Goal: Task Accomplishment & Management: Manage account settings

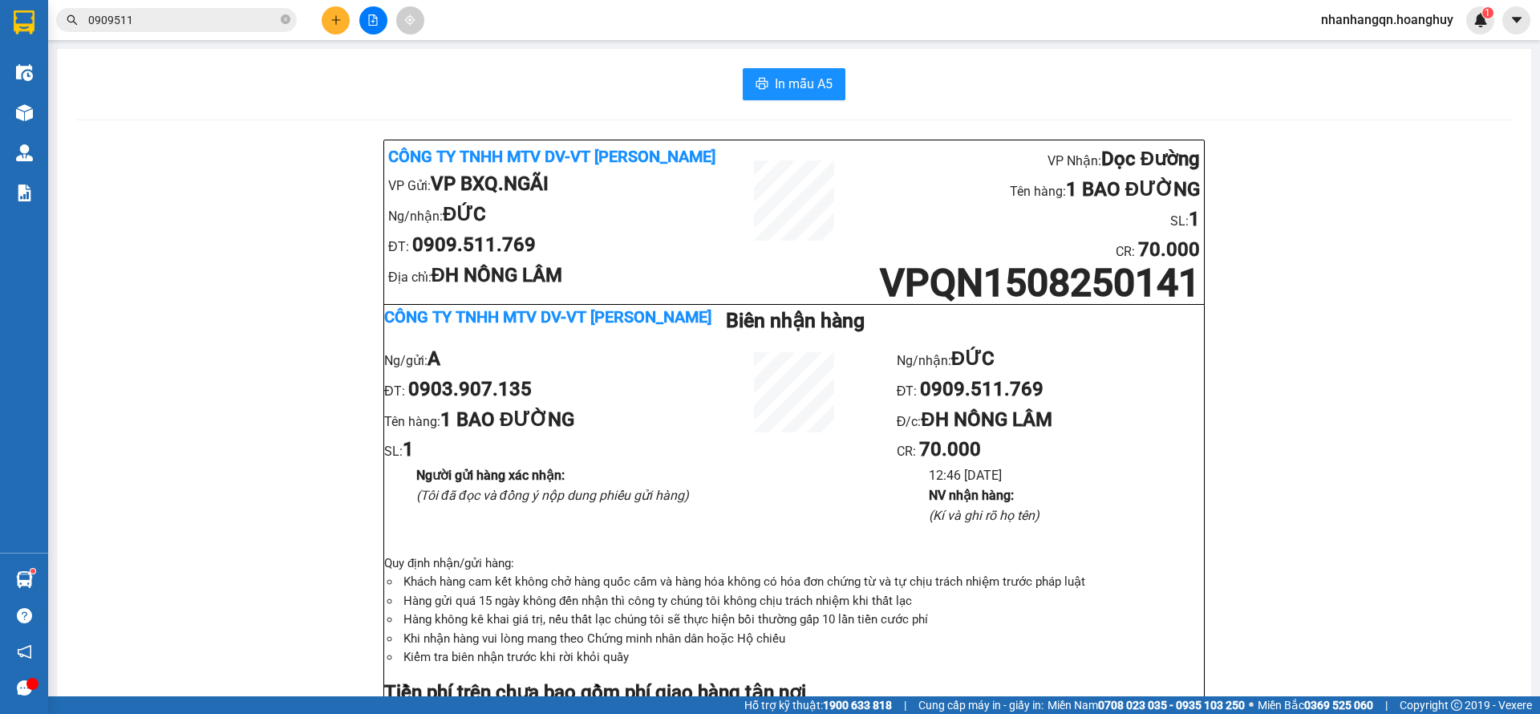
click at [147, 17] on input "0909511" at bounding box center [182, 20] width 189 height 18
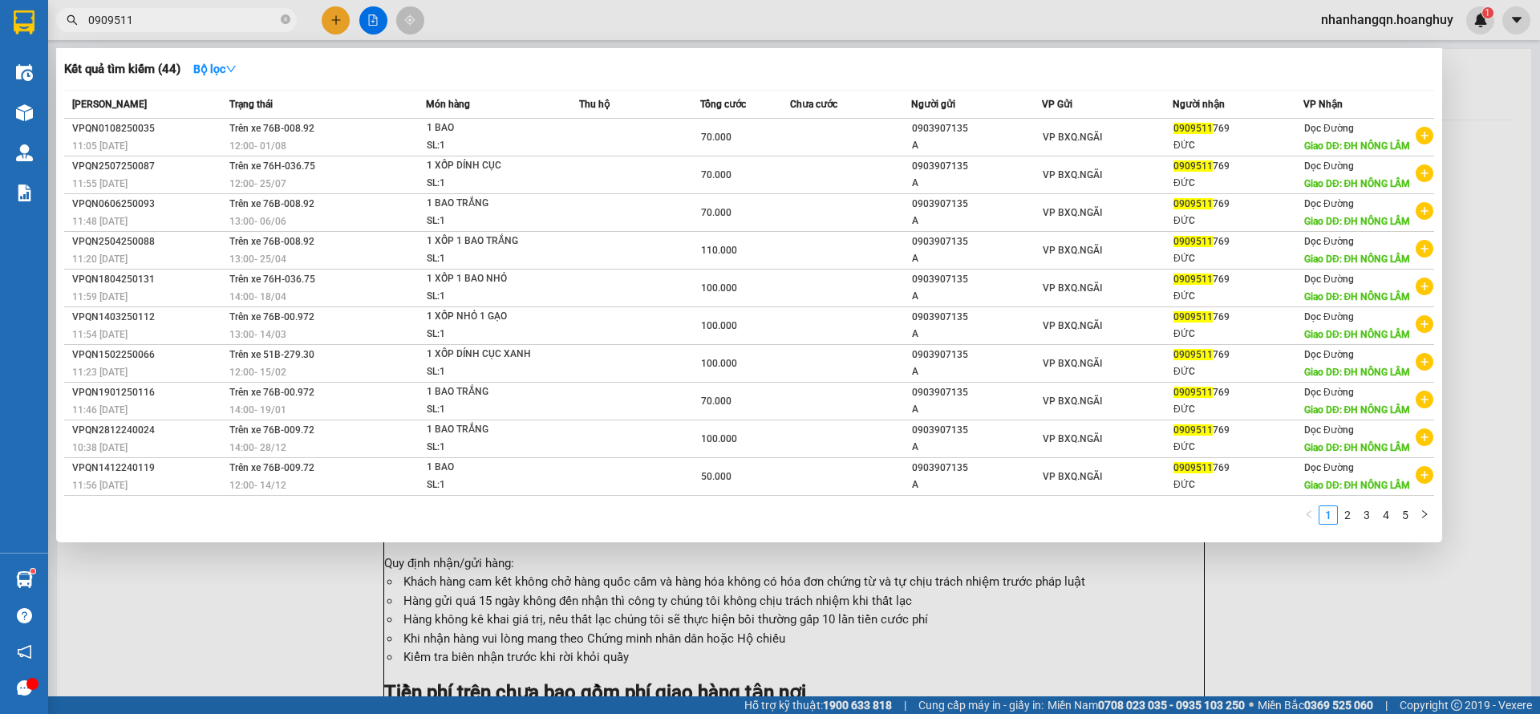
click at [147, 17] on input "0909511" at bounding box center [182, 20] width 189 height 18
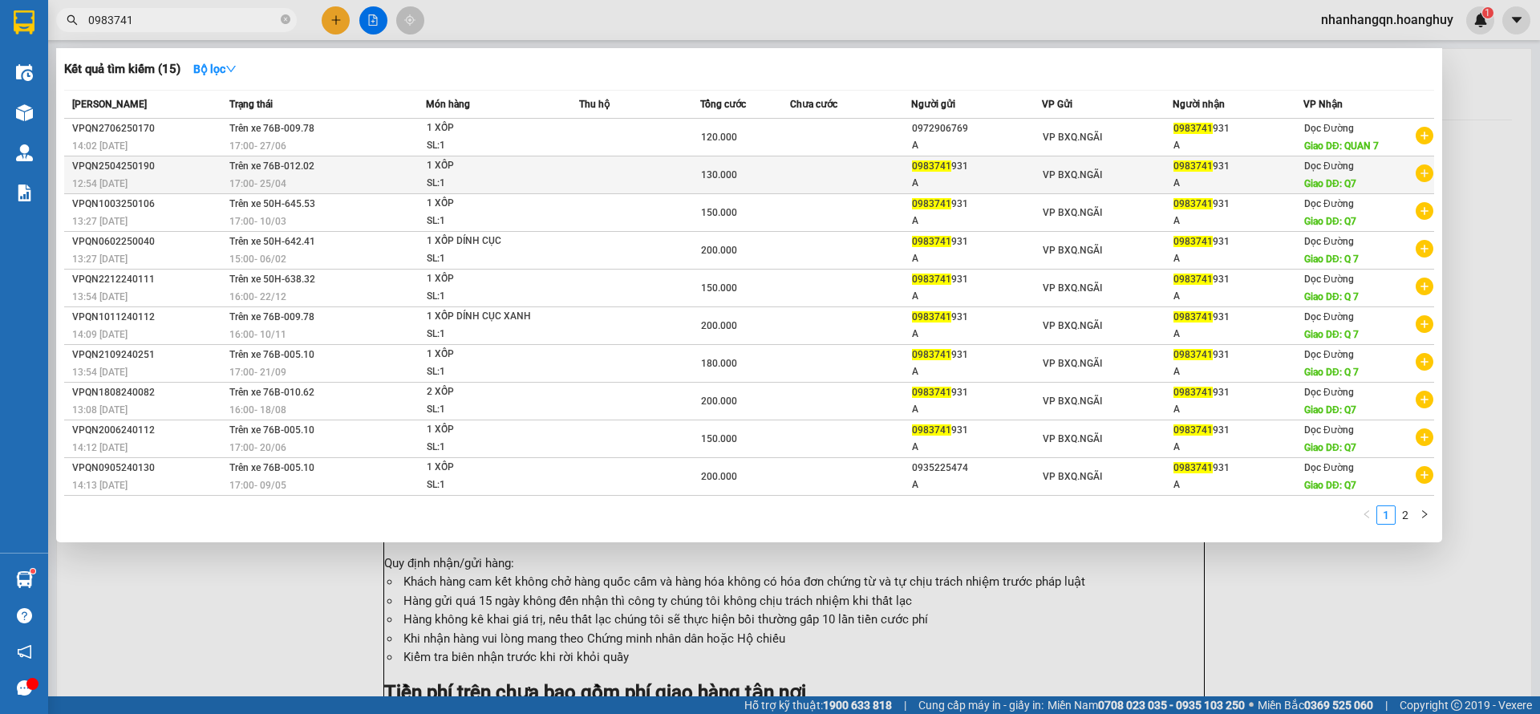
type input "0983741"
click at [1162, 162] on td "VP BXQ.NGÃI" at bounding box center [1107, 175] width 131 height 38
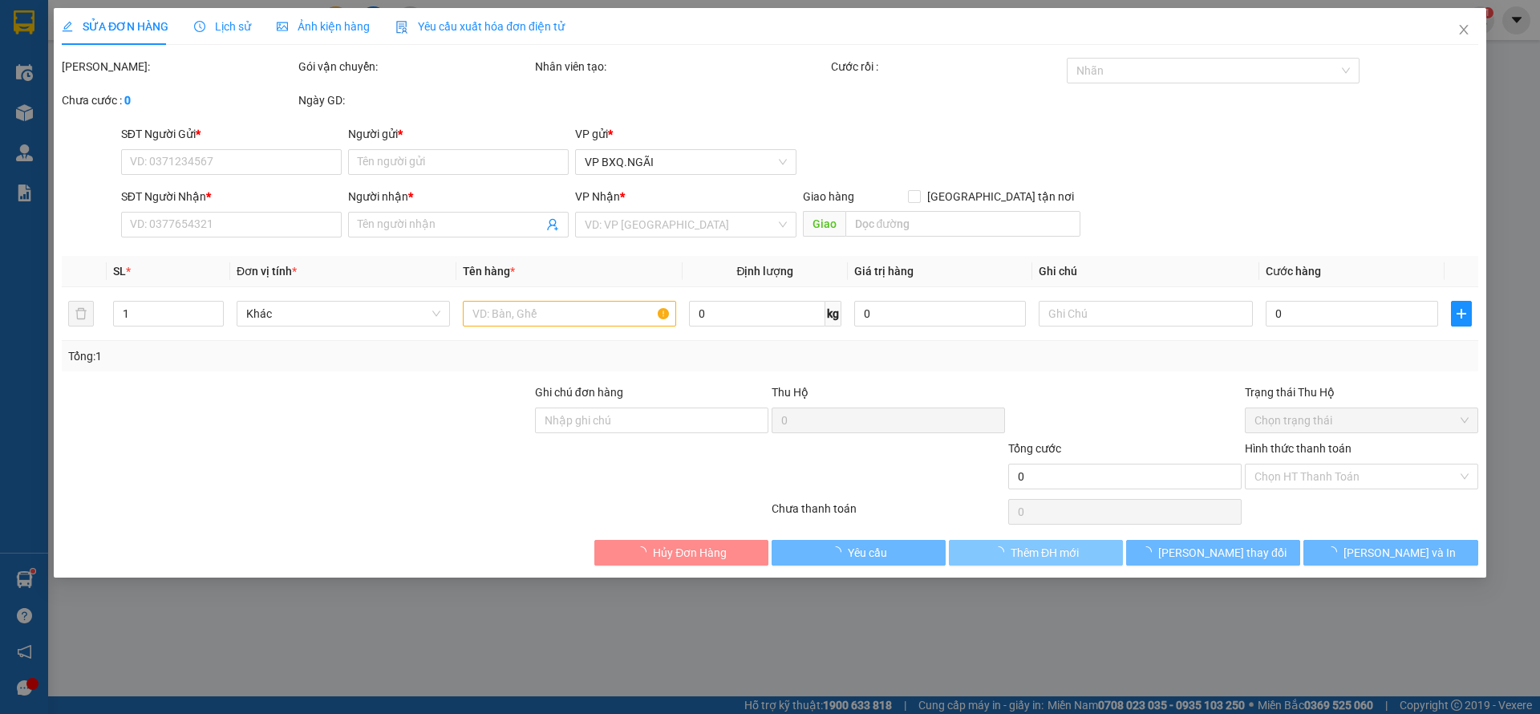
type input "0983741931"
type input "A"
type input "0983741931"
type input "A"
type input "Q7"
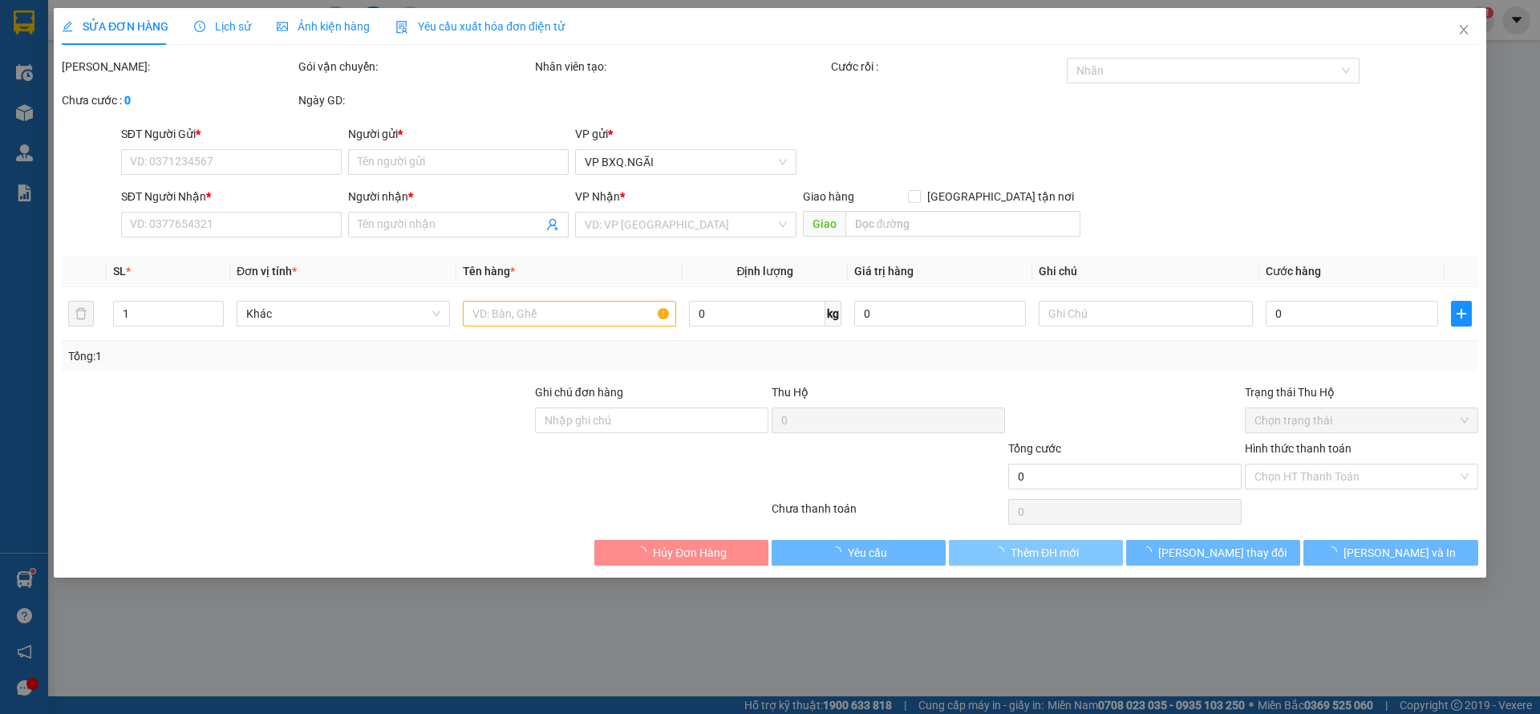
type input "130.000"
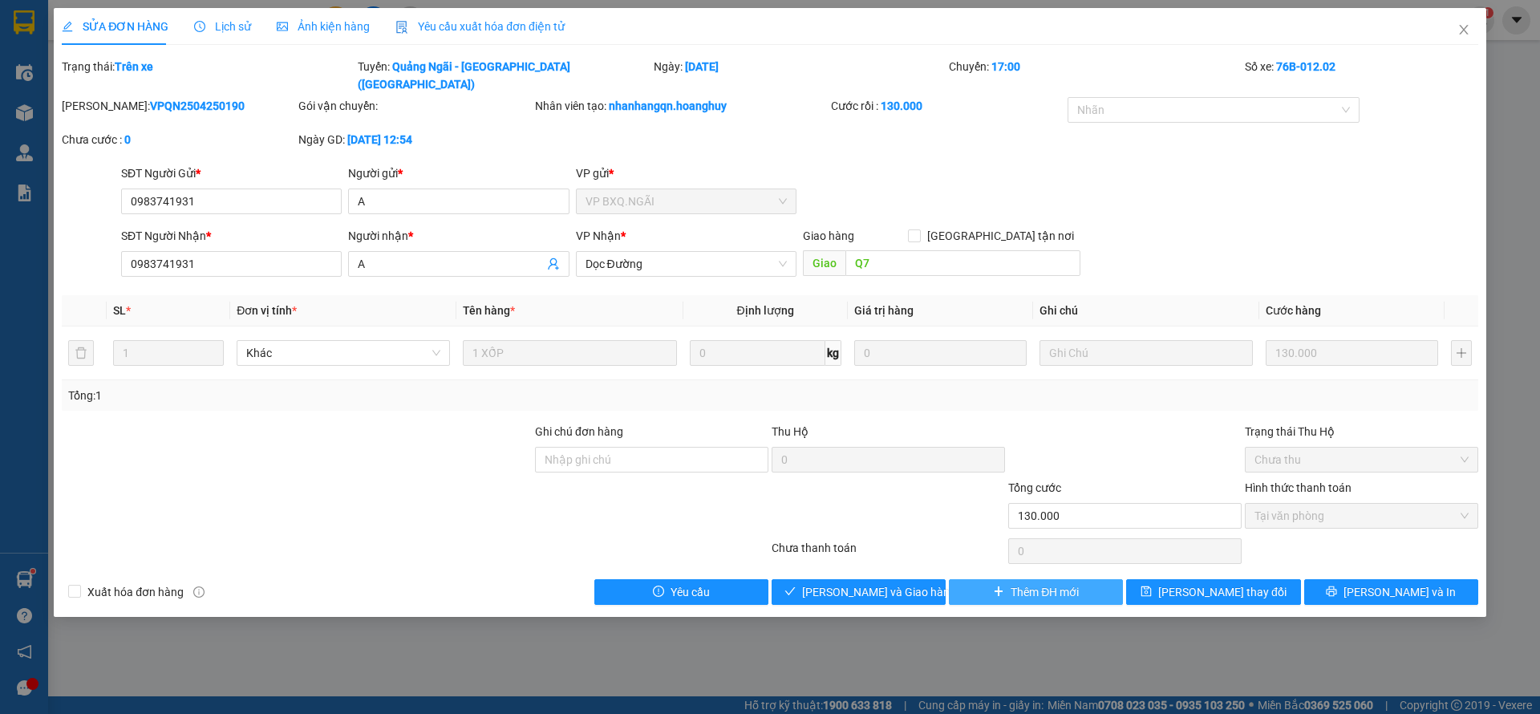
click at [1045, 583] on span "Thêm ĐH mới" at bounding box center [1045, 592] width 68 height 18
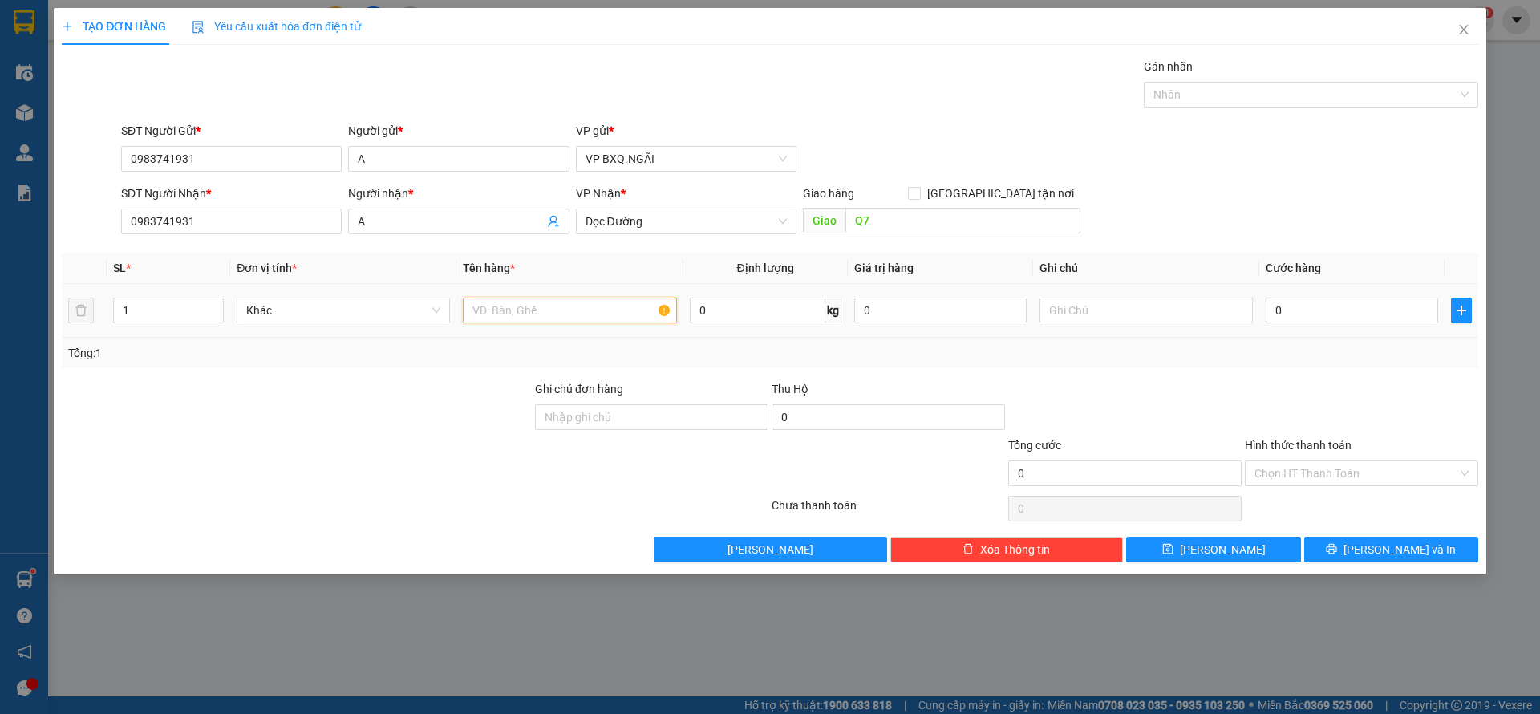
click at [537, 304] on input "text" at bounding box center [569, 311] width 213 height 26
type input "1 XỐP"
type input "1"
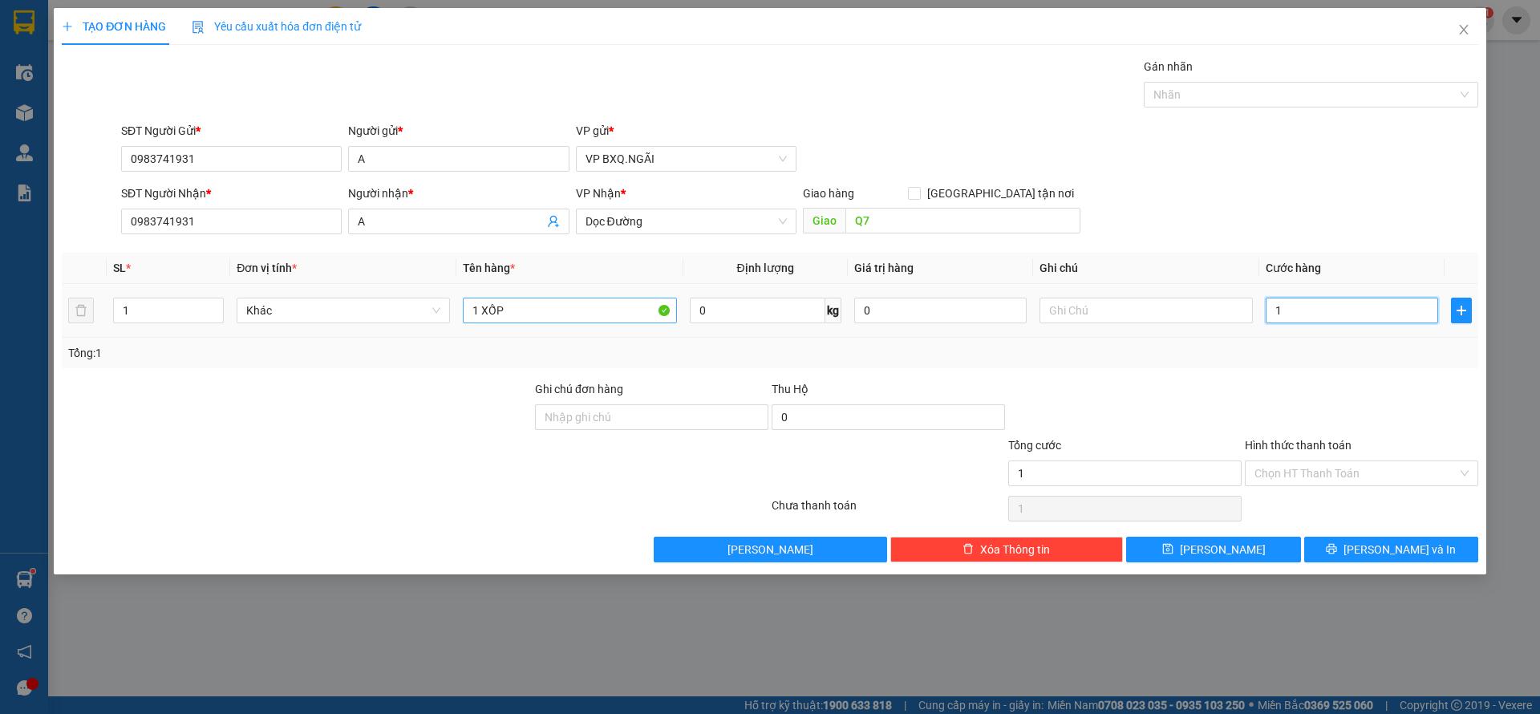
type input "15"
type input "150"
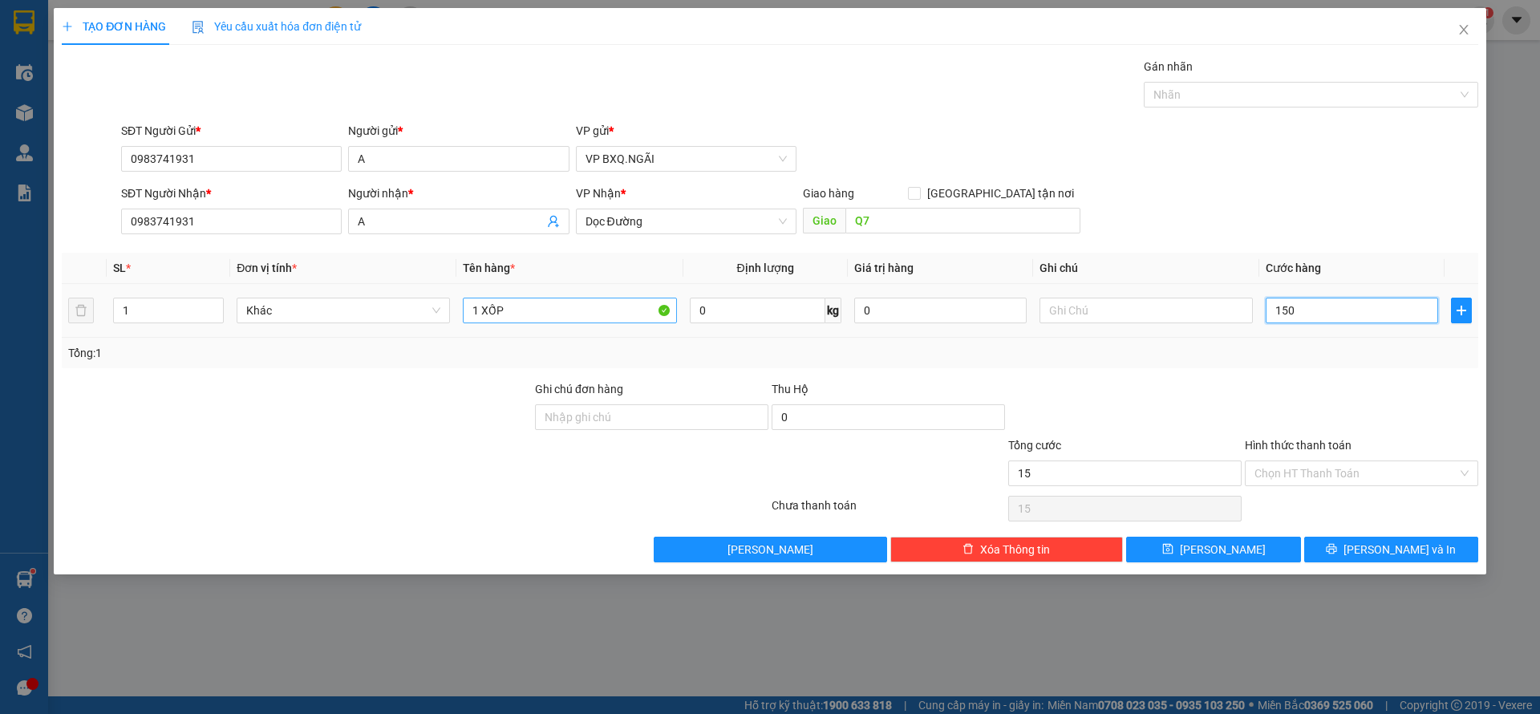
type input "150"
type input "1.500"
type input "15.000"
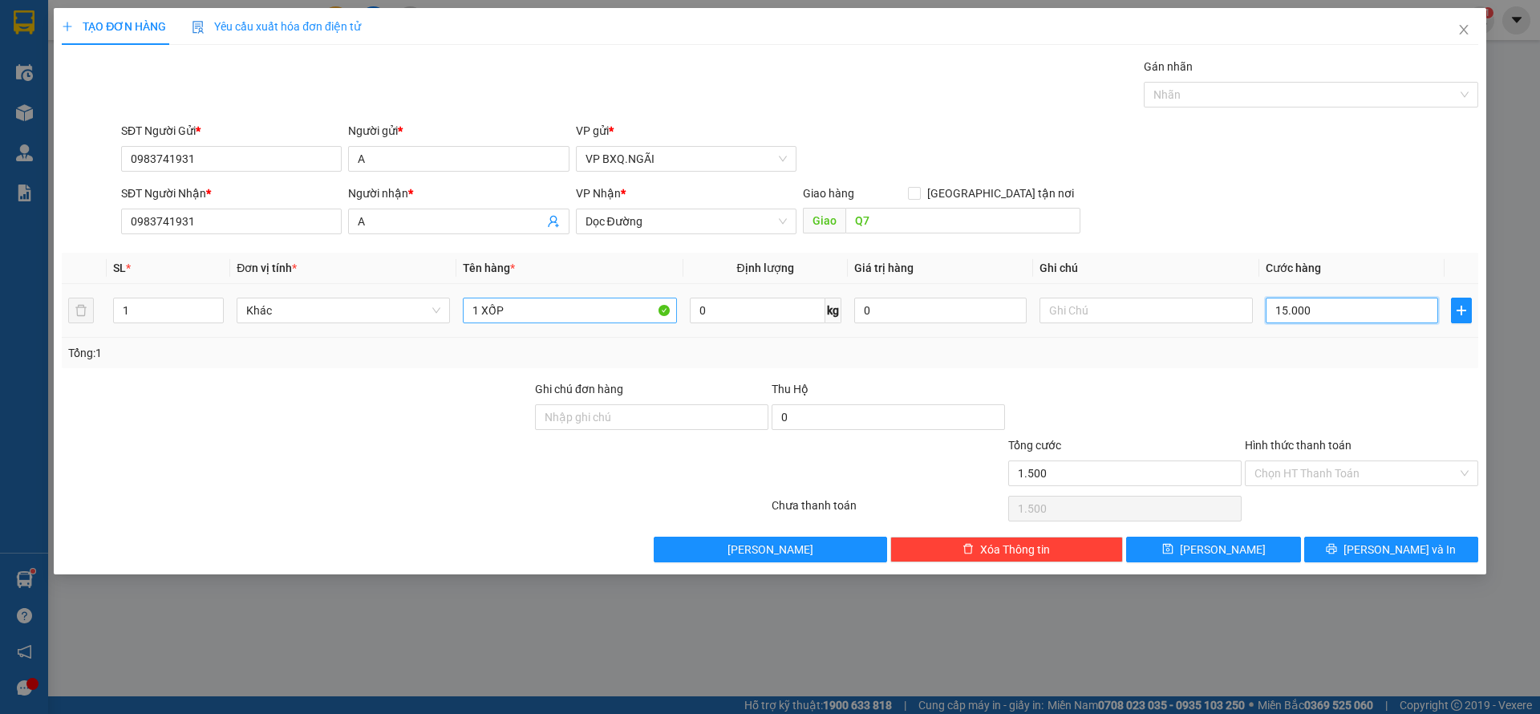
type input "15.000"
type input "150.000"
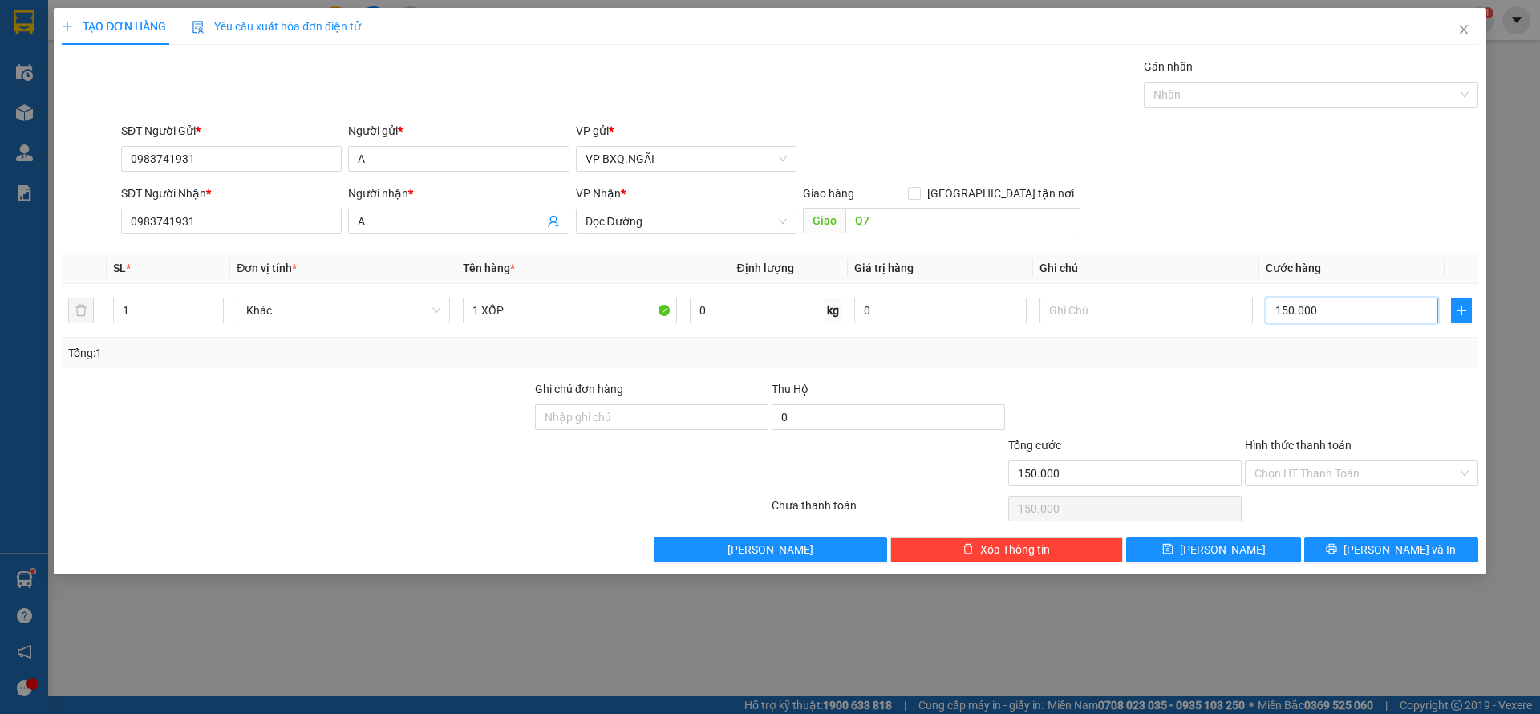
type input "150.000"
click at [1359, 459] on div "Hình thức thanh toán" at bounding box center [1361, 448] width 233 height 24
click at [1343, 476] on input "Hình thức thanh toán" at bounding box center [1355, 473] width 203 height 24
click at [1318, 491] on div "Transit Pickup Surcharge Ids Transit Deliver Surcharge Ids Transit Deliver Surc…" at bounding box center [770, 310] width 1416 height 504
click at [1347, 485] on div "Hình thức thanh toán Chọn HT Thanh Toán" at bounding box center [1361, 464] width 233 height 56
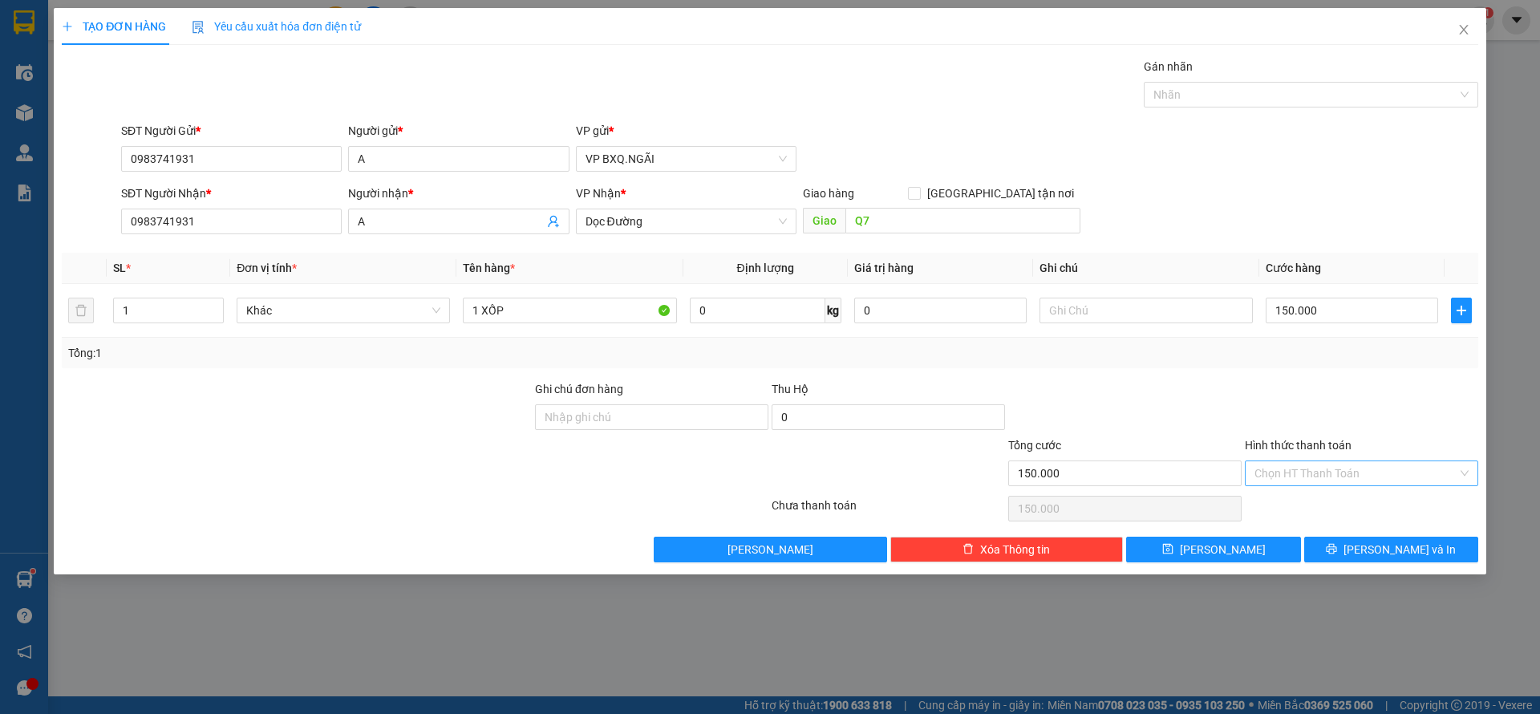
click at [1327, 468] on input "Hình thức thanh toán" at bounding box center [1355, 473] width 203 height 24
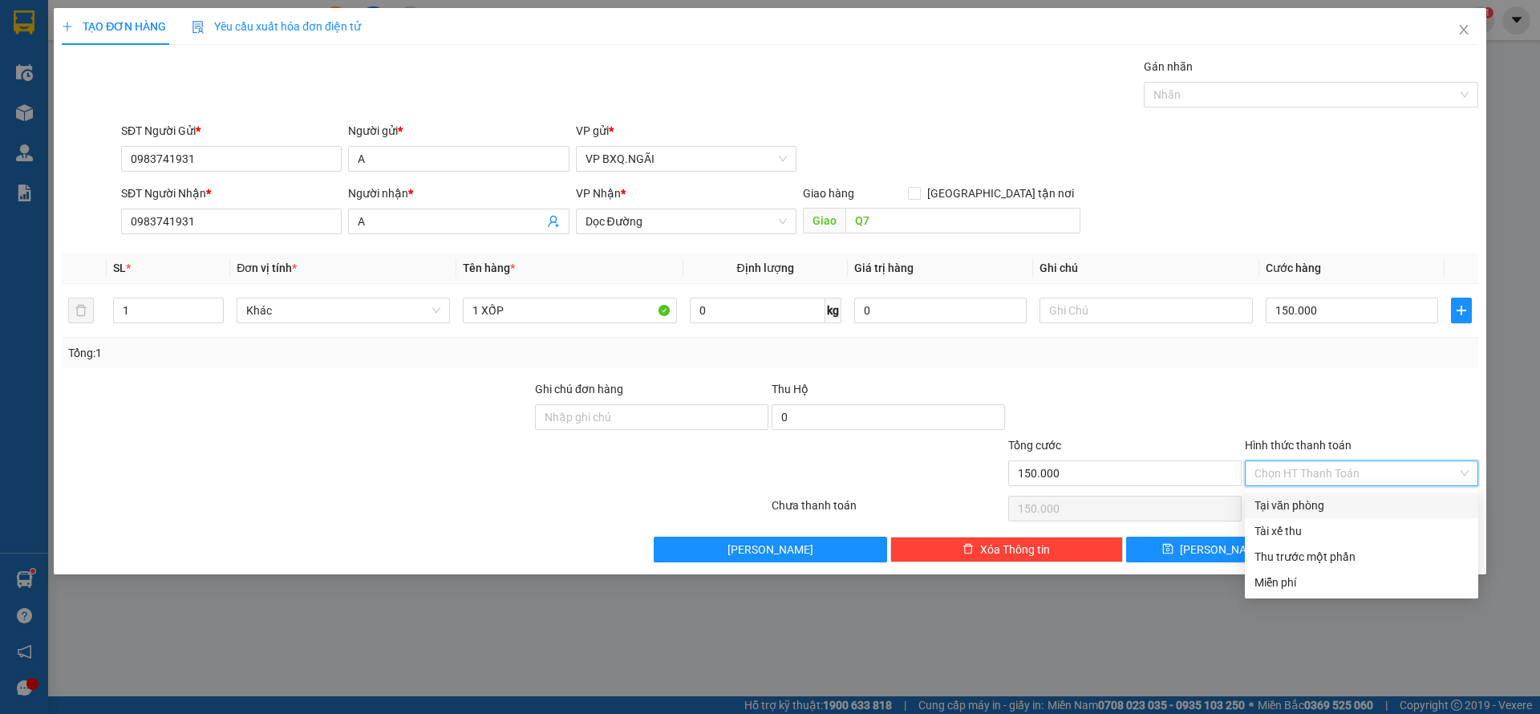
click at [1314, 508] on div "Tại văn phòng" at bounding box center [1361, 505] width 214 height 18
type input "0"
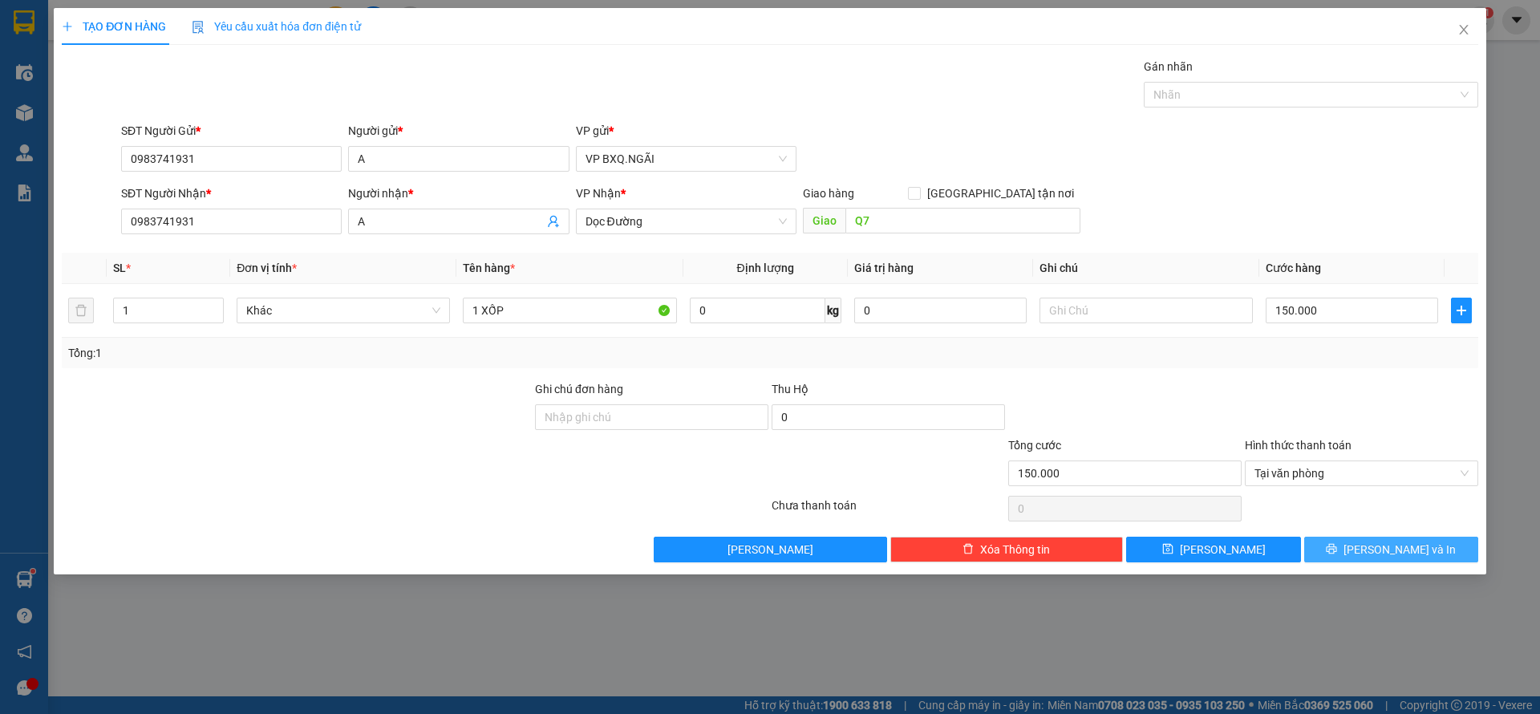
click at [1394, 543] on span "[PERSON_NAME] và In" at bounding box center [1399, 550] width 112 height 18
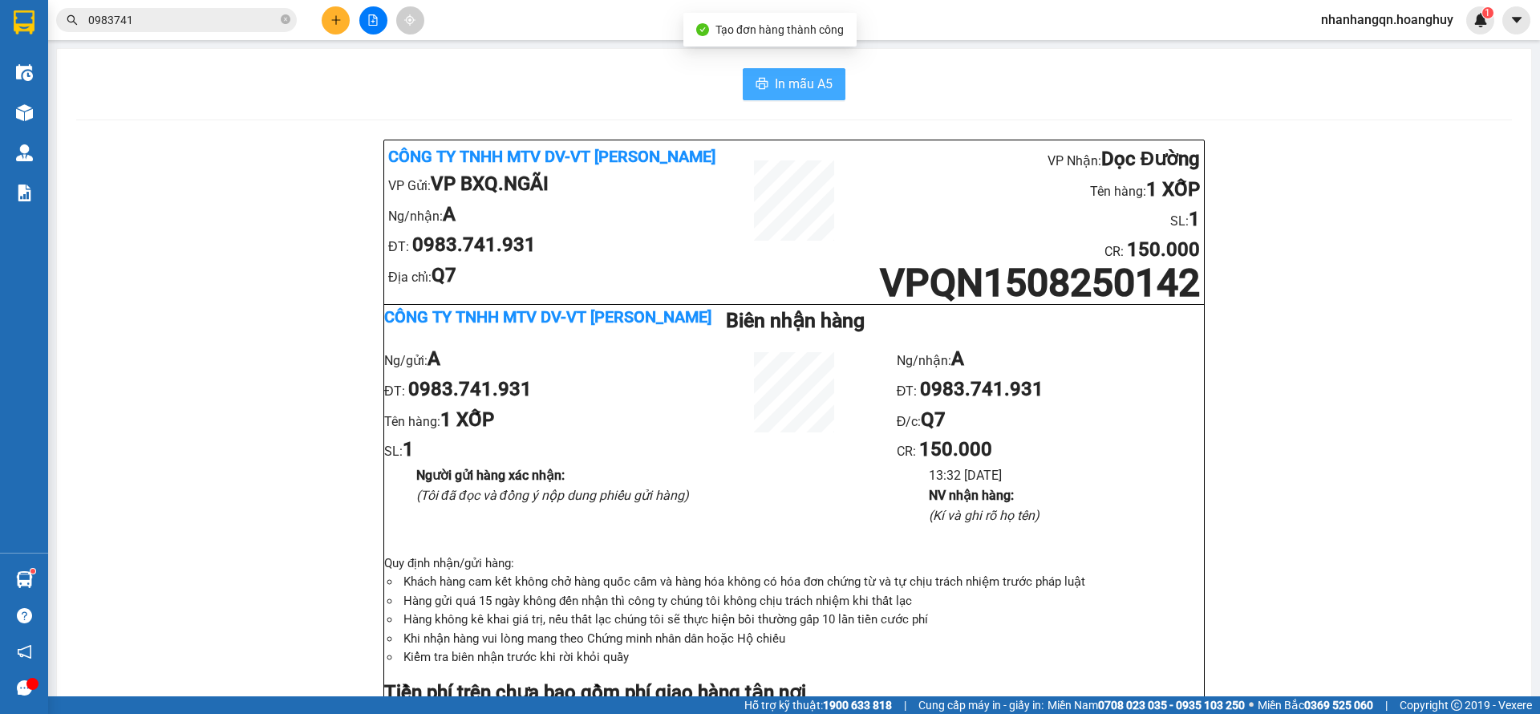
click at [779, 79] on span "In mẫu A5" at bounding box center [804, 84] width 58 height 20
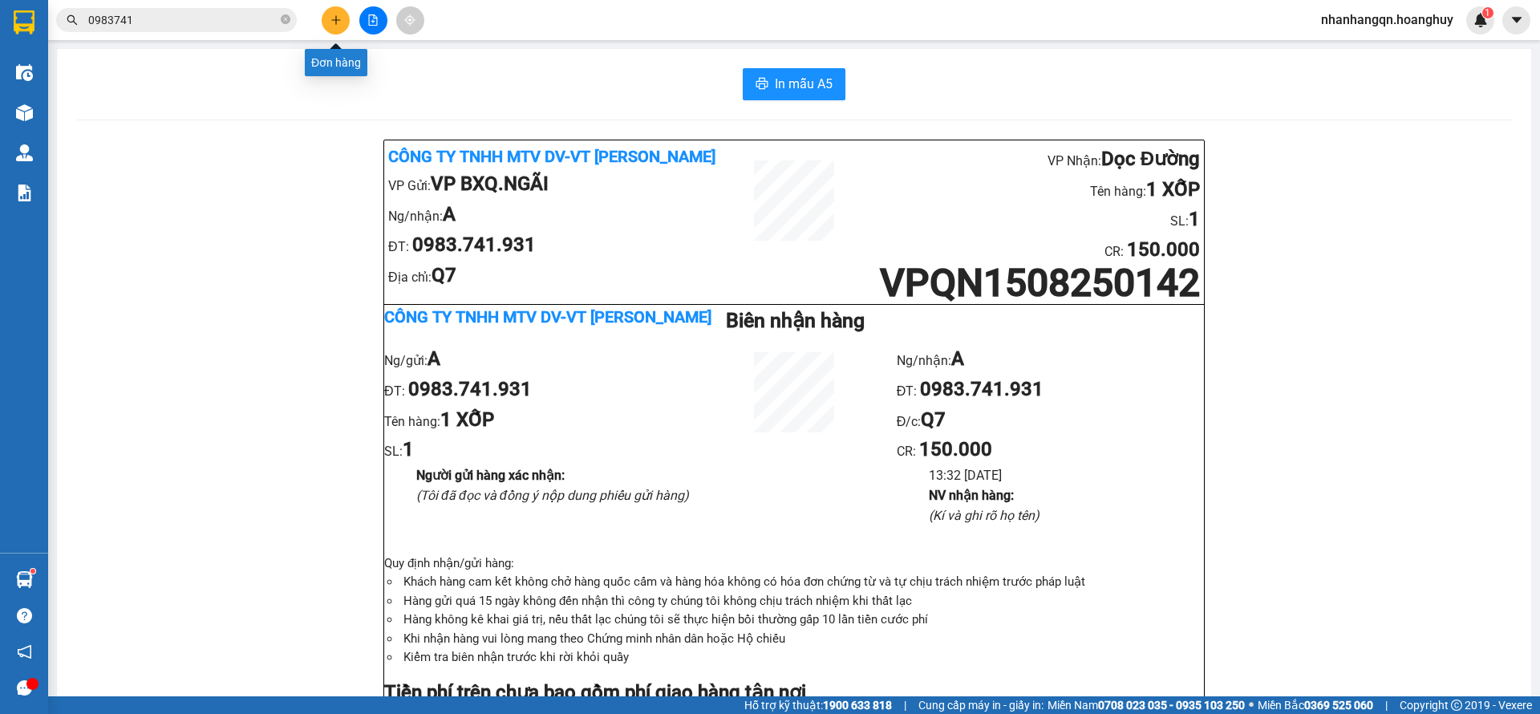
click at [331, 22] on icon "plus" at bounding box center [335, 19] width 11 height 11
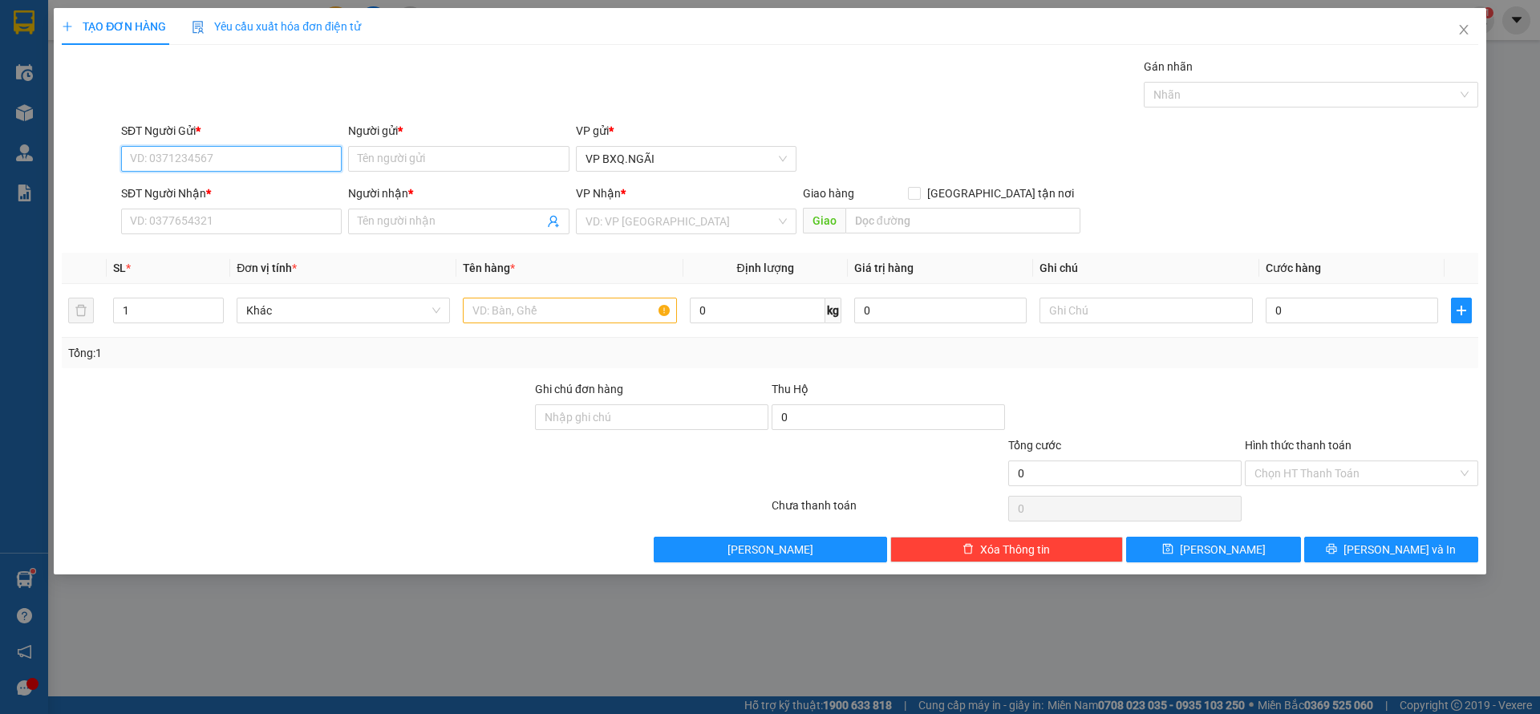
click at [273, 161] on input "SĐT Người Gửi *" at bounding box center [231, 159] width 221 height 26
type input "094481453"
click at [276, 222] on input "SĐT Người Nhận *" at bounding box center [231, 222] width 221 height 26
click at [264, 229] on input "SĐT Người Nhận *" at bounding box center [231, 222] width 221 height 26
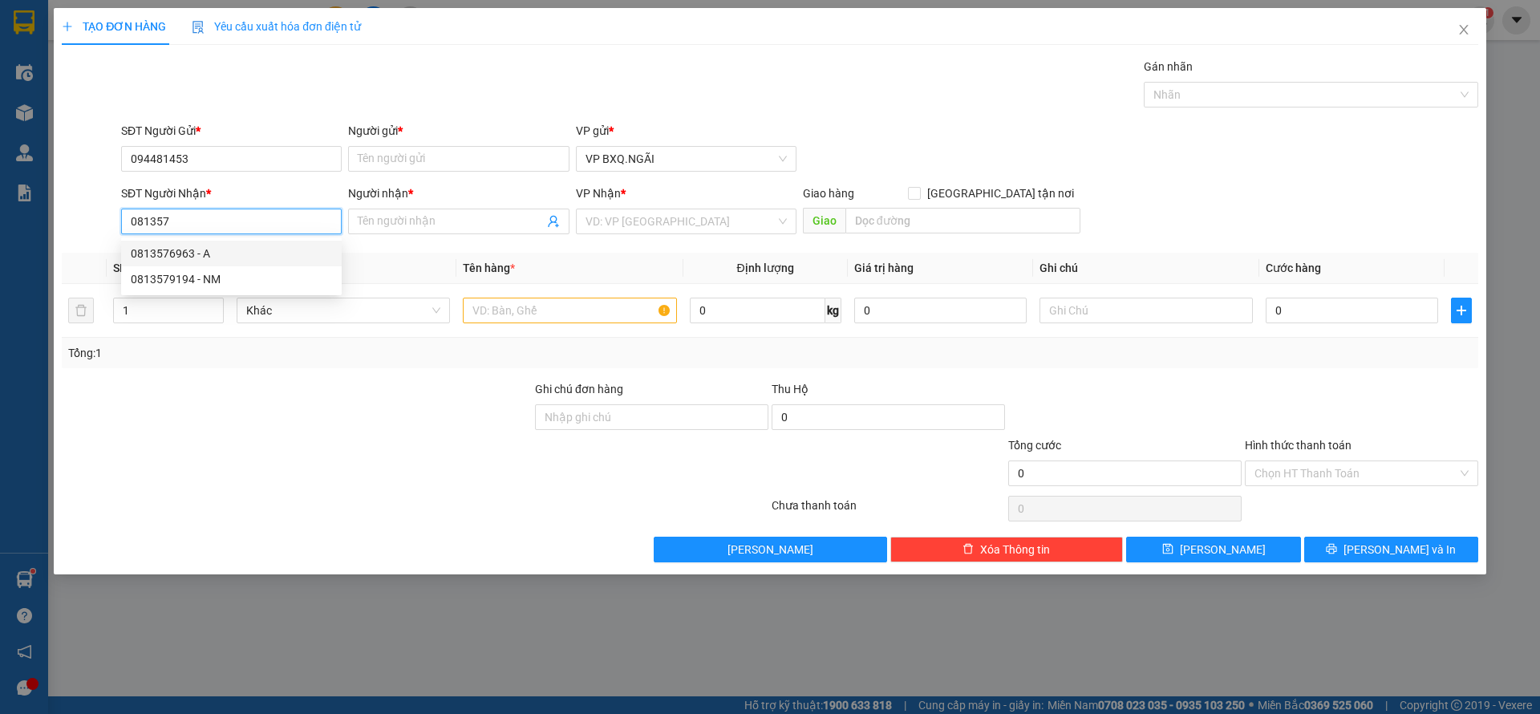
click at [181, 252] on div "0813576963 - A" at bounding box center [231, 254] width 201 height 18
type input "0813576963"
type input "A"
type input "0813576963"
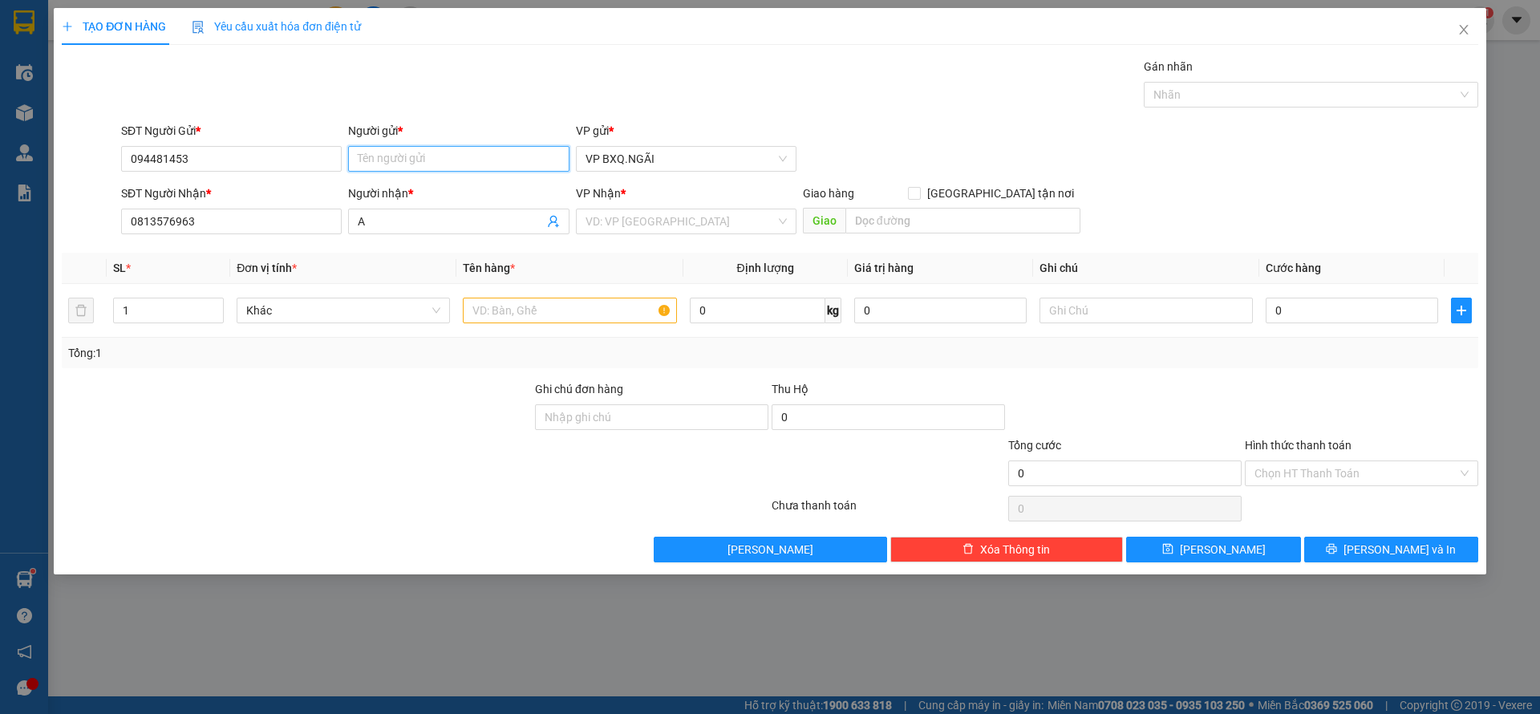
click at [480, 161] on input "Người gửi *" at bounding box center [458, 159] width 221 height 26
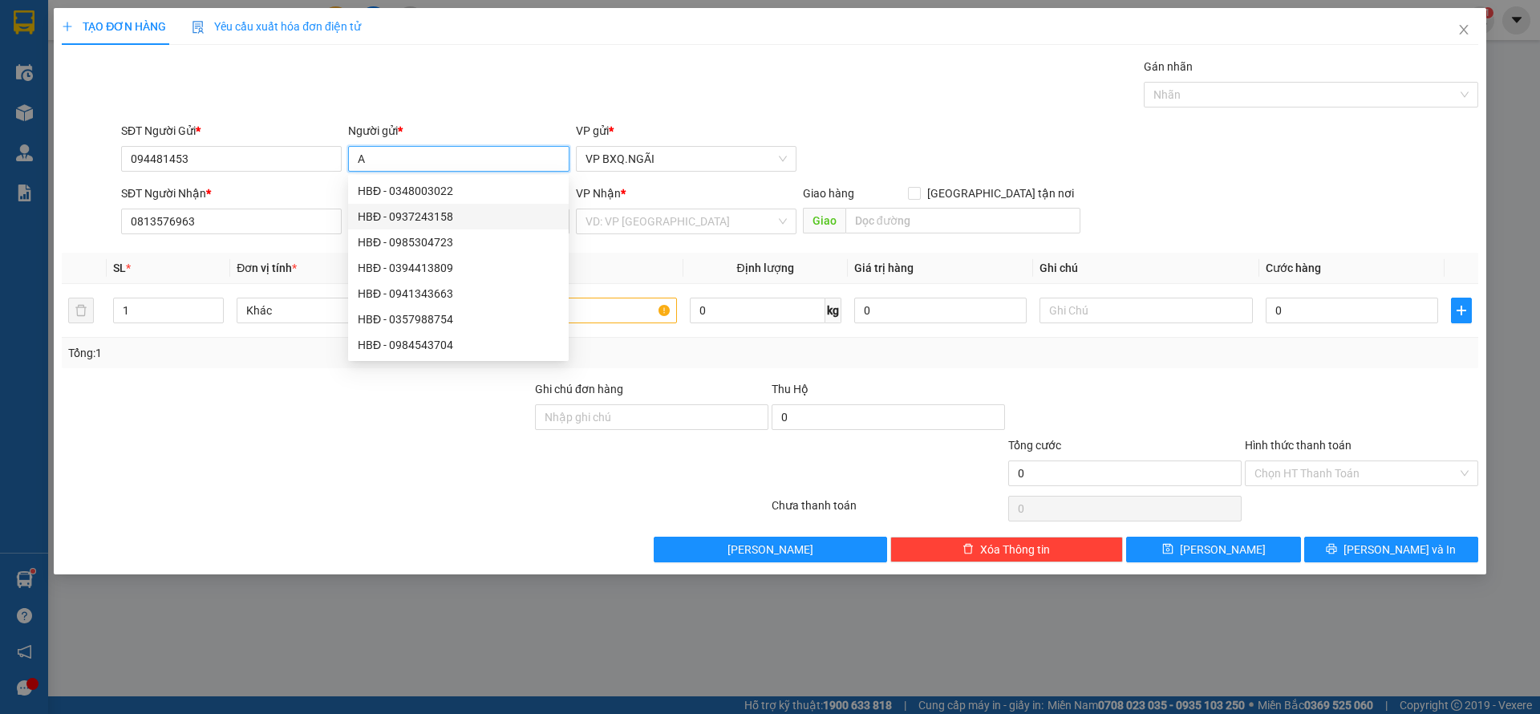
type input "A"
drag, startPoint x: 269, startPoint y: 418, endPoint x: 395, endPoint y: 329, distance: 154.2
click at [278, 418] on div at bounding box center [296, 408] width 473 height 56
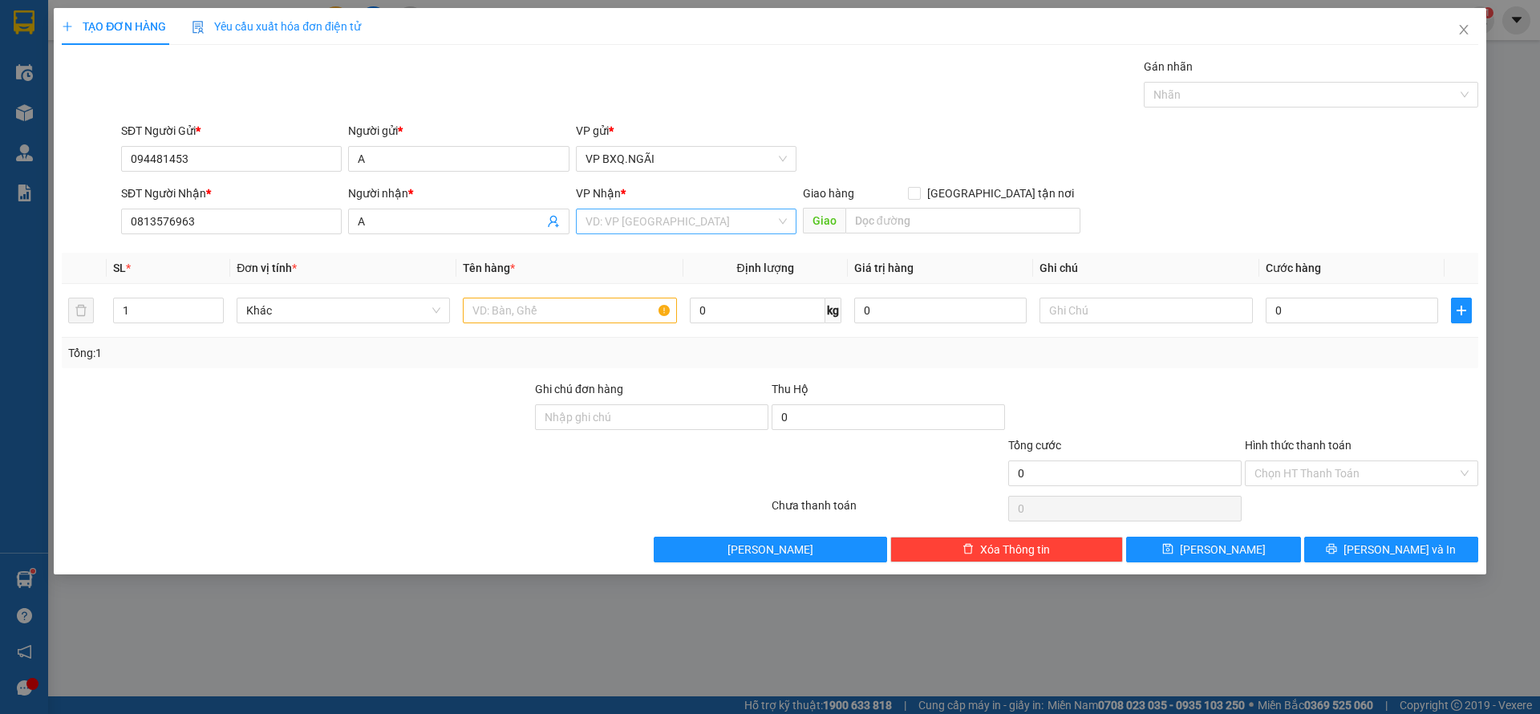
click at [679, 217] on input "search" at bounding box center [680, 221] width 190 height 24
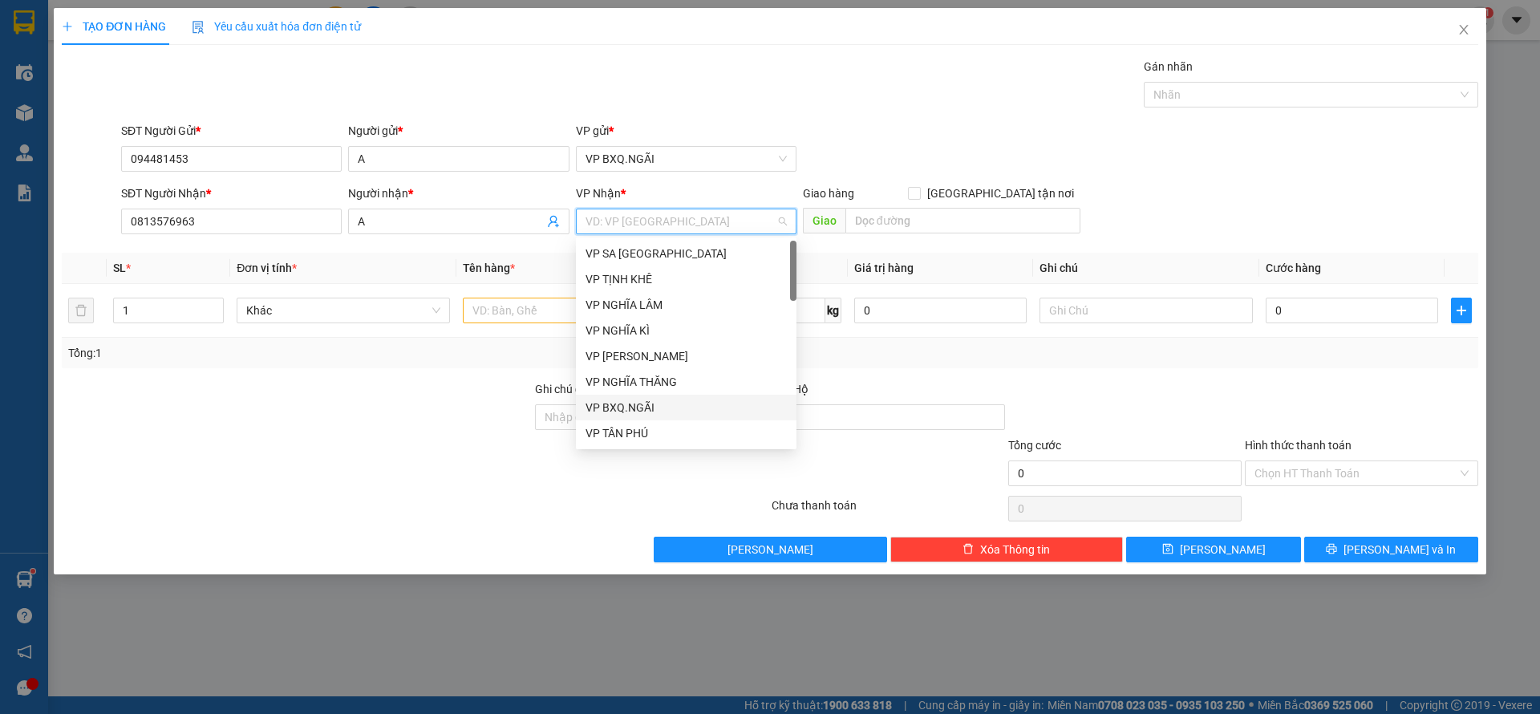
click at [628, 404] on div "VP BXQ.NGÃI" at bounding box center [685, 408] width 201 height 18
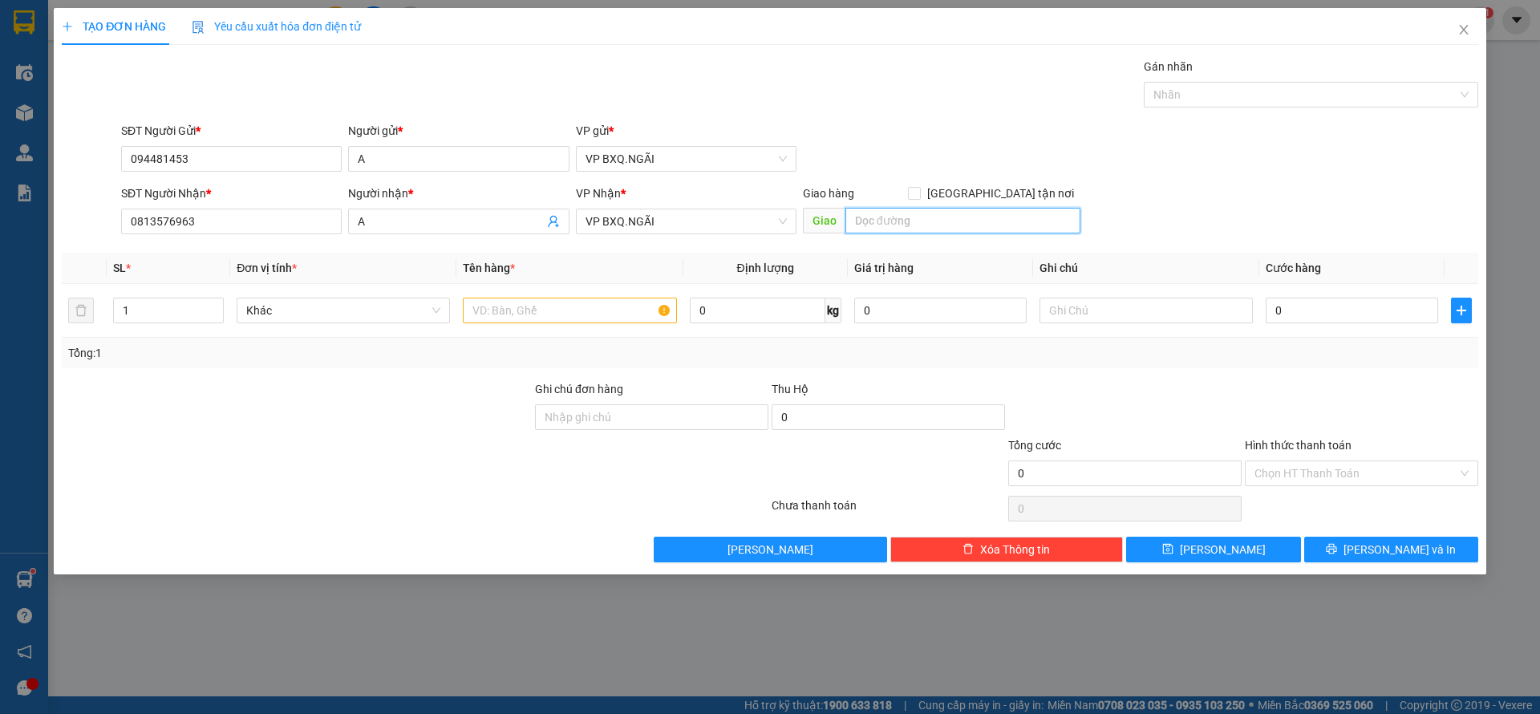
click at [953, 229] on input "text" at bounding box center [962, 221] width 235 height 26
type input "TAN PHÚ"
click at [187, 307] on input "1" at bounding box center [168, 310] width 109 height 24
click at [374, 315] on span "Khác" at bounding box center [343, 310] width 194 height 24
type input "3"
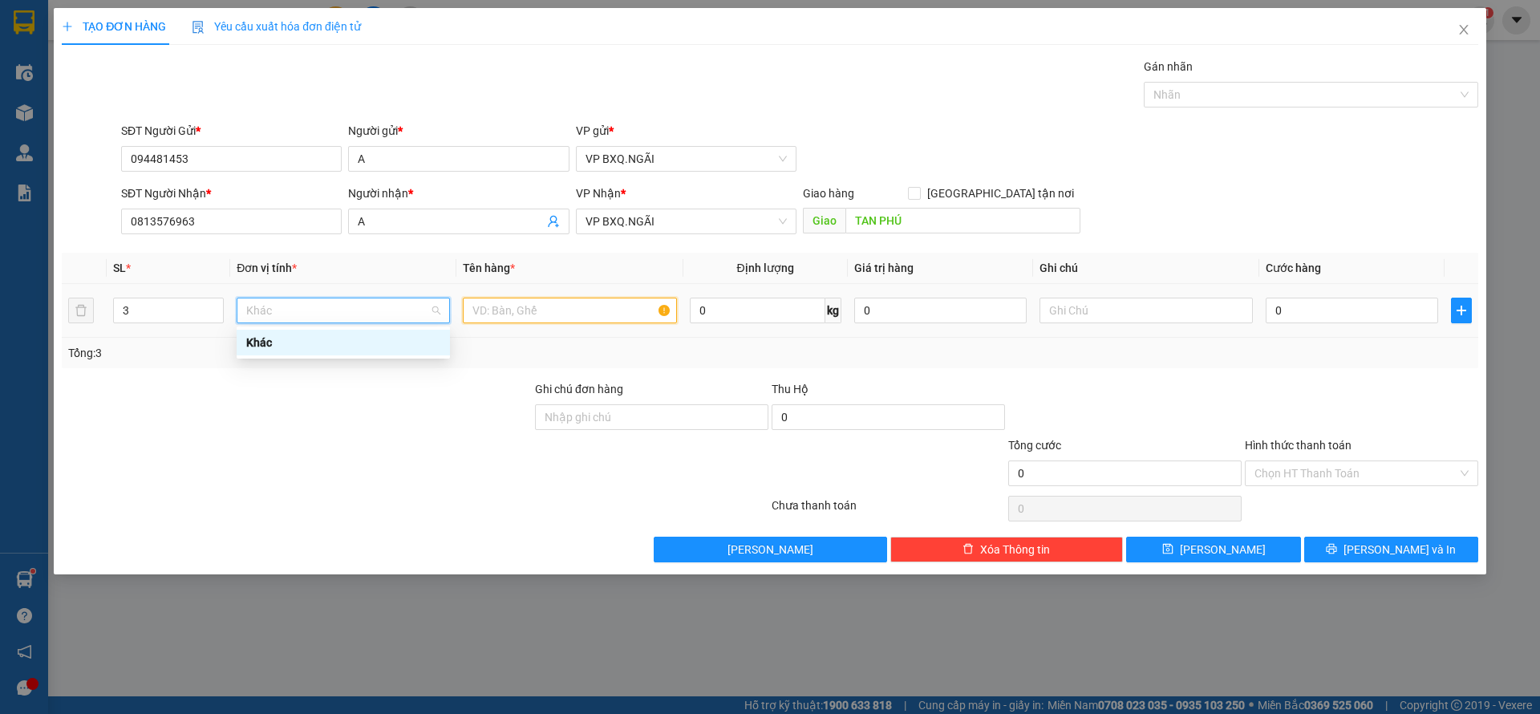
click at [557, 302] on input "text" at bounding box center [569, 311] width 213 height 26
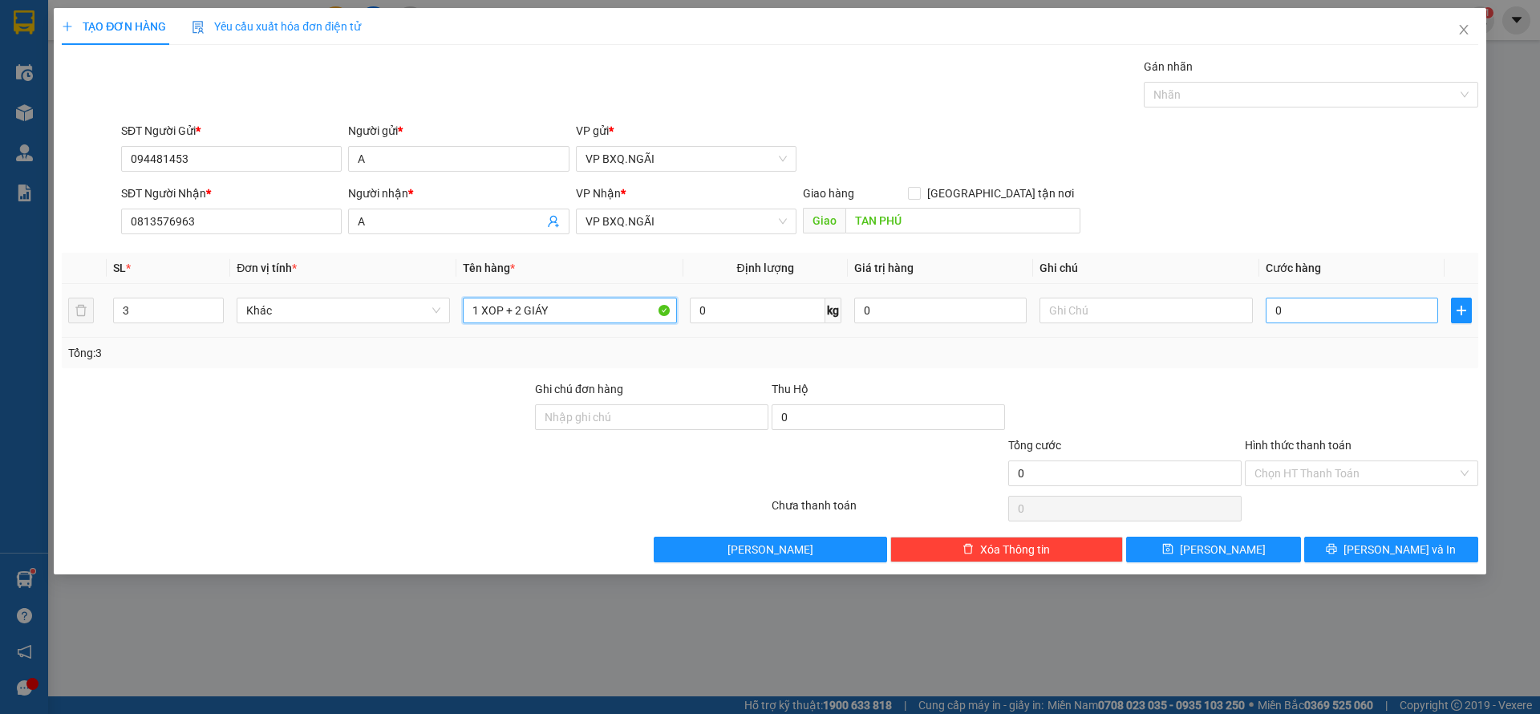
type input "1 XOP + 2 GIÁY"
click at [1318, 314] on input "0" at bounding box center [1352, 311] width 172 height 26
click at [1314, 308] on input "0" at bounding box center [1352, 311] width 172 height 26
type input "02"
type input "2"
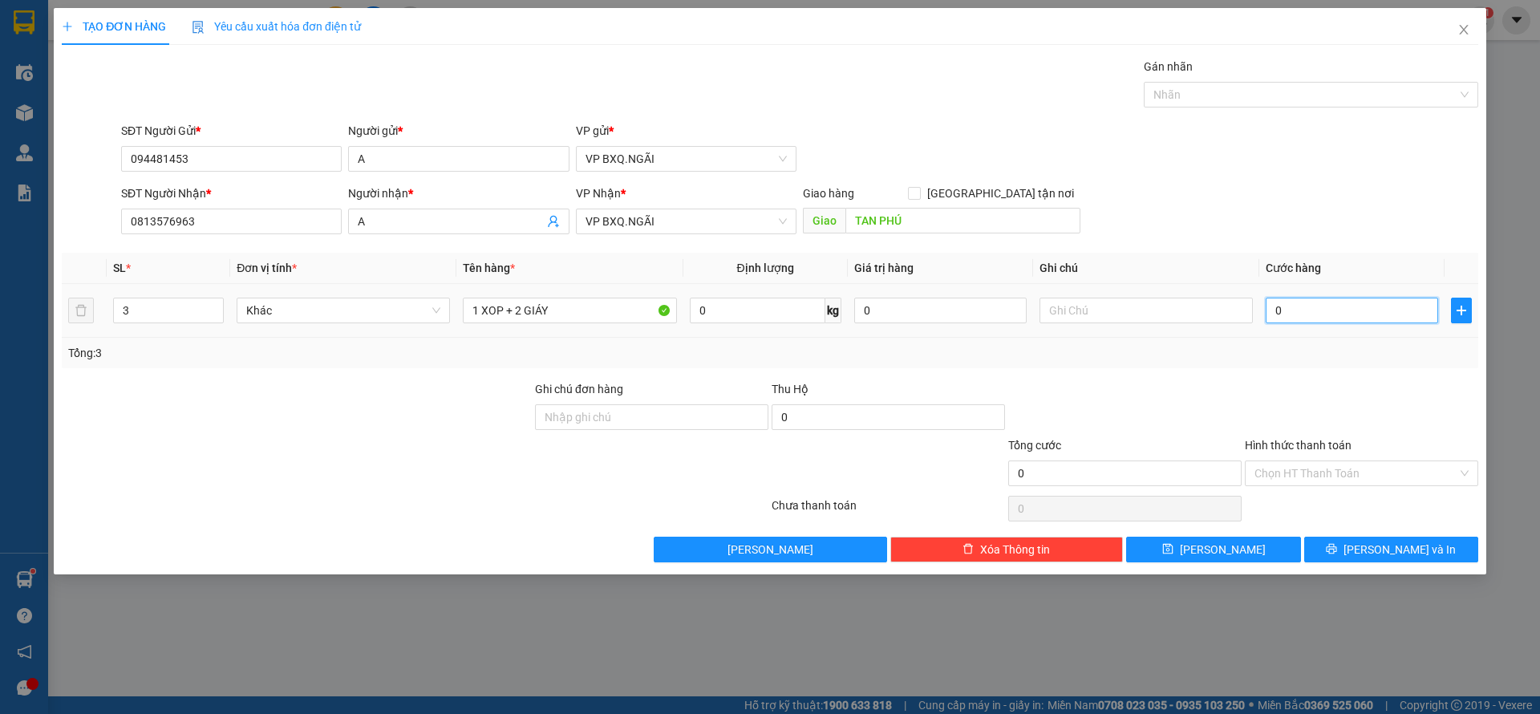
type input "2"
type input "025"
type input "25"
type input "0.250"
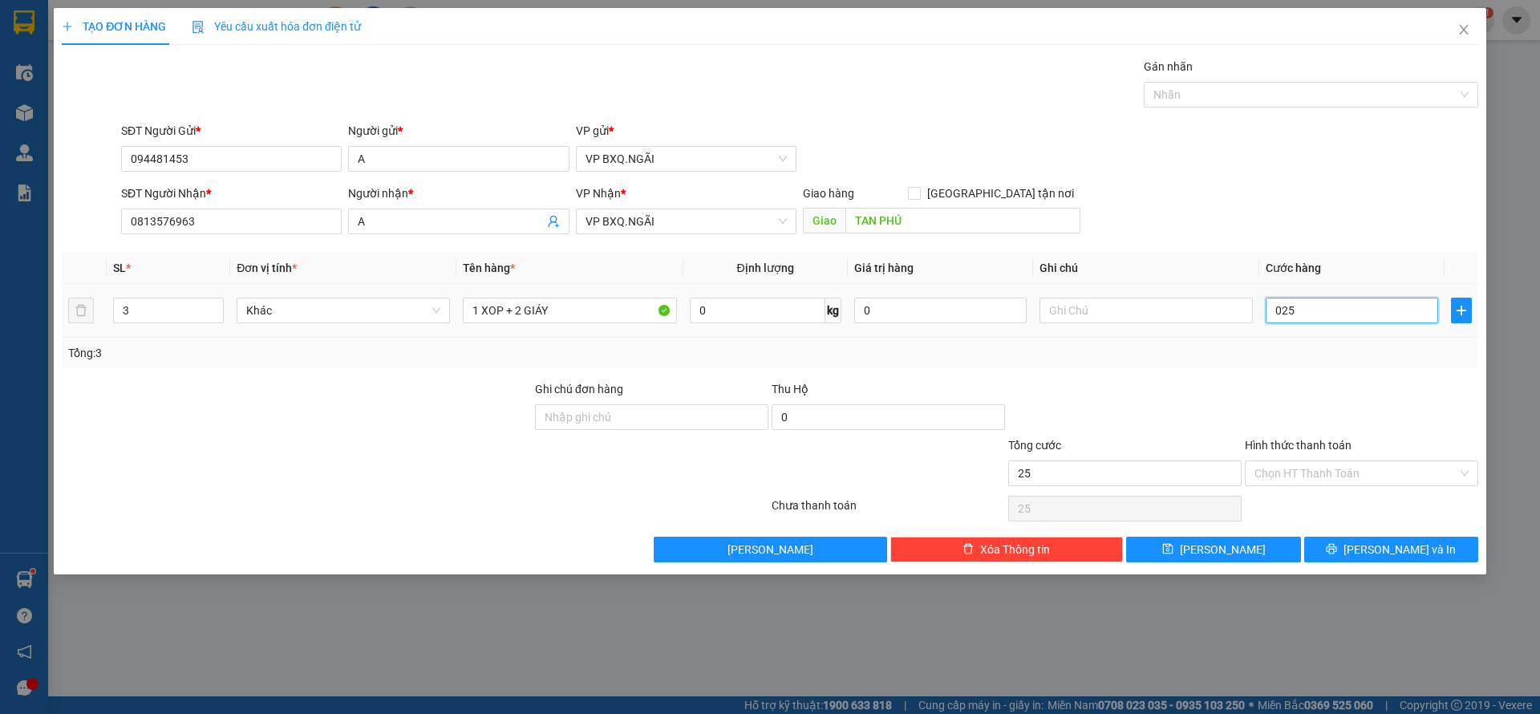
type input "250"
type input "025"
type input "25"
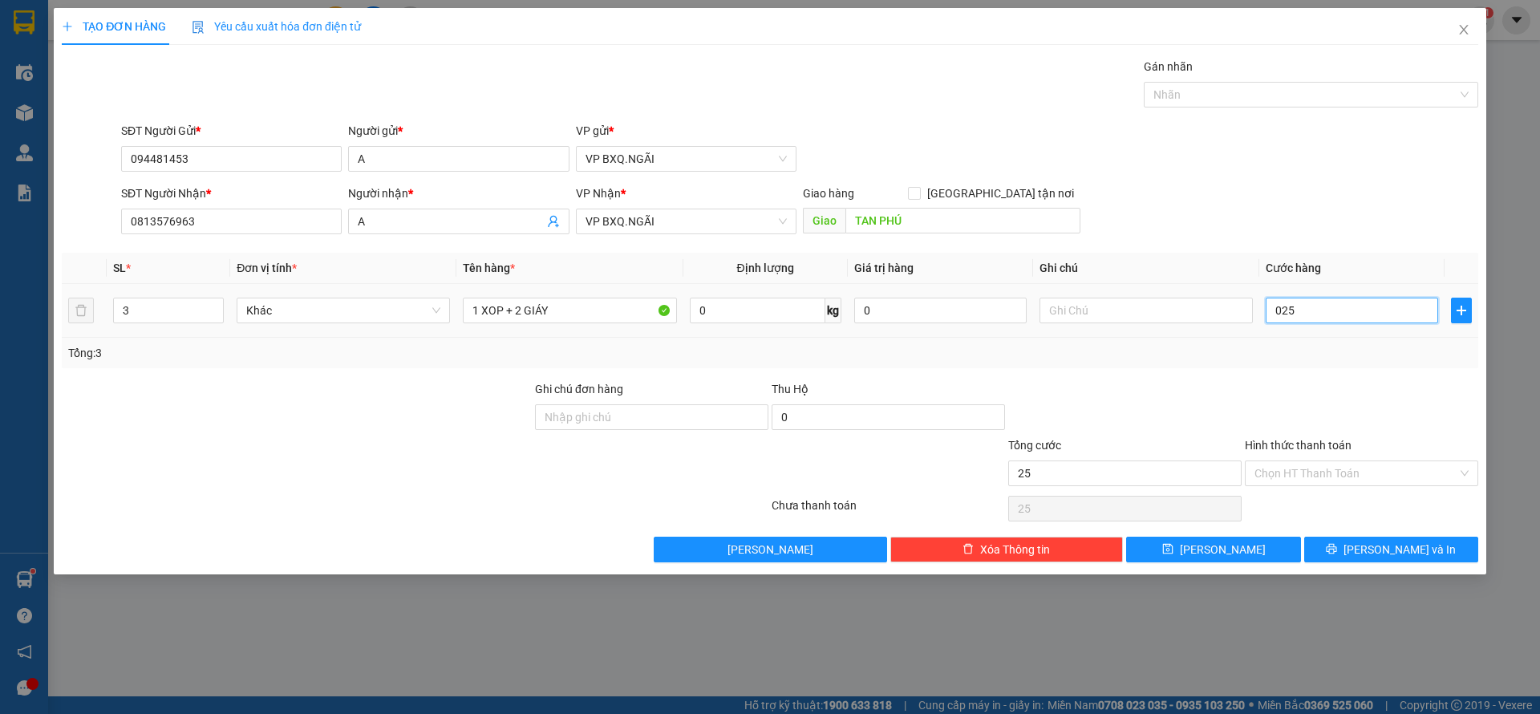
type input "02"
type input "2"
type input "0"
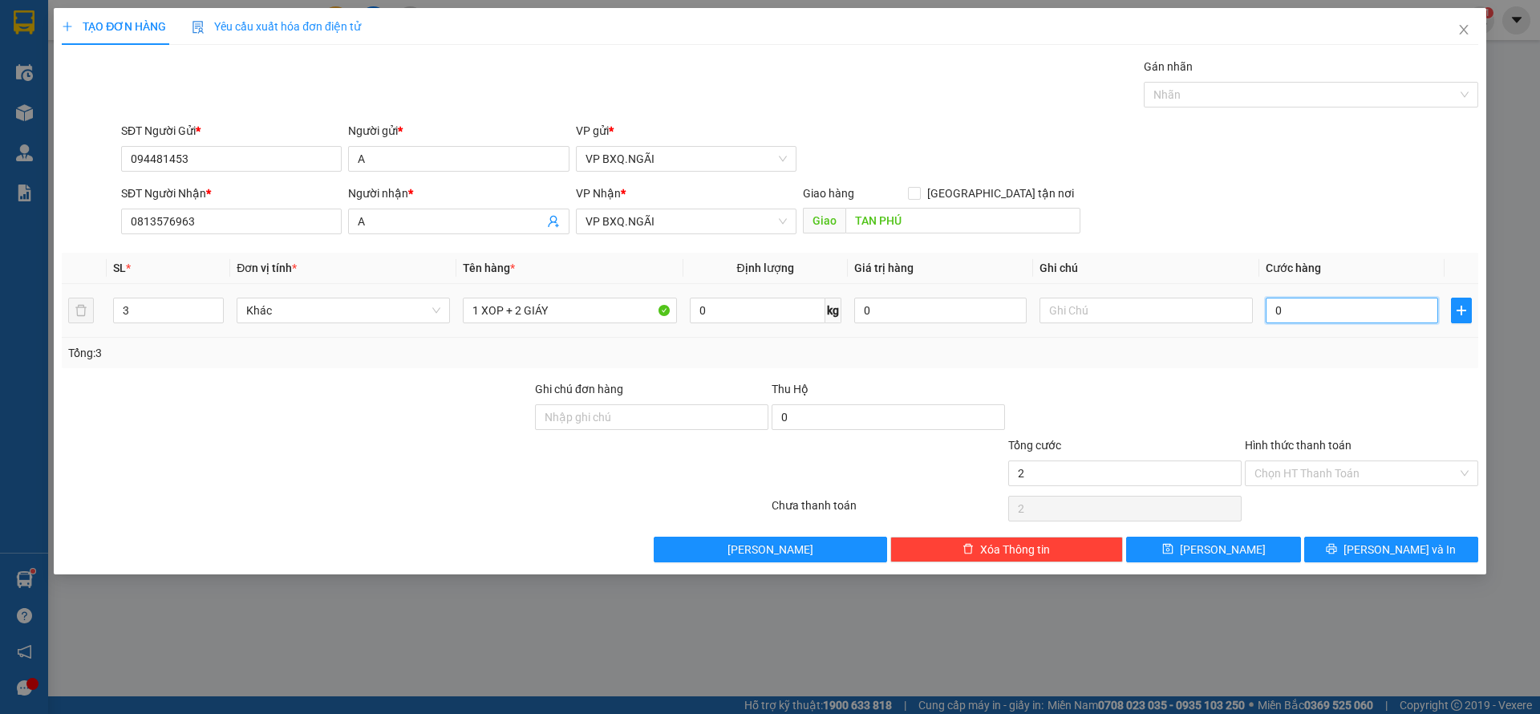
type input "0"
click at [1270, 307] on input "0" at bounding box center [1352, 311] width 172 height 26
type input "20"
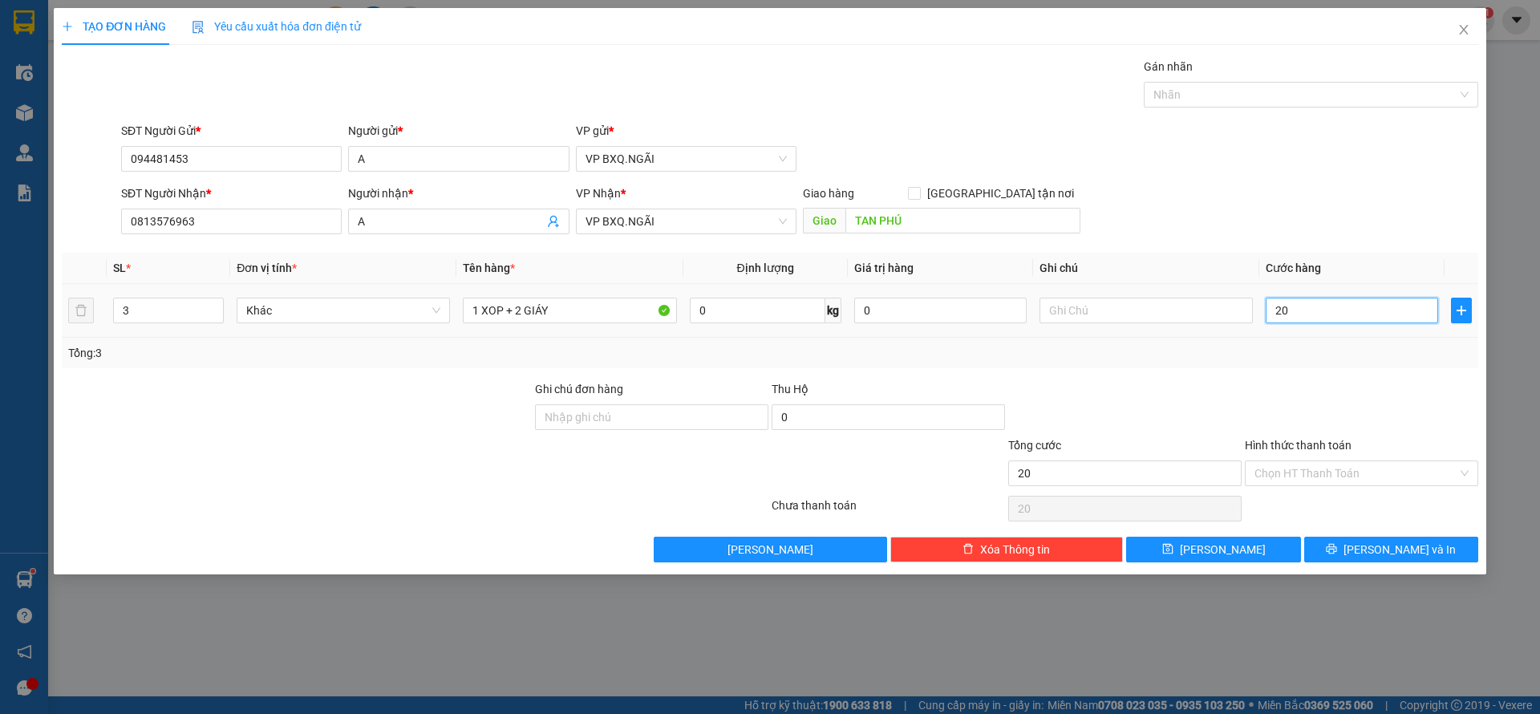
type input "250"
type input "2.500"
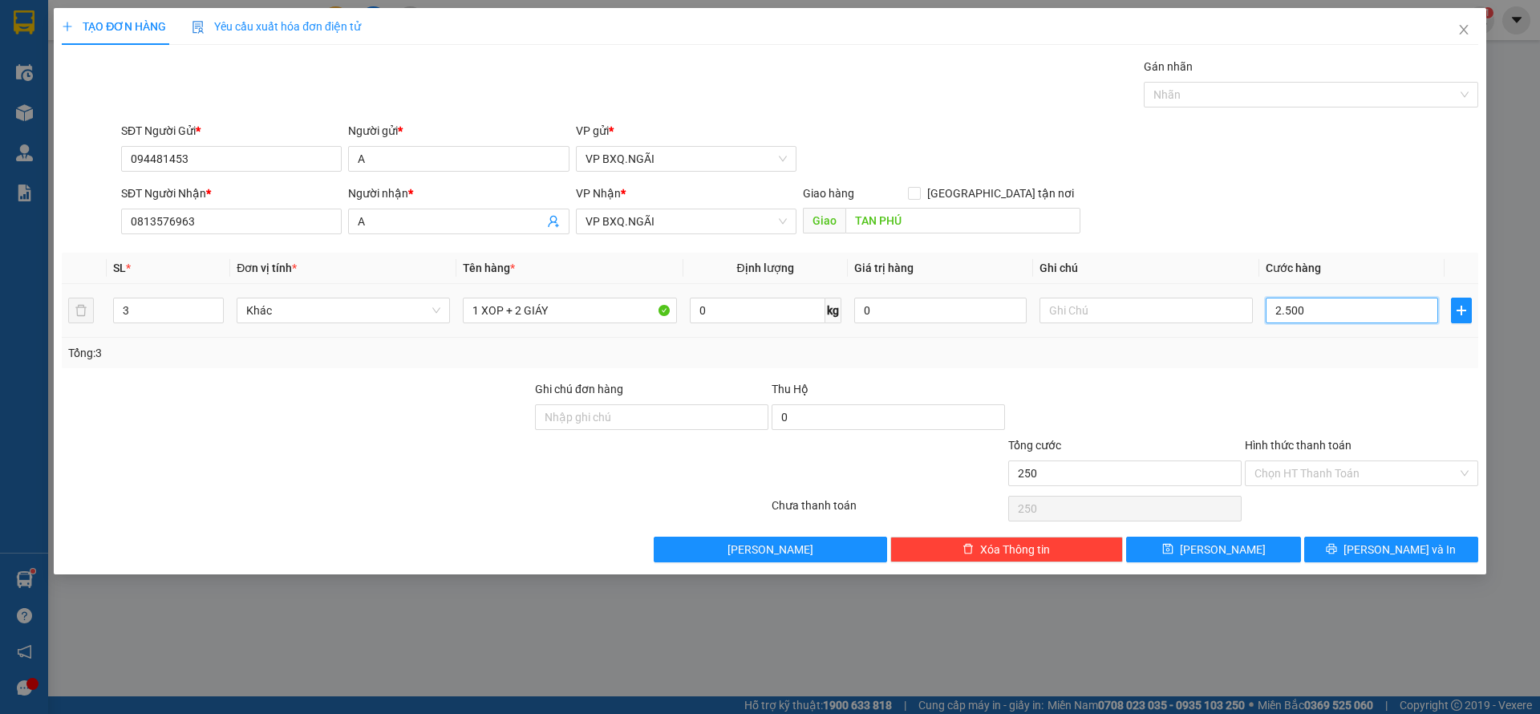
type input "2.500"
type input "25.000"
type input "250.000"
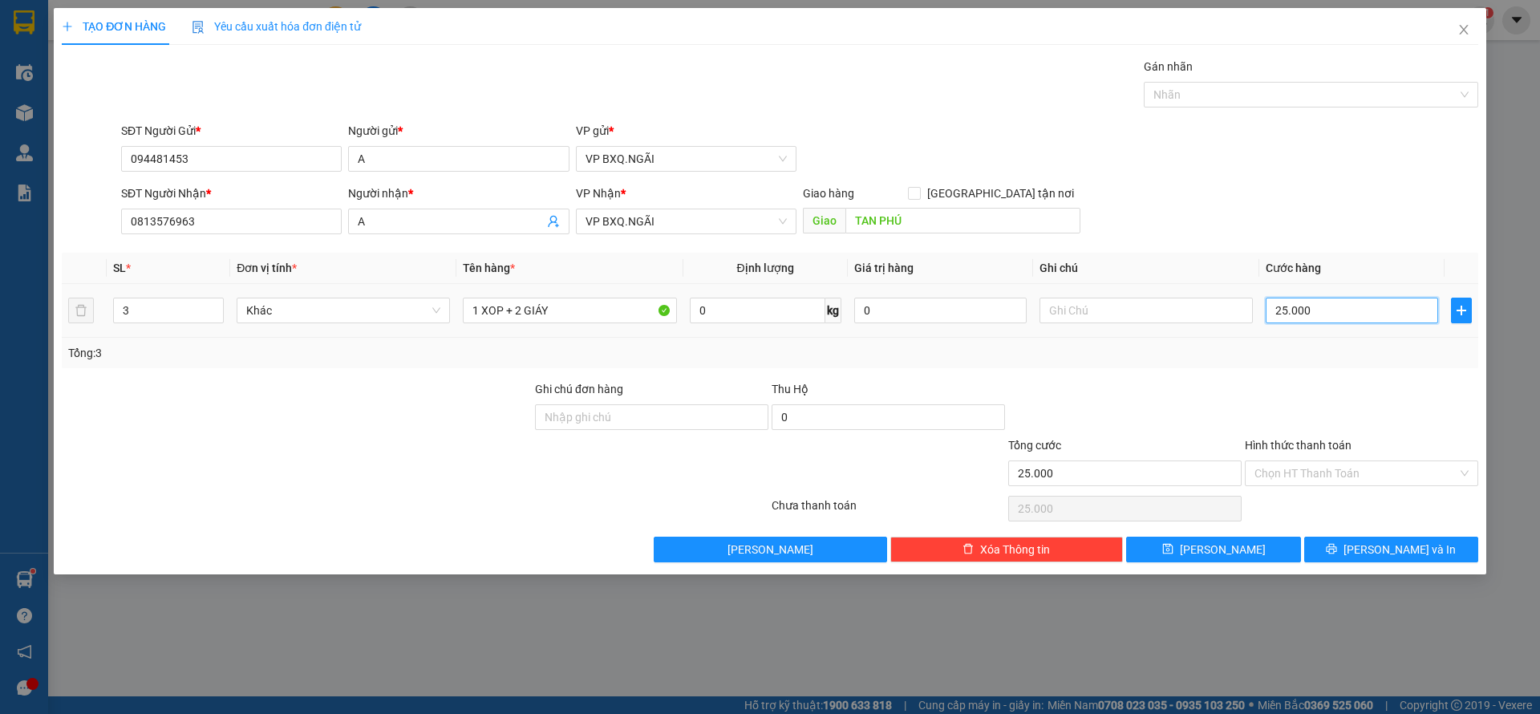
type input "250.000"
click at [1347, 473] on input "Hình thức thanh toán" at bounding box center [1355, 473] width 203 height 24
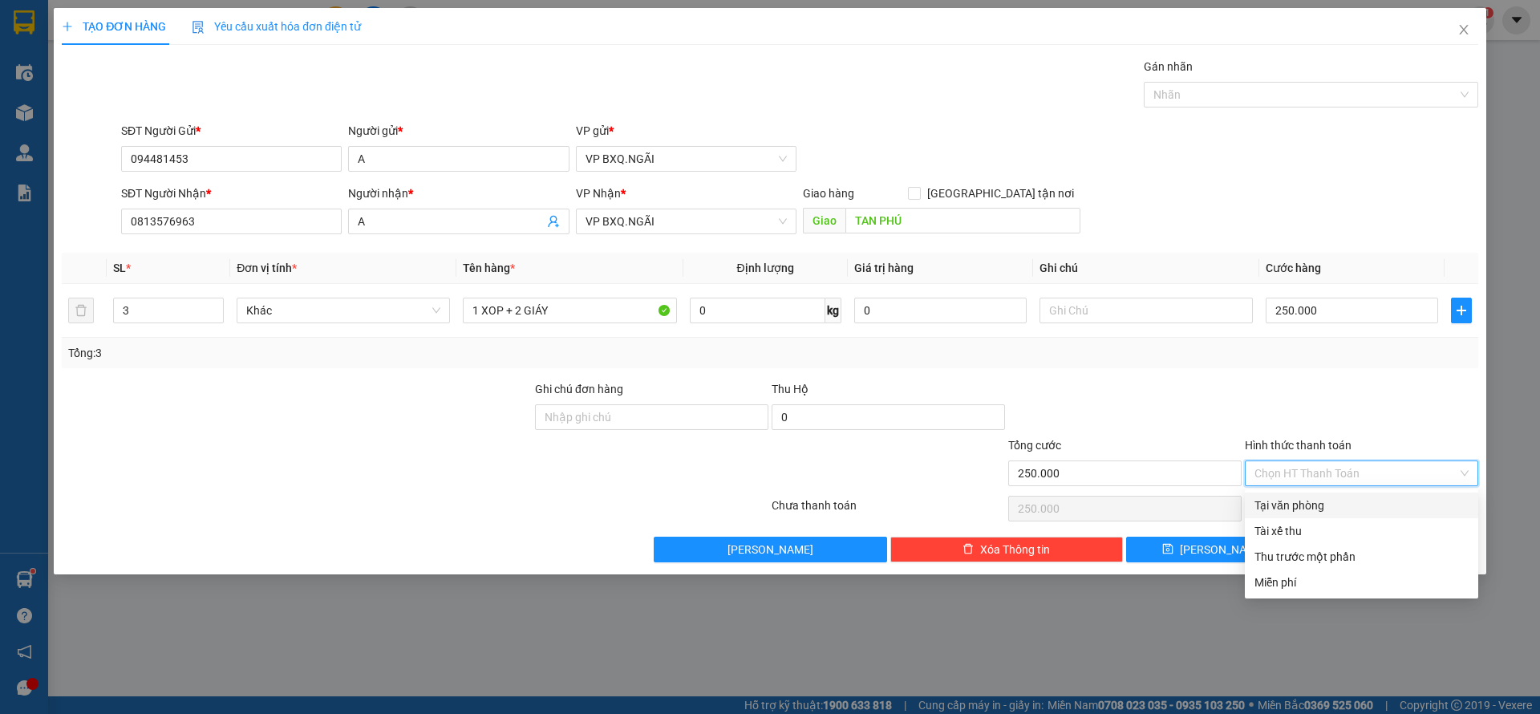
click at [1310, 509] on div "Tại văn phòng" at bounding box center [1361, 505] width 214 height 18
type input "0"
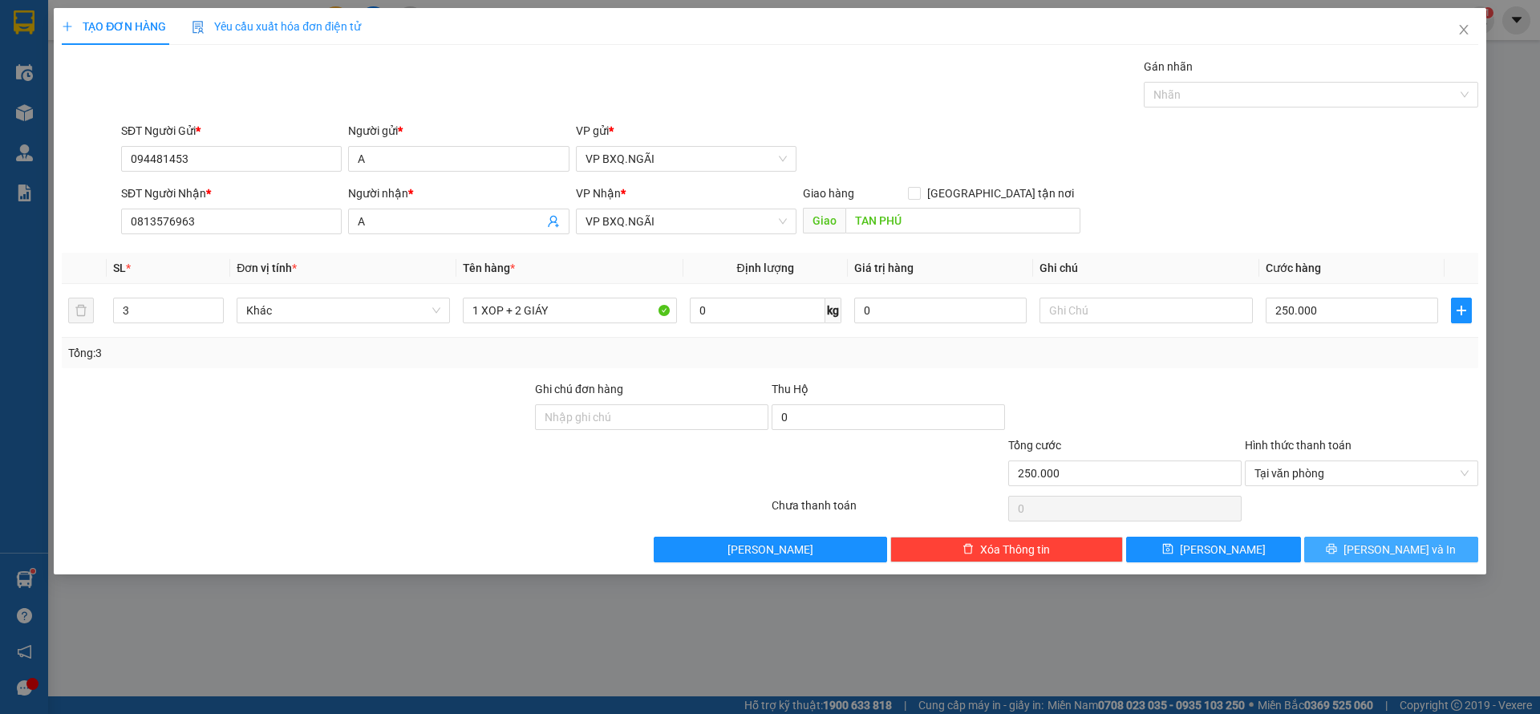
click at [1371, 552] on button "[PERSON_NAME] và In" at bounding box center [1391, 550] width 174 height 26
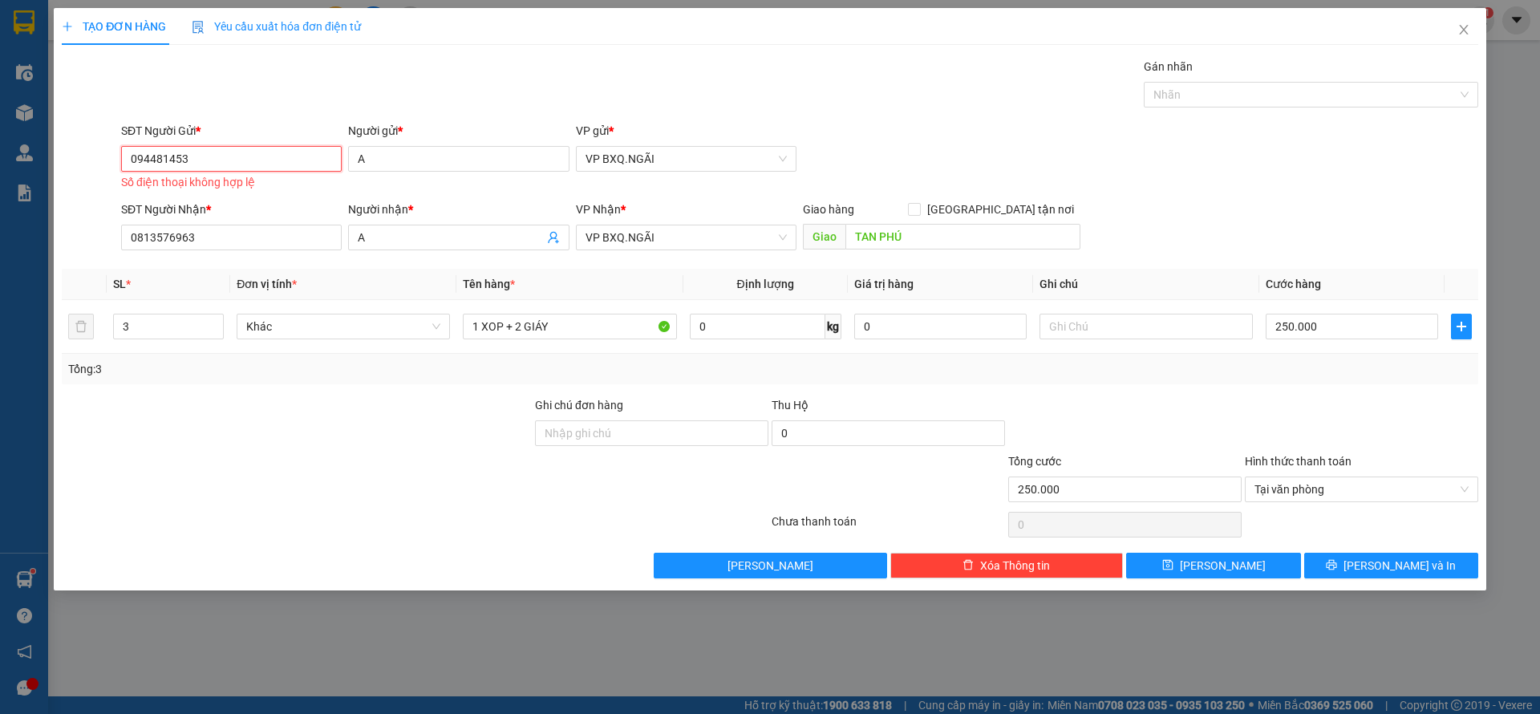
click at [244, 158] on input "094481453" at bounding box center [231, 159] width 221 height 26
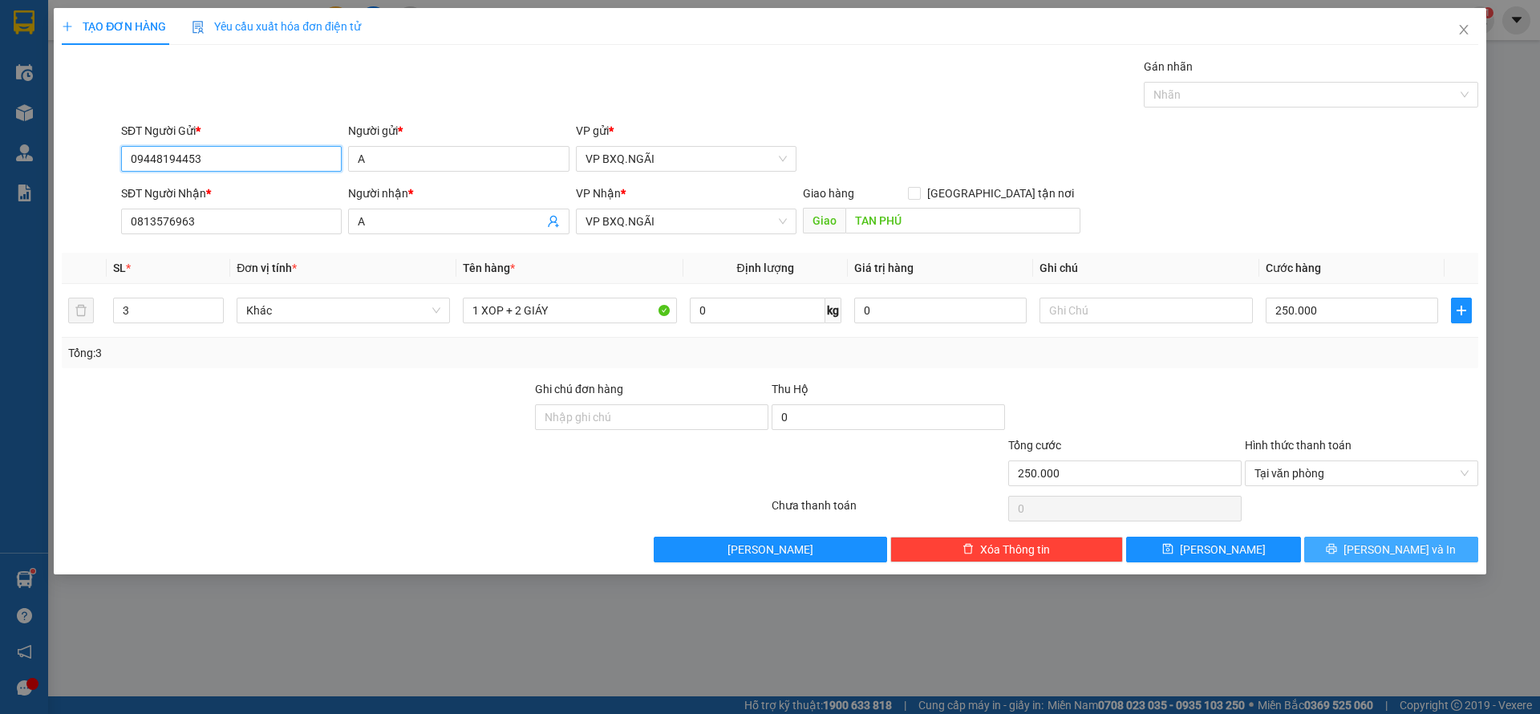
type input "09448194453"
click at [1379, 549] on span "[PERSON_NAME] và In" at bounding box center [1399, 550] width 112 height 18
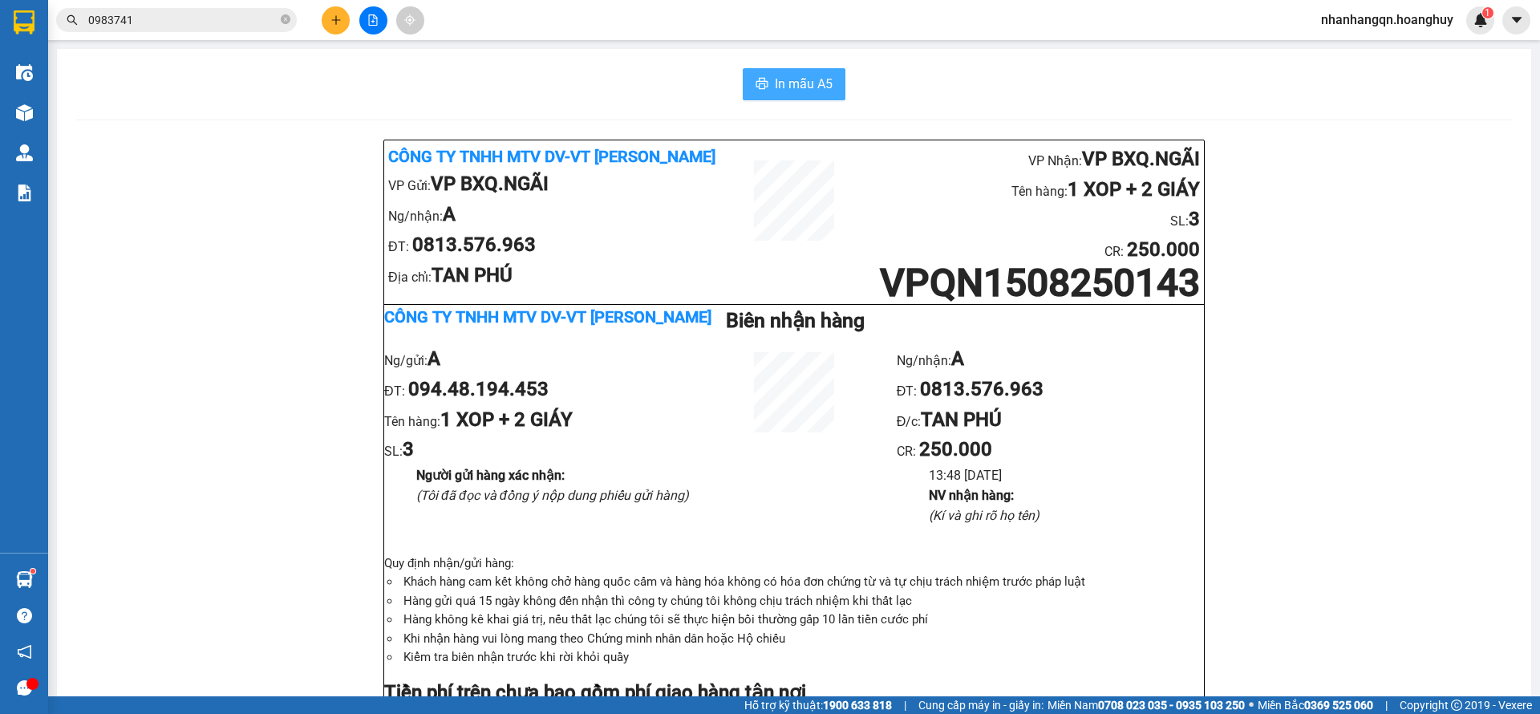
click at [800, 74] on span "In mẫu A5" at bounding box center [804, 84] width 58 height 20
click at [330, 19] on icon "plus" at bounding box center [335, 19] width 11 height 11
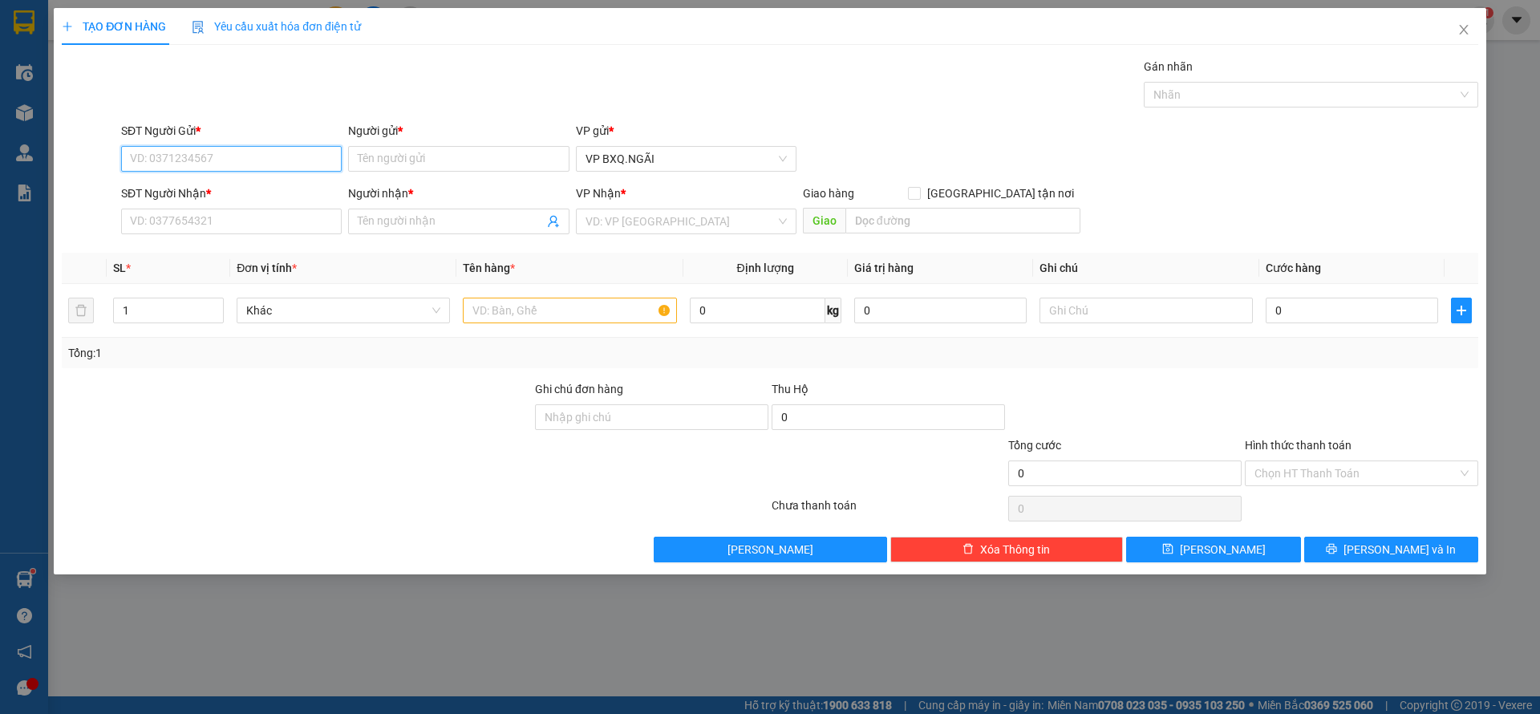
click at [223, 151] on input "SĐT Người Gửi *" at bounding box center [231, 159] width 221 height 26
click at [152, 154] on input "SĐT Người Gửi *" at bounding box center [231, 159] width 221 height 26
type input "0387091561"
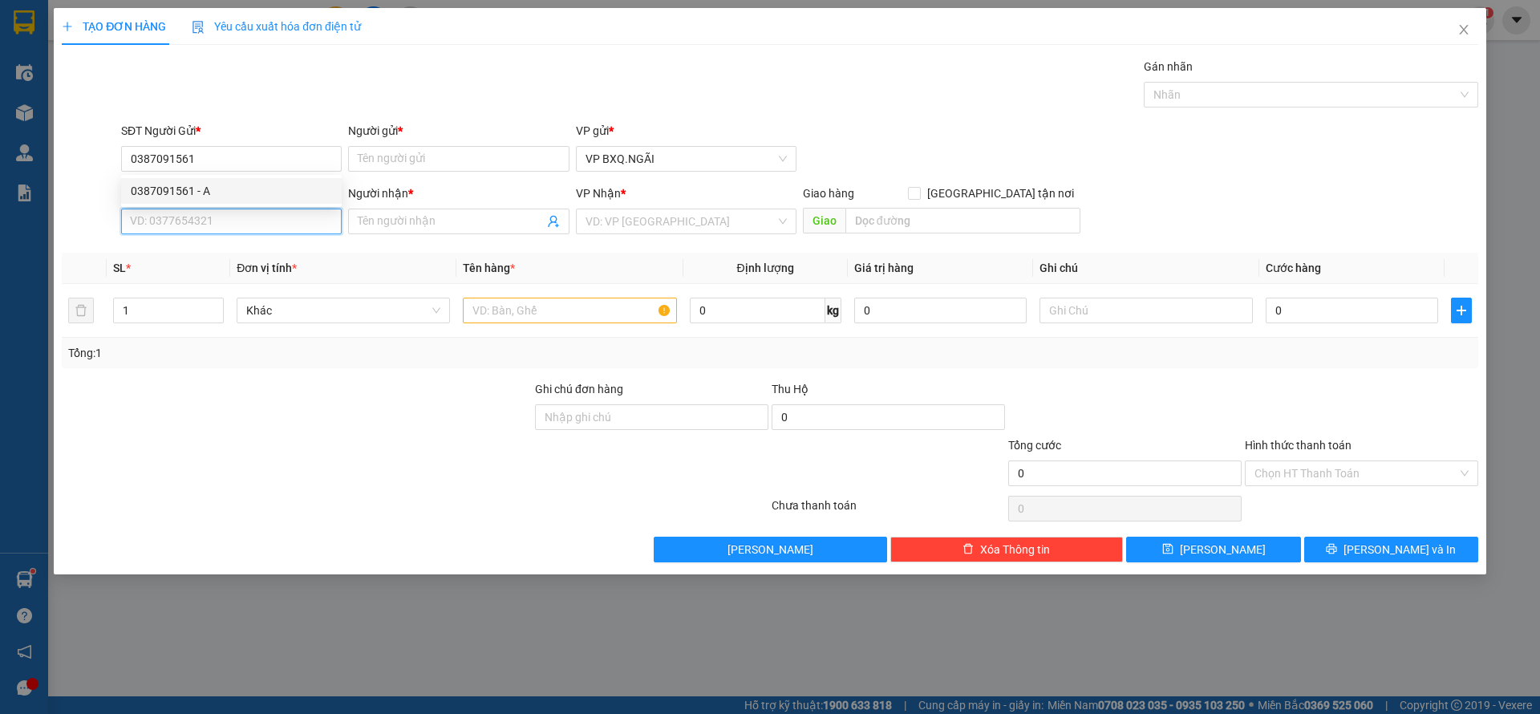
click at [206, 224] on input "SĐT Người Nhận *" at bounding box center [231, 222] width 221 height 26
type input "0944054367"
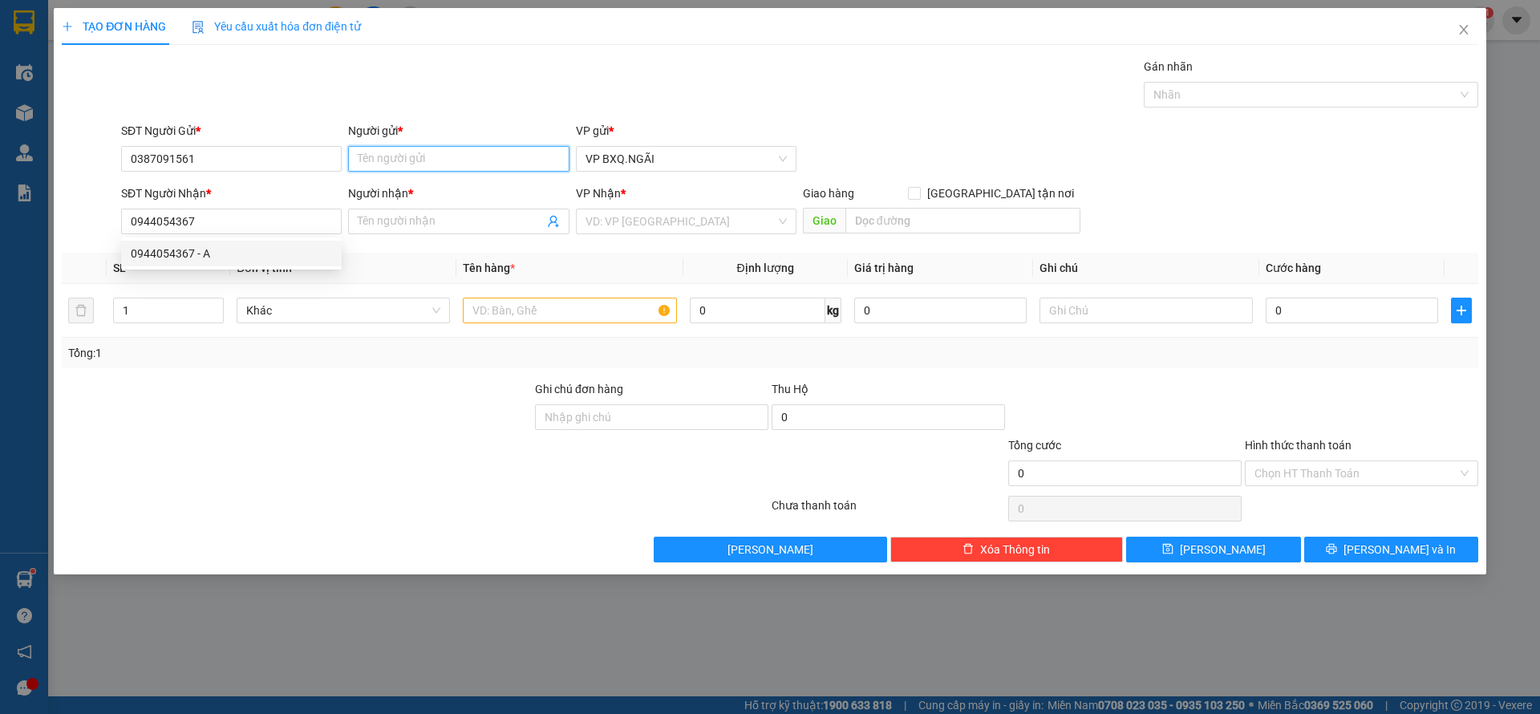
click at [453, 148] on input "Người gửi *" at bounding box center [458, 159] width 221 height 26
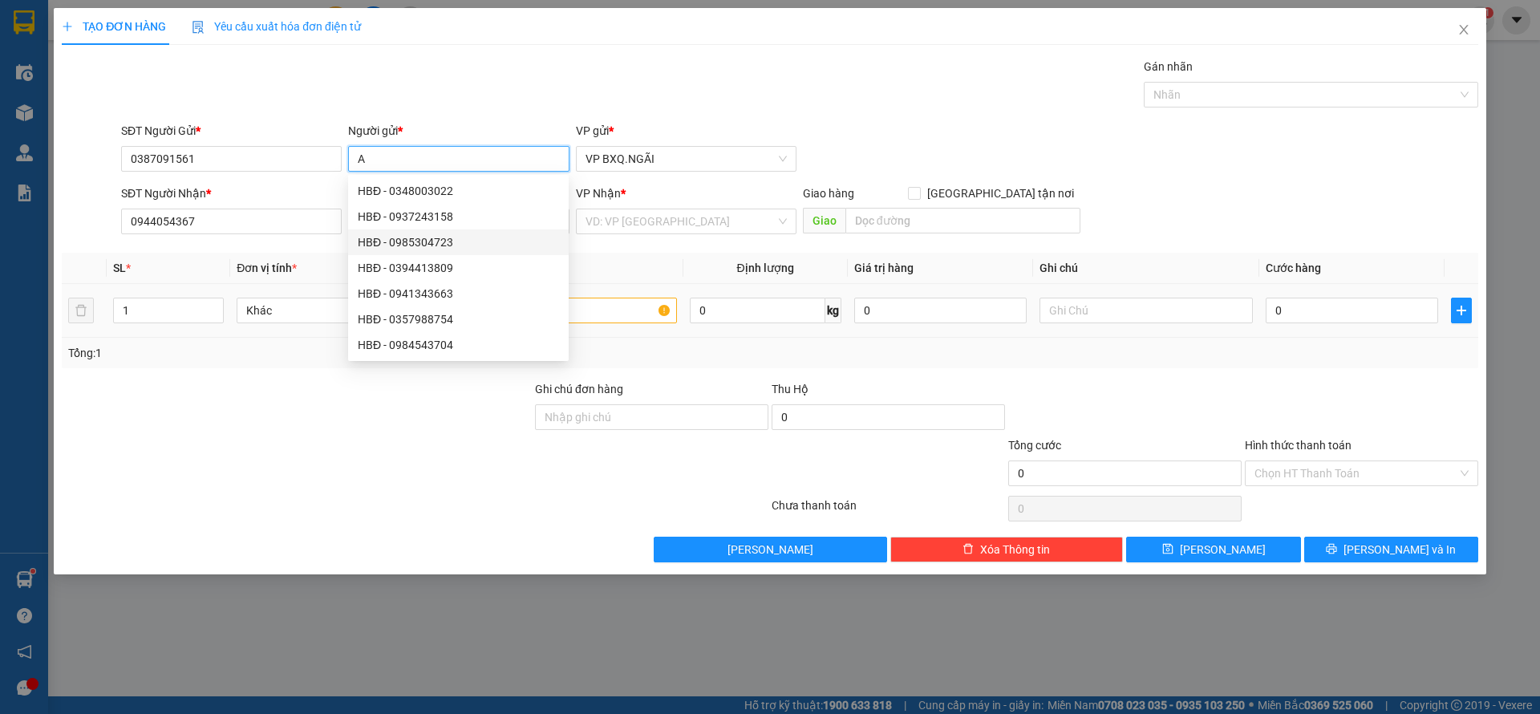
type input "A"
drag, startPoint x: 318, startPoint y: 451, endPoint x: 383, endPoint y: 343, distance: 126.0
click at [320, 452] on div at bounding box center [296, 464] width 473 height 56
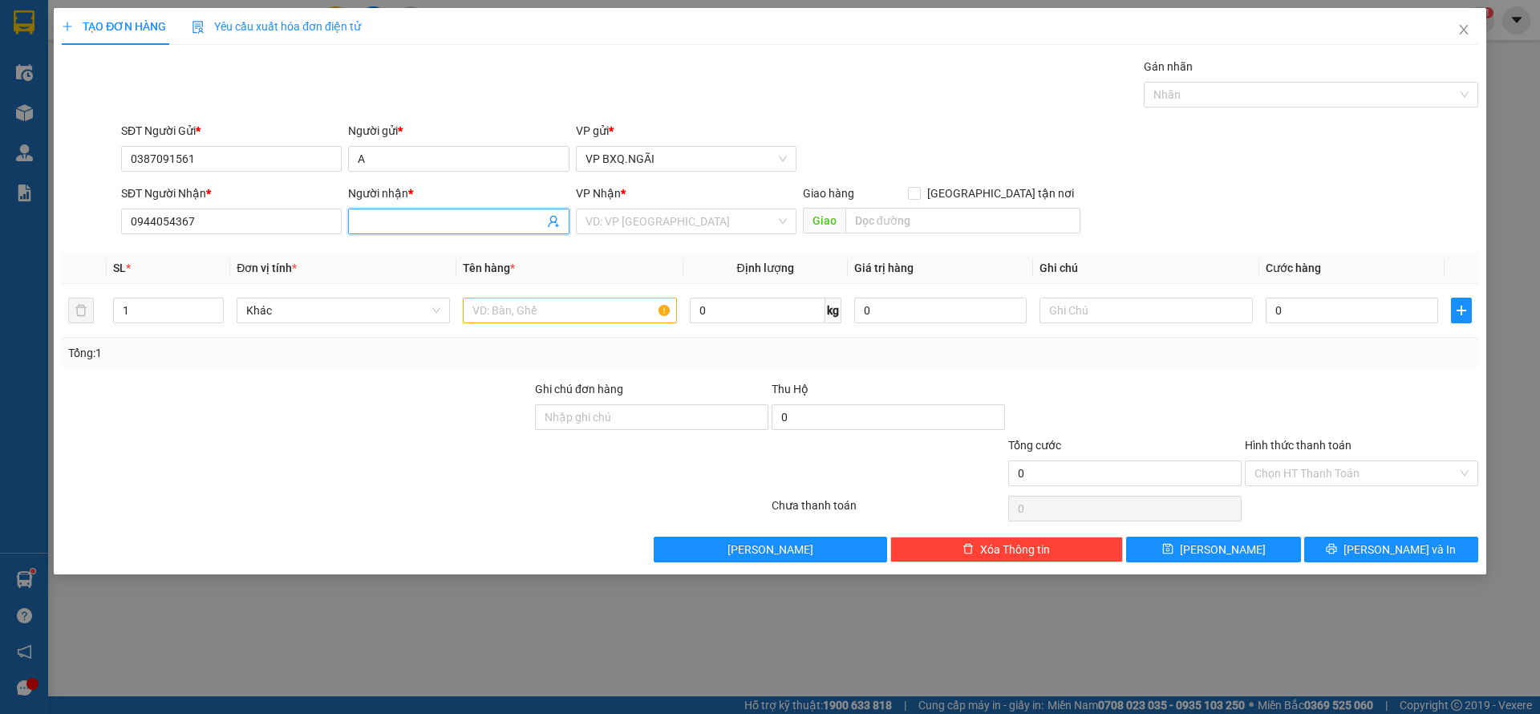
click at [457, 218] on input "Người nhận *" at bounding box center [450, 222] width 185 height 18
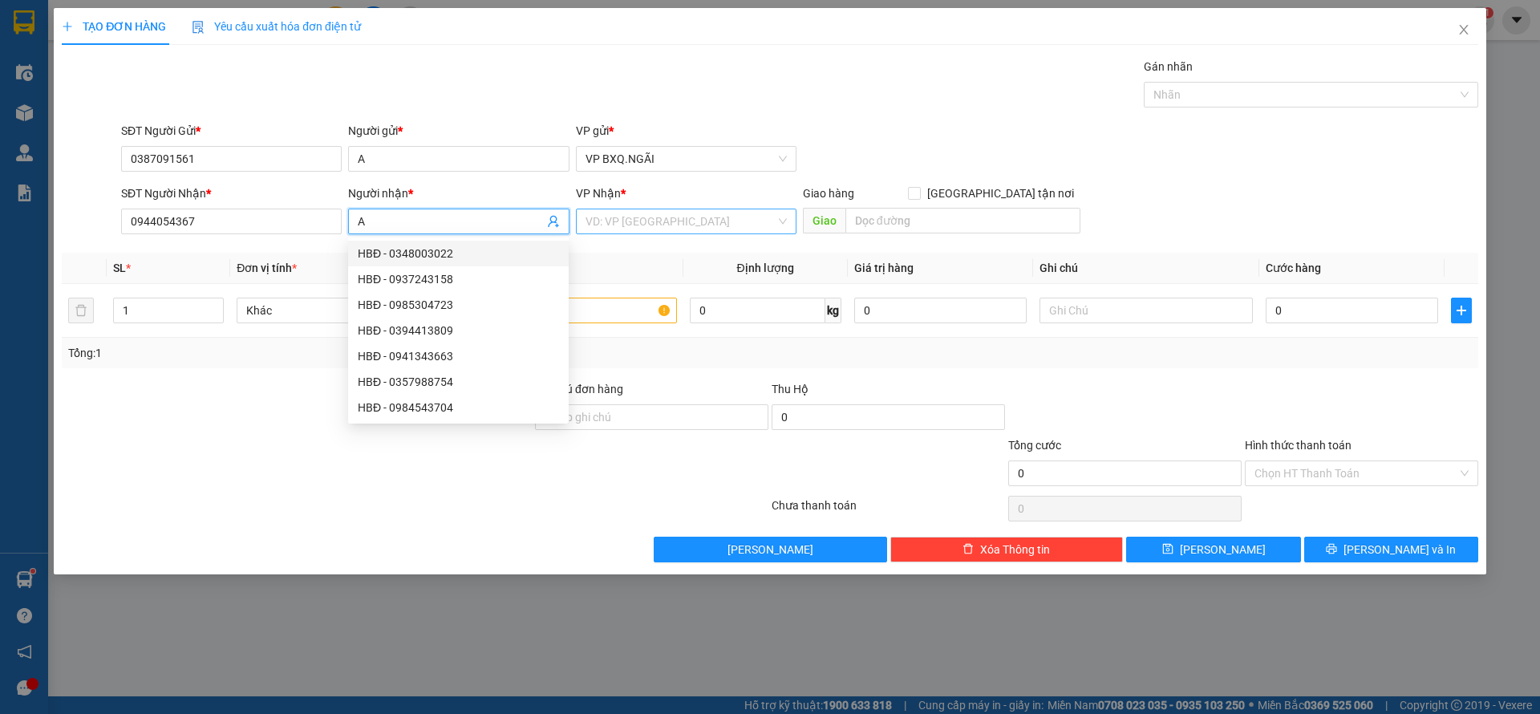
type input "A"
click at [638, 218] on input "search" at bounding box center [680, 221] width 190 height 24
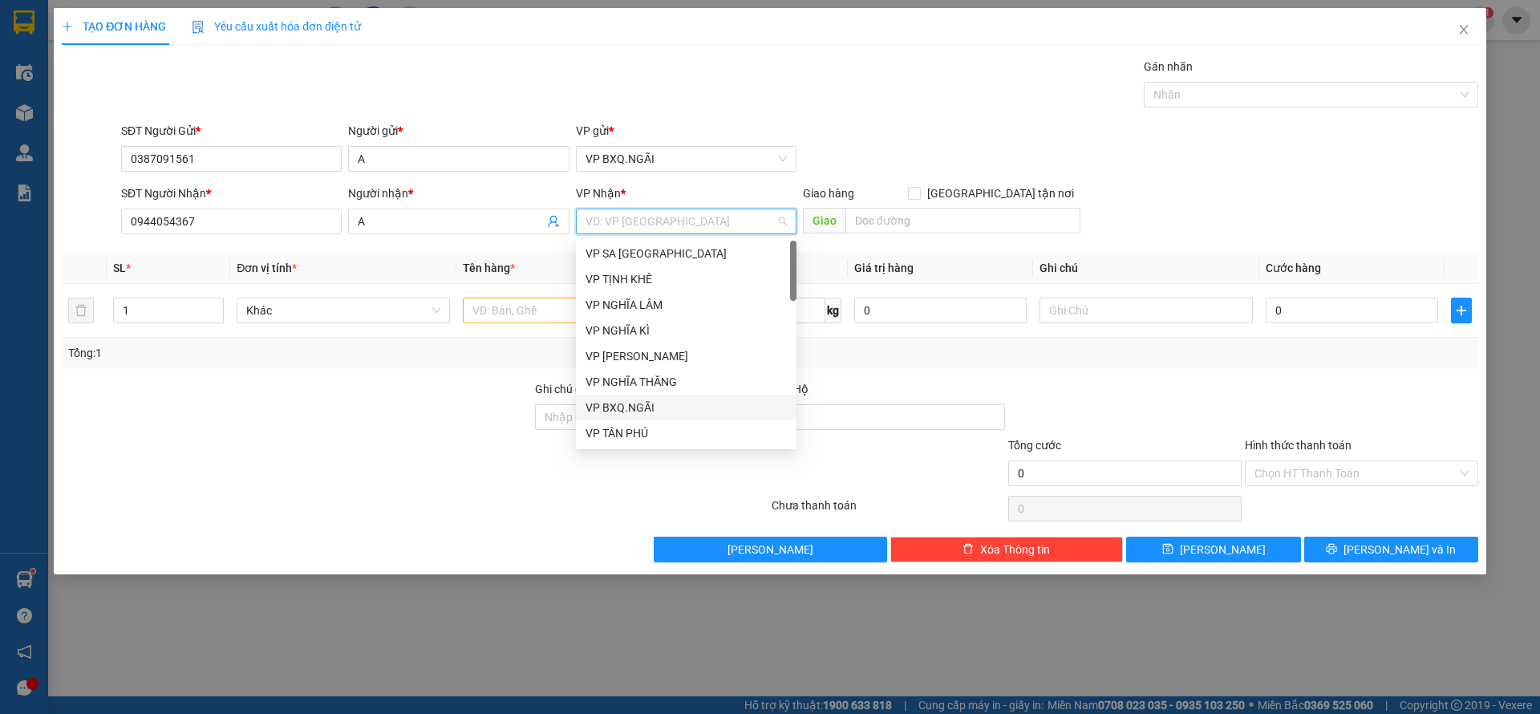
click at [647, 405] on div "VP BXQ.NGÃI" at bounding box center [685, 408] width 201 height 18
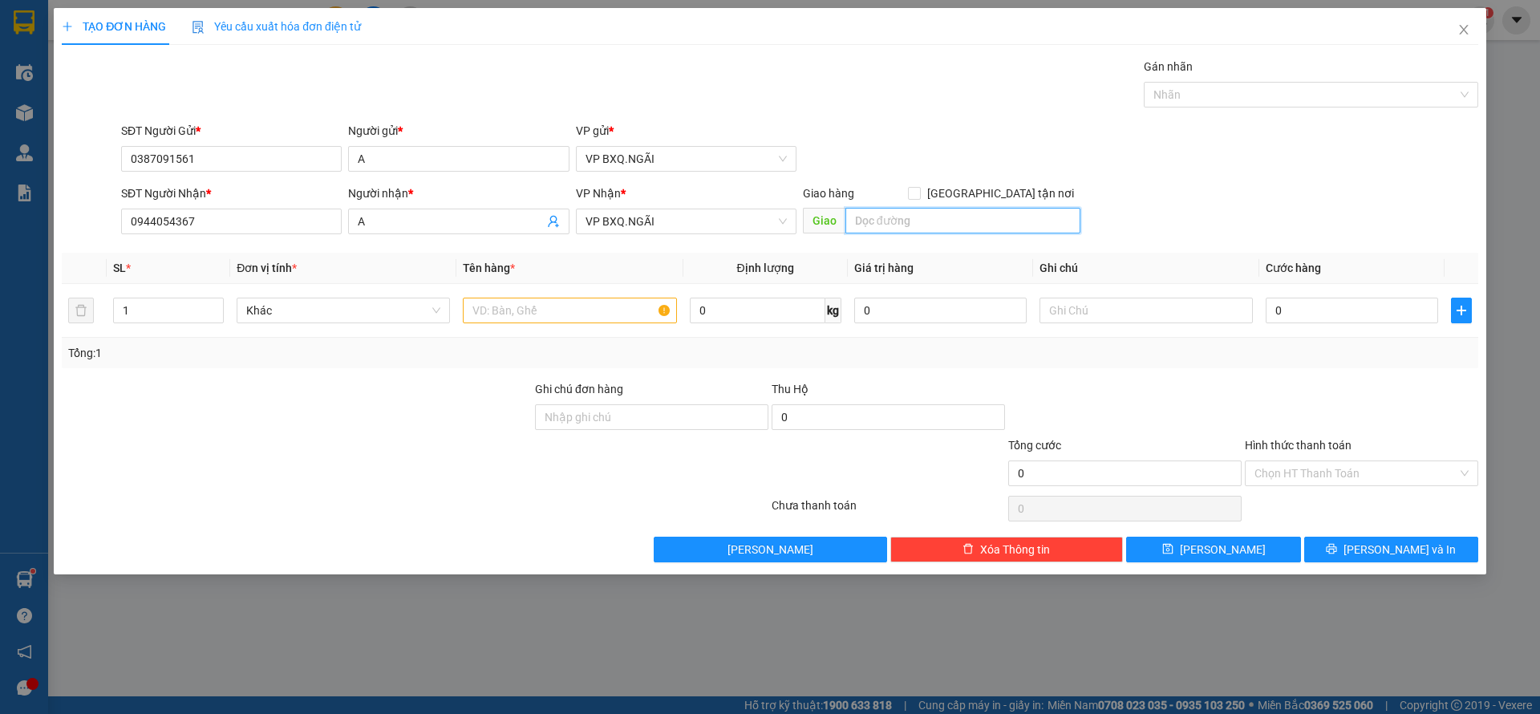
click at [944, 224] on input "text" at bounding box center [962, 221] width 235 height 26
type input "BX MIỀN ĐÔNG"
click at [557, 306] on input "text" at bounding box center [569, 311] width 213 height 26
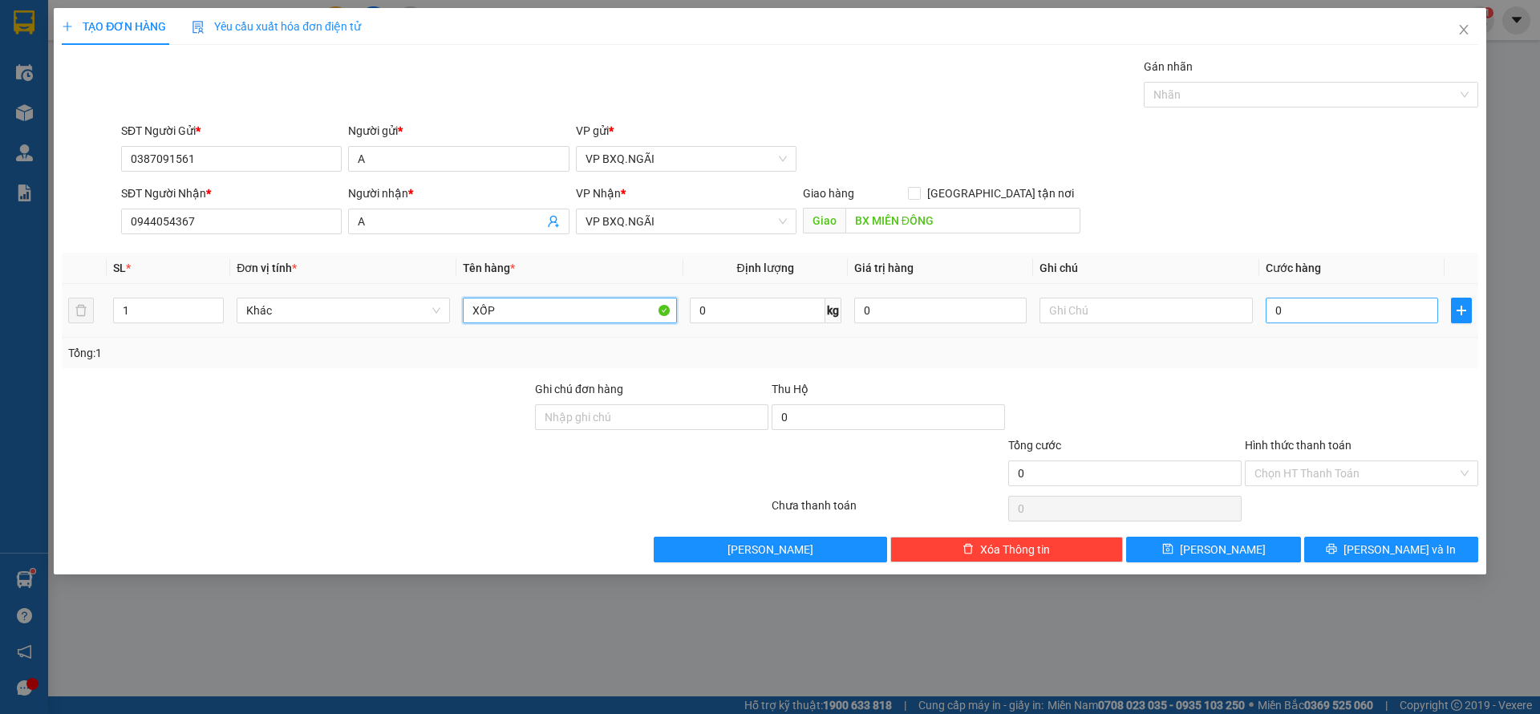
type input "XỐP"
click at [1323, 311] on input "0" at bounding box center [1352, 311] width 172 height 26
type input "1"
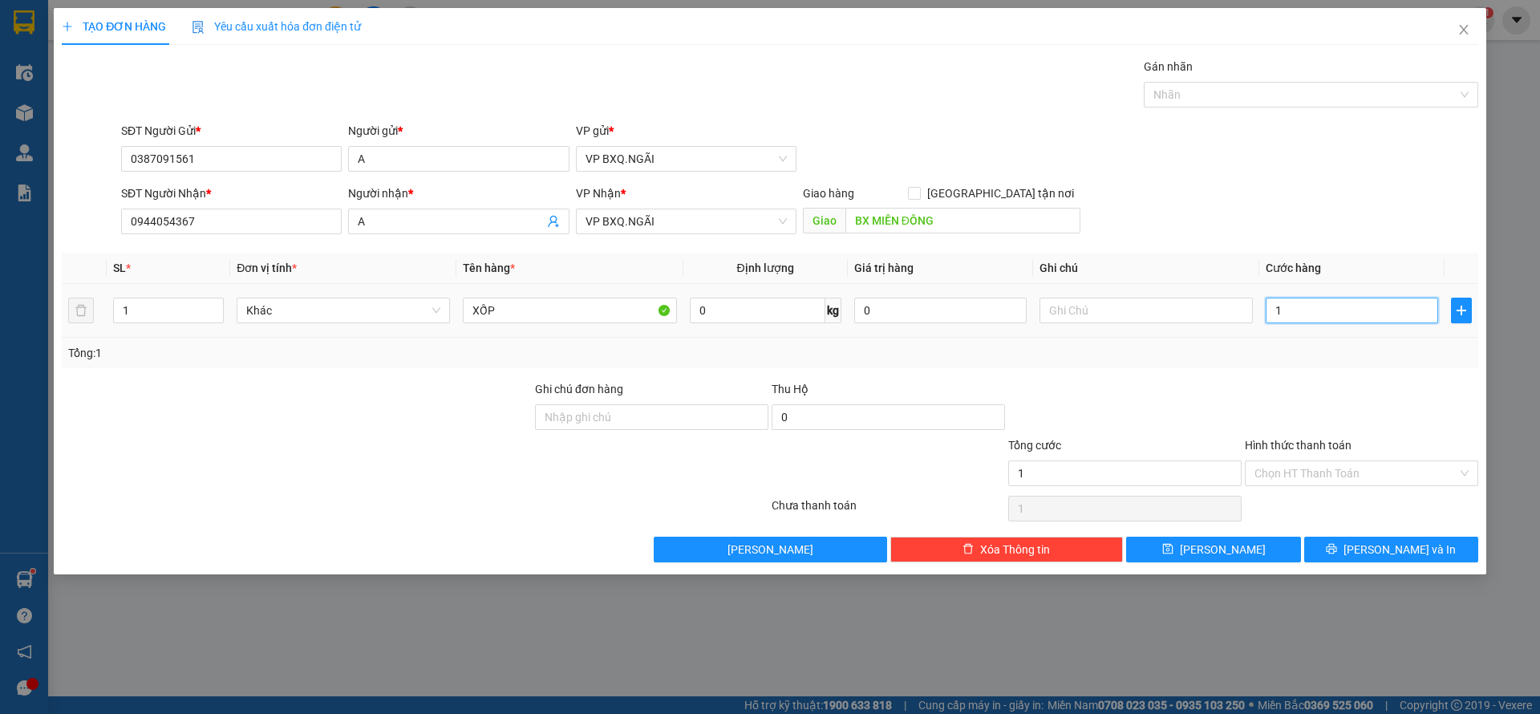
type input "10"
type input "100"
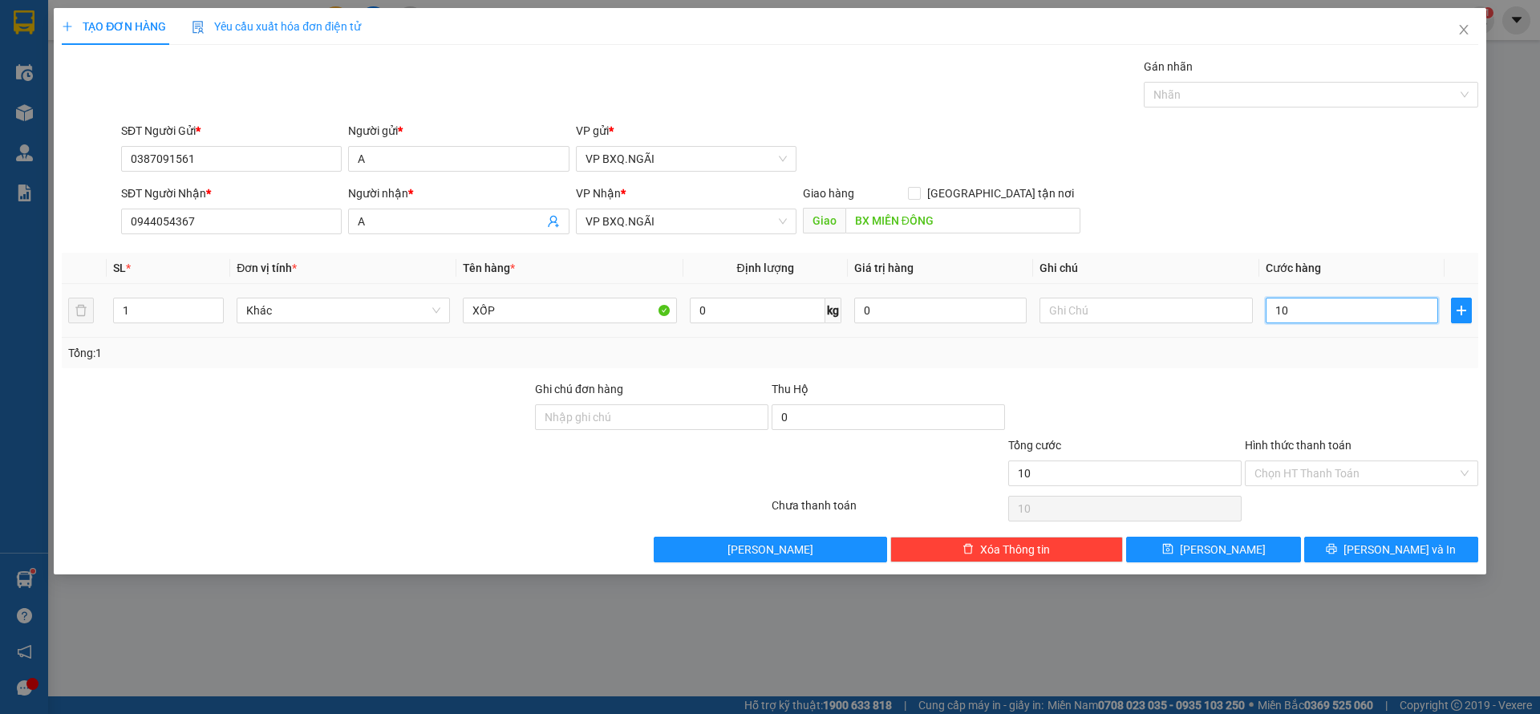
type input "100"
type input "1.000"
type input "10.000"
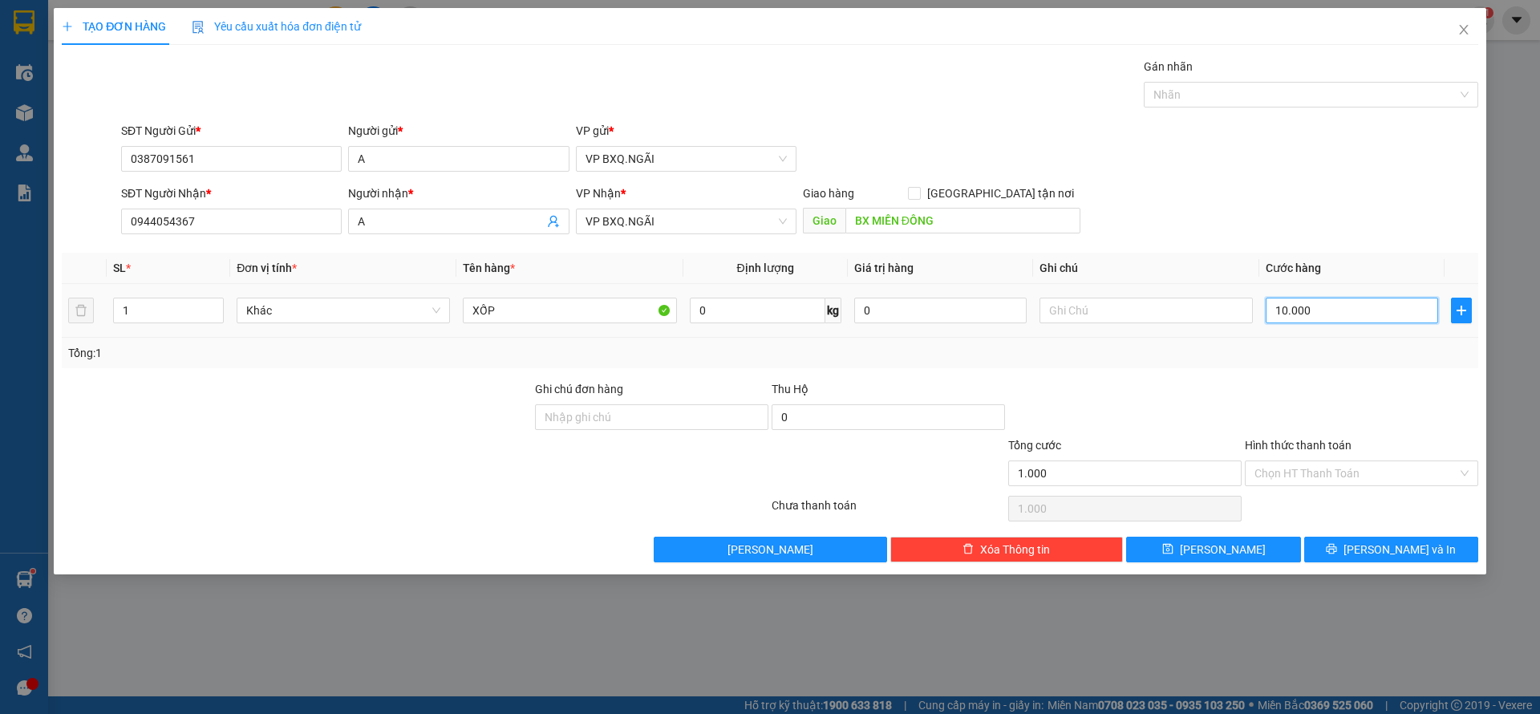
type input "10.000"
type input "100.000"
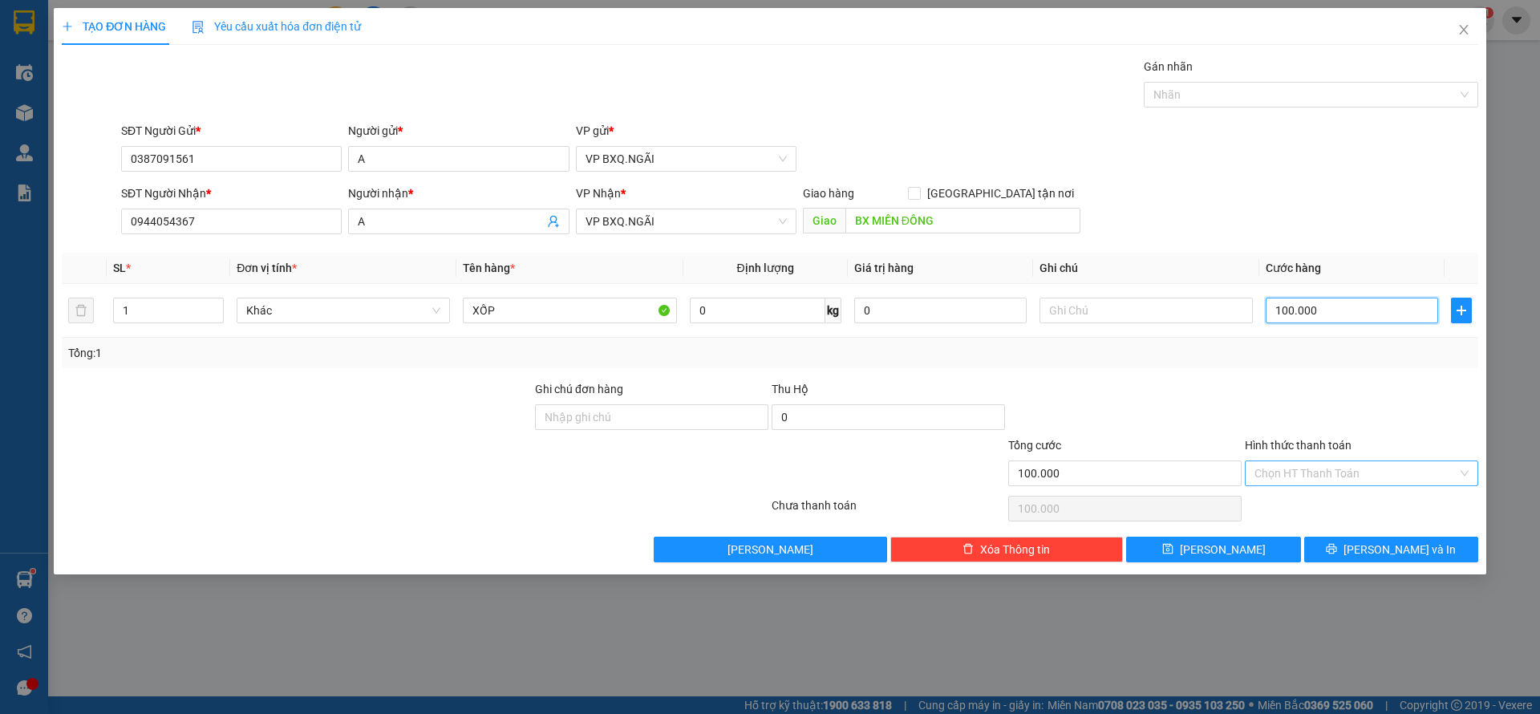
type input "100.000"
click at [1374, 472] on input "Hình thức thanh toán" at bounding box center [1355, 473] width 203 height 24
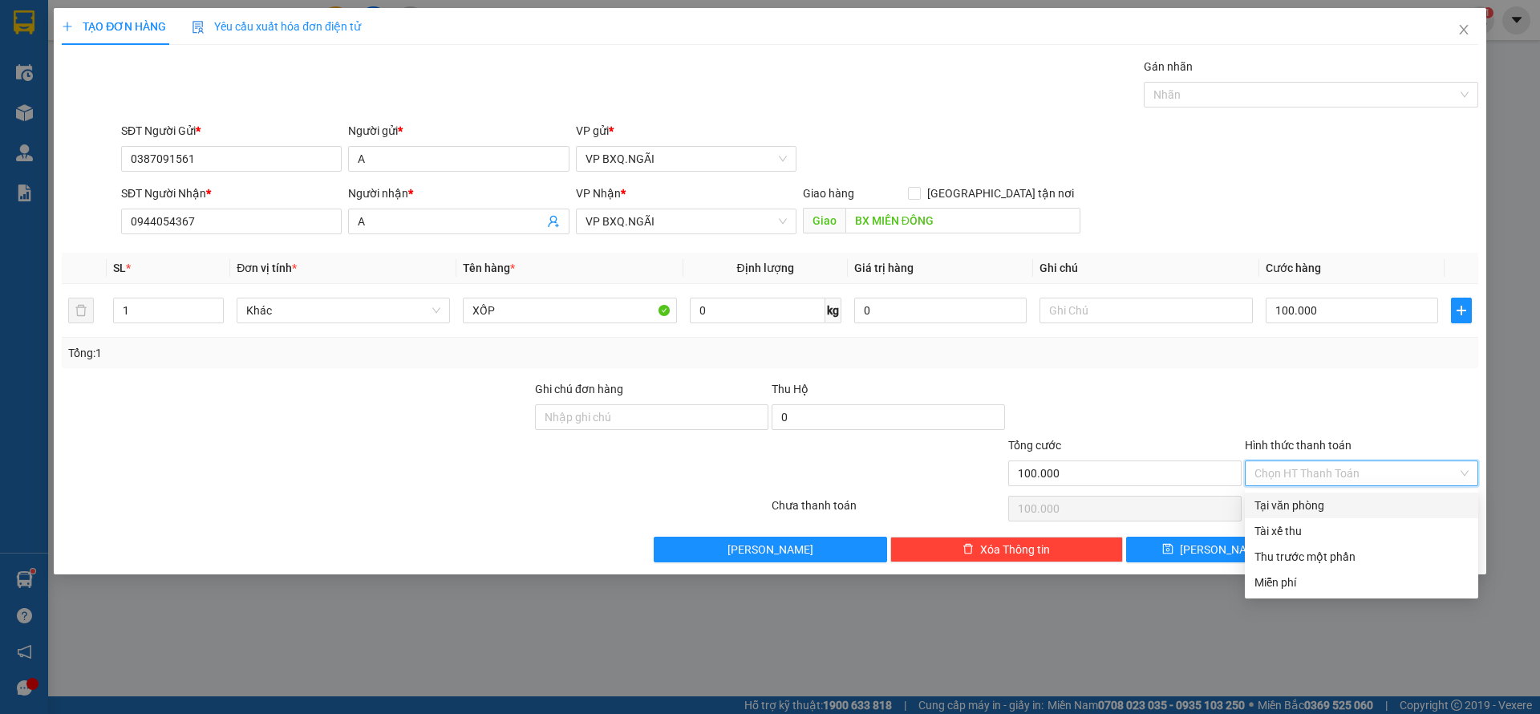
drag, startPoint x: 1312, startPoint y: 504, endPoint x: 1358, endPoint y: 549, distance: 64.6
click at [1311, 504] on div "Tại văn phòng" at bounding box center [1361, 505] width 214 height 18
type input "0"
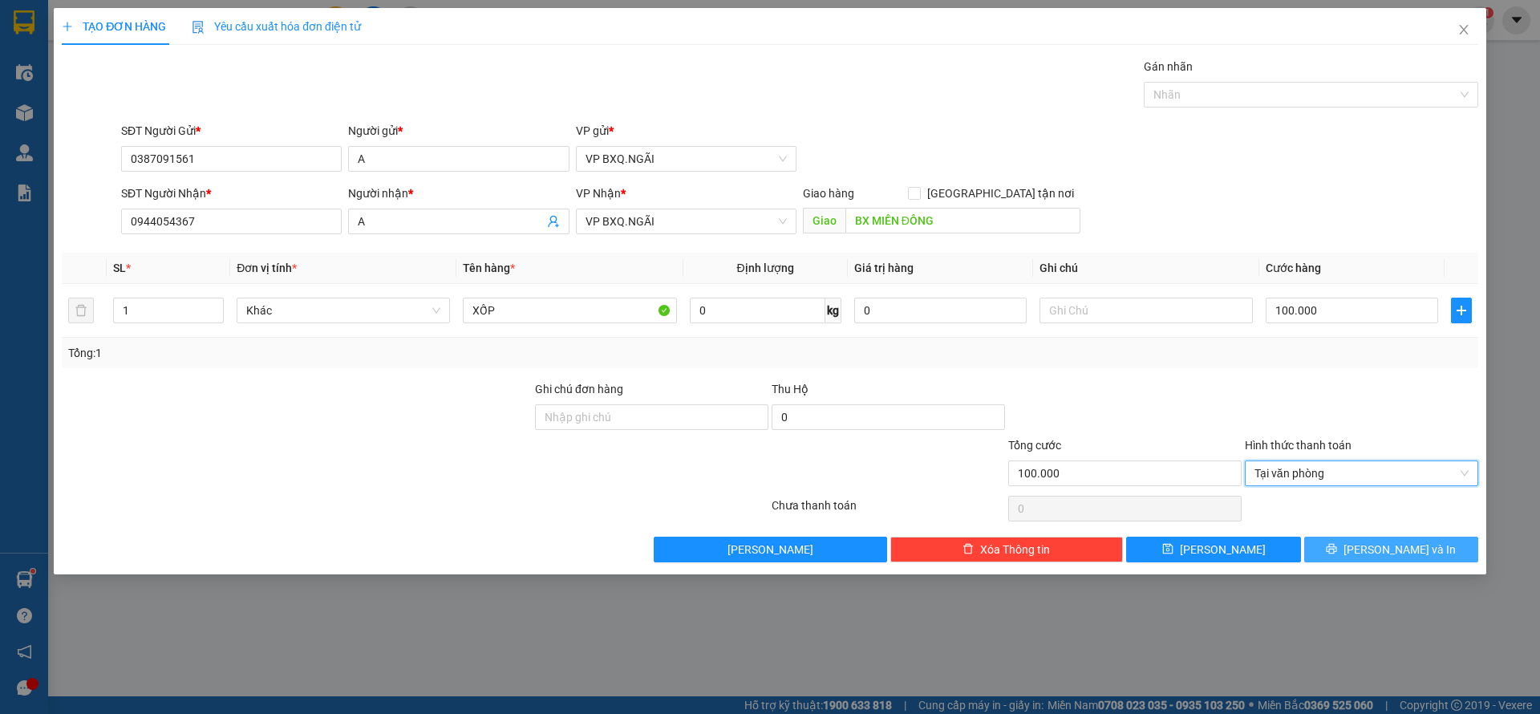
click at [1395, 550] on span "[PERSON_NAME] và In" at bounding box center [1399, 550] width 112 height 18
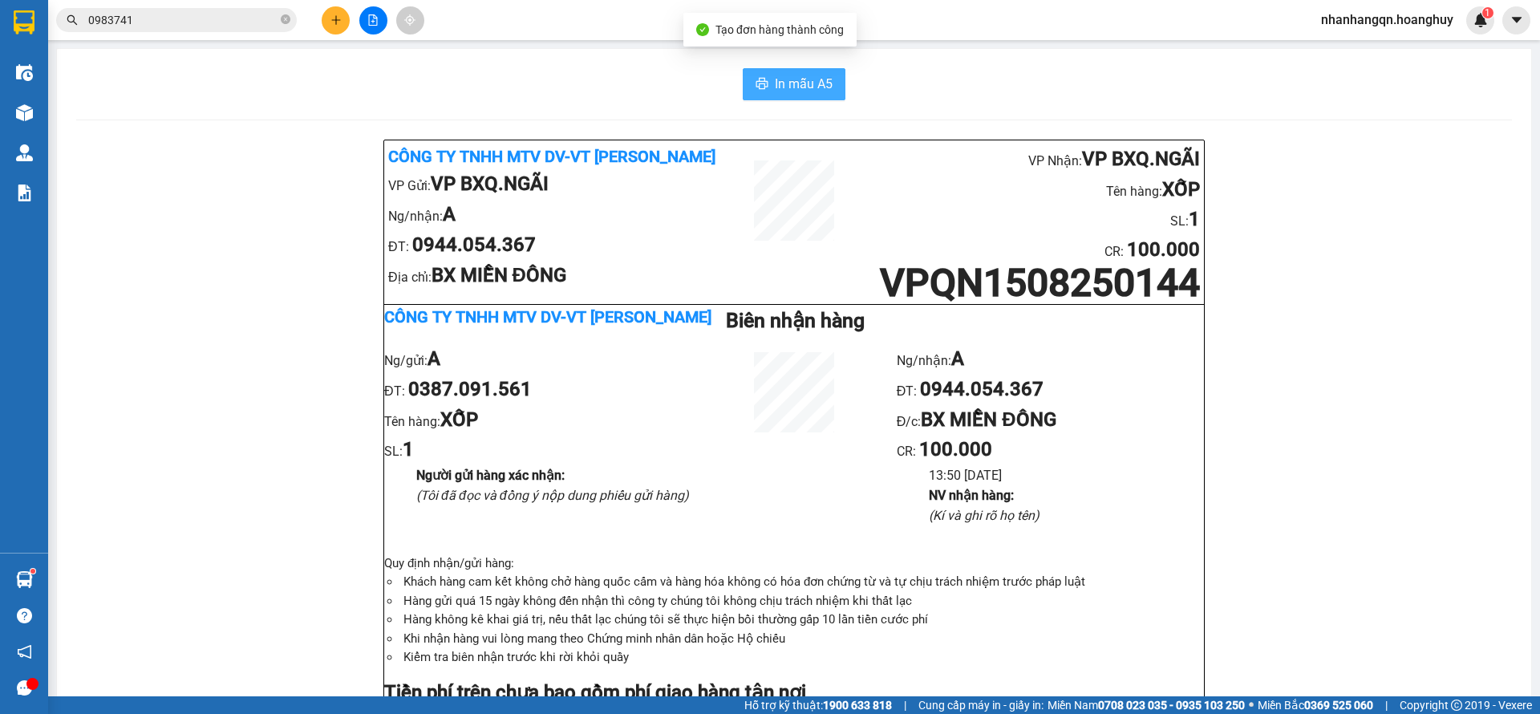
click at [780, 78] on span "In mẫu A5" at bounding box center [804, 84] width 58 height 20
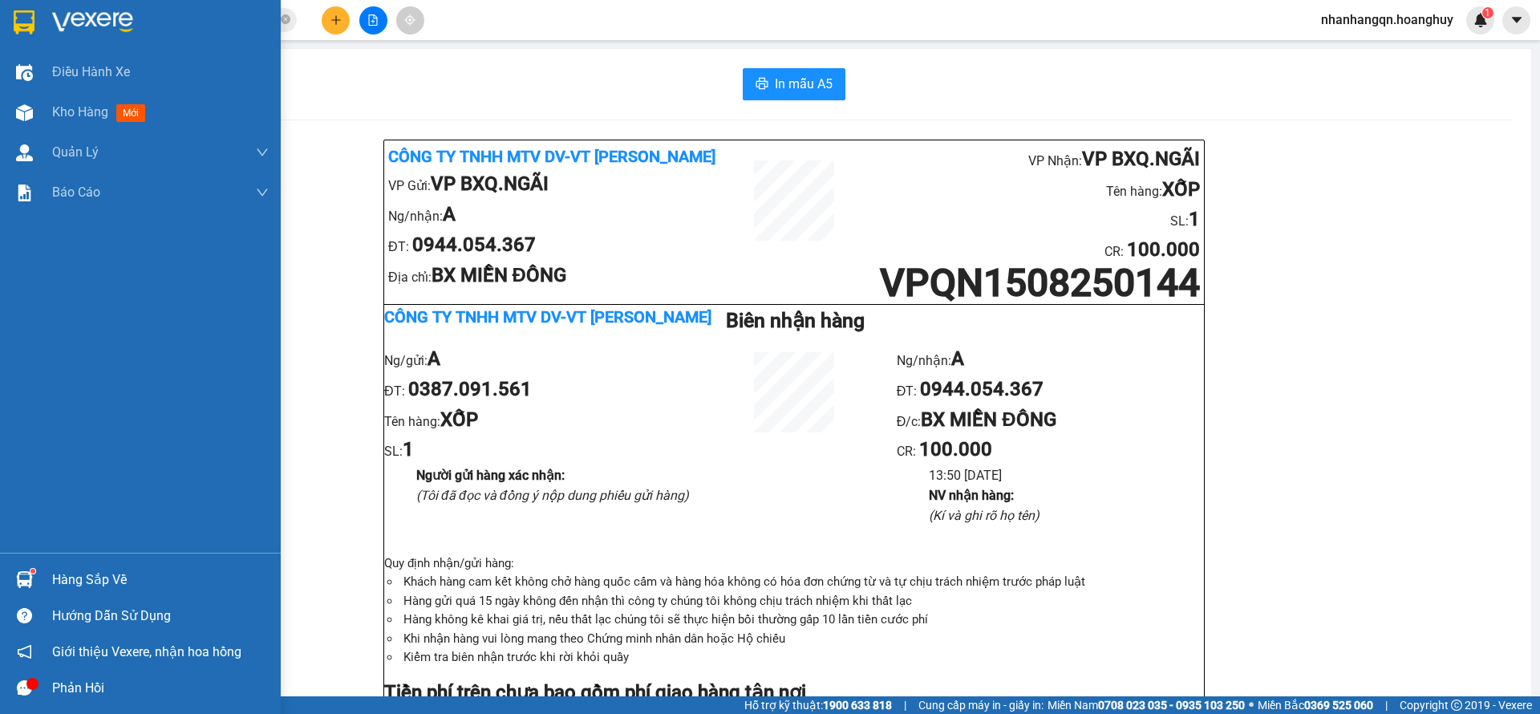
click at [26, 10] on img at bounding box center [24, 22] width 21 height 24
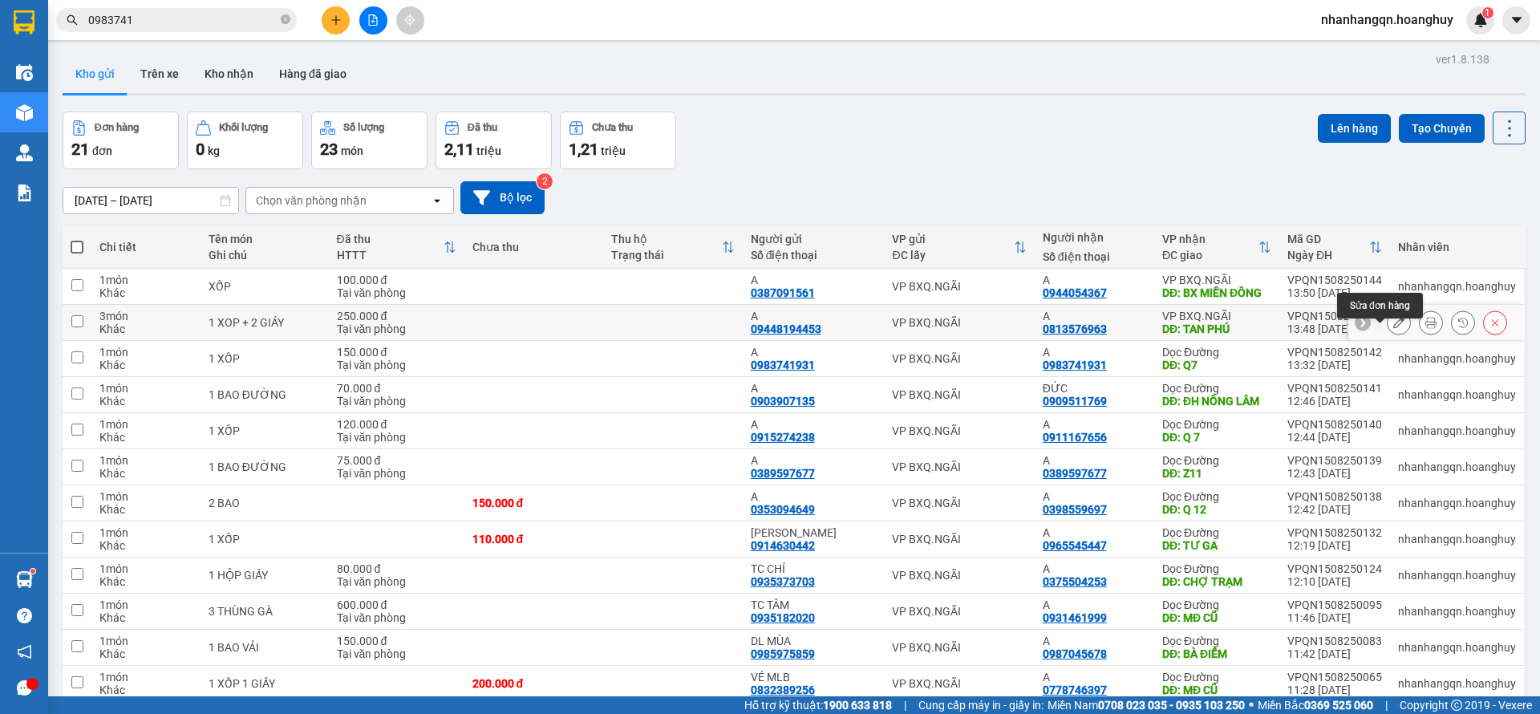
click at [1393, 328] on icon at bounding box center [1398, 322] width 11 height 11
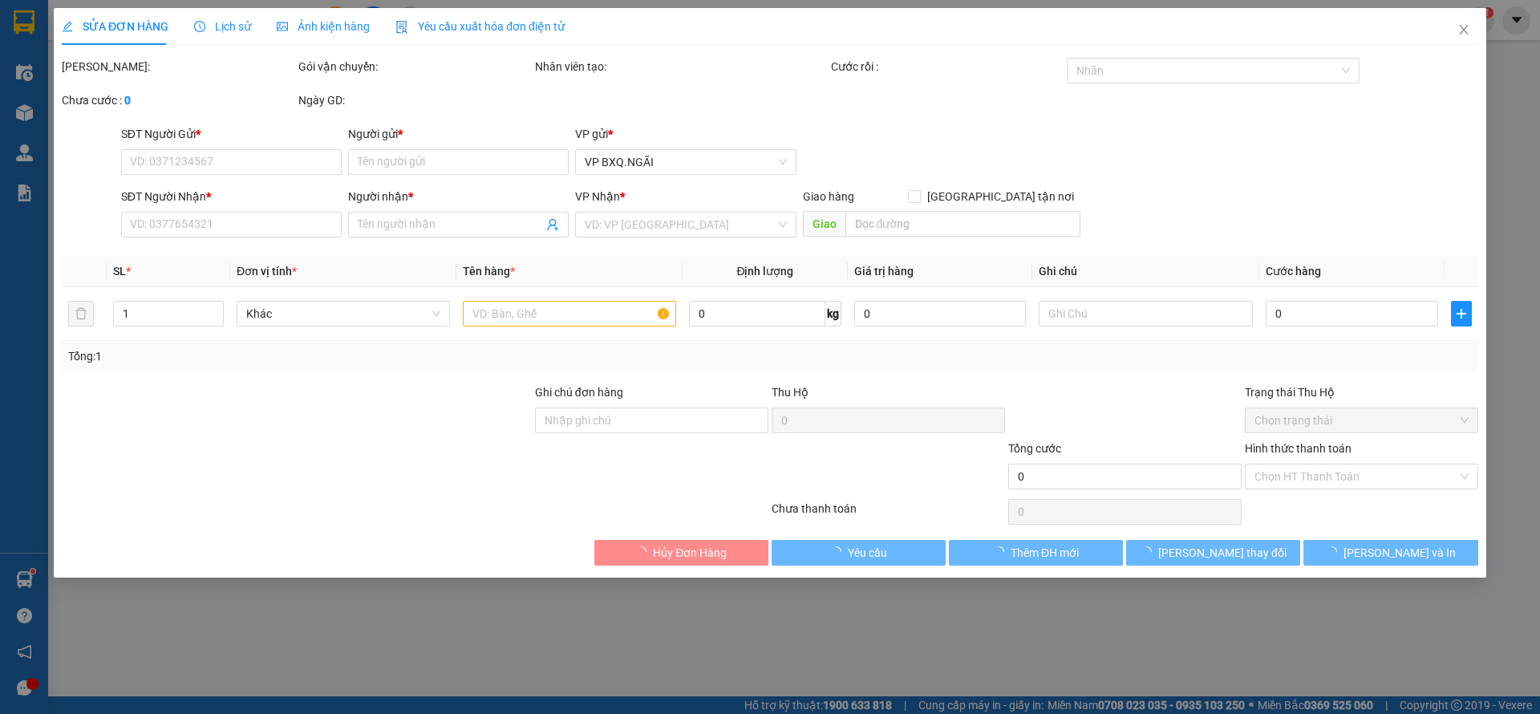
type input "09448194453"
type input "A"
type input "0813576963"
type input "A"
type input "TAN PHÚ"
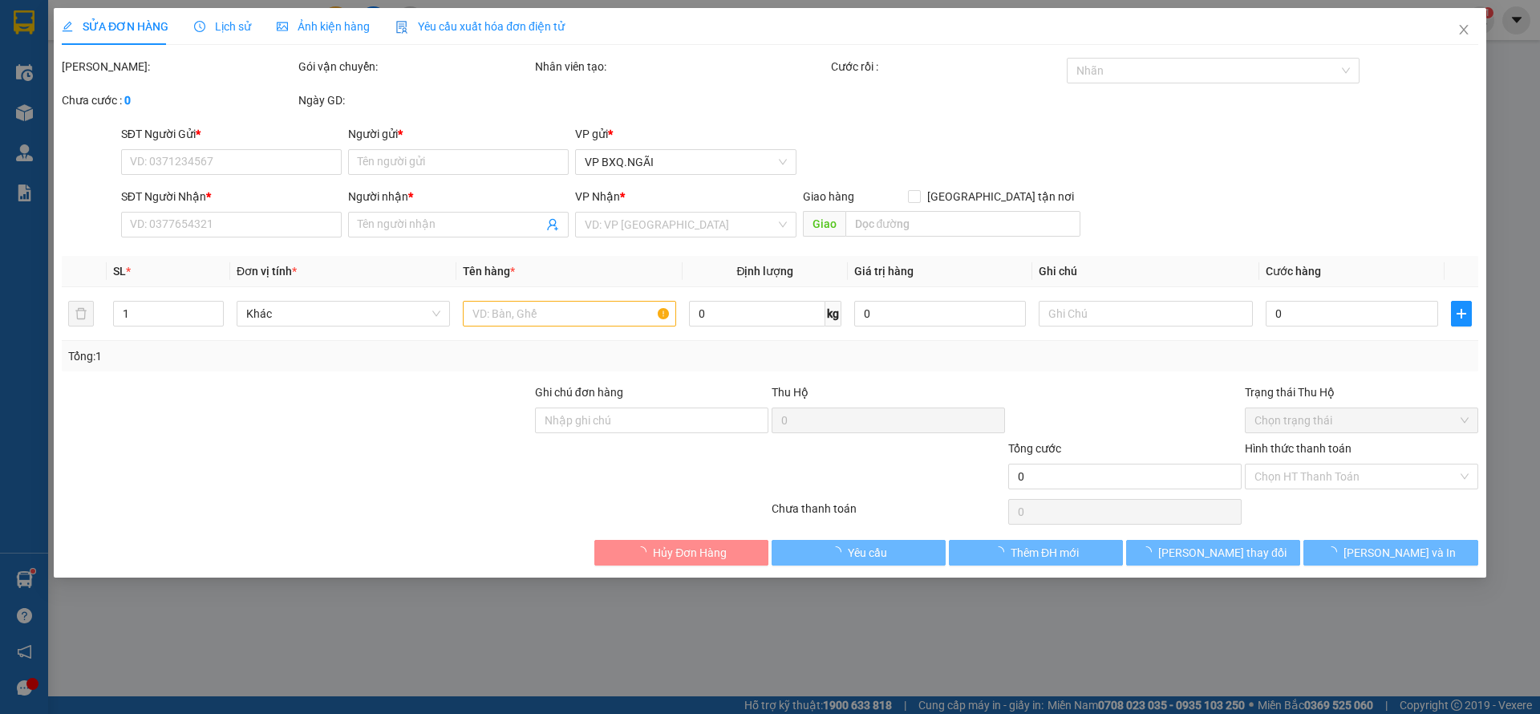
type input "250.000"
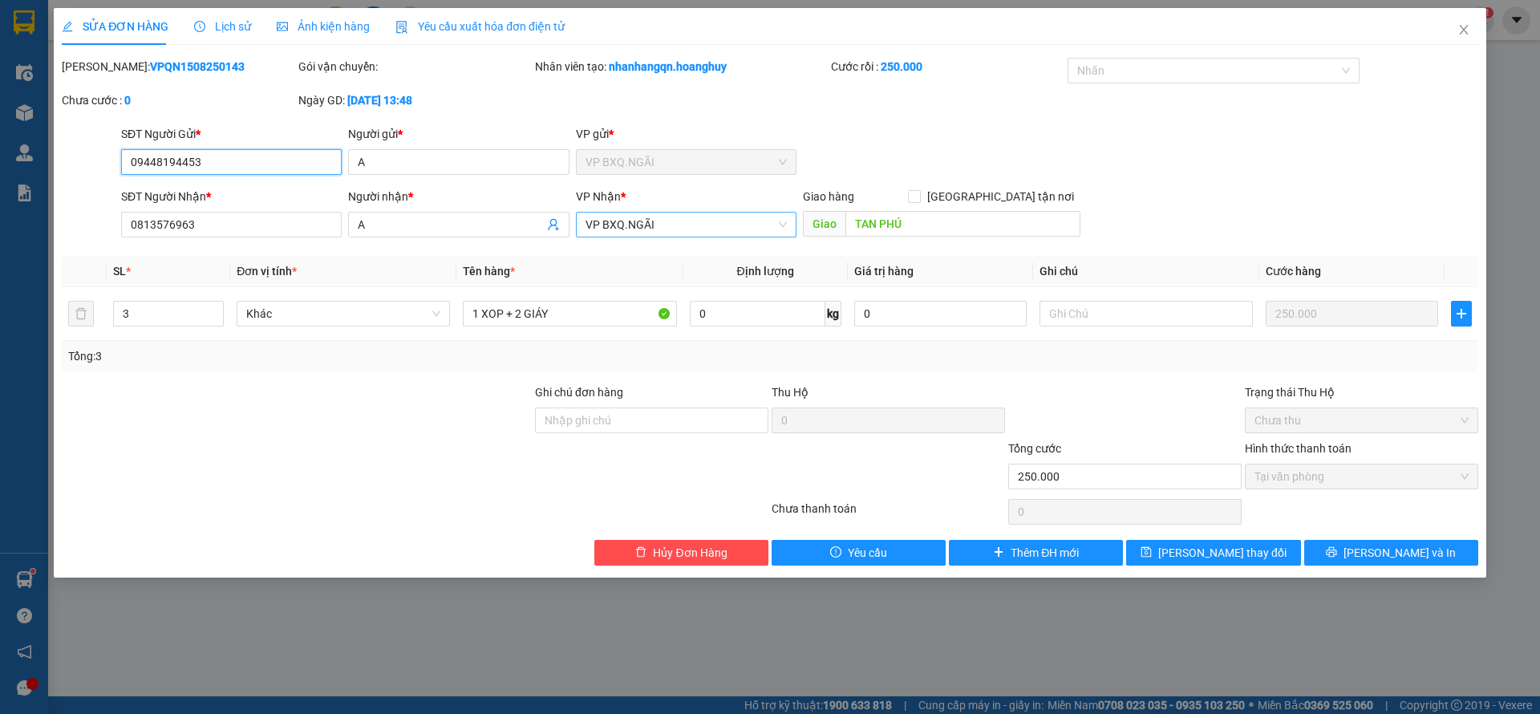
click at [717, 236] on span "VP BXQ.NGÃI" at bounding box center [685, 225] width 201 height 24
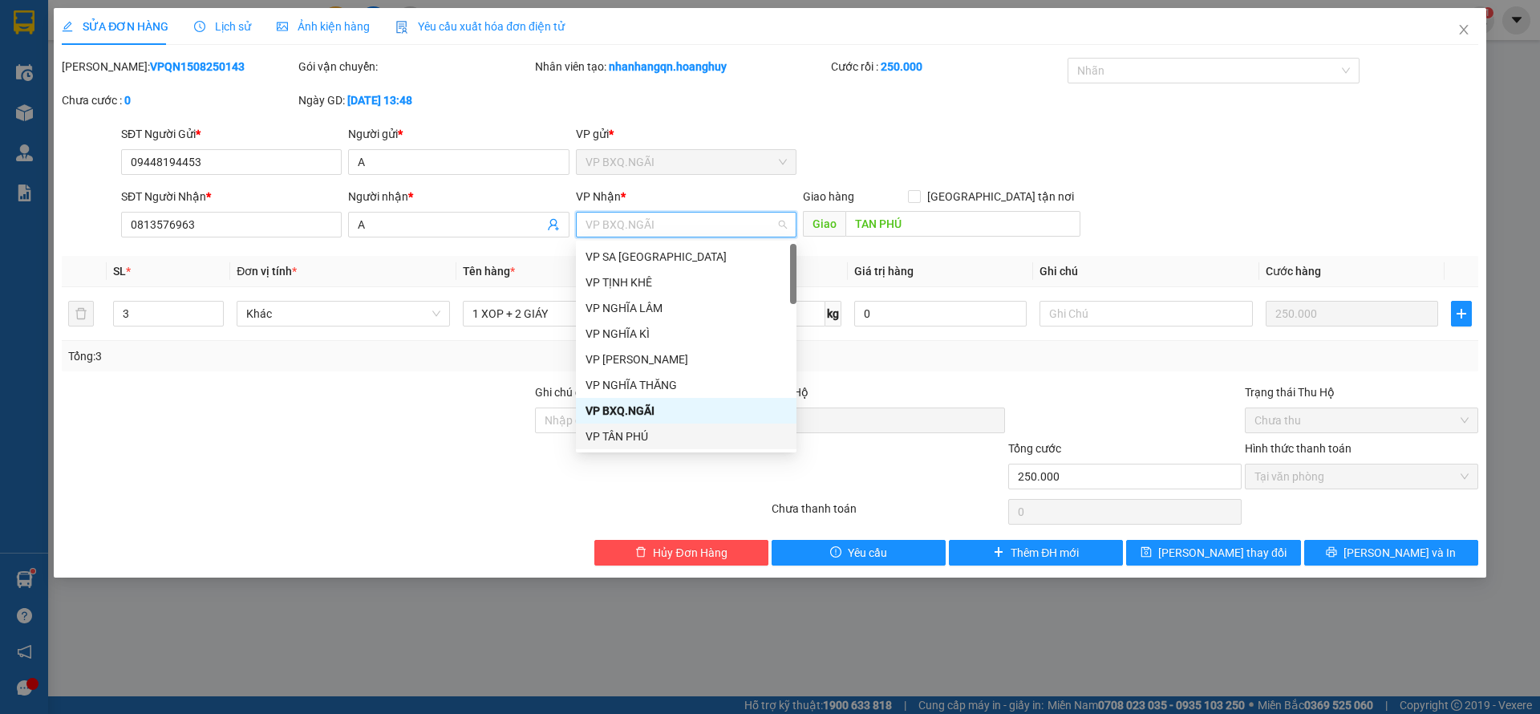
click at [659, 434] on div "VP TÂN PHÚ" at bounding box center [685, 436] width 201 height 18
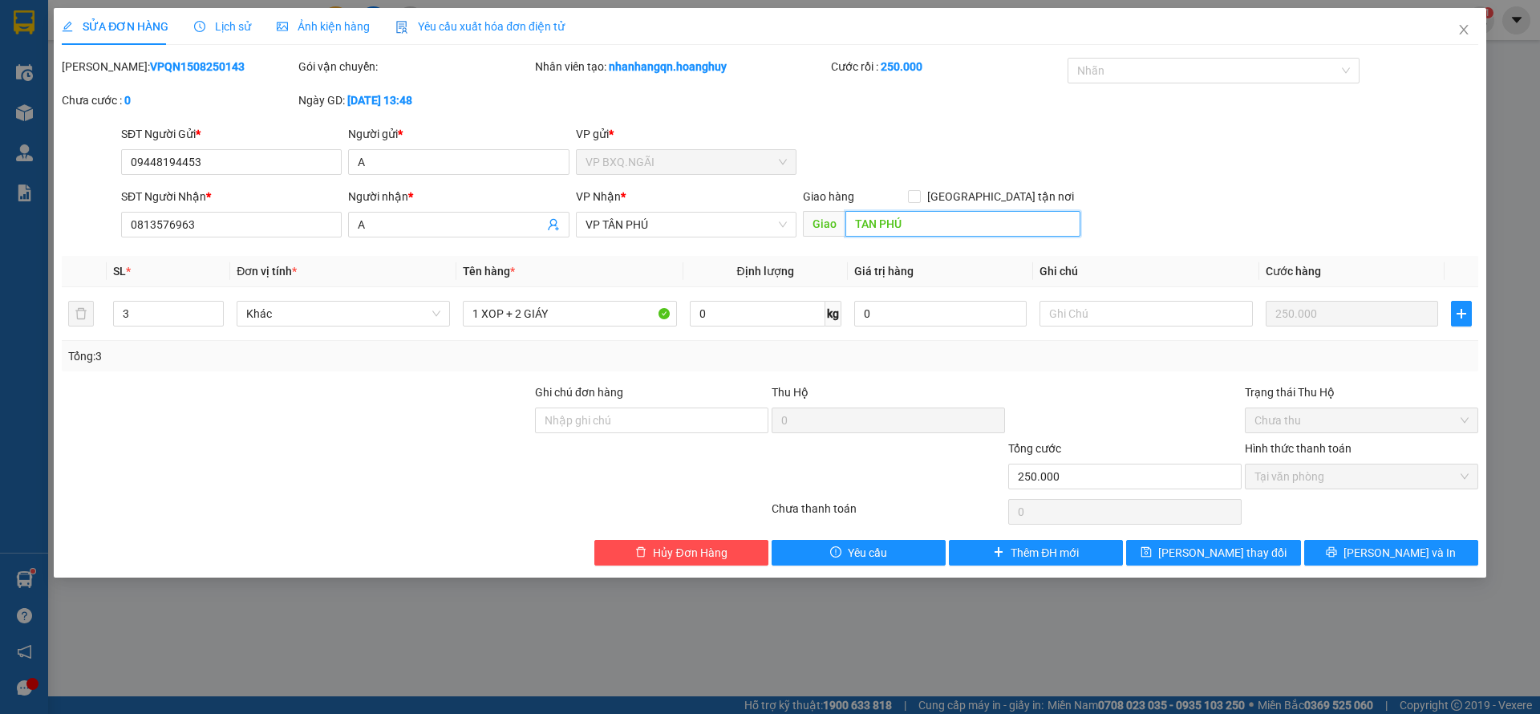
click at [897, 226] on input "TAN PHÚ" at bounding box center [962, 224] width 235 height 26
click at [1391, 552] on span "[PERSON_NAME] và In" at bounding box center [1399, 553] width 112 height 18
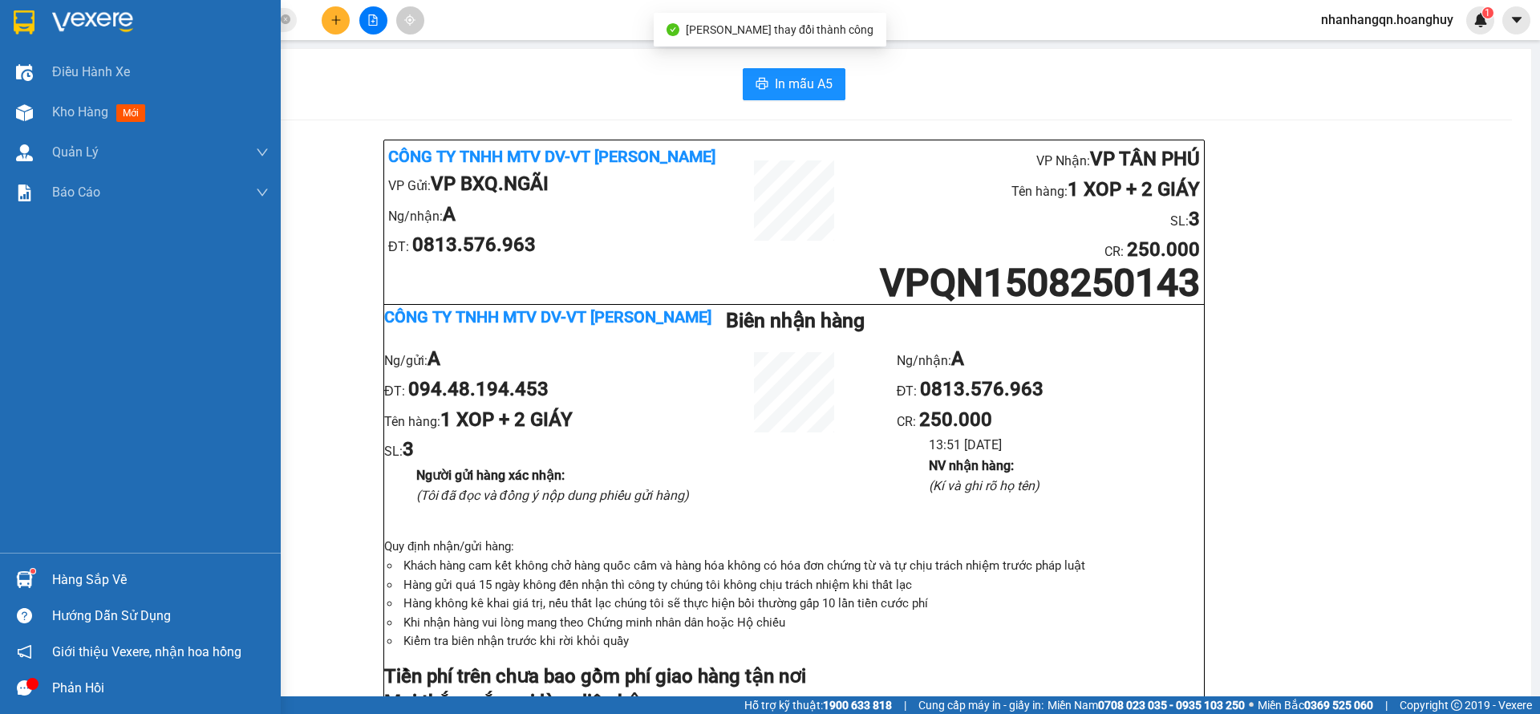
click at [26, 22] on img at bounding box center [24, 22] width 21 height 24
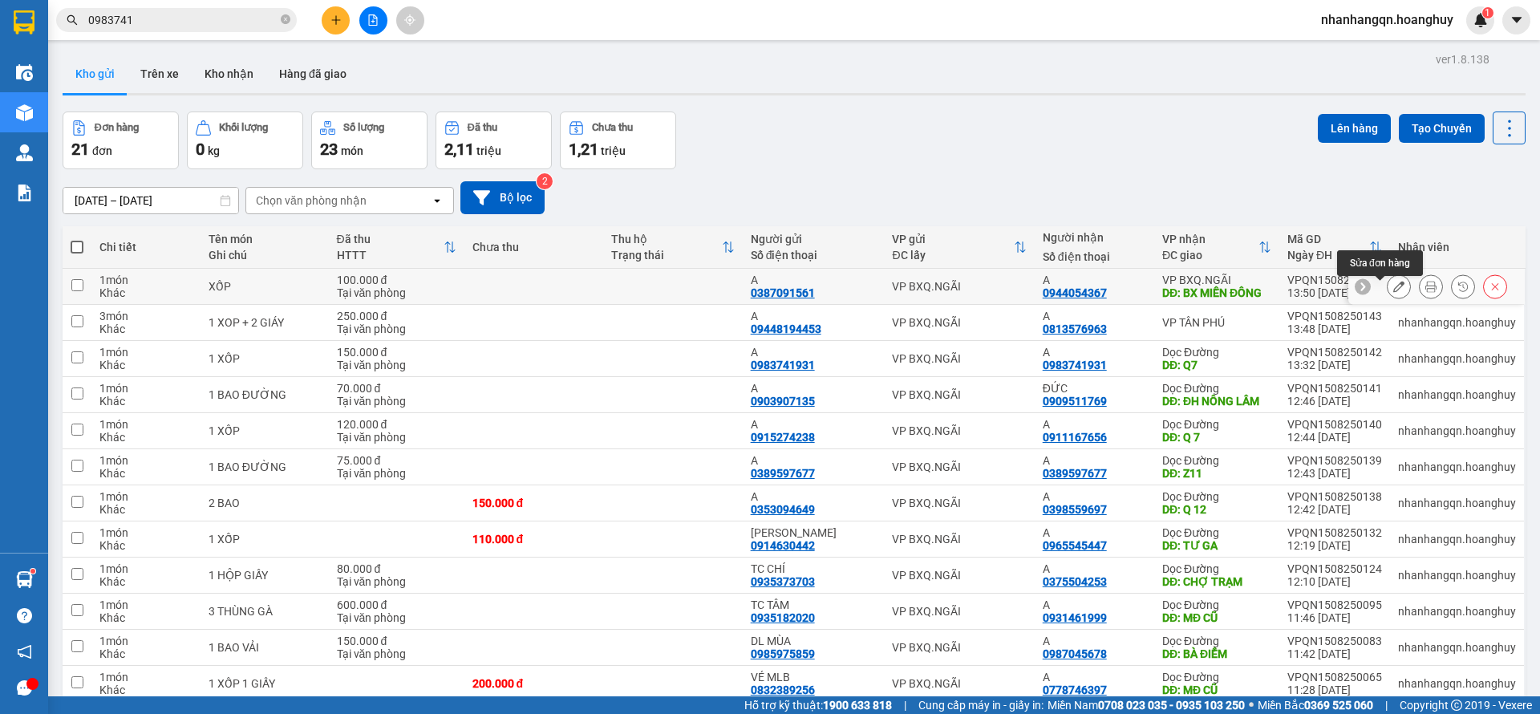
click at [1393, 292] on icon at bounding box center [1398, 286] width 11 height 11
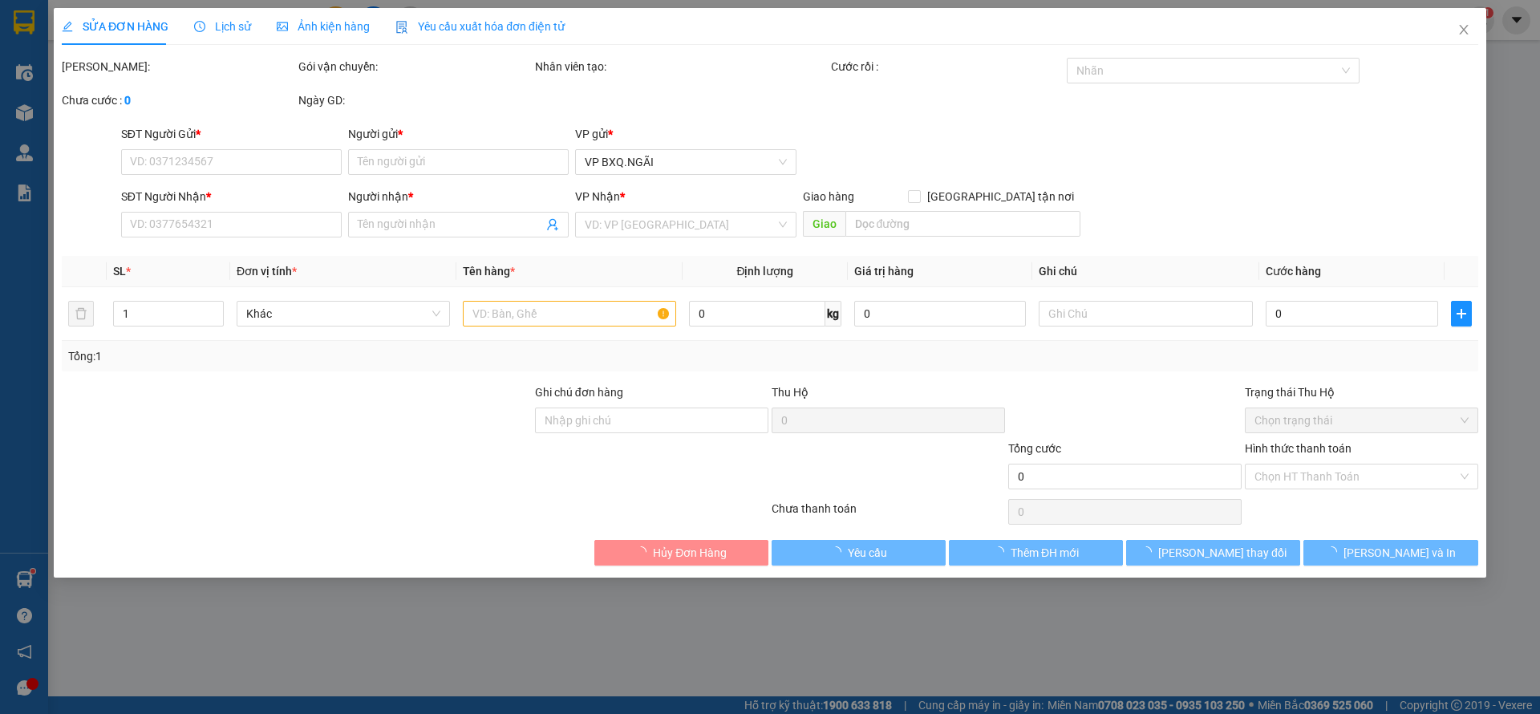
type input "0387091561"
type input "A"
type input "0944054367"
type input "A"
type input "BX MIỀN ĐÔNG"
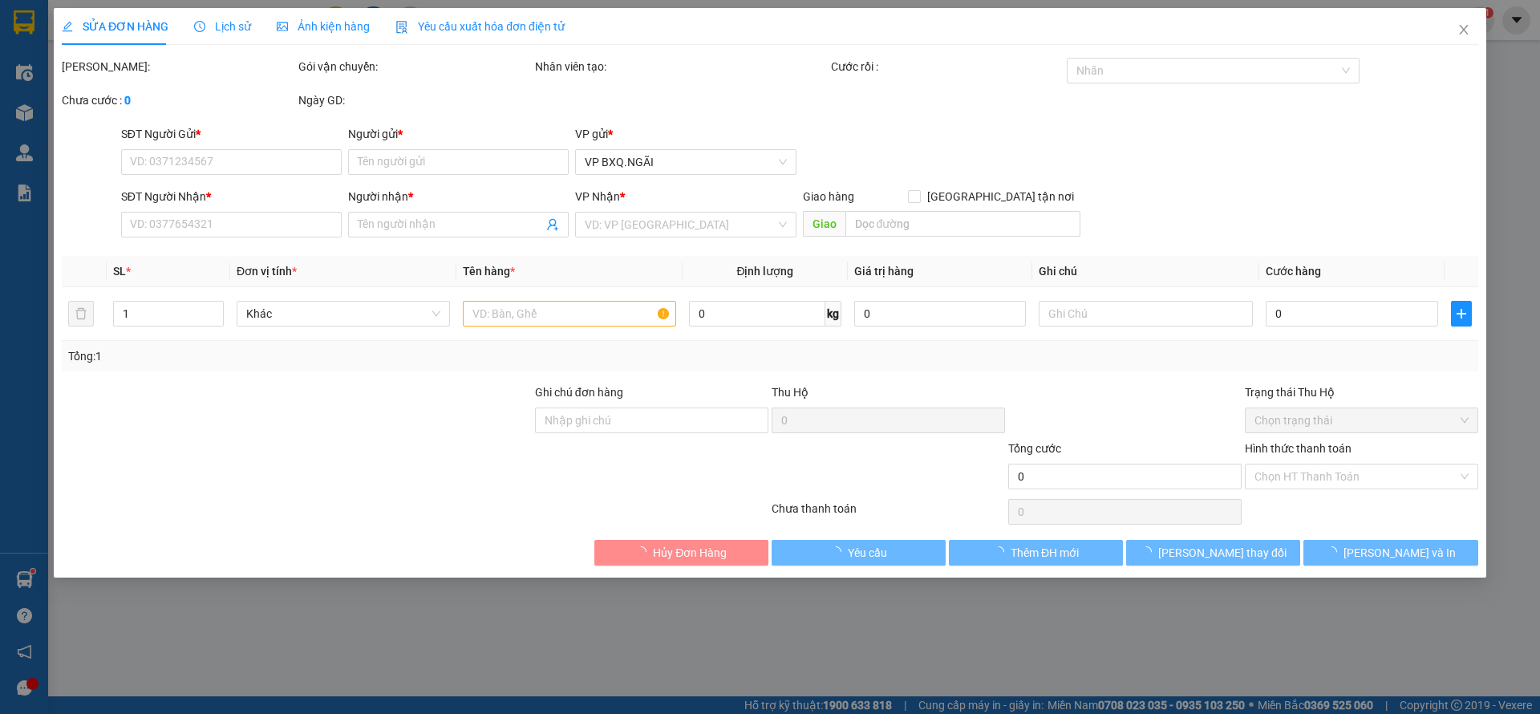
type input "100.000"
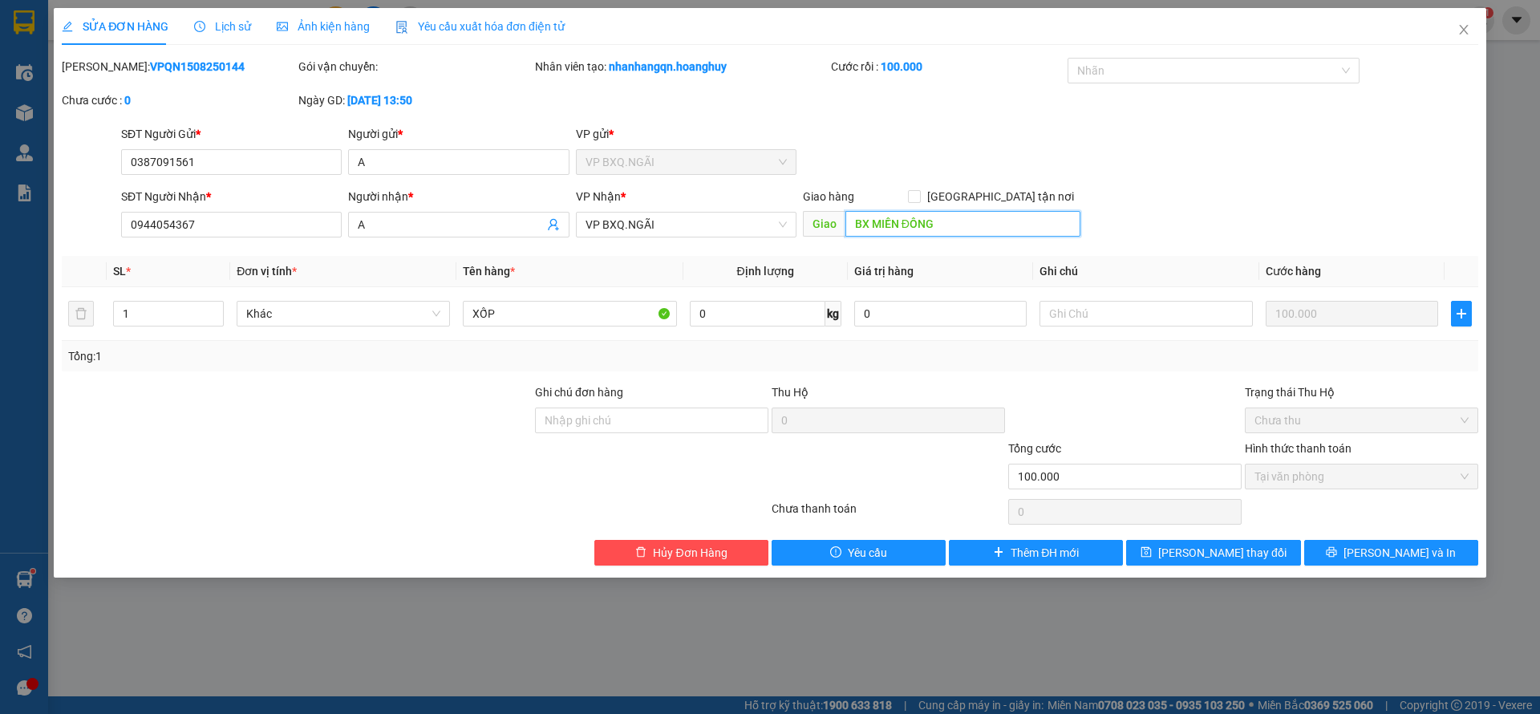
click at [888, 223] on input "BX MIỀN ĐÔNG" at bounding box center [962, 224] width 235 height 26
click at [674, 237] on div "VP BXQ.NGÃI" at bounding box center [686, 225] width 221 height 26
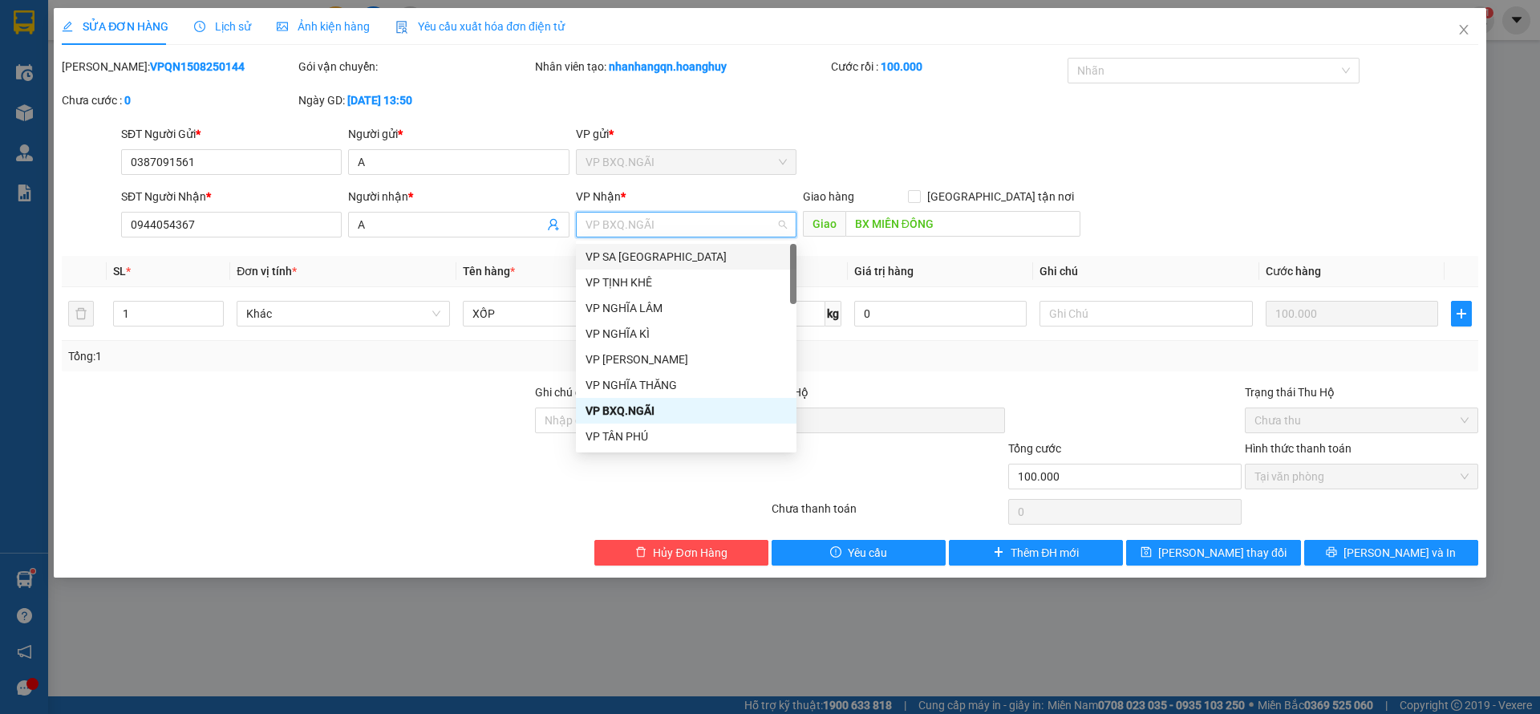
type input "D"
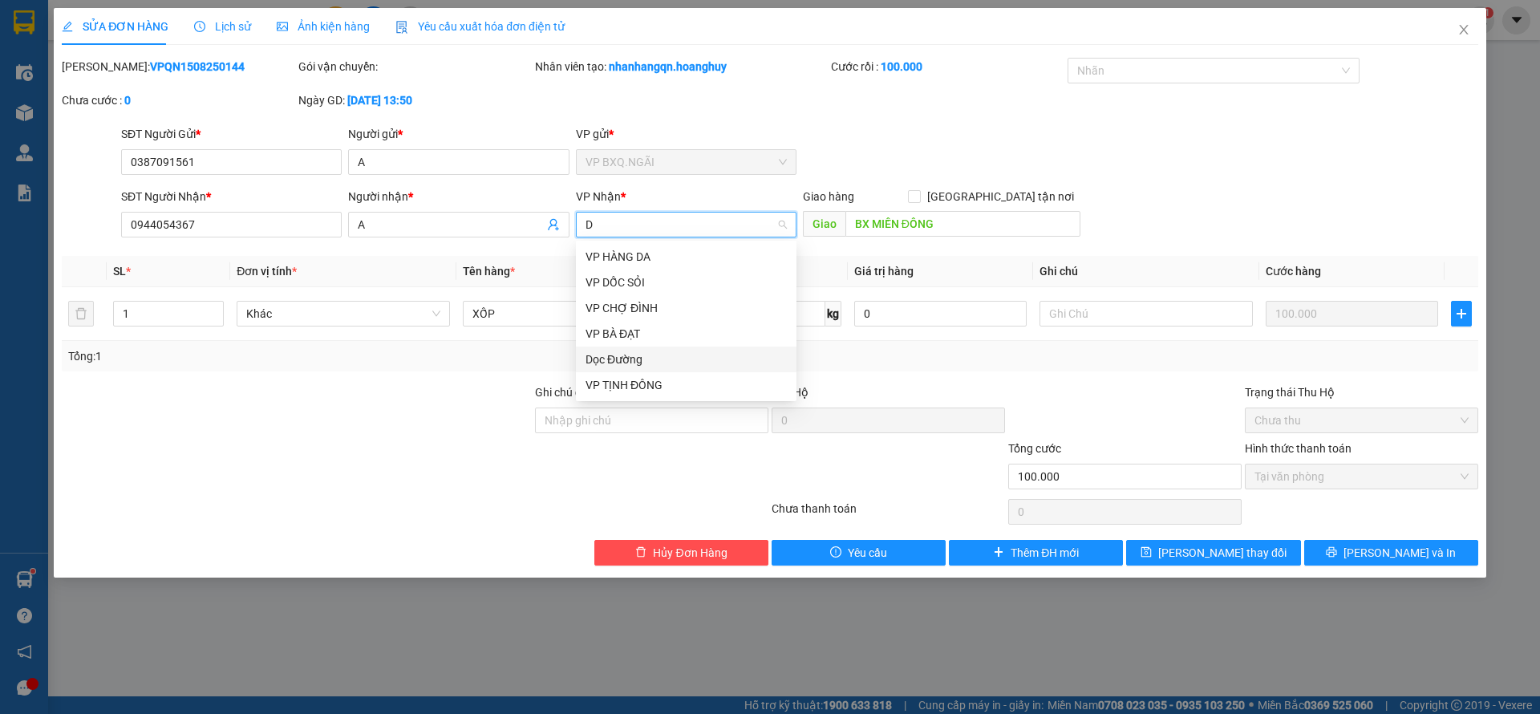
click at [638, 352] on div "Dọc Đường" at bounding box center [685, 359] width 201 height 18
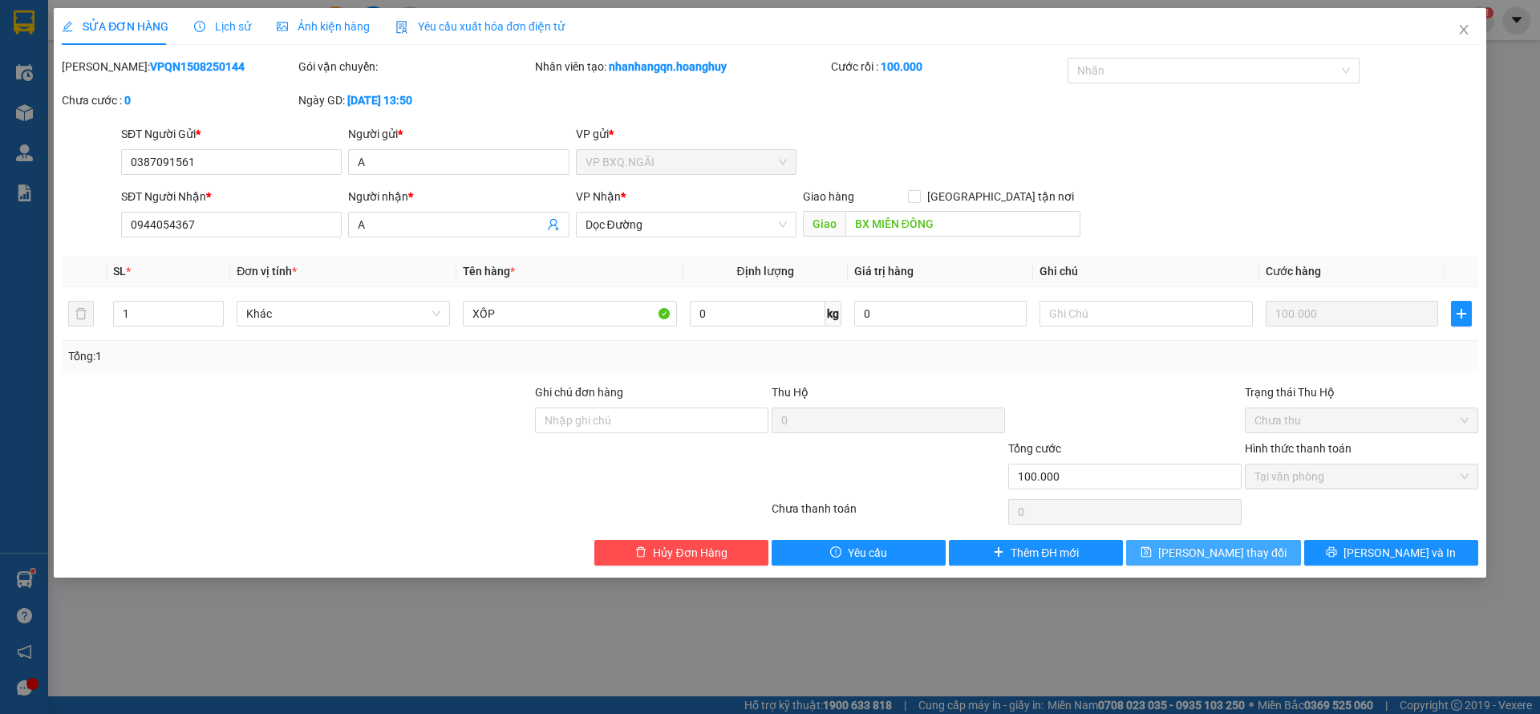
click at [1232, 556] on span "[PERSON_NAME] thay đổi" at bounding box center [1222, 553] width 128 height 18
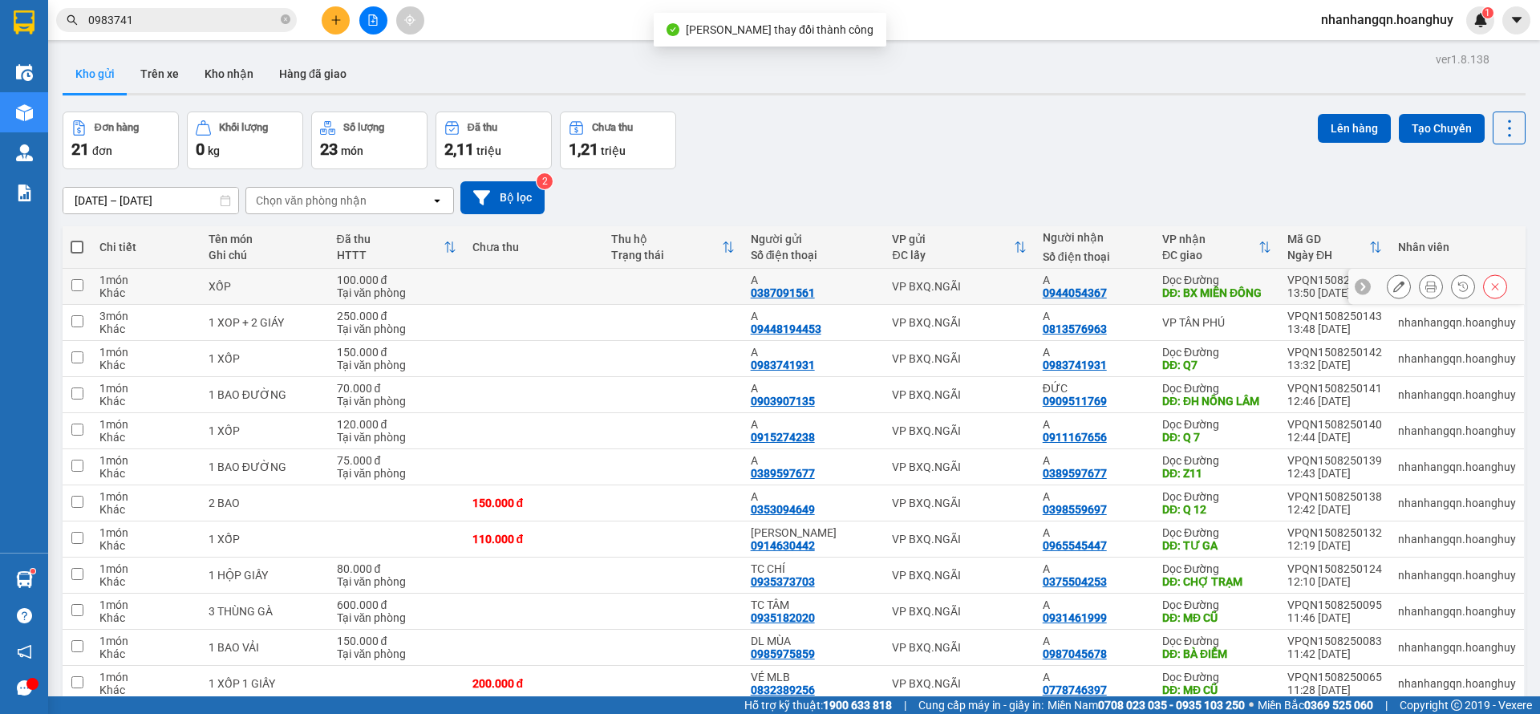
click at [1393, 289] on icon at bounding box center [1398, 286] width 11 height 11
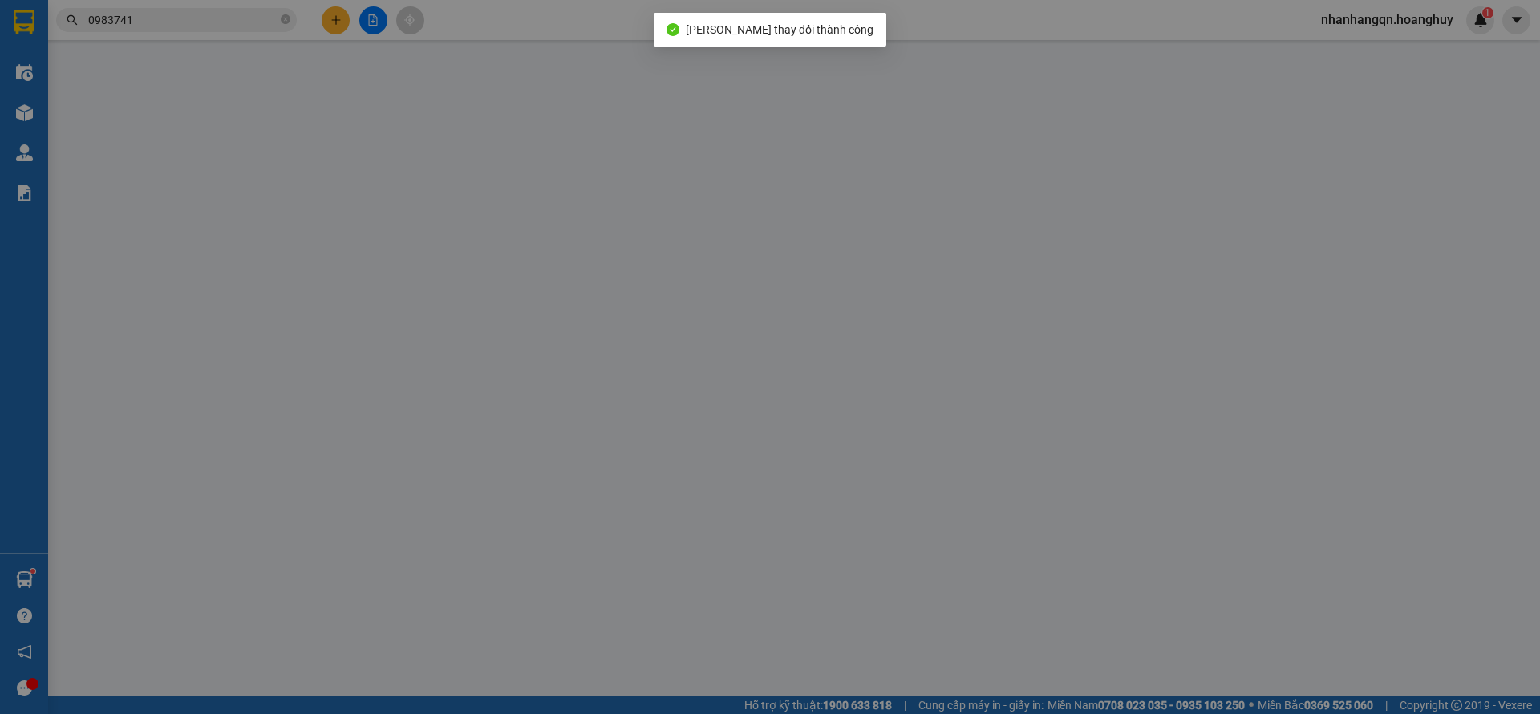
type input "0387091561"
type input "A"
type input "0944054367"
type input "A"
type input "BX MIỀN ĐÔNG"
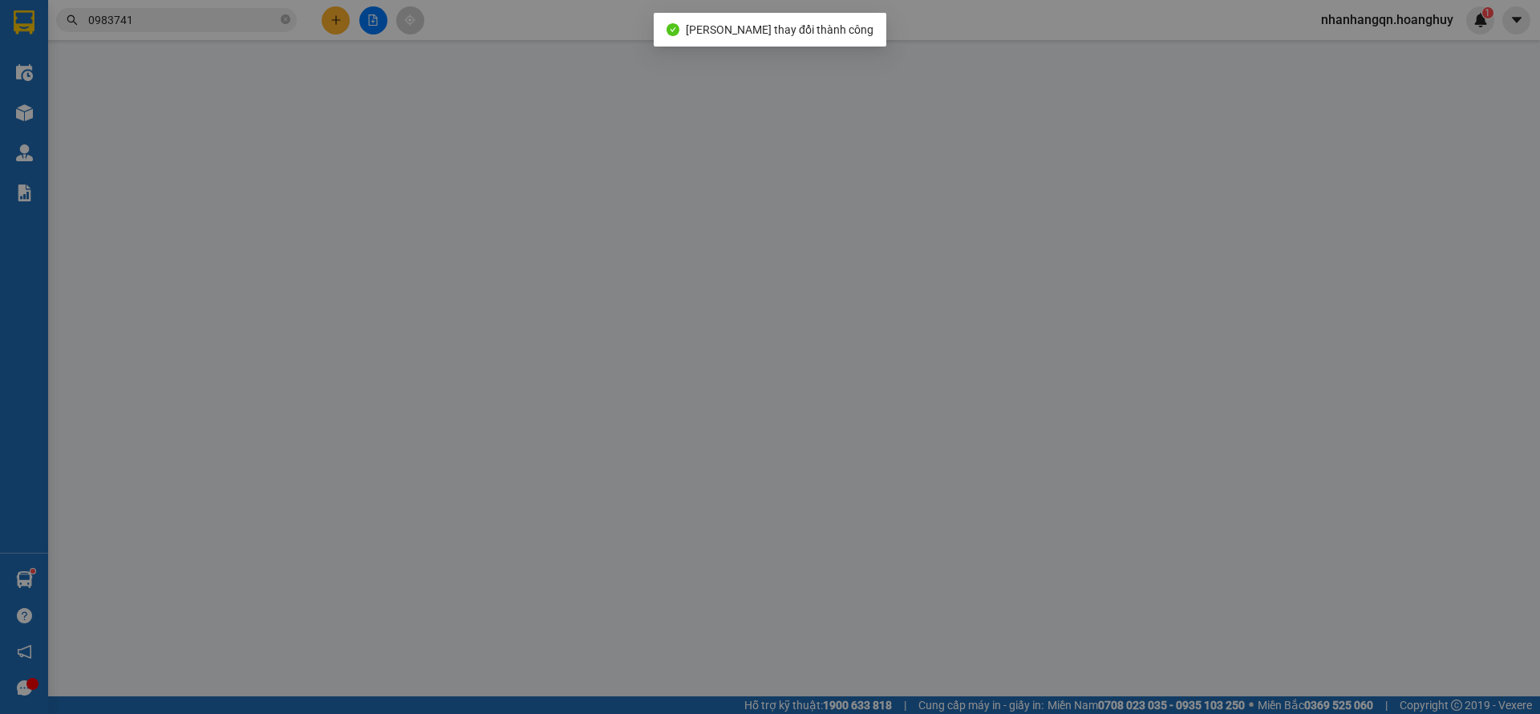
type input "100.000"
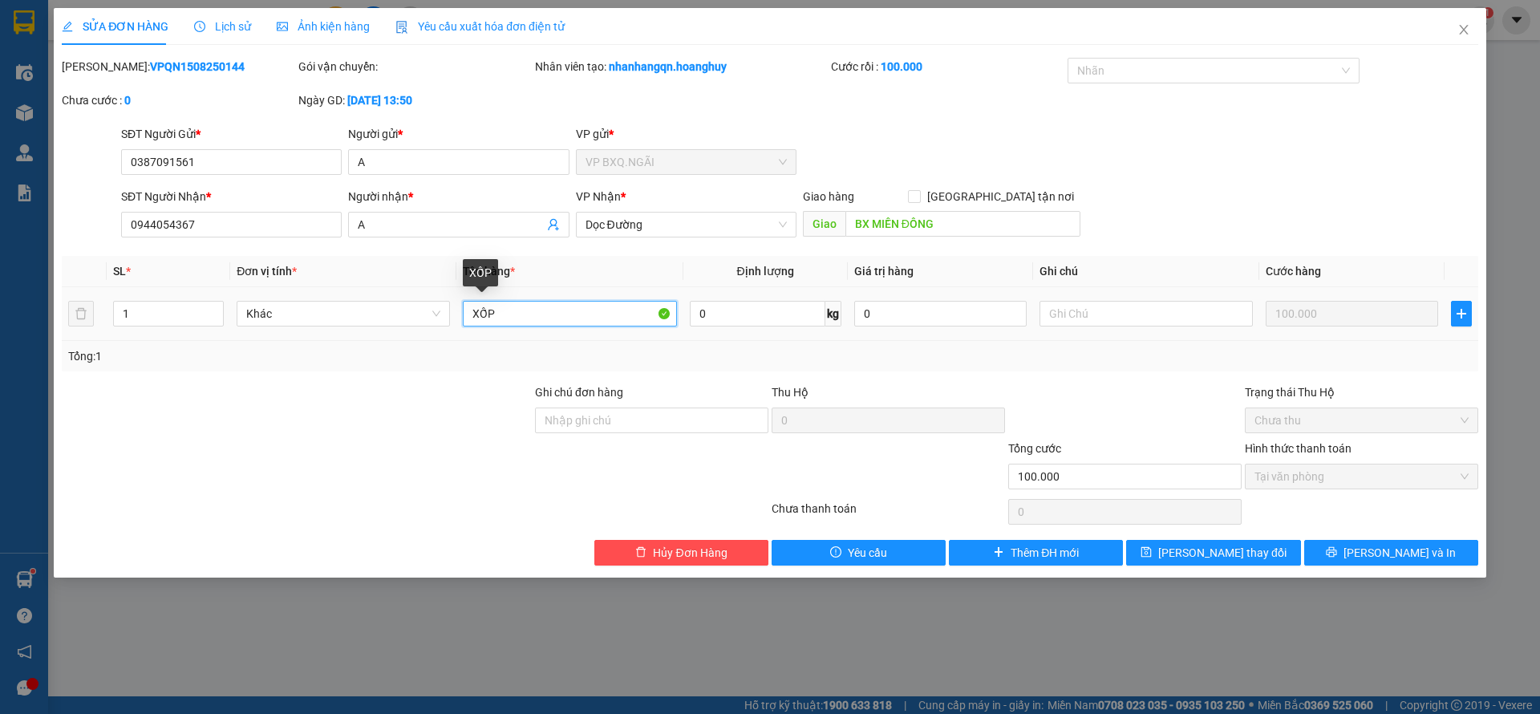
click at [471, 308] on input "XỐP" at bounding box center [569, 314] width 213 height 26
type input "1 XỐP"
click at [1138, 553] on button "[PERSON_NAME] thay đổi" at bounding box center [1213, 553] width 174 height 26
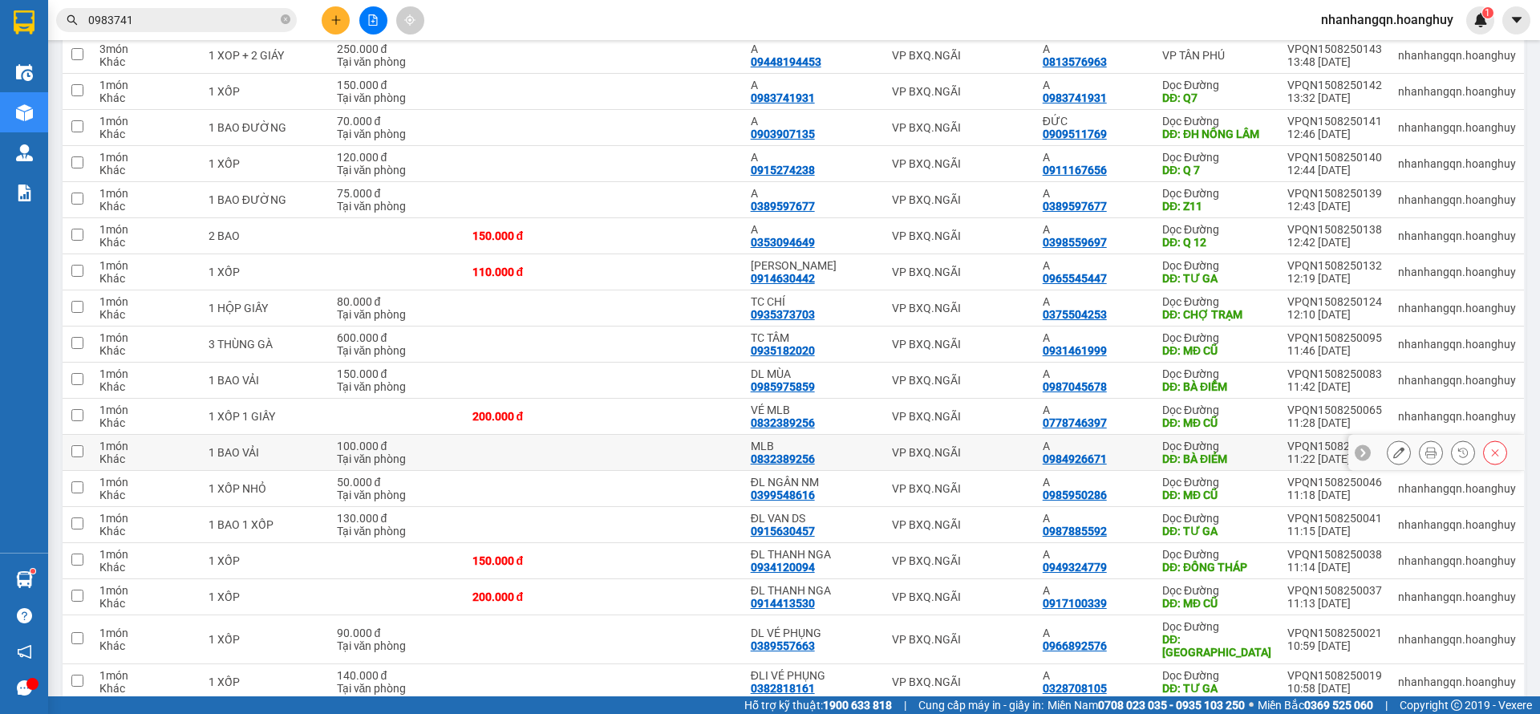
scroll to position [422, 0]
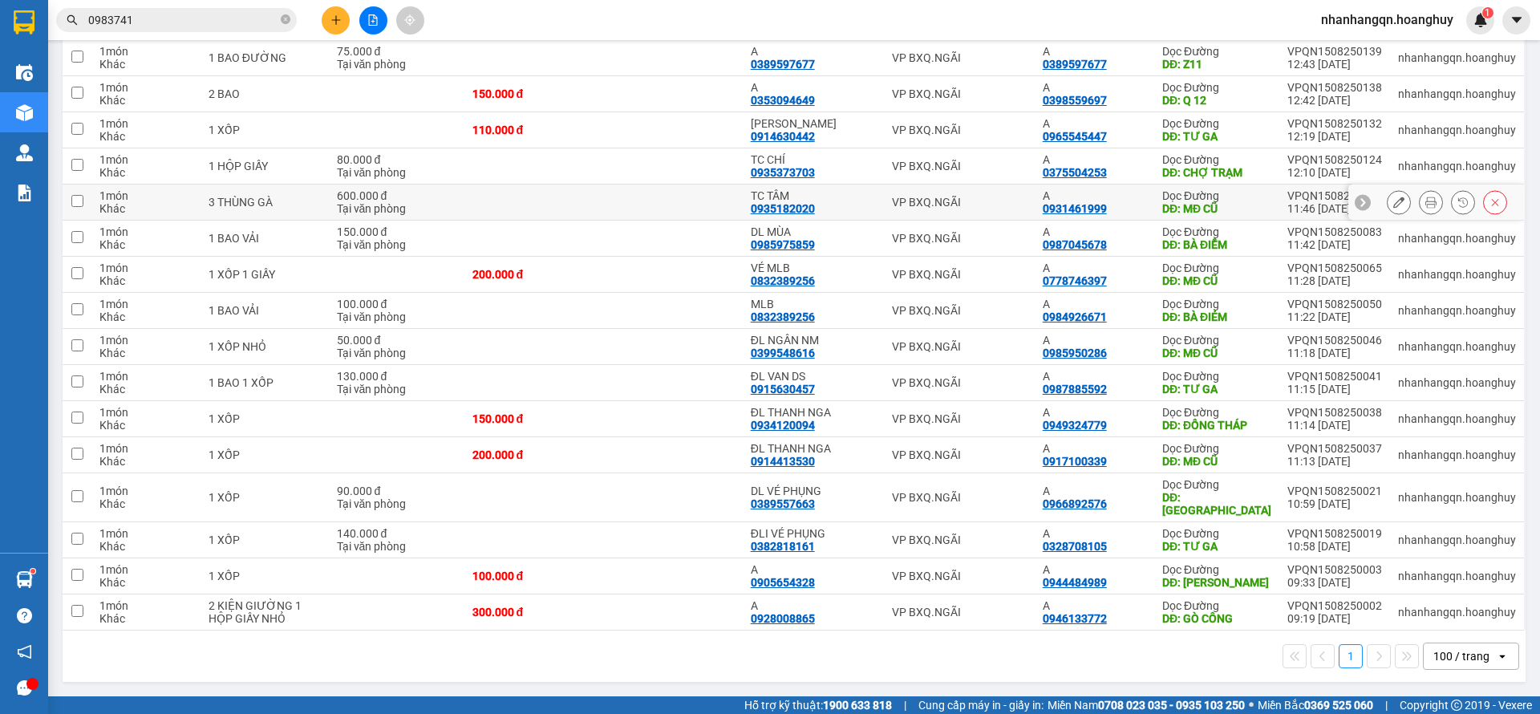
click at [991, 221] on td "VP BXQ.NGÃI" at bounding box center [959, 202] width 150 height 36
checkbox input "true"
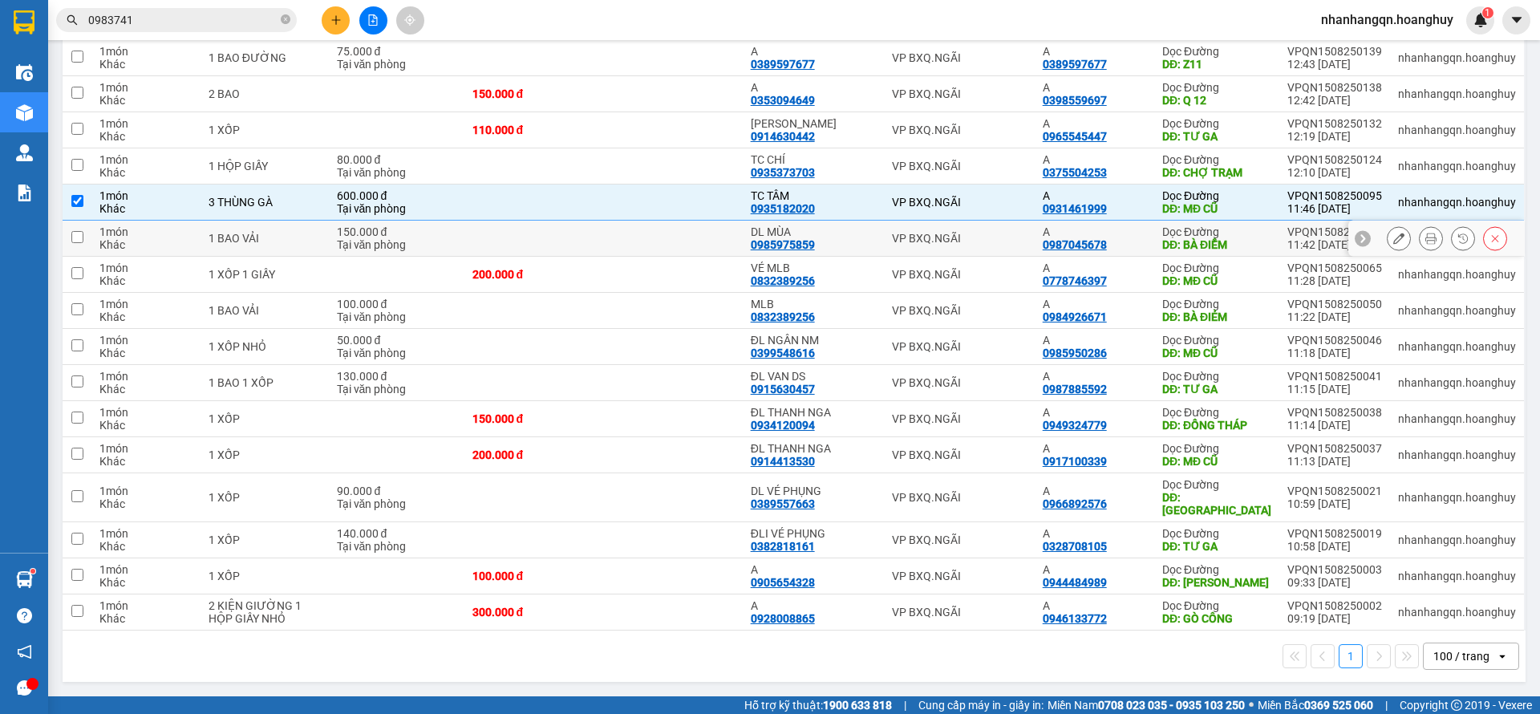
click at [986, 272] on td "VP BXQ.NGÃI" at bounding box center [959, 275] width 150 height 36
checkbox input "true"
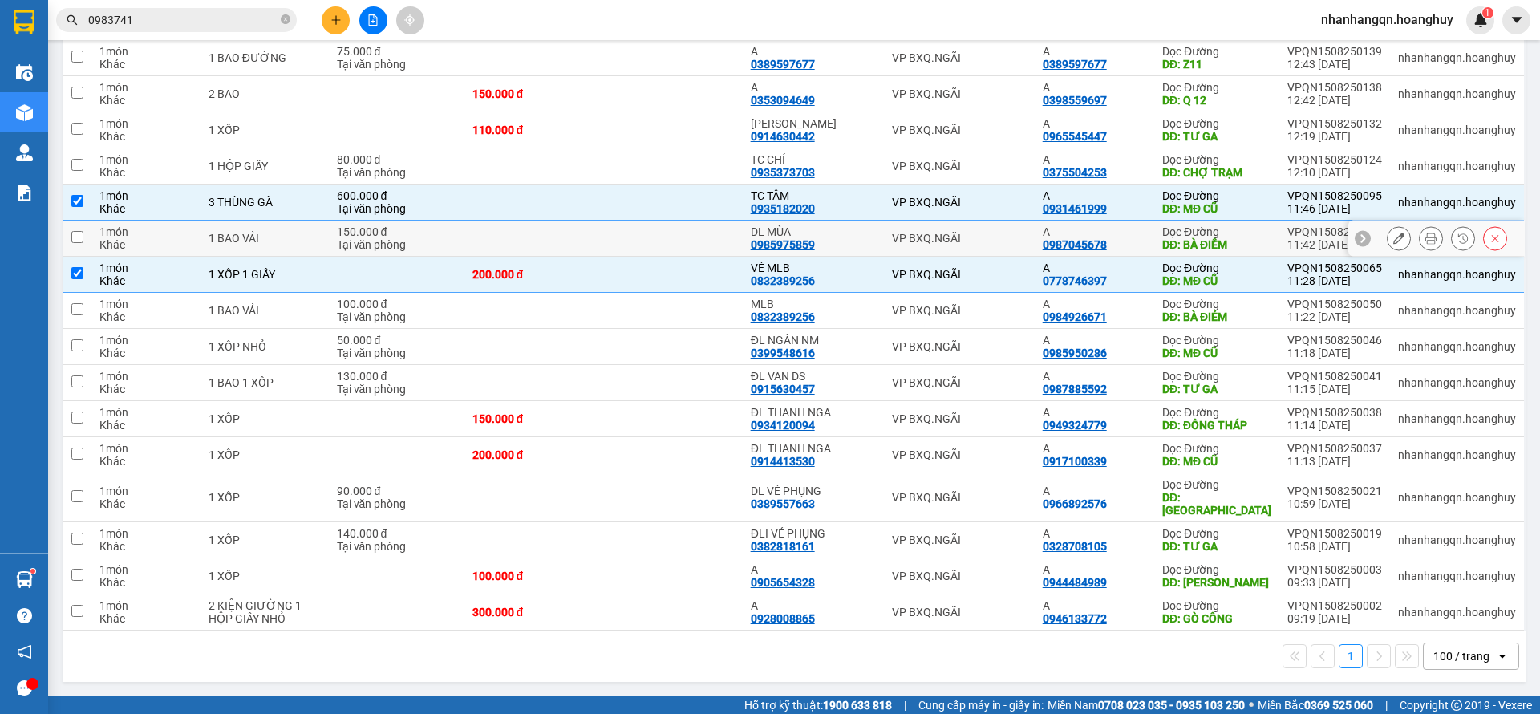
click at [980, 245] on div "VP BXQ.NGÃI" at bounding box center [959, 238] width 134 height 13
checkbox input "true"
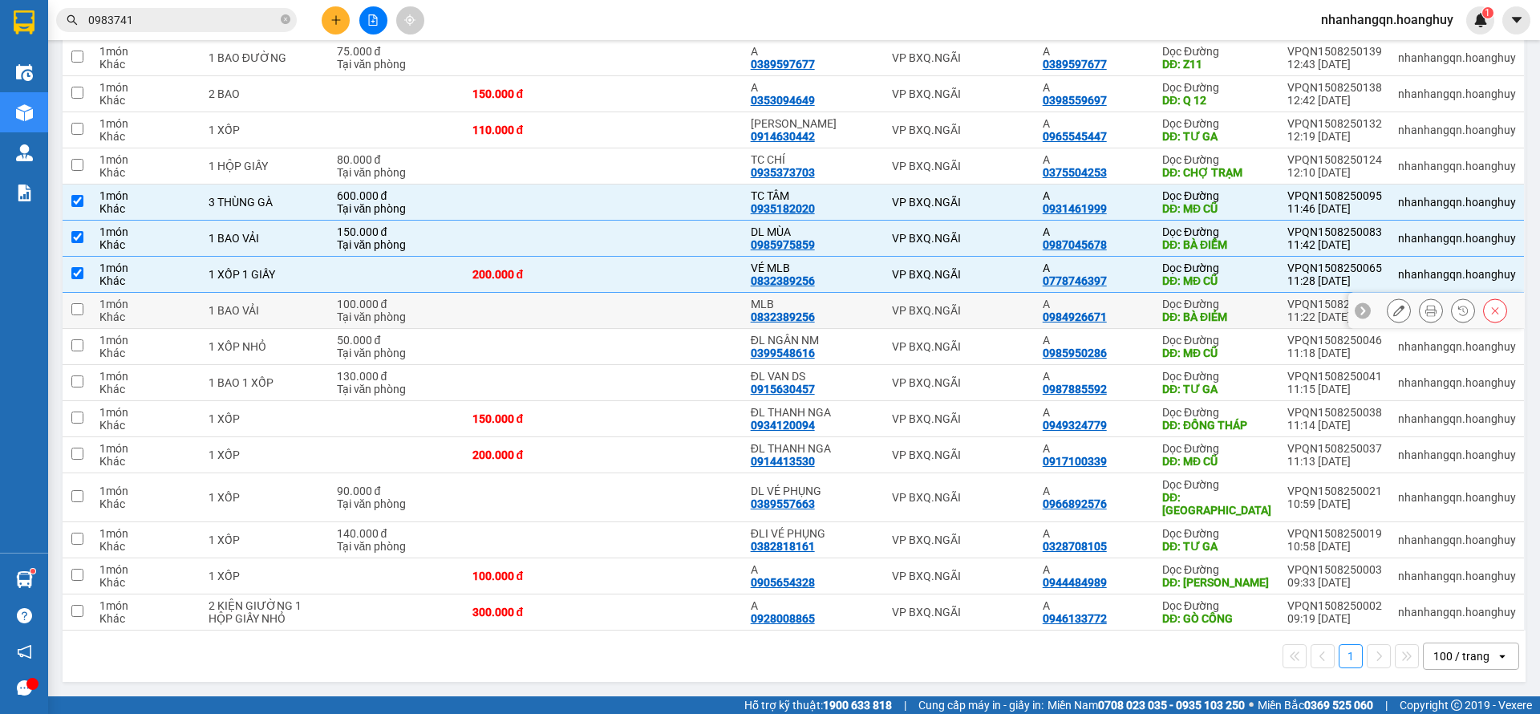
click at [975, 329] on td "VP BXQ.NGÃI" at bounding box center [959, 311] width 150 height 36
checkbox input "true"
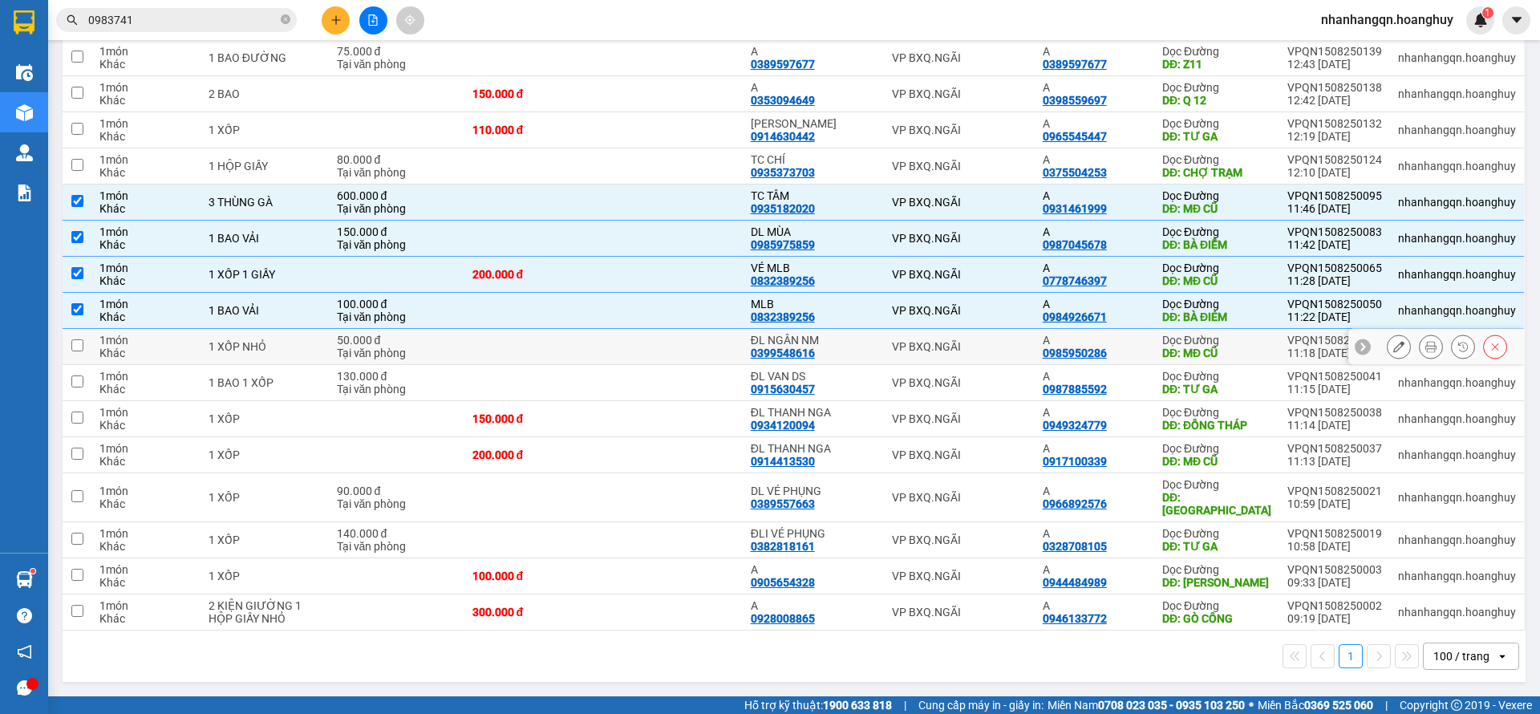
click at [975, 353] on div "VP BXQ.NGÃI" at bounding box center [959, 346] width 134 height 13
checkbox input "true"
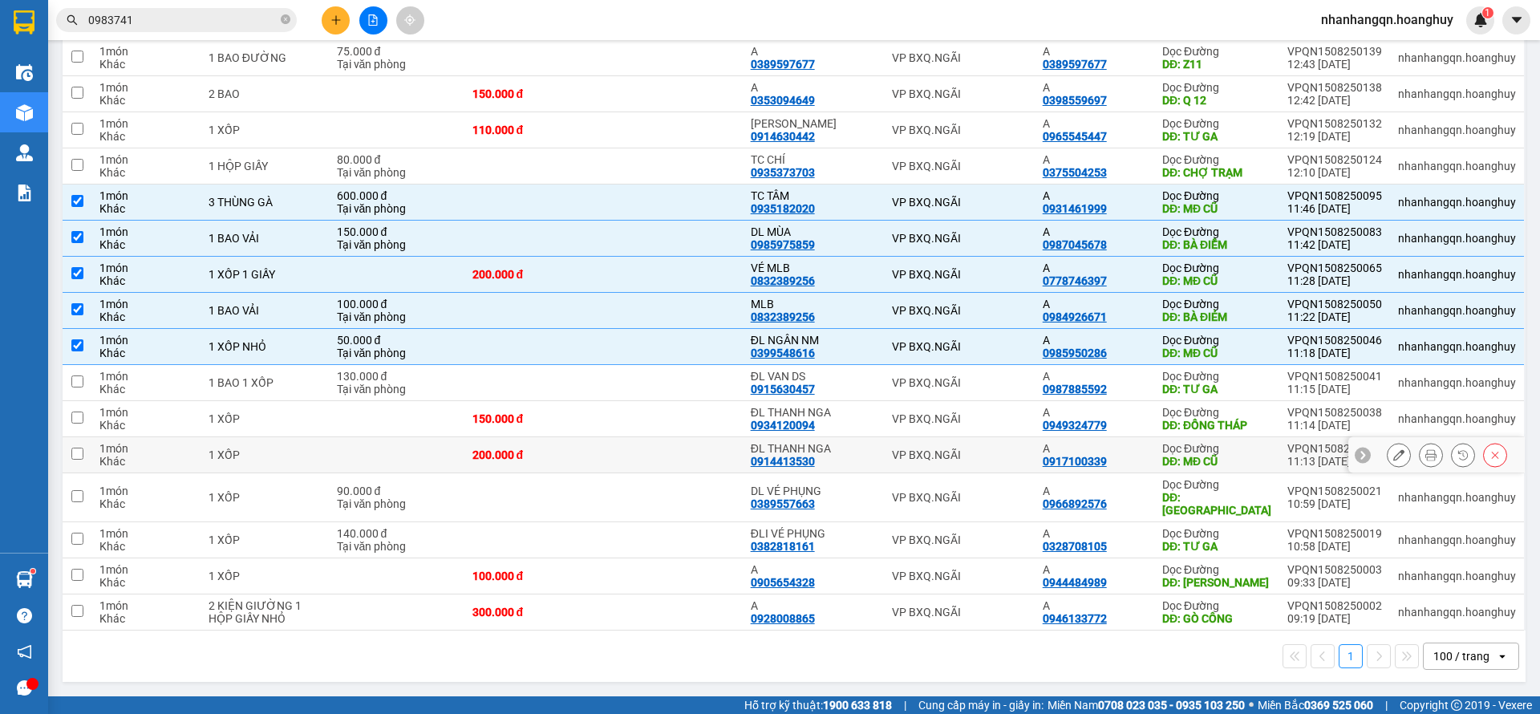
click at [974, 473] on td "VP BXQ.NGÃI" at bounding box center [959, 455] width 150 height 36
checkbox input "true"
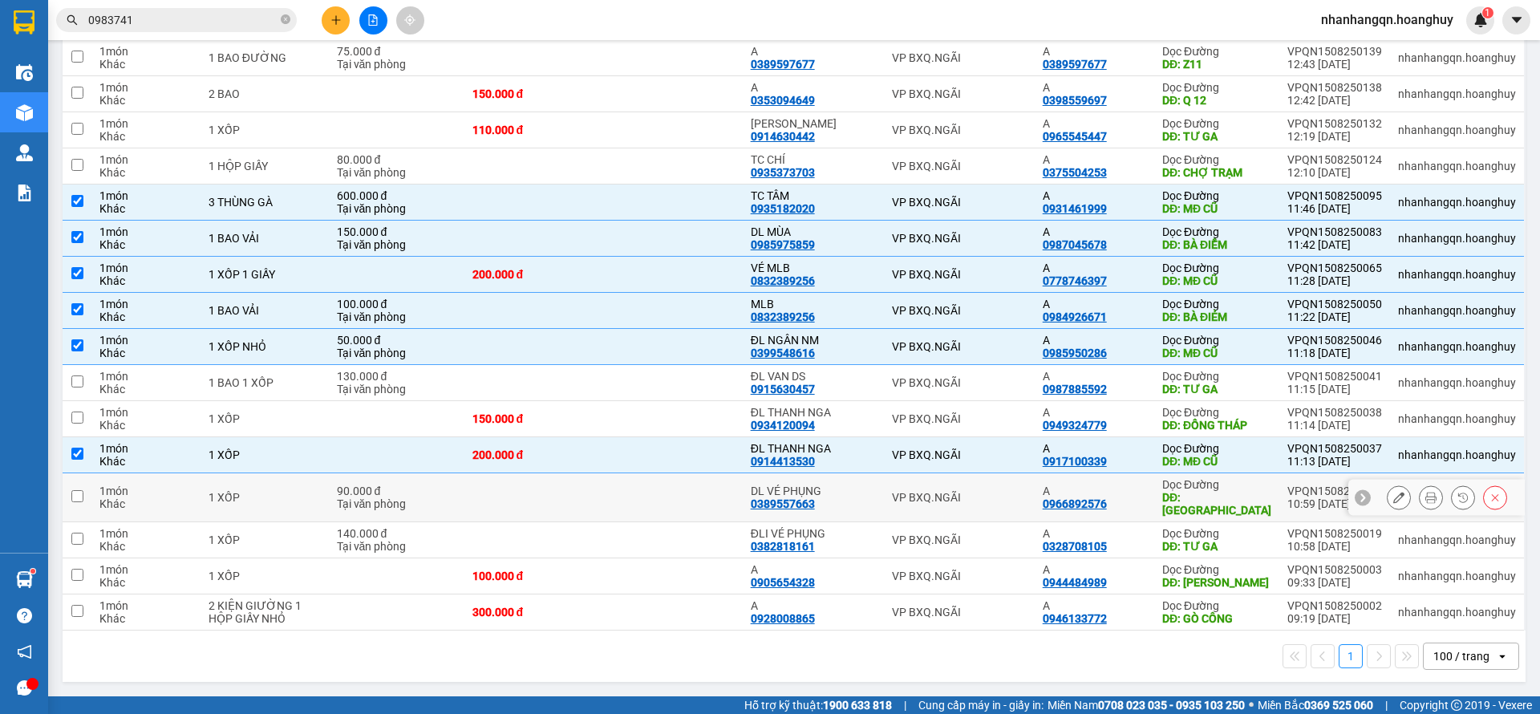
click at [963, 510] on td "VP BXQ.NGÃI" at bounding box center [959, 497] width 150 height 49
checkbox input "true"
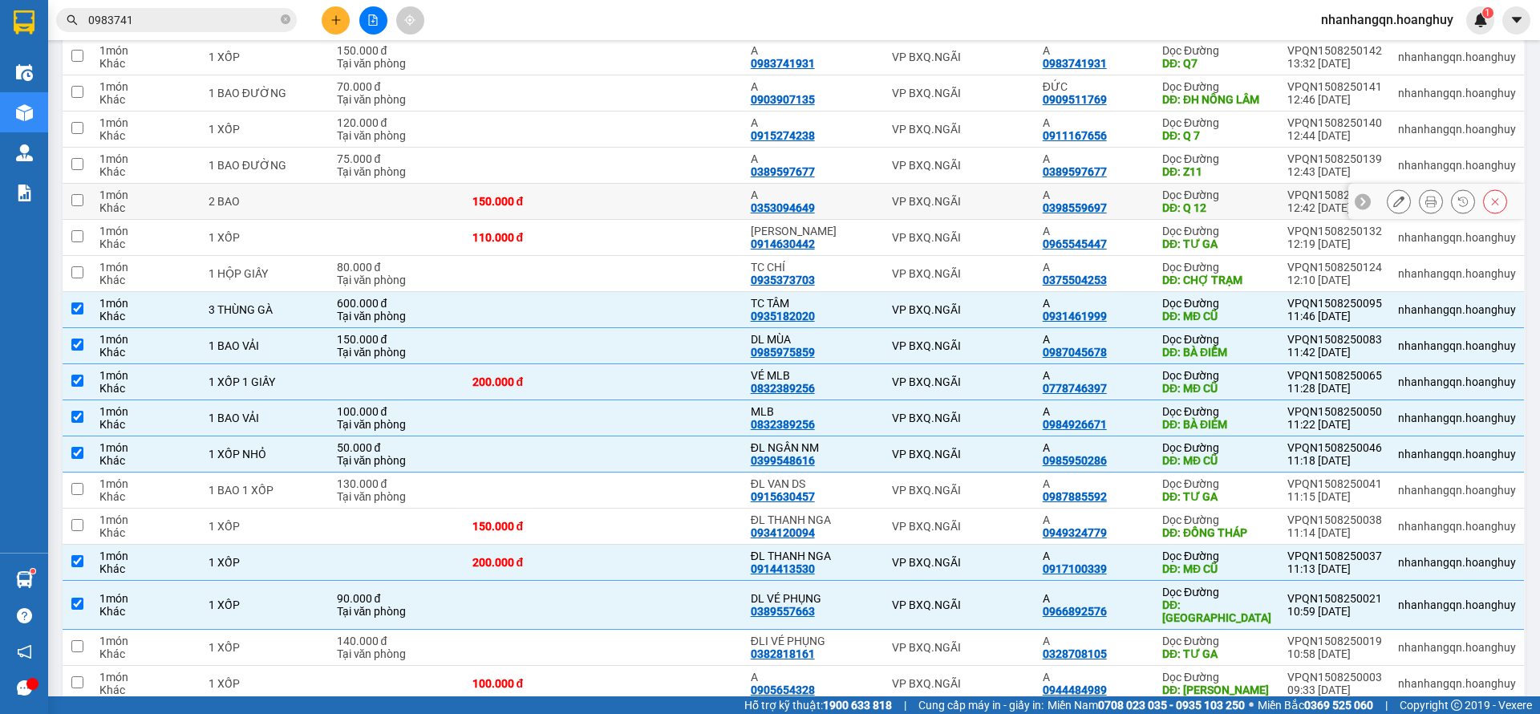
scroll to position [61, 0]
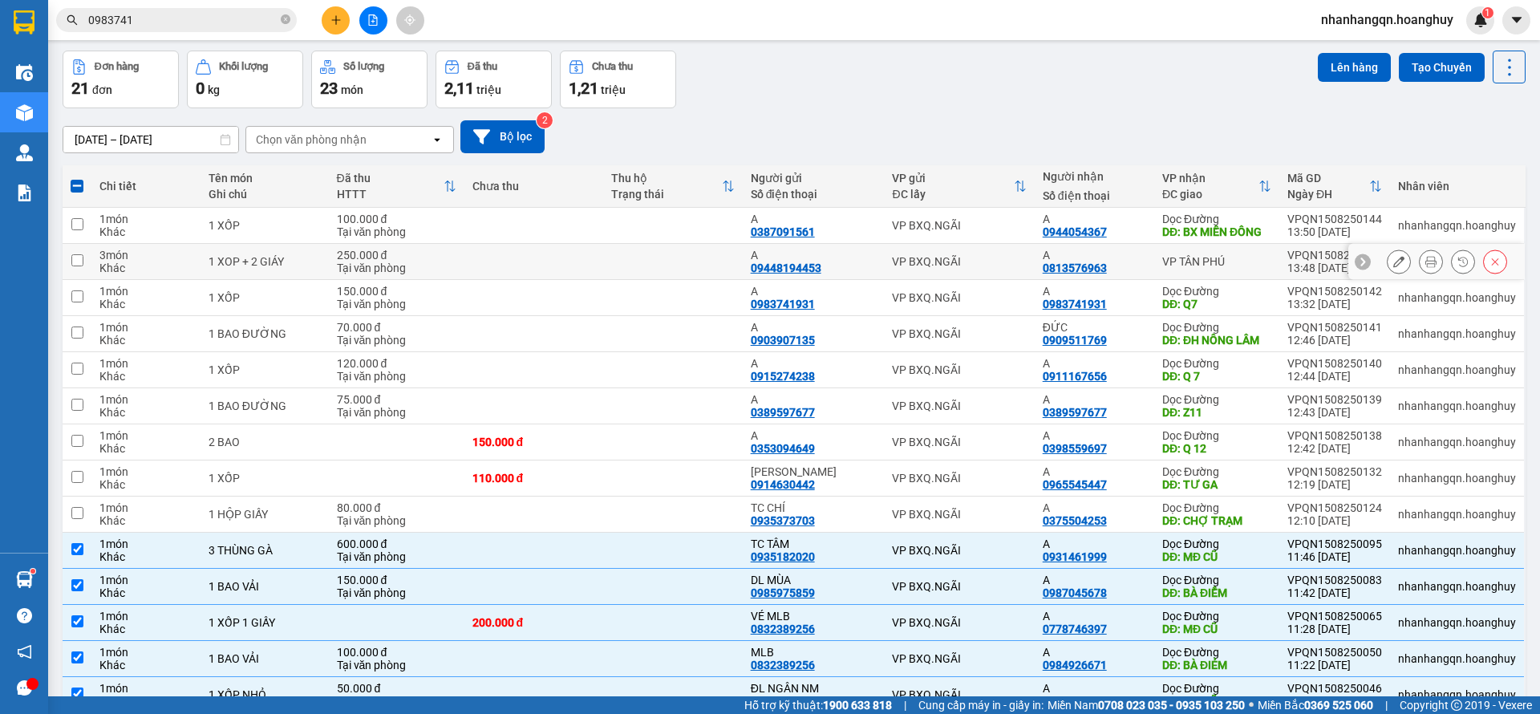
click at [896, 268] on div "VP BXQ.NGÃI" at bounding box center [959, 261] width 134 height 13
checkbox input "true"
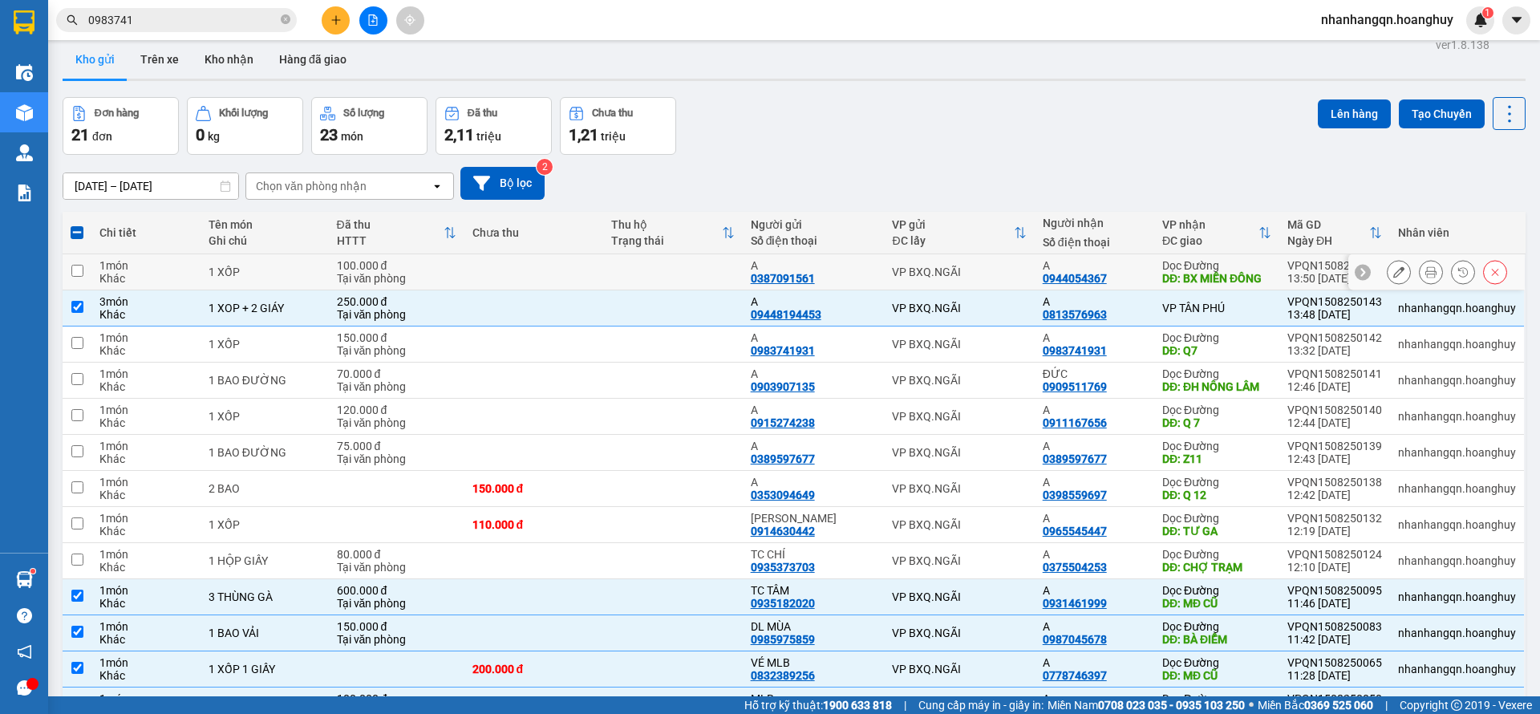
scroll to position [0, 0]
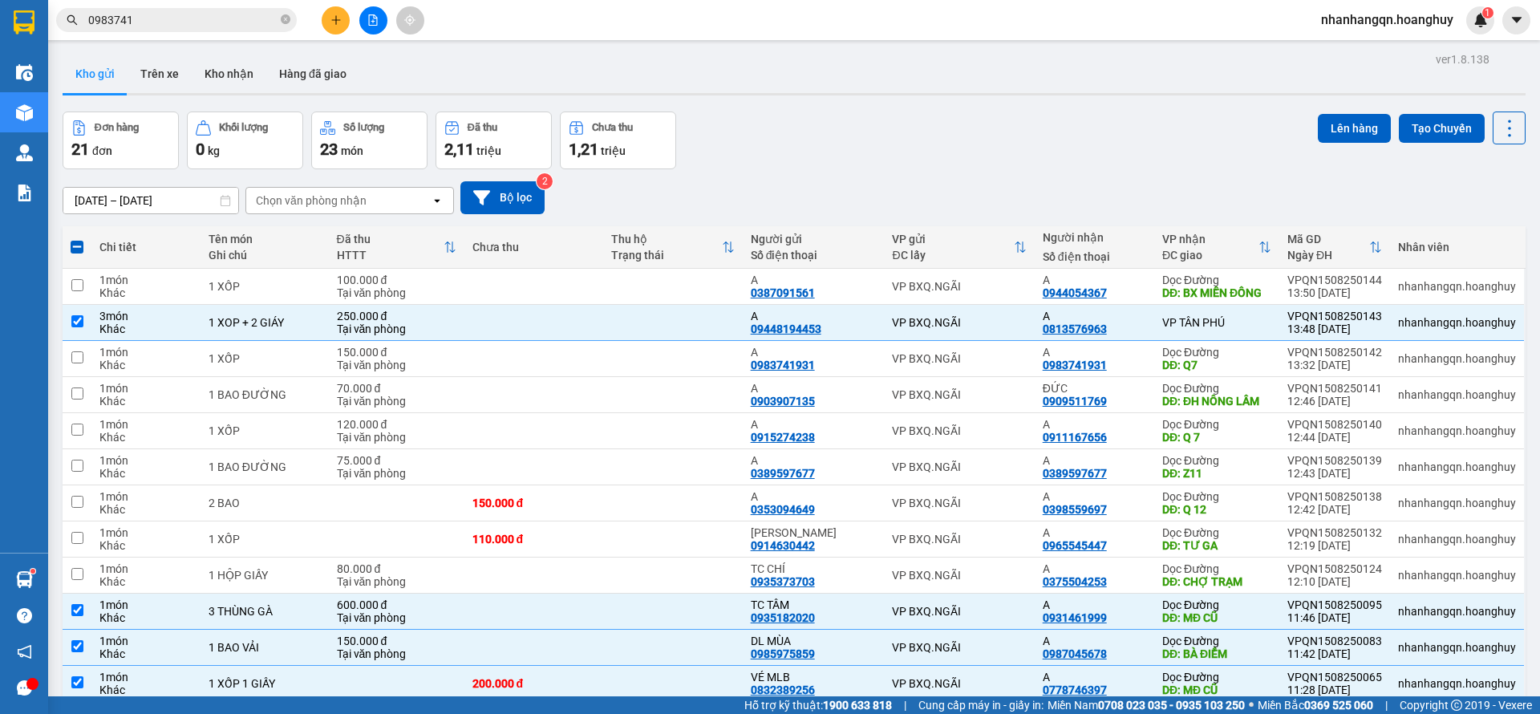
drag, startPoint x: 1339, startPoint y: 133, endPoint x: 972, endPoint y: 280, distance: 394.8
click at [972, 280] on div "ver 1.8.138 Kho gửi Trên xe Kho nhận Hàng đã giao Đơn hàng 21 đơn Khối lượng 0 …" at bounding box center [794, 572] width 1476 height 1049
click at [972, 280] on td "VP BXQ.NGÃI" at bounding box center [959, 287] width 150 height 36
checkbox input "true"
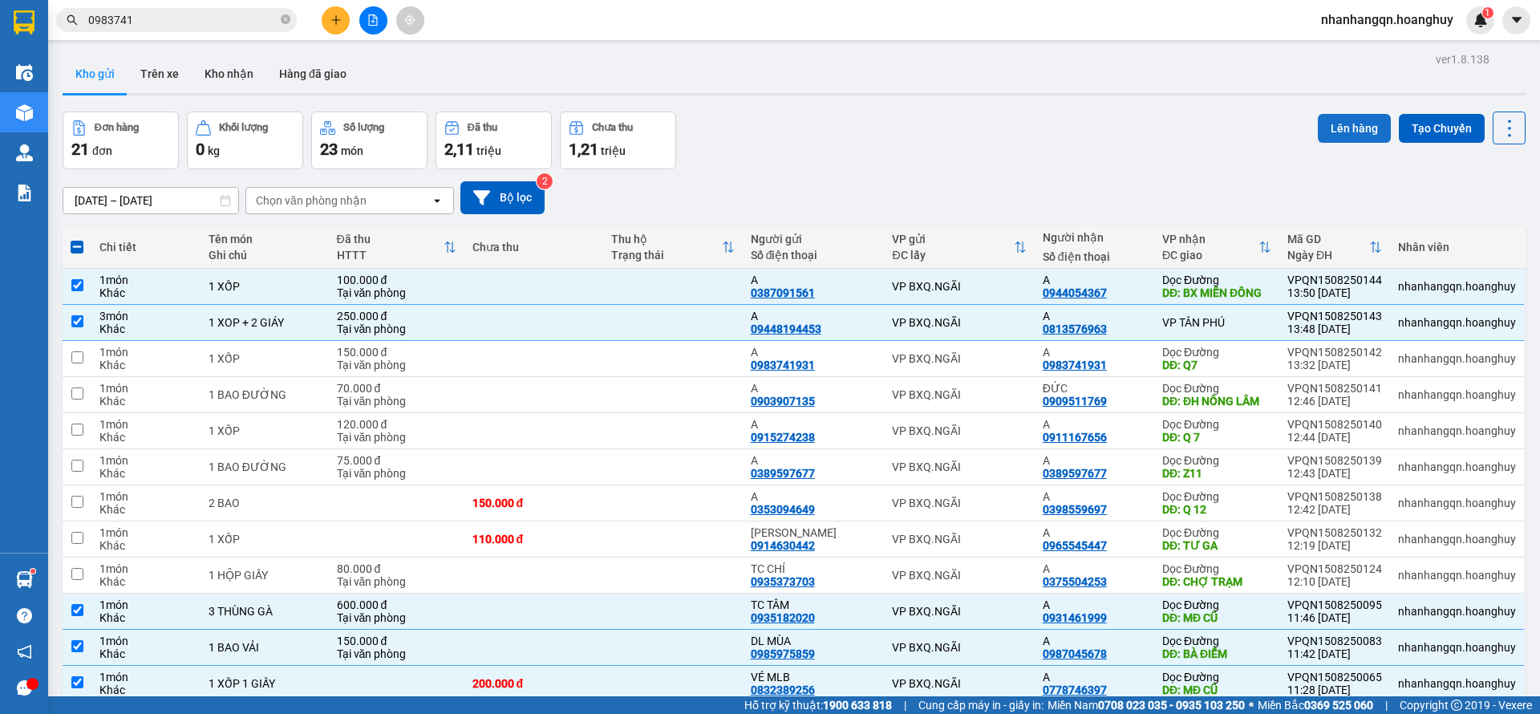
click at [1322, 119] on button "Lên hàng" at bounding box center [1354, 128] width 73 height 29
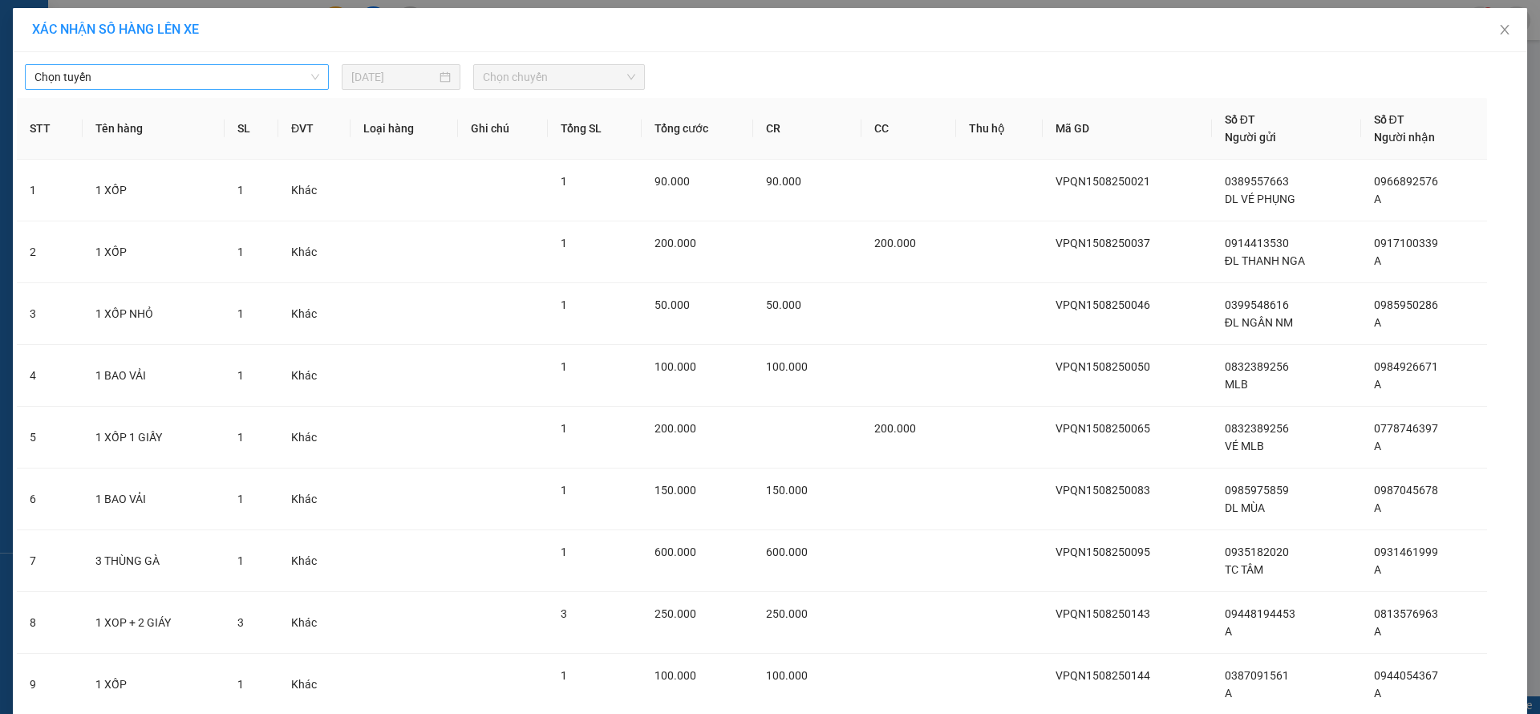
click at [199, 69] on span "Chọn tuyến" at bounding box center [176, 77] width 285 height 24
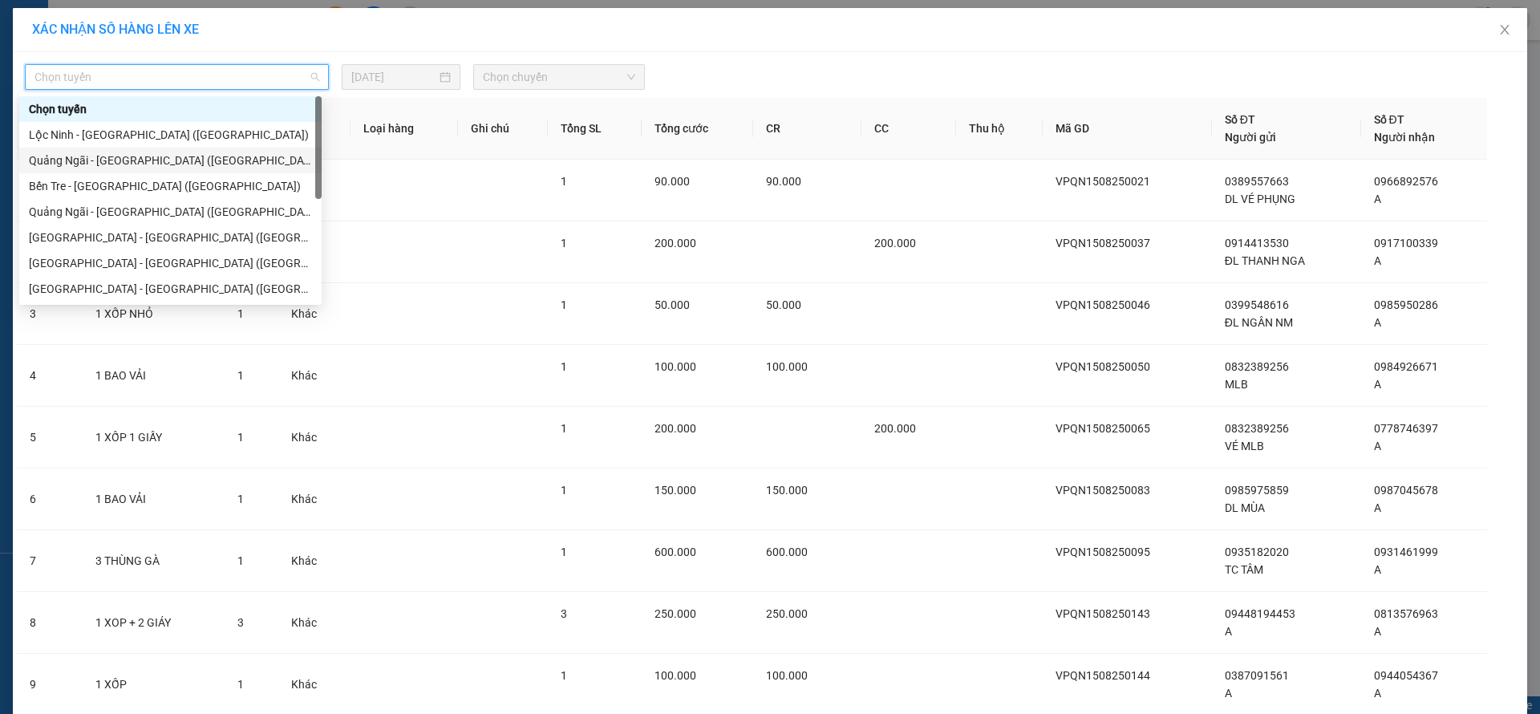
click at [144, 160] on div "Quảng Ngãi - [GEOGRAPHIC_DATA] ([GEOGRAPHIC_DATA])" at bounding box center [170, 161] width 283 height 18
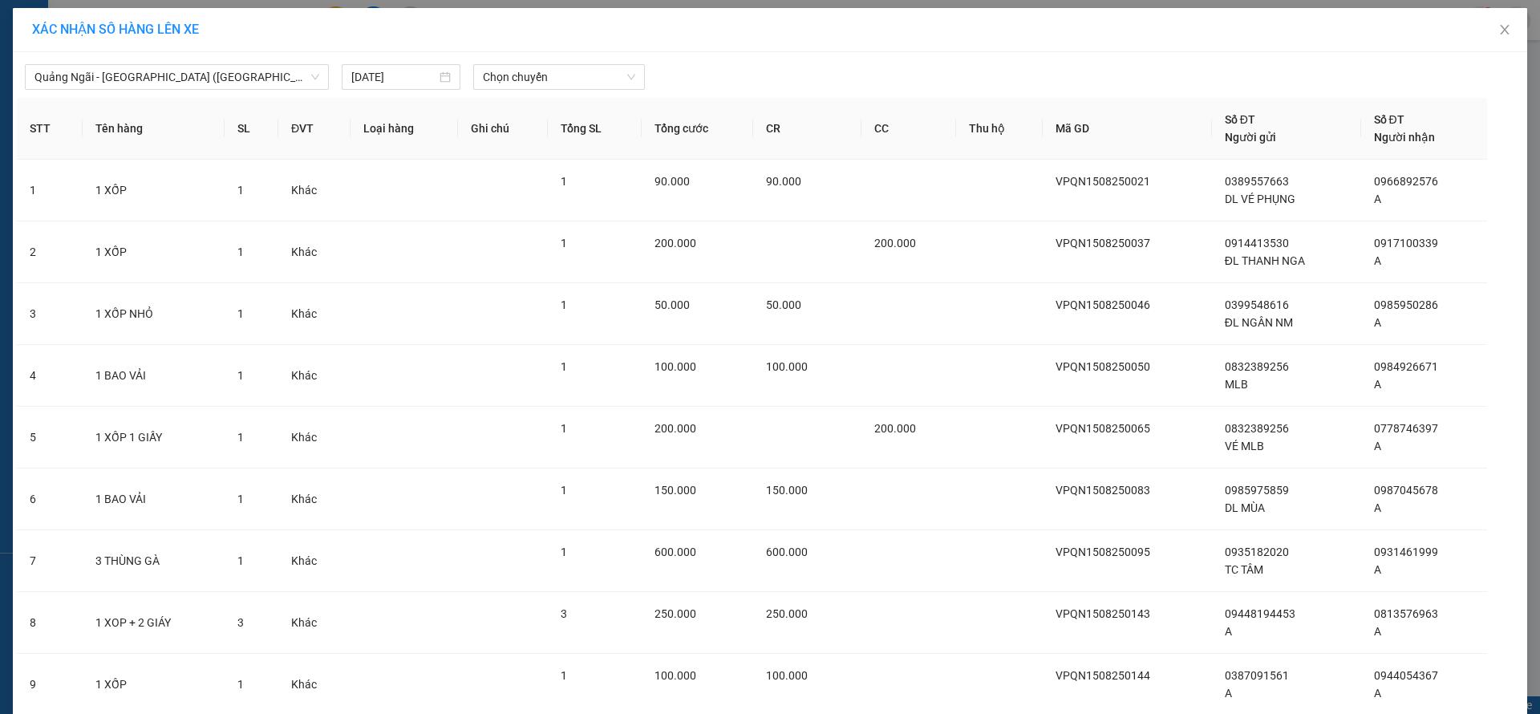
click at [570, 57] on div "Quảng Ngãi - Sài Gòn (Hàng Hoá) 15/08/2025 Chọn chuyến" at bounding box center [770, 73] width 1506 height 34
click at [566, 71] on span "Chọn chuyến" at bounding box center [559, 77] width 152 height 24
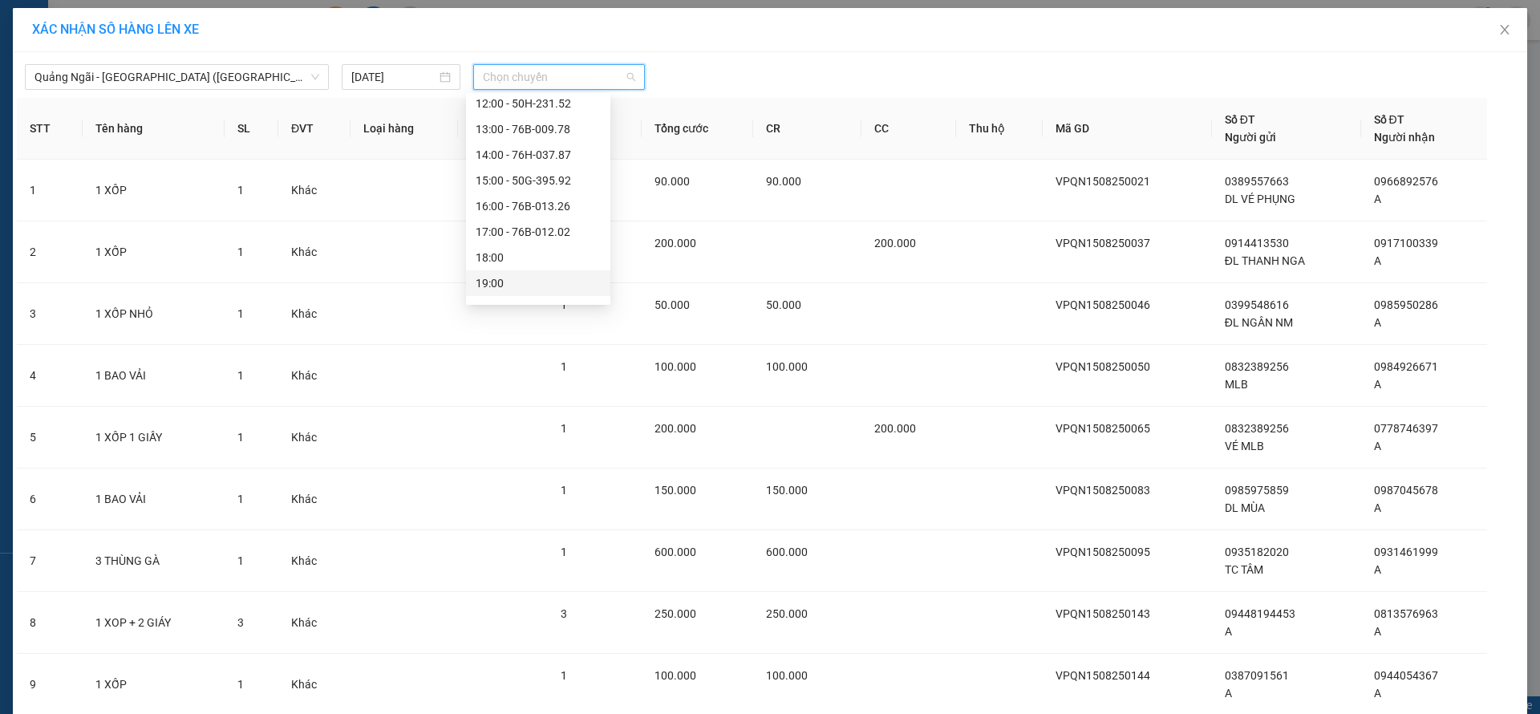
scroll to position [51, 0]
click at [549, 229] on div "18:00" at bounding box center [538, 238] width 125 height 18
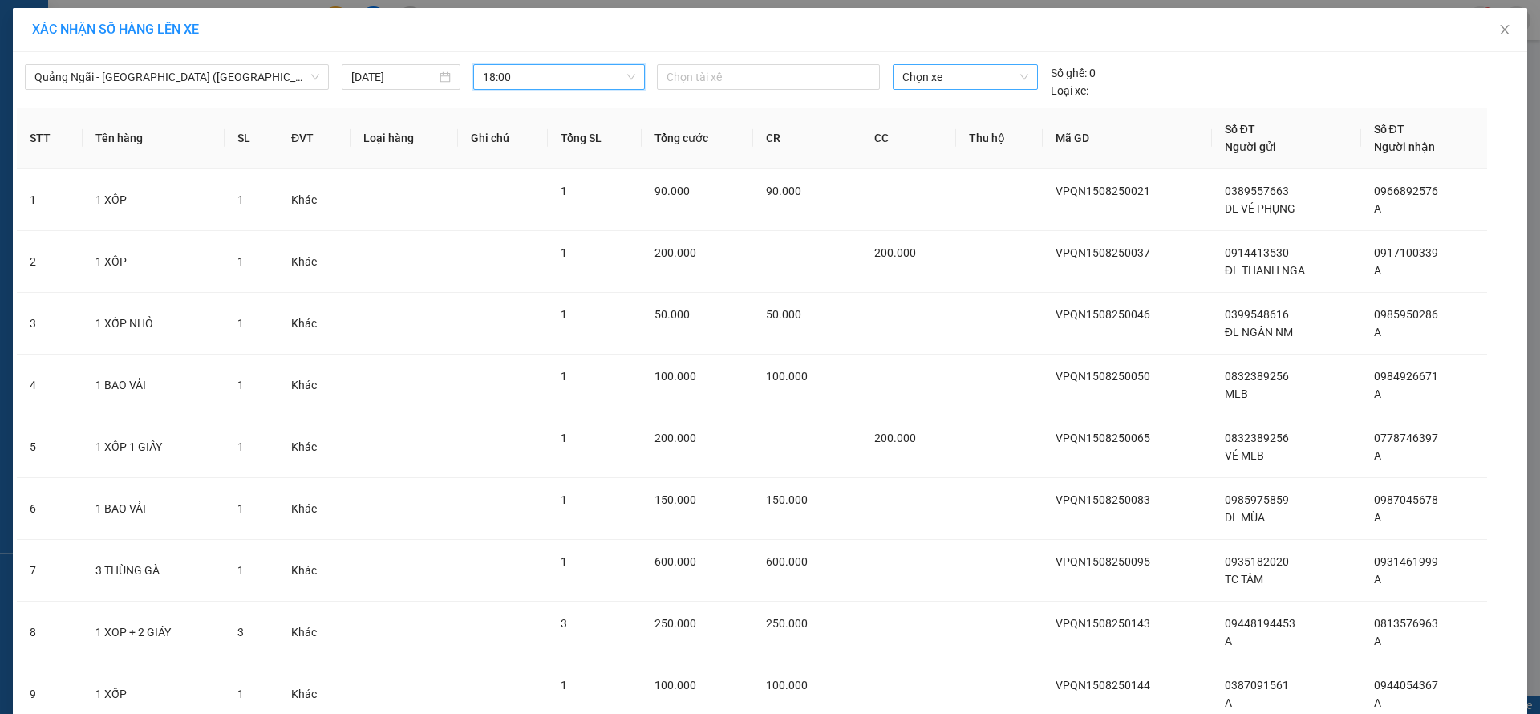
click at [958, 84] on span "Chọn xe" at bounding box center [964, 77] width 125 height 24
type input "1163"
click at [954, 114] on div "76B-011.63" at bounding box center [955, 109] width 124 height 18
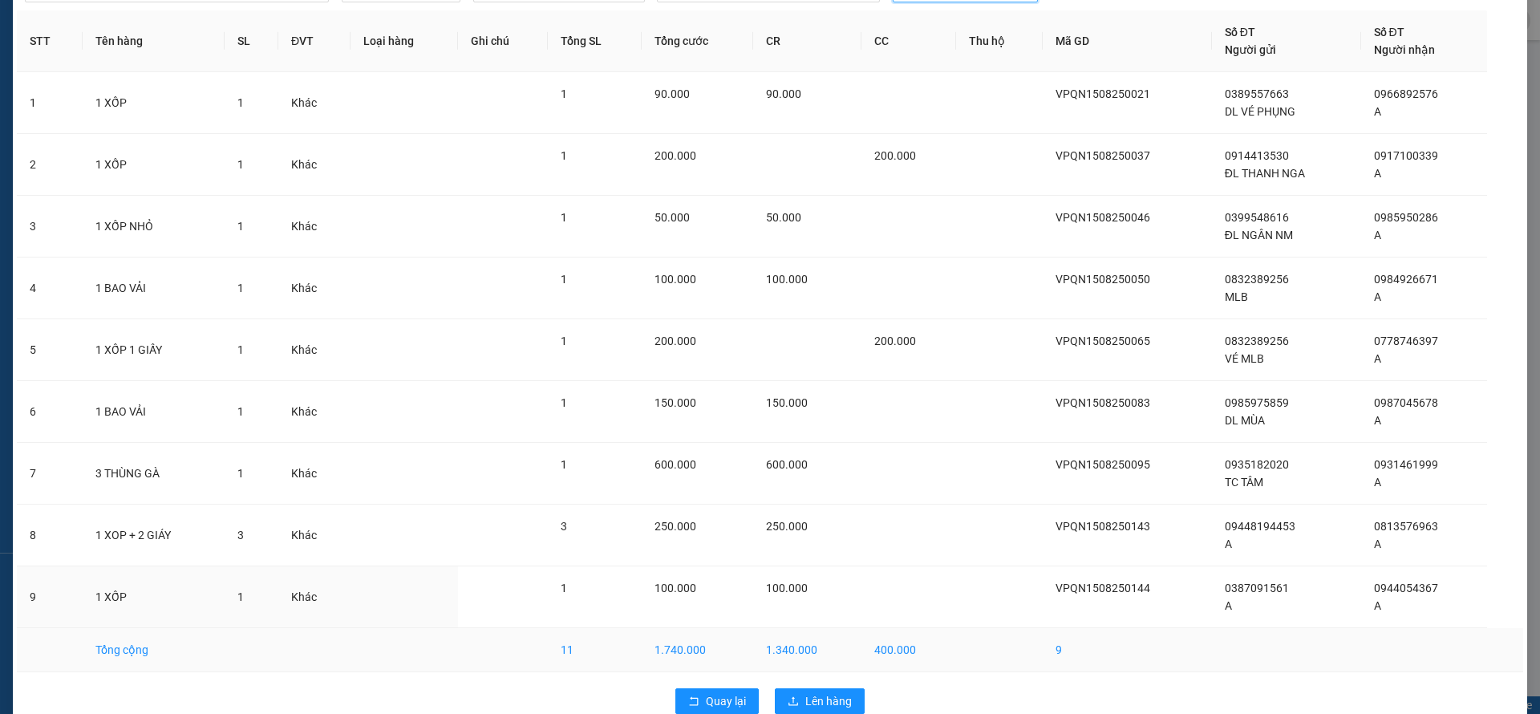
scroll to position [119, 0]
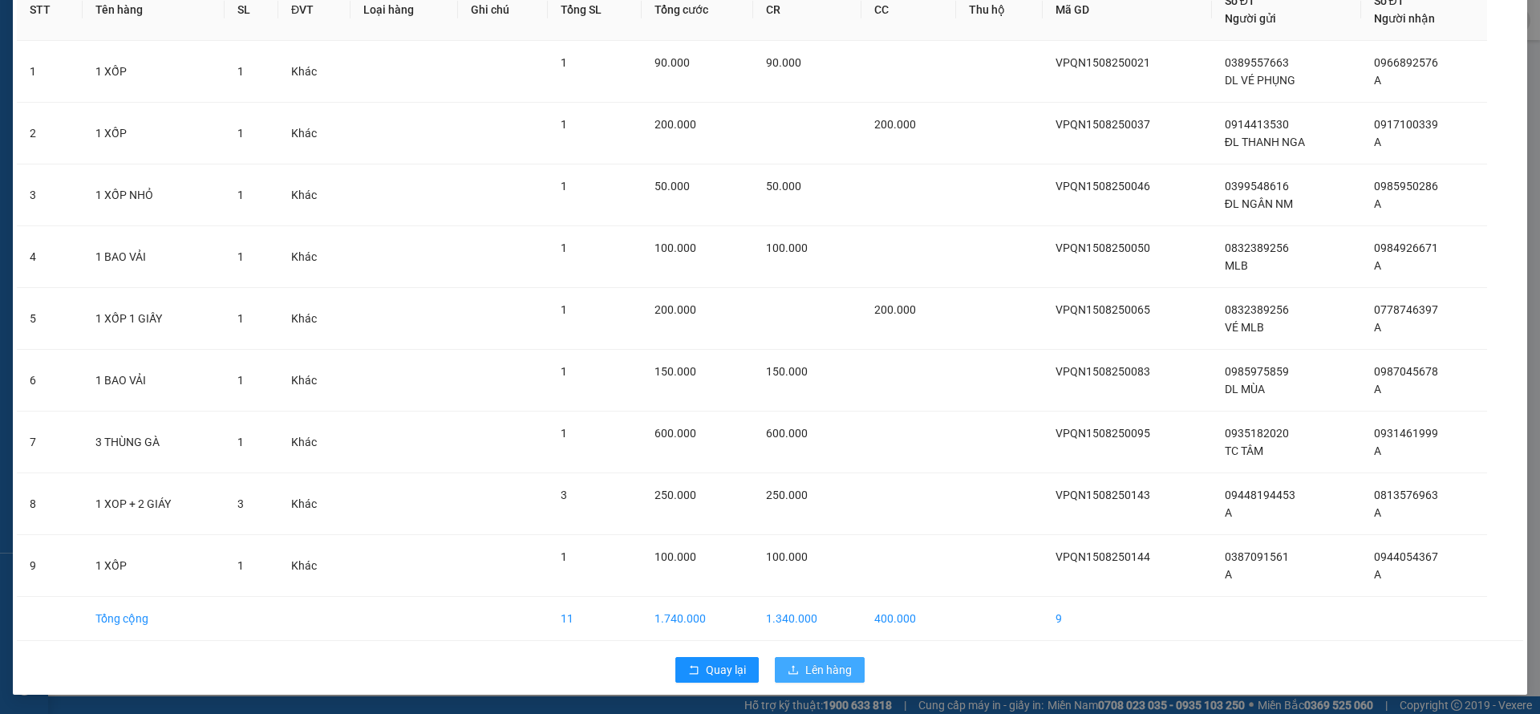
click at [812, 666] on span "Lên hàng" at bounding box center [828, 670] width 47 height 18
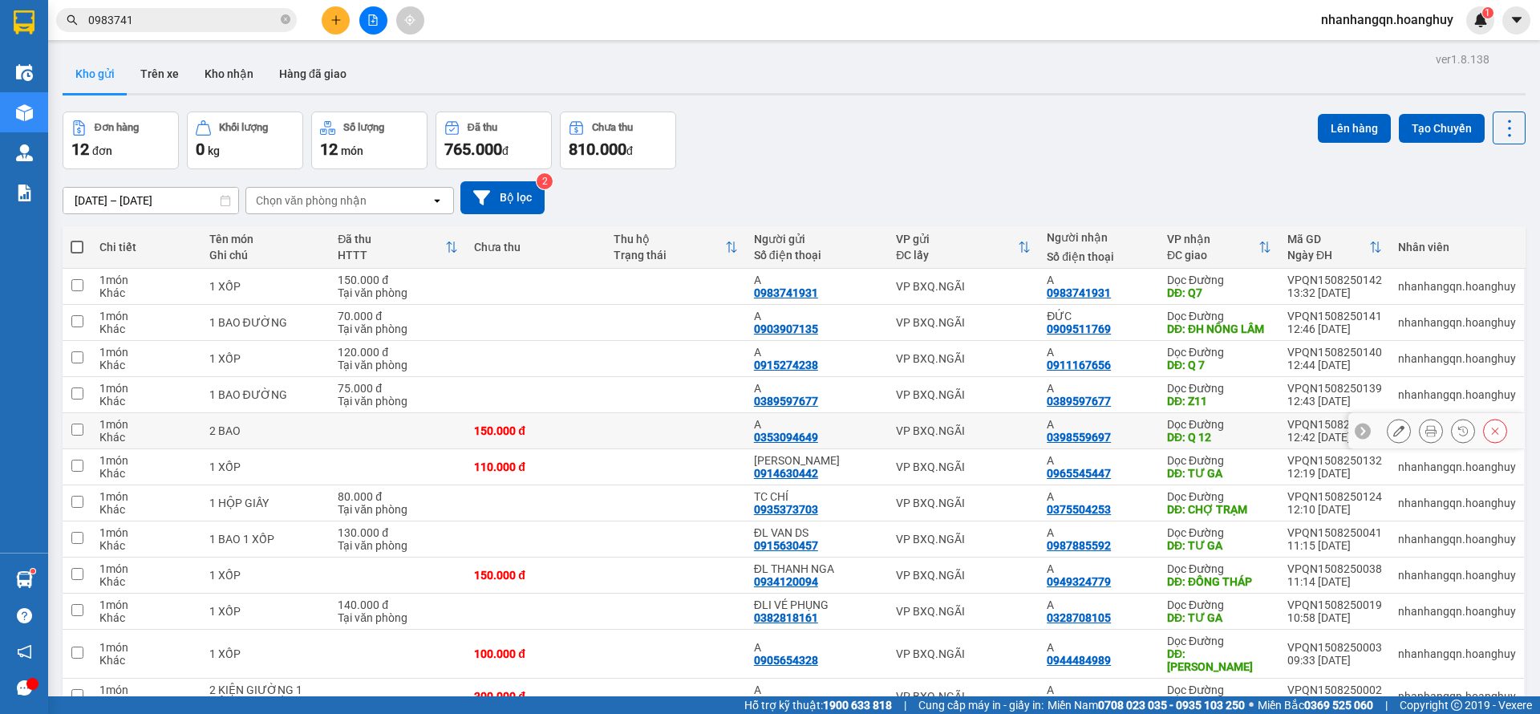
scroll to position [84, 0]
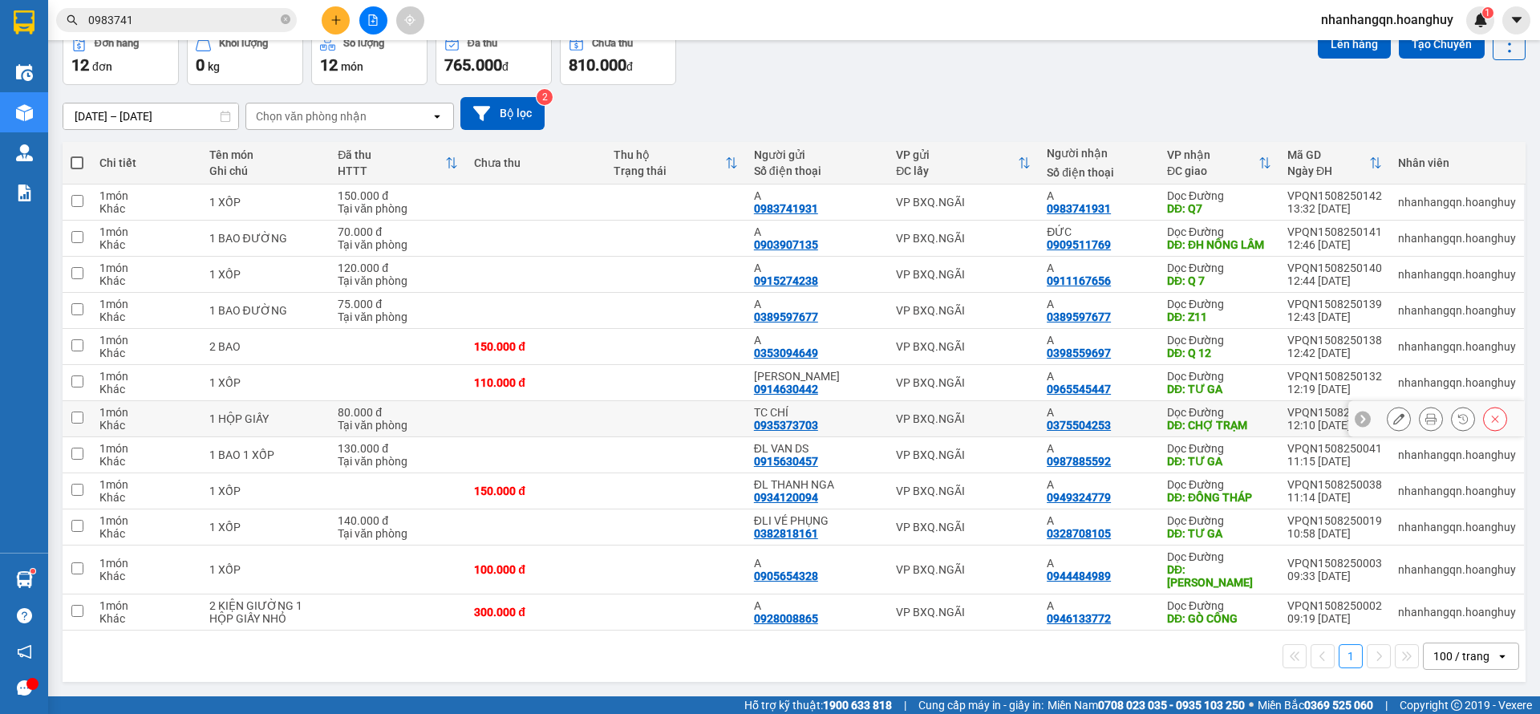
click at [1008, 425] on div "VP BXQ.NGÃI" at bounding box center [963, 418] width 135 height 13
checkbox input "true"
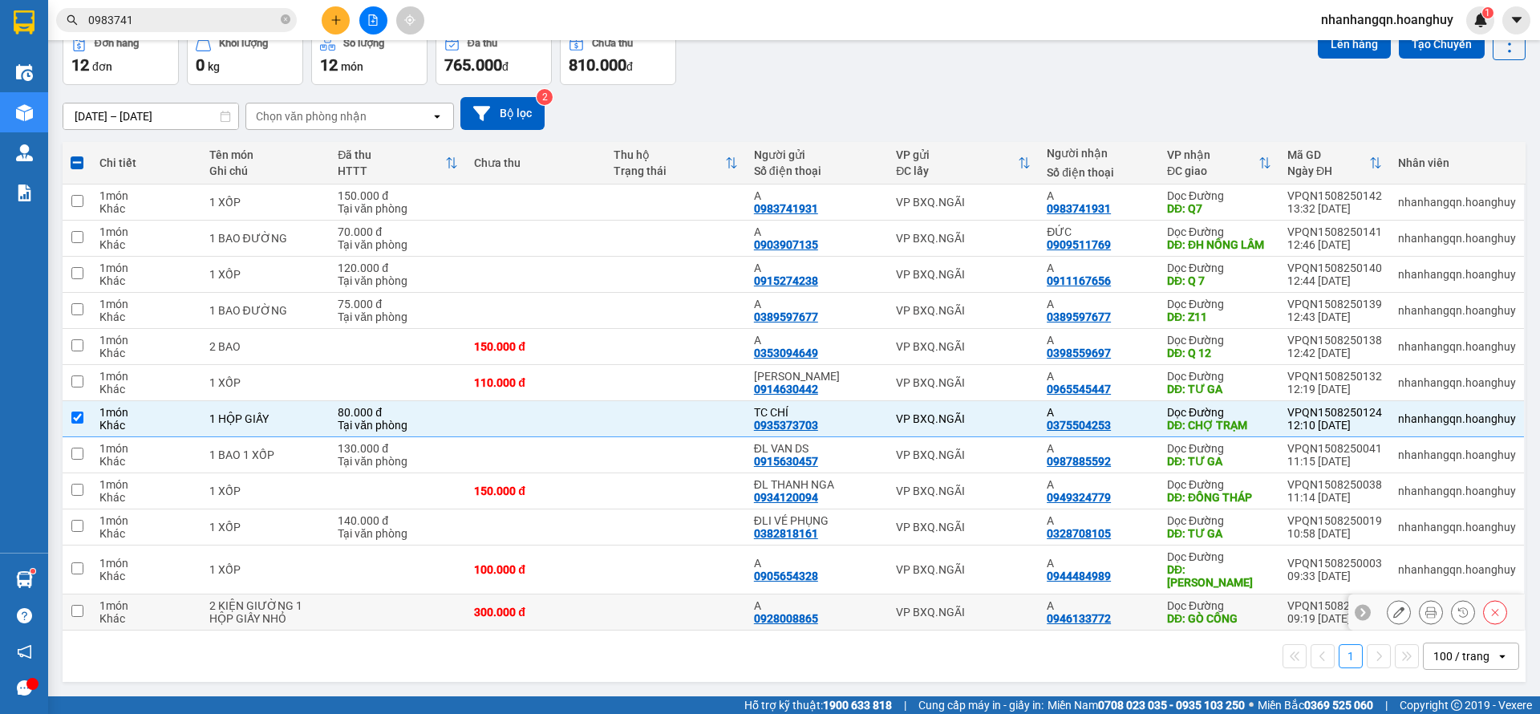
click at [983, 607] on div "VP BXQ.NGÃI" at bounding box center [963, 612] width 135 height 13
checkbox input "true"
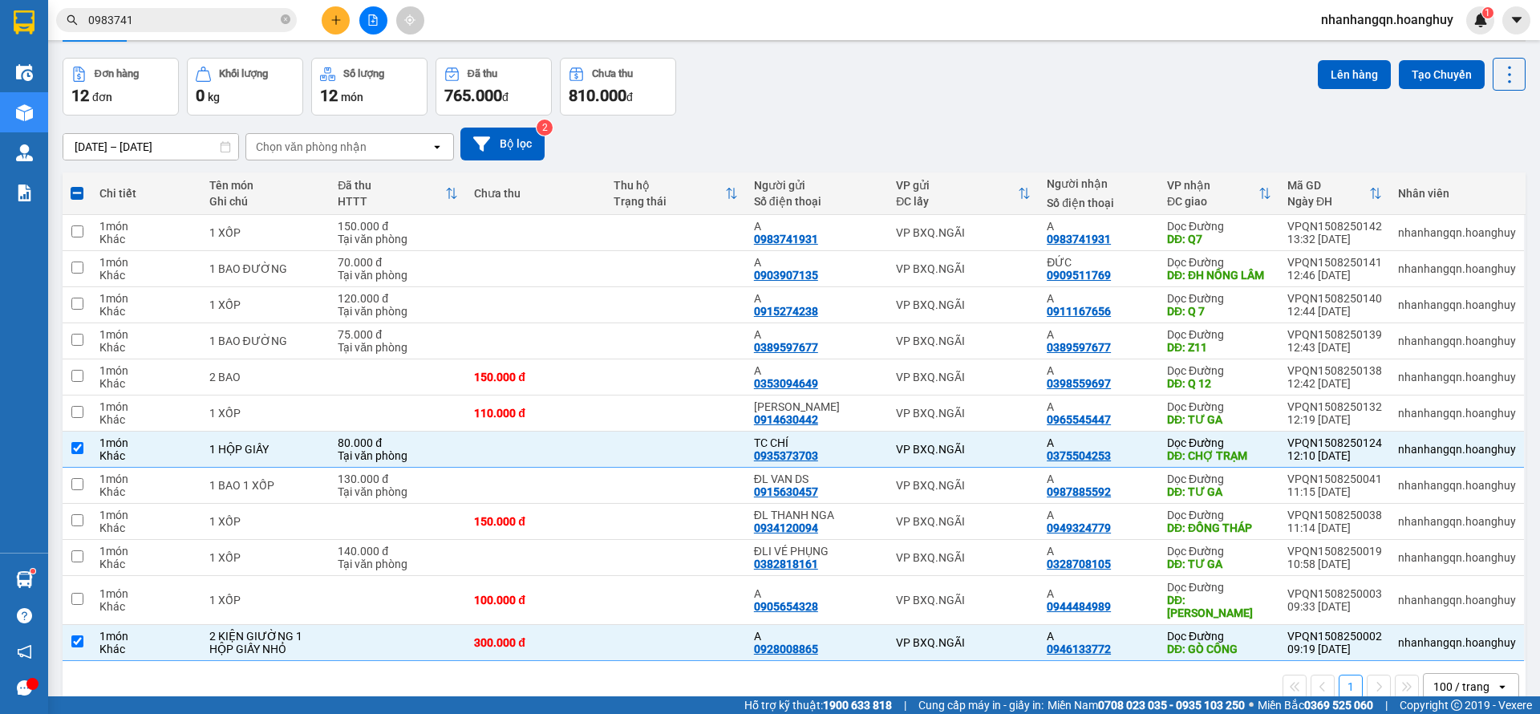
scroll to position [0, 0]
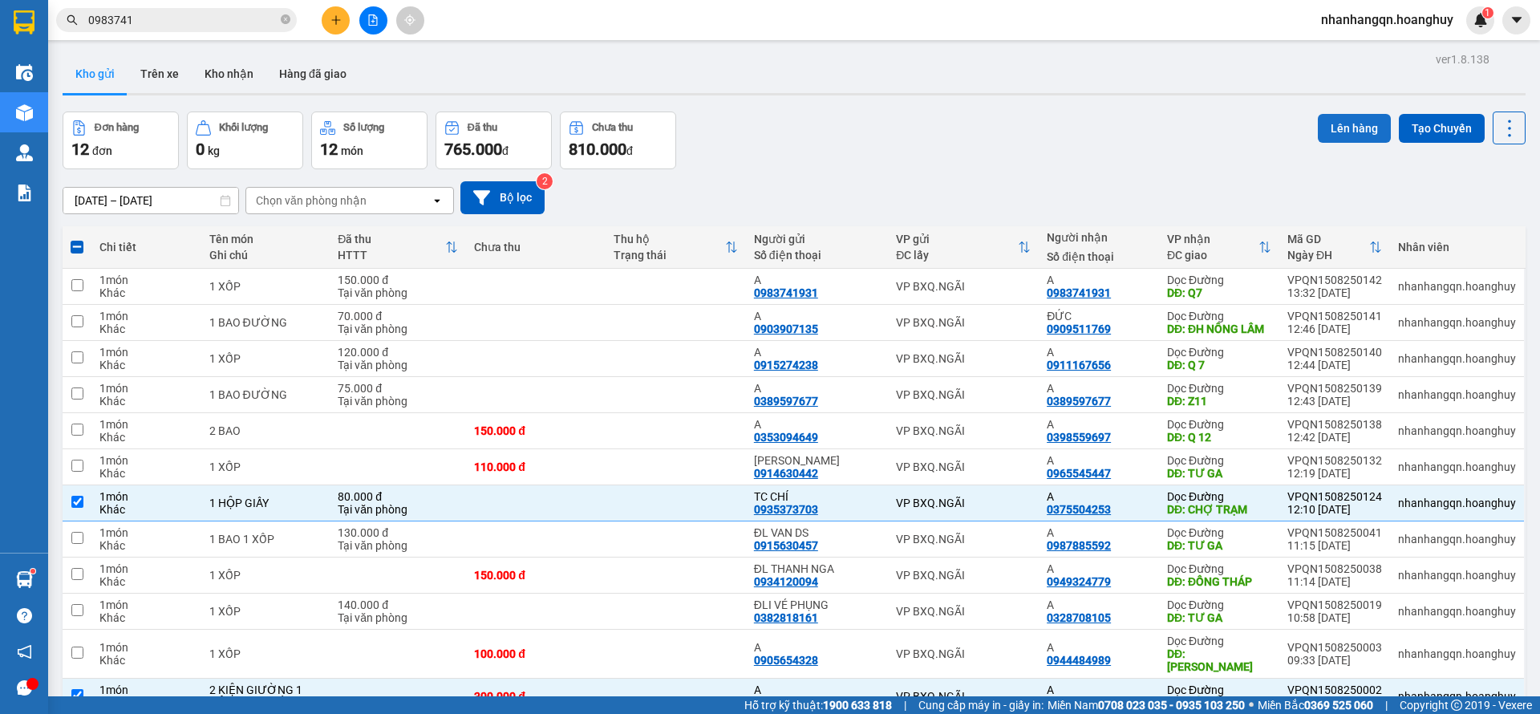
click at [1331, 124] on button "Lên hàng" at bounding box center [1354, 128] width 73 height 29
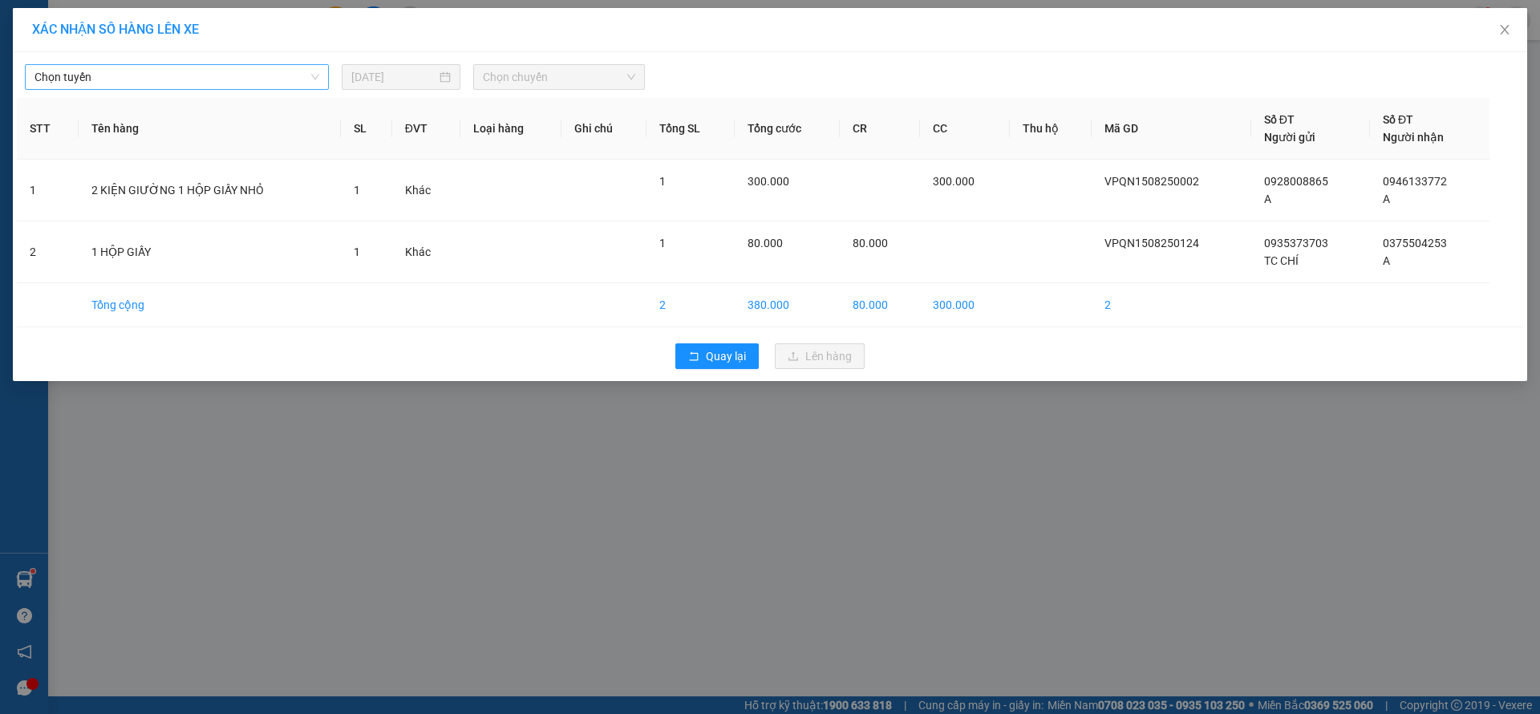
click at [191, 71] on span "Chọn tuyến" at bounding box center [176, 77] width 285 height 24
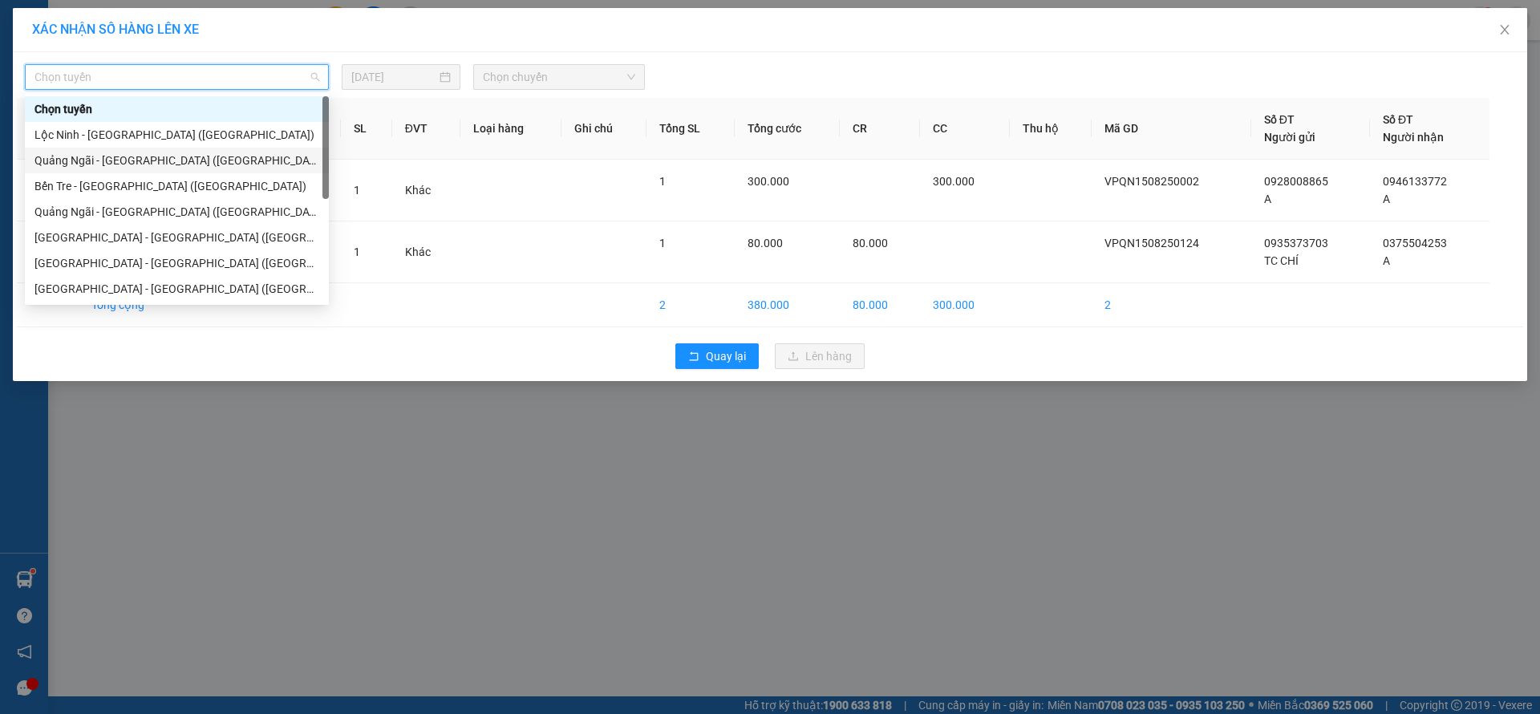
click at [164, 164] on div "Quảng Ngãi - [GEOGRAPHIC_DATA] ([GEOGRAPHIC_DATA])" at bounding box center [176, 161] width 285 height 18
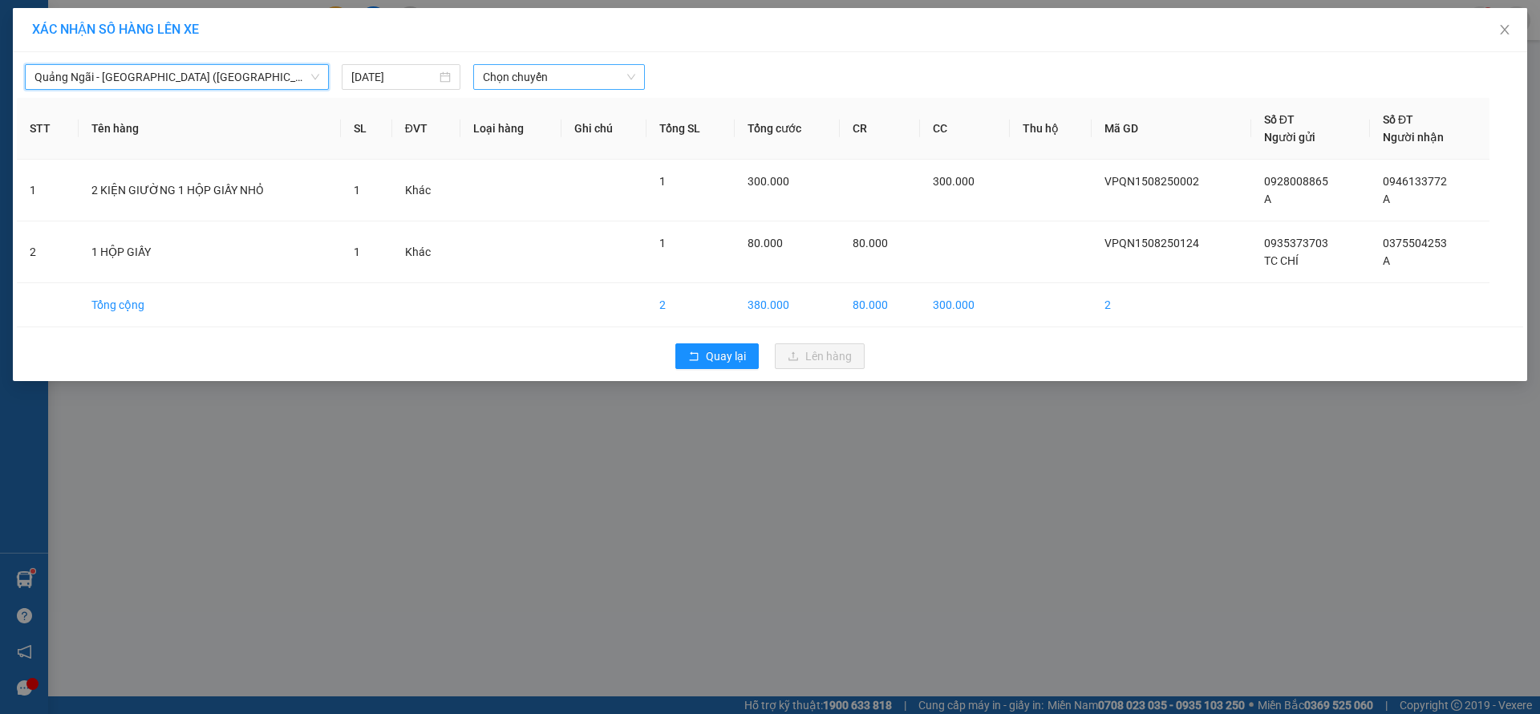
drag, startPoint x: 481, startPoint y: 79, endPoint x: 556, endPoint y: 86, distance: 74.9
click at [505, 84] on div "Chọn chuyến" at bounding box center [559, 77] width 172 height 26
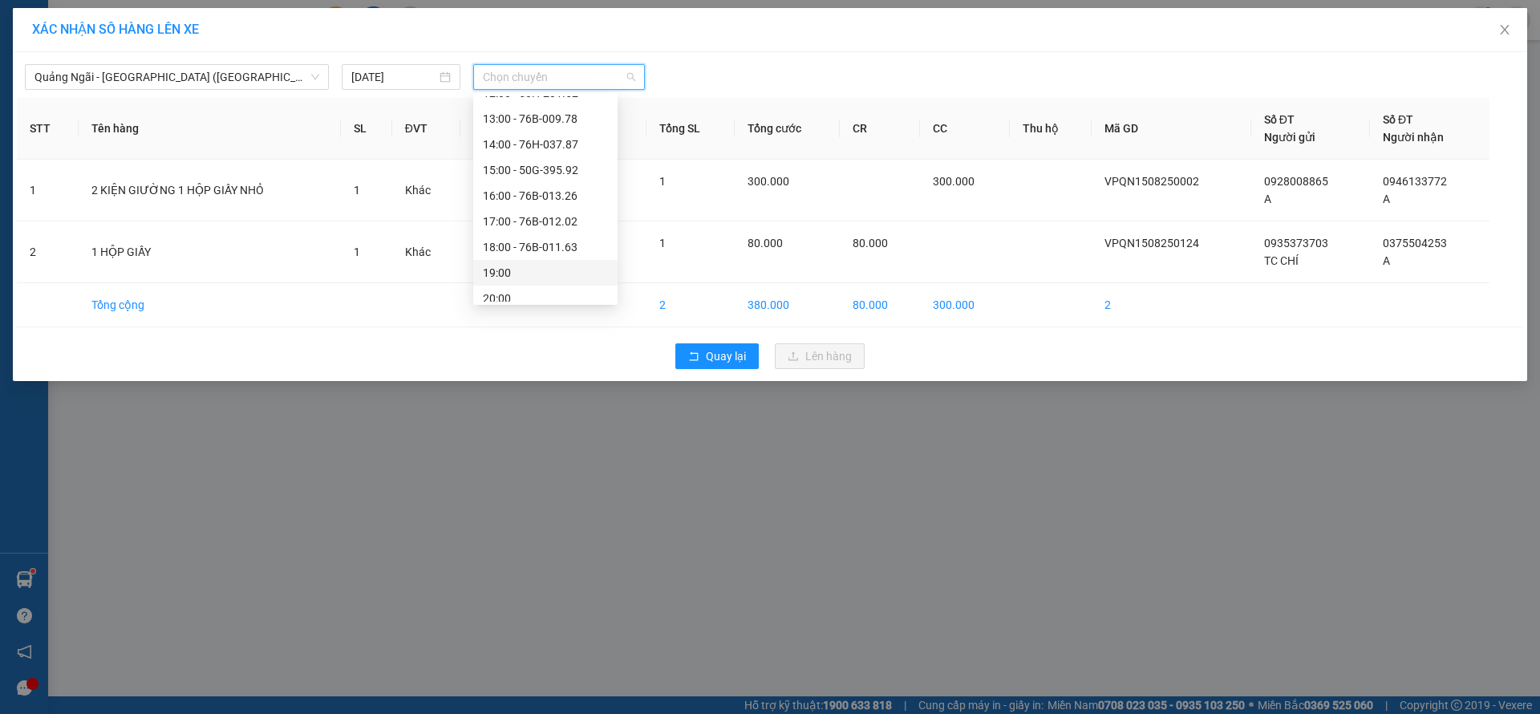
scroll to position [51, 0]
click at [564, 268] on div "19:00" at bounding box center [545, 263] width 125 height 18
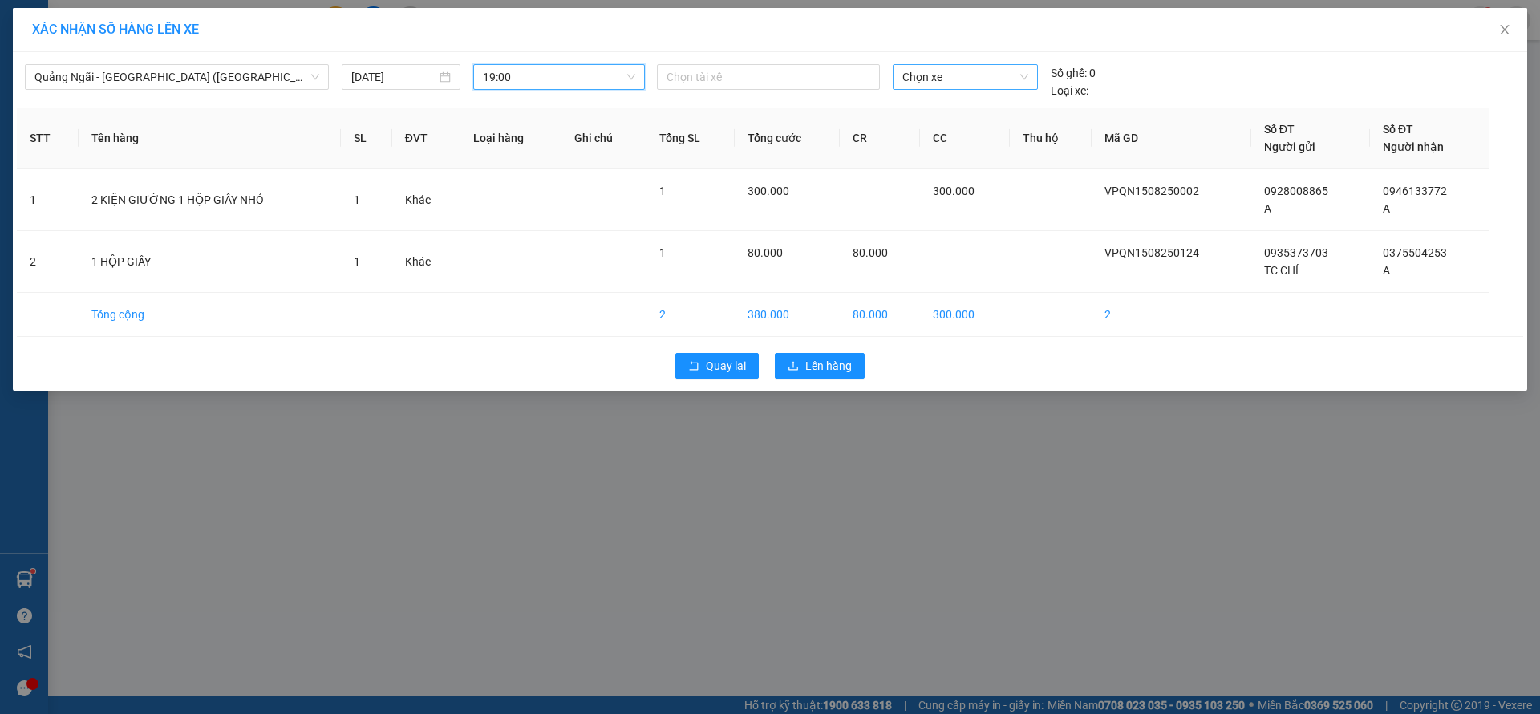
click at [982, 70] on span "Chọn xe" at bounding box center [964, 77] width 125 height 24
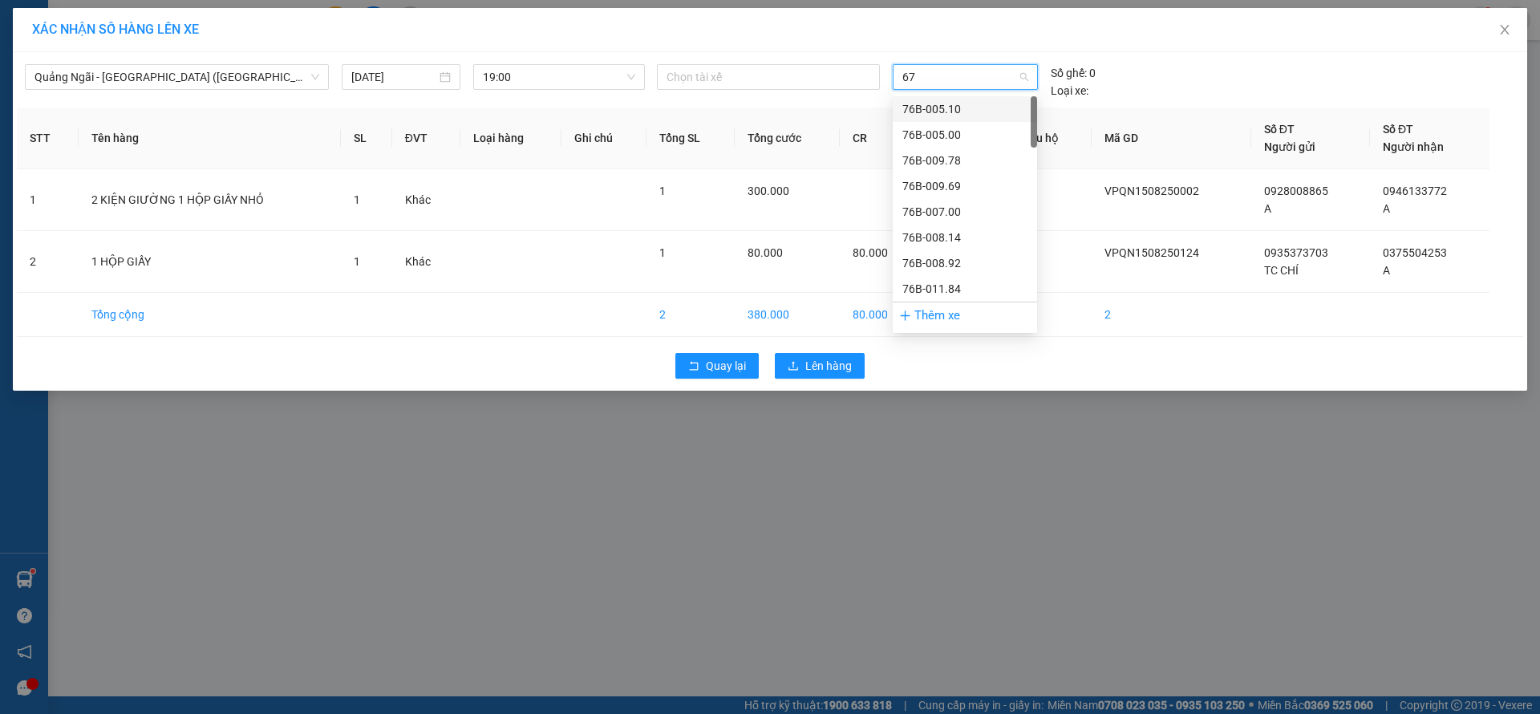
type input "677"
click at [962, 113] on div "50H-496.77" at bounding box center [964, 109] width 125 height 18
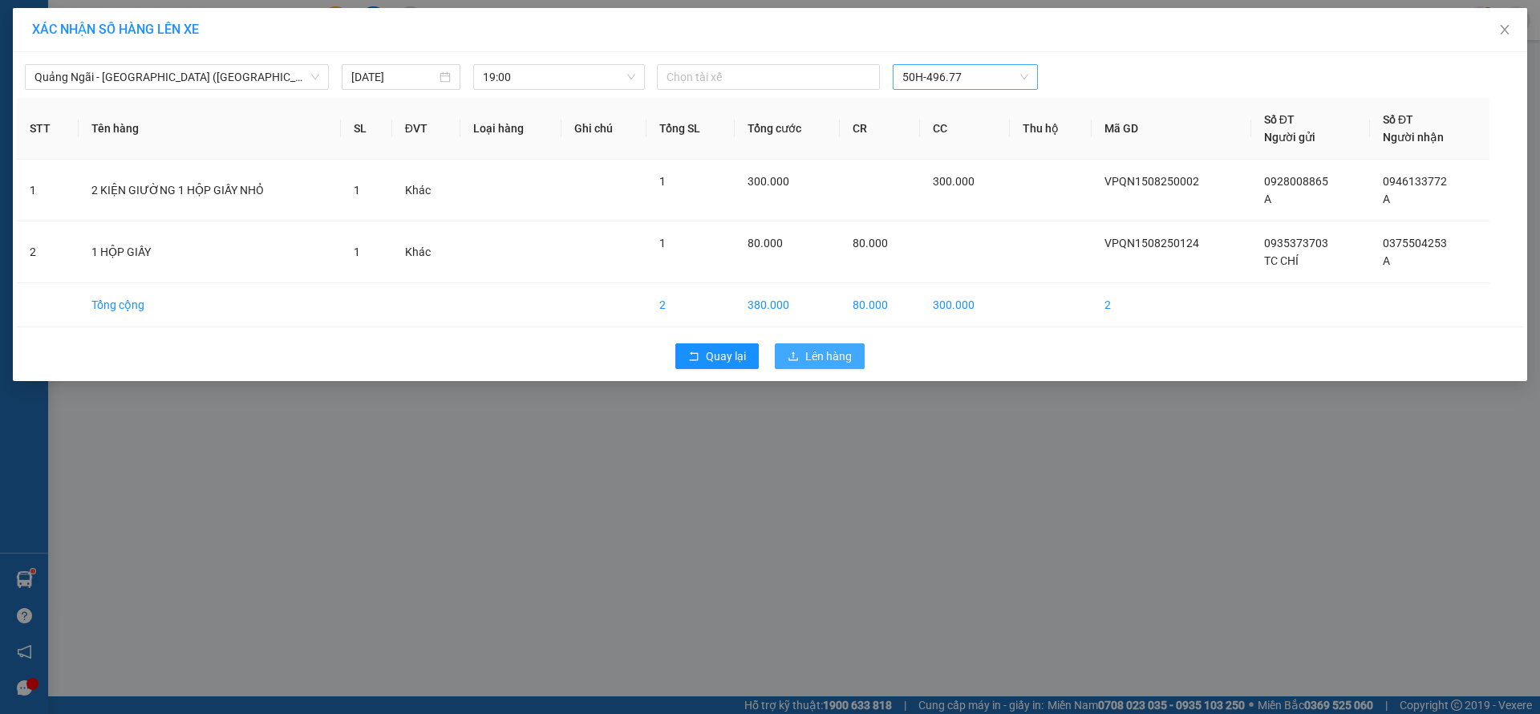
click at [837, 352] on span "Lên hàng" at bounding box center [828, 356] width 47 height 18
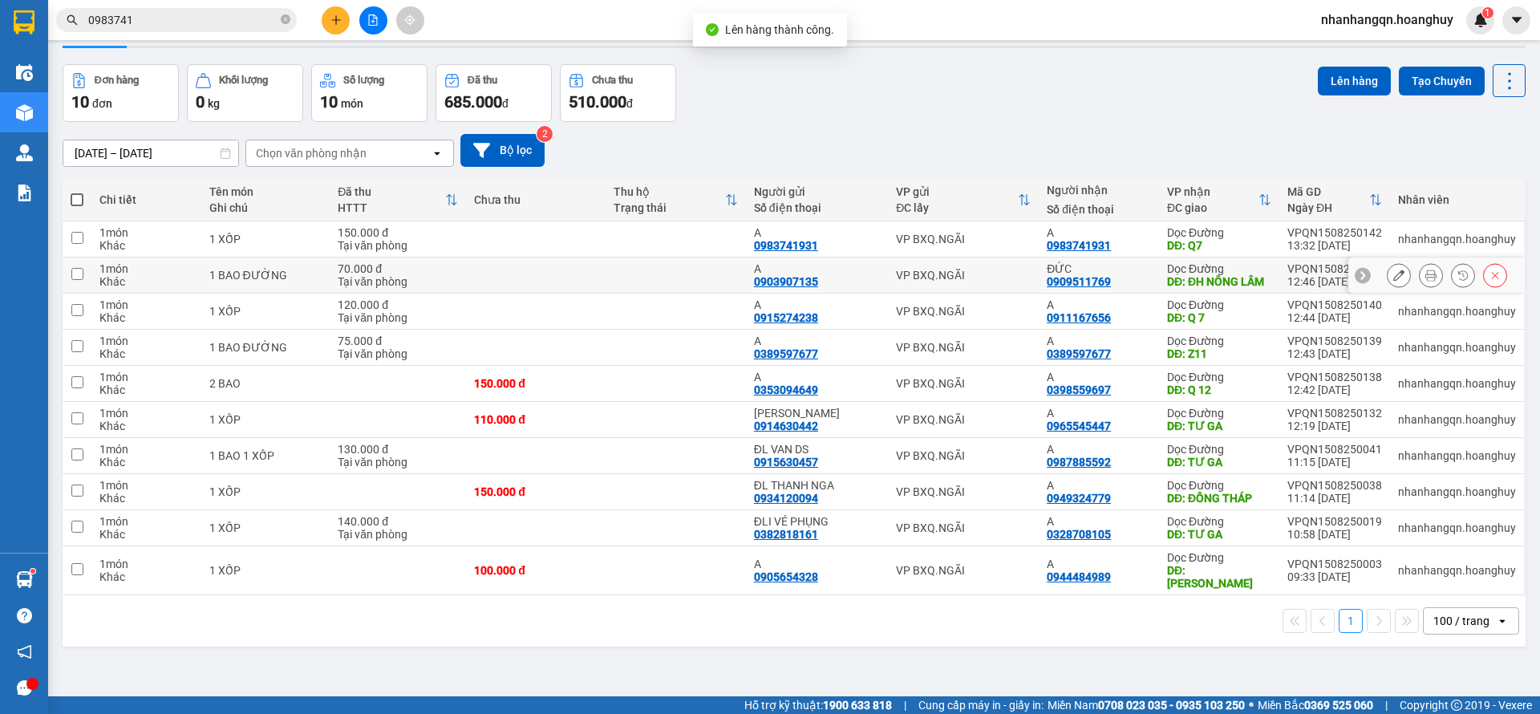
scroll to position [74, 0]
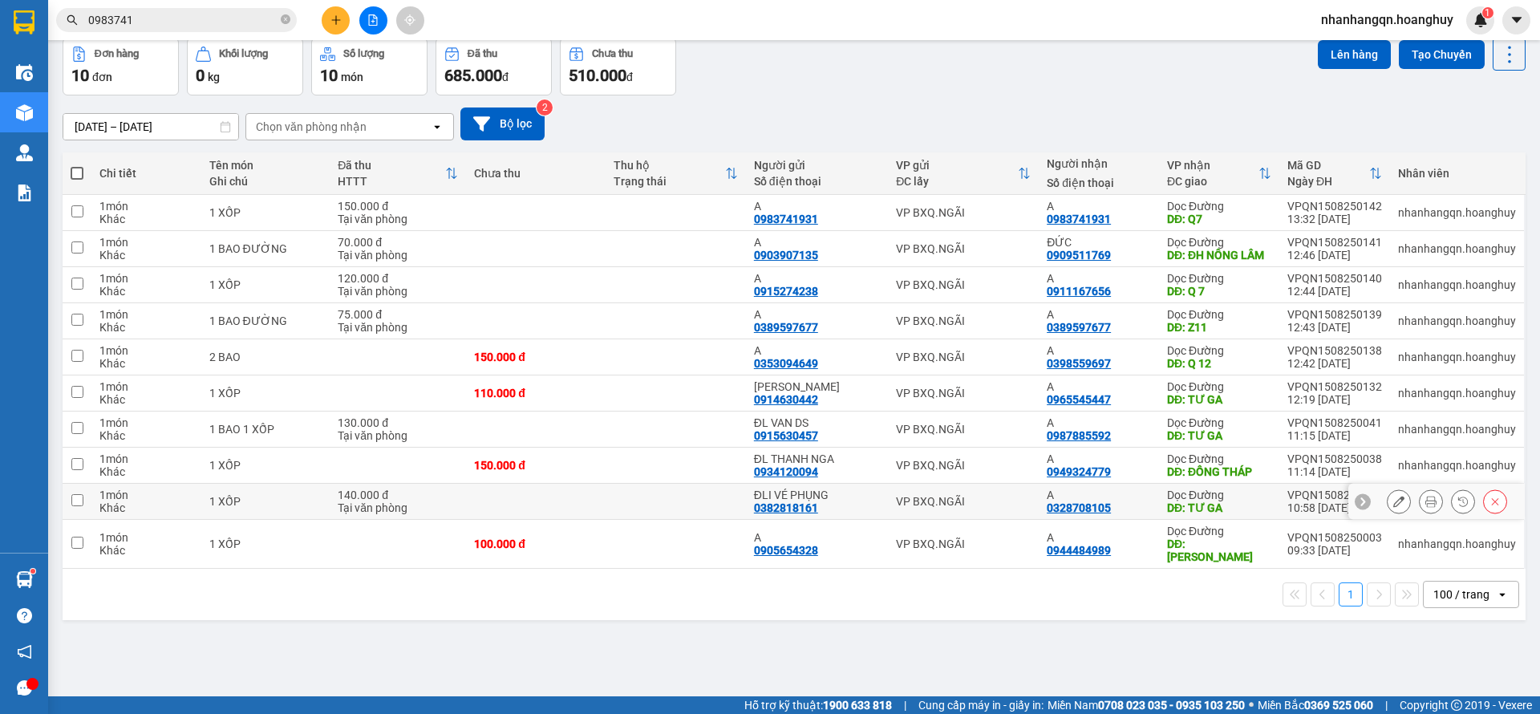
click at [1018, 508] on div "VP BXQ.NGÃI" at bounding box center [963, 501] width 135 height 13
checkbox input "true"
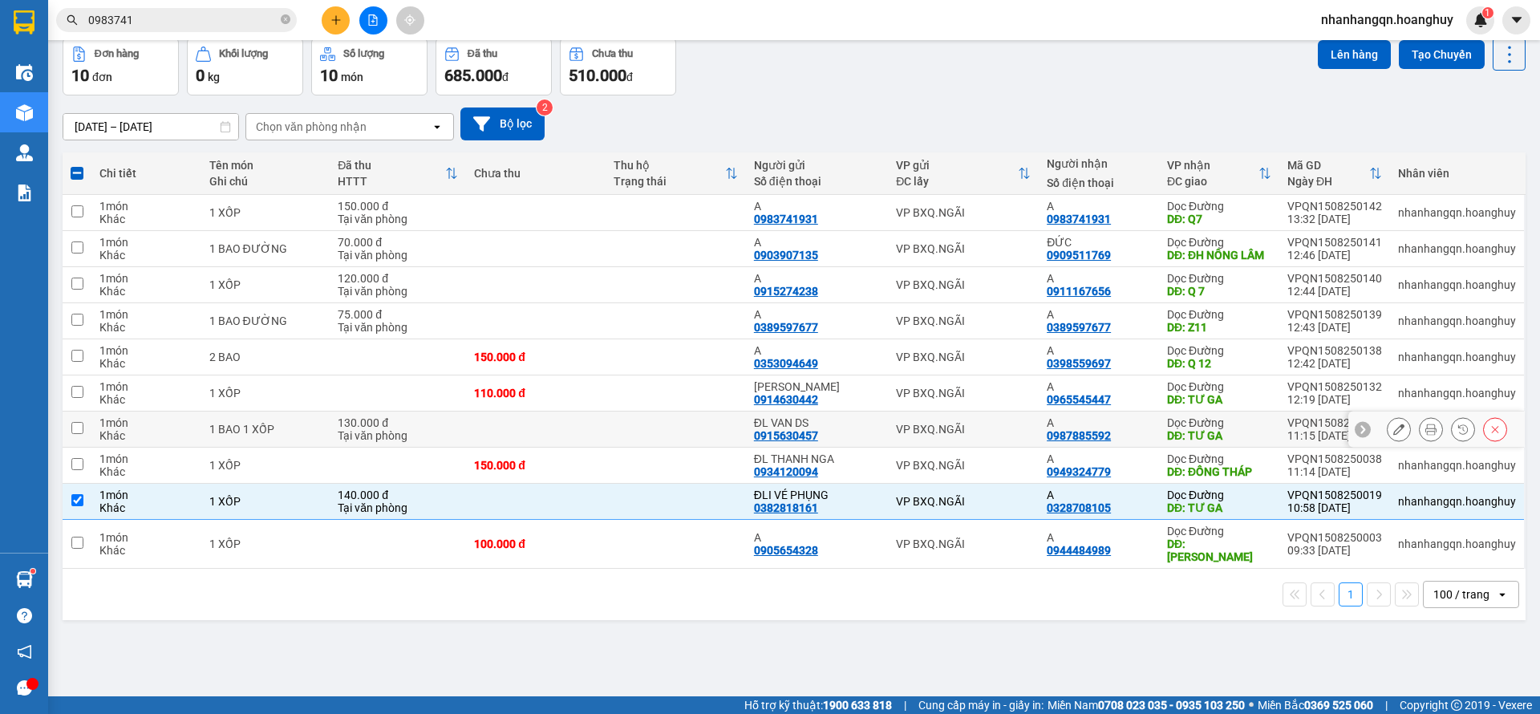
click at [1015, 435] on div "VP BXQ.NGÃI" at bounding box center [963, 429] width 135 height 13
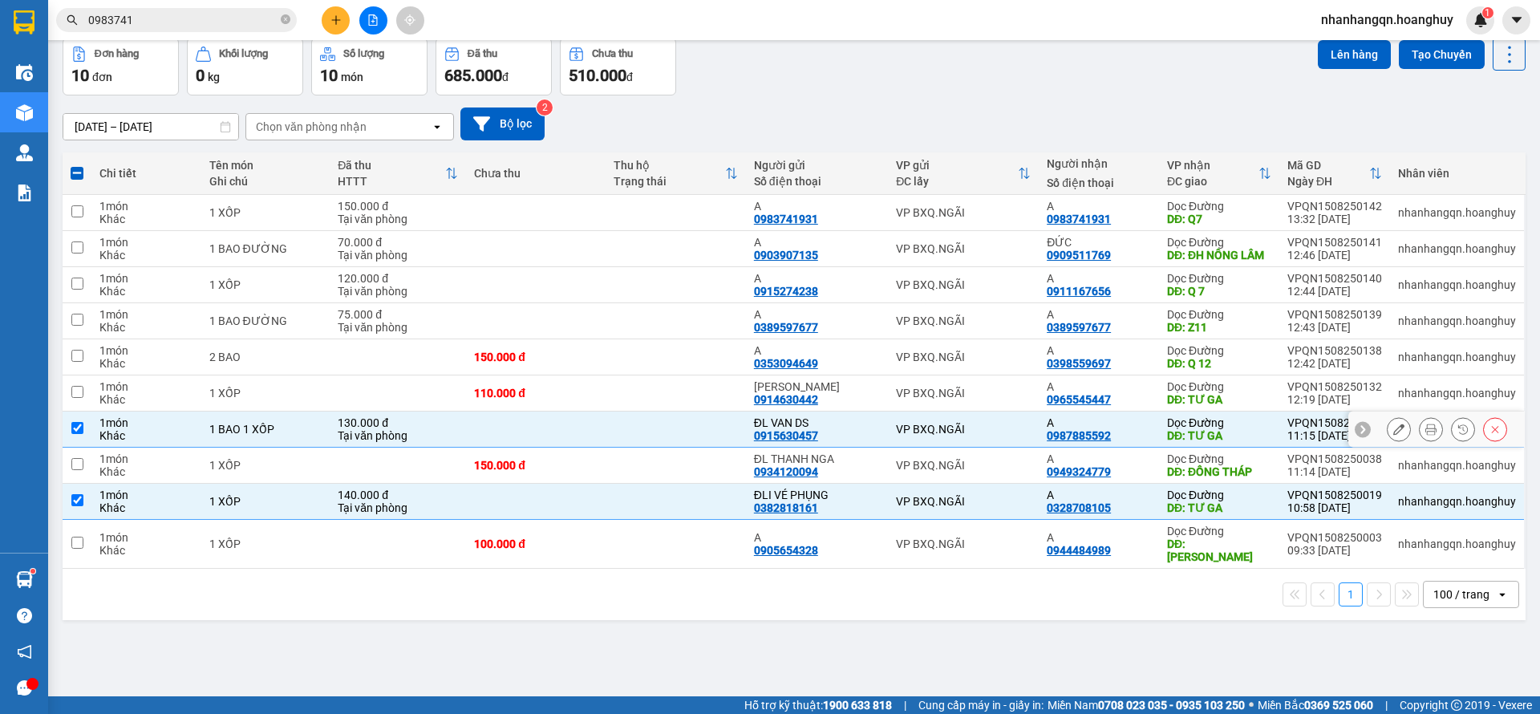
click at [1012, 426] on td "VP BXQ.NGÃI" at bounding box center [963, 429] width 151 height 36
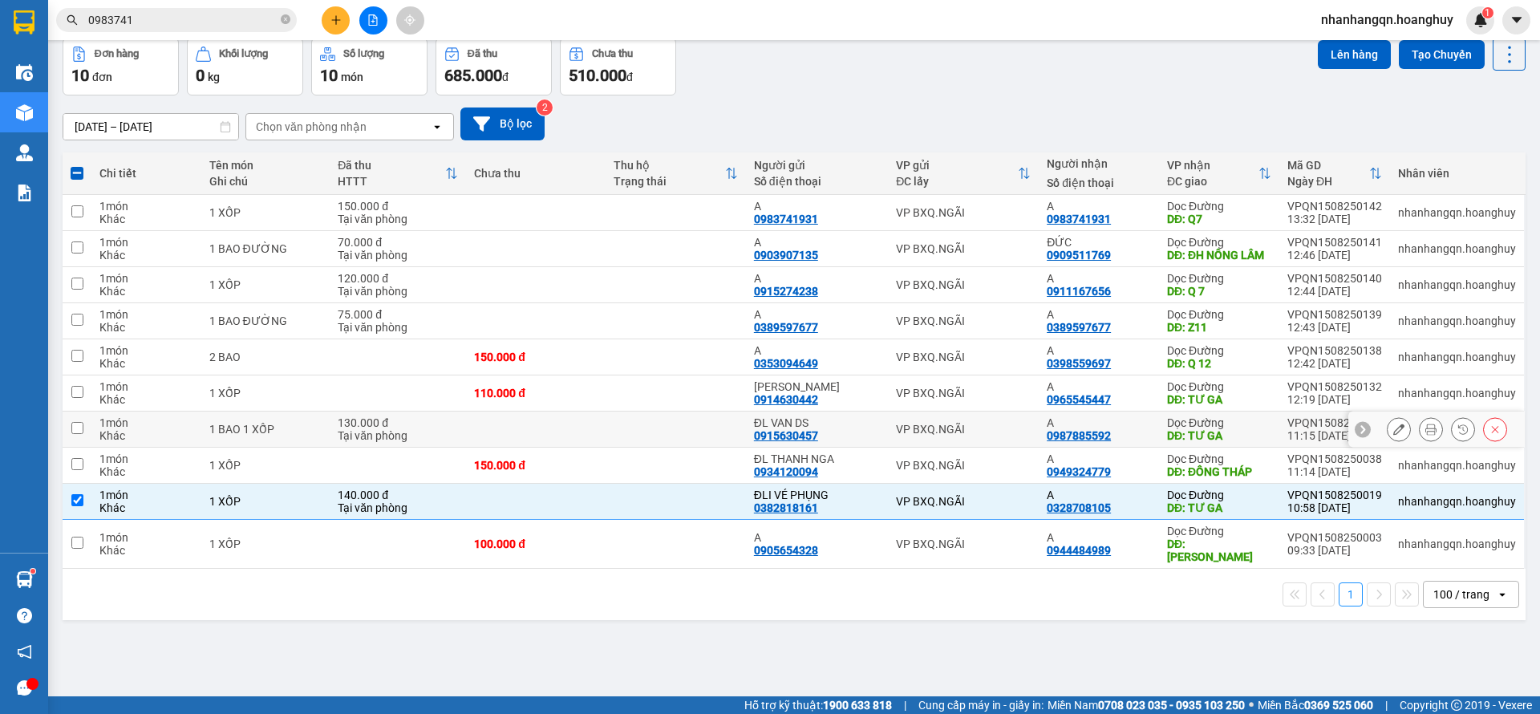
click at [1012, 426] on td "VP BXQ.NGÃI" at bounding box center [963, 429] width 151 height 36
checkbox input "true"
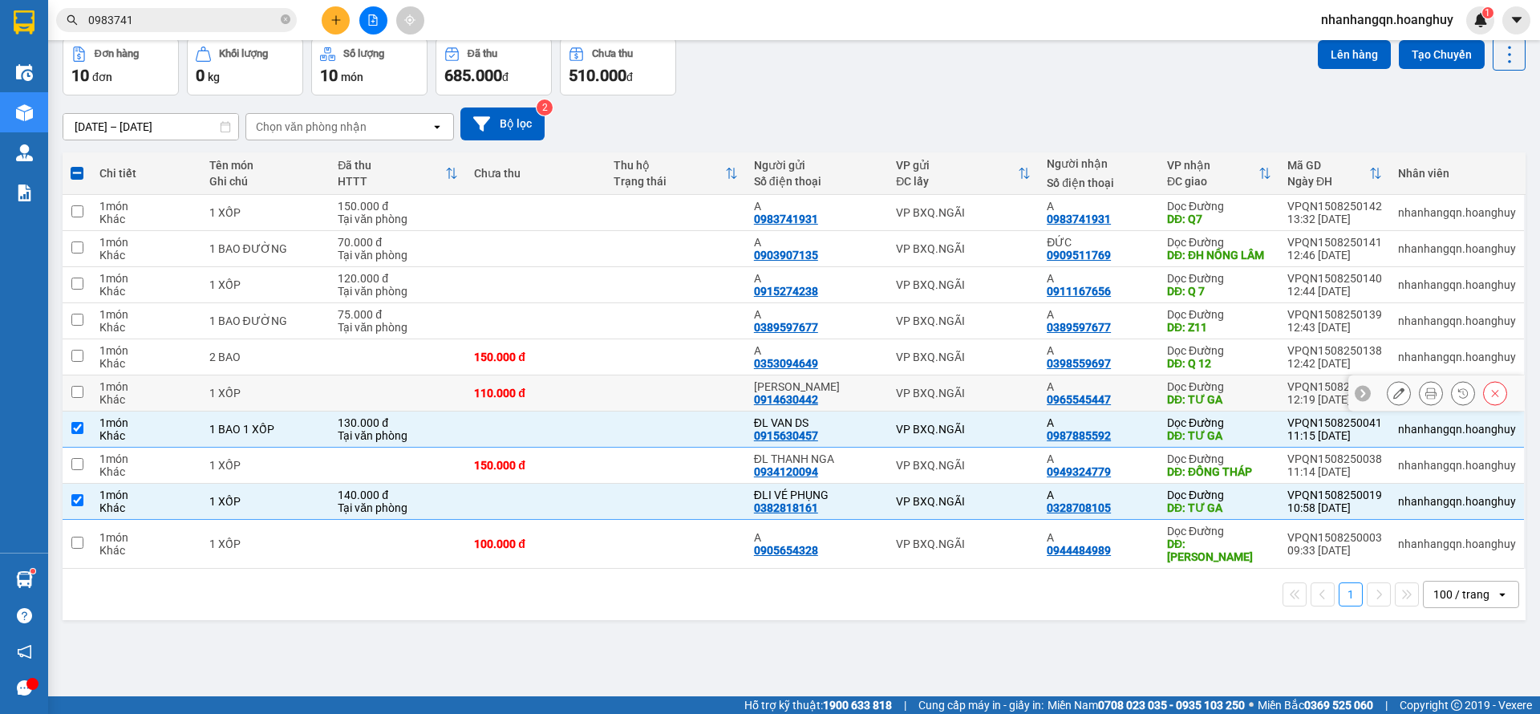
click at [1005, 399] on div "VP BXQ.NGÃI" at bounding box center [963, 393] width 135 height 13
checkbox input "true"
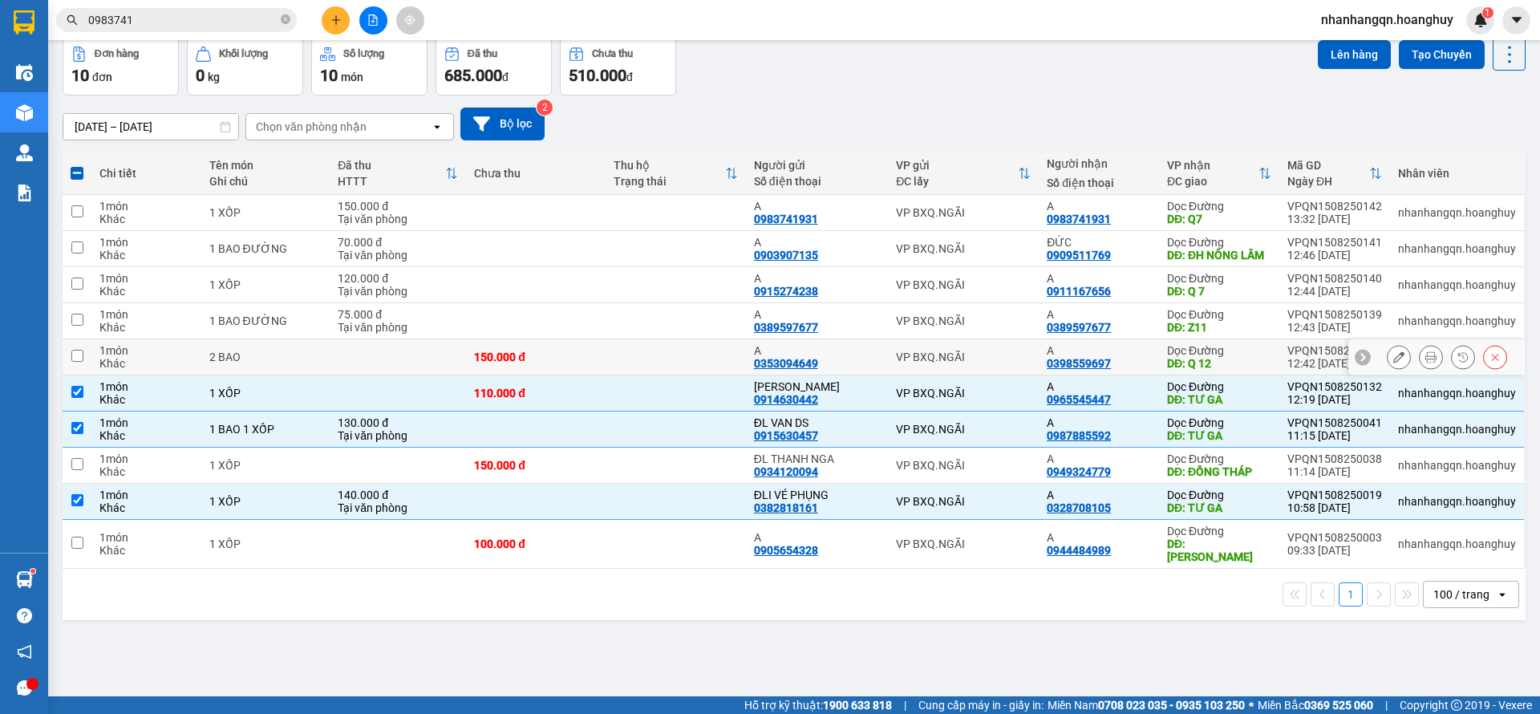
click at [1001, 375] on td "VP BXQ.NGÃI" at bounding box center [963, 357] width 151 height 36
checkbox input "true"
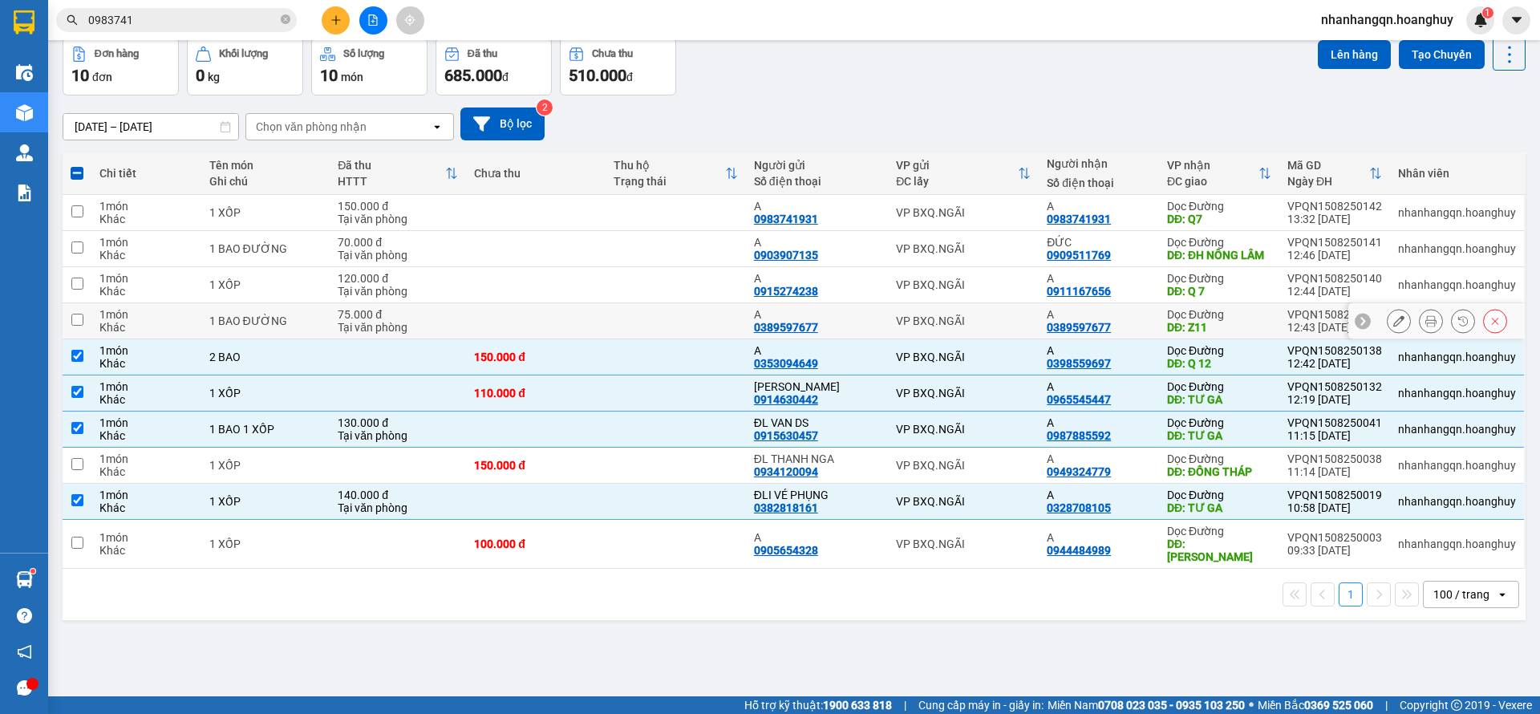
click at [1003, 327] on div "VP BXQ.NGÃI" at bounding box center [963, 320] width 135 height 13
checkbox input "true"
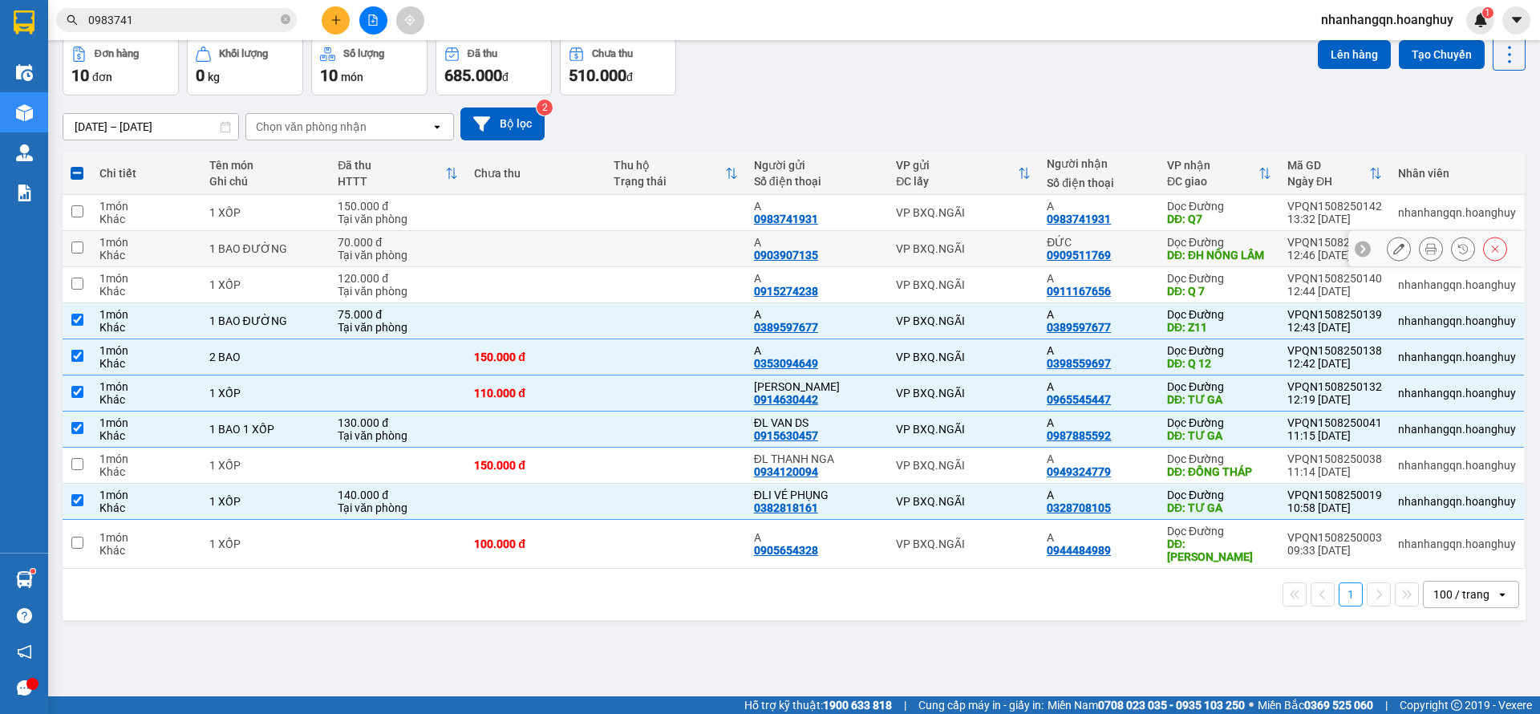
click at [978, 267] on td "VP BXQ.NGÃI" at bounding box center [963, 249] width 151 height 36
checkbox input "true"
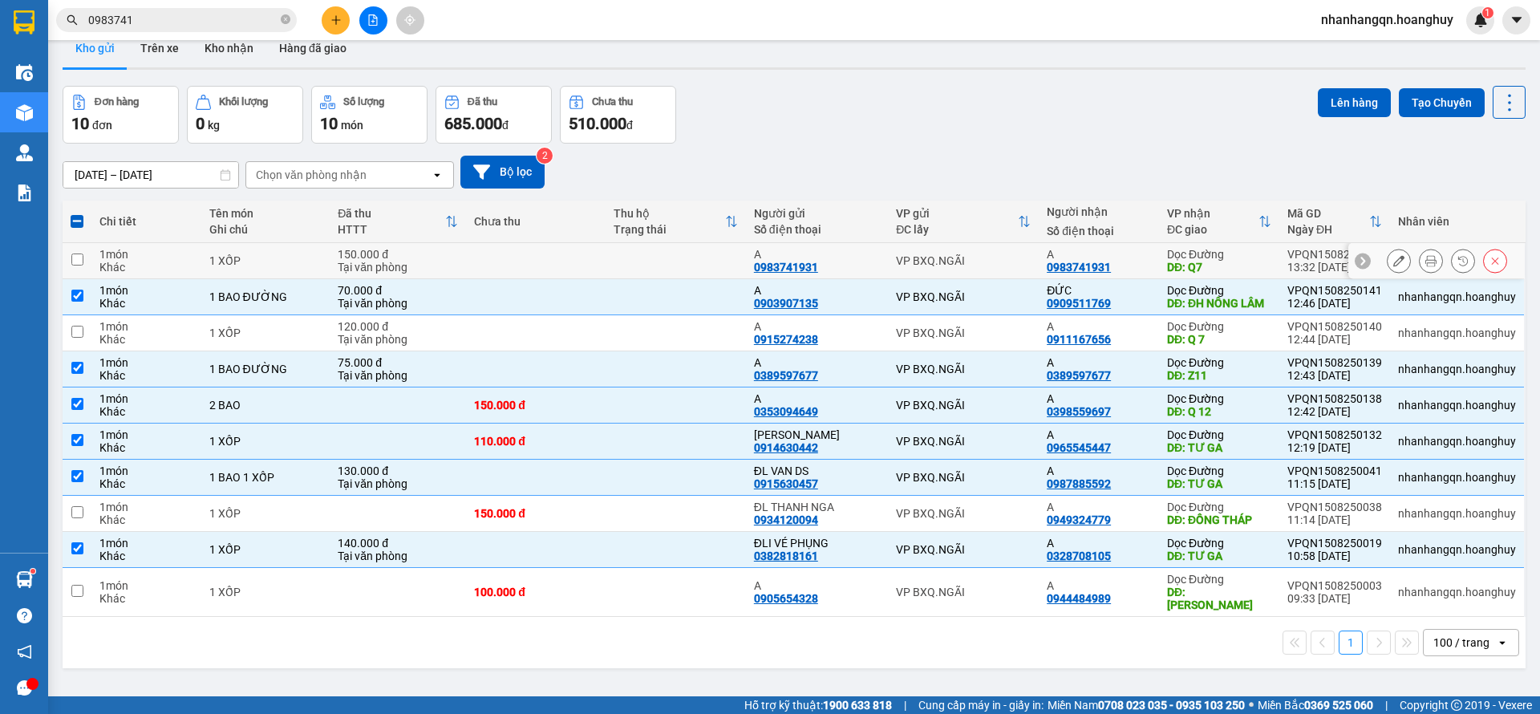
scroll to position [0, 0]
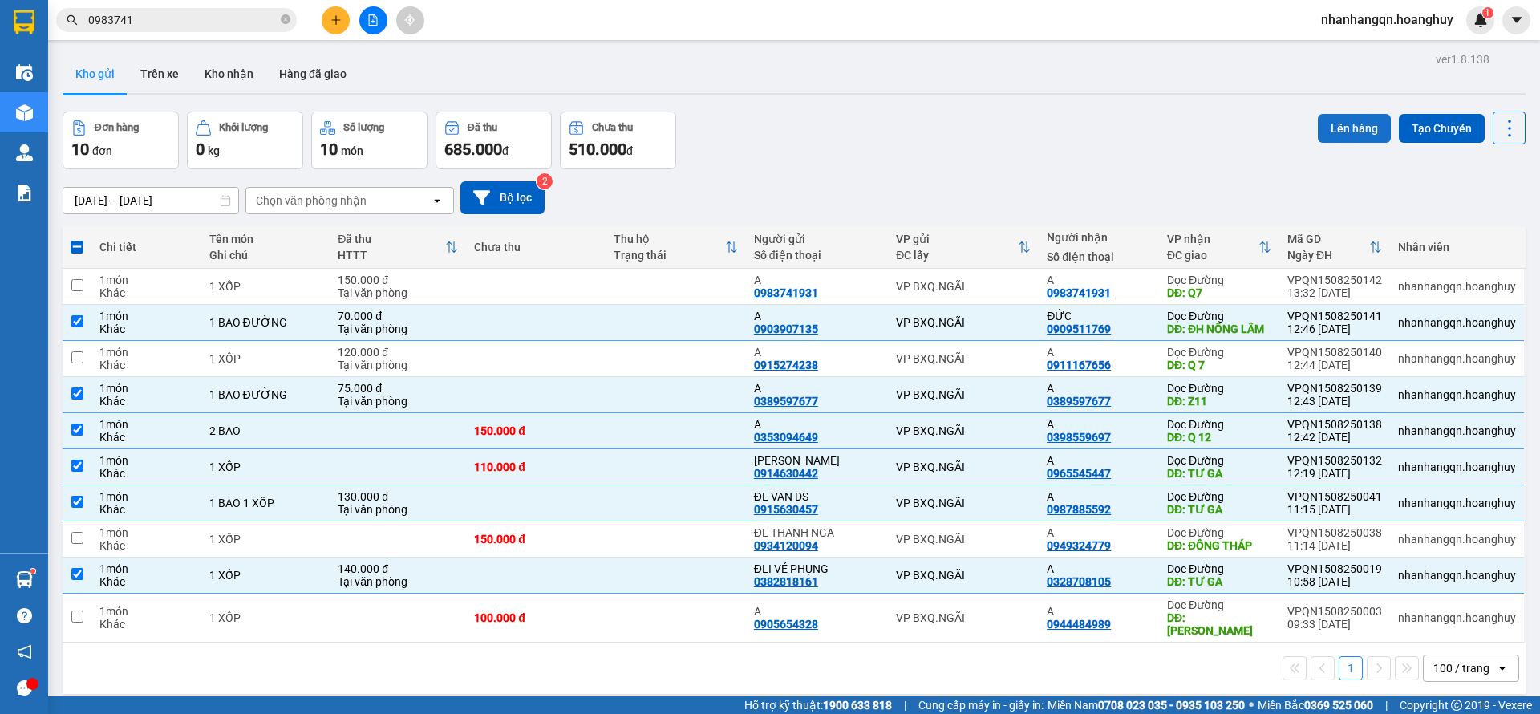
click at [1353, 120] on button "Lên hàng" at bounding box center [1354, 128] width 73 height 29
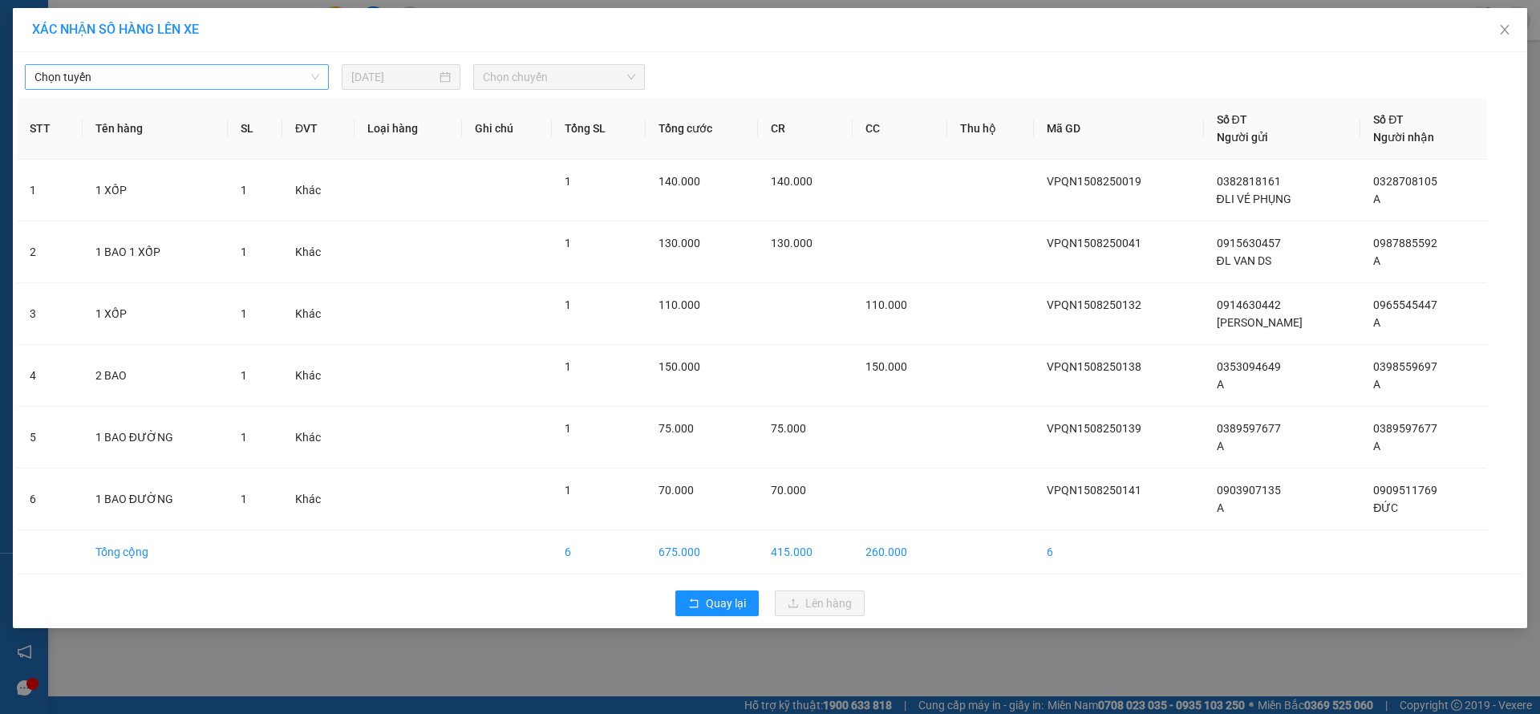
click at [204, 72] on span "Chọn tuyến" at bounding box center [176, 77] width 285 height 24
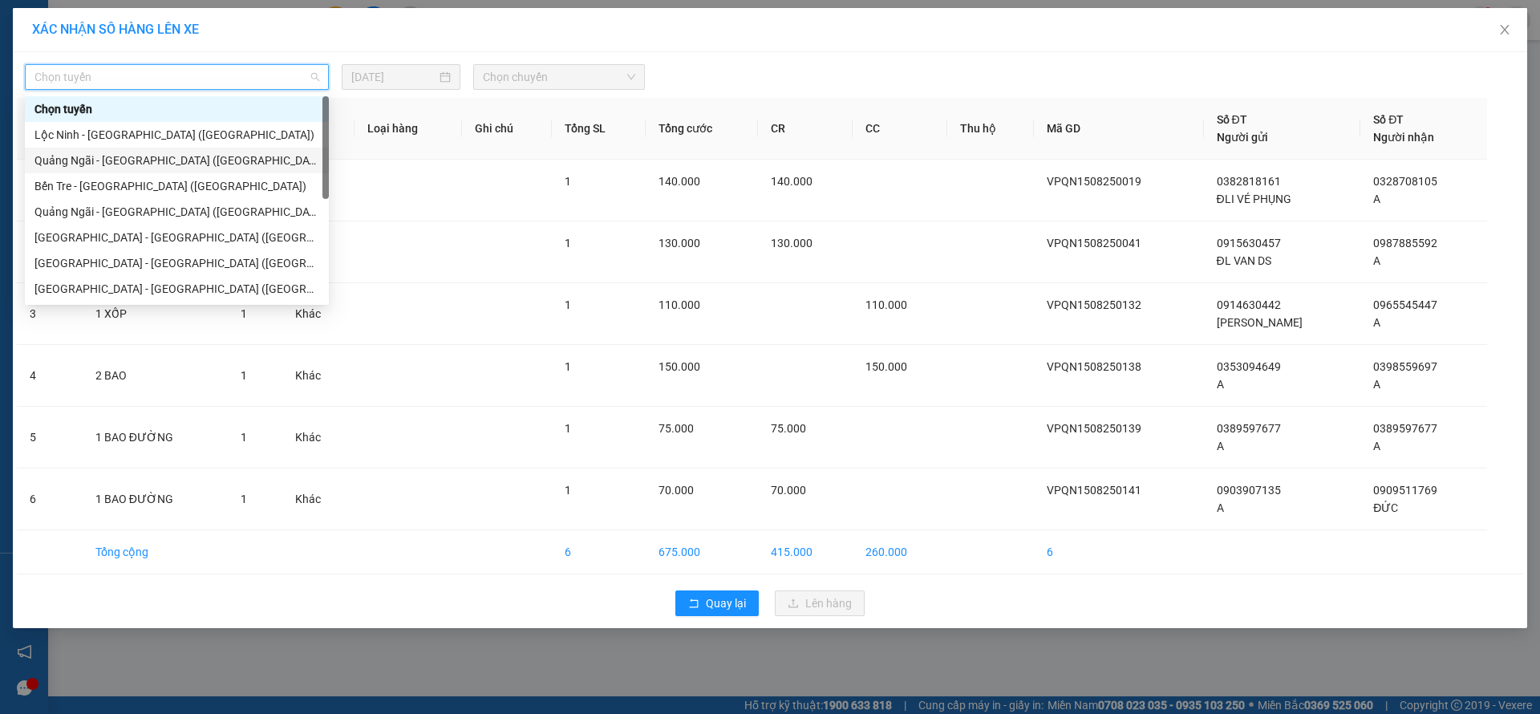
click at [182, 159] on div "Quảng Ngãi - [GEOGRAPHIC_DATA] ([GEOGRAPHIC_DATA])" at bounding box center [176, 161] width 285 height 18
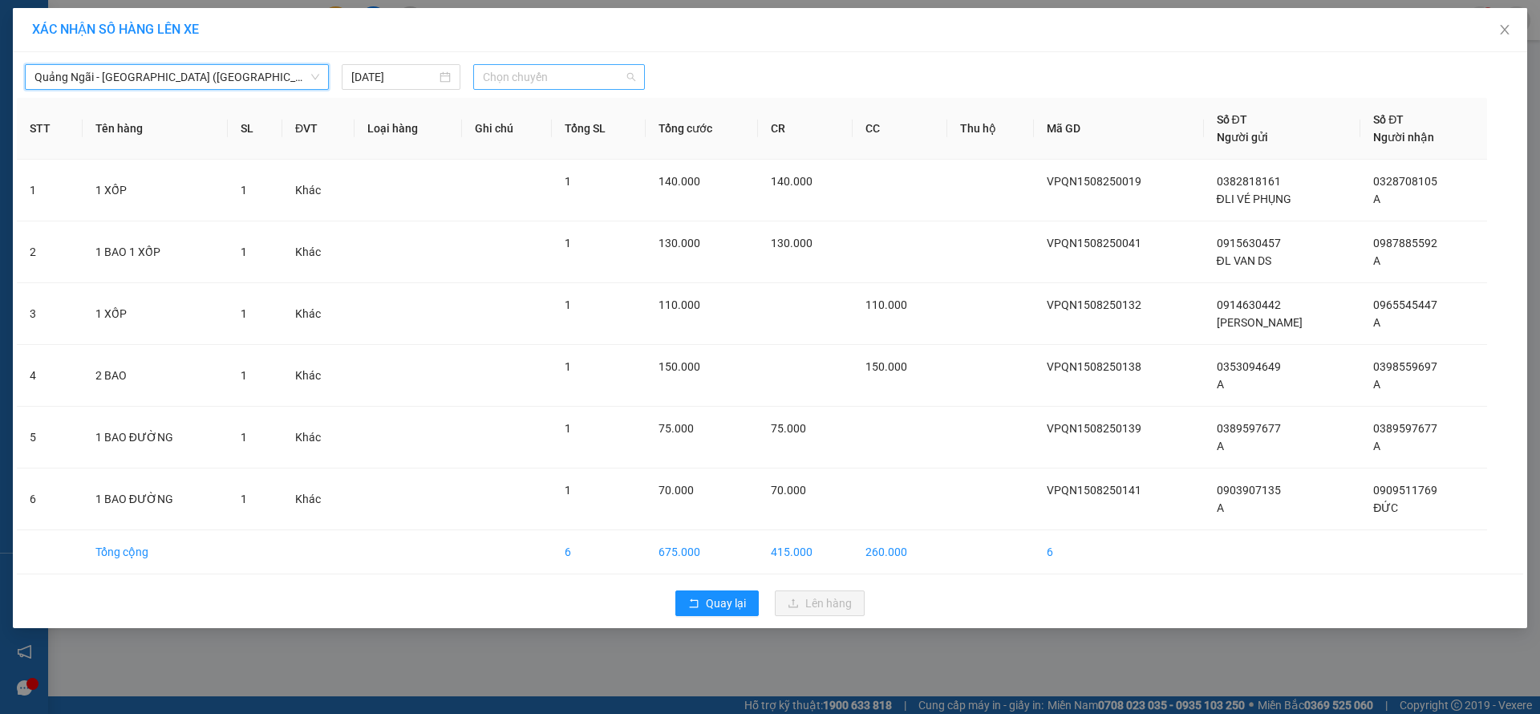
click at [525, 75] on span "Chọn chuyến" at bounding box center [559, 77] width 152 height 24
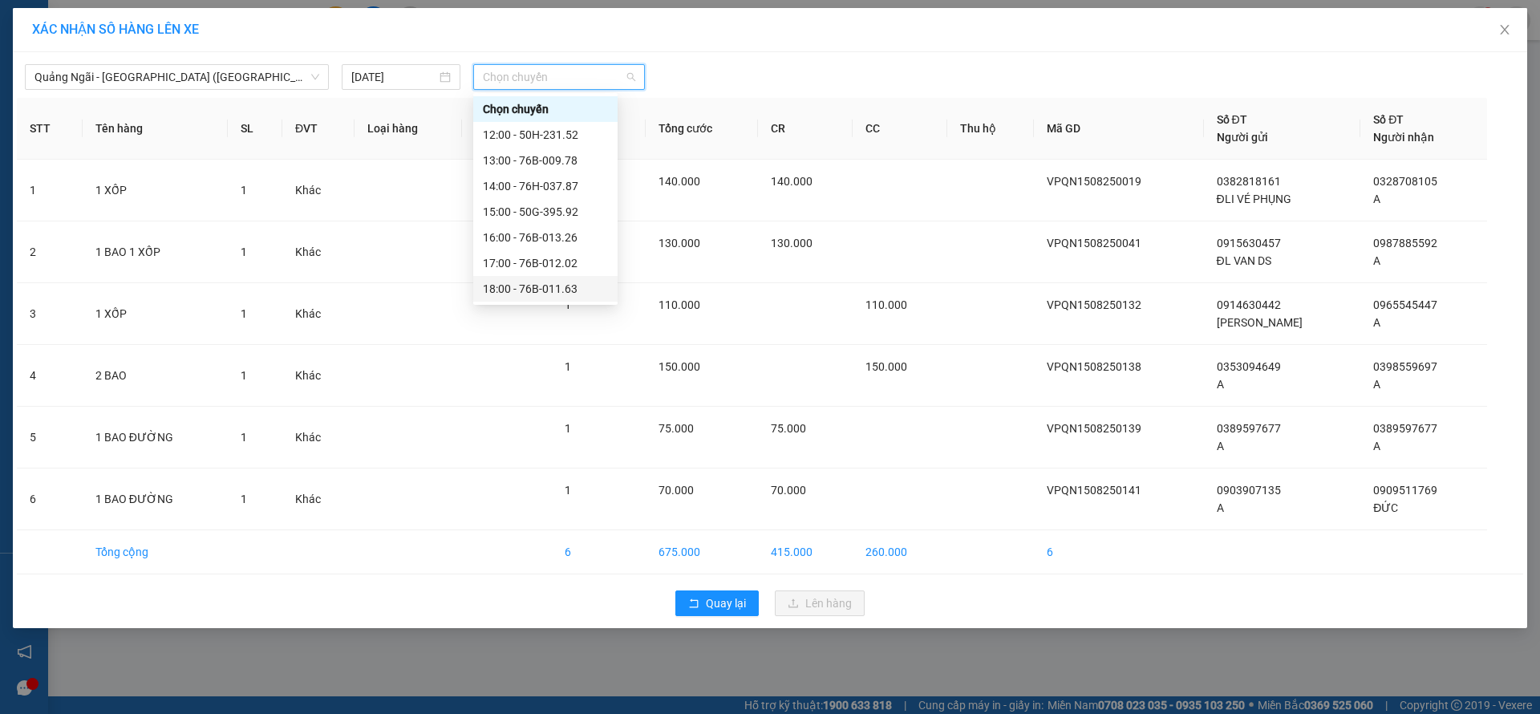
click at [557, 278] on div "18:00 - 76B-011.63" at bounding box center [545, 289] width 144 height 26
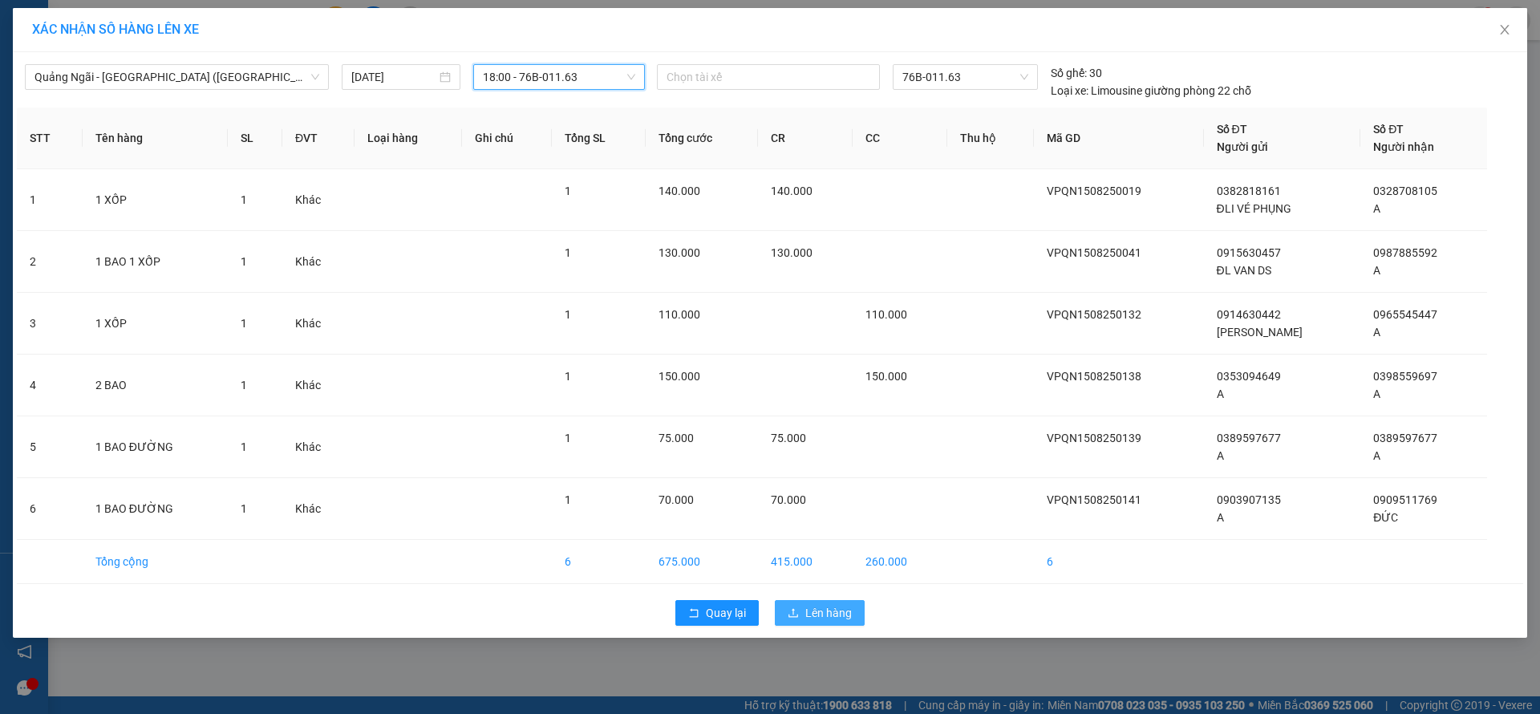
click at [826, 620] on span "Lên hàng" at bounding box center [828, 613] width 47 height 18
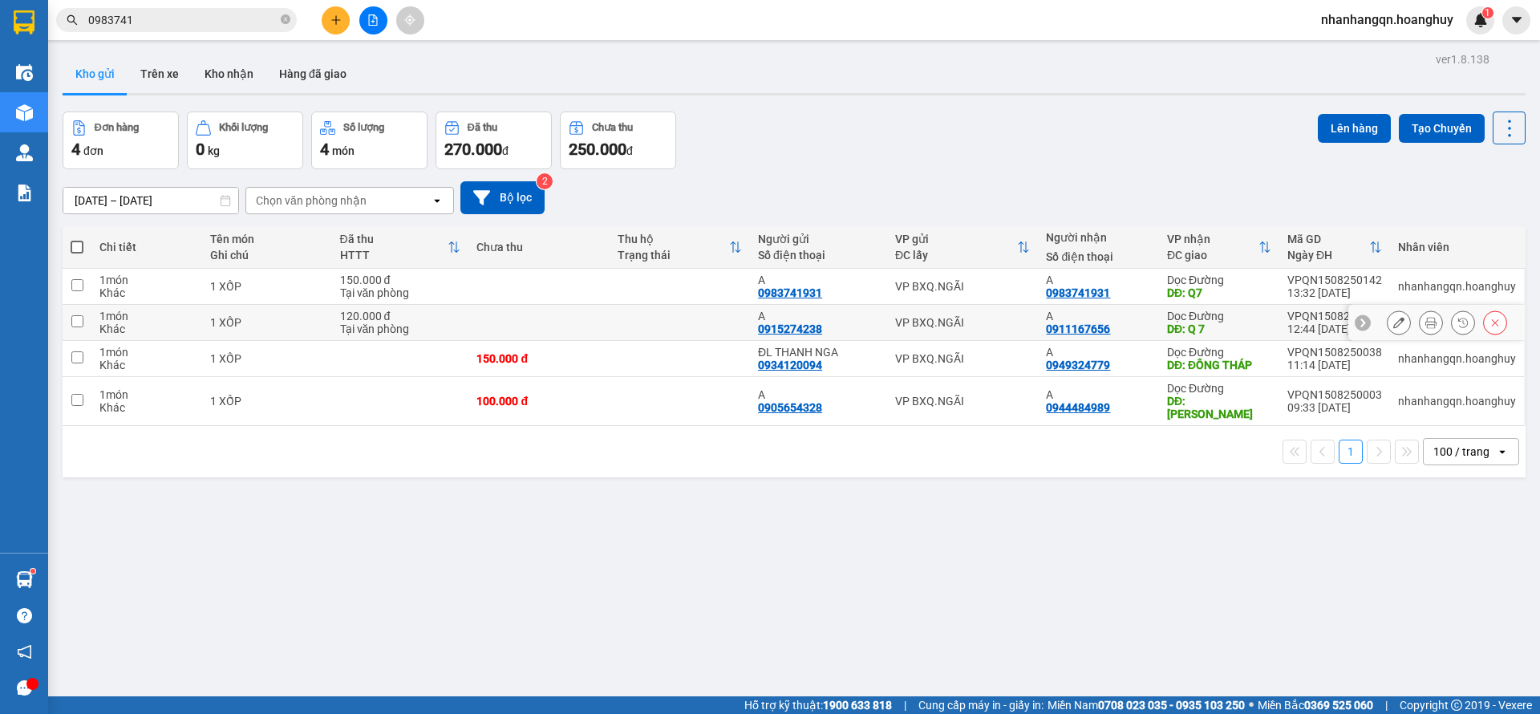
click at [1006, 328] on div "VP BXQ.NGÃI" at bounding box center [963, 322] width 136 height 13
checkbox input "true"
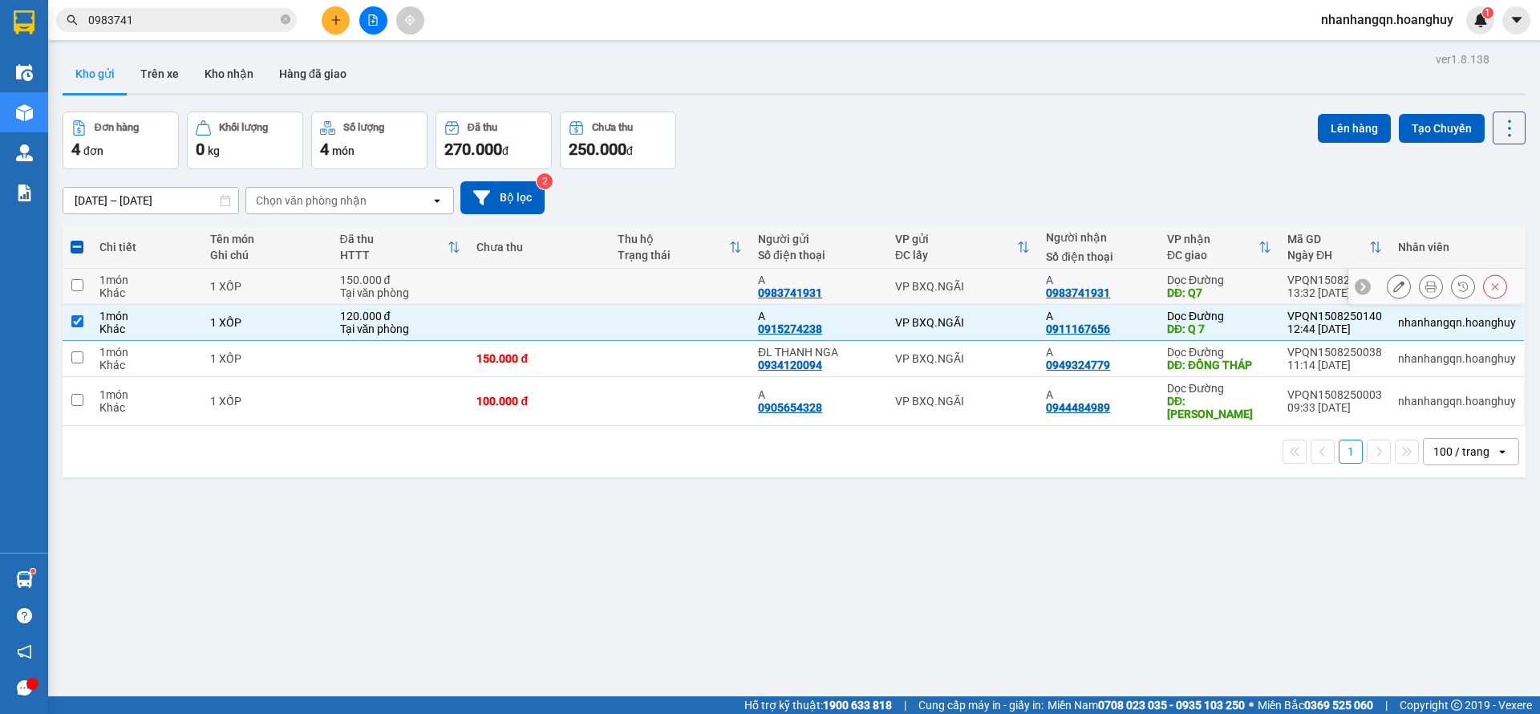
click at [991, 296] on td "VP BXQ.NGÃI" at bounding box center [963, 287] width 152 height 36
checkbox input "true"
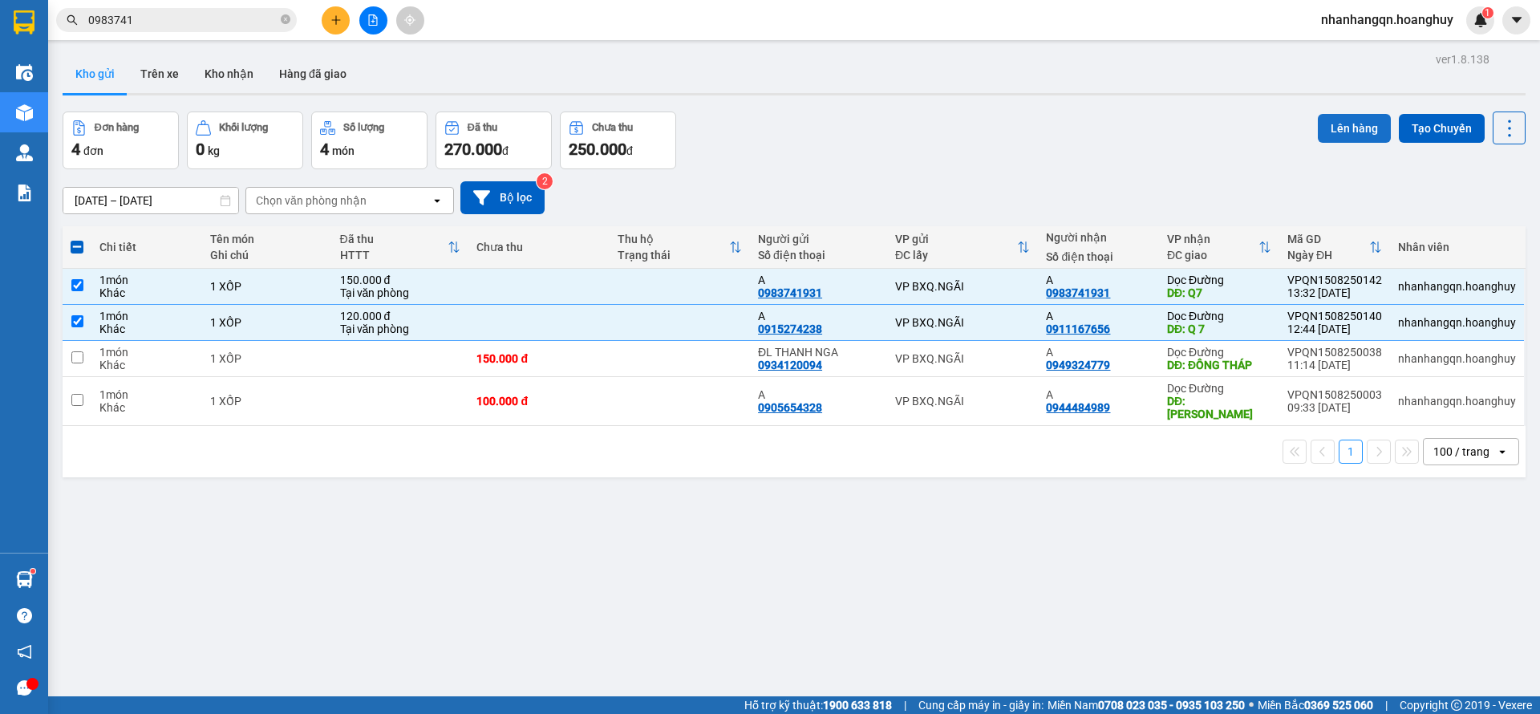
click at [1335, 129] on button "Lên hàng" at bounding box center [1354, 128] width 73 height 29
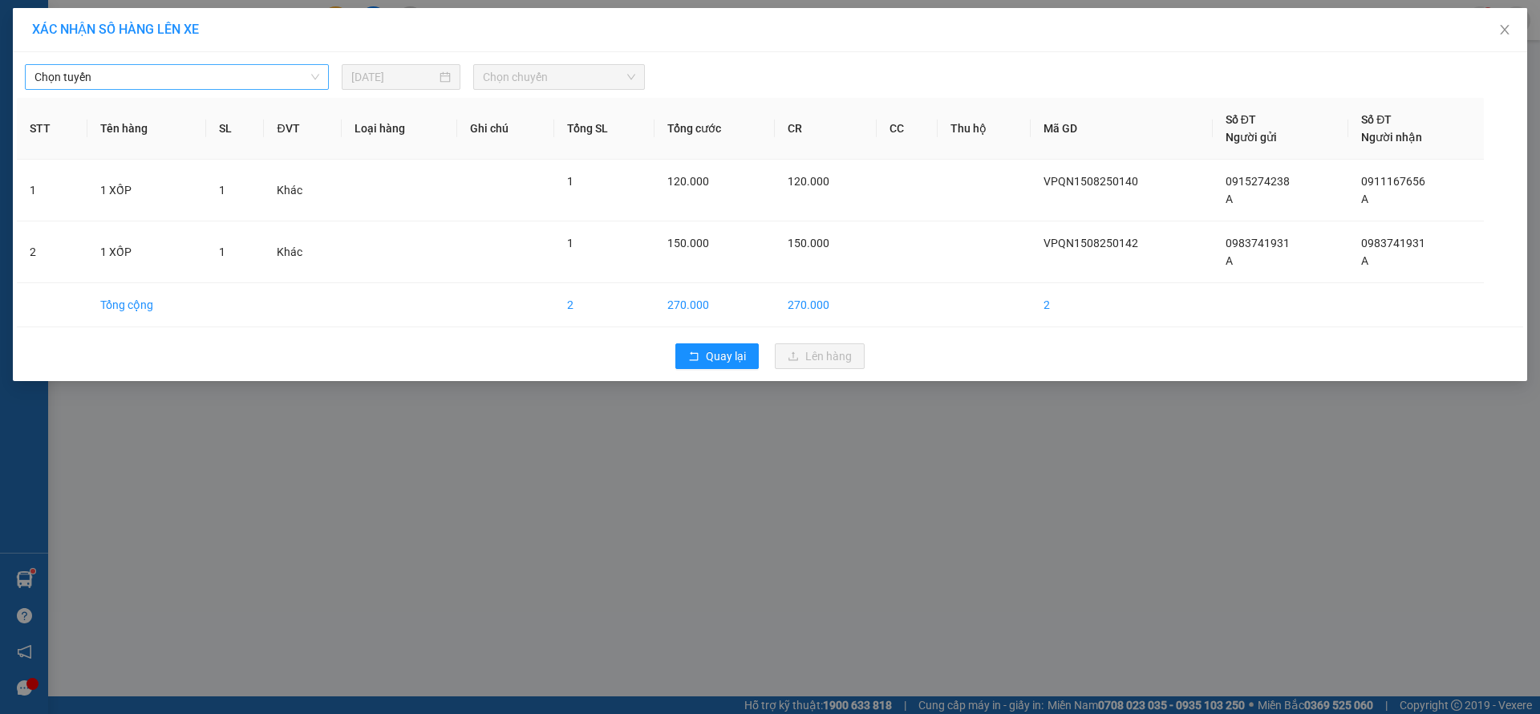
click at [234, 65] on span "Chọn tuyến" at bounding box center [176, 77] width 285 height 24
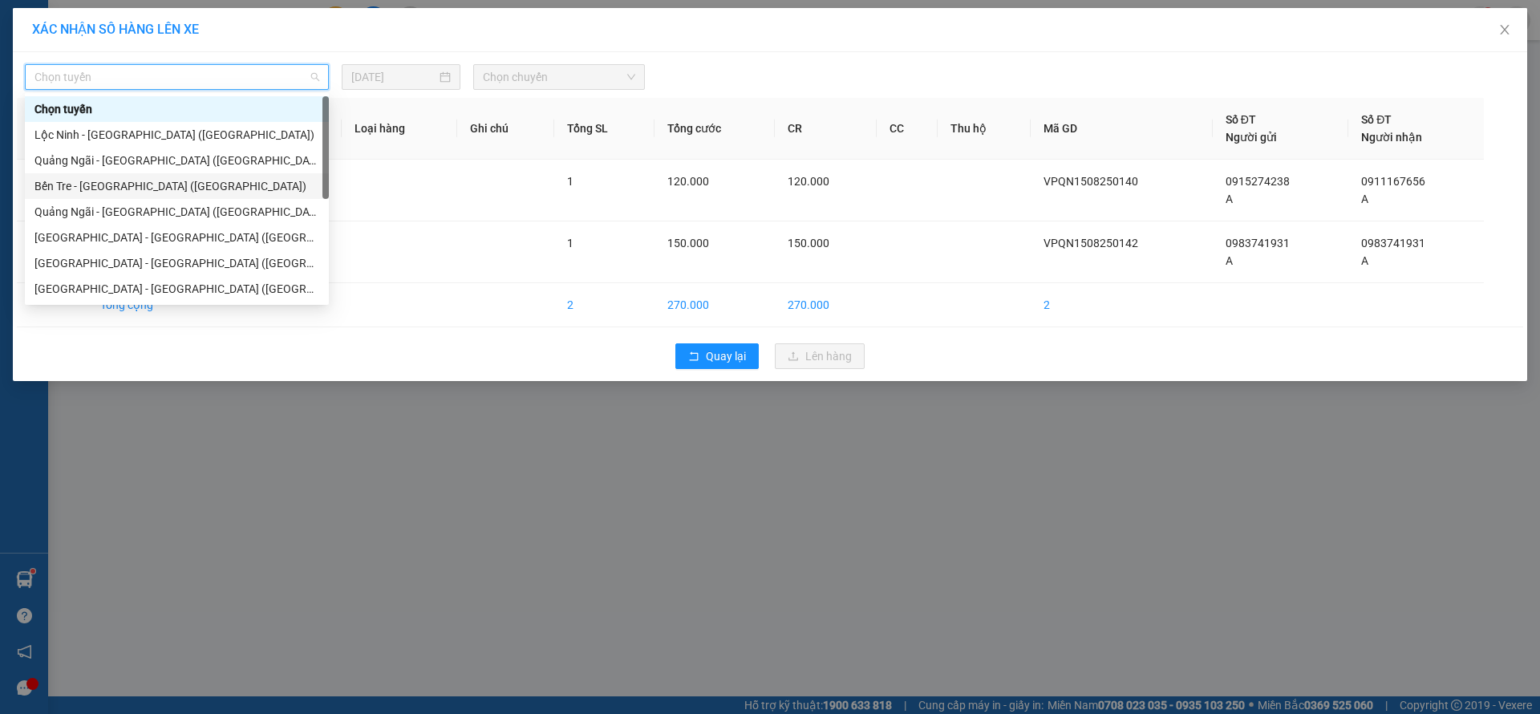
click at [148, 163] on div "Quảng Ngãi - [GEOGRAPHIC_DATA] ([GEOGRAPHIC_DATA])" at bounding box center [176, 161] width 285 height 18
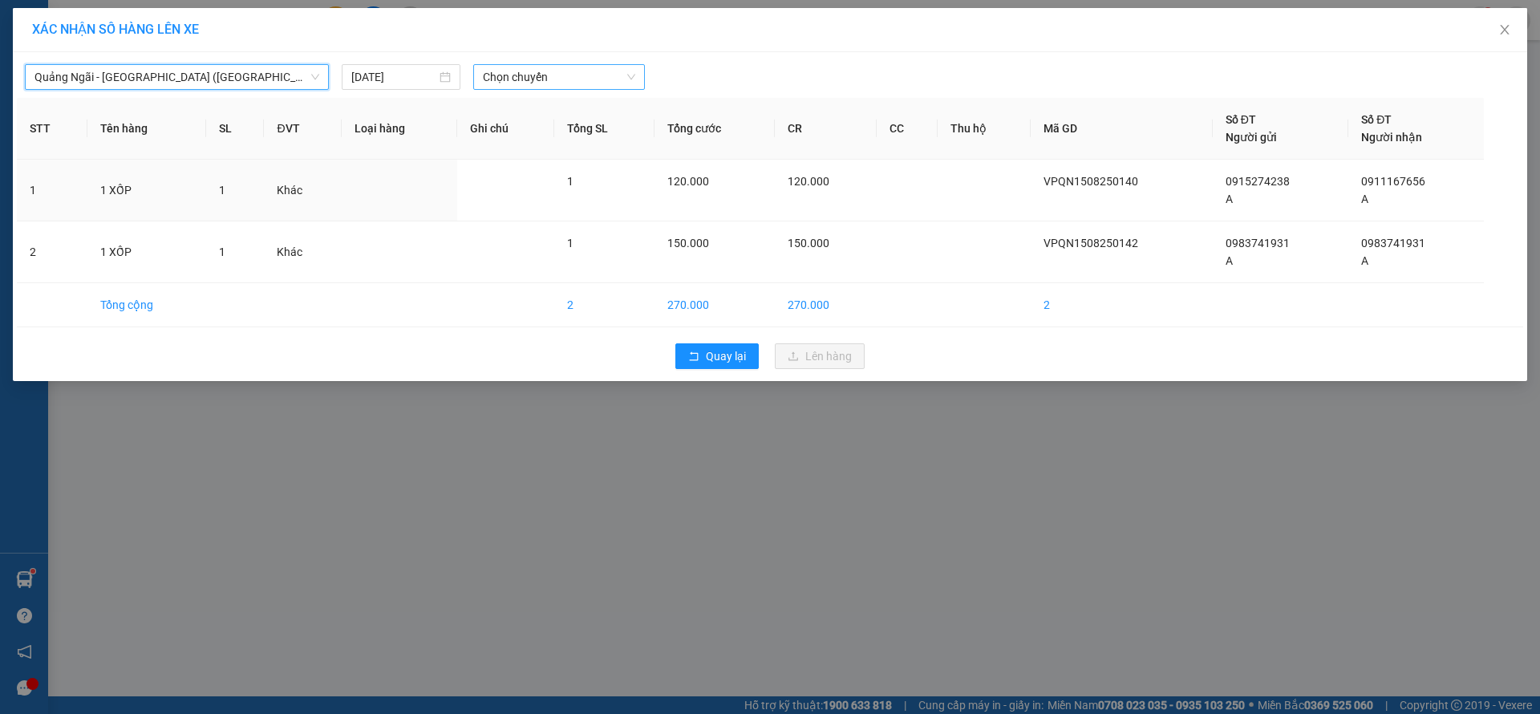
drag, startPoint x: 549, startPoint y: 51, endPoint x: 549, endPoint y: 65, distance: 14.4
click at [549, 54] on div "XÁC NHẬN SỐ HÀNG LÊN XE Quảng Ngãi - Sài Gòn (Hàng Hoá) Quảng Ngãi - Sài Gòn (H…" at bounding box center [770, 194] width 1514 height 373
click at [549, 72] on span "Chọn chuyến" at bounding box center [559, 77] width 152 height 24
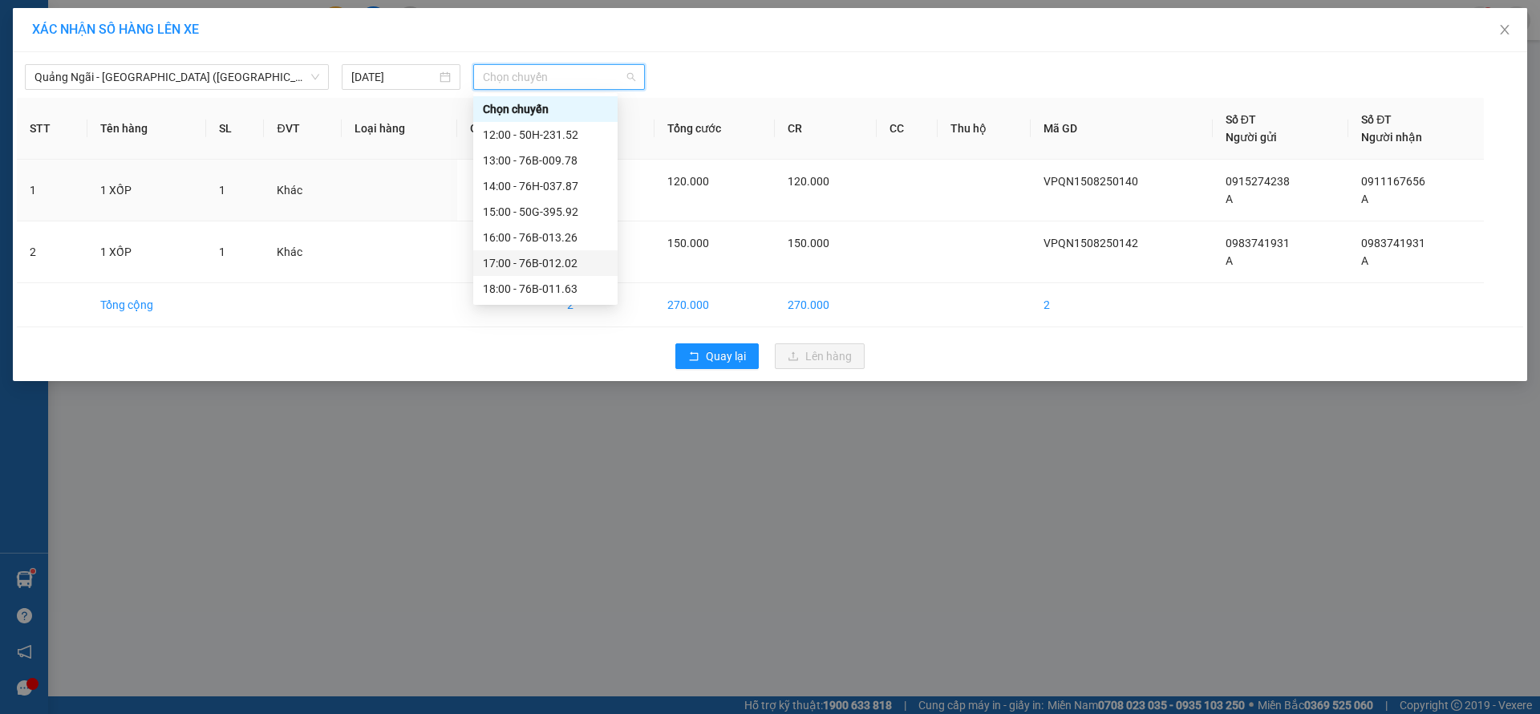
click at [589, 270] on div "17:00 - 76B-012.02" at bounding box center [545, 263] width 144 height 26
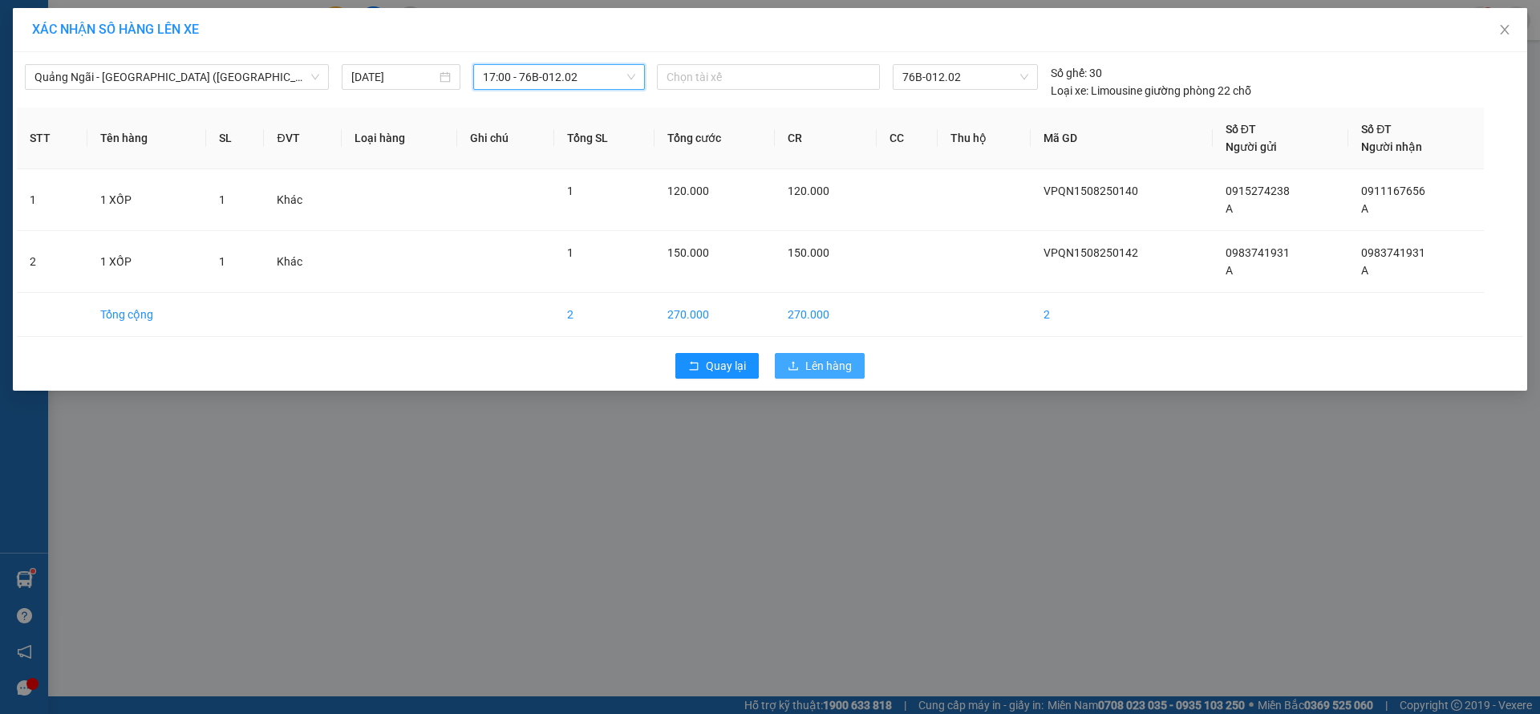
click at [835, 363] on span "Lên hàng" at bounding box center [828, 366] width 47 height 18
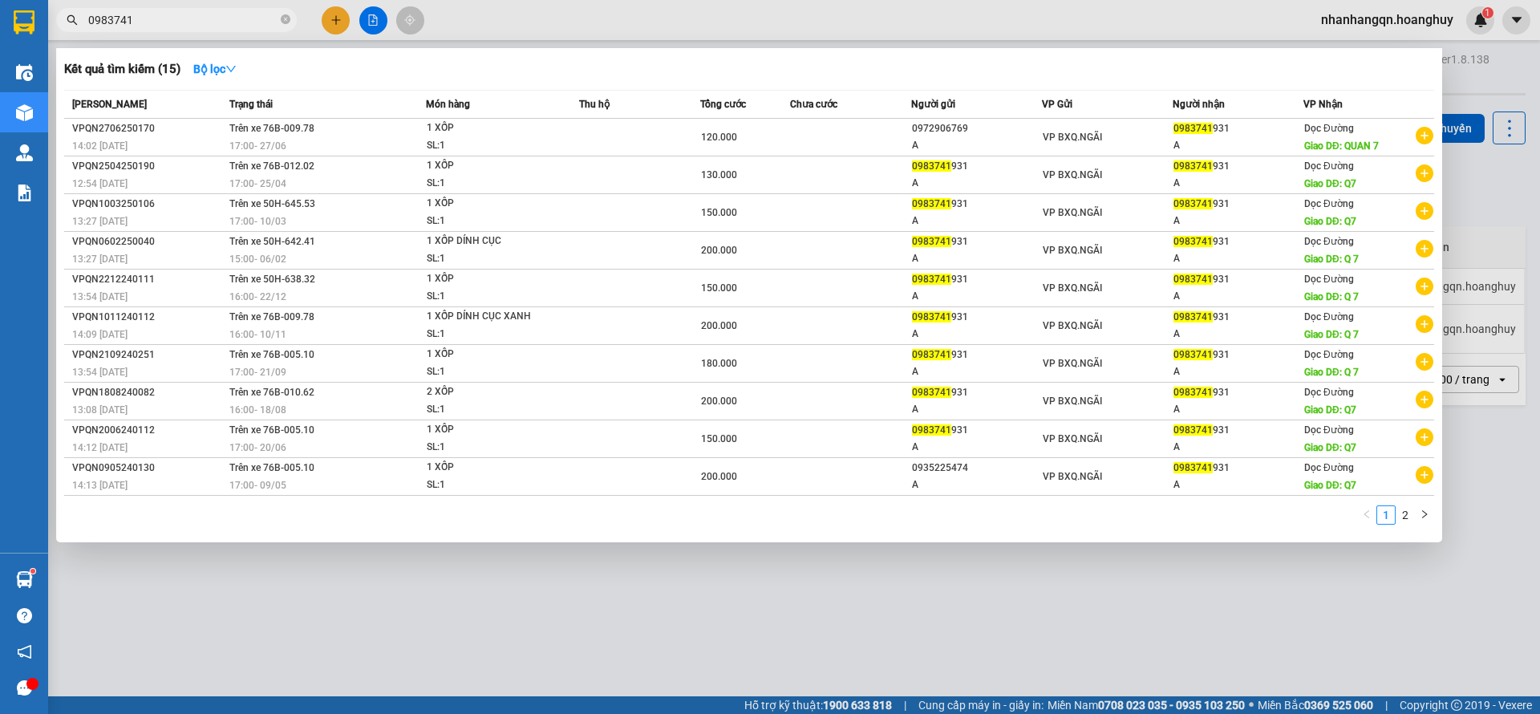
click at [201, 18] on input "0983741" at bounding box center [182, 20] width 189 height 18
click at [200, 18] on input "0983741" at bounding box center [182, 20] width 189 height 18
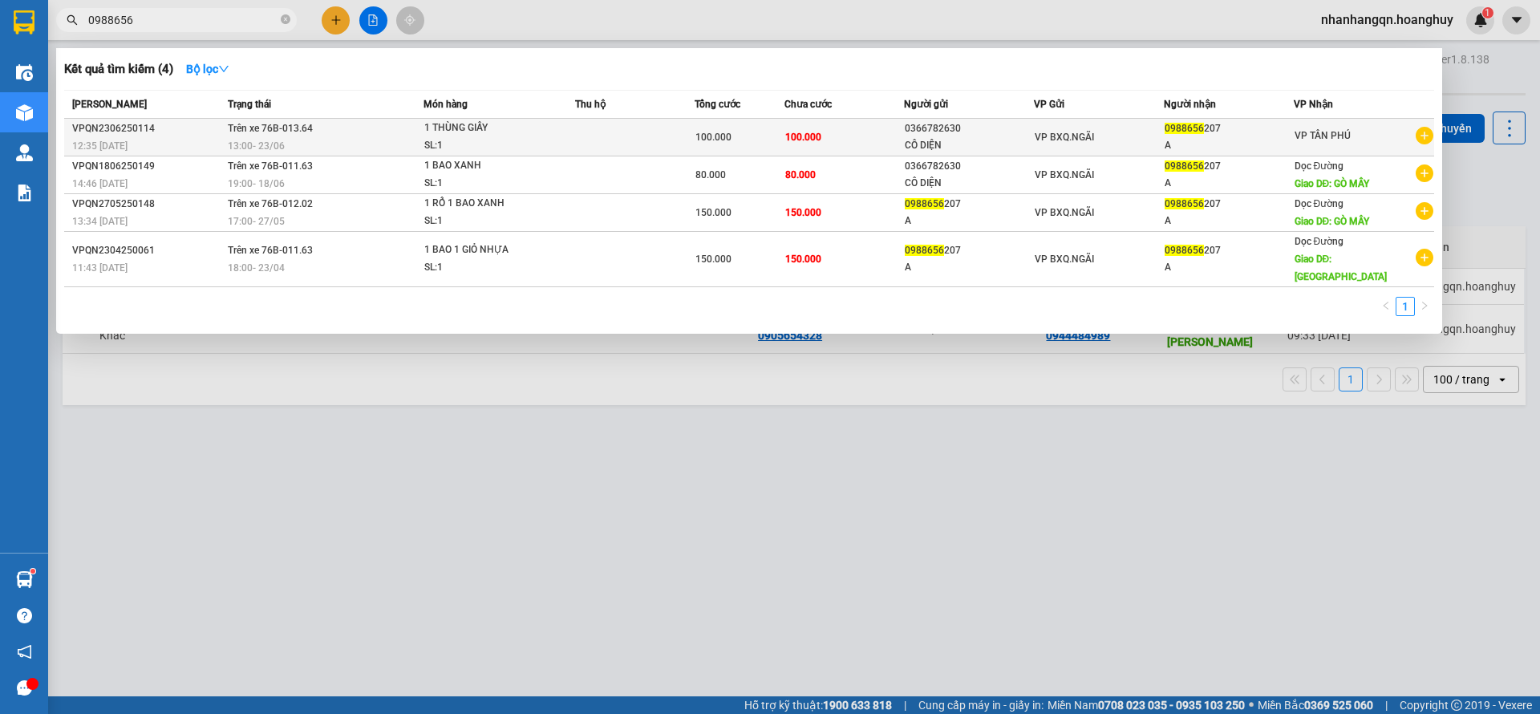
type input "0988656"
click at [1185, 139] on div "A" at bounding box center [1229, 145] width 128 height 17
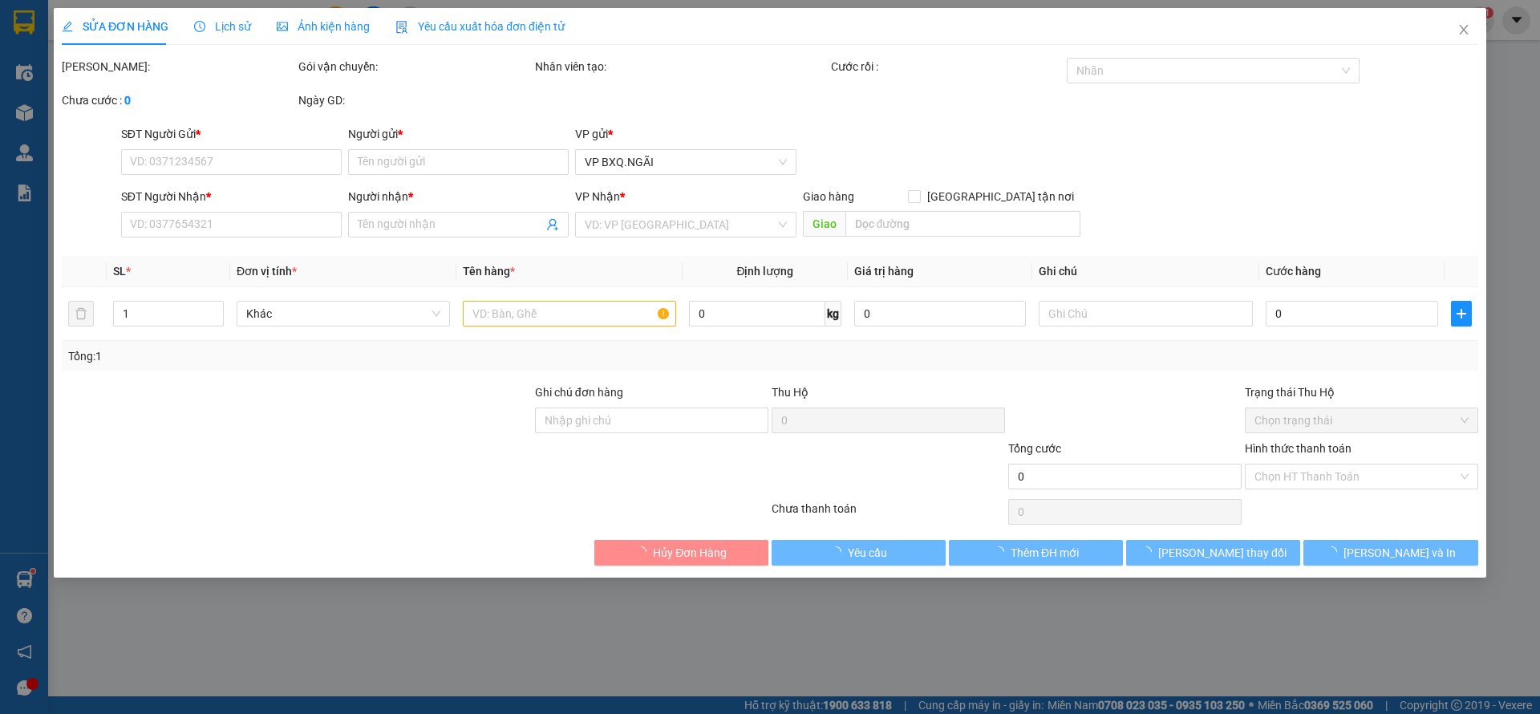
type input "0366782630"
type input "CÔ DIỆN"
type input "0988656207"
type input "A"
type input "100.000"
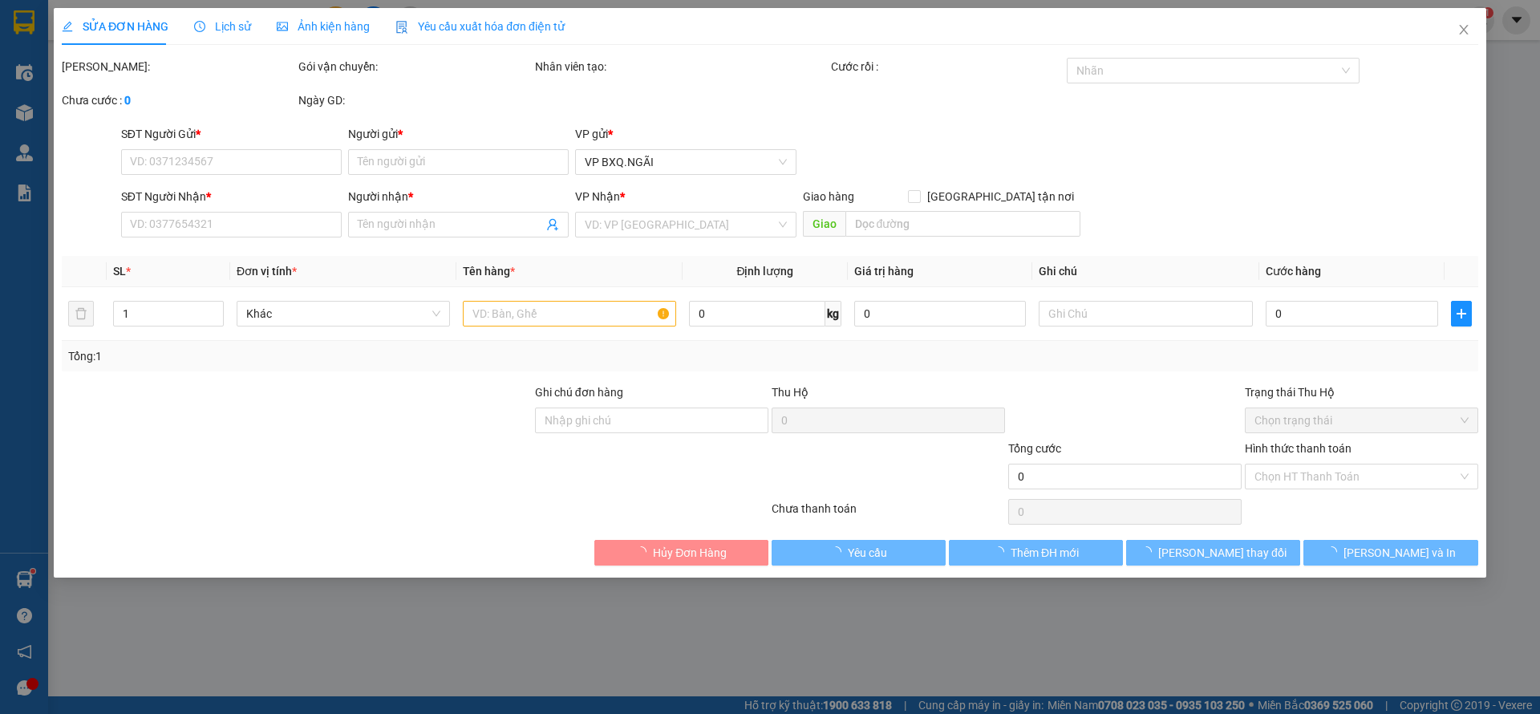
type input "100.000"
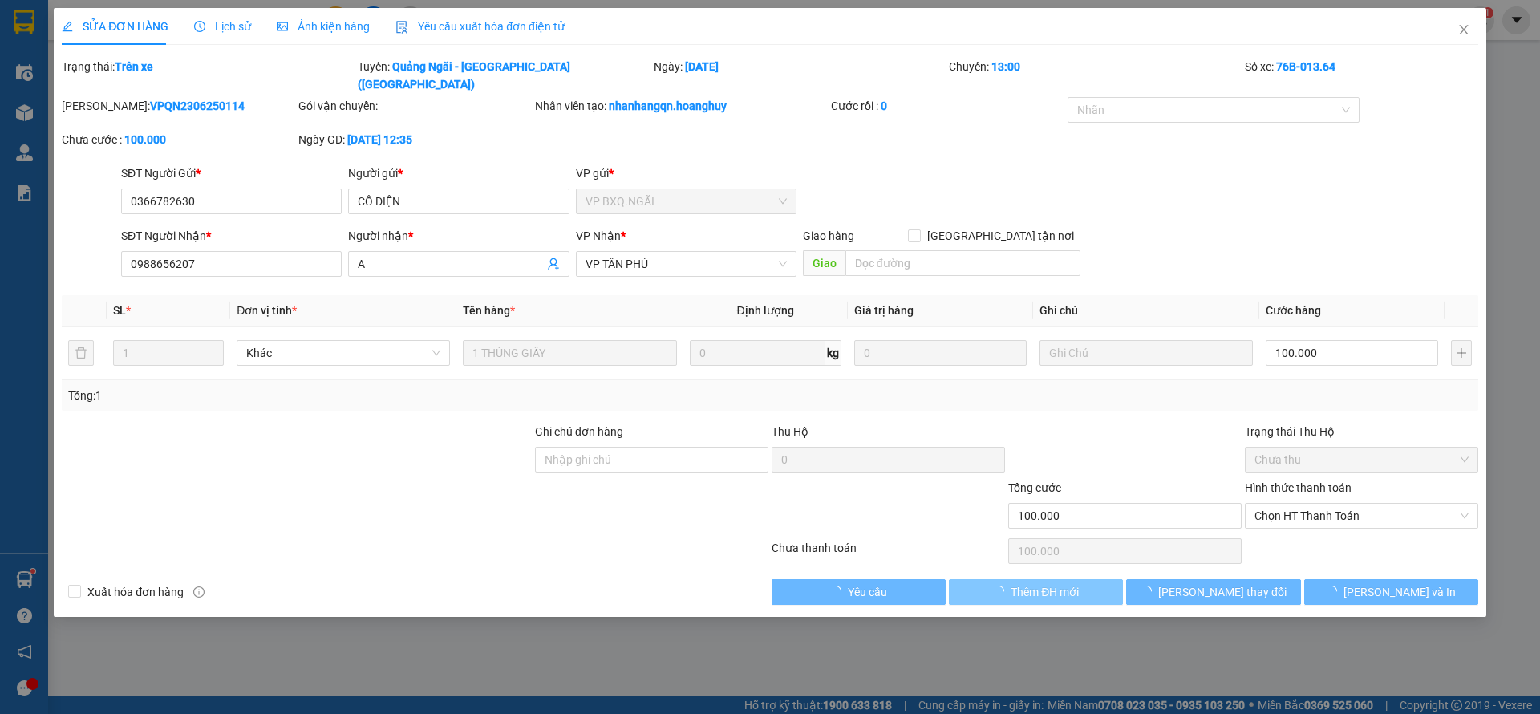
click at [1050, 583] on span "Thêm ĐH mới" at bounding box center [1045, 592] width 68 height 18
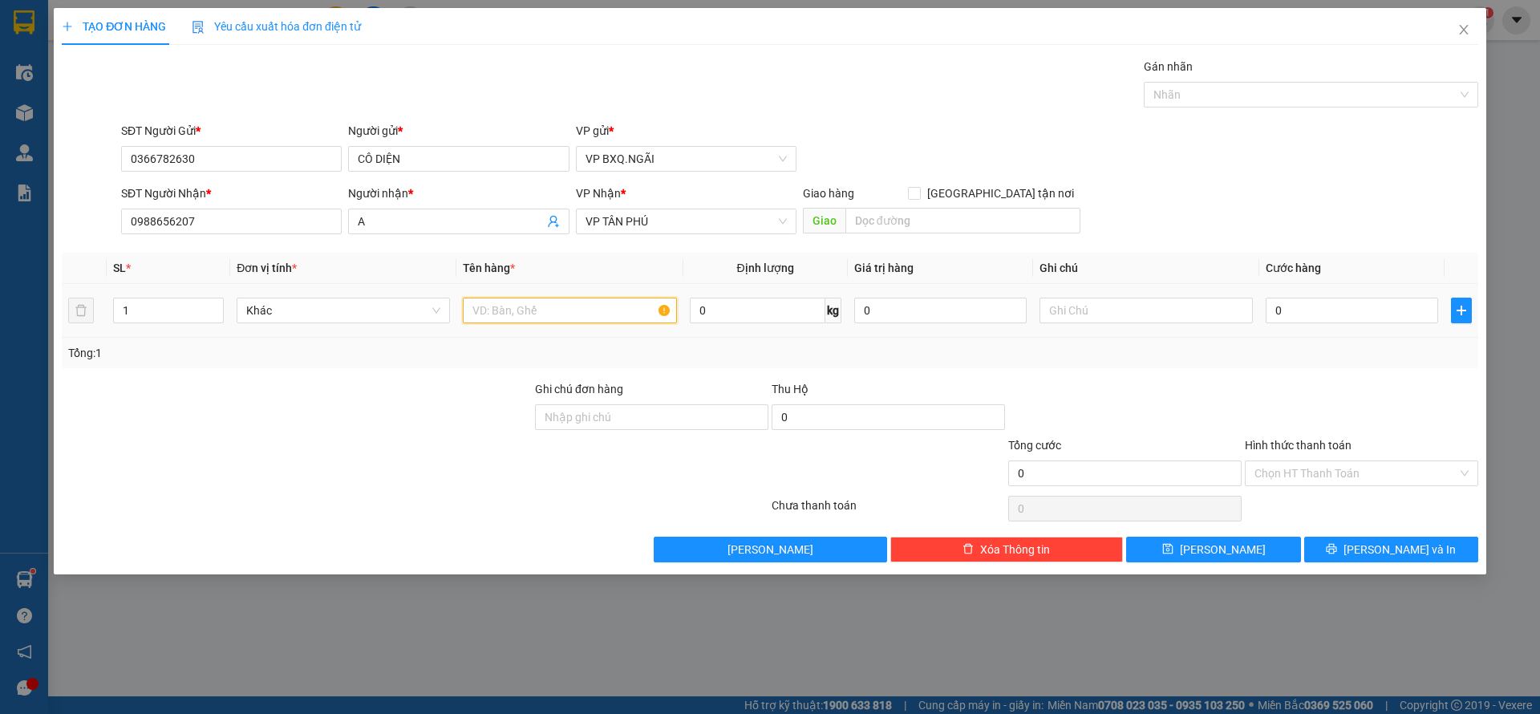
click at [550, 306] on input "text" at bounding box center [569, 311] width 213 height 26
type input "1 GIẤY"
type input "7"
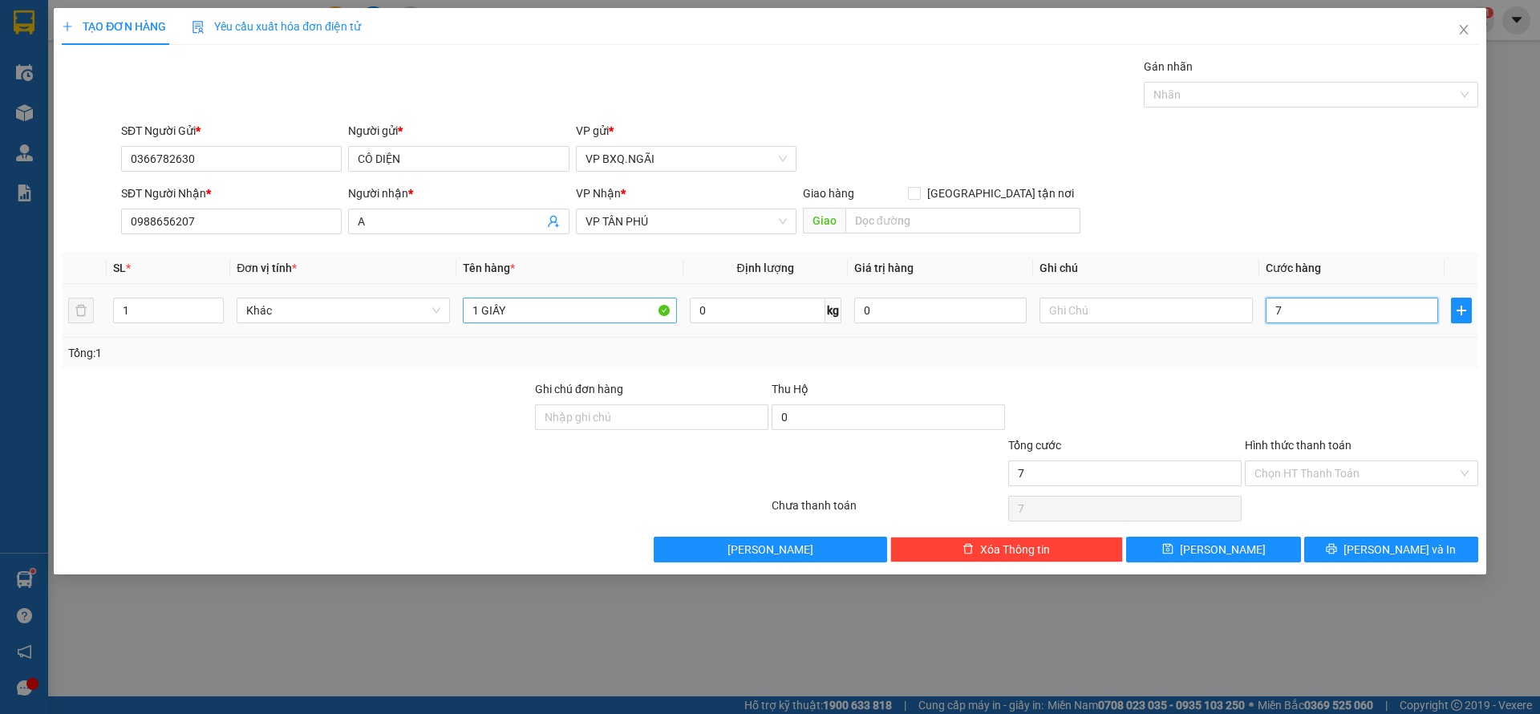
type input "70"
type input "700"
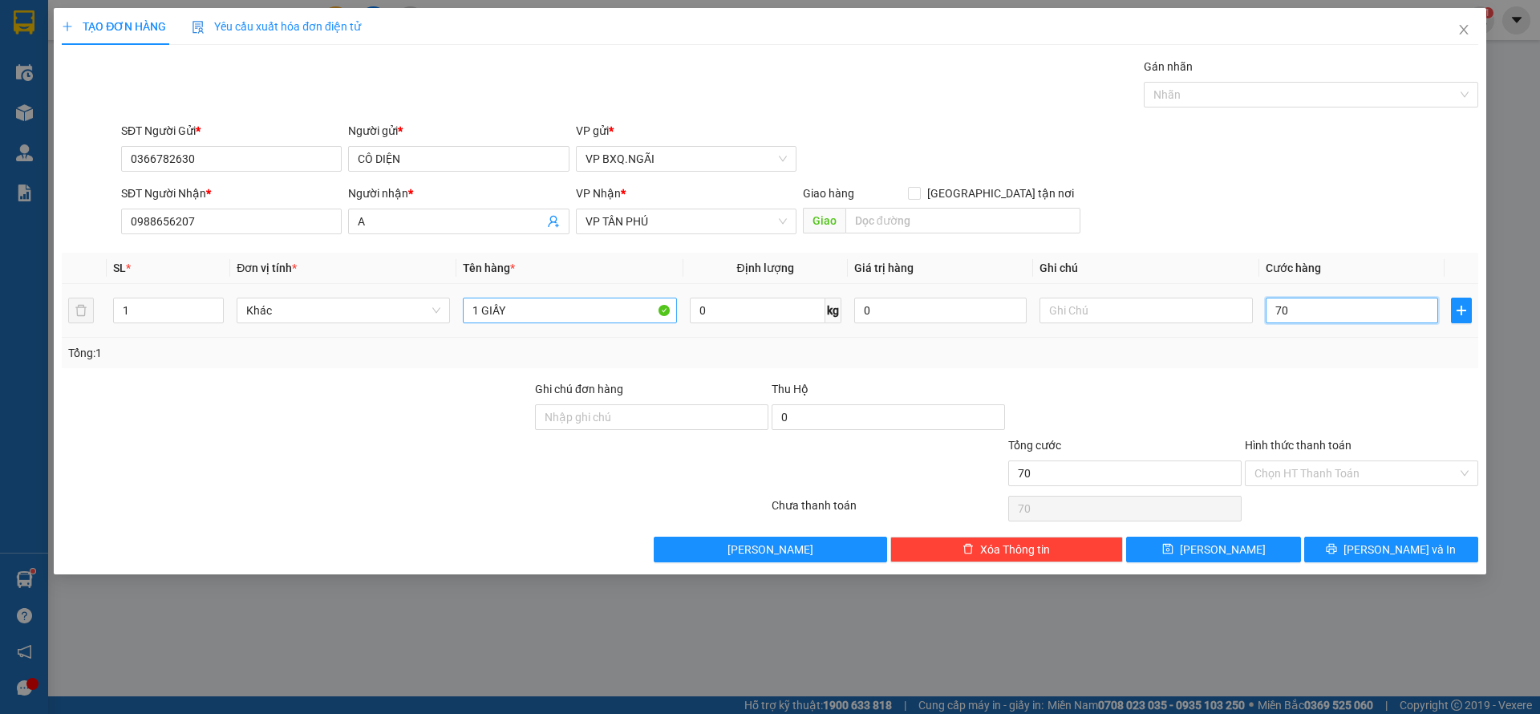
type input "700"
type input "7.000"
type input "70.000"
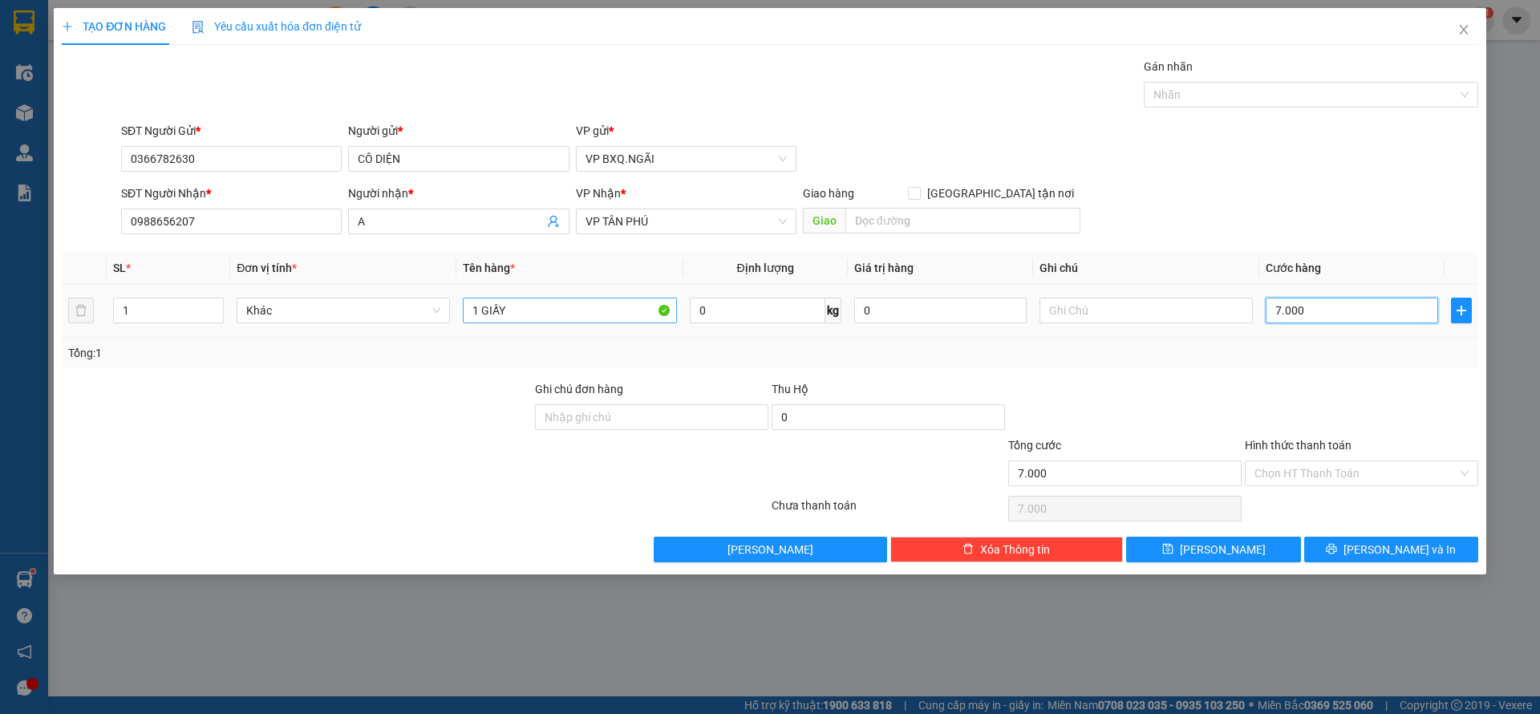
type input "70.000"
click at [1340, 310] on input "70.000" at bounding box center [1352, 311] width 172 height 26
type input "6"
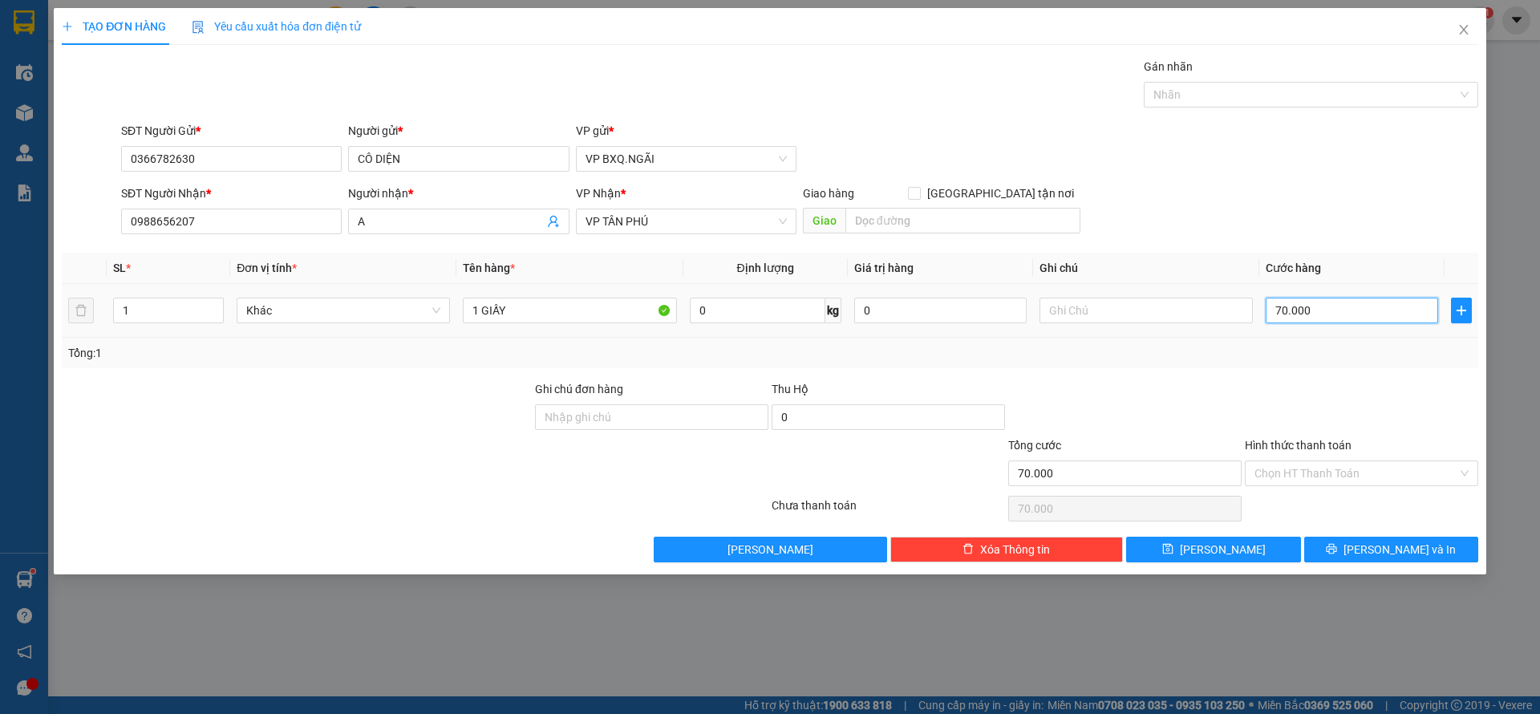
type input "6"
type input "60"
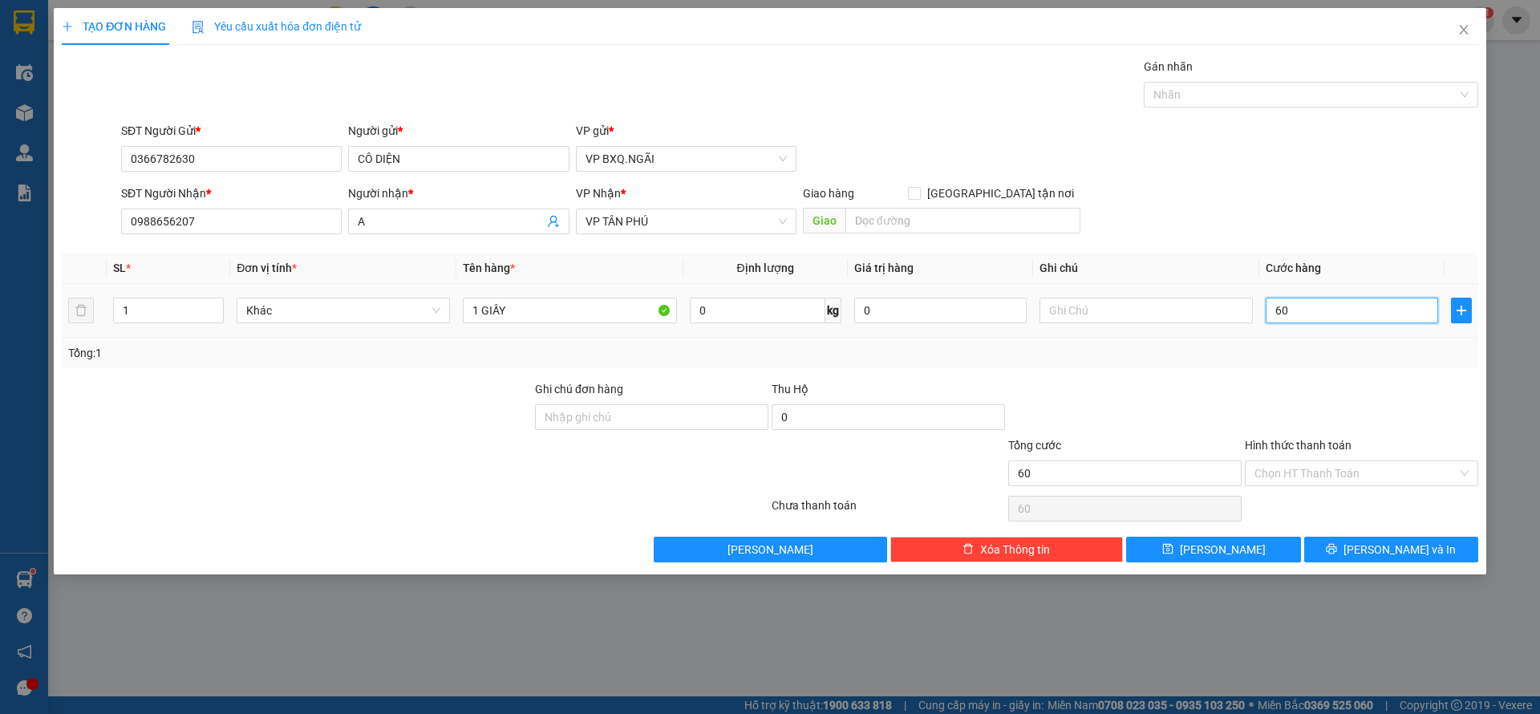
type input "600"
type input "6.000"
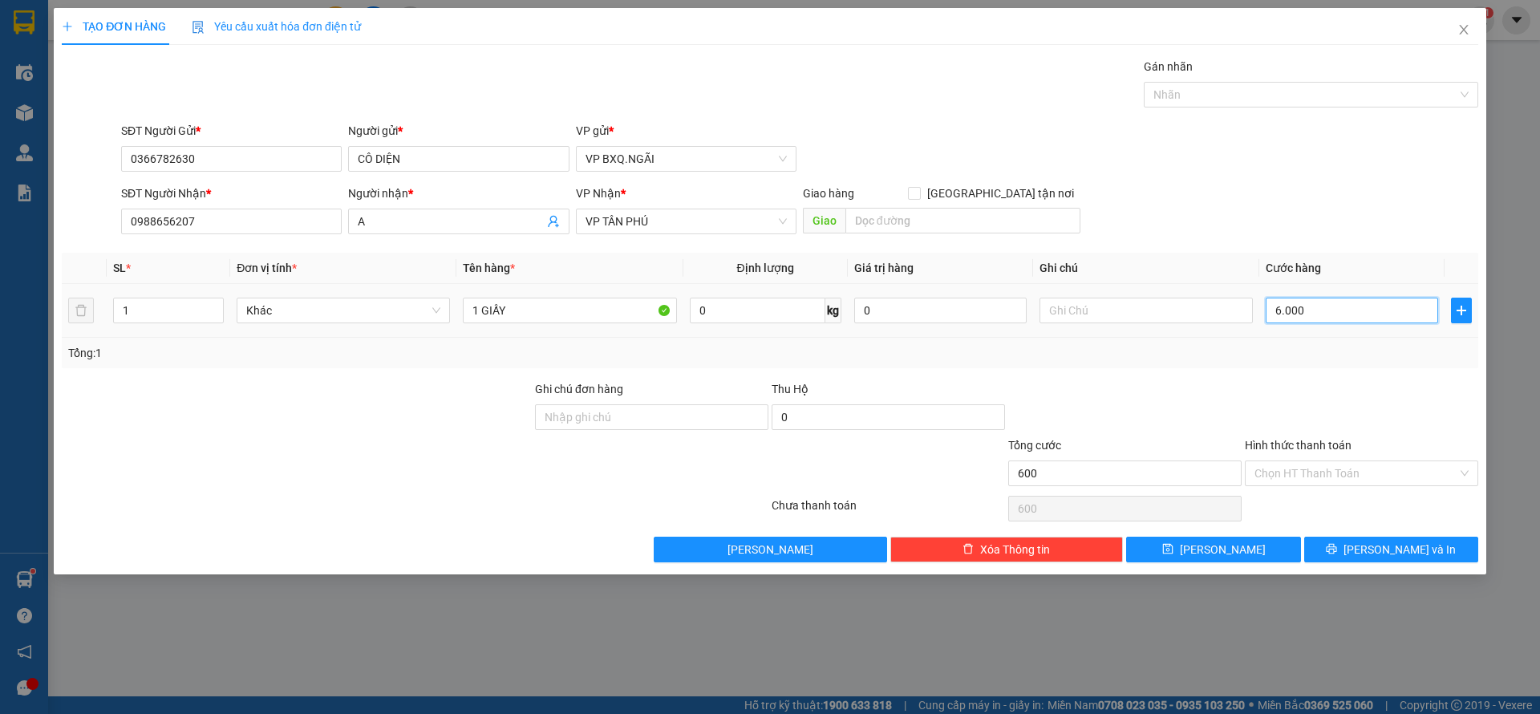
type input "6.000"
type input "60.000"
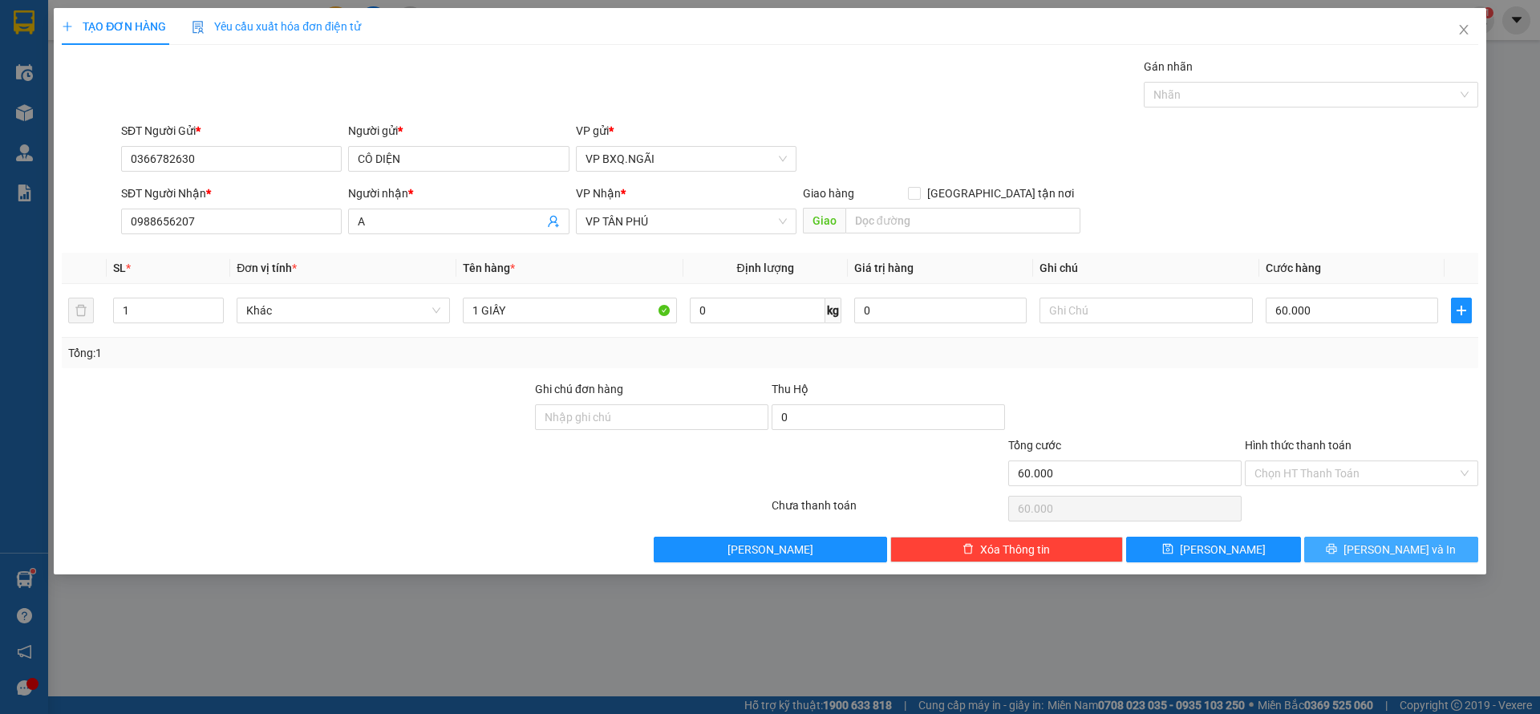
click at [1393, 553] on span "[PERSON_NAME] và In" at bounding box center [1399, 550] width 112 height 18
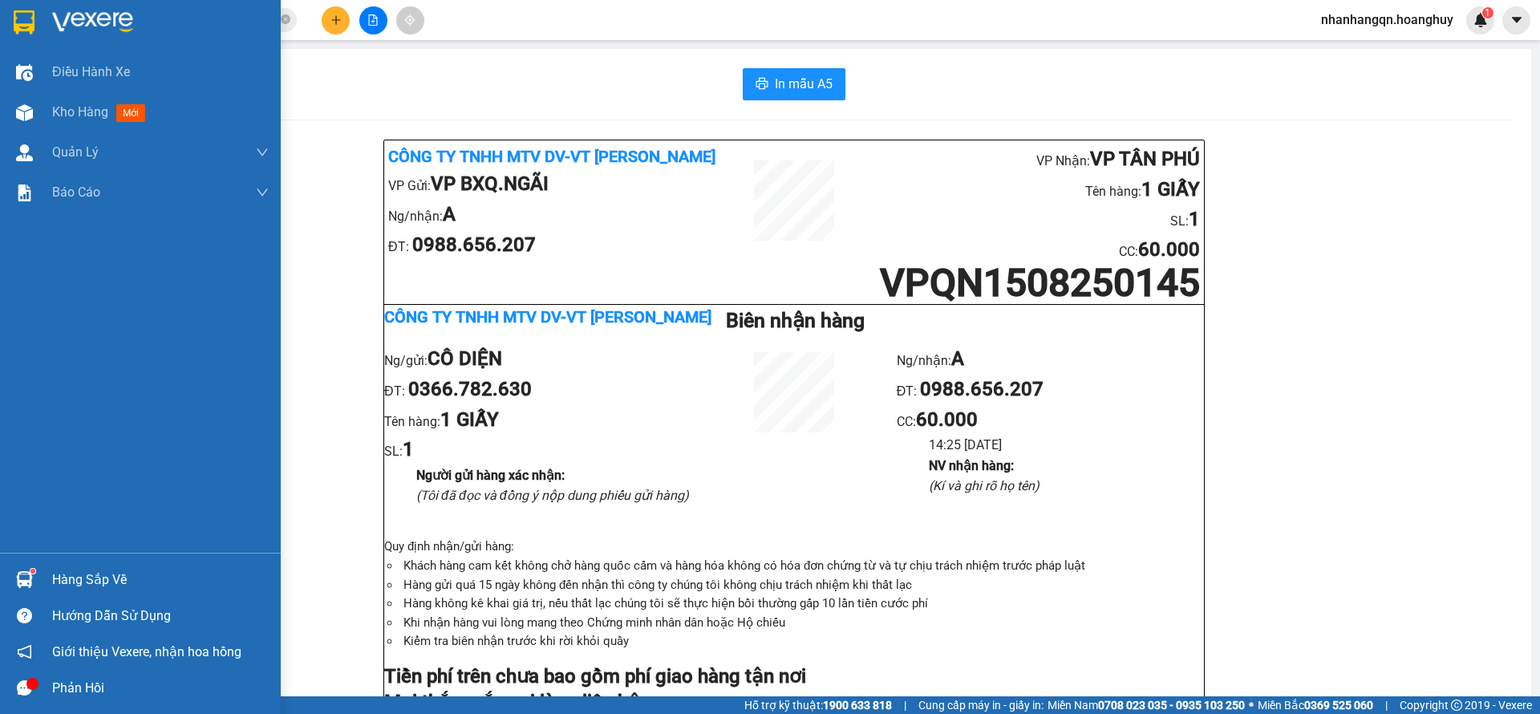
click at [30, 19] on img at bounding box center [24, 22] width 21 height 24
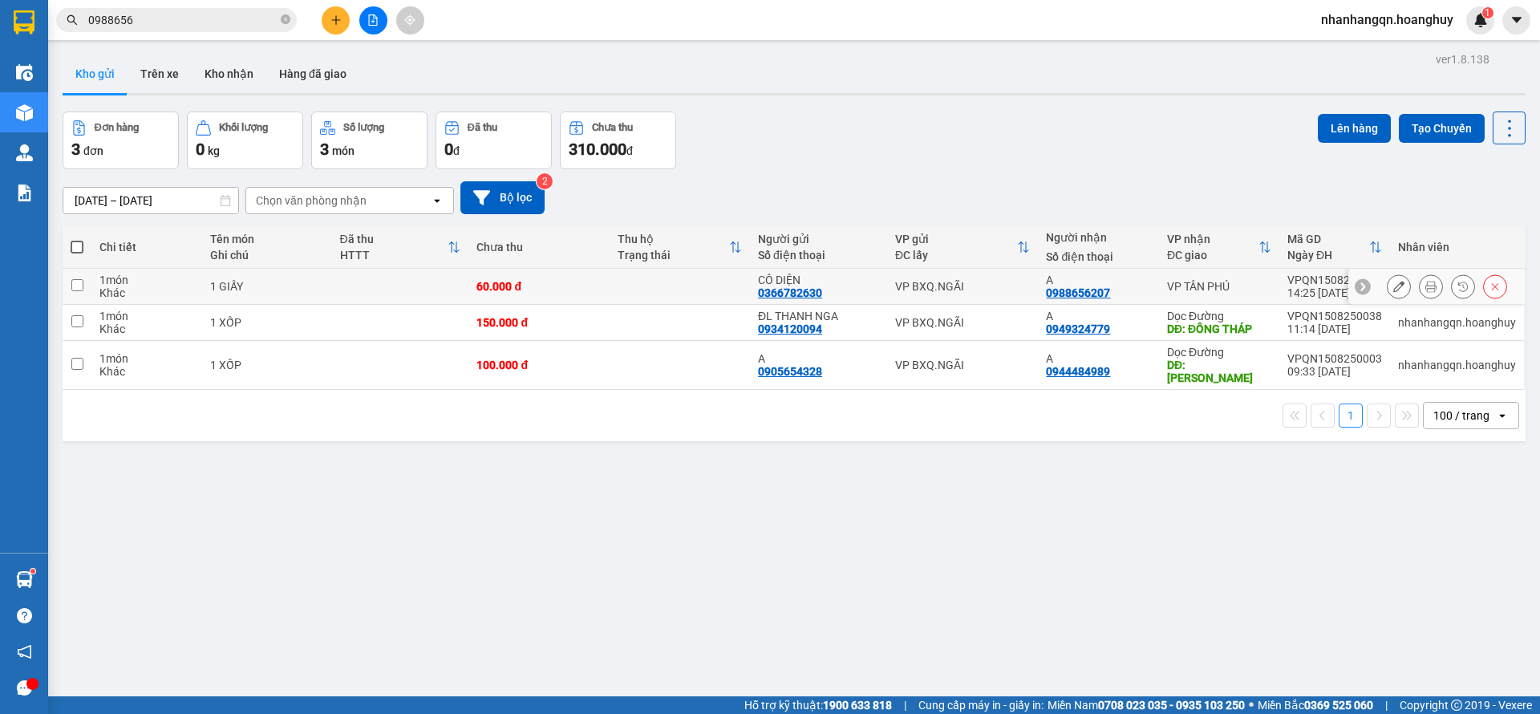
click at [1038, 296] on td "A 0988656207" at bounding box center [1098, 287] width 120 height 36
checkbox input "true"
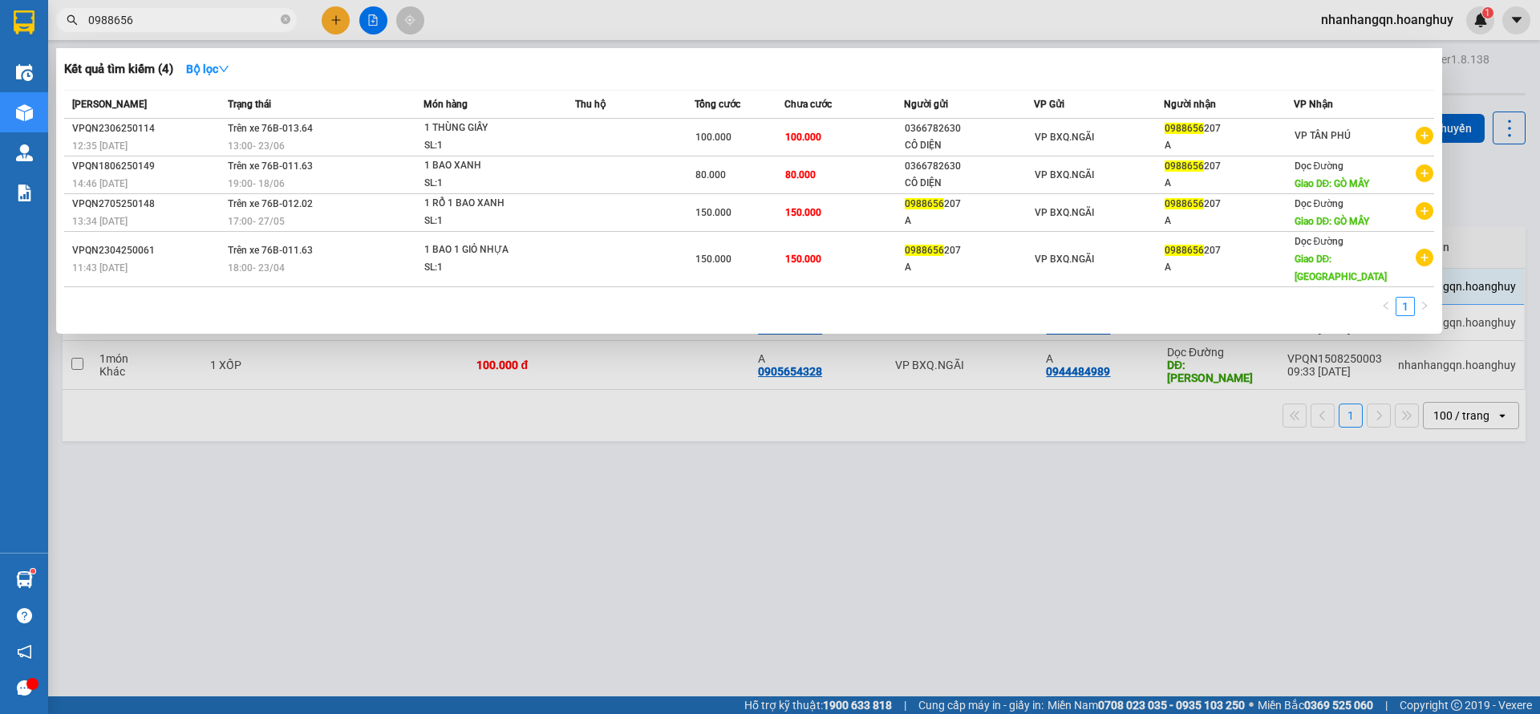
click at [196, 20] on input "0988656" at bounding box center [182, 20] width 189 height 18
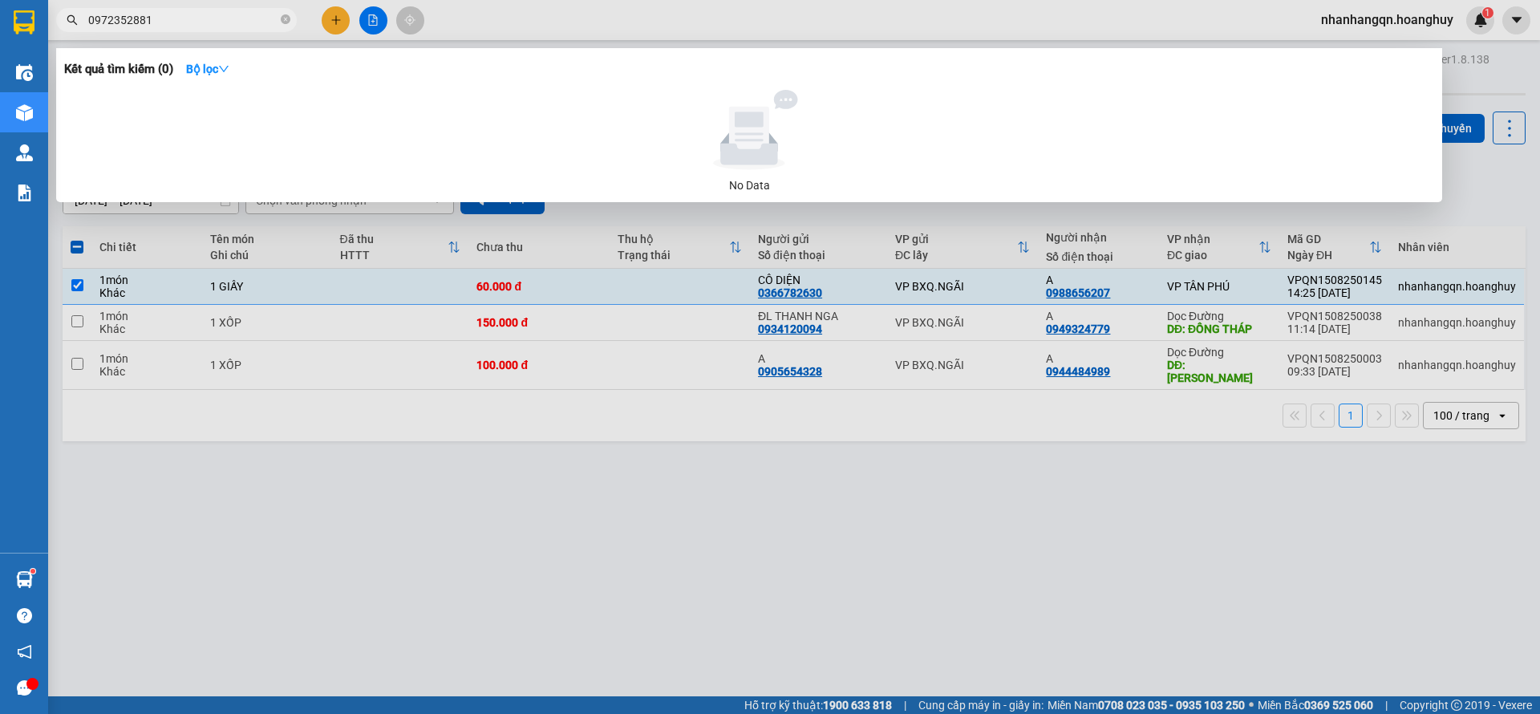
click at [196, 20] on input "0972352881" at bounding box center [182, 20] width 189 height 18
type input "0972352881"
click at [347, 14] on div at bounding box center [770, 357] width 1540 height 714
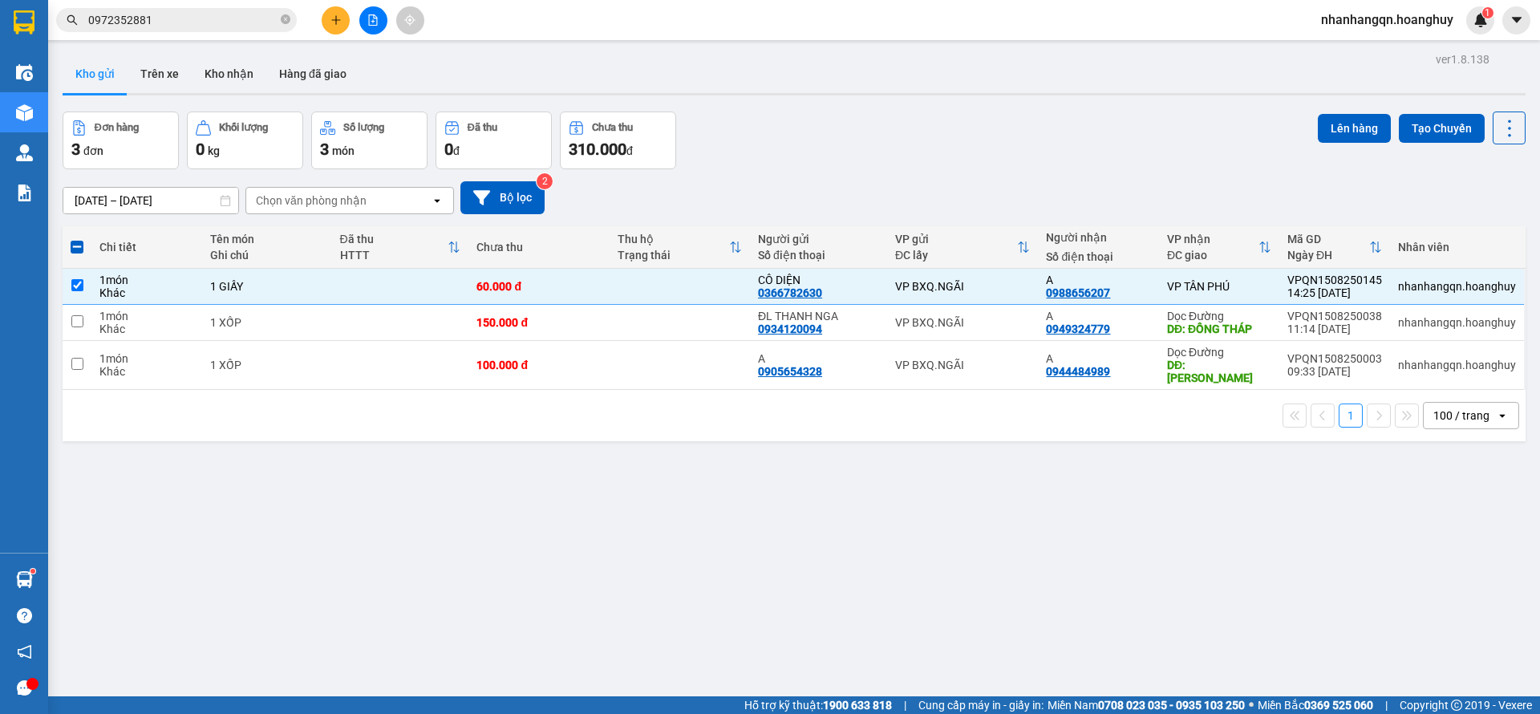
click at [345, 14] on button at bounding box center [336, 20] width 28 height 28
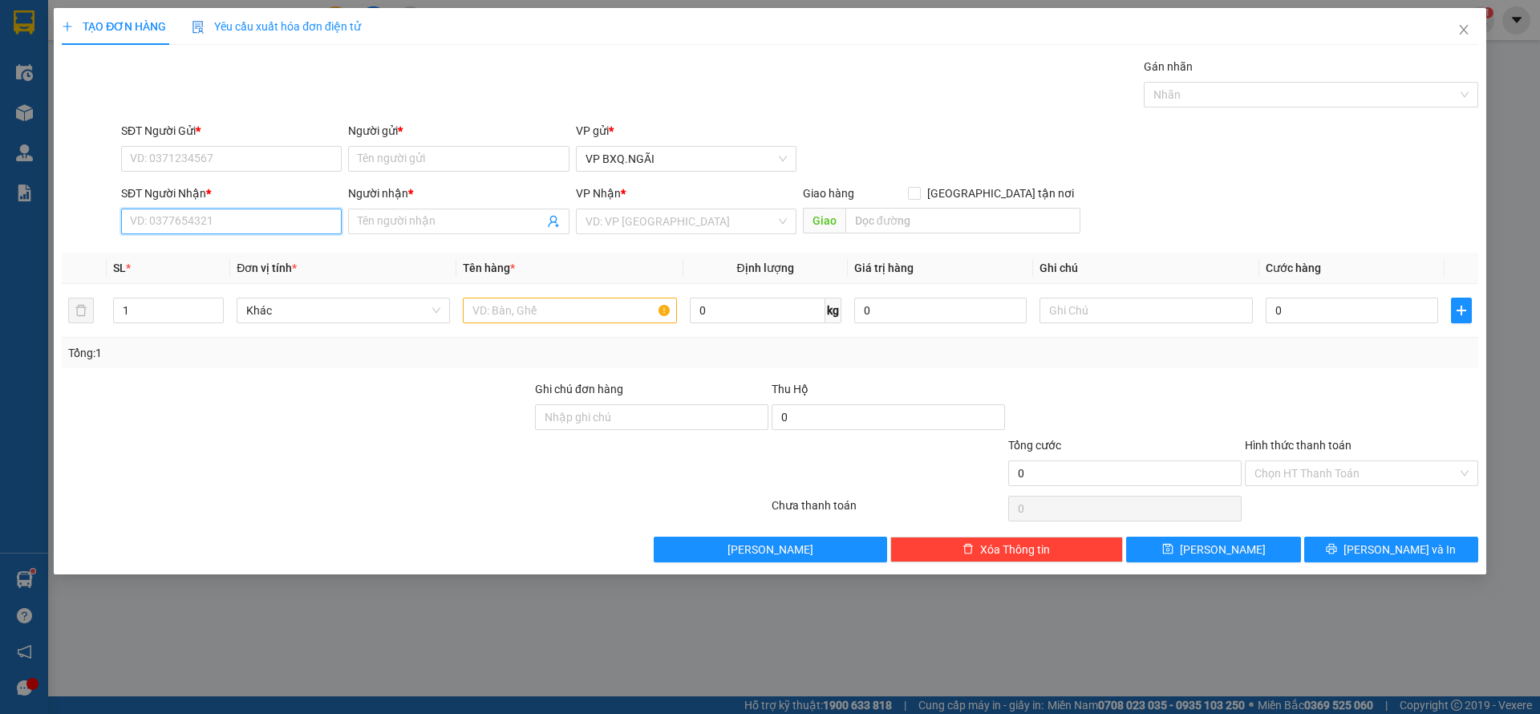
click at [248, 217] on input "SĐT Người Nhận *" at bounding box center [231, 222] width 221 height 26
paste input "0972352881"
type input "0972352881"
drag, startPoint x: 384, startPoint y: 219, endPoint x: 405, endPoint y: 227, distance: 22.3
click at [392, 223] on input "Người nhận *" at bounding box center [450, 222] width 185 height 18
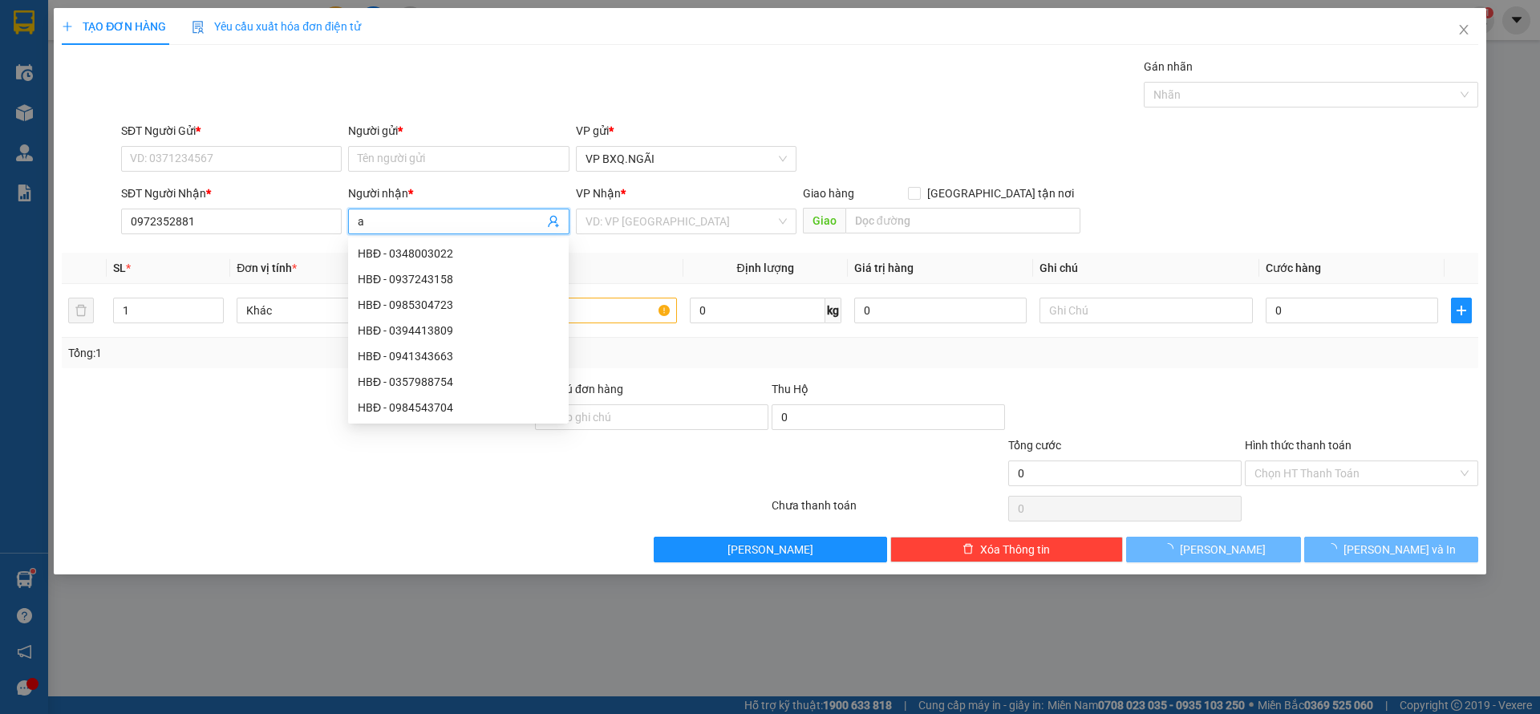
type input "a"
click at [210, 141] on div "SĐT Người Gửi *" at bounding box center [231, 134] width 221 height 24
click at [213, 152] on input "SĐT Người Gửi *" at bounding box center [231, 159] width 221 height 26
paste input "0972352881"
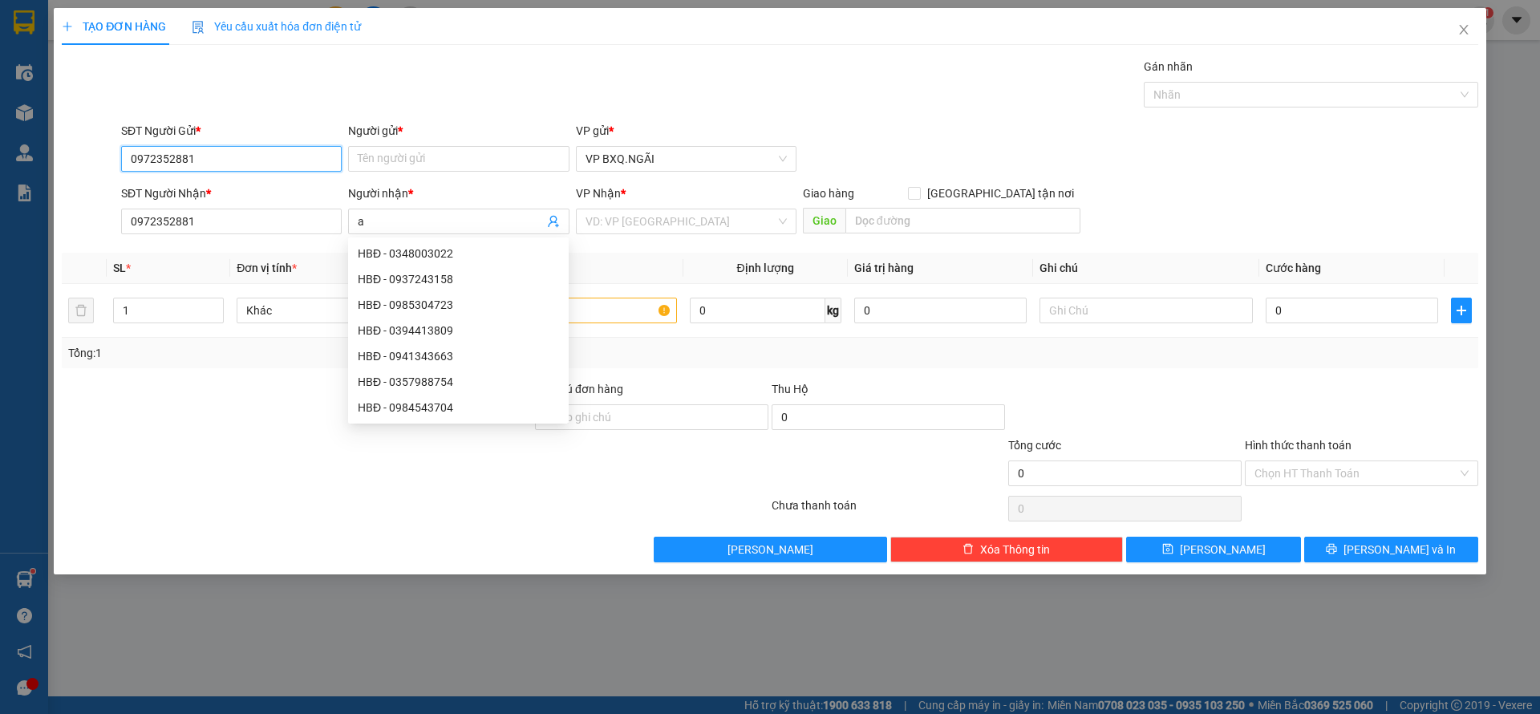
click at [217, 161] on input "0972352881" at bounding box center [231, 159] width 221 height 26
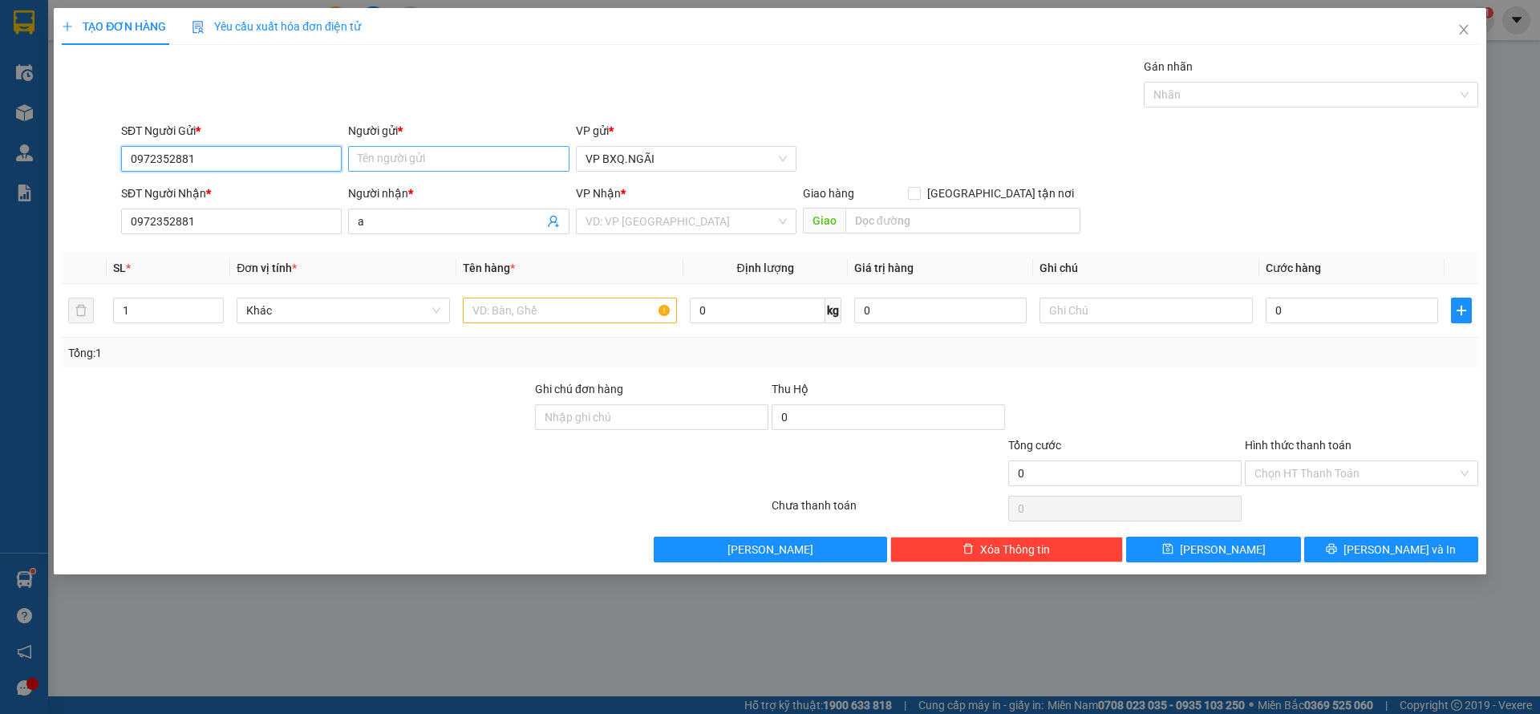
type input "0972352881"
click at [395, 159] on input "Người gửi *" at bounding box center [458, 159] width 221 height 26
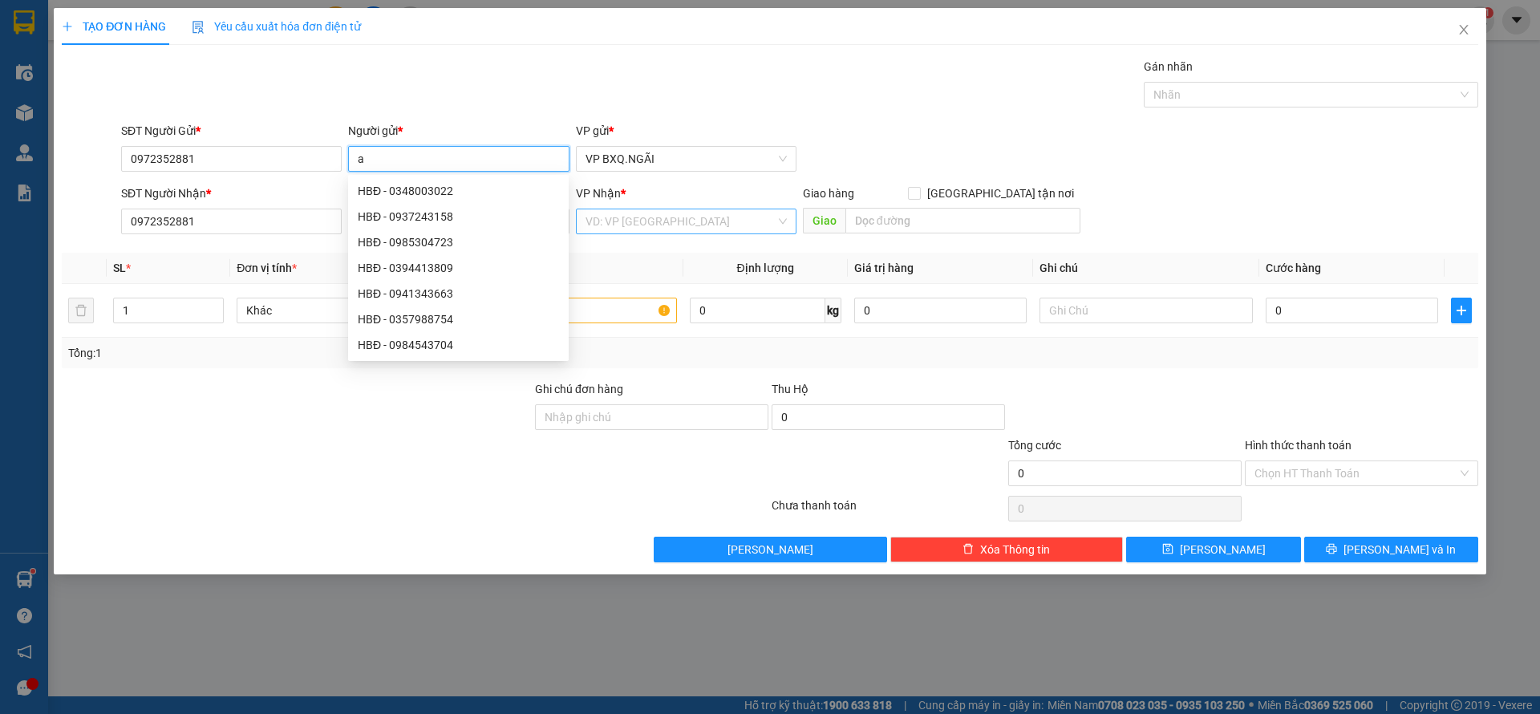
type input "a"
click at [649, 230] on input "search" at bounding box center [680, 221] width 190 height 24
type input "D"
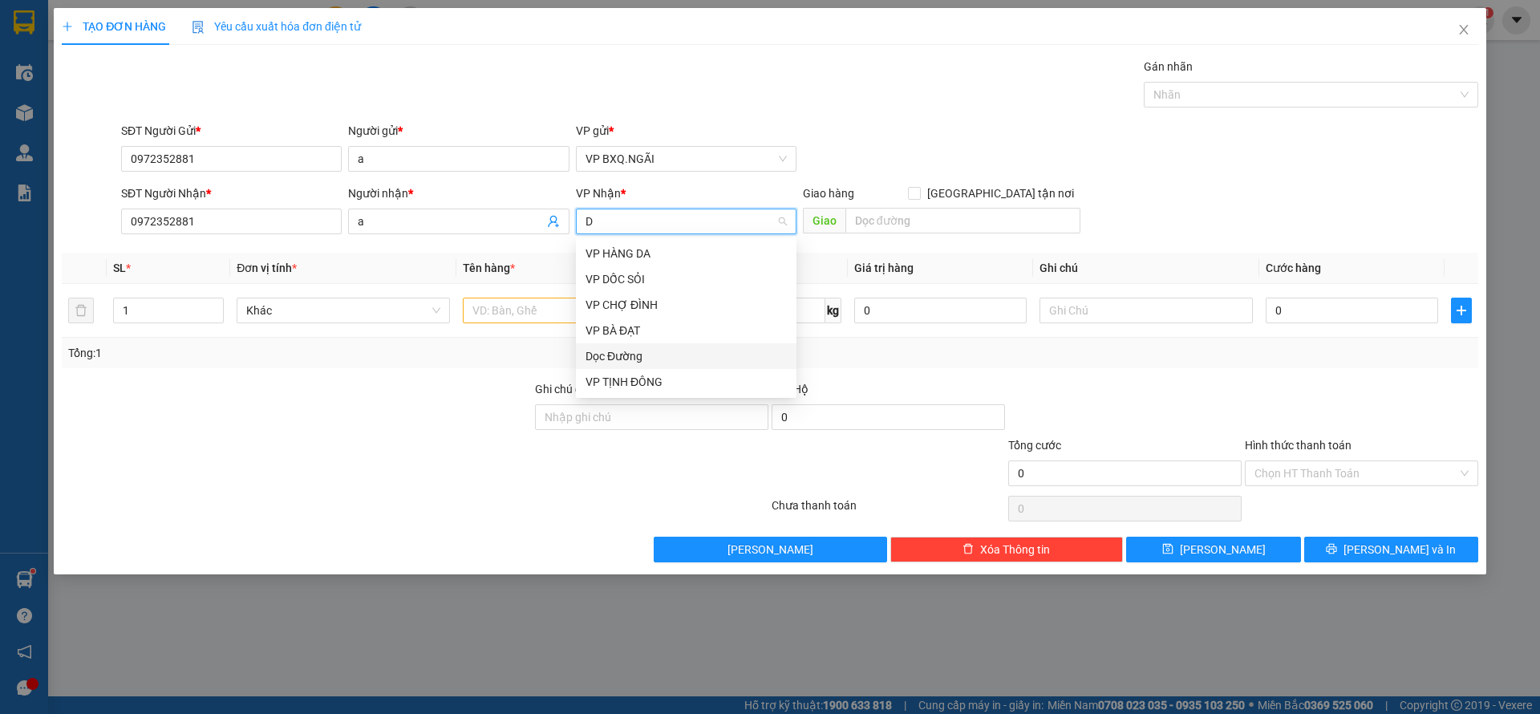
click at [622, 359] on div "Dọc Đường" at bounding box center [685, 356] width 201 height 18
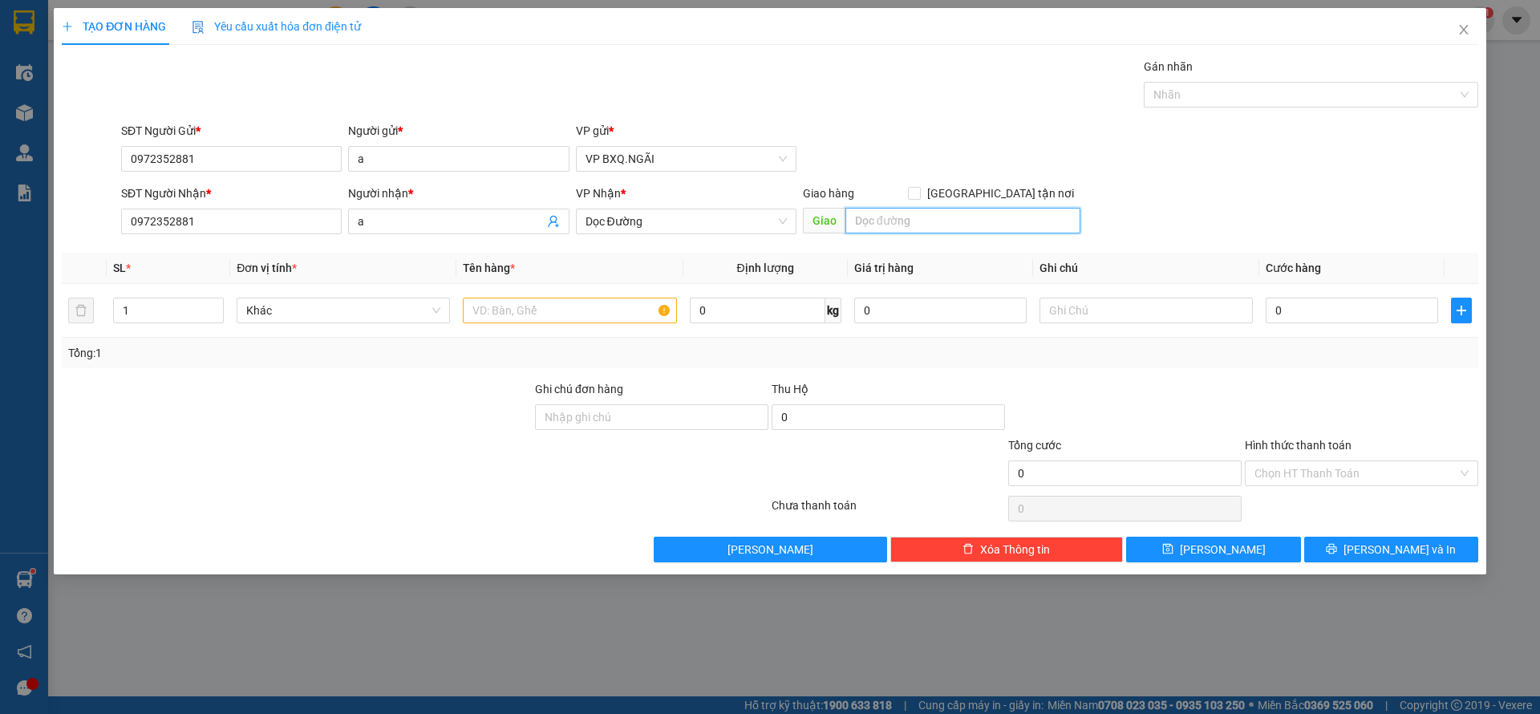
click at [924, 217] on input "text" at bounding box center [962, 221] width 235 height 26
type input "HỒNG NGỰ"
click at [563, 323] on div at bounding box center [569, 310] width 213 height 32
click at [543, 315] on input "text" at bounding box center [569, 311] width 213 height 26
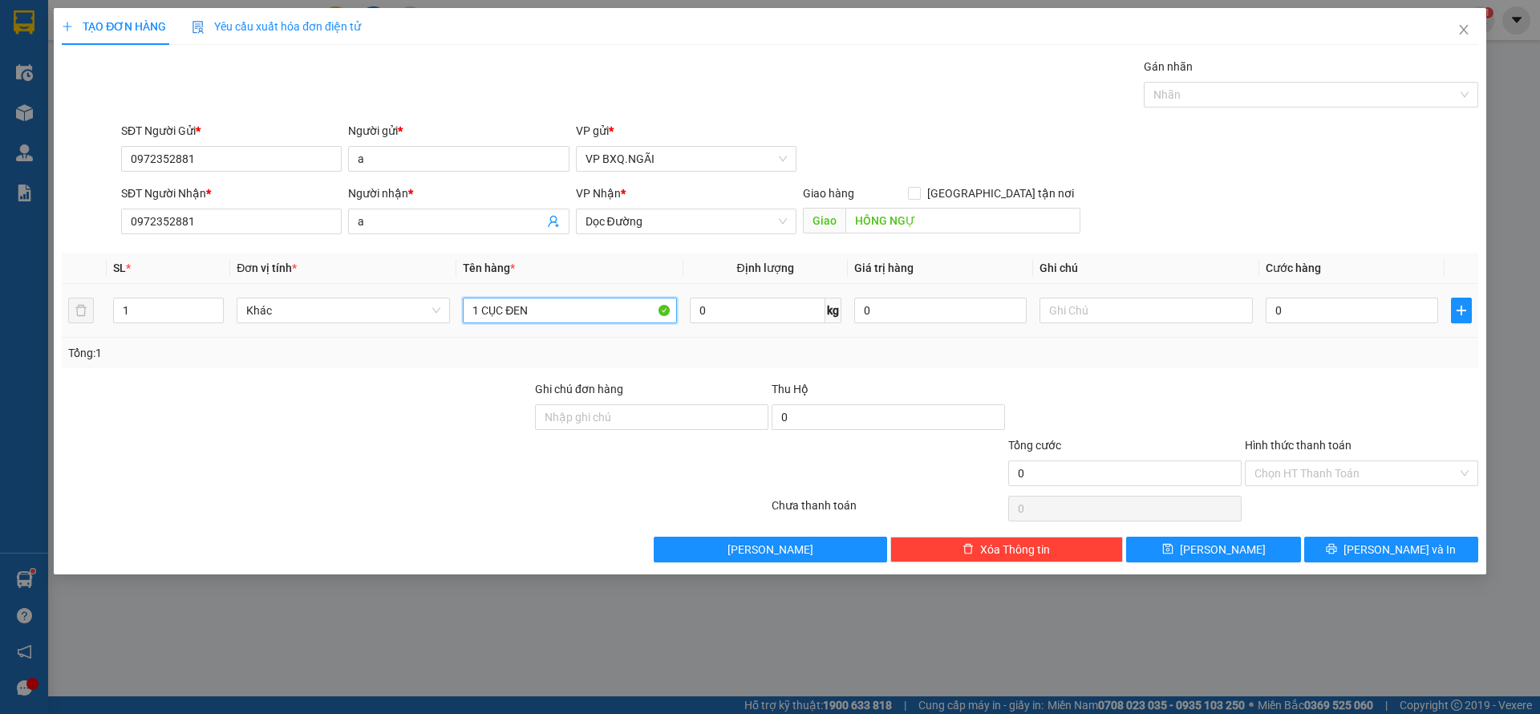
type input "1 CỤC ĐEN"
type input "7"
type input "70"
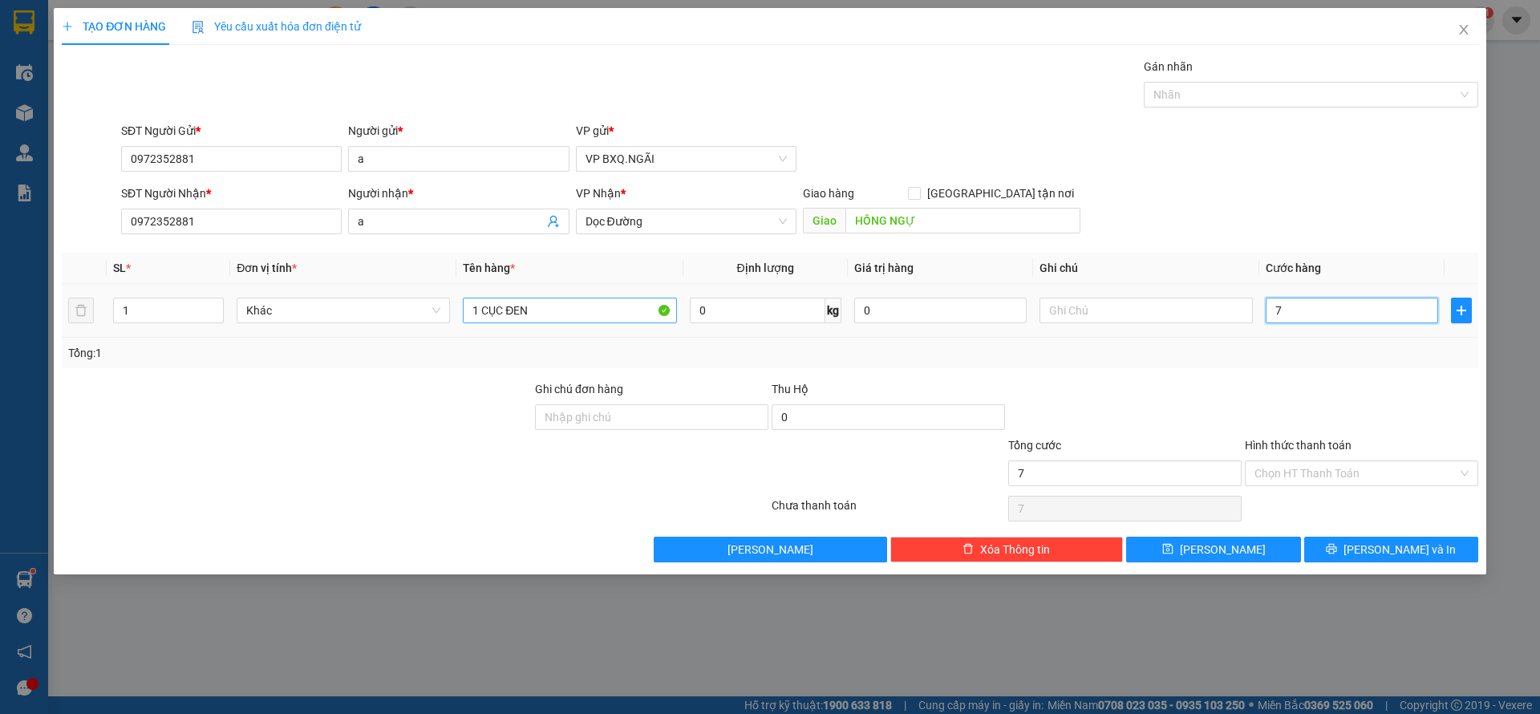
type input "70"
type input "700"
click at [1276, 479] on input "Hình thức thanh toán" at bounding box center [1355, 473] width 203 height 24
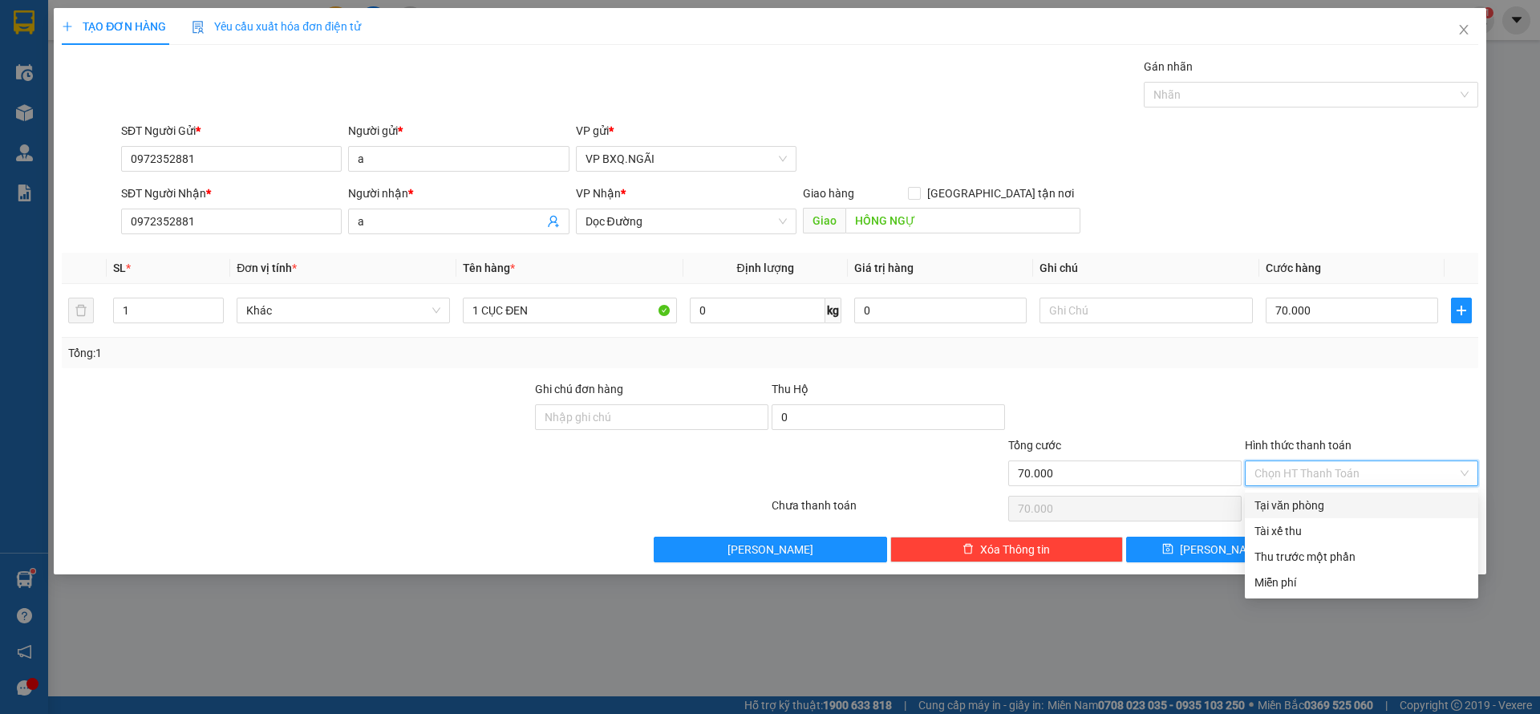
click at [1316, 496] on div "Tại văn phòng" at bounding box center [1361, 505] width 214 height 18
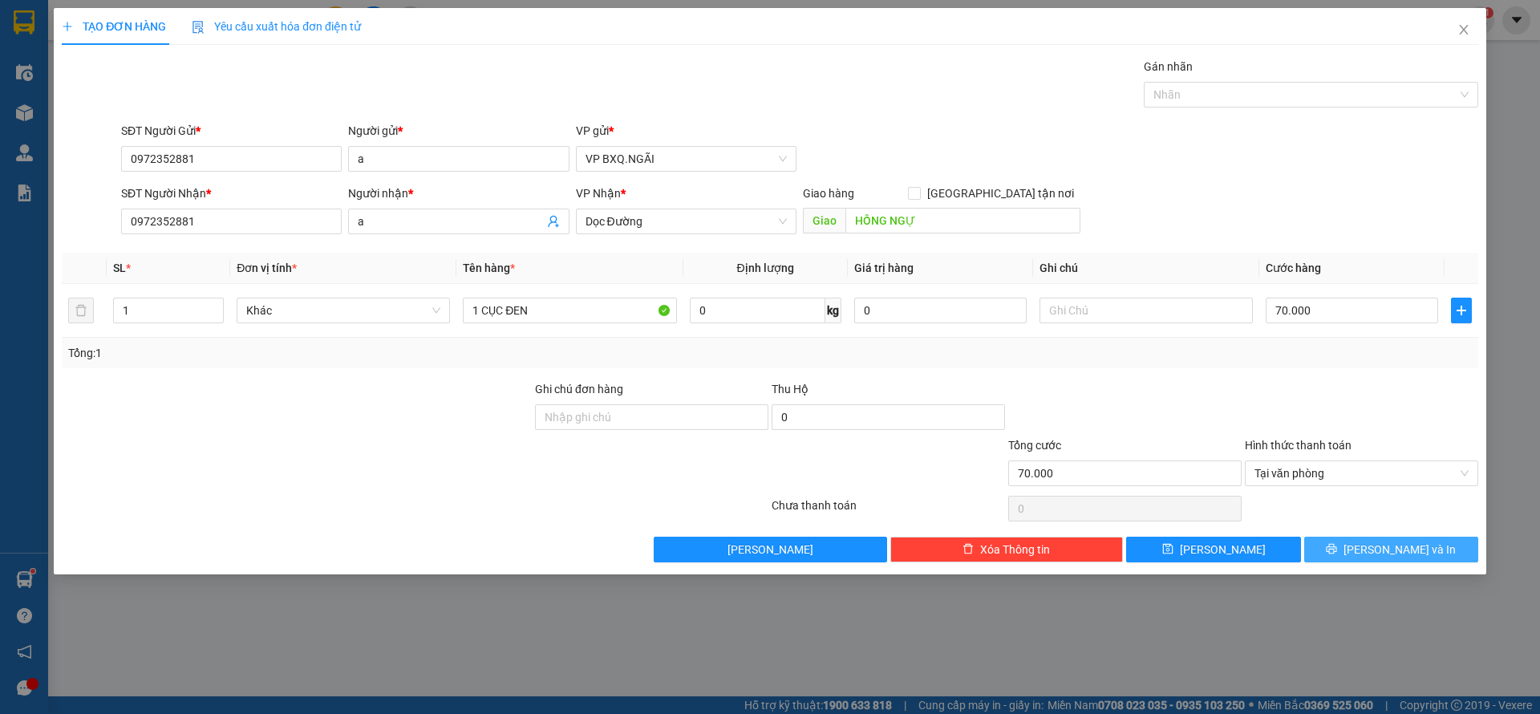
click at [1337, 552] on icon "printer" at bounding box center [1331, 548] width 11 height 11
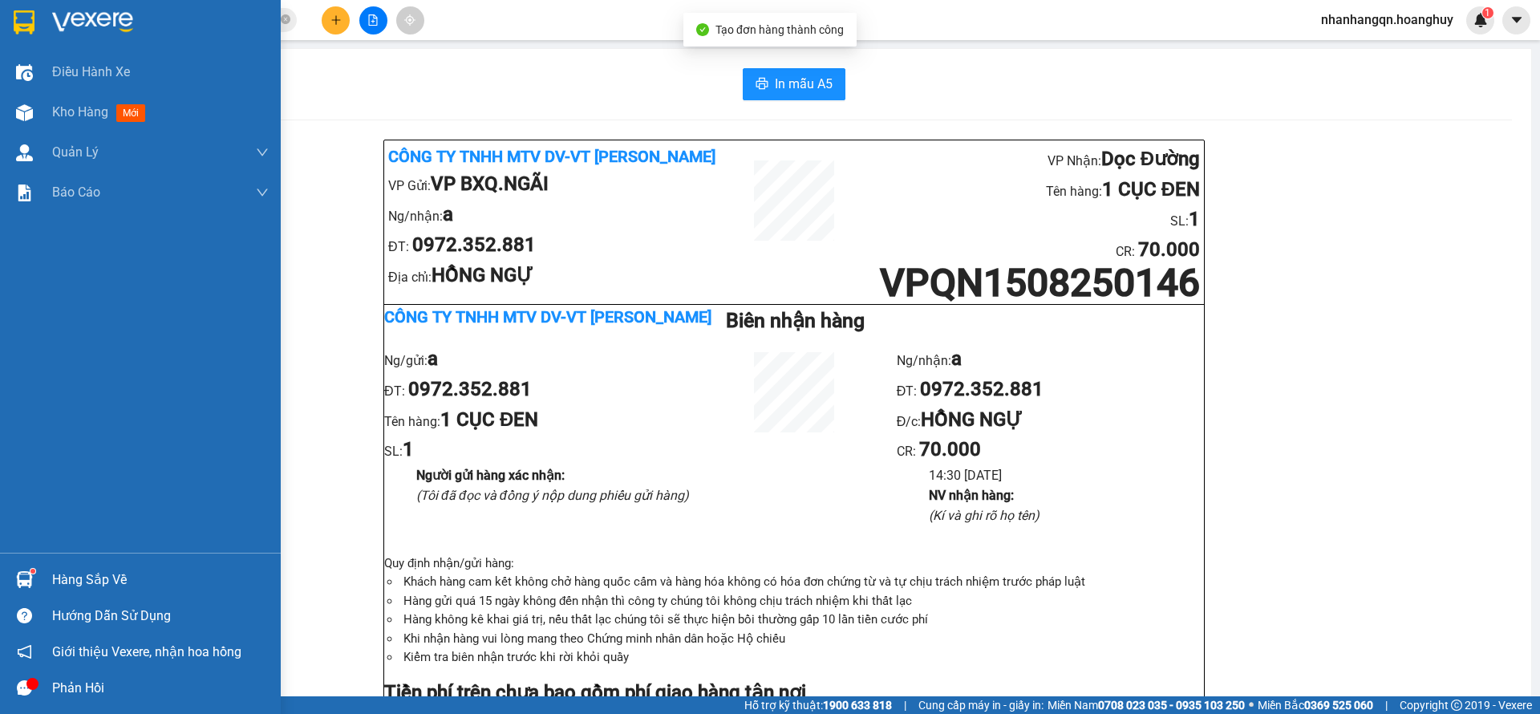
click at [20, 26] on img at bounding box center [24, 22] width 21 height 24
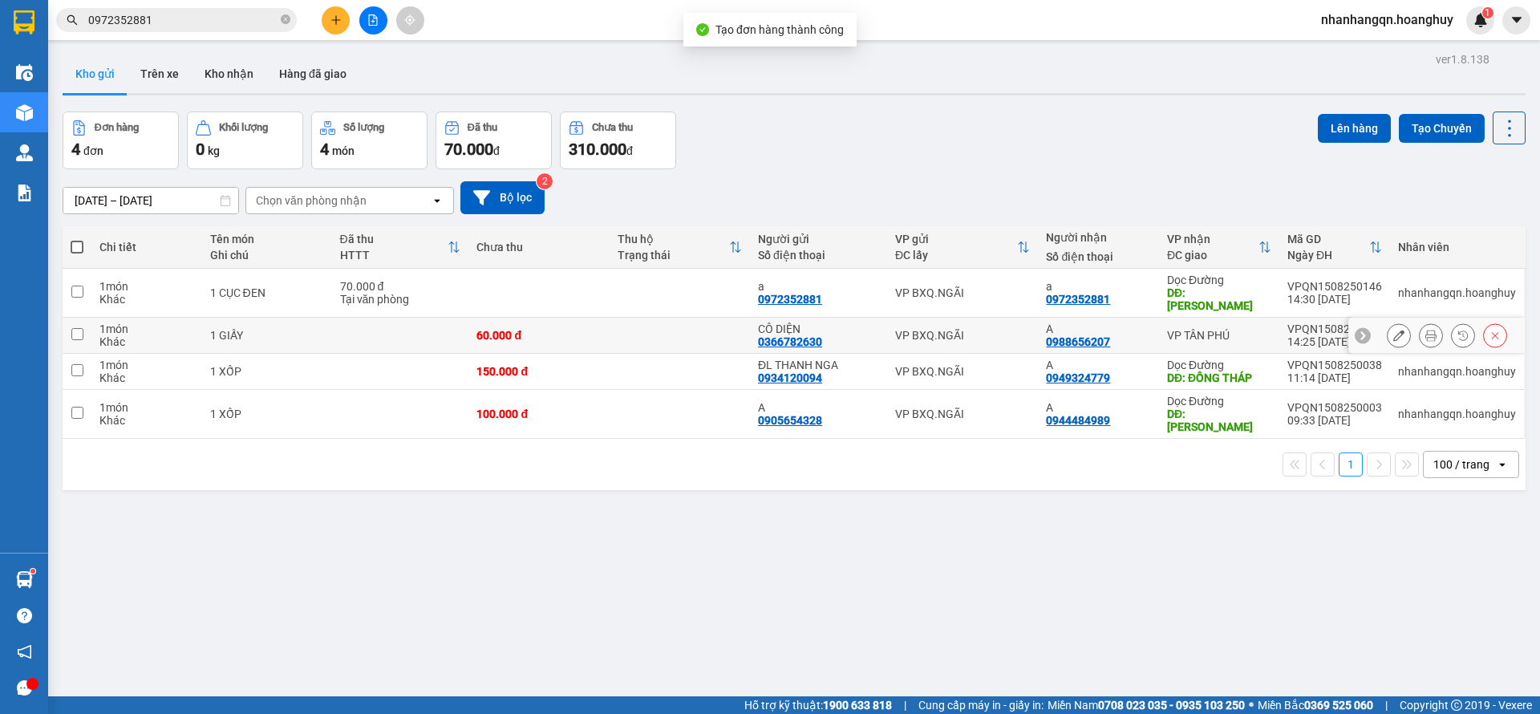
click at [972, 318] on td "VP BXQ.NGÃI" at bounding box center [963, 336] width 152 height 36
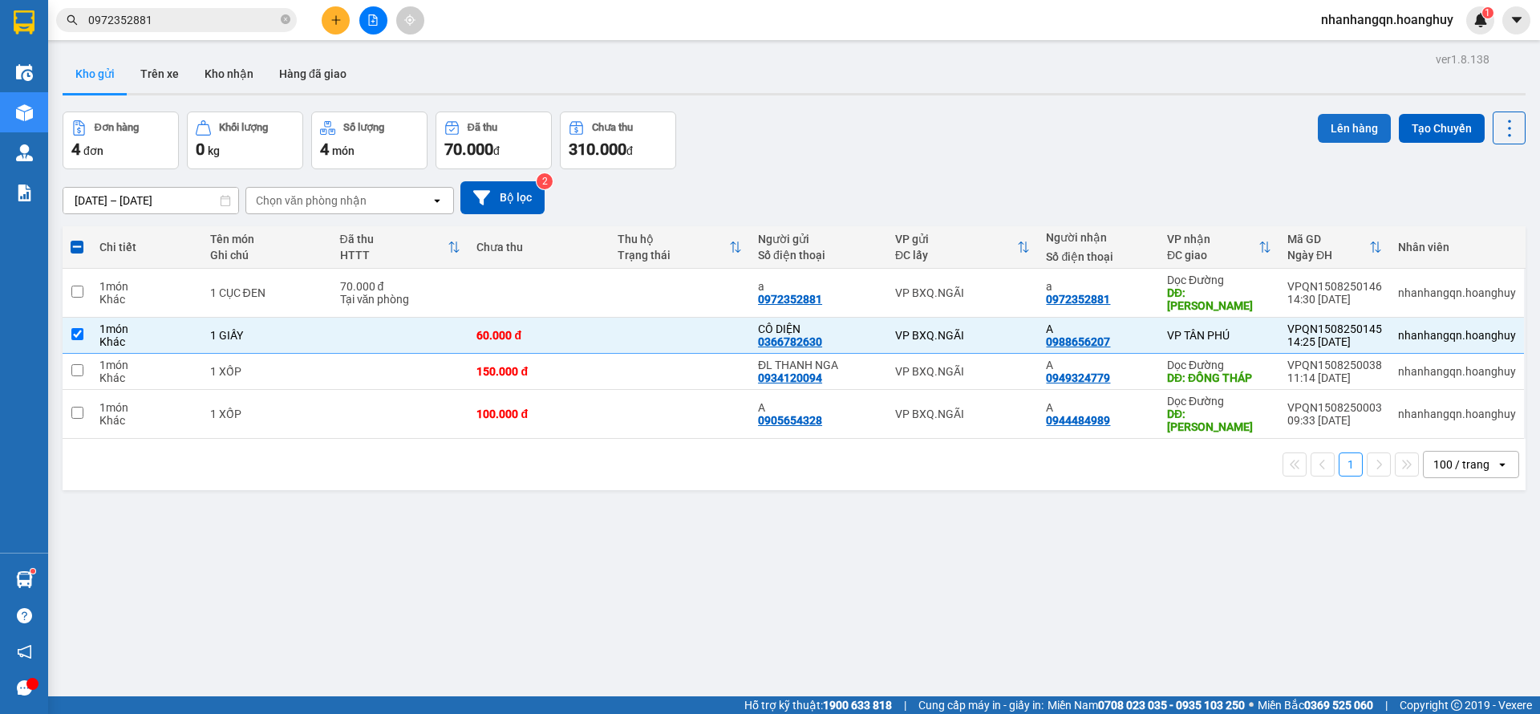
click at [1334, 123] on button "Lên hàng" at bounding box center [1354, 128] width 73 height 29
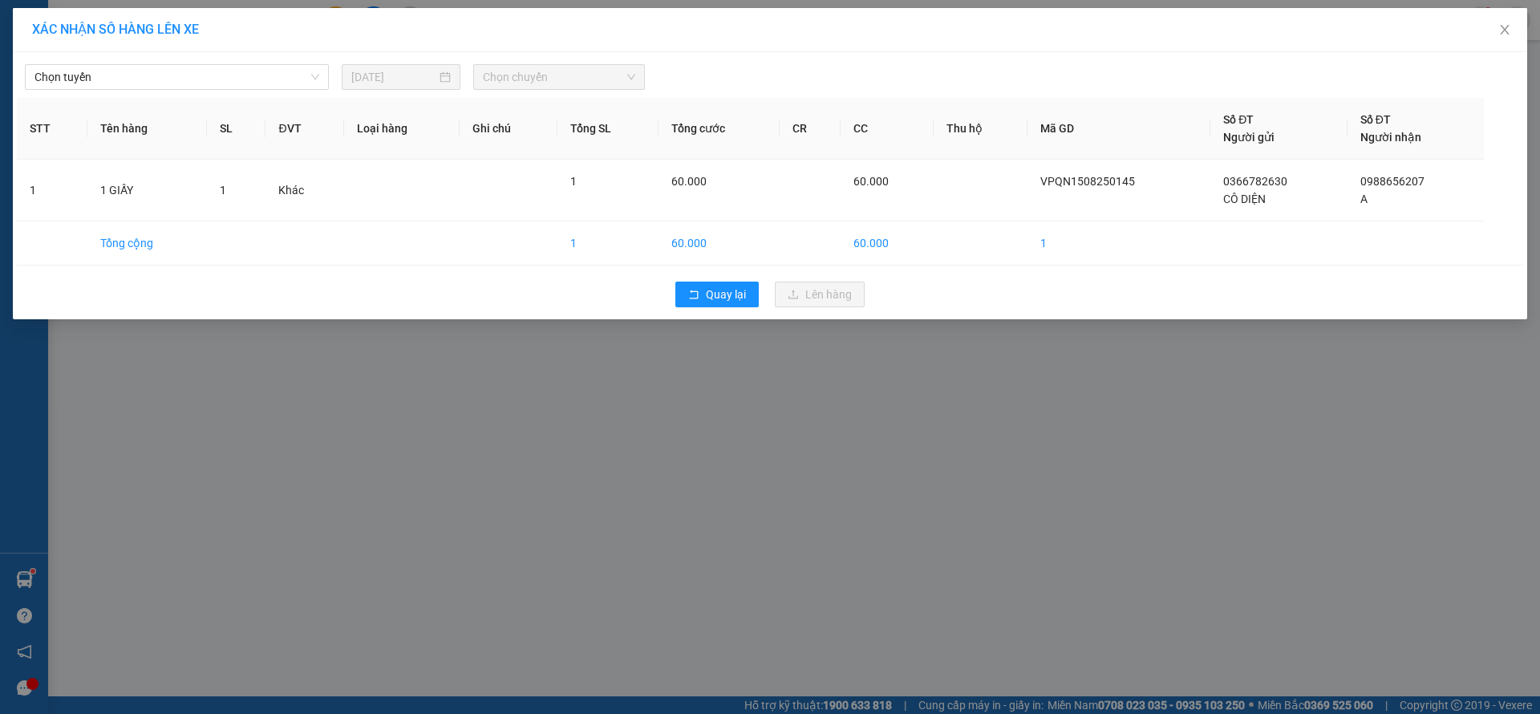
click at [242, 56] on div "Chọn tuyến [DATE] Chọn chuyến" at bounding box center [770, 73] width 1506 height 34
click at [235, 65] on div "Chọn tuyến" at bounding box center [177, 77] width 304 height 26
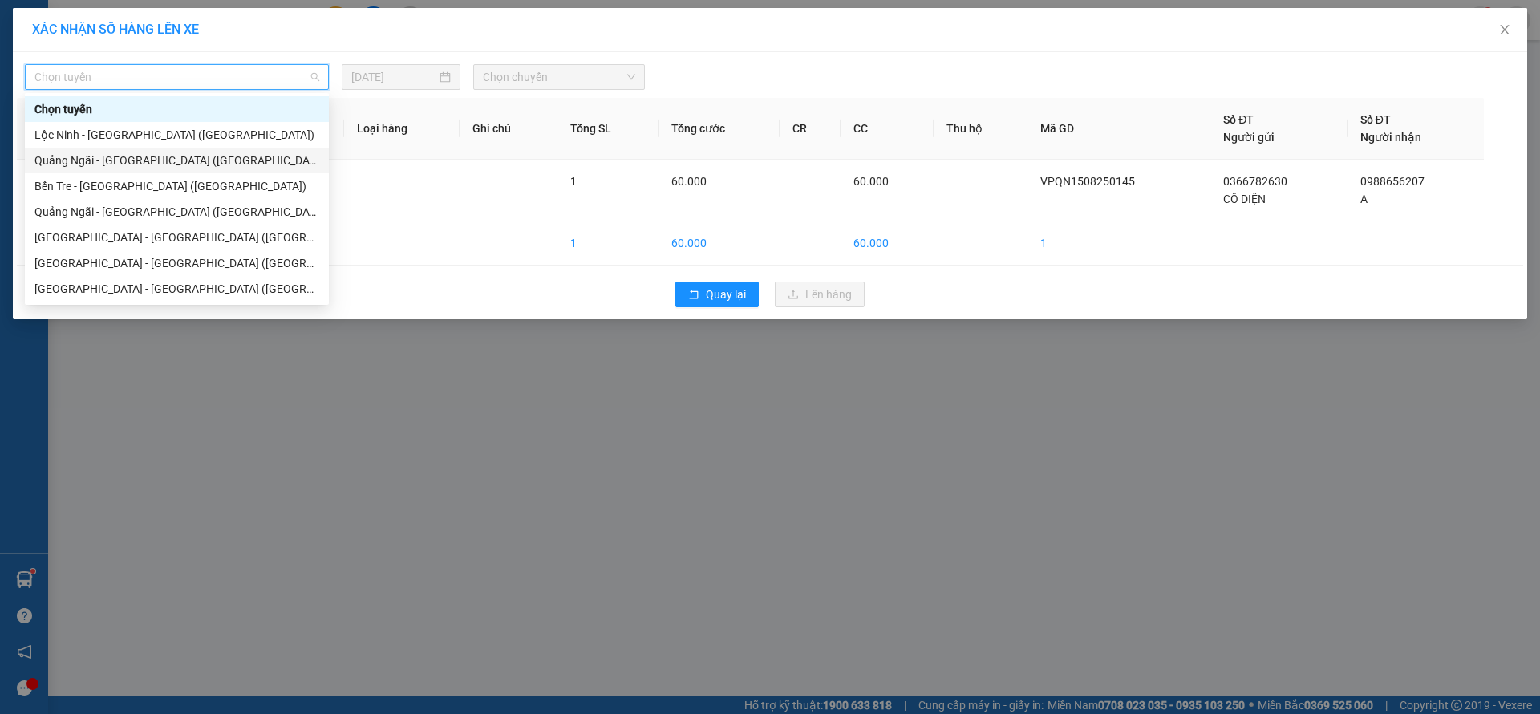
click at [195, 150] on div "Quảng Ngãi - [GEOGRAPHIC_DATA] ([GEOGRAPHIC_DATA])" at bounding box center [177, 161] width 304 height 26
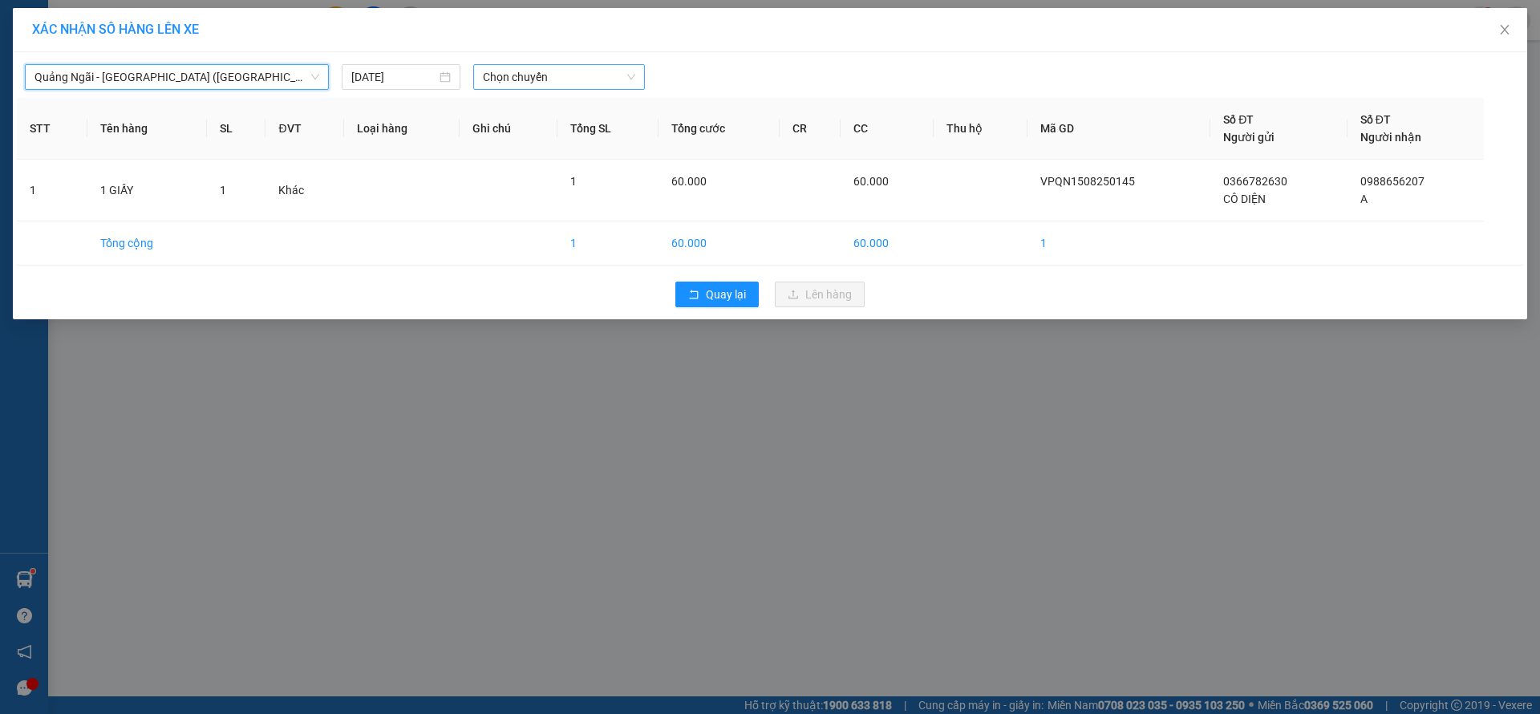
click at [554, 71] on span "Chọn chuyến" at bounding box center [559, 77] width 152 height 24
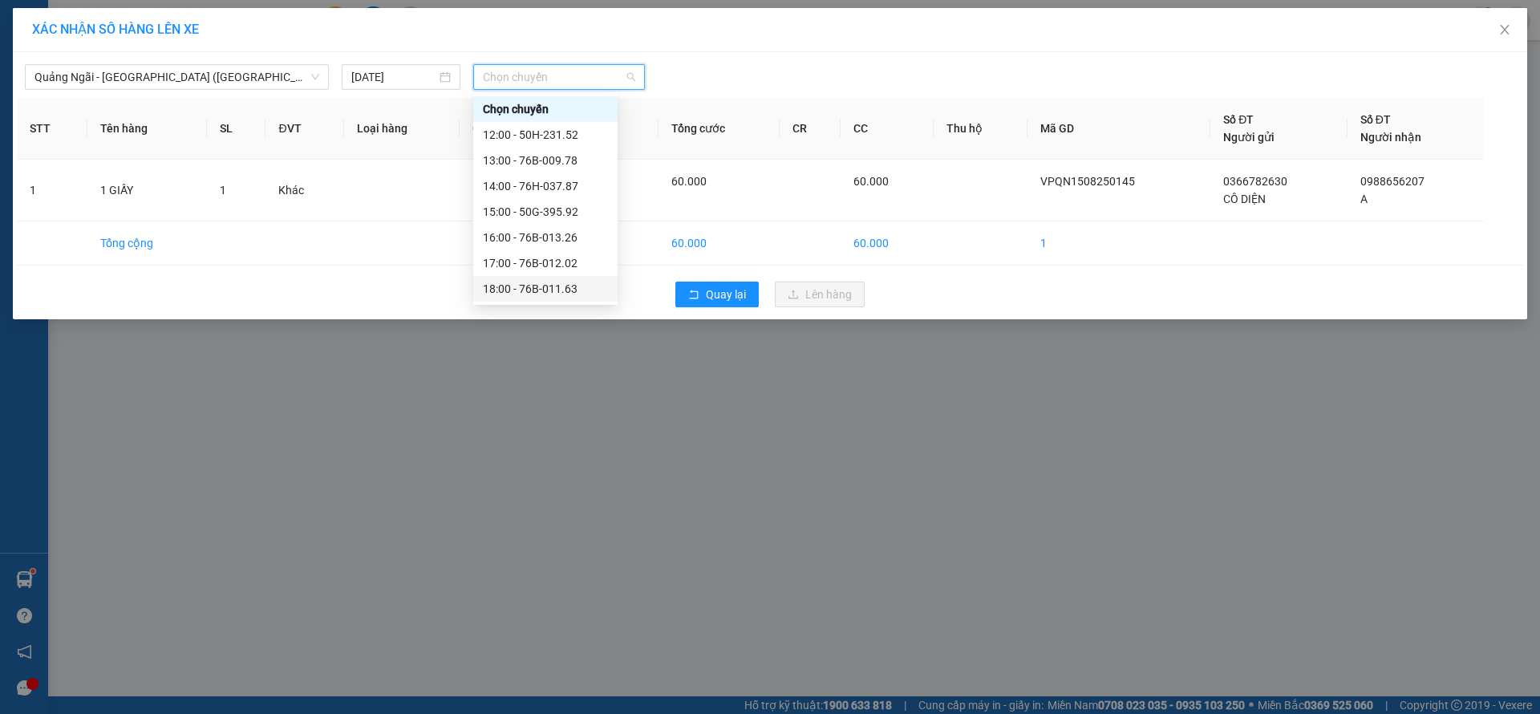
click at [566, 280] on div "18:00 - 76B-011.63" at bounding box center [545, 289] width 125 height 18
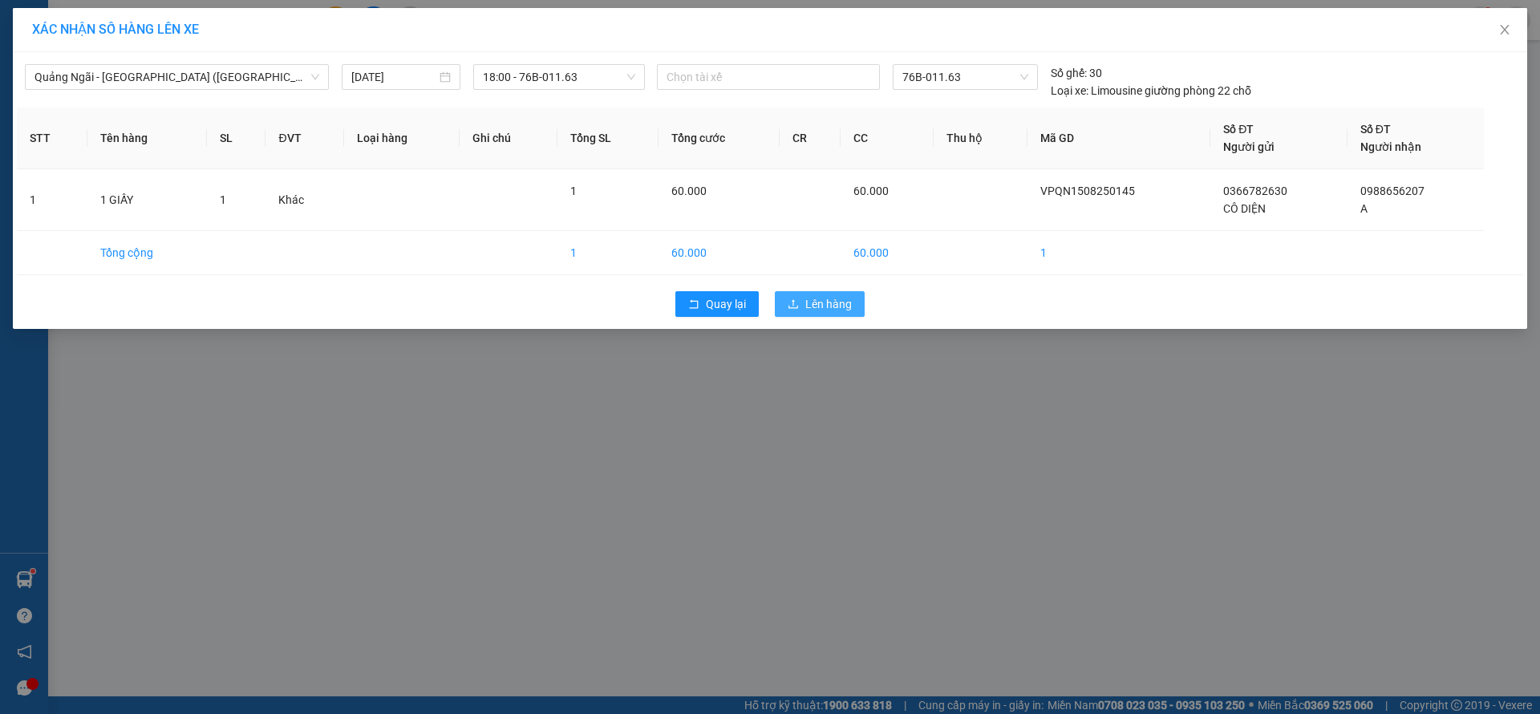
click at [847, 302] on span "Lên hàng" at bounding box center [828, 304] width 47 height 18
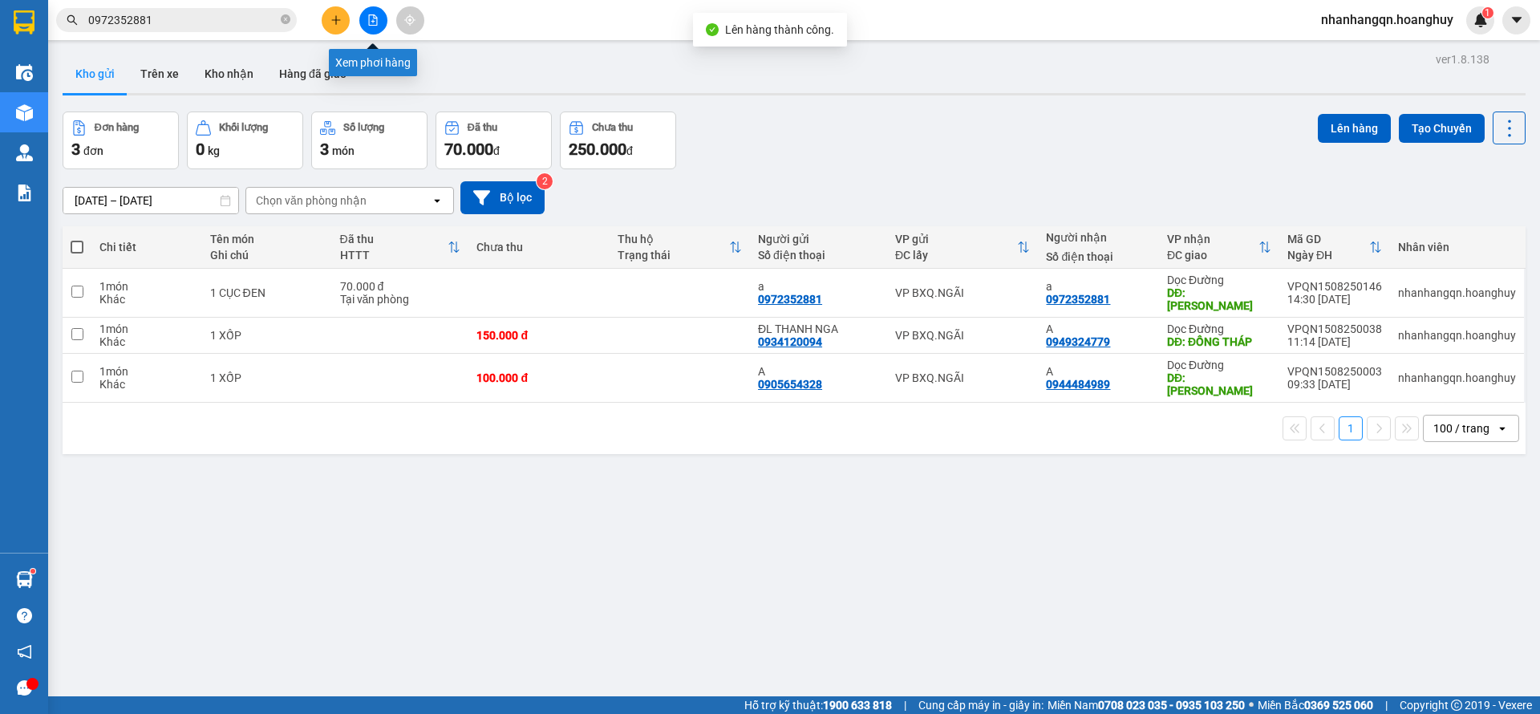
click at [370, 22] on icon "file-add" at bounding box center [372, 19] width 11 height 11
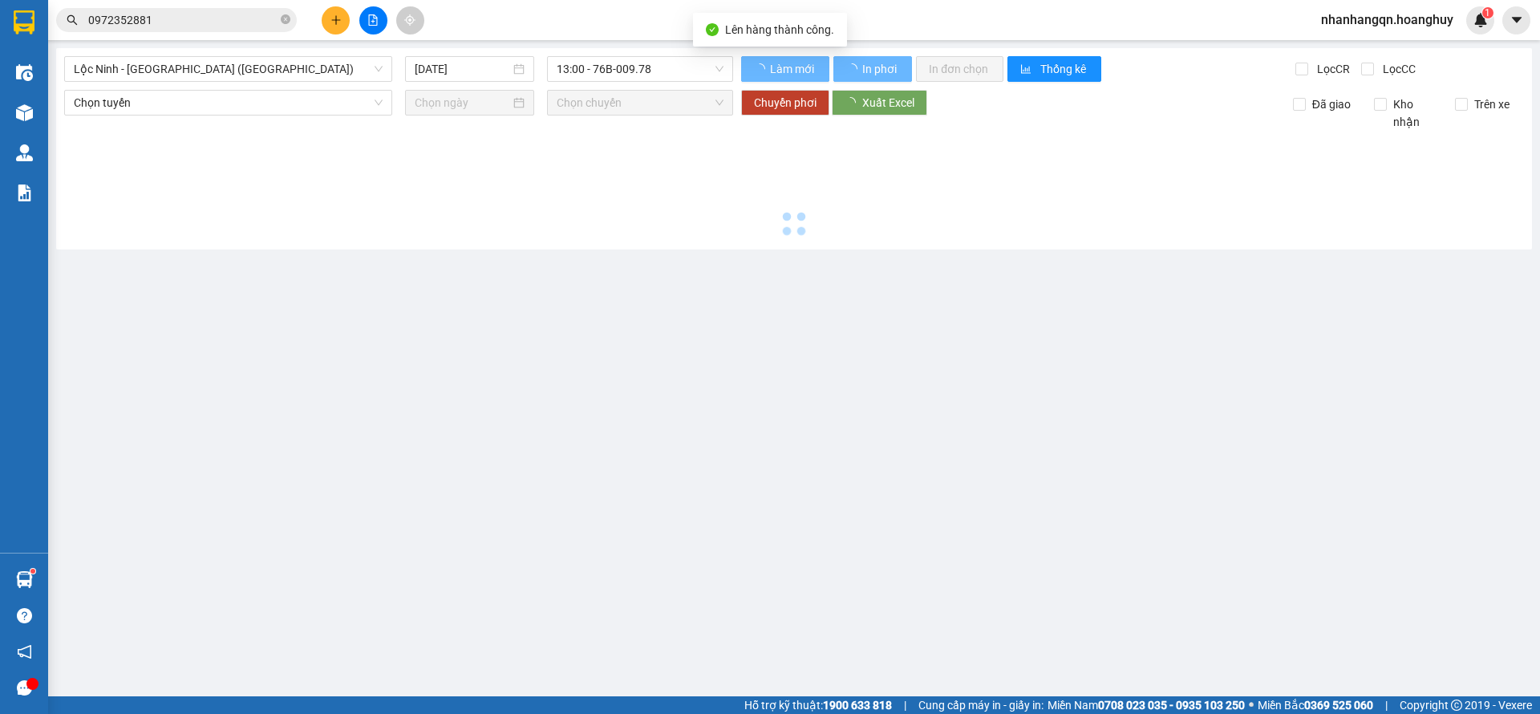
click at [288, 65] on span "Lộc Ninh - [GEOGRAPHIC_DATA] ([GEOGRAPHIC_DATA])" at bounding box center [228, 69] width 309 height 24
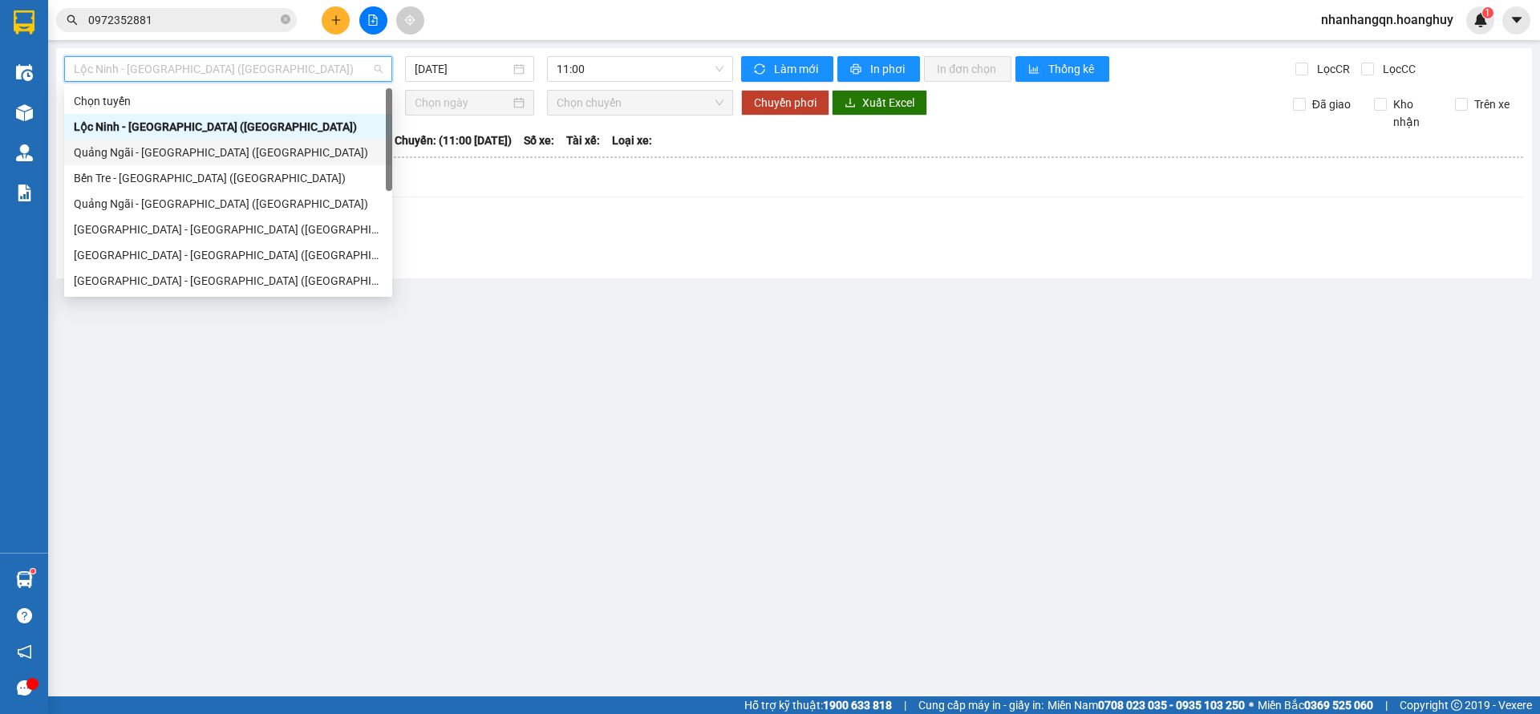
click at [237, 152] on div "Quảng Ngãi - [GEOGRAPHIC_DATA] ([GEOGRAPHIC_DATA])" at bounding box center [228, 153] width 309 height 18
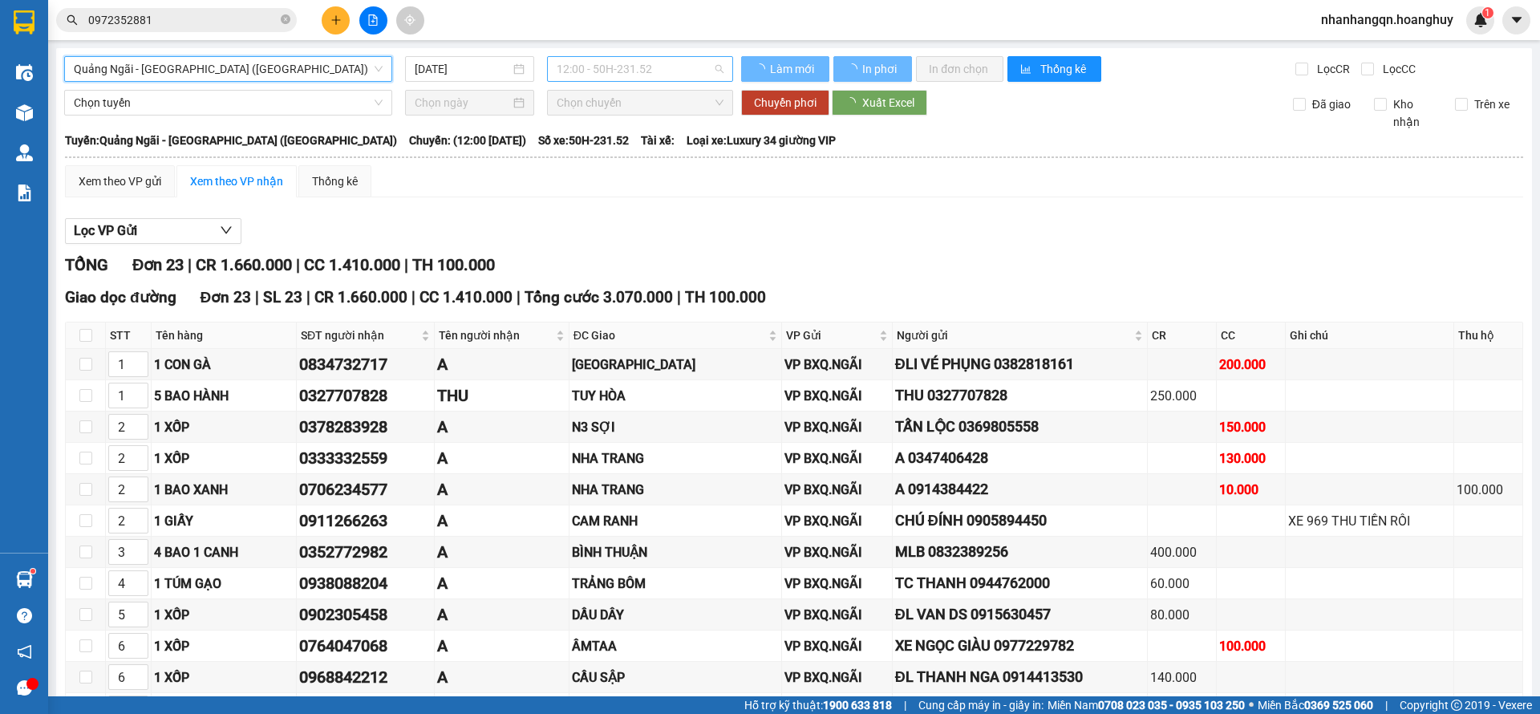
click at [618, 69] on span "12:00 - 50H-231.52" at bounding box center [640, 69] width 167 height 24
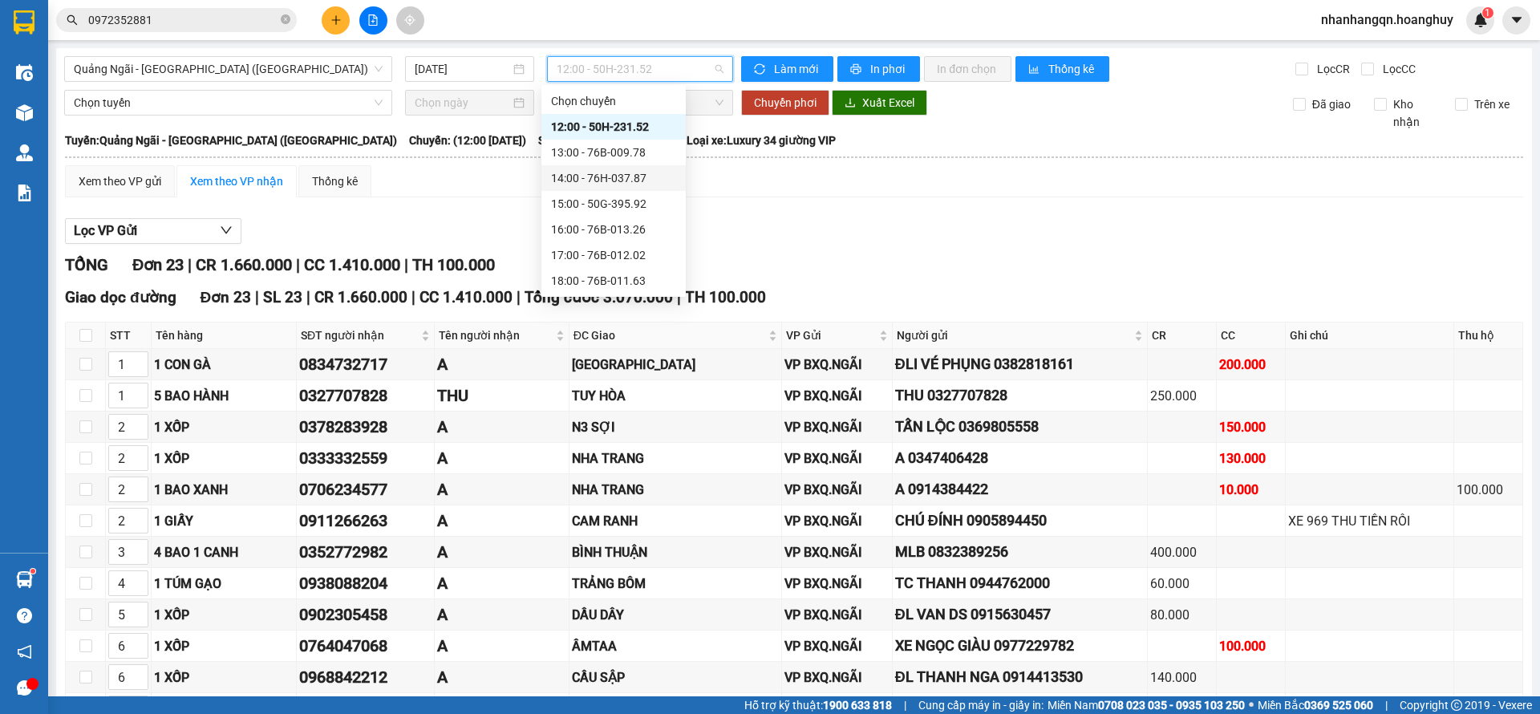
scroll to position [51, 0]
click at [630, 209] on div "17:00 - 76B-012.02" at bounding box center [613, 204] width 125 height 18
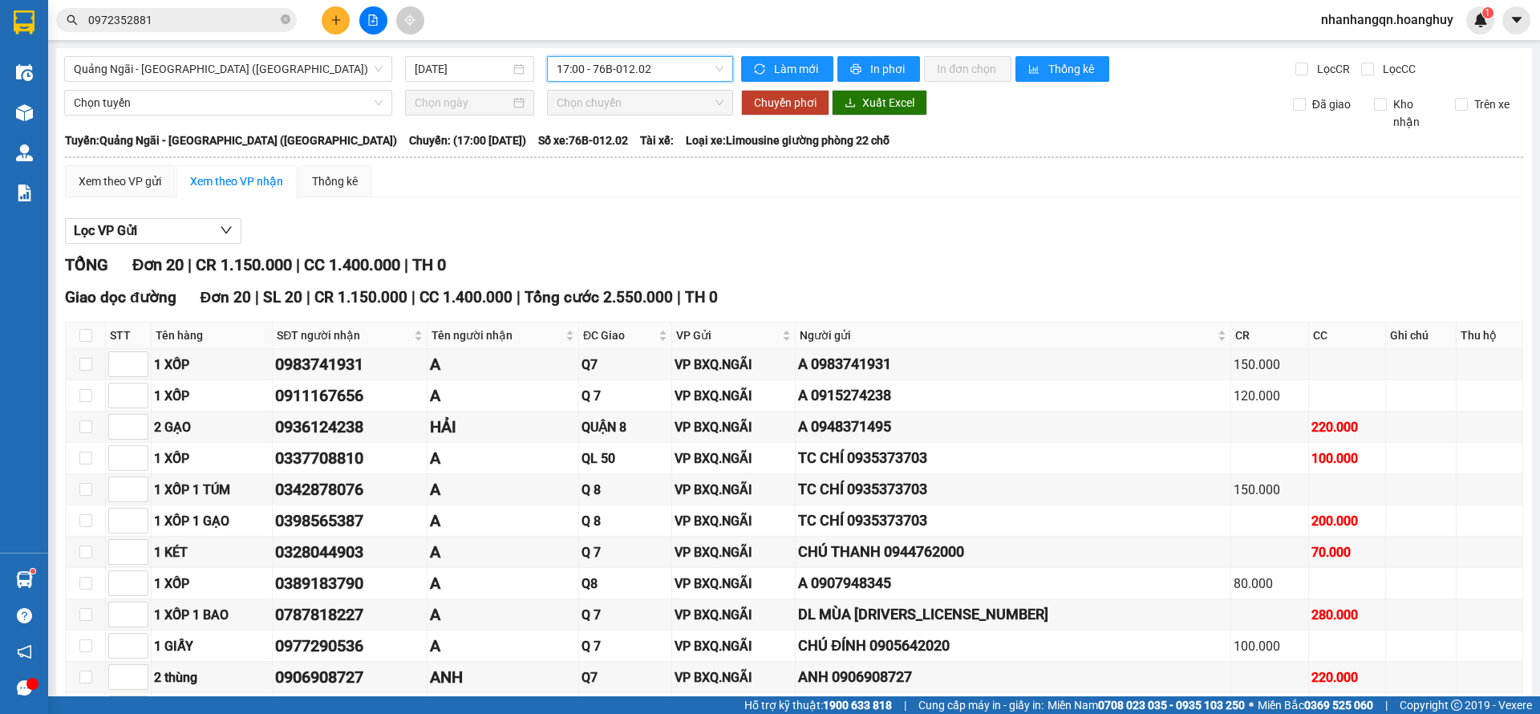
click at [670, 53] on div "Quảng Ngãi - Sài Gòn (Hàng Hoá) 15/08/2025 17:00 17:00 - 76B-012.02 Làm mới In …" at bounding box center [794, 548] width 1476 height 1001
click at [665, 65] on span "17:00 - 76B-012.02" at bounding box center [640, 69] width 167 height 24
click at [862, 255] on div "TỔNG Đơn 20 | CR 1.150.000 | CC 1.400.000 | TH 0" at bounding box center [794, 265] width 1458 height 25
click at [646, 63] on span "17:00 - 76B-012.02" at bounding box center [640, 69] width 167 height 24
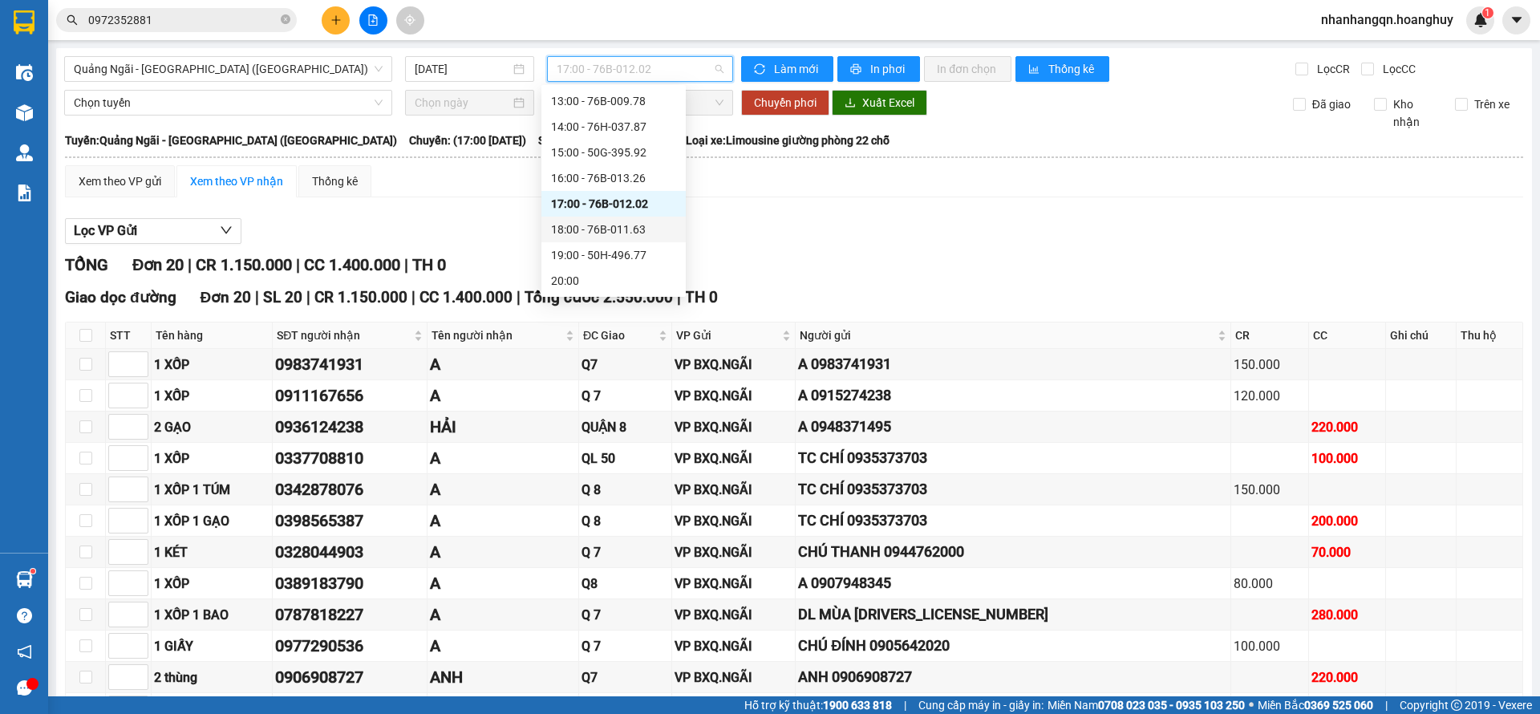
click at [645, 225] on div "18:00 - 76B-011.63" at bounding box center [613, 230] width 125 height 18
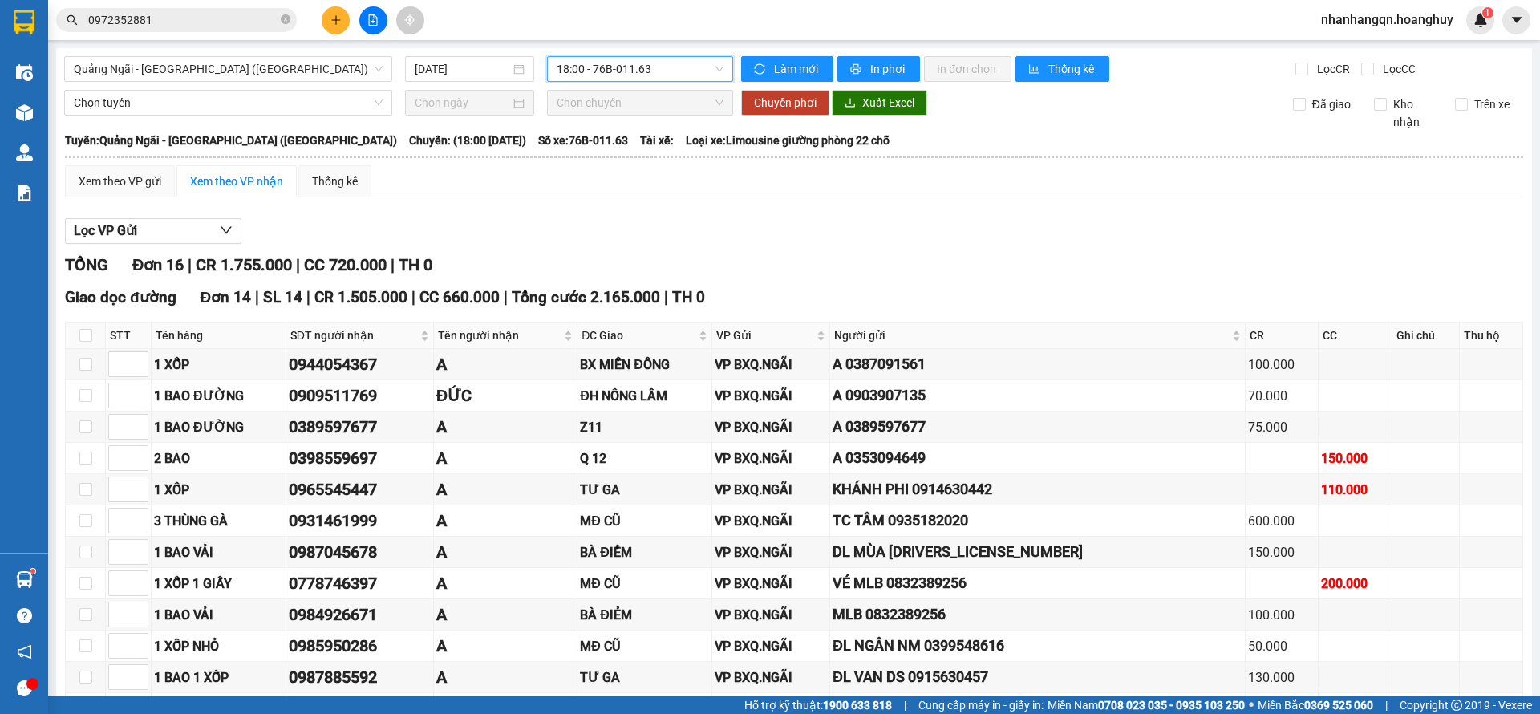
click at [648, 72] on span "18:00 - 76B-011.63" at bounding box center [640, 69] width 167 height 24
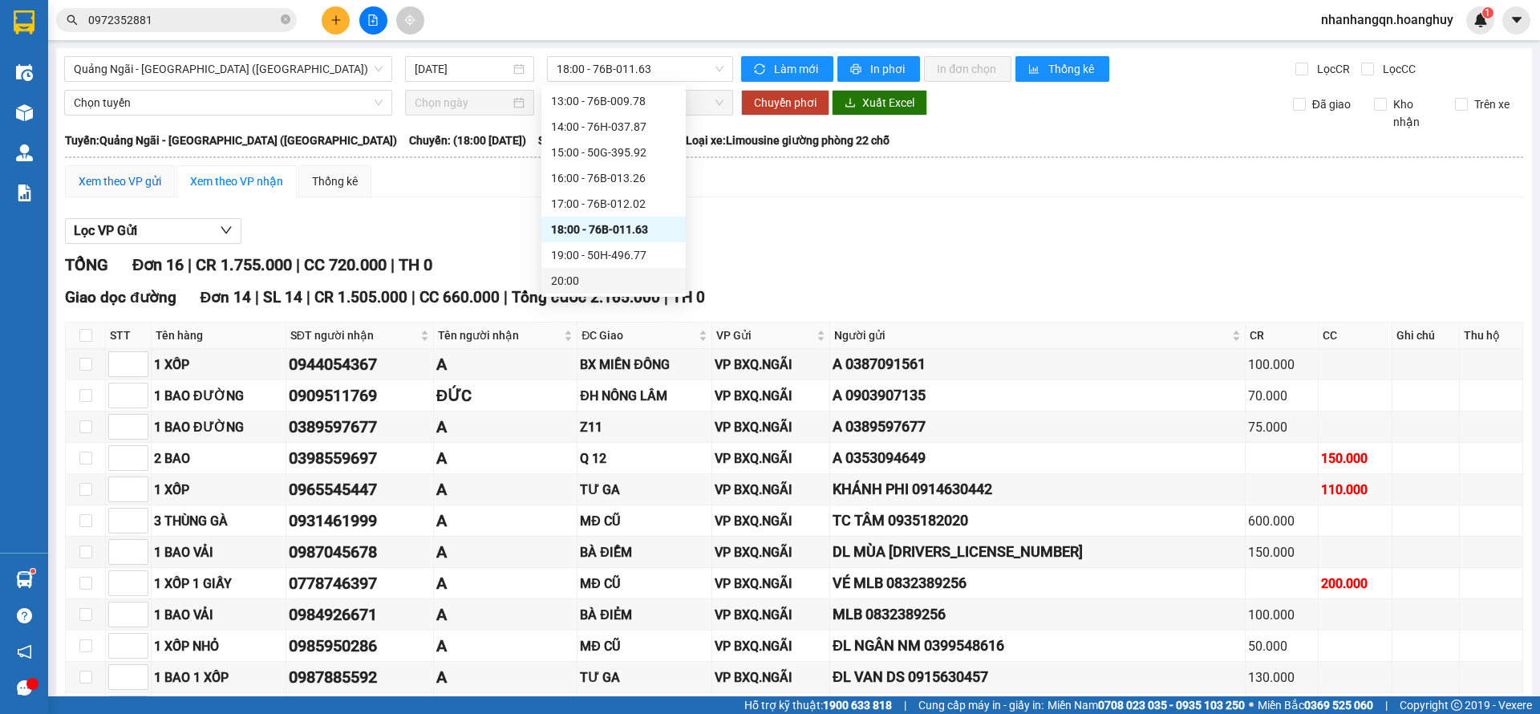
click at [111, 184] on div "Xem theo VP gửi" at bounding box center [120, 181] width 83 height 18
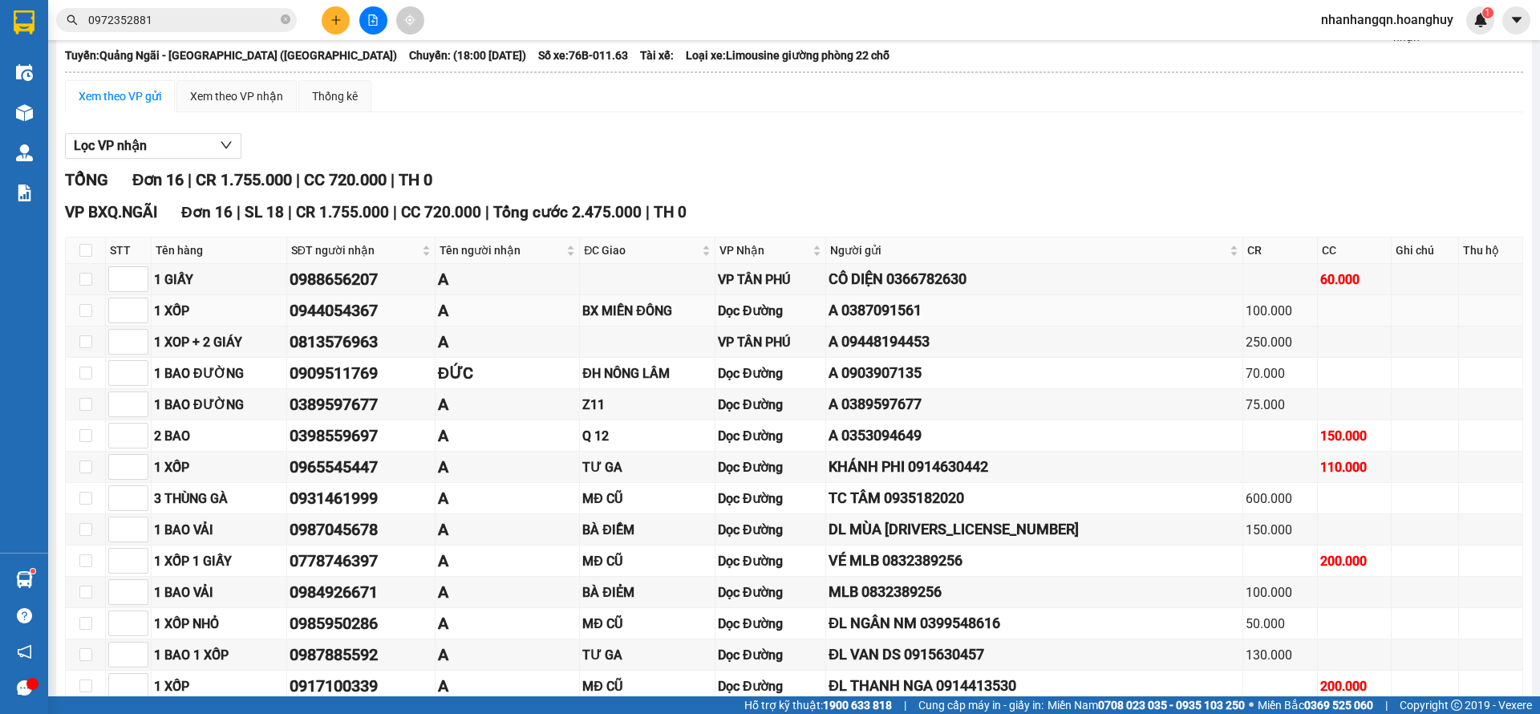
scroll to position [120, 0]
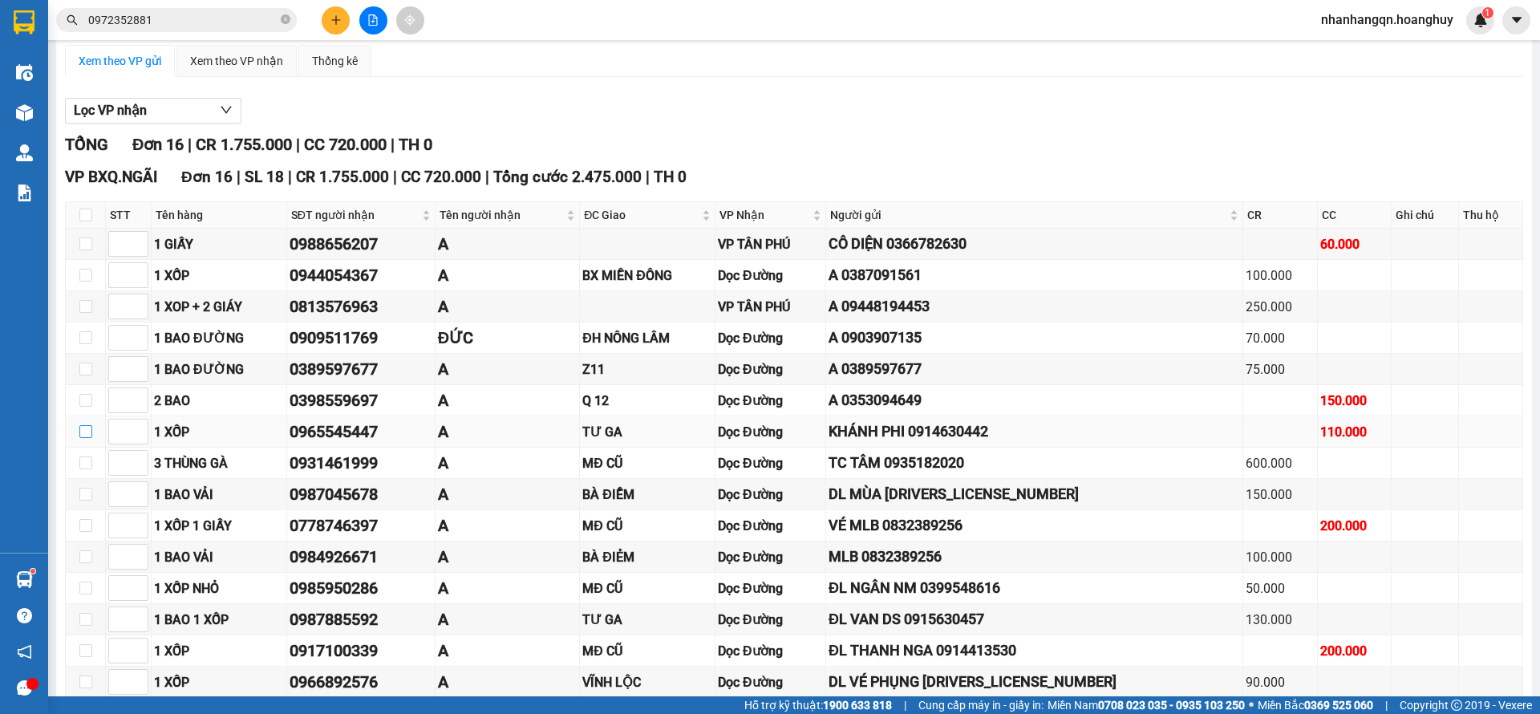
click at [85, 428] on input "checkbox" at bounding box center [85, 431] width 13 height 13
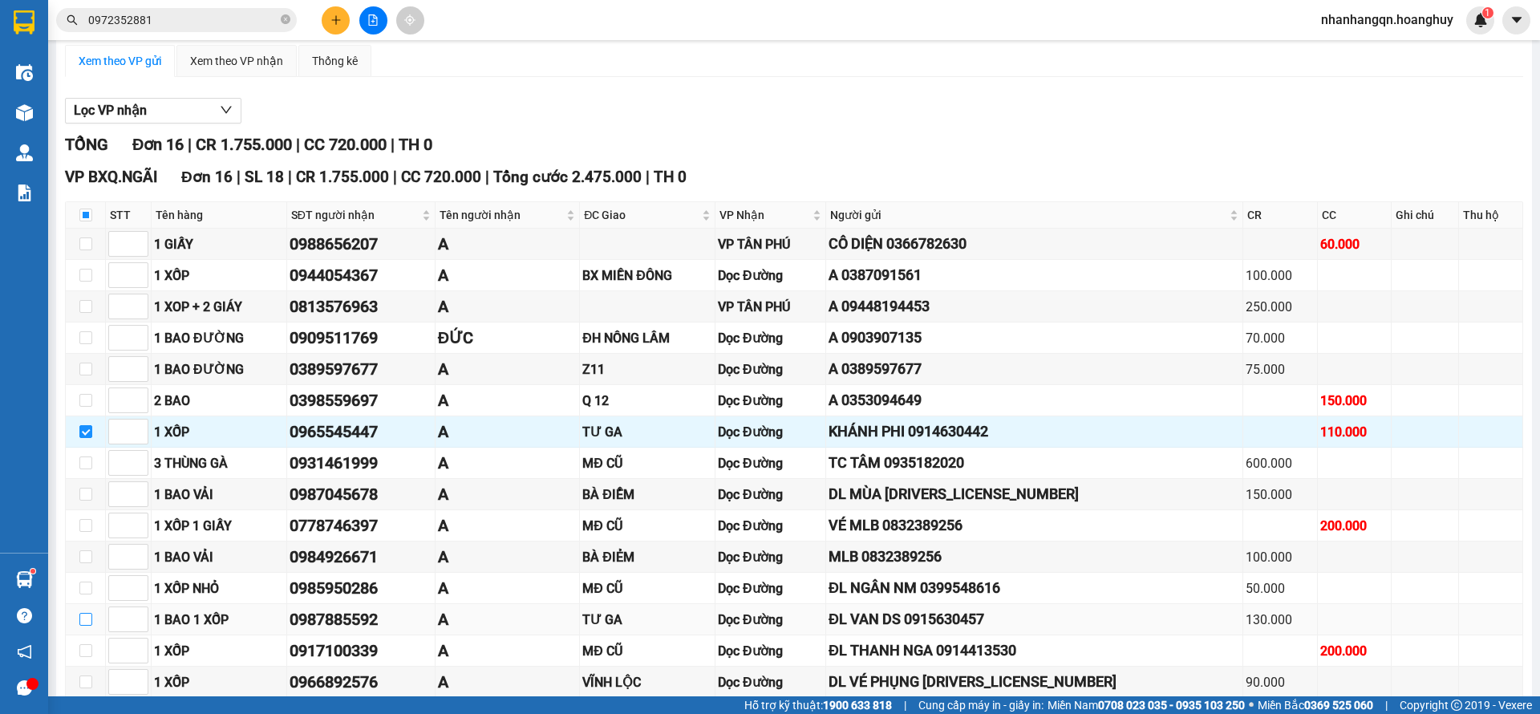
click at [83, 622] on input "checkbox" at bounding box center [85, 619] width 13 height 13
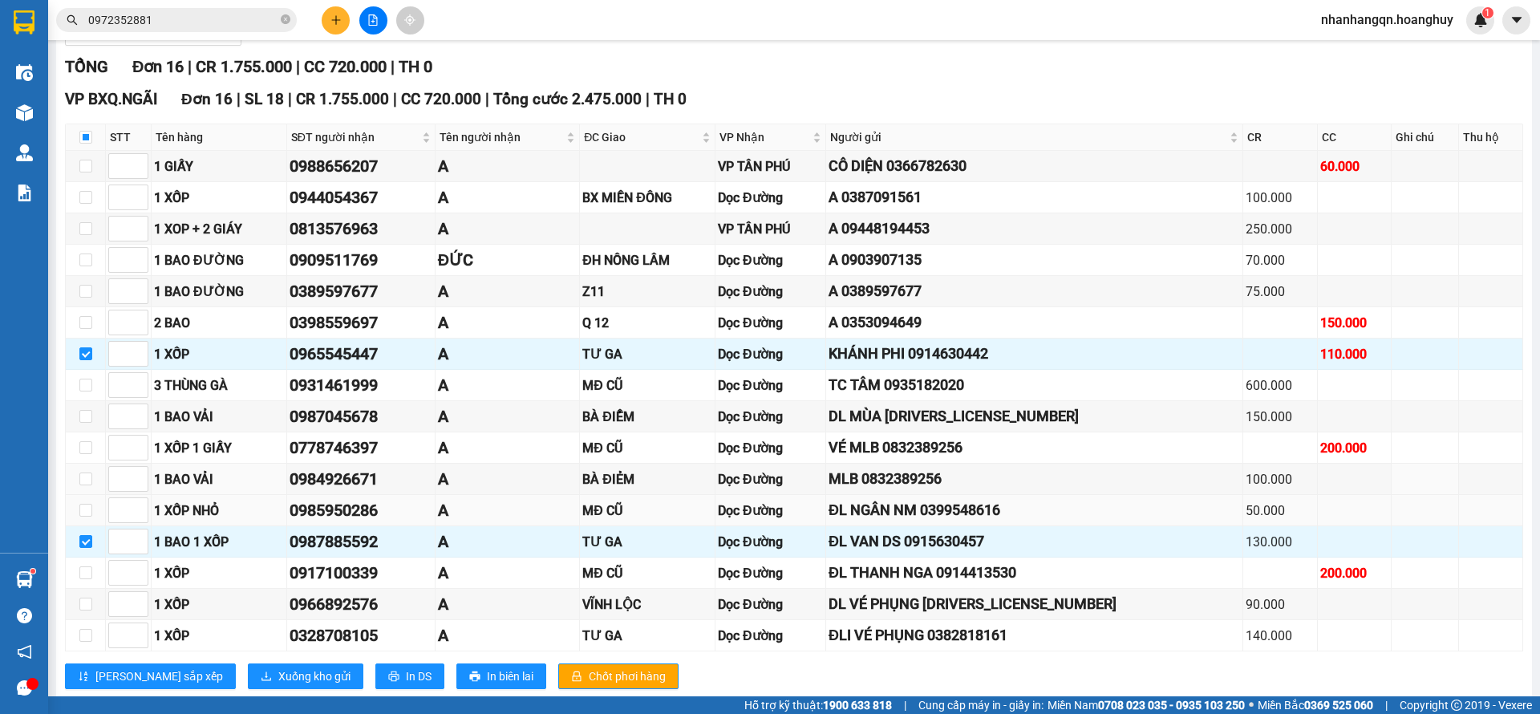
scroll to position [236, 0]
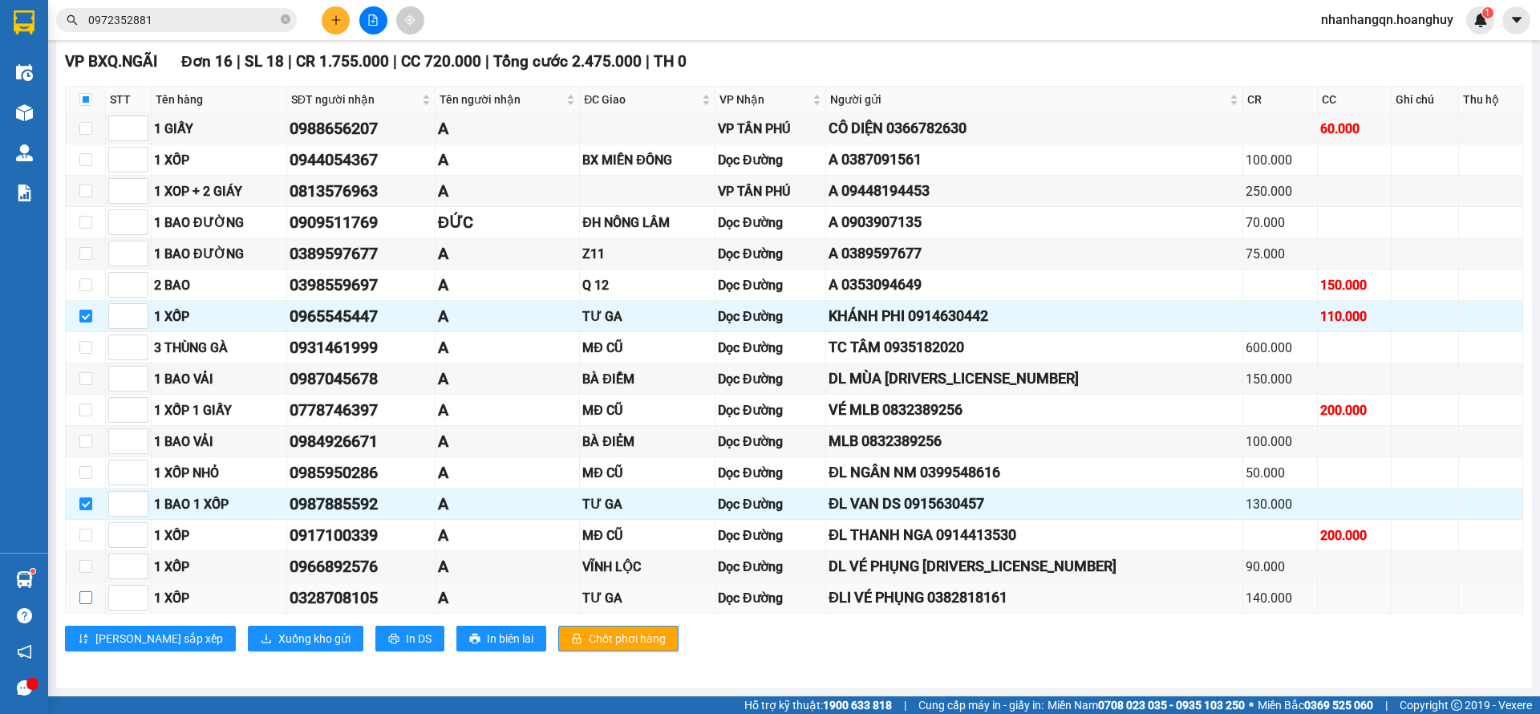
click at [86, 591] on input "checkbox" at bounding box center [85, 597] width 13 height 13
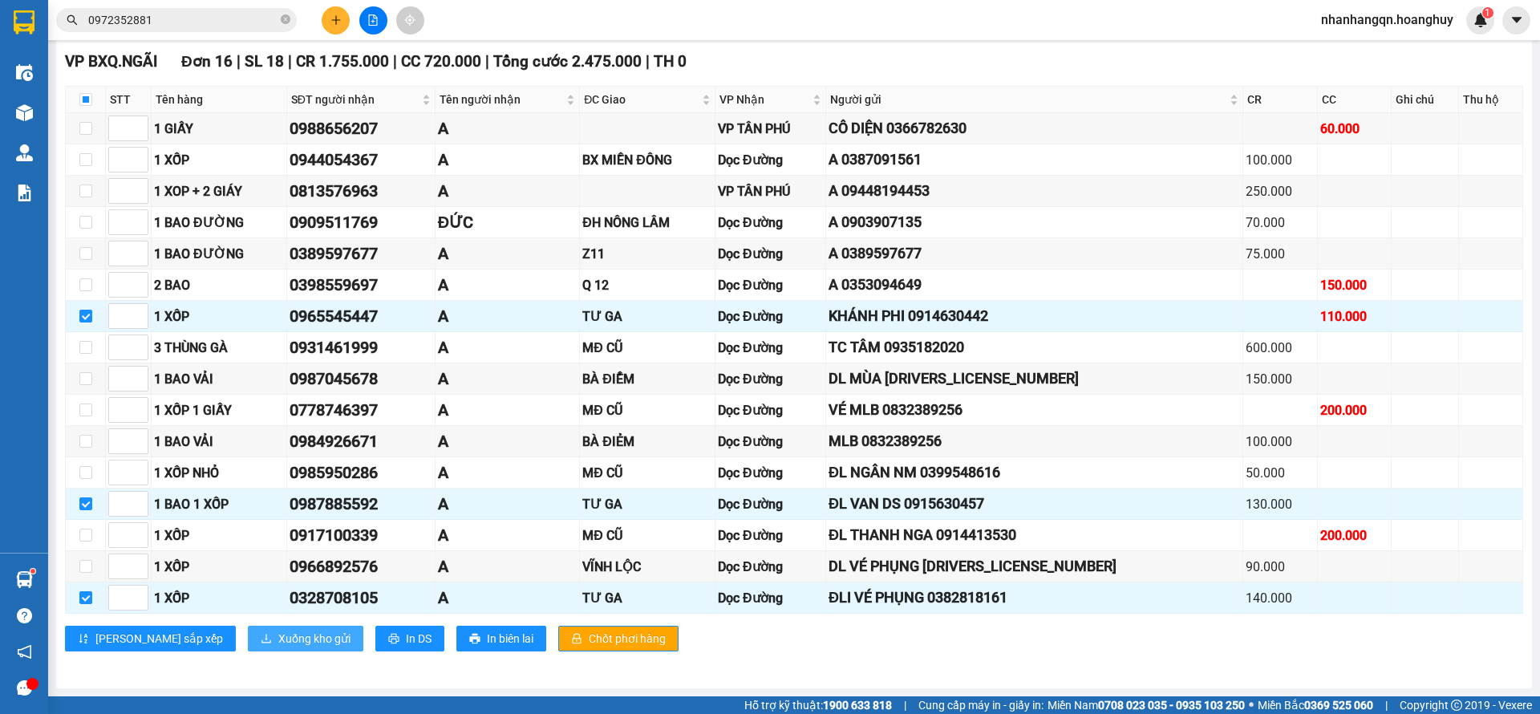
click at [278, 636] on span "Xuống kho gửi" at bounding box center [314, 639] width 72 height 18
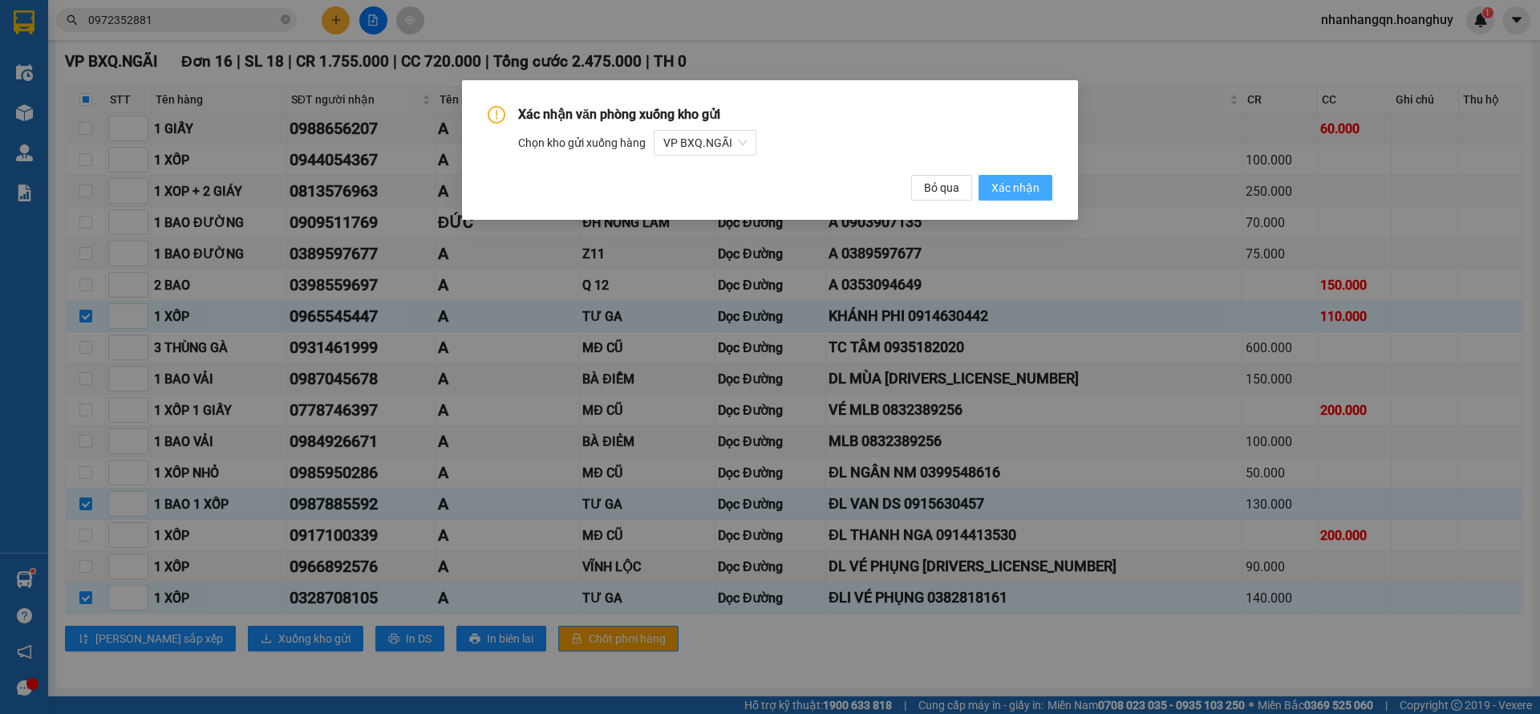
click at [1006, 195] on span "Xác nhận" at bounding box center [1015, 188] width 48 height 18
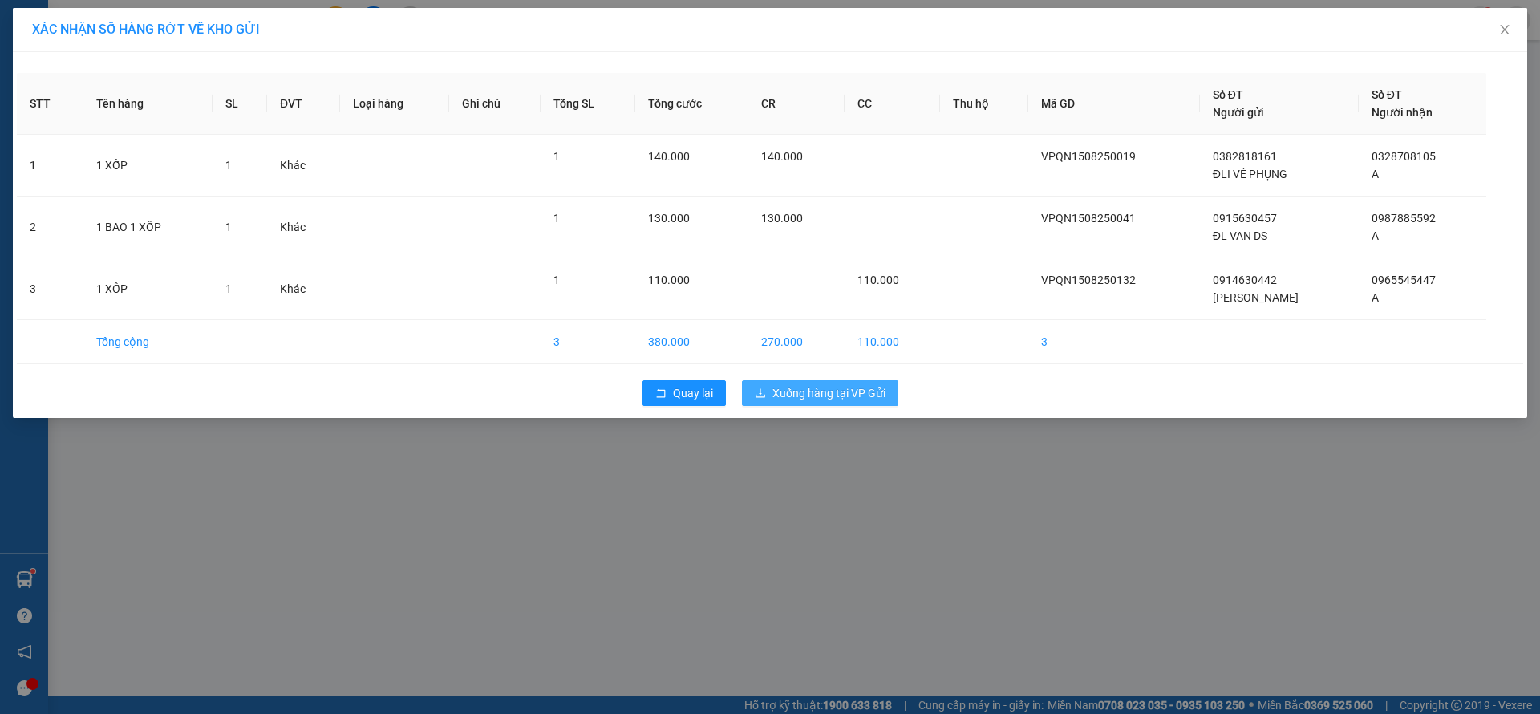
click at [820, 395] on span "Xuống hàng tại VP Gửi" at bounding box center [828, 393] width 113 height 18
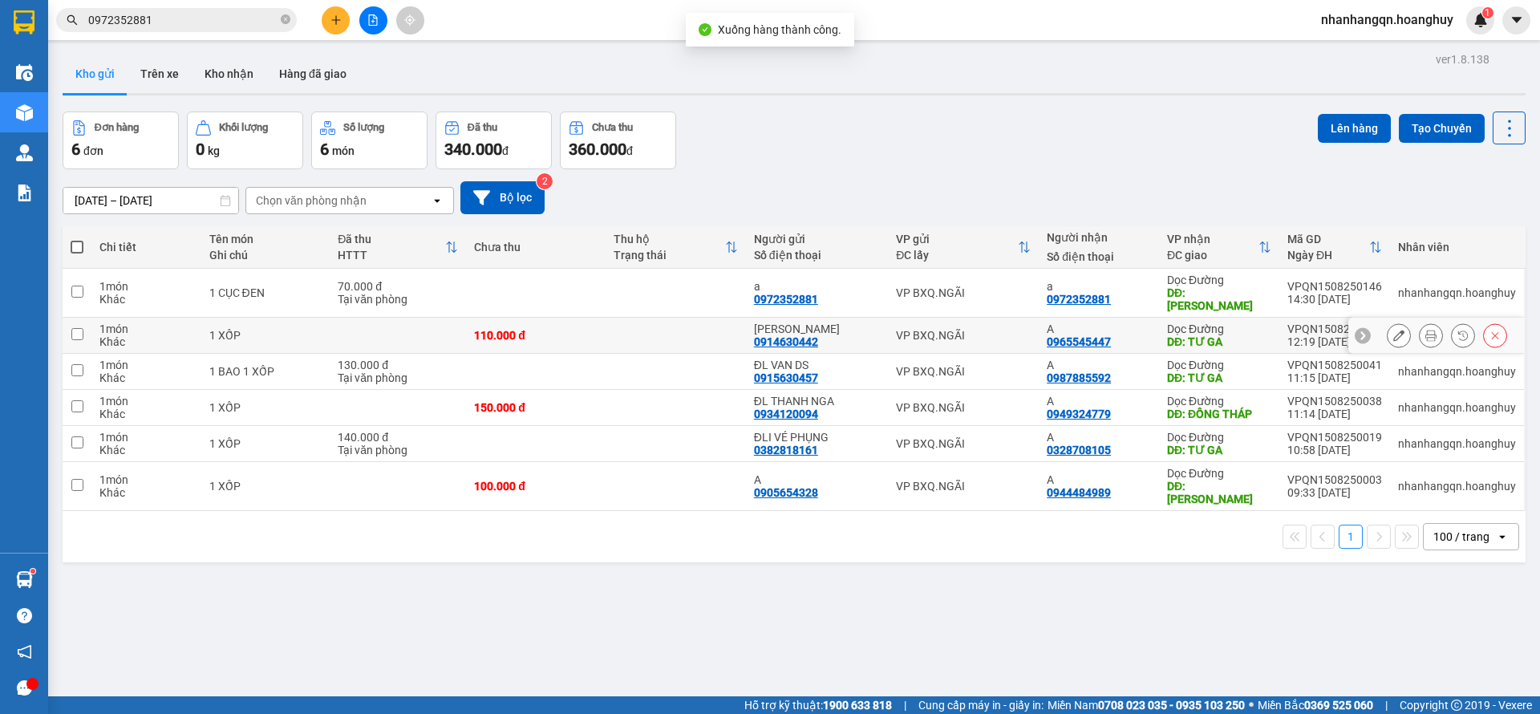
click at [1050, 322] on div "A" at bounding box center [1099, 328] width 104 height 13
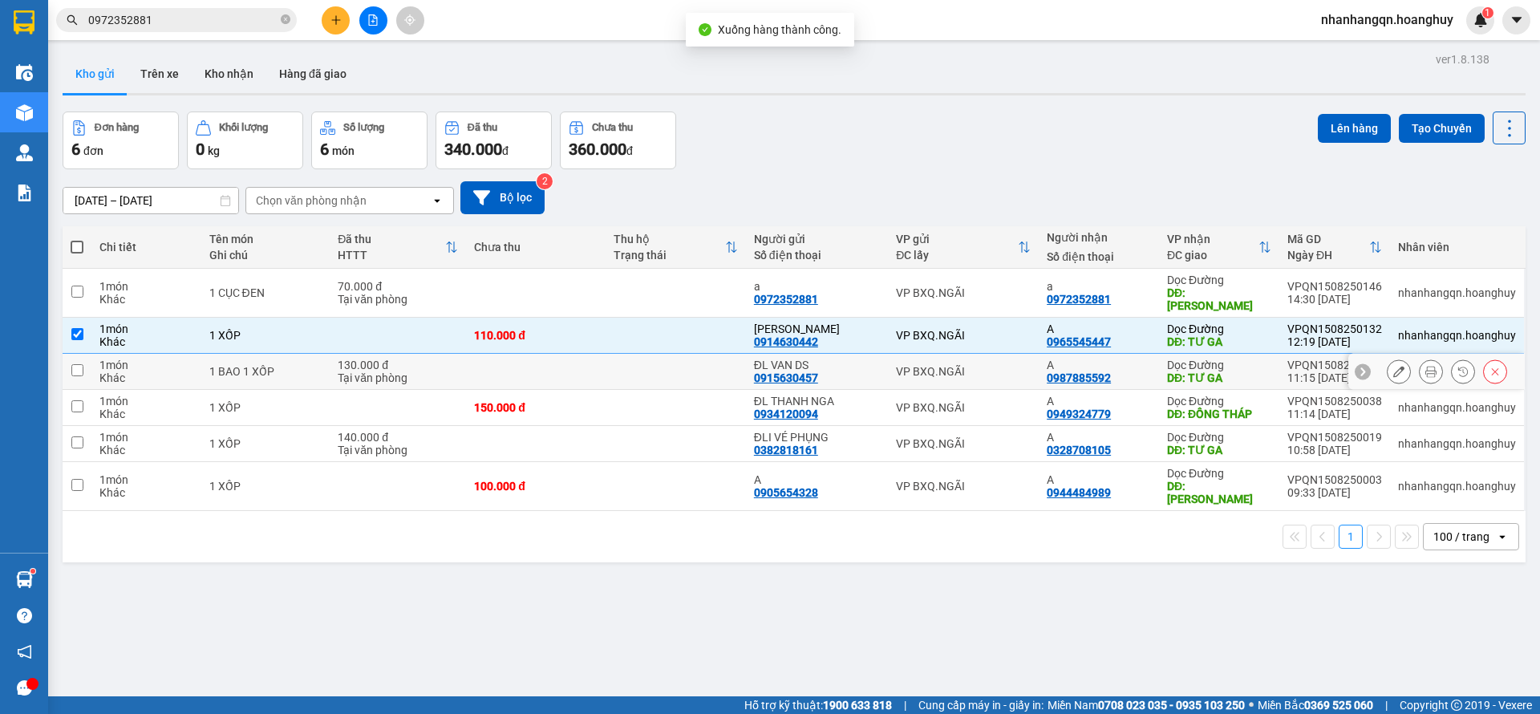
click at [1015, 365] on div "VP BXQ.NGÃI" at bounding box center [963, 371] width 135 height 13
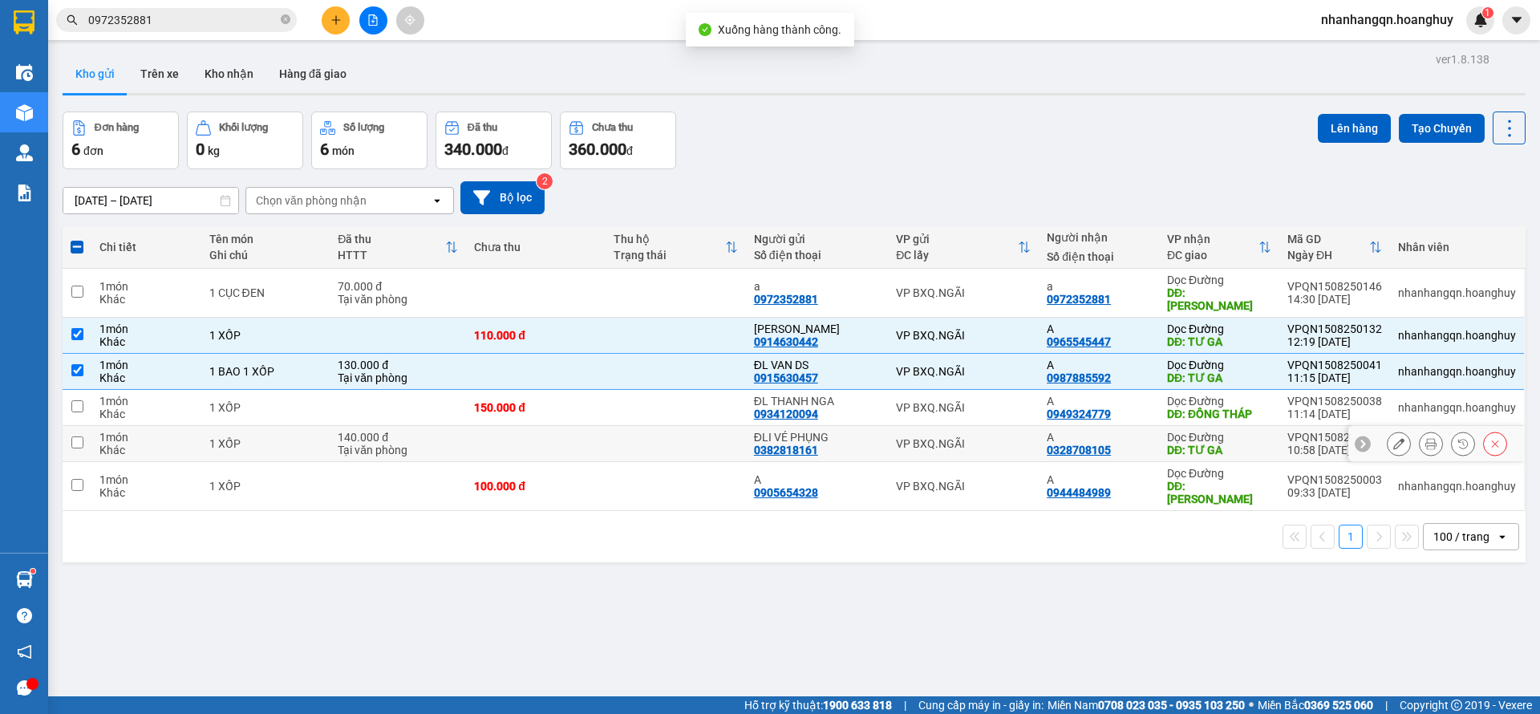
click at [1007, 426] on td "VP BXQ.NGÃI" at bounding box center [963, 444] width 151 height 36
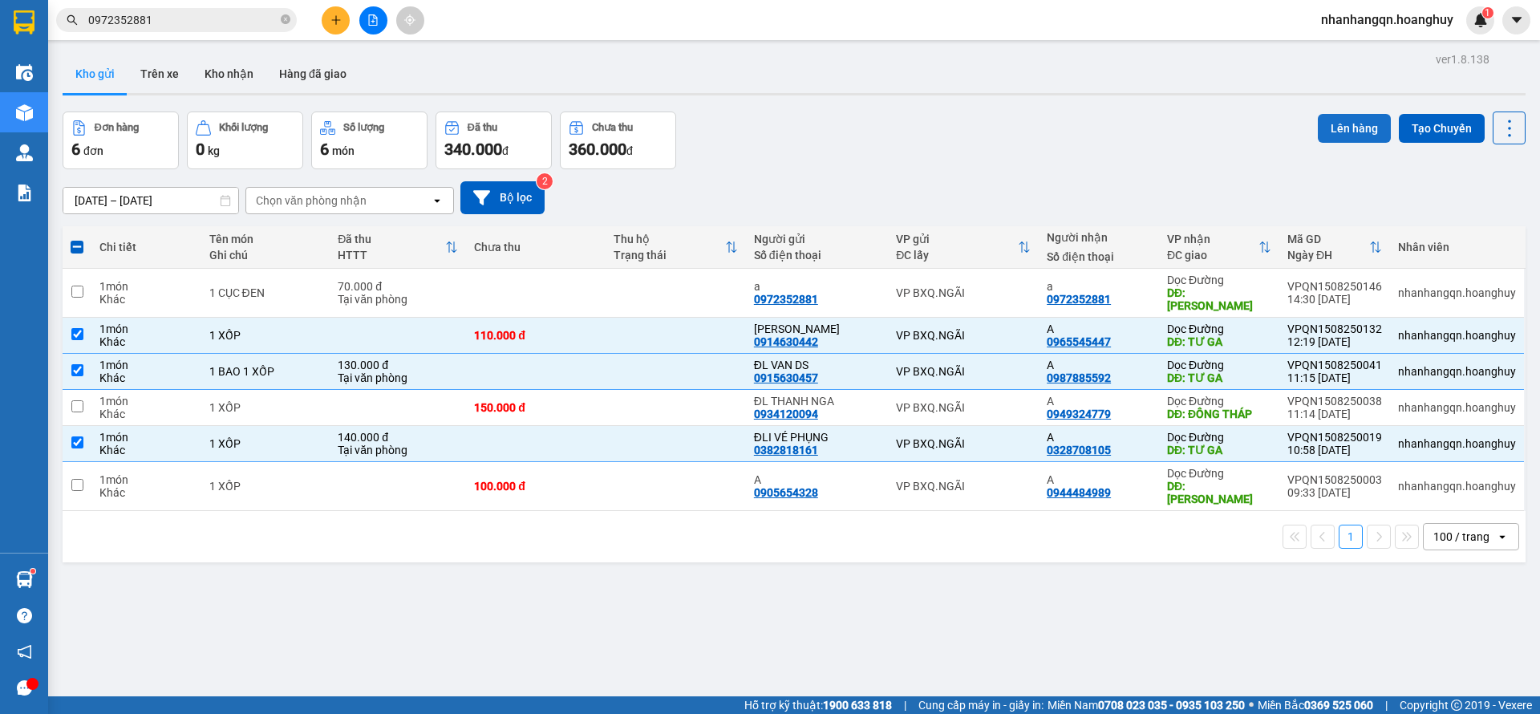
click at [1327, 119] on button "Lên hàng" at bounding box center [1354, 128] width 73 height 29
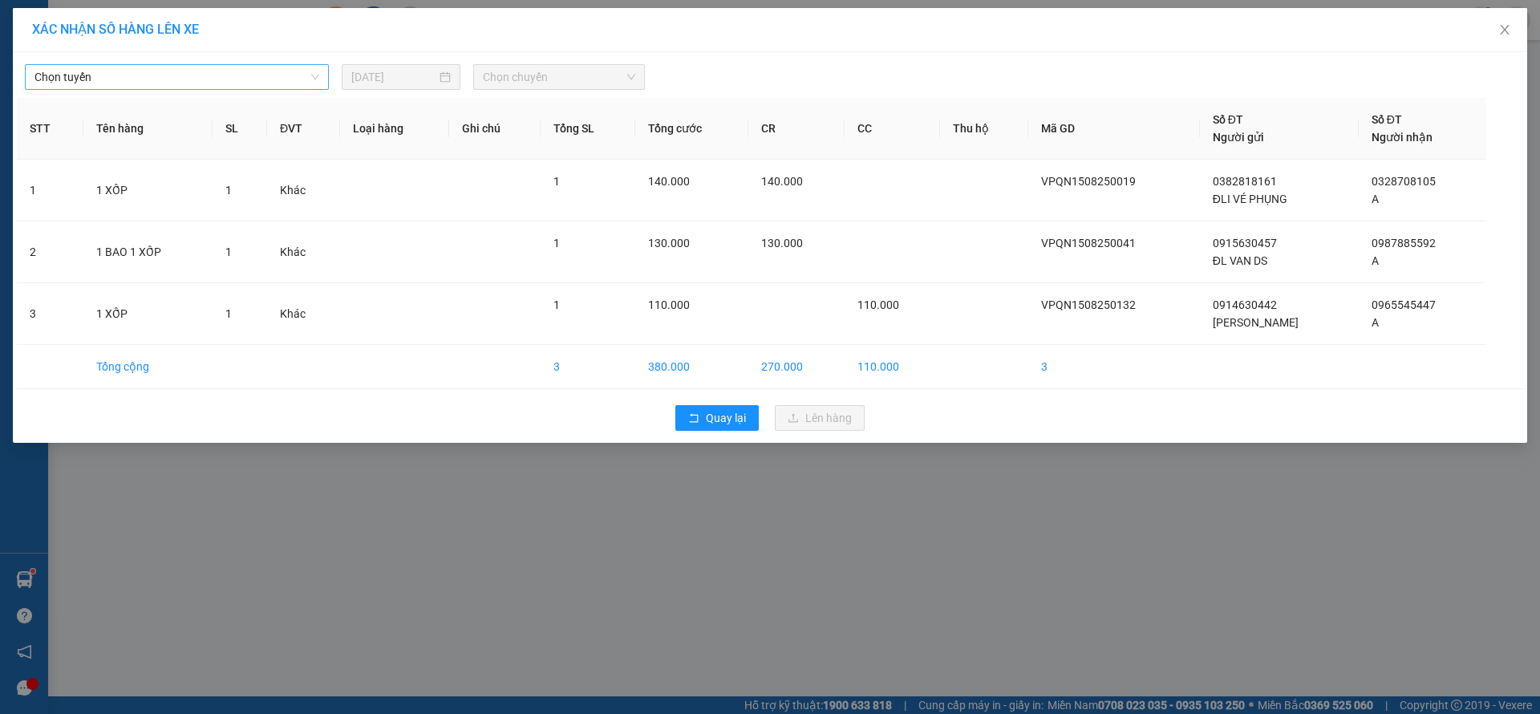
click at [279, 78] on span "Chọn tuyến" at bounding box center [176, 77] width 285 height 24
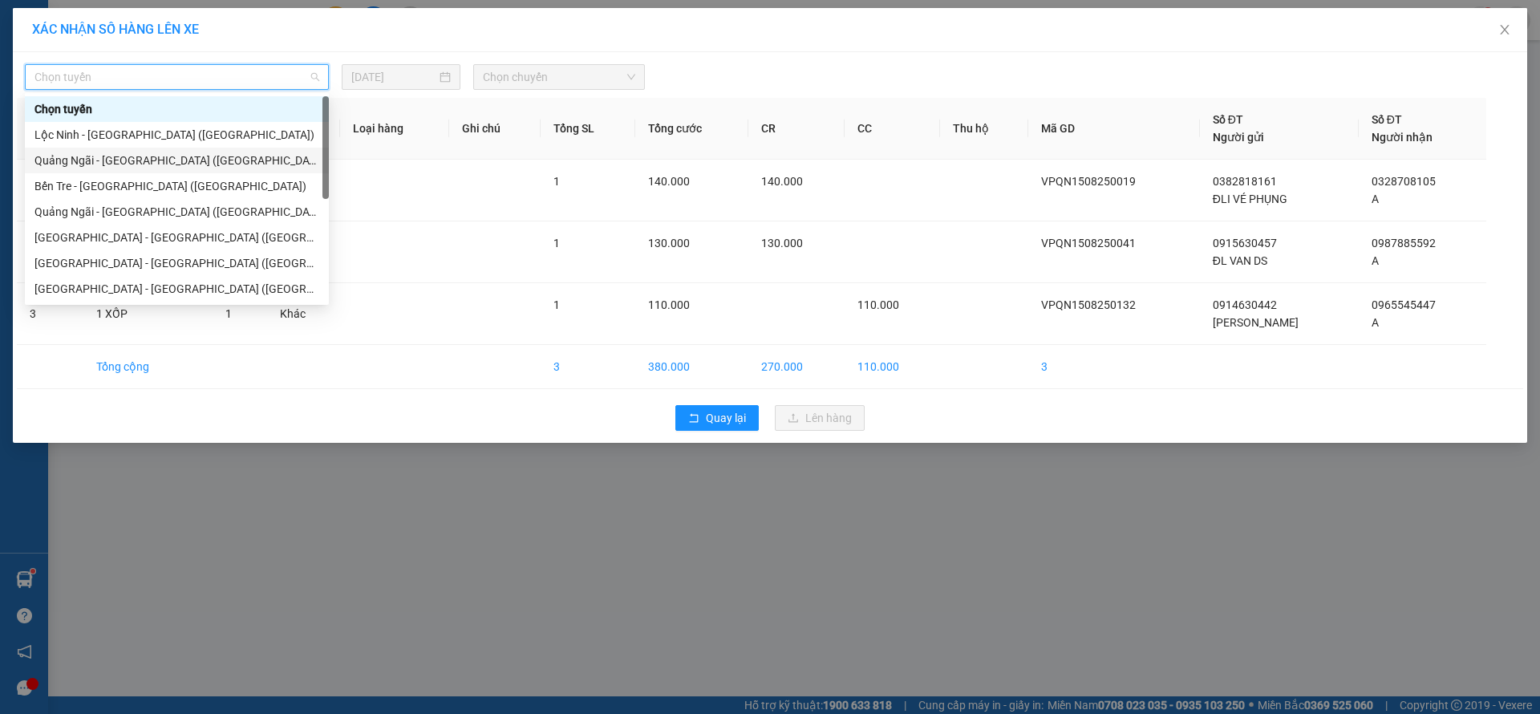
click at [163, 152] on div "Quảng Ngãi - [GEOGRAPHIC_DATA] ([GEOGRAPHIC_DATA])" at bounding box center [176, 161] width 285 height 18
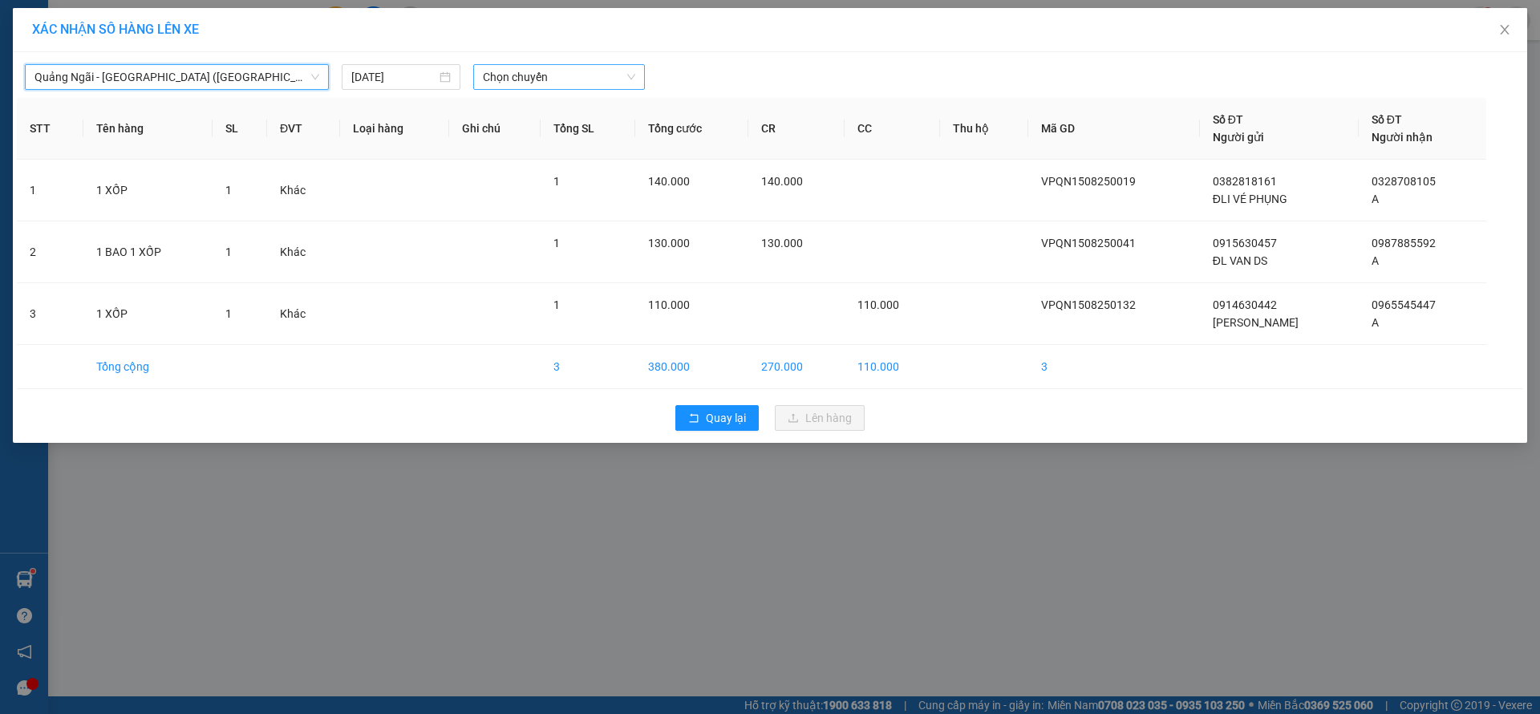
click at [584, 76] on span "Chọn chuyến" at bounding box center [559, 77] width 152 height 24
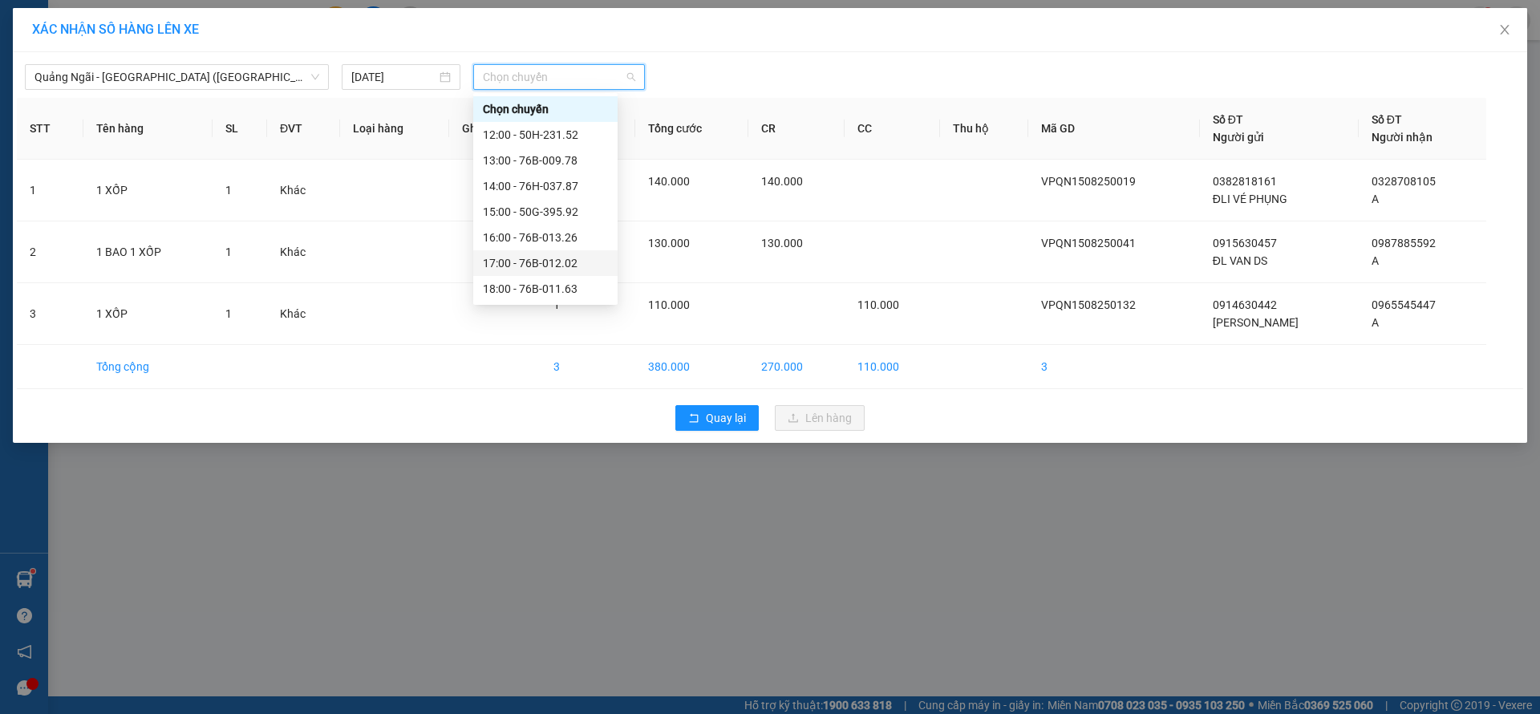
click at [557, 265] on div "17:00 - 76B-012.02" at bounding box center [545, 263] width 125 height 18
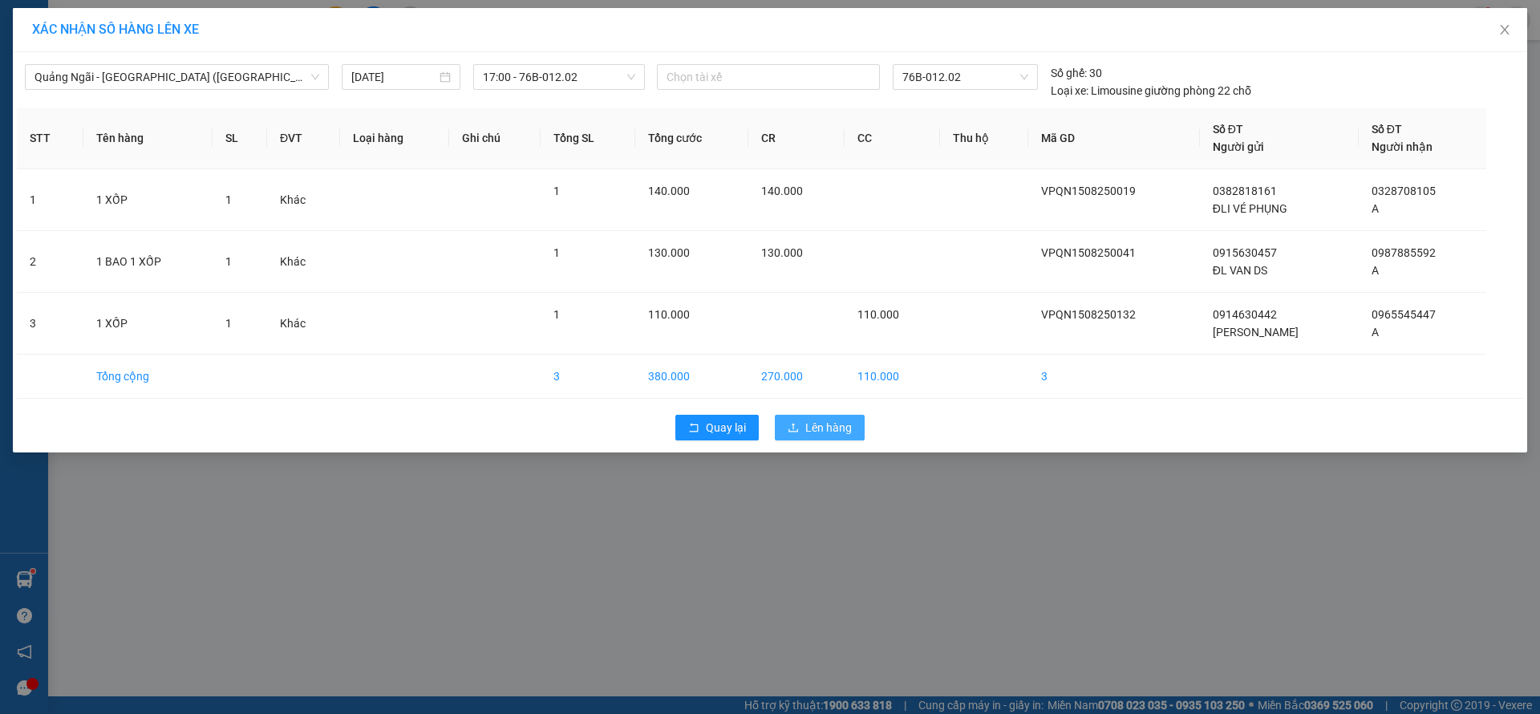
click at [812, 415] on button "Lên hàng" at bounding box center [820, 428] width 90 height 26
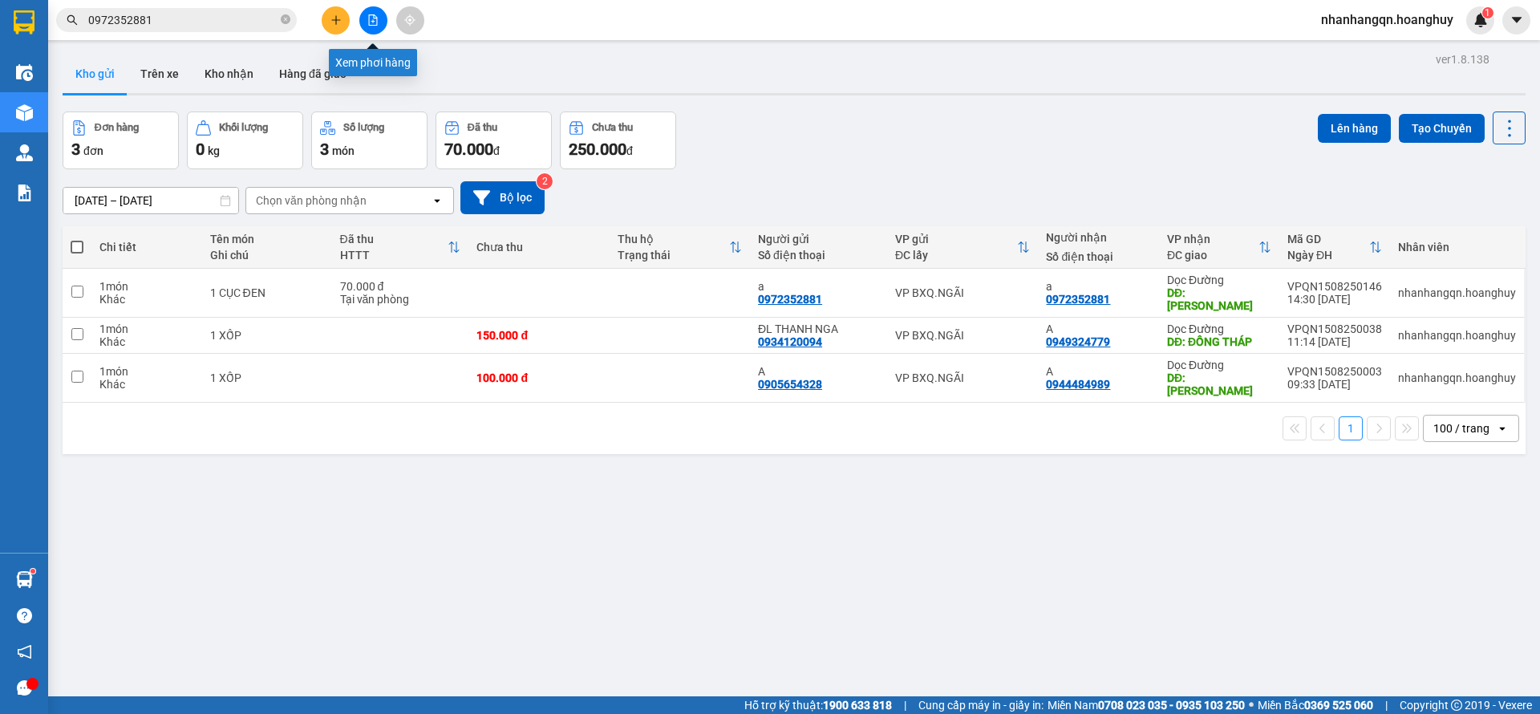
click at [379, 17] on button at bounding box center [373, 20] width 28 height 28
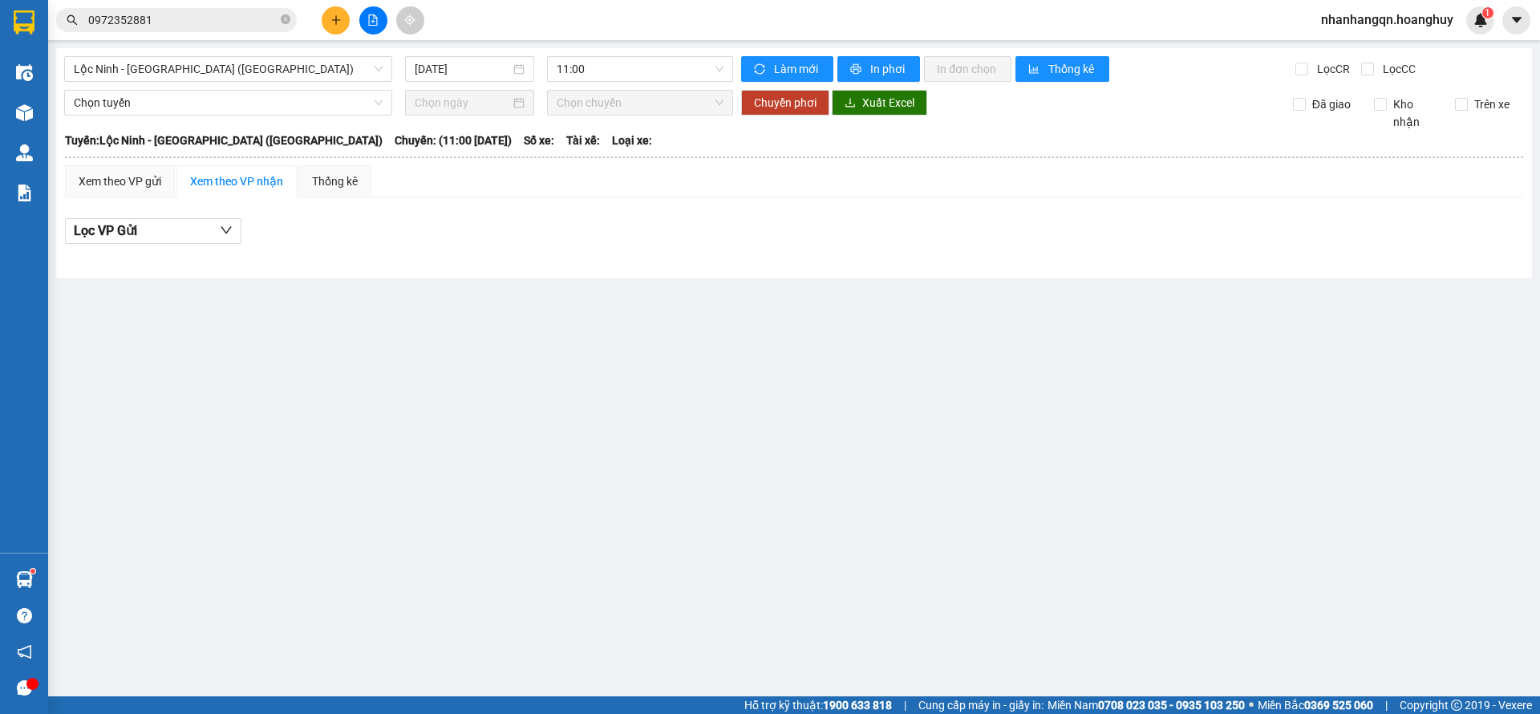
click at [213, 47] on main "Lộc Ninh - Quảng Ngãi (Hàng Hóa) 15/08/2025 11:00 Làm mới In phơi In đơn chọn T…" at bounding box center [770, 348] width 1540 height 696
click at [212, 63] on span "Lộc Ninh - [GEOGRAPHIC_DATA] ([GEOGRAPHIC_DATA])" at bounding box center [228, 69] width 309 height 24
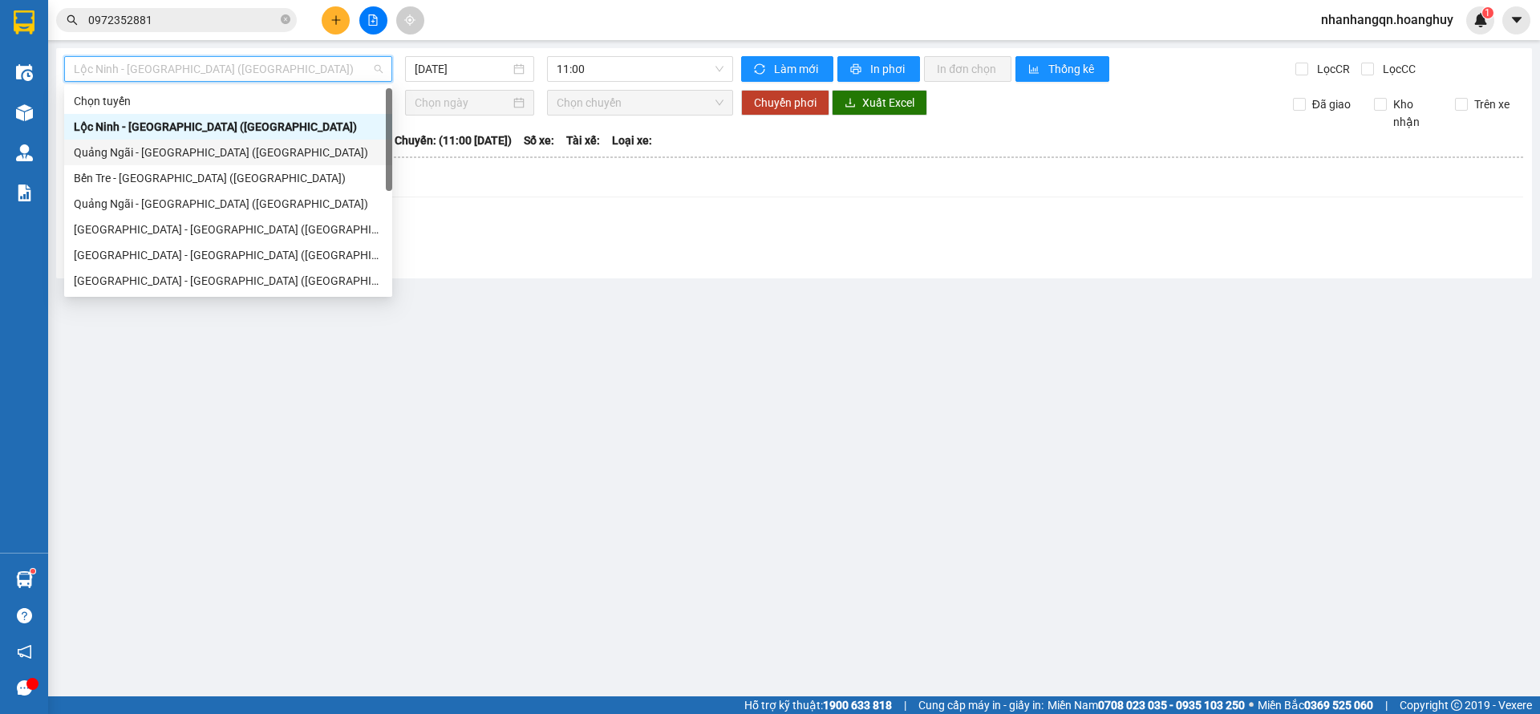
click at [198, 140] on div "Quảng Ngãi - [GEOGRAPHIC_DATA] ([GEOGRAPHIC_DATA])" at bounding box center [228, 153] width 328 height 26
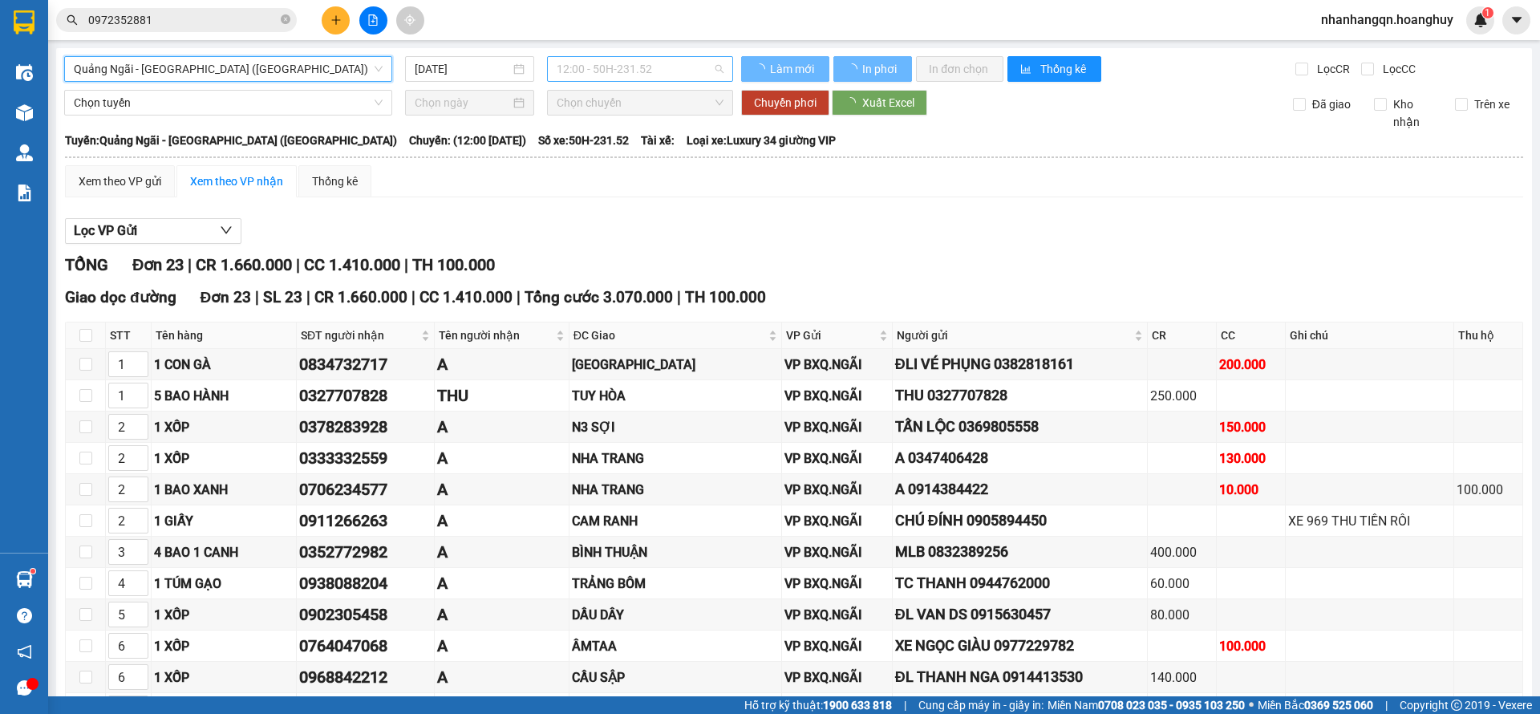
click at [567, 77] on span "12:00 - 50H-231.52" at bounding box center [640, 69] width 167 height 24
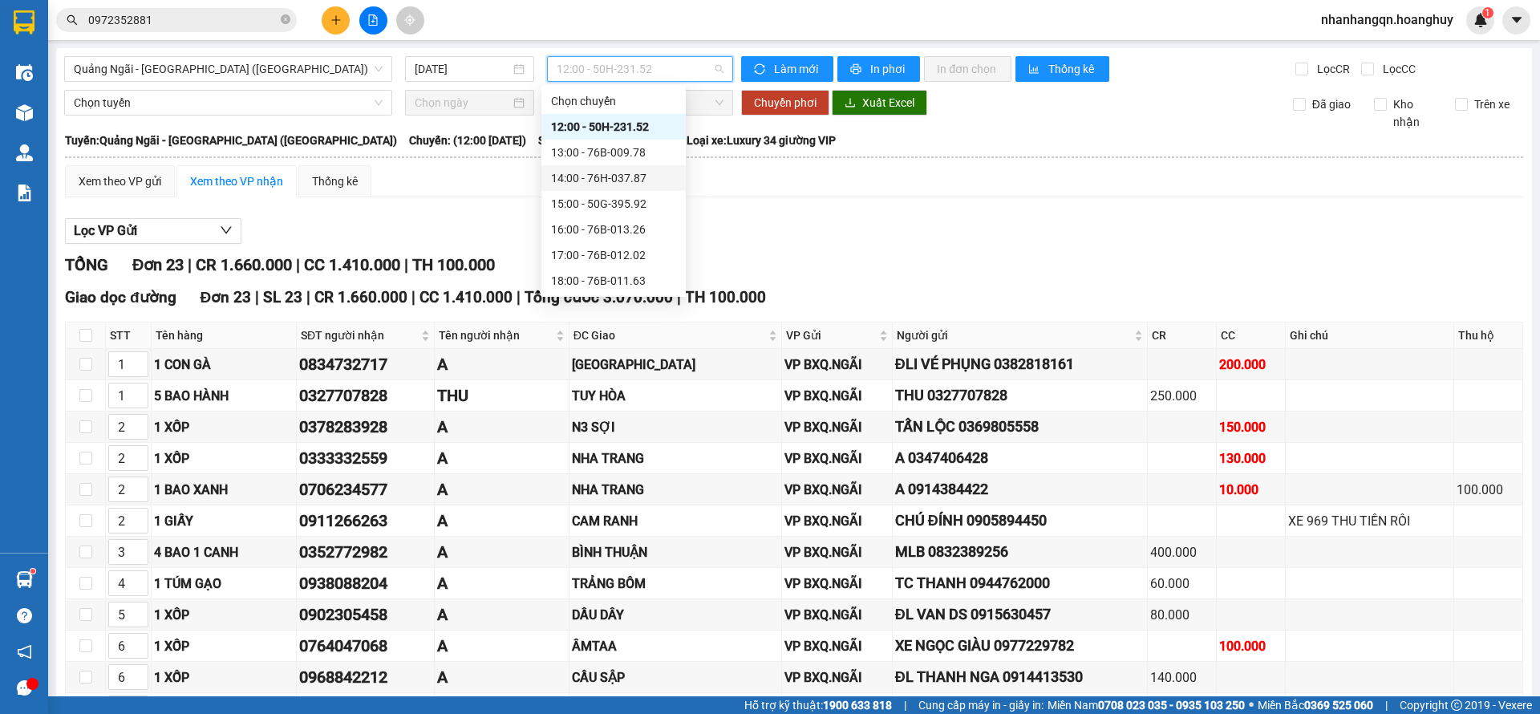
scroll to position [51, 0]
click at [622, 255] on div "19:00 - 50H-496.77" at bounding box center [613, 255] width 125 height 18
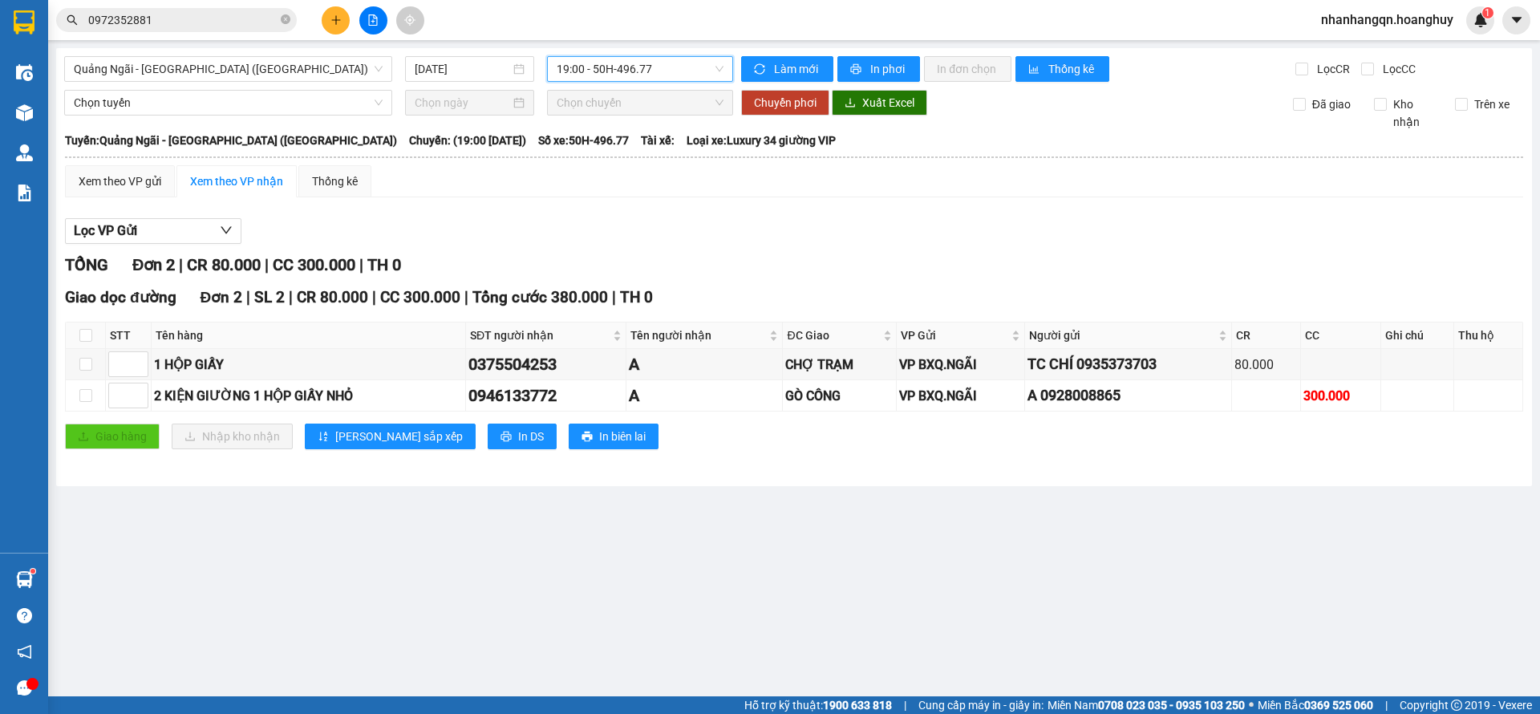
click at [706, 75] on span "19:00 - 50H-496.77" at bounding box center [640, 69] width 167 height 24
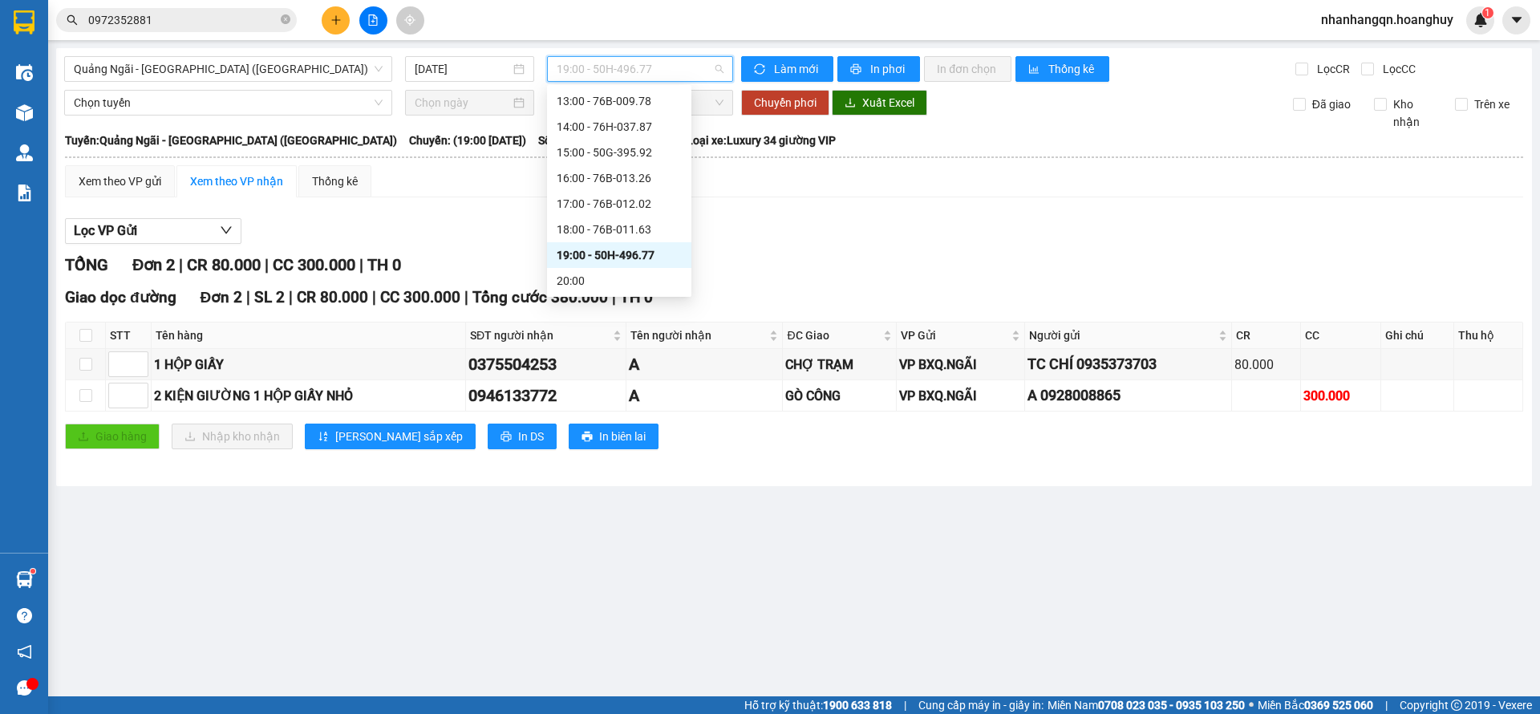
click at [635, 242] on div "19:00 - 50H-496.77" at bounding box center [619, 255] width 144 height 26
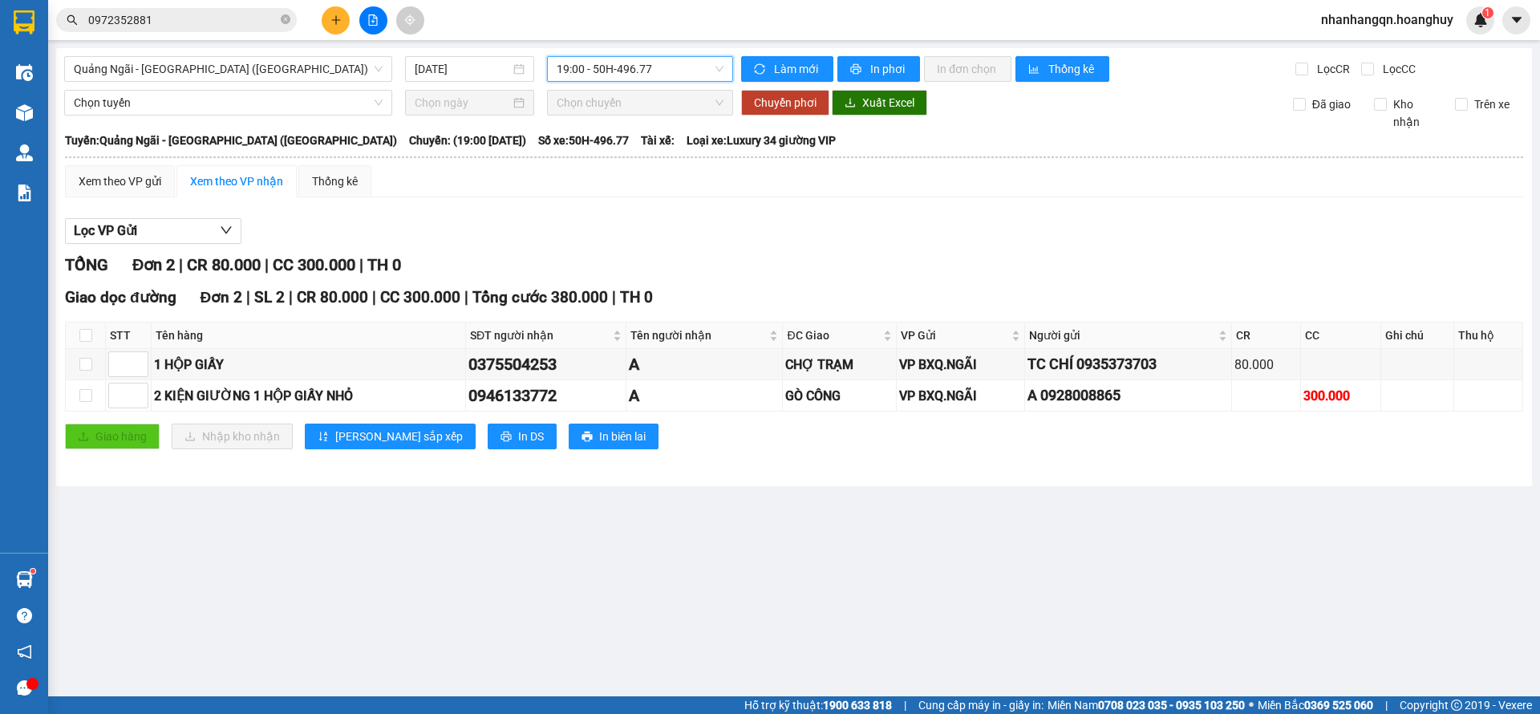
click at [658, 73] on span "19:00 - 50H-496.77" at bounding box center [640, 69] width 167 height 24
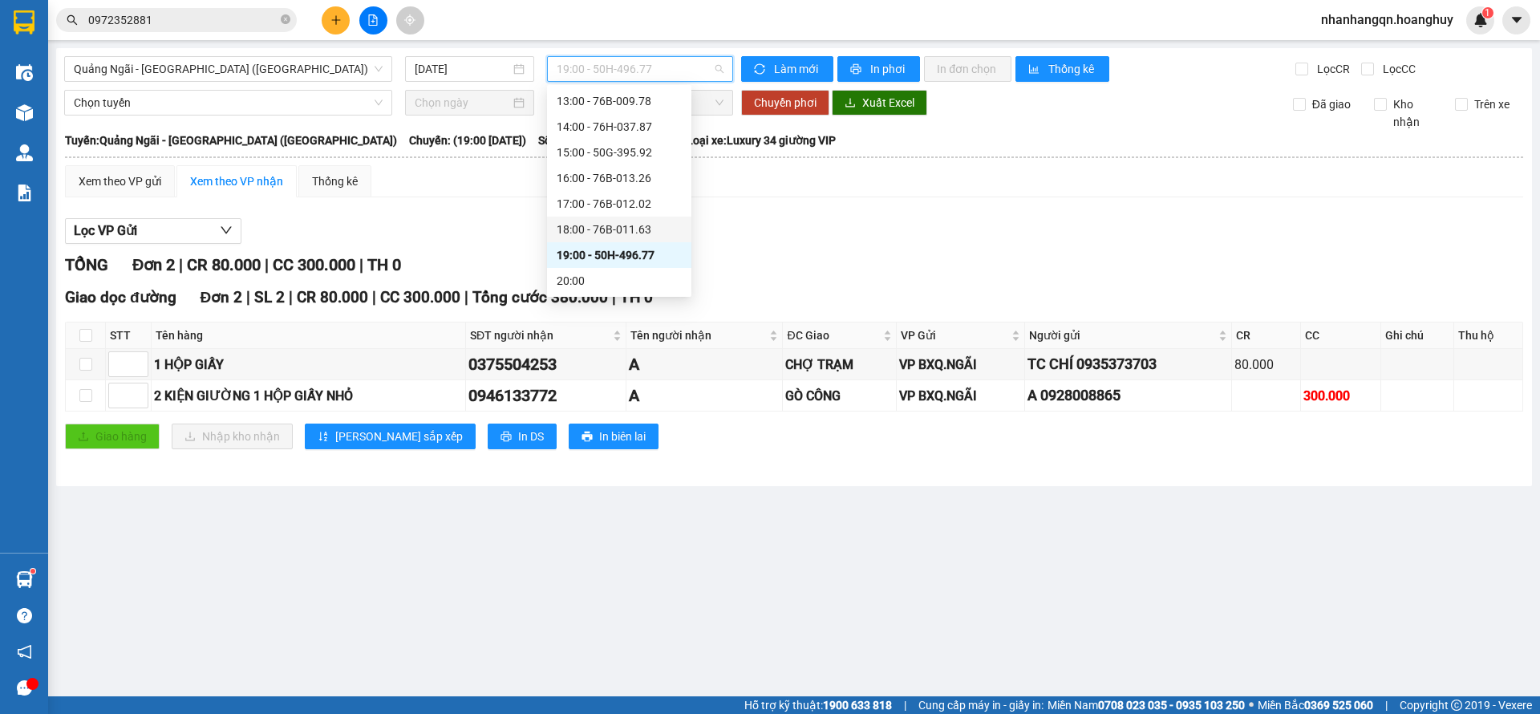
click at [618, 221] on div "18:00 - 76B-011.63" at bounding box center [619, 230] width 125 height 18
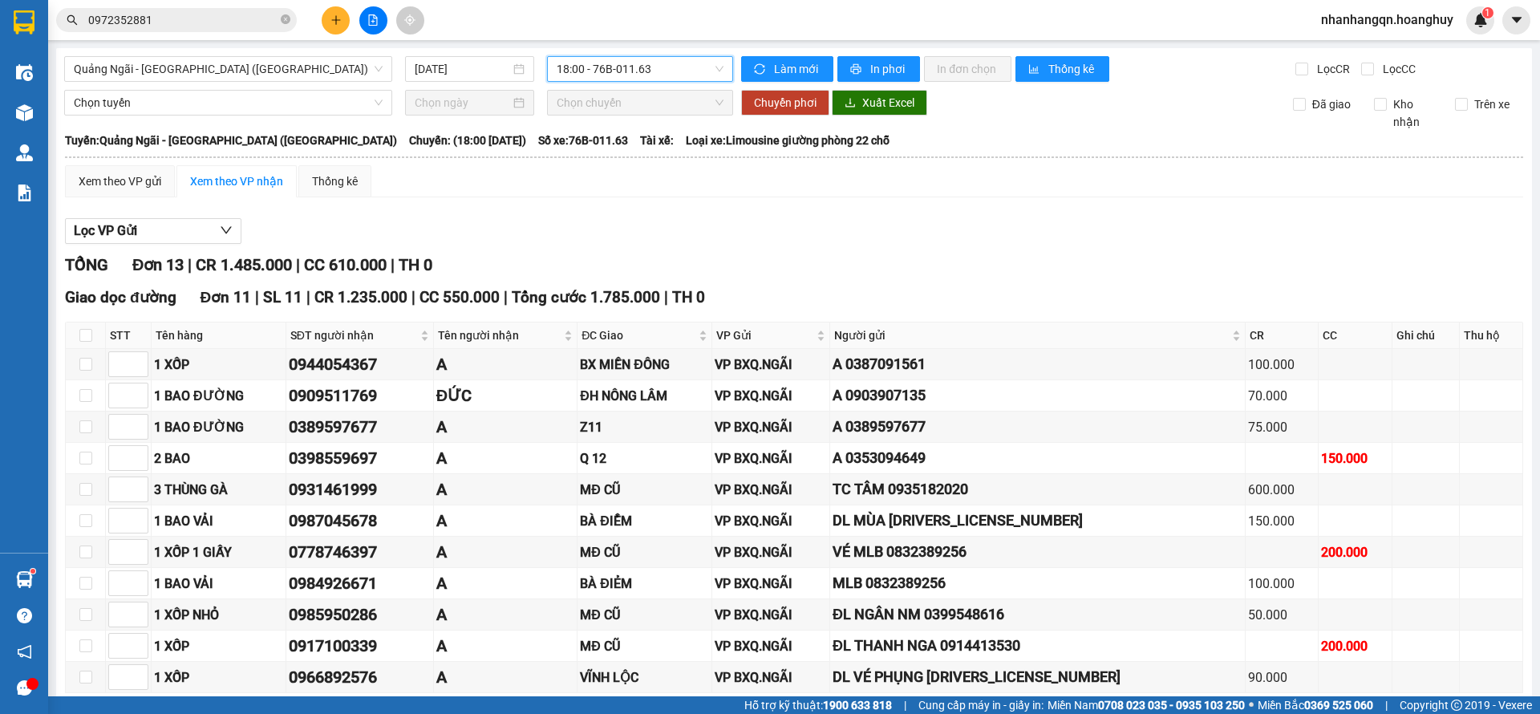
click at [146, 27] on input "0972352881" at bounding box center [182, 20] width 189 height 18
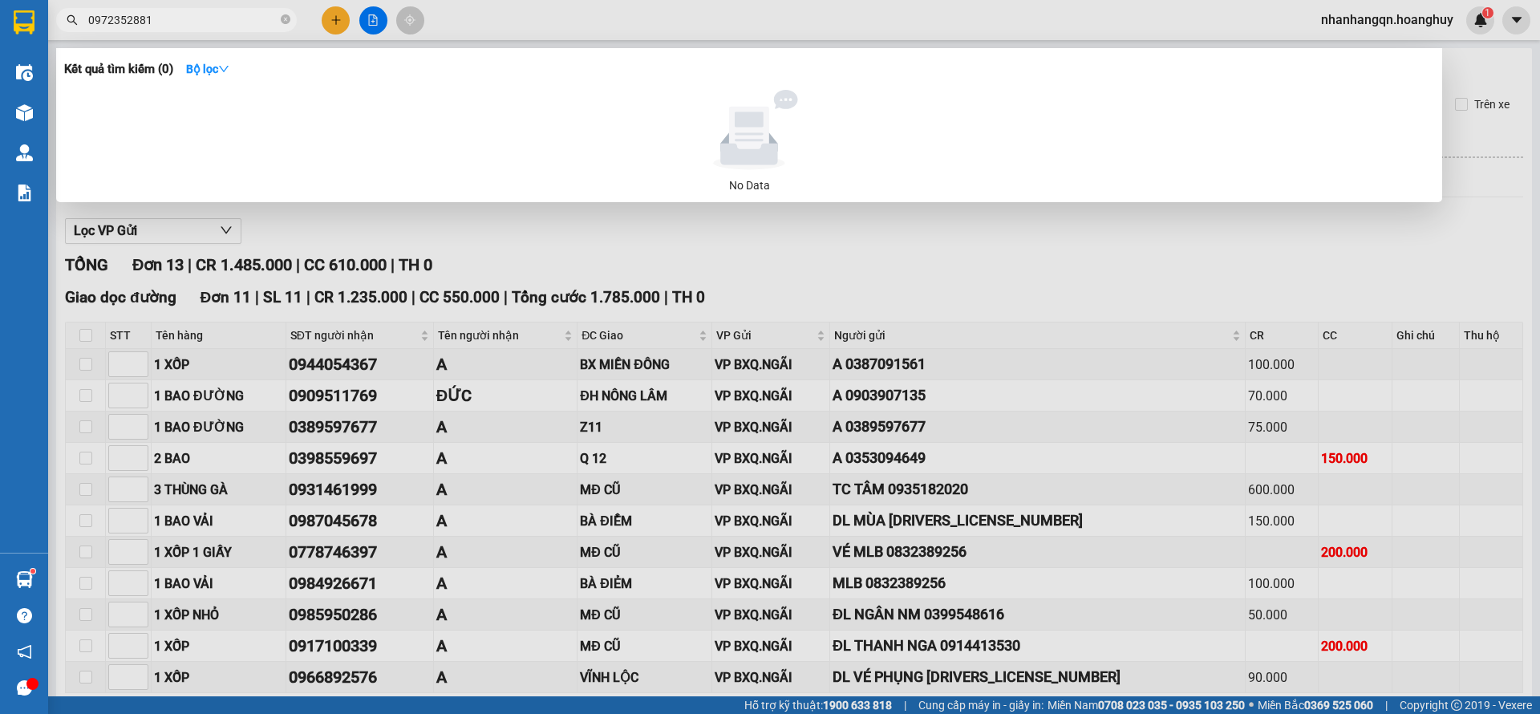
click at [146, 27] on input "0972352881" at bounding box center [182, 20] width 189 height 18
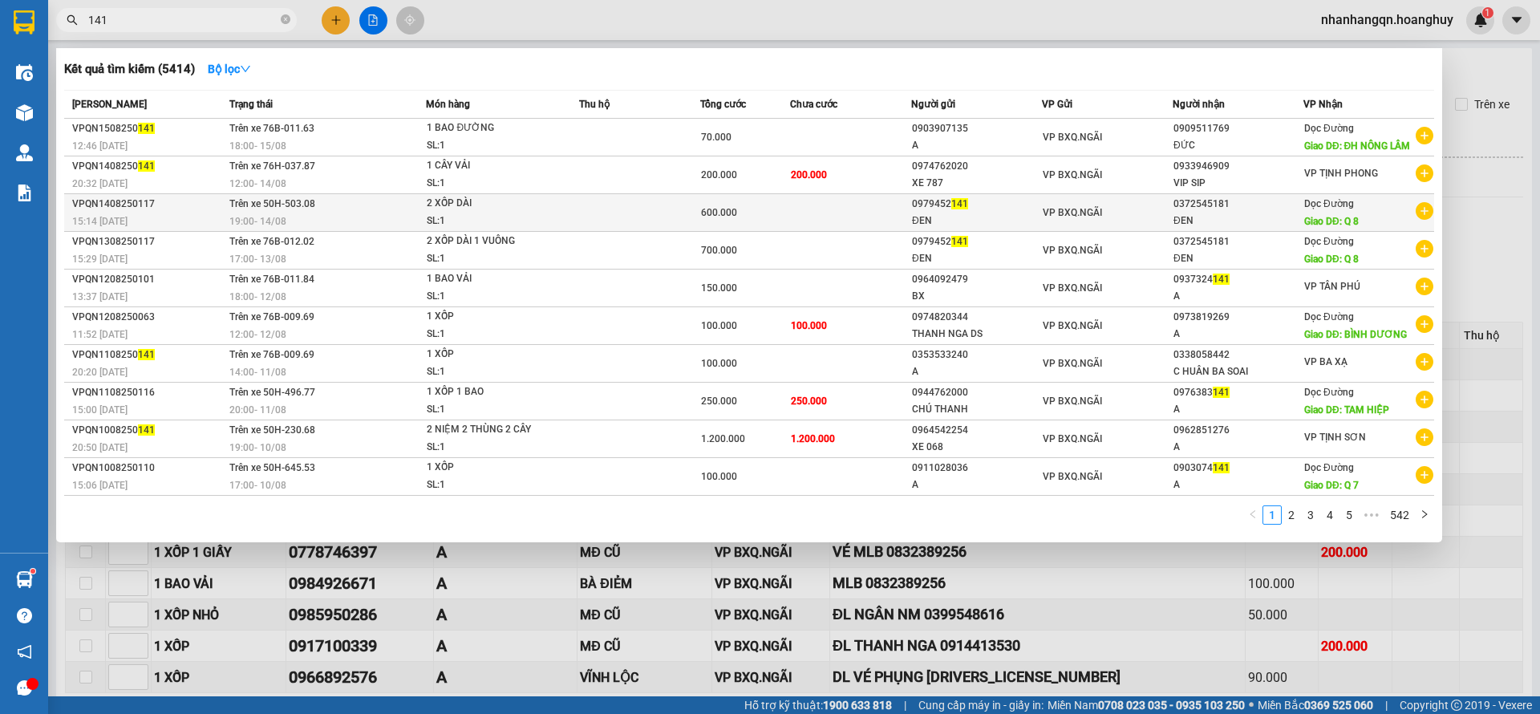
click at [1085, 214] on span "VP BXQ.NGÃI" at bounding box center [1072, 212] width 59 height 11
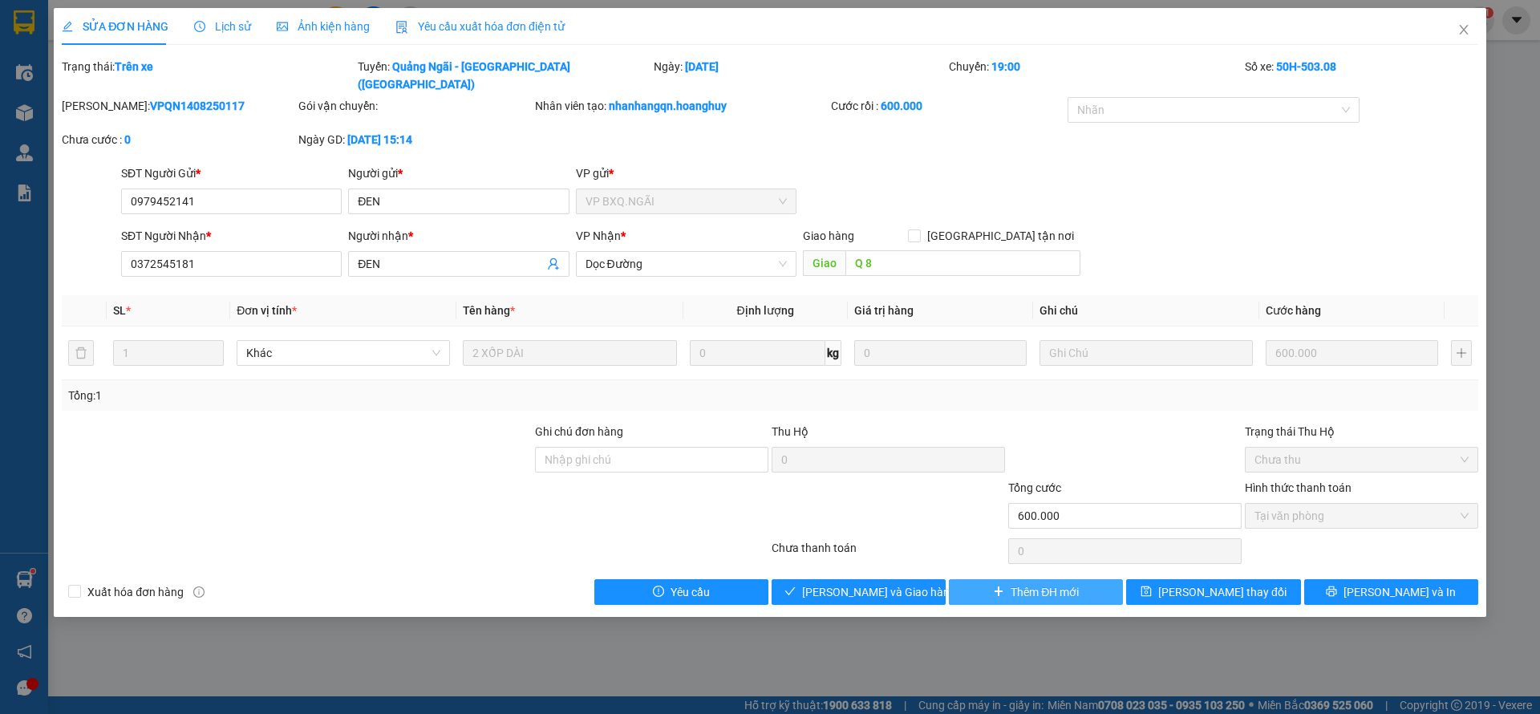
click at [1011, 583] on span "Thêm ĐH mới" at bounding box center [1045, 592] width 68 height 18
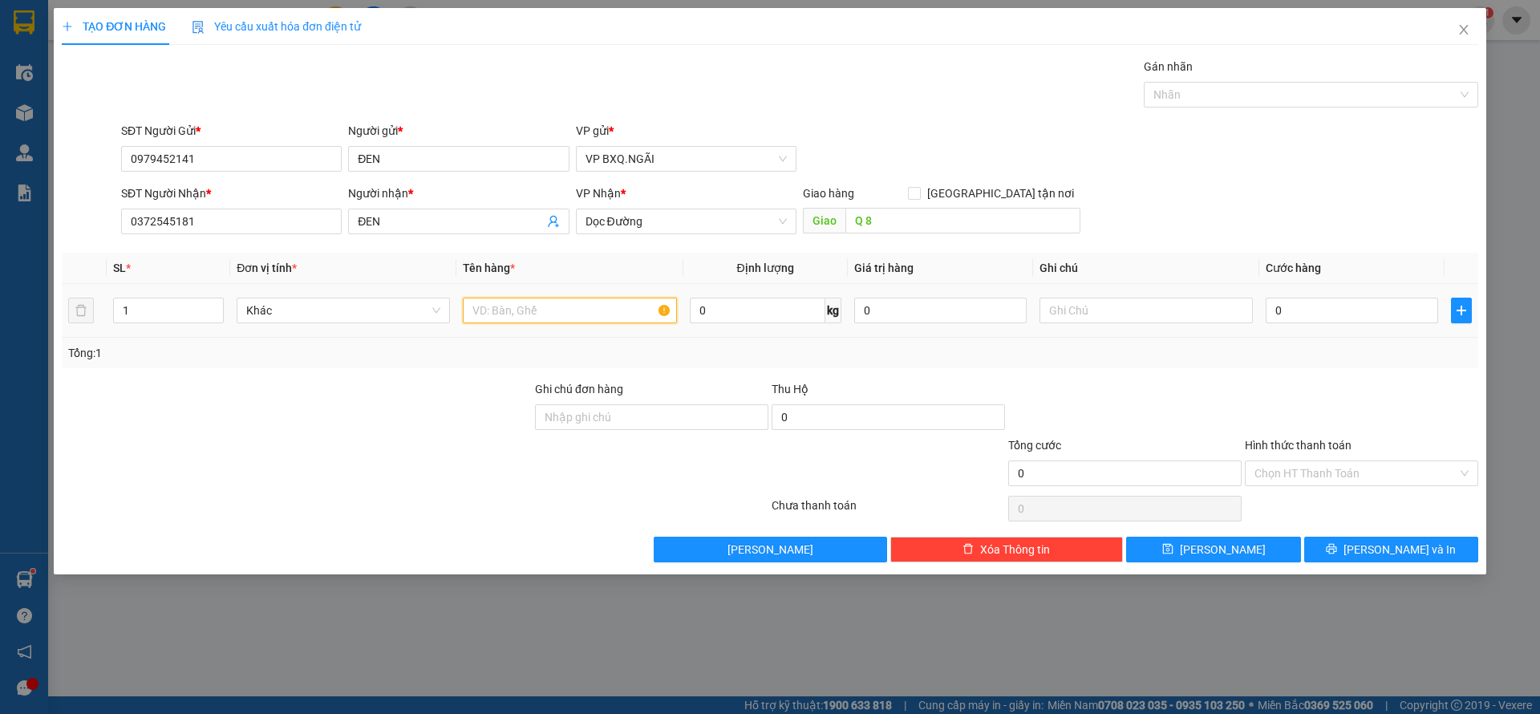
click at [602, 312] on input "text" at bounding box center [569, 311] width 213 height 26
click at [1379, 488] on div "Hình thức thanh toán Chọn HT Thanh Toán" at bounding box center [1361, 464] width 233 height 56
click at [1379, 486] on div "Hình thức thanh toán Chọn HT Thanh Toán" at bounding box center [1361, 464] width 233 height 56
click at [1371, 478] on input "Hình thức thanh toán" at bounding box center [1355, 473] width 203 height 24
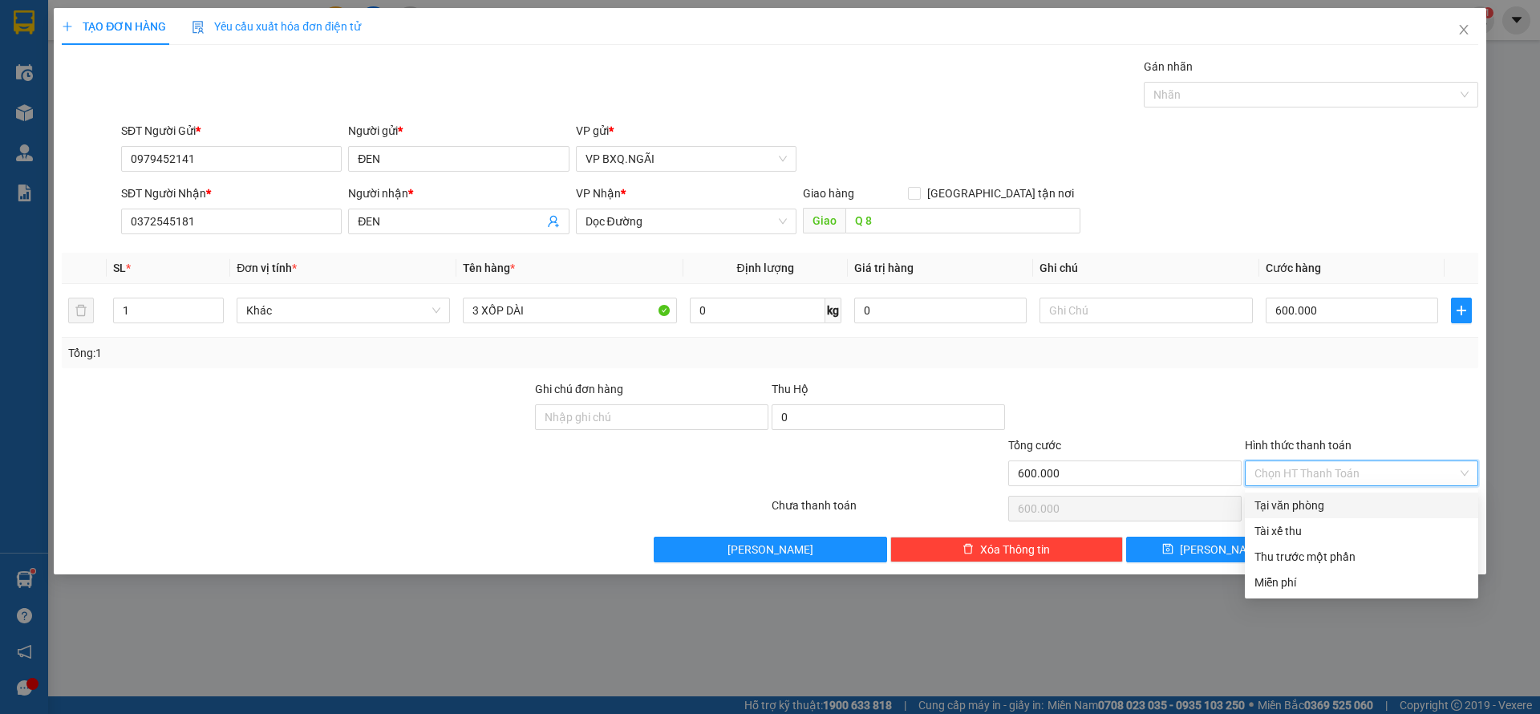
click at [1334, 508] on div "Tại văn phòng" at bounding box center [1361, 505] width 214 height 18
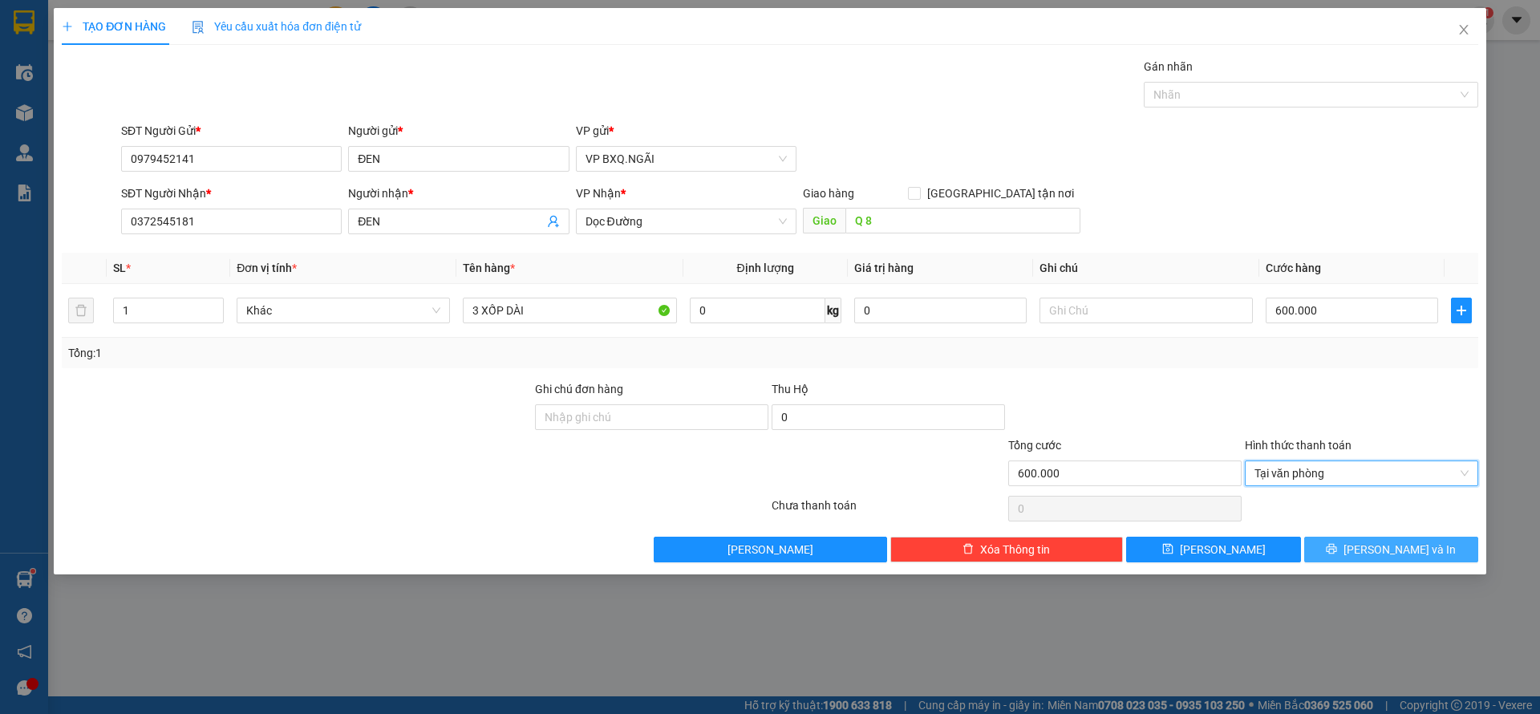
click at [1388, 547] on span "[PERSON_NAME] và In" at bounding box center [1399, 550] width 112 height 18
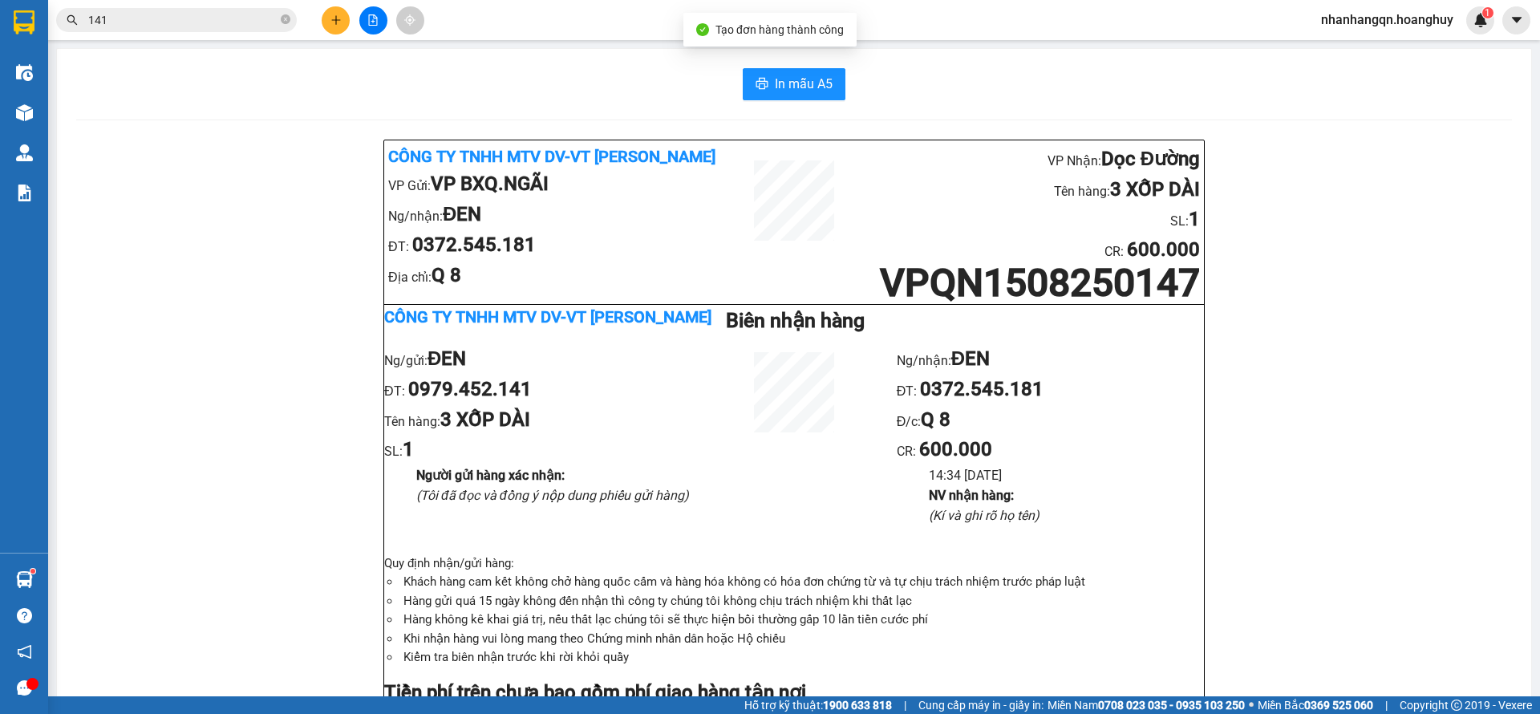
click at [181, 6] on div "Kết quả tìm kiếm ( 5414 ) Bộ lọc Mã ĐH Trạng thái Món hàng Thu hộ Tổng cước Chư…" at bounding box center [156, 20] width 313 height 28
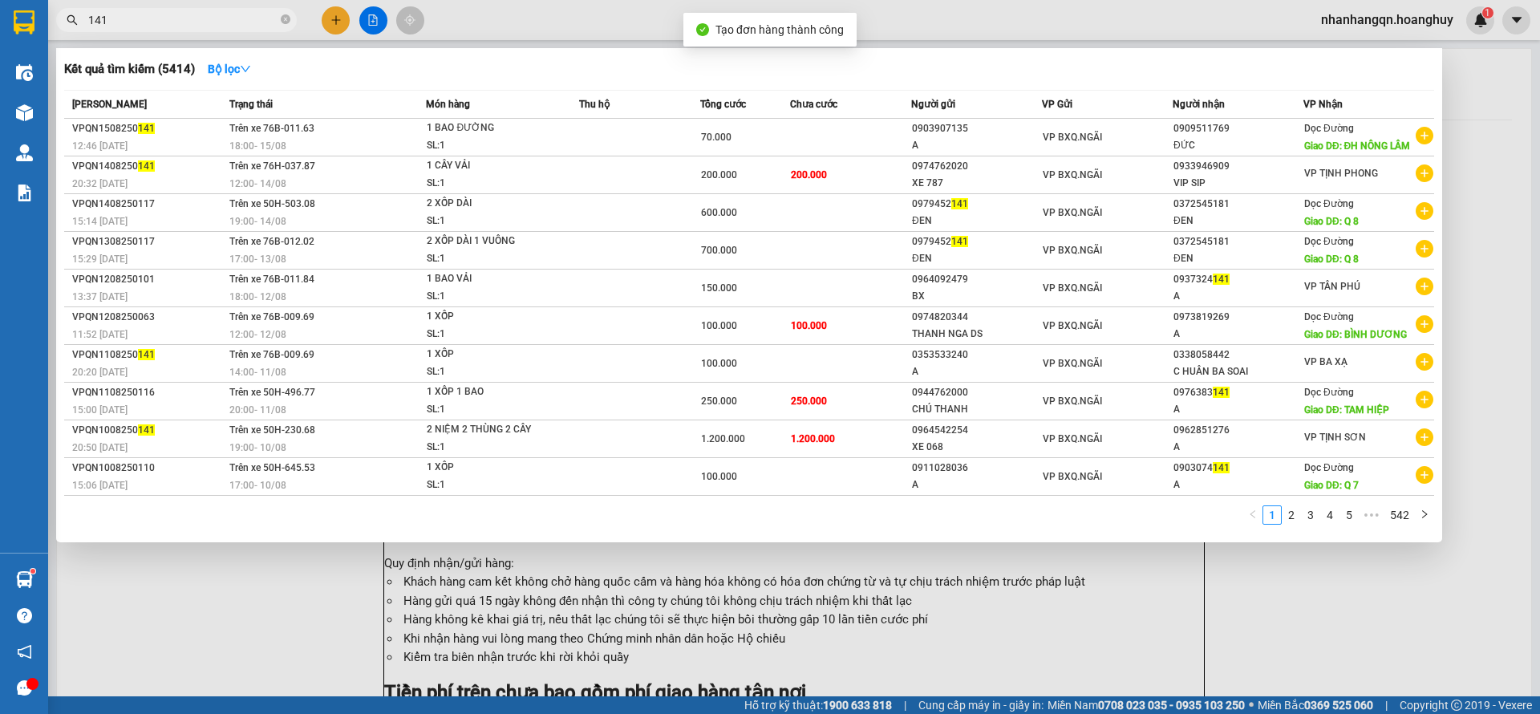
click at [175, 21] on input "141" at bounding box center [182, 20] width 189 height 18
click at [130, 21] on input "141" at bounding box center [182, 20] width 189 height 18
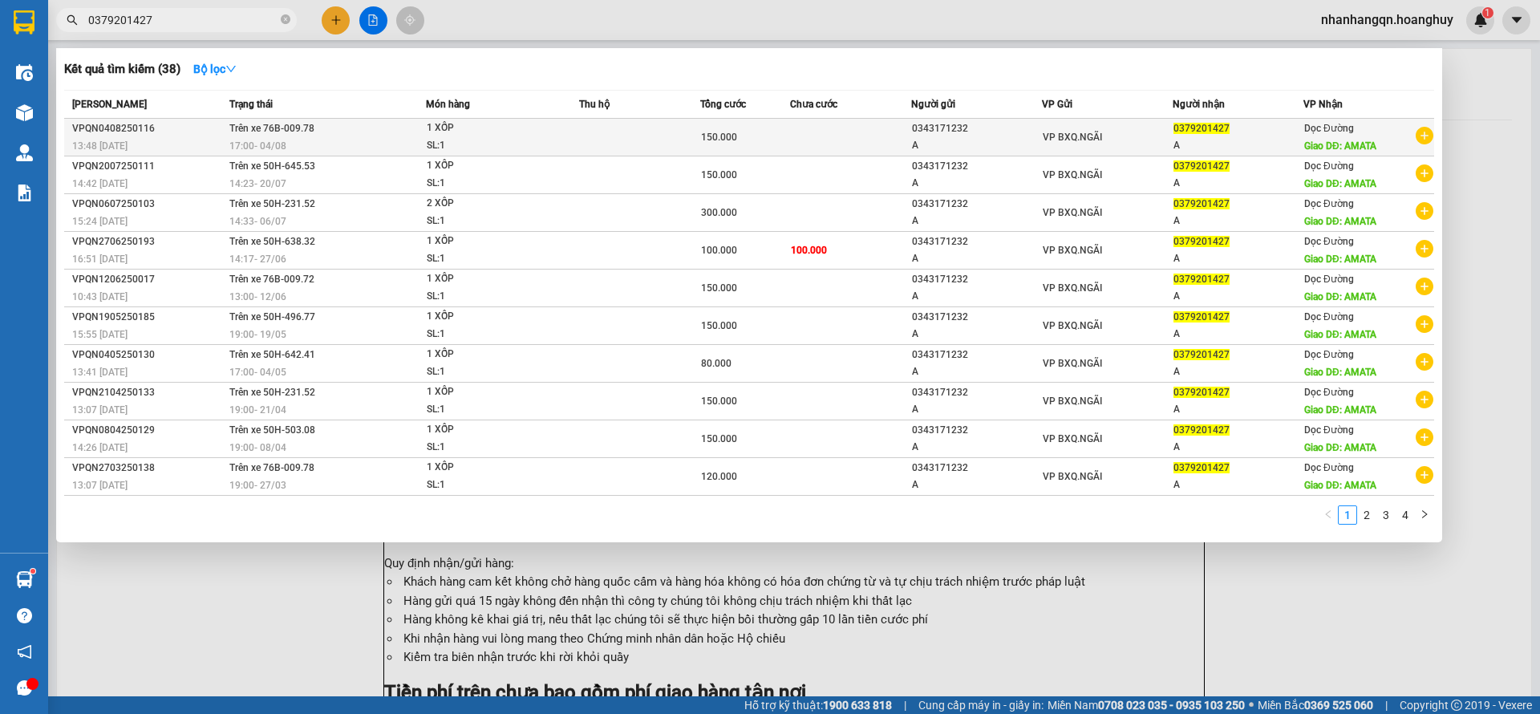
click at [658, 149] on td at bounding box center [639, 138] width 120 height 38
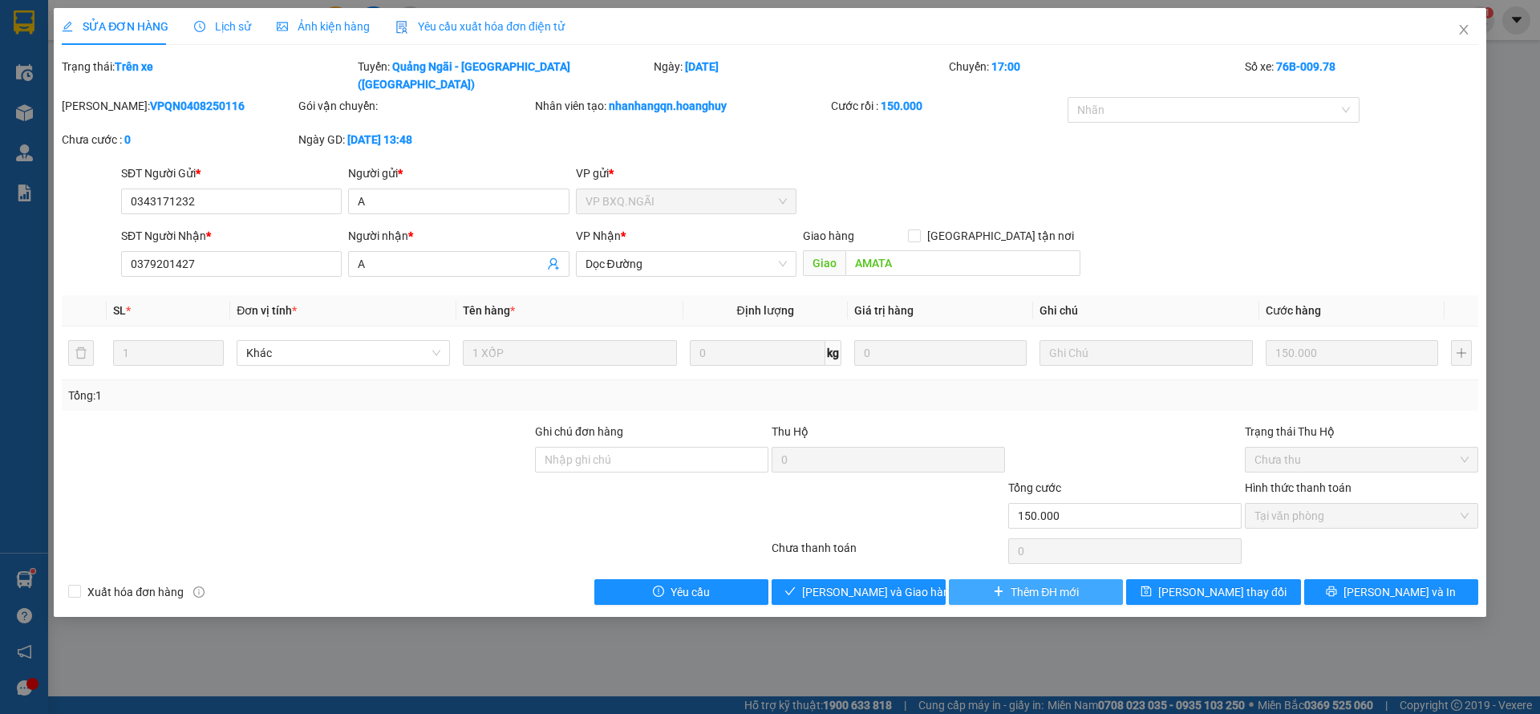
click at [1022, 583] on span "Thêm ĐH mới" at bounding box center [1045, 592] width 68 height 18
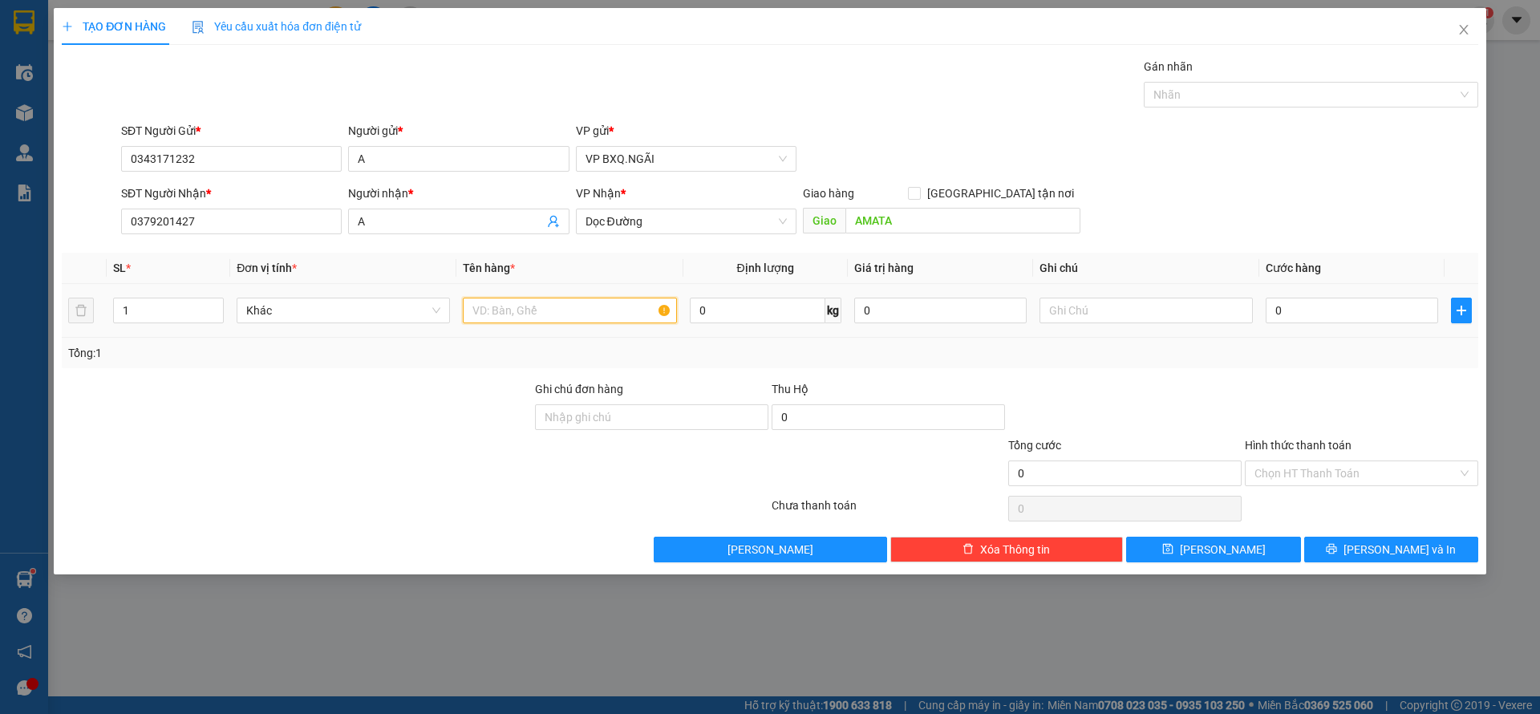
click at [566, 310] on input "text" at bounding box center [569, 311] width 213 height 26
click at [1305, 470] on input "Hình thức thanh toán" at bounding box center [1355, 473] width 203 height 24
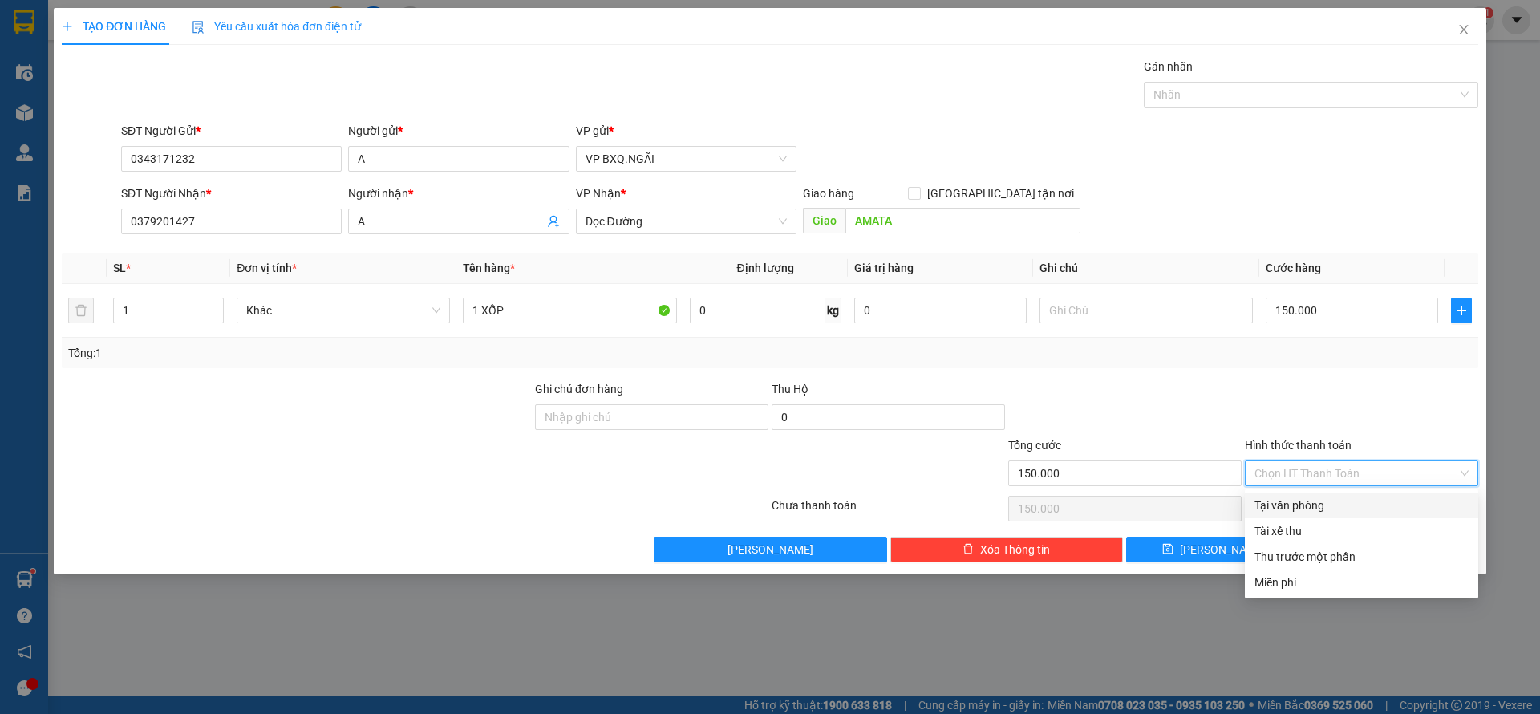
click at [1306, 497] on div "Tại văn phòng" at bounding box center [1361, 505] width 214 height 18
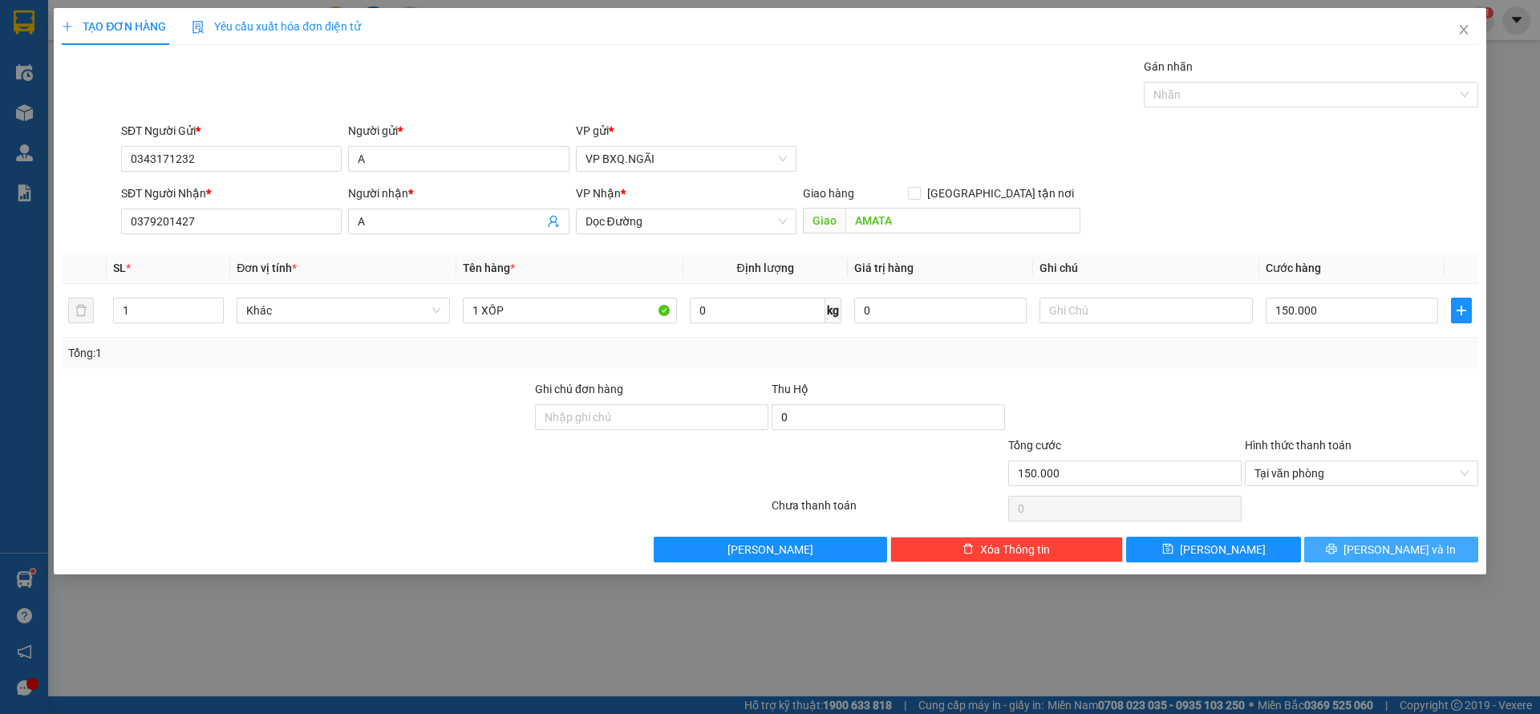
click at [1404, 553] on span "[PERSON_NAME] và In" at bounding box center [1399, 550] width 112 height 18
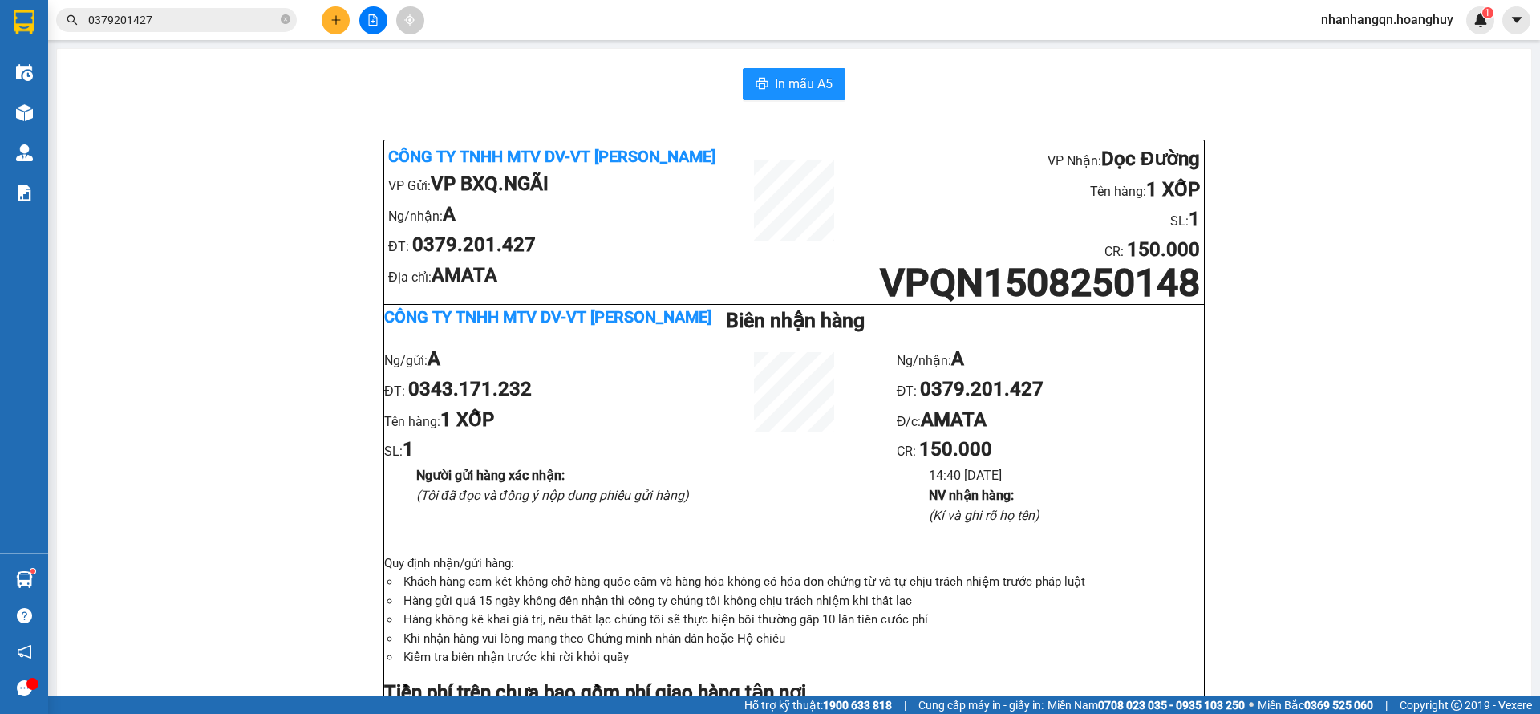
click at [220, 26] on input "0379201427" at bounding box center [182, 20] width 189 height 18
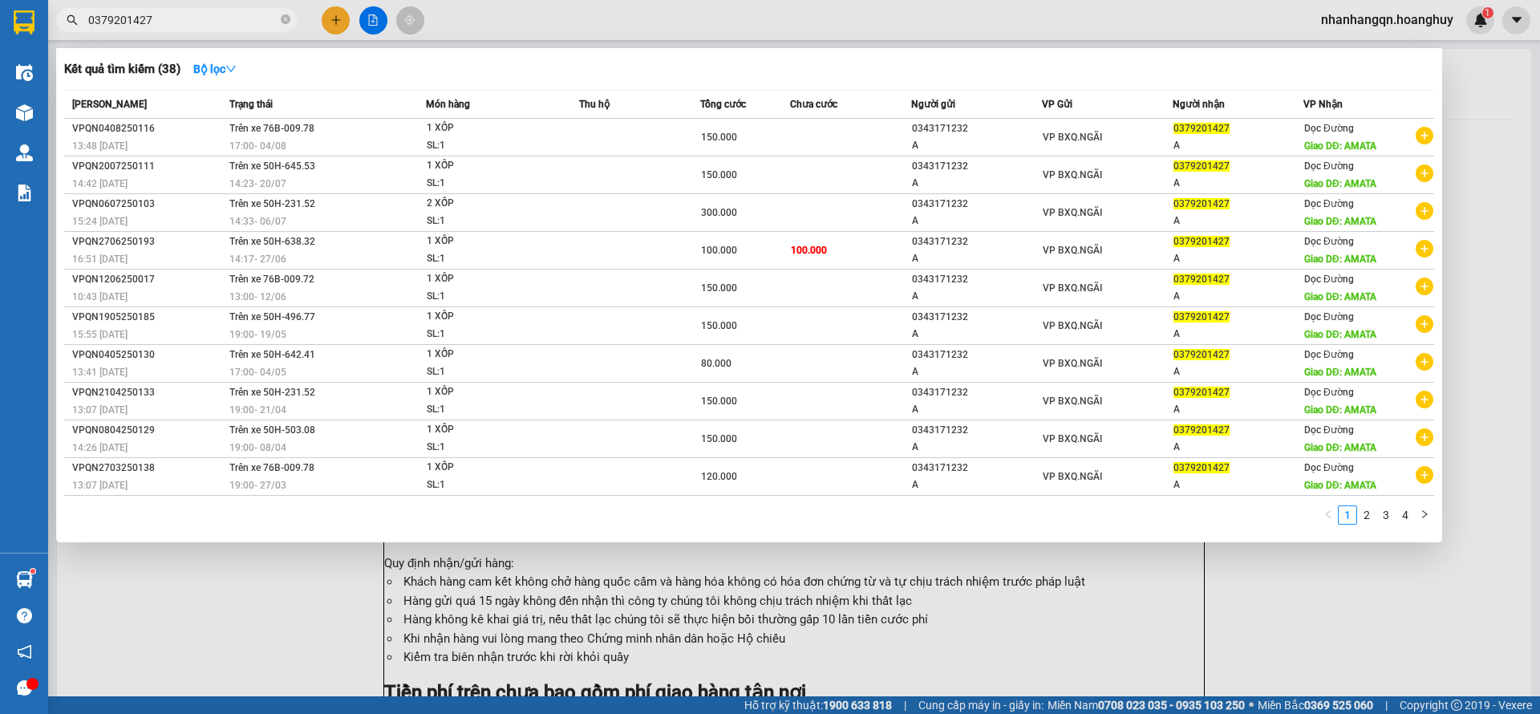
drag, startPoint x: 220, startPoint y: 26, endPoint x: 234, endPoint y: 37, distance: 17.8
click at [220, 27] on input "0379201427" at bounding box center [182, 20] width 189 height 18
click at [217, 11] on input "0379201427" at bounding box center [182, 20] width 189 height 18
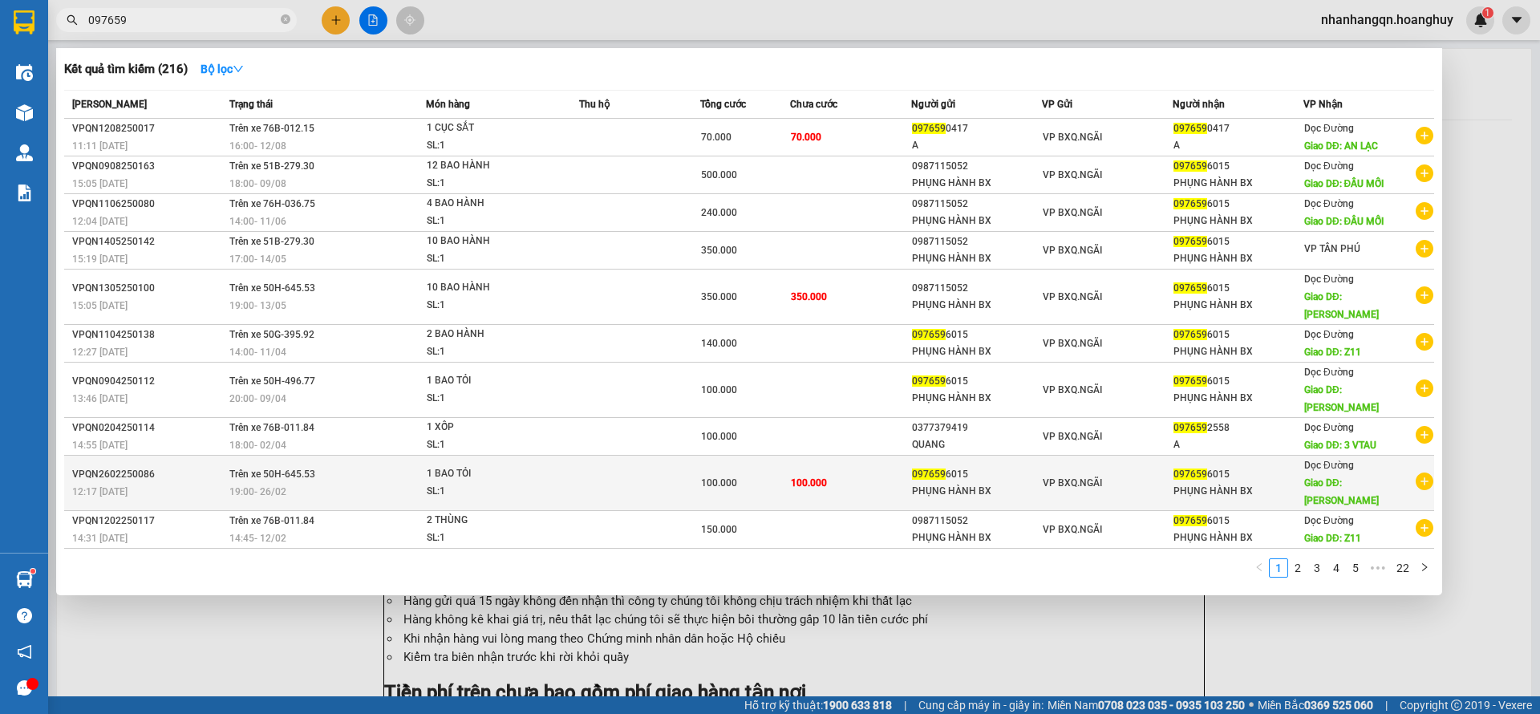
click at [1148, 474] on div "VP BXQ.NGÃI" at bounding box center [1107, 483] width 129 height 18
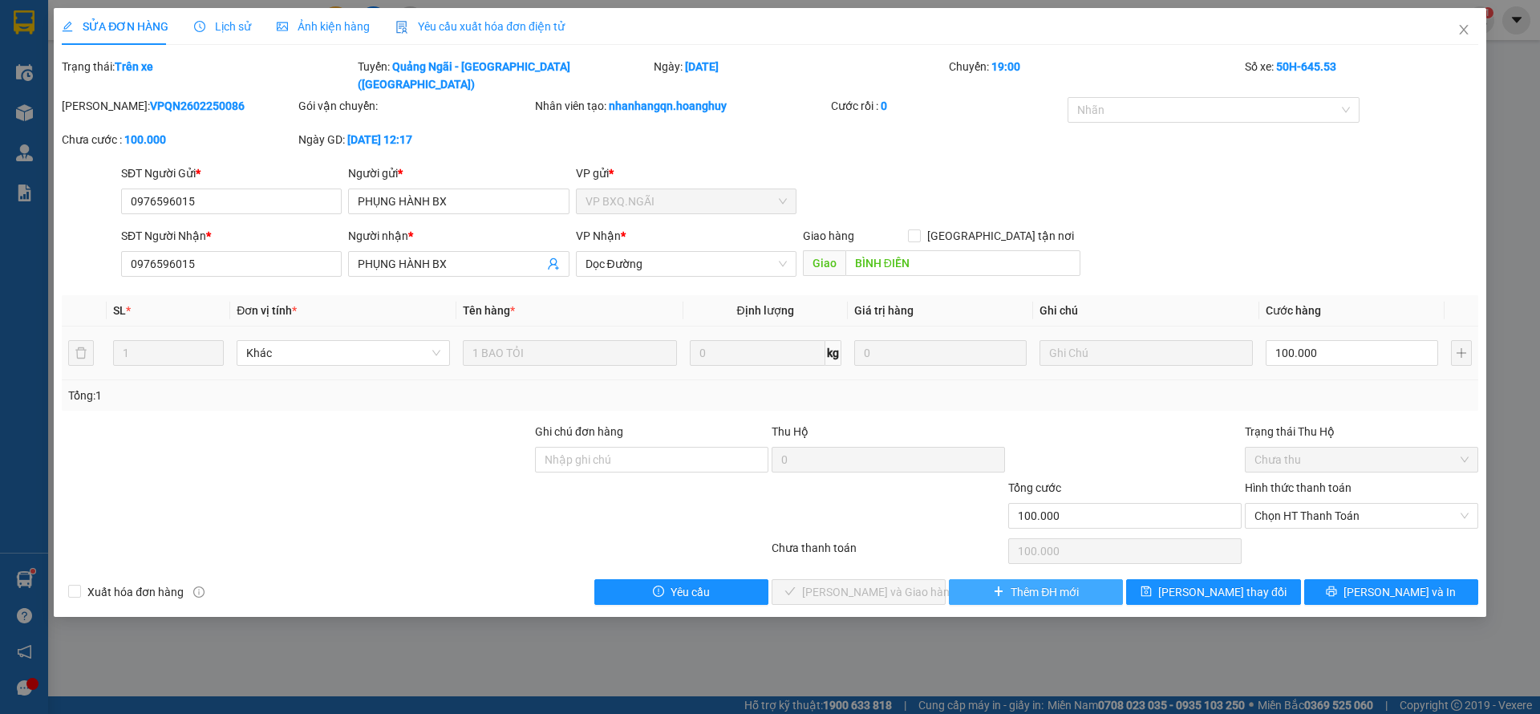
click at [1015, 583] on span "Thêm ĐH mới" at bounding box center [1045, 592] width 68 height 18
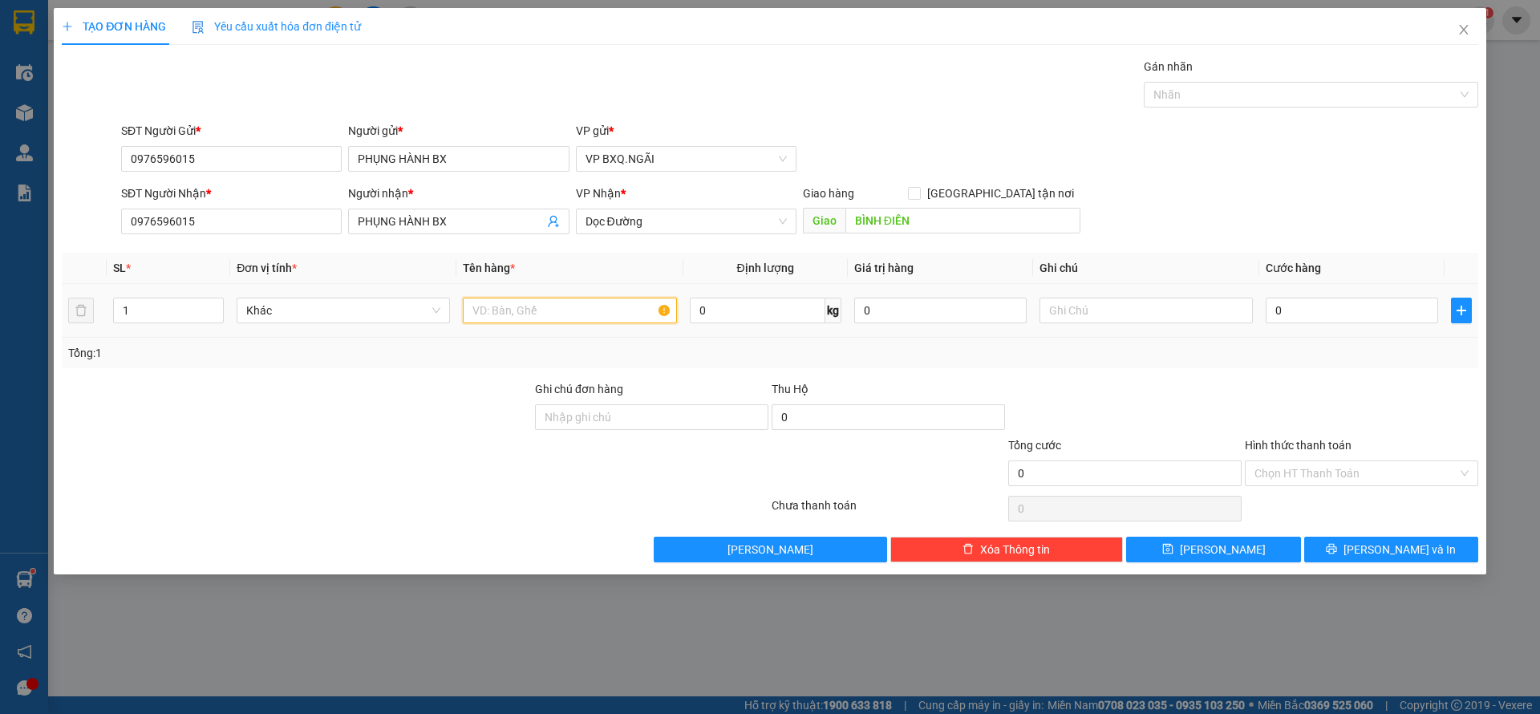
click at [565, 306] on input "text" at bounding box center [569, 311] width 213 height 26
click at [922, 226] on input "BÌNH ĐIỀN" at bounding box center [962, 221] width 235 height 26
click at [574, 307] on input "text" at bounding box center [569, 311] width 213 height 26
click at [1327, 468] on input "Hình thức thanh toán" at bounding box center [1355, 473] width 203 height 24
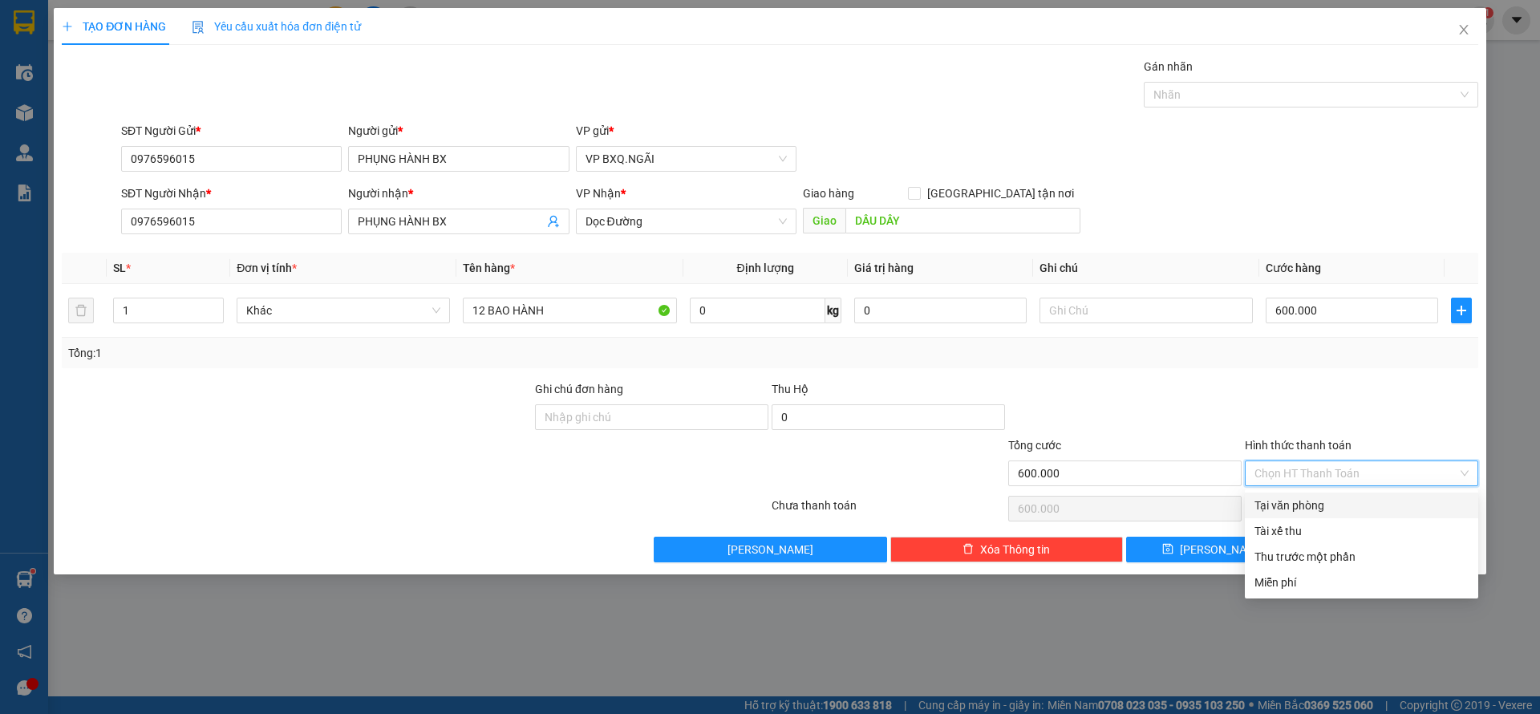
click at [1323, 496] on div "Tại văn phòng" at bounding box center [1361, 505] width 214 height 18
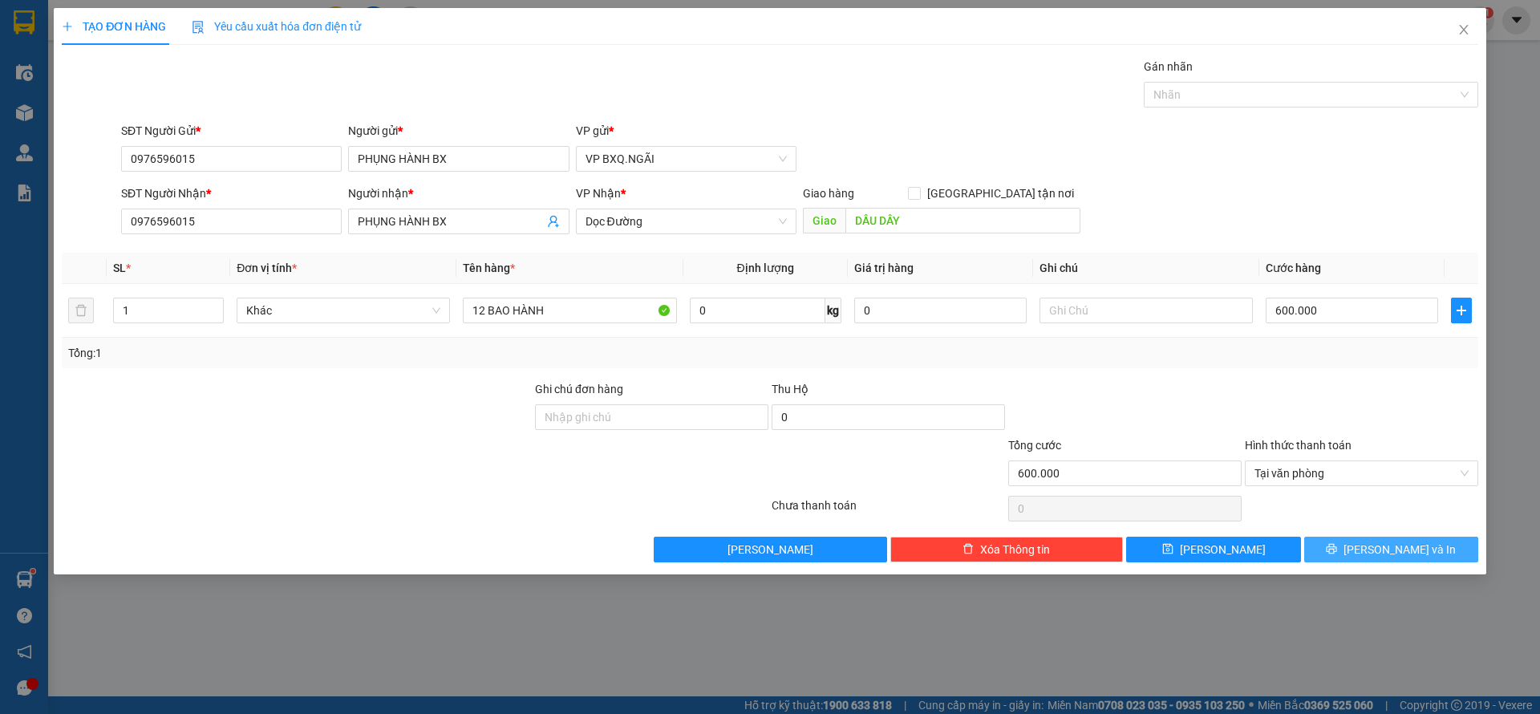
click at [1402, 542] on span "[PERSON_NAME] và In" at bounding box center [1399, 550] width 112 height 18
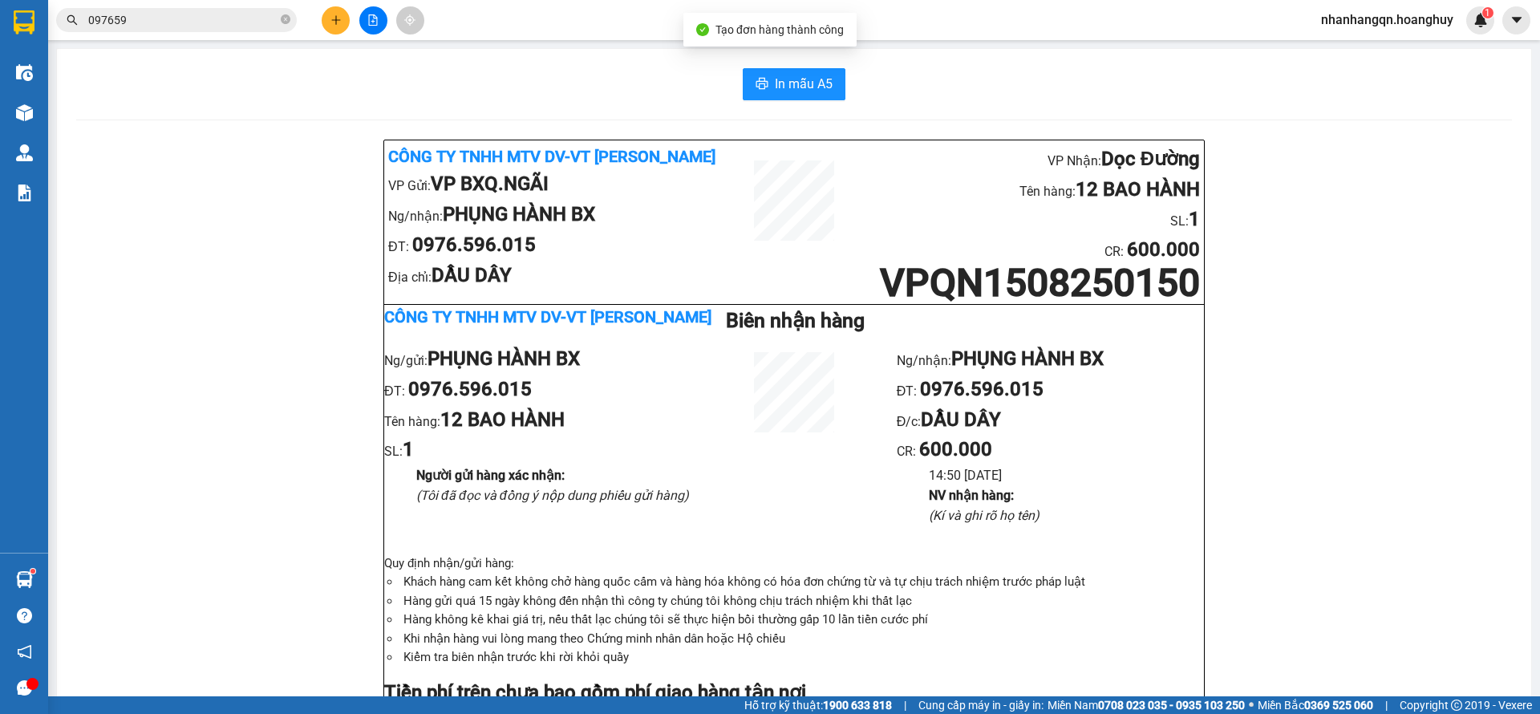
click at [175, 26] on input "097659" at bounding box center [182, 20] width 189 height 18
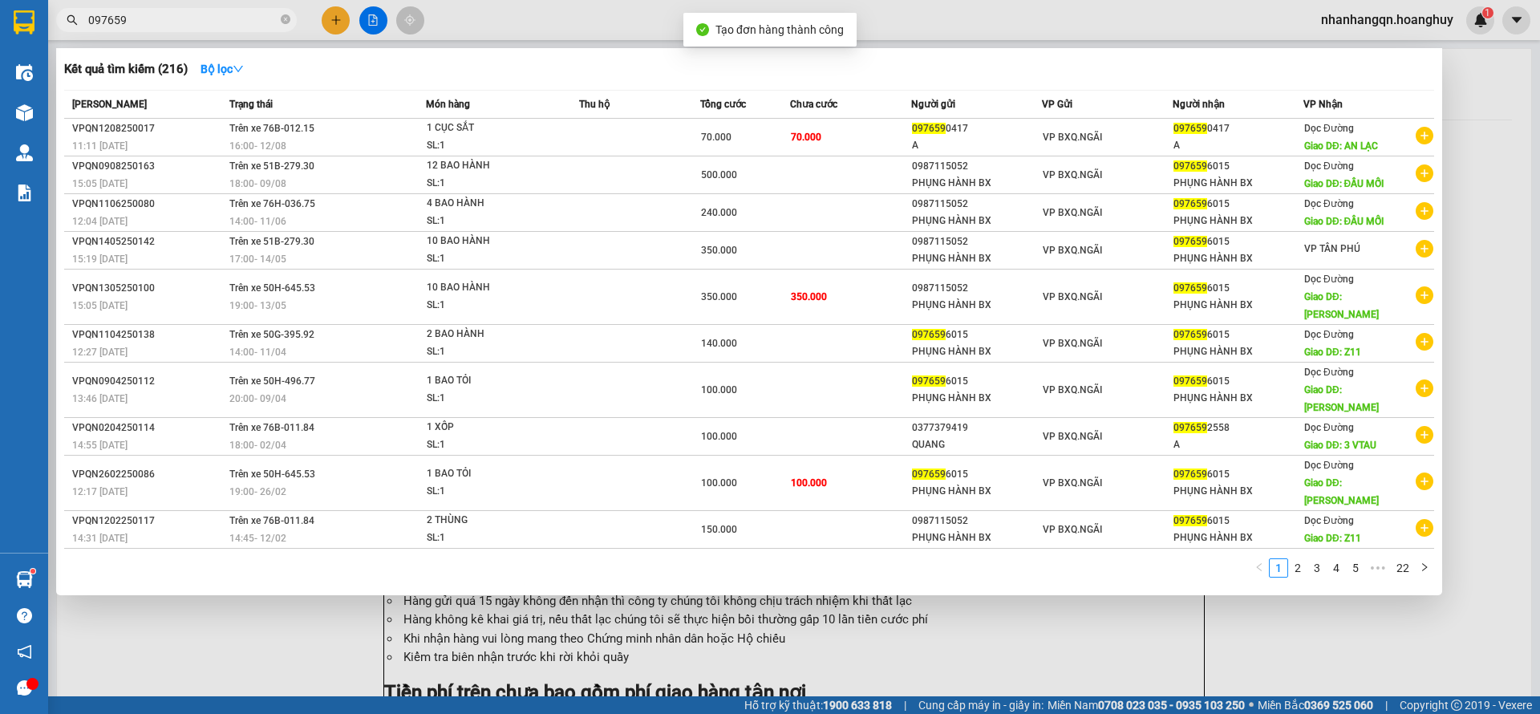
click at [175, 26] on input "097659" at bounding box center [182, 20] width 189 height 18
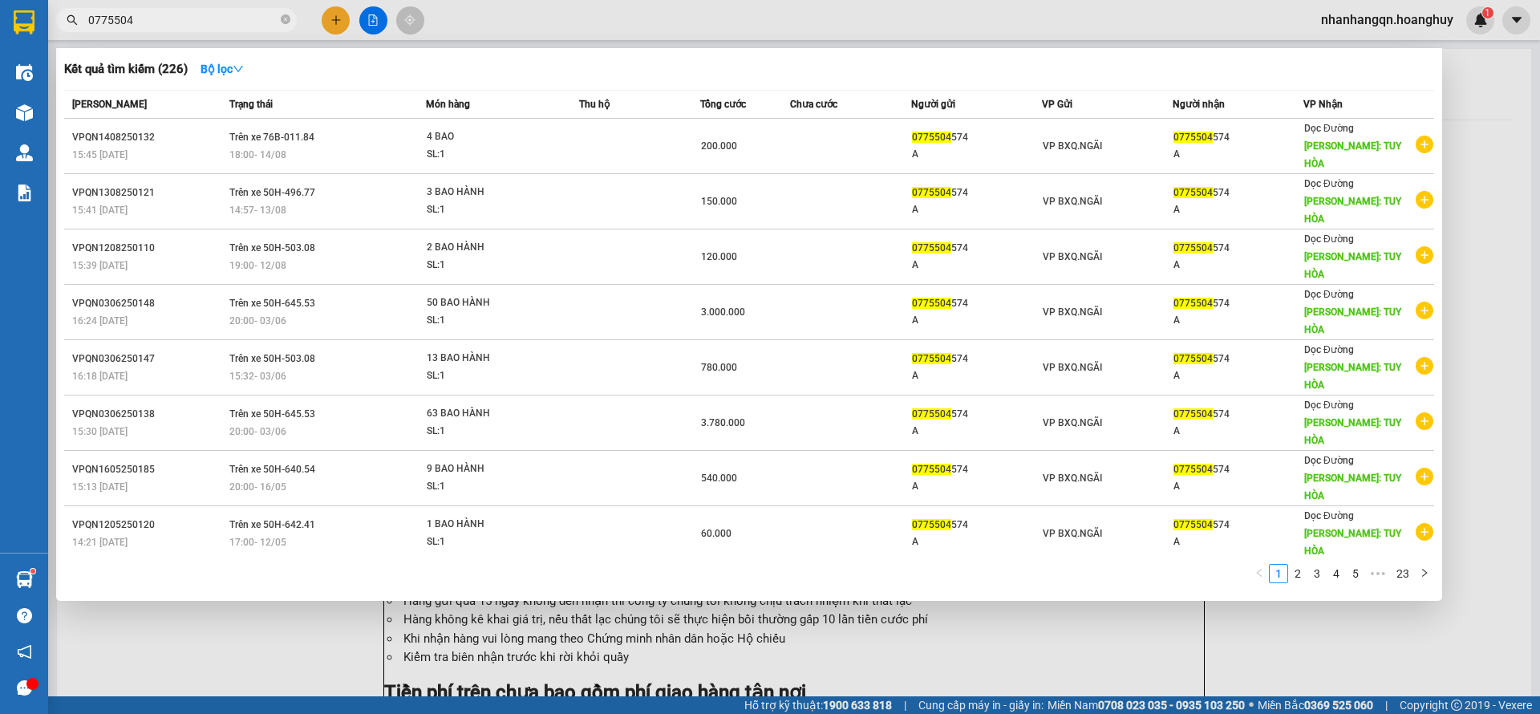
click at [1155, 142] on div "VP BXQ.NGÃI" at bounding box center [1107, 146] width 129 height 18
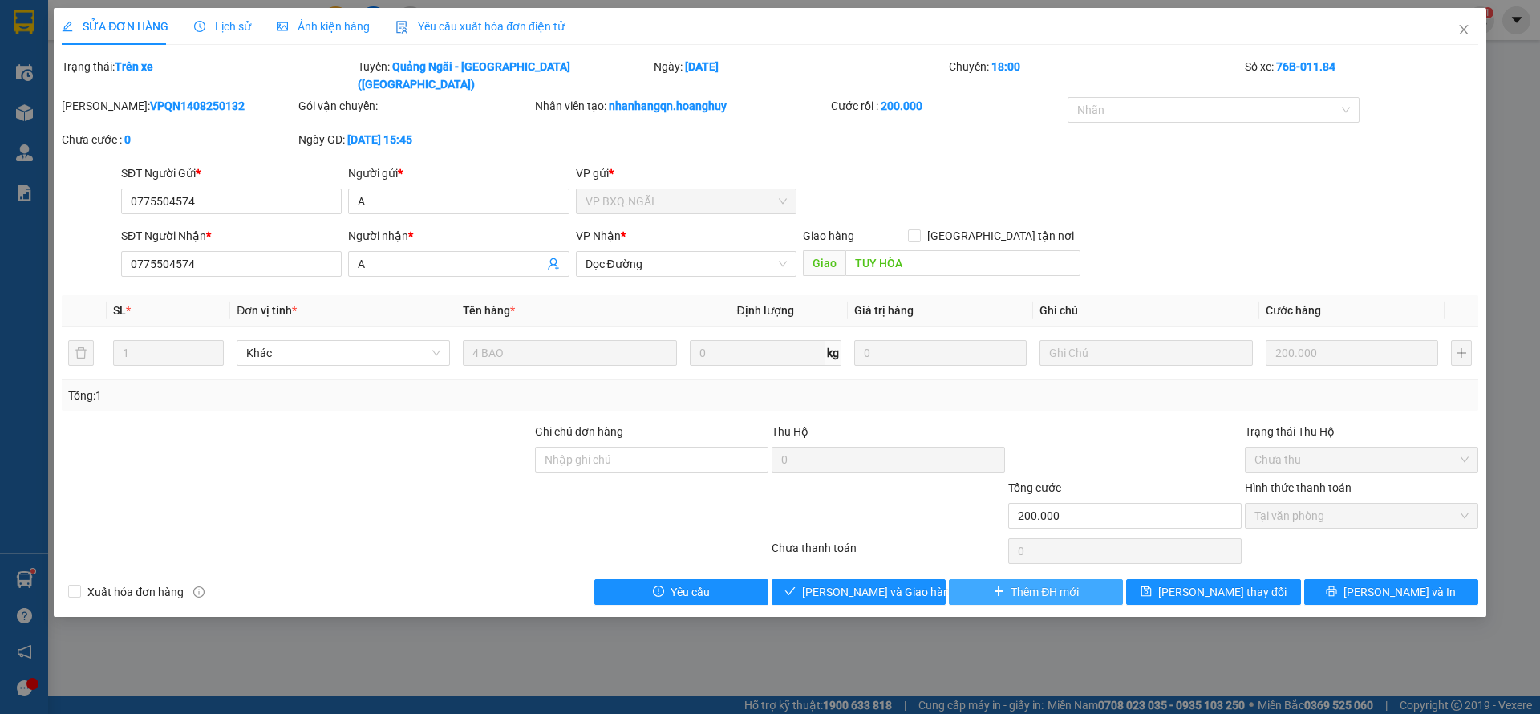
click at [1011, 583] on span "Thêm ĐH mới" at bounding box center [1045, 592] width 68 height 18
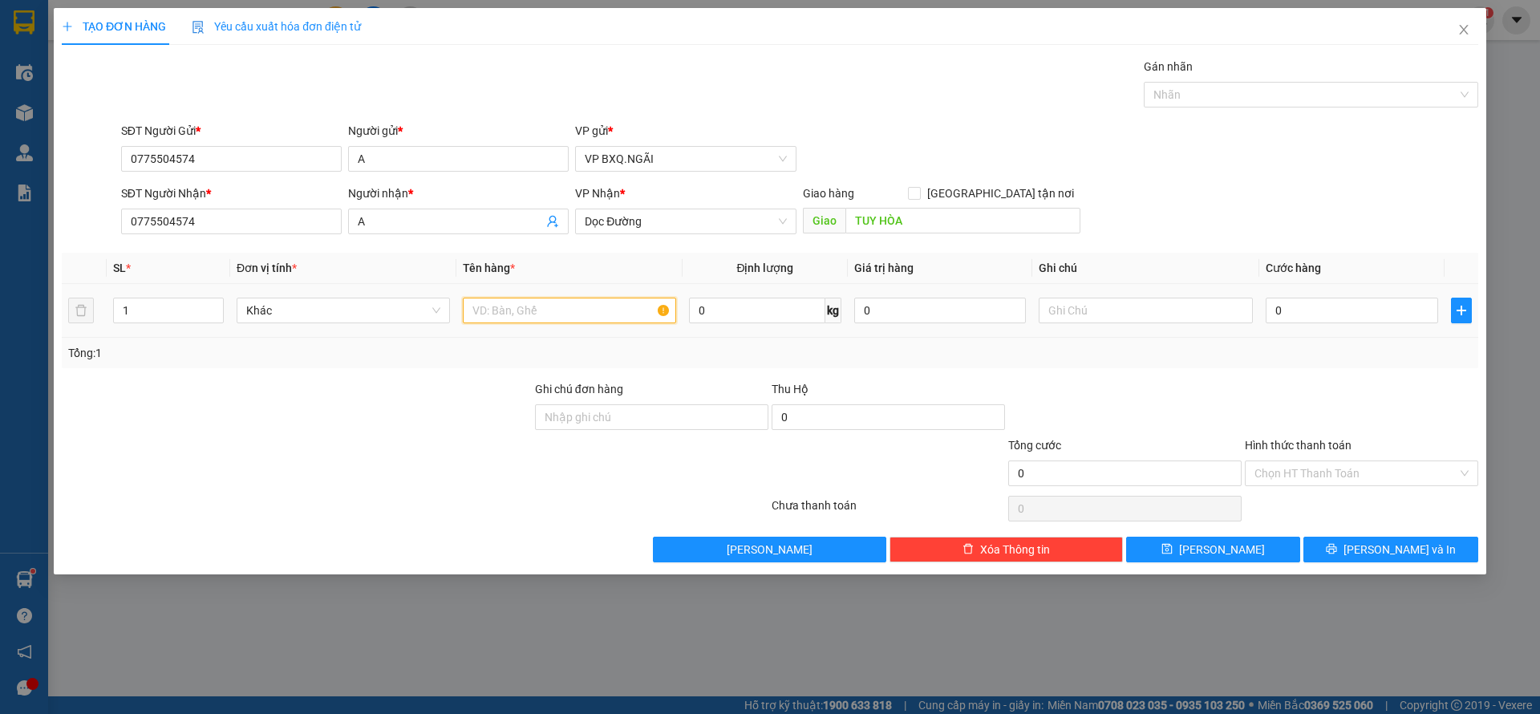
click at [564, 318] on input "text" at bounding box center [569, 311] width 213 height 26
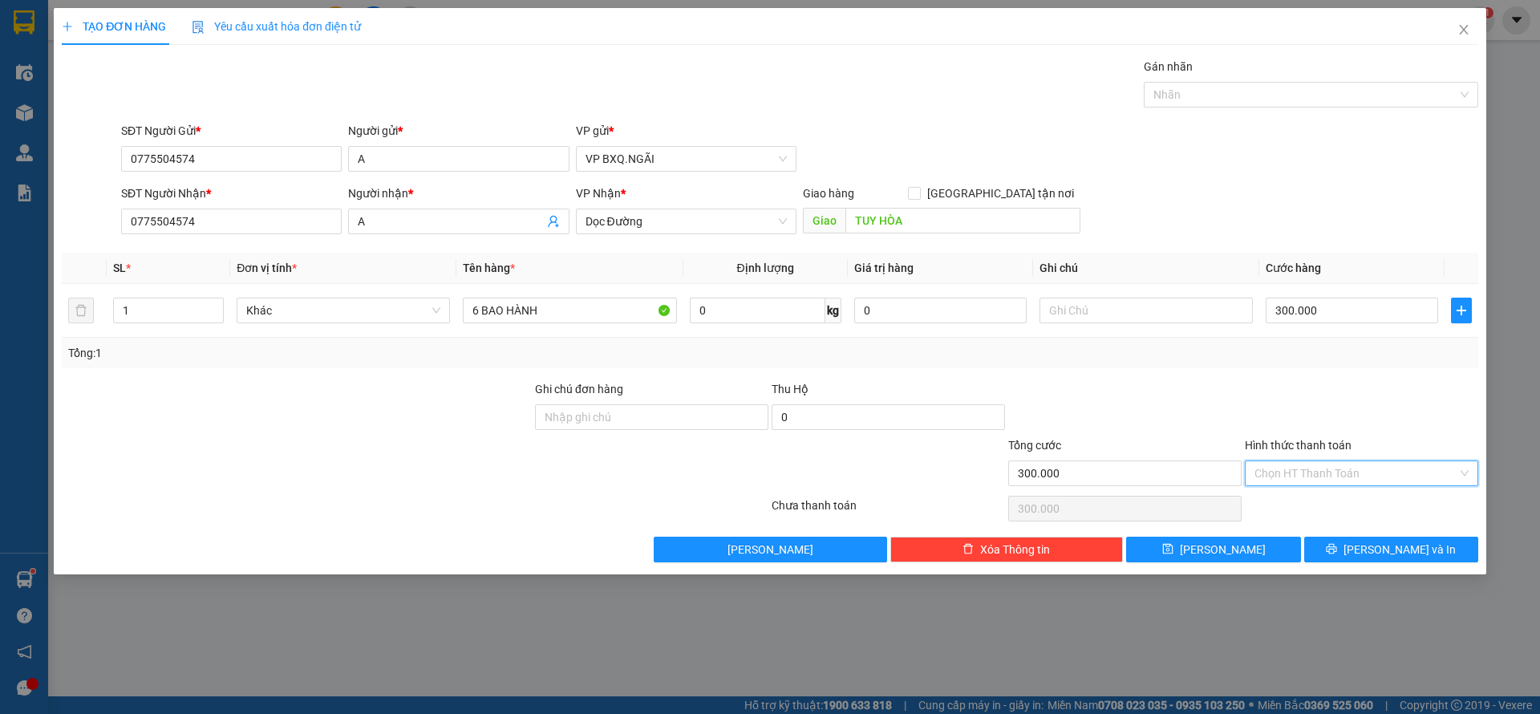
click at [1353, 471] on input "Hình thức thanh toán" at bounding box center [1355, 473] width 203 height 24
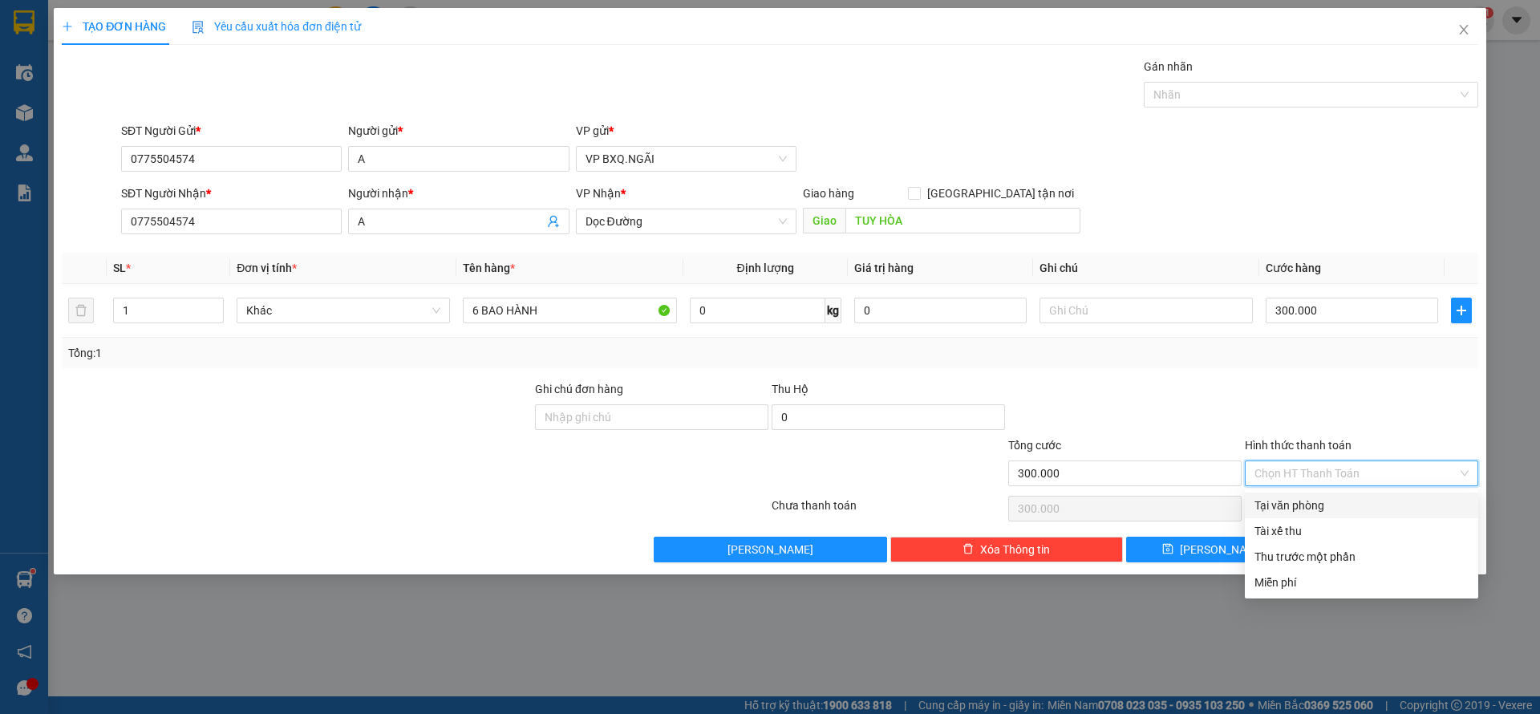
click at [1322, 512] on div "Tại văn phòng" at bounding box center [1361, 505] width 214 height 18
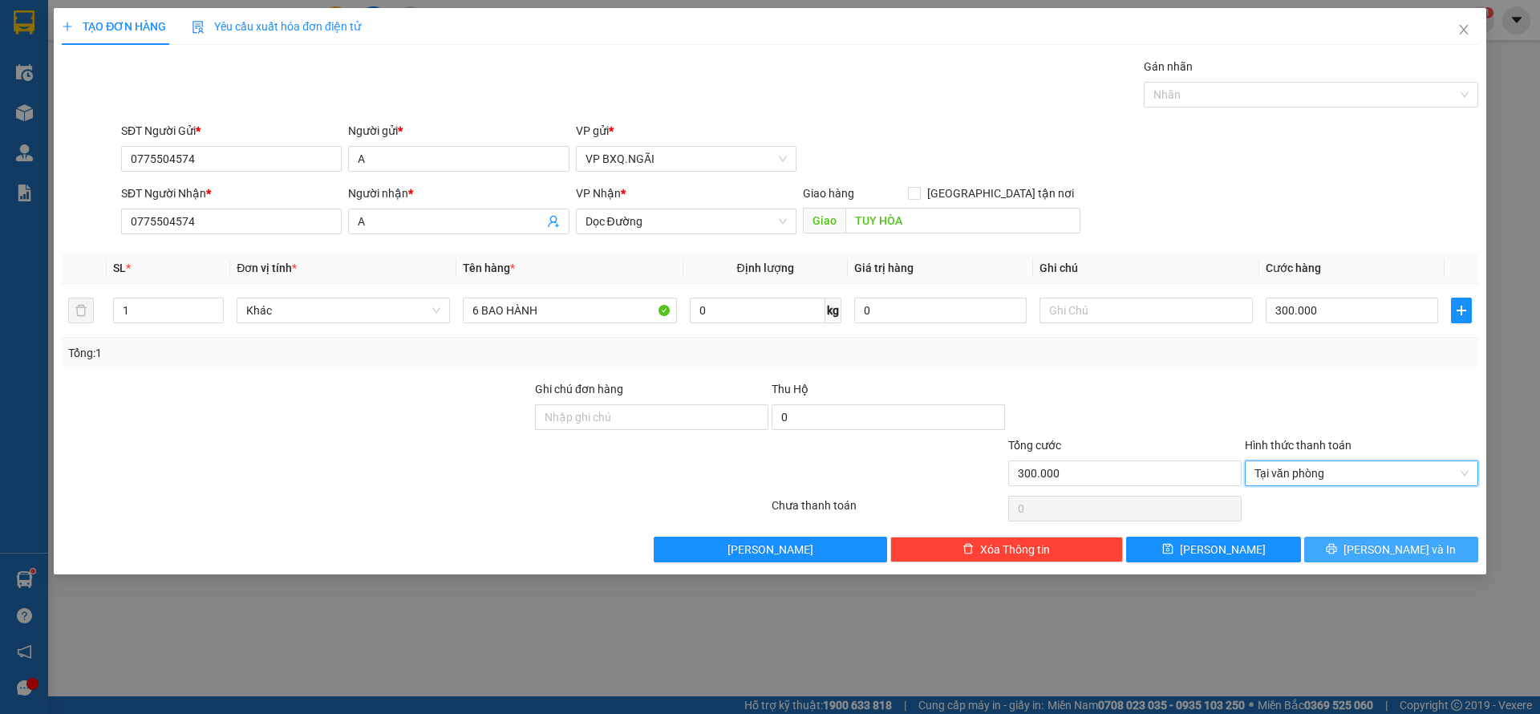
click at [1404, 550] on span "[PERSON_NAME] và In" at bounding box center [1399, 550] width 112 height 18
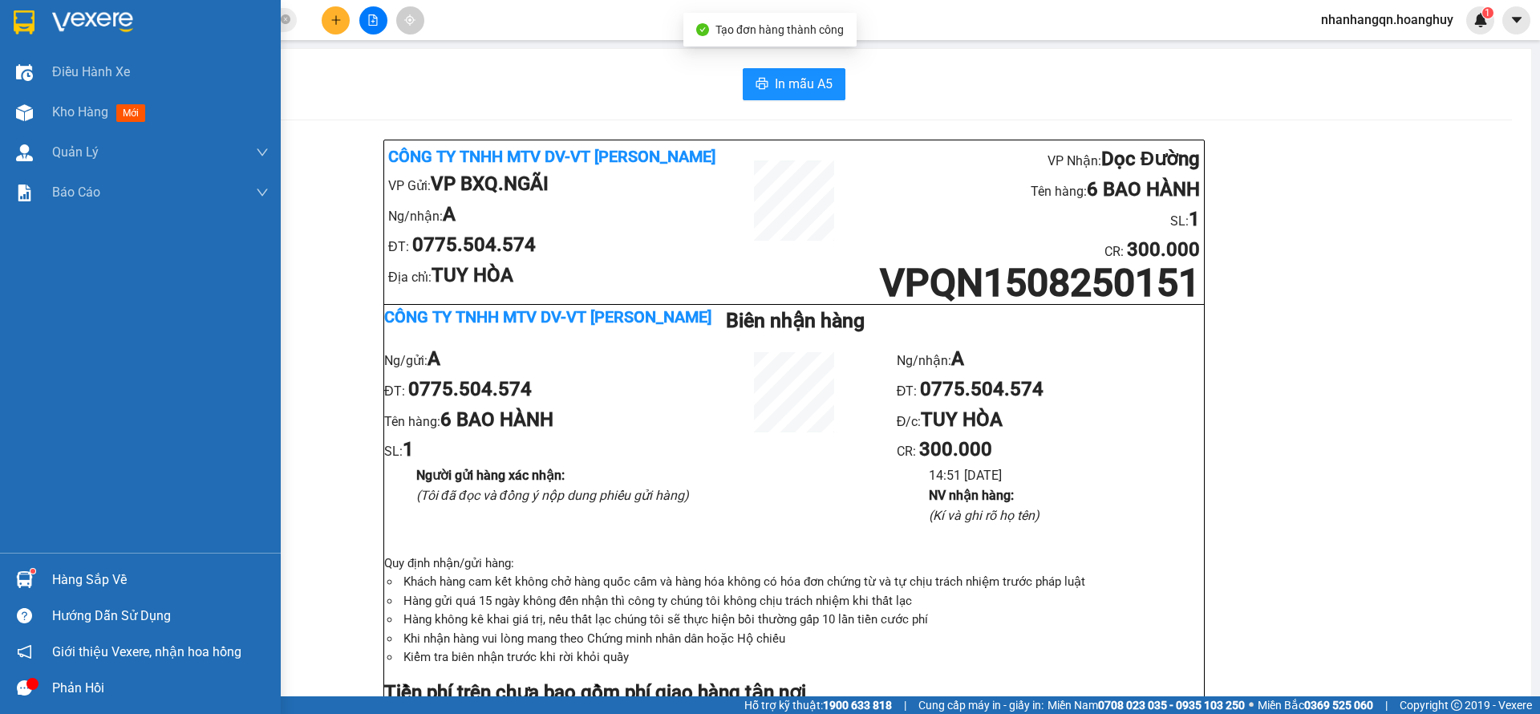
click at [22, 24] on img at bounding box center [24, 22] width 21 height 24
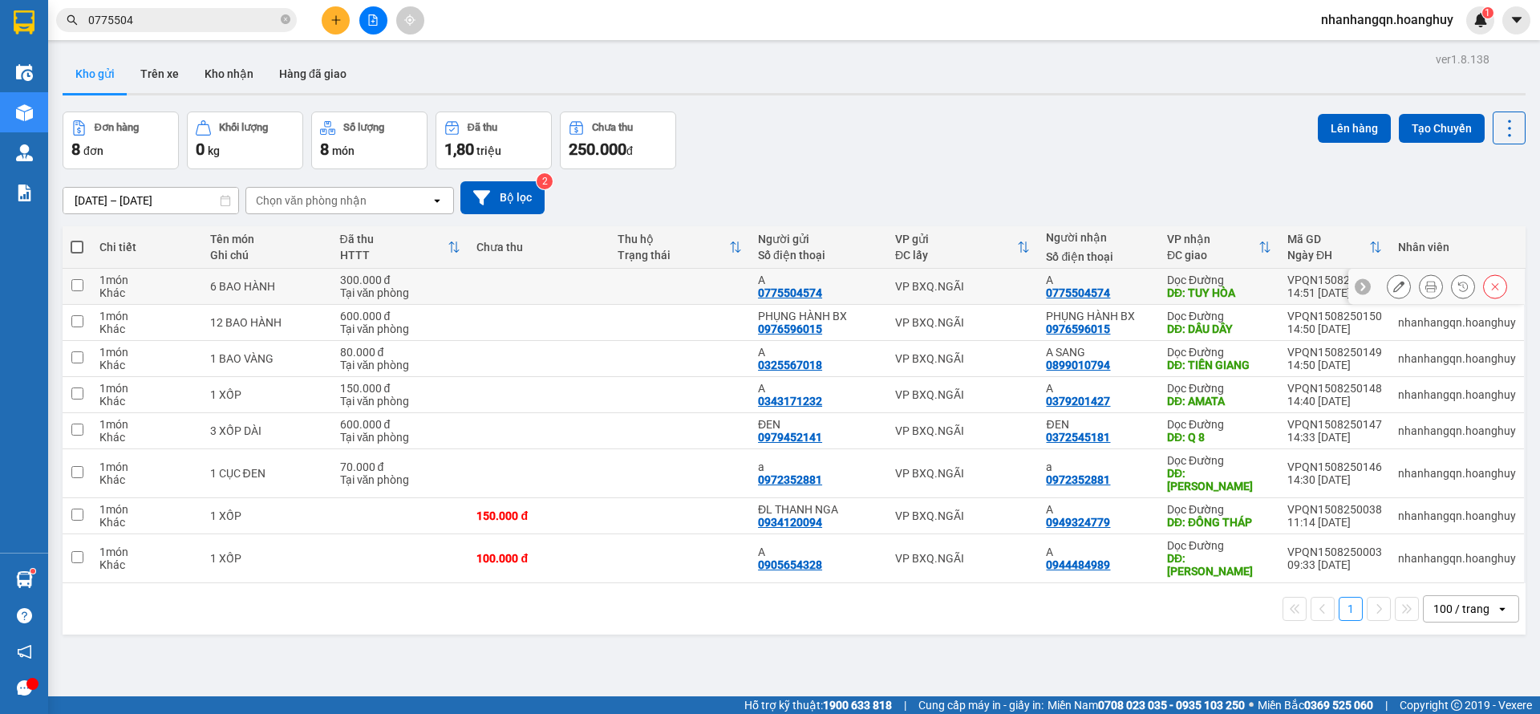
click at [943, 294] on td "VP BXQ.NGÃI" at bounding box center [963, 287] width 152 height 36
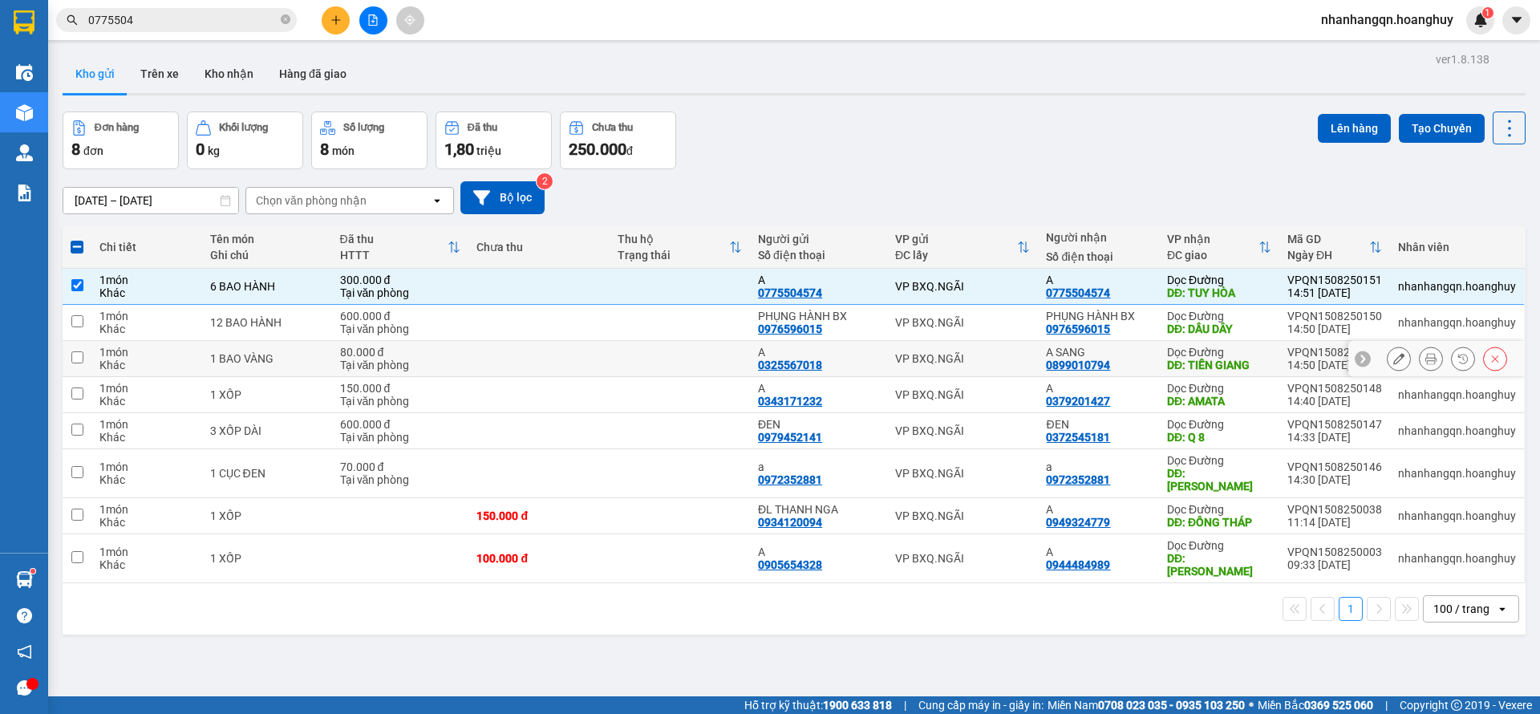
click at [959, 355] on div "VP BXQ.NGÃI" at bounding box center [963, 358] width 136 height 13
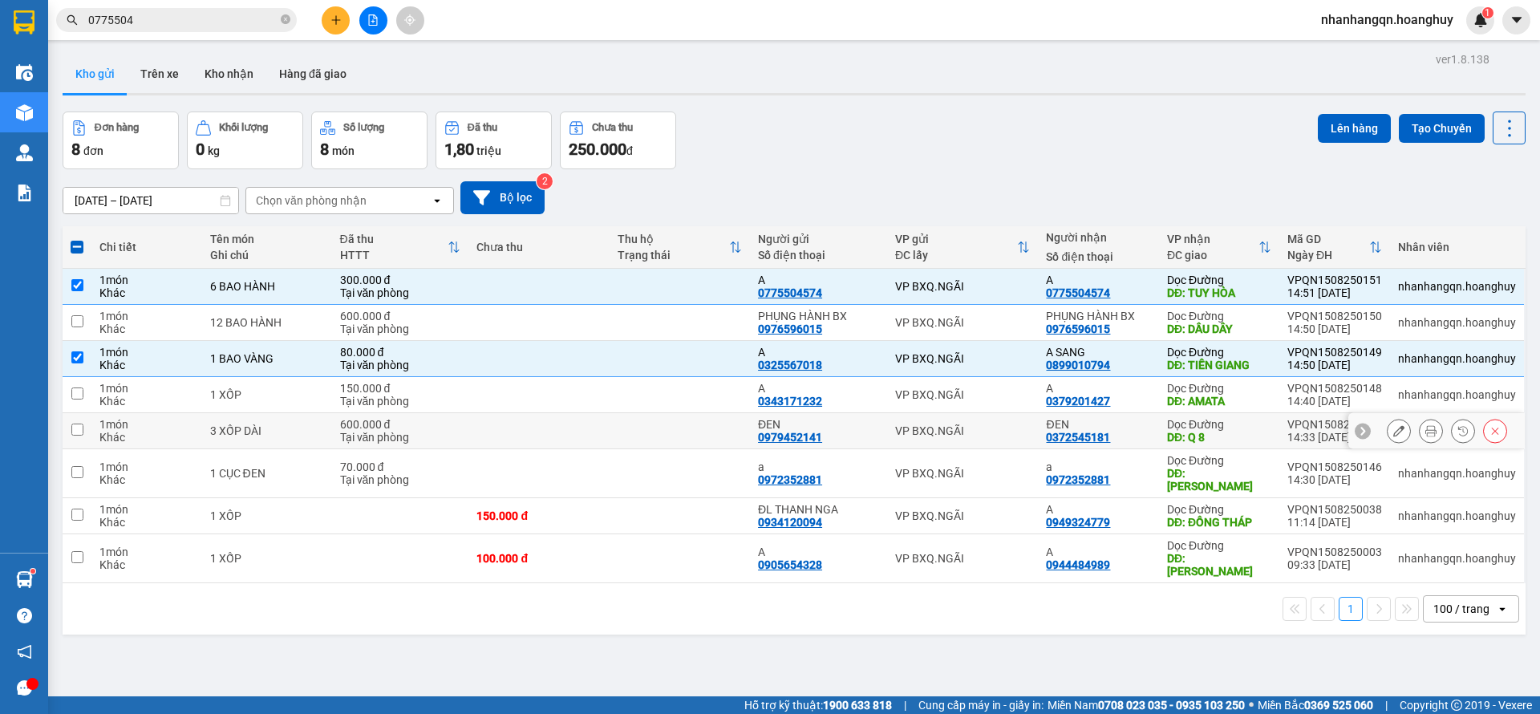
click at [959, 424] on div "VP BXQ.NGÃI" at bounding box center [963, 430] width 136 height 13
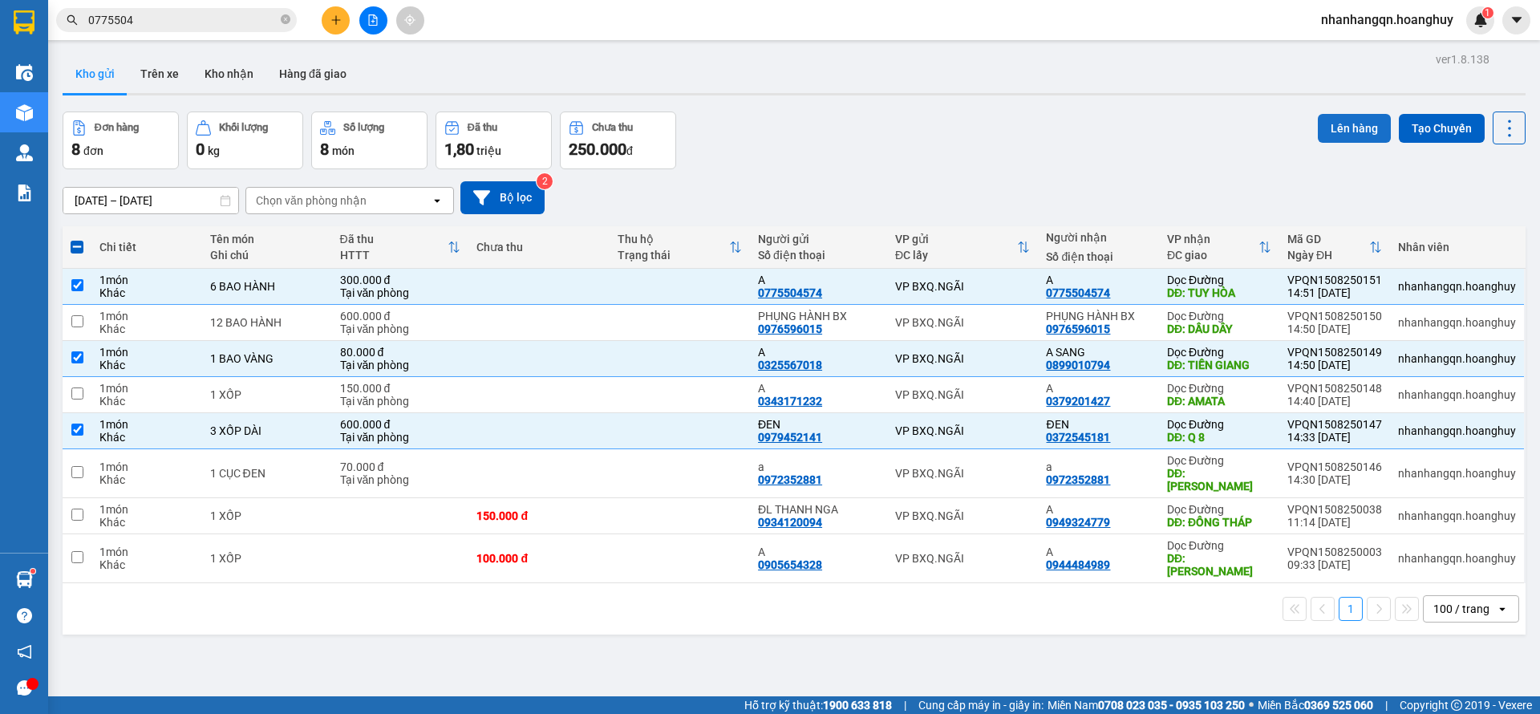
click at [1327, 117] on button "Lên hàng" at bounding box center [1354, 128] width 73 height 29
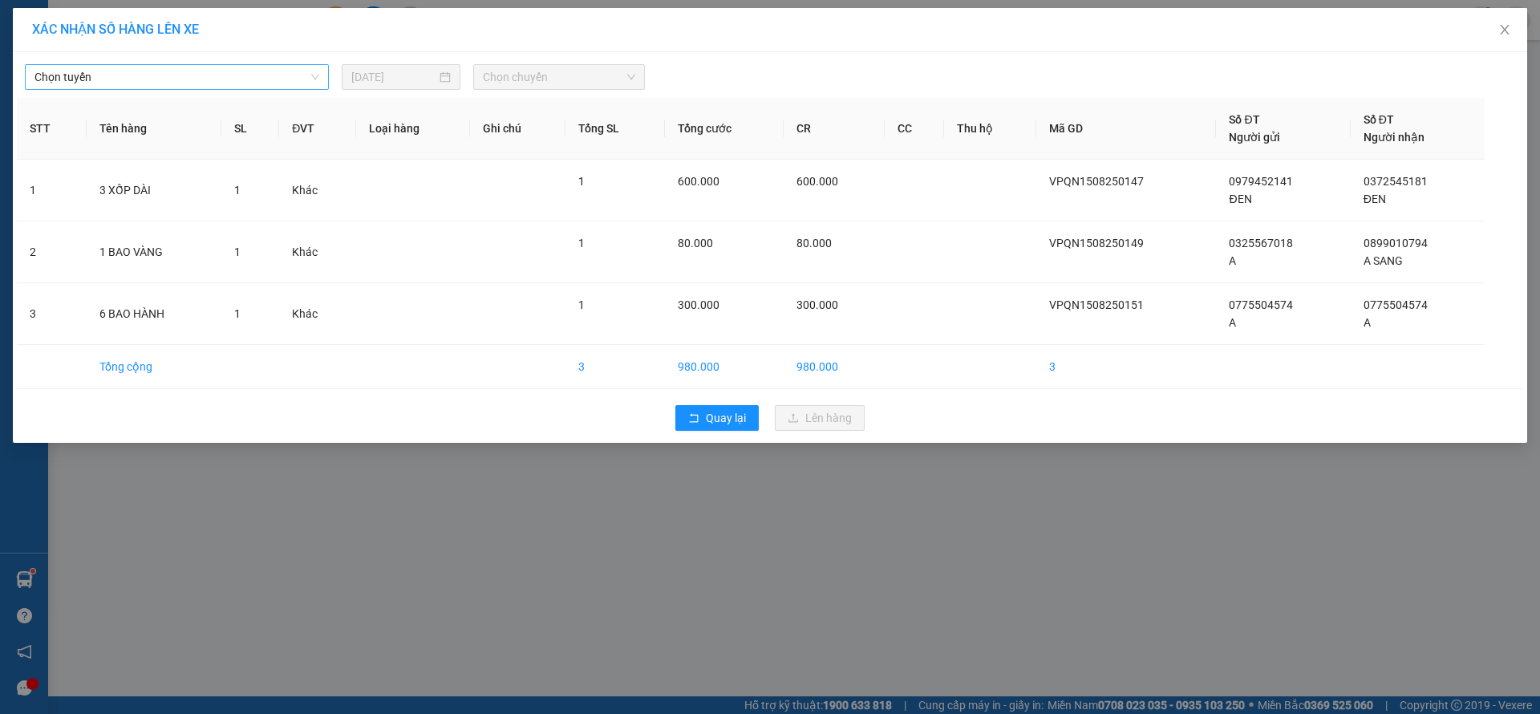
click at [300, 73] on span "Chọn tuyến" at bounding box center [176, 77] width 285 height 24
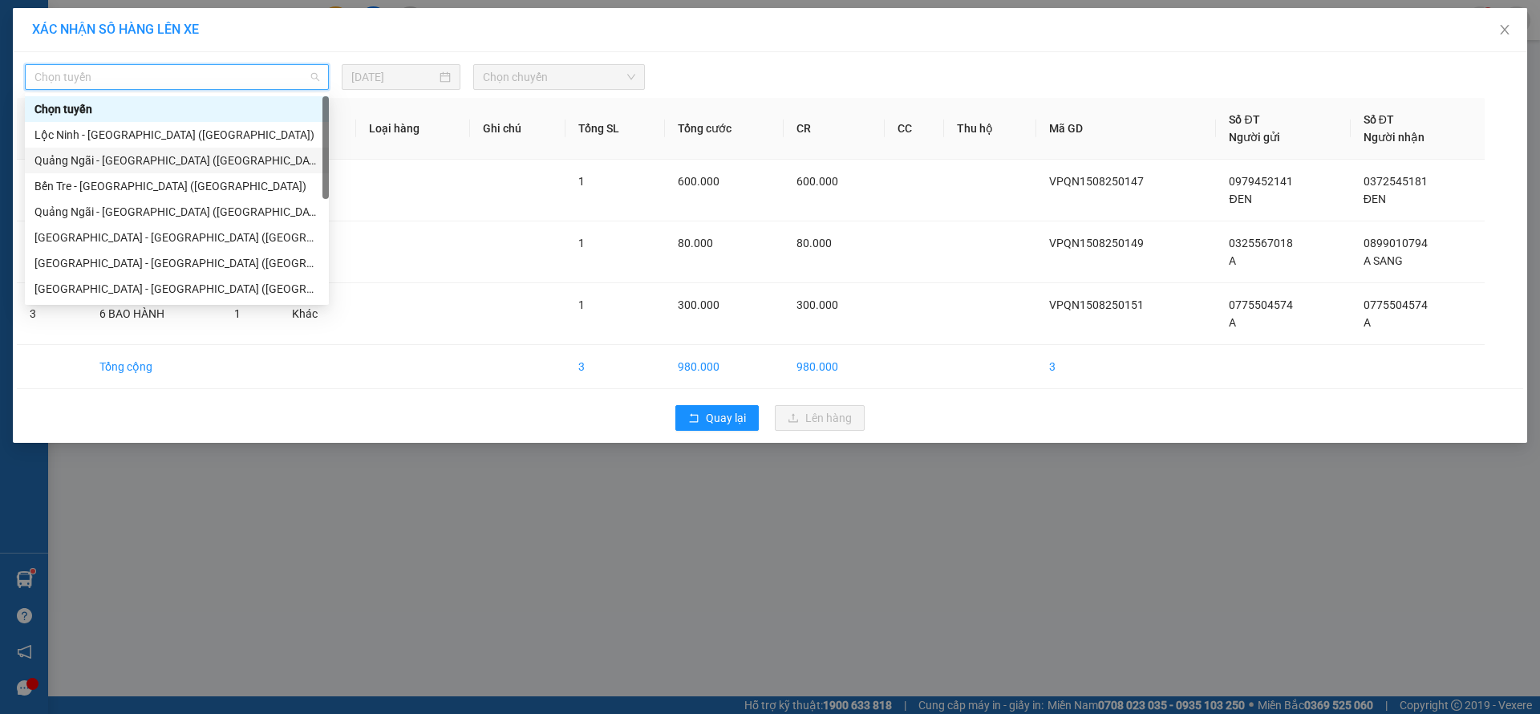
click at [176, 173] on div "Bến Tre - [GEOGRAPHIC_DATA] ([GEOGRAPHIC_DATA])" at bounding box center [177, 186] width 304 height 26
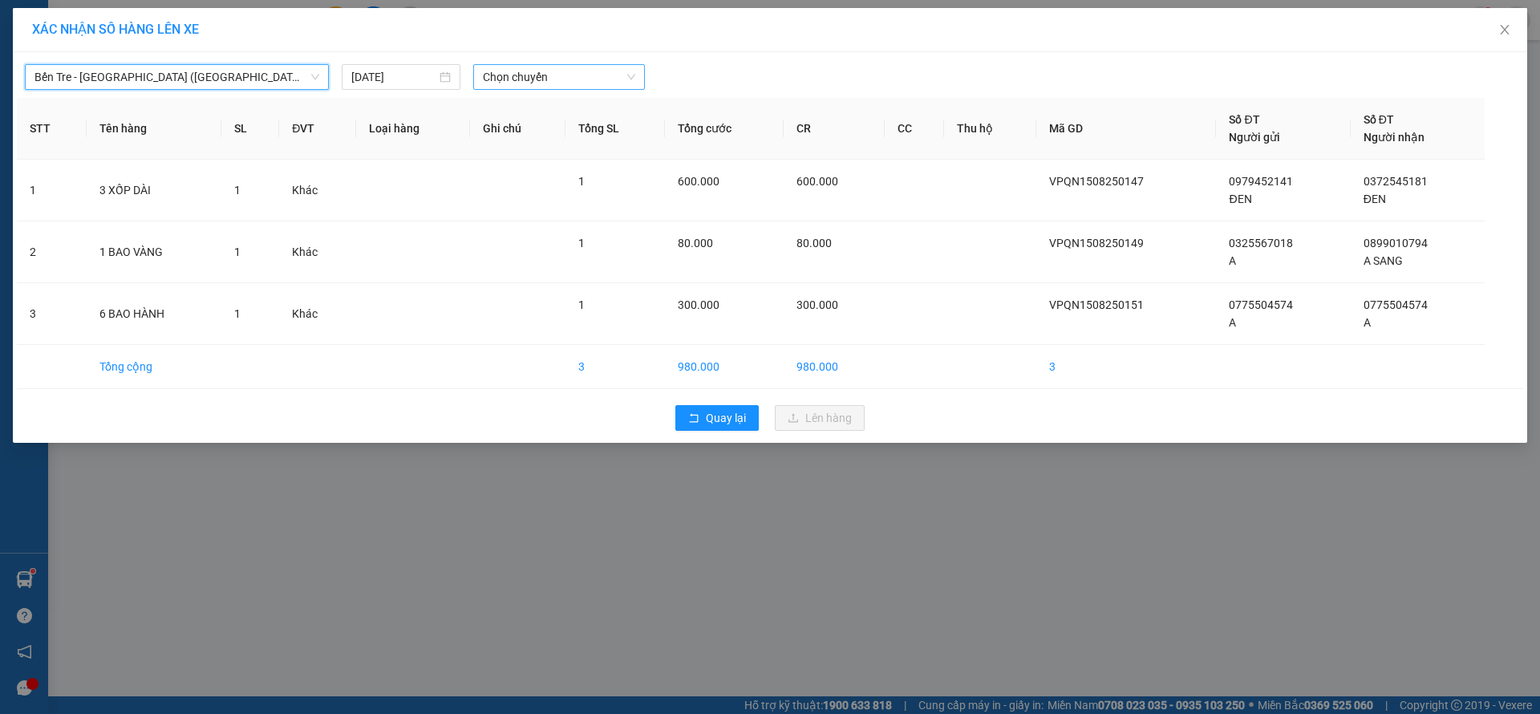
click at [534, 82] on span "Chọn chuyến" at bounding box center [559, 77] width 152 height 24
click at [210, 93] on div "Bến Tre - Quảng Ngãi (Hàng Hoá) 15/08/2025 Chọn chuyến STT Tên hàng SL ĐVT Loại…" at bounding box center [770, 247] width 1514 height 391
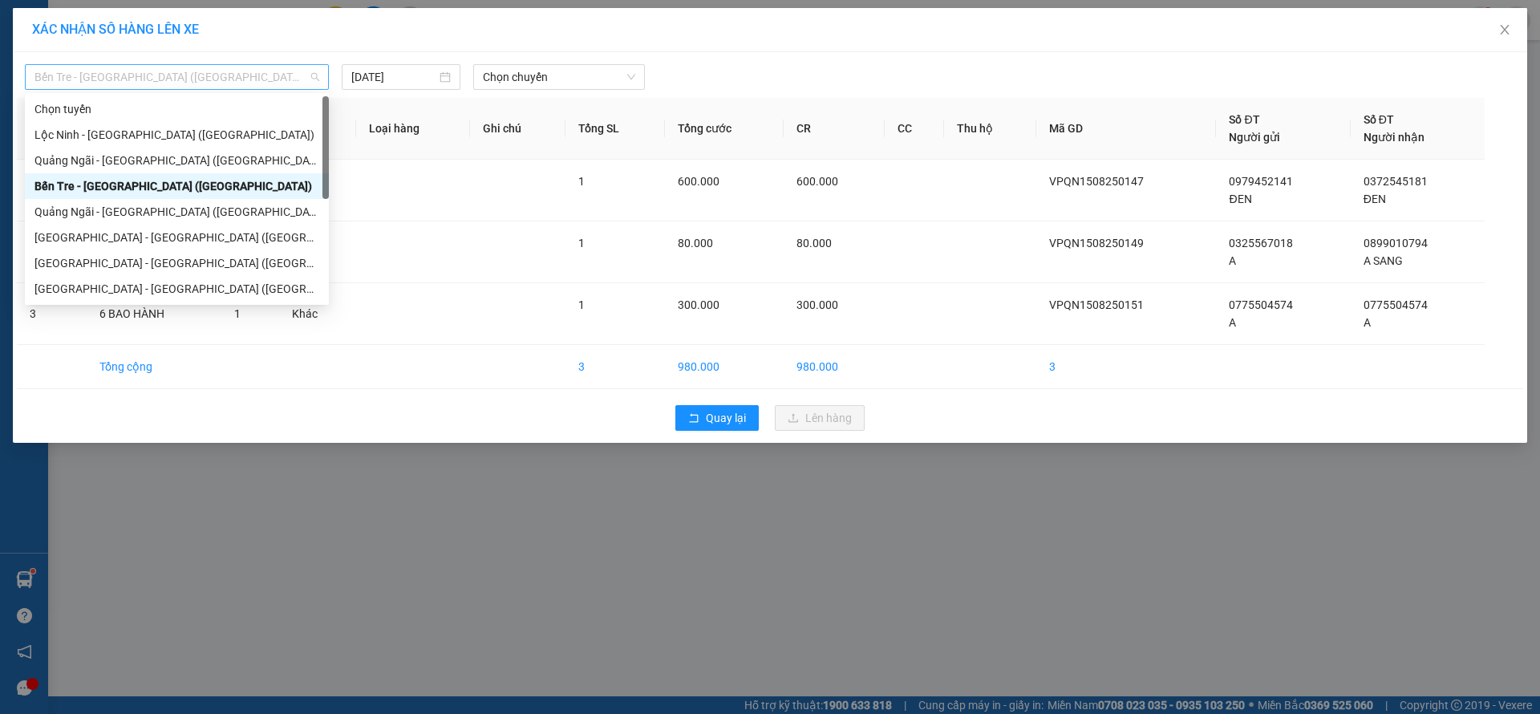
click at [211, 79] on span "Bến Tre - [GEOGRAPHIC_DATA] ([GEOGRAPHIC_DATA])" at bounding box center [176, 77] width 285 height 24
click at [165, 155] on div "Quảng Ngãi - [GEOGRAPHIC_DATA] ([GEOGRAPHIC_DATA])" at bounding box center [176, 161] width 285 height 18
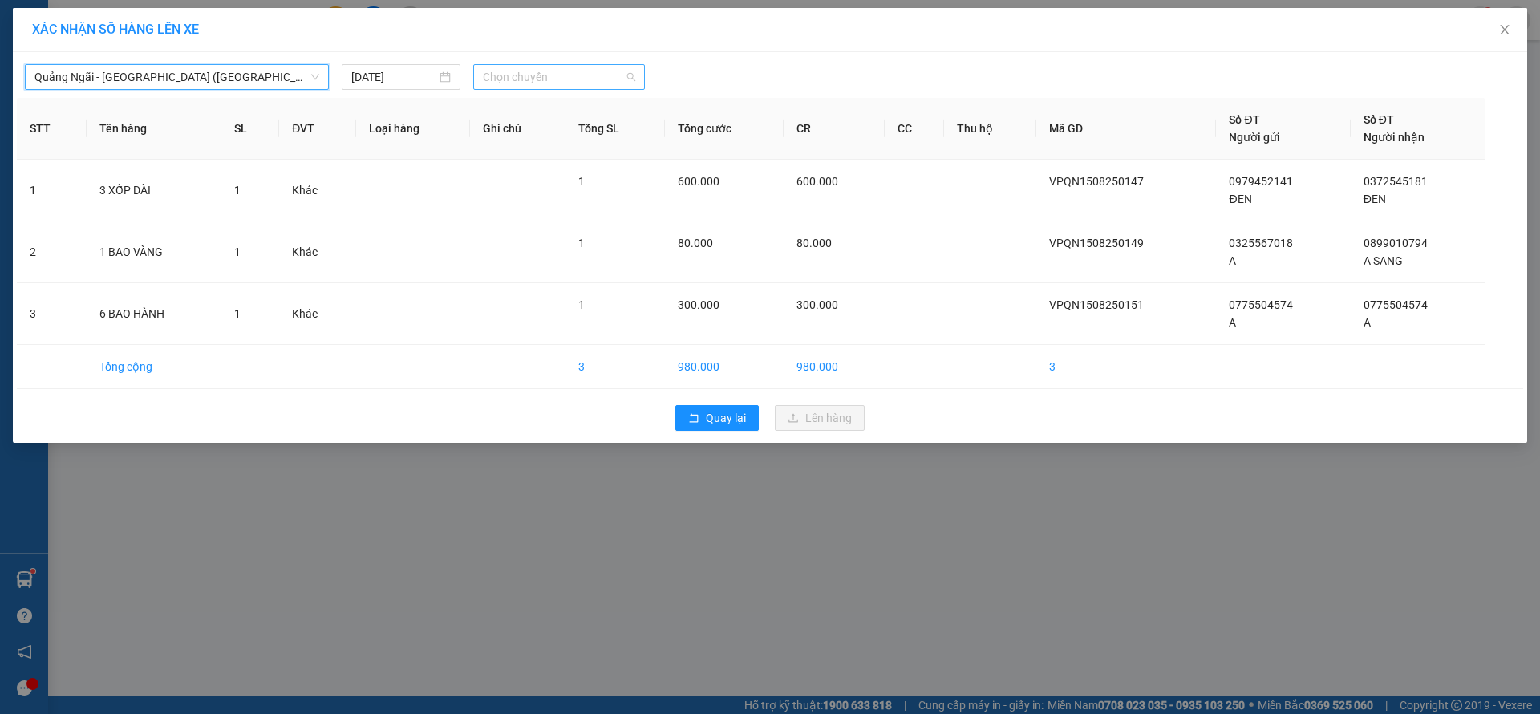
click at [561, 71] on span "Chọn chuyến" at bounding box center [559, 77] width 152 height 24
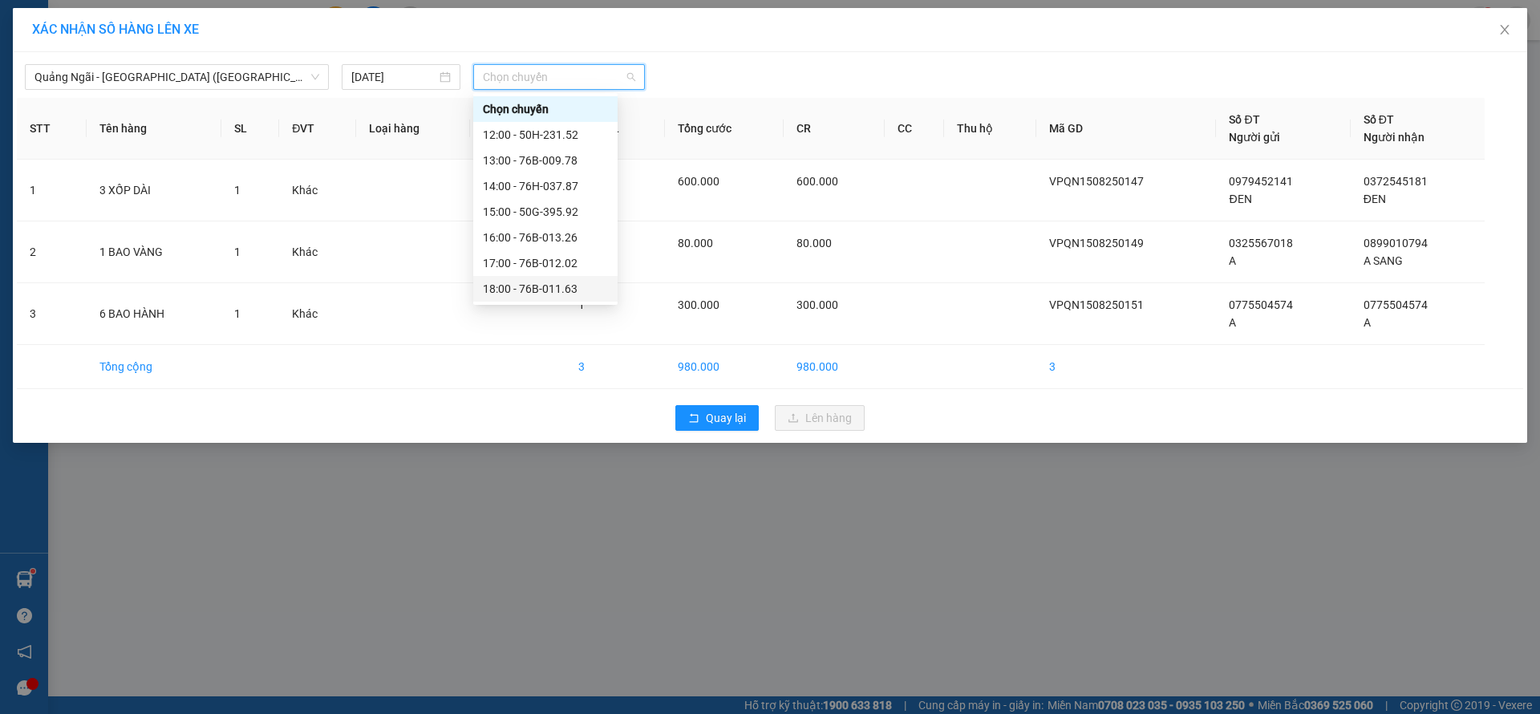
scroll to position [51, 0]
click at [562, 262] on div "19:00 - 50H-496.77" at bounding box center [545, 263] width 125 height 18
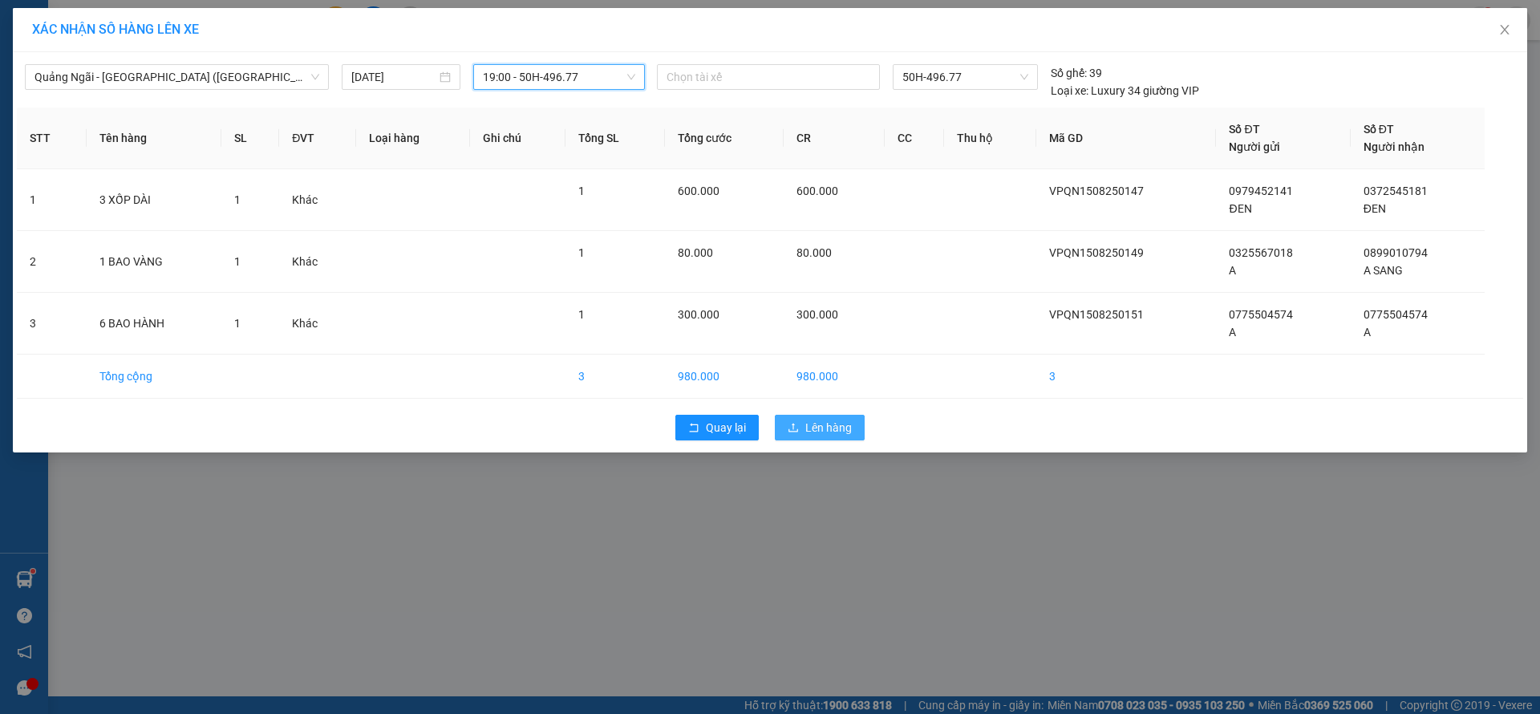
click at [836, 427] on span "Lên hàng" at bounding box center [828, 428] width 47 height 18
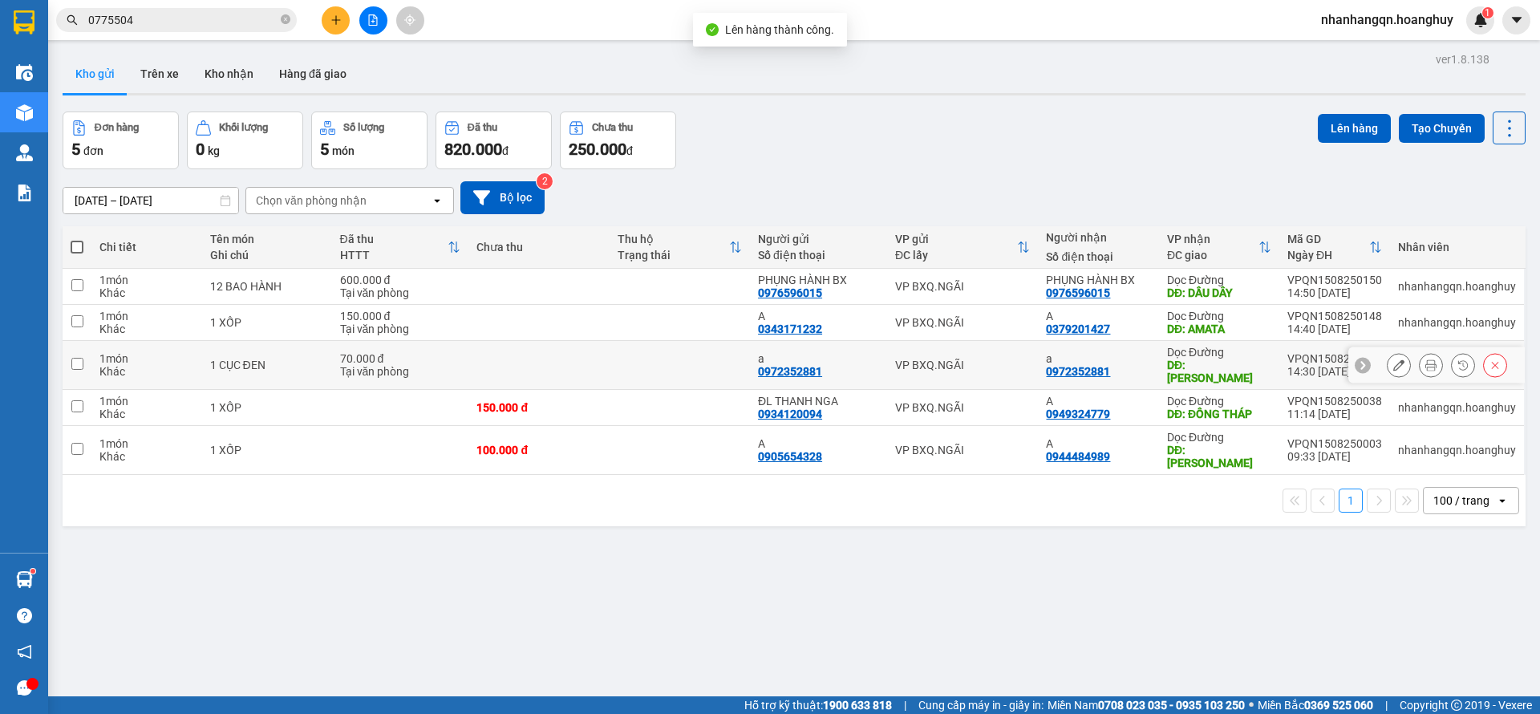
click at [970, 365] on td "VP BXQ.NGÃI" at bounding box center [963, 365] width 152 height 49
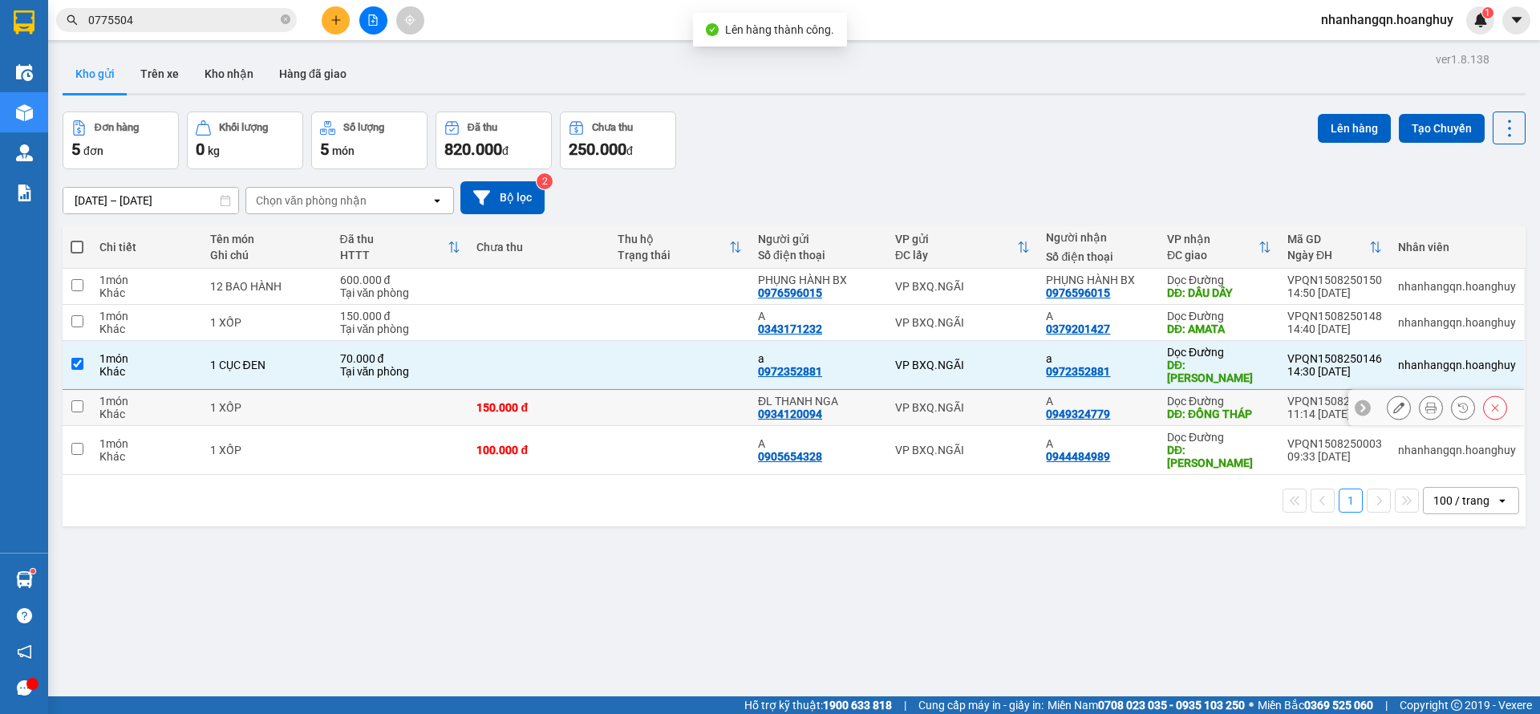
click at [992, 401] on div "VP BXQ.NGÃI" at bounding box center [963, 407] width 136 height 13
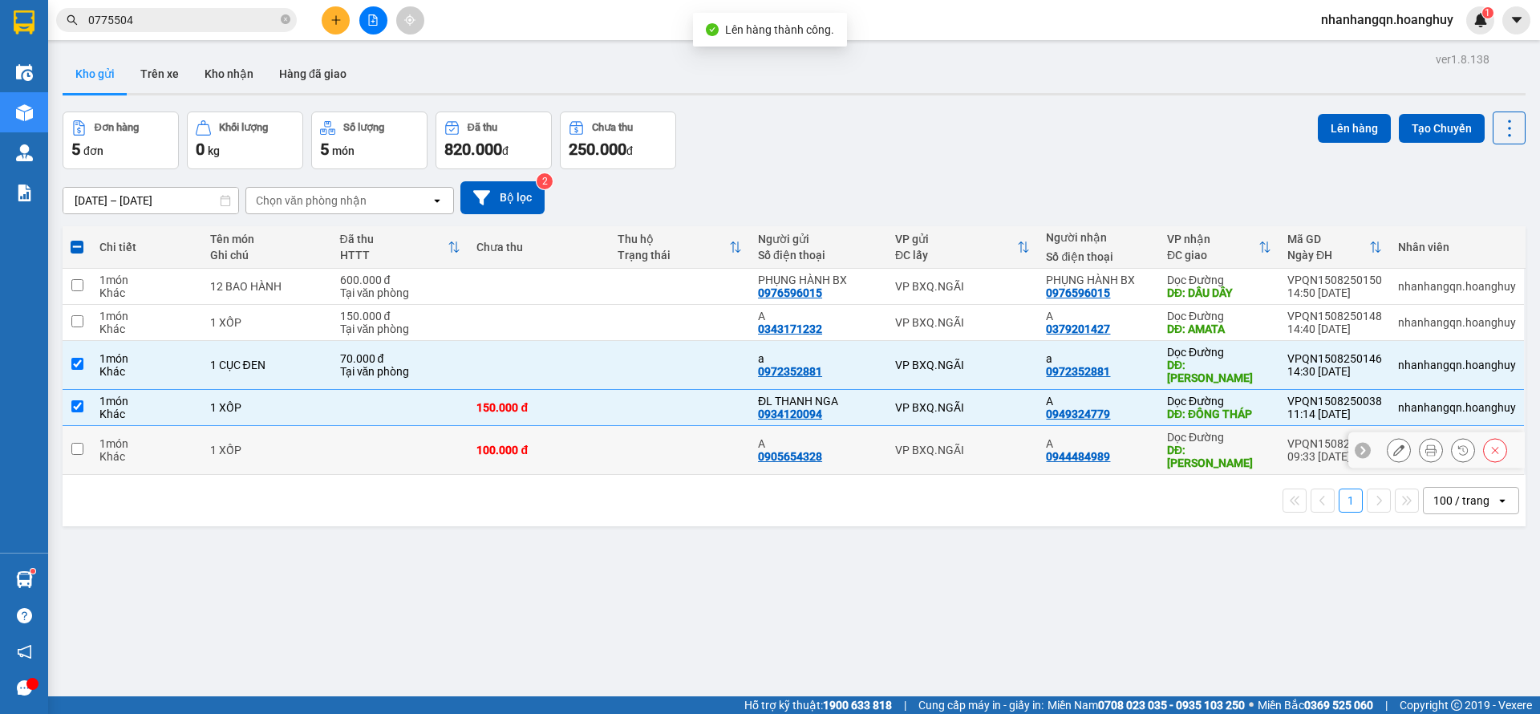
click at [1011, 439] on td "VP BXQ.NGÃI" at bounding box center [963, 450] width 152 height 49
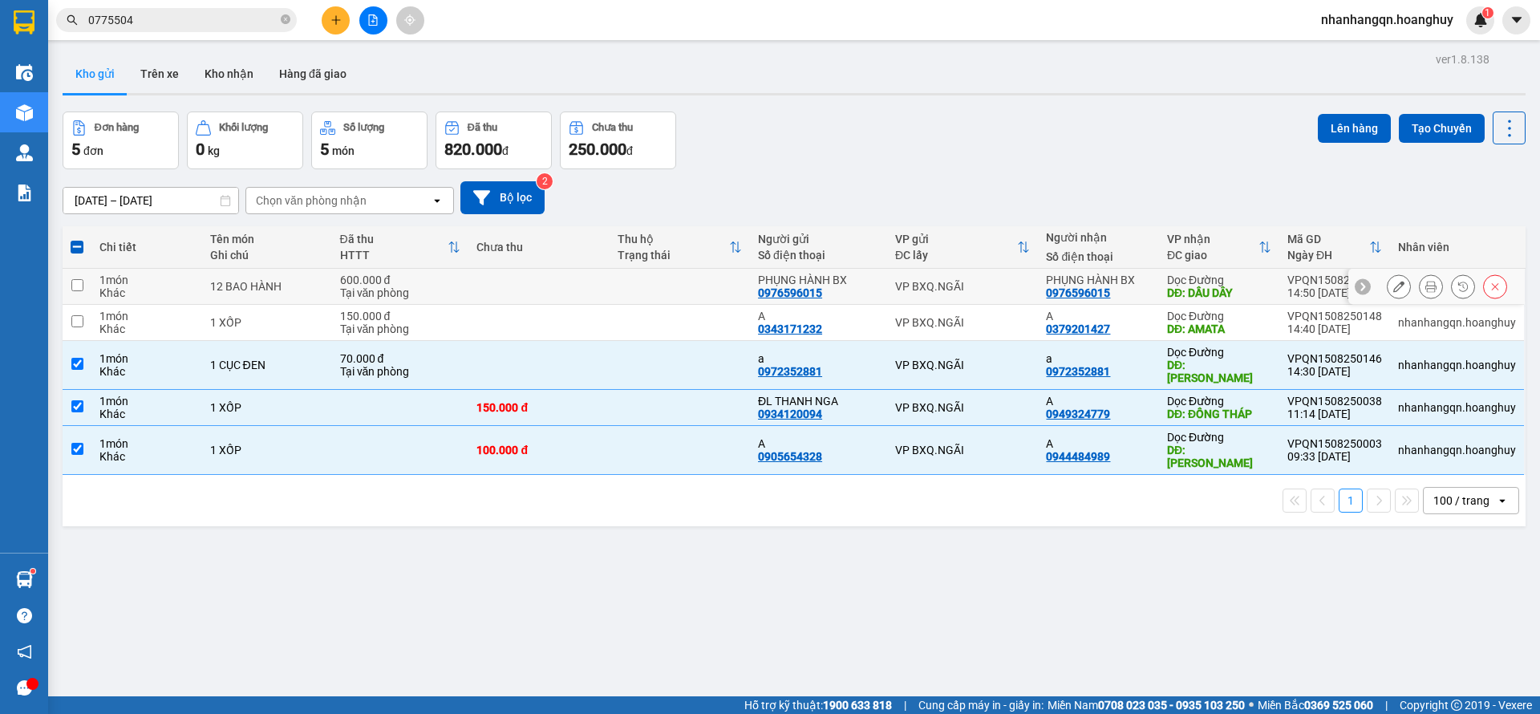
click at [986, 273] on td "VP BXQ.NGÃI" at bounding box center [963, 287] width 152 height 36
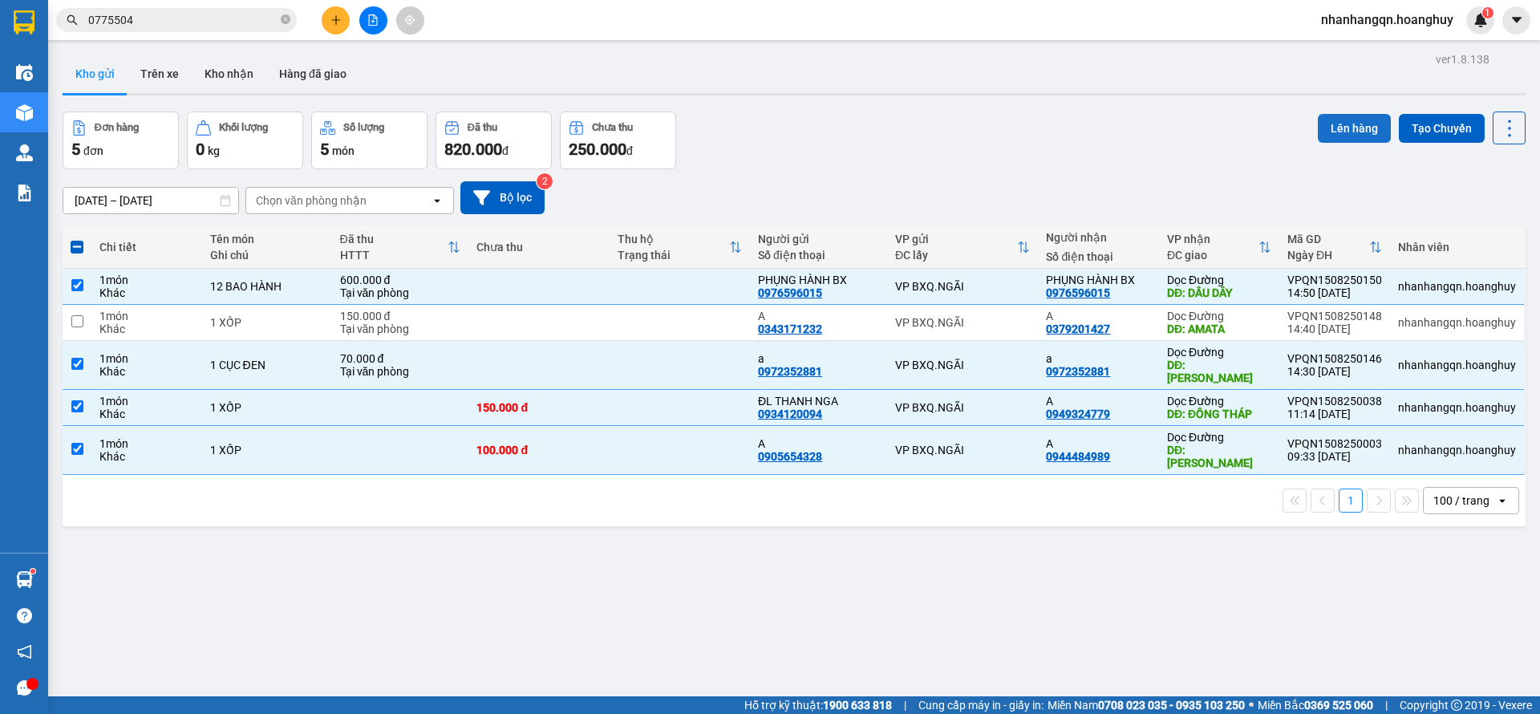
click at [1339, 132] on button "Lên hàng" at bounding box center [1354, 128] width 73 height 29
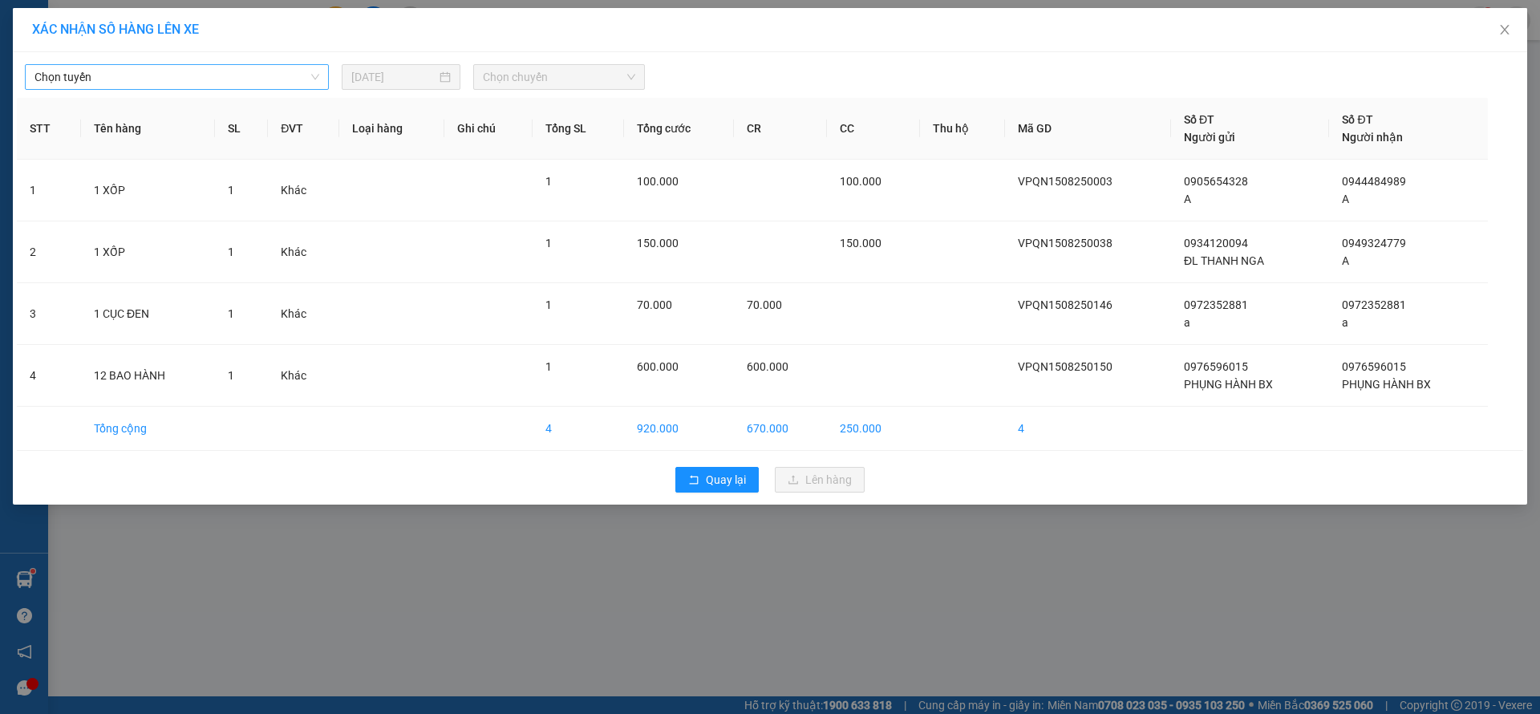
click at [250, 78] on span "Chọn tuyến" at bounding box center [176, 77] width 285 height 24
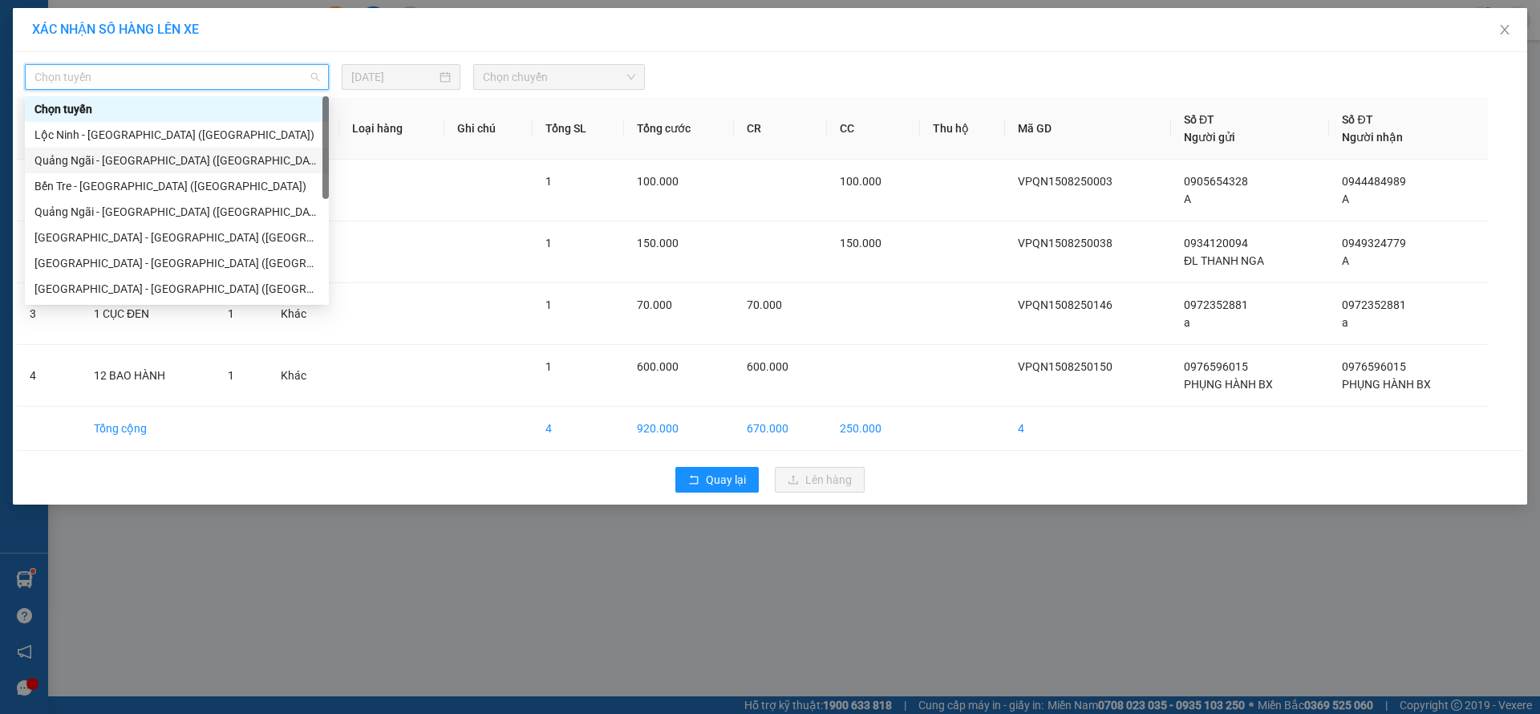
click at [174, 164] on div "Quảng Ngãi - [GEOGRAPHIC_DATA] ([GEOGRAPHIC_DATA])" at bounding box center [176, 161] width 285 height 18
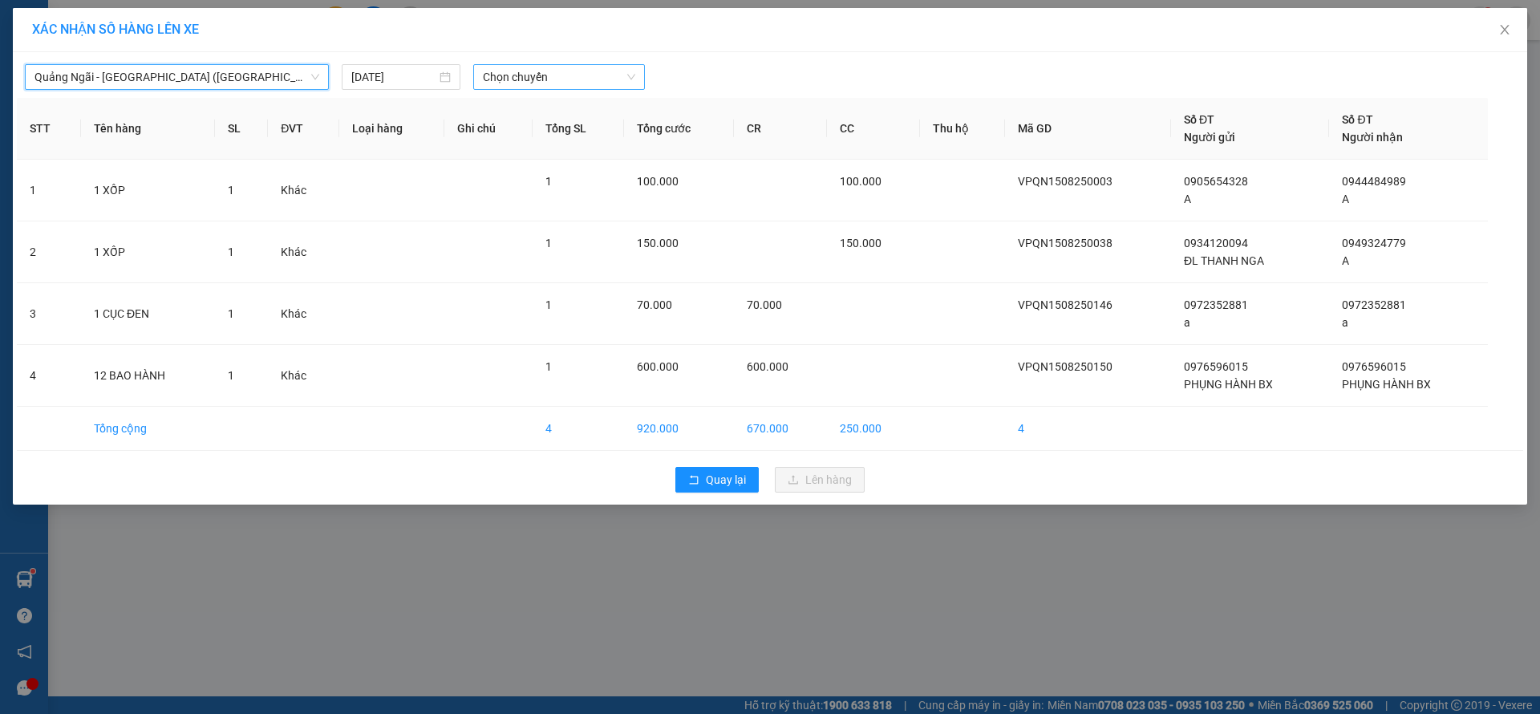
drag, startPoint x: 531, startPoint y: 108, endPoint x: 561, endPoint y: 89, distance: 36.0
click at [557, 93] on div "Quảng Ngãi - Sài Gòn (Hàng Hoá) Quảng Ngãi - Sài Gòn (Hàng Hoá) 15/08/2025 Chọn…" at bounding box center [770, 278] width 1514 height 452
click at [561, 87] on span "Chọn chuyến" at bounding box center [559, 77] width 152 height 24
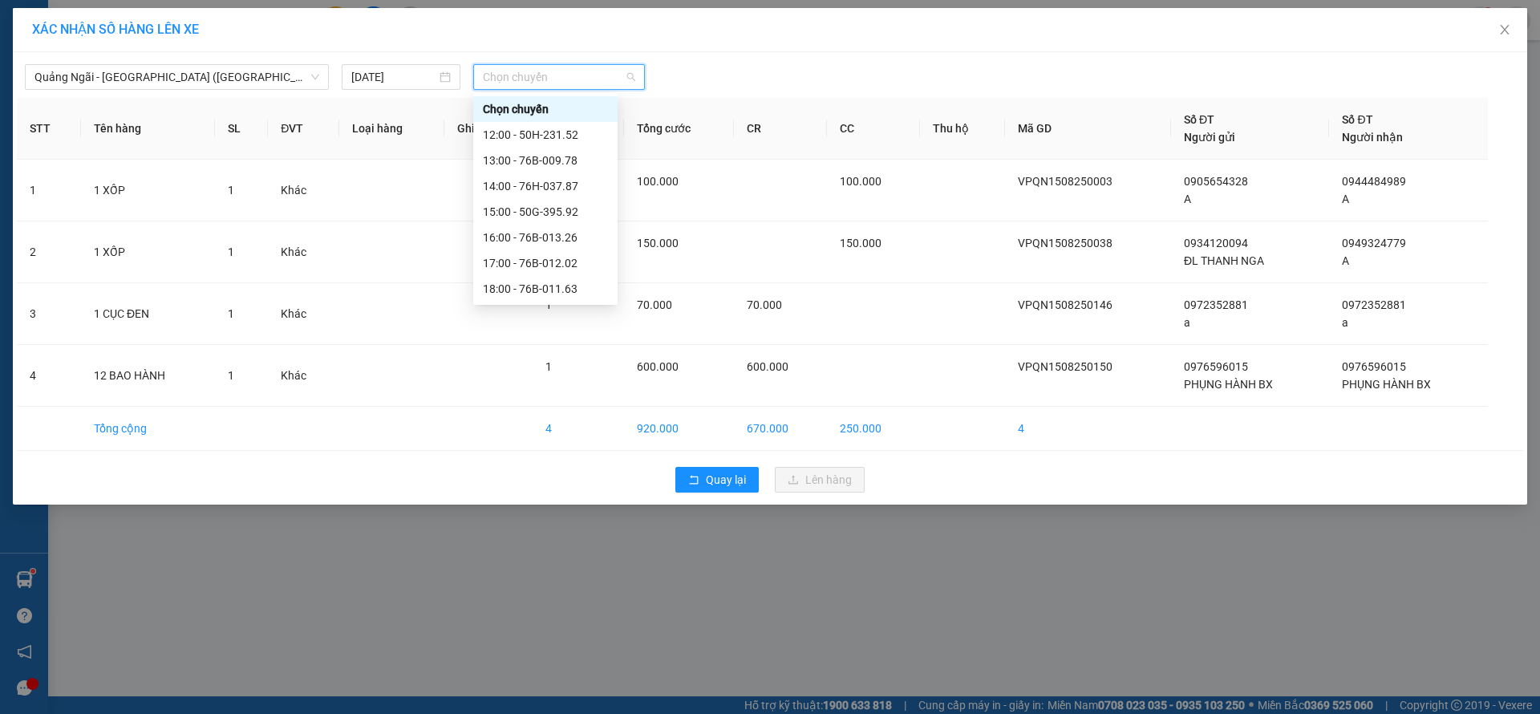
scroll to position [51, 0]
click at [545, 291] on div "20:00" at bounding box center [545, 289] width 125 height 18
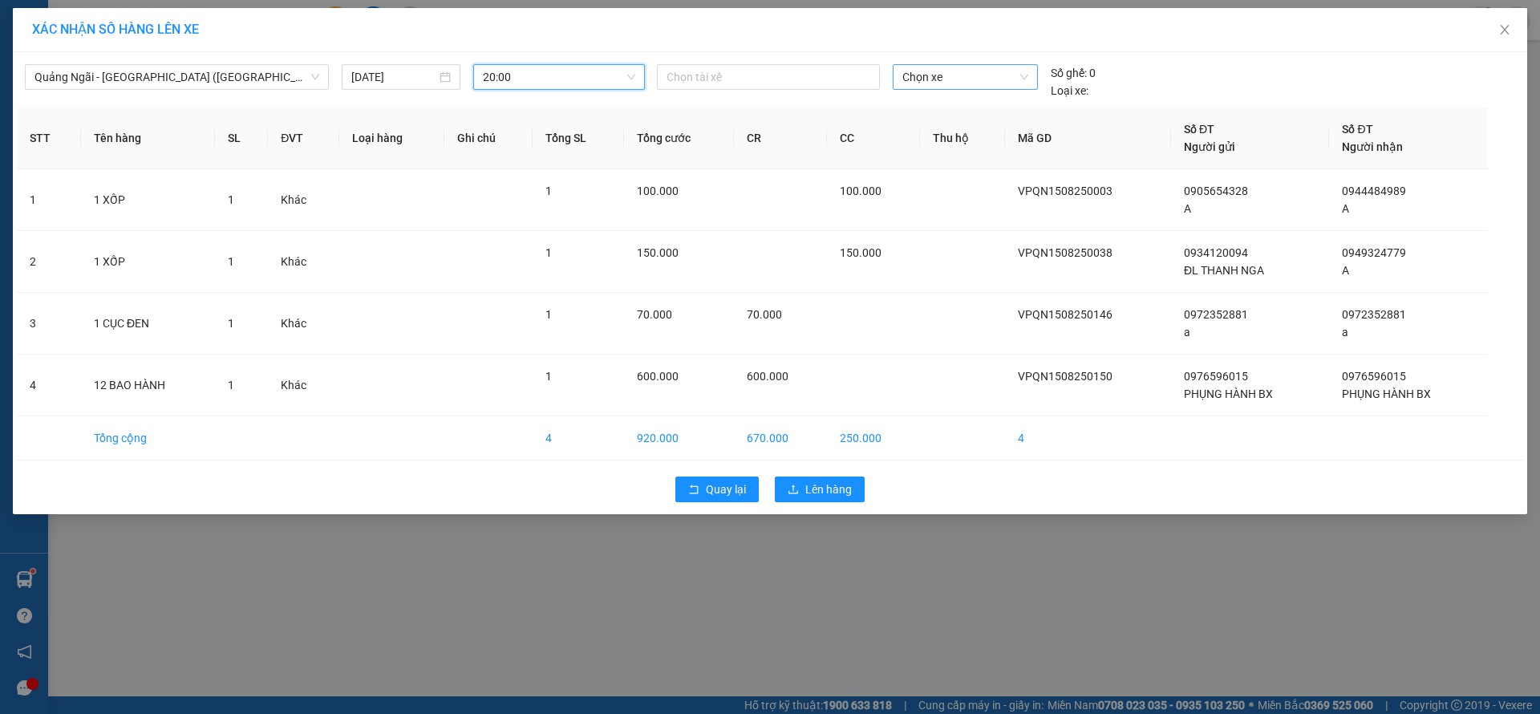
click at [998, 67] on span "Chọn xe" at bounding box center [964, 77] width 125 height 24
click at [952, 76] on input "12" at bounding box center [959, 77] width 114 height 24
click at [952, 144] on div "50H-230.68" at bounding box center [965, 135] width 144 height 26
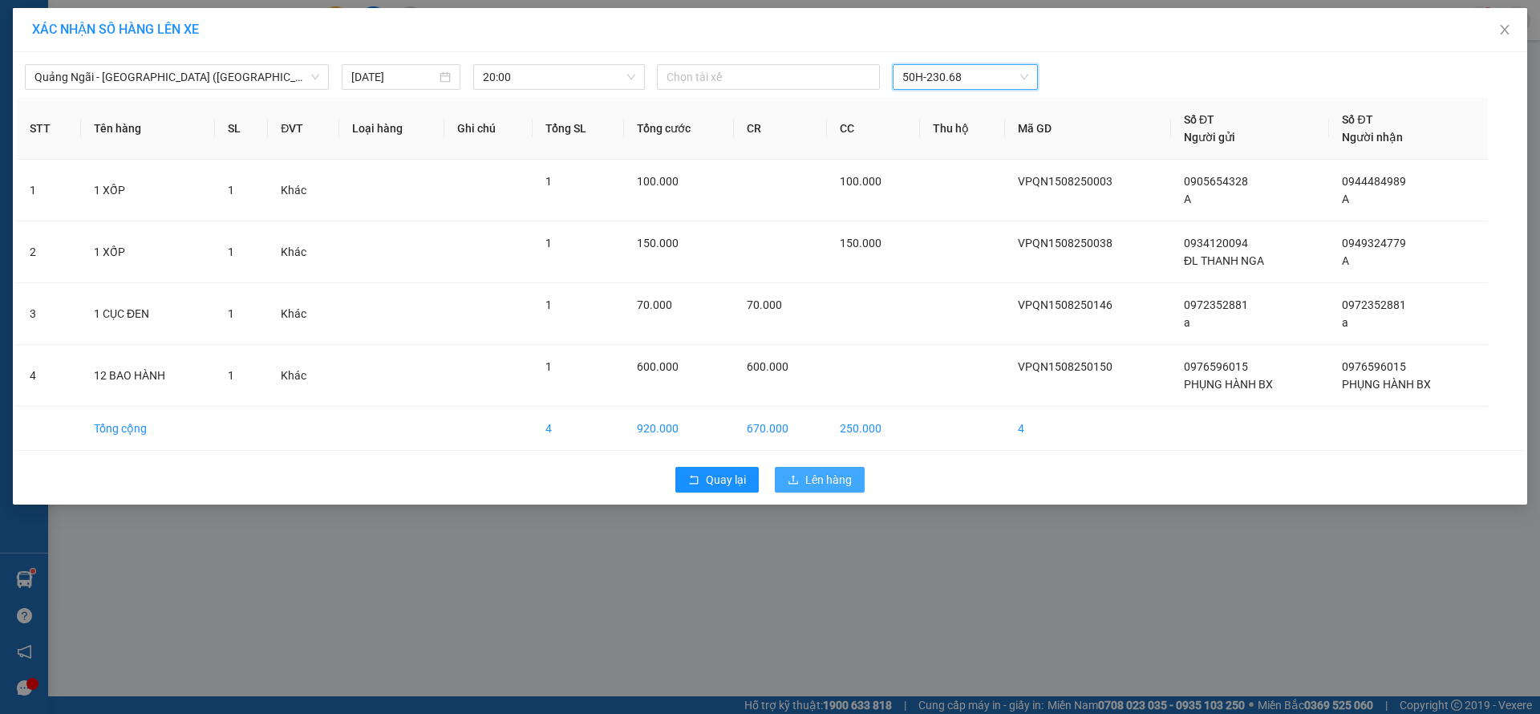
click at [844, 469] on button "Lên hàng" at bounding box center [820, 480] width 90 height 26
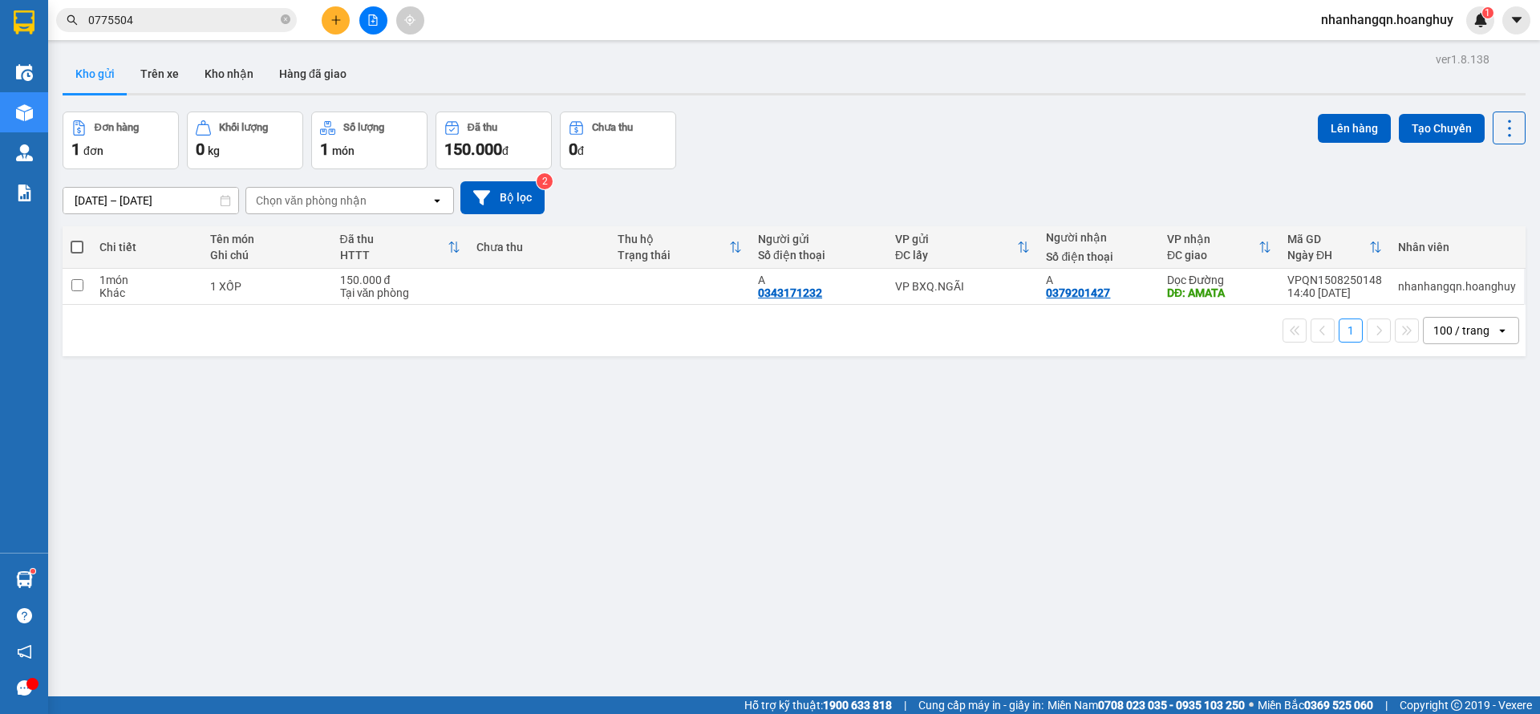
click at [364, 28] on button at bounding box center [373, 20] width 28 height 28
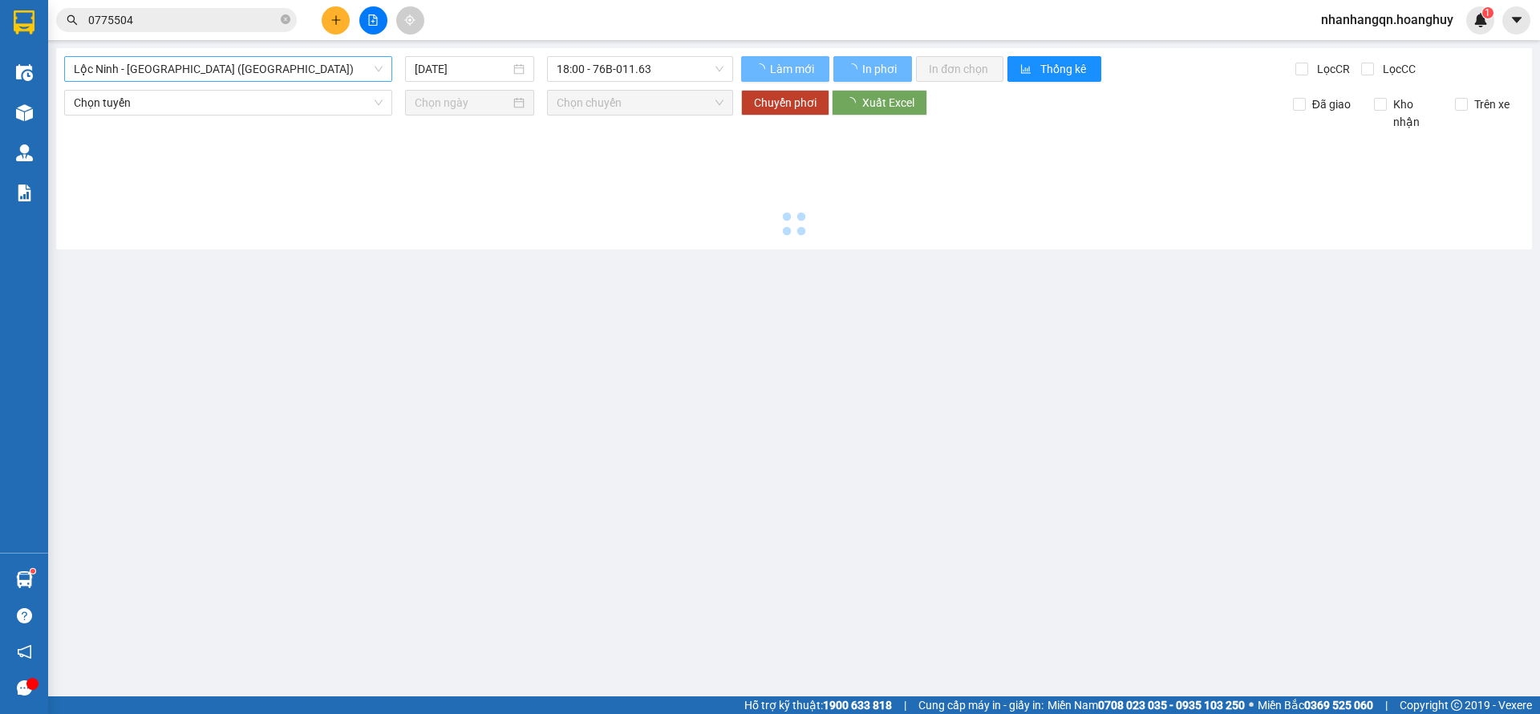
click at [207, 80] on span "Lộc Ninh - [GEOGRAPHIC_DATA] ([GEOGRAPHIC_DATA])" at bounding box center [228, 69] width 309 height 24
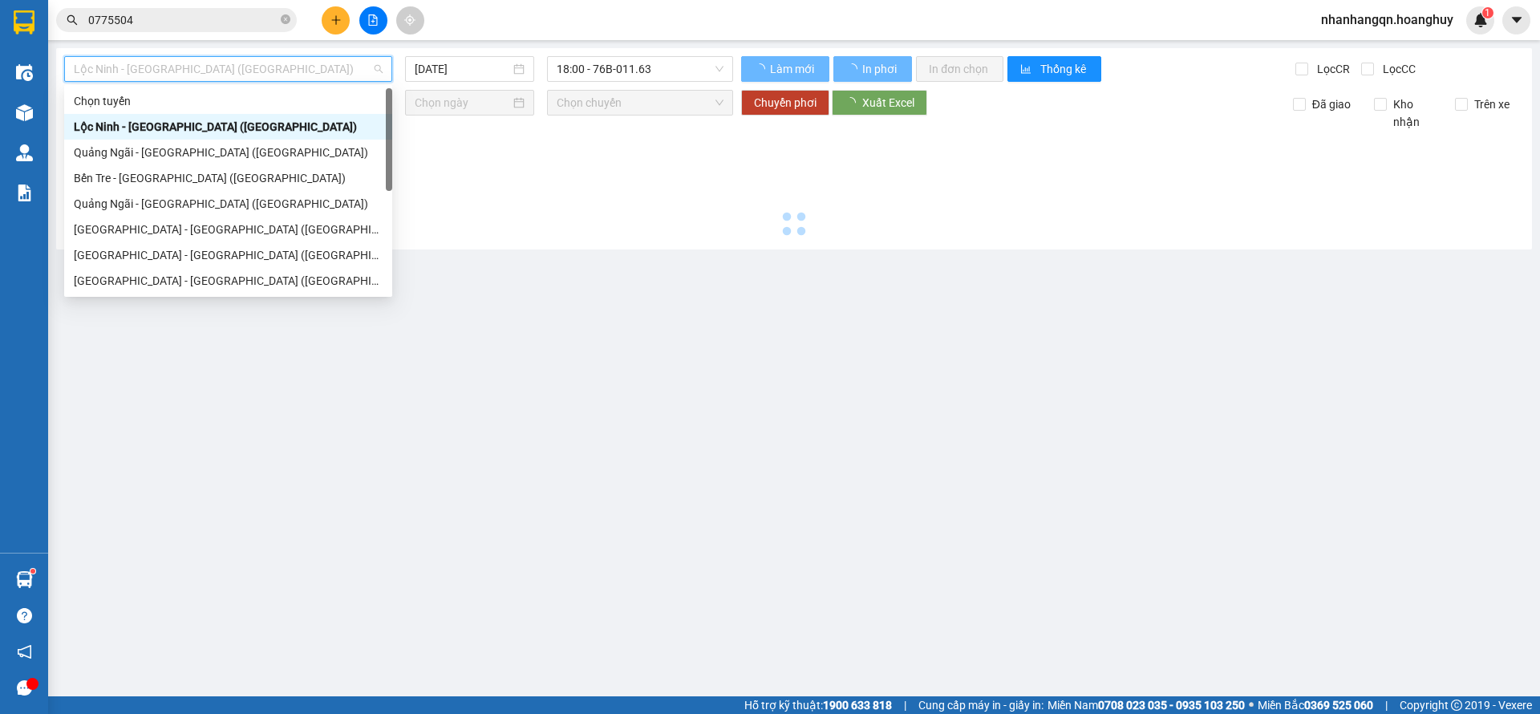
click at [207, 75] on span "Lộc Ninh - [GEOGRAPHIC_DATA] ([GEOGRAPHIC_DATA])" at bounding box center [228, 69] width 309 height 24
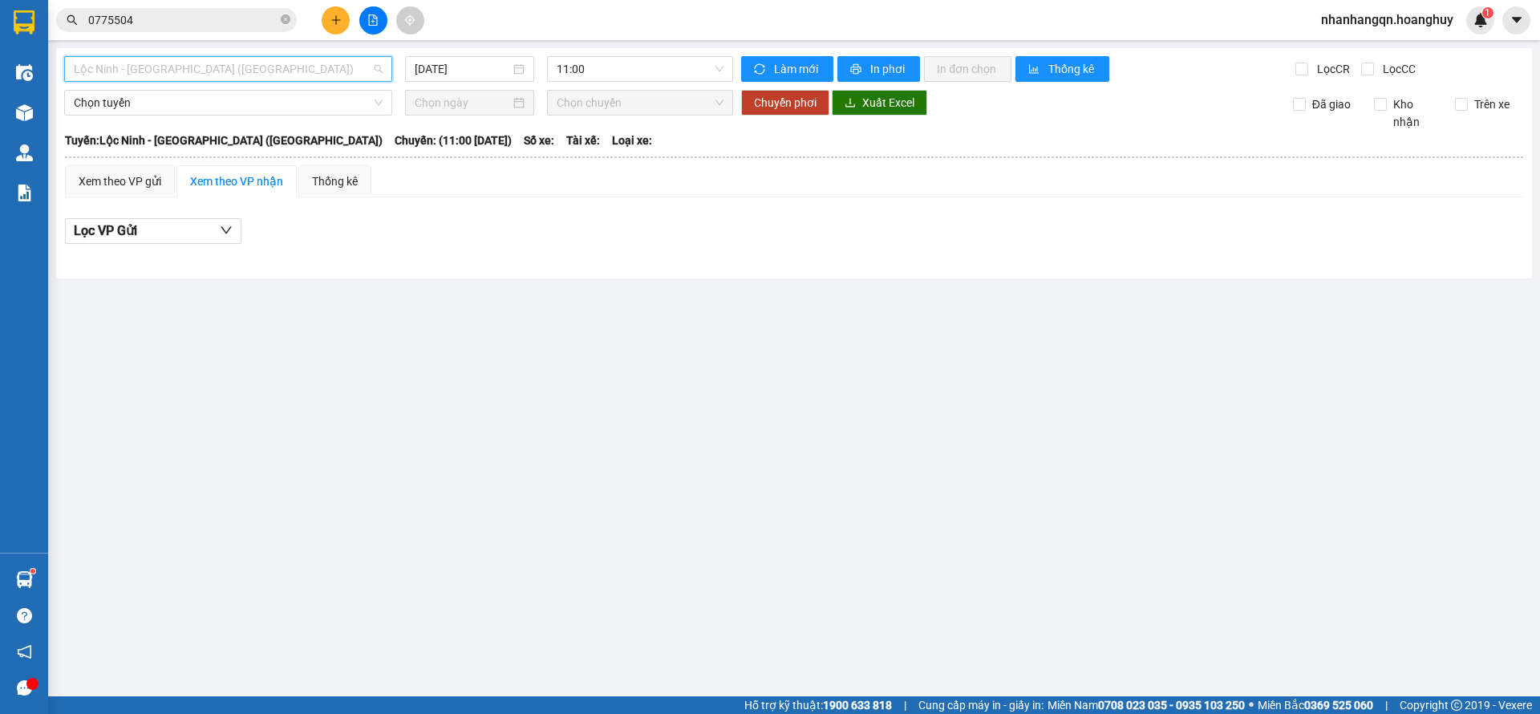
click at [208, 75] on span "Lộc Ninh - [GEOGRAPHIC_DATA] ([GEOGRAPHIC_DATA])" at bounding box center [228, 69] width 309 height 24
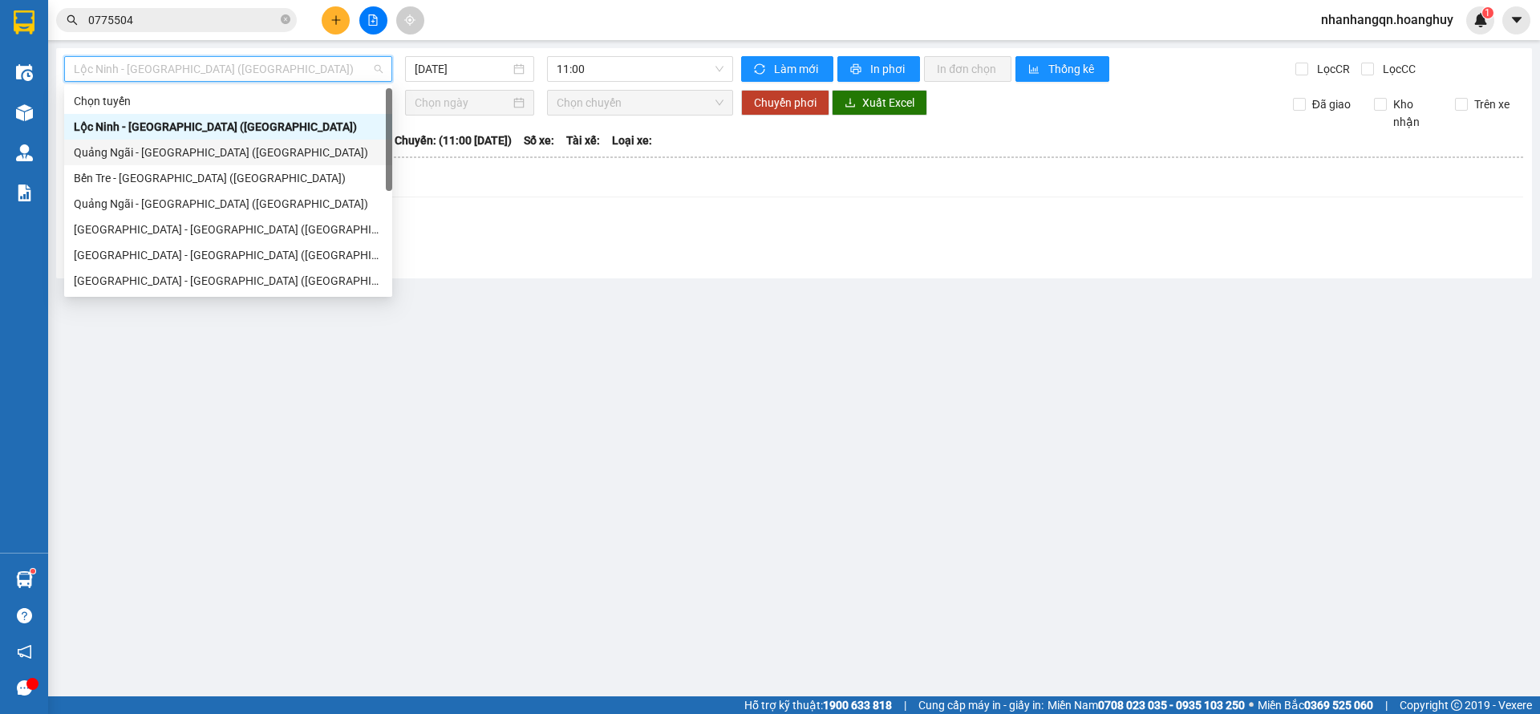
click at [208, 138] on div "Lộc Ninh - [GEOGRAPHIC_DATA] ([GEOGRAPHIC_DATA])" at bounding box center [228, 127] width 328 height 26
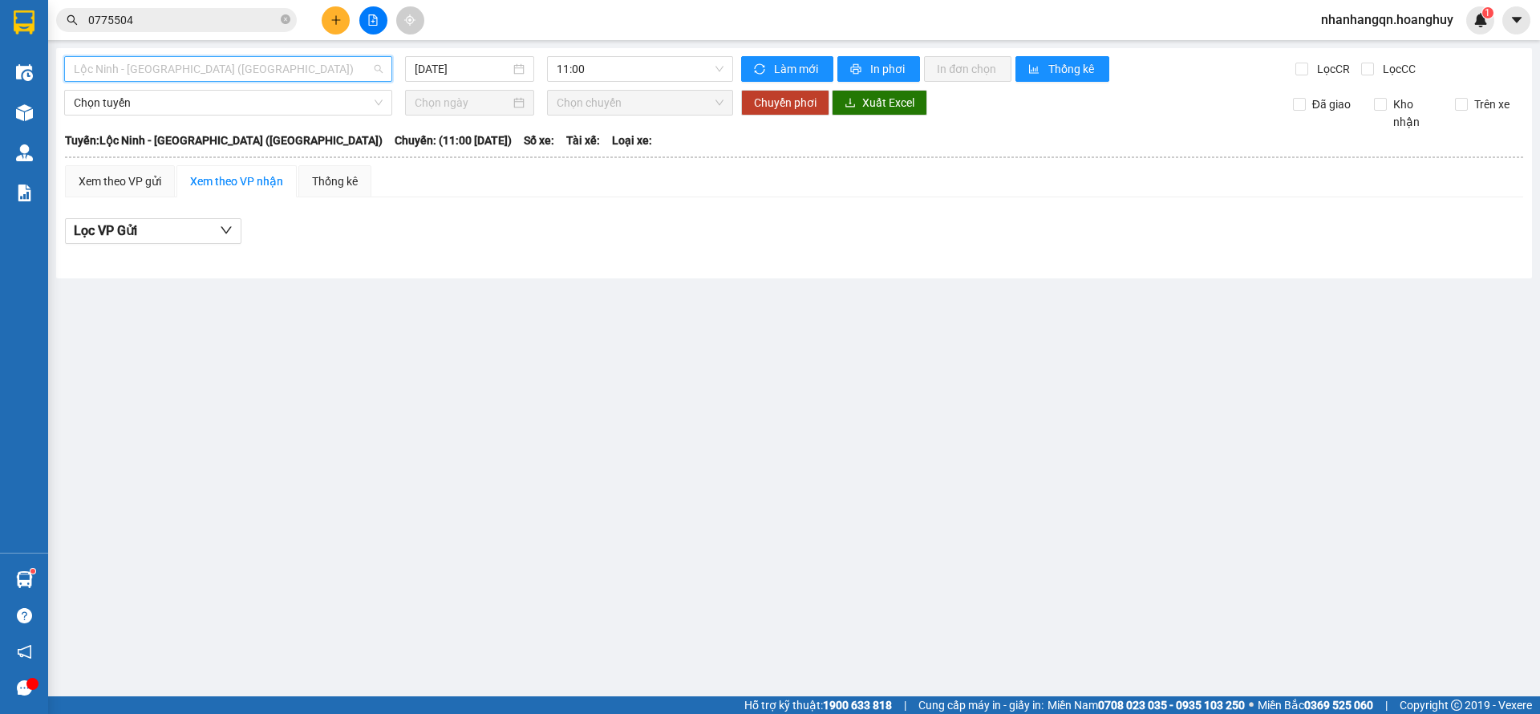
click at [213, 74] on span "Lộc Ninh - [GEOGRAPHIC_DATA] ([GEOGRAPHIC_DATA])" at bounding box center [228, 69] width 309 height 24
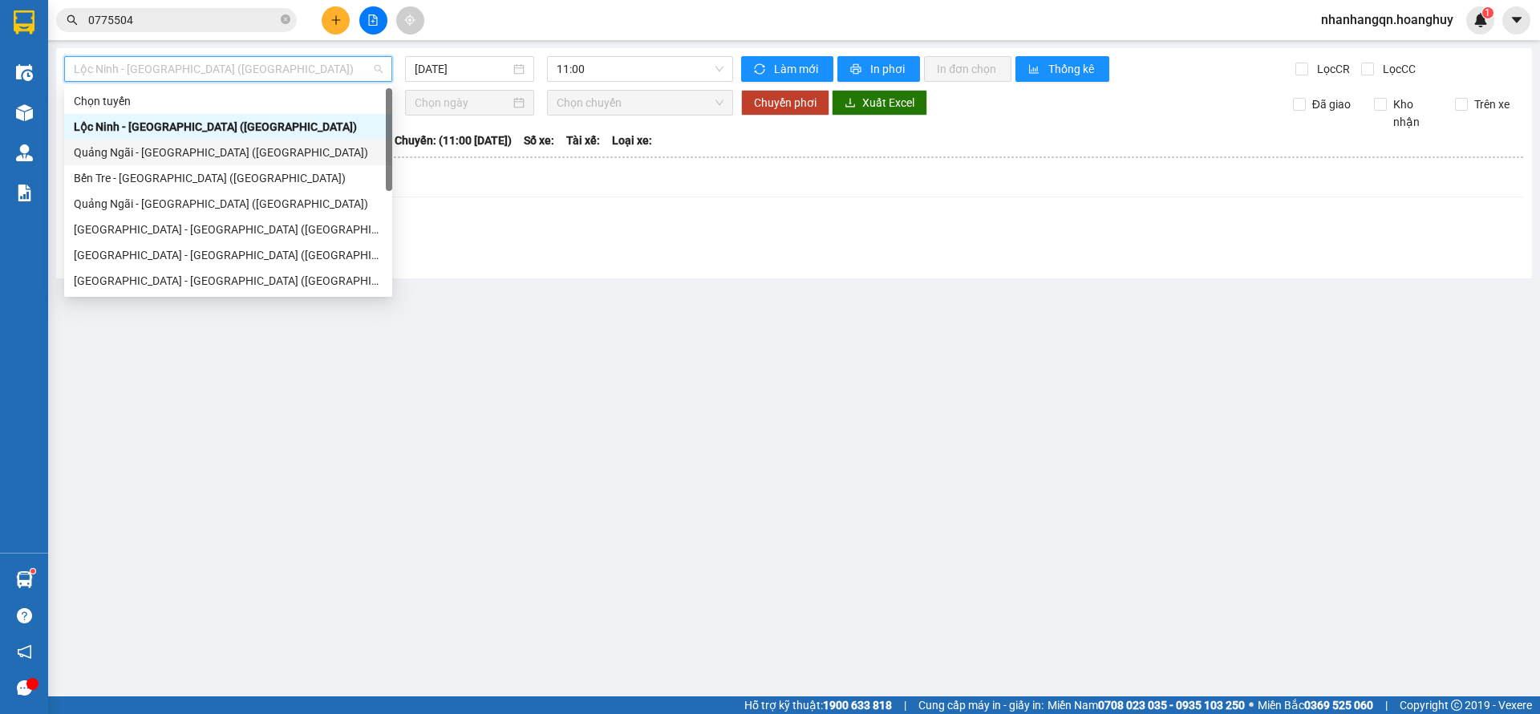
click at [192, 158] on div "Quảng Ngãi - [GEOGRAPHIC_DATA] ([GEOGRAPHIC_DATA])" at bounding box center [228, 153] width 309 height 18
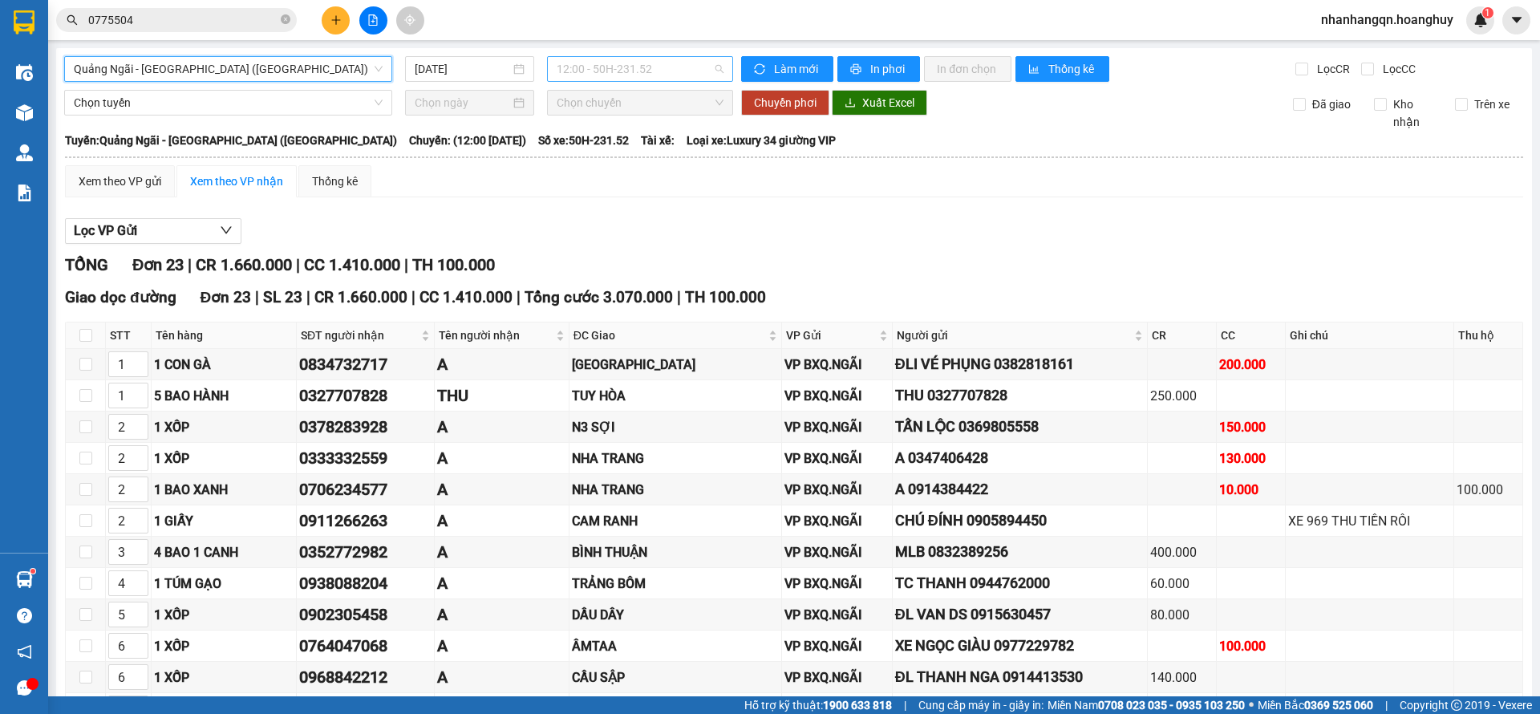
click at [634, 79] on span "12:00 - 50H-231.52" at bounding box center [640, 69] width 167 height 24
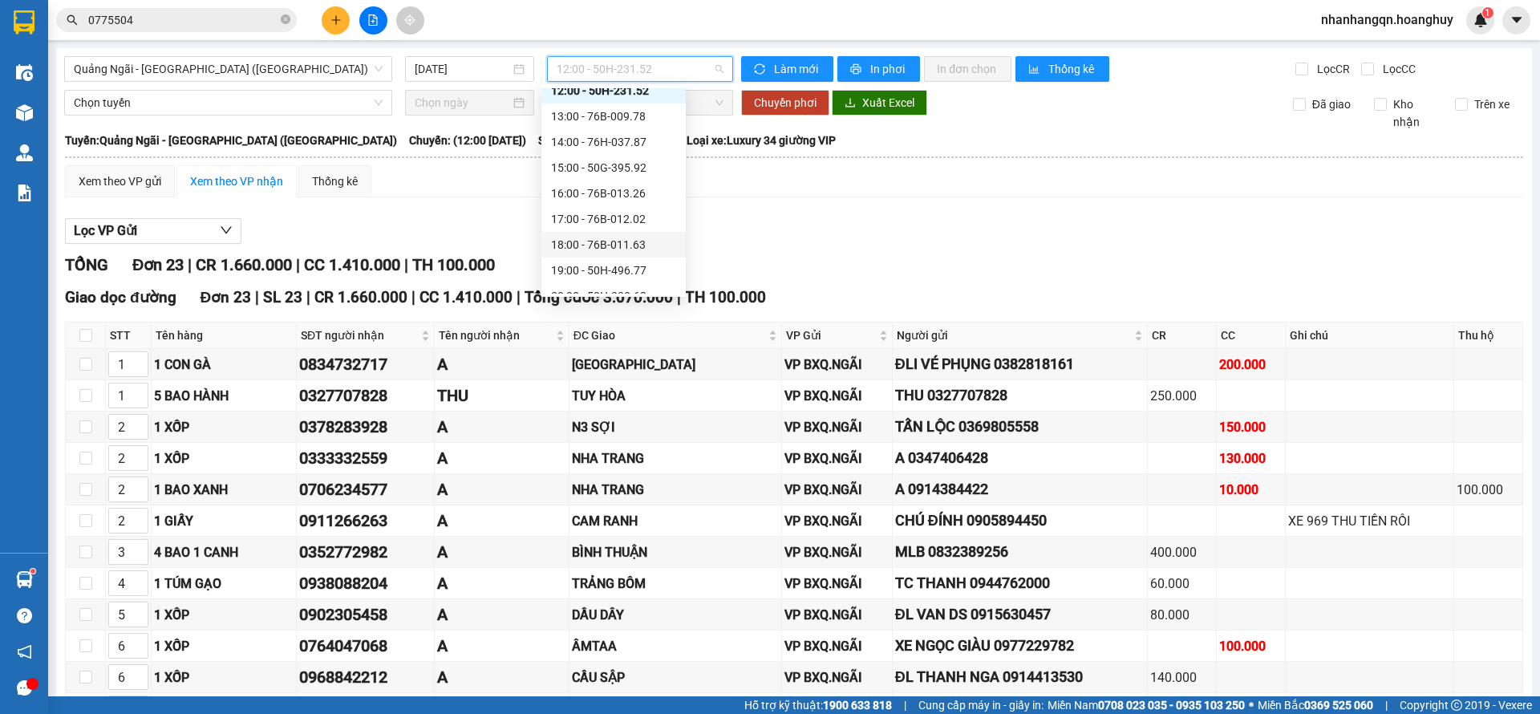
scroll to position [51, 0]
click at [637, 272] on div "20:00 - 50H-230.68" at bounding box center [613, 281] width 125 height 18
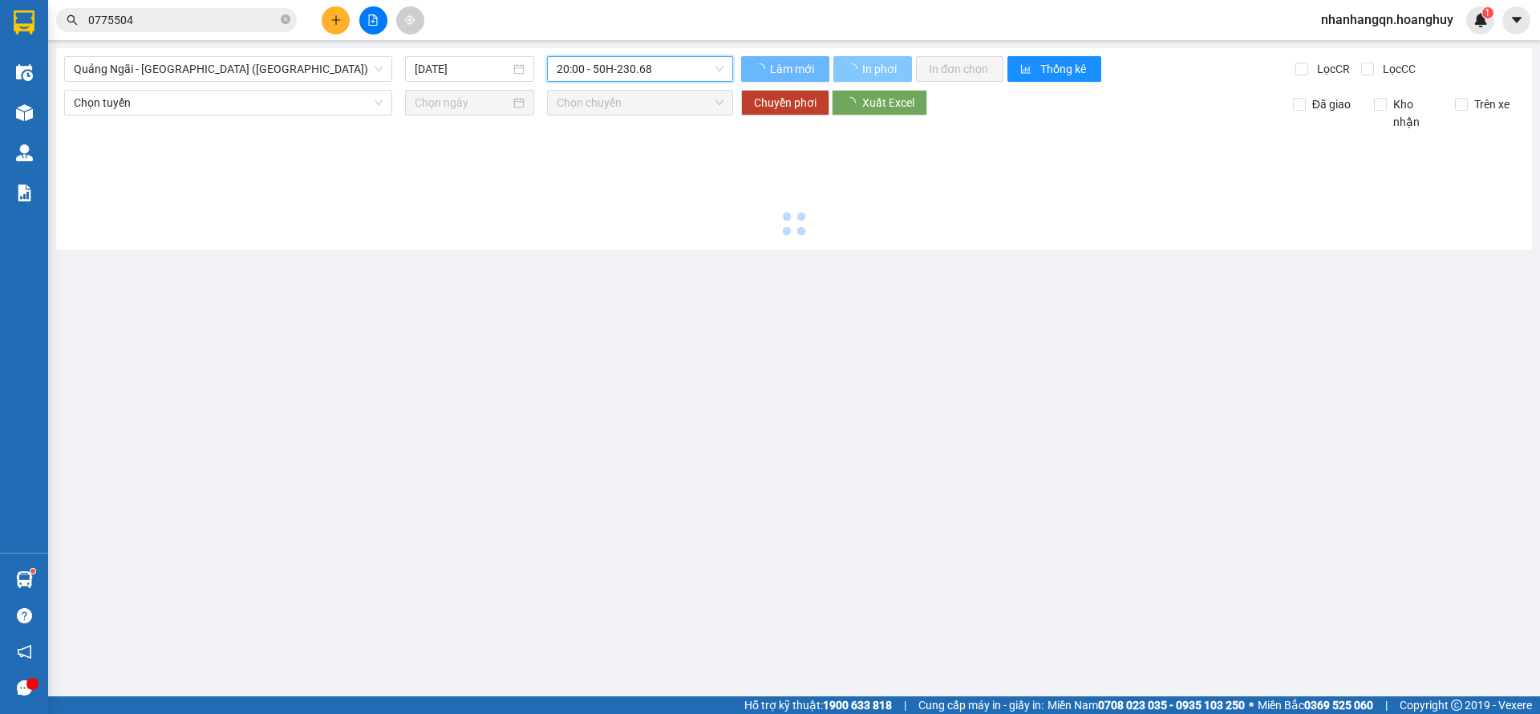
click at [873, 59] on button "In phơi" at bounding box center [872, 69] width 79 height 26
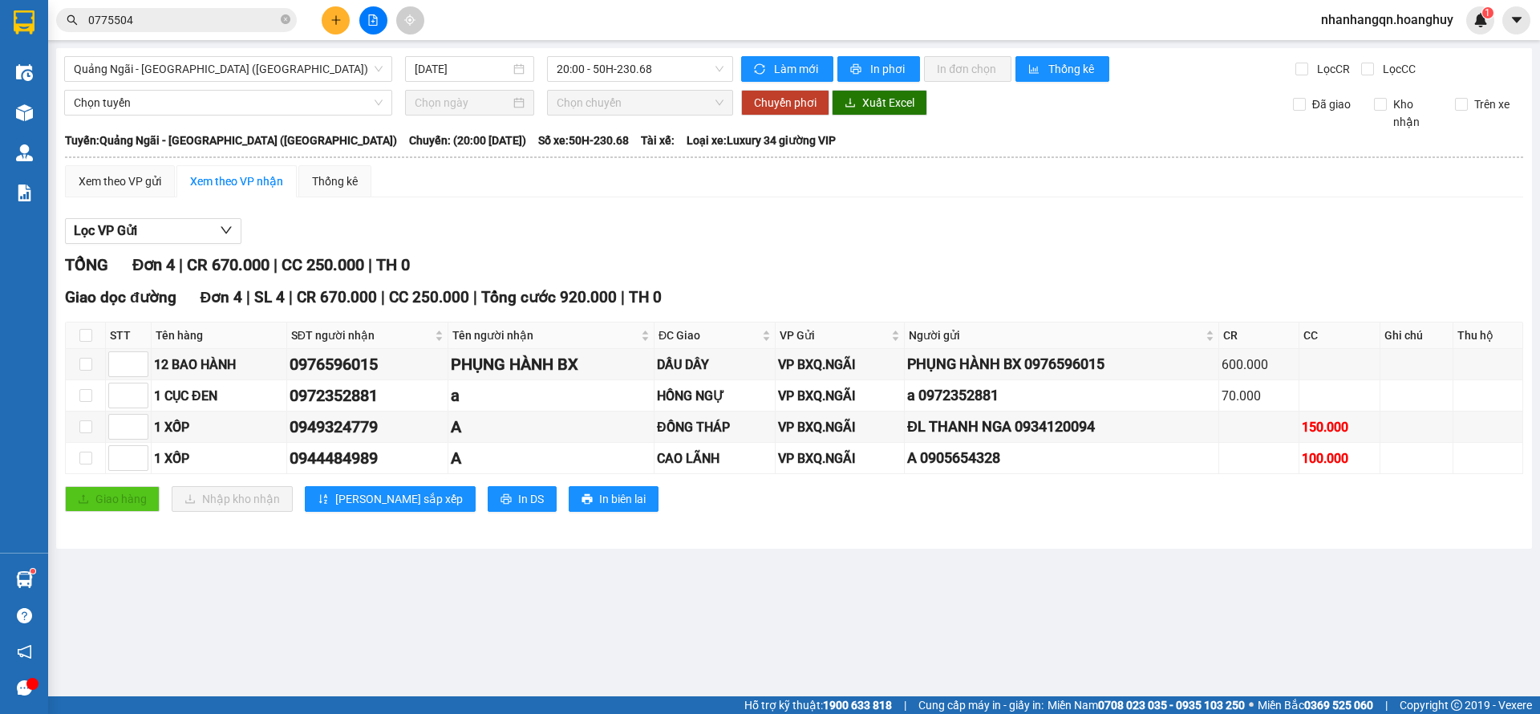
click at [189, 26] on input "0775504" at bounding box center [182, 20] width 189 height 18
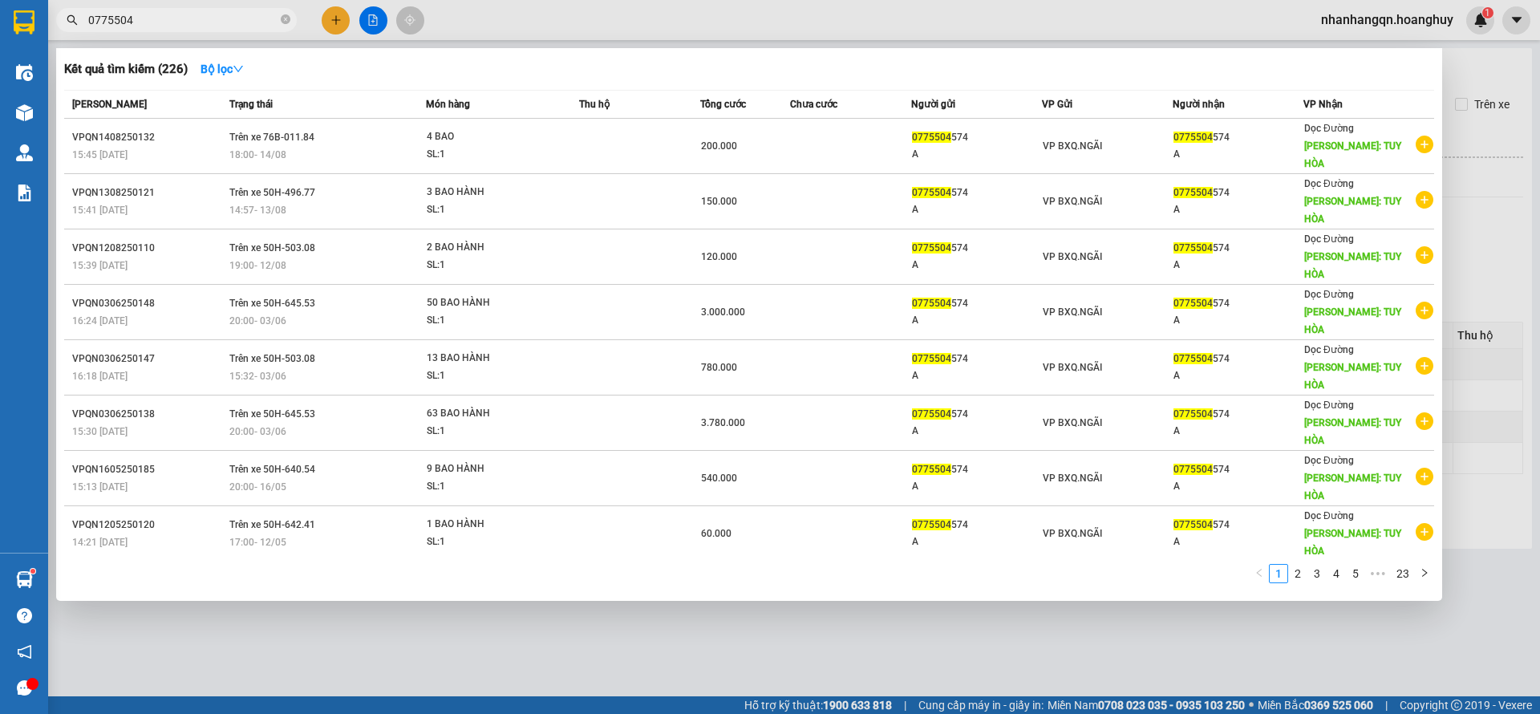
click at [189, 26] on input "0775504" at bounding box center [182, 20] width 189 height 18
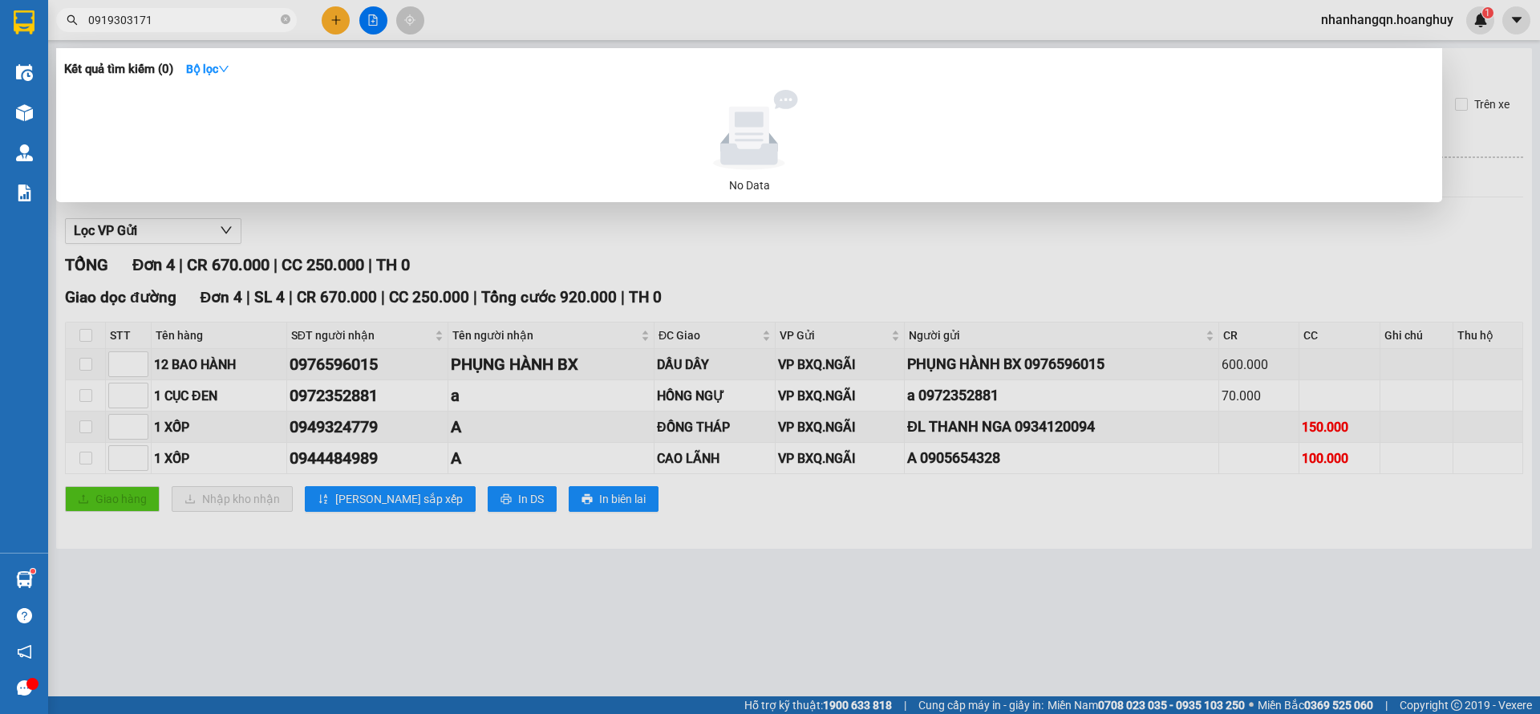
click at [336, 13] on div at bounding box center [770, 357] width 1540 height 714
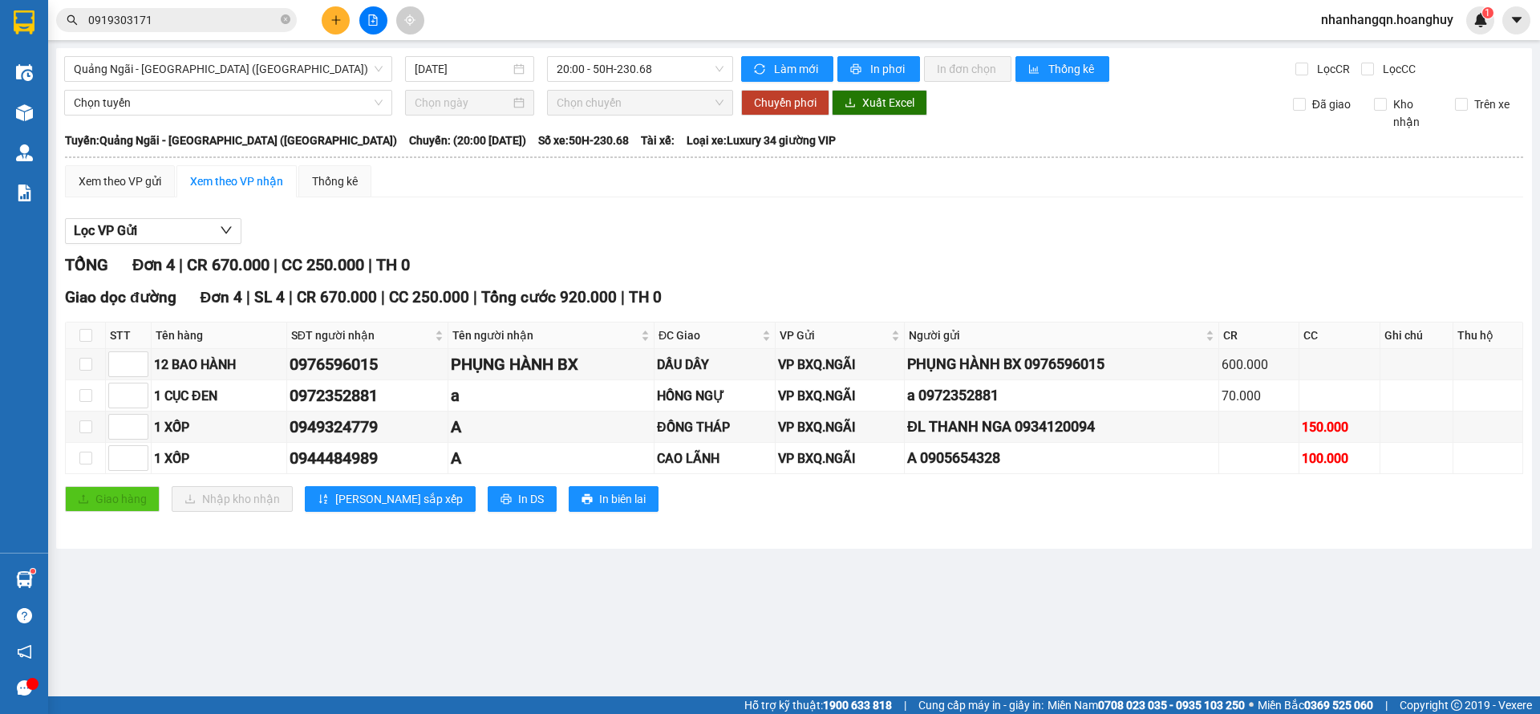
click at [337, 14] on icon "plus" at bounding box center [335, 19] width 11 height 11
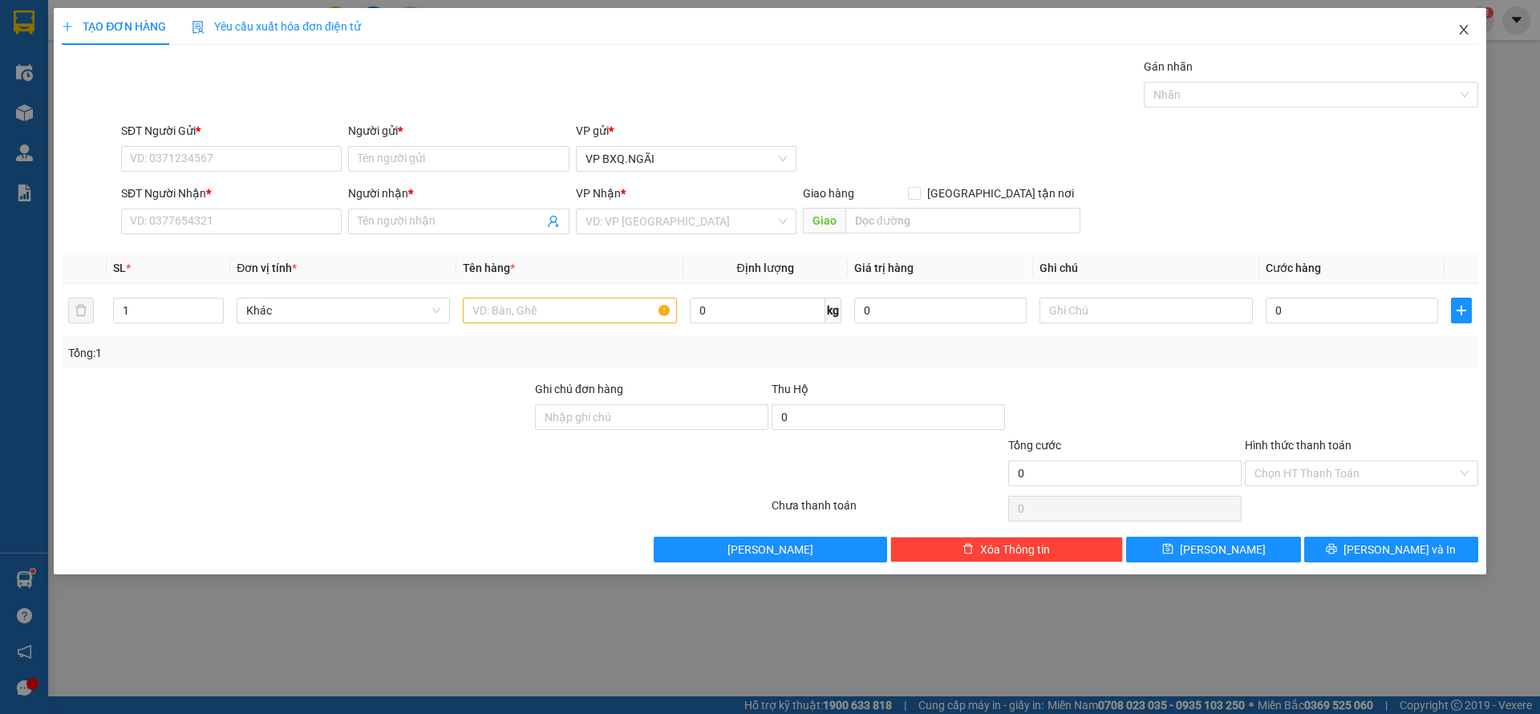
click at [1452, 31] on span "Close" at bounding box center [1463, 30] width 45 height 45
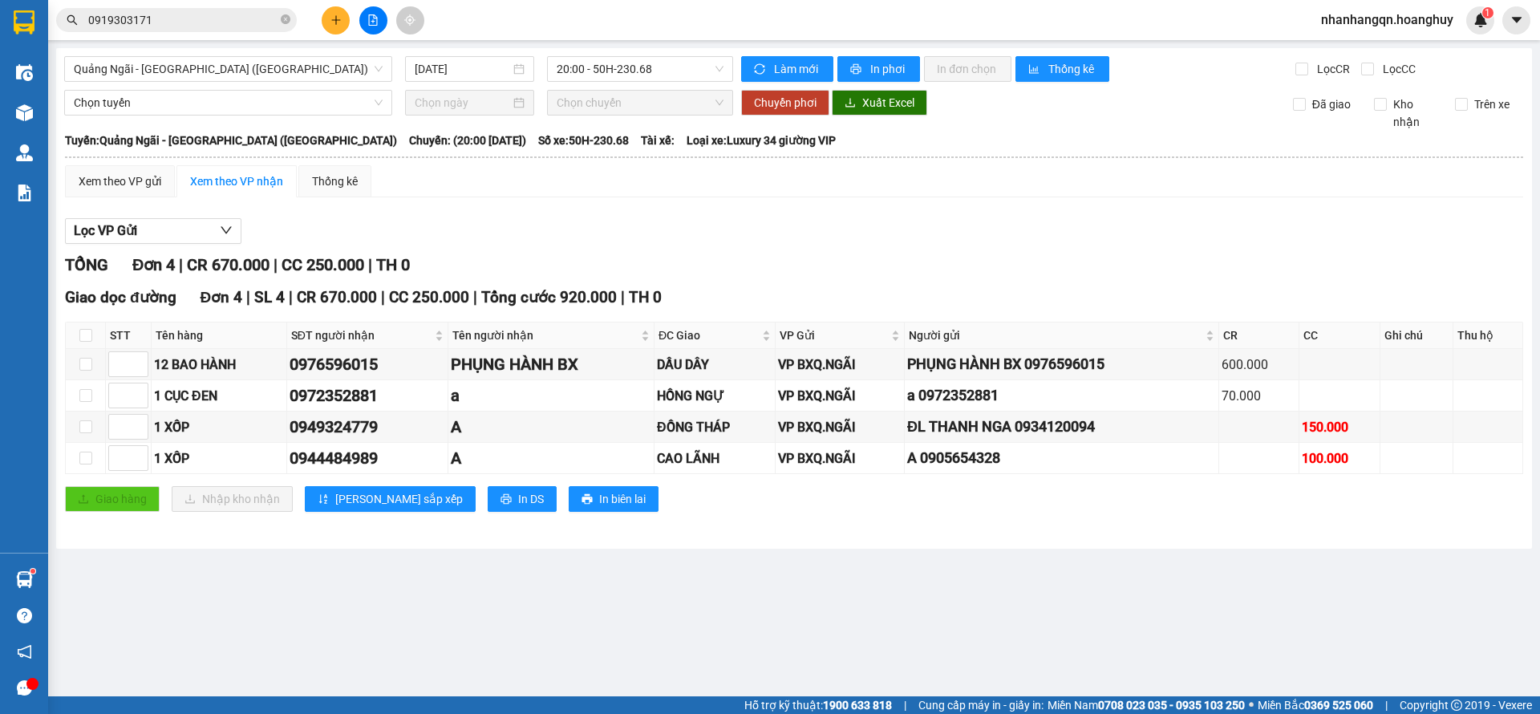
click at [176, 30] on span "0919303171" at bounding box center [176, 20] width 241 height 24
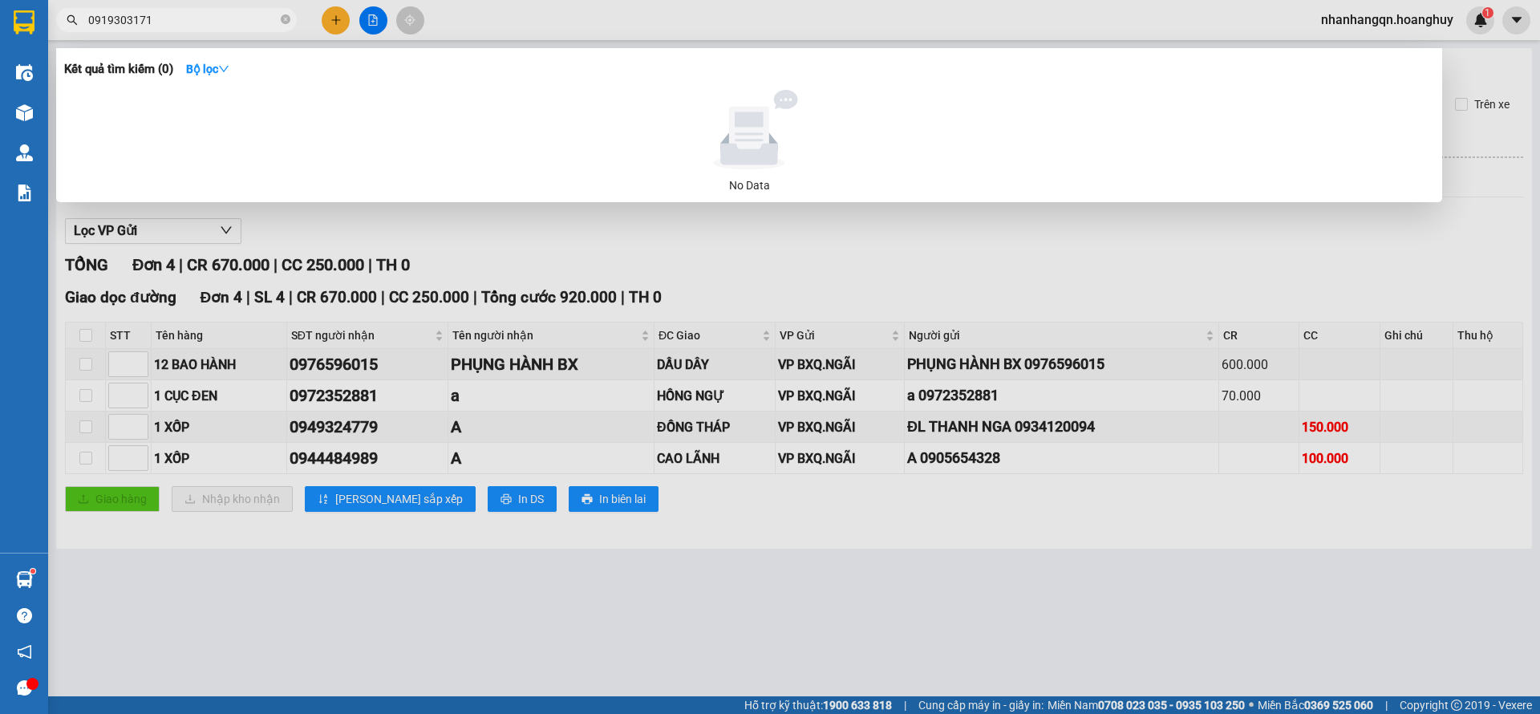
click at [163, 18] on input "0919303171" at bounding box center [182, 20] width 189 height 18
click at [157, 20] on input "0919303171" at bounding box center [182, 20] width 189 height 18
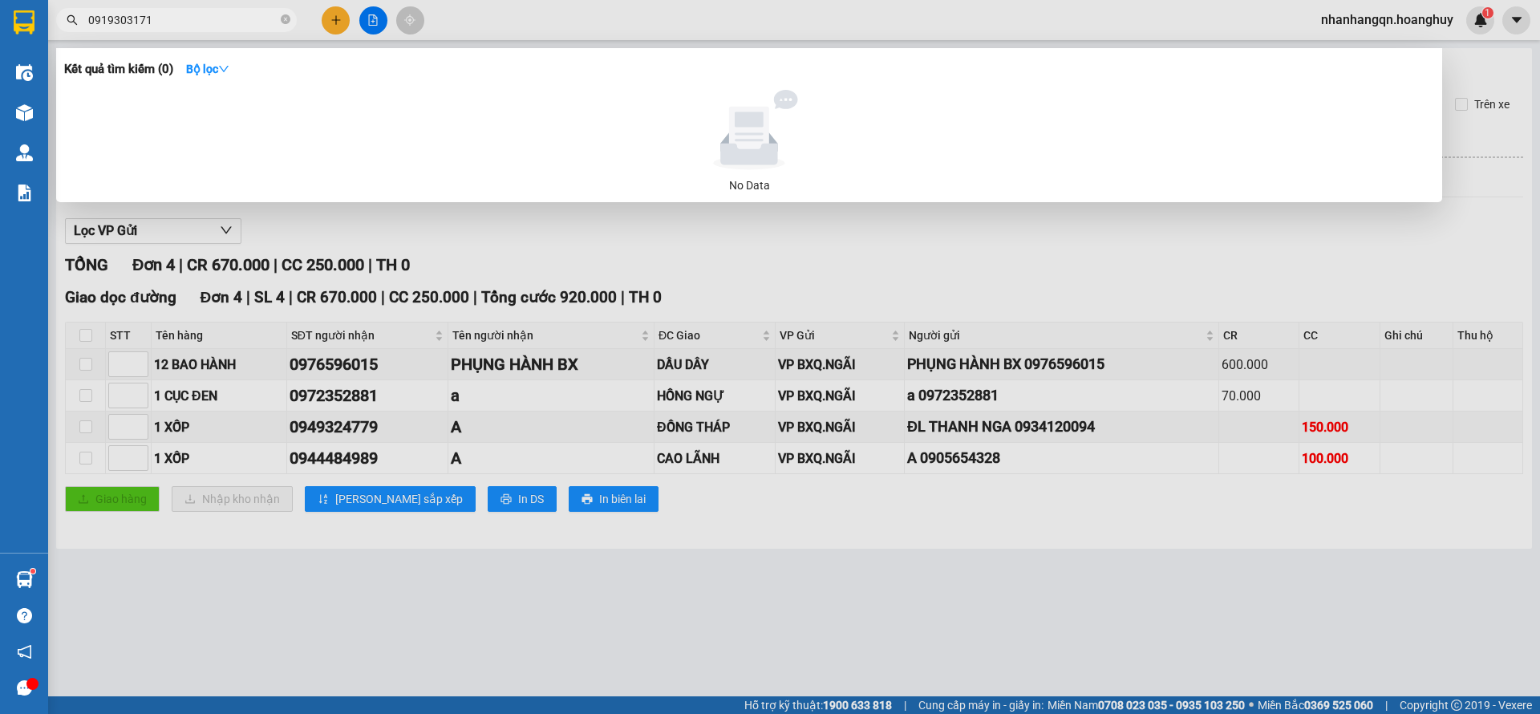
click at [346, 14] on div at bounding box center [770, 357] width 1540 height 714
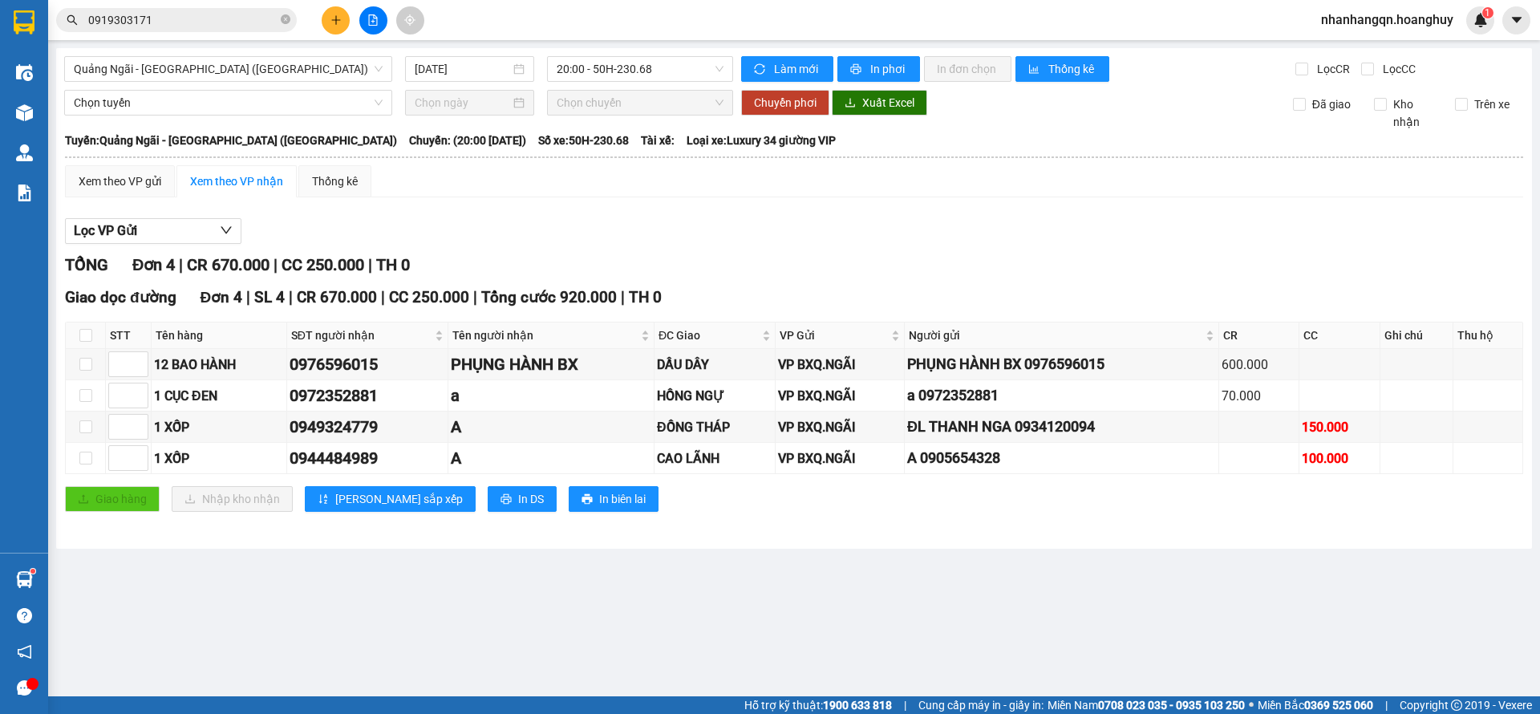
click at [346, 14] on button at bounding box center [336, 20] width 28 height 28
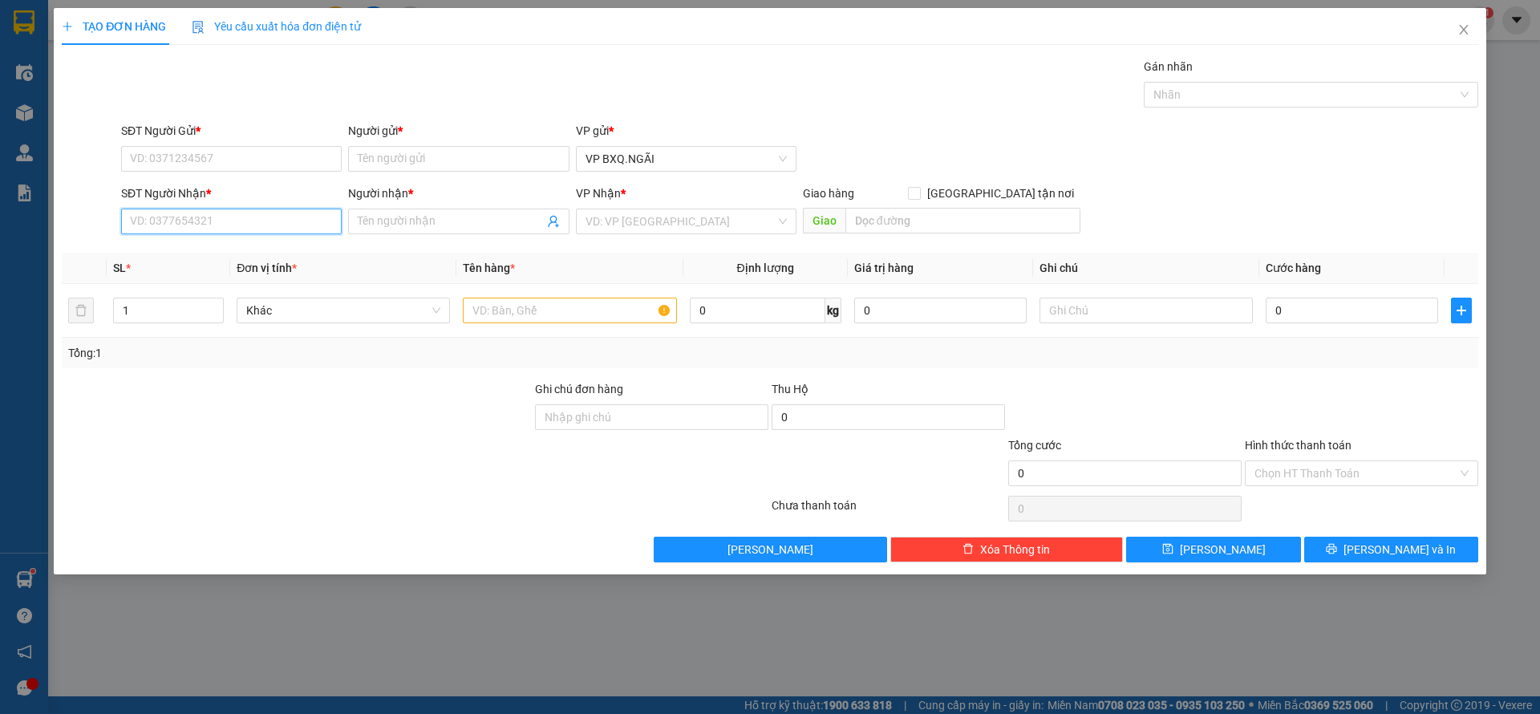
click at [225, 222] on input "SĐT Người Nhận *" at bounding box center [231, 222] width 221 height 26
paste input "0919303171"
click at [425, 136] on div "Người gửi *" at bounding box center [458, 131] width 221 height 18
click at [425, 146] on input "Người gửi *" at bounding box center [458, 159] width 221 height 26
click at [416, 153] on input "Người gửi *" at bounding box center [458, 159] width 221 height 26
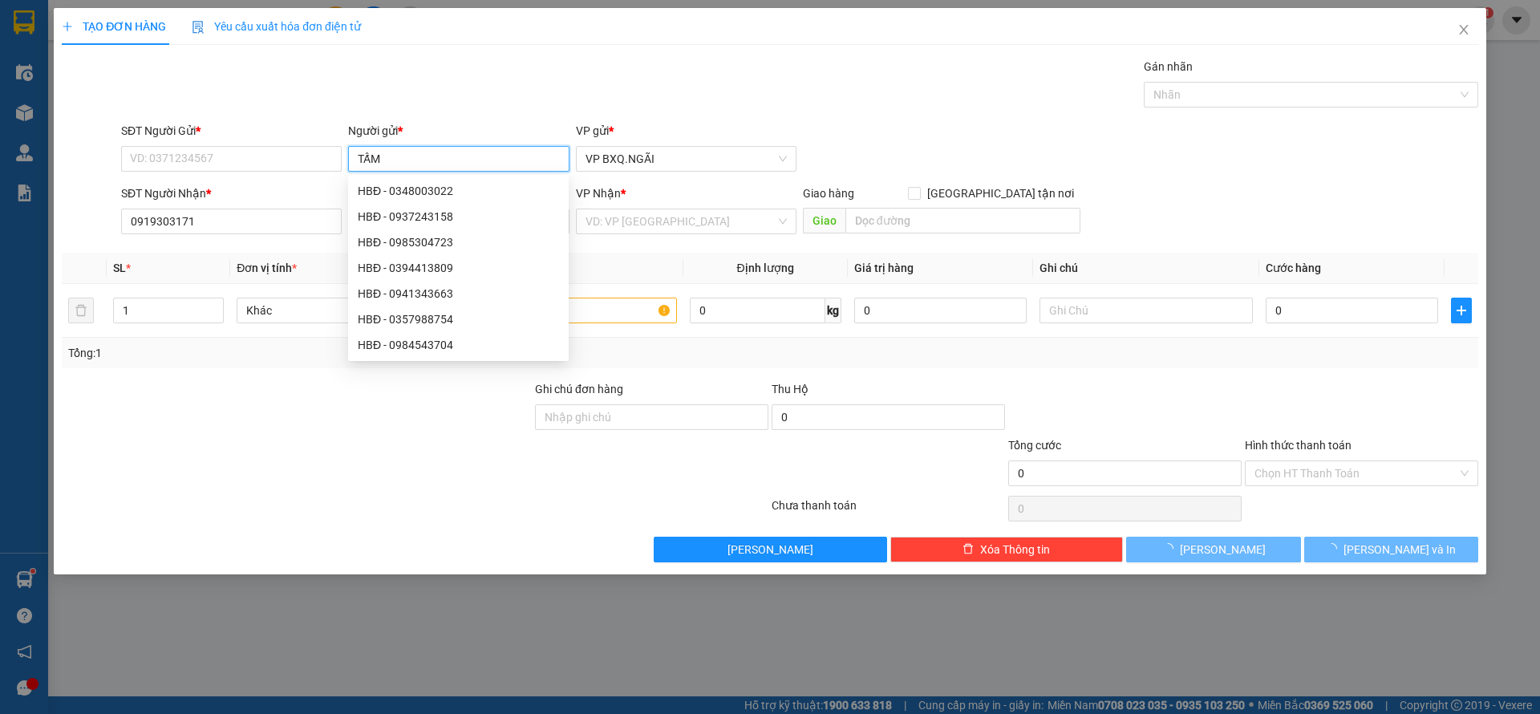
click at [416, 153] on input "TẤM" at bounding box center [458, 159] width 221 height 26
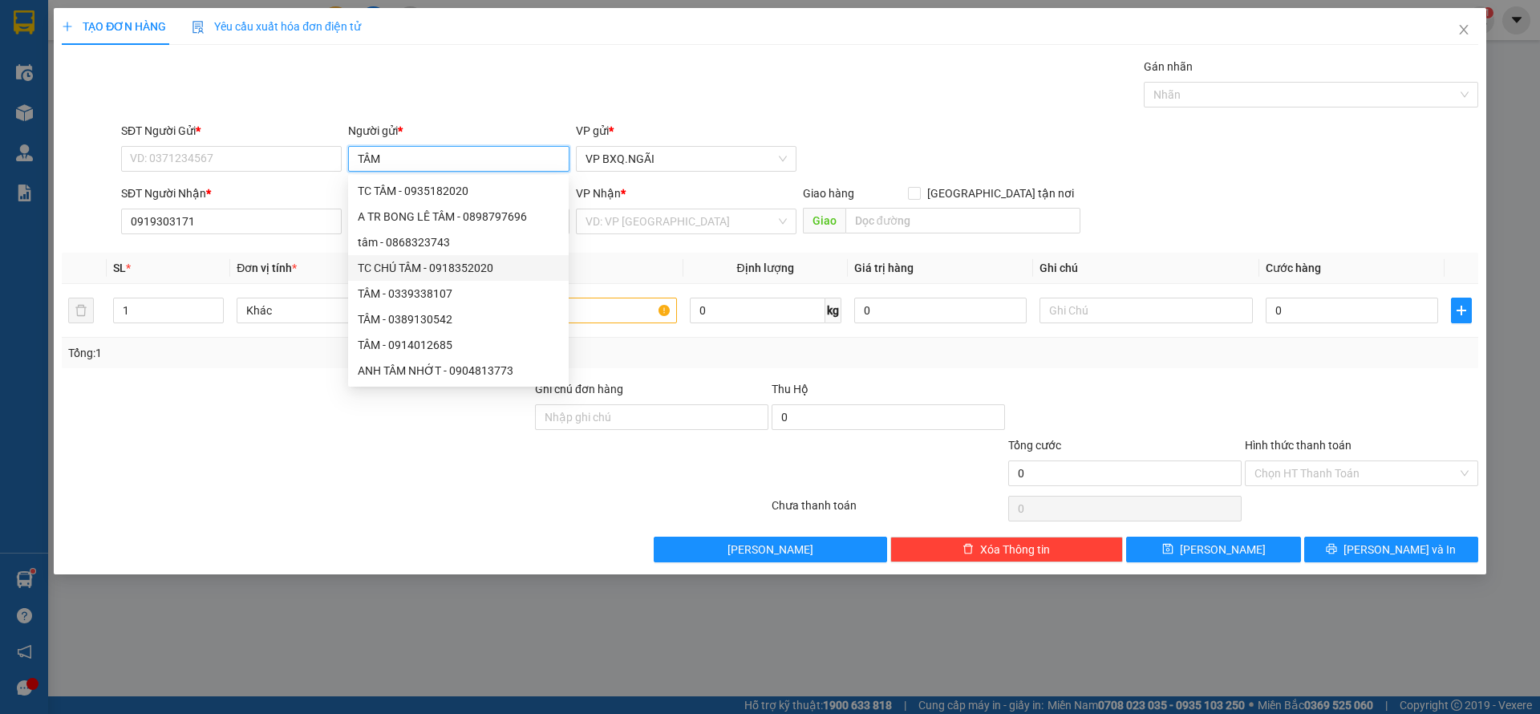
click at [451, 279] on div "TC CHÚ TÂM - 0918352020" at bounding box center [458, 268] width 221 height 26
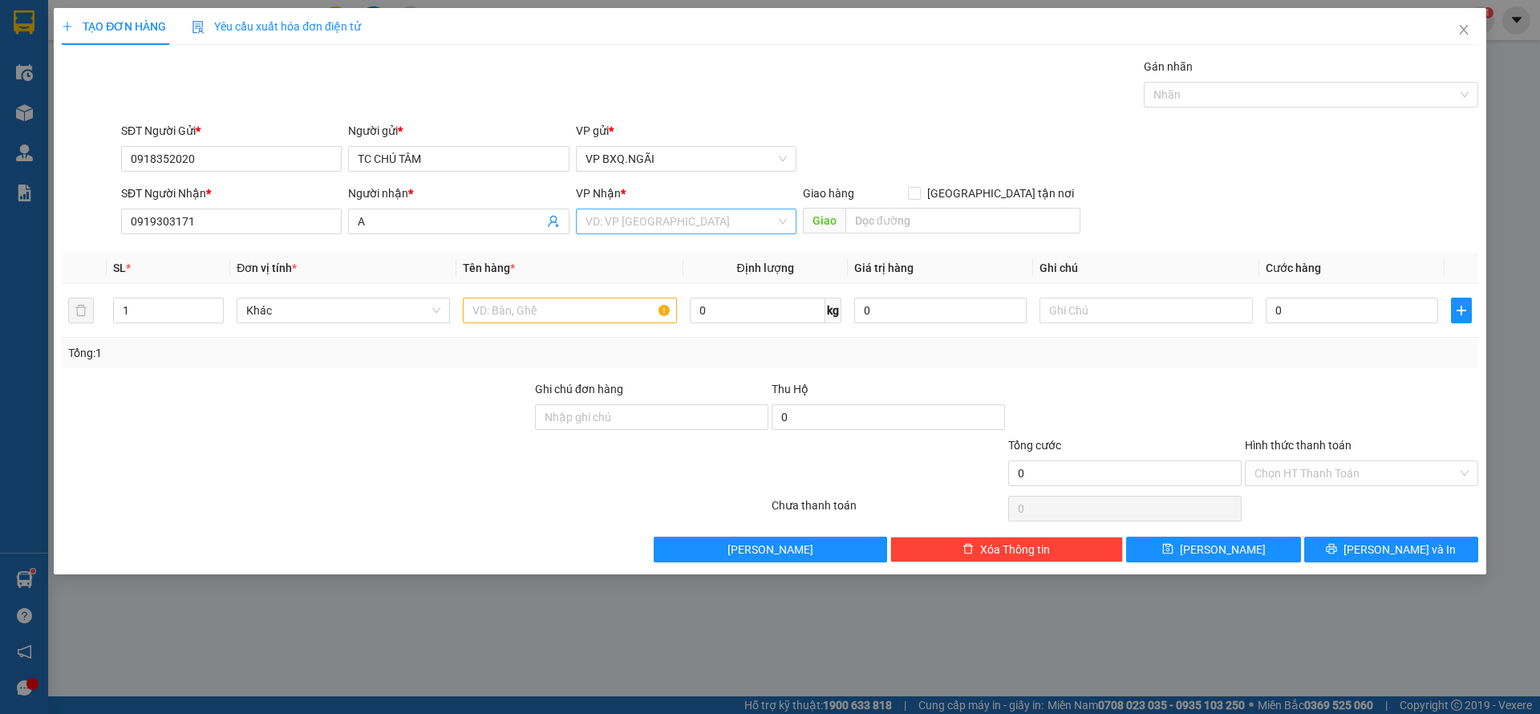
click at [701, 219] on input "search" at bounding box center [680, 221] width 190 height 24
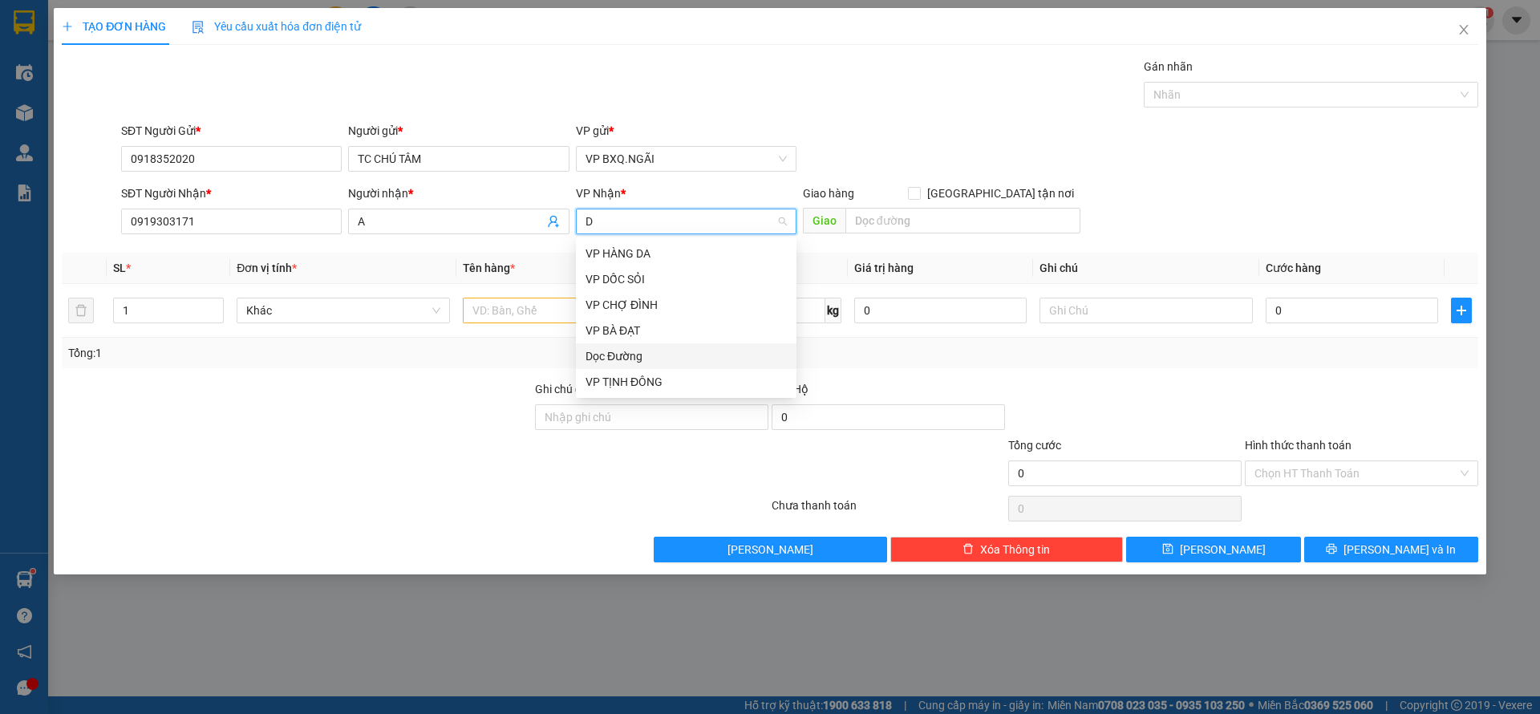
click at [645, 352] on div "Dọc Đường" at bounding box center [685, 356] width 201 height 18
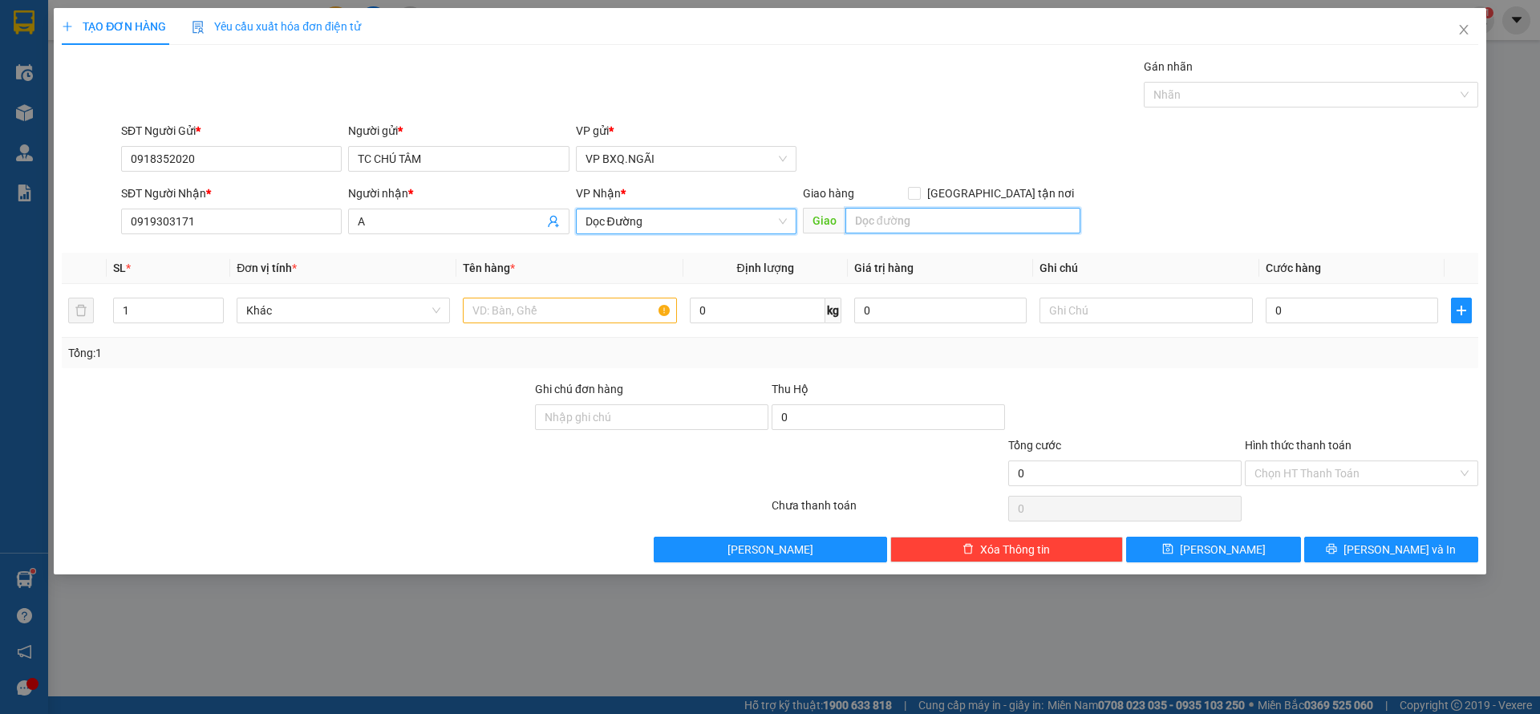
click at [888, 218] on input "text" at bounding box center [962, 221] width 235 height 26
click at [525, 313] on input "text" at bounding box center [569, 311] width 213 height 26
click at [1383, 477] on input "Hình thức thanh toán" at bounding box center [1355, 473] width 203 height 24
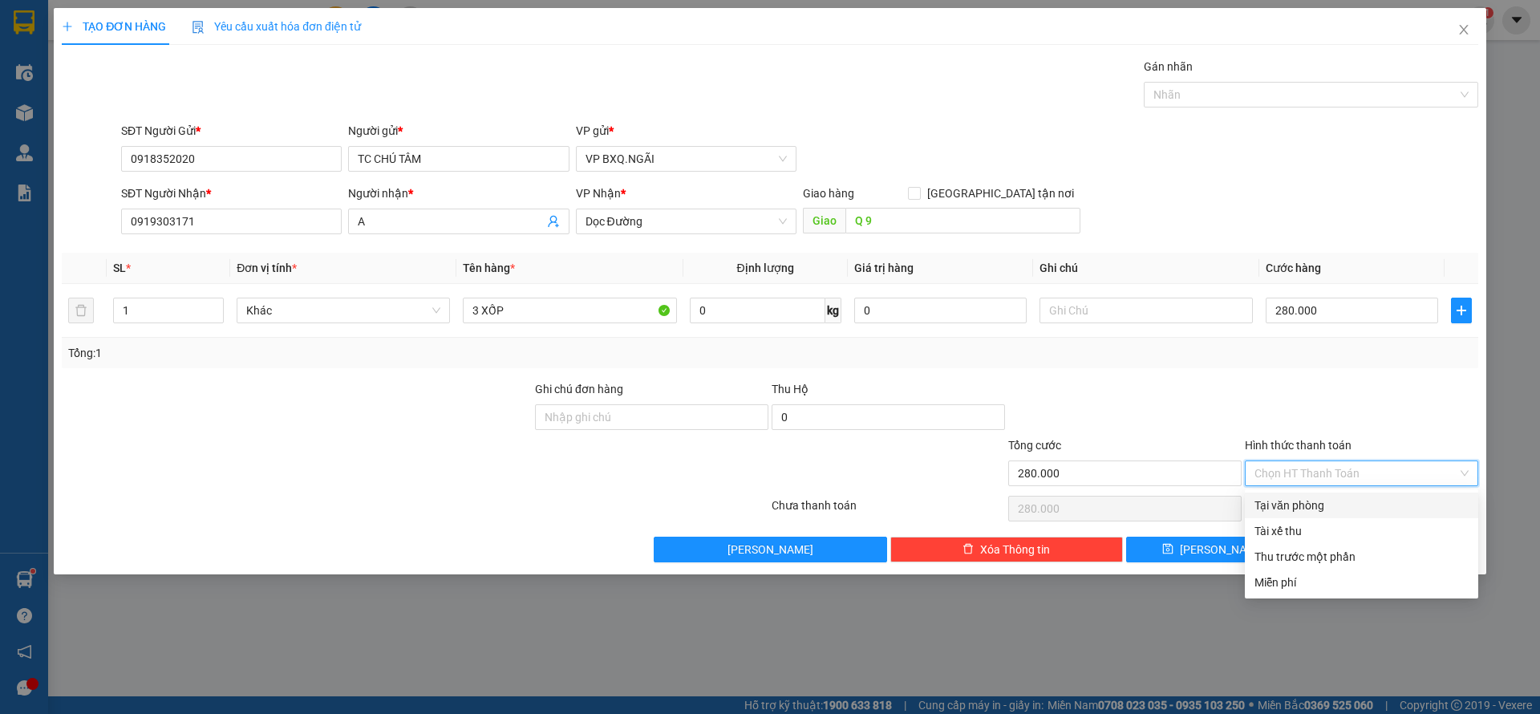
click at [1351, 500] on div "Tại văn phòng" at bounding box center [1361, 505] width 214 height 18
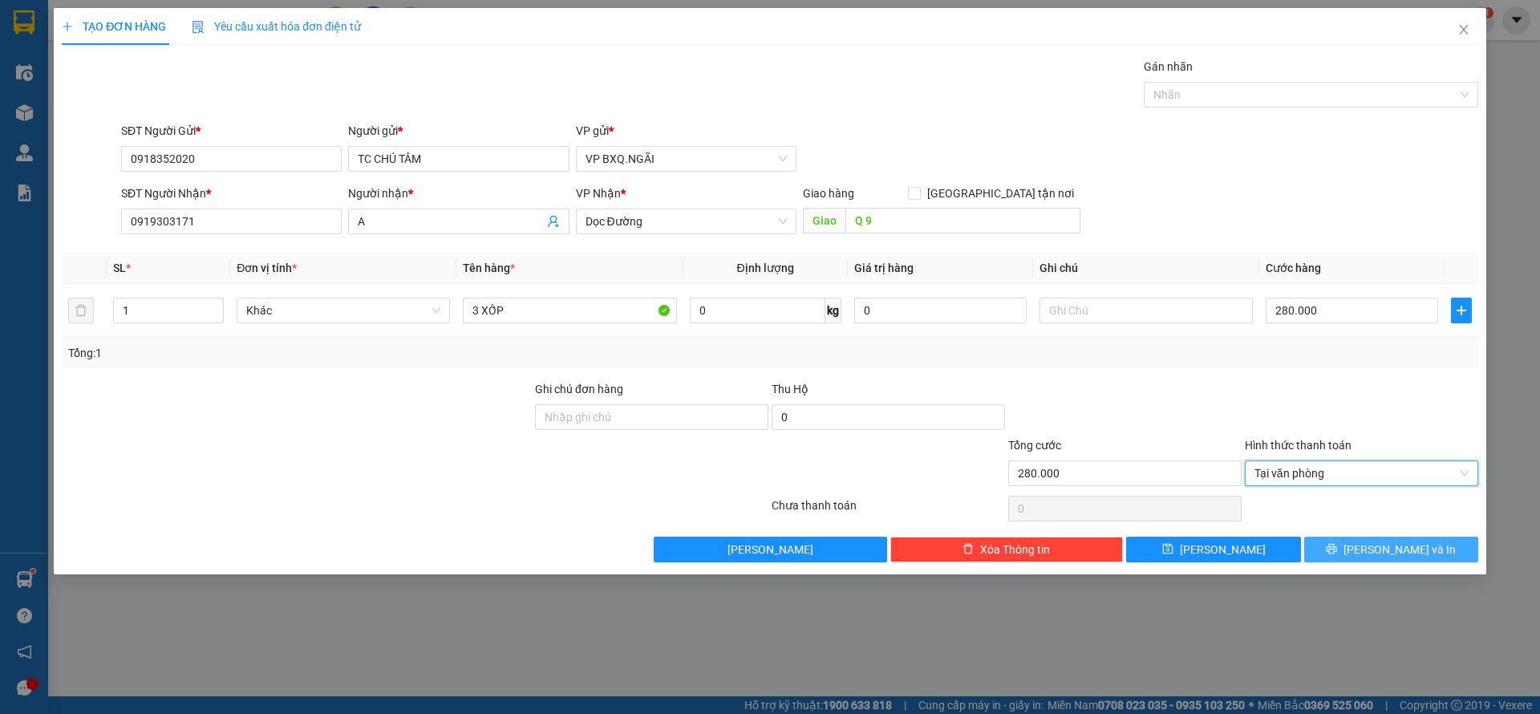
click at [1414, 542] on span "[PERSON_NAME] và In" at bounding box center [1399, 550] width 112 height 18
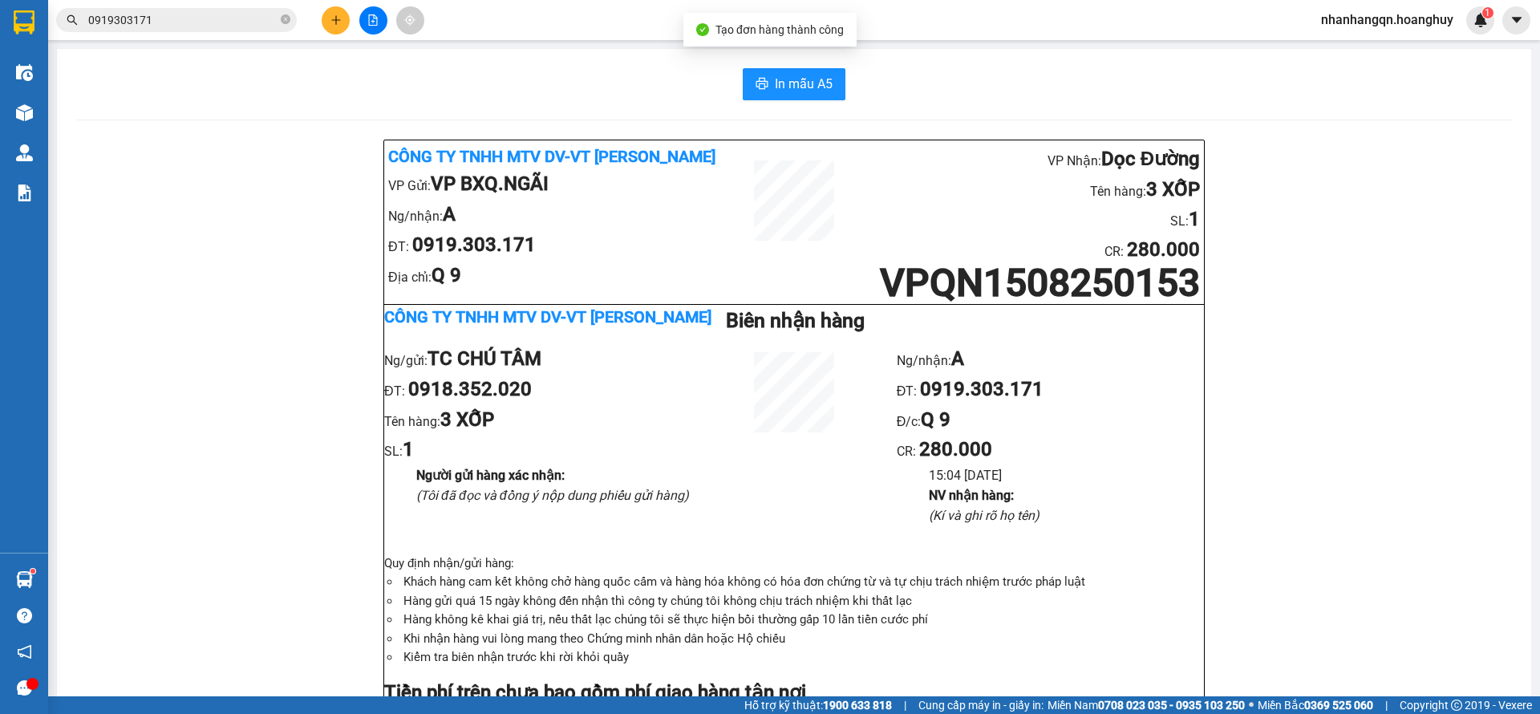
click at [223, 6] on div "Kết quả tìm kiếm ( 0 ) Bộ lọc No Data 0919303171" at bounding box center [156, 20] width 313 height 28
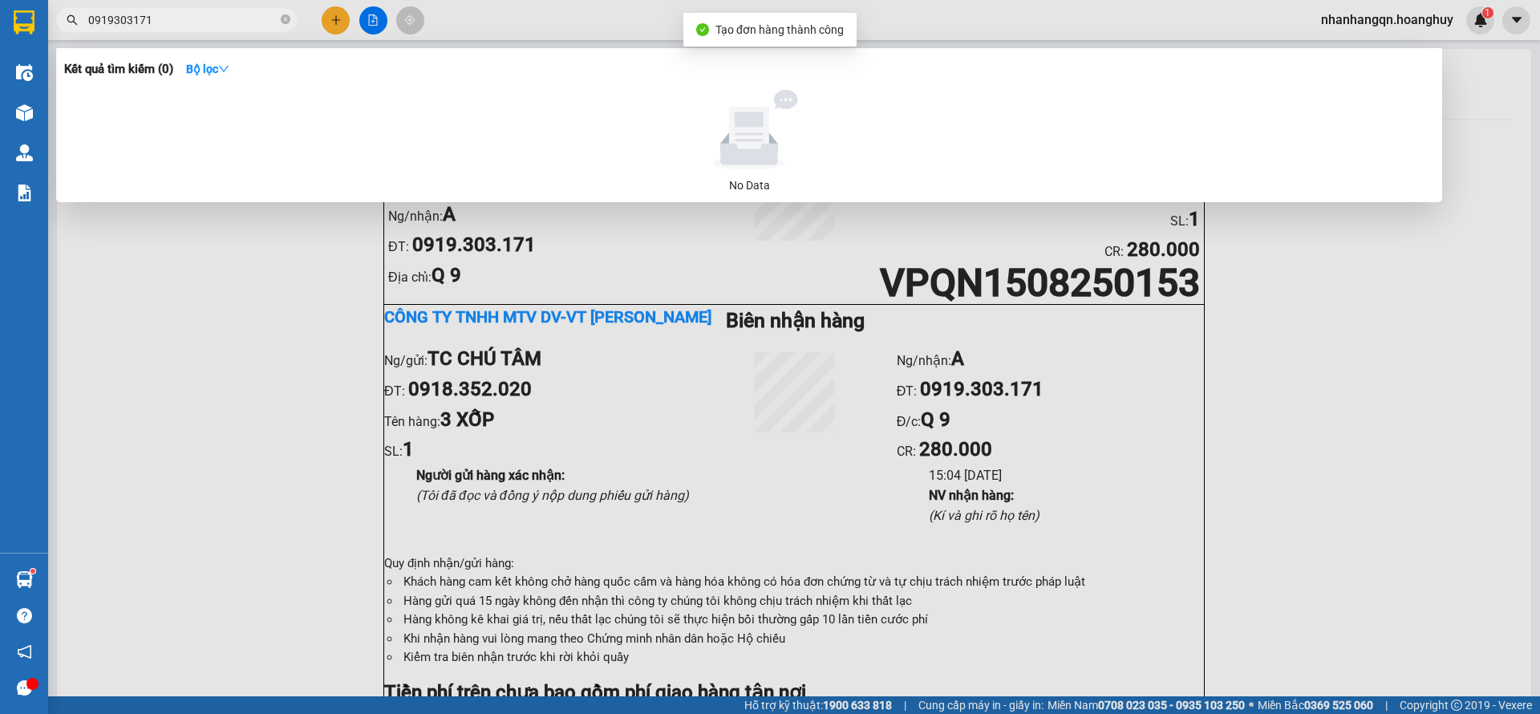
click at [212, 22] on input "0919303171" at bounding box center [182, 20] width 189 height 18
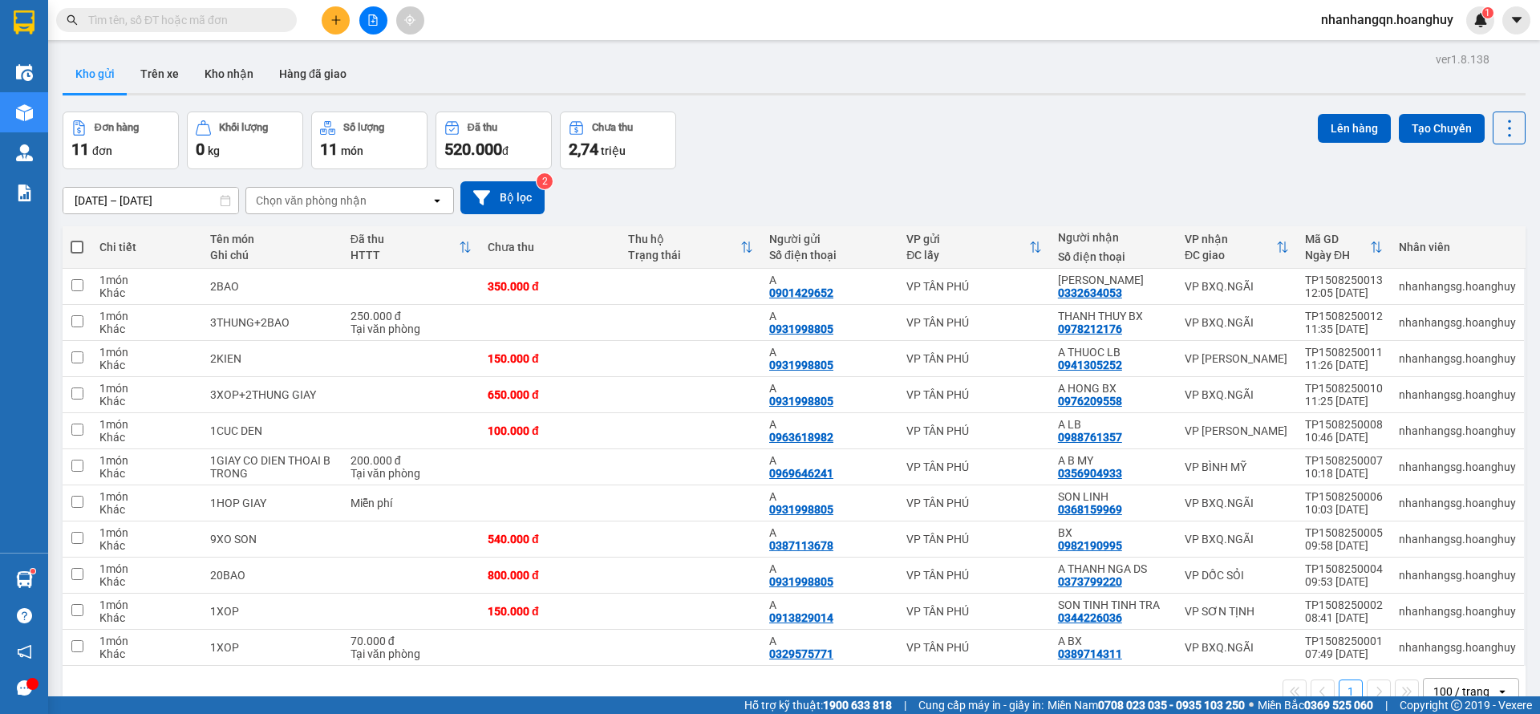
click at [162, 19] on input "text" at bounding box center [182, 20] width 189 height 18
click at [508, 208] on button "Bộ lọc" at bounding box center [502, 197] width 84 height 33
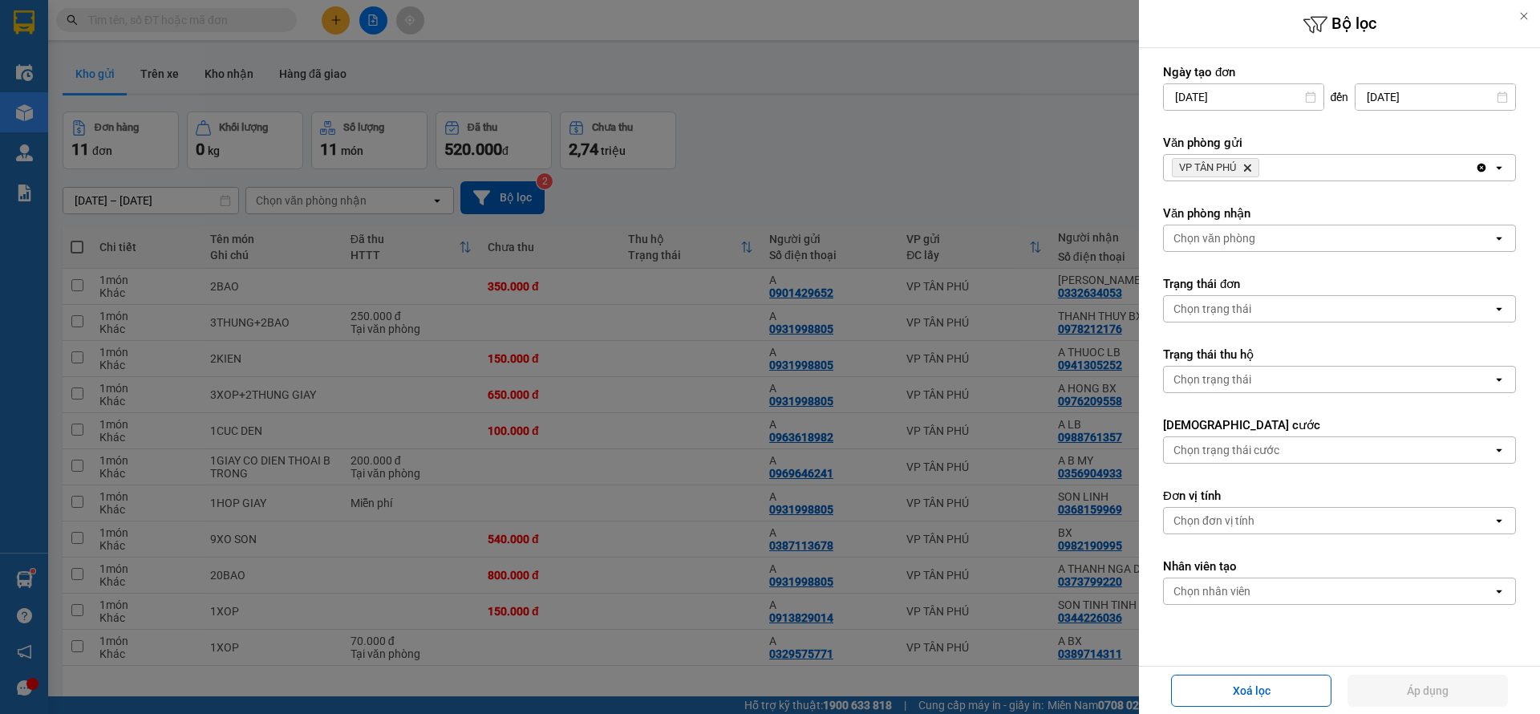
click at [1252, 165] on icon "Delete" at bounding box center [1247, 168] width 10 height 10
click at [1254, 165] on div "Chọn văn phòng" at bounding box center [1214, 168] width 82 height 16
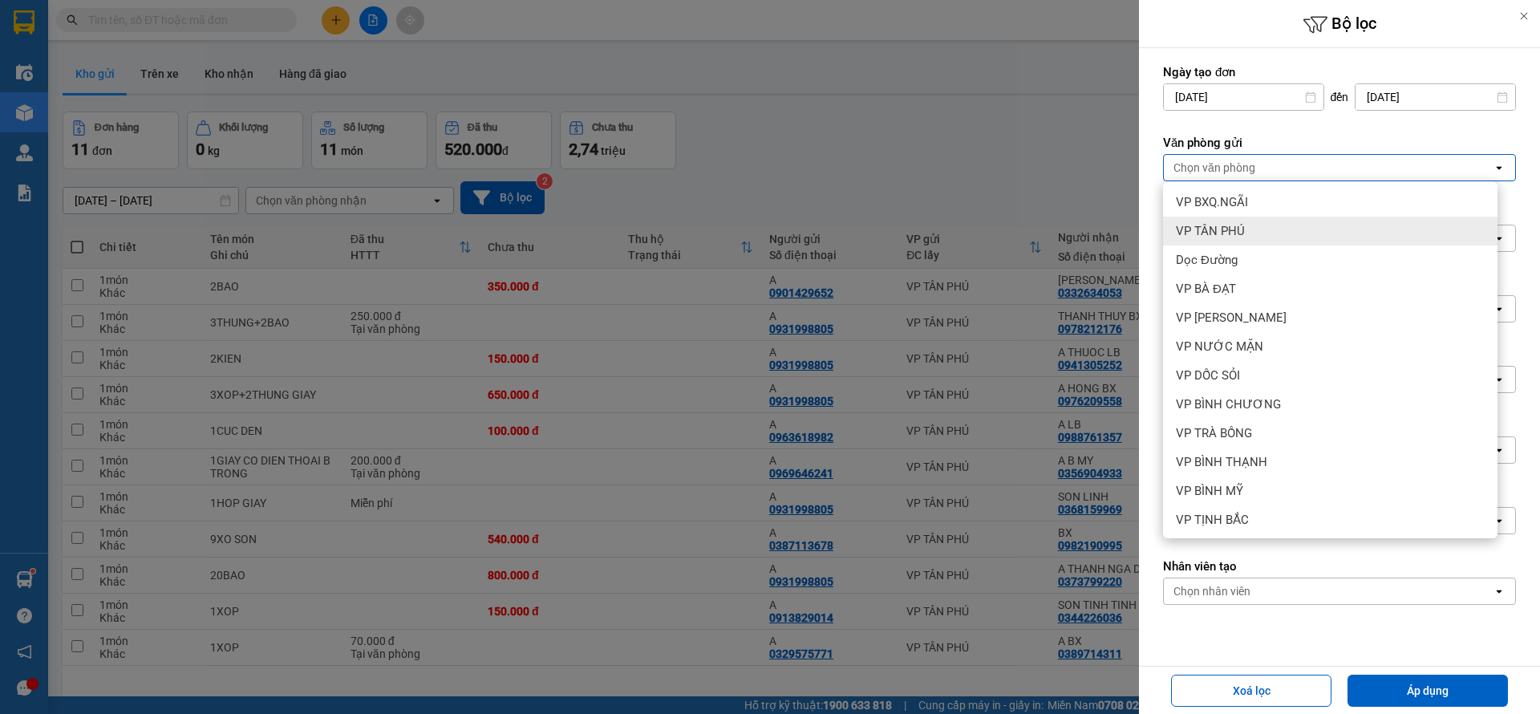
click at [1253, 242] on div "VP TÂN PHÚ" at bounding box center [1330, 231] width 334 height 29
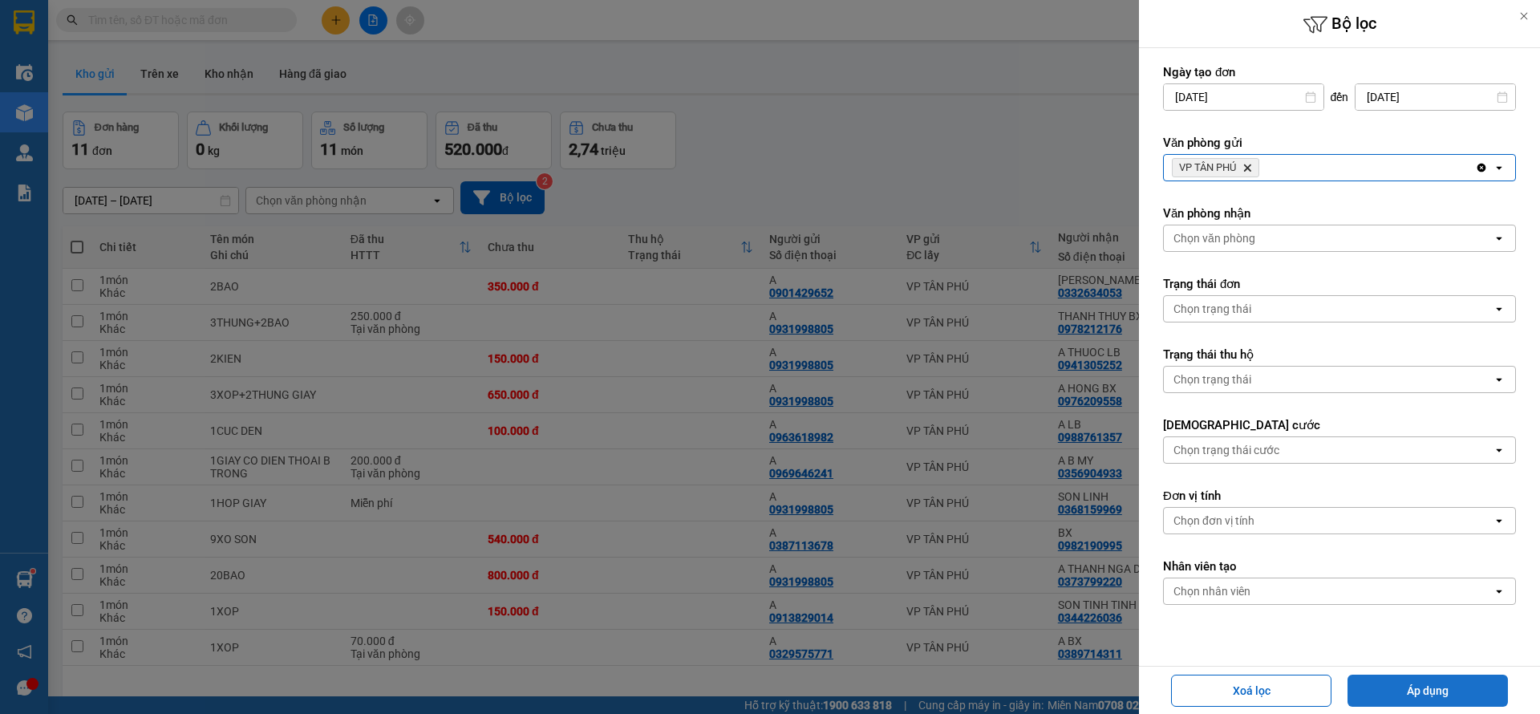
click at [1432, 694] on button "Áp dụng" at bounding box center [1427, 690] width 160 height 32
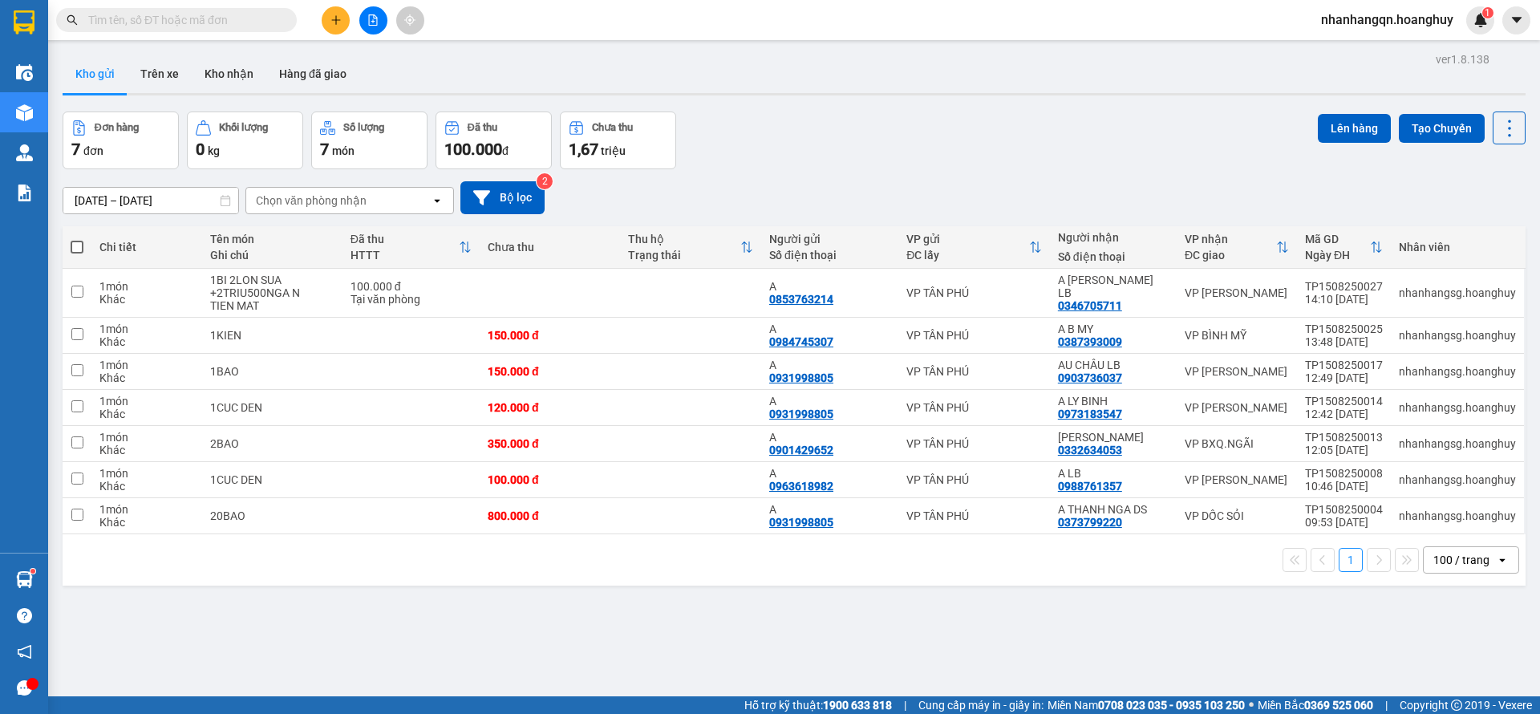
click at [201, 11] on input "text" at bounding box center [182, 20] width 189 height 18
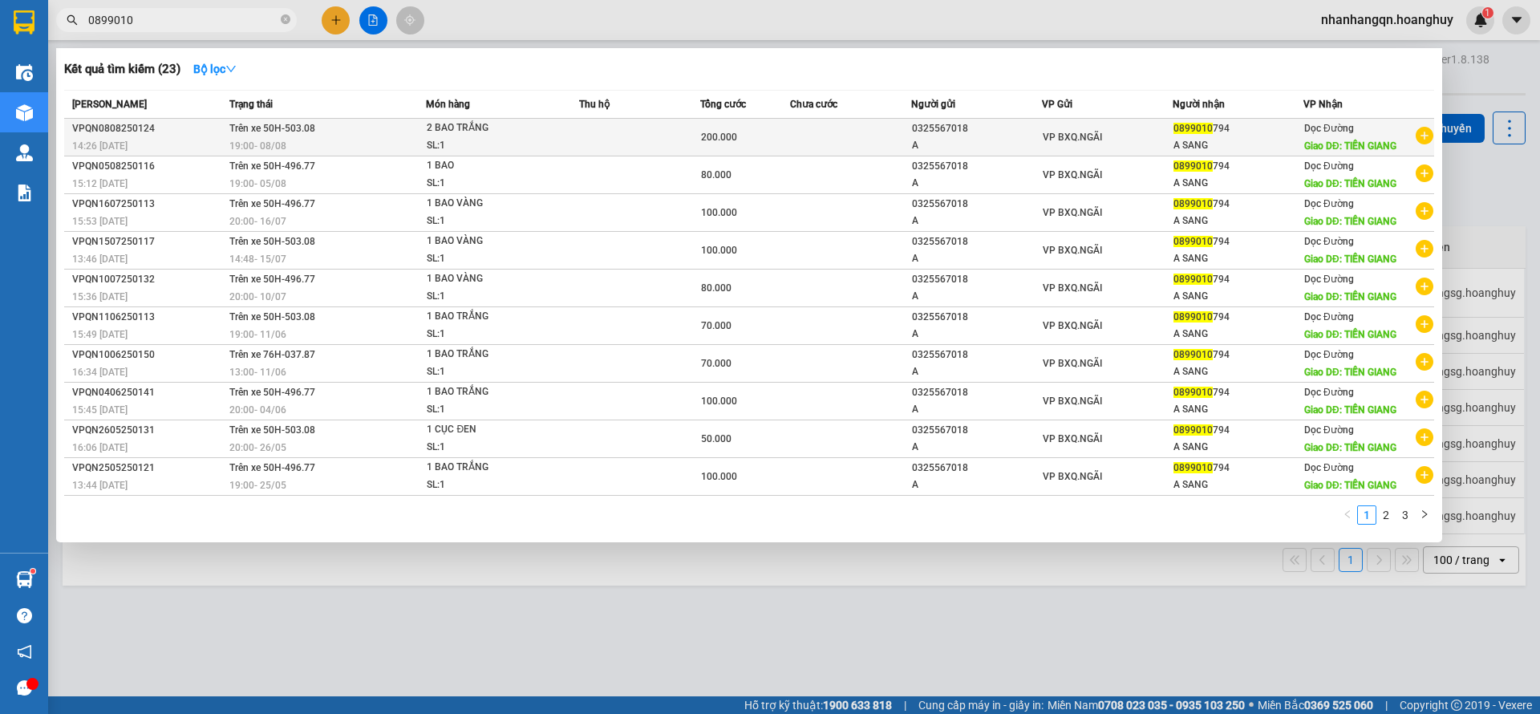
type input "0899010"
click at [1154, 145] on div "VP BXQ.NGÃI" at bounding box center [1107, 137] width 129 height 18
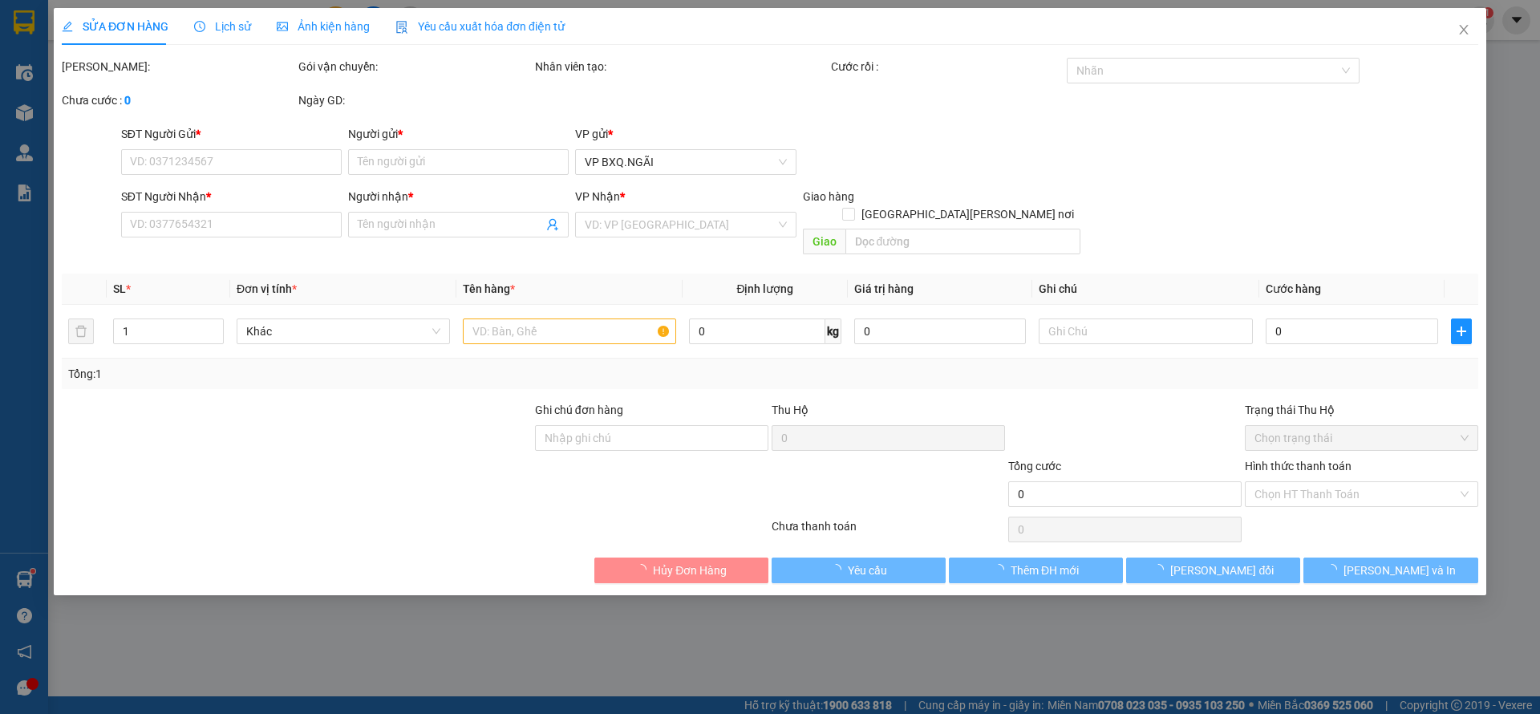
type input "0325567018"
type input "A"
type input "0899010794"
type input "A SANG"
type input "TIỀN GIANG"
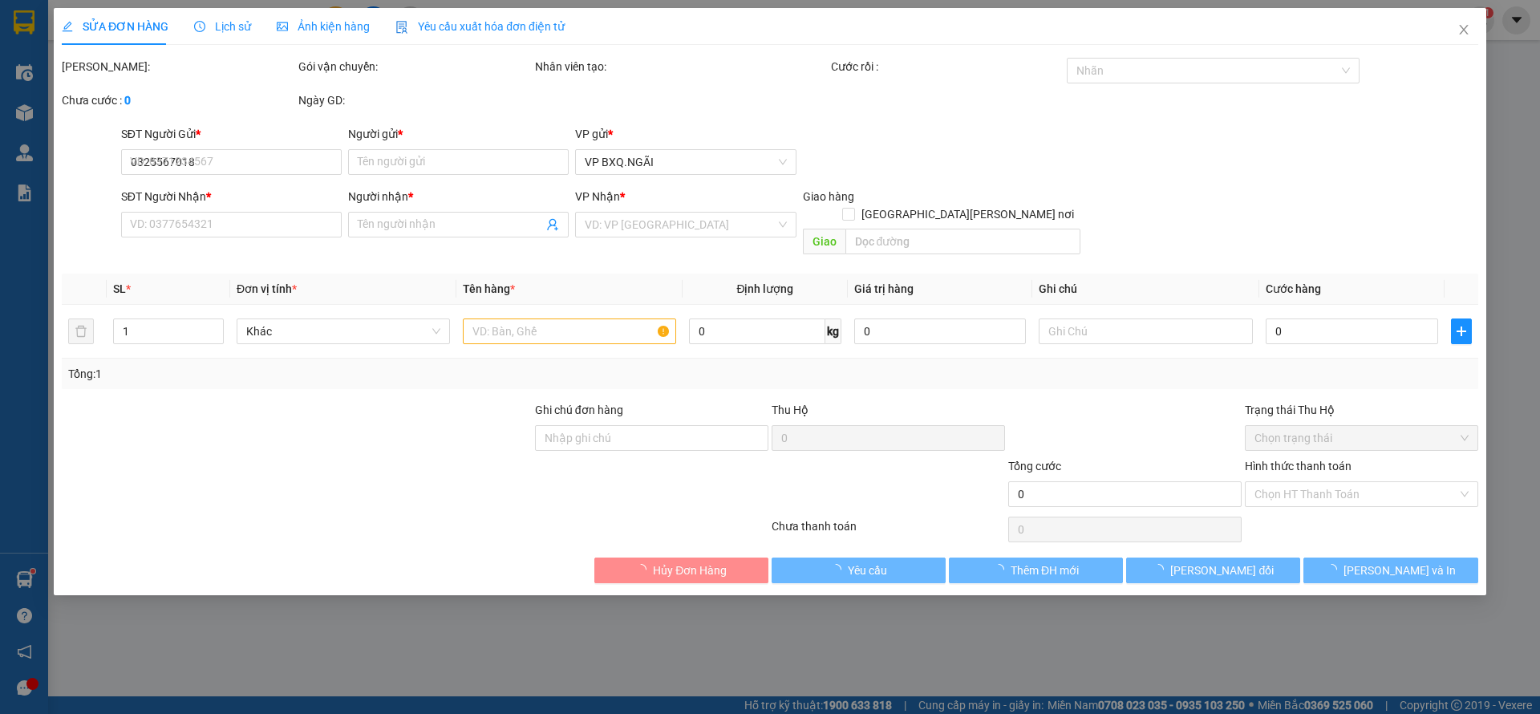
type input "200.000"
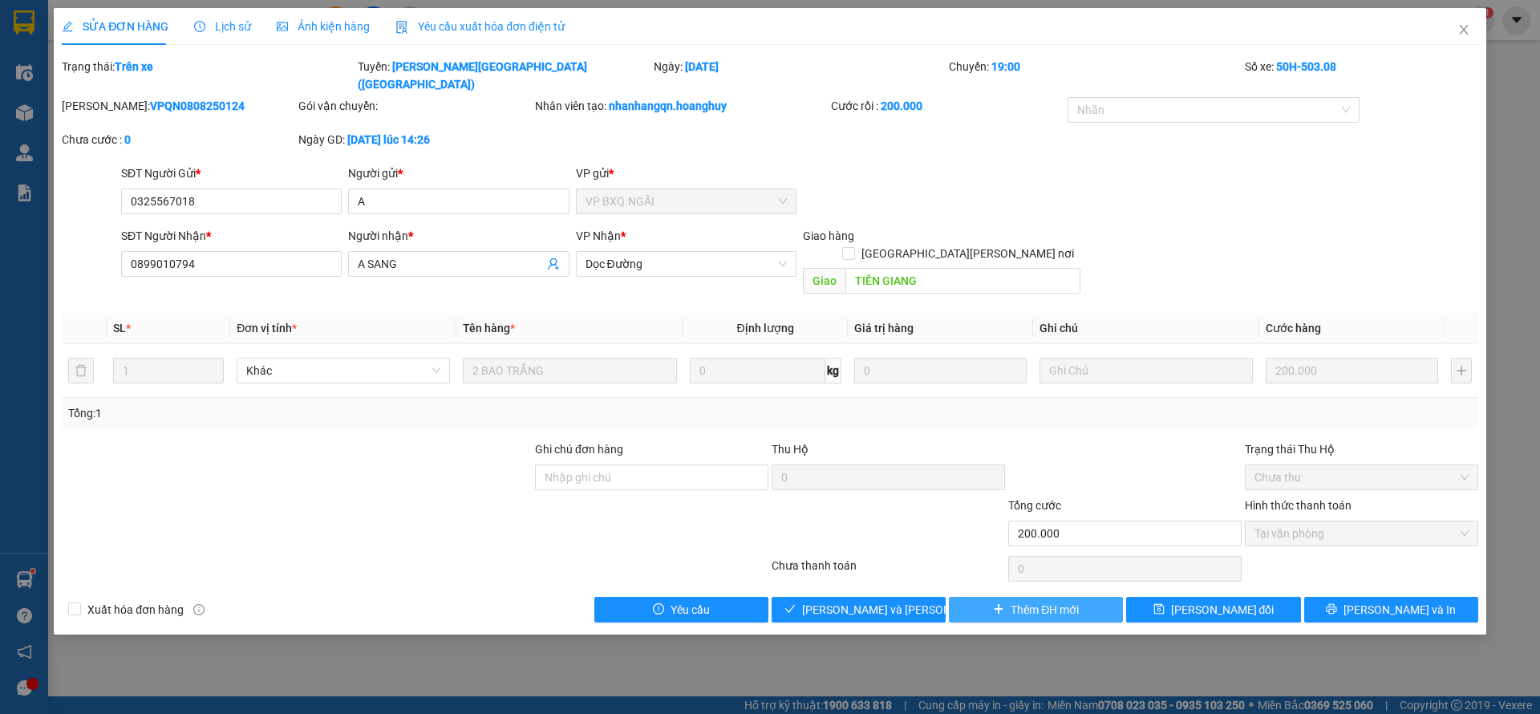
click at [1070, 601] on span "Thêm ĐH mới" at bounding box center [1045, 610] width 68 height 18
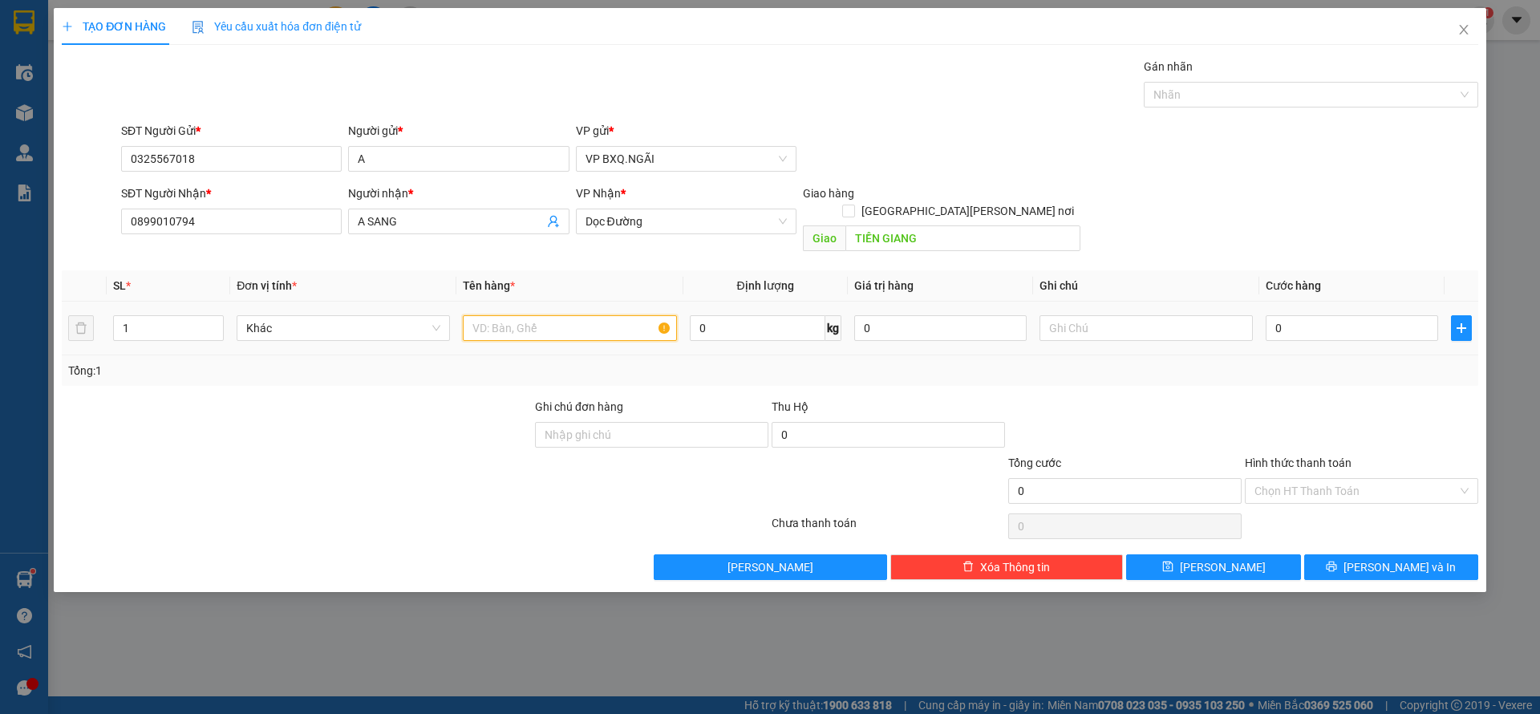
click at [541, 315] on input "text" at bounding box center [569, 328] width 213 height 26
type input "1 BAO VÀNG"
type input "8"
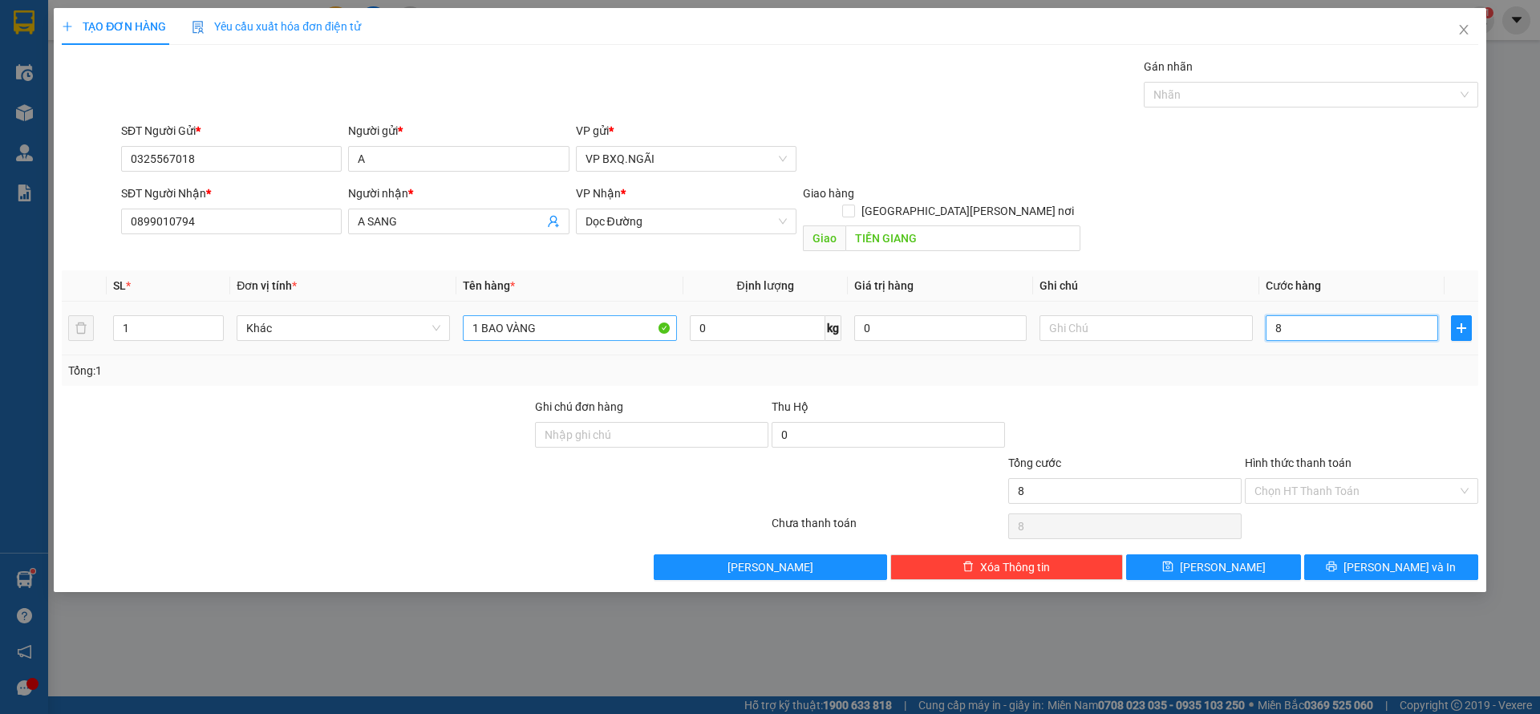
type input "80"
type input "800"
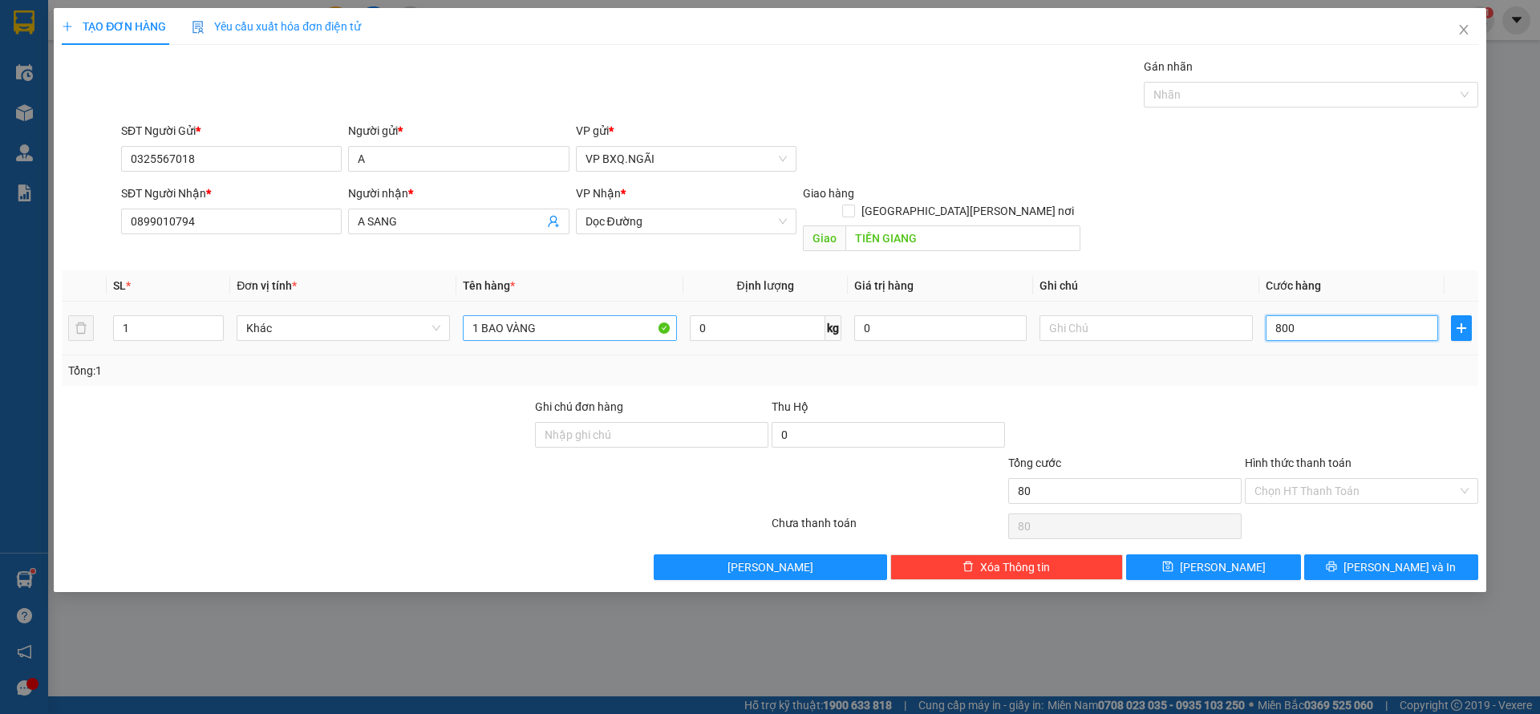
type input "800"
type input "8.000"
type input "80.000"
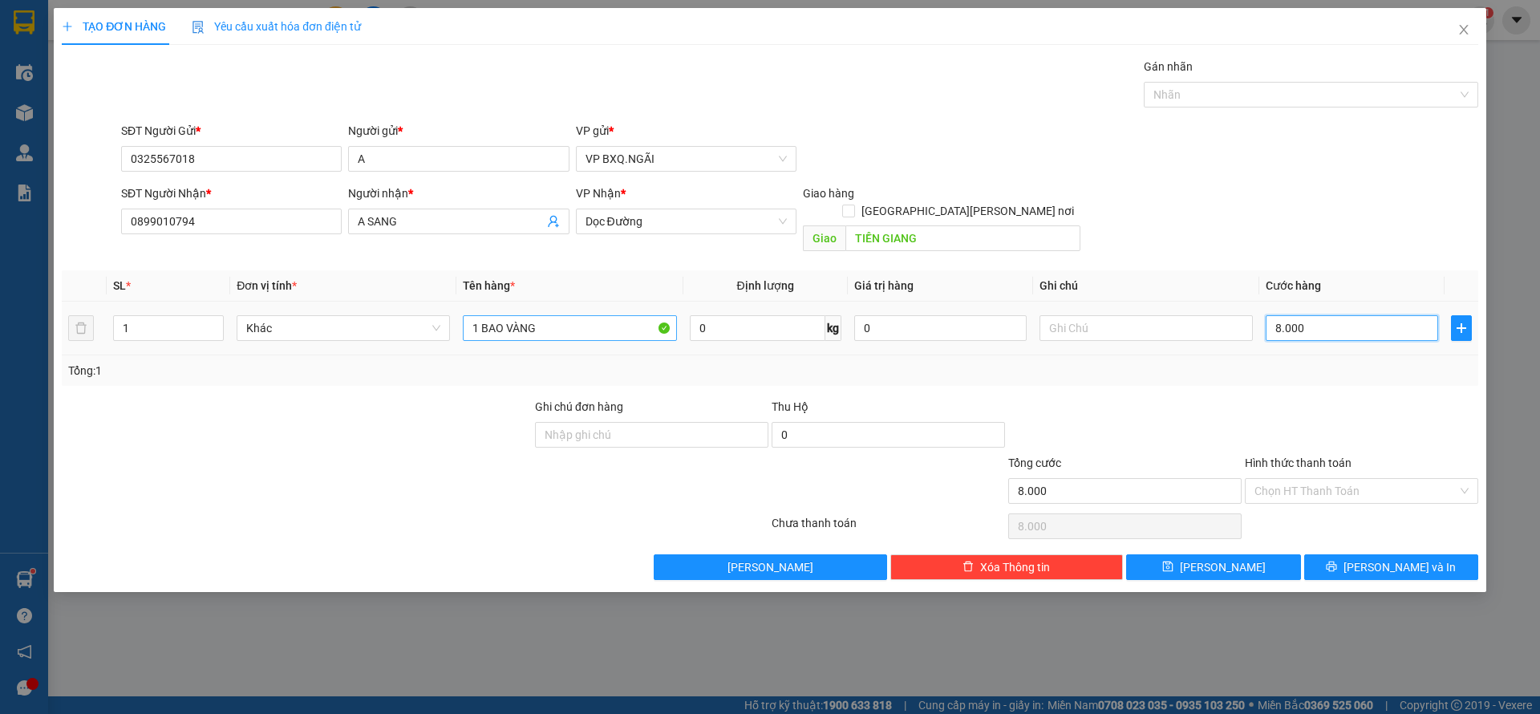
type input "80.000"
drag, startPoint x: 1337, startPoint y: 497, endPoint x: 1294, endPoint y: 471, distance: 50.8
click at [1333, 510] on div "Chọn HT Thanh Toán" at bounding box center [1361, 526] width 237 height 32
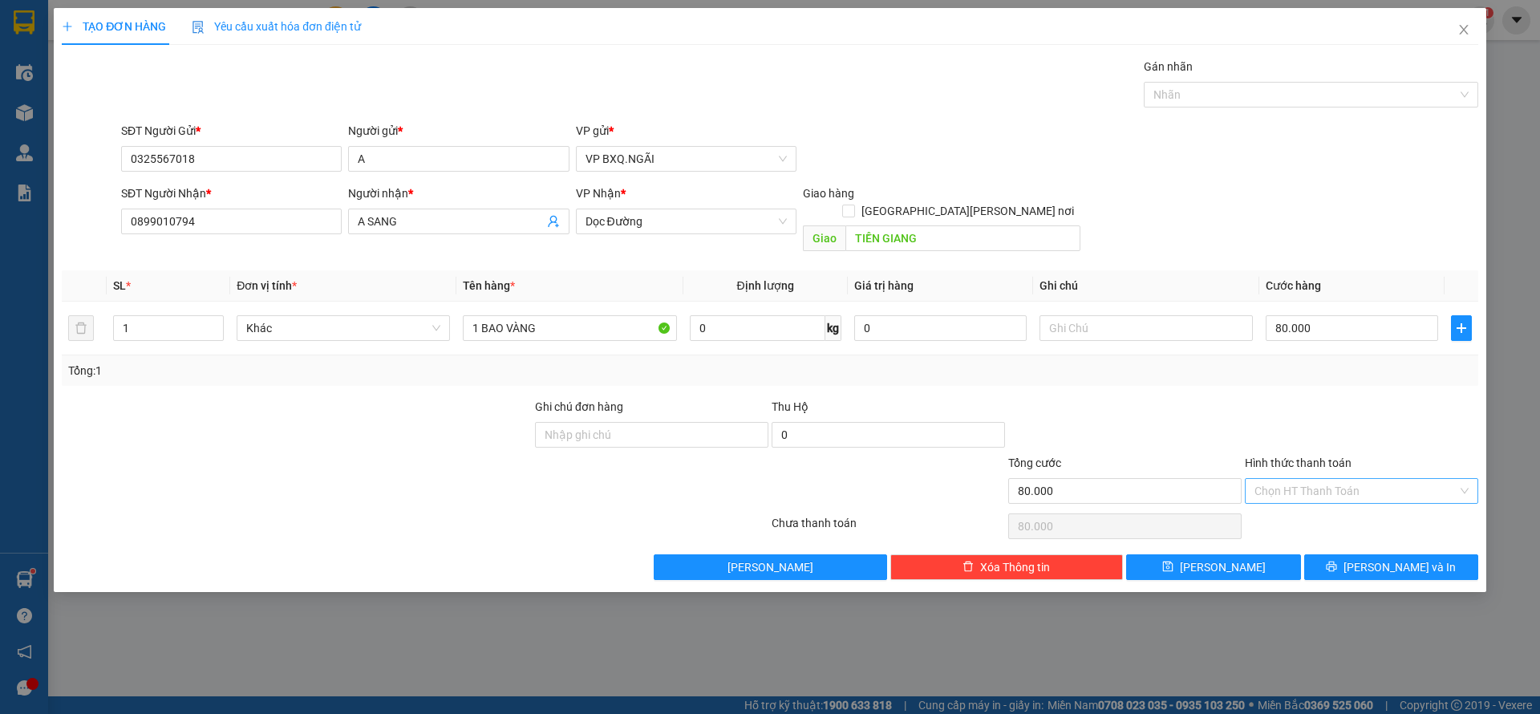
click at [1267, 478] on div "Chọn HT Thanh Toán" at bounding box center [1361, 491] width 233 height 26
click at [1267, 479] on input "Hình thức thanh toán" at bounding box center [1355, 491] width 203 height 24
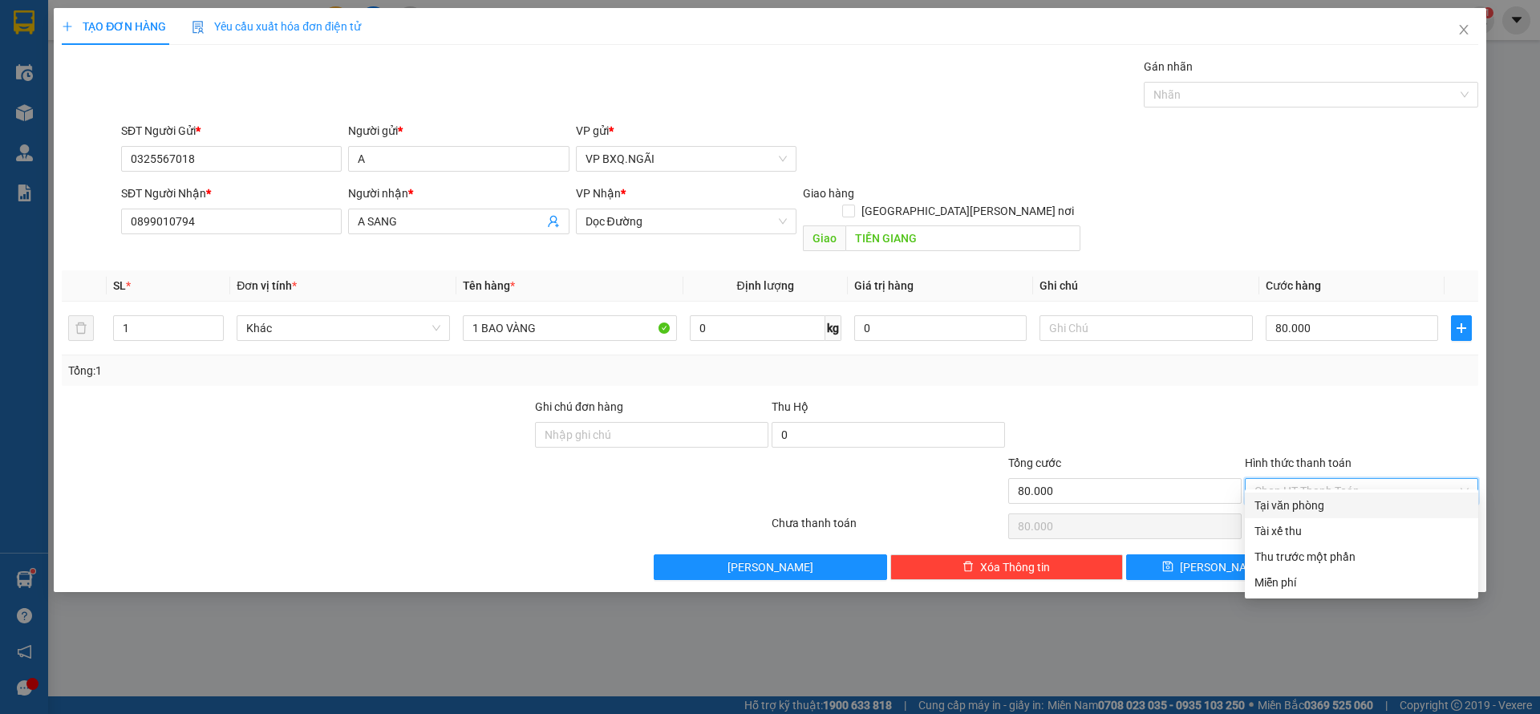
click at [1283, 488] on div "Transit Pickup Surcharge Ids Transit Deliver Surcharge Ids Transit Deliver Surc…" at bounding box center [770, 319] width 1416 height 522
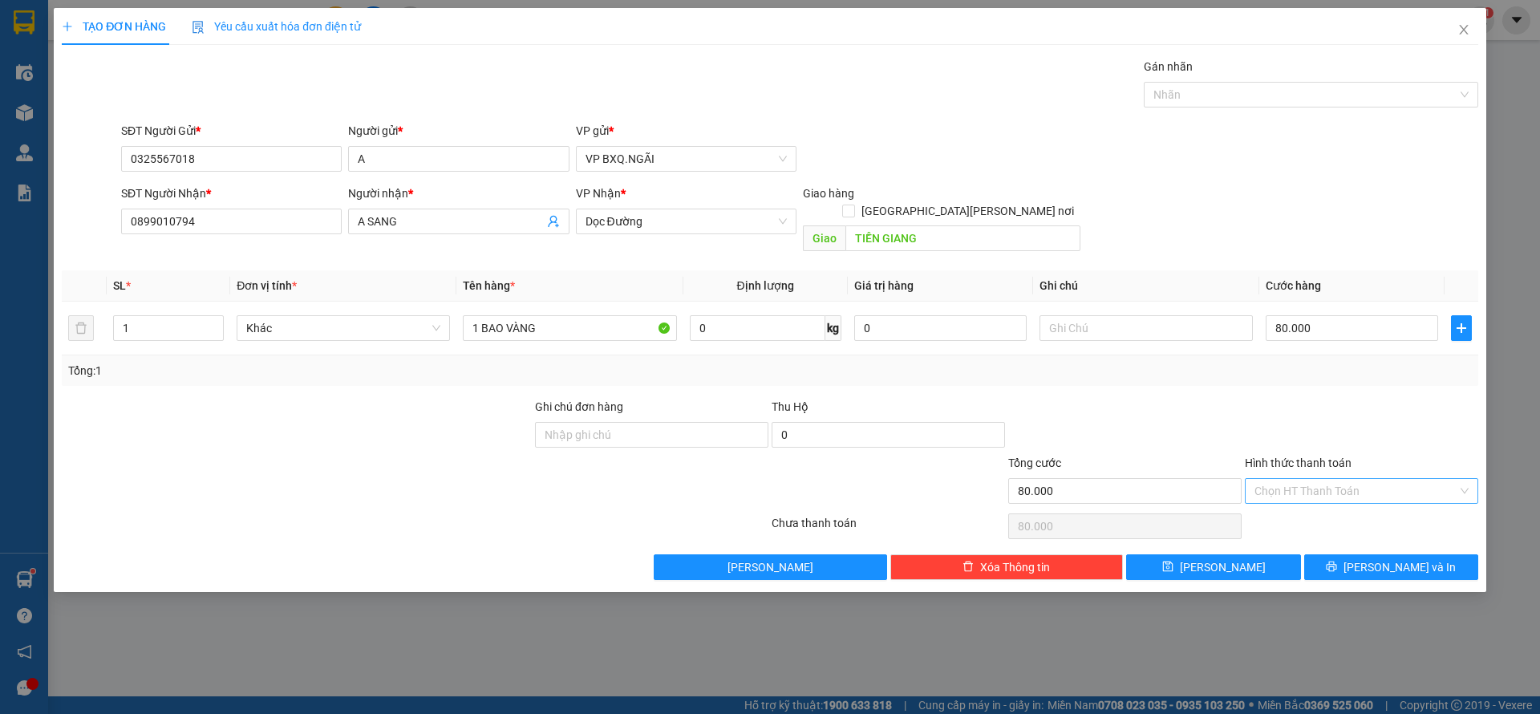
click at [1315, 482] on input "Hình thức thanh toán" at bounding box center [1355, 491] width 203 height 24
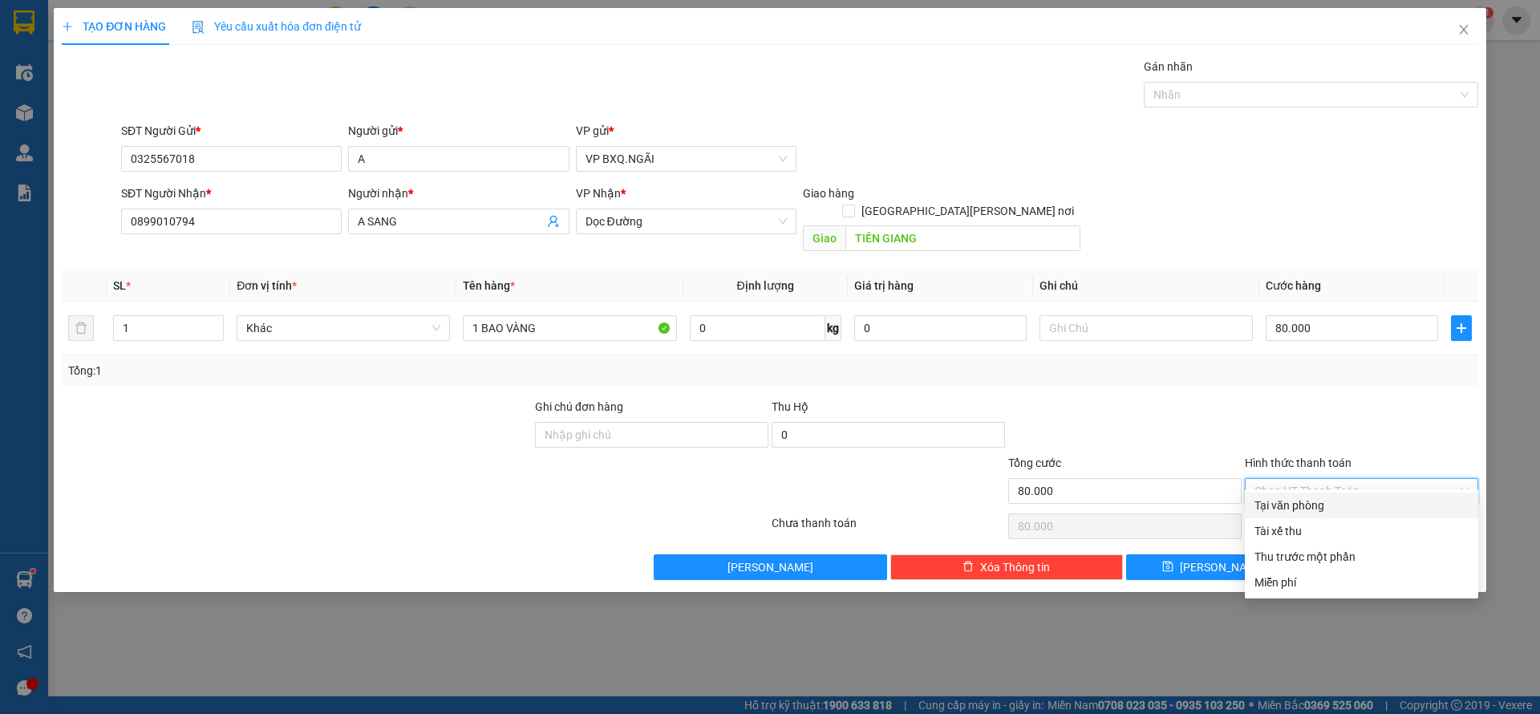
click at [1298, 514] on div "Tại văn phòng" at bounding box center [1361, 505] width 233 height 26
type input "0"
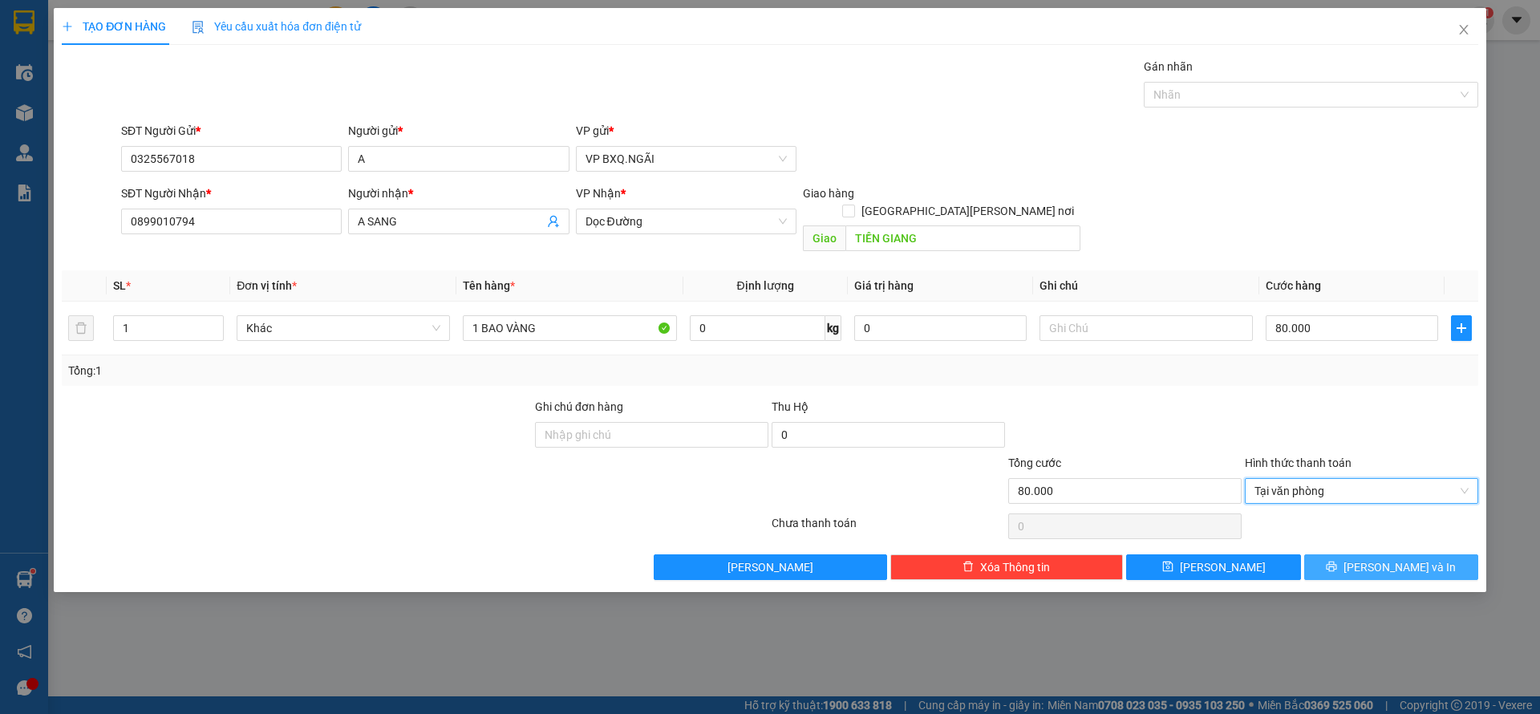
click at [1392, 558] on span "[PERSON_NAME] và In" at bounding box center [1399, 567] width 112 height 18
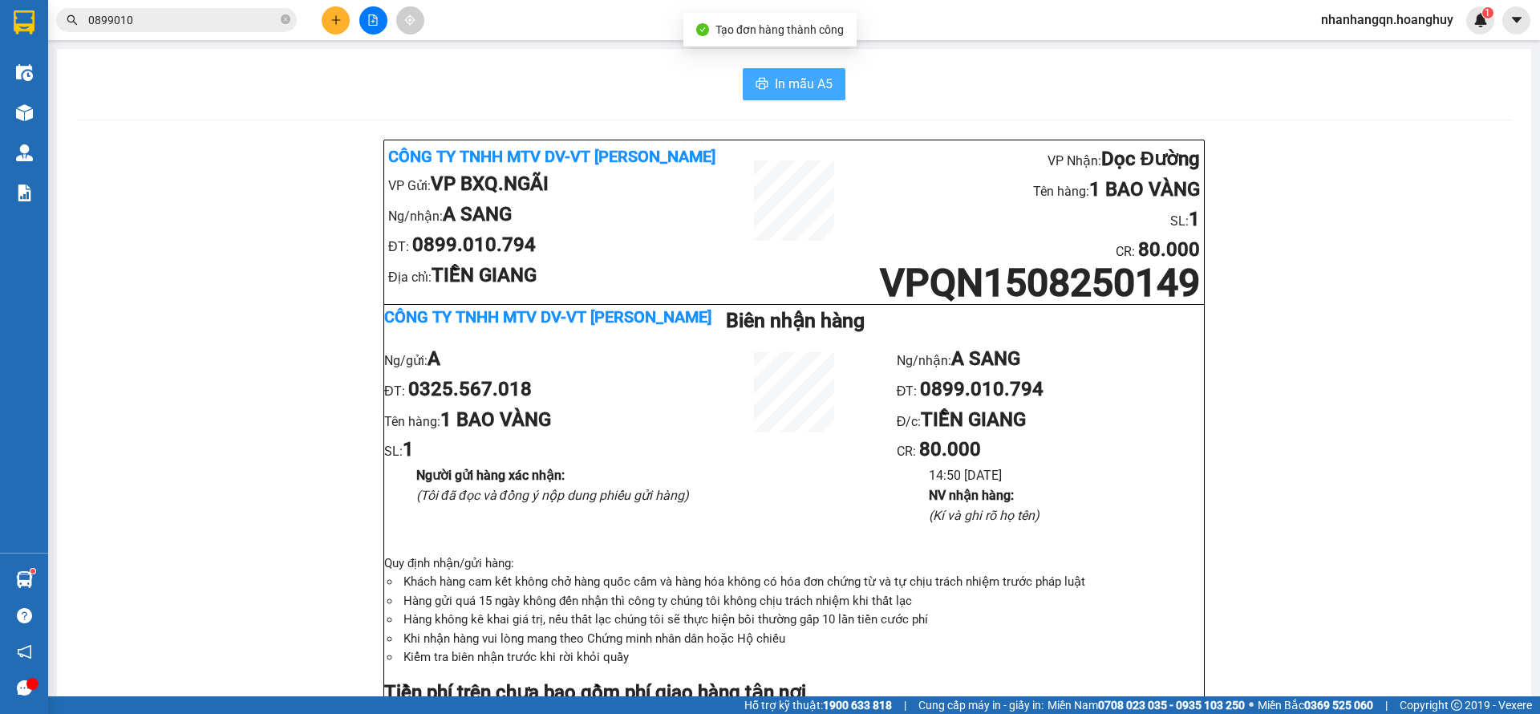
click at [776, 78] on span "In mẫu A5" at bounding box center [804, 84] width 58 height 20
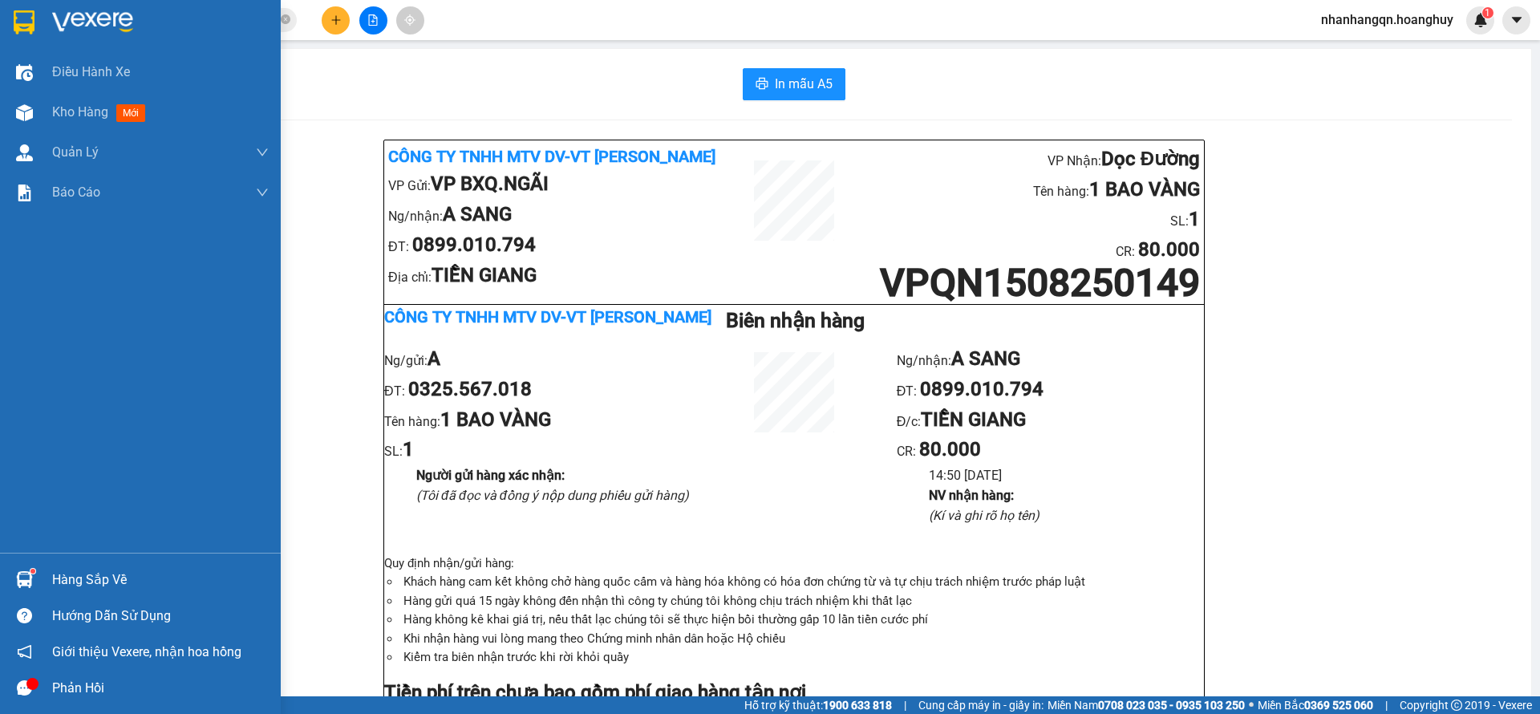
click at [27, 32] on img at bounding box center [24, 22] width 21 height 24
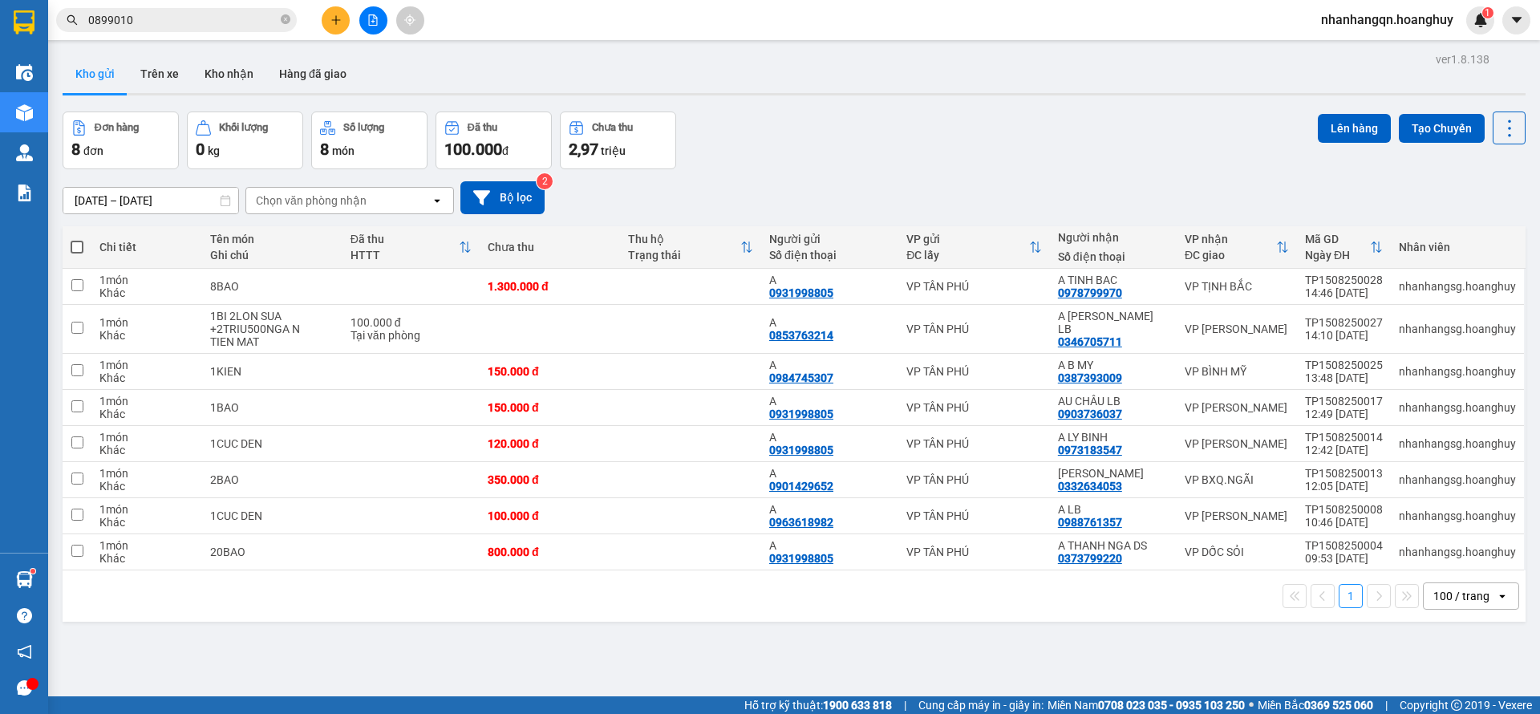
click at [191, 11] on input "0899010" at bounding box center [182, 20] width 189 height 18
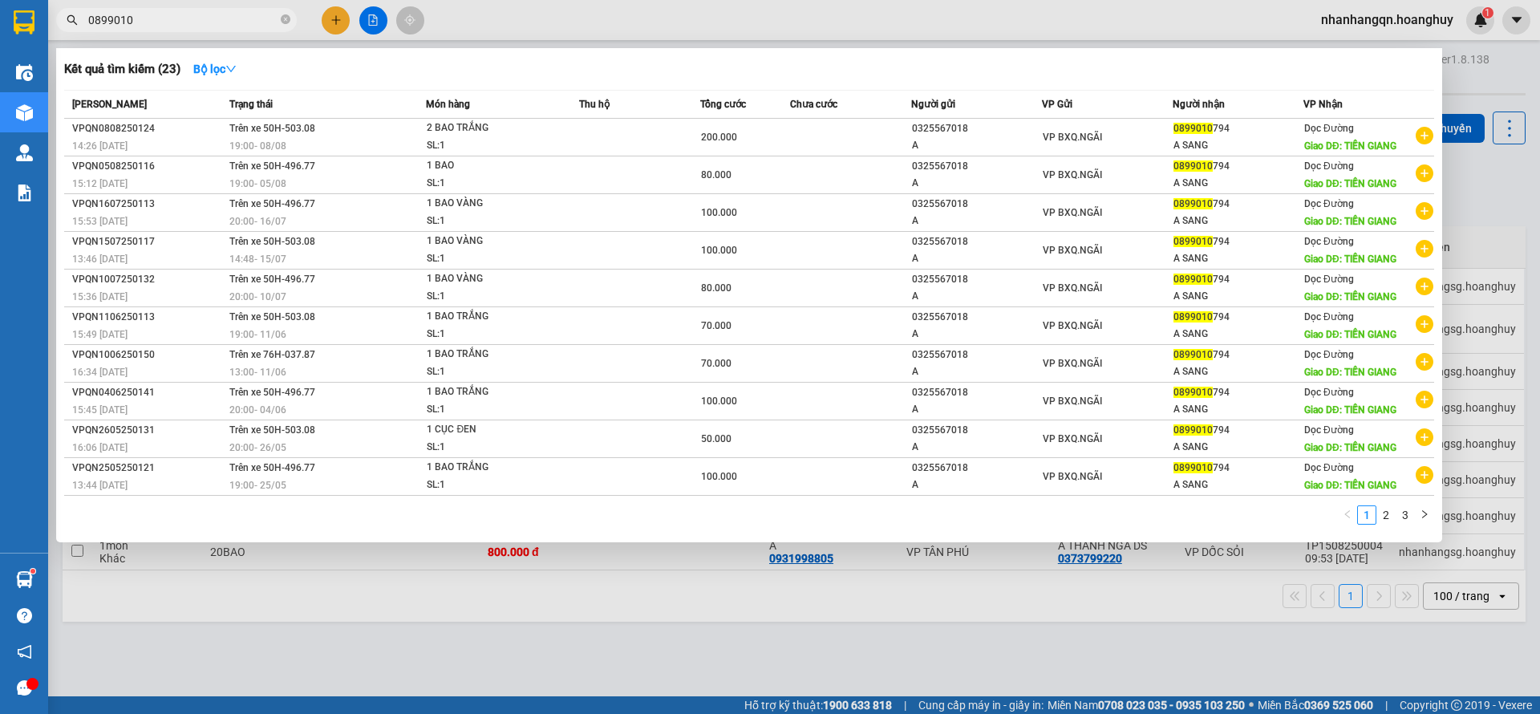
click at [191, 11] on input "0899010" at bounding box center [182, 20] width 189 height 18
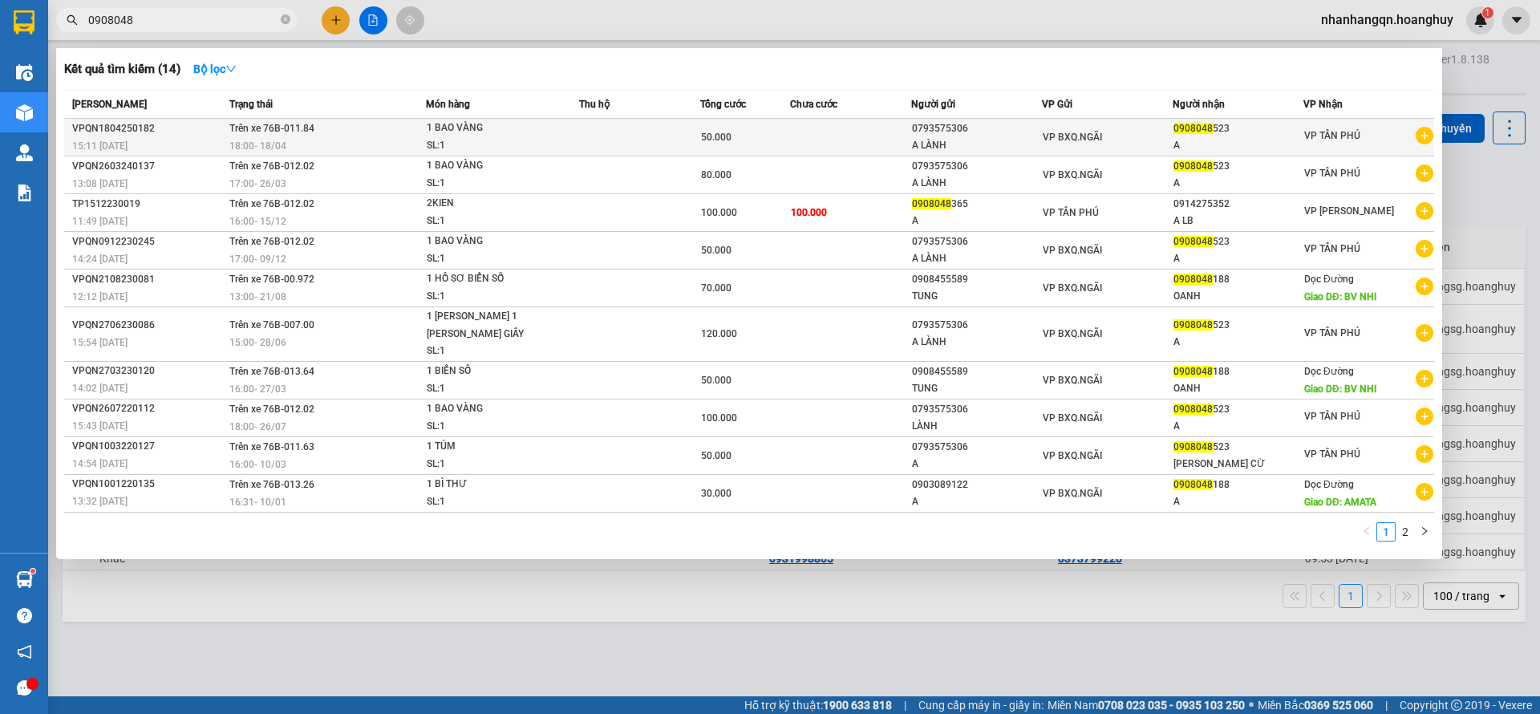
type input "0908048"
click at [959, 128] on div "0793575306" at bounding box center [976, 128] width 129 height 17
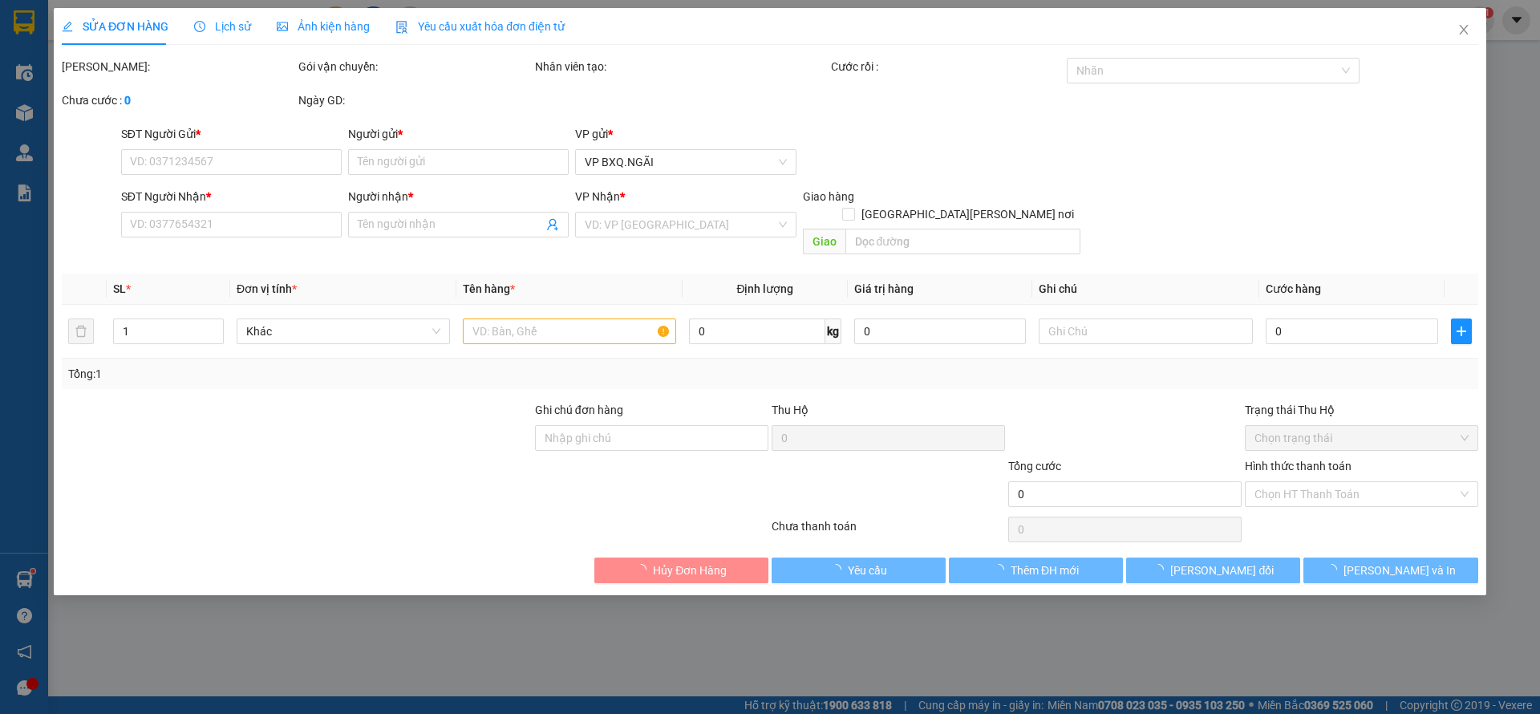
type input "0793575306"
type input "A LÀNH"
type input "0908048523"
type input "A"
type input "50.000"
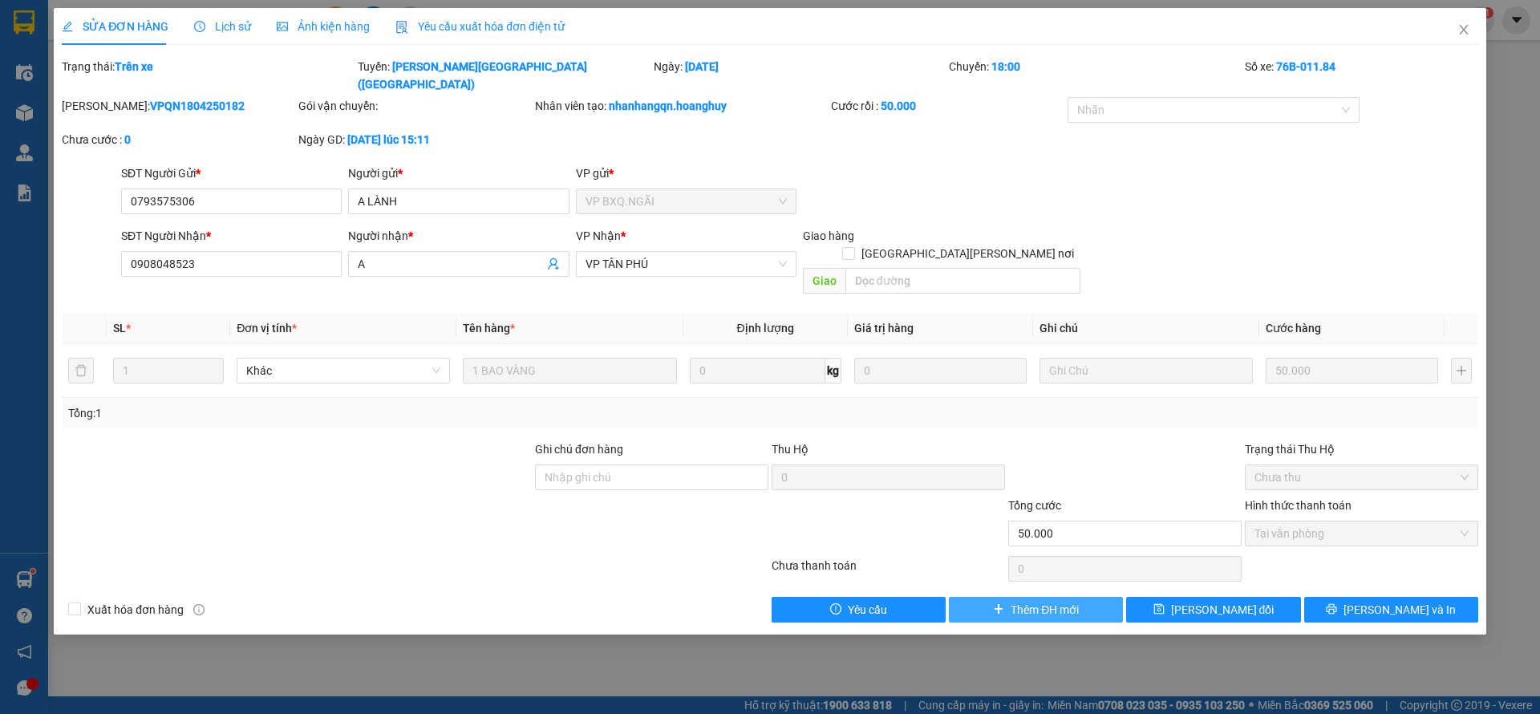
click at [992, 597] on button "Thêm ĐH mới" at bounding box center [1036, 610] width 174 height 26
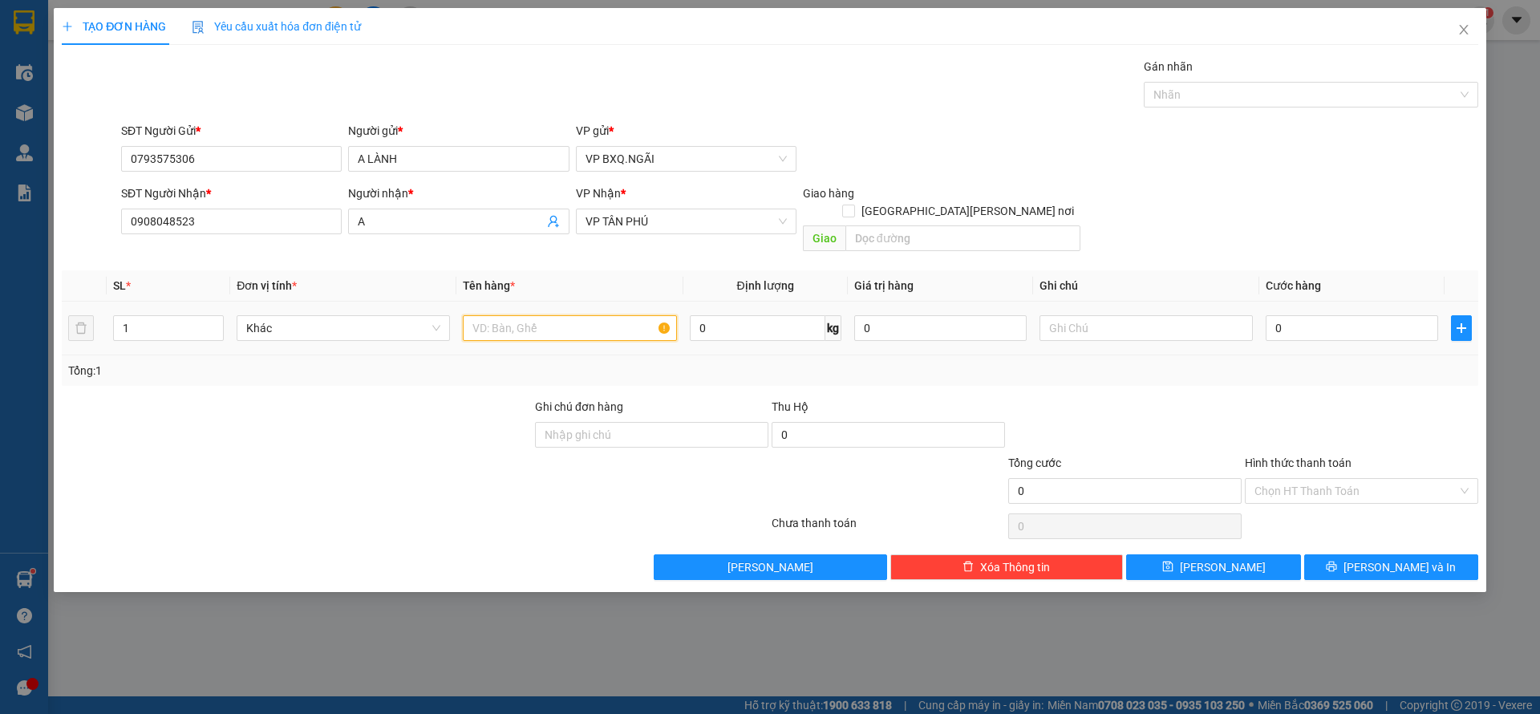
click at [523, 315] on input "text" at bounding box center [569, 328] width 213 height 26
type input "1 BAO VÀNG"
type input "1"
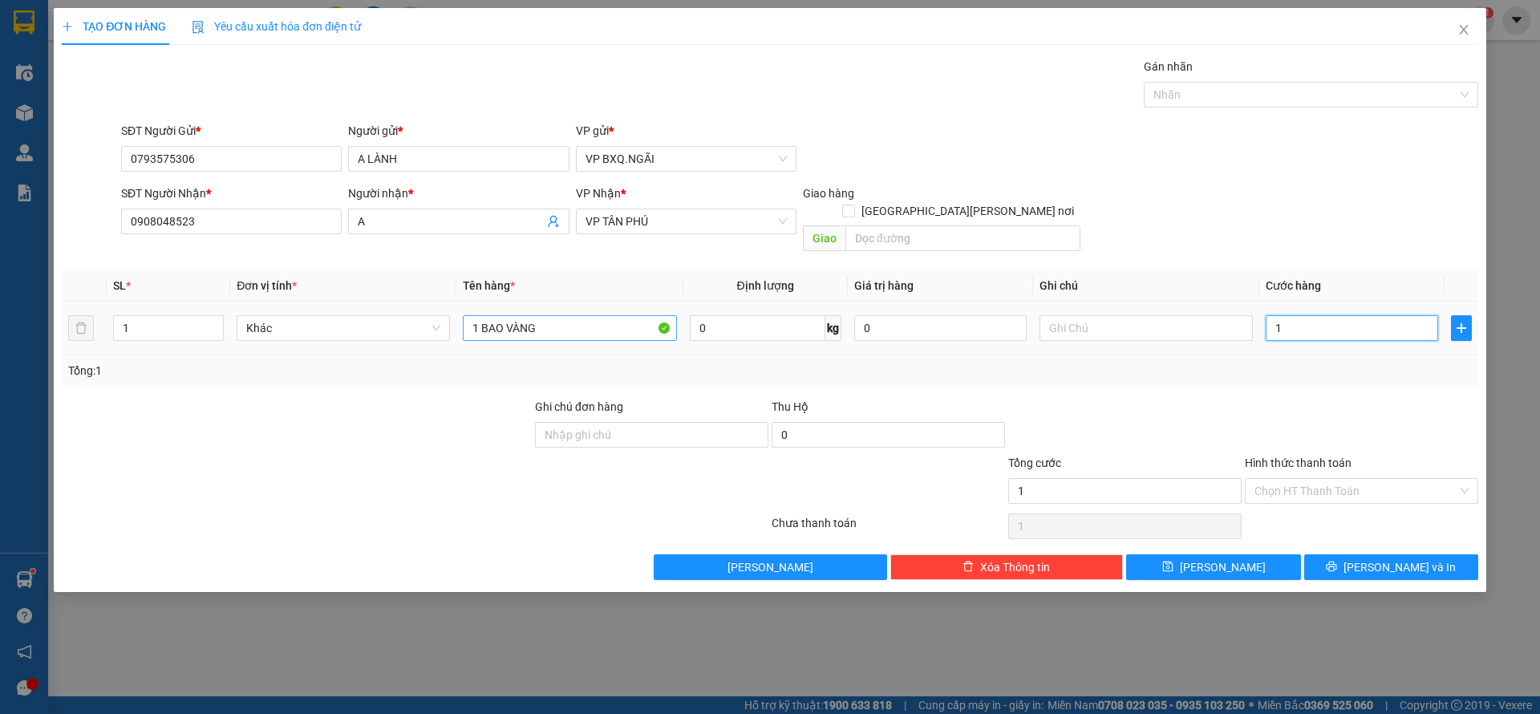
type input "10"
type input "100"
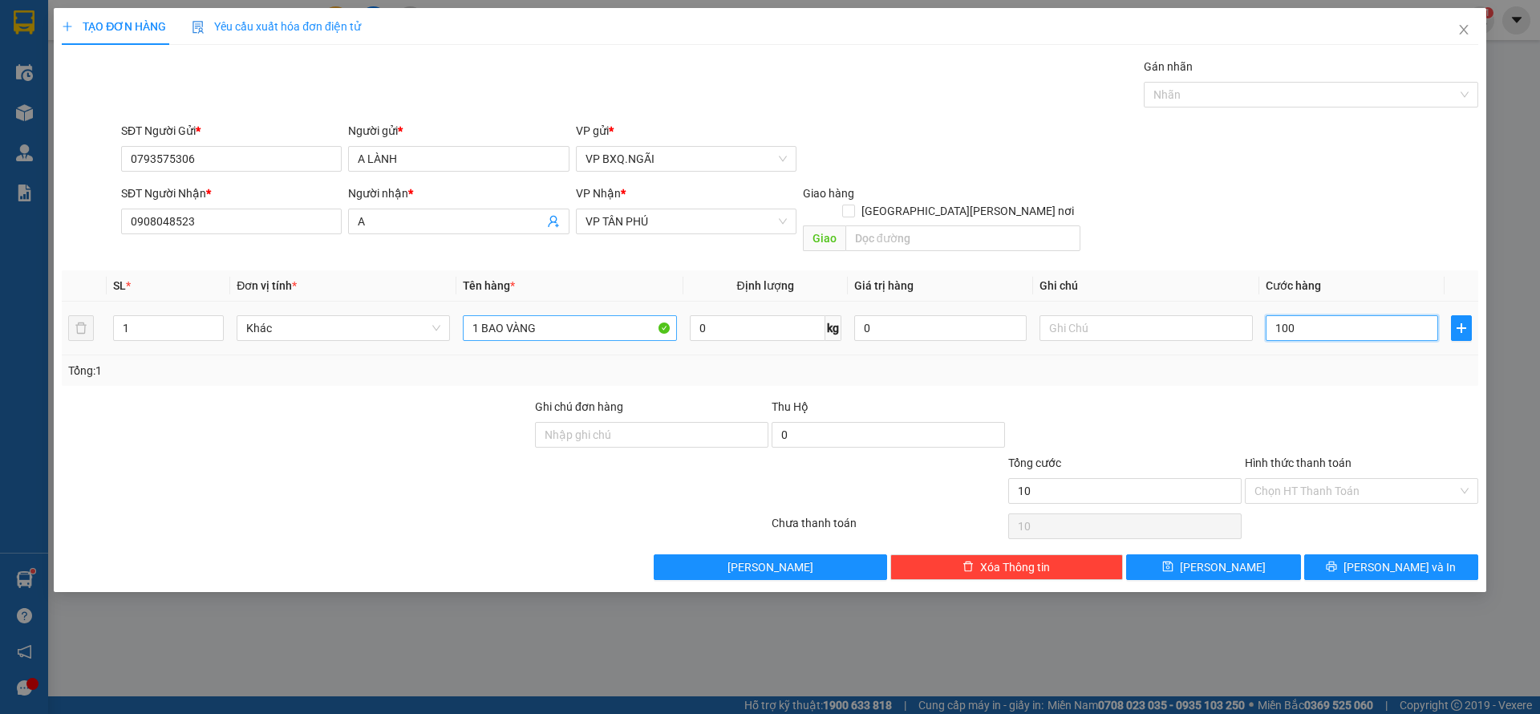
type input "100"
type input "1.000"
type input "10.000"
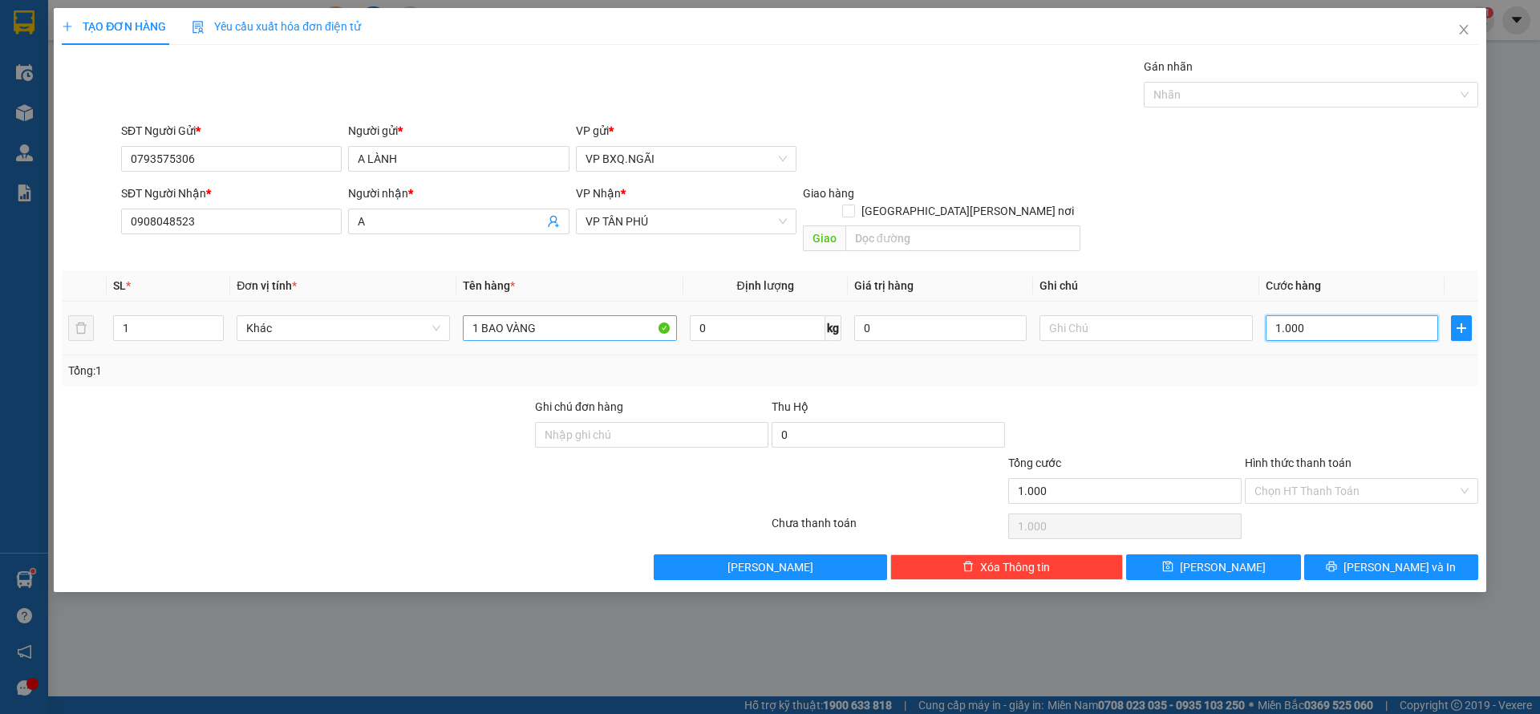
type input "10.000"
type input "100.000"
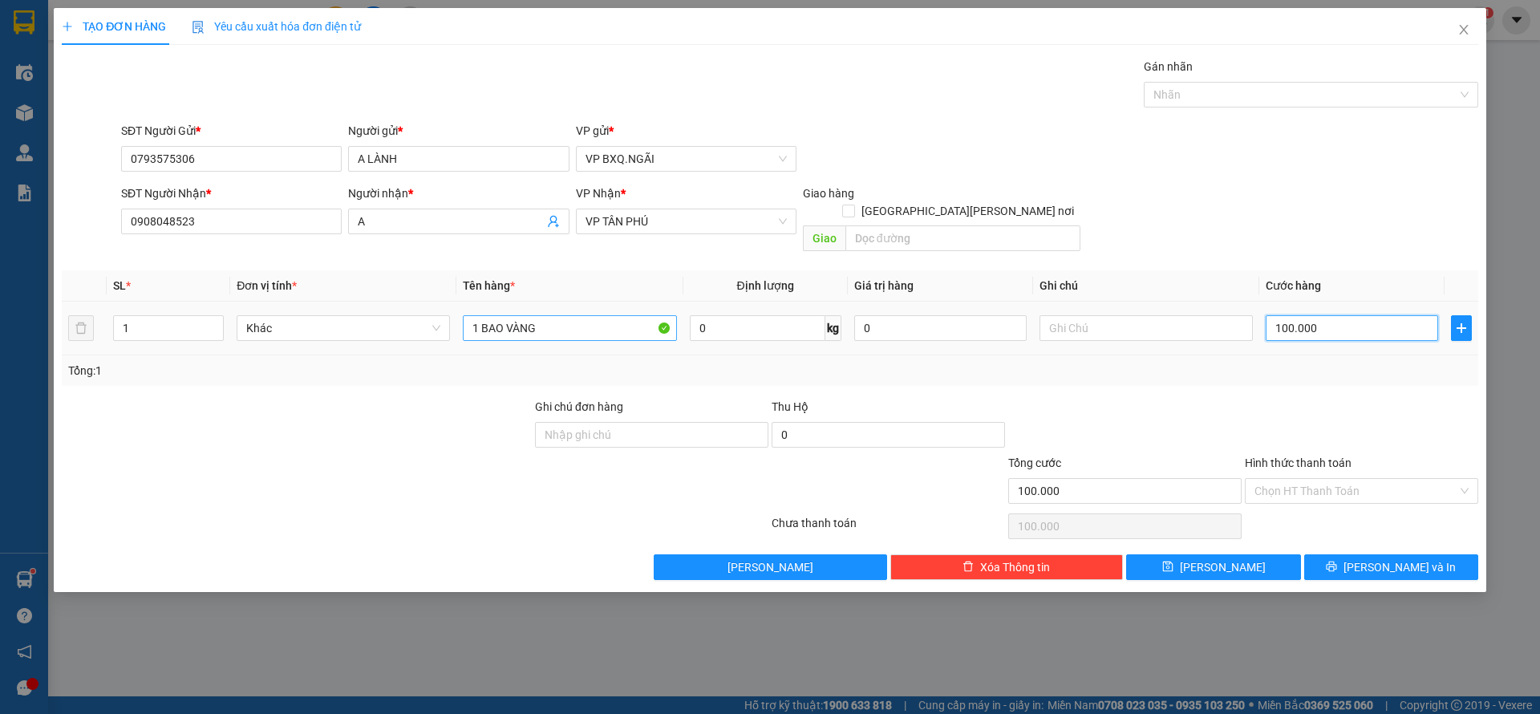
type input "1.000.000"
type input "100.000"
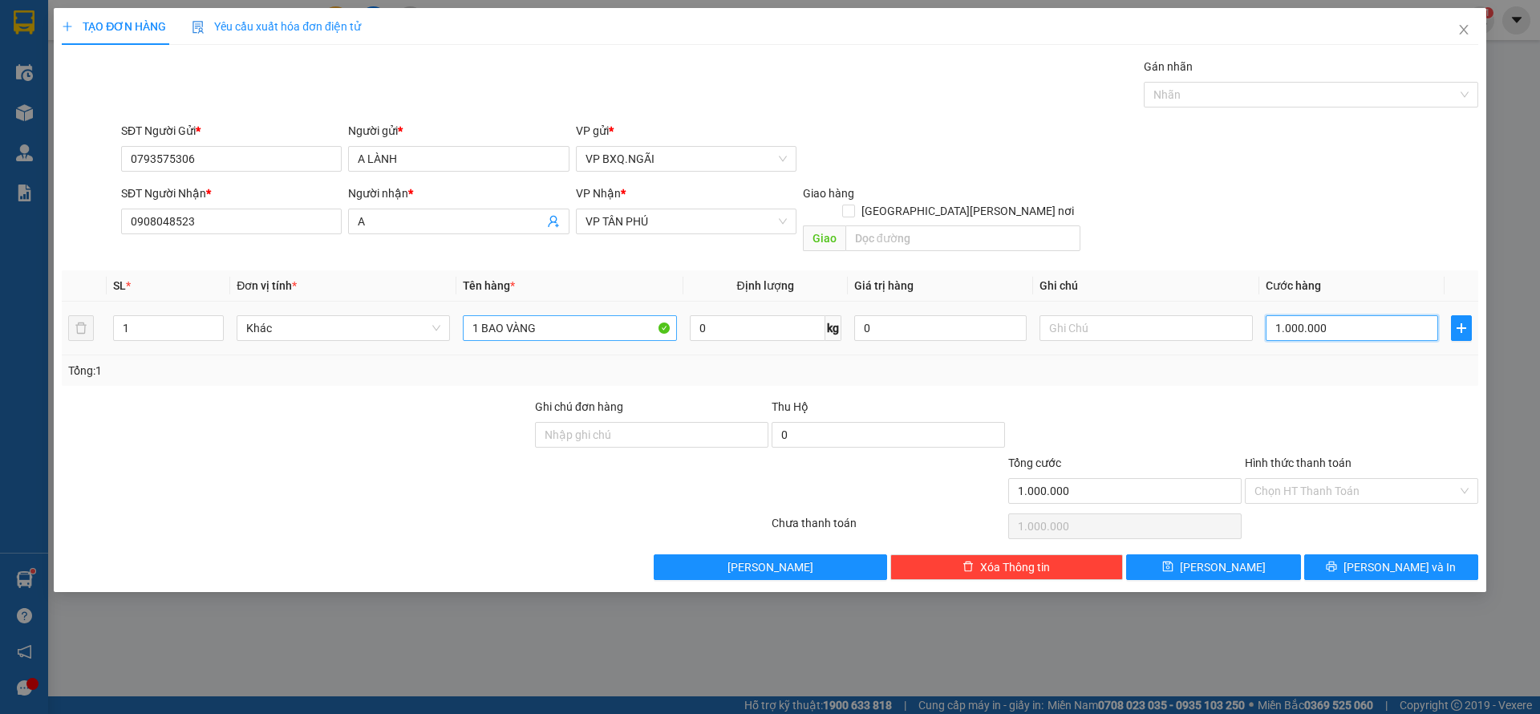
type input "100.000"
click at [1306, 327] on td "100.000" at bounding box center [1351, 329] width 185 height 54
click at [1308, 315] on input "100.000" at bounding box center [1352, 328] width 172 height 26
type input "8"
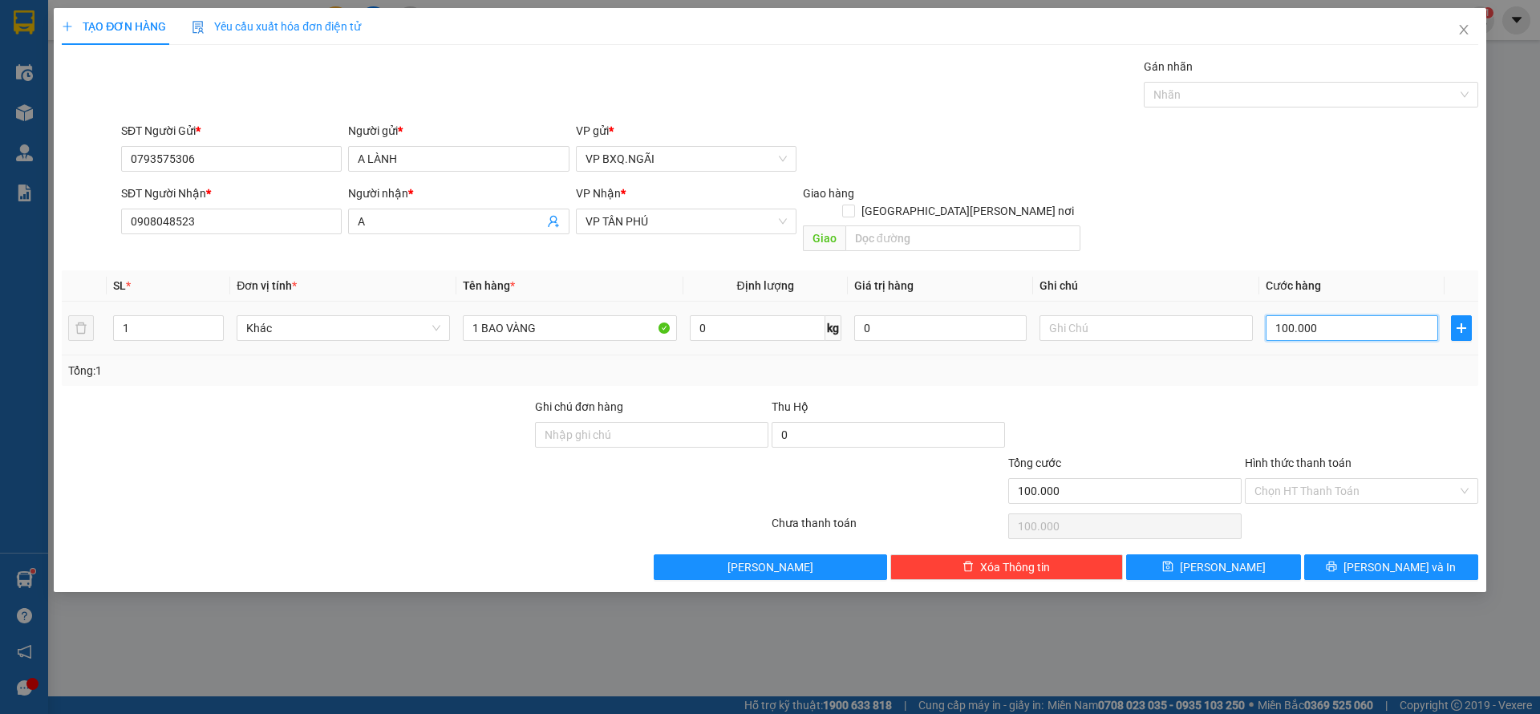
type input "8"
type input "80"
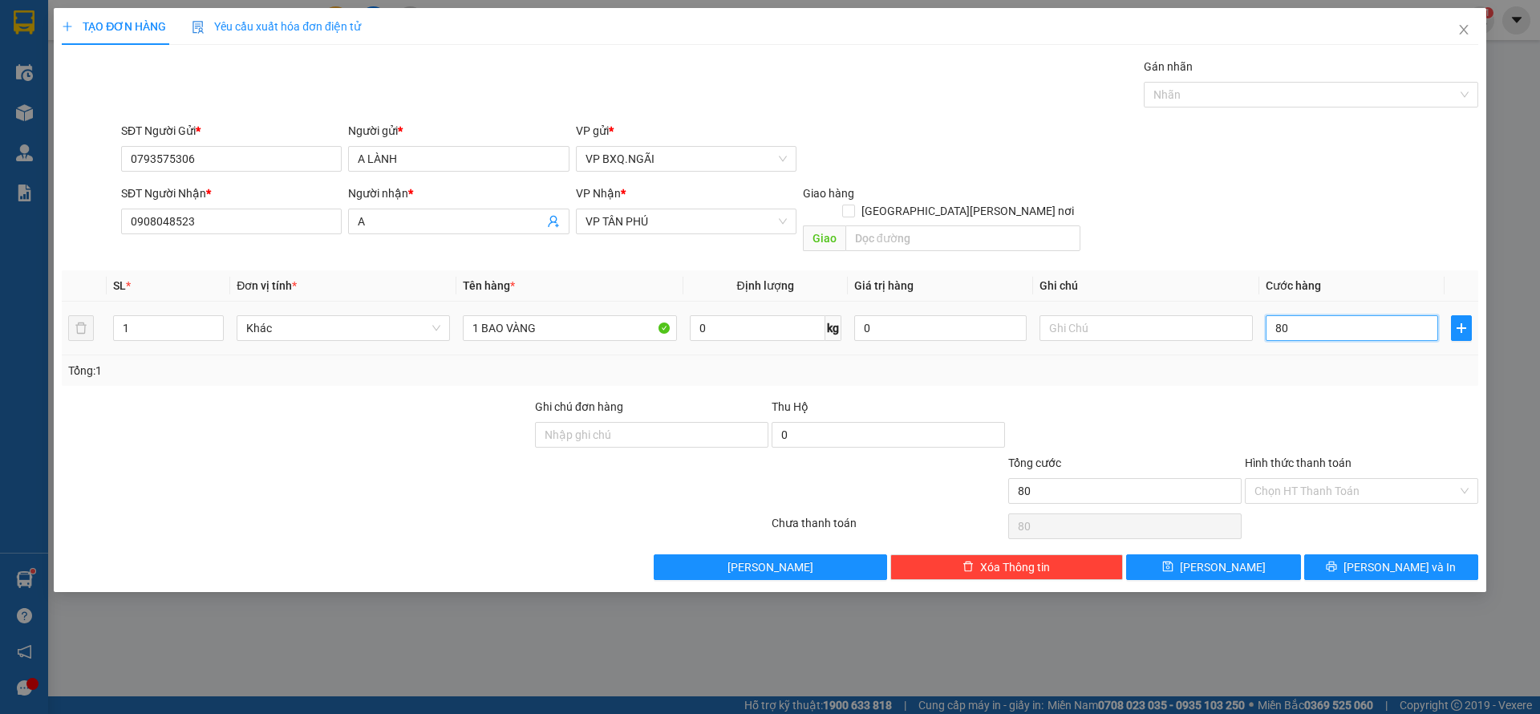
type input "800"
type input "8.000"
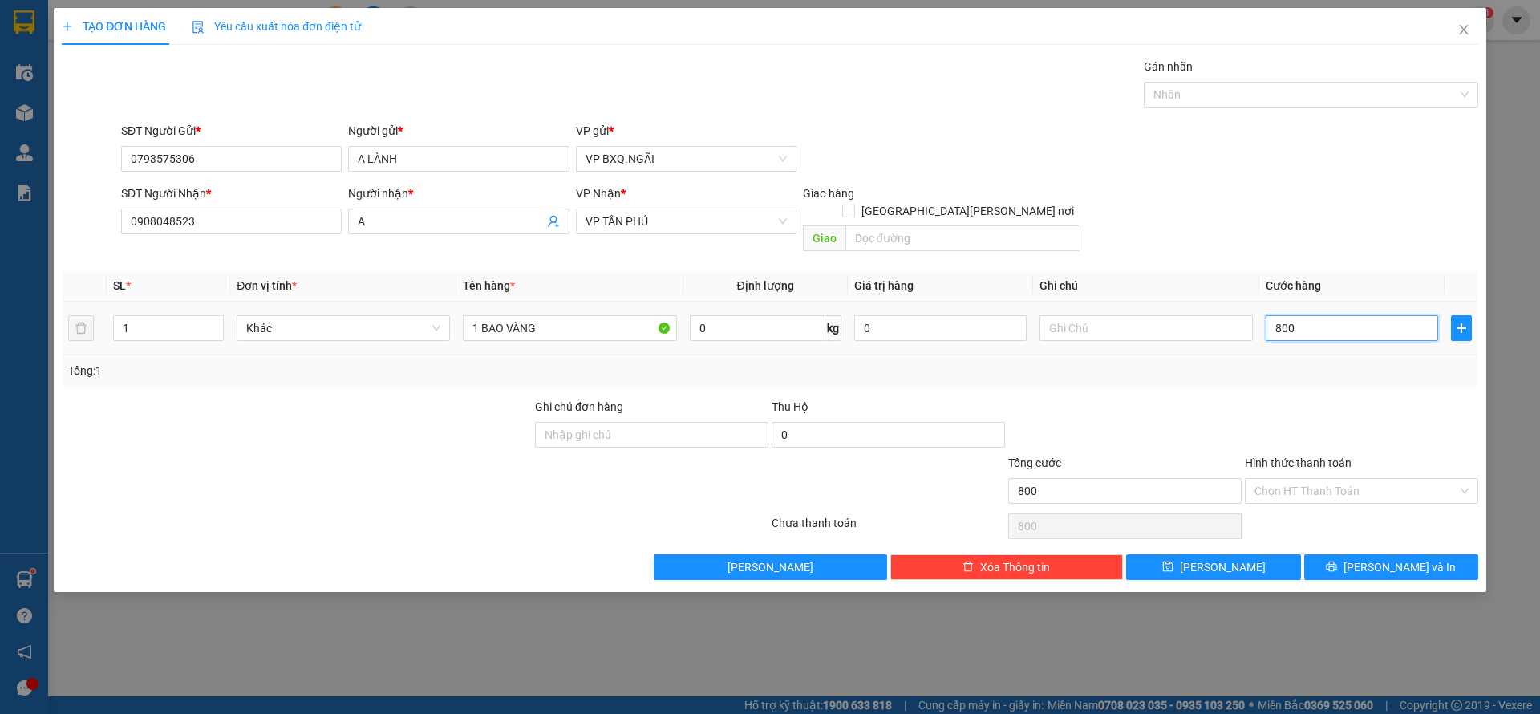
type input "8.000"
type input "80.000"
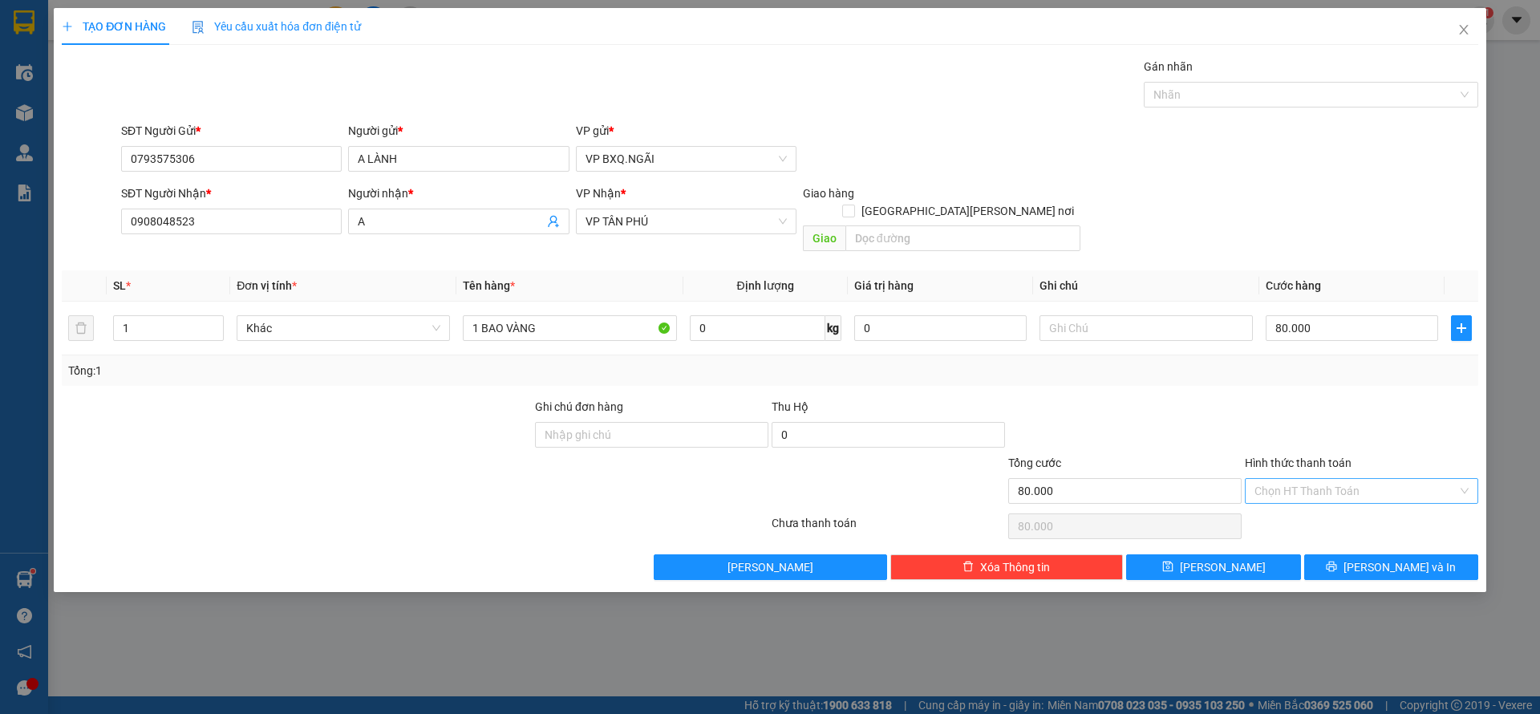
click at [1336, 479] on input "Hình thức thanh toán" at bounding box center [1355, 491] width 203 height 24
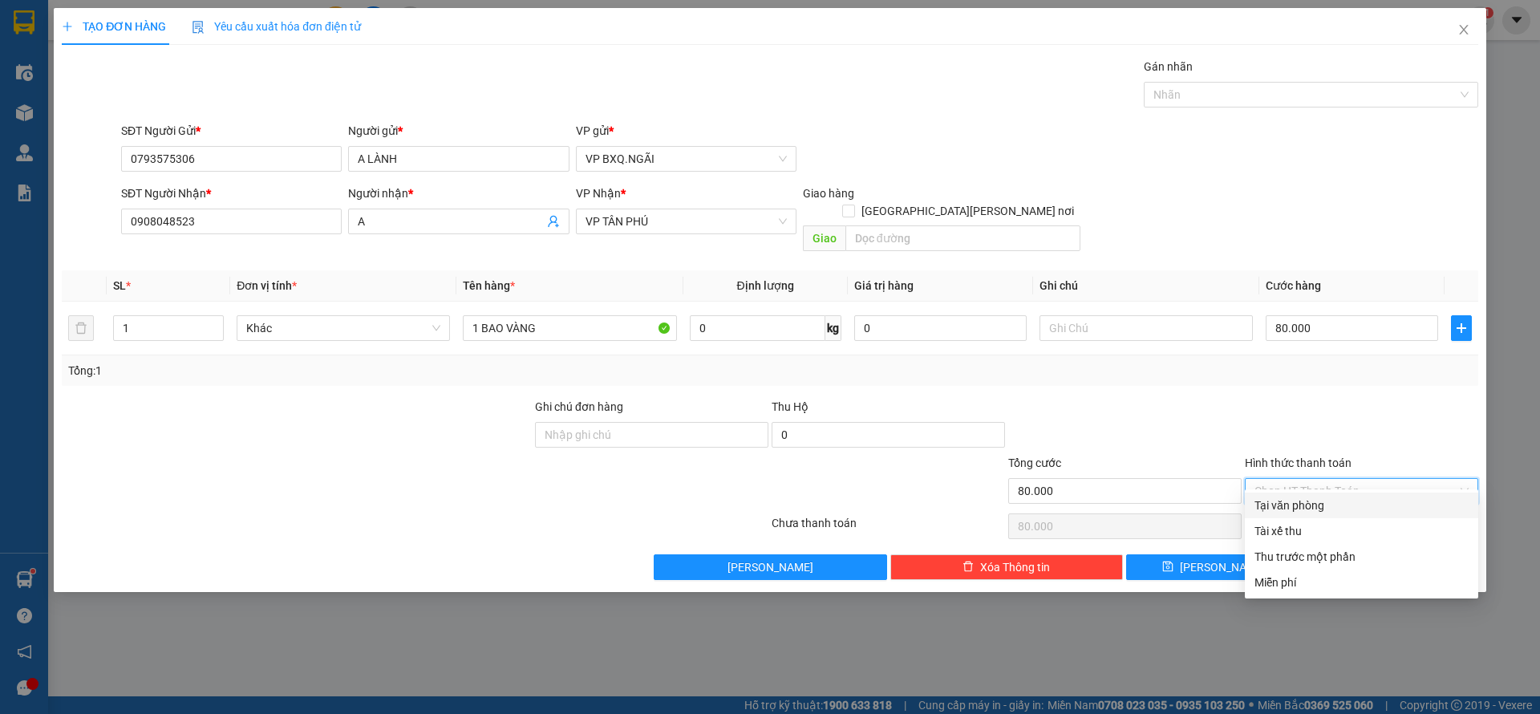
click at [1320, 509] on div "Tại văn phòng" at bounding box center [1361, 505] width 214 height 18
type input "0"
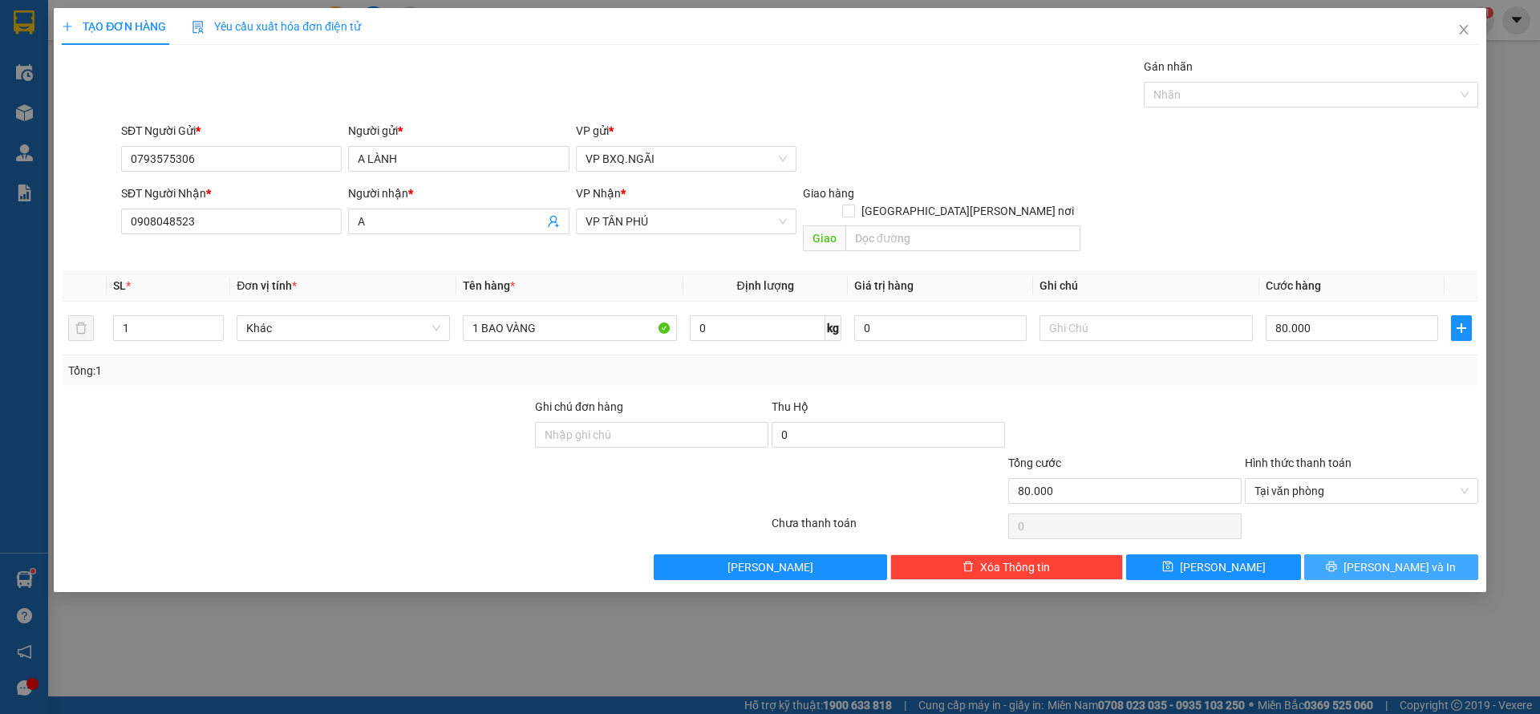
click at [1419, 558] on span "[PERSON_NAME] và In" at bounding box center [1399, 567] width 112 height 18
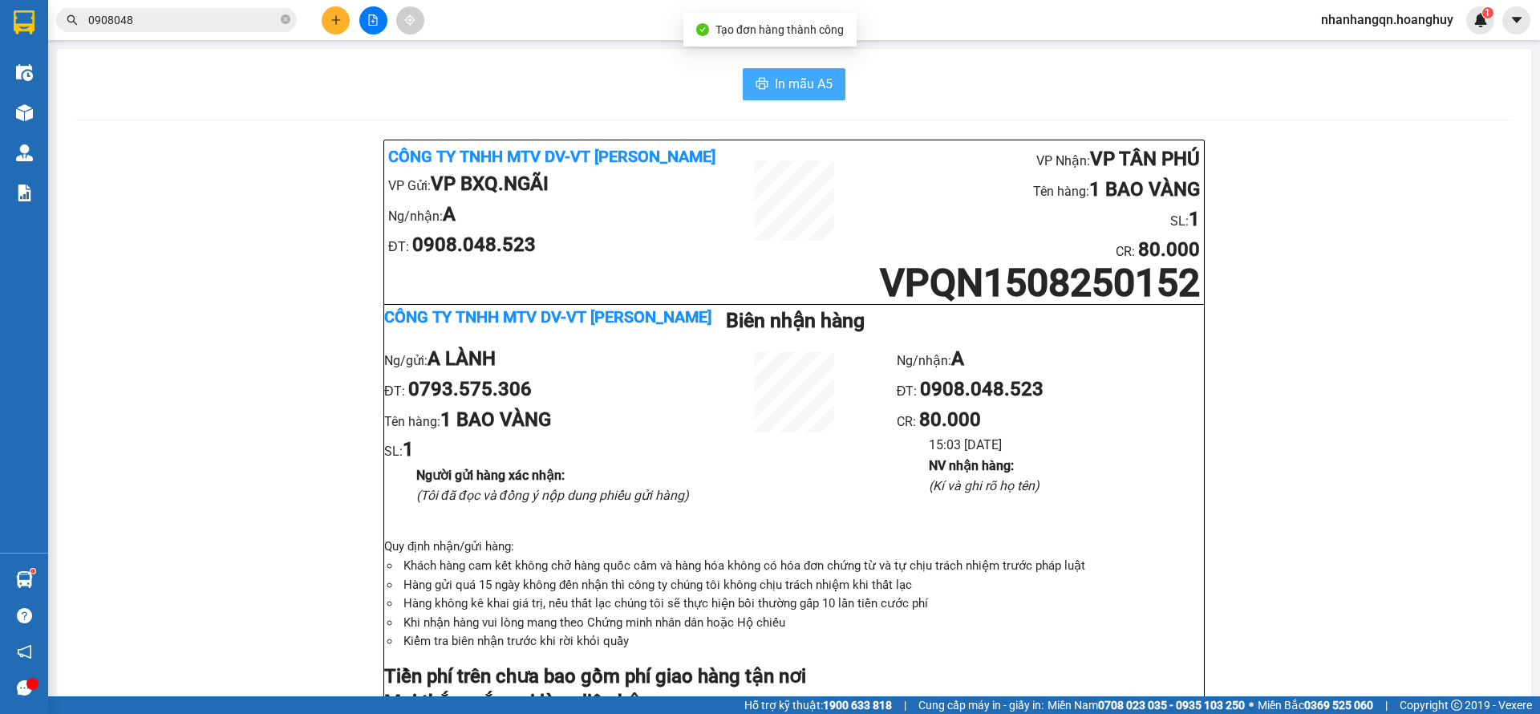
click at [759, 80] on icon "printer" at bounding box center [761, 83] width 13 height 13
click at [290, 22] on span "0908048" at bounding box center [176, 20] width 241 height 24
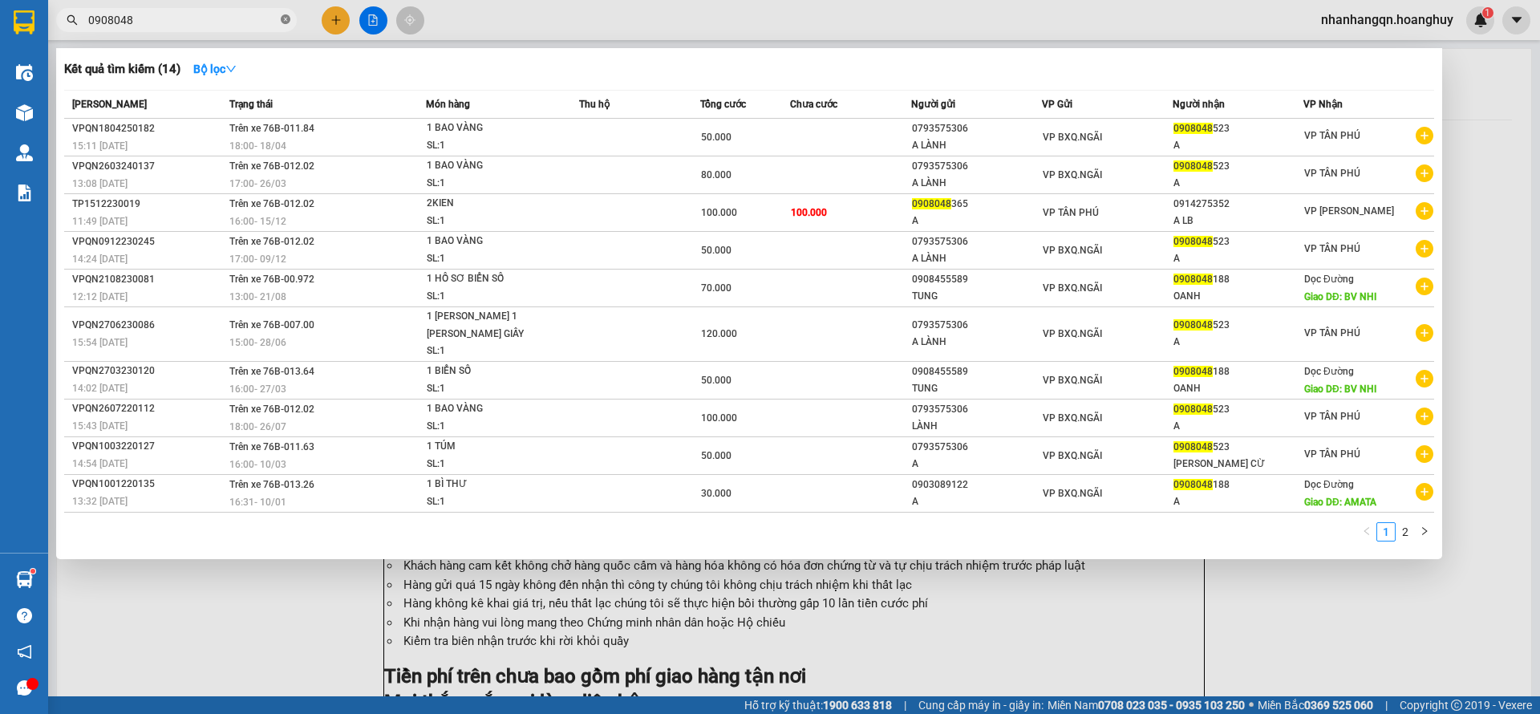
click at [287, 21] on icon "close-circle" at bounding box center [286, 19] width 10 height 10
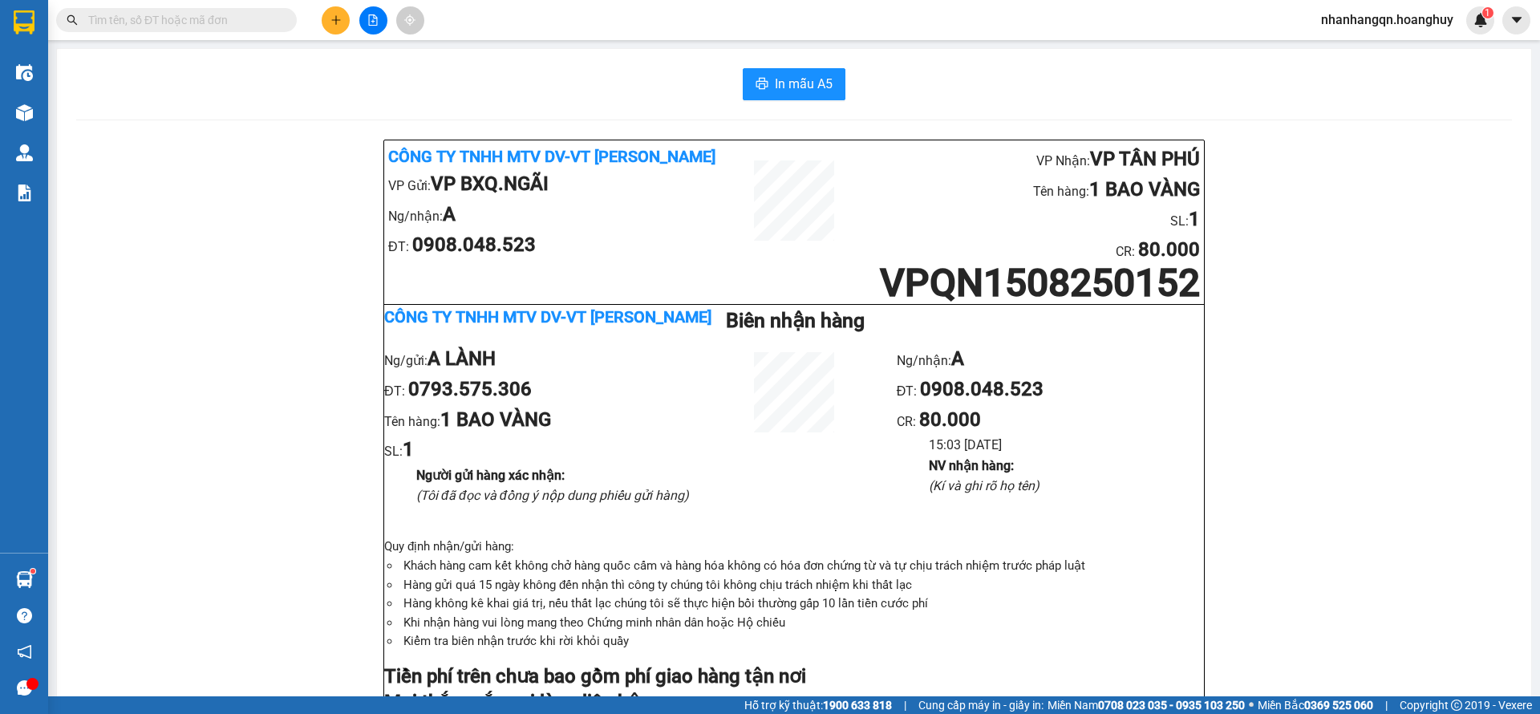
click at [229, 21] on input "text" at bounding box center [182, 20] width 189 height 18
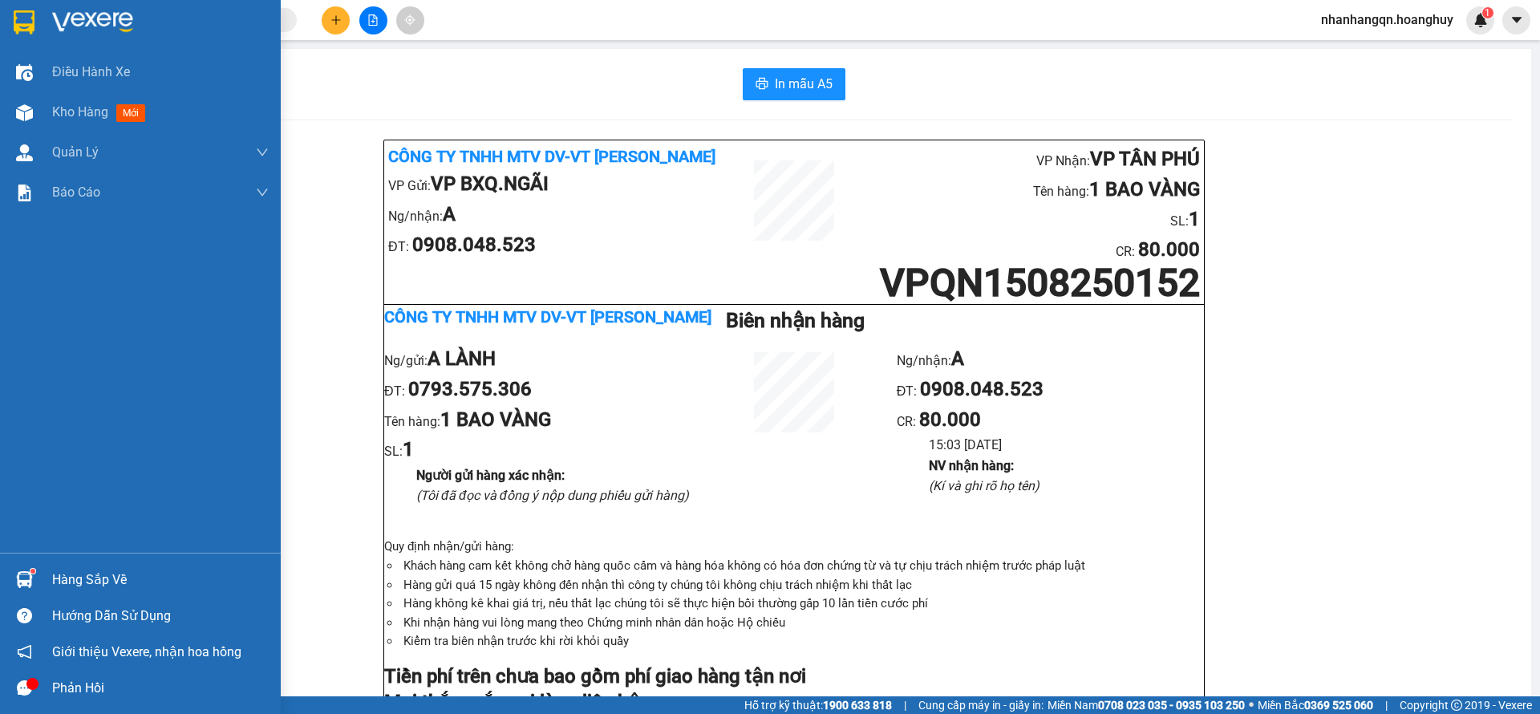
click at [27, 13] on img at bounding box center [24, 22] width 21 height 24
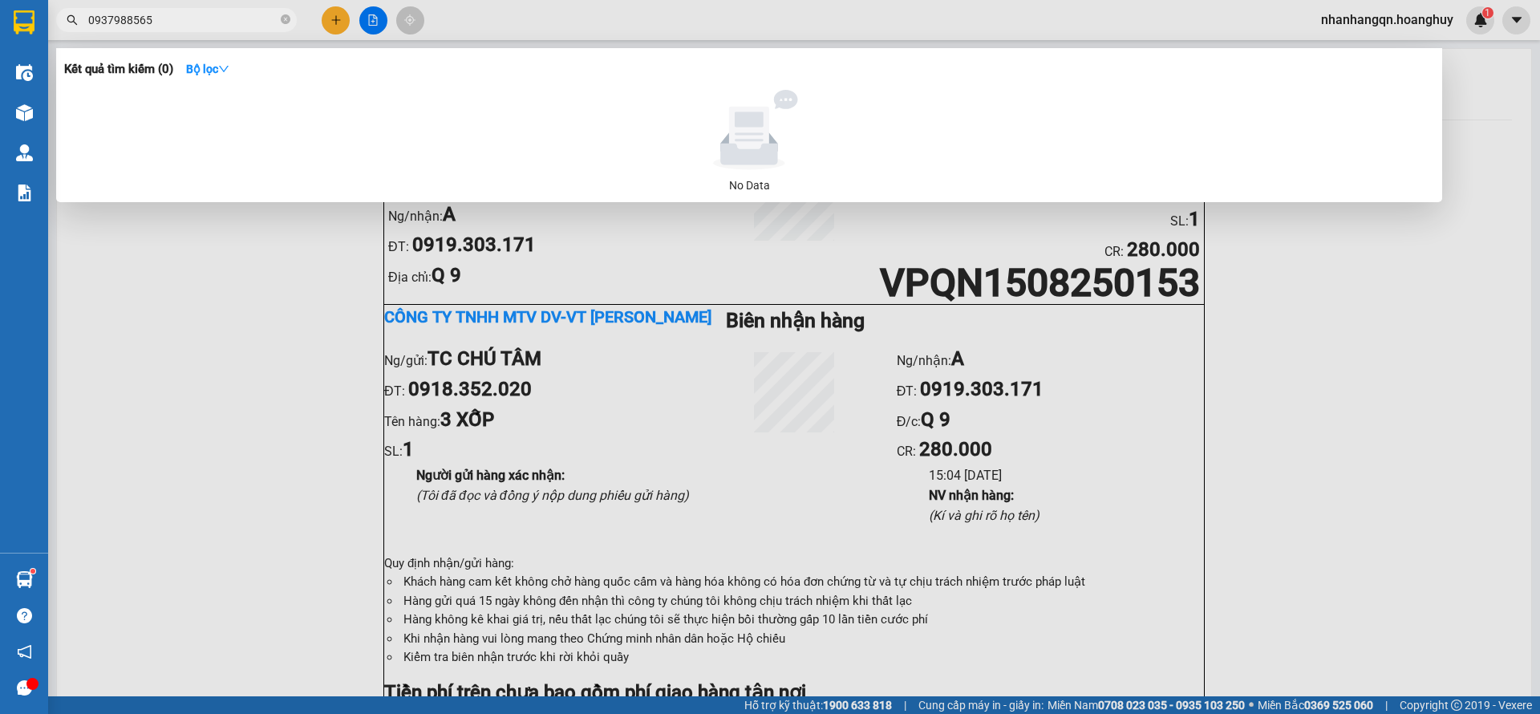
click at [175, 14] on input "0937988565" at bounding box center [182, 20] width 189 height 18
type input "0937988565"
click at [335, 21] on div at bounding box center [770, 357] width 1540 height 714
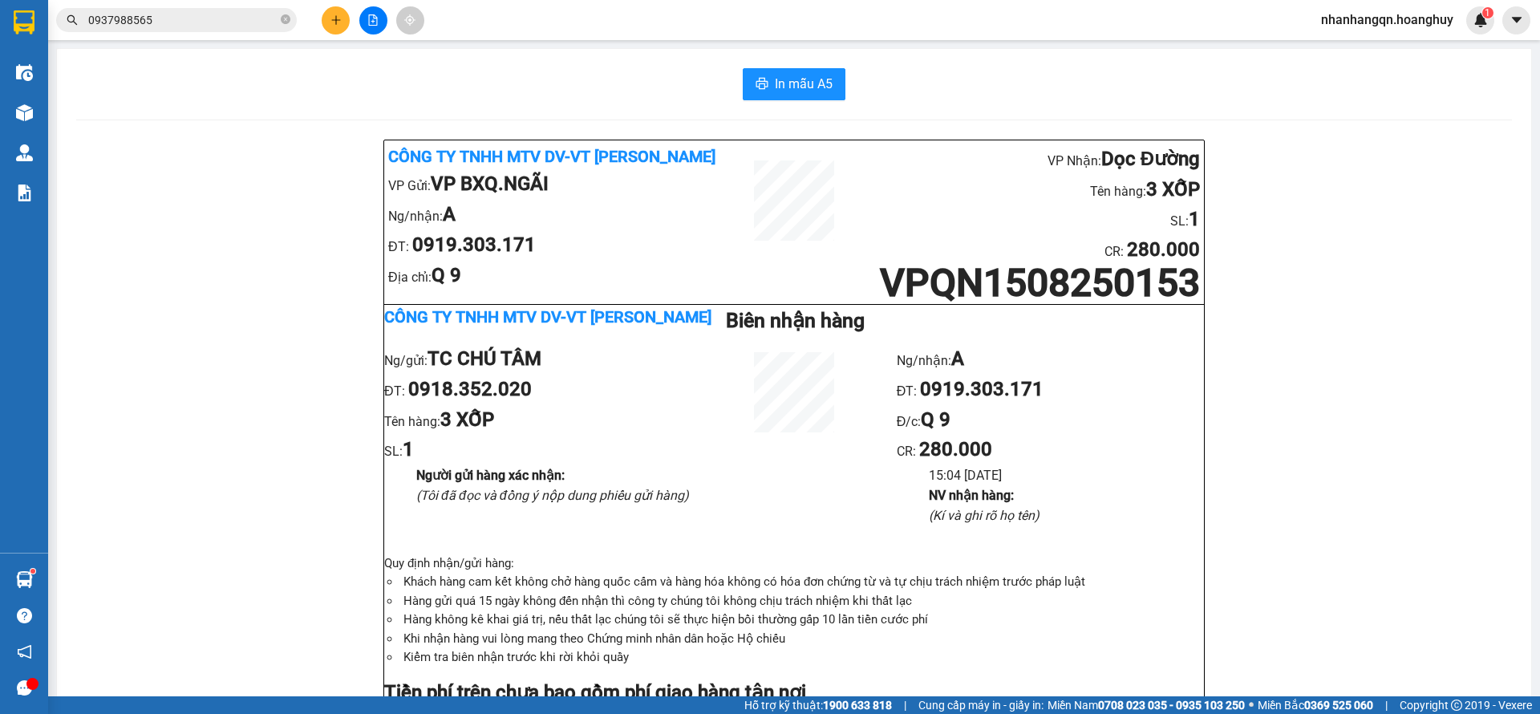
click at [335, 21] on icon "plus" at bounding box center [335, 19] width 11 height 11
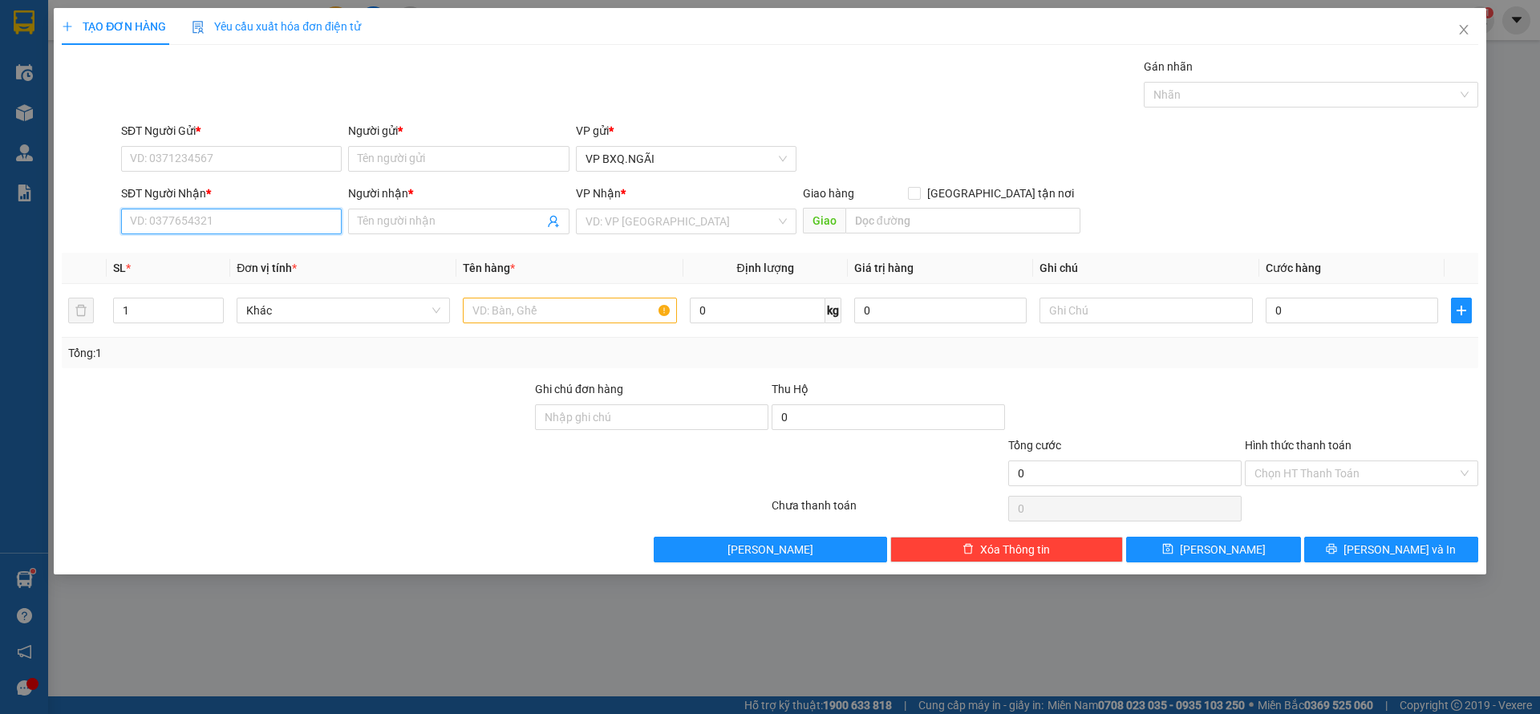
click at [176, 221] on input "SĐT Người Nhận *" at bounding box center [231, 222] width 221 height 26
paste input "0937988565"
type input "0937988565"
type input "A"
click at [421, 156] on input "Người gửi *" at bounding box center [458, 159] width 221 height 26
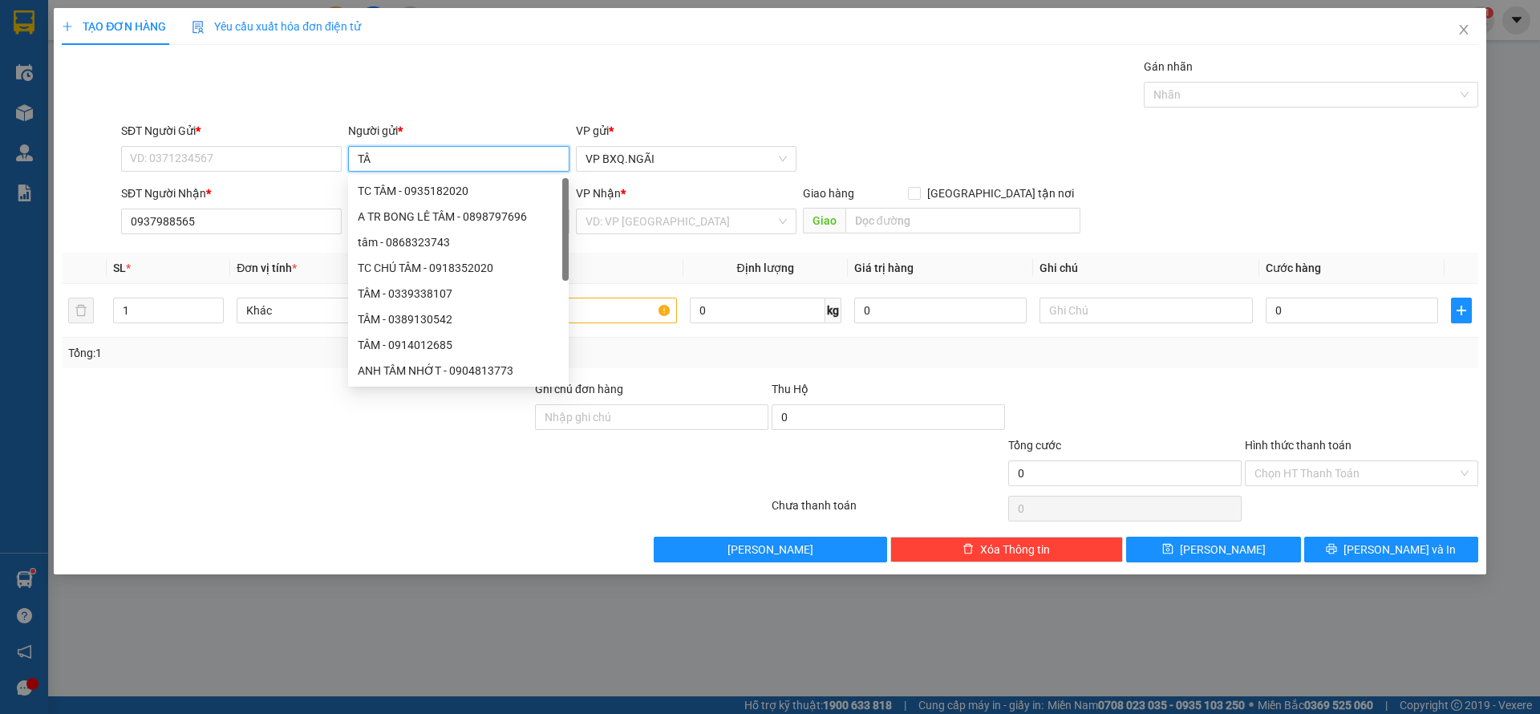
type input "TÂM"
click at [458, 267] on div "TC CHÚ TÂM - 0918352020" at bounding box center [458, 268] width 201 height 18
type input "0918352020"
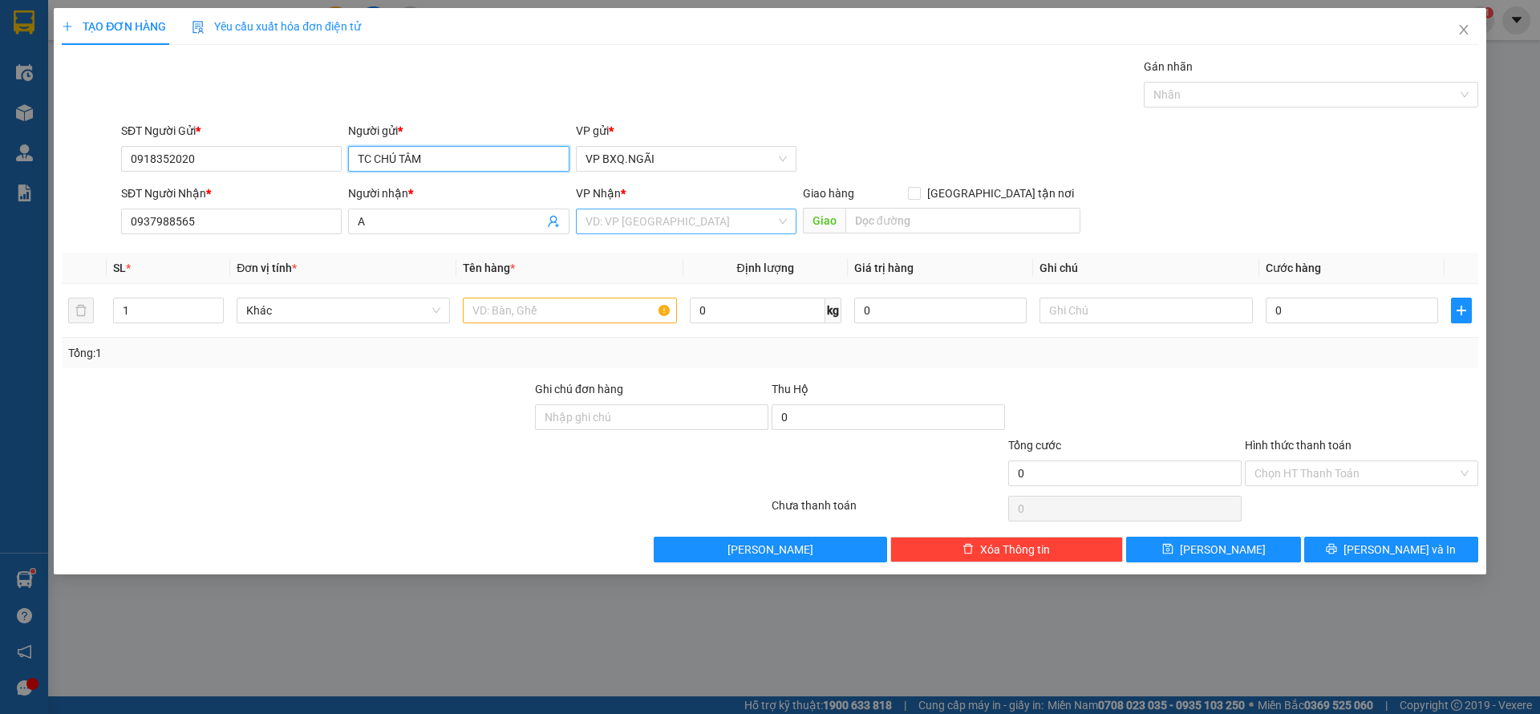
type input "TC CHÚ TÂM"
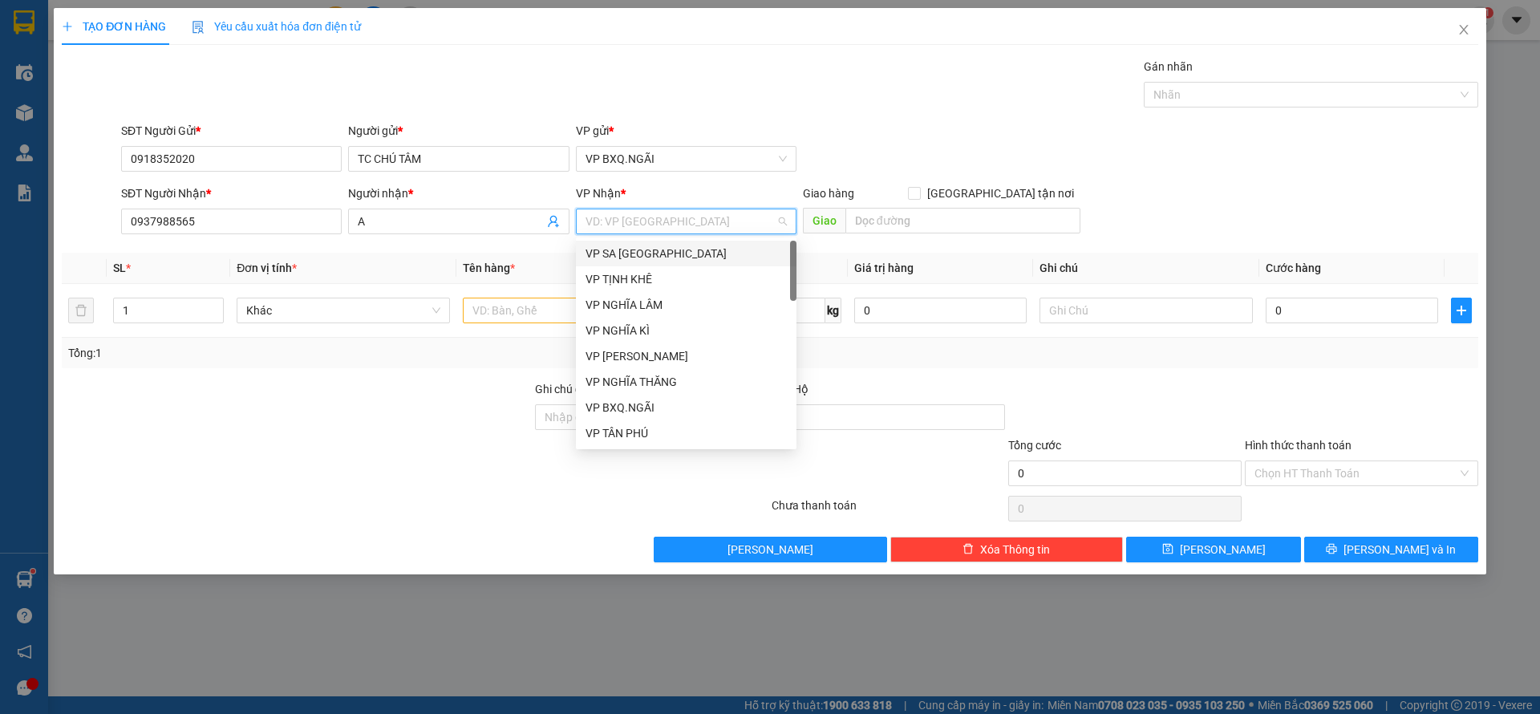
click at [680, 220] on input "search" at bounding box center [680, 221] width 190 height 24
type input "D"
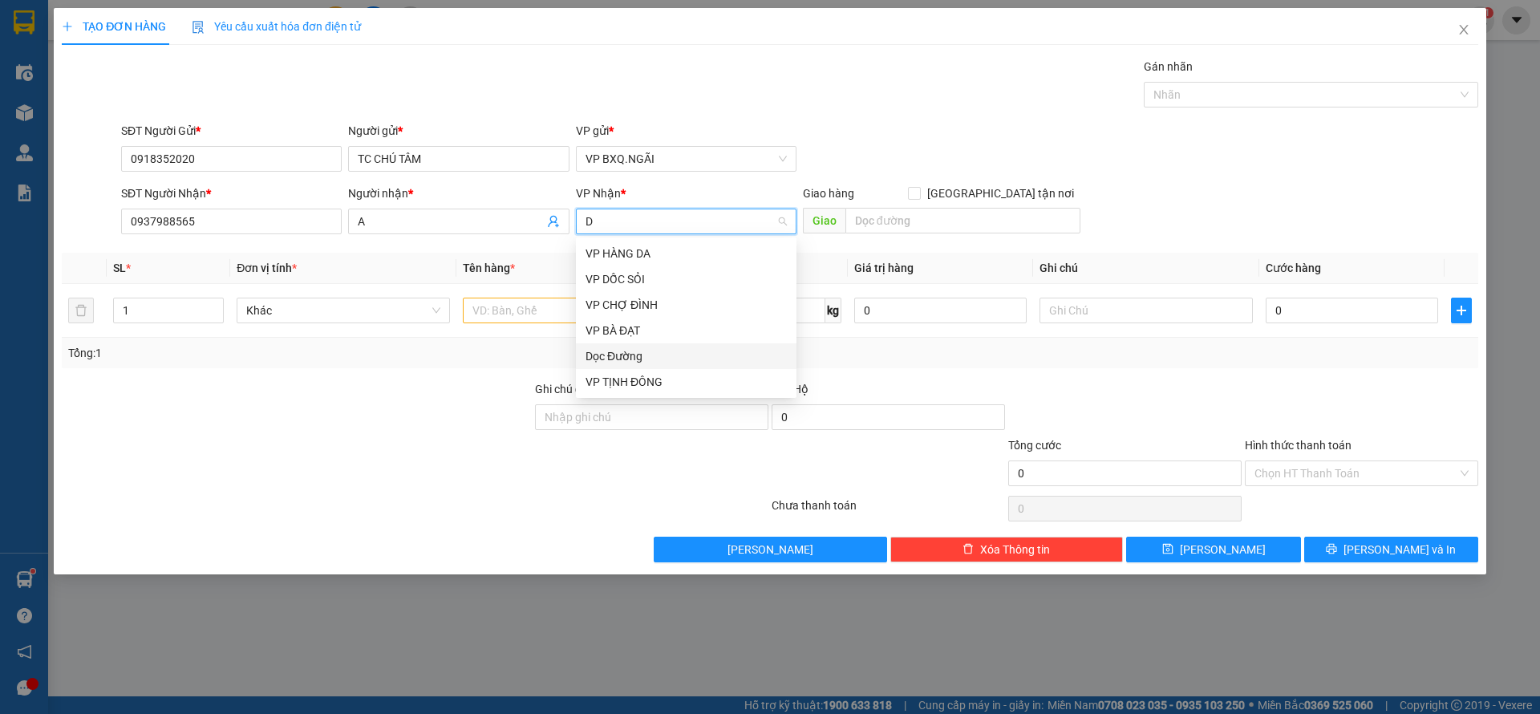
click at [642, 355] on div "Dọc Đường" at bounding box center [685, 356] width 201 height 18
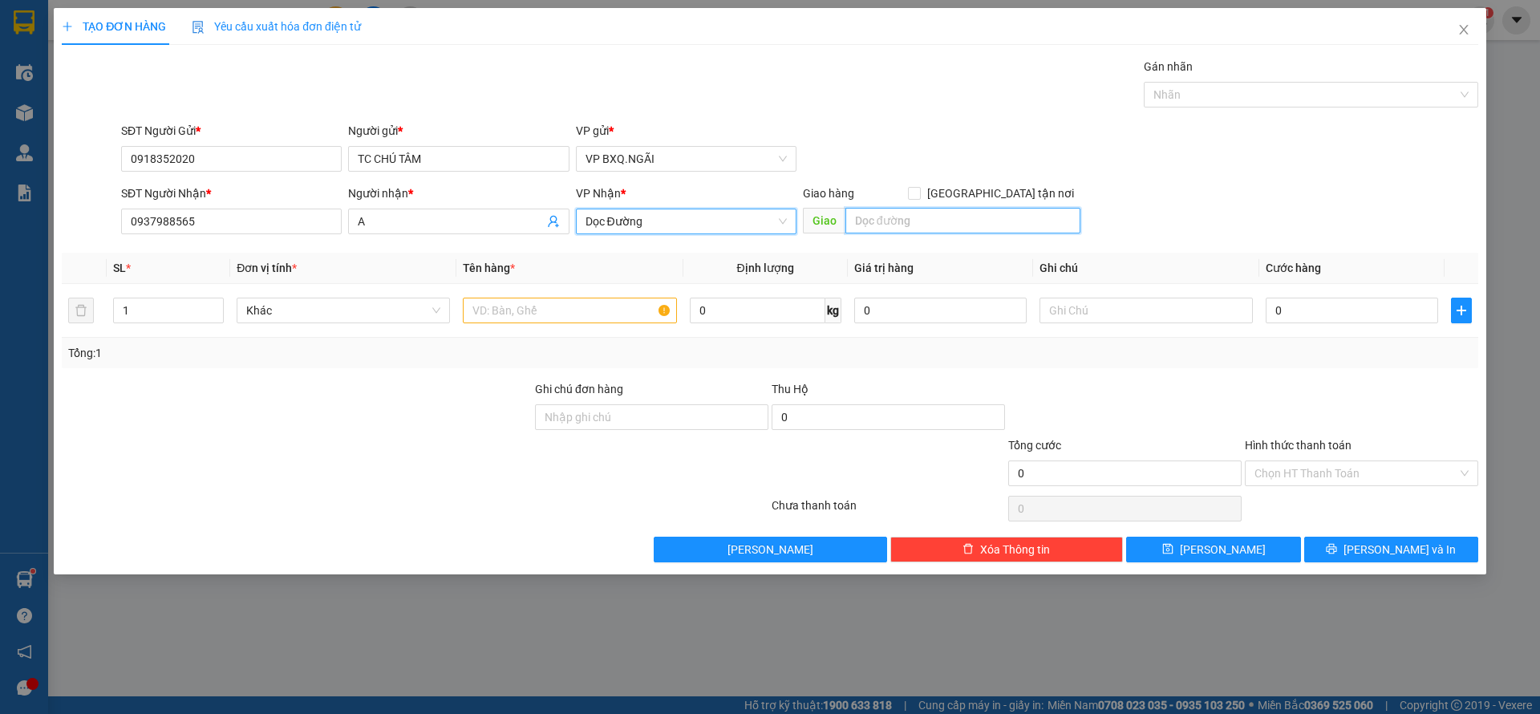
click at [913, 223] on input "text" at bounding box center [962, 221] width 235 height 26
type input "30-4"
click at [518, 298] on input "text" at bounding box center [569, 311] width 213 height 26
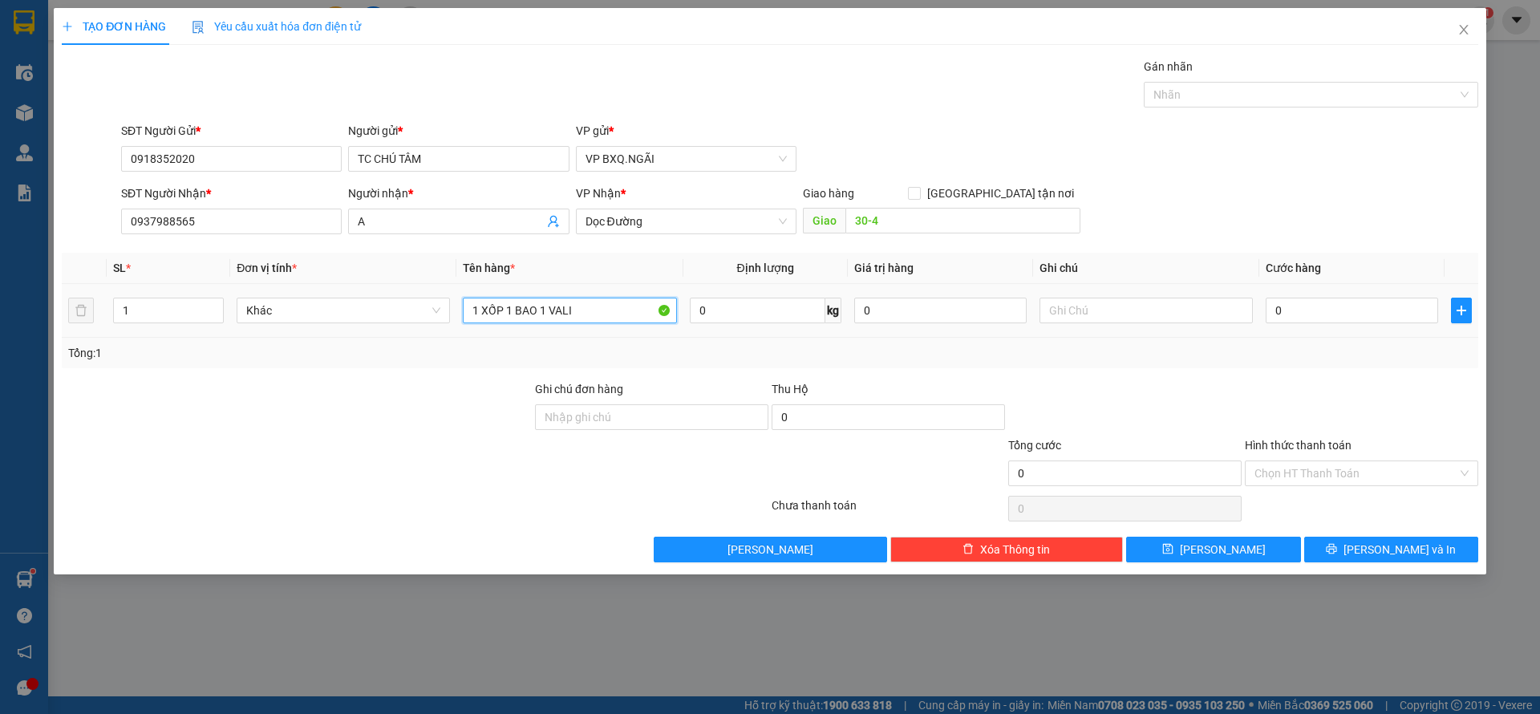
type input "1 XỐP 1 BAO 1 VALI"
type input "2"
type input "25"
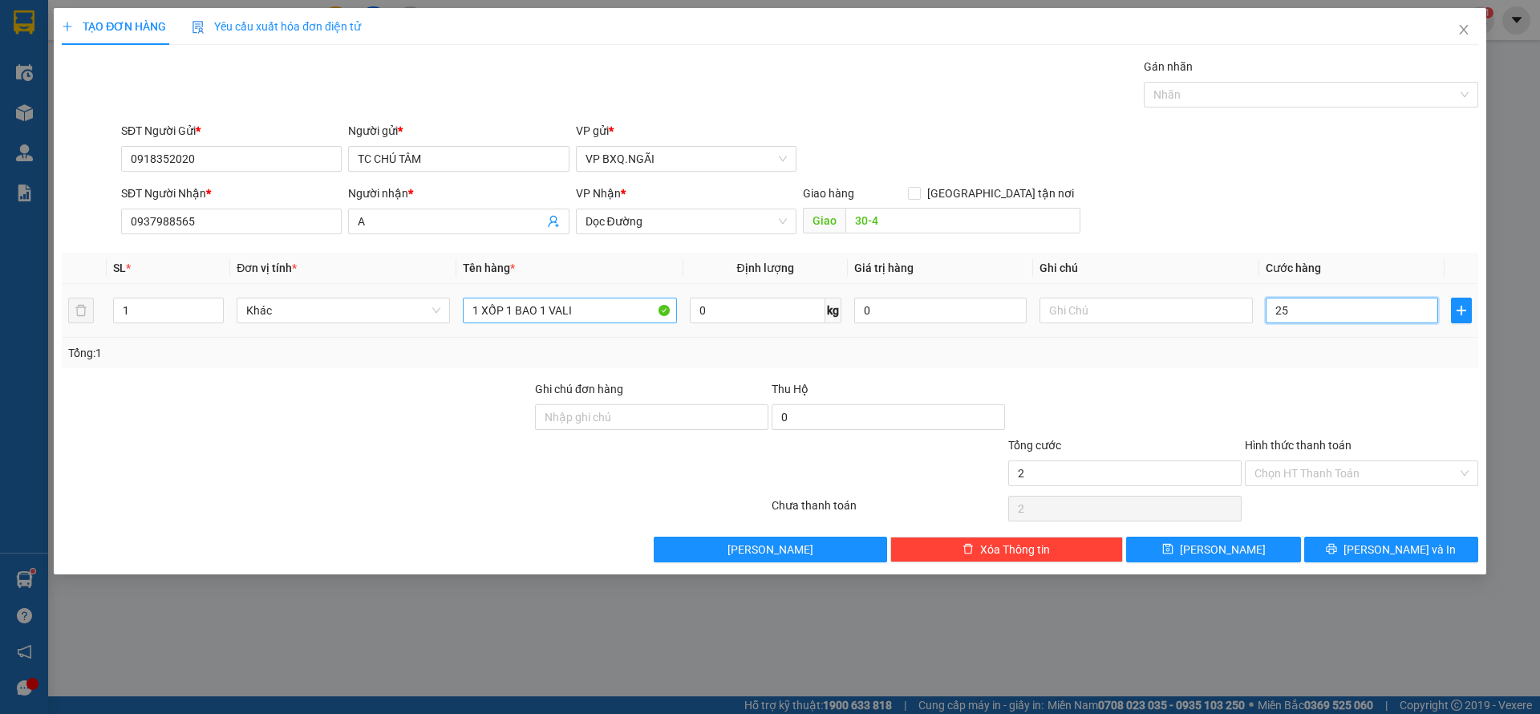
type input "25"
type input "250"
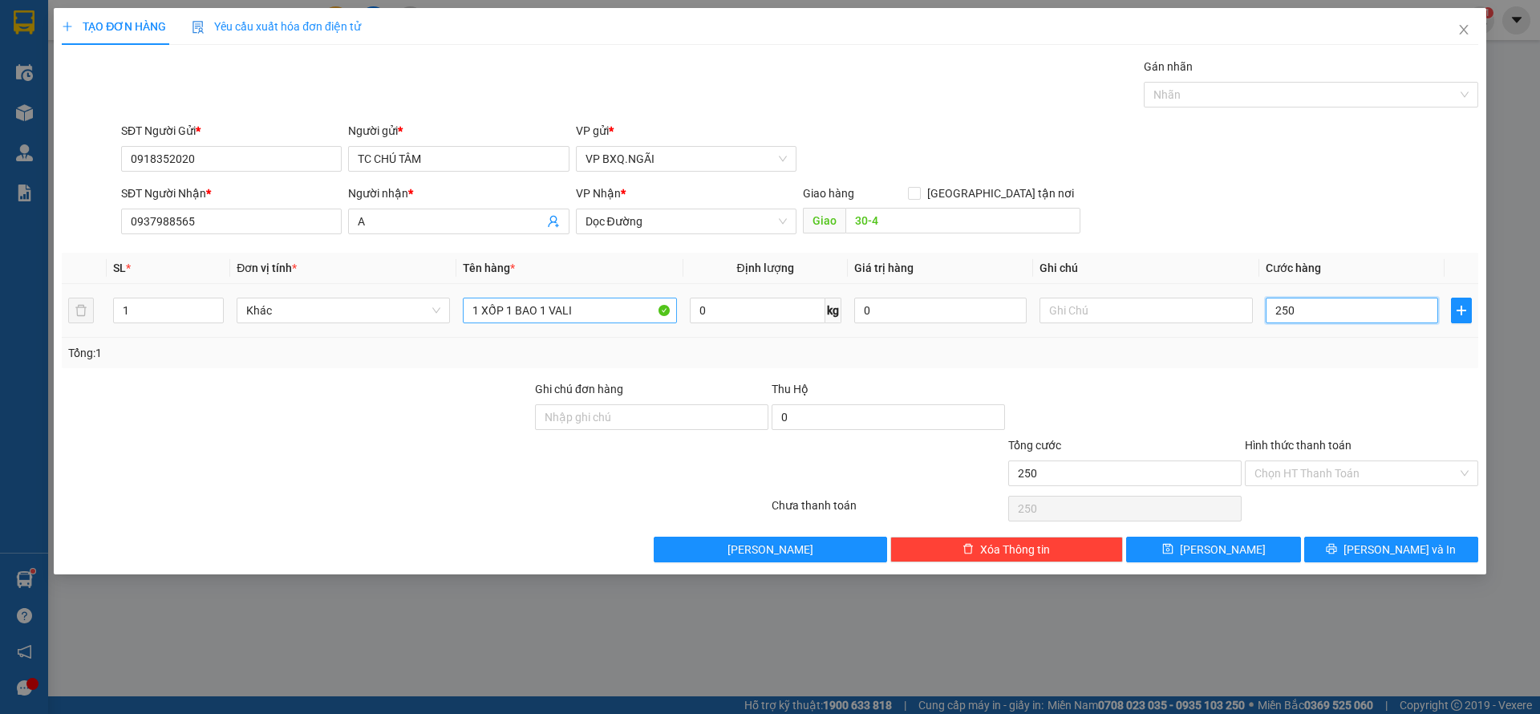
type input "2.500"
type input "25.000"
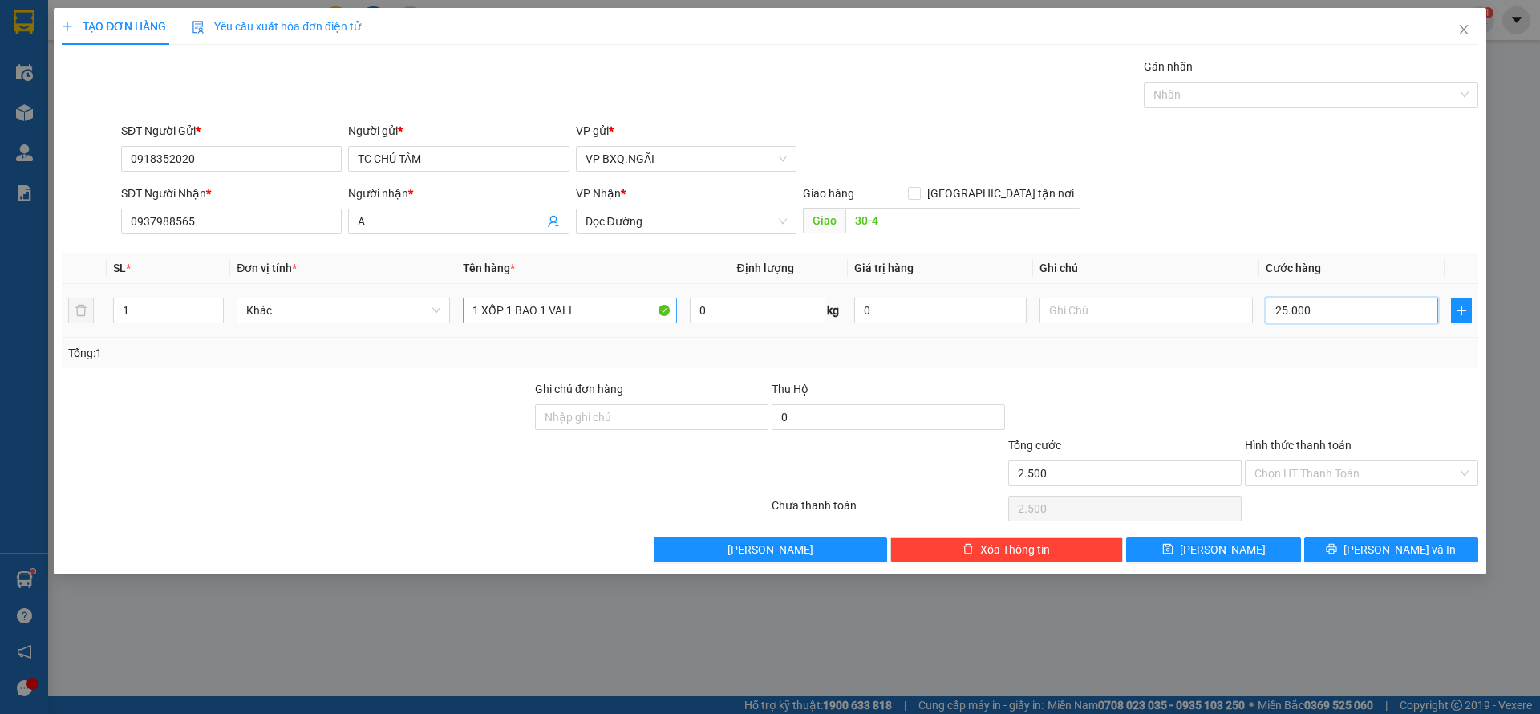
type input "25.000"
type input "250.000"
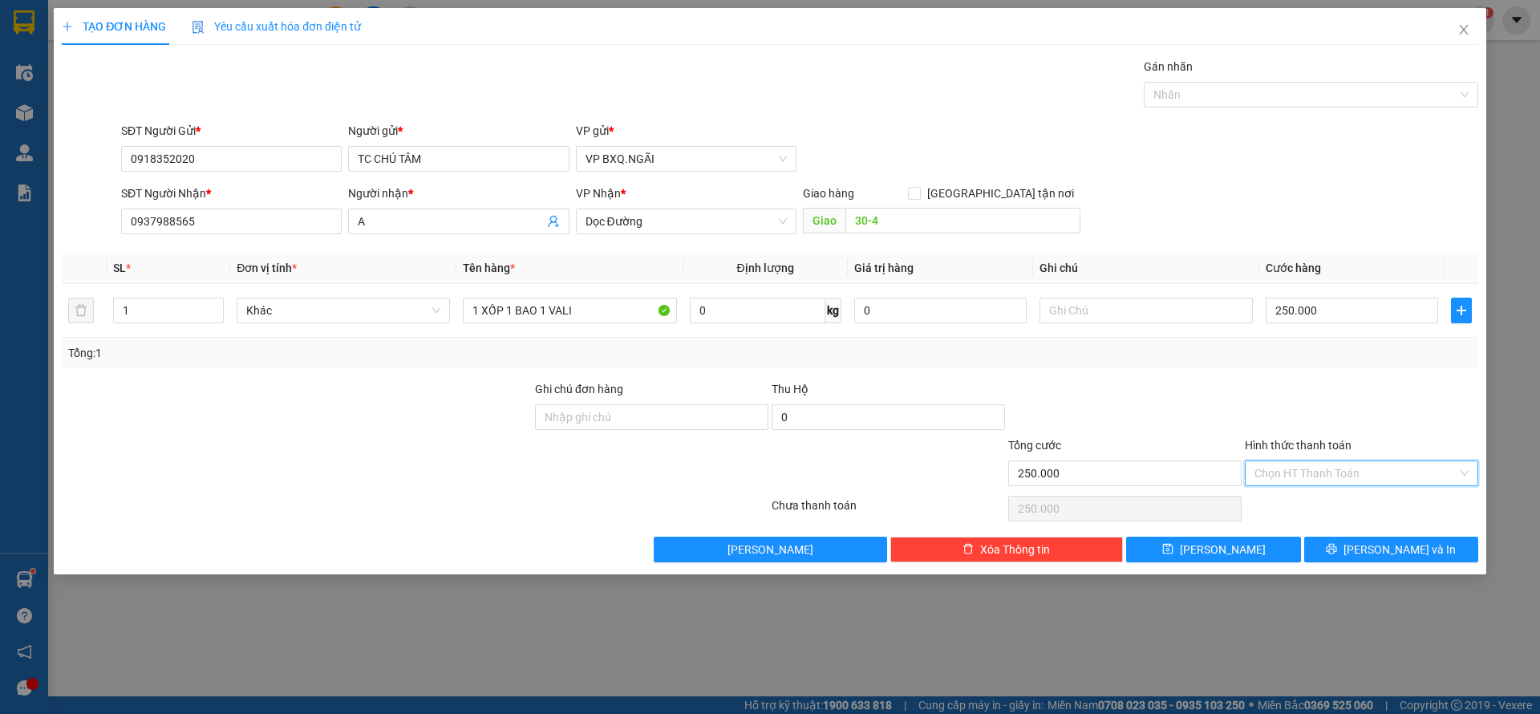
click at [1400, 482] on input "Hình thức thanh toán" at bounding box center [1355, 473] width 203 height 24
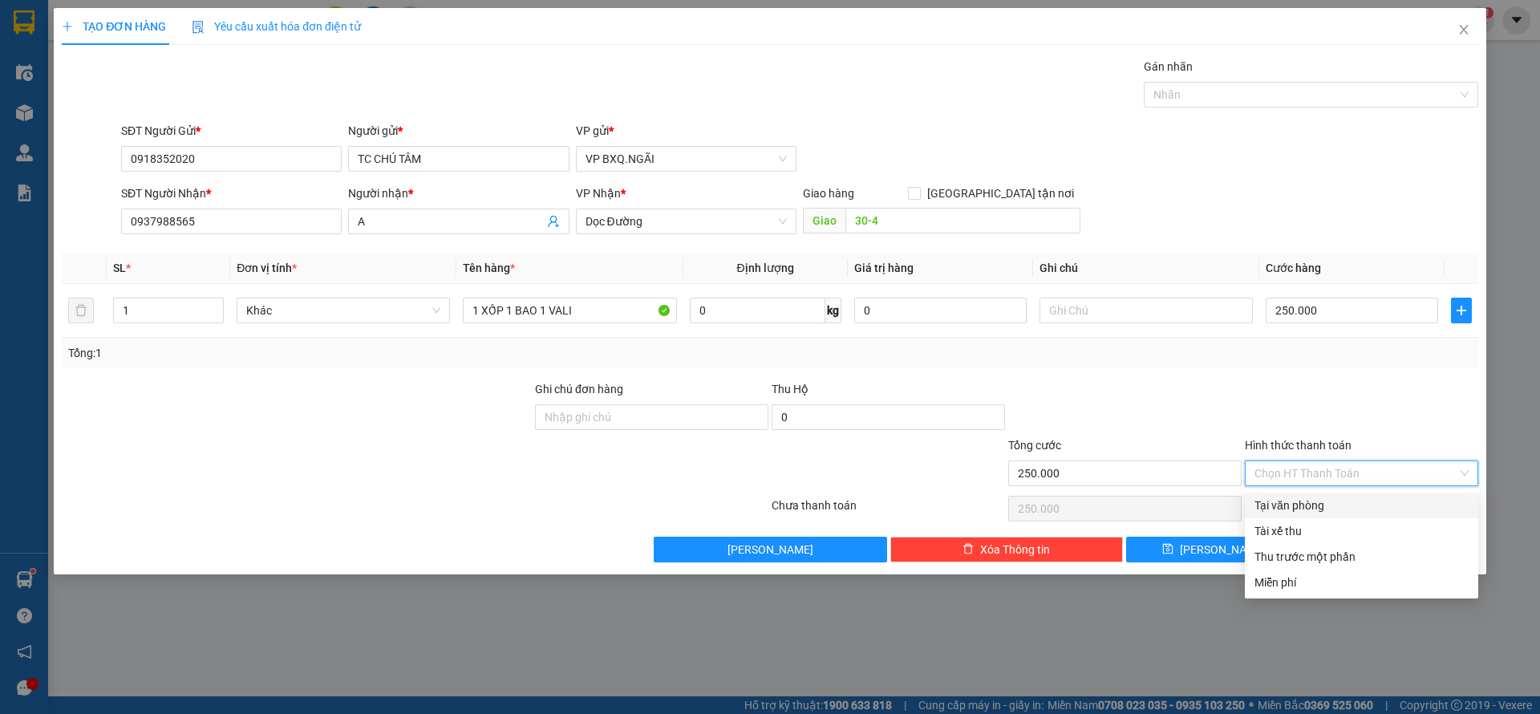
click at [1337, 508] on div "Tại văn phòng" at bounding box center [1361, 505] width 214 height 18
type input "0"
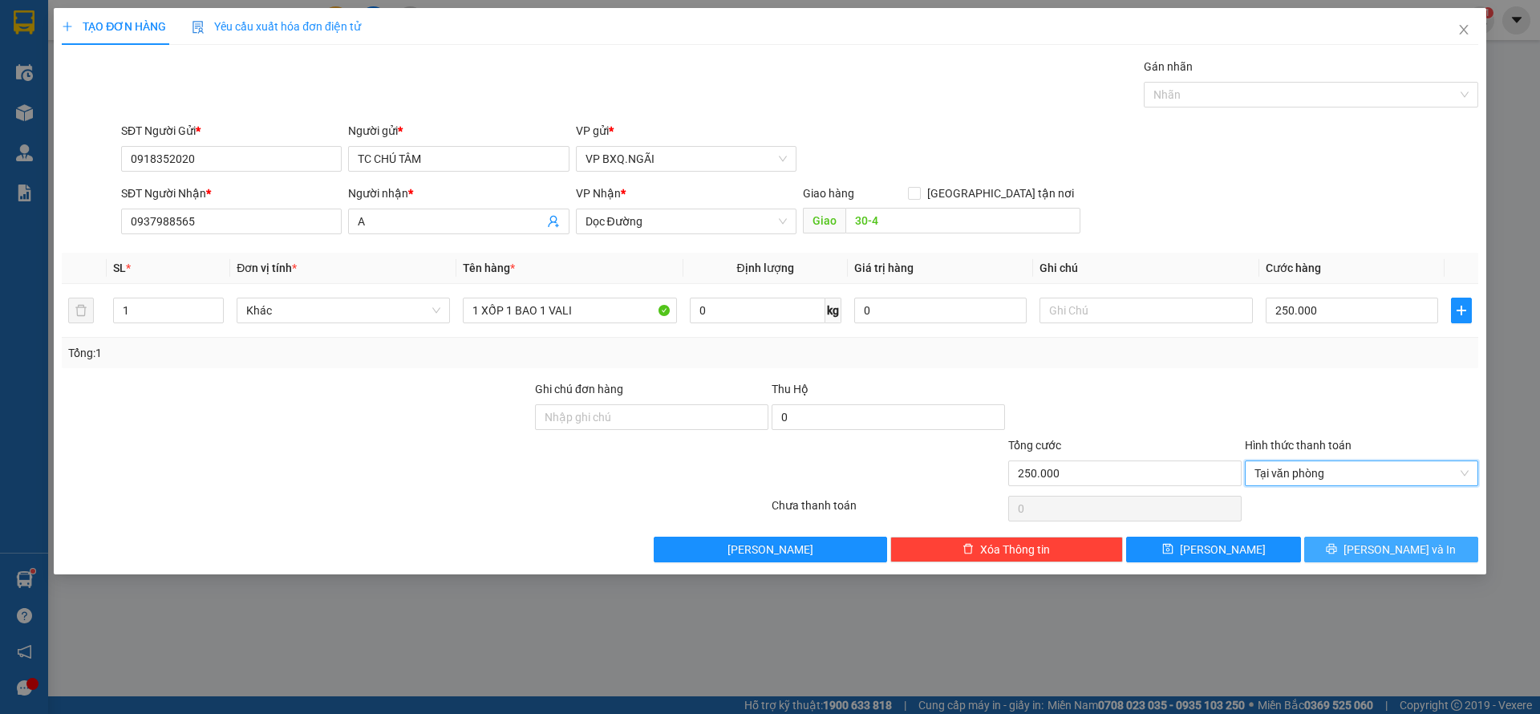
click at [1373, 552] on button "[PERSON_NAME] và In" at bounding box center [1391, 550] width 174 height 26
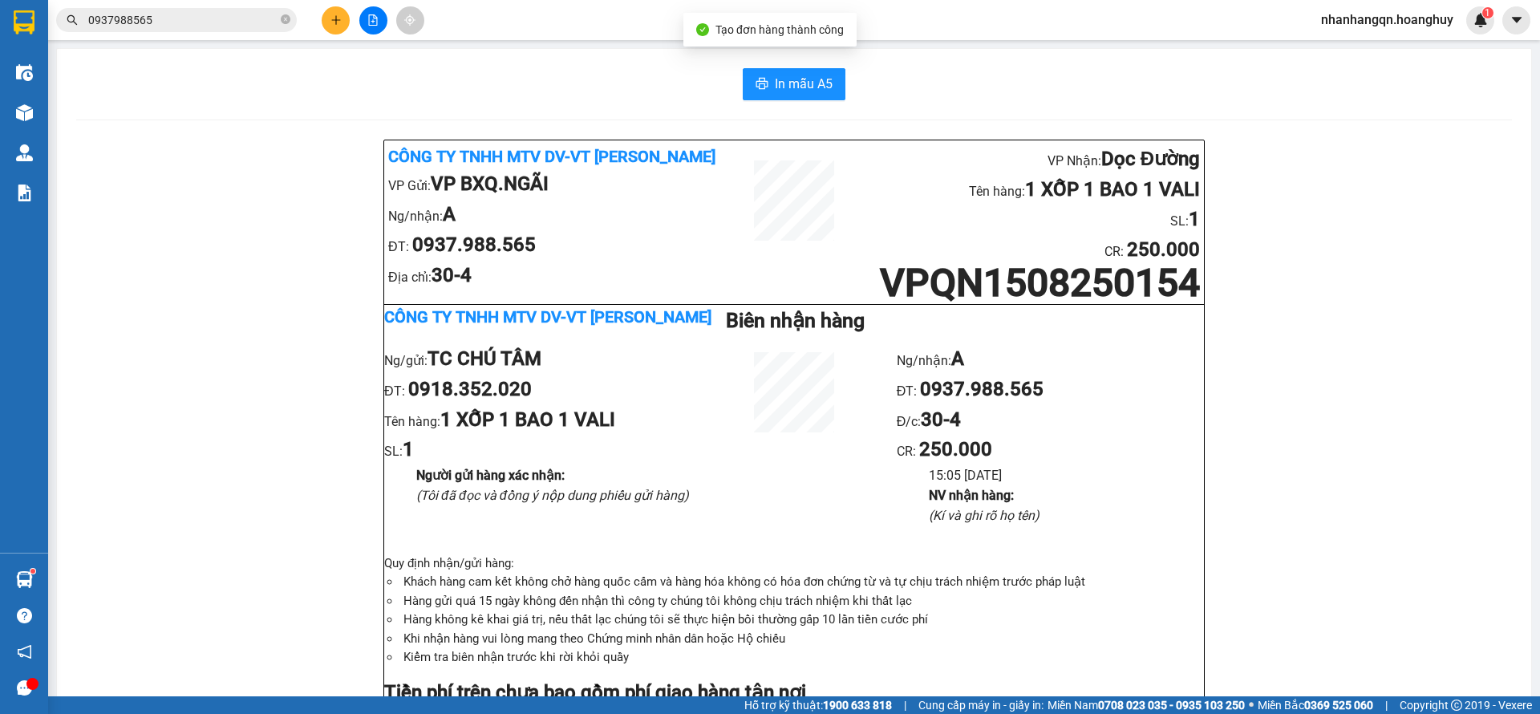
click at [122, 22] on input "0937988565" at bounding box center [182, 20] width 189 height 18
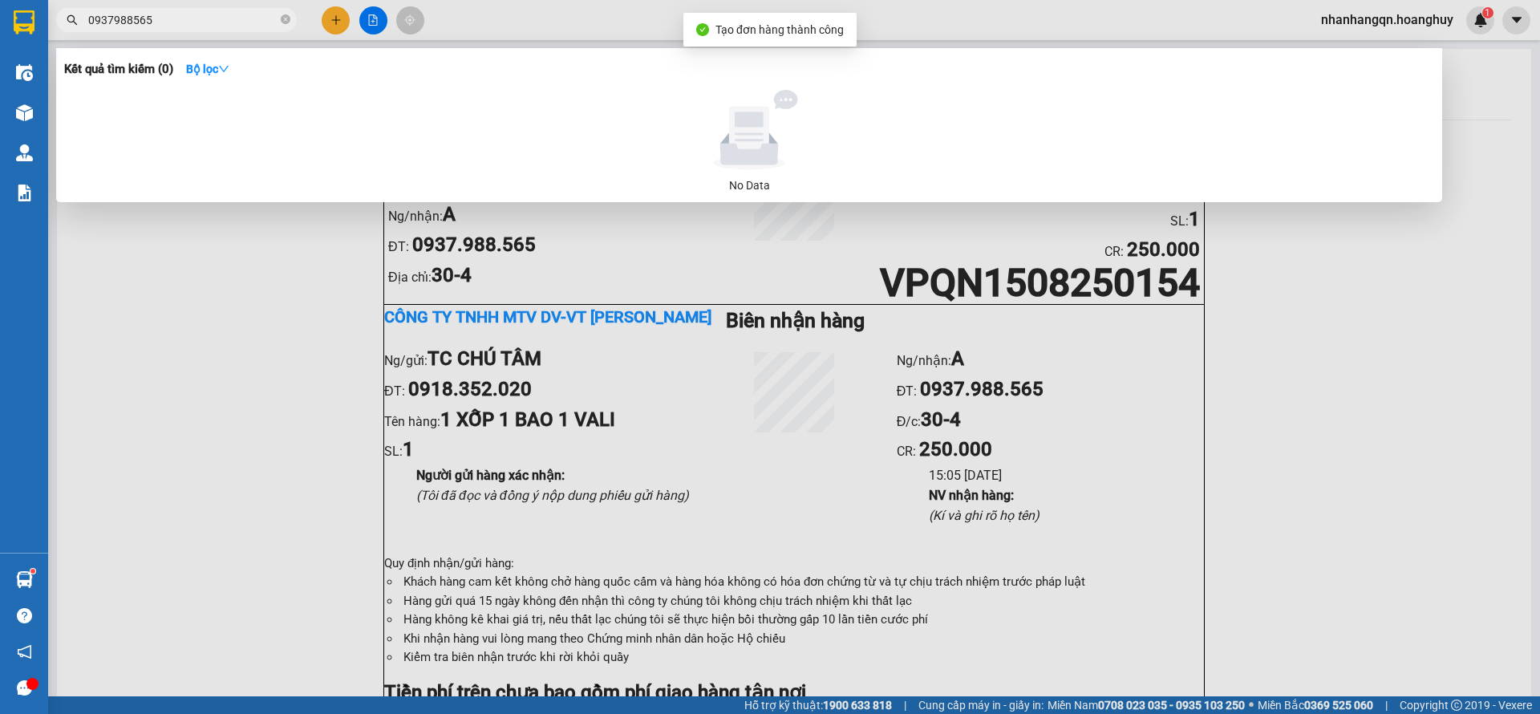
click at [123, 22] on input "0937988565" at bounding box center [182, 20] width 189 height 18
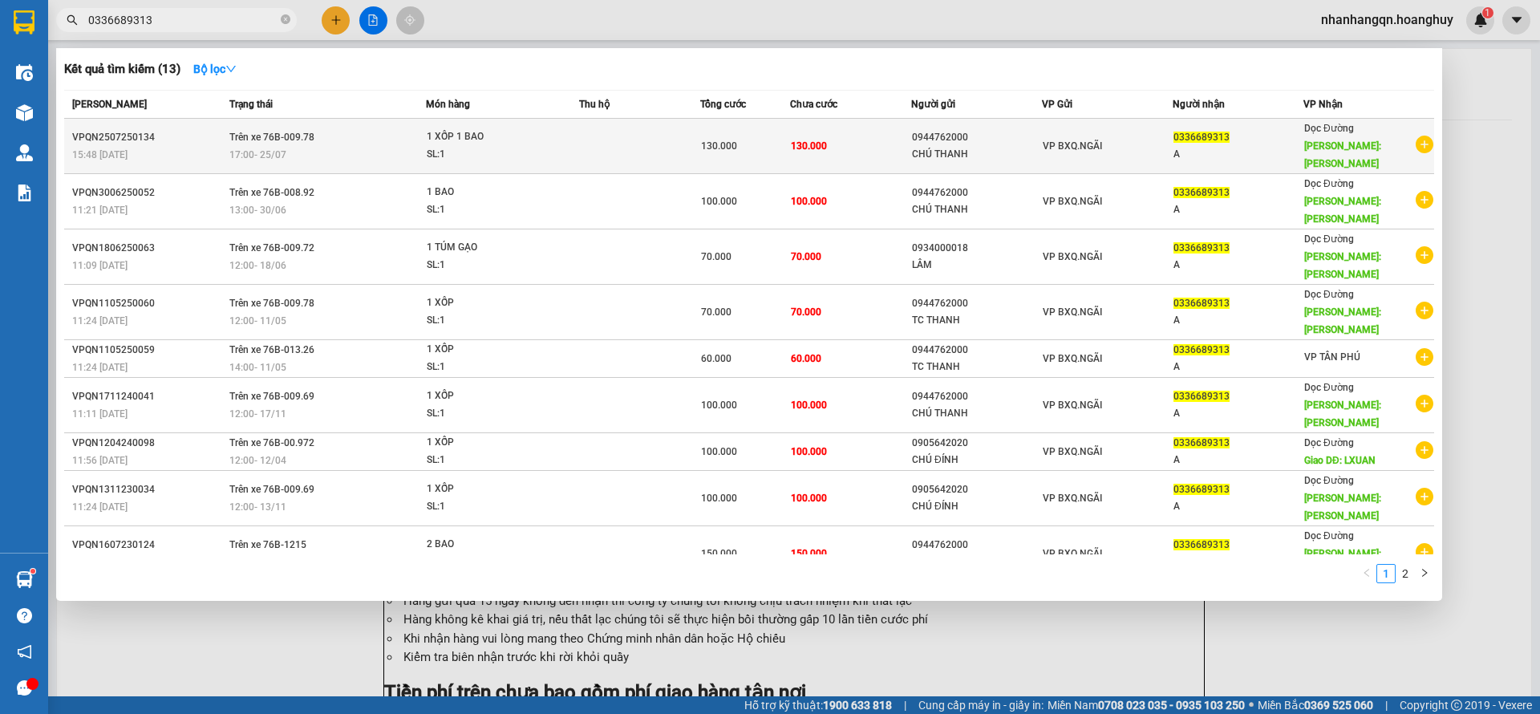
type input "0336689313"
click at [1094, 141] on span "VP BXQ.NGÃI" at bounding box center [1072, 145] width 59 height 11
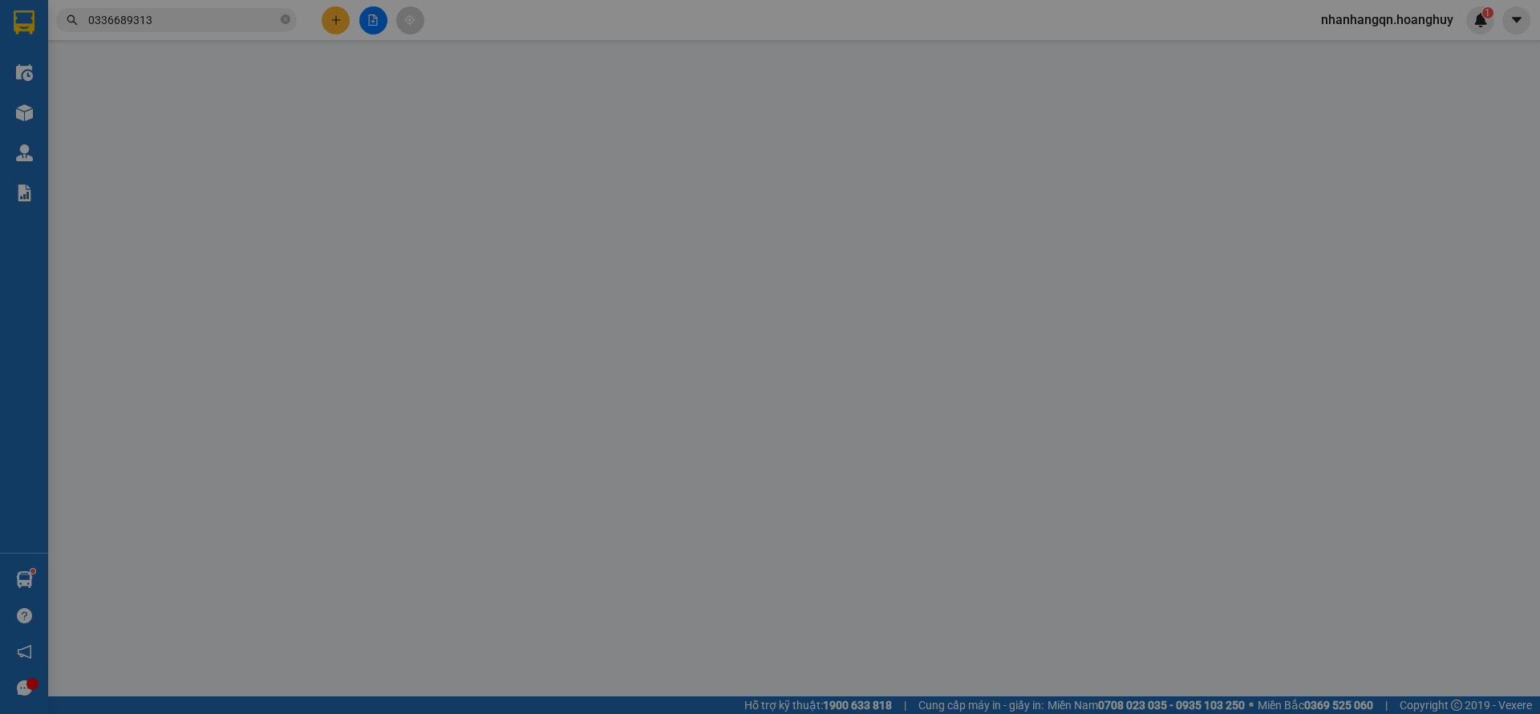
type input "0944762000"
type input "CHÚ THANH"
type input "0336689313"
type input "A"
type input "[PERSON_NAME]"
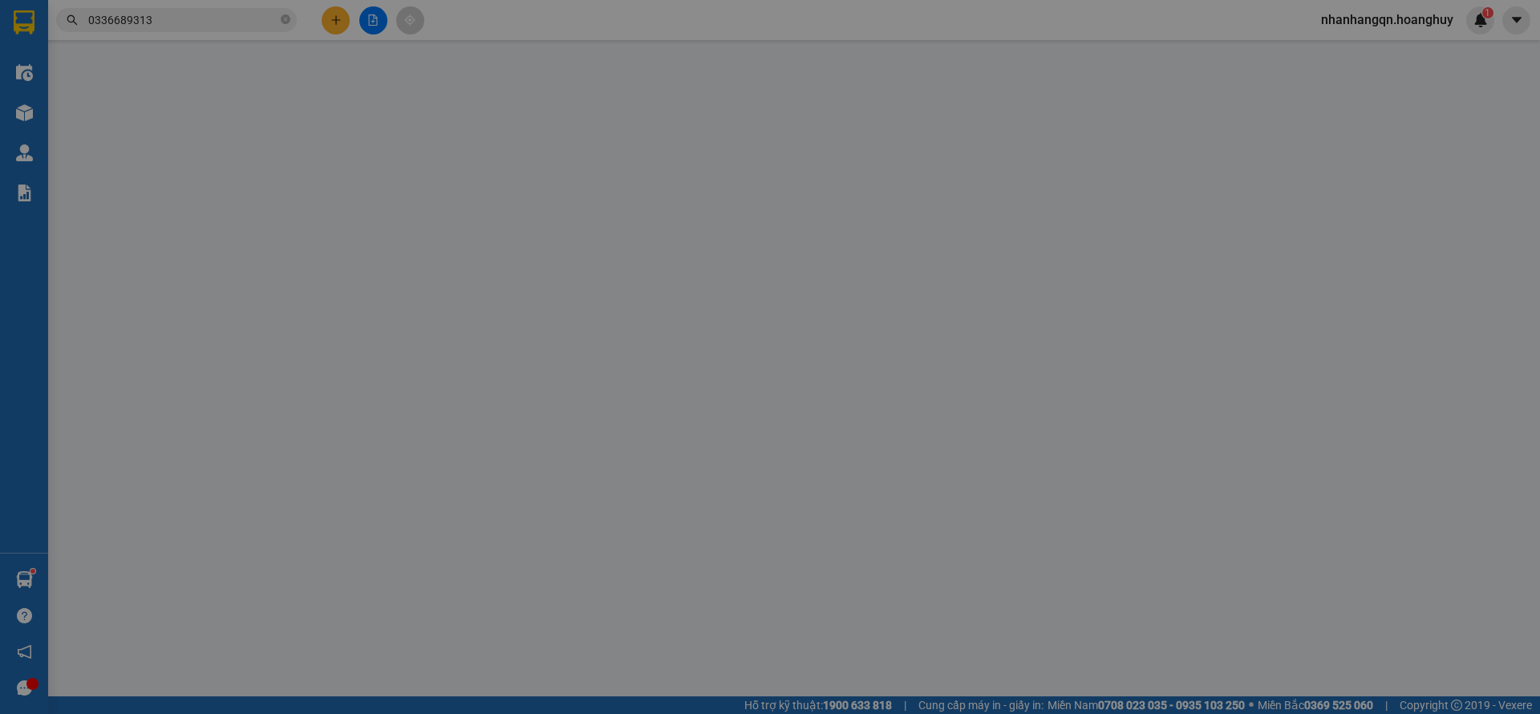
type input "130.000"
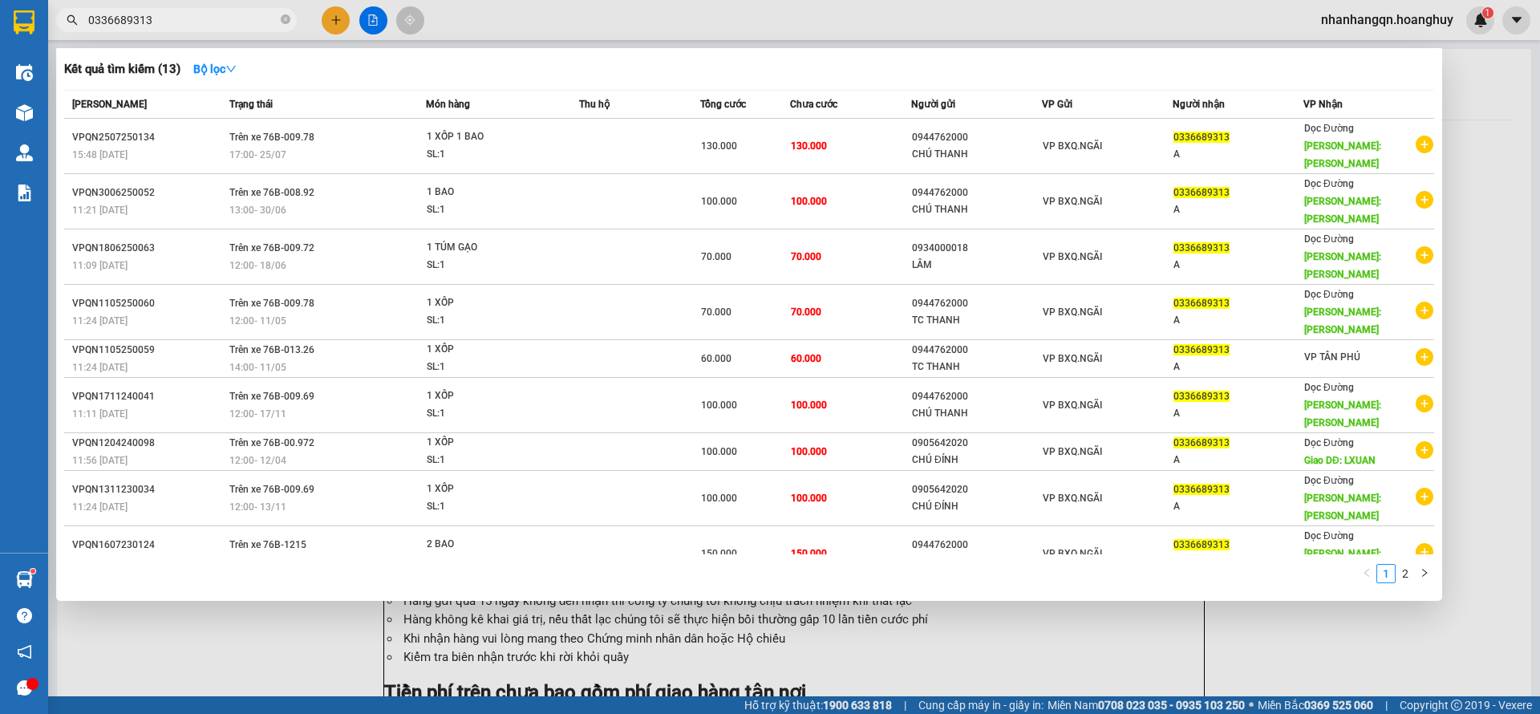
click at [194, 28] on input "0336689313" at bounding box center [182, 20] width 189 height 18
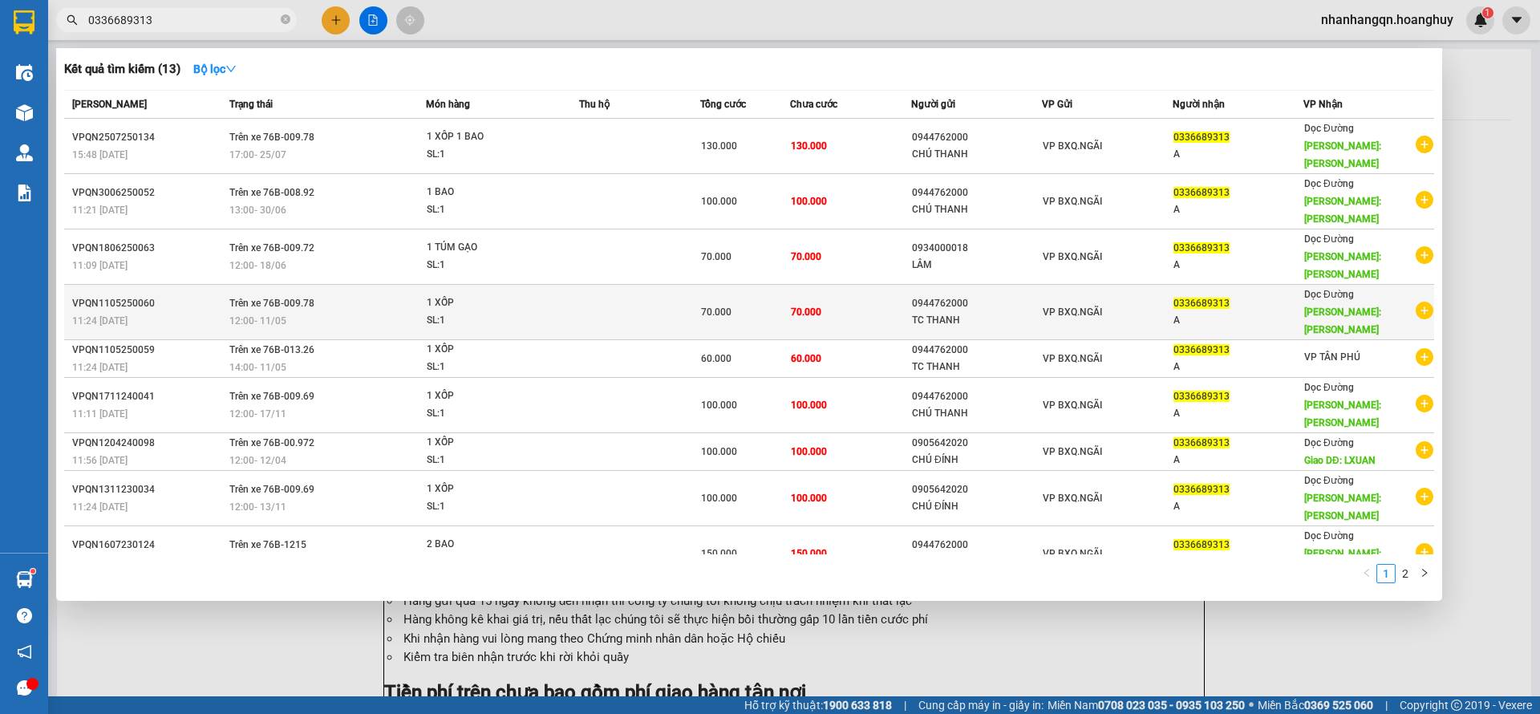
click at [1043, 306] on span "VP BXQ.NGÃI" at bounding box center [1072, 311] width 59 height 11
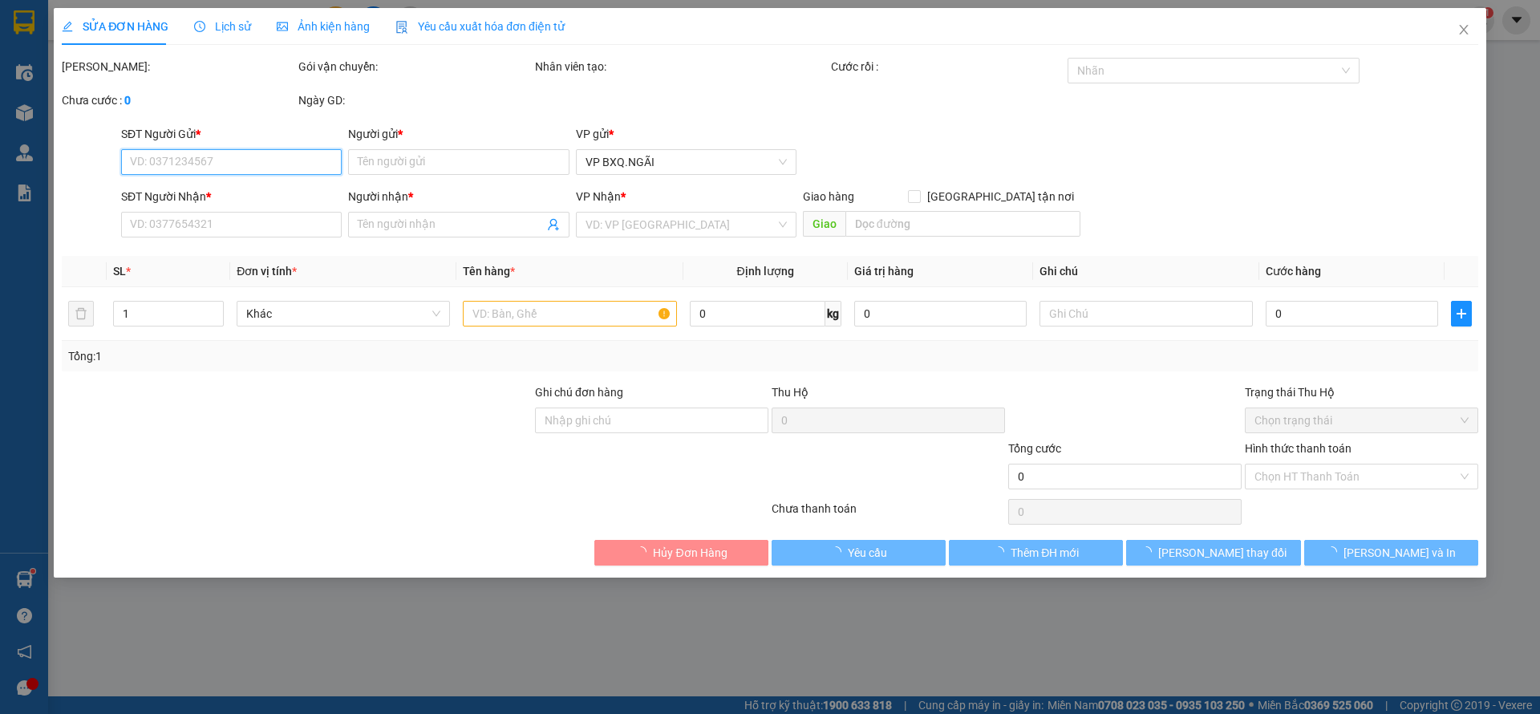
type input "0944762000"
type input "TC THANH"
type input "0336689313"
type input "A"
type input "[PERSON_NAME]"
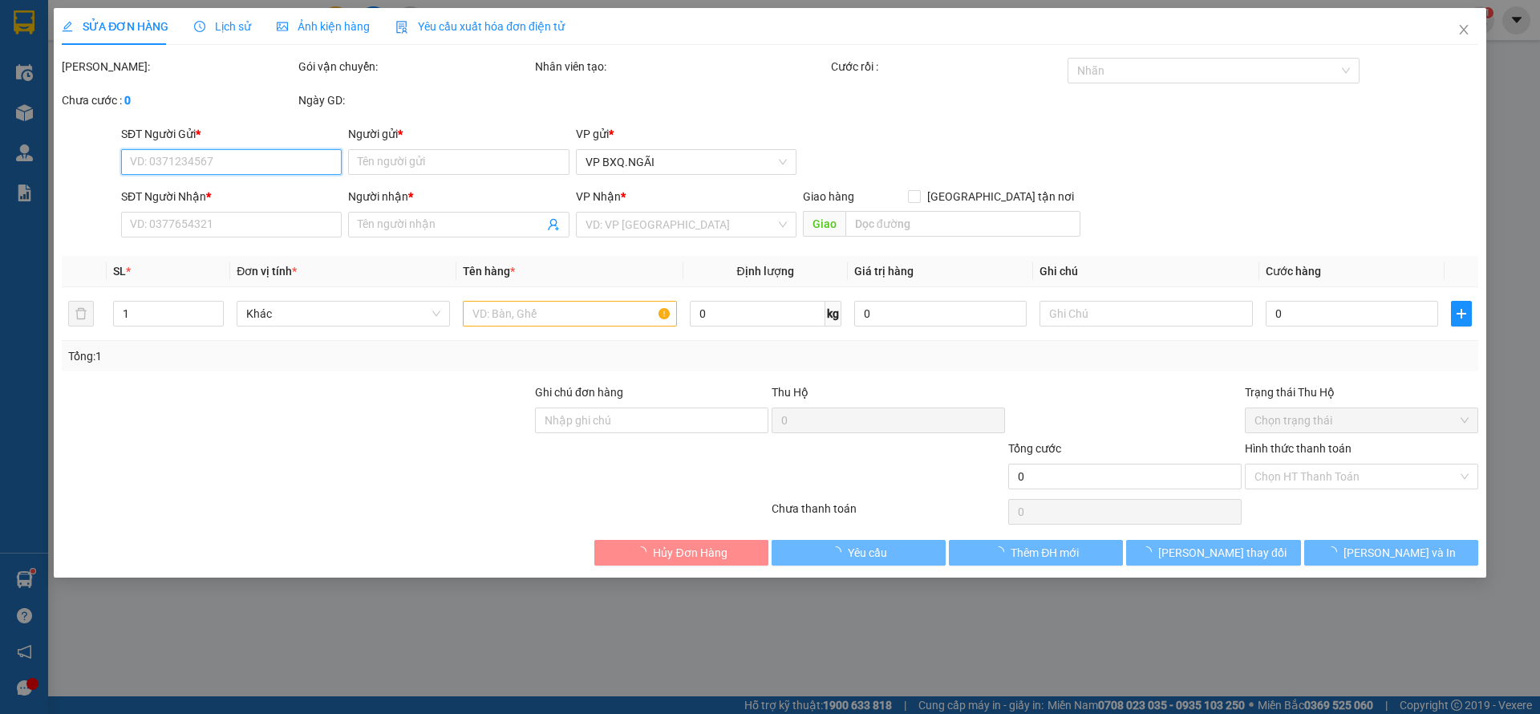
type input "70.000"
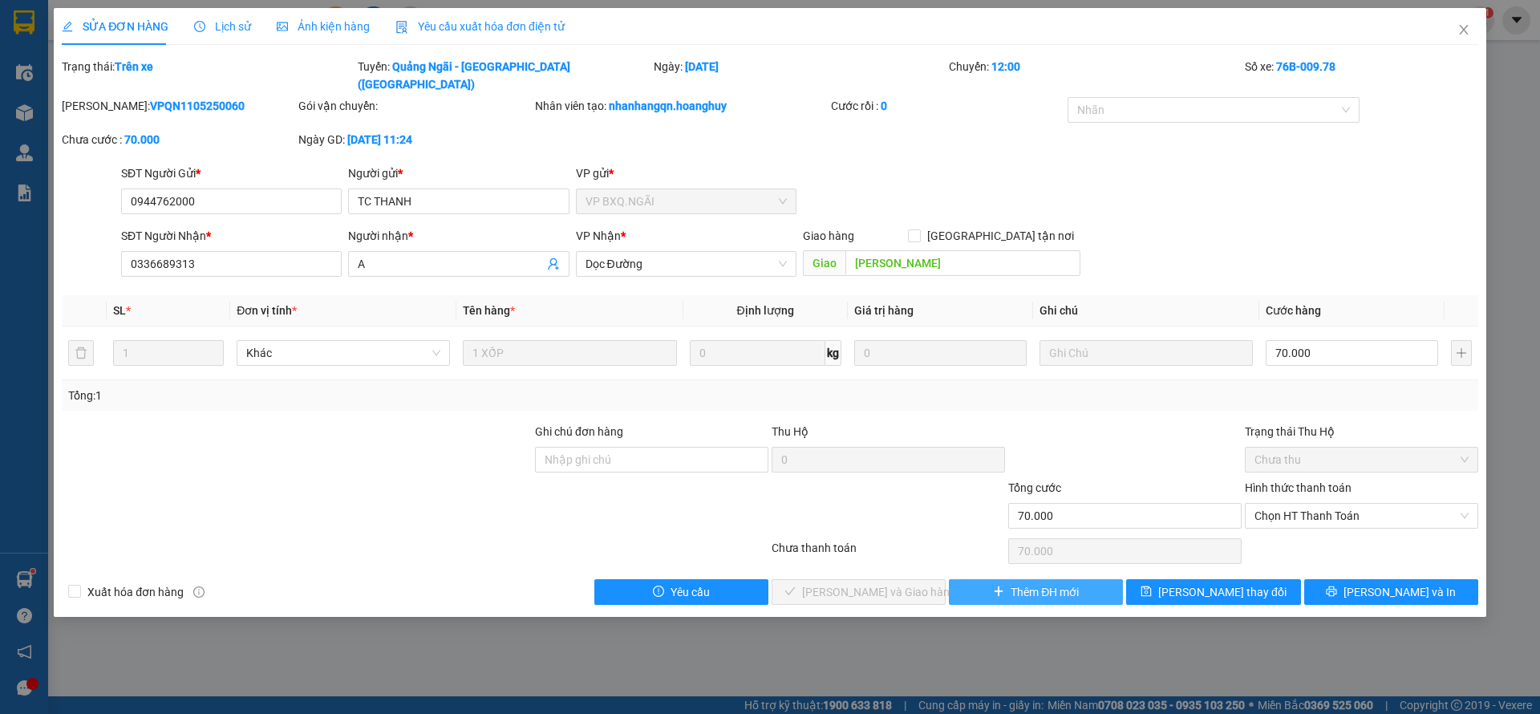
click at [1016, 583] on span "Thêm ĐH mới" at bounding box center [1045, 592] width 68 height 18
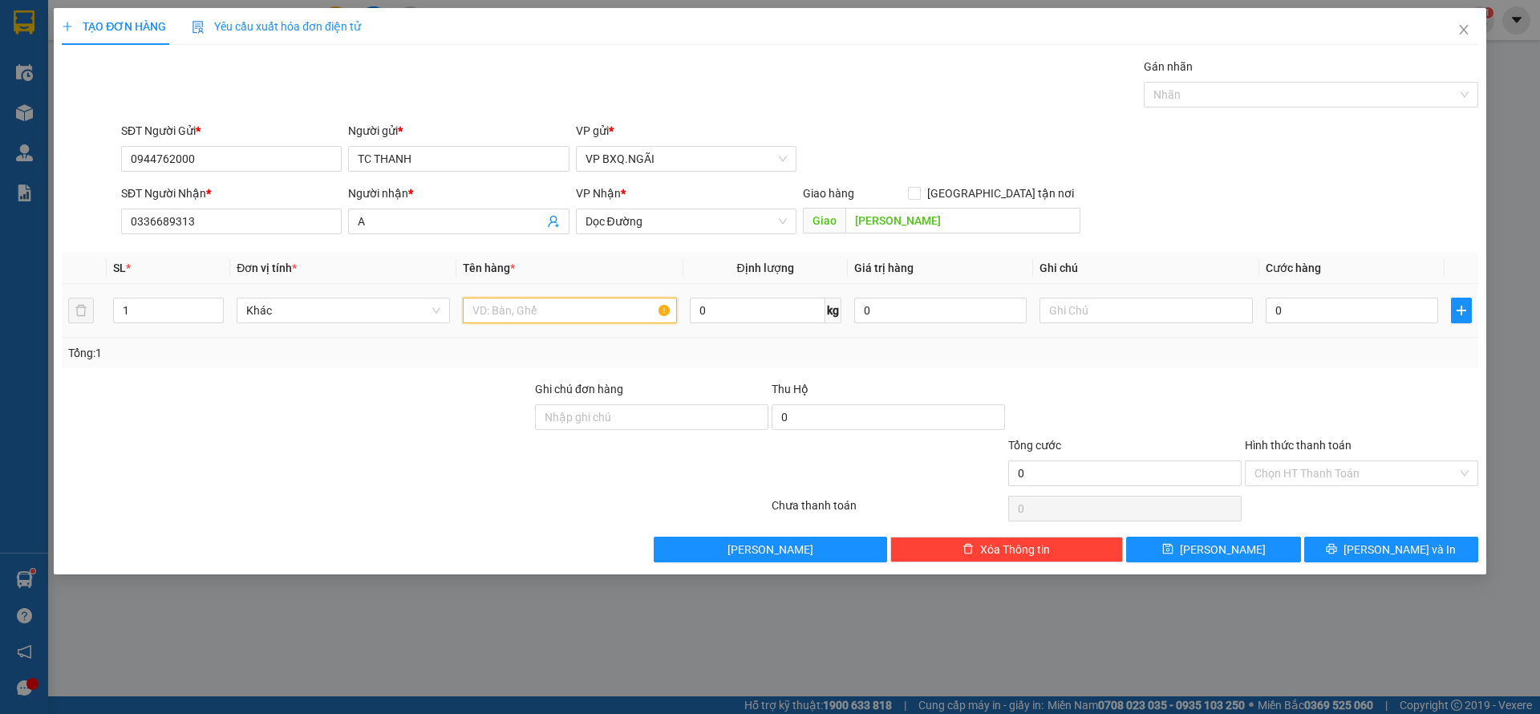
click at [488, 311] on input "text" at bounding box center [569, 311] width 213 height 26
type input "1 GẠO"
type input "8"
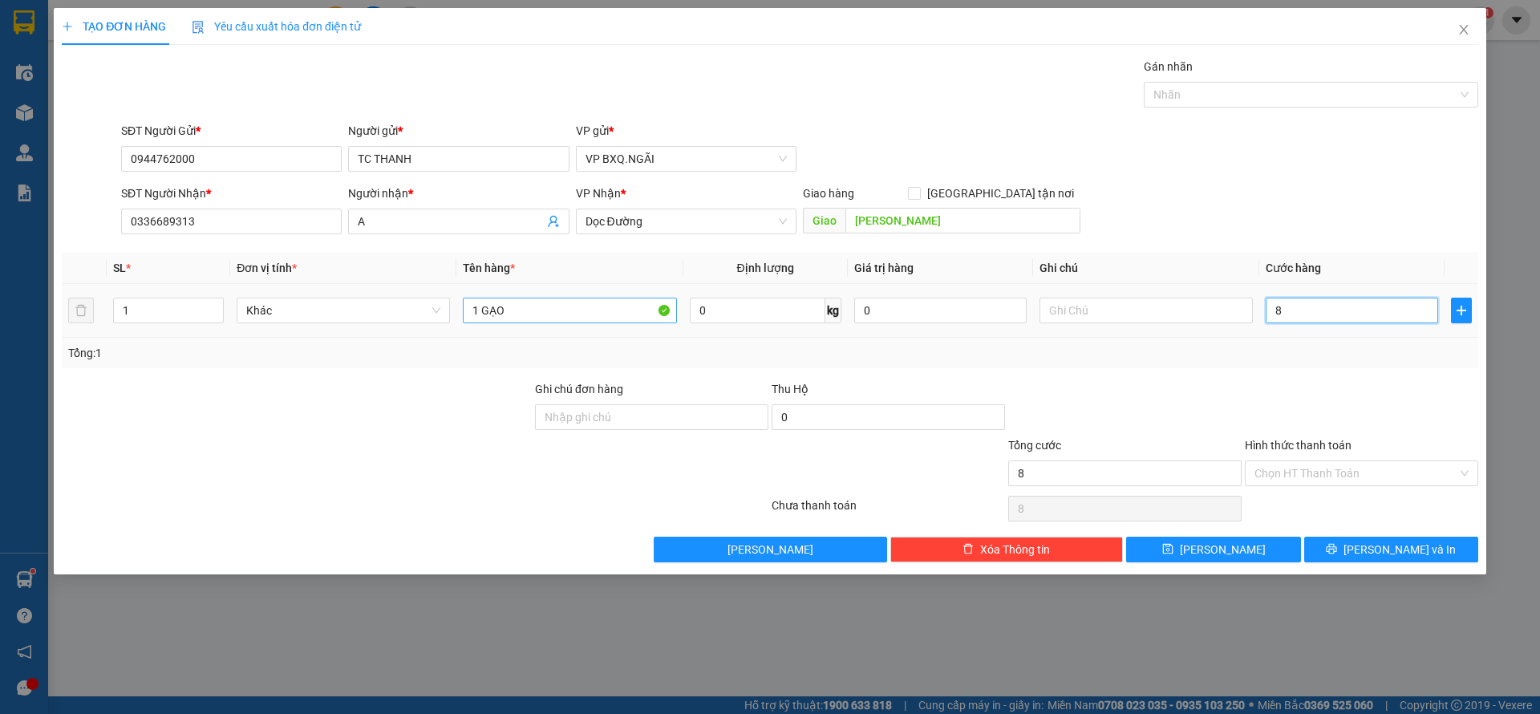
type input "80"
type input "800"
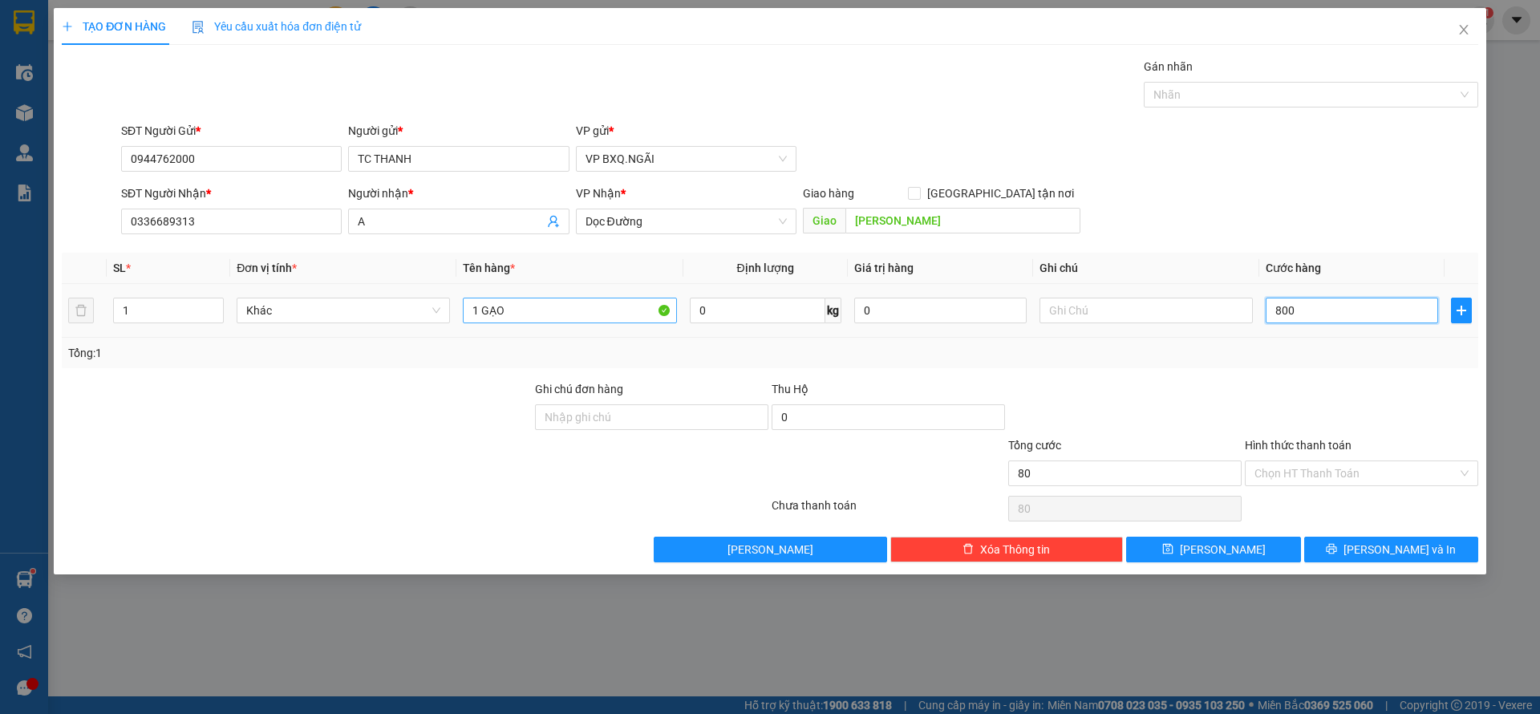
type input "800"
type input "8.000"
type input "80.000"
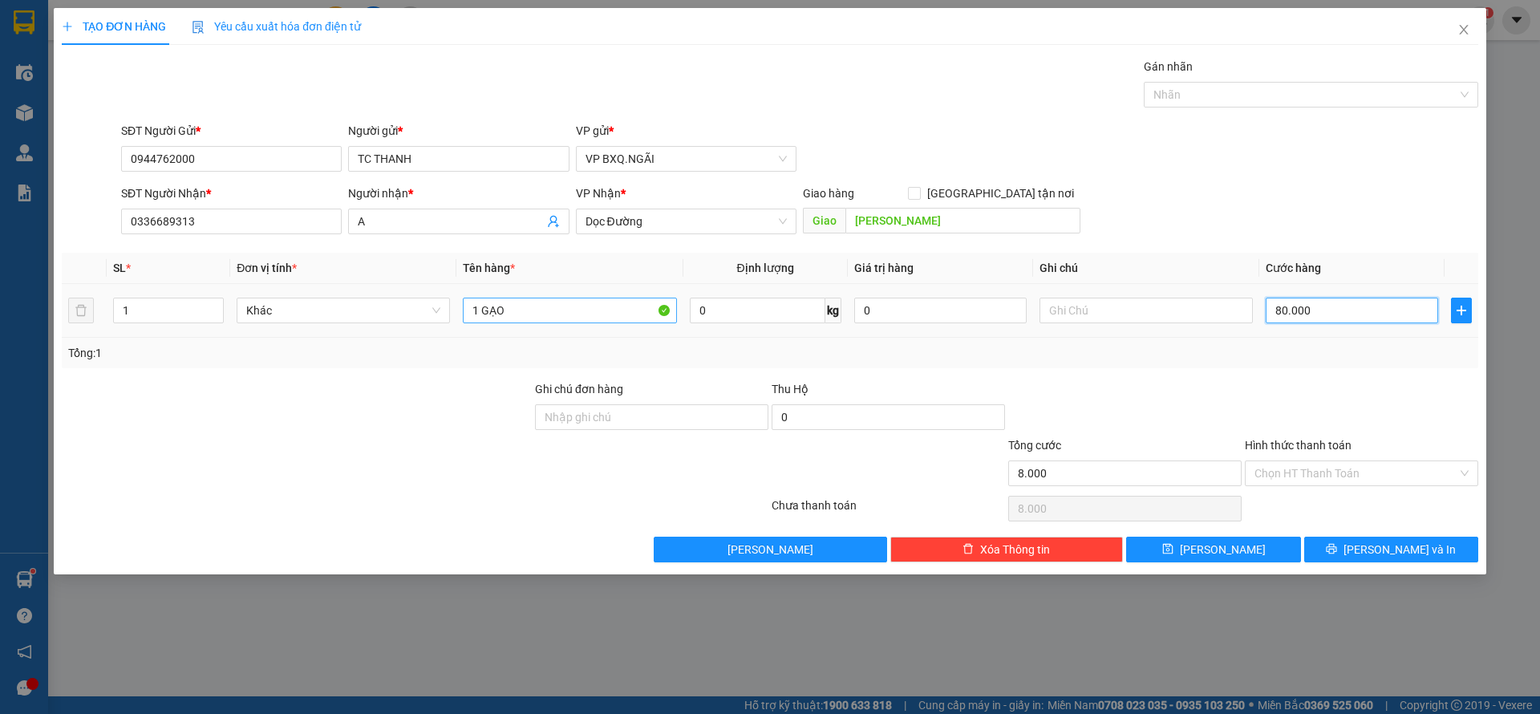
type input "80.000"
type input "800.000"
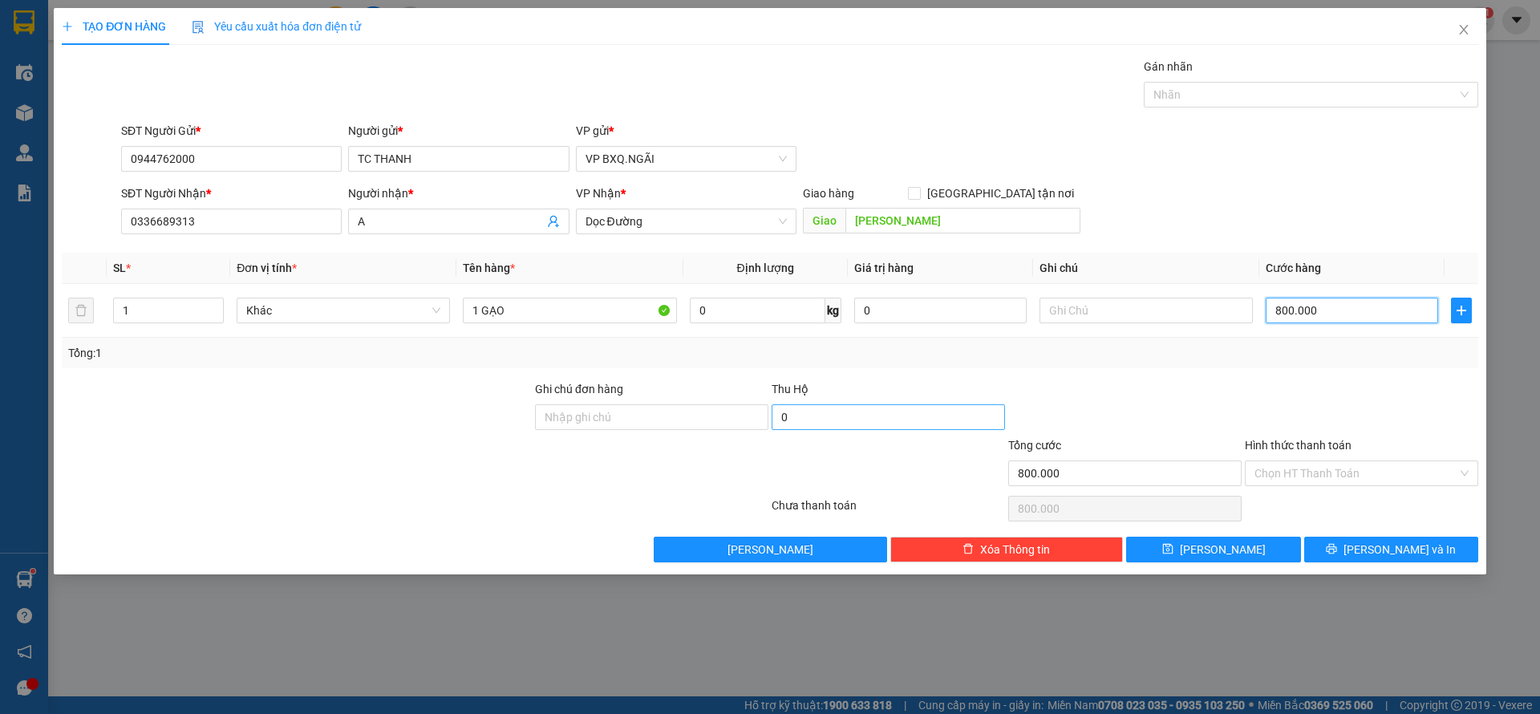
type input "80.000"
click at [1340, 539] on div "Transit Pickup Surcharge Ids Transit Deliver Surcharge Ids Transit Deliver Surc…" at bounding box center [770, 310] width 1416 height 504
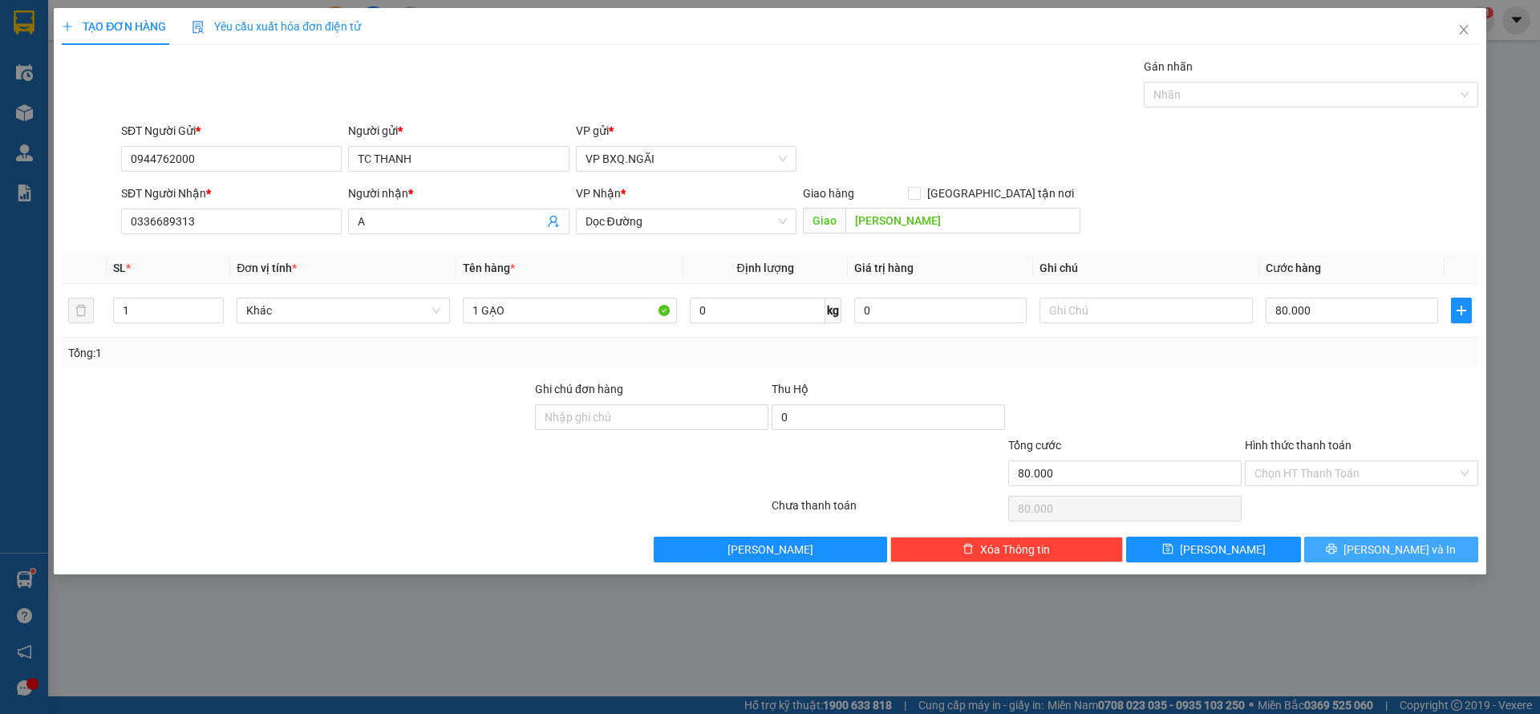
click at [1340, 539] on button "[PERSON_NAME] và In" at bounding box center [1391, 550] width 174 height 26
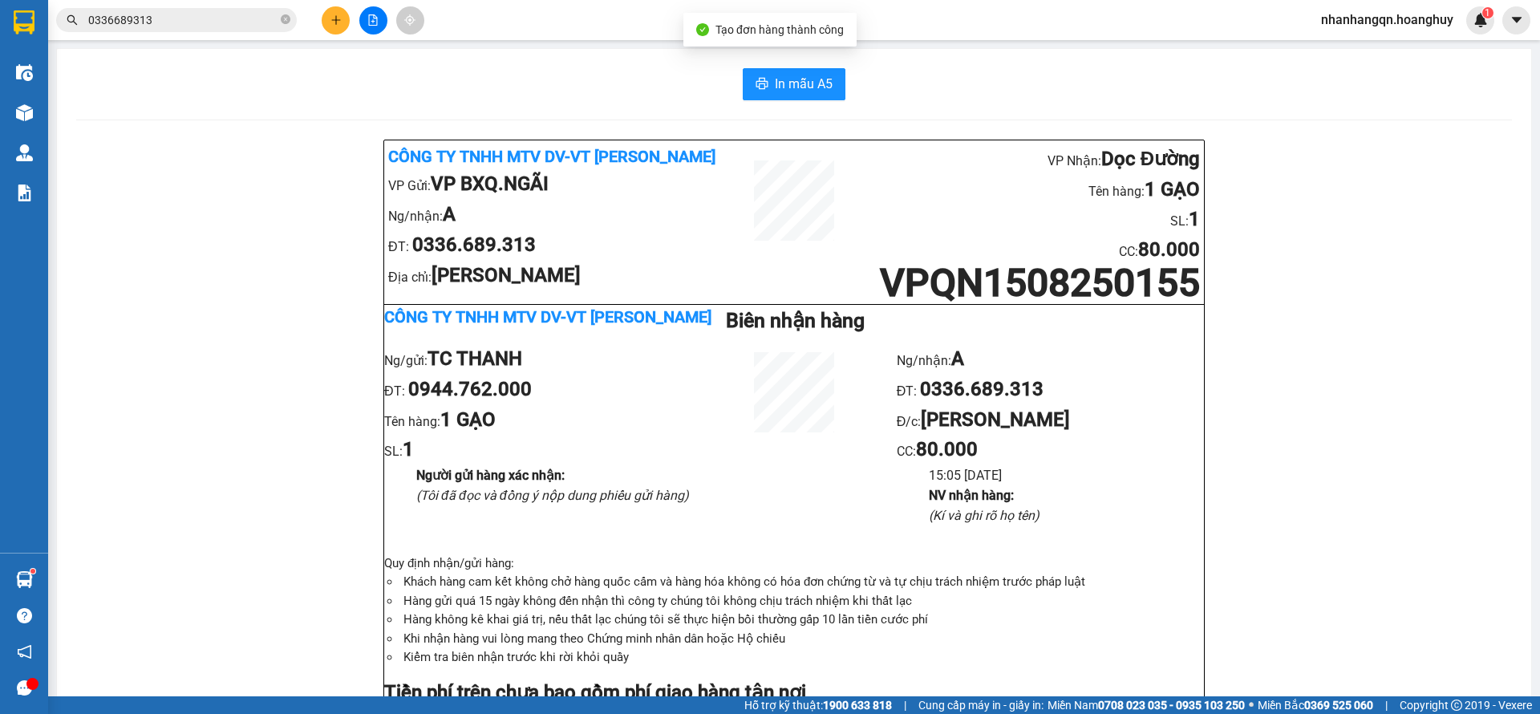
click at [252, 14] on input "0336689313" at bounding box center [182, 20] width 189 height 18
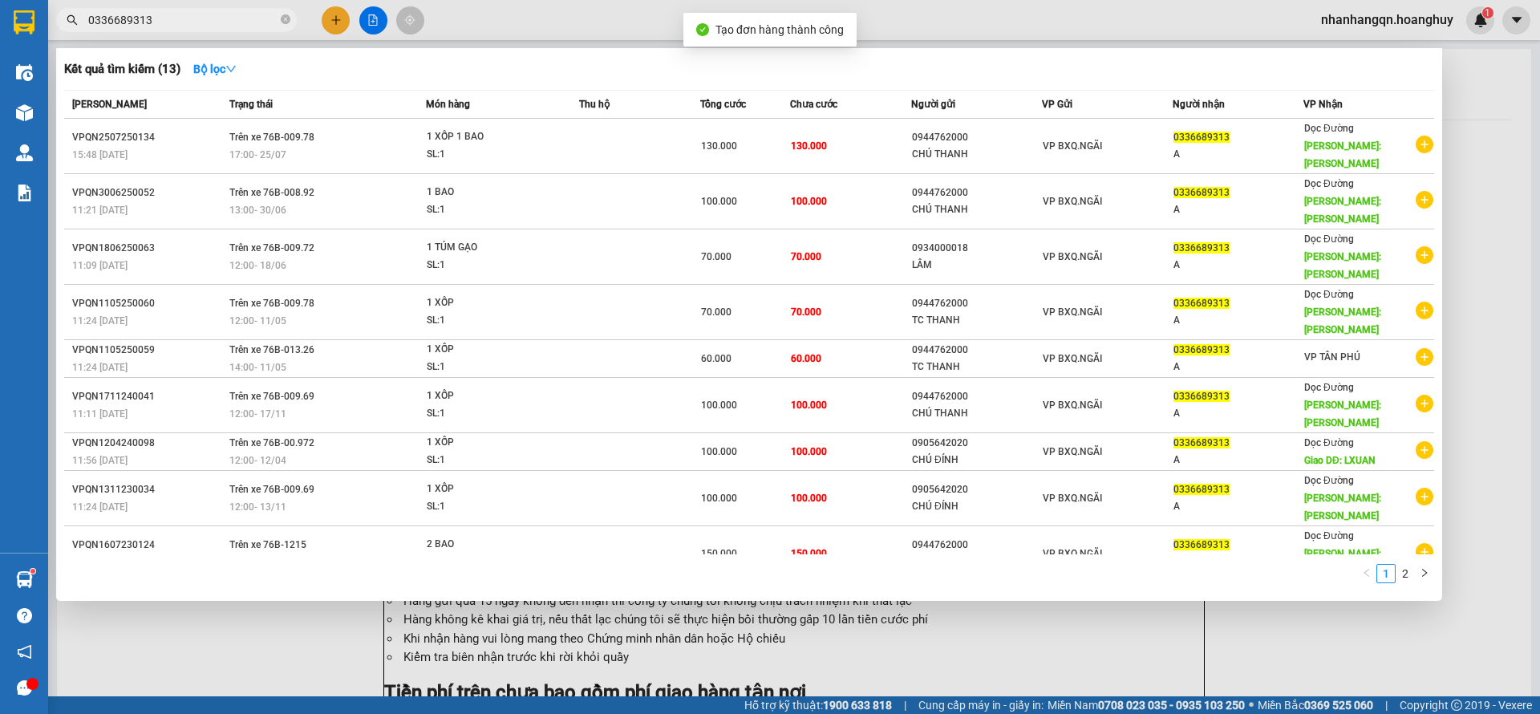
click at [252, 14] on input "0336689313" at bounding box center [182, 20] width 189 height 18
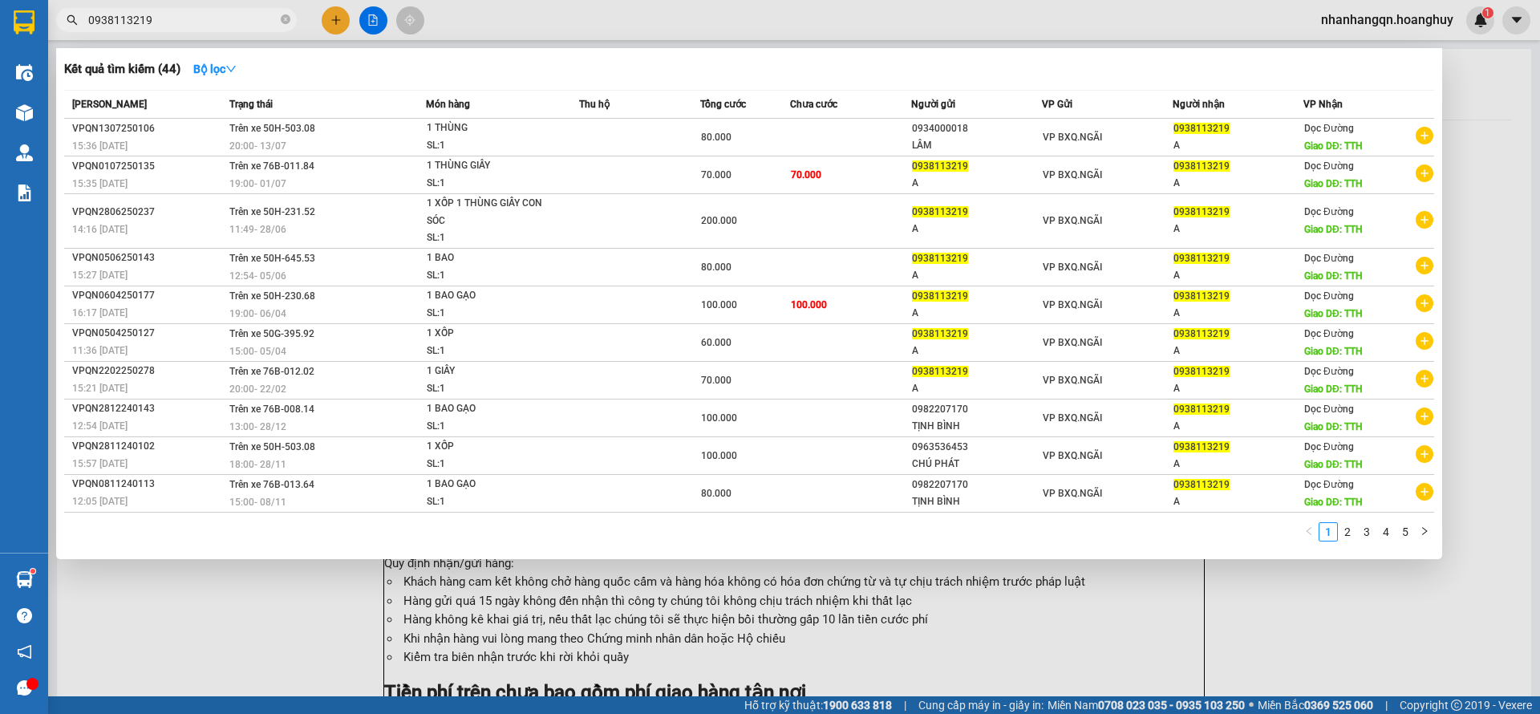
type input "0938113219"
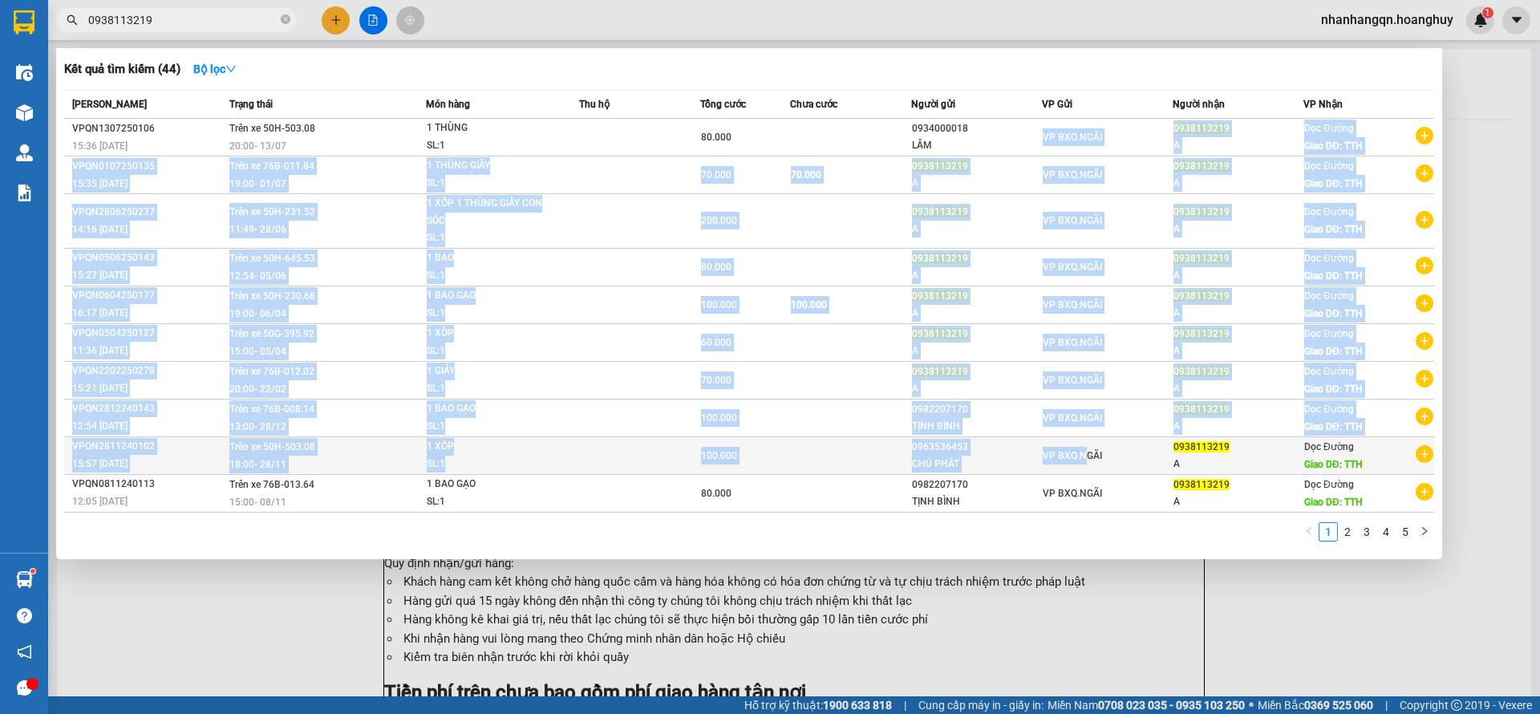
drag, startPoint x: 1115, startPoint y: 125, endPoint x: 1088, endPoint y: 435, distance: 311.5
click at [1088, 435] on tbody "VPQN1307250106 15:36 [DATE] Trên xe 50H-503.08 20:00 [DATE] 1 THÙNG SL: 1 80.00…" at bounding box center [749, 316] width 1370 height 394
click at [1062, 450] on span "VP BXQ.NGÃI" at bounding box center [1072, 455] width 59 height 11
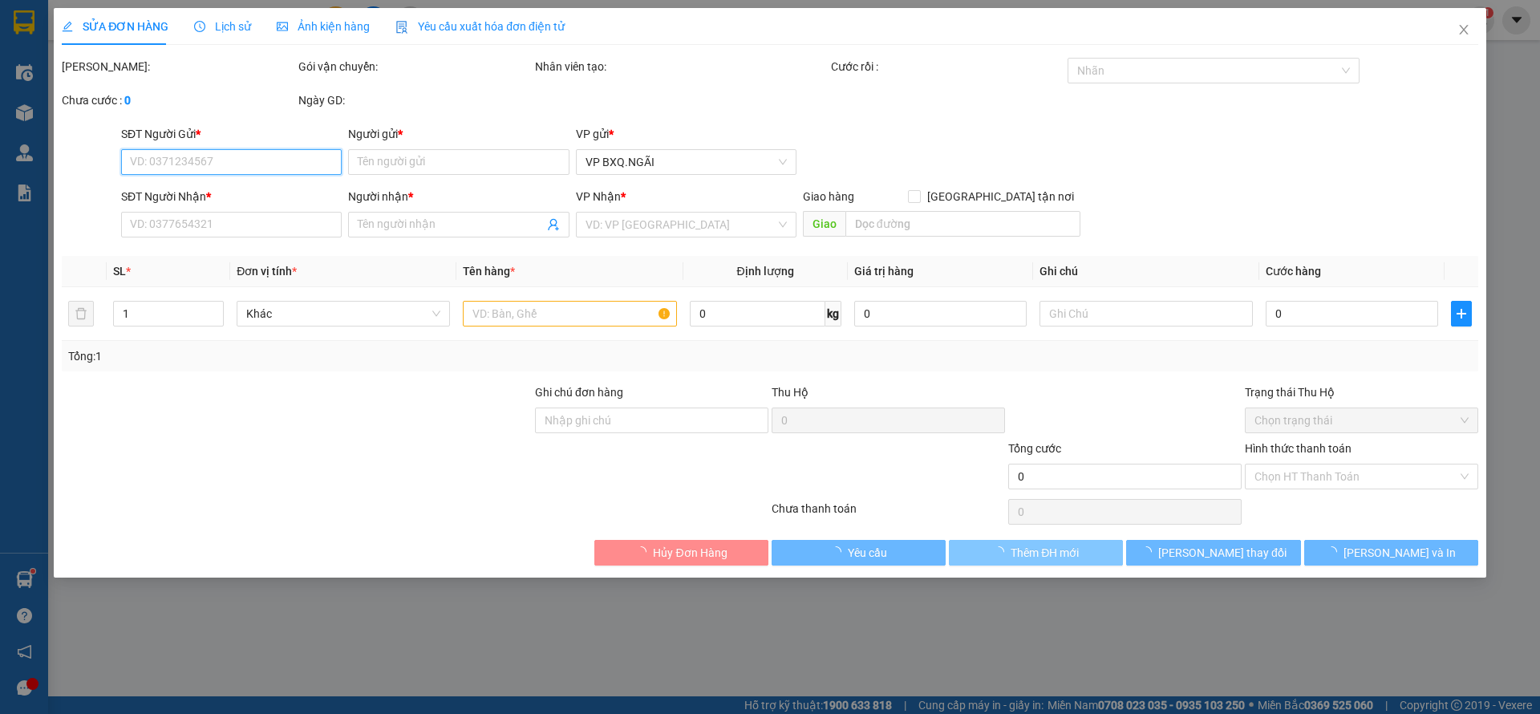
type input "0963536453"
type input "CHÚ PHÁT"
type input "0938113219"
type input "A"
type input "TTH"
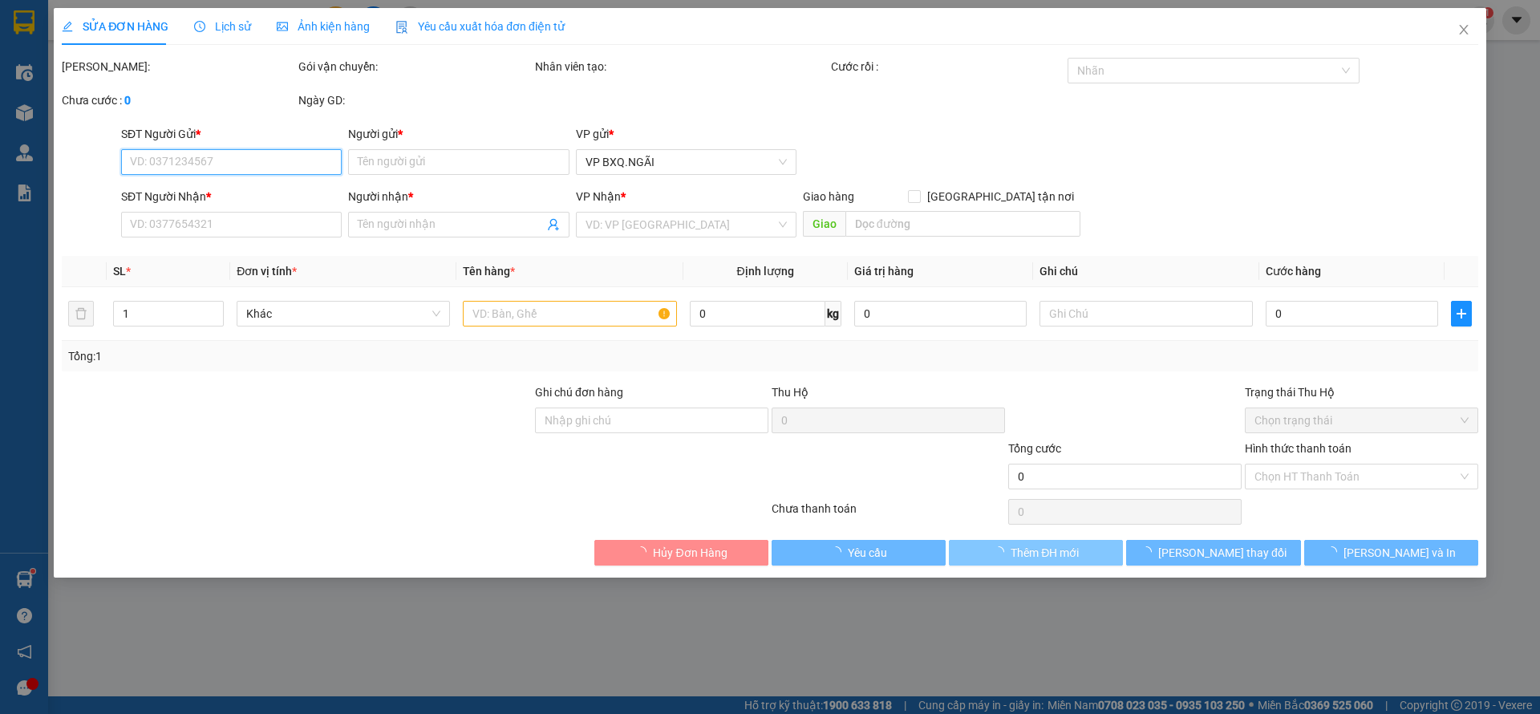
type input "100.000"
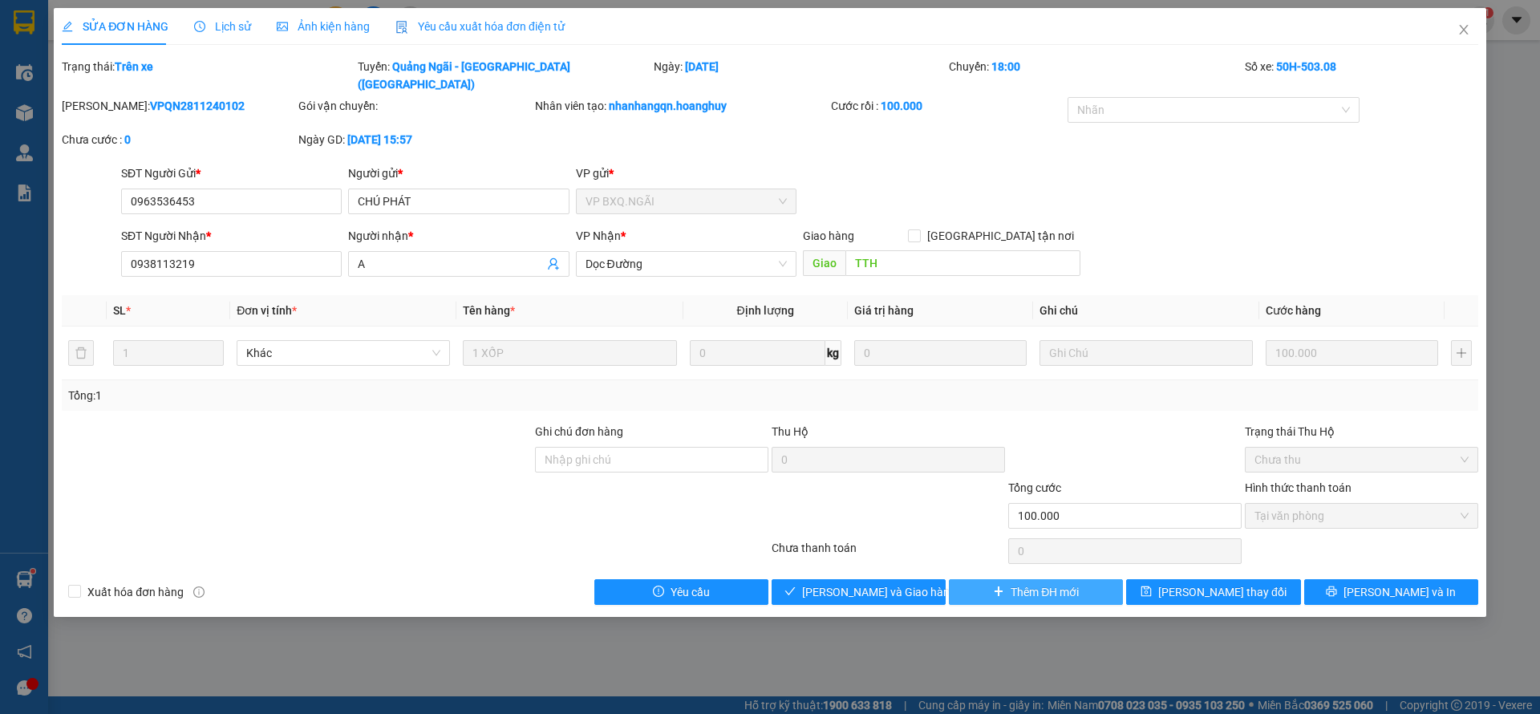
click at [1050, 583] on span "Thêm ĐH mới" at bounding box center [1045, 592] width 68 height 18
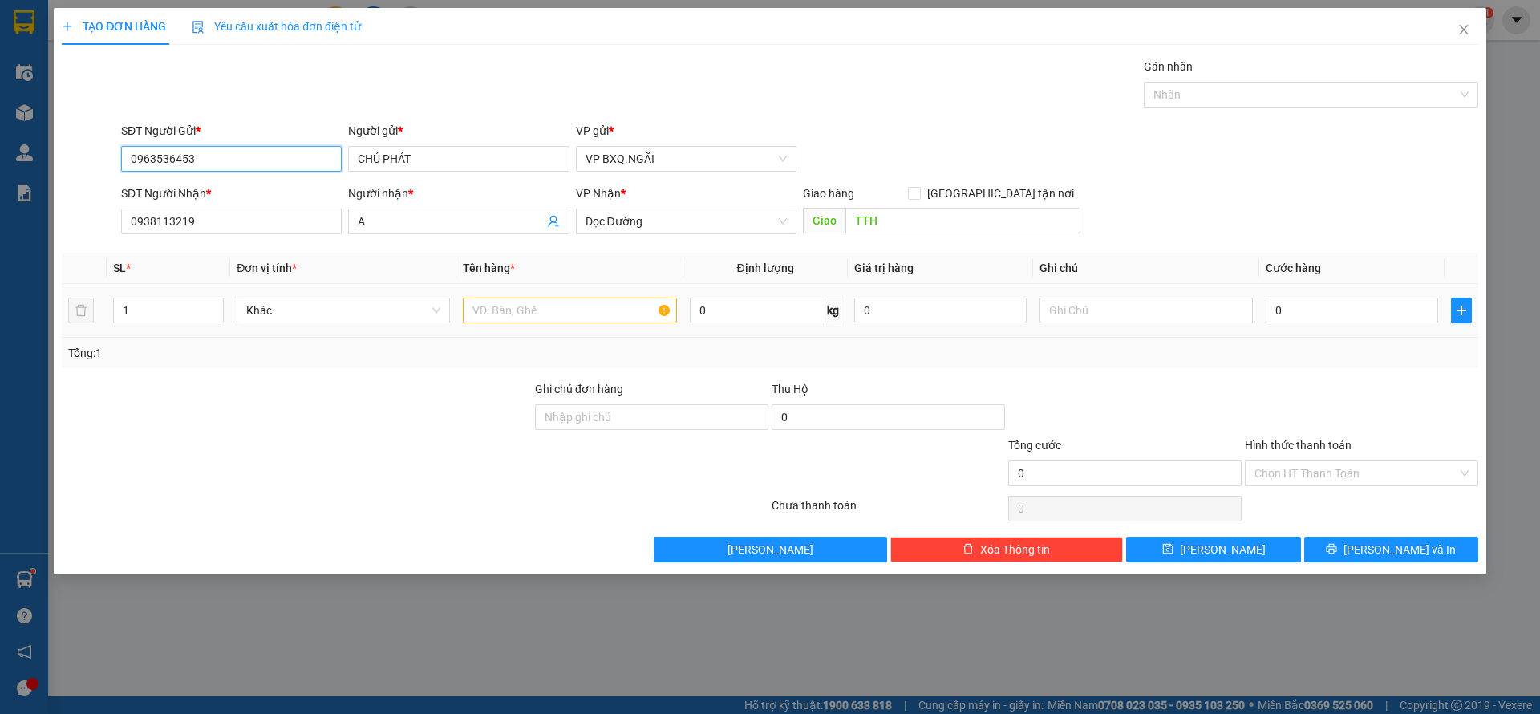
click at [536, 308] on input "text" at bounding box center [569, 311] width 213 height 26
type input "09635364531"
click at [1457, 34] on icon "close" at bounding box center [1463, 29] width 13 height 13
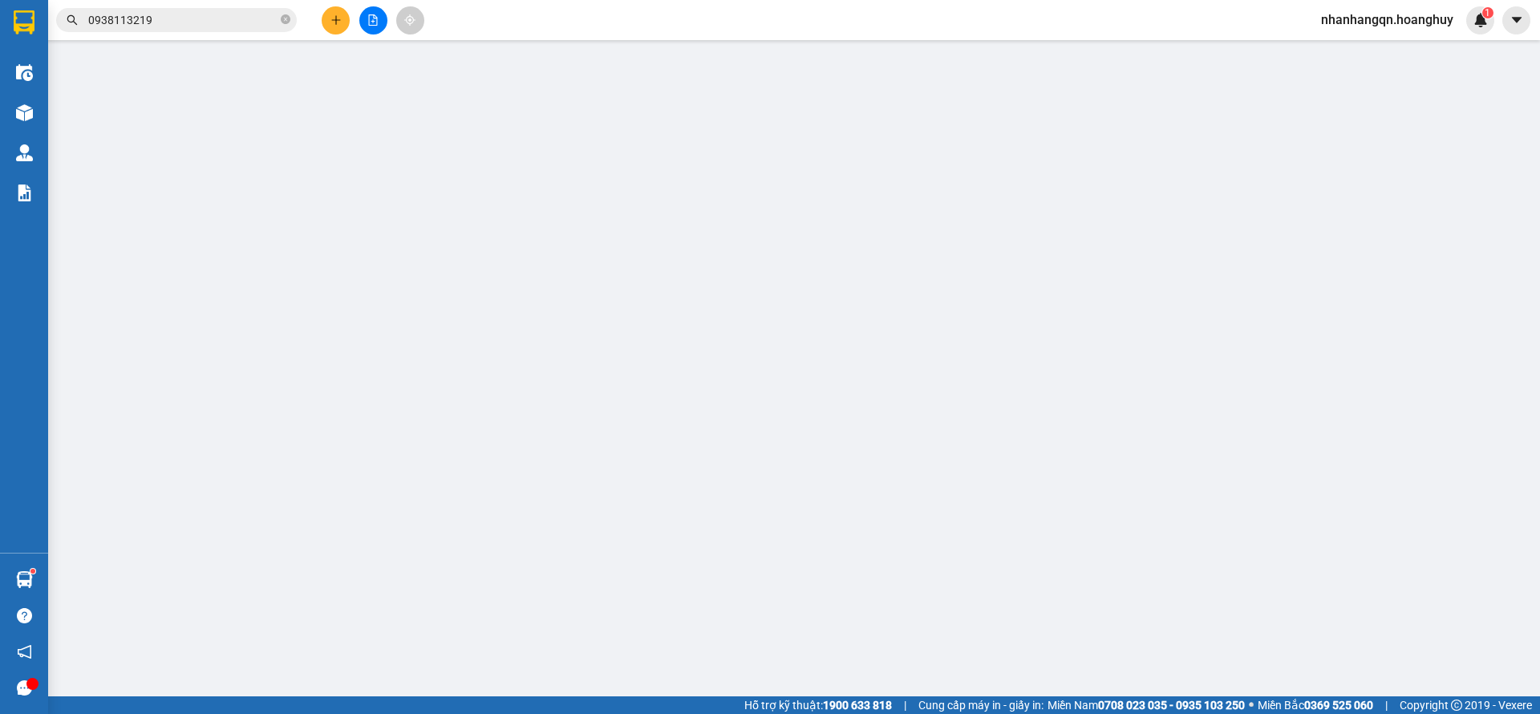
type input "0963536453"
type input "CHÚ PHÁT"
type input "0938113219"
type input "A"
type input "TTH"
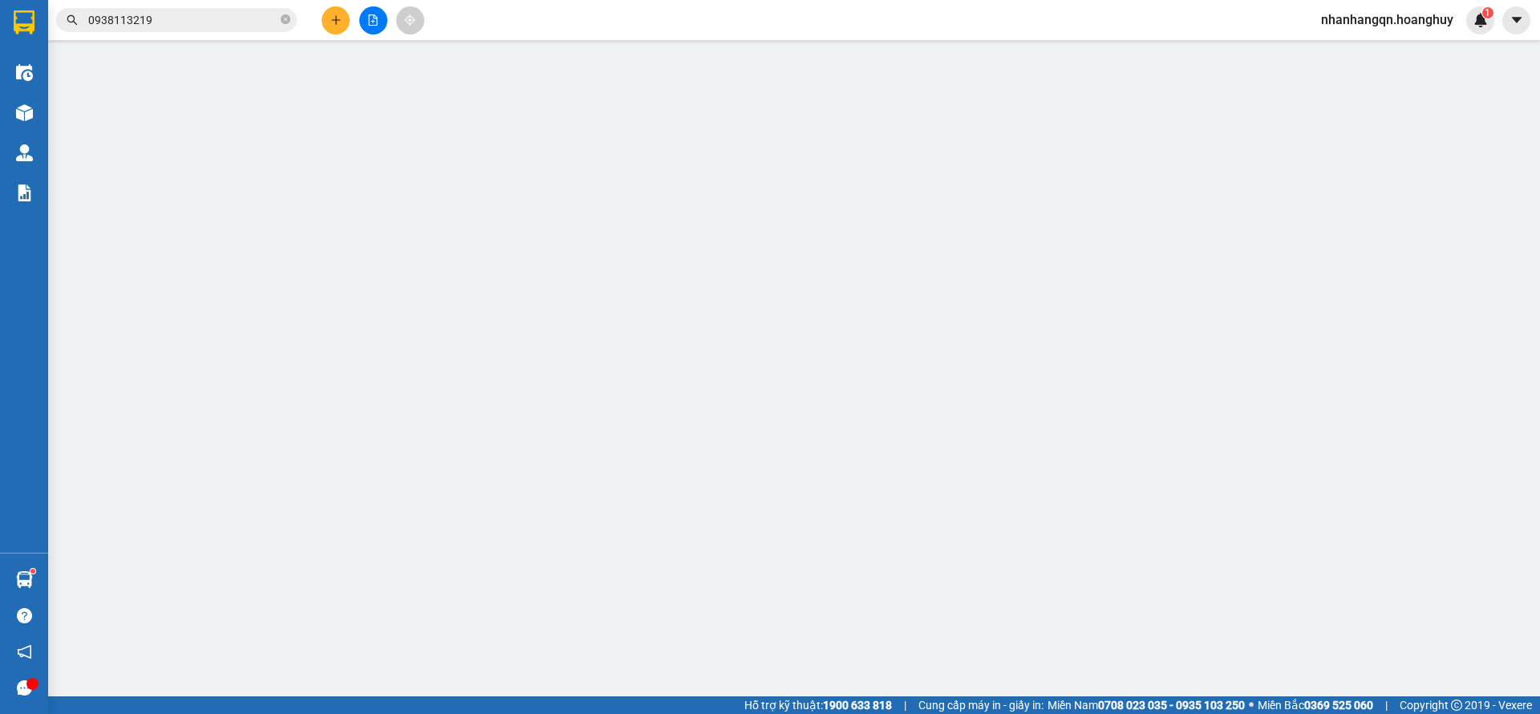
type input "100.000"
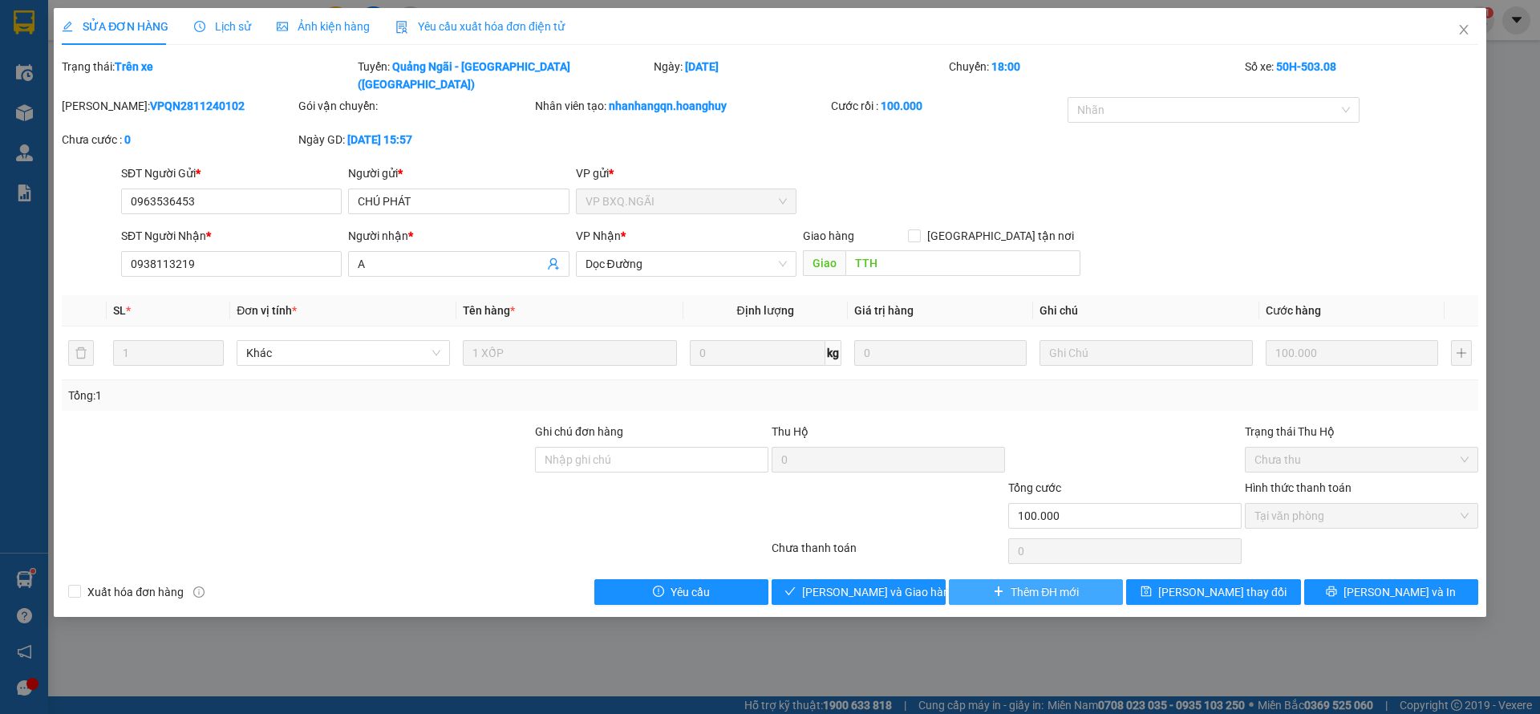
click at [1033, 583] on span "Thêm ĐH mới" at bounding box center [1045, 592] width 68 height 18
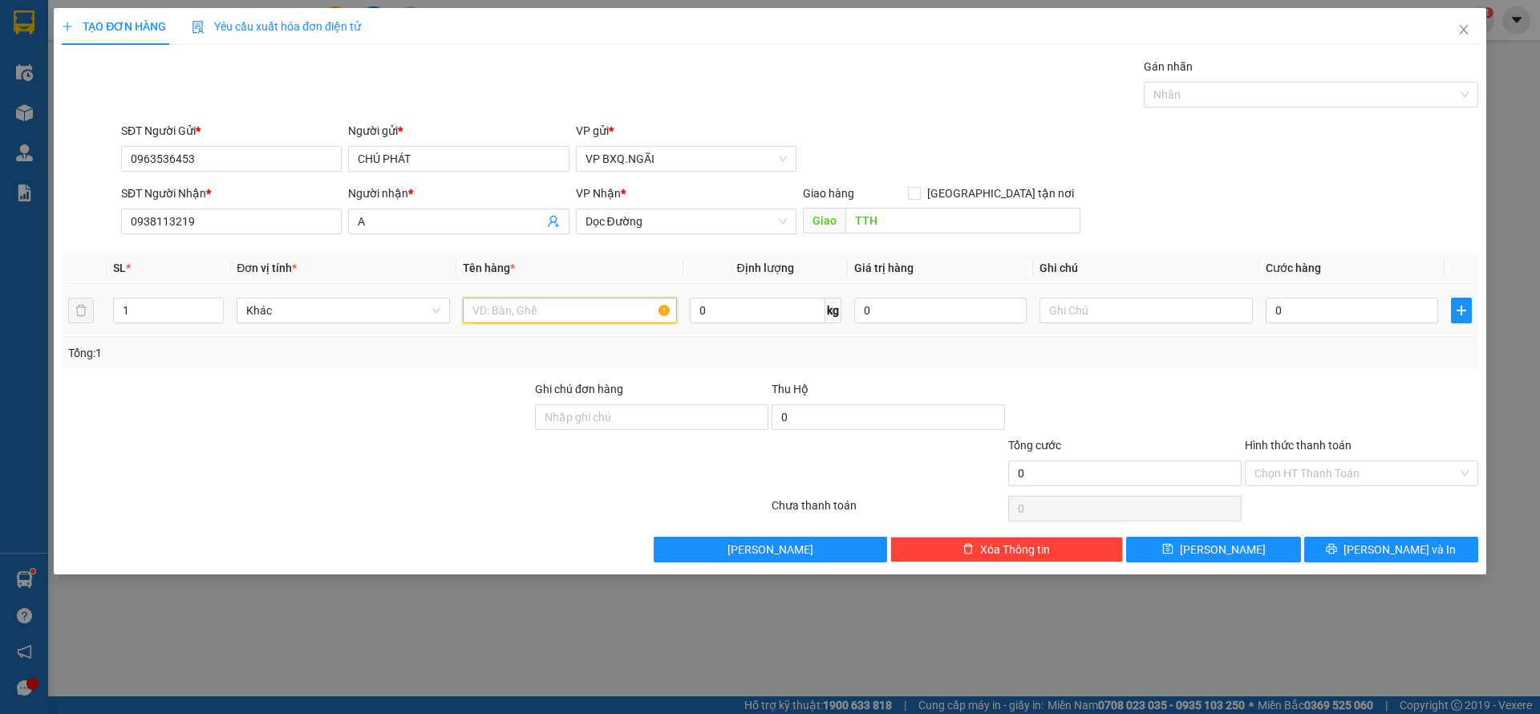
click at [516, 298] on input "text" at bounding box center [569, 311] width 213 height 26
type input "1 GẠO"
type input "8"
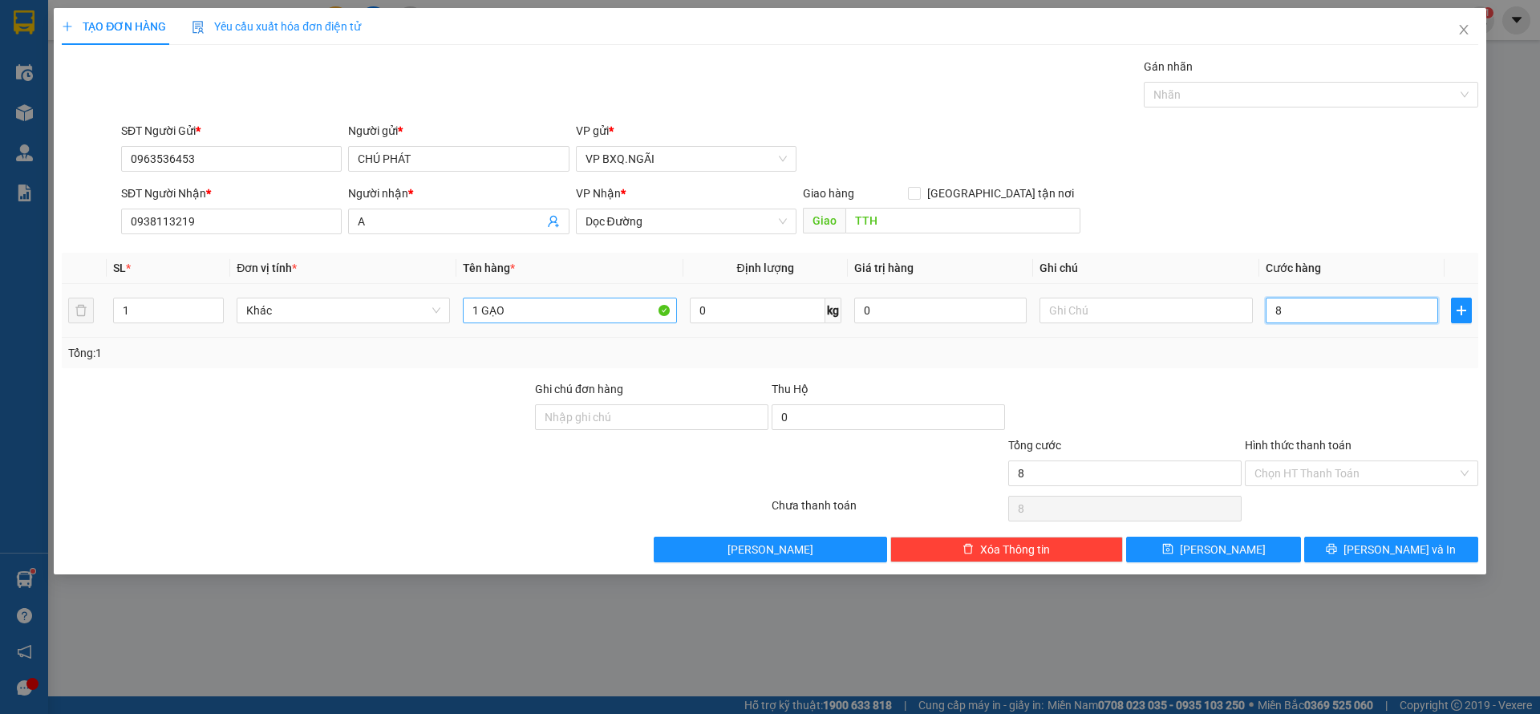
type input "80"
type input "800"
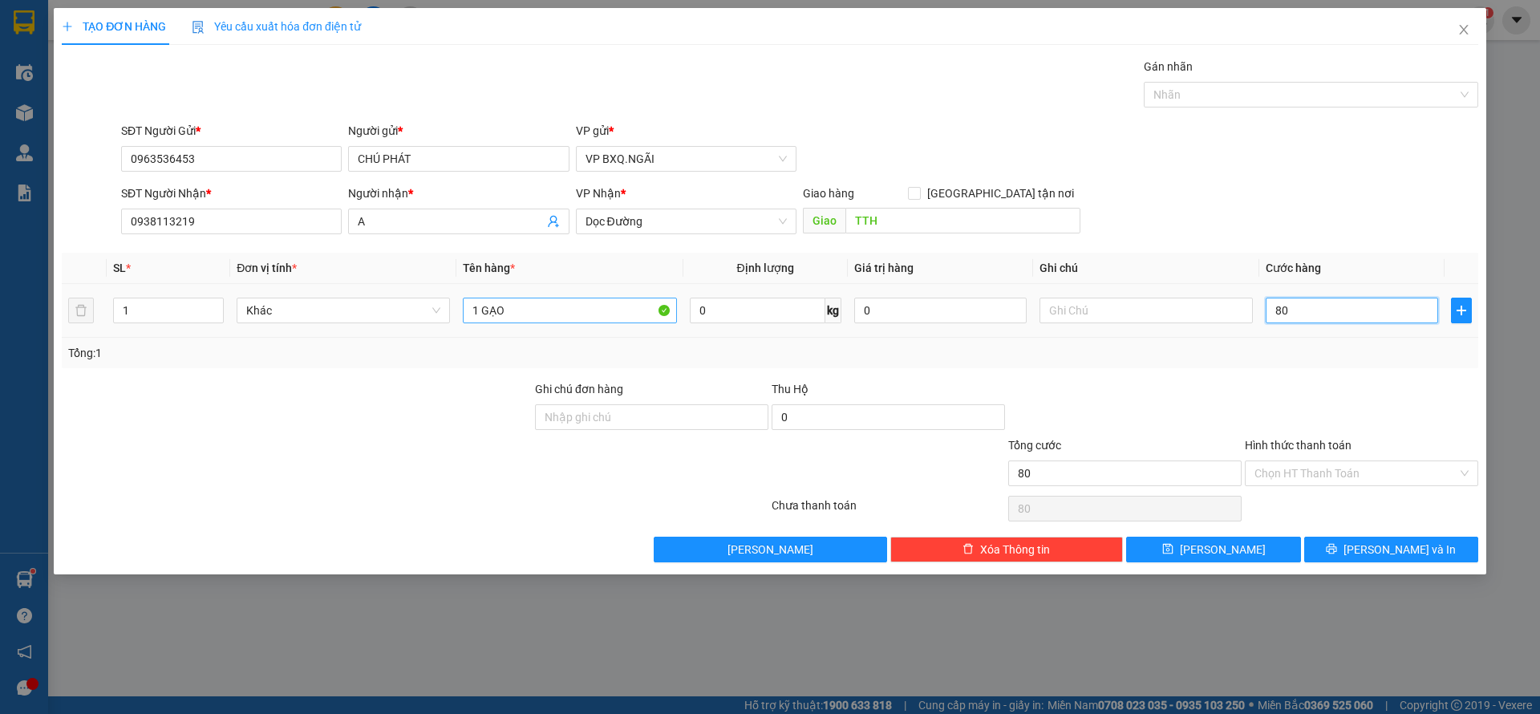
type input "800"
type input "8.000"
type input "80.000"
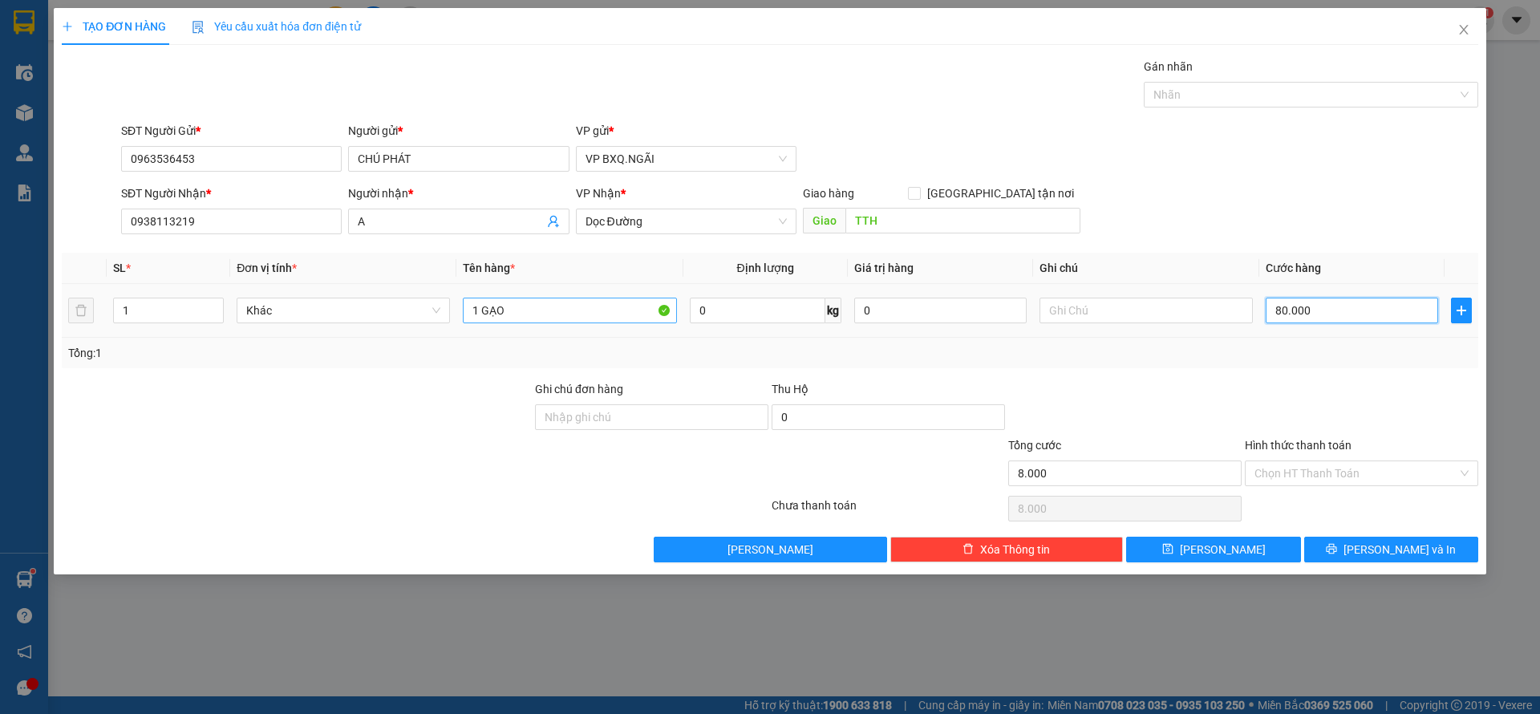
type input "80.000"
click at [1314, 481] on input "Hình thức thanh toán" at bounding box center [1355, 473] width 203 height 24
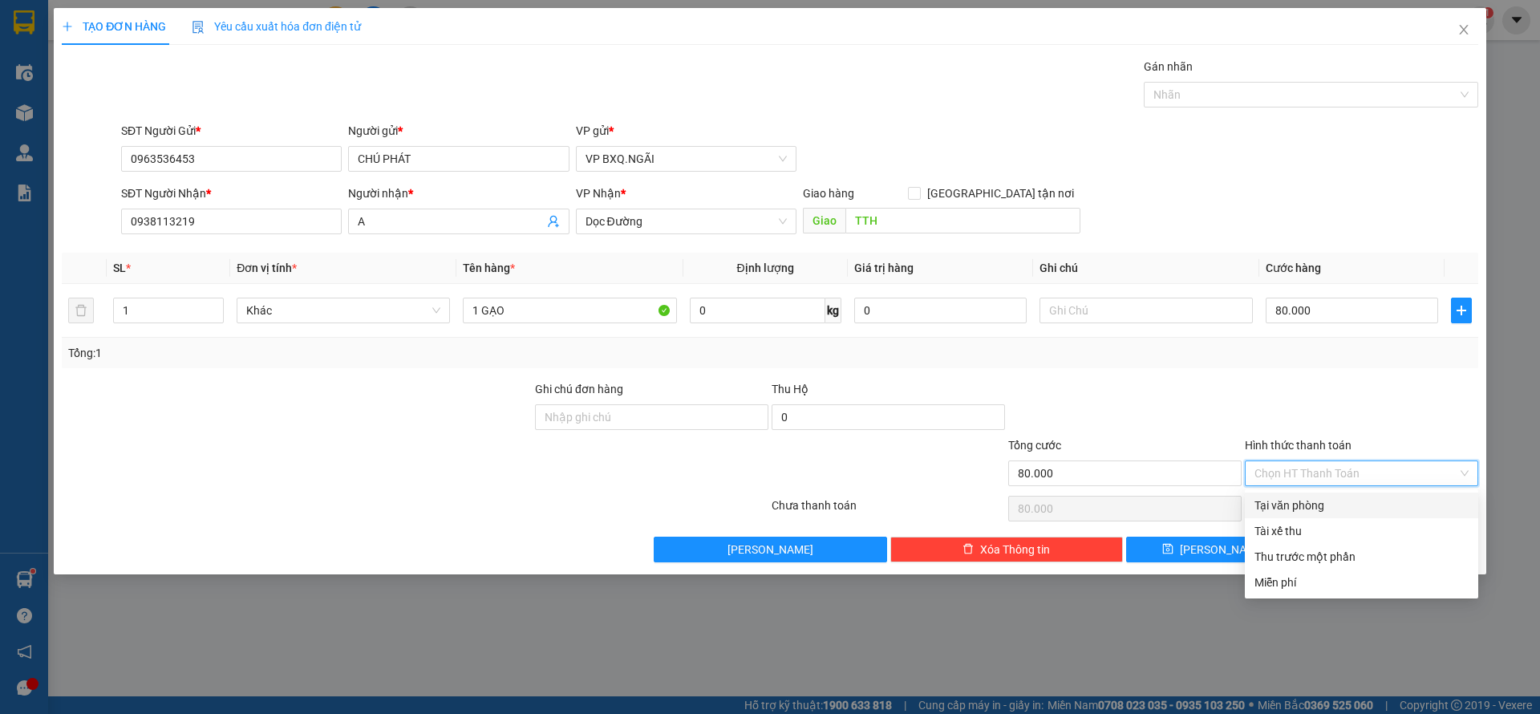
click at [1315, 501] on div "Tại văn phòng" at bounding box center [1361, 505] width 214 height 18
type input "0"
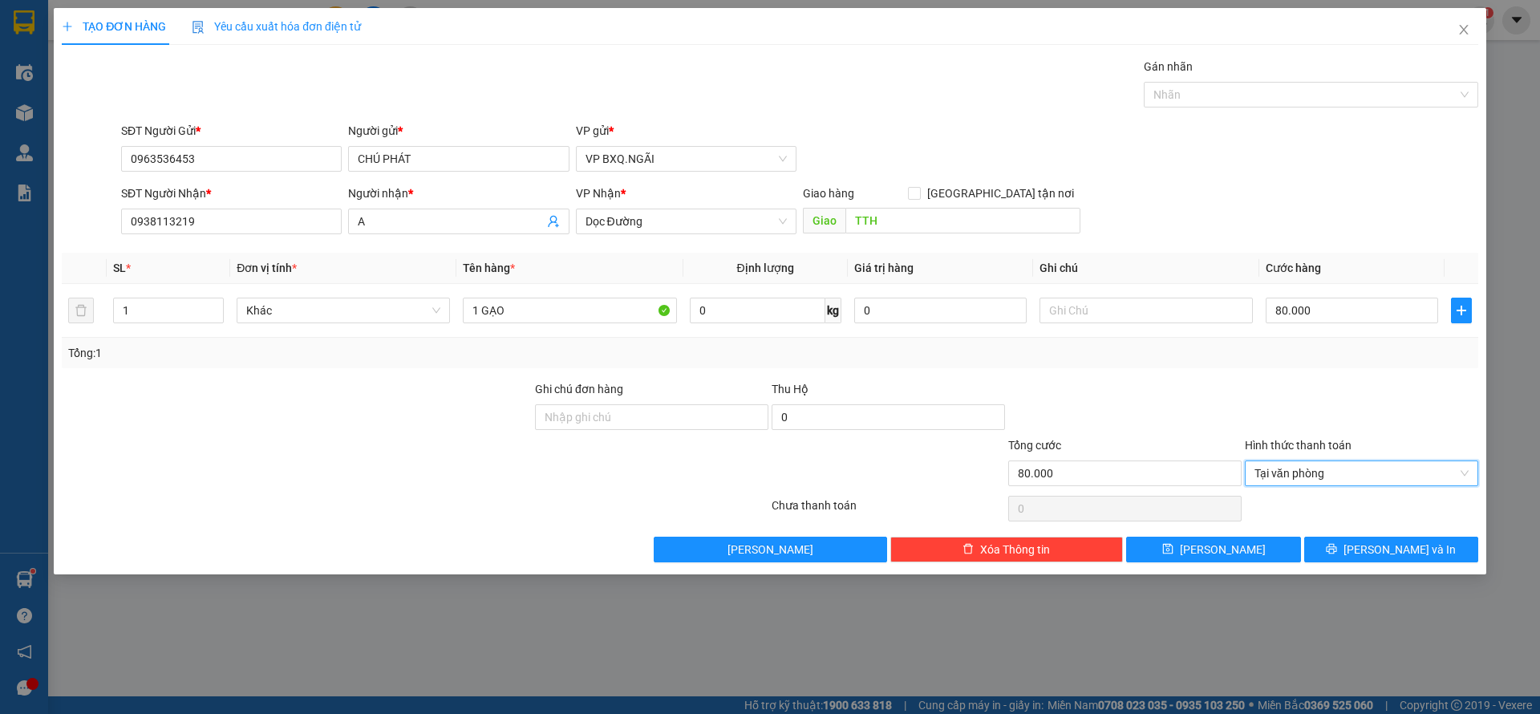
click at [1395, 562] on div "TẠO ĐƠN HÀNG Yêu cầu xuất hóa đơn điện tử Transit Pickup Surcharge Ids Transit …" at bounding box center [770, 291] width 1432 height 566
click at [1389, 554] on span "[PERSON_NAME] và In" at bounding box center [1399, 550] width 112 height 18
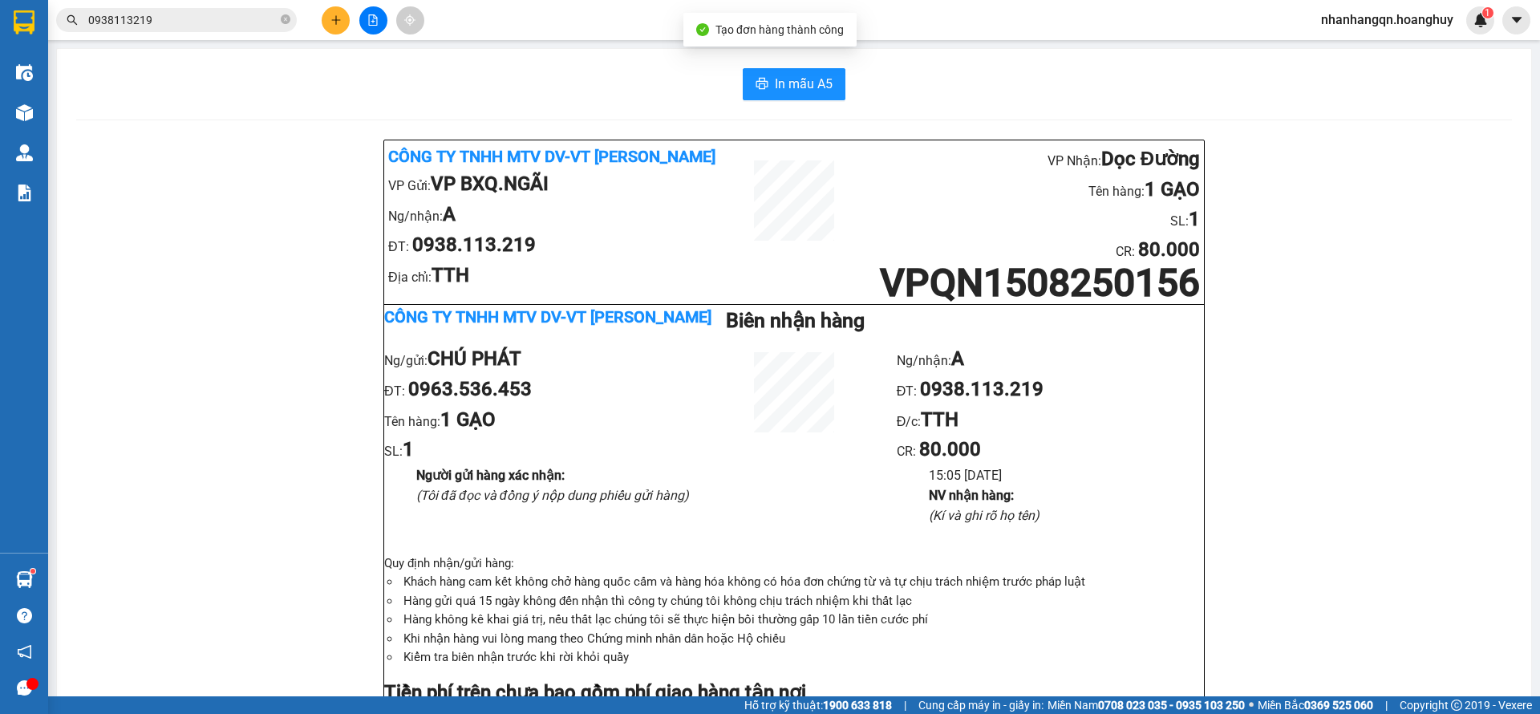
click at [217, 22] on input "0938113219" at bounding box center [182, 20] width 189 height 18
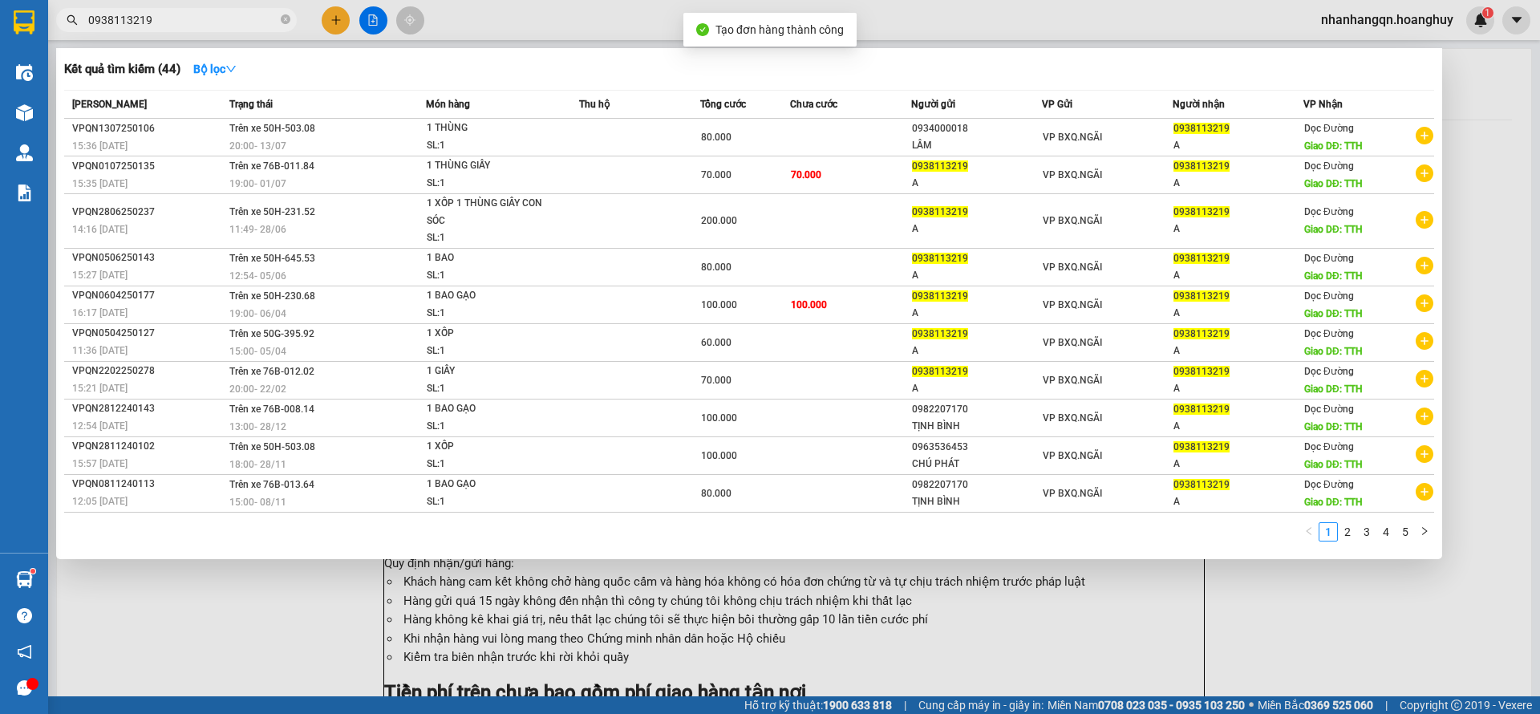
click at [217, 22] on input "0938113219" at bounding box center [182, 20] width 189 height 18
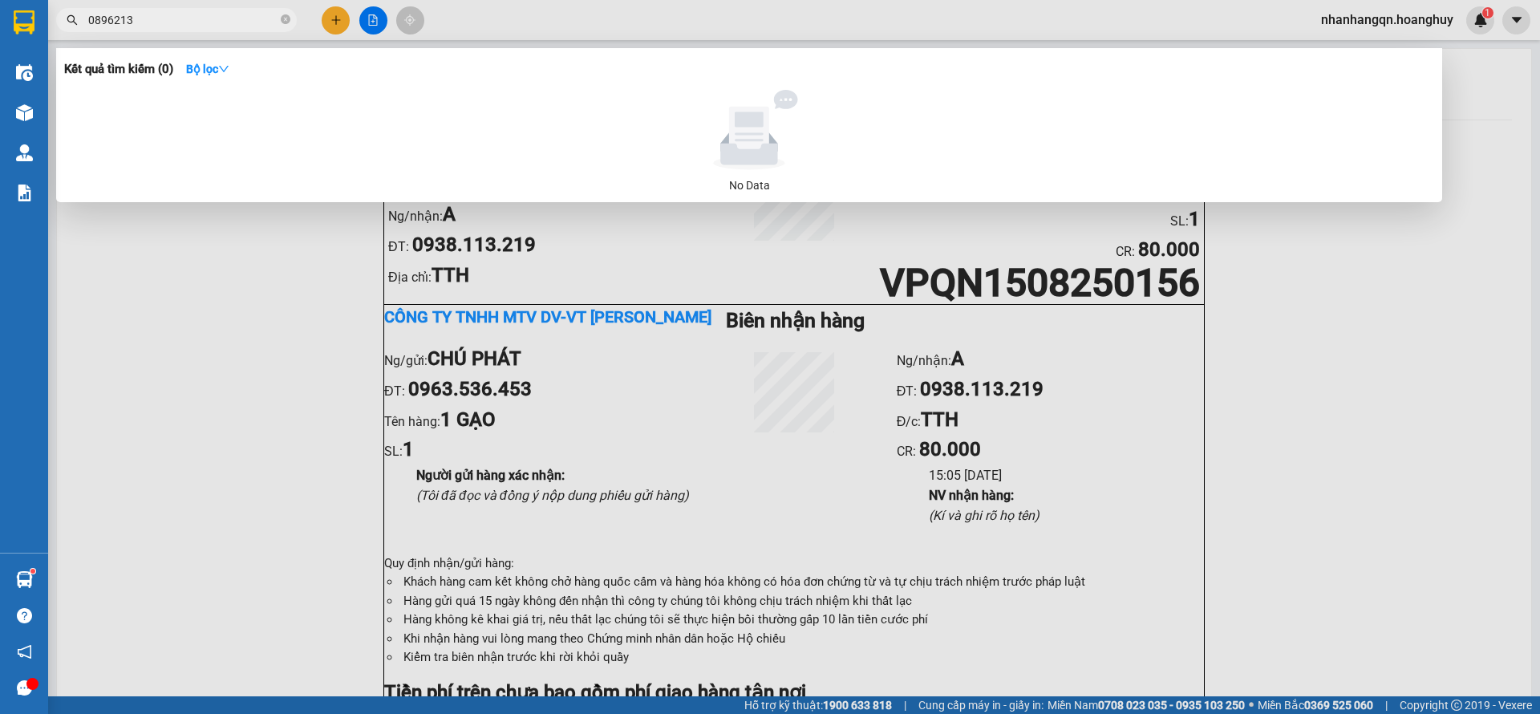
click at [217, 22] on input "0896213" at bounding box center [182, 20] width 189 height 18
click at [217, 22] on input "0896213477" at bounding box center [182, 20] width 189 height 18
type input "0896213477"
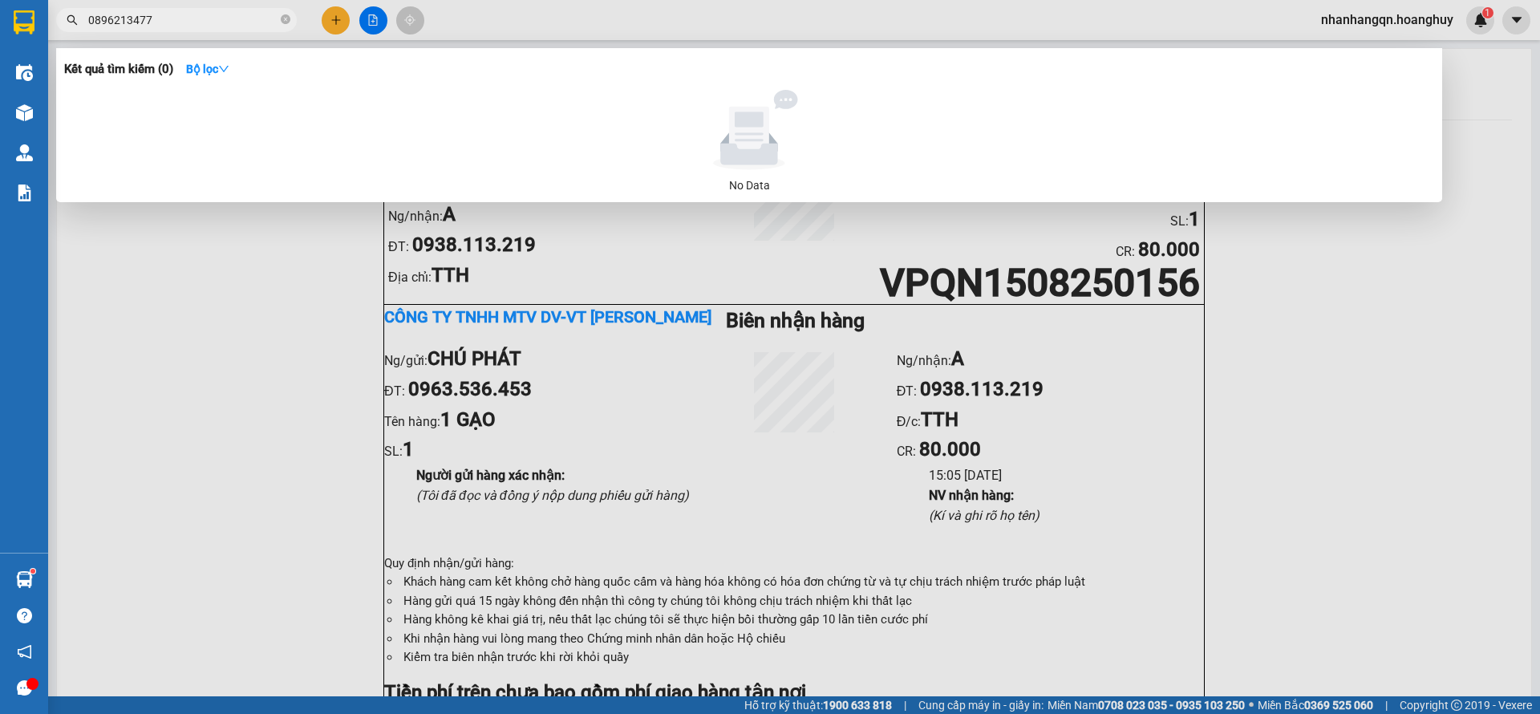
click at [320, 27] on div at bounding box center [770, 357] width 1540 height 714
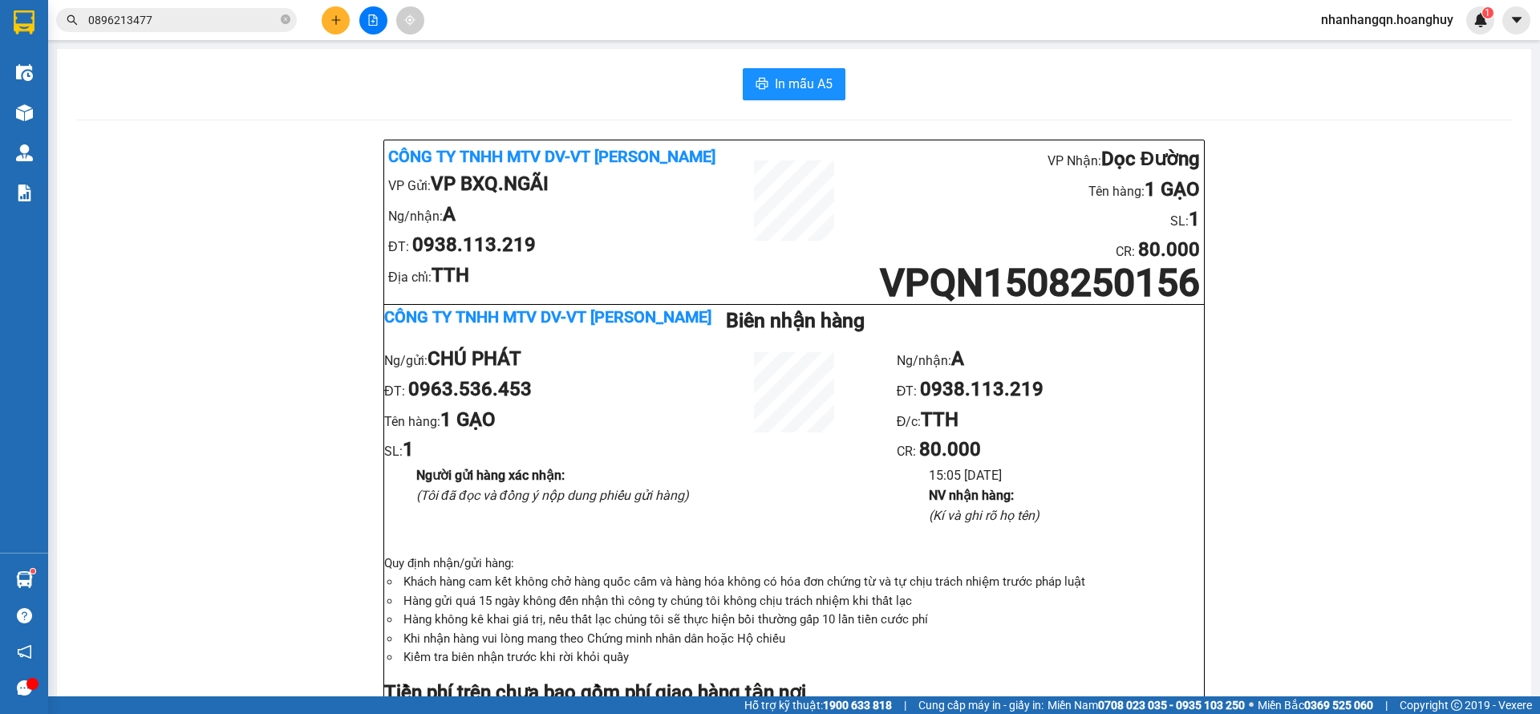
click at [331, 26] on button at bounding box center [336, 20] width 28 height 28
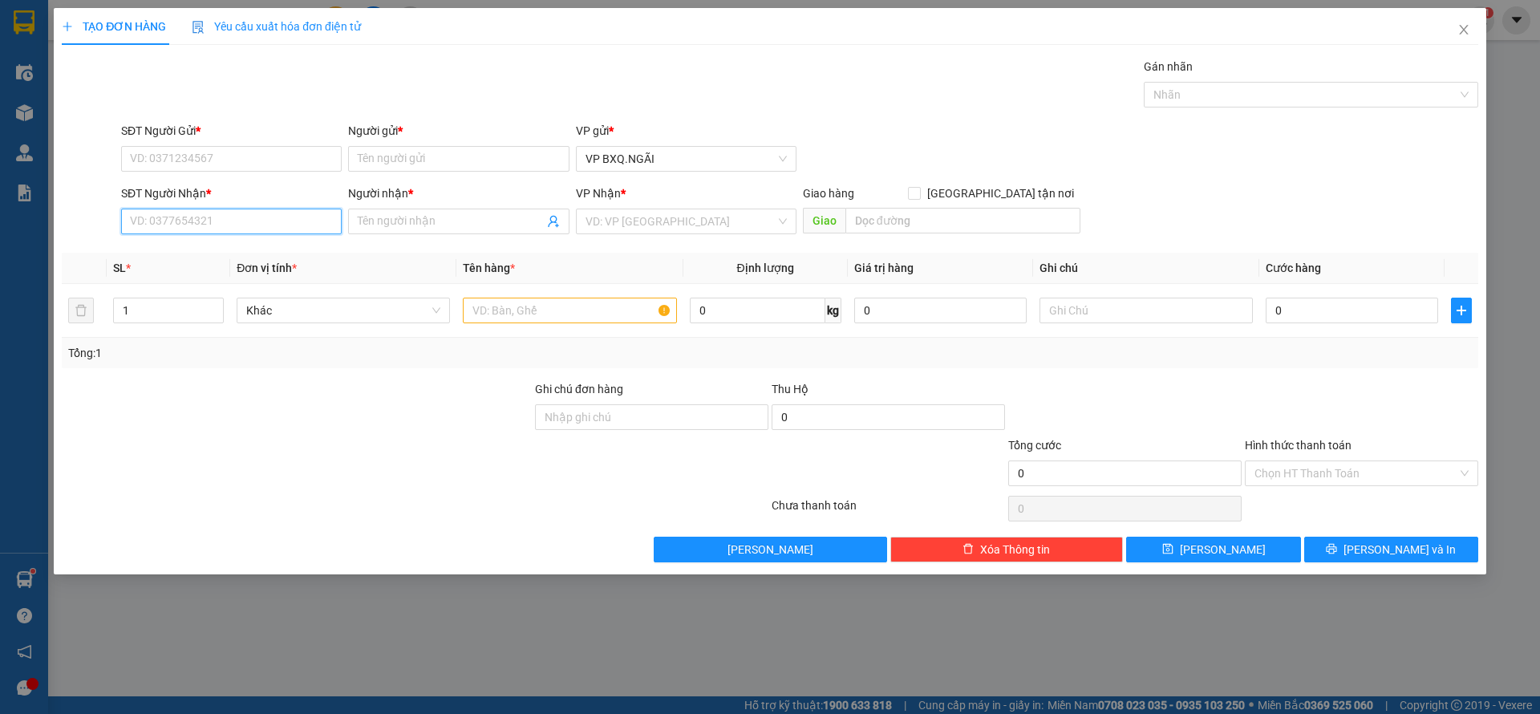
click at [233, 228] on input "SĐT Người Nhận *" at bounding box center [231, 222] width 221 height 26
paste input "0896213477"
type input "0896213477"
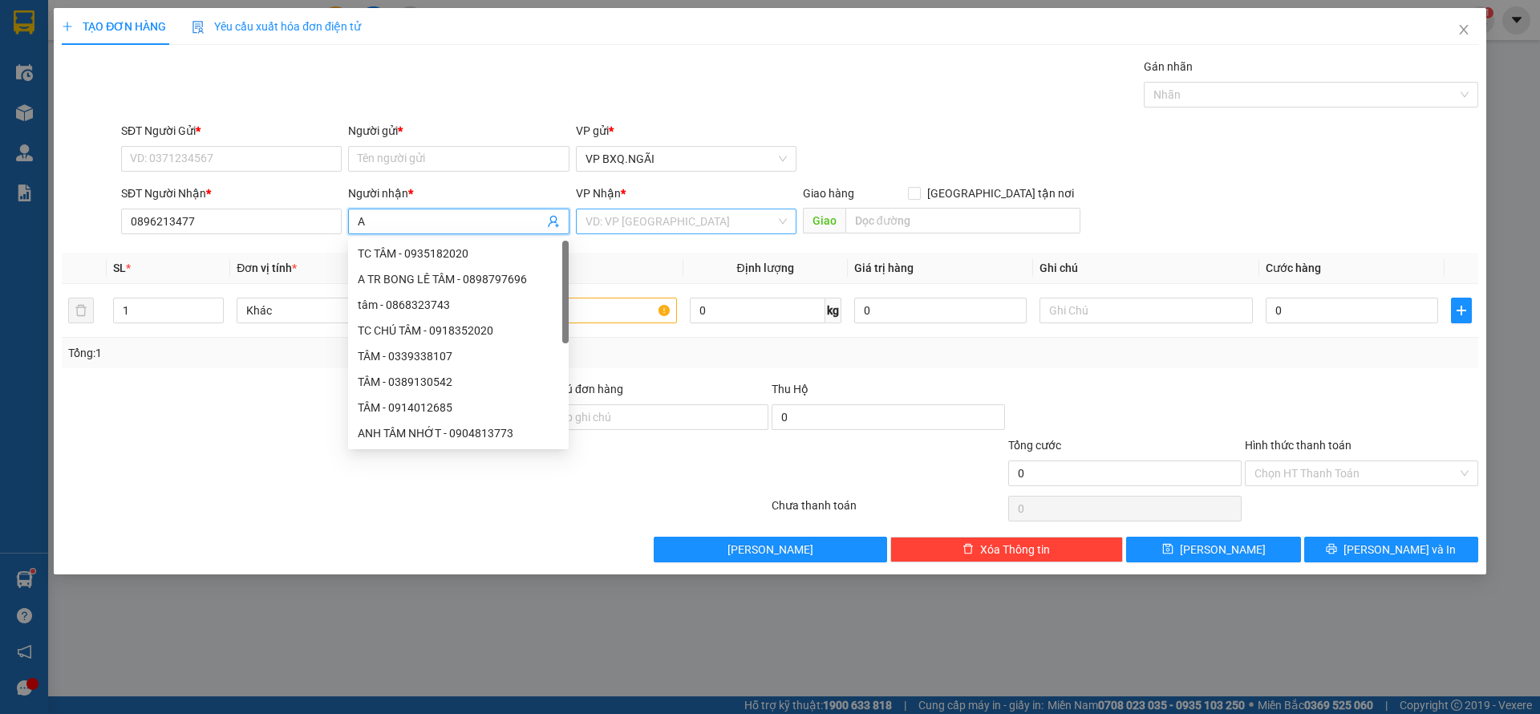
type input "A"
click at [687, 226] on input "search" at bounding box center [680, 221] width 190 height 24
type input "D"
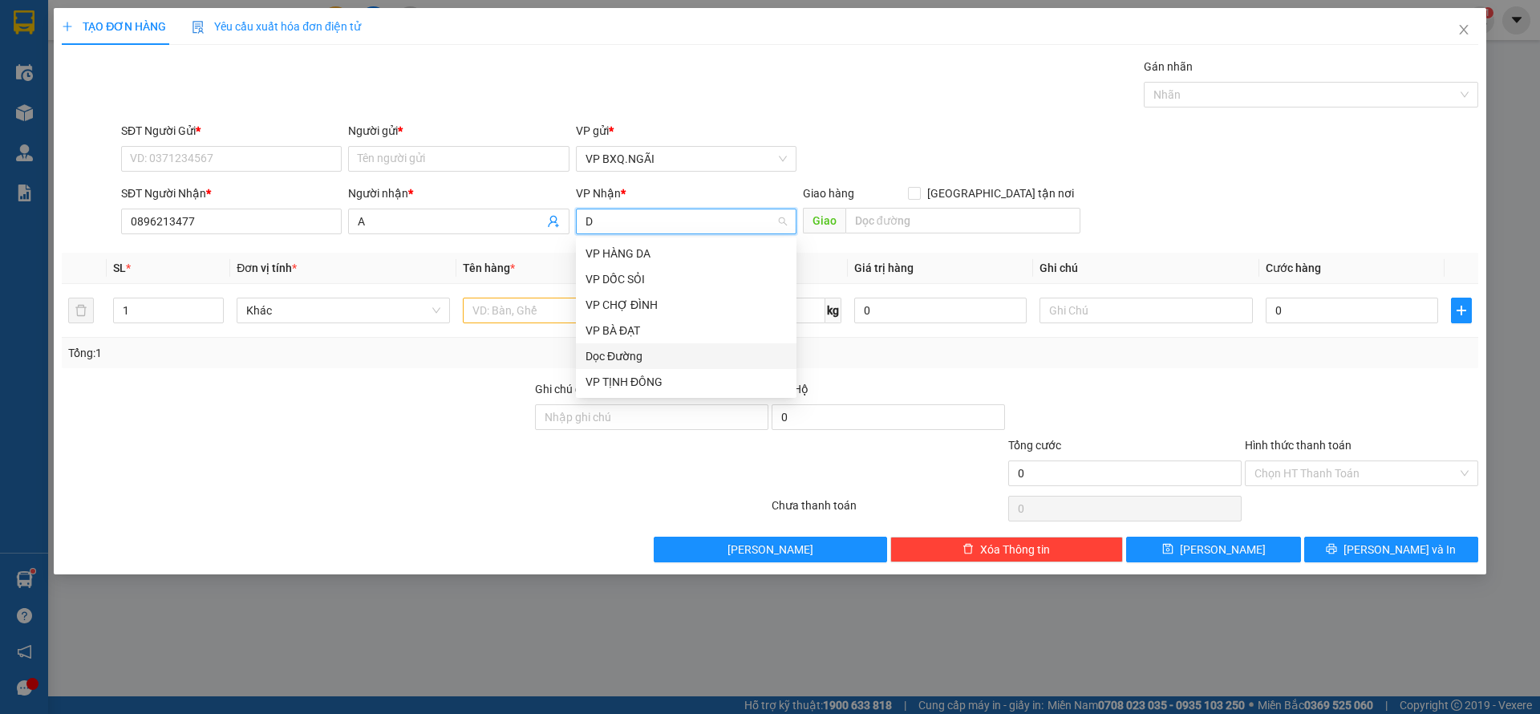
click at [660, 347] on div "Dọc Đường" at bounding box center [685, 356] width 201 height 18
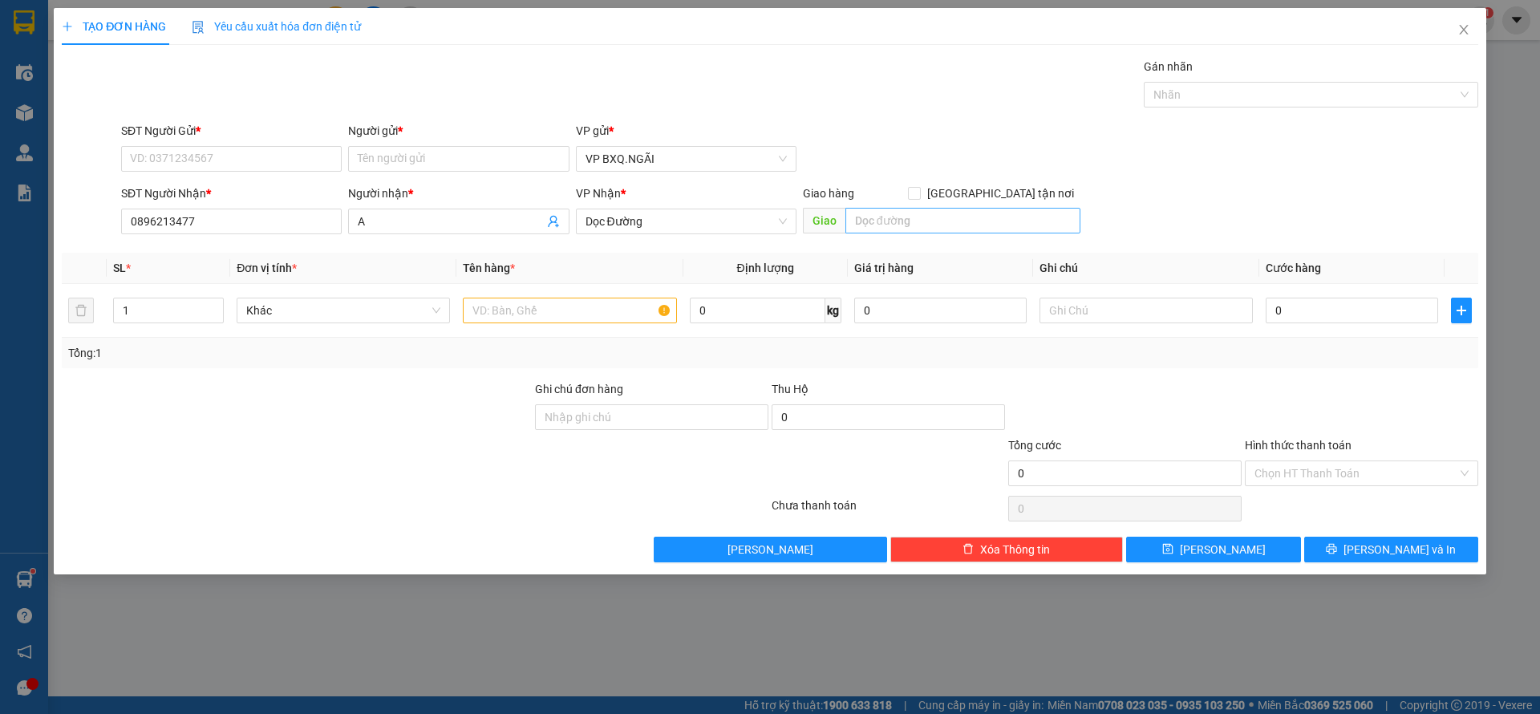
drag, startPoint x: 827, startPoint y: 230, endPoint x: 869, endPoint y: 228, distance: 41.8
click at [849, 230] on span "Giao" at bounding box center [941, 221] width 277 height 26
click at [876, 227] on input "text" at bounding box center [962, 221] width 235 height 26
type input "Z11"
click at [616, 304] on input "text" at bounding box center [569, 311] width 213 height 26
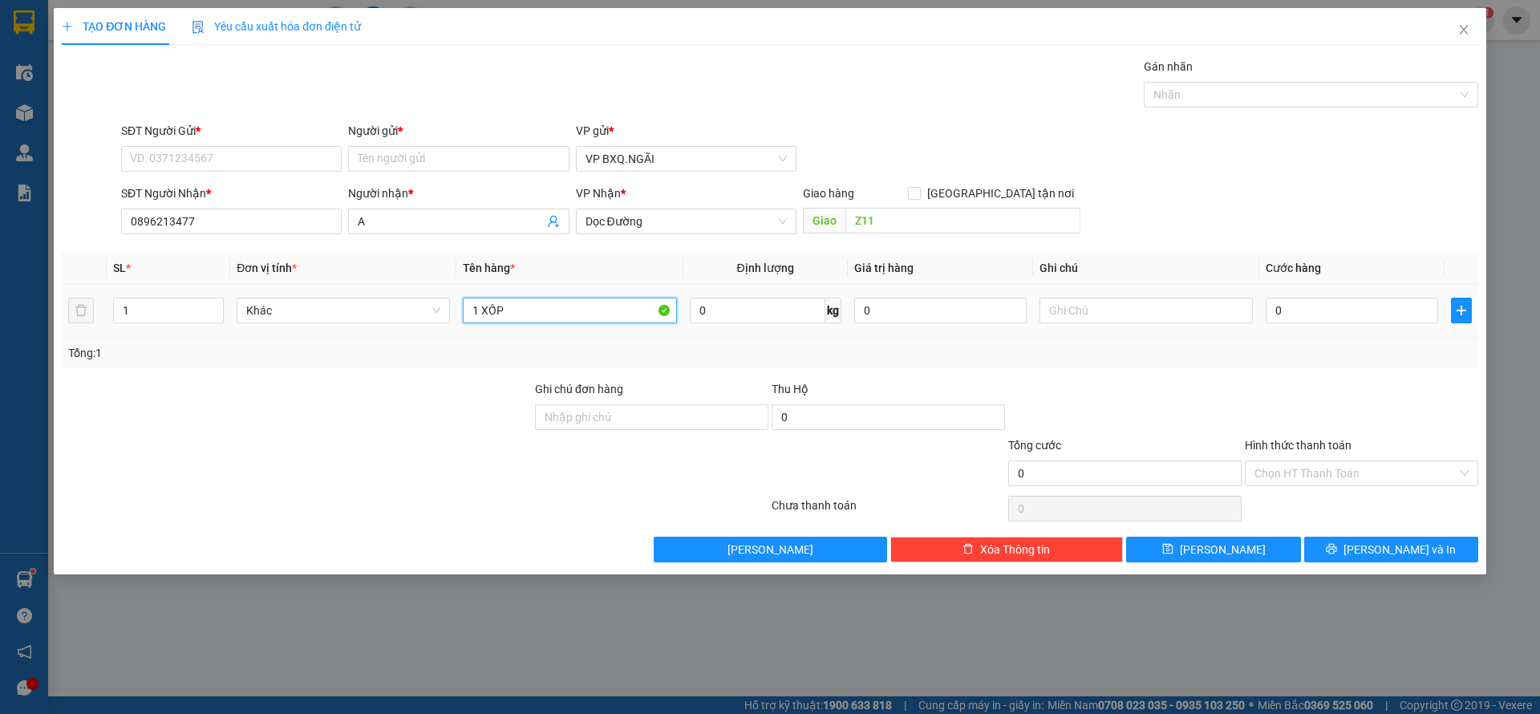
type input "1 XỐP"
type input "7"
type input "70"
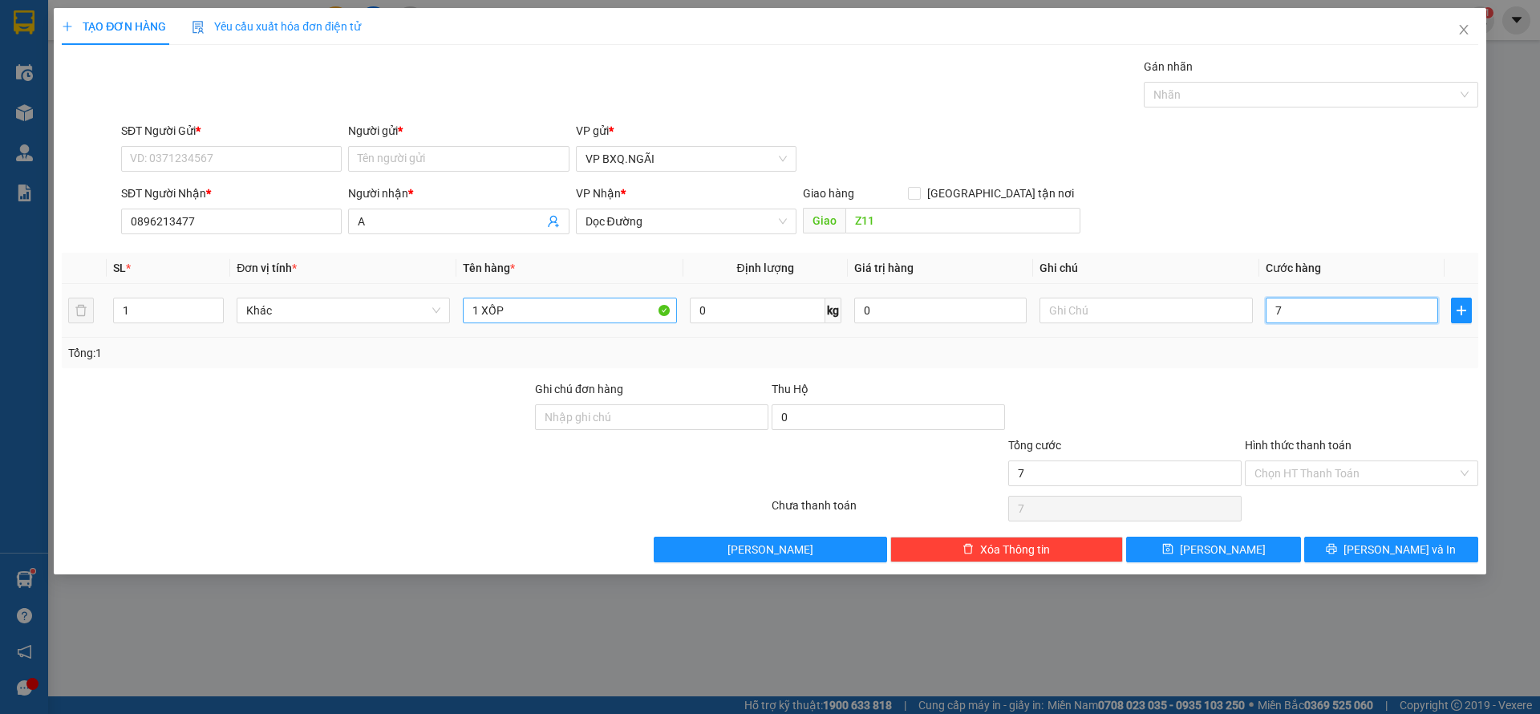
type input "70"
type input "700"
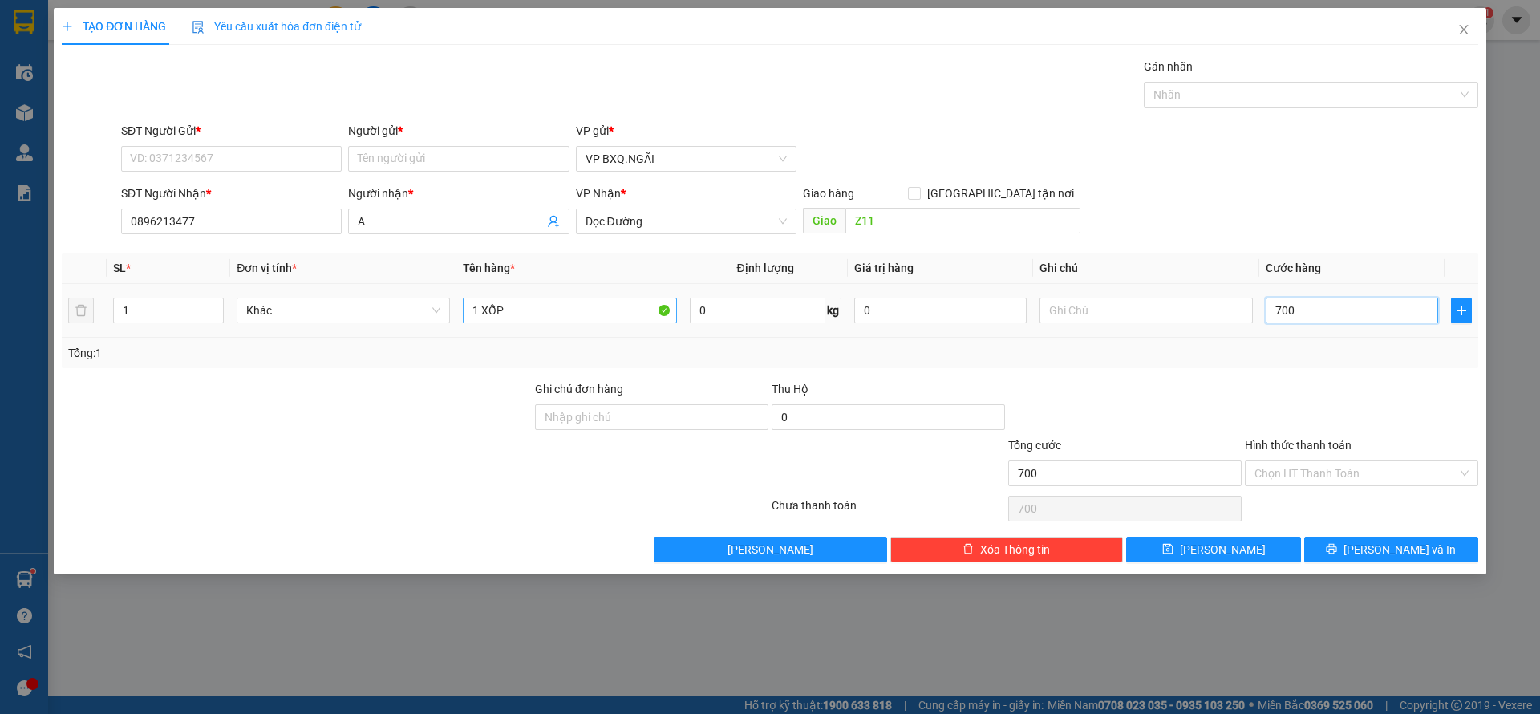
type input "7.000"
type input "70.000"
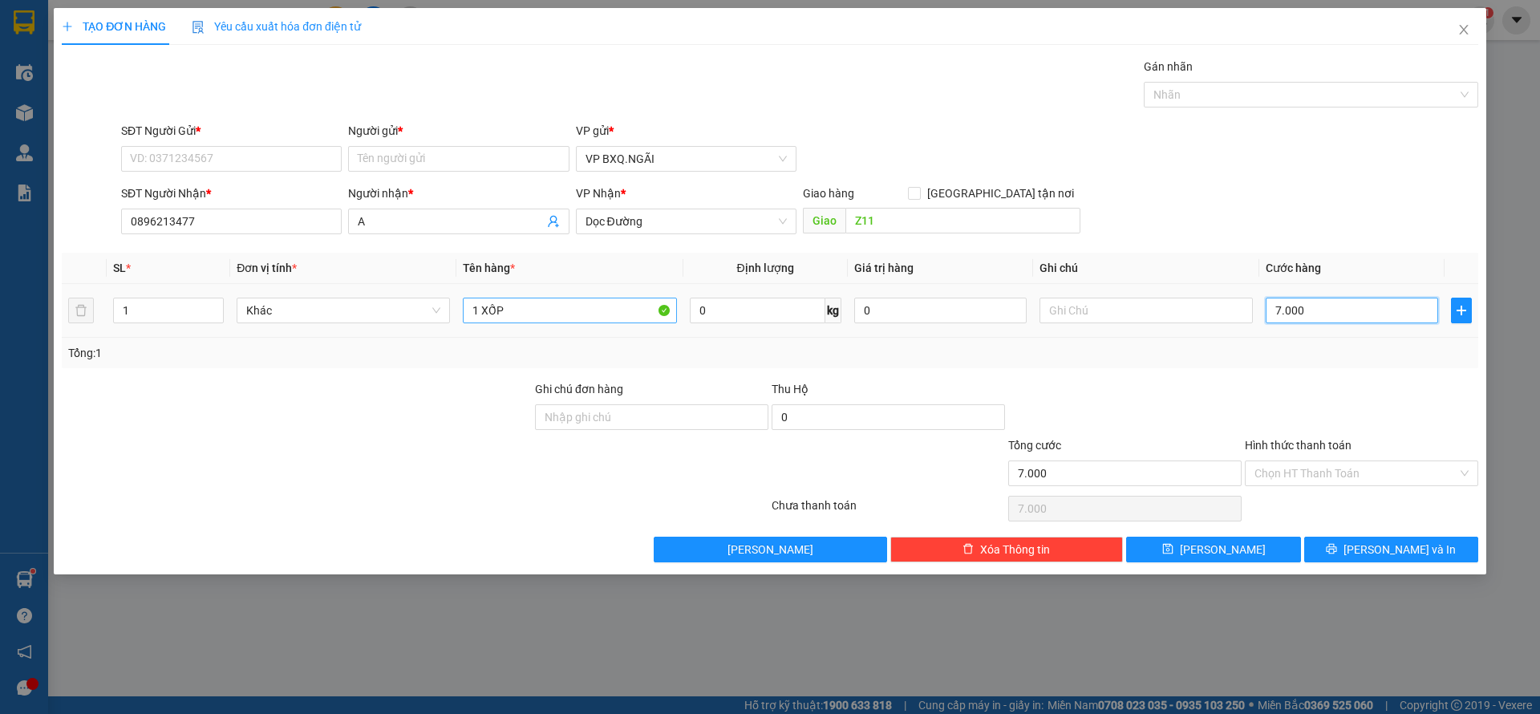
type input "70.000"
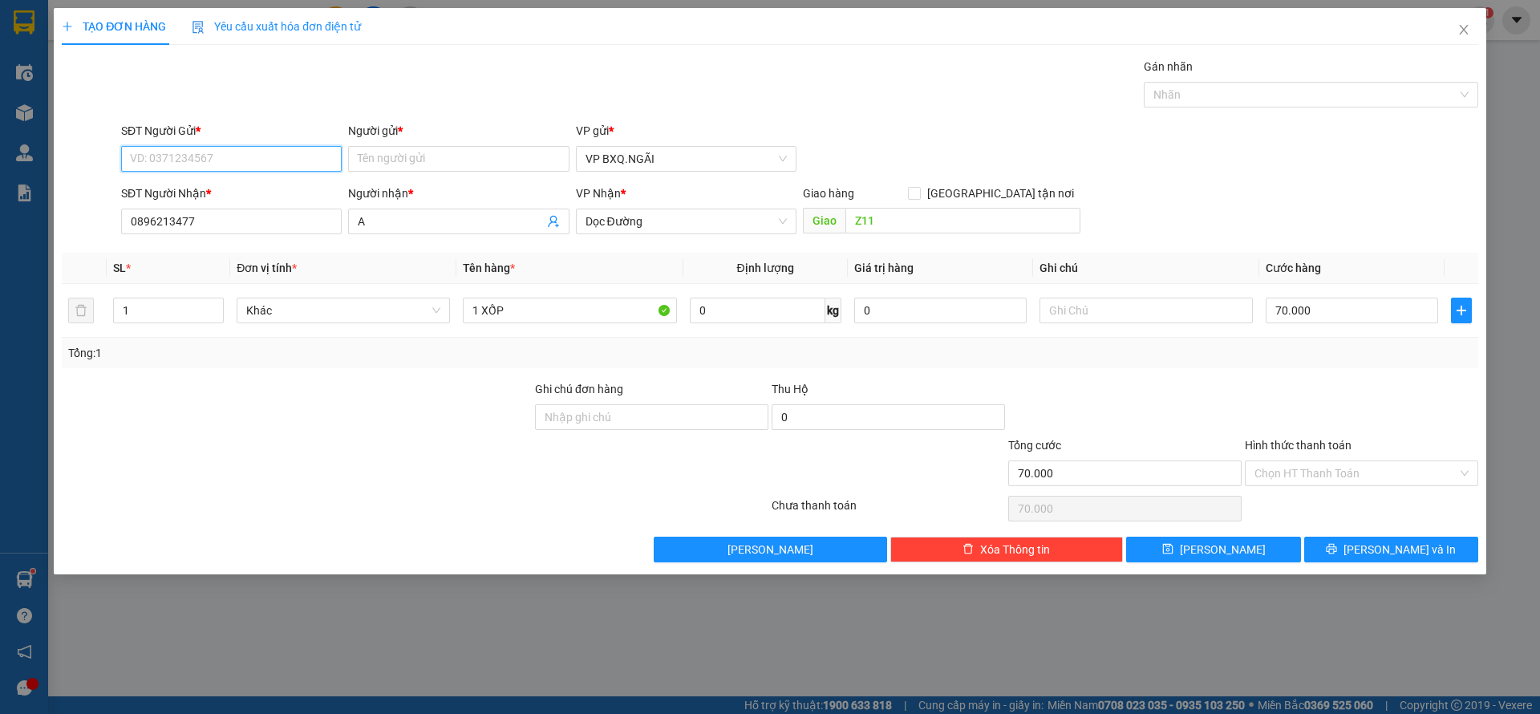
click at [205, 160] on input "SĐT Người Gửi *" at bounding box center [231, 159] width 221 height 26
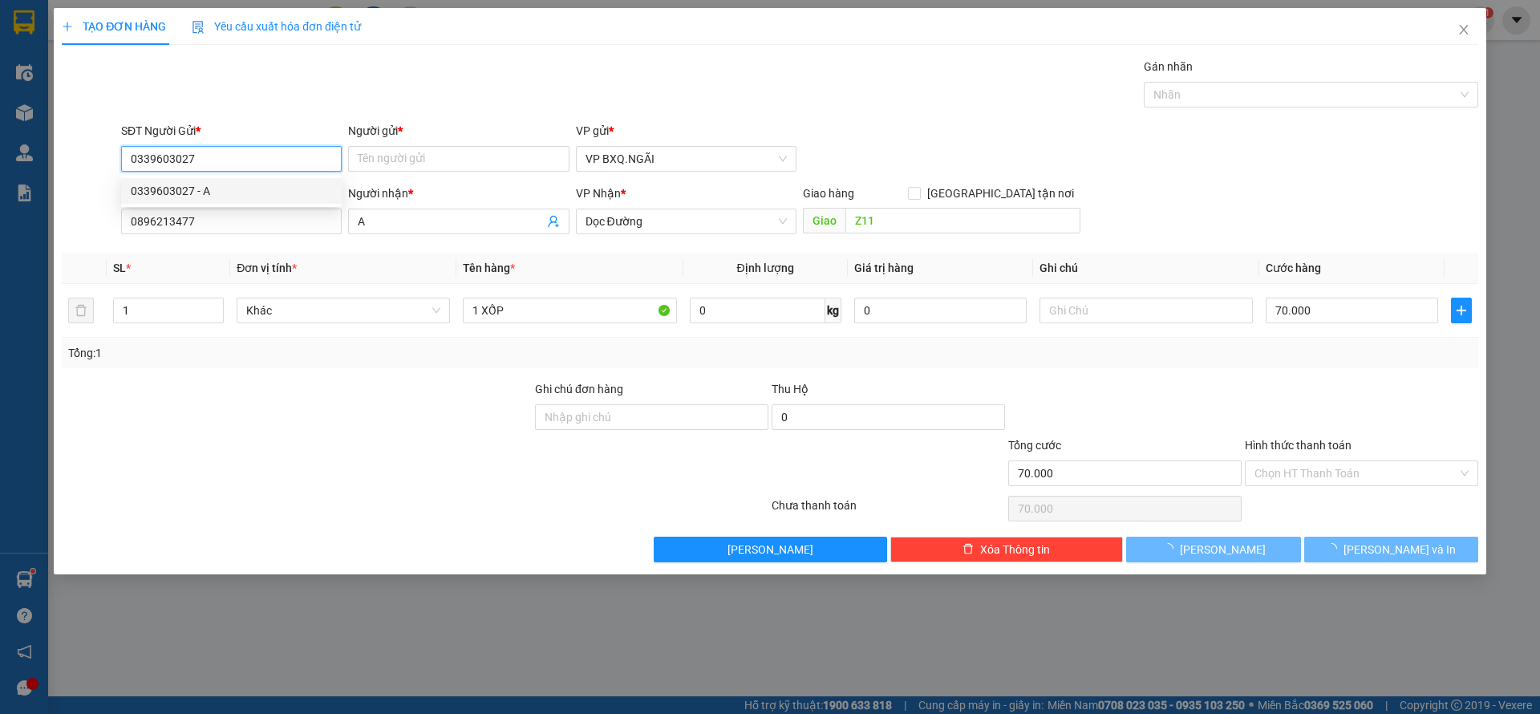
type input "0339603027"
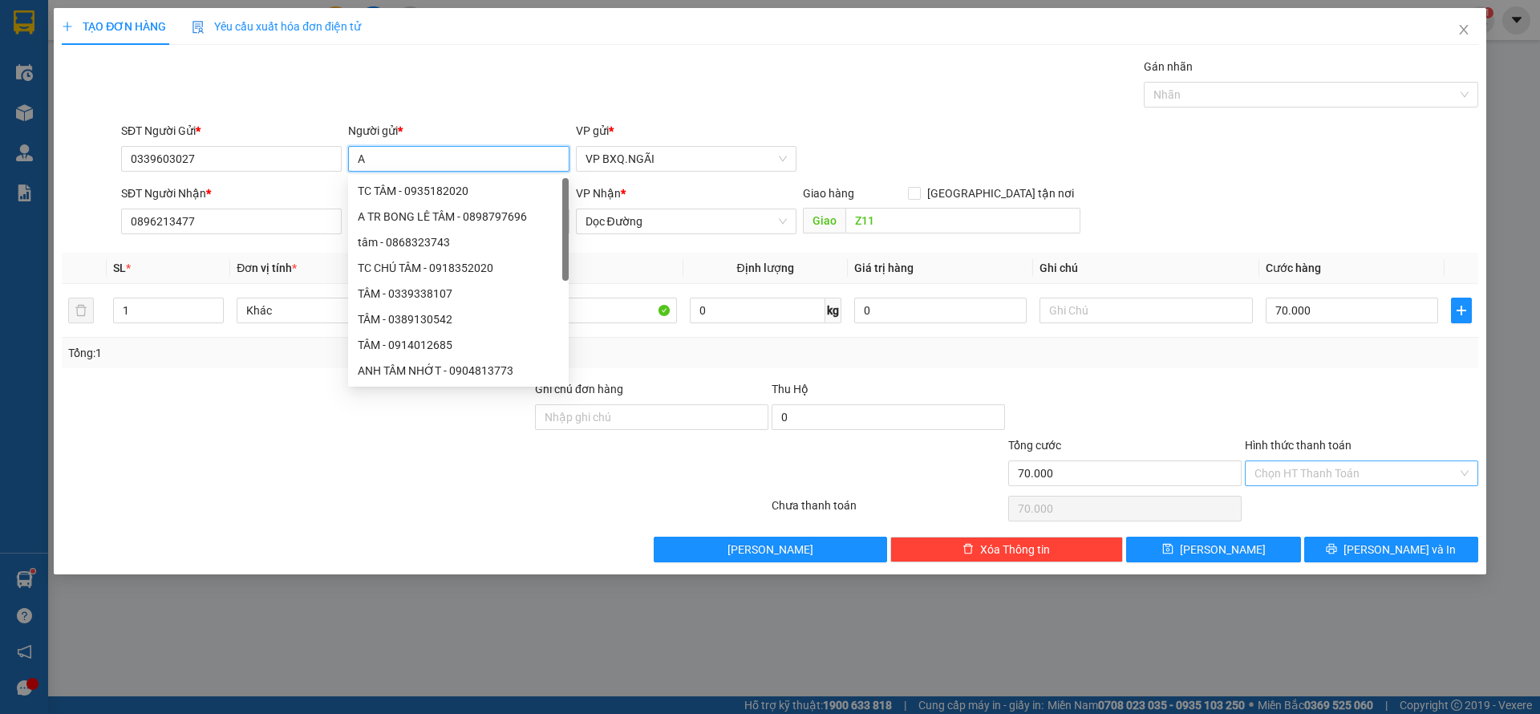
type input "A"
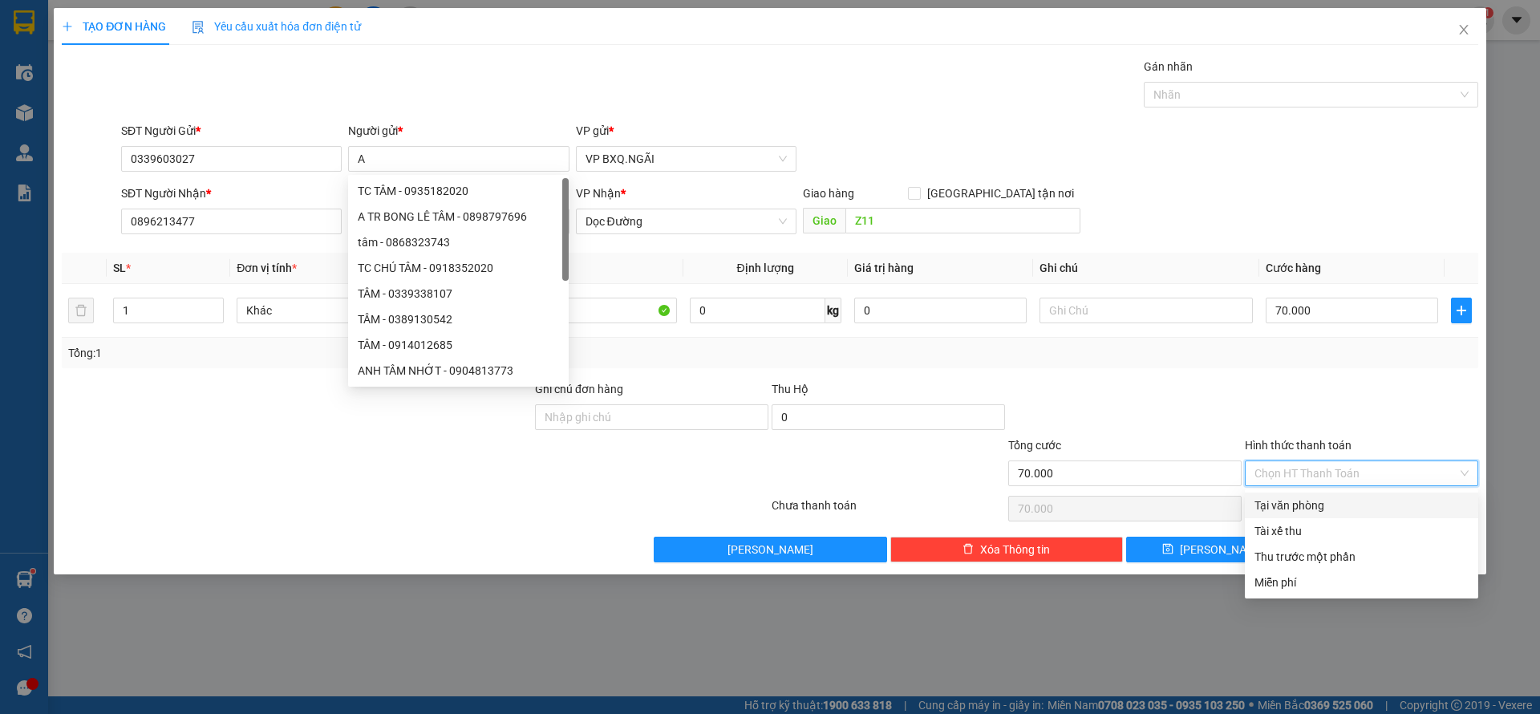
click at [1350, 461] on input "Hình thức thanh toán" at bounding box center [1355, 473] width 203 height 24
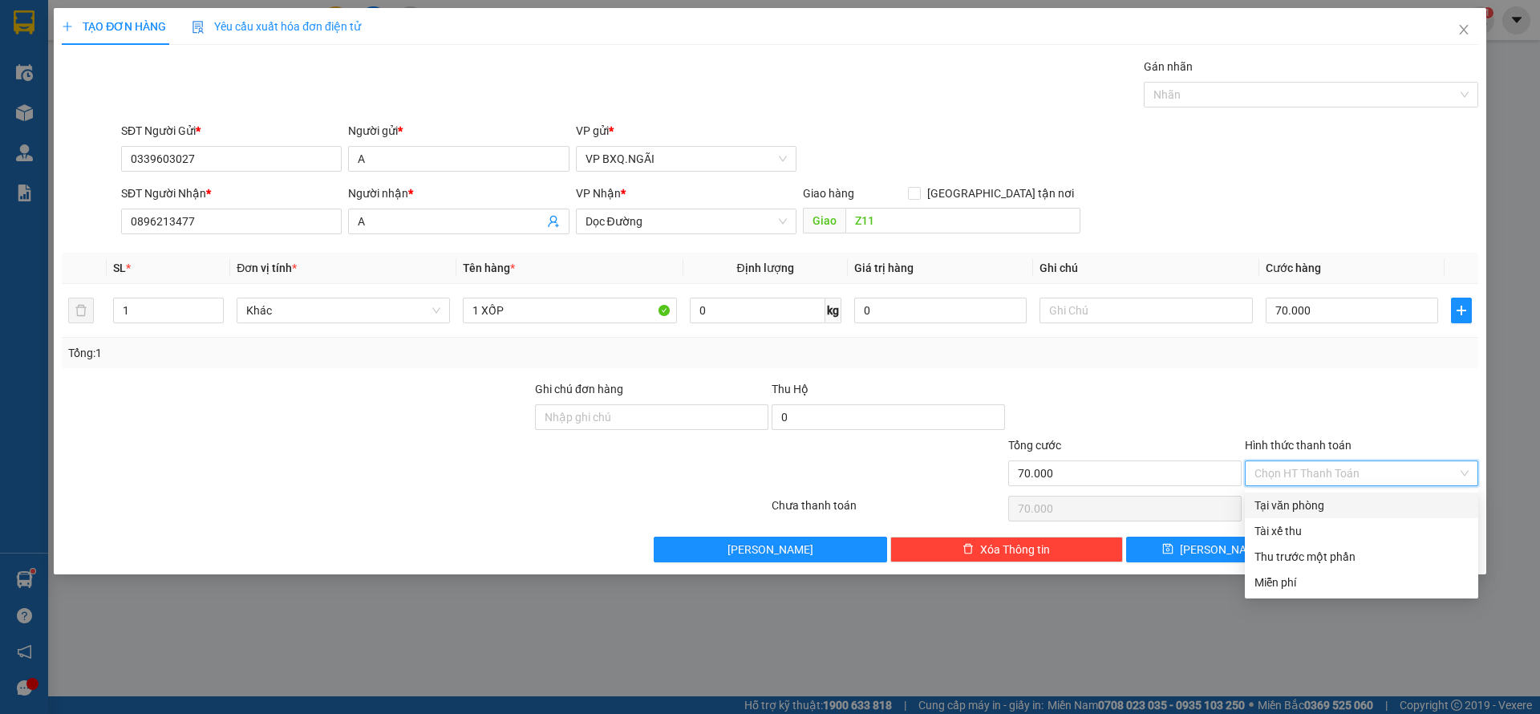
click at [1319, 504] on div "Tại văn phòng" at bounding box center [1361, 505] width 214 height 18
type input "0"
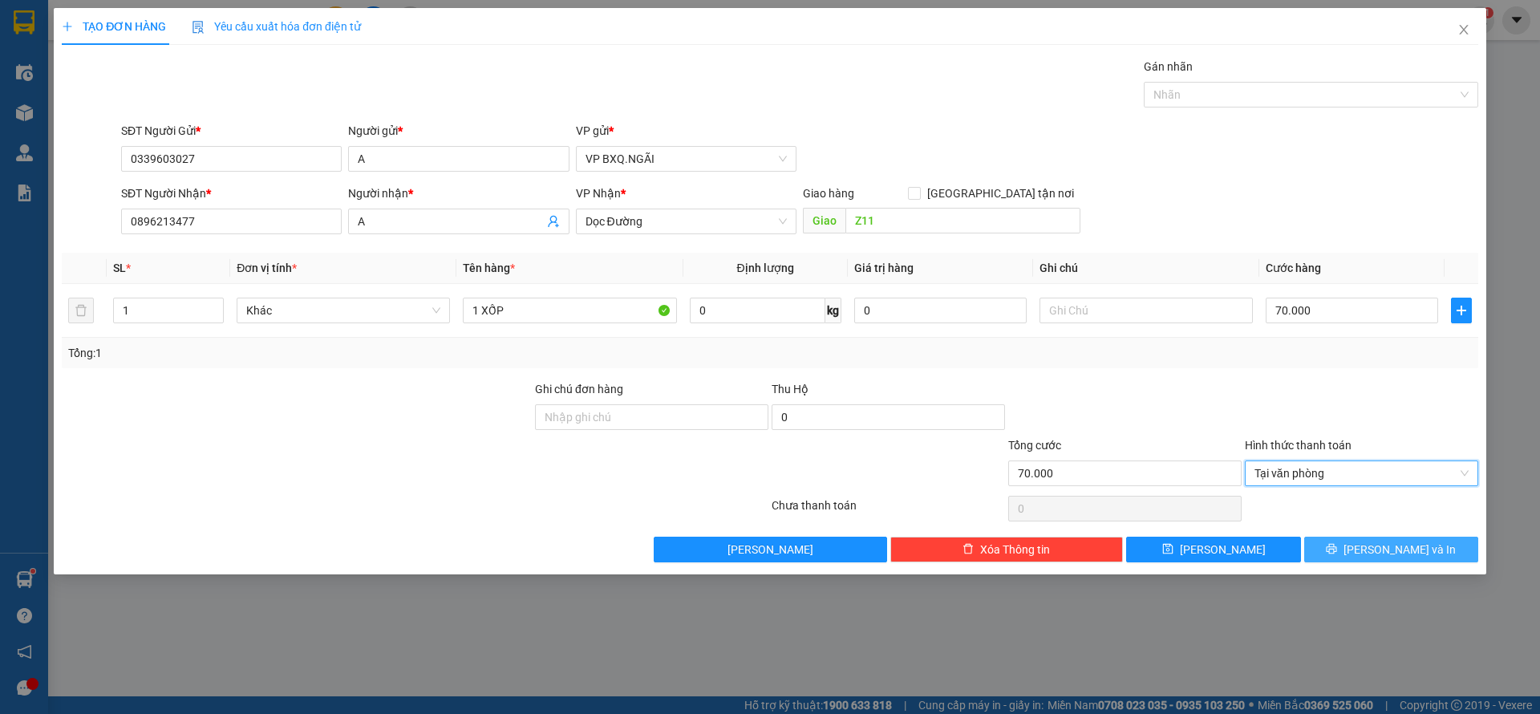
click at [1403, 549] on span "[PERSON_NAME] và In" at bounding box center [1399, 550] width 112 height 18
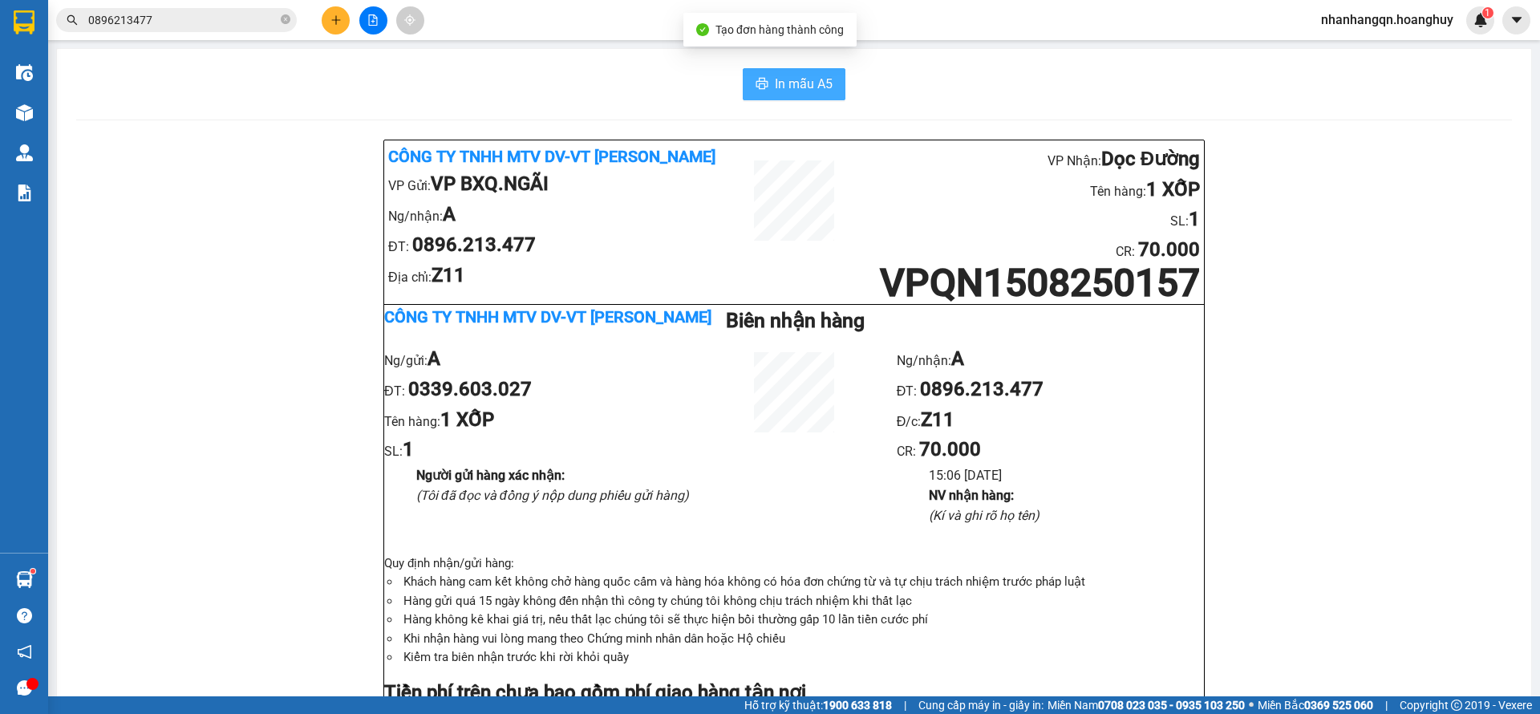
drag, startPoint x: 732, startPoint y: 77, endPoint x: 752, endPoint y: 83, distance: 20.8
click at [742, 79] on div "In mẫu A5" at bounding box center [794, 84] width 1436 height 32
click at [755, 83] on icon "printer" at bounding box center [761, 83] width 13 height 13
click at [159, 26] on input "0896213477" at bounding box center [182, 20] width 189 height 18
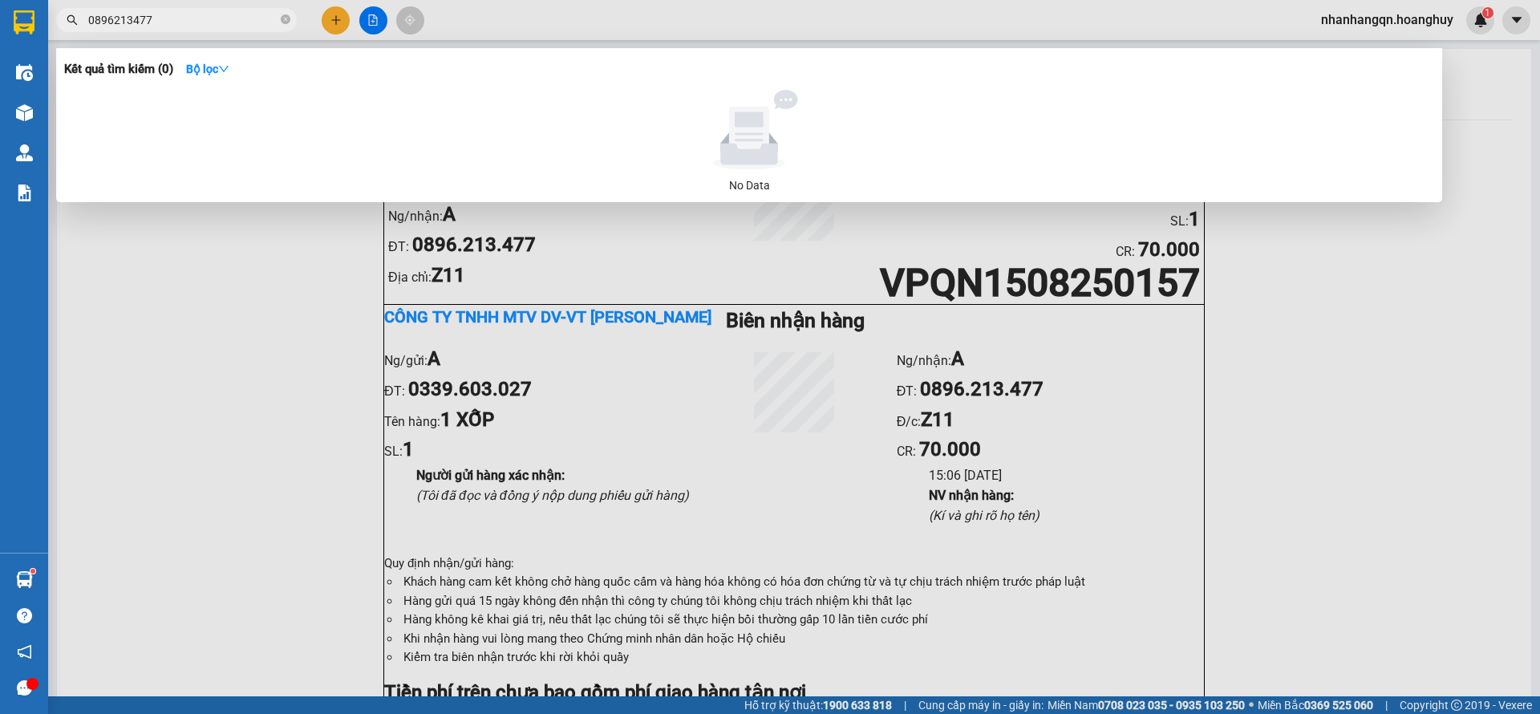
click at [158, 26] on input "0896213477" at bounding box center [182, 20] width 189 height 18
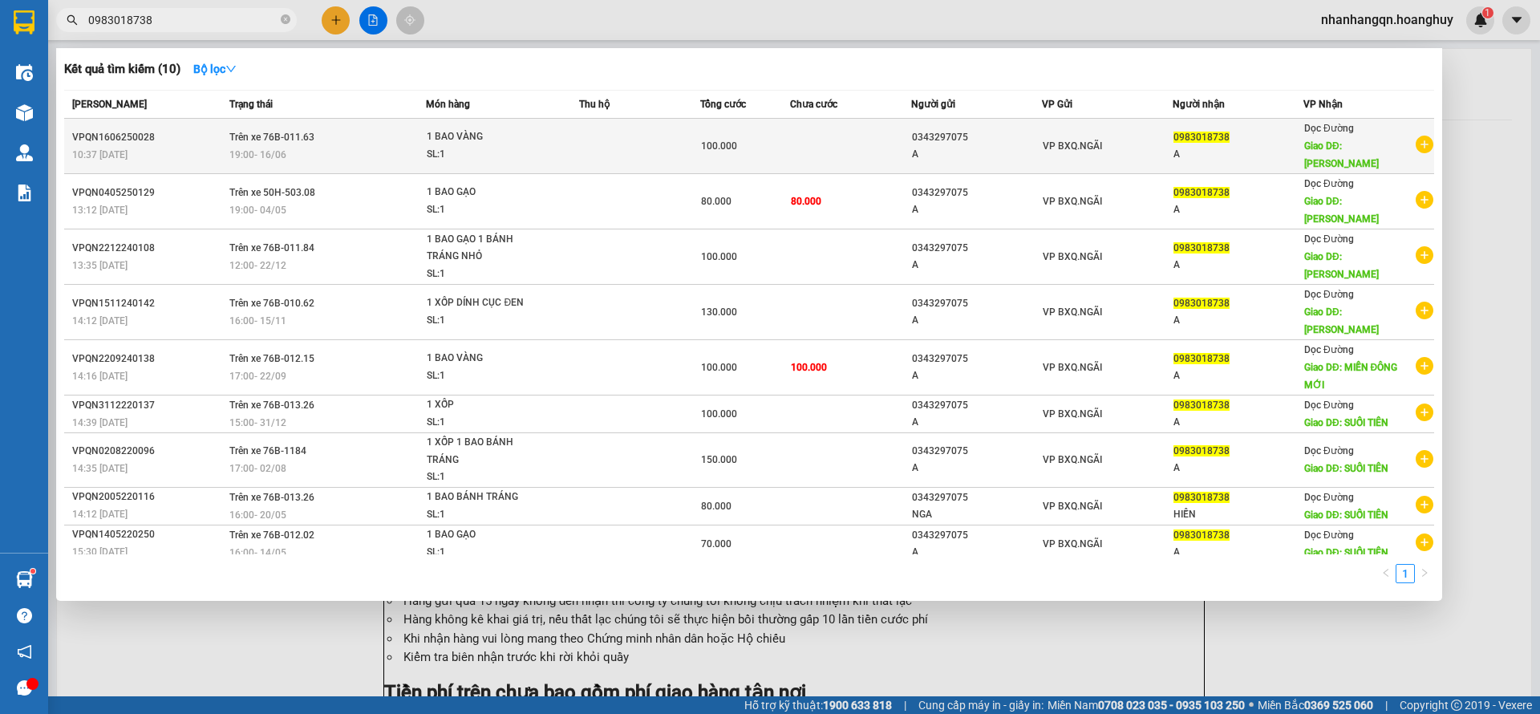
type input "0983018738"
click at [1141, 137] on div "VP BXQ.NGÃI" at bounding box center [1107, 146] width 129 height 18
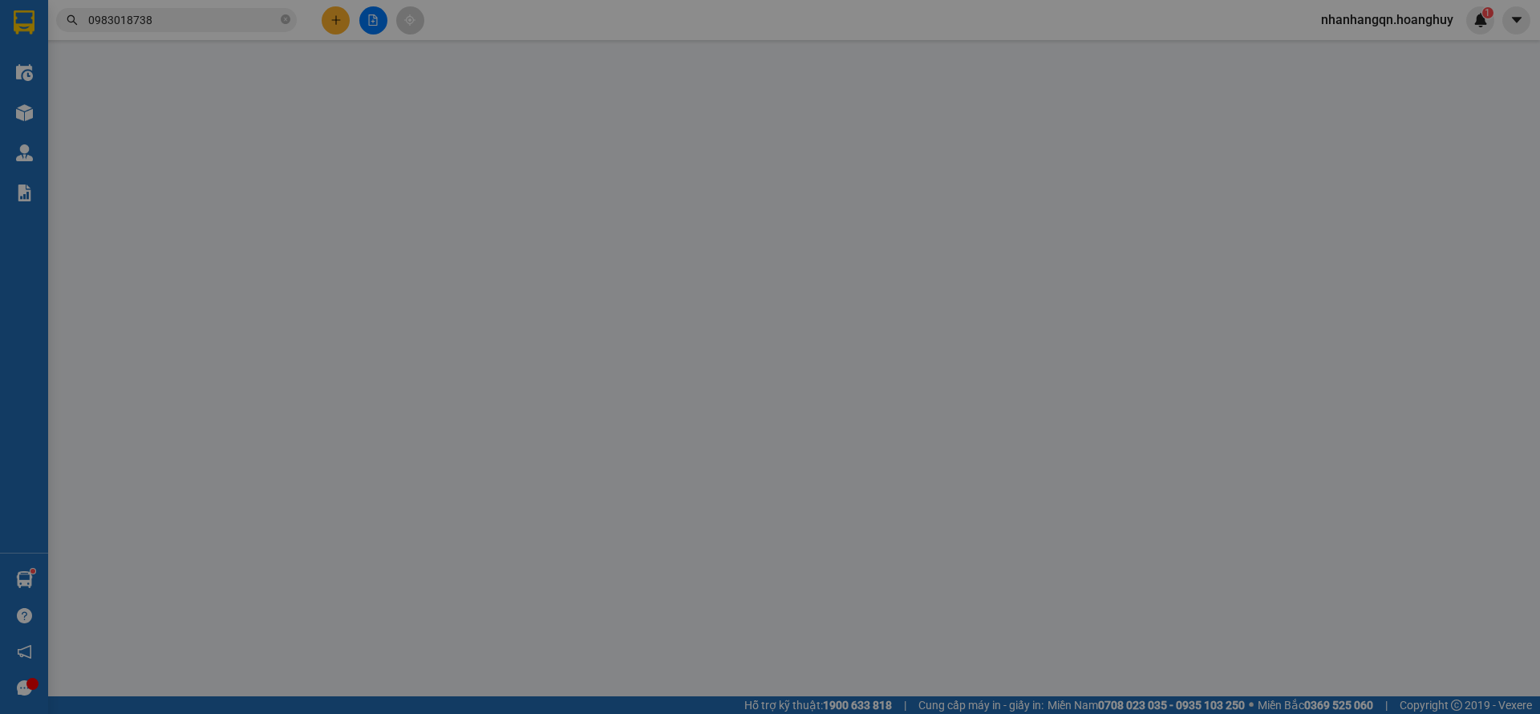
type input "0343297075"
type input "A"
type input "0983018738"
type input "A"
type input "NÔNG LÂM"
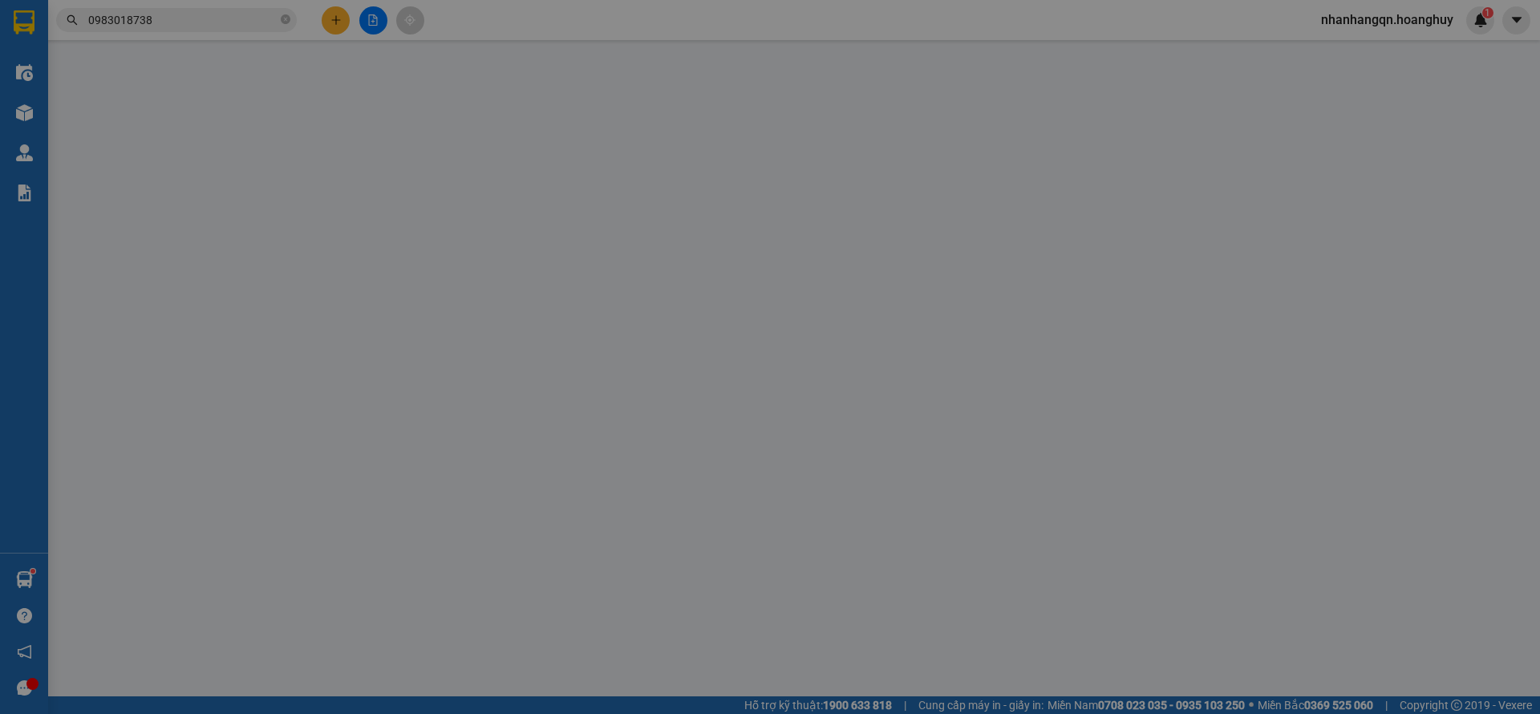
type input "100.000"
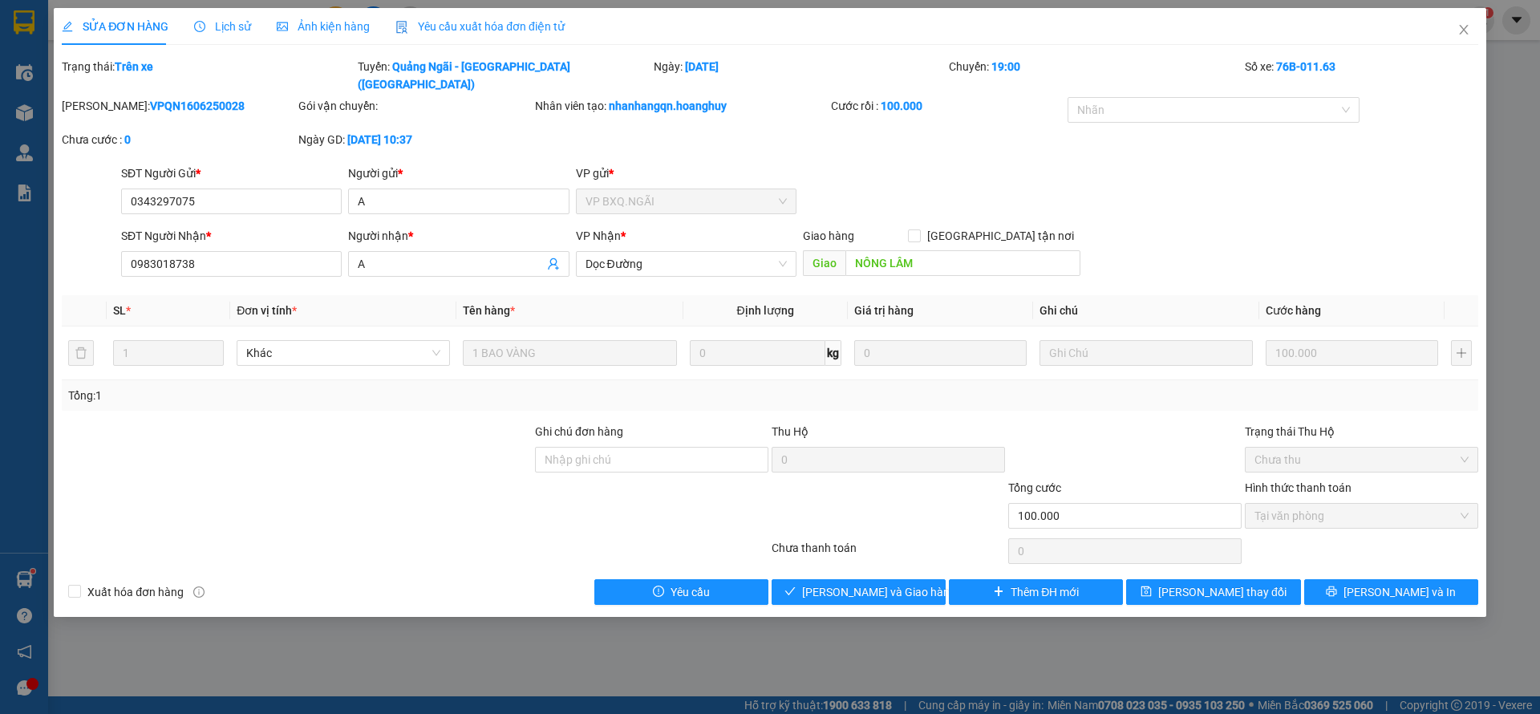
click at [1022, 589] on div "SỬA ĐƠN HÀNG Lịch sử Ảnh kiện hàng Yêu cầu xuất hóa đơn điện tử Total Paid Fee …" at bounding box center [770, 312] width 1432 height 609
click at [1022, 583] on span "Thêm ĐH mới" at bounding box center [1045, 592] width 68 height 18
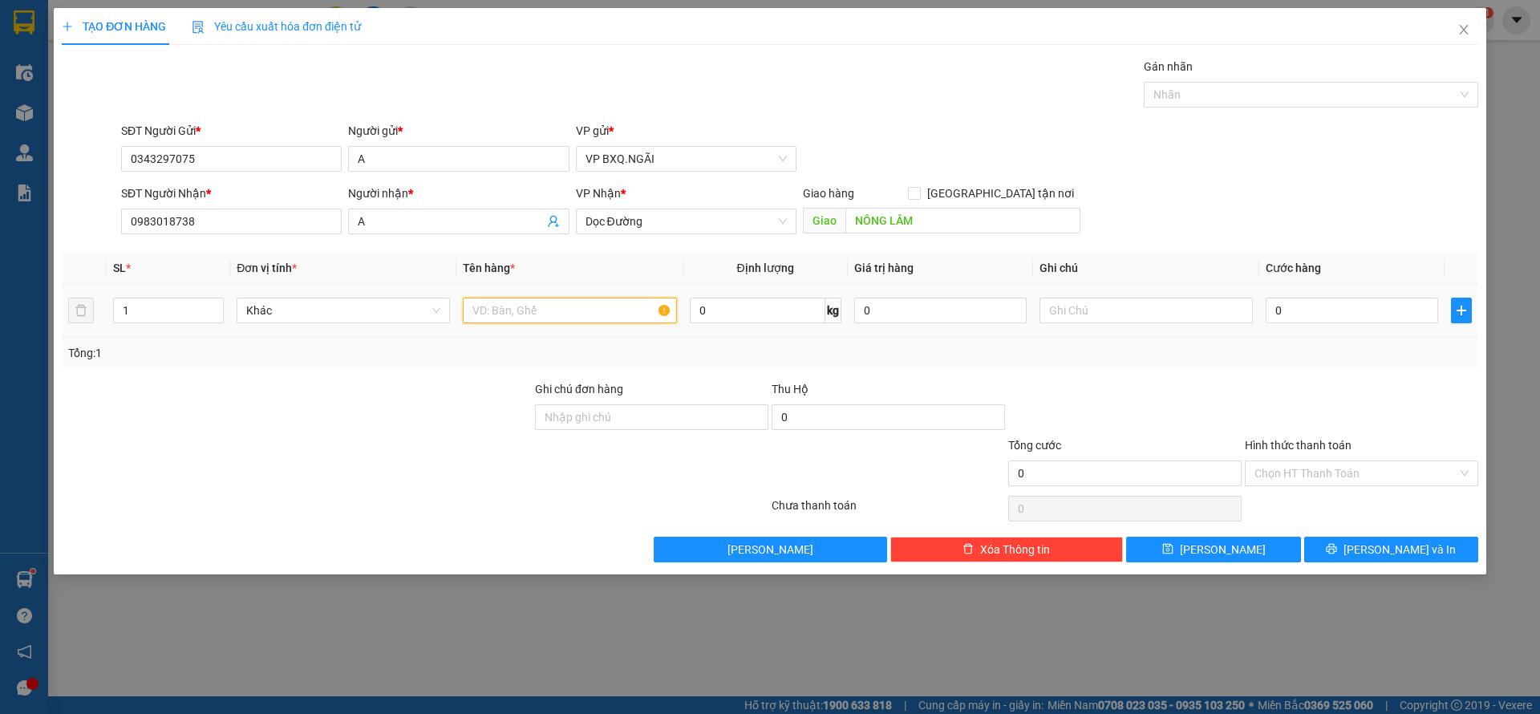
click at [508, 310] on input "text" at bounding box center [569, 311] width 213 height 26
type input "1 BAO GỌA"
type input "1"
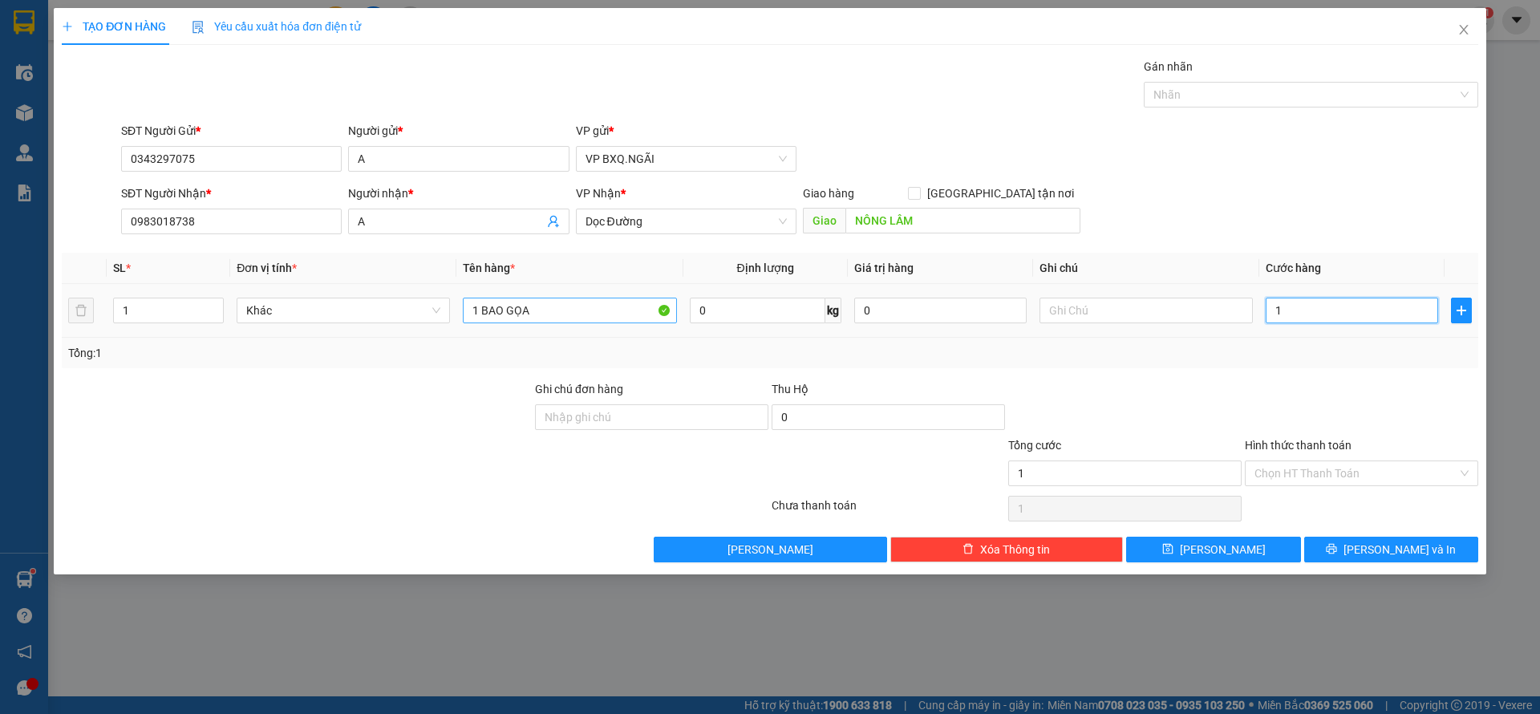
type input "10"
type input "100"
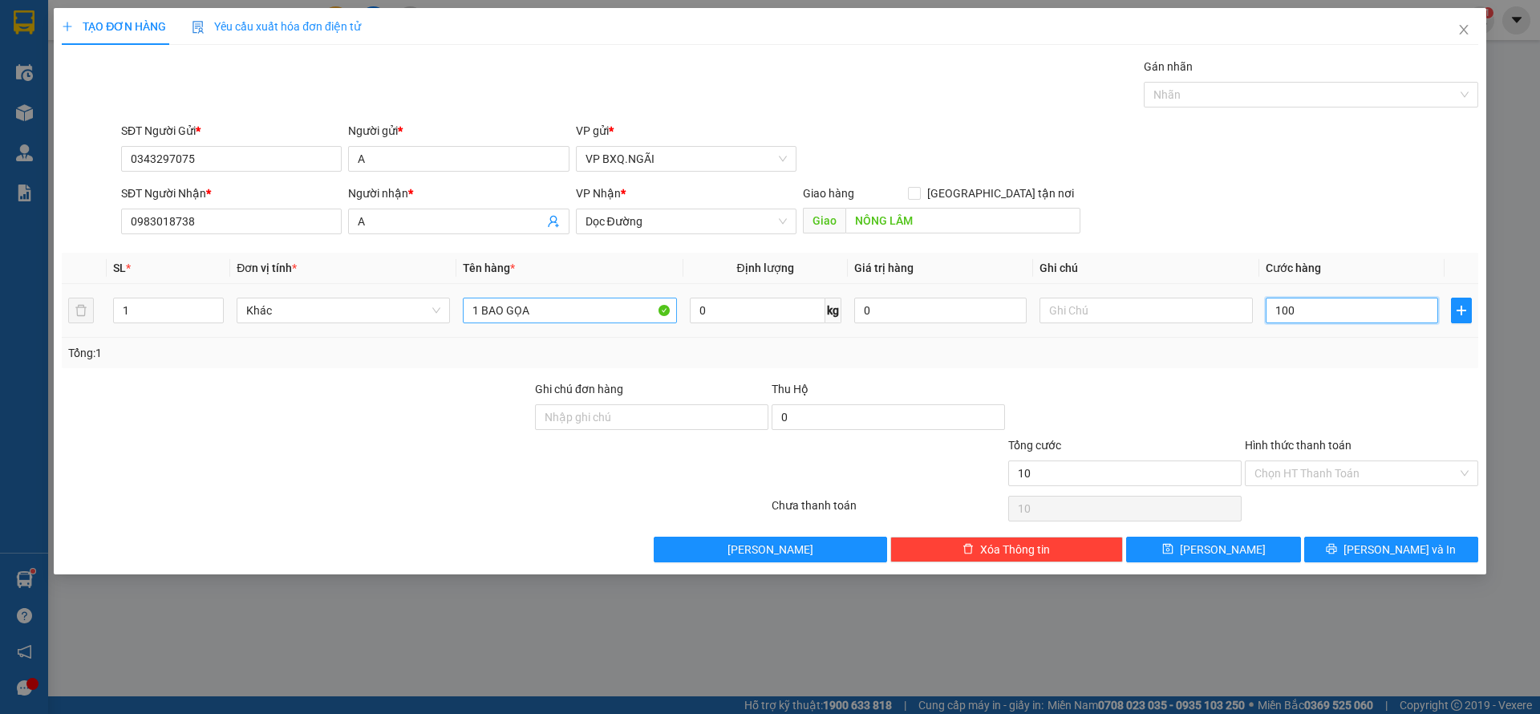
type input "100"
type input "1.000"
type input "10.000"
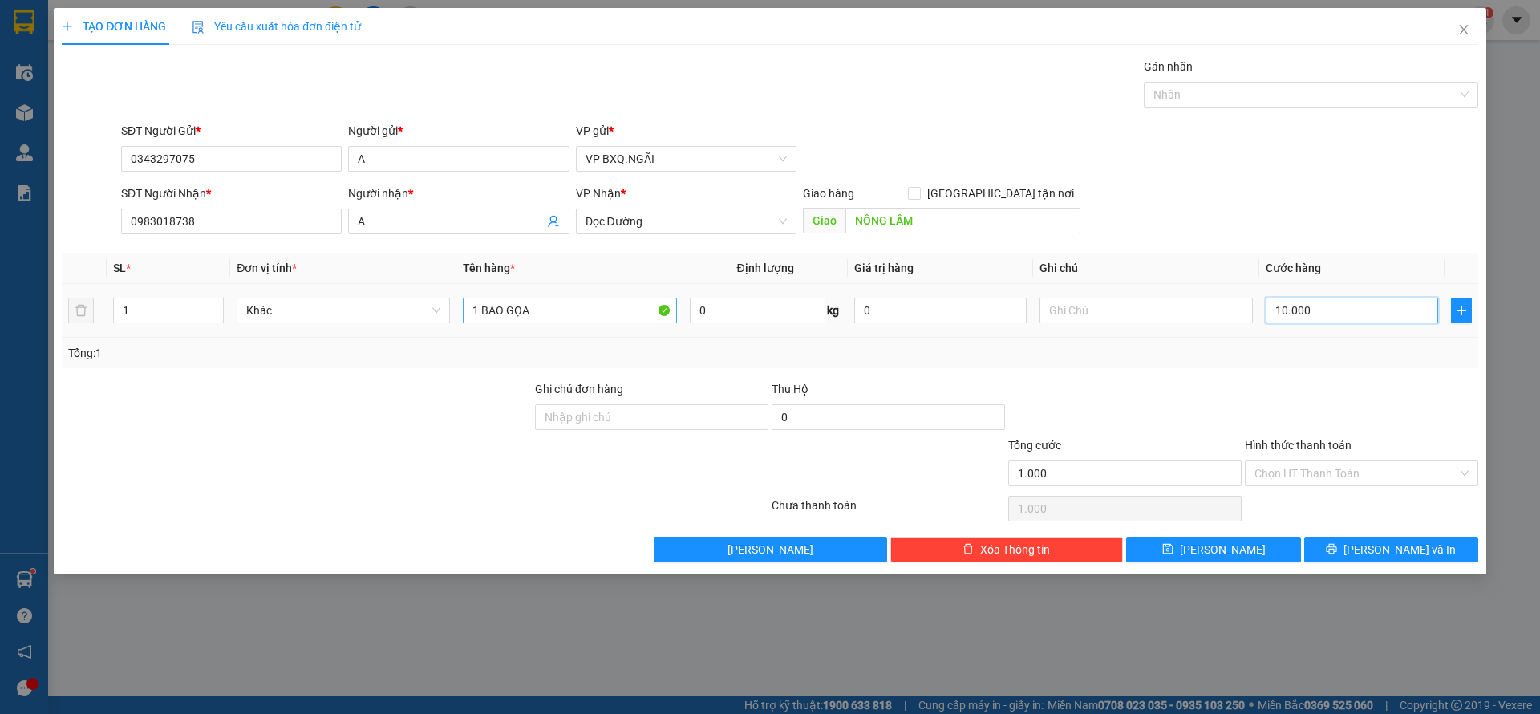
type input "10.000"
type input "100.000"
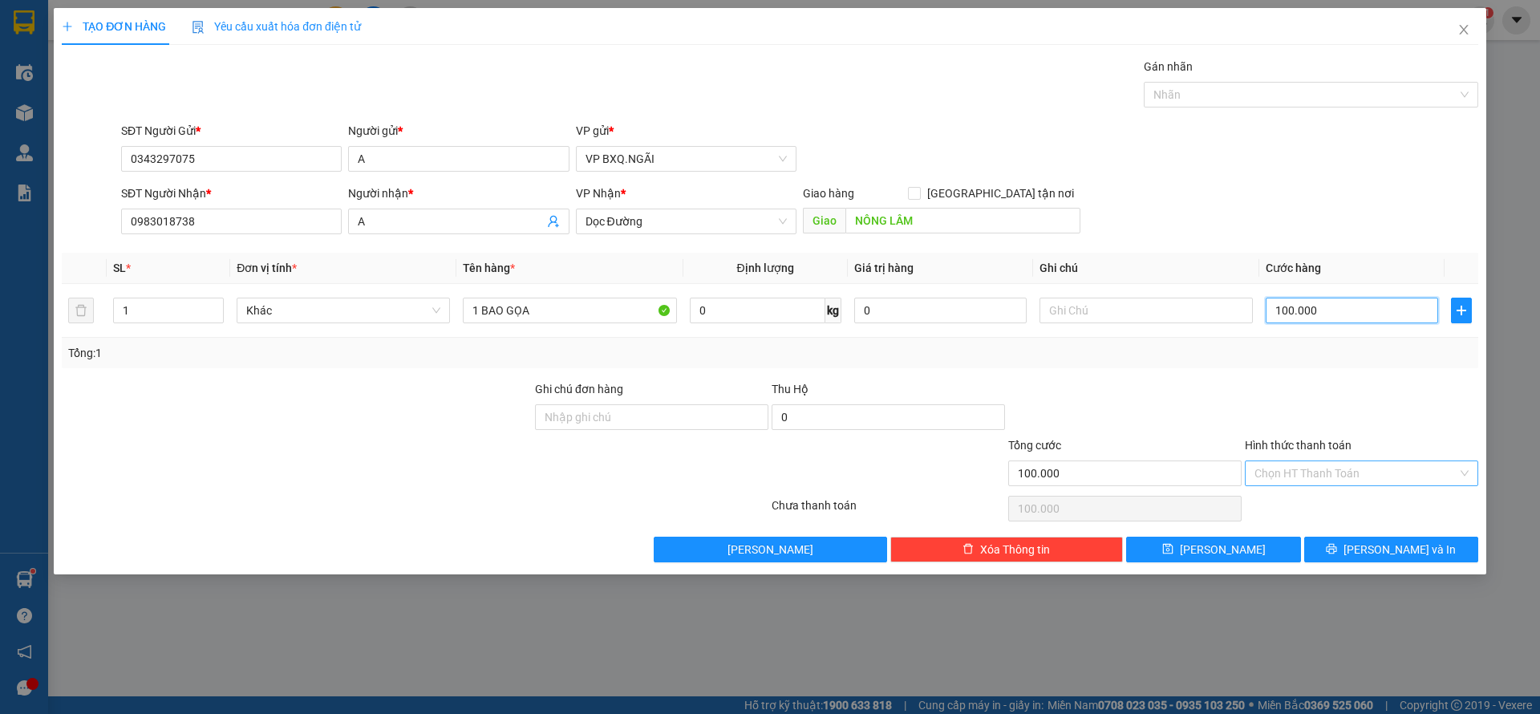
type input "100.000"
click at [1370, 470] on input "Hình thức thanh toán" at bounding box center [1355, 473] width 203 height 24
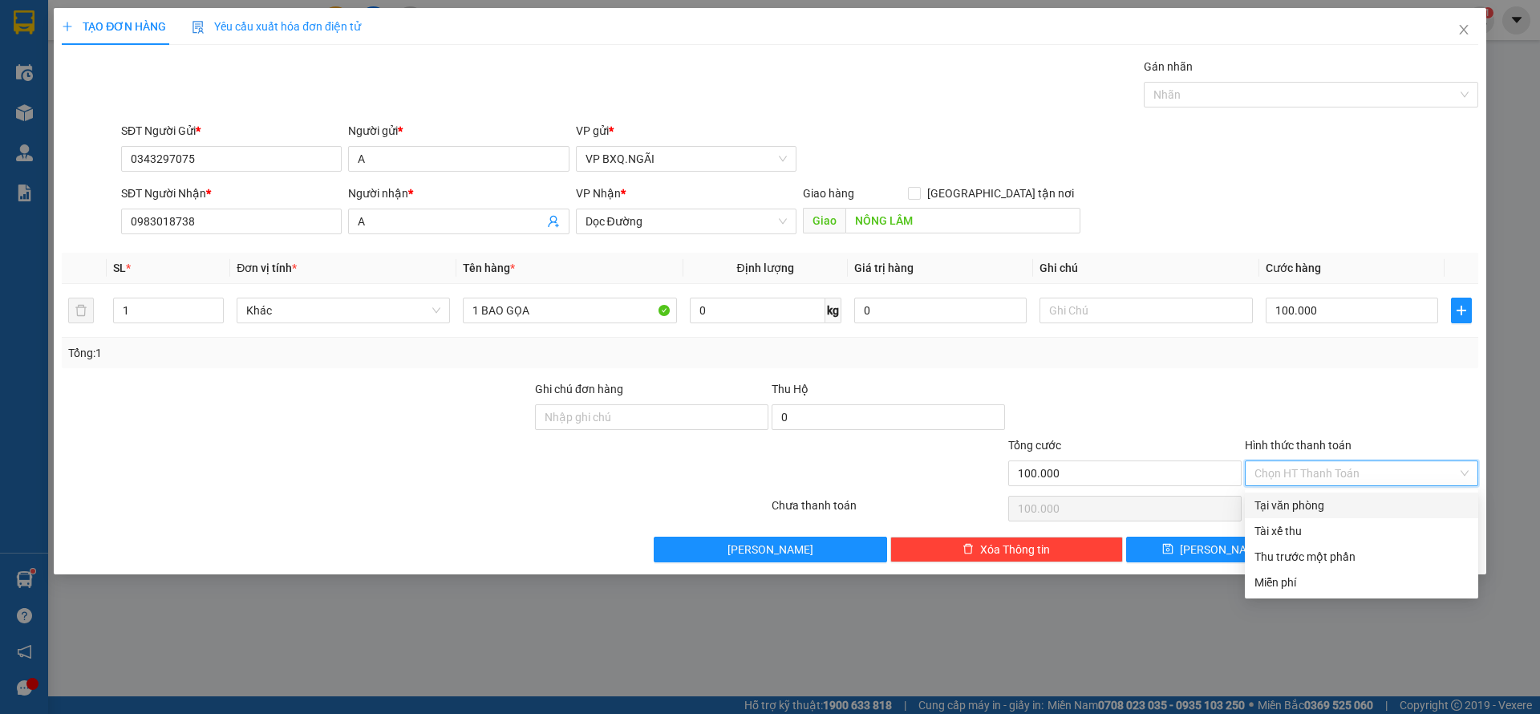
click at [1333, 500] on div "Tại văn phòng" at bounding box center [1361, 505] width 214 height 18
type input "0"
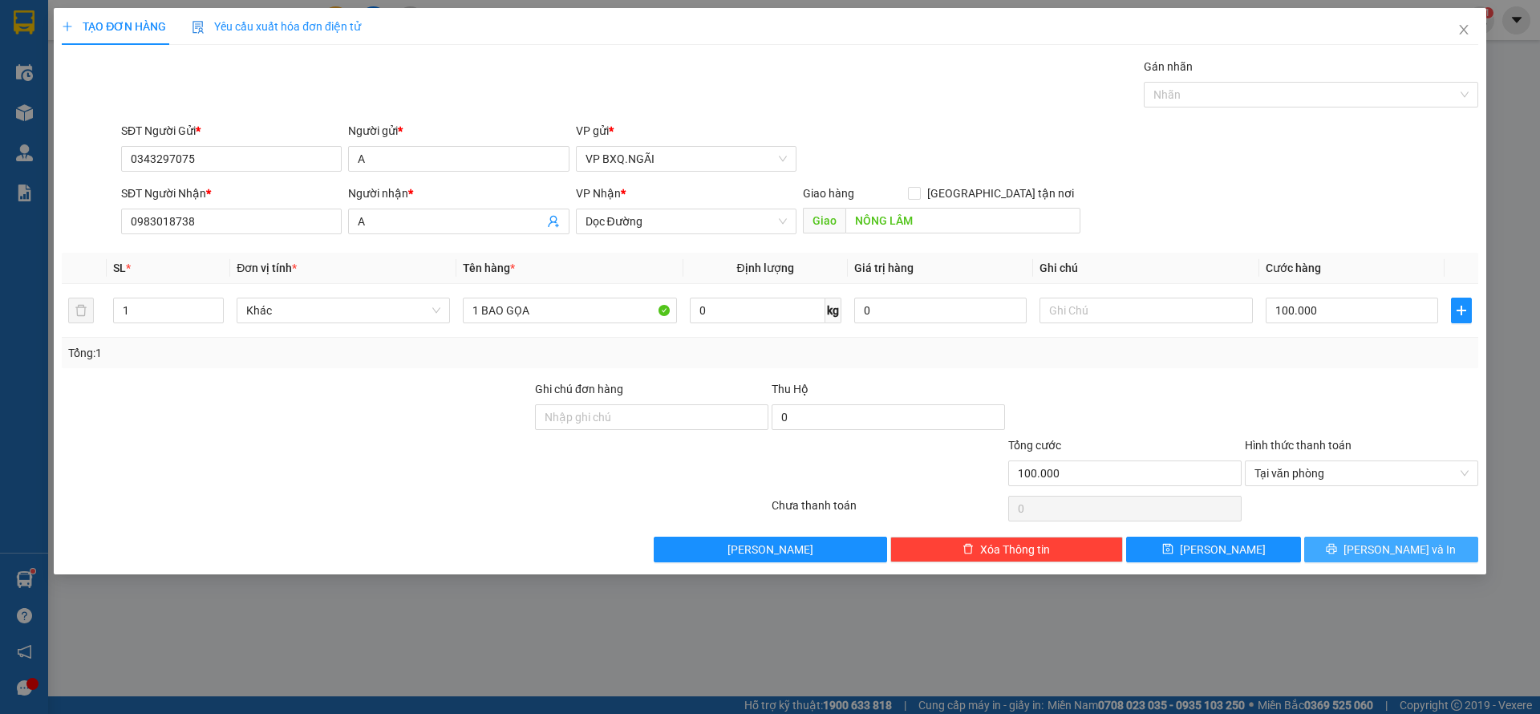
click at [1352, 547] on button "[PERSON_NAME] và In" at bounding box center [1391, 550] width 174 height 26
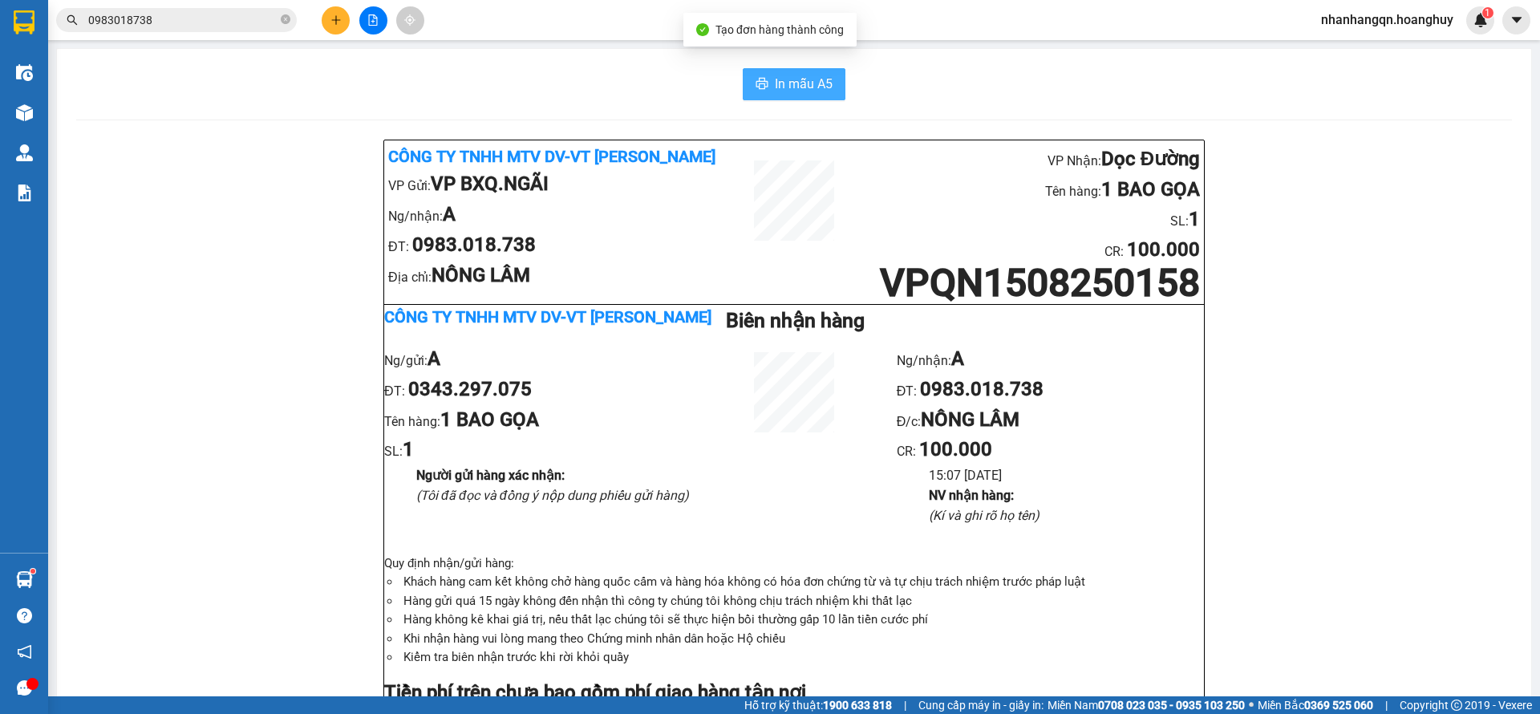
click at [778, 80] on span "In mẫu A5" at bounding box center [804, 84] width 58 height 20
click at [196, 19] on input "0983018738" at bounding box center [182, 20] width 189 height 18
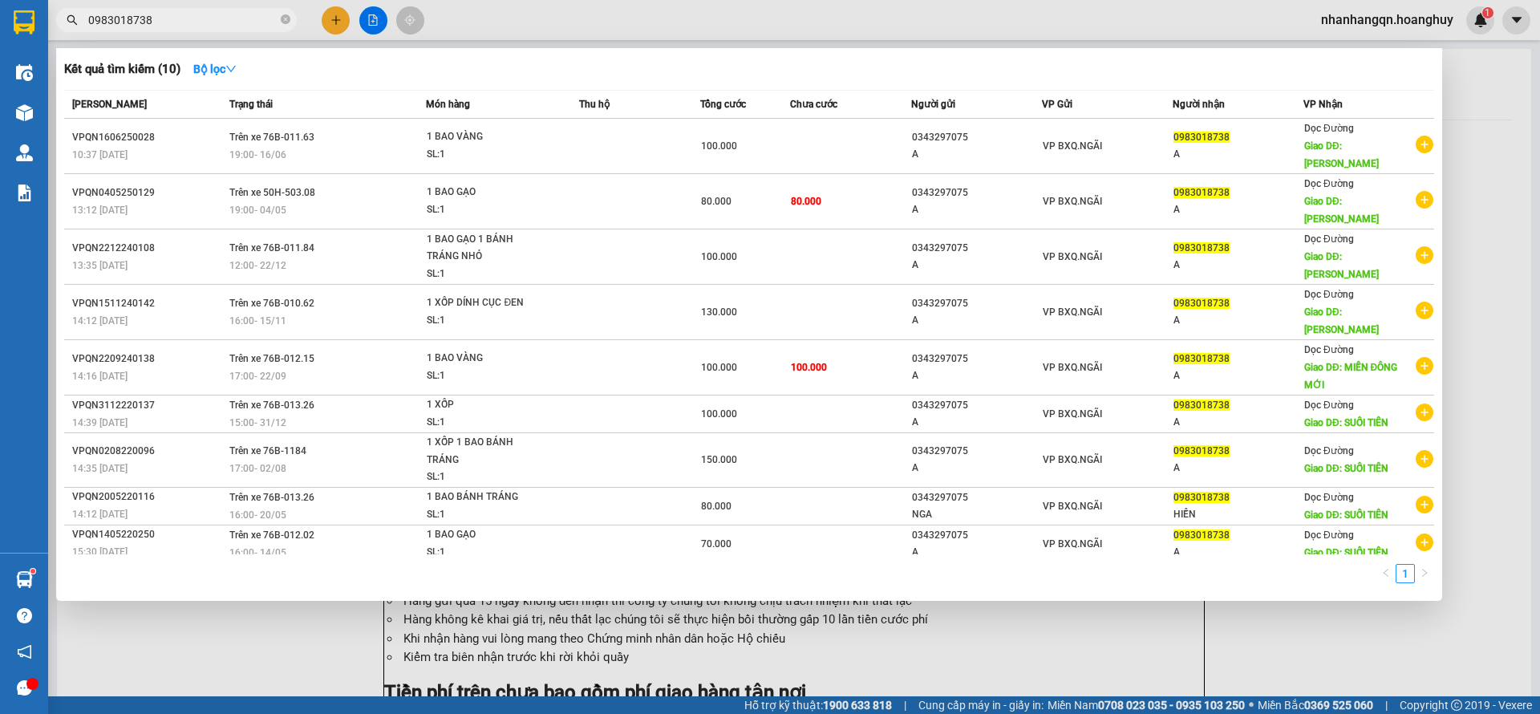
click at [196, 19] on input "0983018738" at bounding box center [182, 20] width 189 height 18
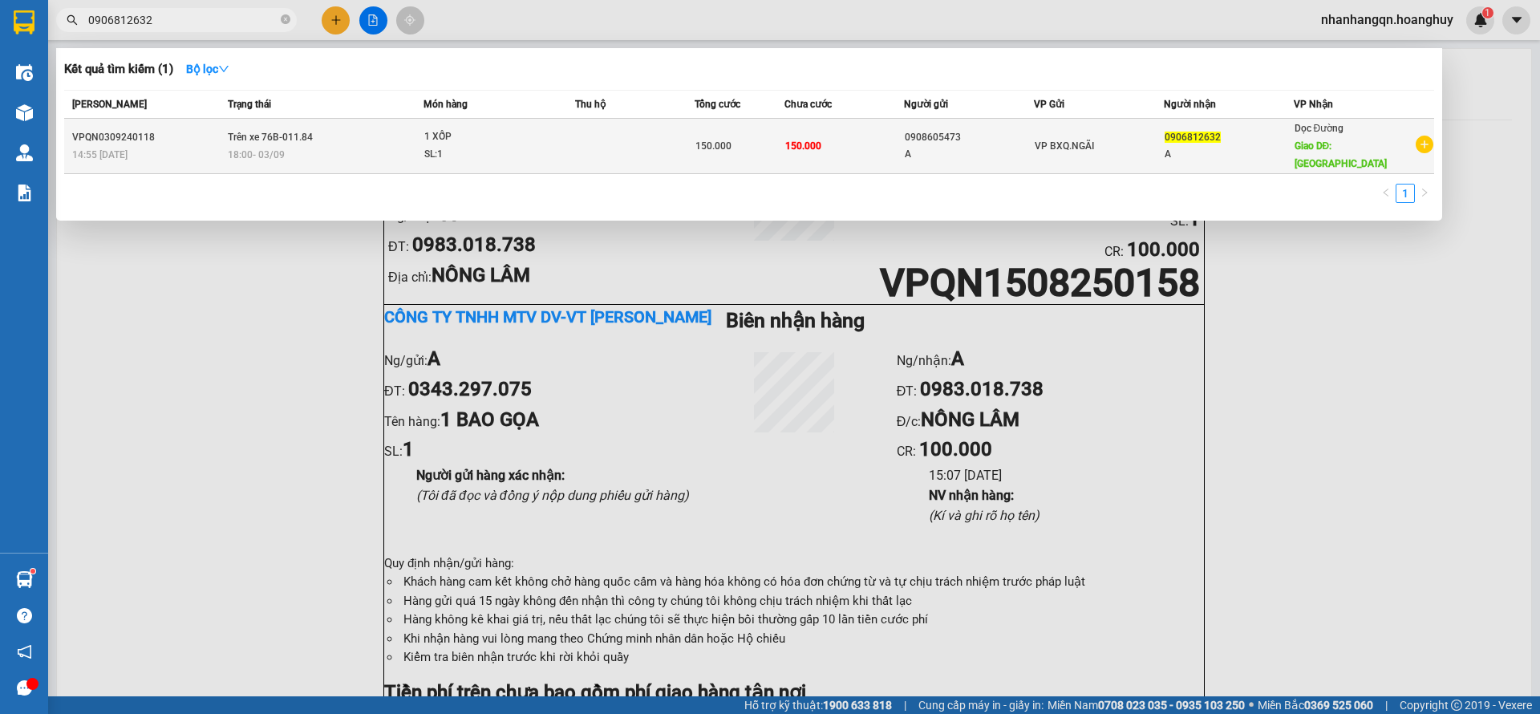
type input "0906812632"
click at [930, 136] on td "0908605473 A" at bounding box center [969, 146] width 130 height 55
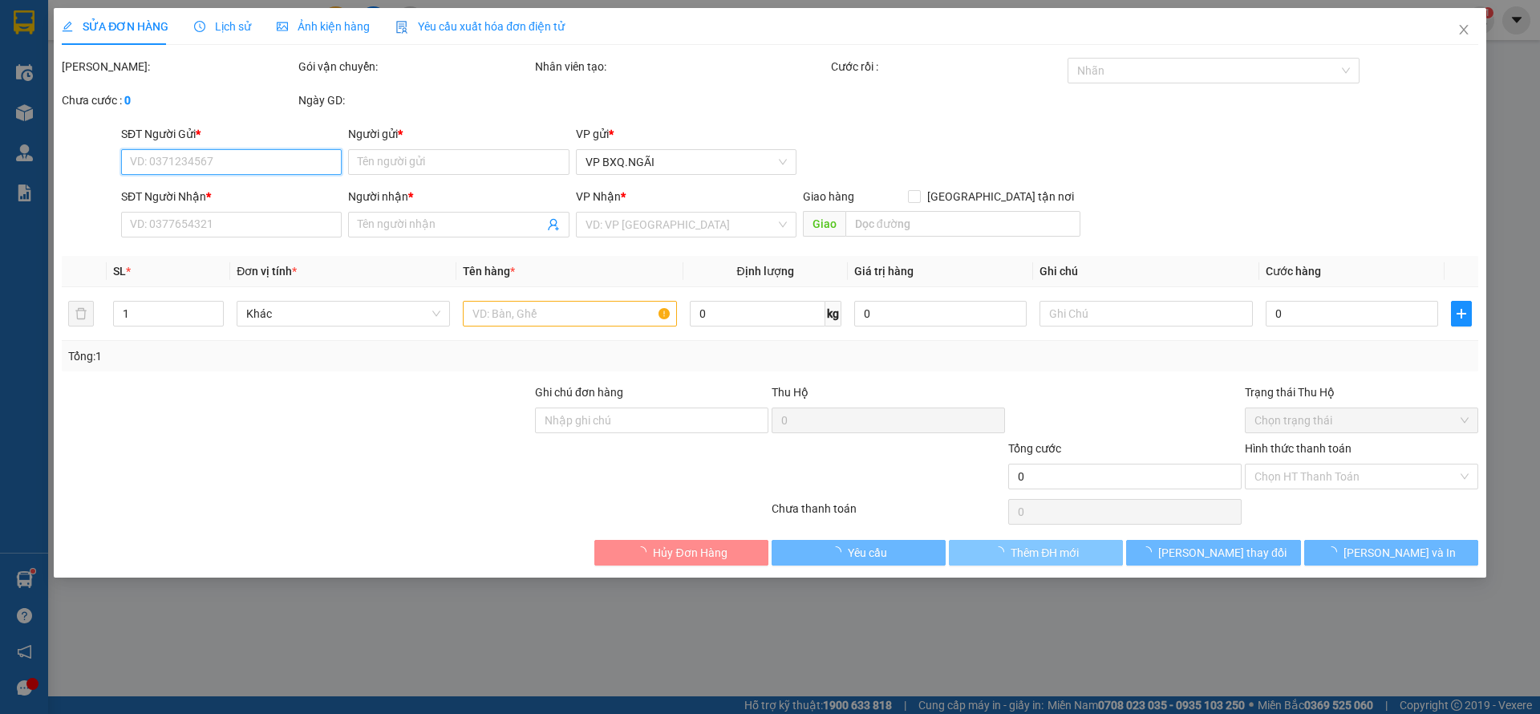
type input "0908605473"
type input "A"
type input "0906812632"
type input "A"
type input "VĨNH LỘC"
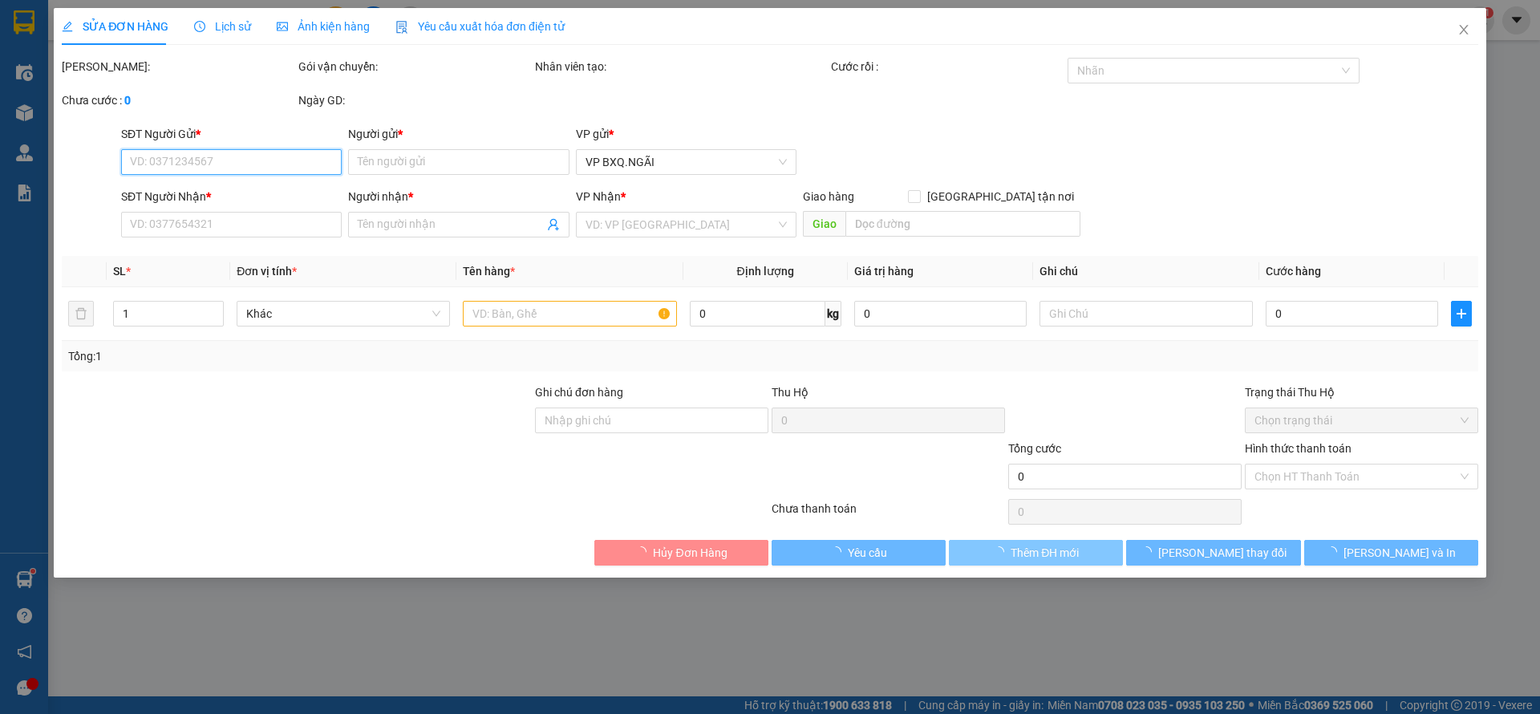
type input "150.000"
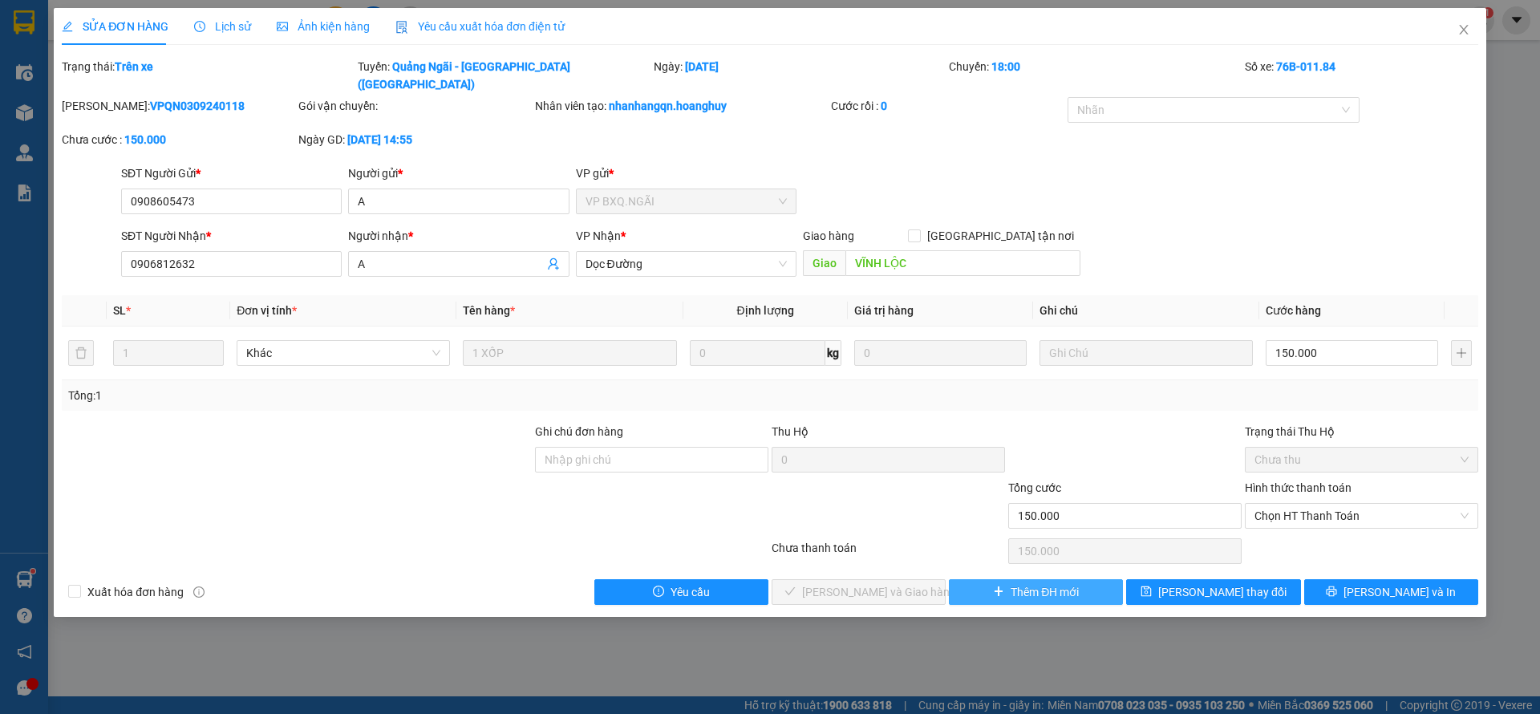
click at [1035, 583] on span "Thêm ĐH mới" at bounding box center [1045, 592] width 68 height 18
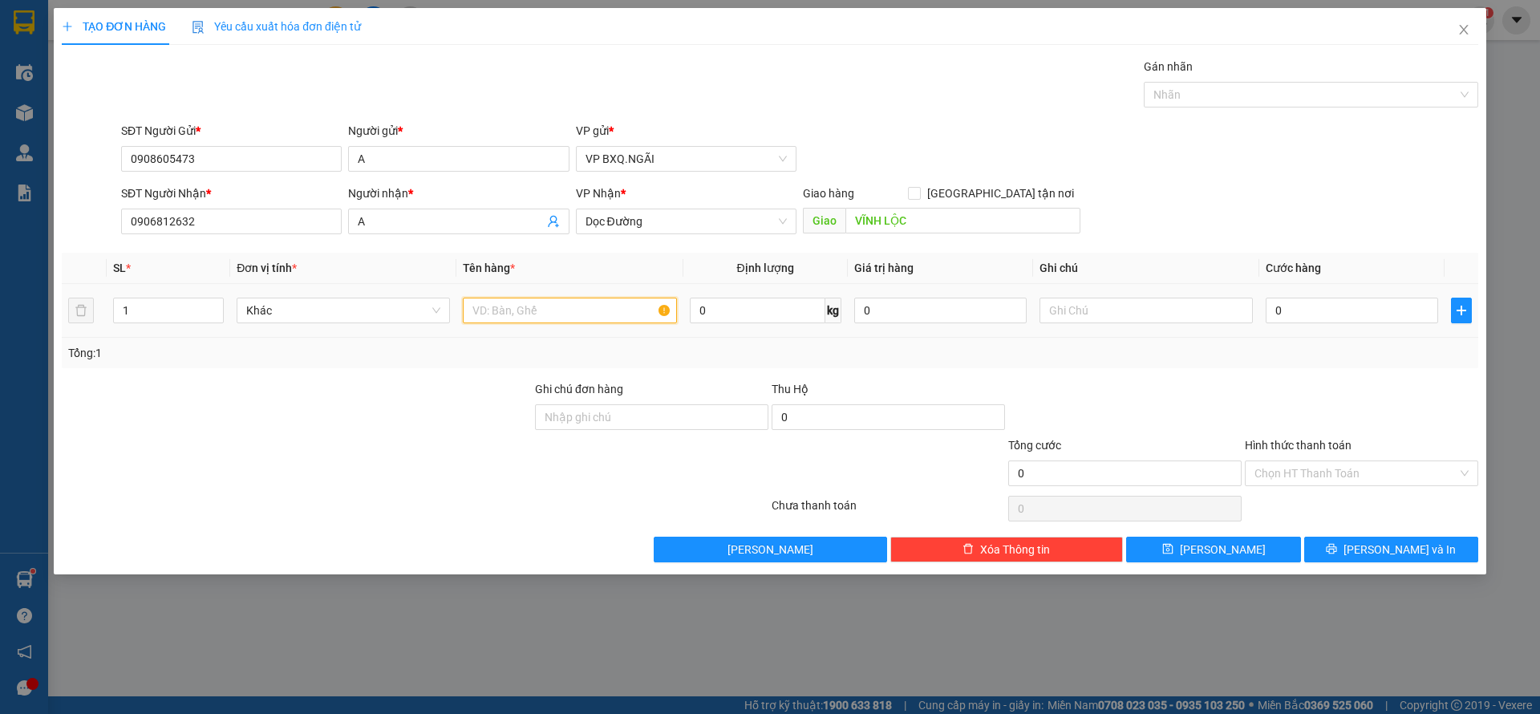
click at [502, 308] on input "text" at bounding box center [569, 311] width 213 height 26
type input "1 XỐP"
type input "1"
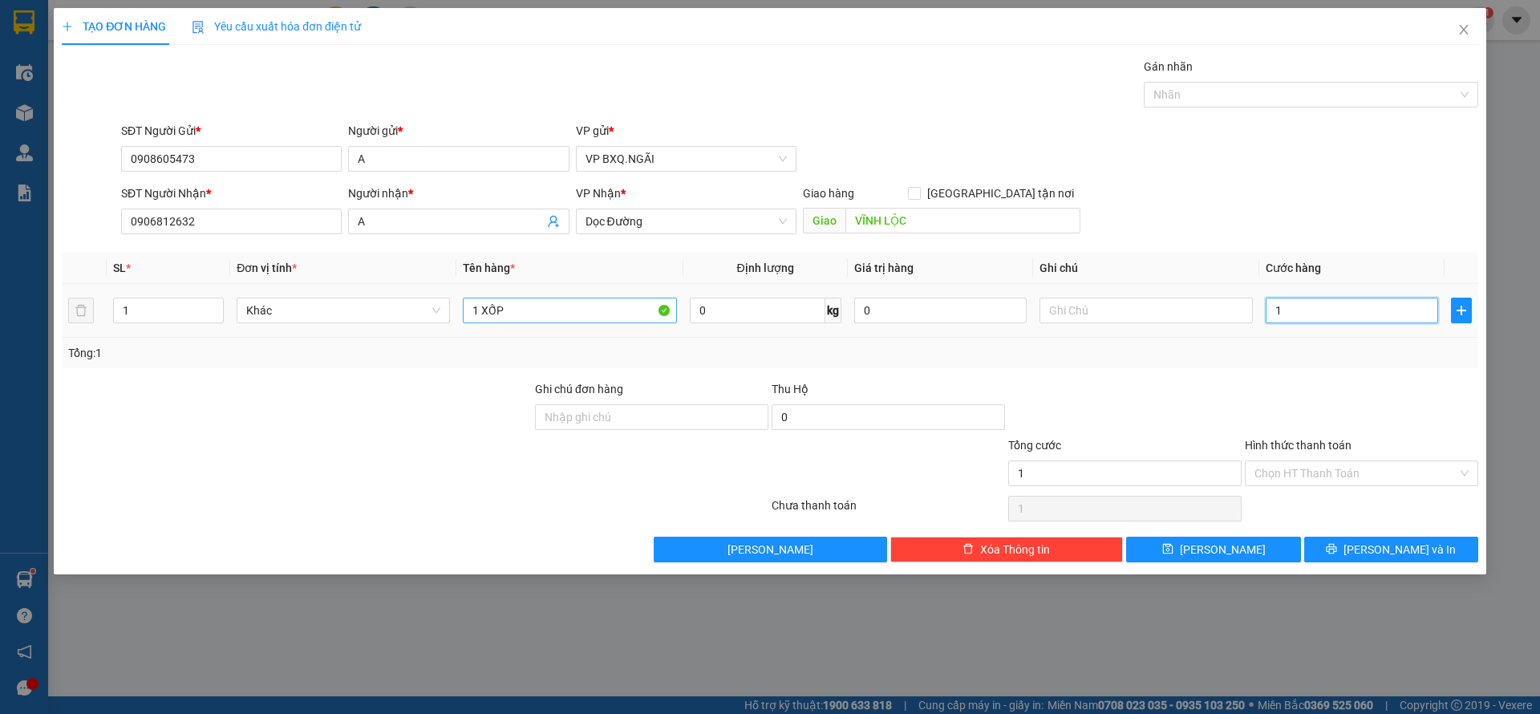
type input "15"
type input "150"
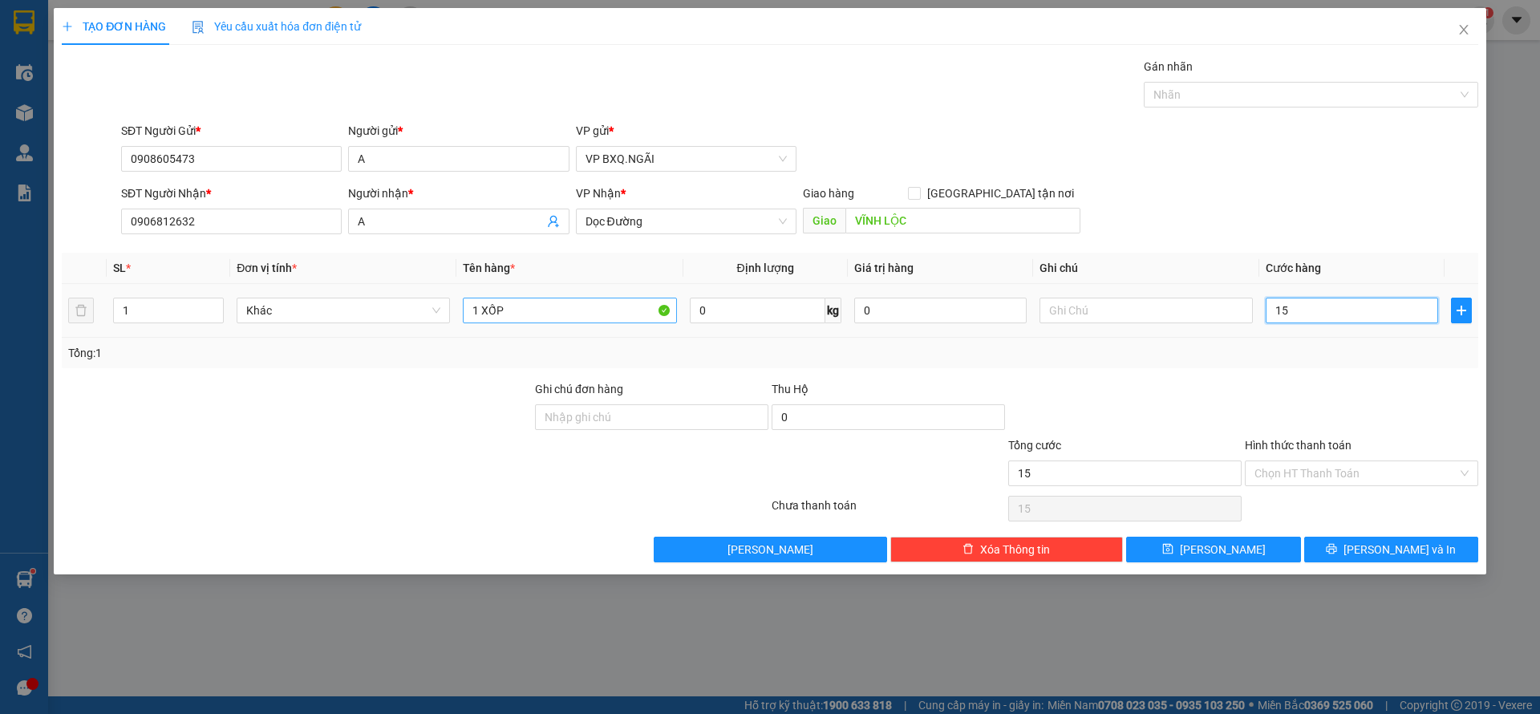
type input "150"
type input "1.500"
type input "15.000"
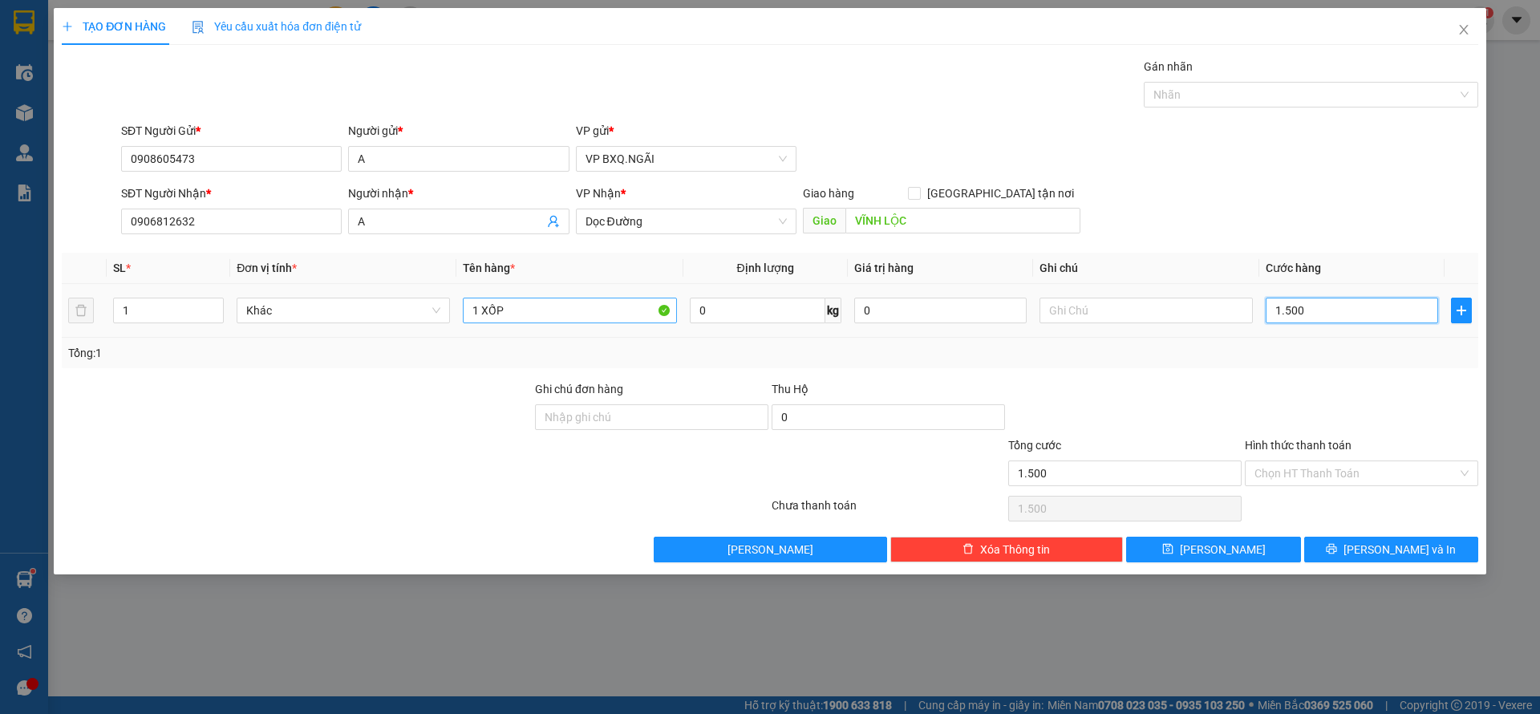
type input "15.000"
type input "150.000"
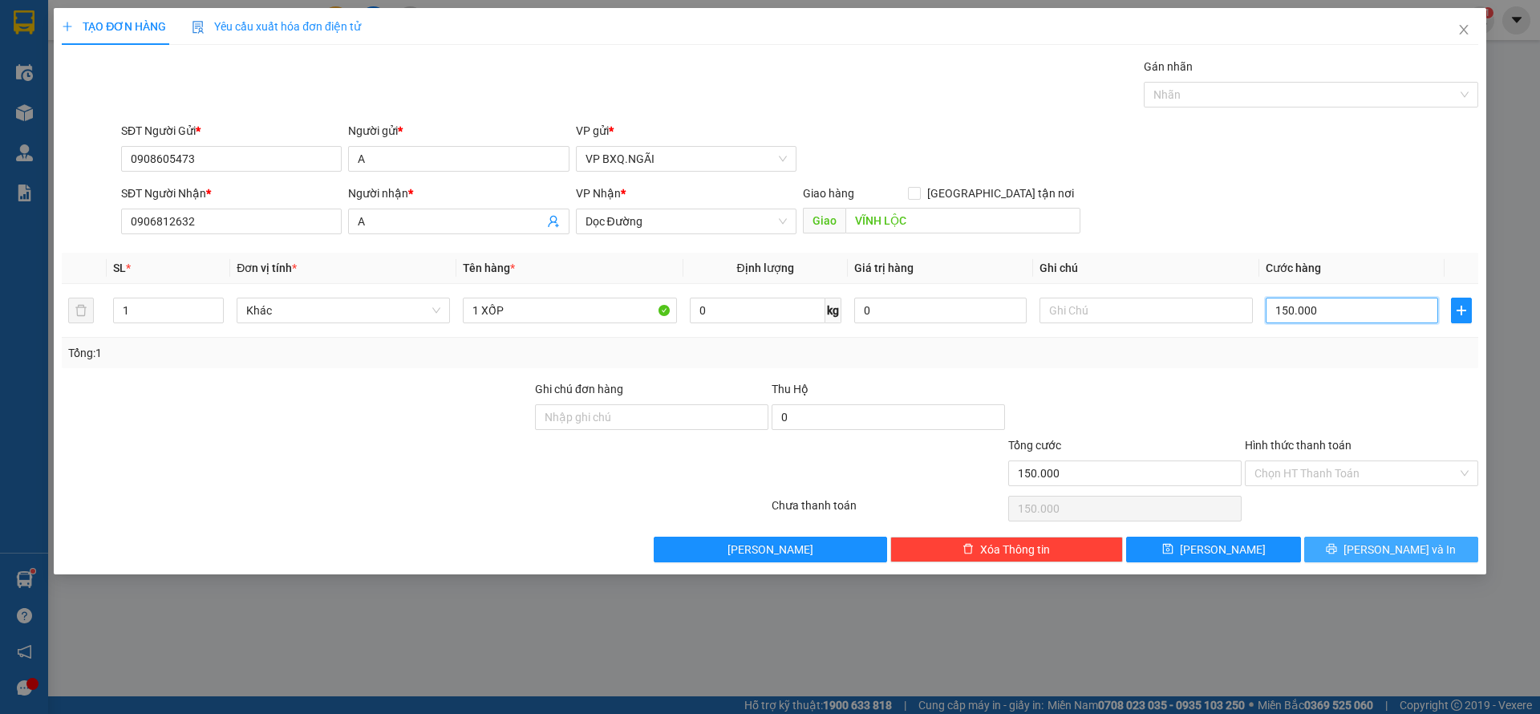
type input "150.000"
click at [1319, 556] on button "[PERSON_NAME] và In" at bounding box center [1391, 550] width 174 height 26
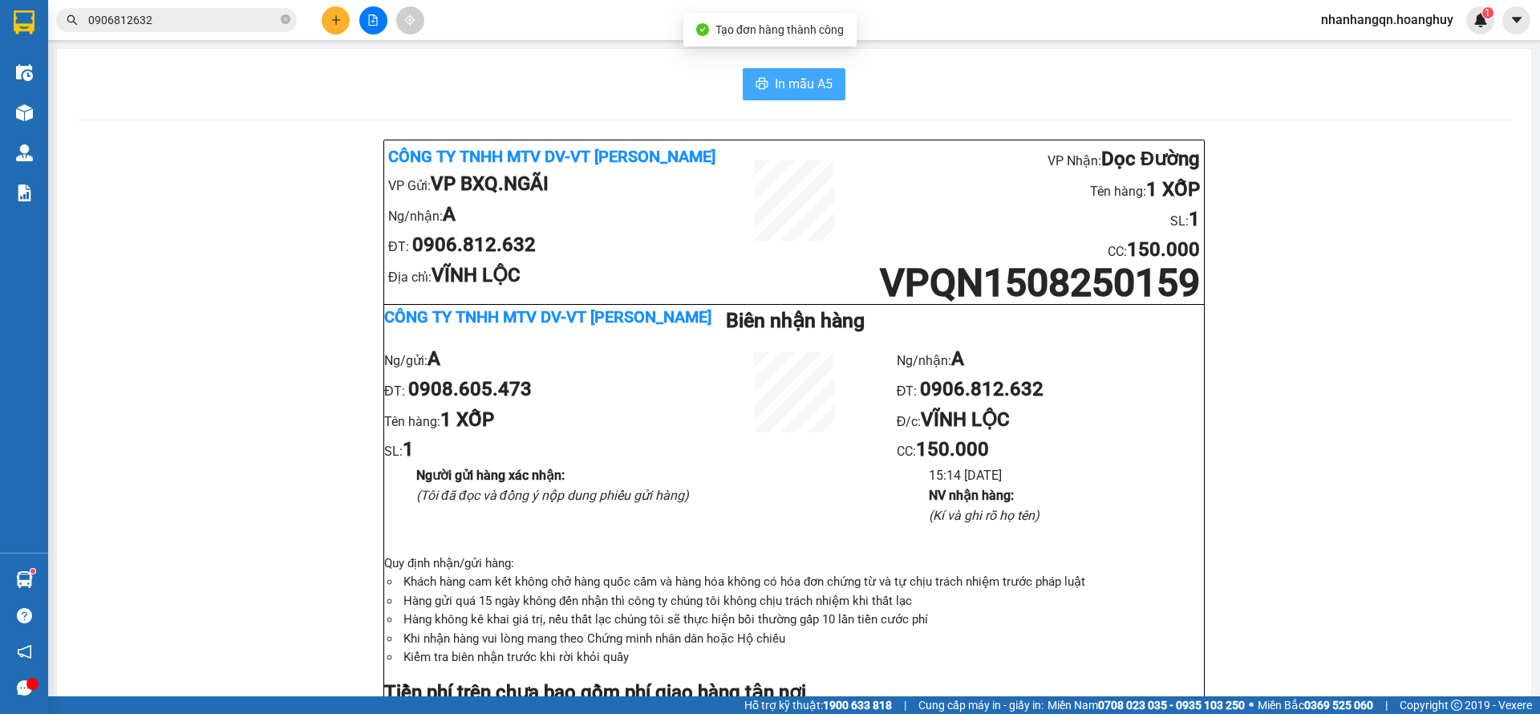
click at [784, 78] on span "In mẫu A5" at bounding box center [804, 84] width 58 height 20
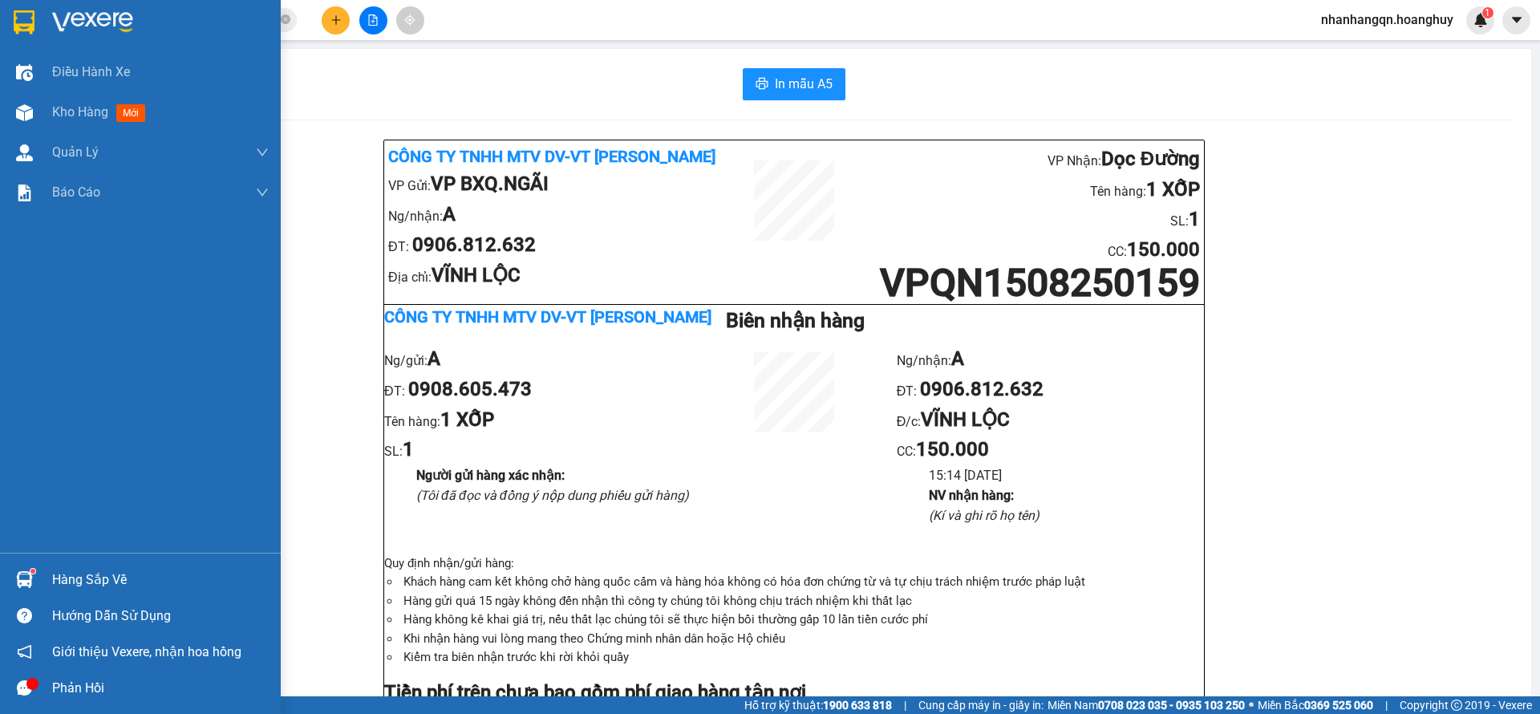
click at [18, 5] on div at bounding box center [140, 26] width 281 height 52
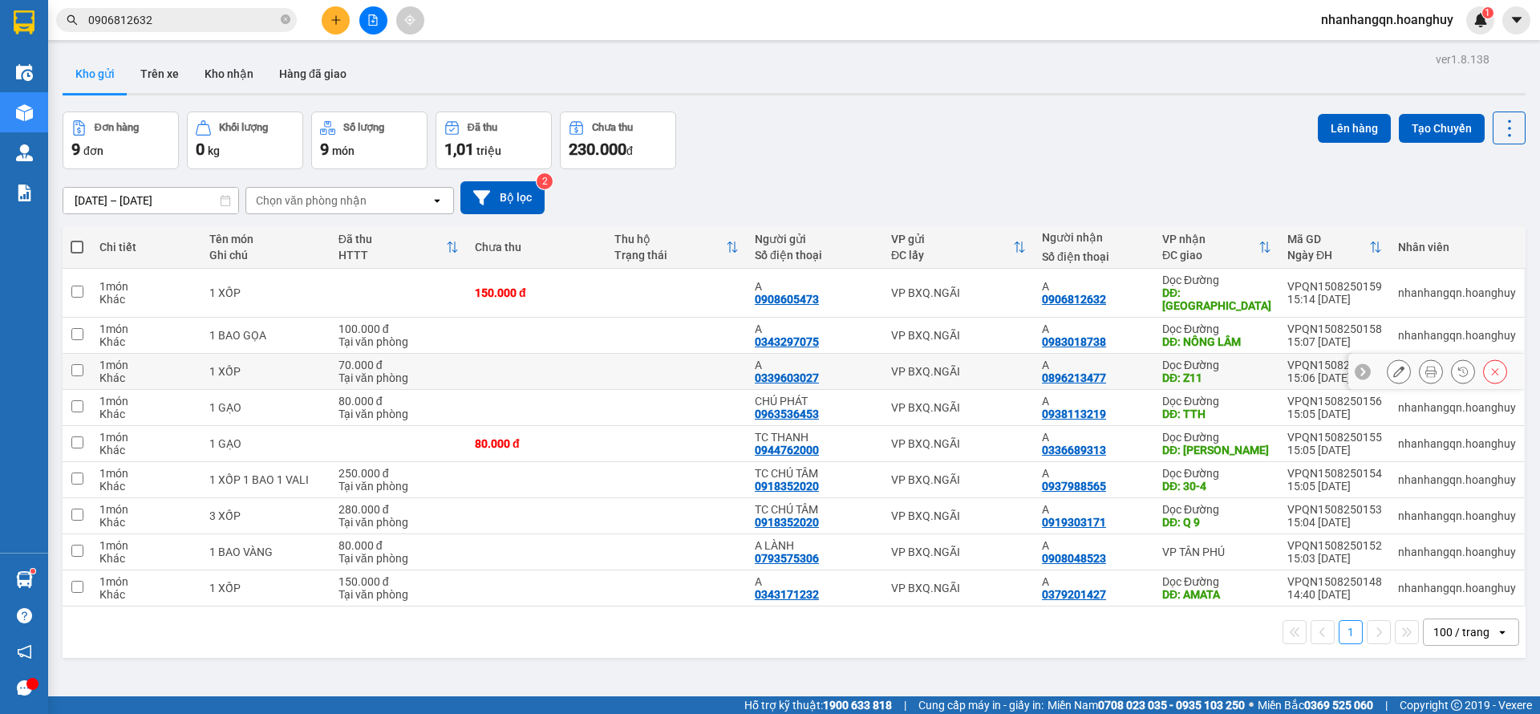
click at [946, 365] on div "VP BXQ.NGÃI" at bounding box center [958, 371] width 135 height 13
checkbox input "true"
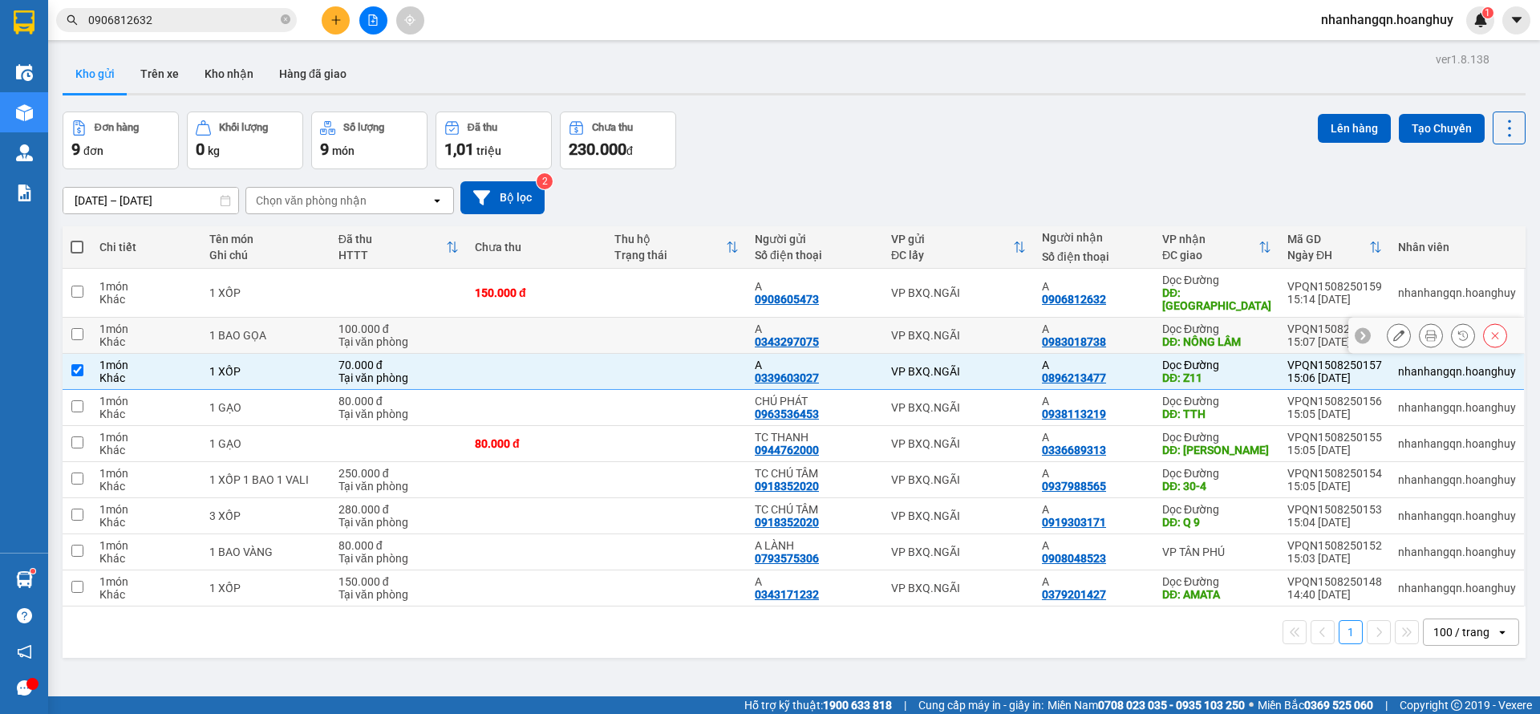
click at [946, 329] on div "VP BXQ.NGÃI" at bounding box center [958, 335] width 135 height 13
checkbox input "true"
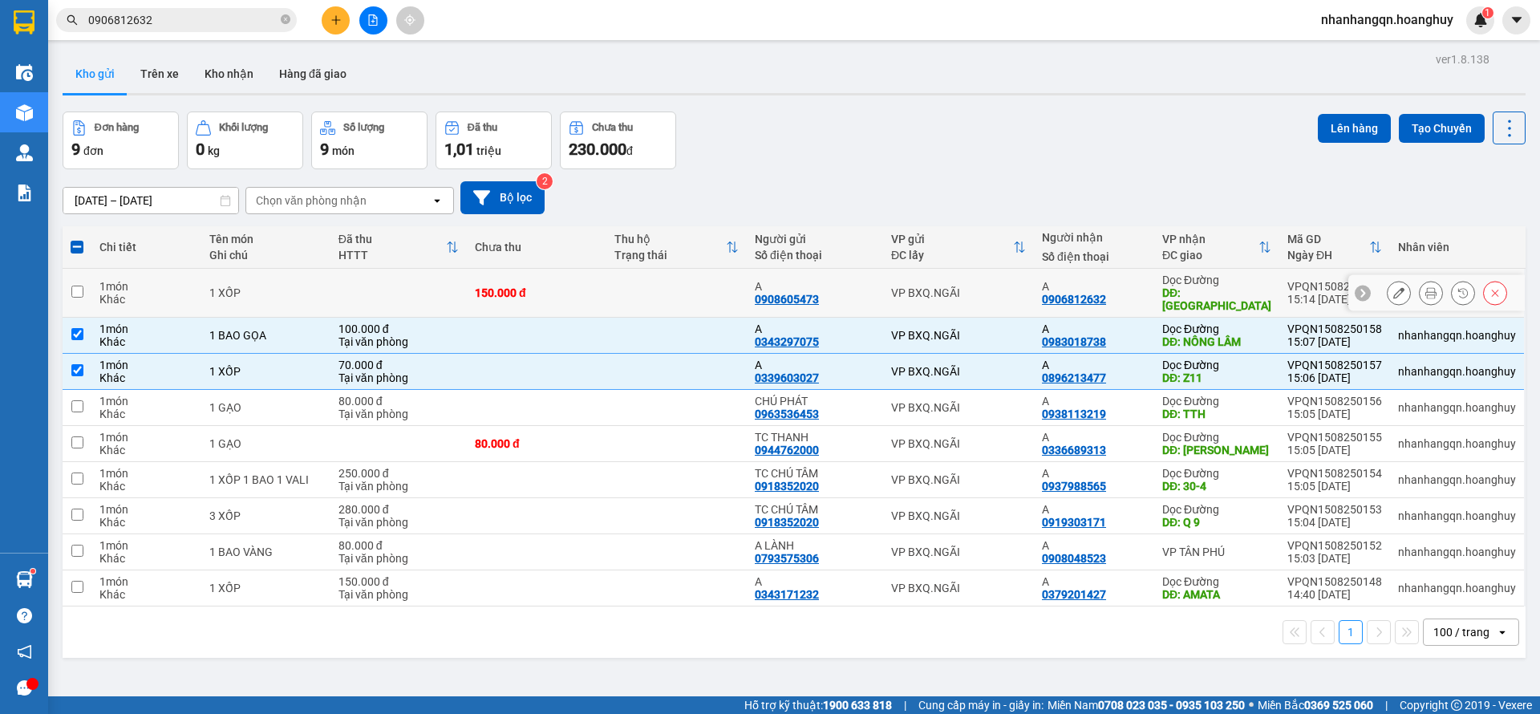
click at [967, 286] on div "VP BXQ.NGÃI" at bounding box center [958, 292] width 135 height 13
checkbox input "true"
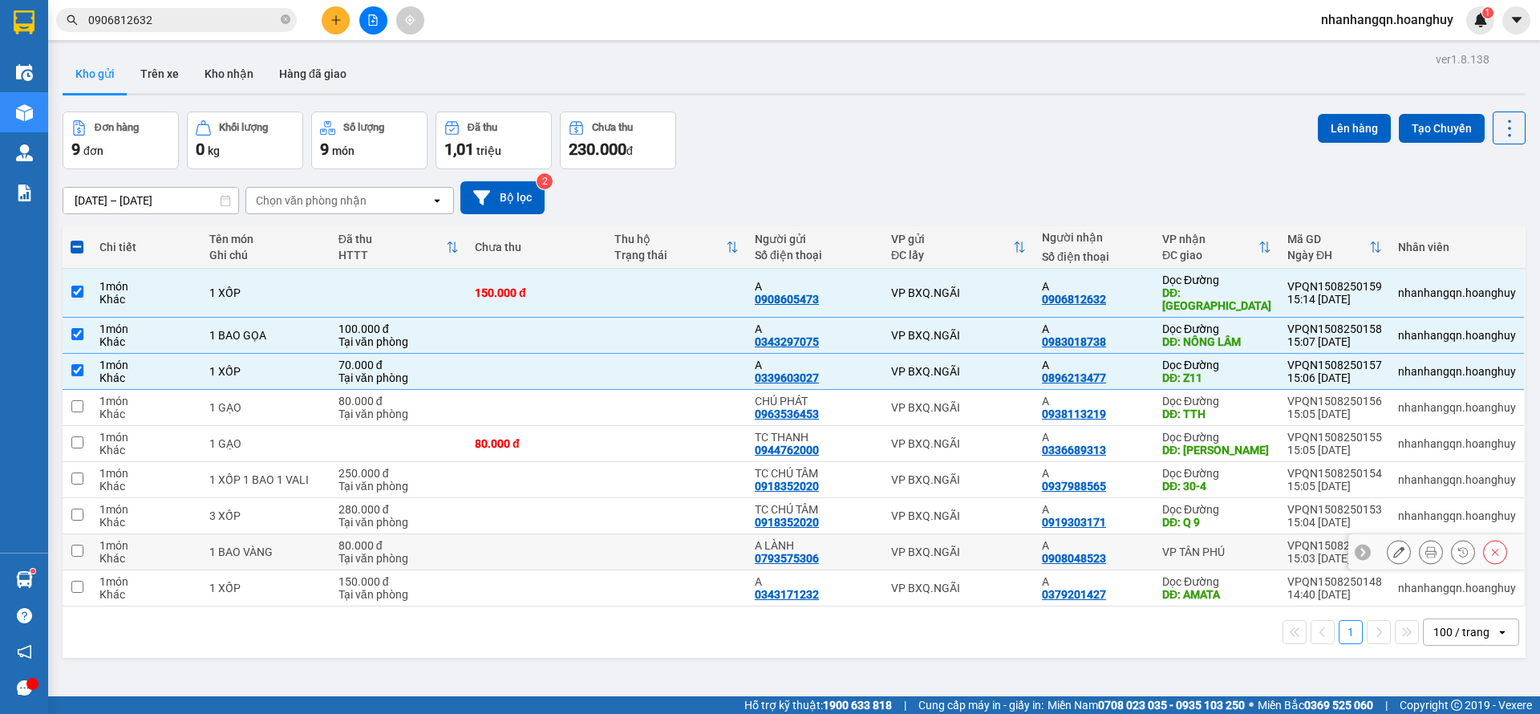
click at [974, 545] on div "VP BXQ.NGÃI" at bounding box center [958, 551] width 135 height 13
checkbox input "true"
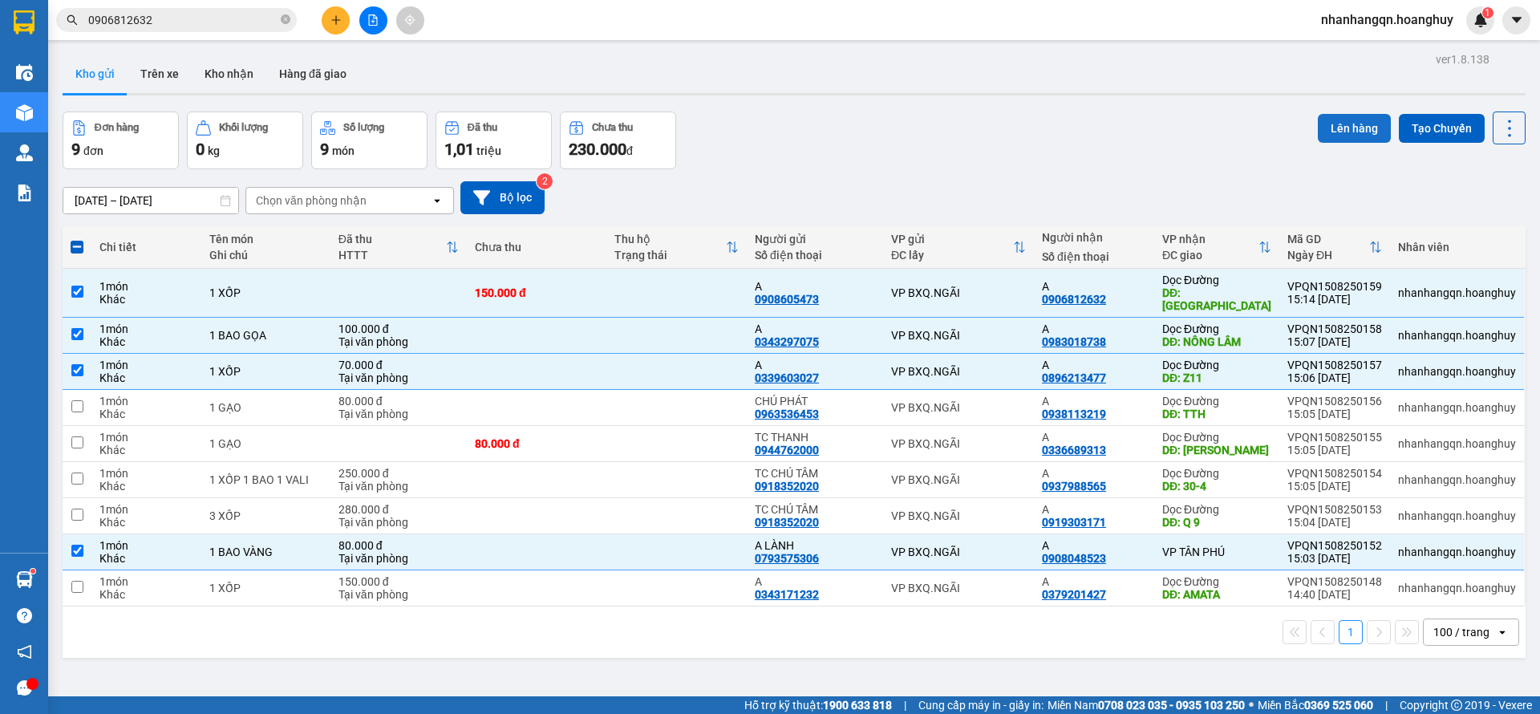
click at [1327, 134] on button "Lên hàng" at bounding box center [1354, 128] width 73 height 29
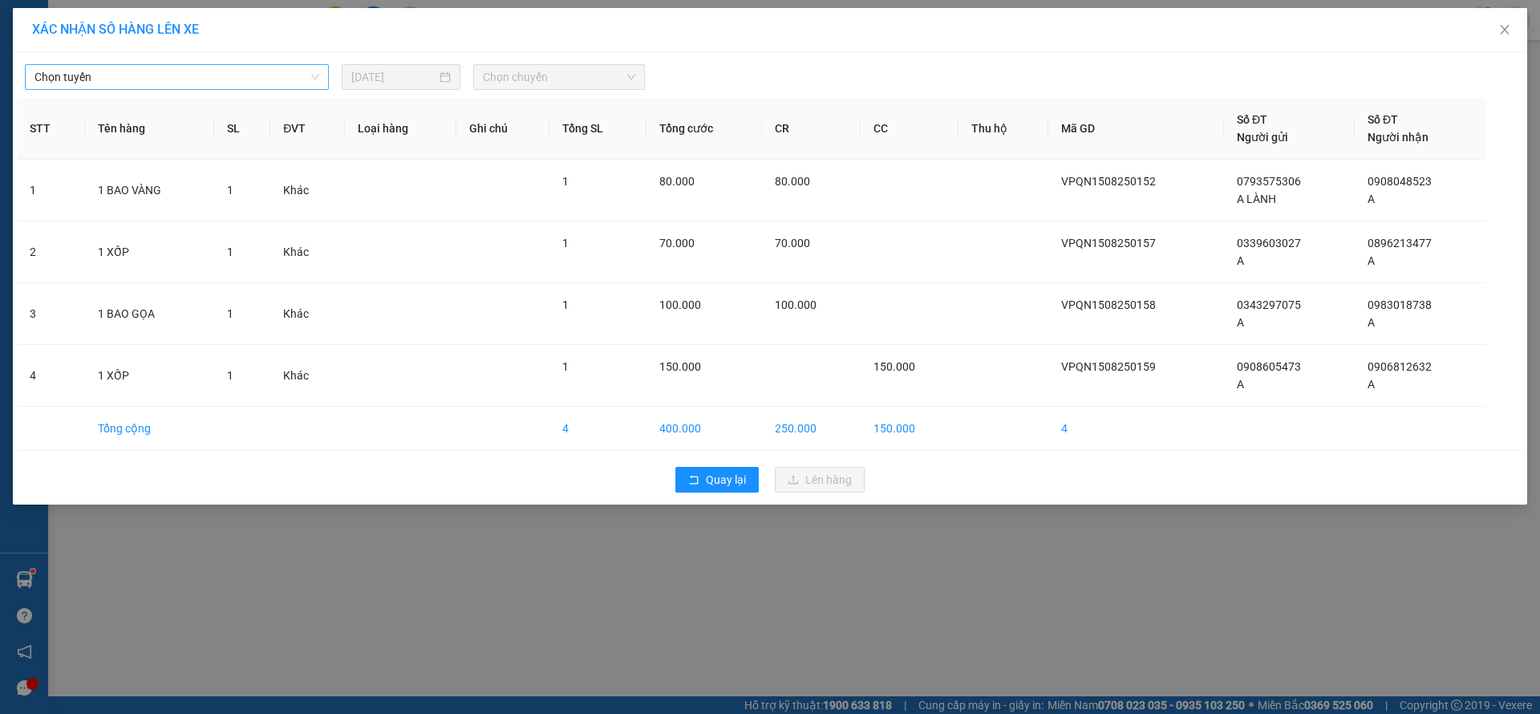
click at [246, 88] on span "Chọn tuyến" at bounding box center [176, 77] width 285 height 24
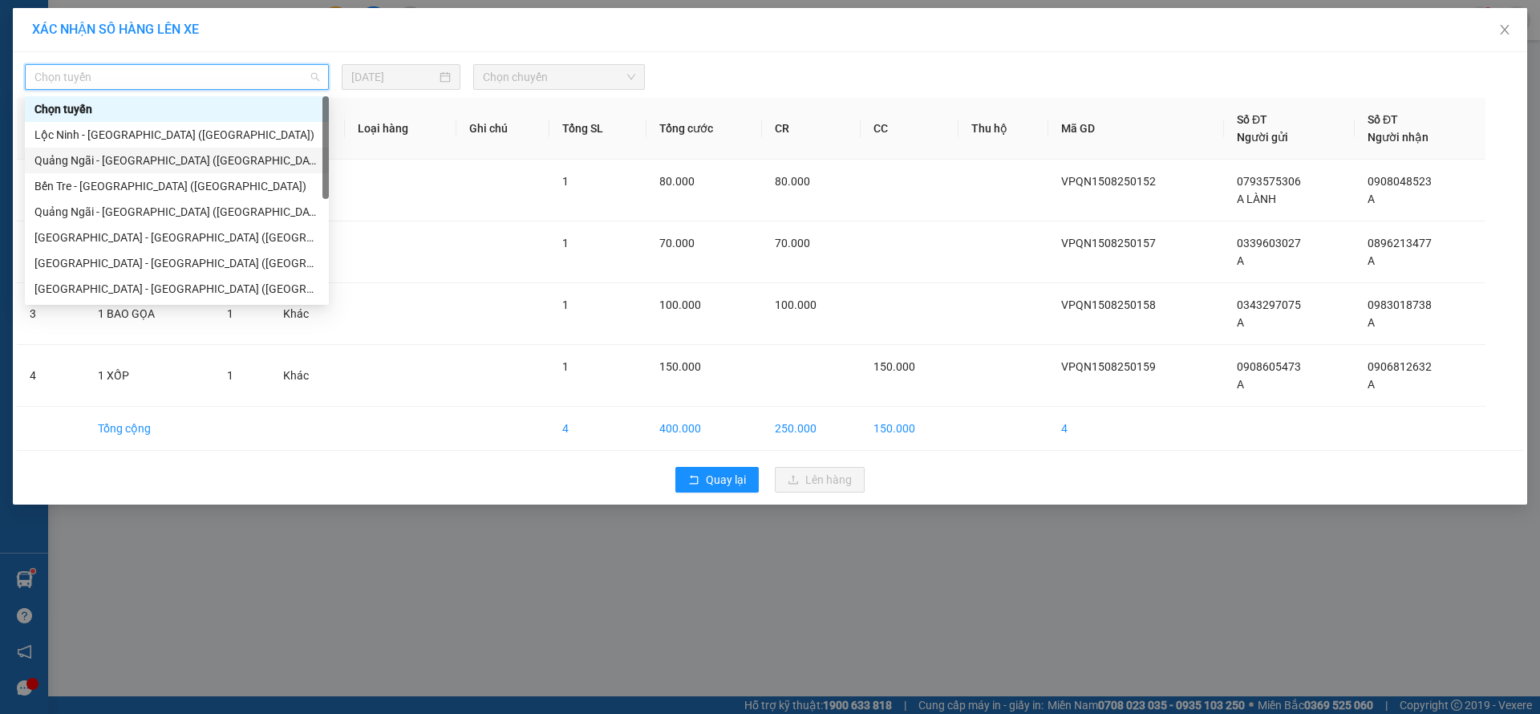
click at [188, 158] on div "Quảng Ngãi - [GEOGRAPHIC_DATA] ([GEOGRAPHIC_DATA])" at bounding box center [176, 161] width 285 height 18
click at [594, 69] on span "Chọn chuyến" at bounding box center [559, 77] width 152 height 24
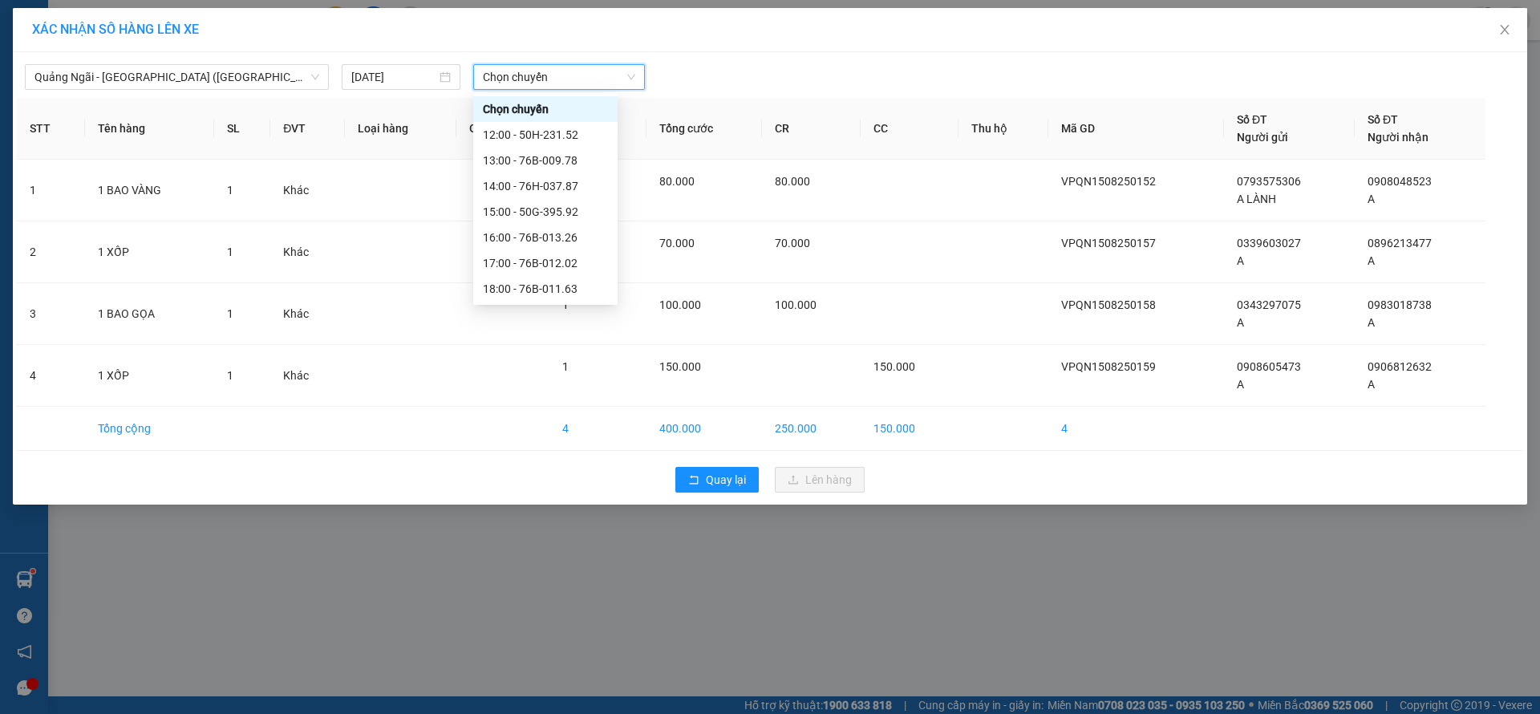
click at [590, 79] on span "Chọn chuyến" at bounding box center [559, 77] width 152 height 24
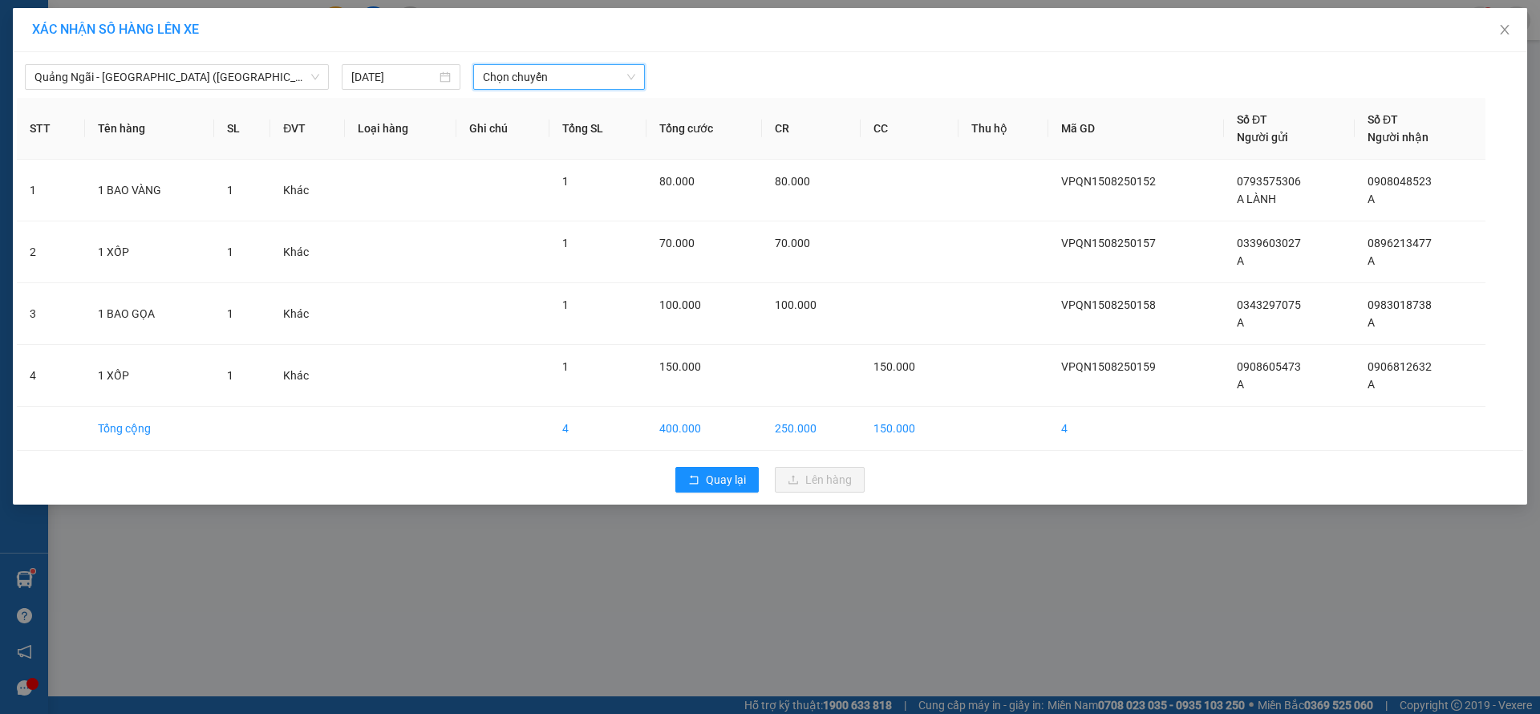
click at [576, 83] on span "Chọn chuyến" at bounding box center [559, 77] width 152 height 24
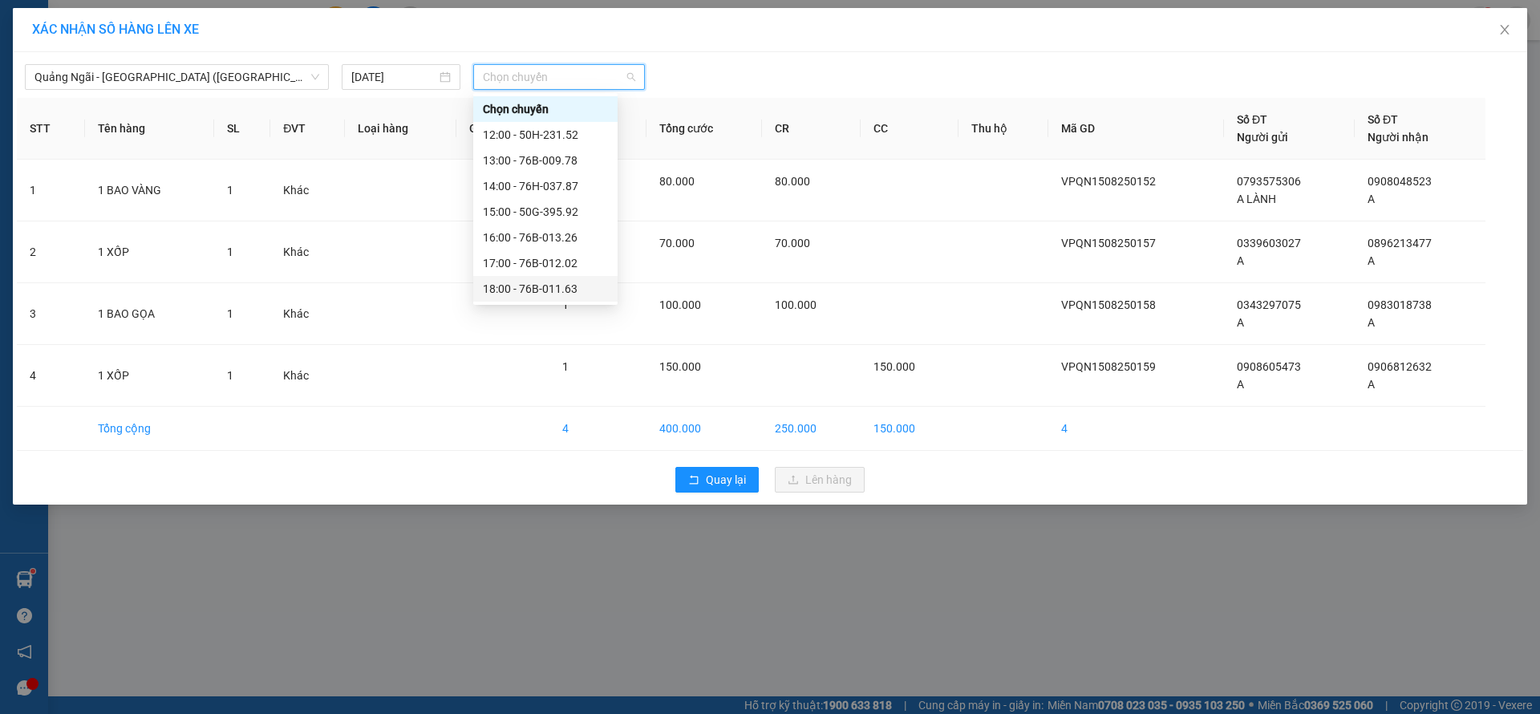
click at [565, 291] on div "18:00 - 76B-011.63" at bounding box center [545, 289] width 125 height 18
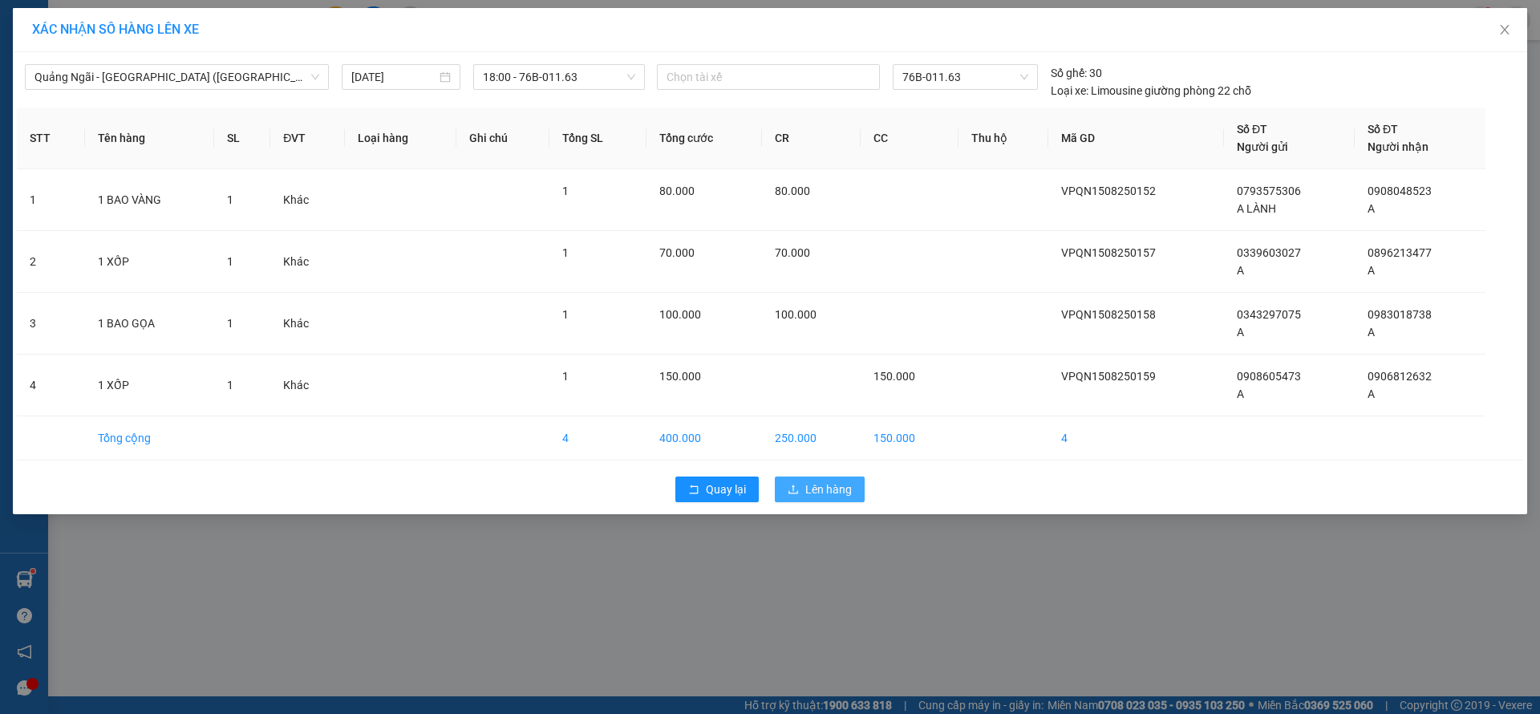
click at [816, 491] on span "Lên hàng" at bounding box center [828, 489] width 47 height 18
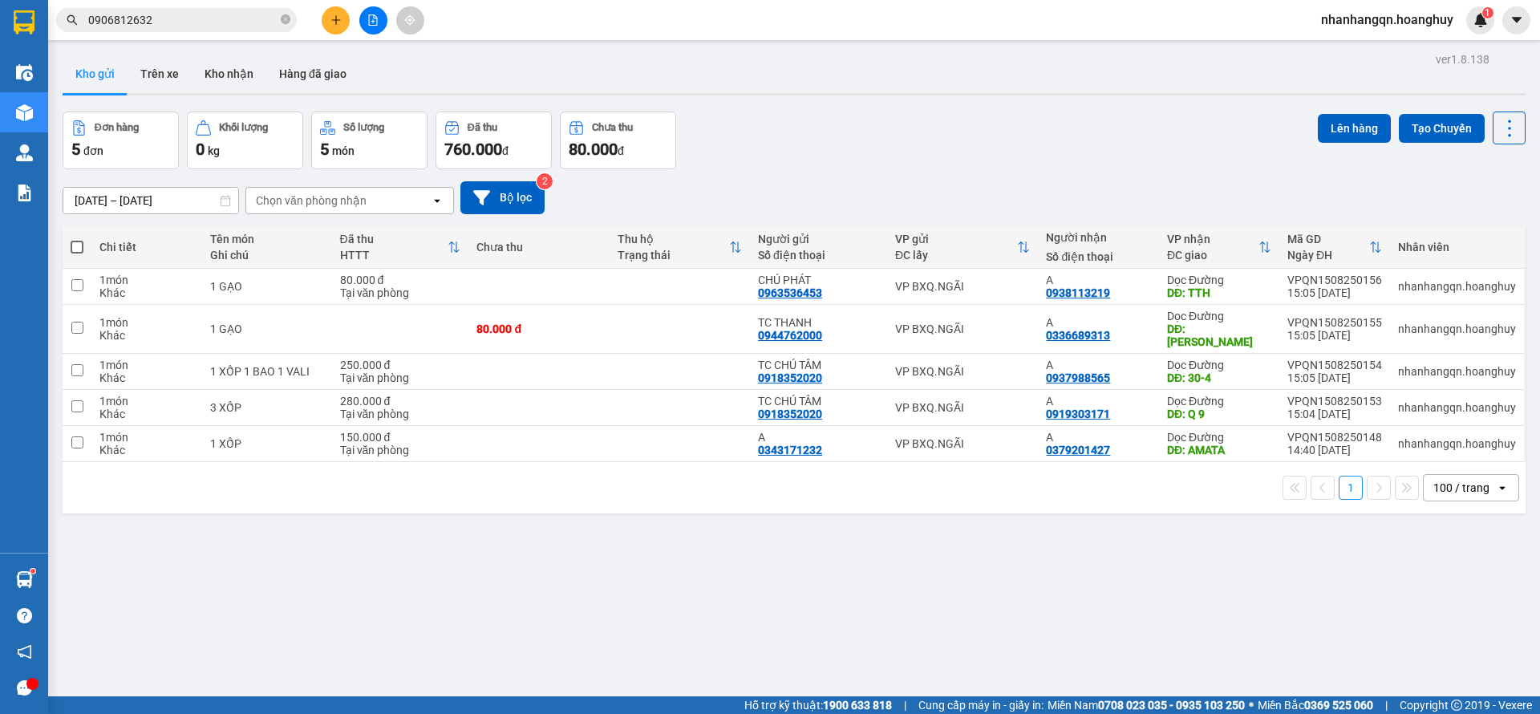
click at [177, 30] on span "0906812632" at bounding box center [176, 20] width 241 height 24
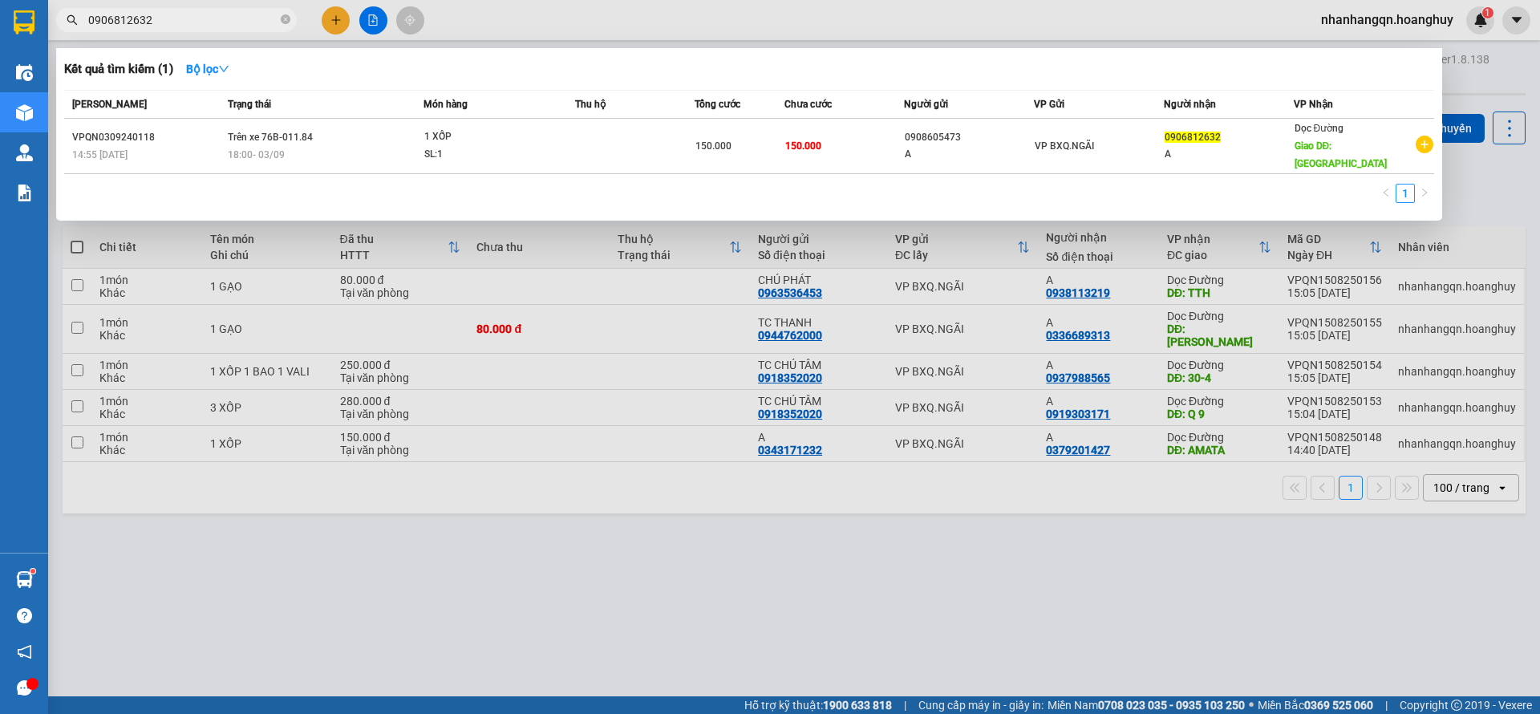
click at [176, 23] on input "0906812632" at bounding box center [182, 20] width 189 height 18
click at [184, 18] on input "0906812632" at bounding box center [182, 20] width 189 height 18
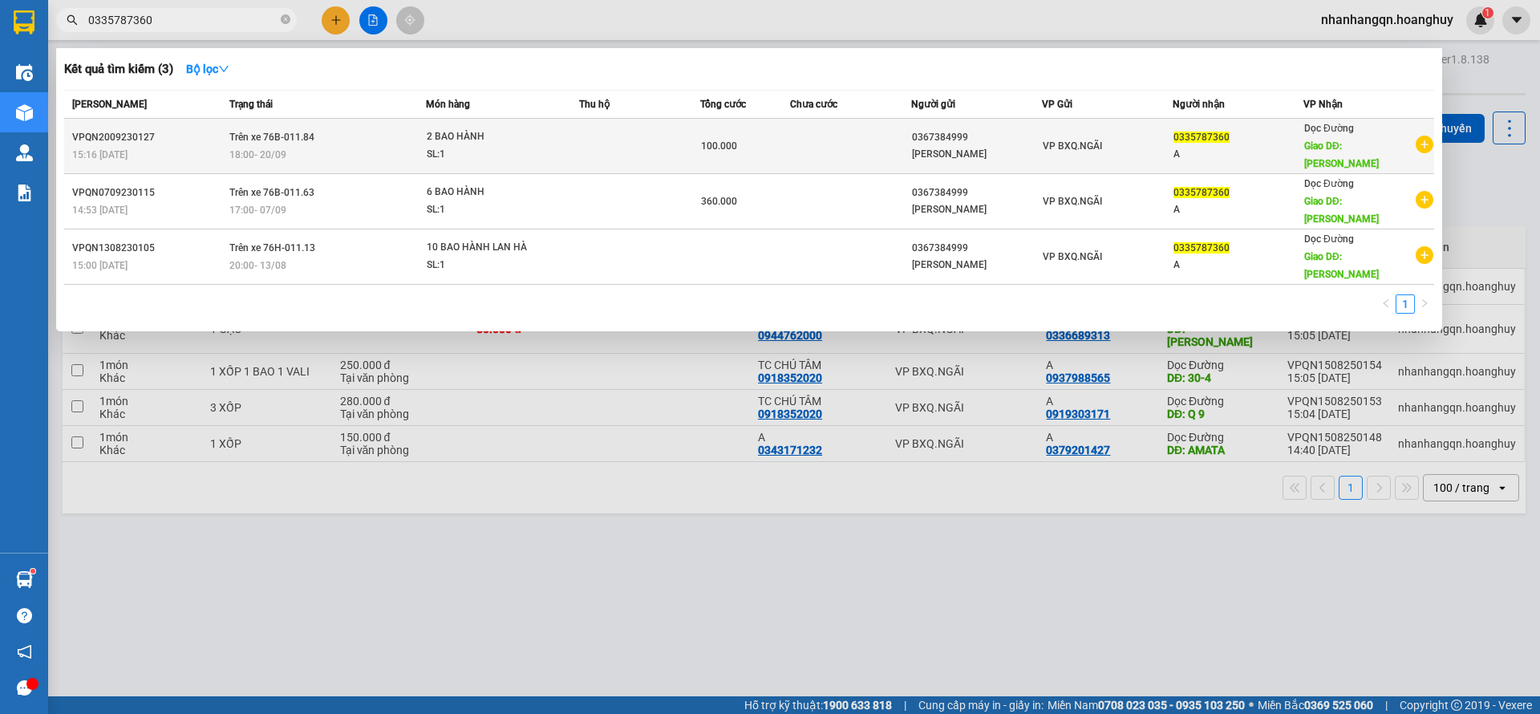
type input "0335787360"
click at [1113, 149] on td "VP BXQ.NGÃI" at bounding box center [1107, 146] width 131 height 55
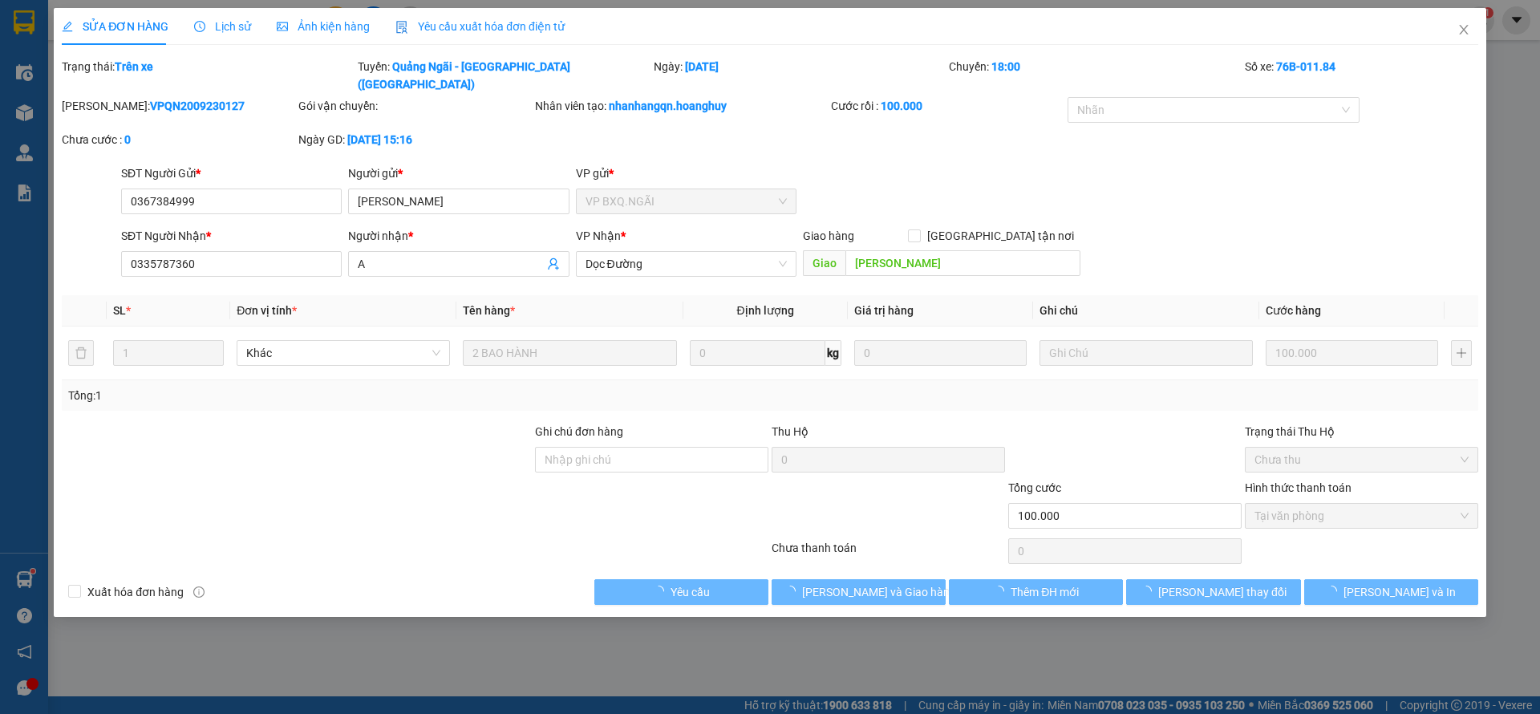
type input "0367384999"
type input "[PERSON_NAME]"
type input "0335787360"
type input "A"
type input "[PERSON_NAME]"
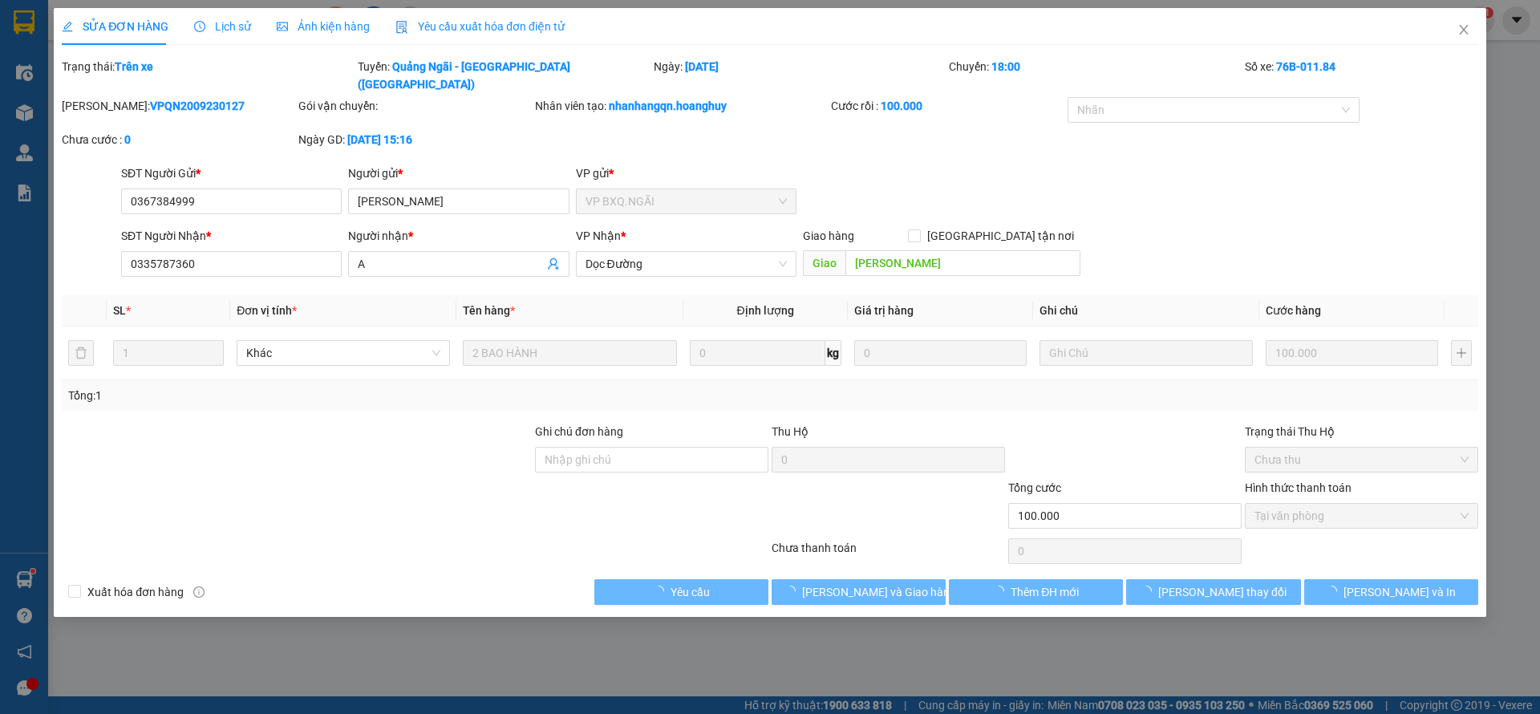
type input "100.000"
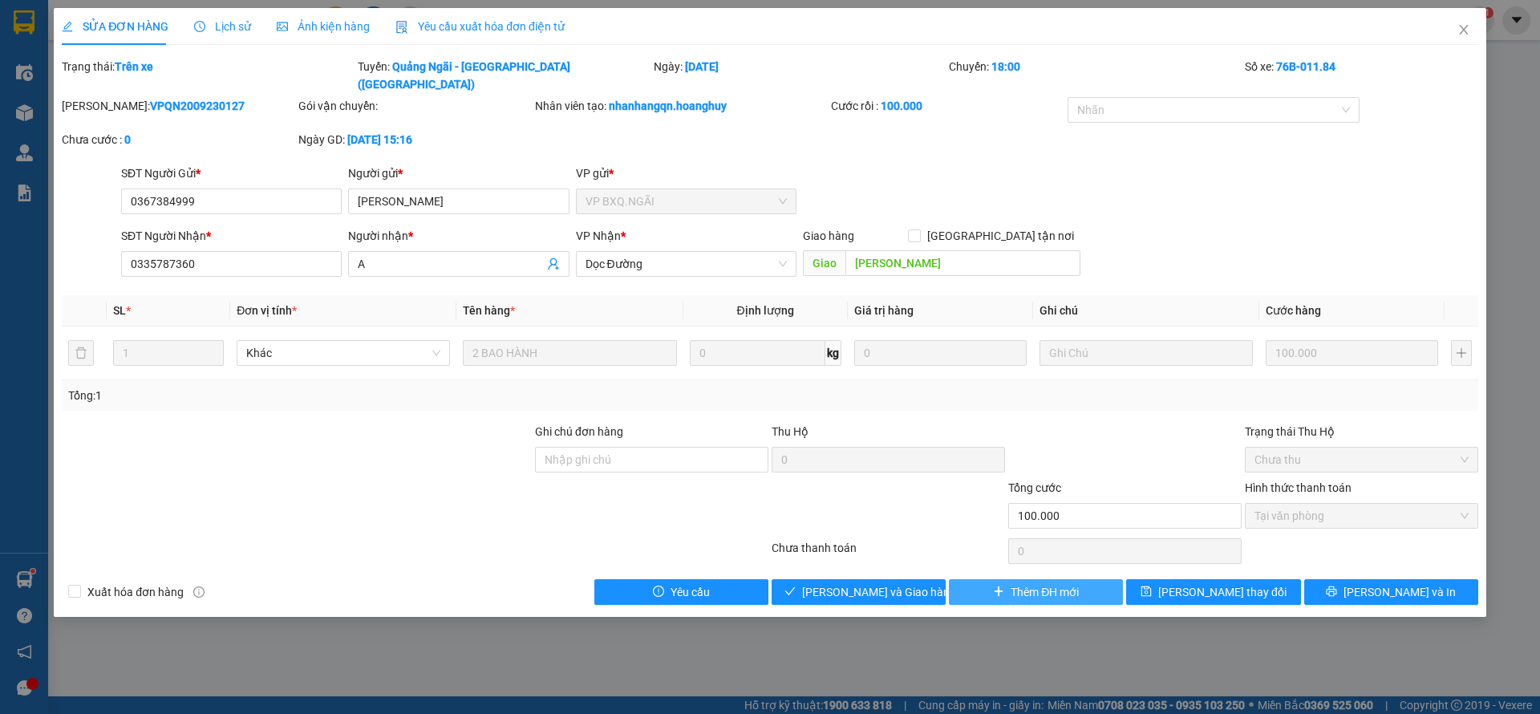
click at [1034, 583] on span "Thêm ĐH mới" at bounding box center [1045, 592] width 68 height 18
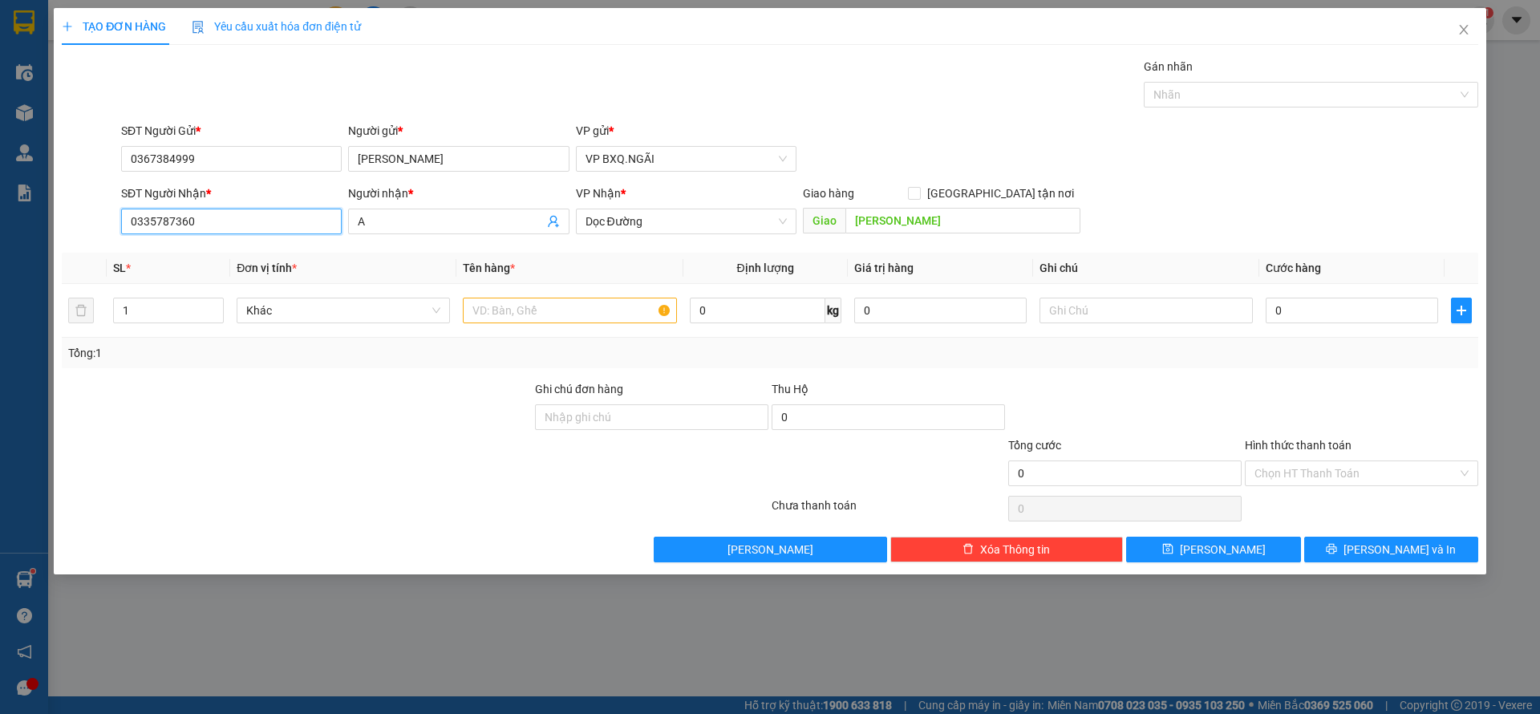
click at [237, 221] on input "0335787360" at bounding box center [231, 222] width 221 height 26
click at [225, 152] on input "0367384999" at bounding box center [231, 159] width 221 height 26
paste input "35787360"
click at [225, 152] on input "0367384999" at bounding box center [231, 159] width 221 height 26
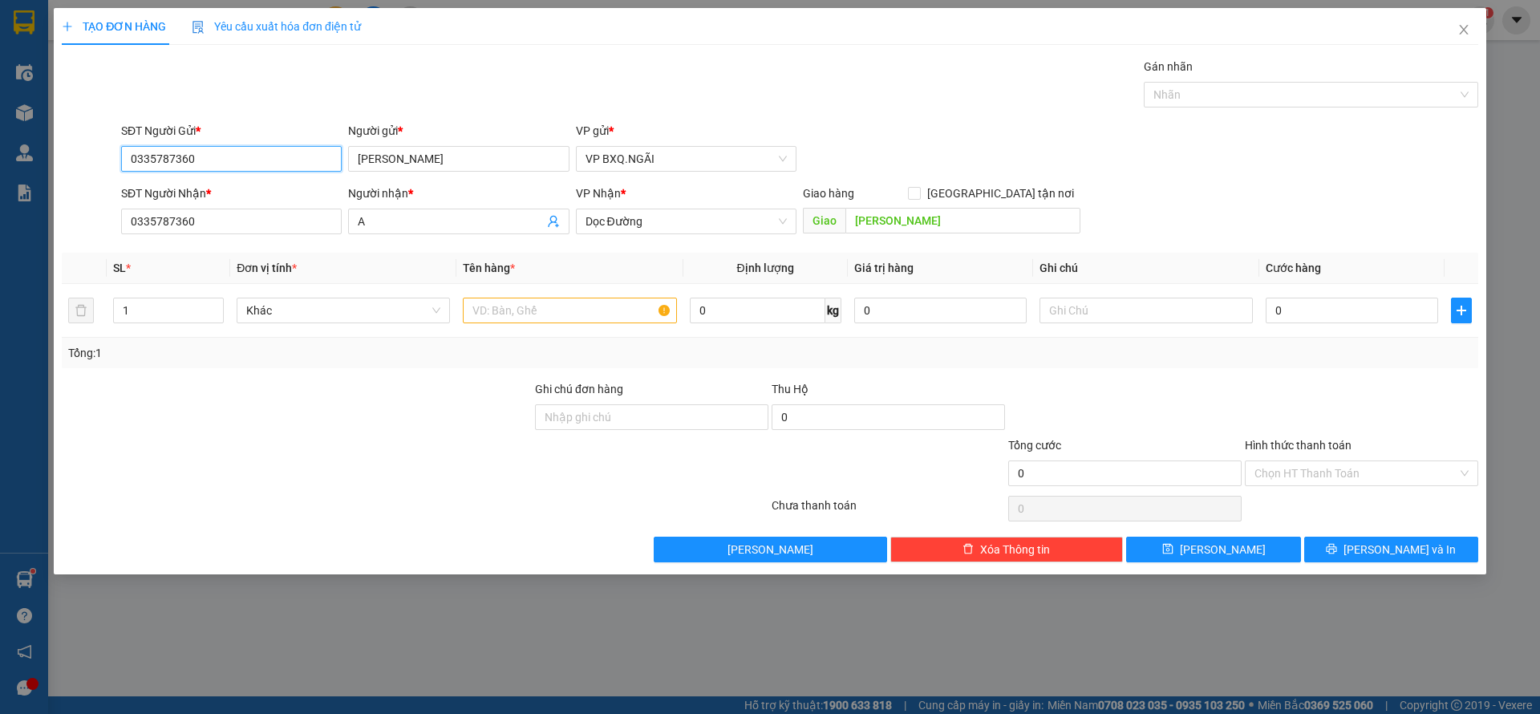
type input "0335787360"
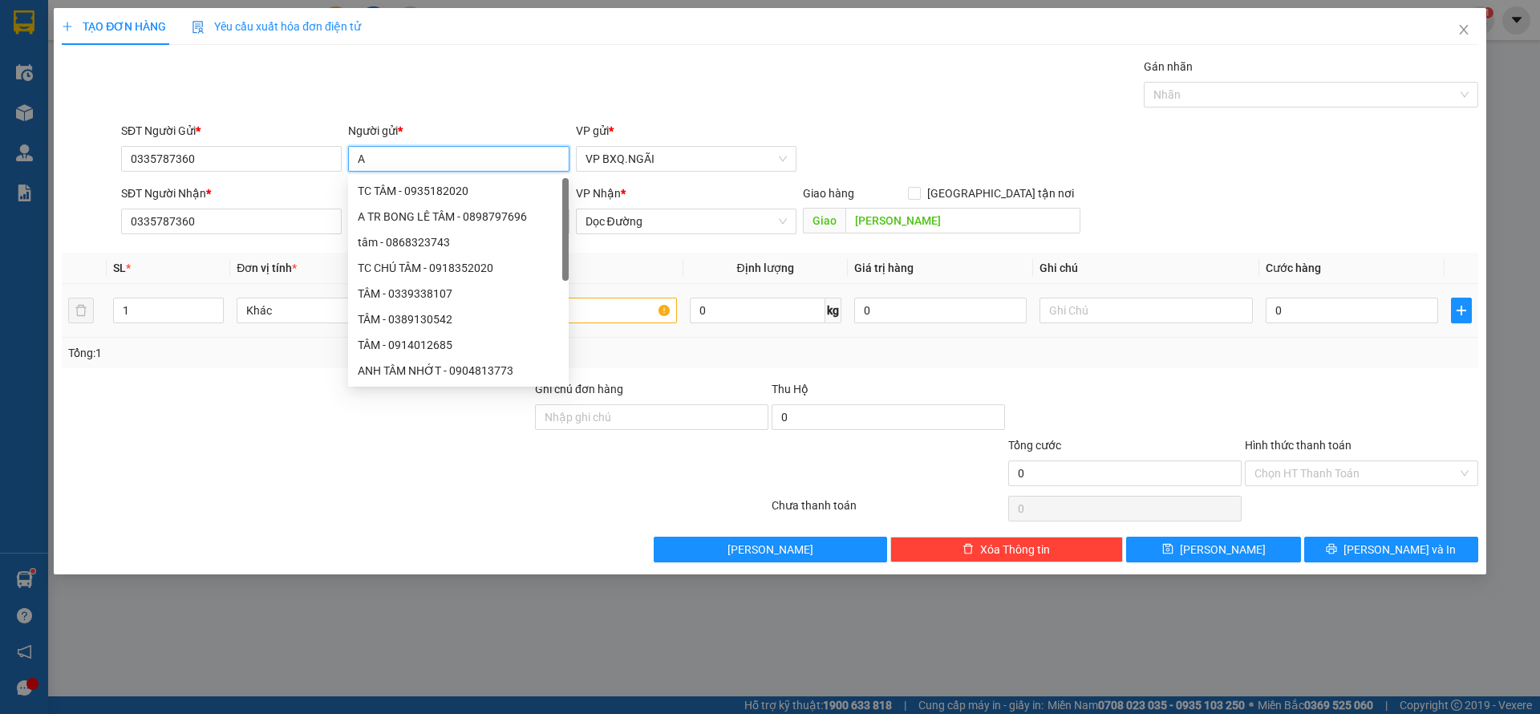
type input "A"
click at [588, 301] on input "text" at bounding box center [569, 311] width 213 height 26
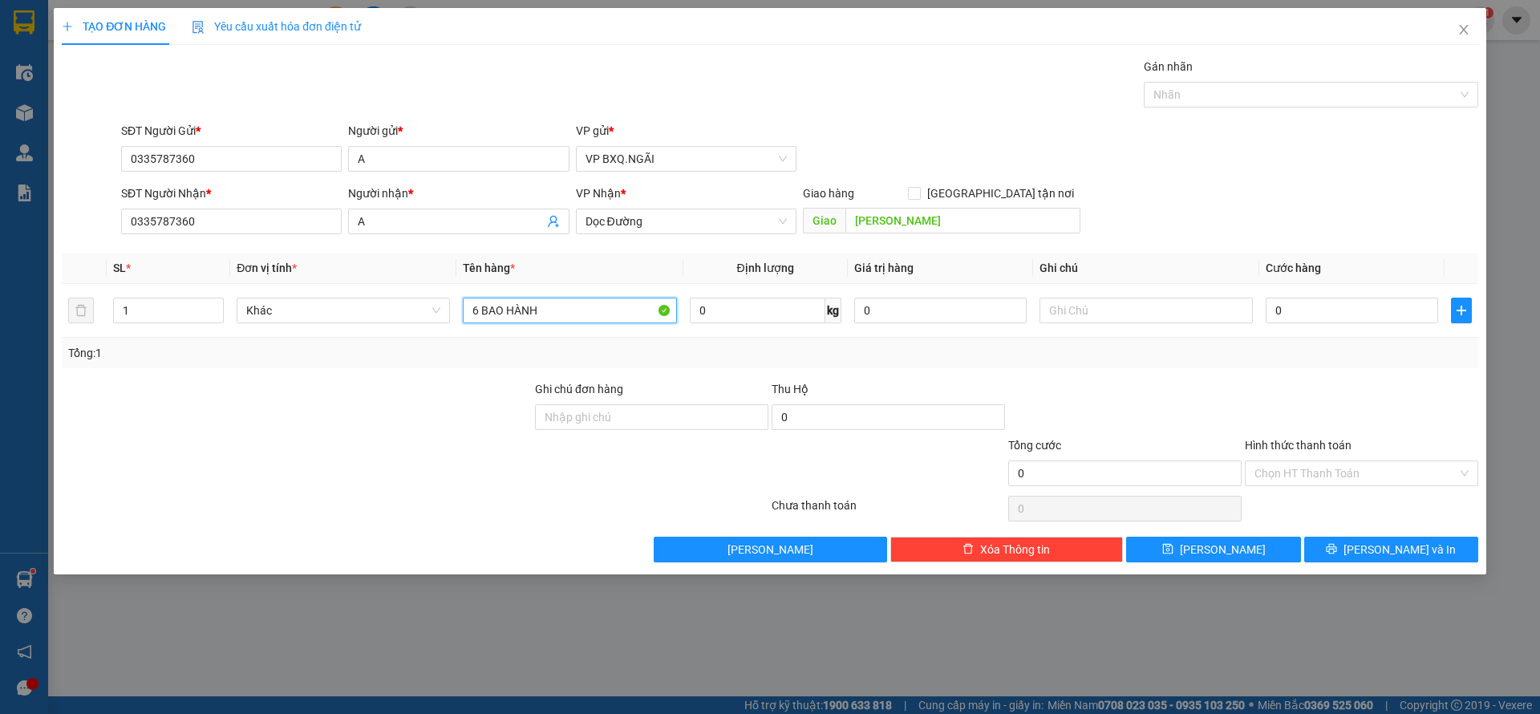
type input "6 BAO HÀNH"
click at [1318, 312] on input "0" at bounding box center [1352, 311] width 172 height 26
type input "4"
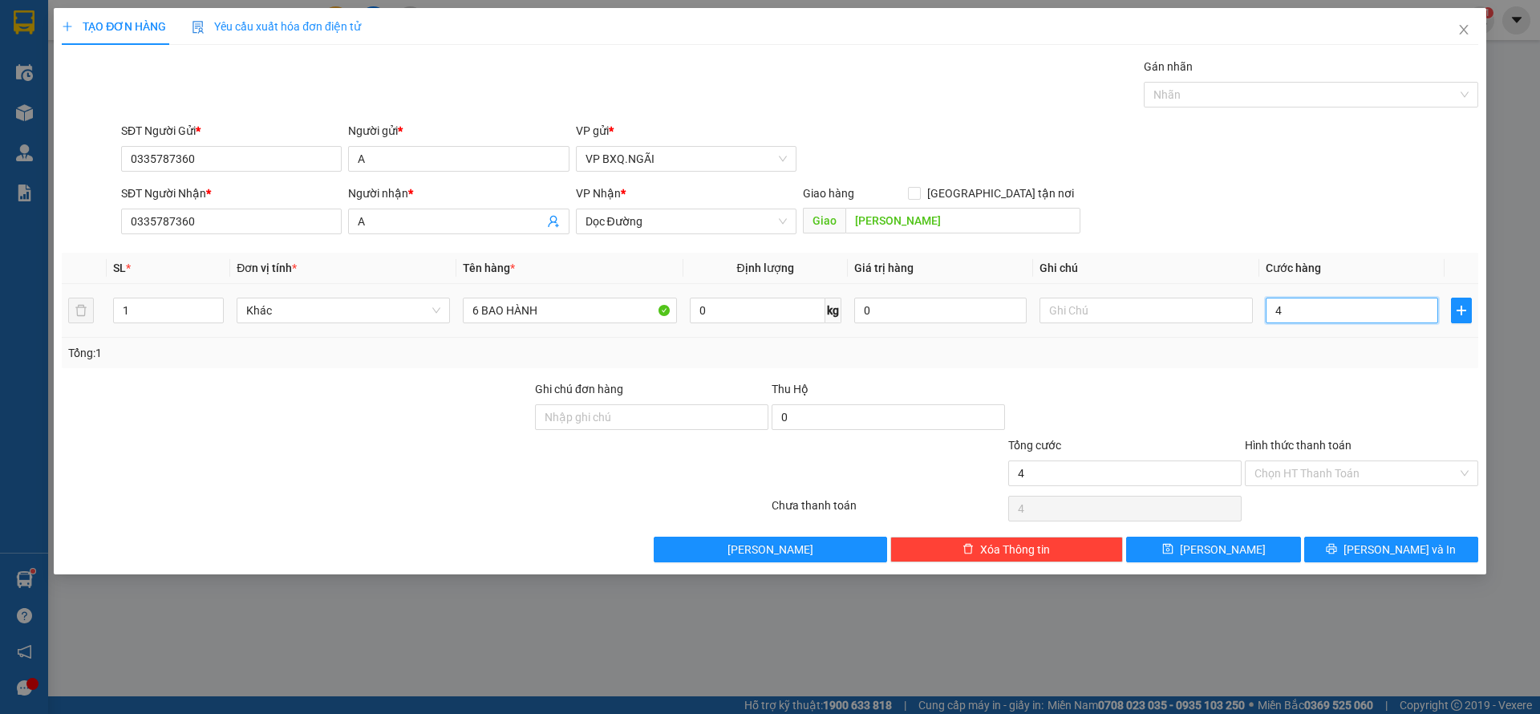
type input "42"
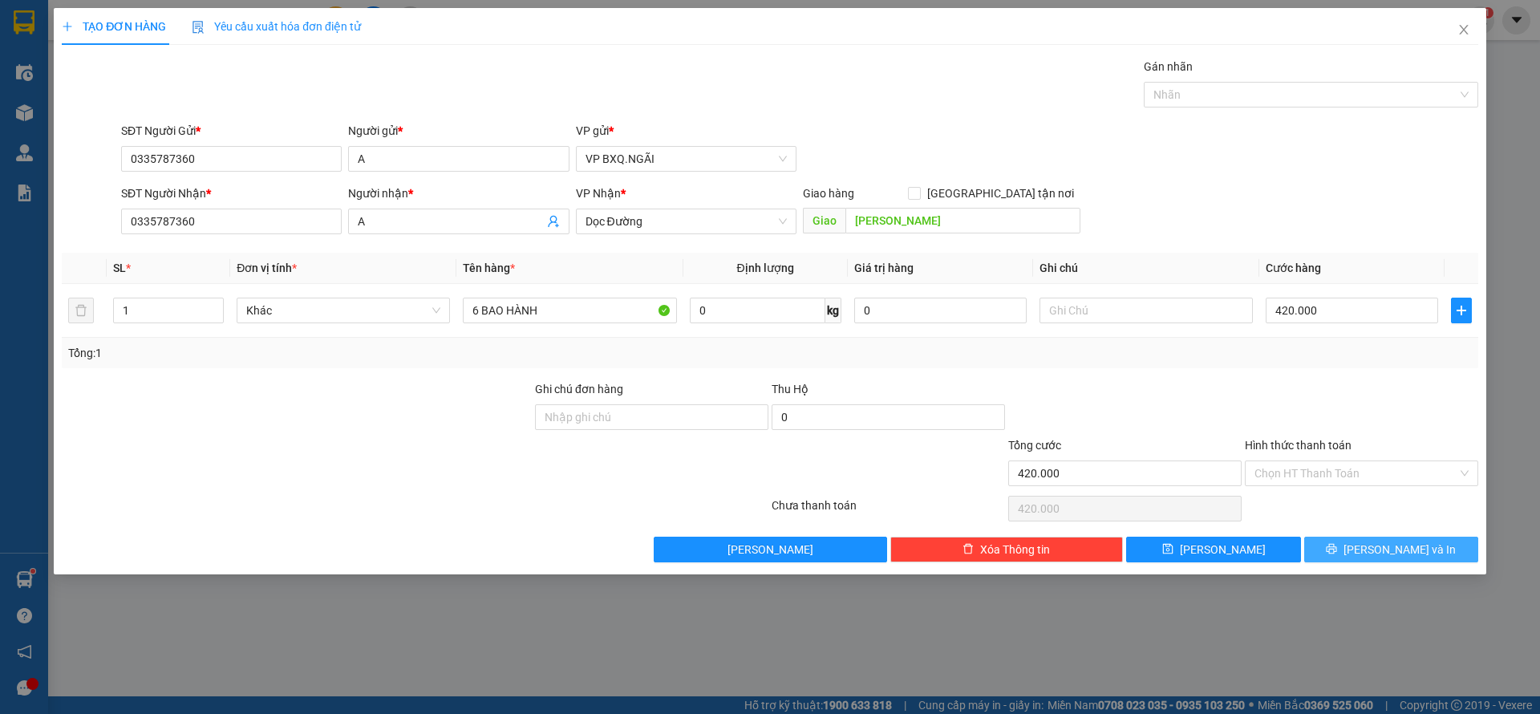
click at [1359, 545] on button "[PERSON_NAME] và In" at bounding box center [1391, 550] width 174 height 26
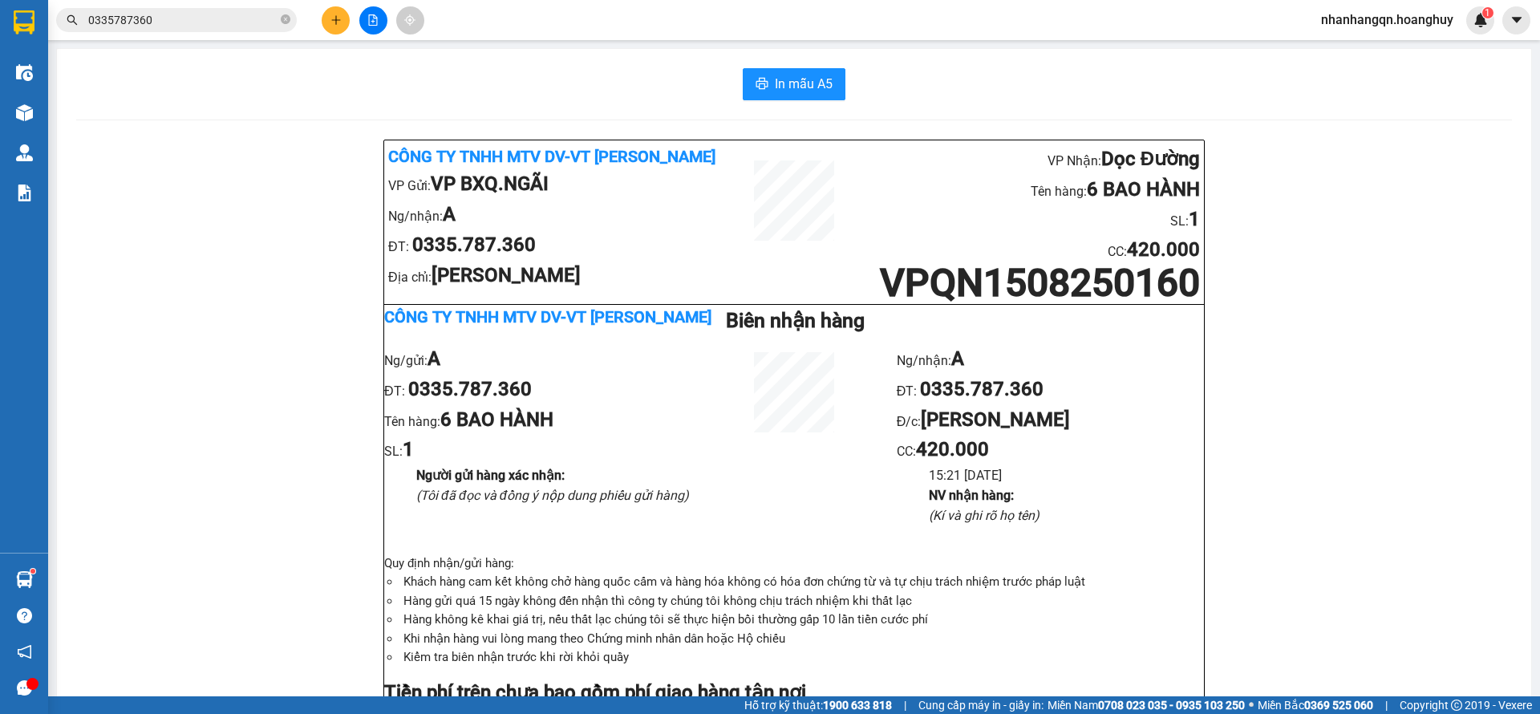
click at [241, 25] on input "0335787360" at bounding box center [182, 20] width 189 height 18
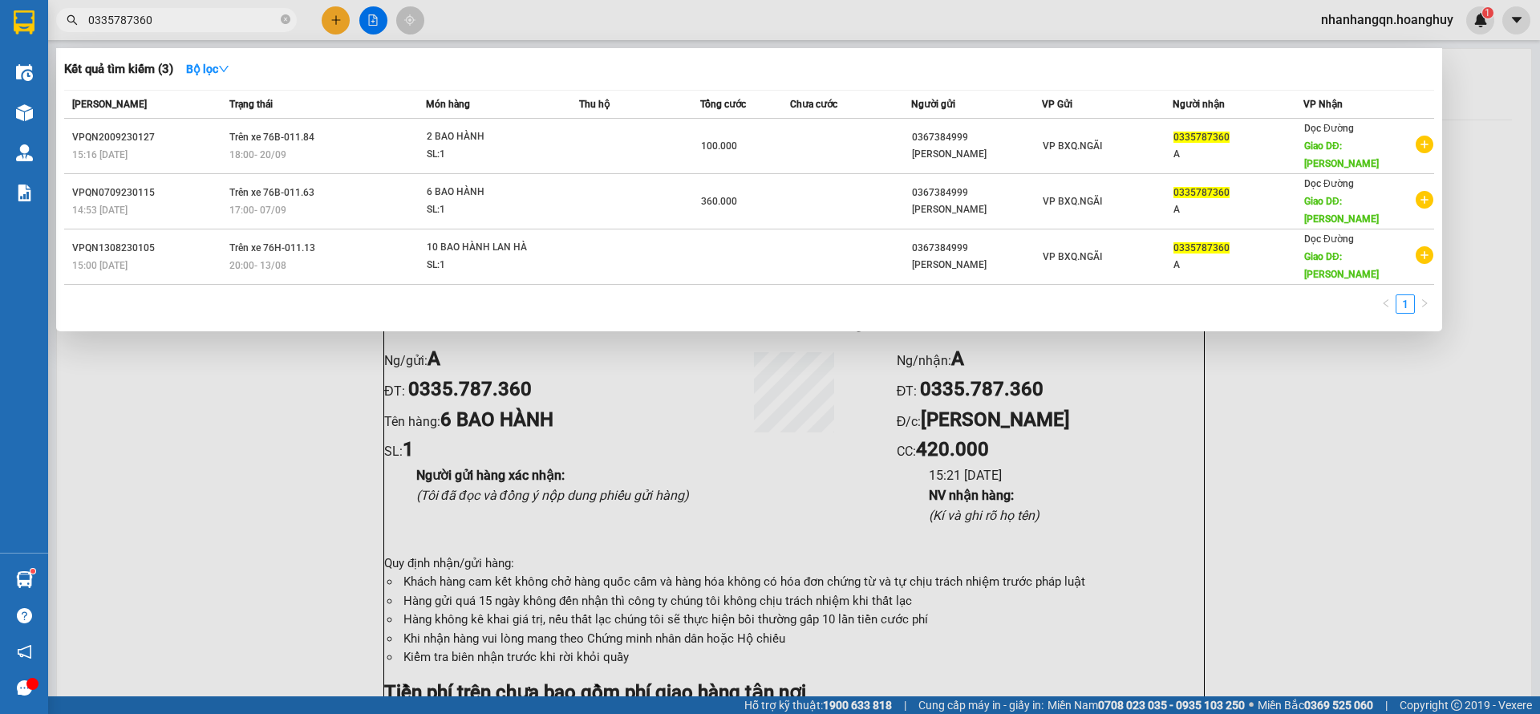
click at [241, 25] on input "0335787360" at bounding box center [182, 20] width 189 height 18
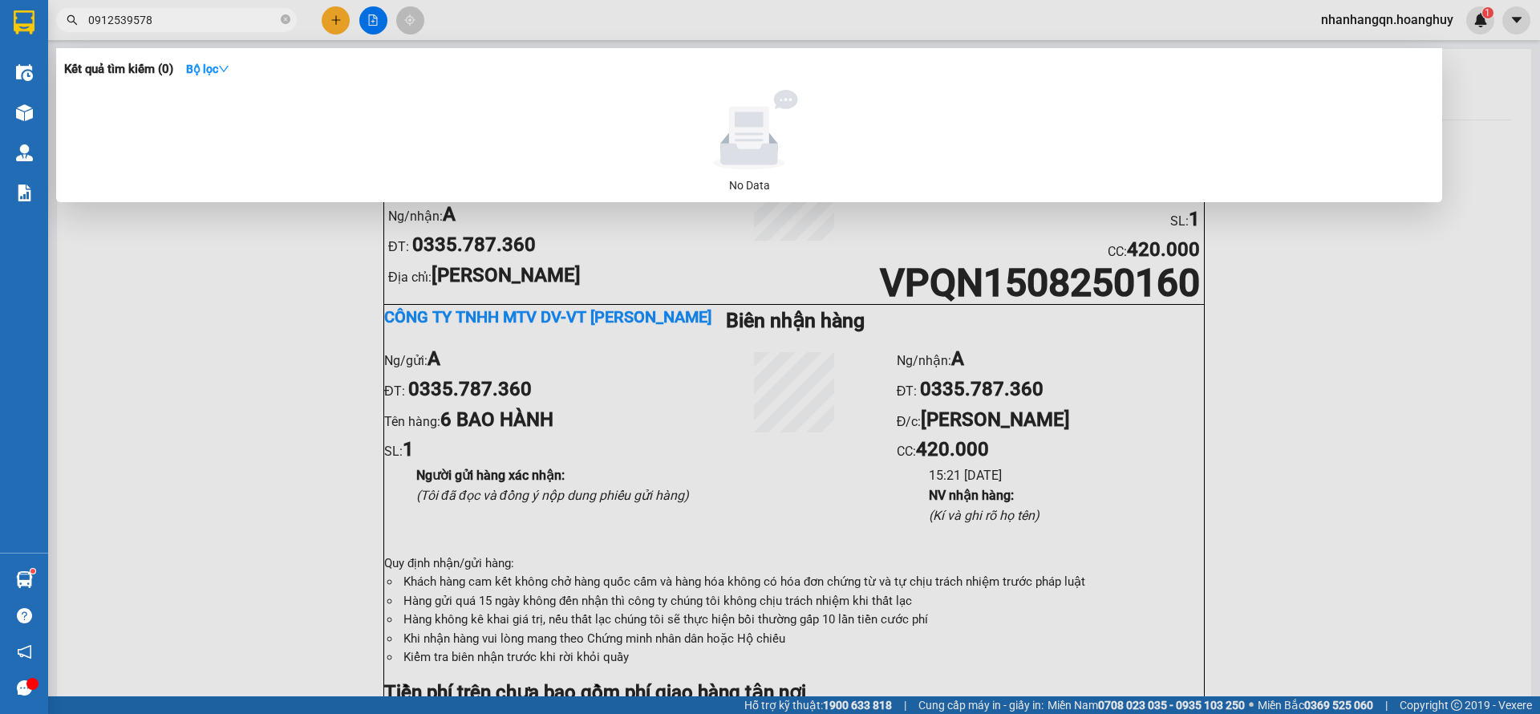
click at [334, 18] on div at bounding box center [770, 357] width 1540 height 714
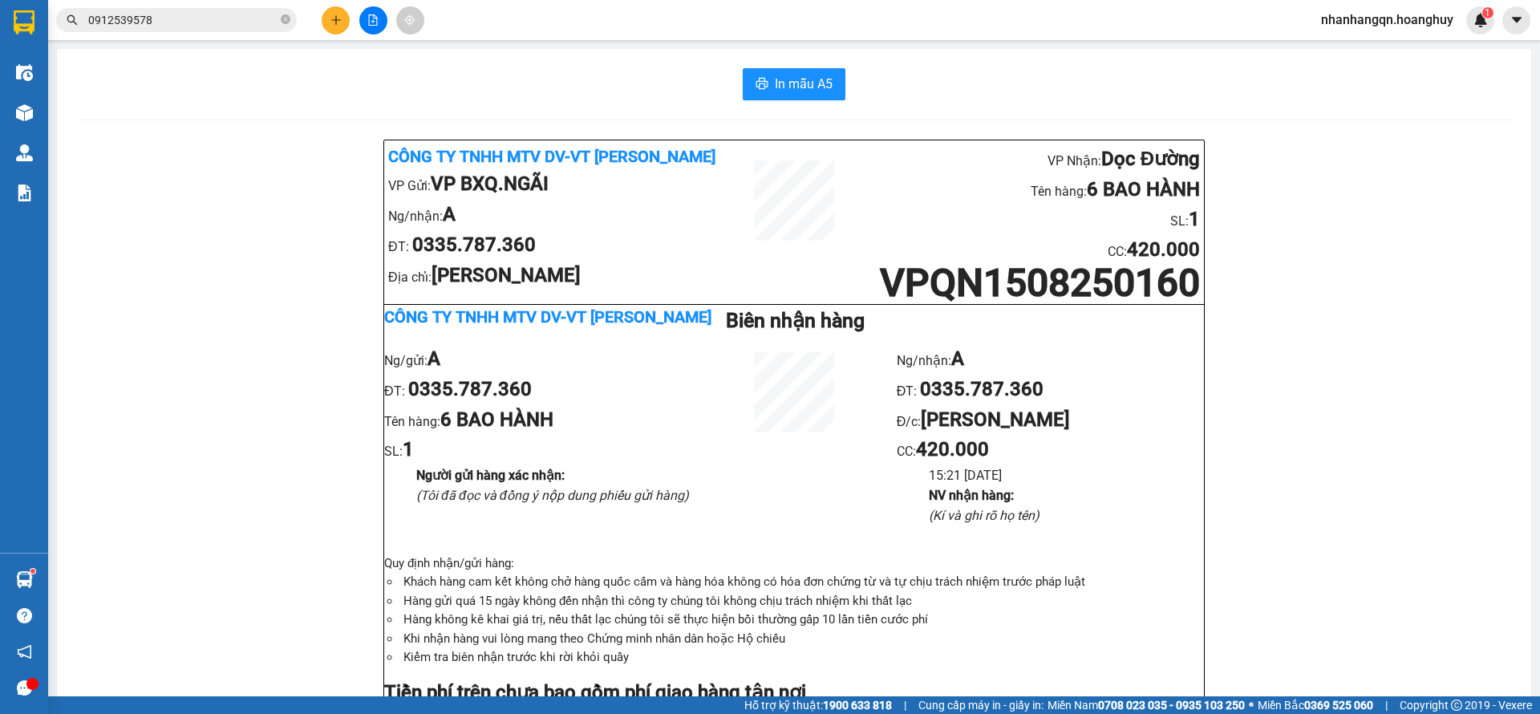
click at [334, 18] on icon "plus" at bounding box center [335, 19] width 11 height 11
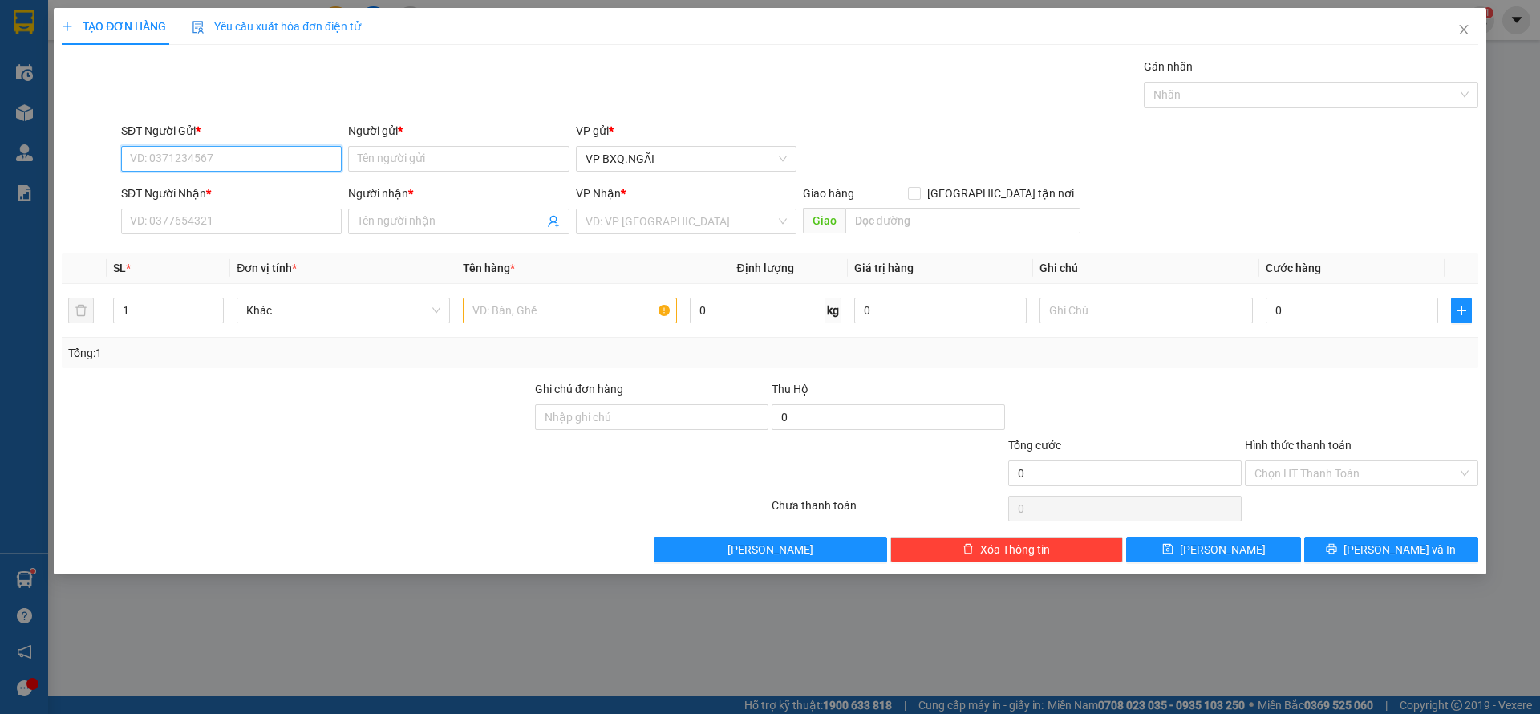
click at [207, 160] on input "SĐT Người Gửi *" at bounding box center [231, 159] width 221 height 26
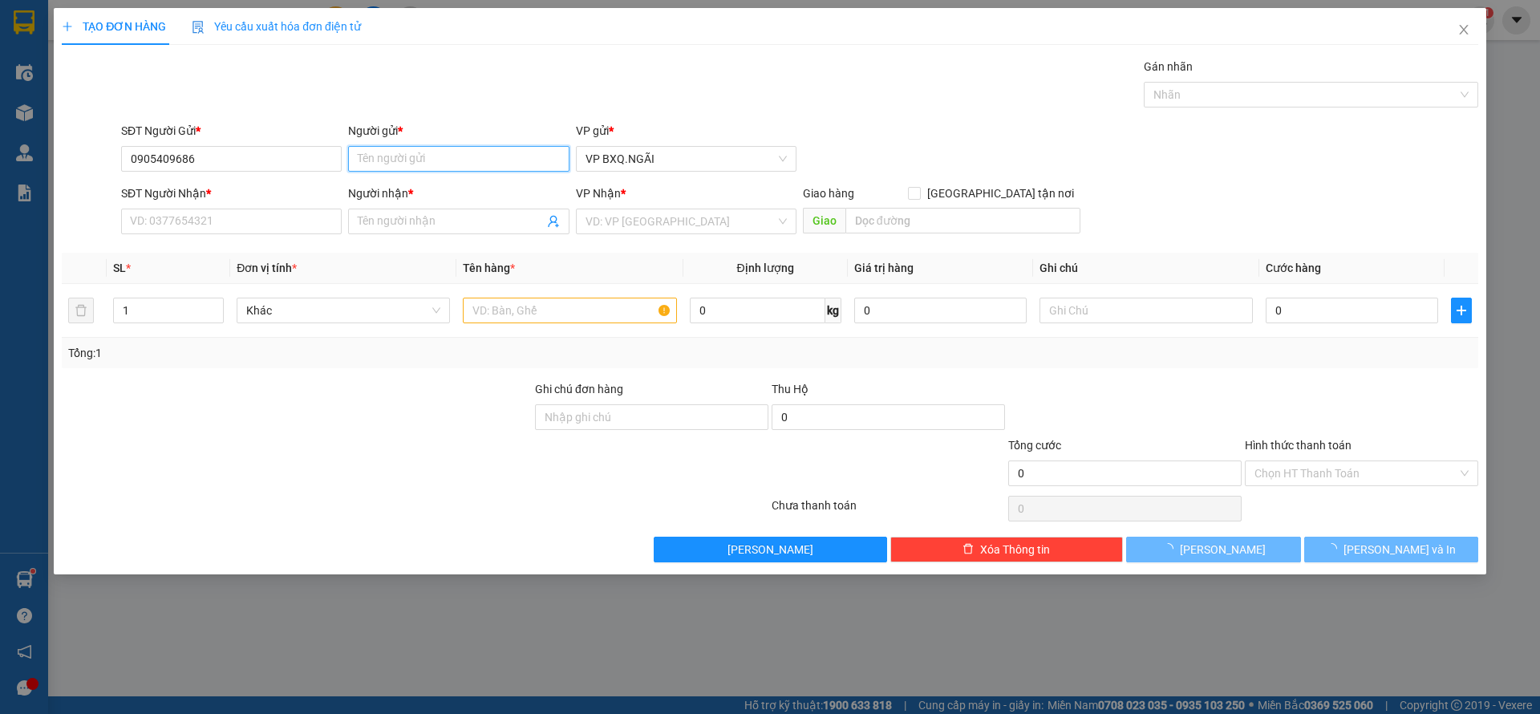
click at [388, 147] on input "Người gửi *" at bounding box center [458, 159] width 221 height 26
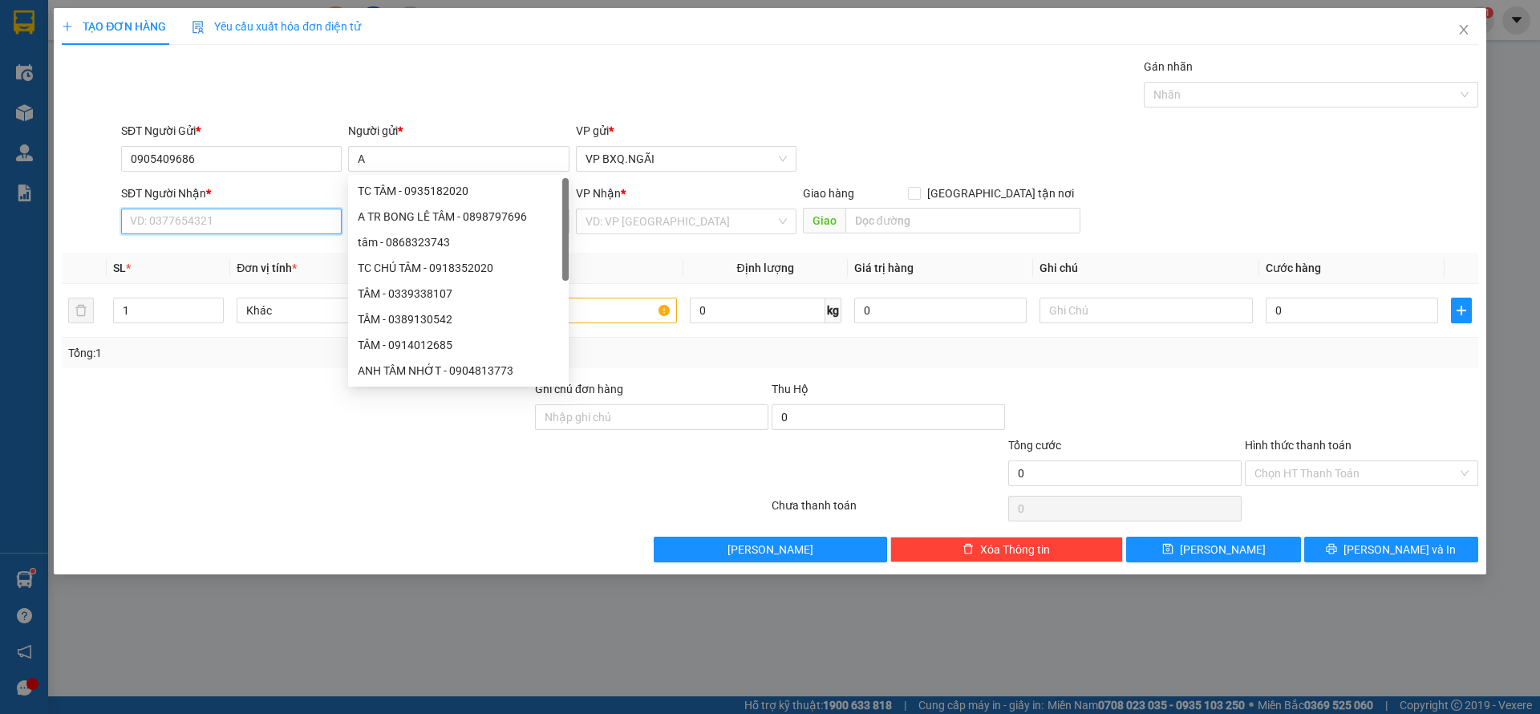
click at [164, 225] on input "SĐT Người Nhận *" at bounding box center [231, 222] width 221 height 26
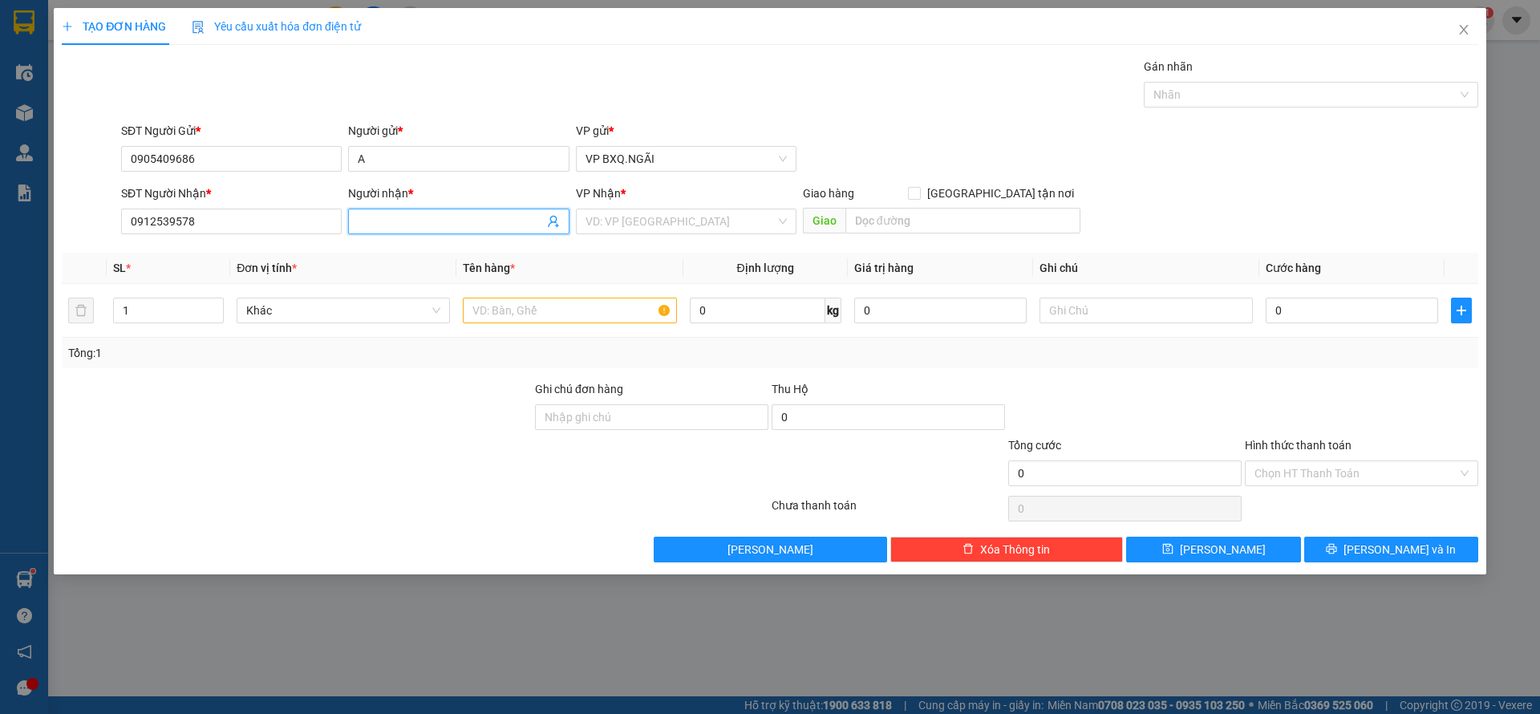
click at [421, 211] on span at bounding box center [458, 222] width 221 height 26
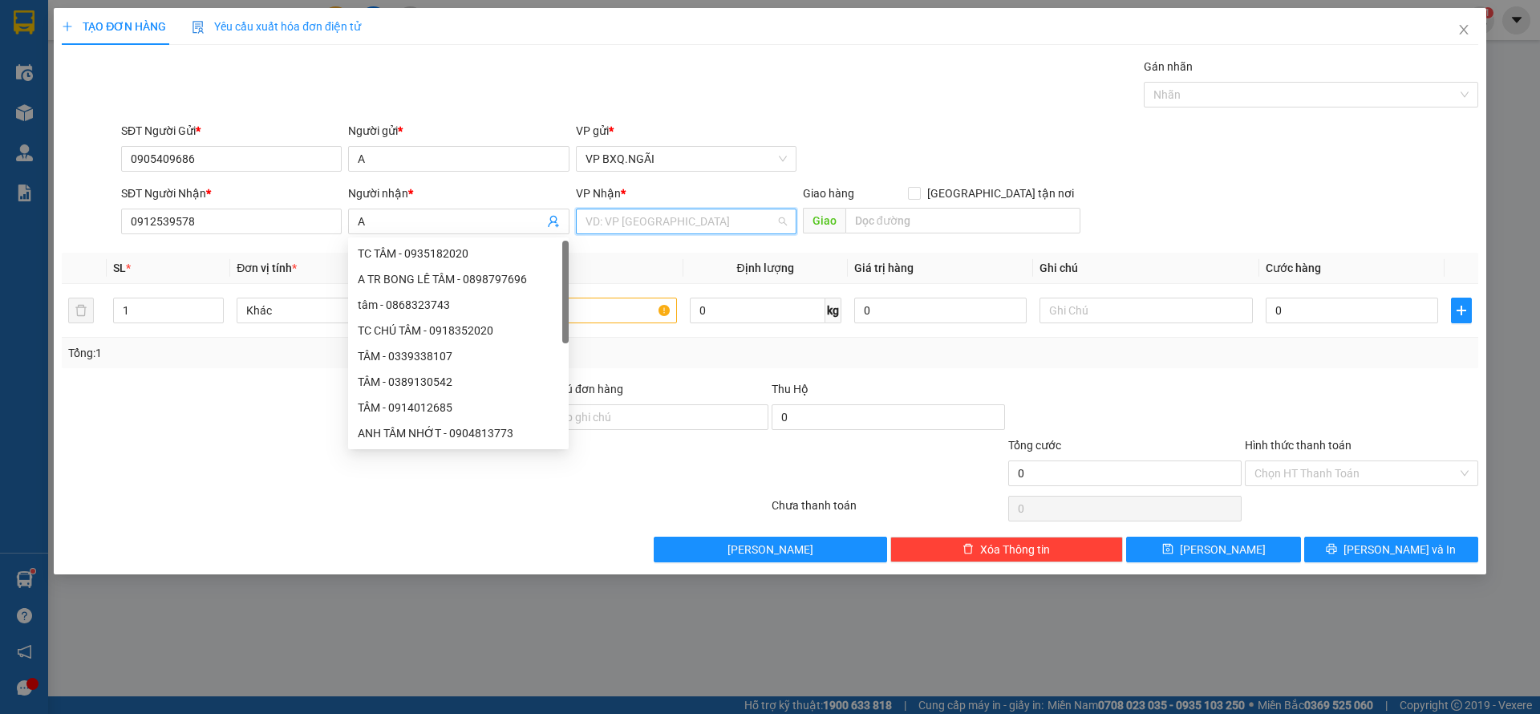
click at [670, 213] on input "search" at bounding box center [680, 221] width 190 height 24
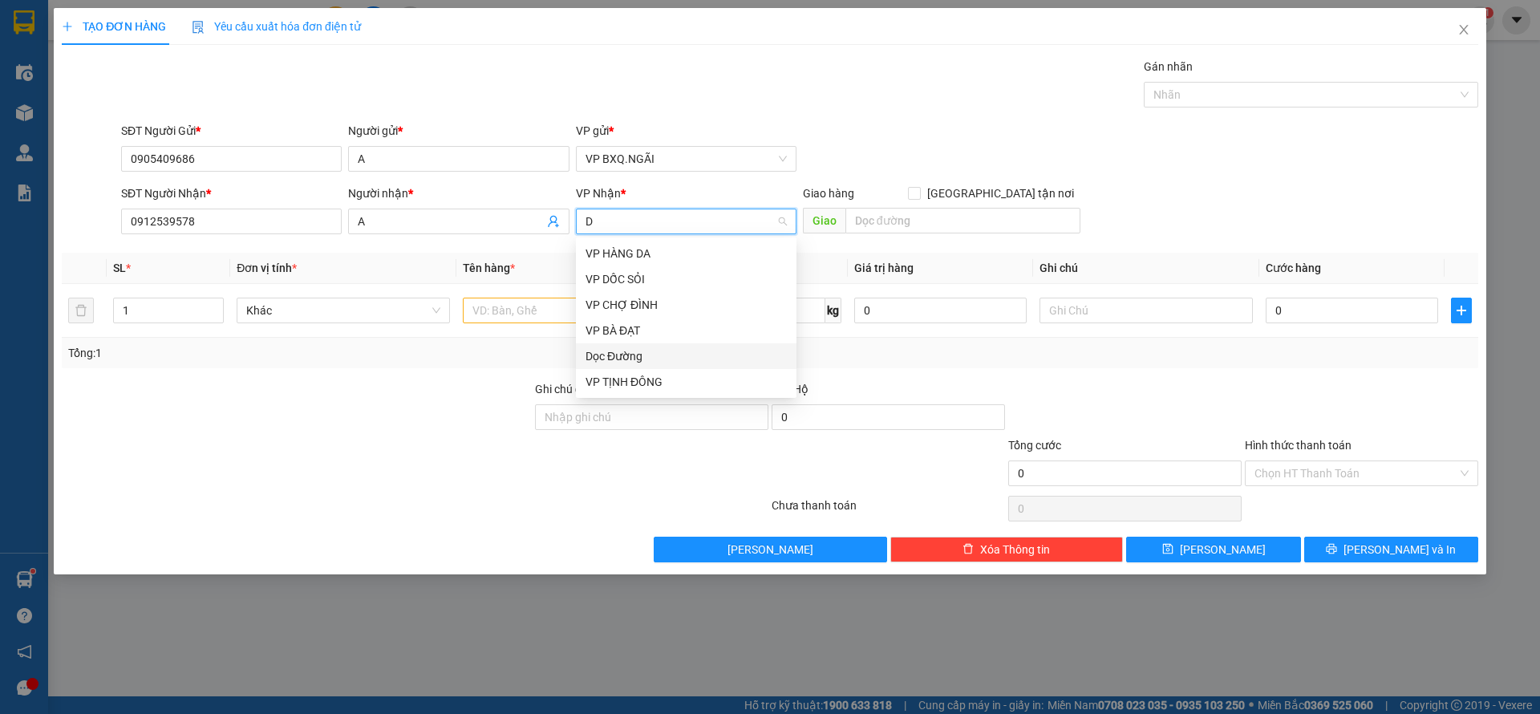
click at [630, 354] on div "Dọc Đường" at bounding box center [685, 356] width 201 height 18
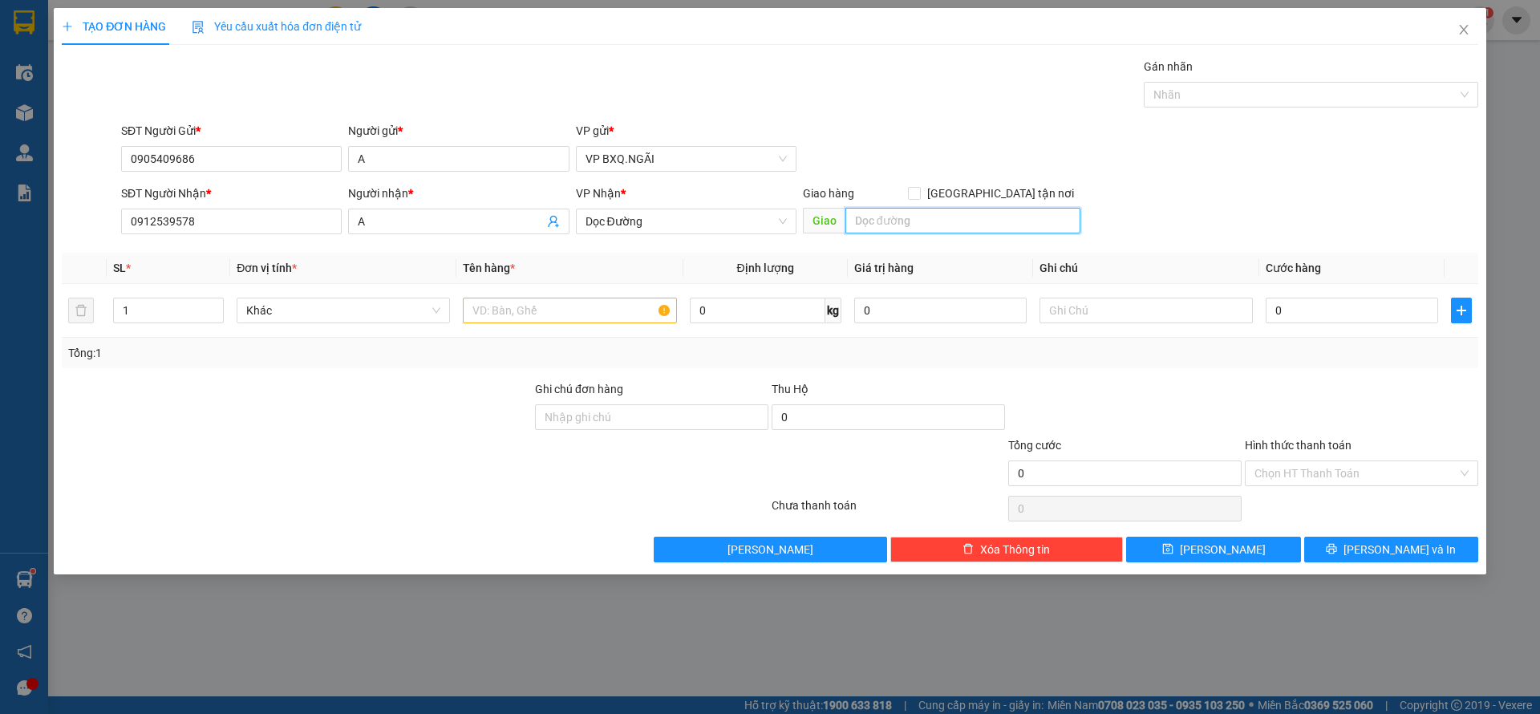
click at [901, 215] on input "text" at bounding box center [962, 221] width 235 height 26
click at [597, 307] on input "text" at bounding box center [569, 311] width 213 height 26
click at [828, 411] on input "0" at bounding box center [888, 417] width 233 height 26
click at [1383, 485] on div "Hình thức thanh toán Chọn HT Thanh Toán" at bounding box center [1361, 464] width 233 height 56
click at [1318, 453] on div "Hình thức thanh toán" at bounding box center [1361, 448] width 233 height 24
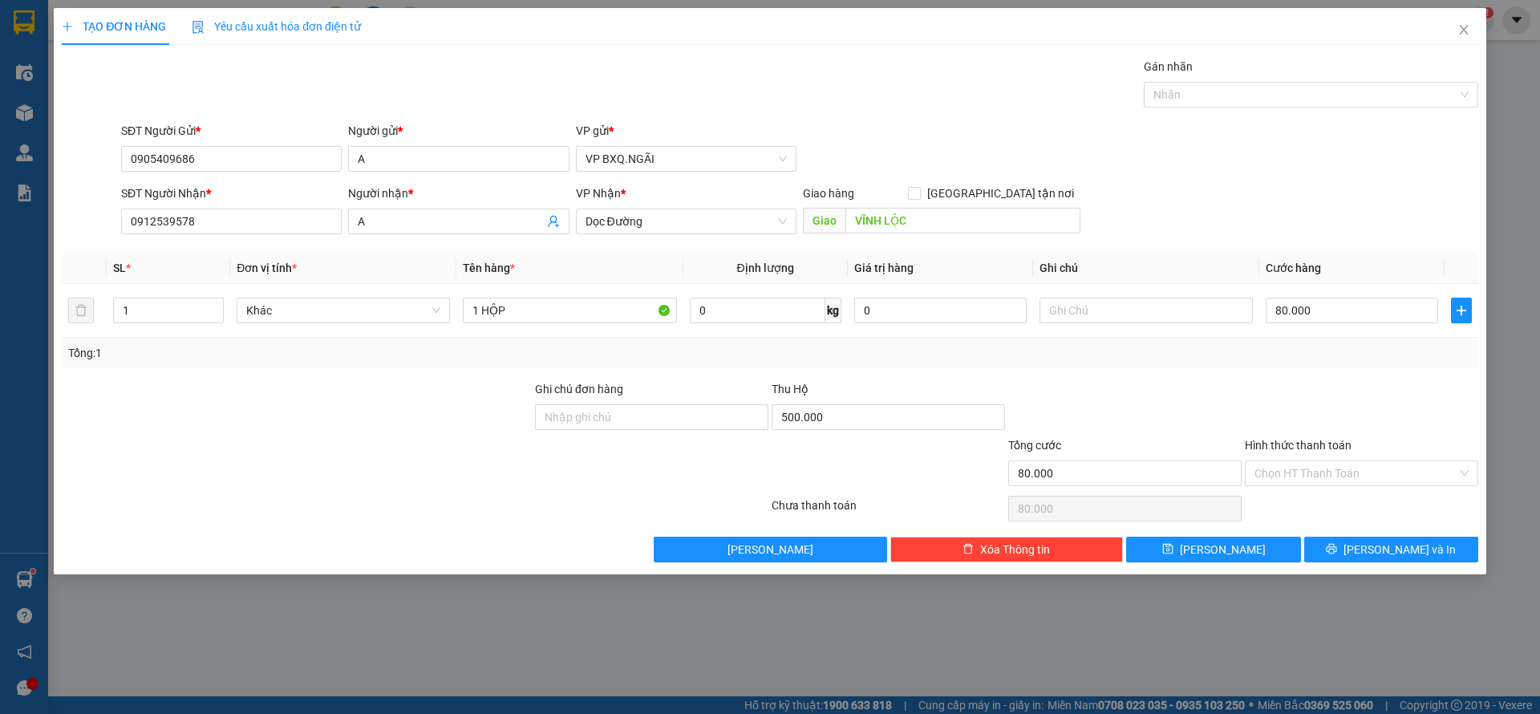
click at [1304, 487] on div "Hình thức thanh toán Chọn HT Thanh Toán" at bounding box center [1361, 464] width 233 height 56
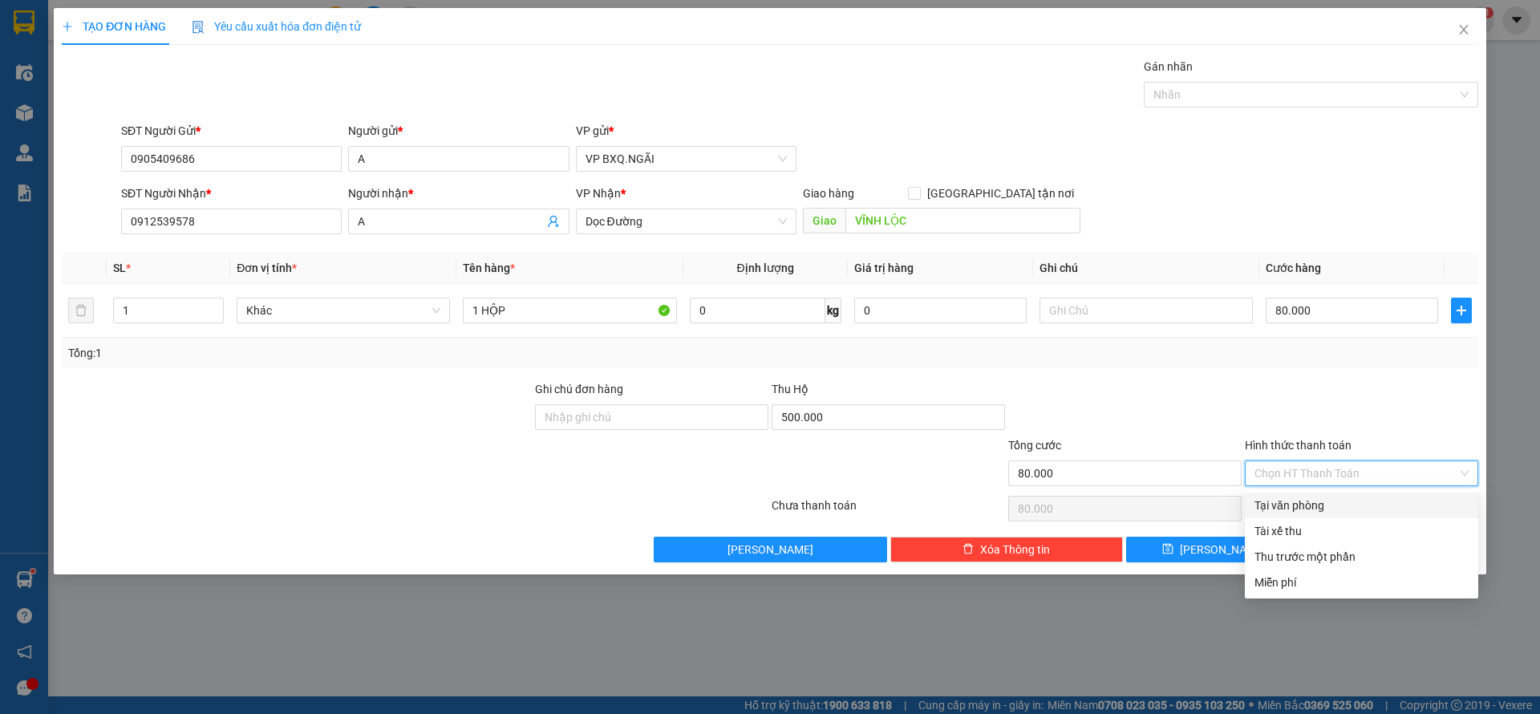
click at [1310, 474] on input "Hình thức thanh toán" at bounding box center [1355, 473] width 203 height 24
click at [1307, 498] on div "Tại văn phòng" at bounding box center [1361, 505] width 214 height 18
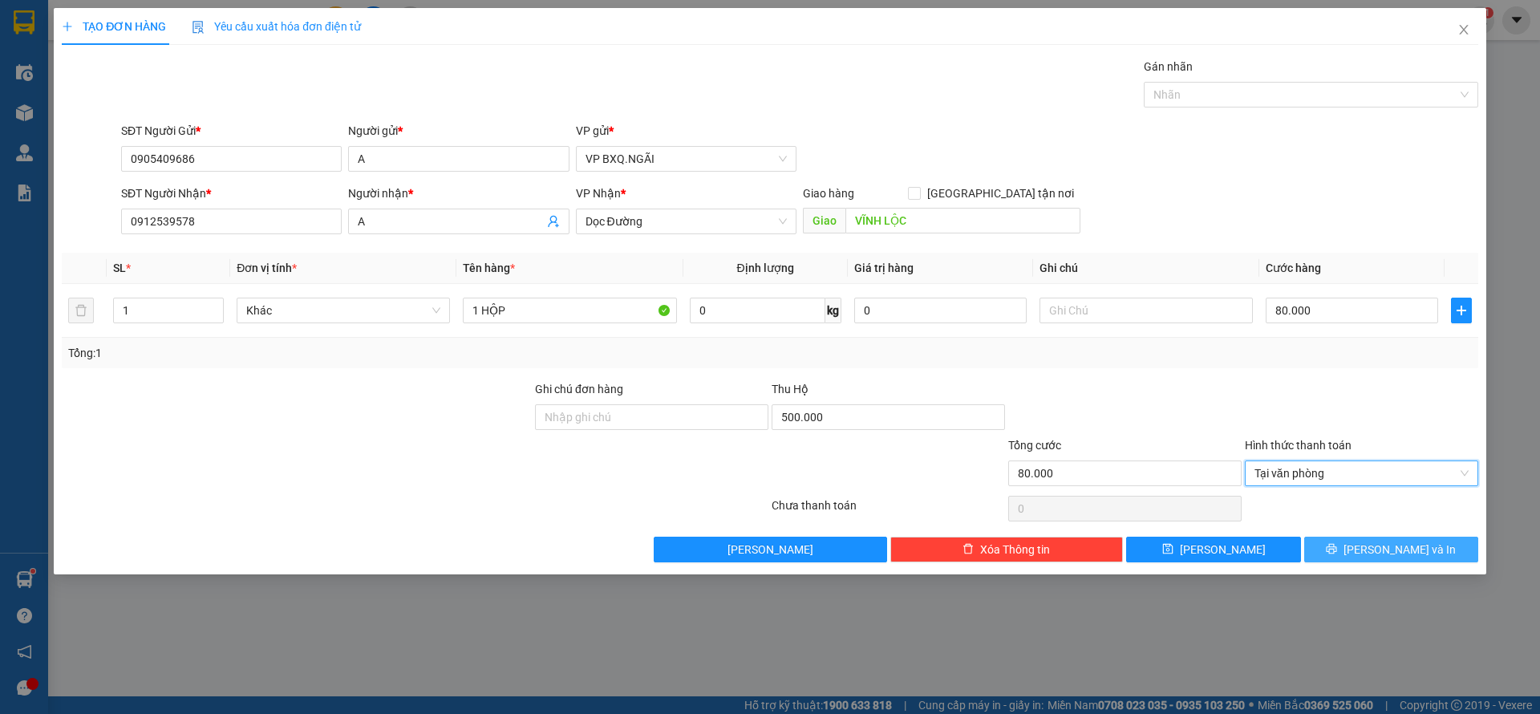
click at [1382, 549] on span "[PERSON_NAME] và In" at bounding box center [1399, 550] width 112 height 18
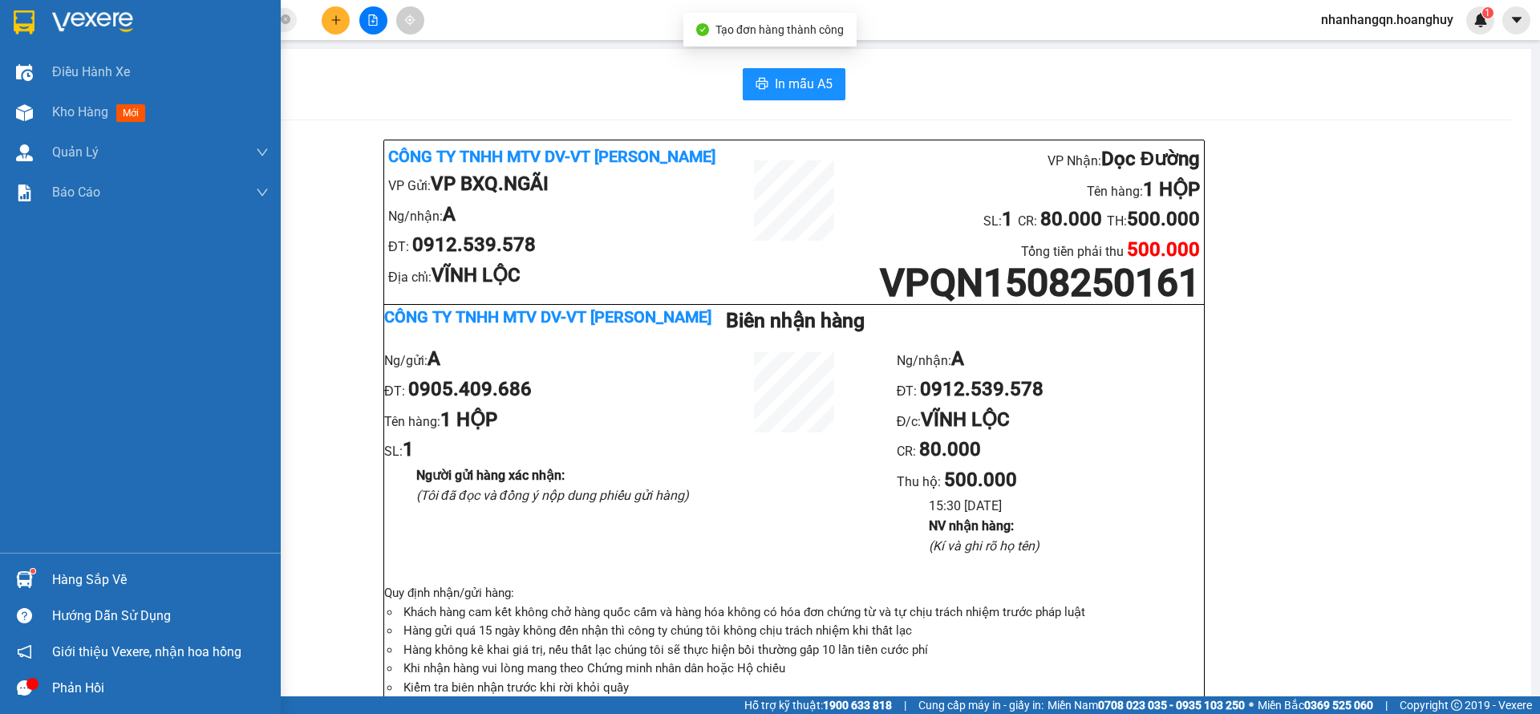
click at [26, 5] on div at bounding box center [140, 26] width 281 height 52
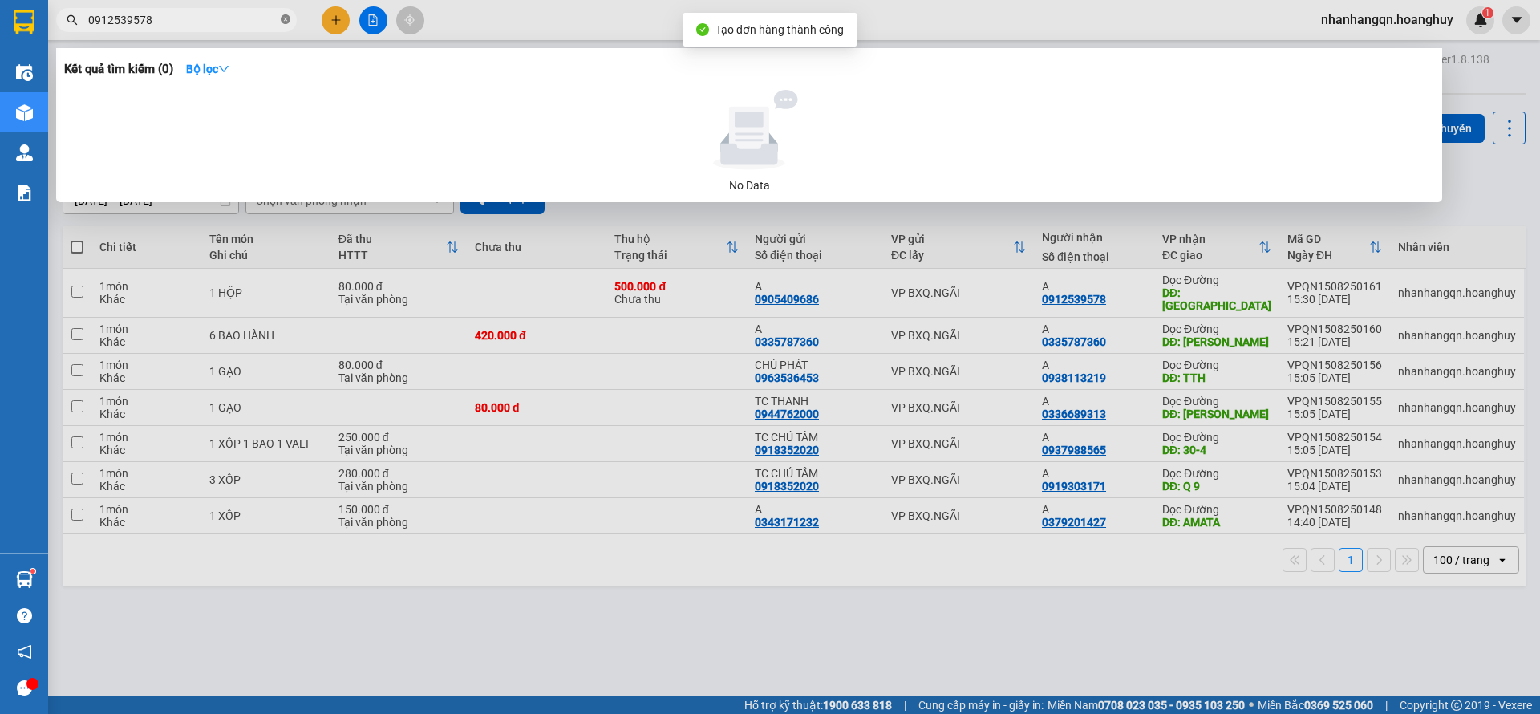
click at [284, 19] on icon "close-circle" at bounding box center [286, 19] width 10 height 10
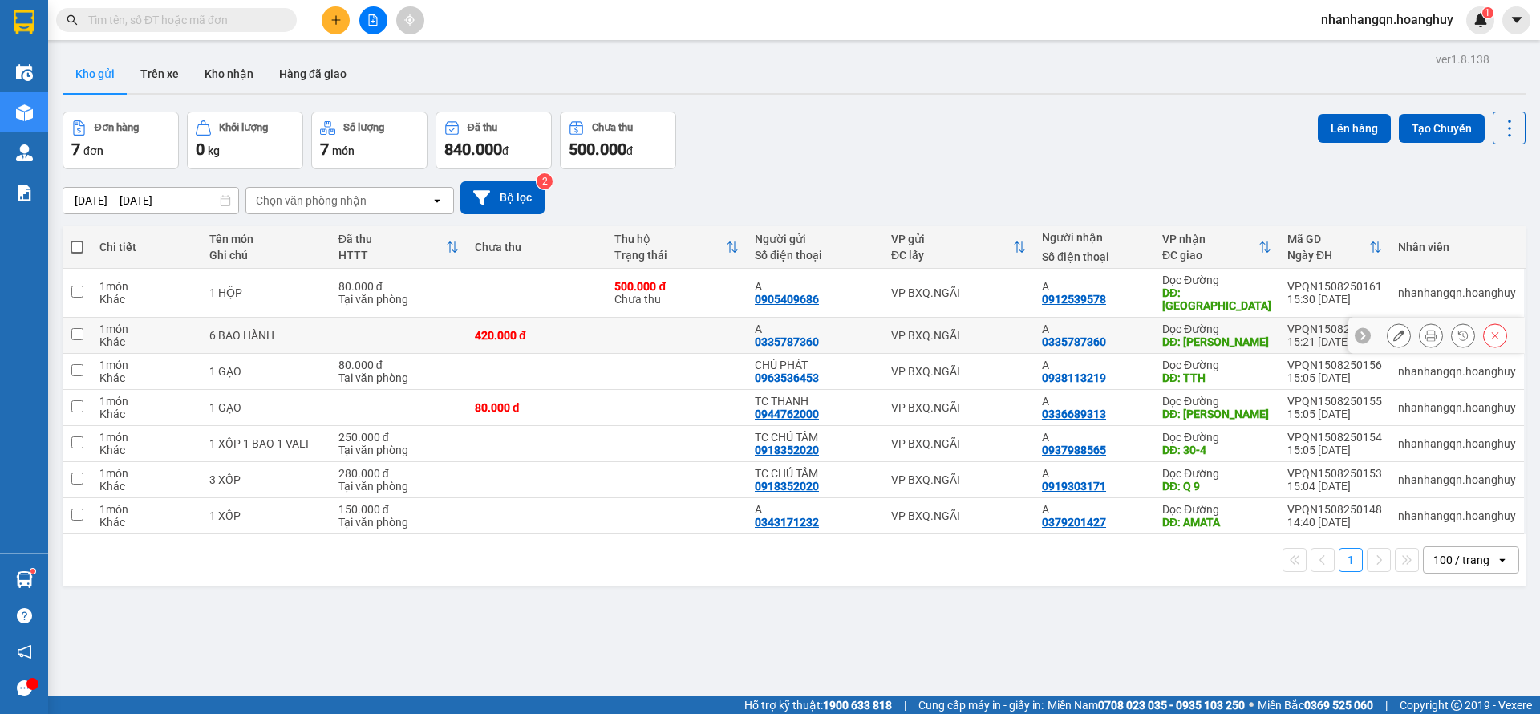
click at [954, 329] on div "VP BXQ.NGÃI" at bounding box center [958, 335] width 135 height 13
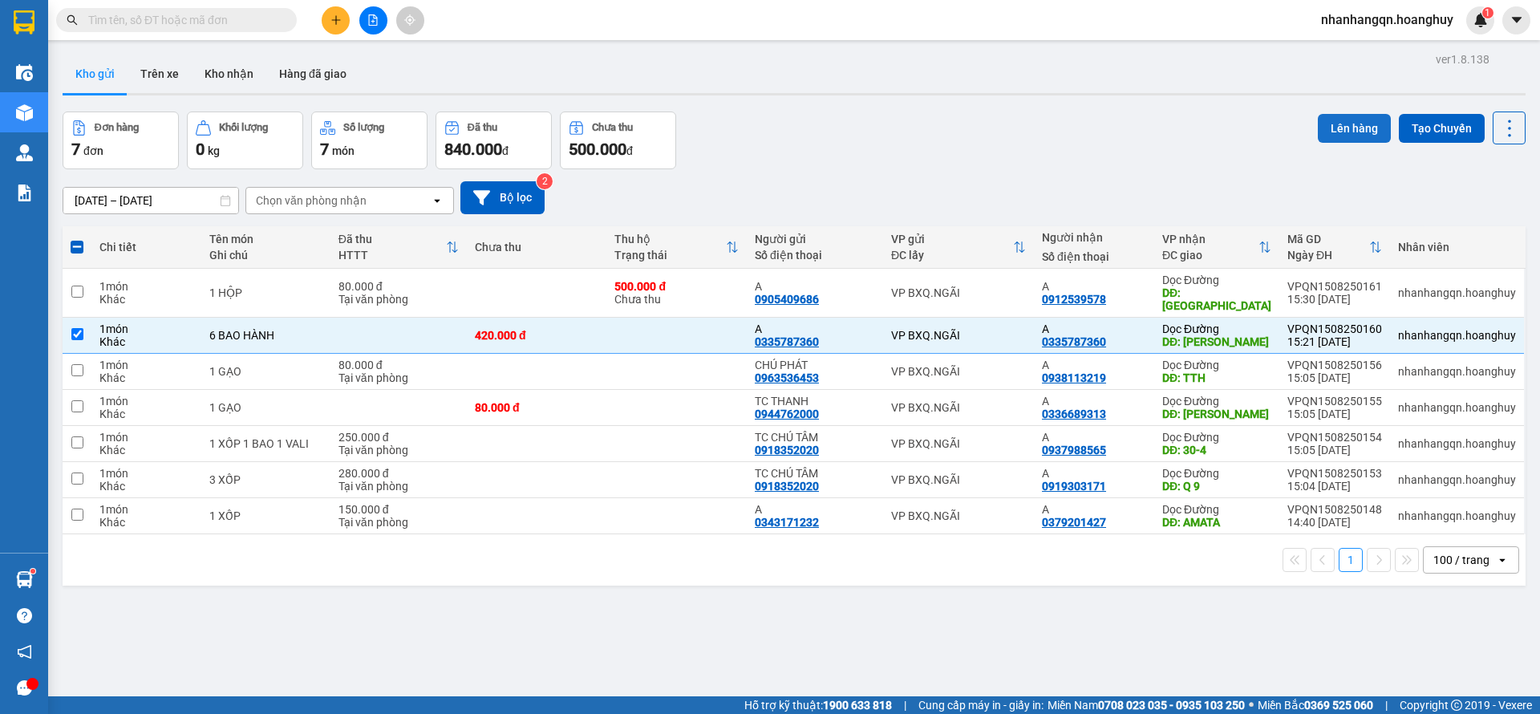
click at [1339, 120] on button "Lên hàng" at bounding box center [1354, 128] width 73 height 29
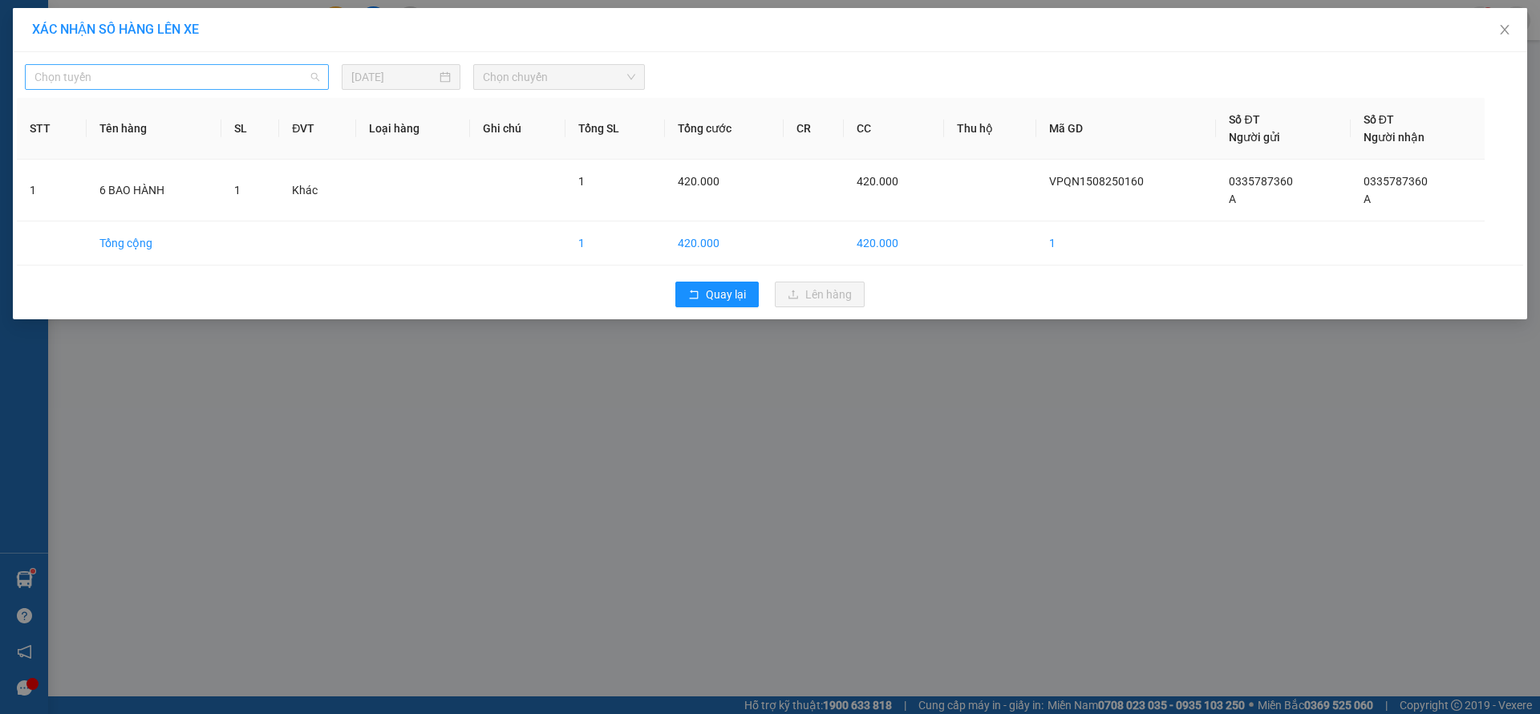
click at [229, 79] on span "Chọn tuyến" at bounding box center [176, 77] width 285 height 24
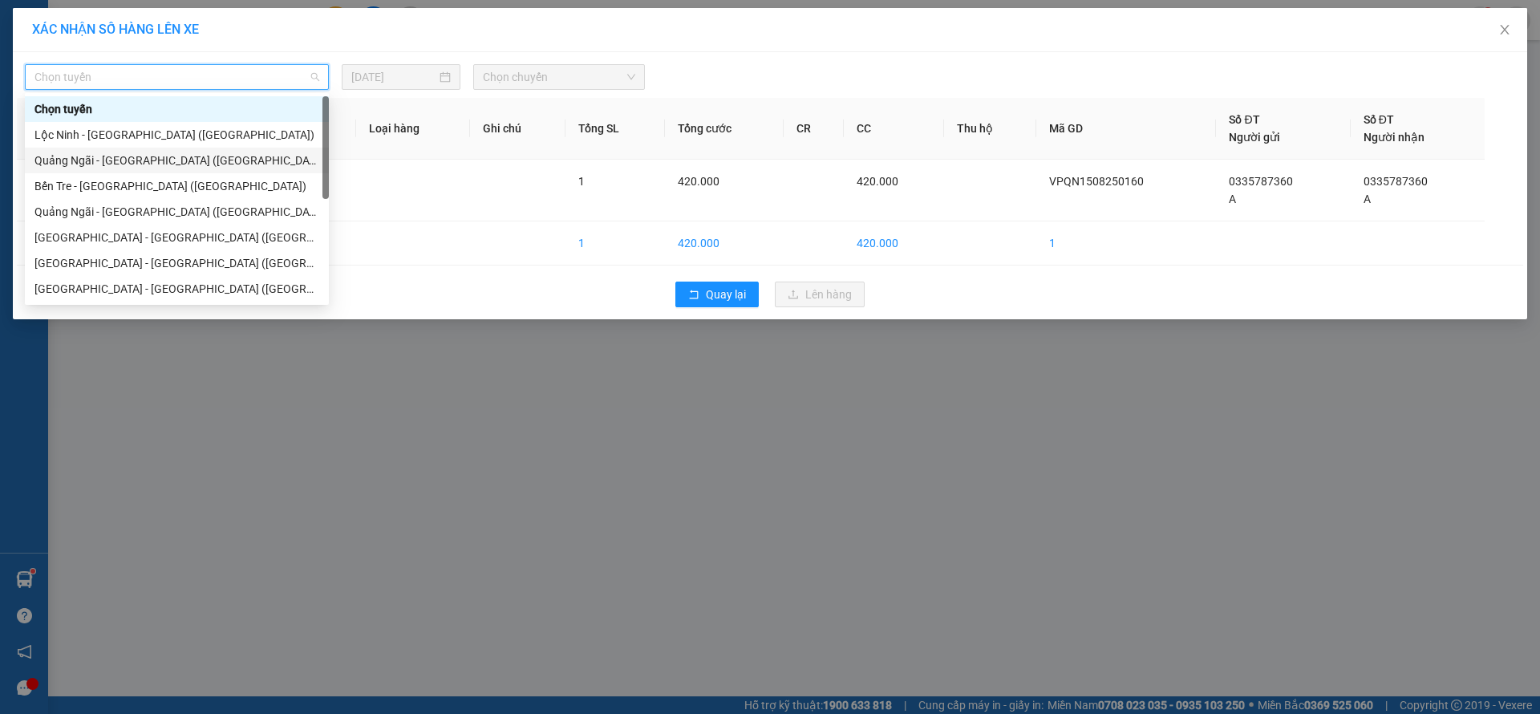
click at [144, 168] on div "Quảng Ngãi - [GEOGRAPHIC_DATA] ([GEOGRAPHIC_DATA])" at bounding box center [176, 161] width 285 height 18
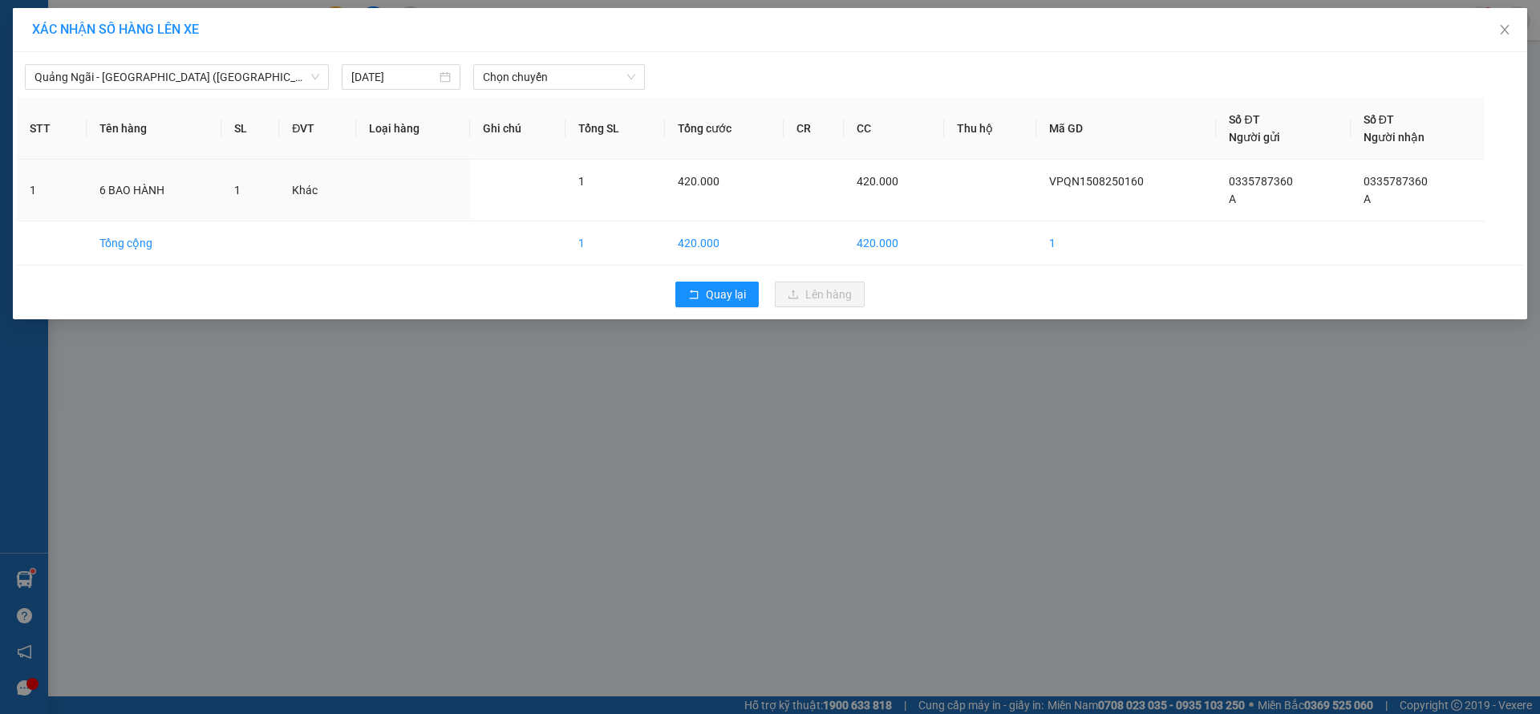
click at [646, 51] on div "XÁC NHẬN SỐ HÀNG LÊN XE" at bounding box center [770, 30] width 1514 height 44
click at [601, 70] on span "Chọn chuyến" at bounding box center [559, 77] width 152 height 24
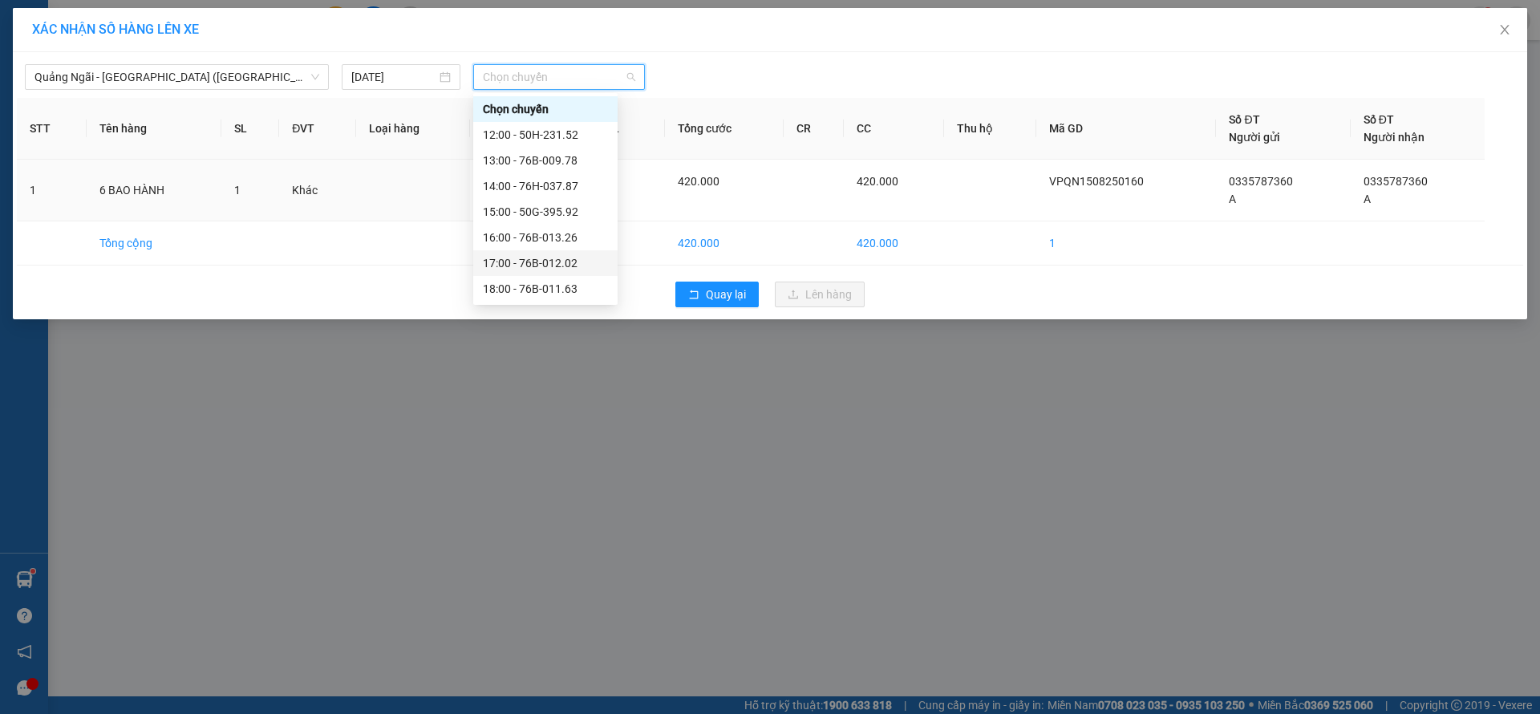
scroll to position [51, 0]
click at [564, 257] on div "19:00 - 50H-496.77" at bounding box center [545, 263] width 125 height 18
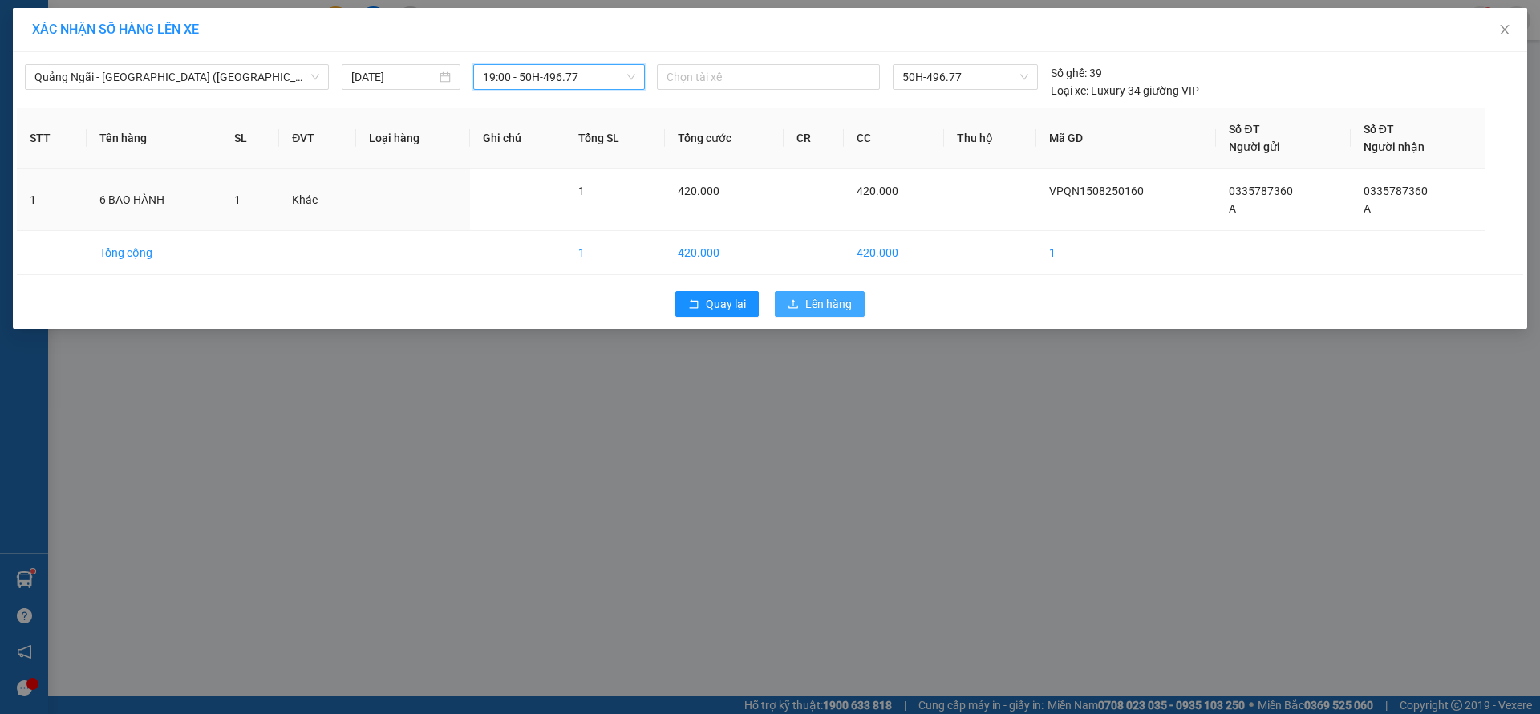
click at [829, 305] on span "Lên hàng" at bounding box center [828, 304] width 47 height 18
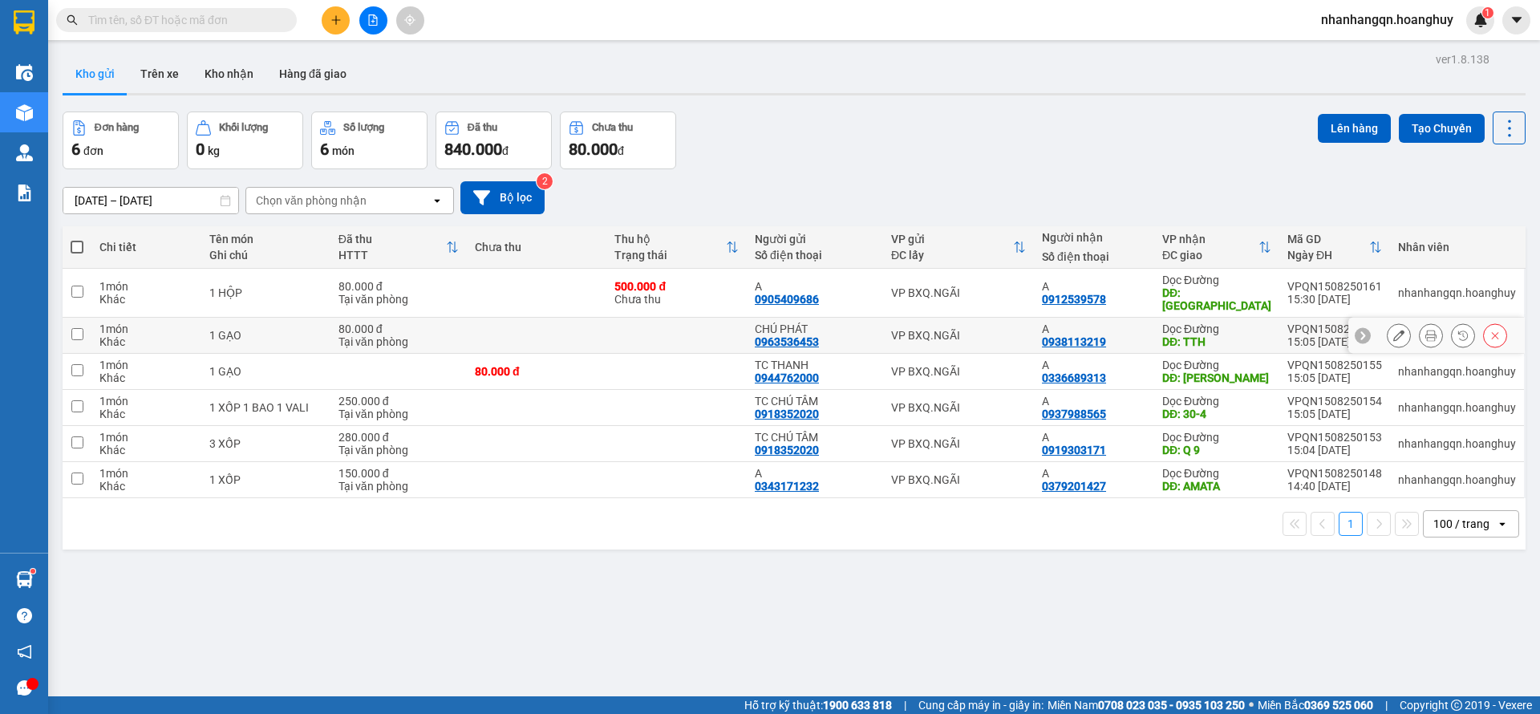
click at [829, 318] on td "CHÚ PHÁT 0963536453" at bounding box center [815, 336] width 136 height 36
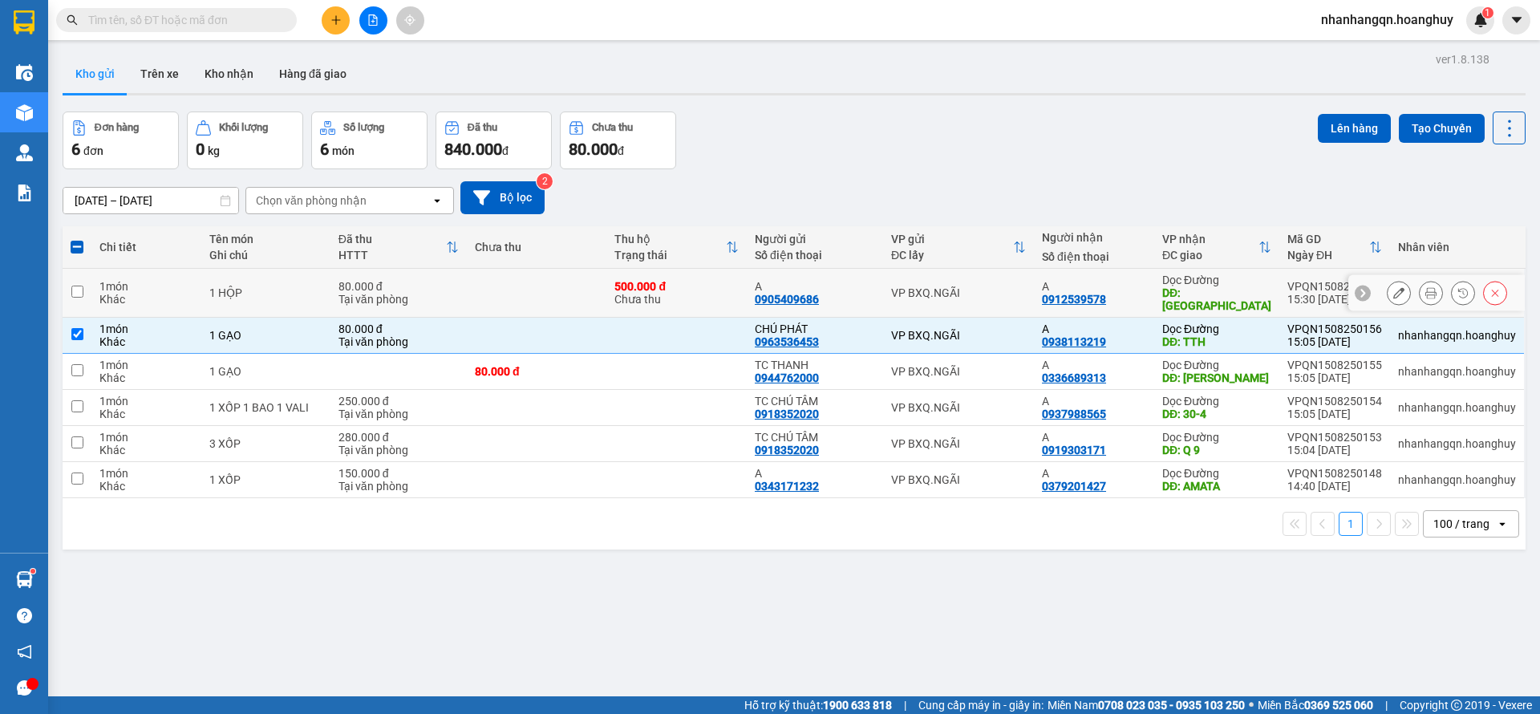
click at [938, 286] on div "VP BXQ.NGÃI" at bounding box center [958, 292] width 135 height 13
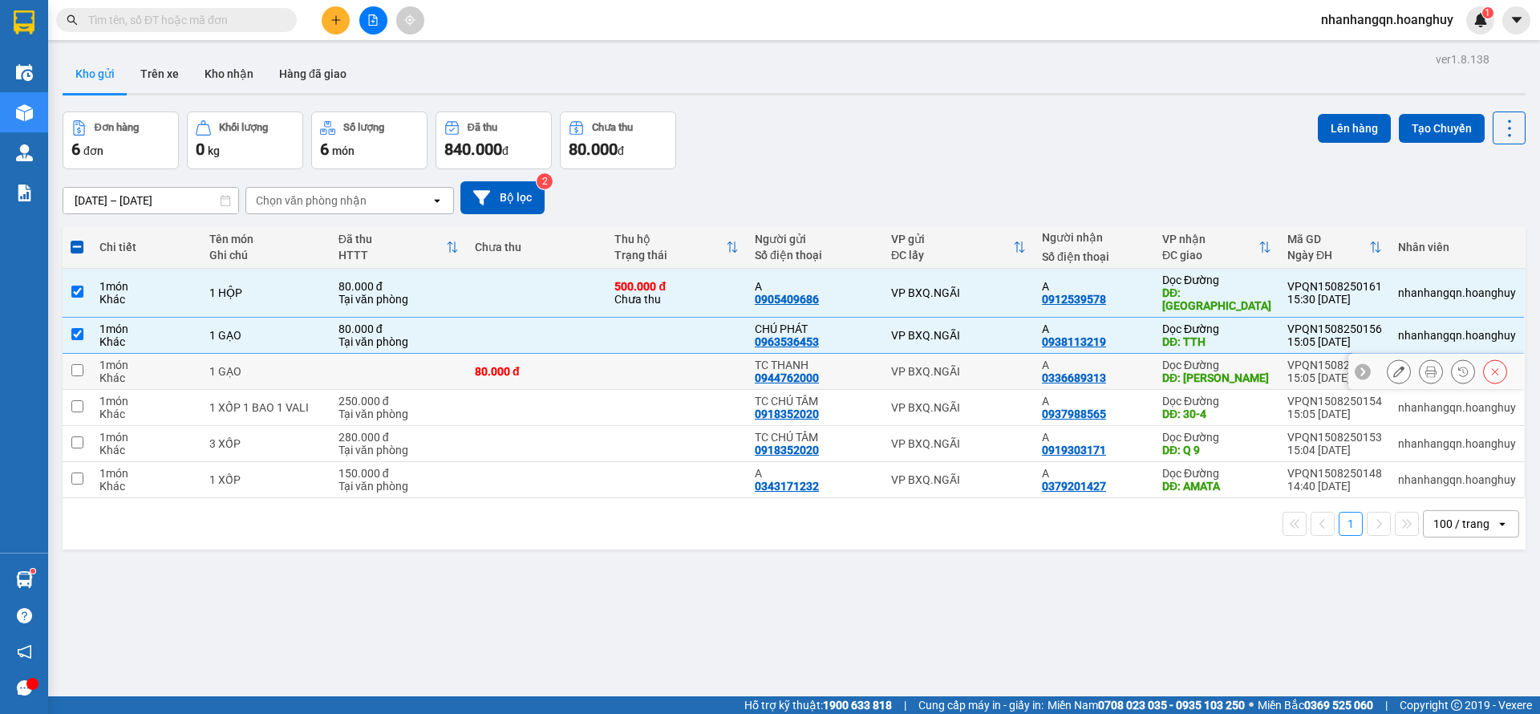
click at [958, 365] on div "VP BXQ.NGÃI" at bounding box center [958, 371] width 135 height 13
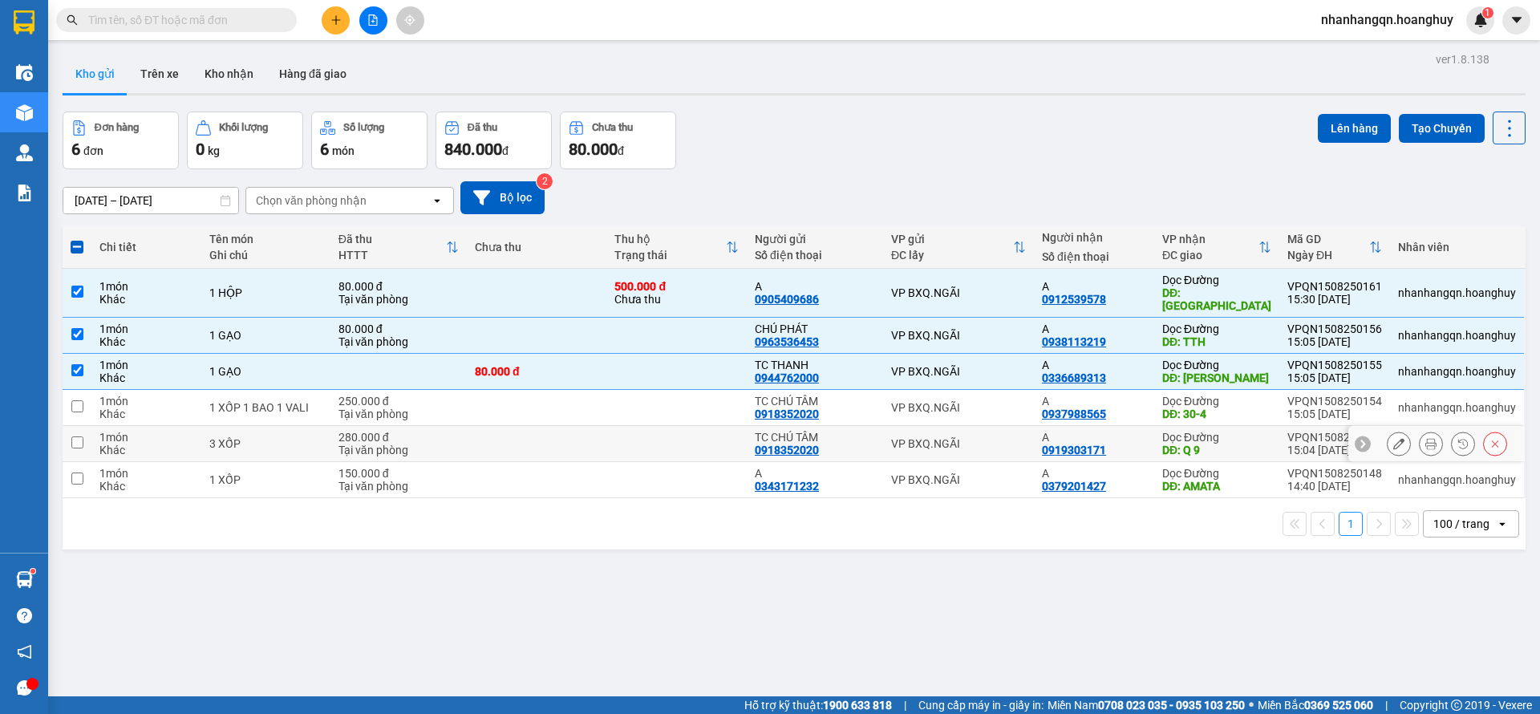
click at [954, 448] on td "VP BXQ.NGÃI" at bounding box center [958, 444] width 151 height 36
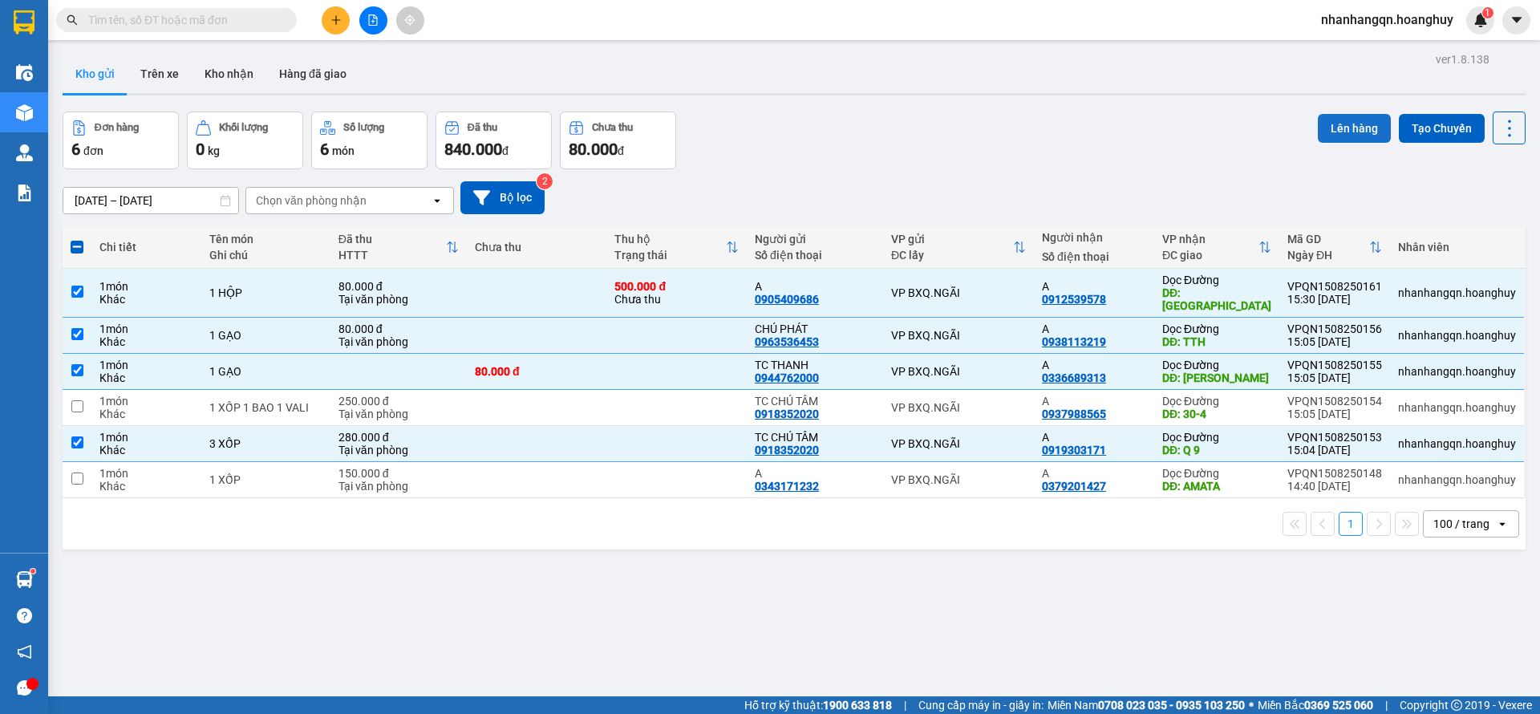
click at [1351, 114] on button "Lên hàng" at bounding box center [1354, 128] width 73 height 29
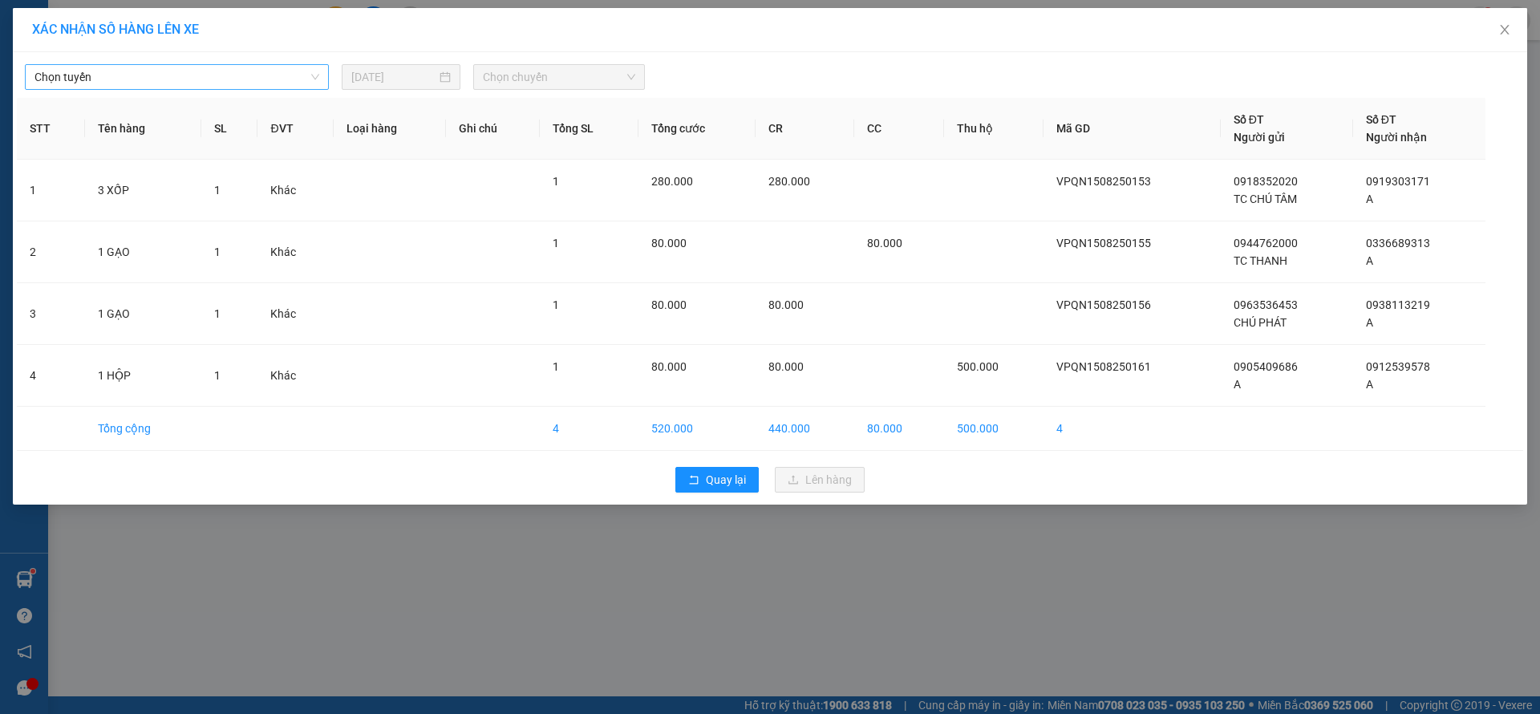
click at [241, 72] on span "Chọn tuyến" at bounding box center [176, 77] width 285 height 24
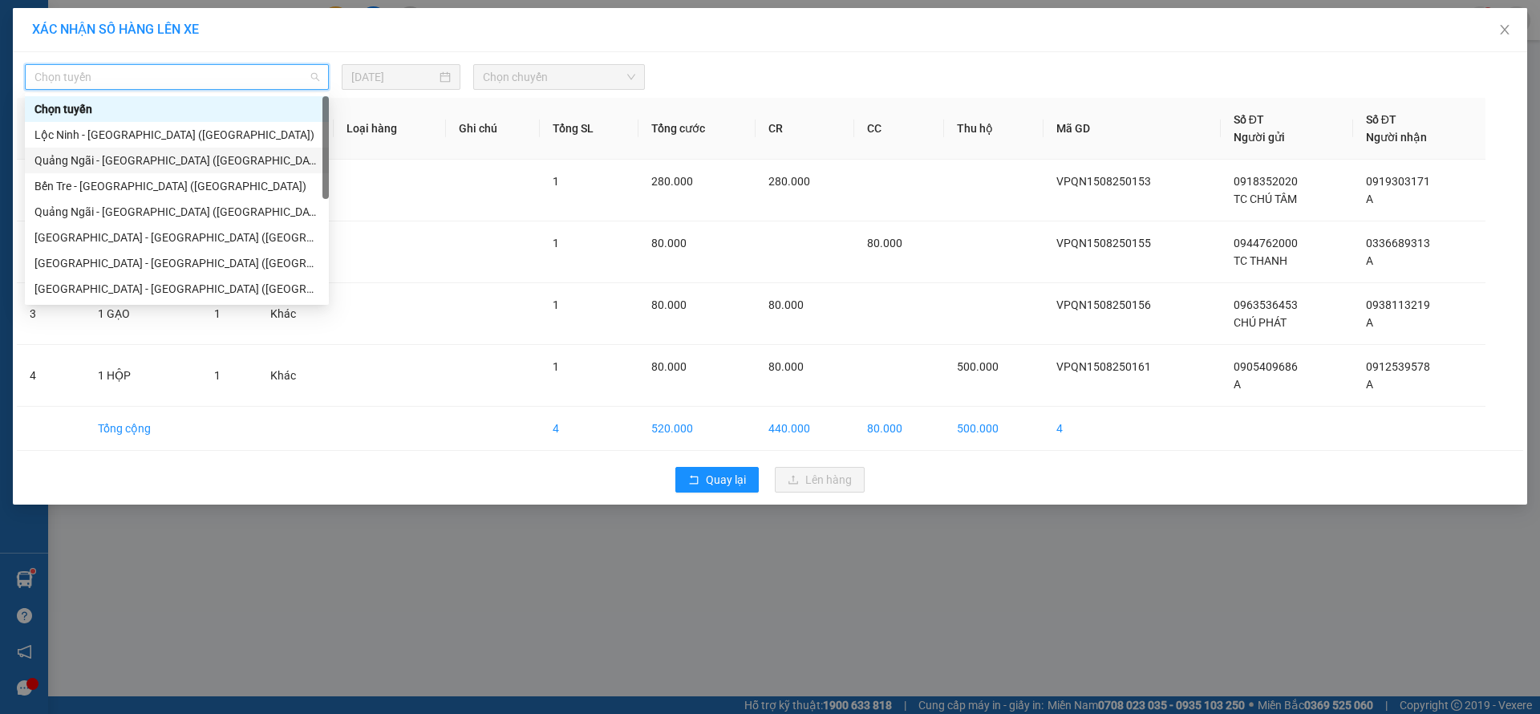
click at [162, 154] on div "Quảng Ngãi - [GEOGRAPHIC_DATA] ([GEOGRAPHIC_DATA])" at bounding box center [176, 161] width 285 height 18
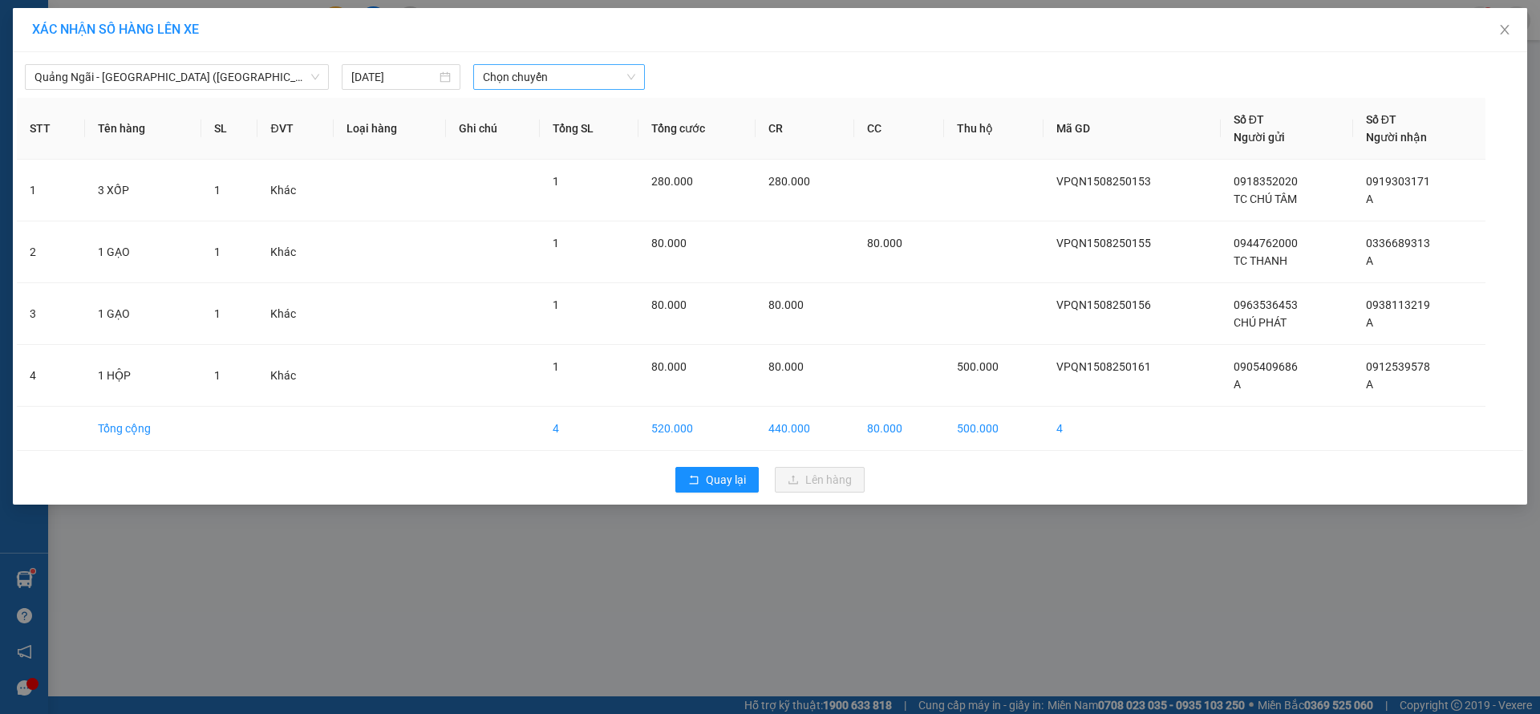
drag, startPoint x: 575, startPoint y: 43, endPoint x: 571, endPoint y: 83, distance: 39.5
click at [574, 53] on div "XÁC NHẬN SỐ HÀNG LÊN XE [GEOGRAPHIC_DATA] - [GEOGRAPHIC_DATA] ([GEOGRAPHIC_DATA…" at bounding box center [770, 256] width 1514 height 496
click at [571, 83] on span "Chọn chuyến" at bounding box center [559, 77] width 152 height 24
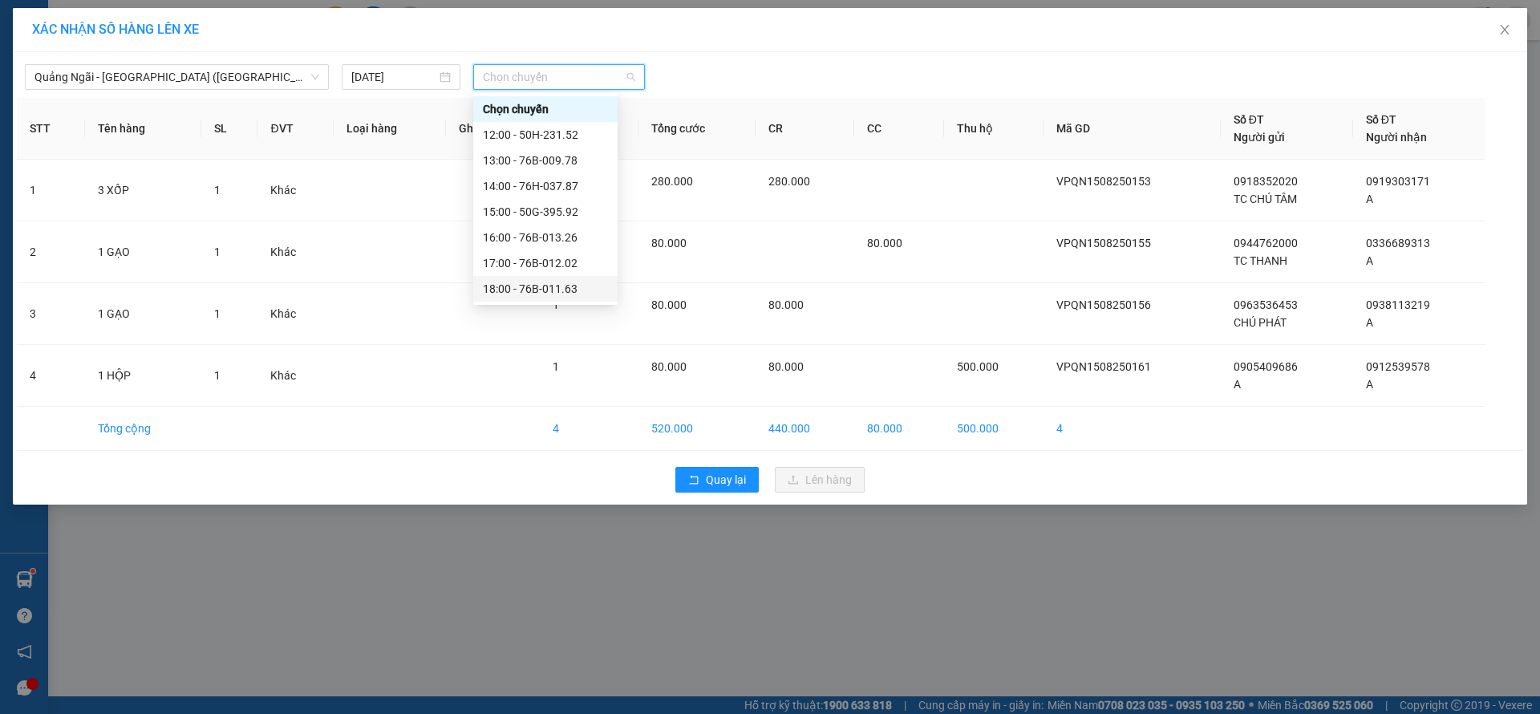
click at [553, 292] on div "18:00 - 76B-011.63" at bounding box center [545, 289] width 125 height 18
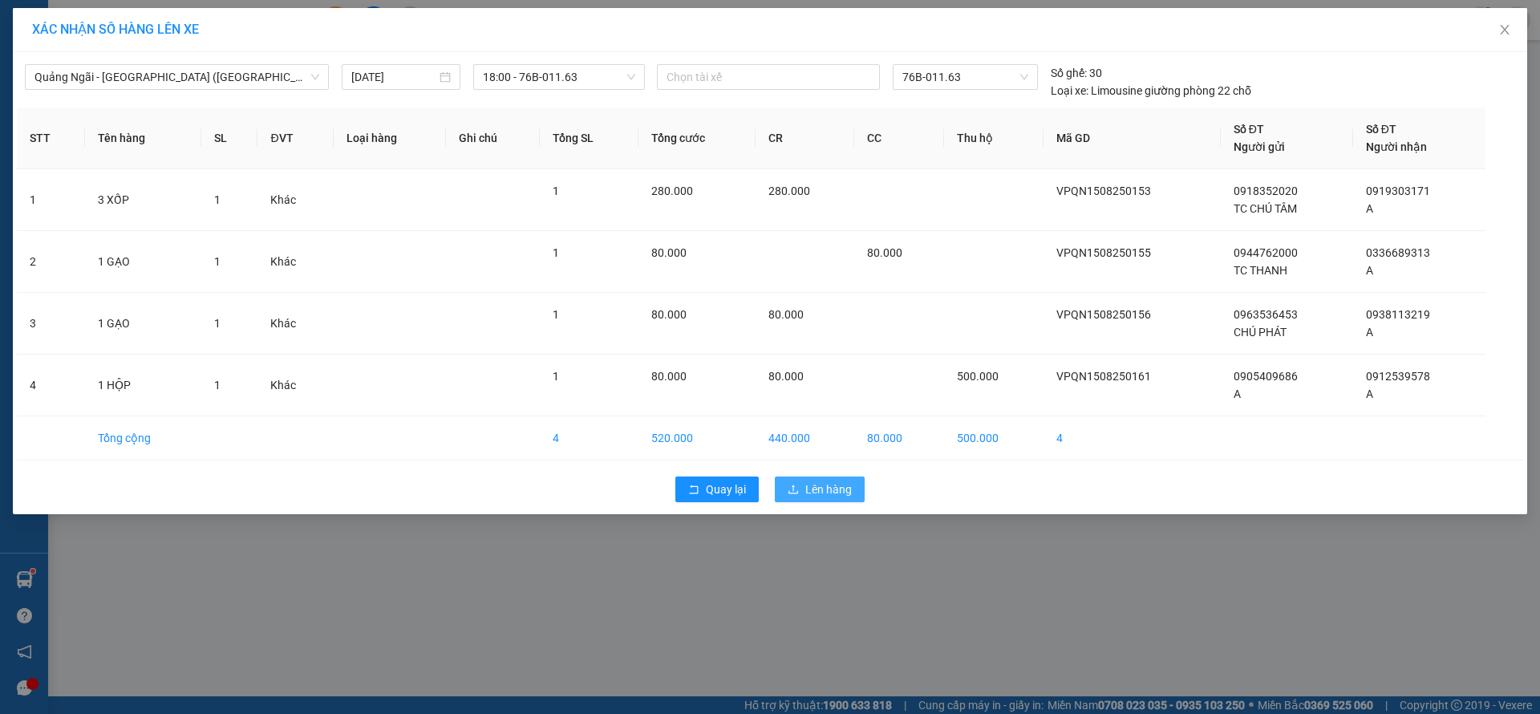
click at [816, 493] on span "Lên hàng" at bounding box center [828, 489] width 47 height 18
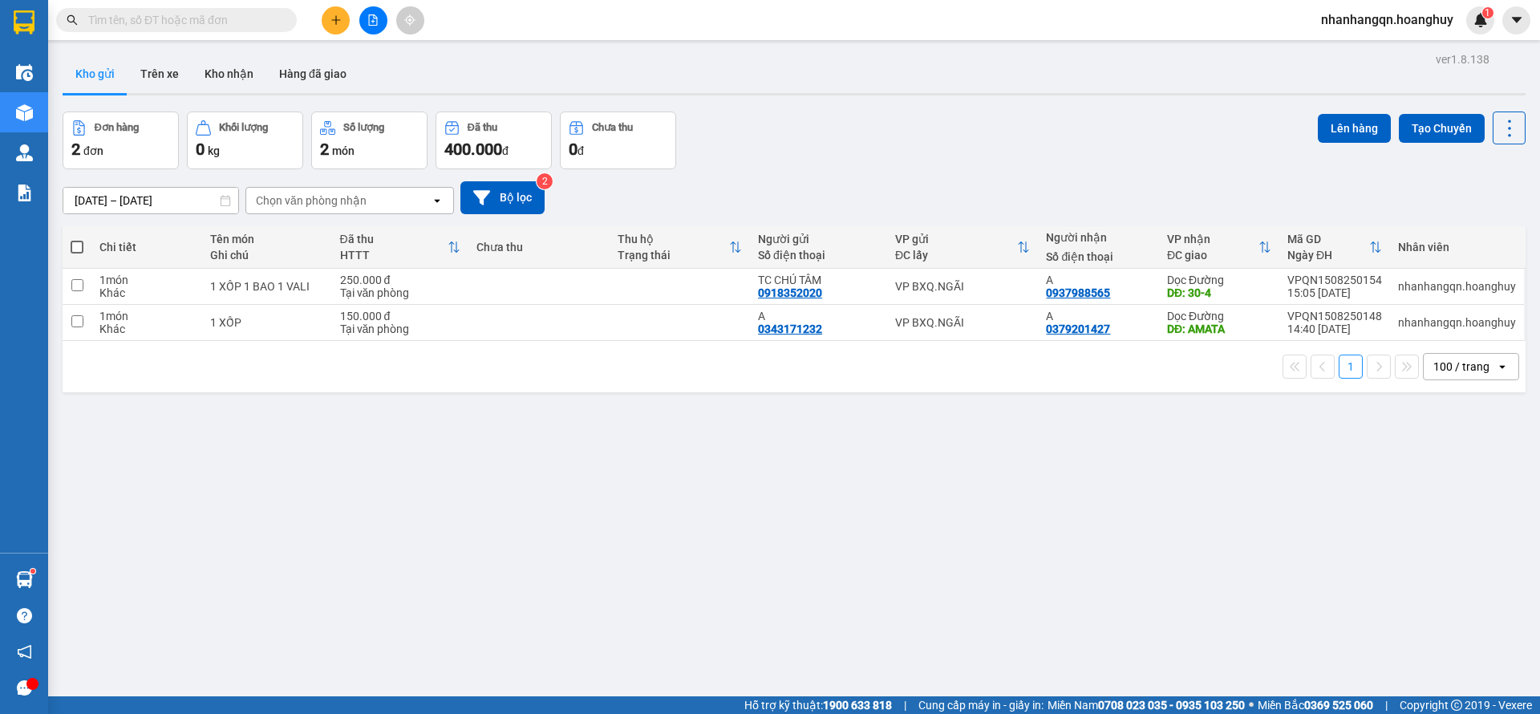
click at [369, 0] on div "Kết quả tìm kiếm ( 0 ) Bộ lọc No Data nhanhangqn.hoanghuy 1" at bounding box center [770, 20] width 1540 height 40
click at [367, 21] on button at bounding box center [373, 20] width 28 height 28
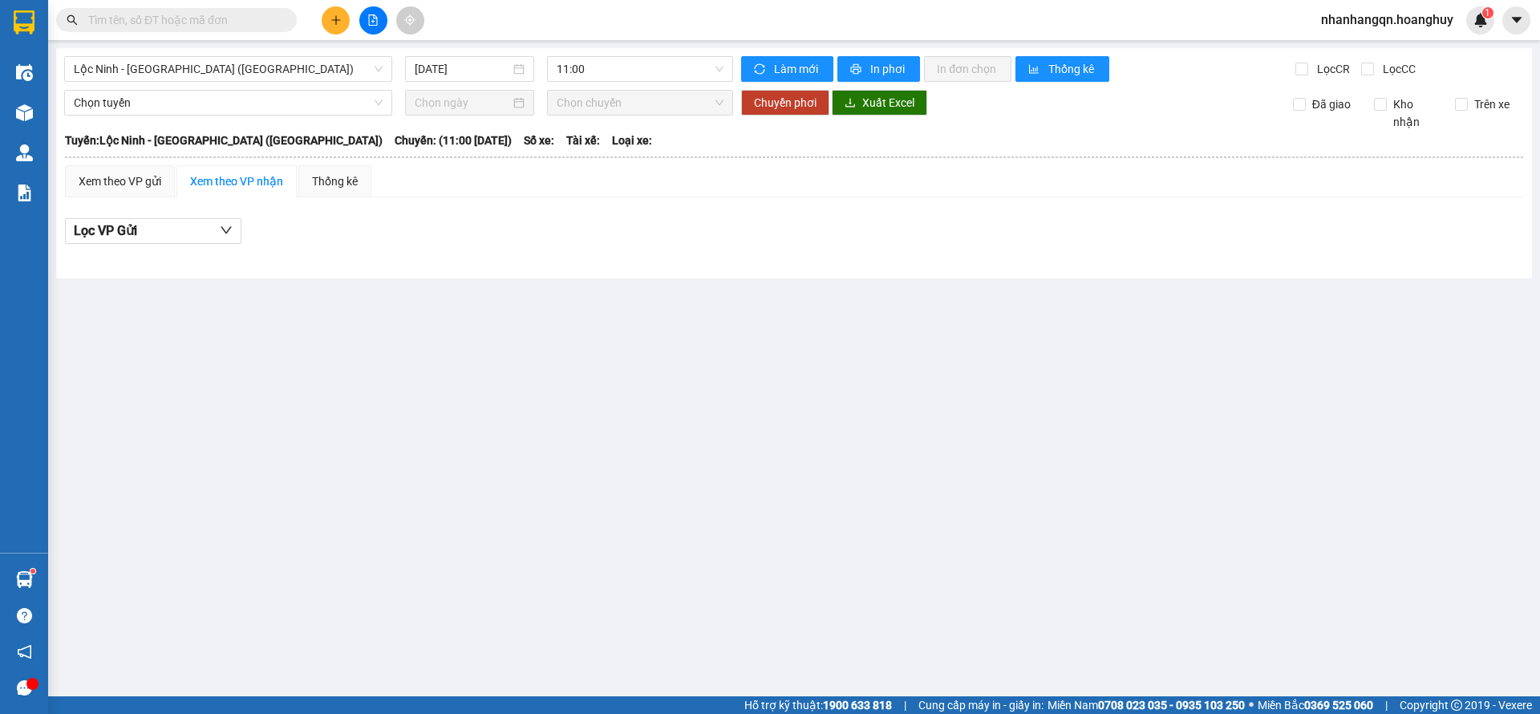
click at [179, 83] on div "[GEOGRAPHIC_DATA] - [GEOGRAPHIC_DATA] ([GEOGRAPHIC_DATA]) [DATE] 11:00 Làm mới …" at bounding box center [794, 163] width 1476 height 230
click at [179, 65] on span "Lộc Ninh - [GEOGRAPHIC_DATA] ([GEOGRAPHIC_DATA])" at bounding box center [228, 69] width 309 height 24
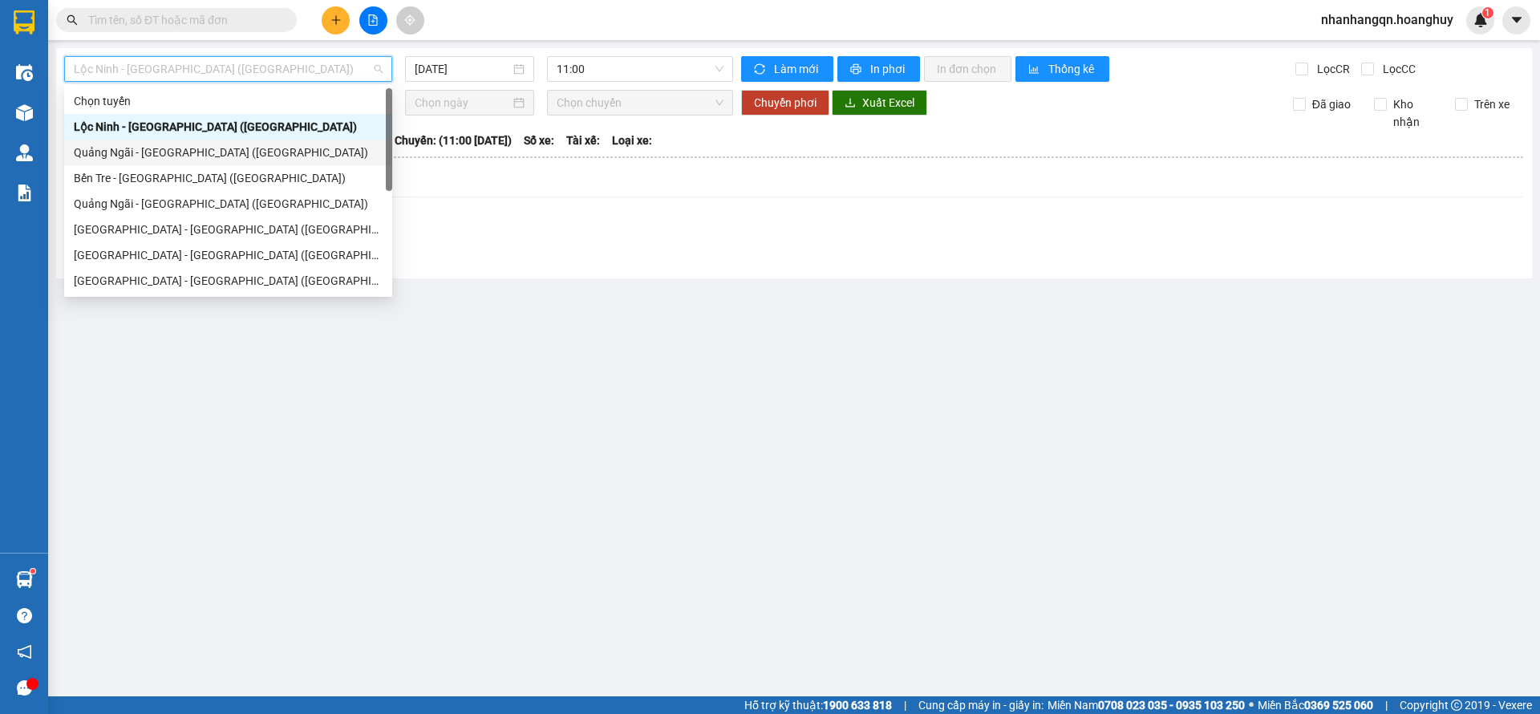
click at [188, 152] on div "Quảng Ngãi - [GEOGRAPHIC_DATA] ([GEOGRAPHIC_DATA])" at bounding box center [228, 153] width 309 height 18
click at [669, 70] on span "11:00" at bounding box center [640, 69] width 167 height 24
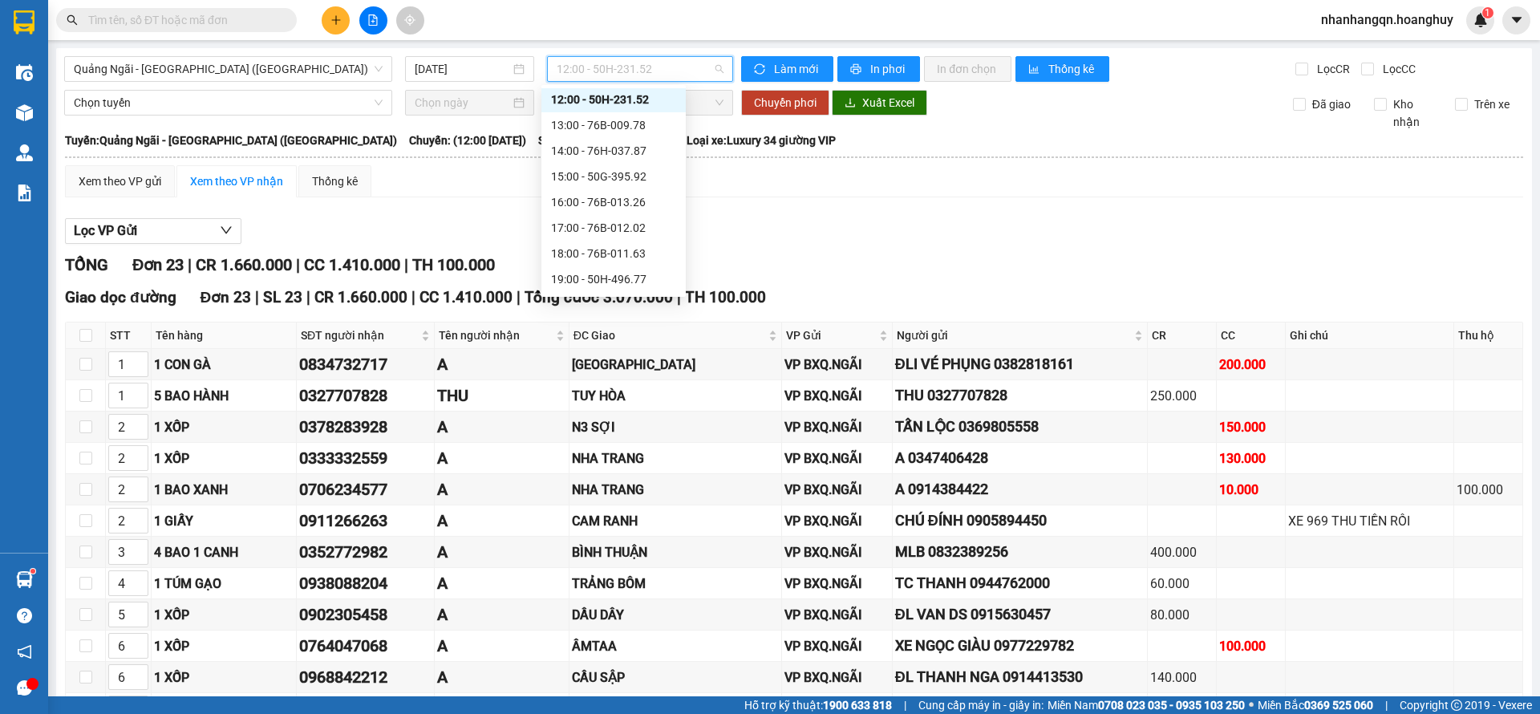
scroll to position [51, 0]
click at [624, 209] on div "17:00 - 76B-012.02" at bounding box center [613, 204] width 125 height 18
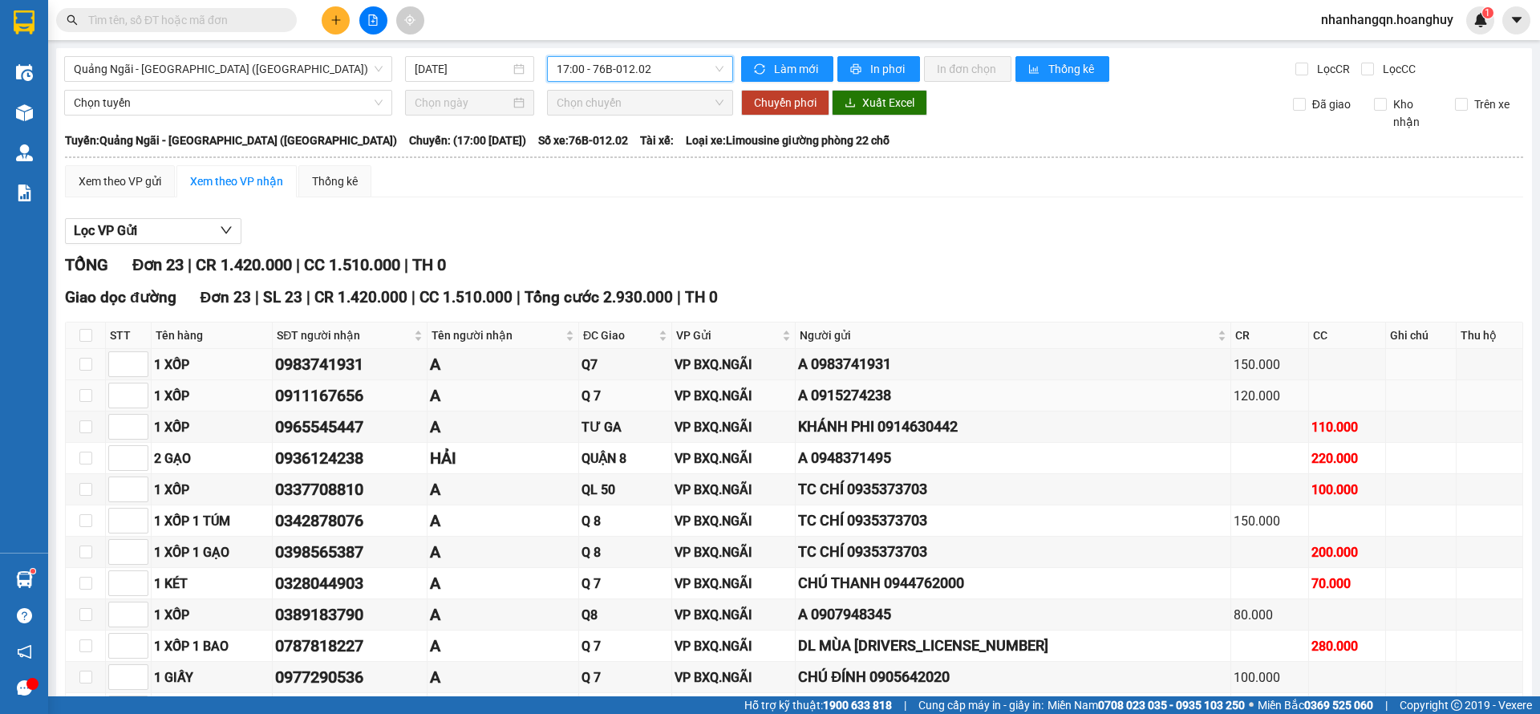
scroll to position [120, 0]
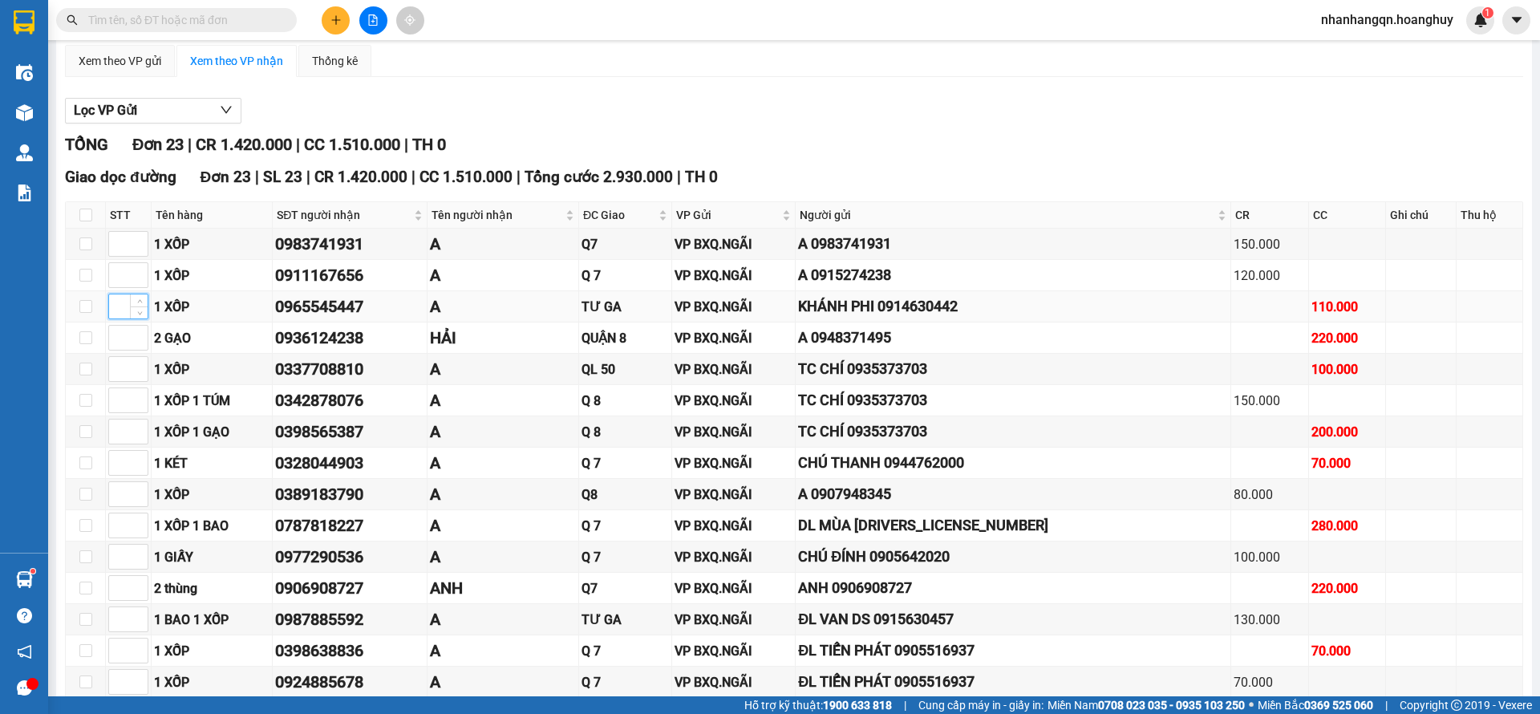
click at [114, 313] on input at bounding box center [128, 306] width 38 height 24
click at [114, 338] on input at bounding box center [128, 338] width 38 height 24
click at [121, 362] on input at bounding box center [128, 369] width 38 height 24
click at [119, 401] on input at bounding box center [128, 400] width 38 height 24
click at [119, 425] on input at bounding box center [128, 431] width 38 height 24
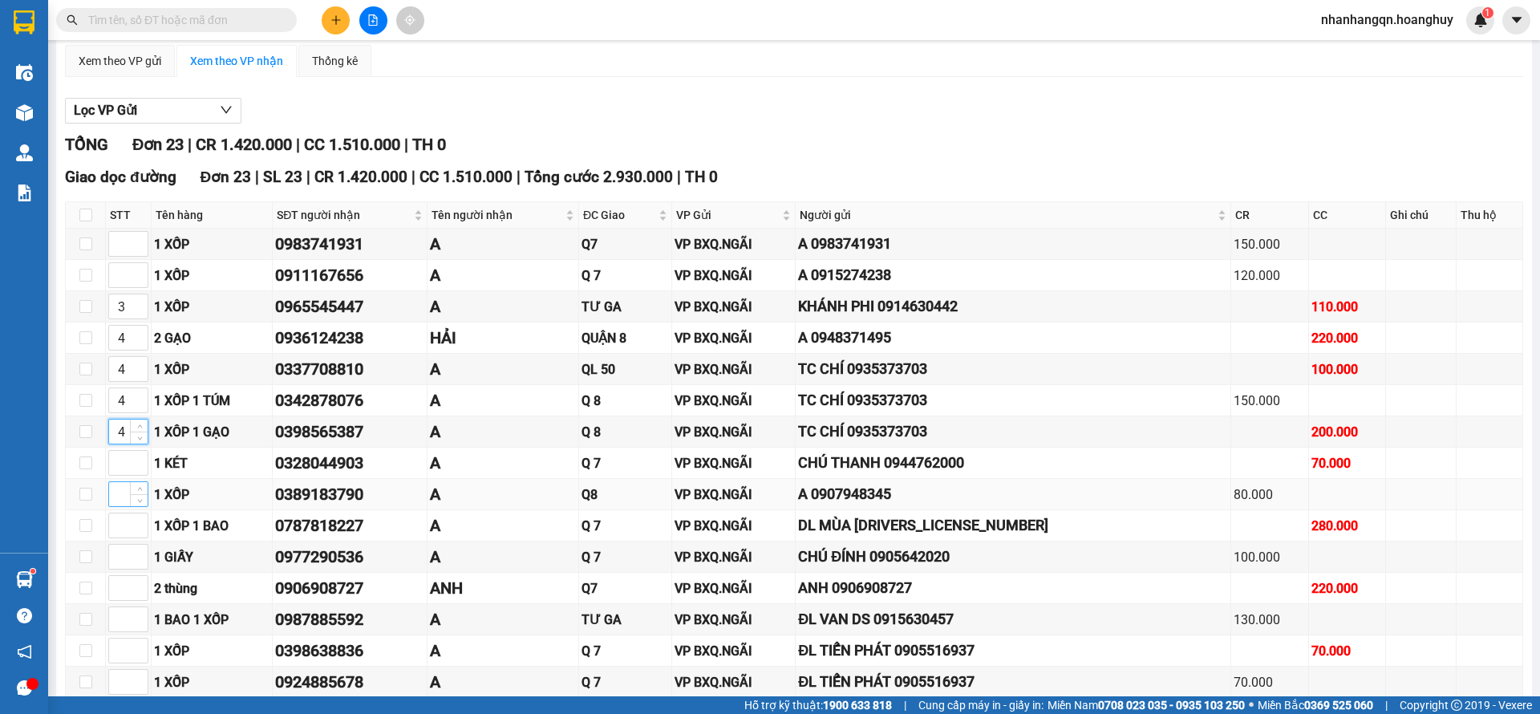
click at [121, 497] on input at bounding box center [128, 494] width 38 height 24
click at [119, 615] on input at bounding box center [128, 619] width 38 height 24
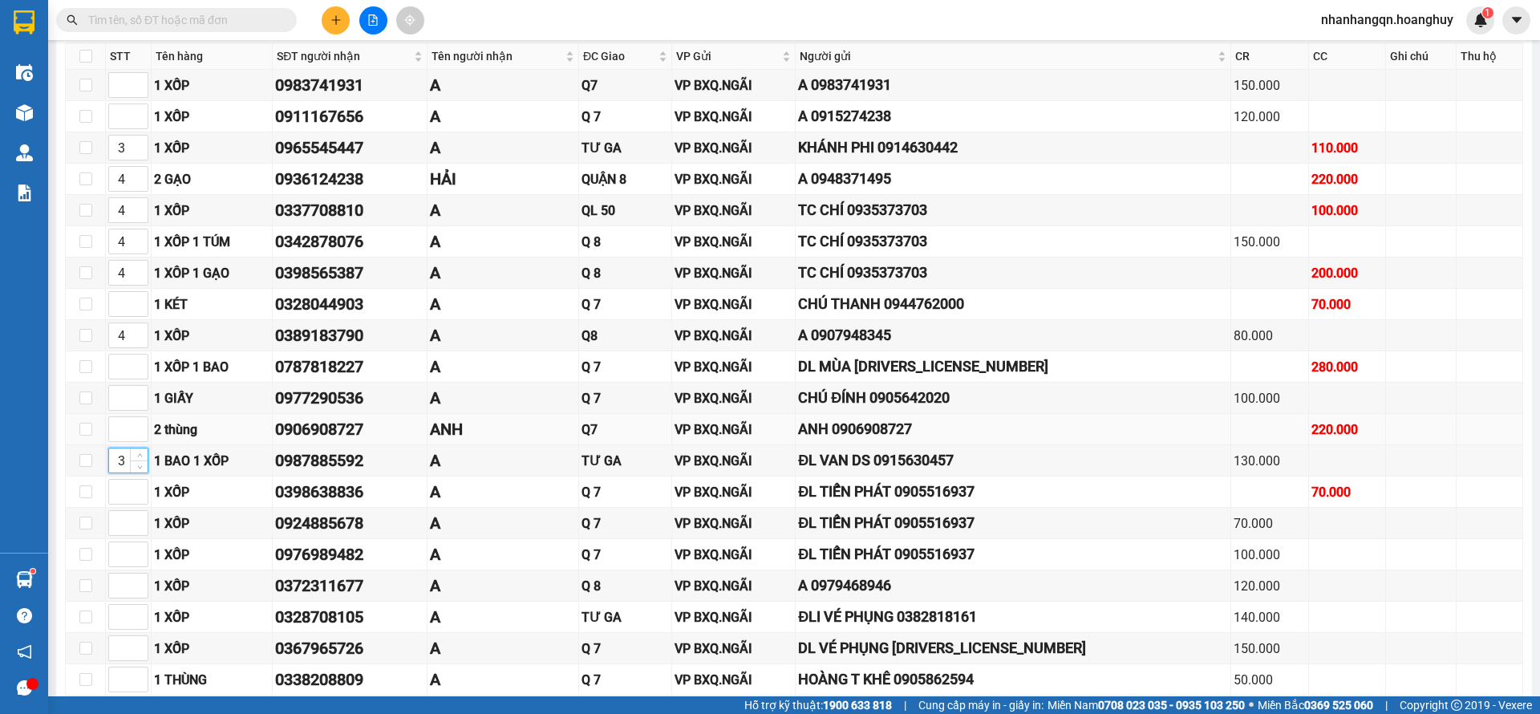
scroll to position [455, 0]
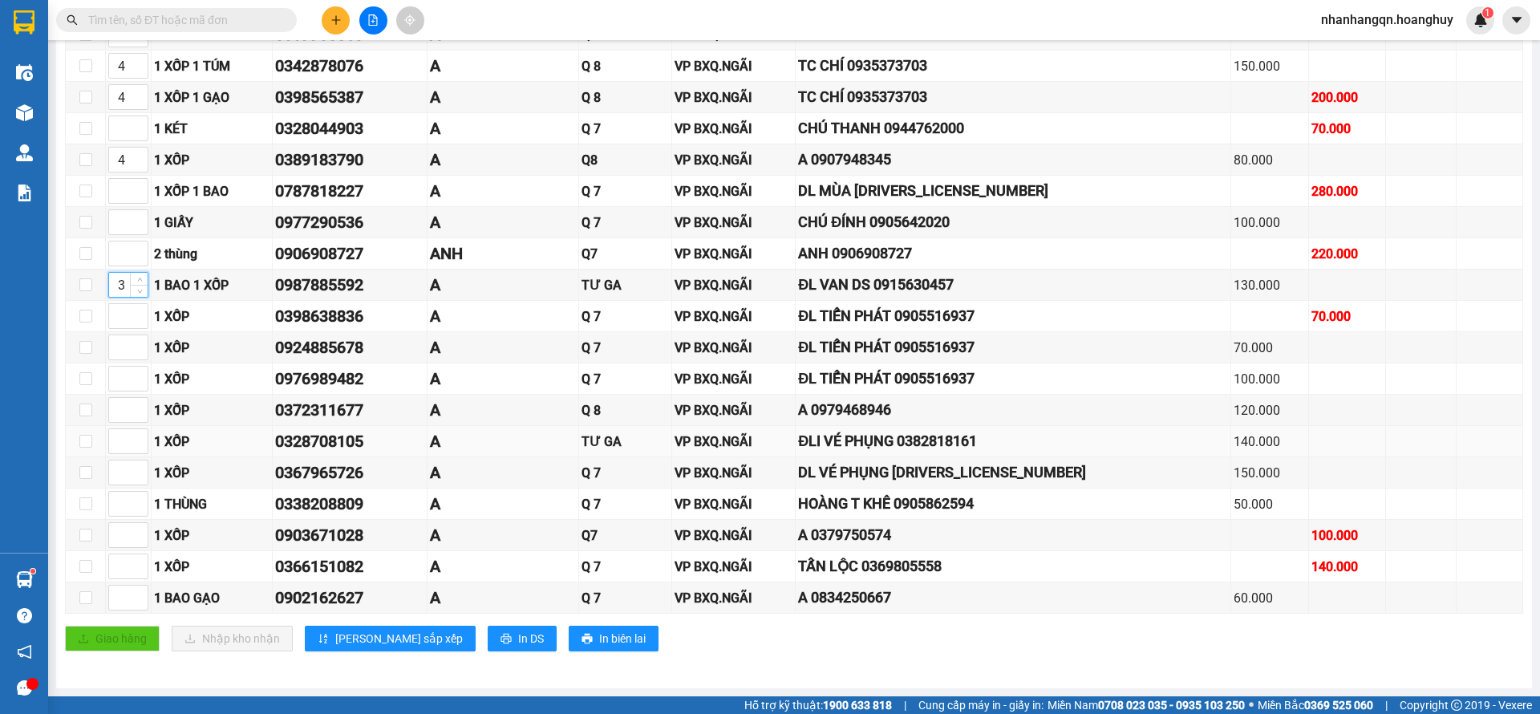
click at [121, 457] on td at bounding box center [129, 472] width 46 height 31
click at [117, 436] on input at bounding box center [128, 441] width 38 height 24
click at [117, 410] on input at bounding box center [128, 410] width 38 height 24
click at [342, 640] on span "[PERSON_NAME] sắp xếp" at bounding box center [399, 639] width 128 height 18
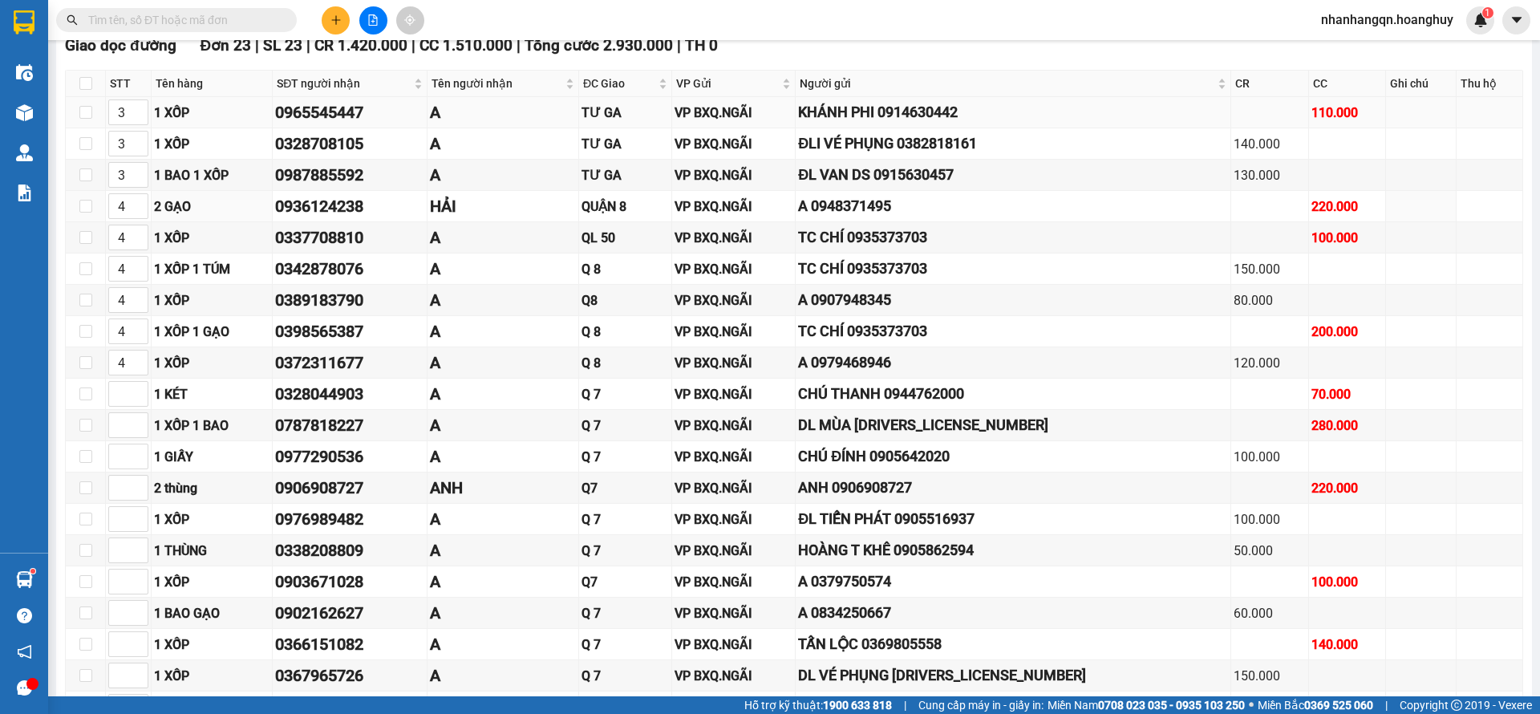
scroll to position [214, 0]
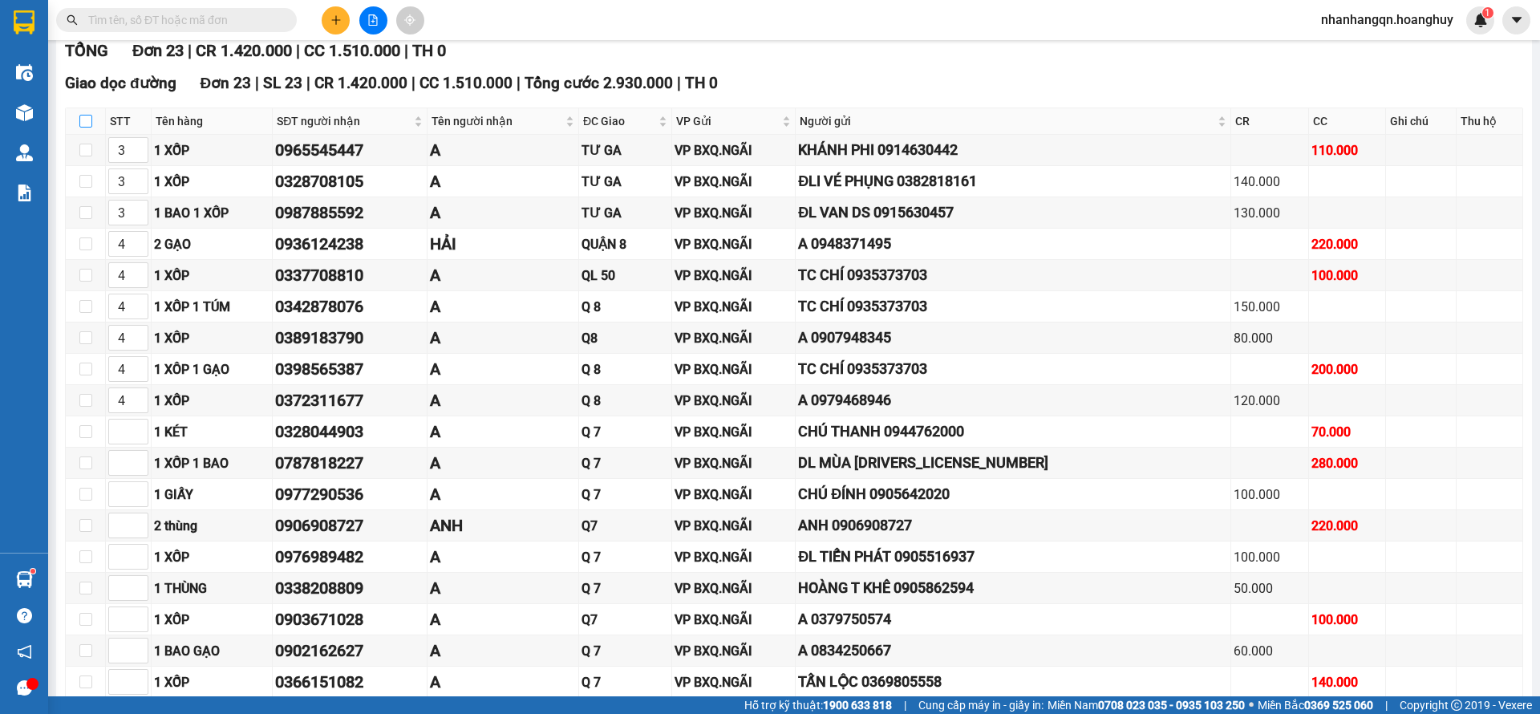
click at [89, 120] on th at bounding box center [86, 121] width 40 height 26
click at [87, 120] on input "checkbox" at bounding box center [85, 121] width 13 height 13
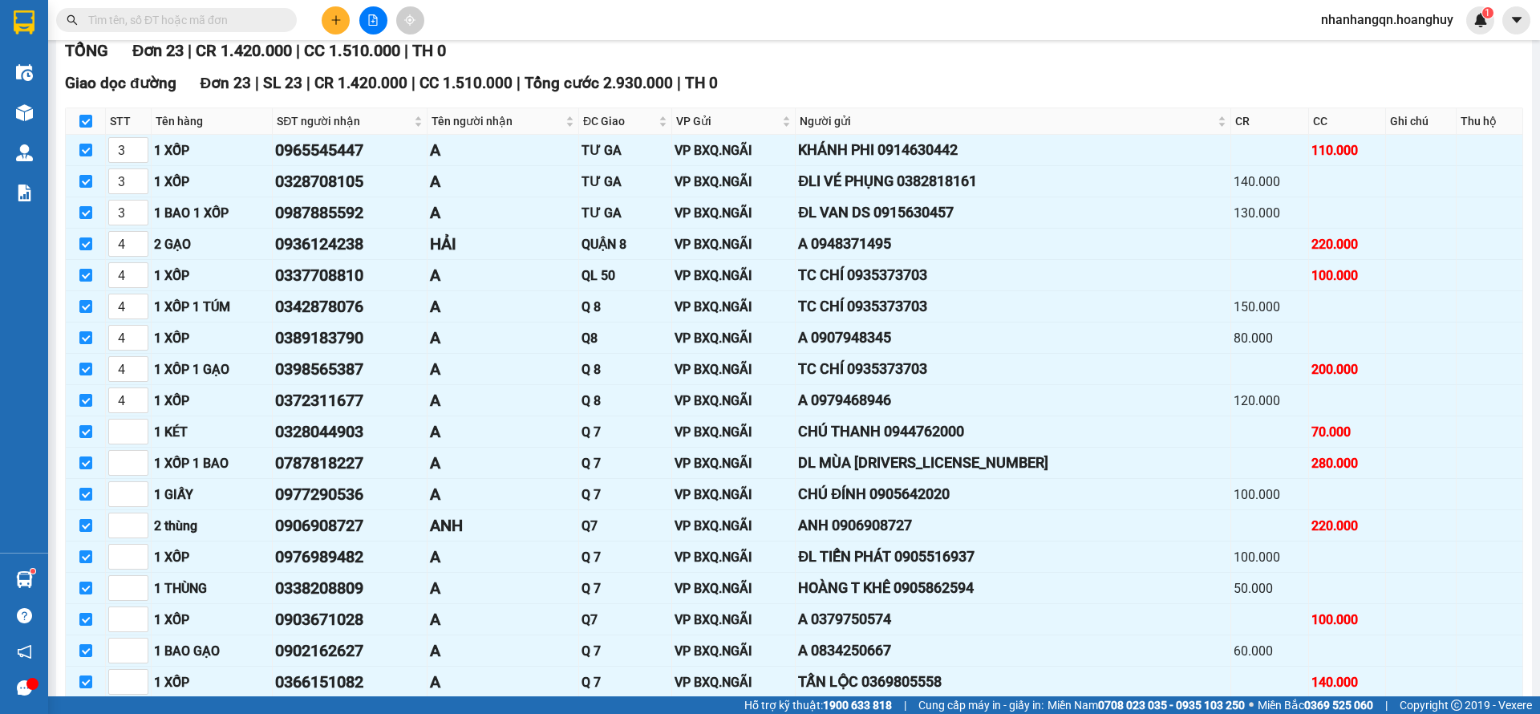
scroll to position [455, 0]
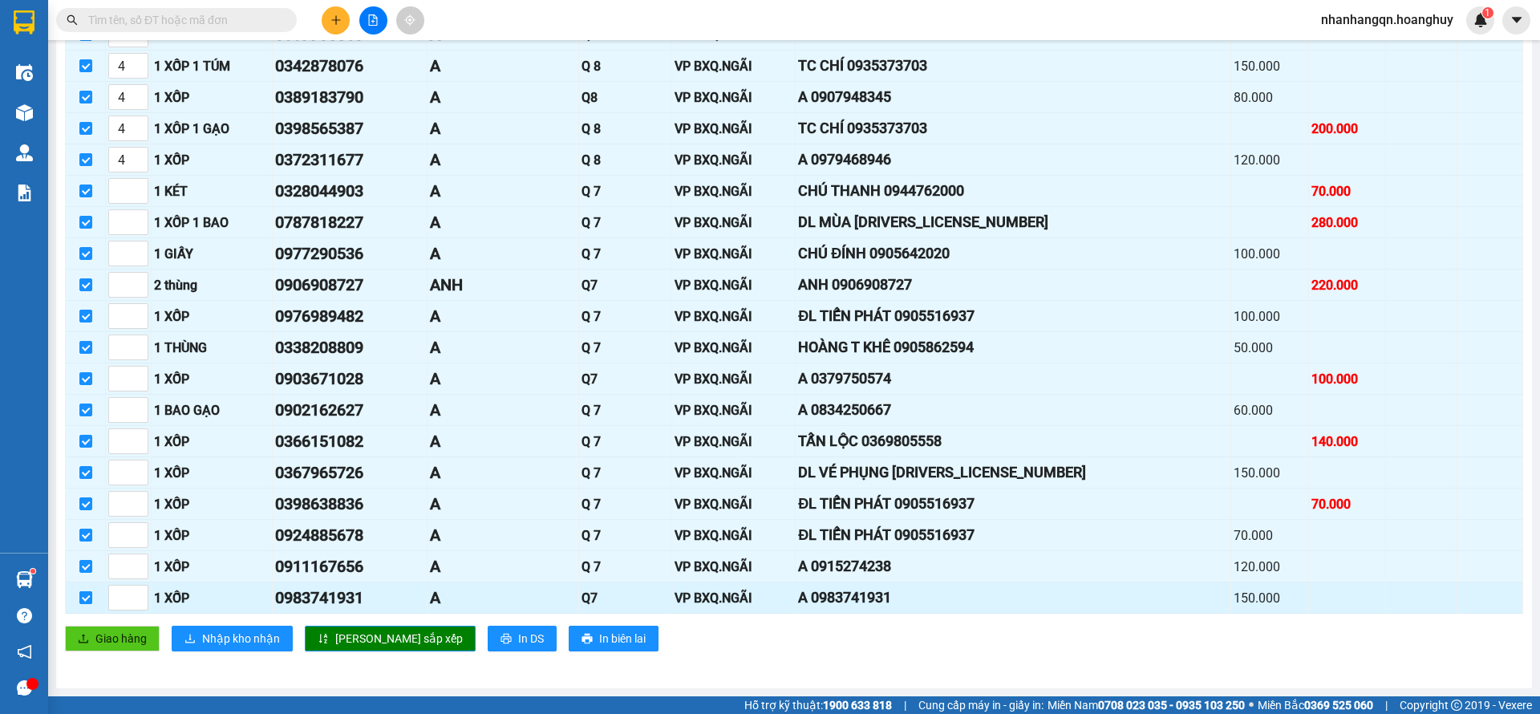
click at [88, 599] on input "checkbox" at bounding box center [85, 597] width 13 height 13
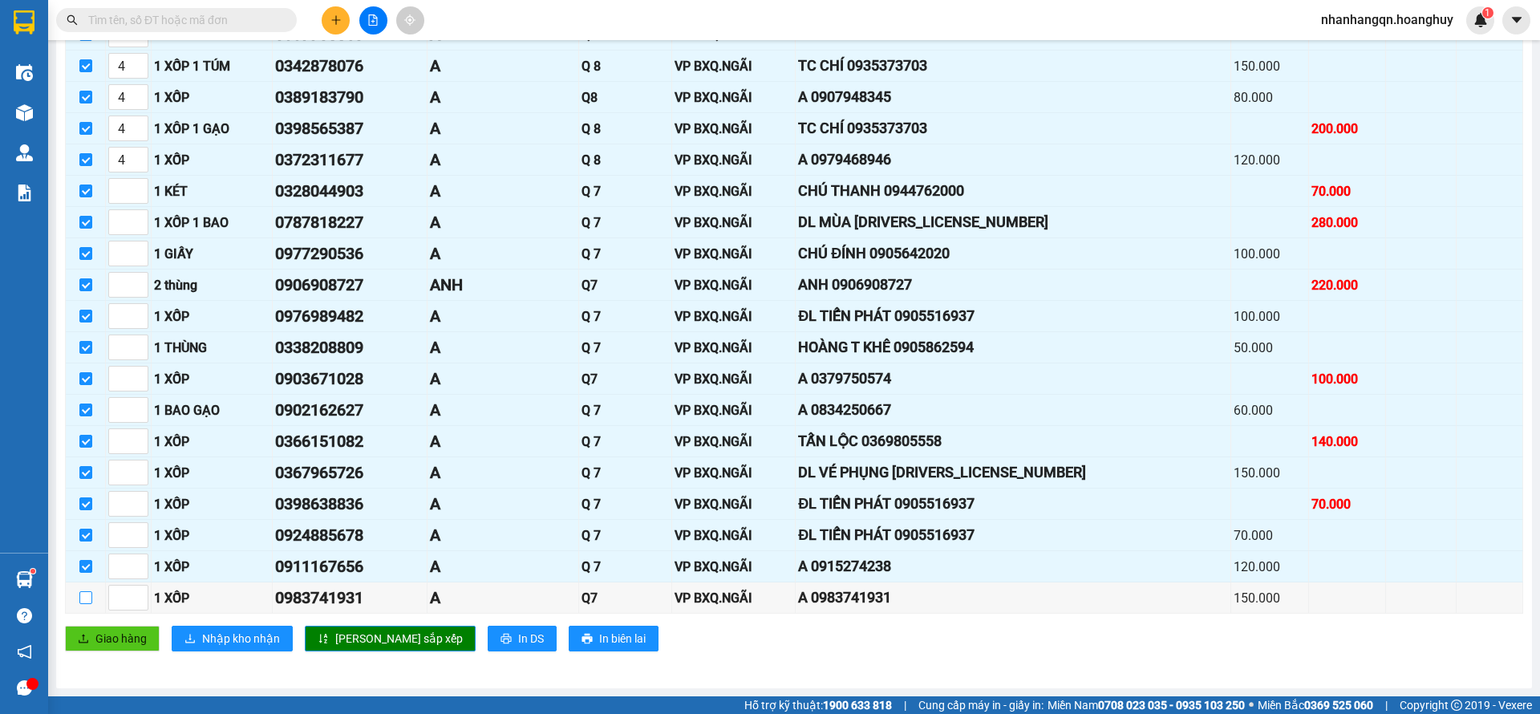
scroll to position [0, 0]
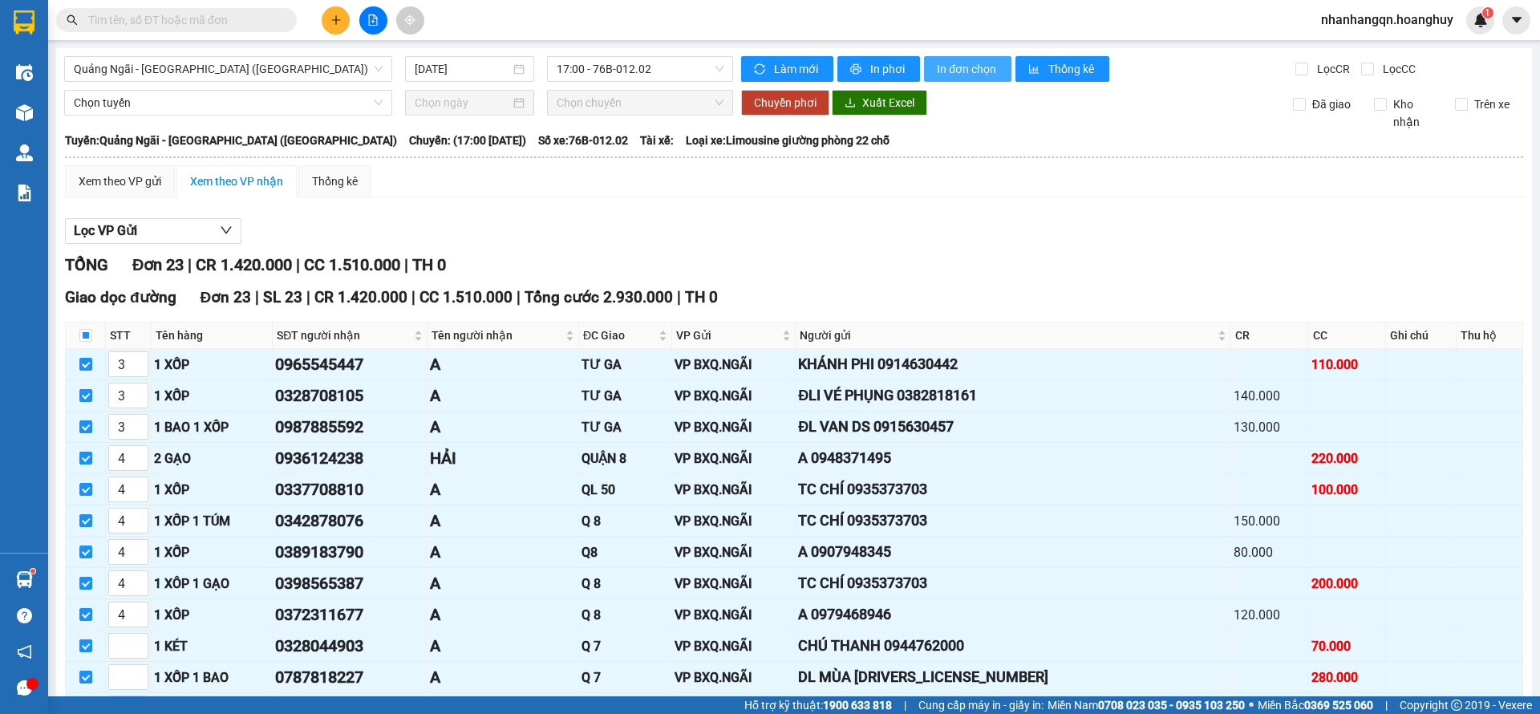
click at [943, 65] on span "In đơn chọn" at bounding box center [968, 69] width 62 height 18
click at [664, 71] on span "17:00 - 76B-012.02" at bounding box center [640, 69] width 167 height 24
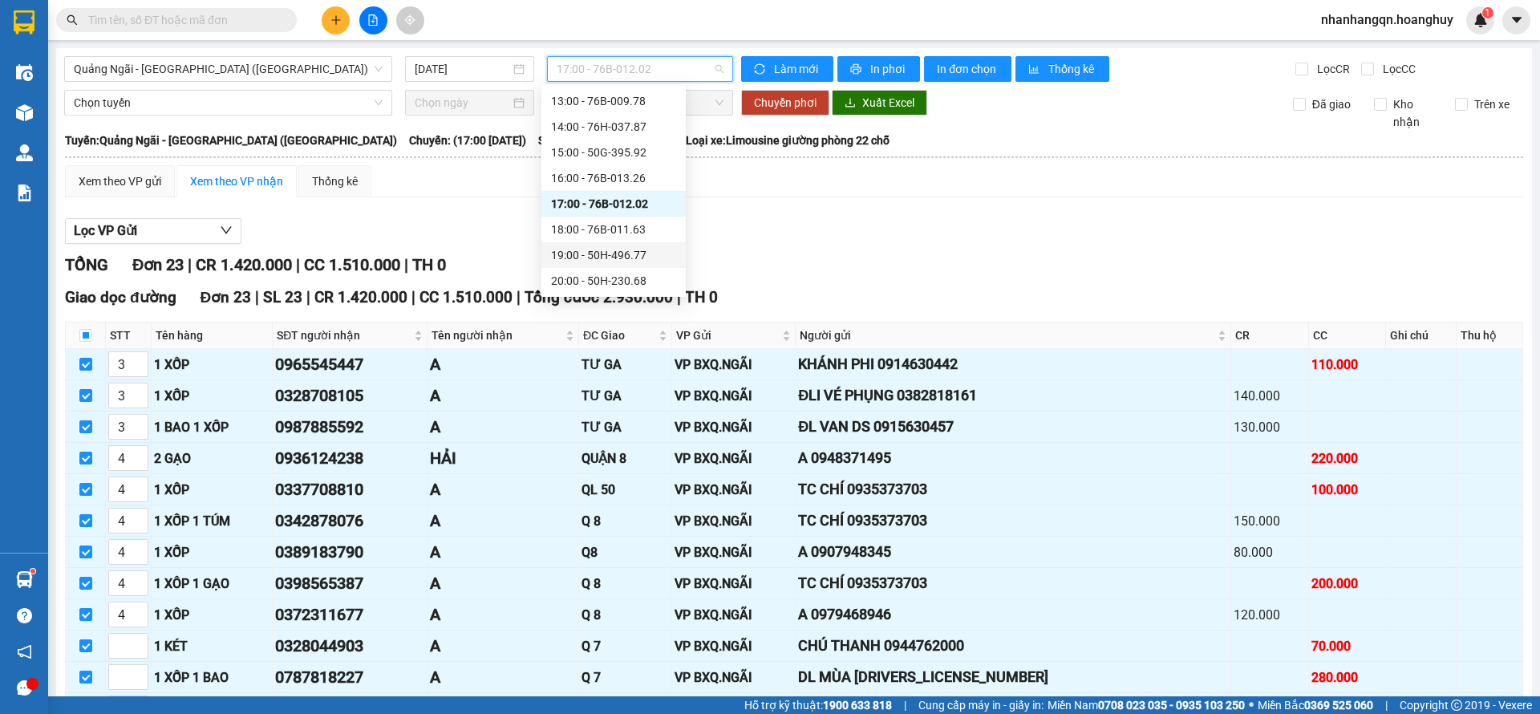
click at [639, 256] on div "19:00 - 50H-496.77" at bounding box center [613, 255] width 125 height 18
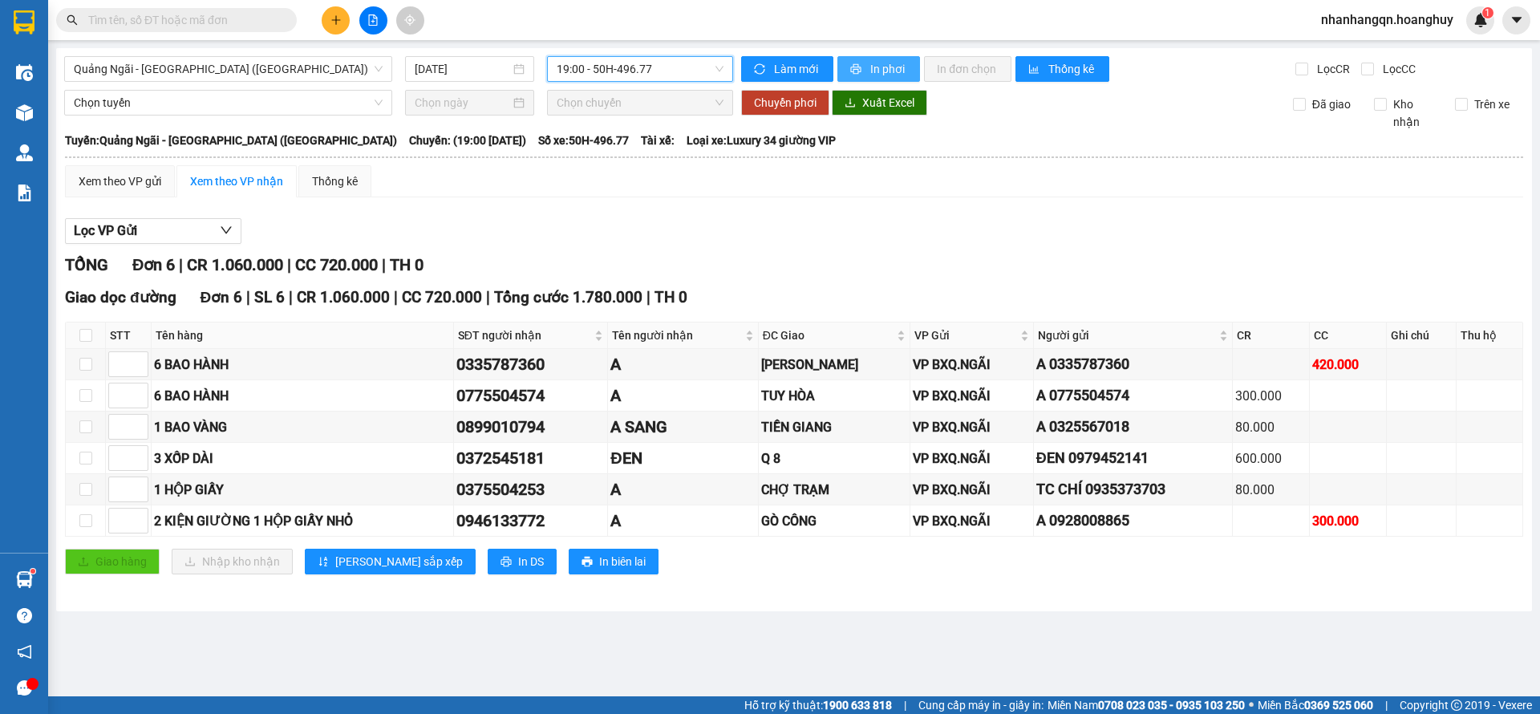
click at [890, 60] on span "In phơi" at bounding box center [888, 69] width 37 height 18
click at [197, 21] on input "text" at bounding box center [182, 20] width 189 height 18
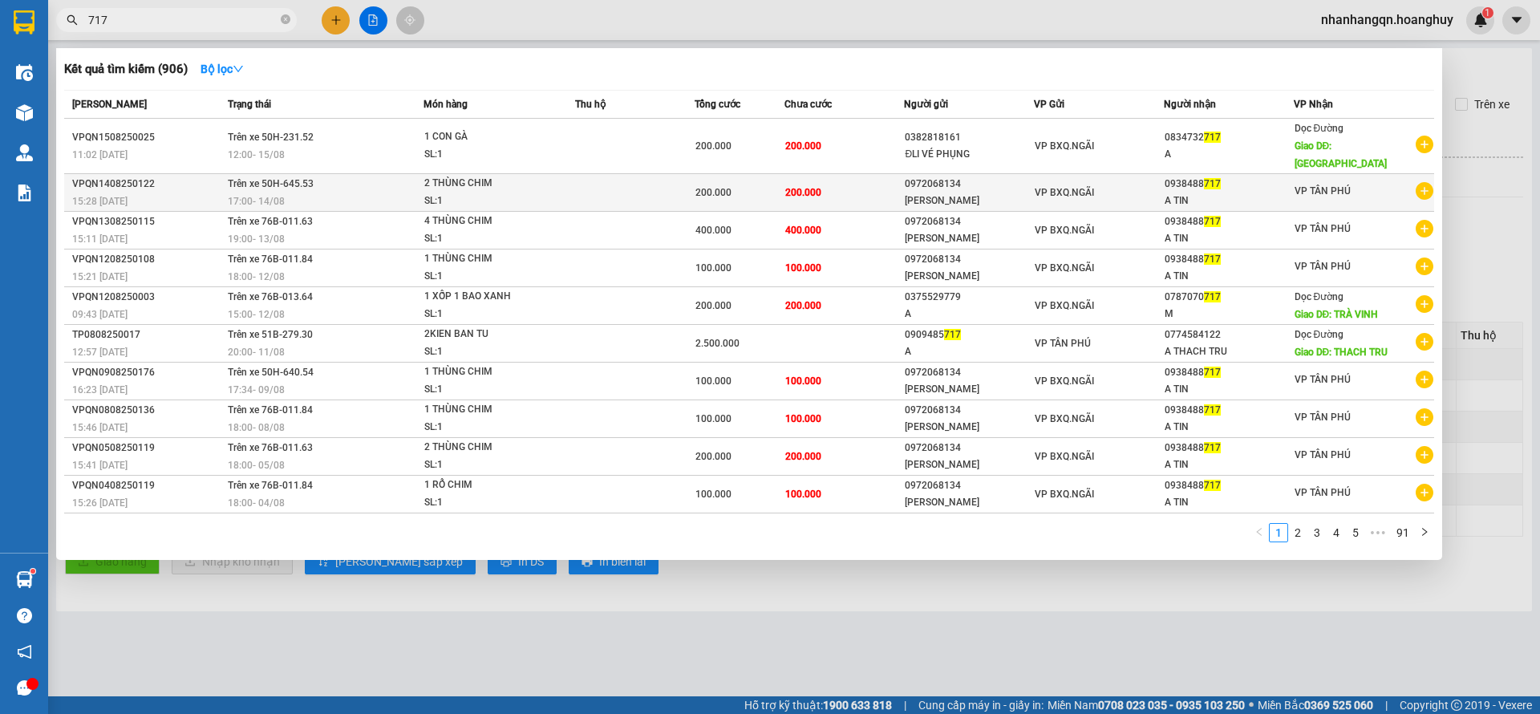
click at [1033, 176] on div "0972068134" at bounding box center [969, 184] width 128 height 17
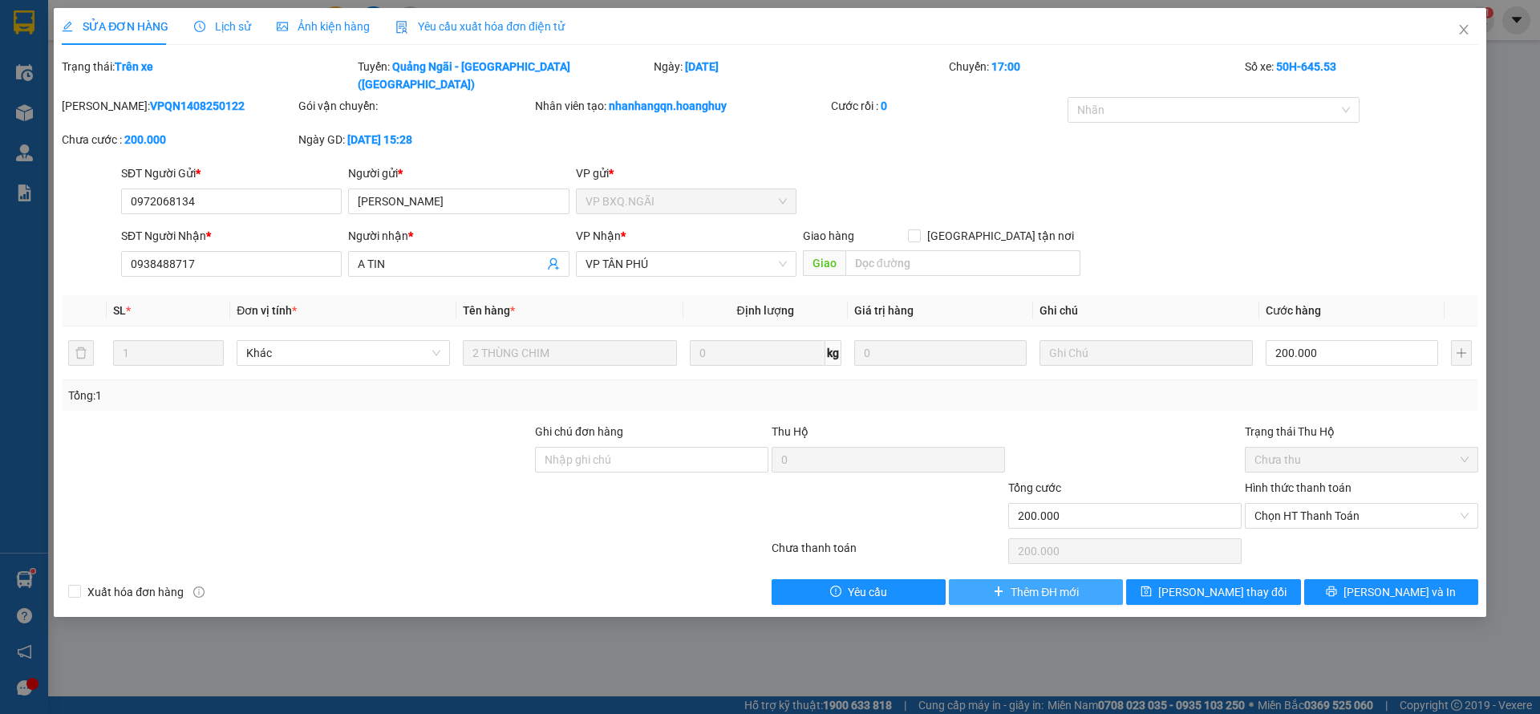
click at [1047, 583] on span "Thêm ĐH mới" at bounding box center [1045, 592] width 68 height 18
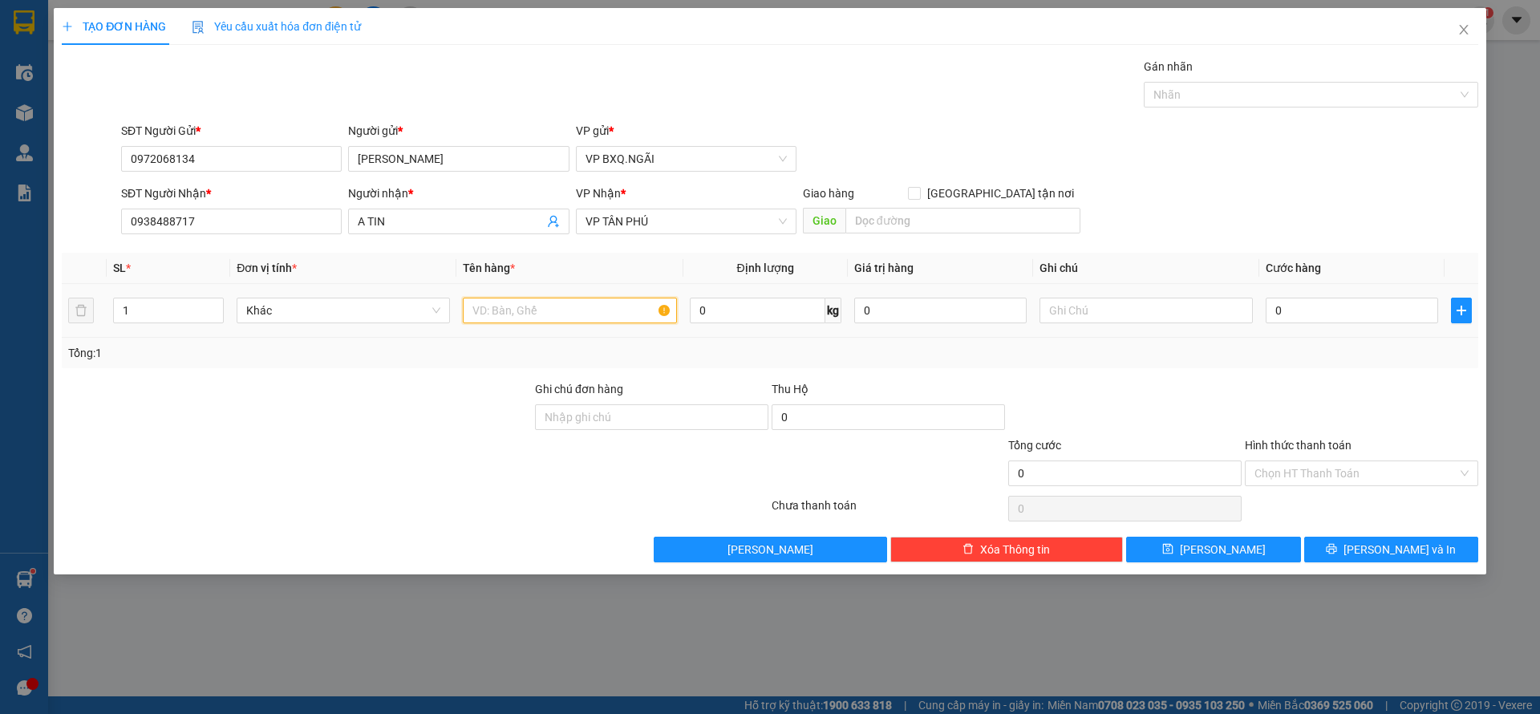
click at [548, 305] on input "text" at bounding box center [569, 311] width 213 height 26
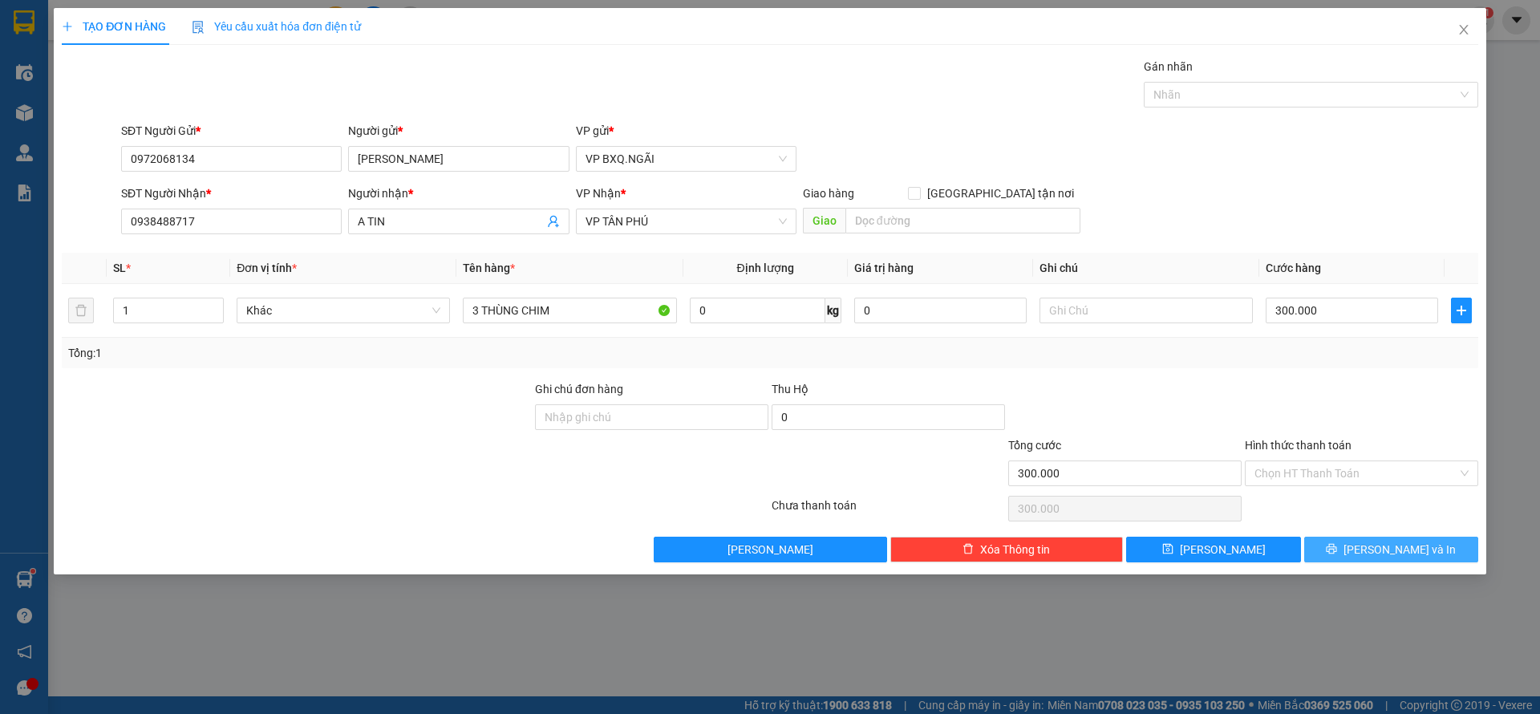
click at [1341, 543] on button "[PERSON_NAME] và In" at bounding box center [1391, 550] width 174 height 26
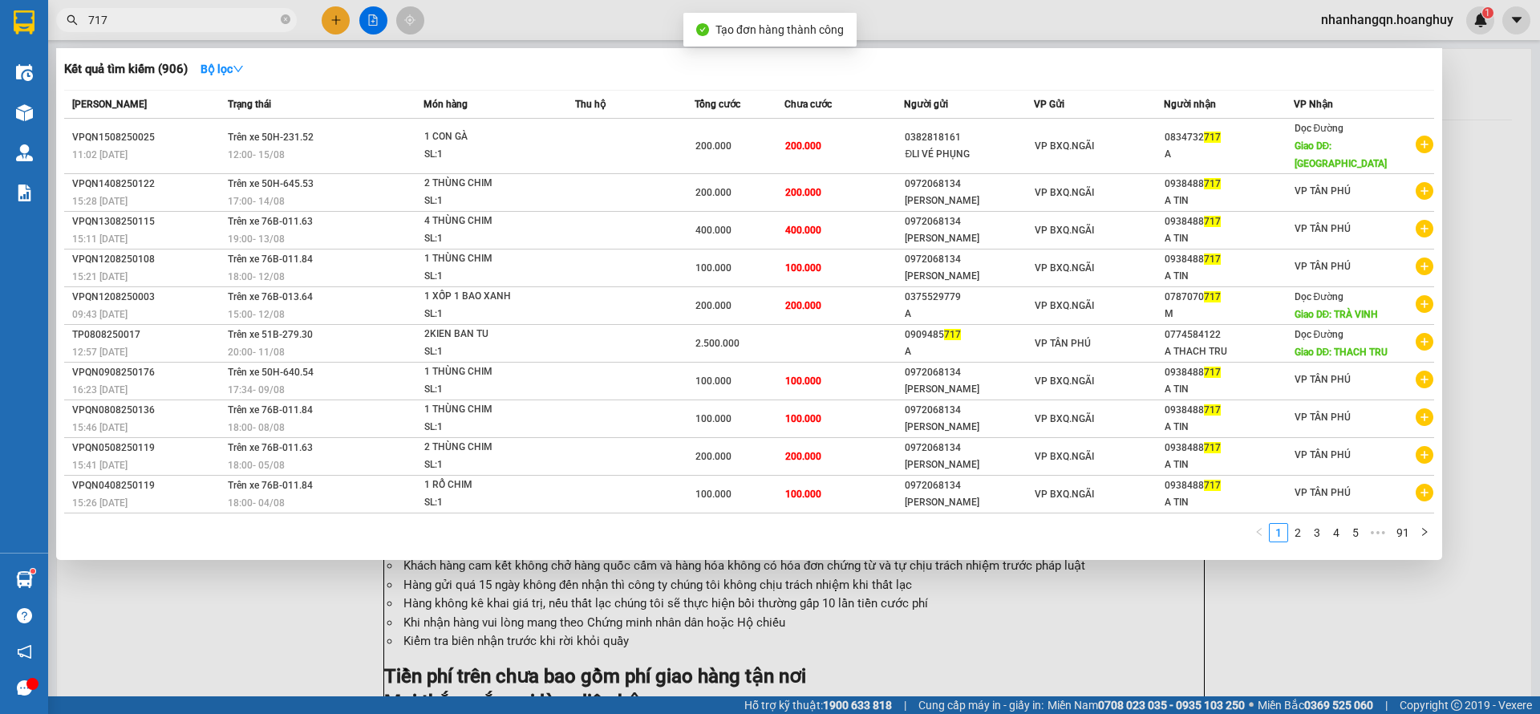
click at [209, 26] on input "717" at bounding box center [182, 20] width 189 height 18
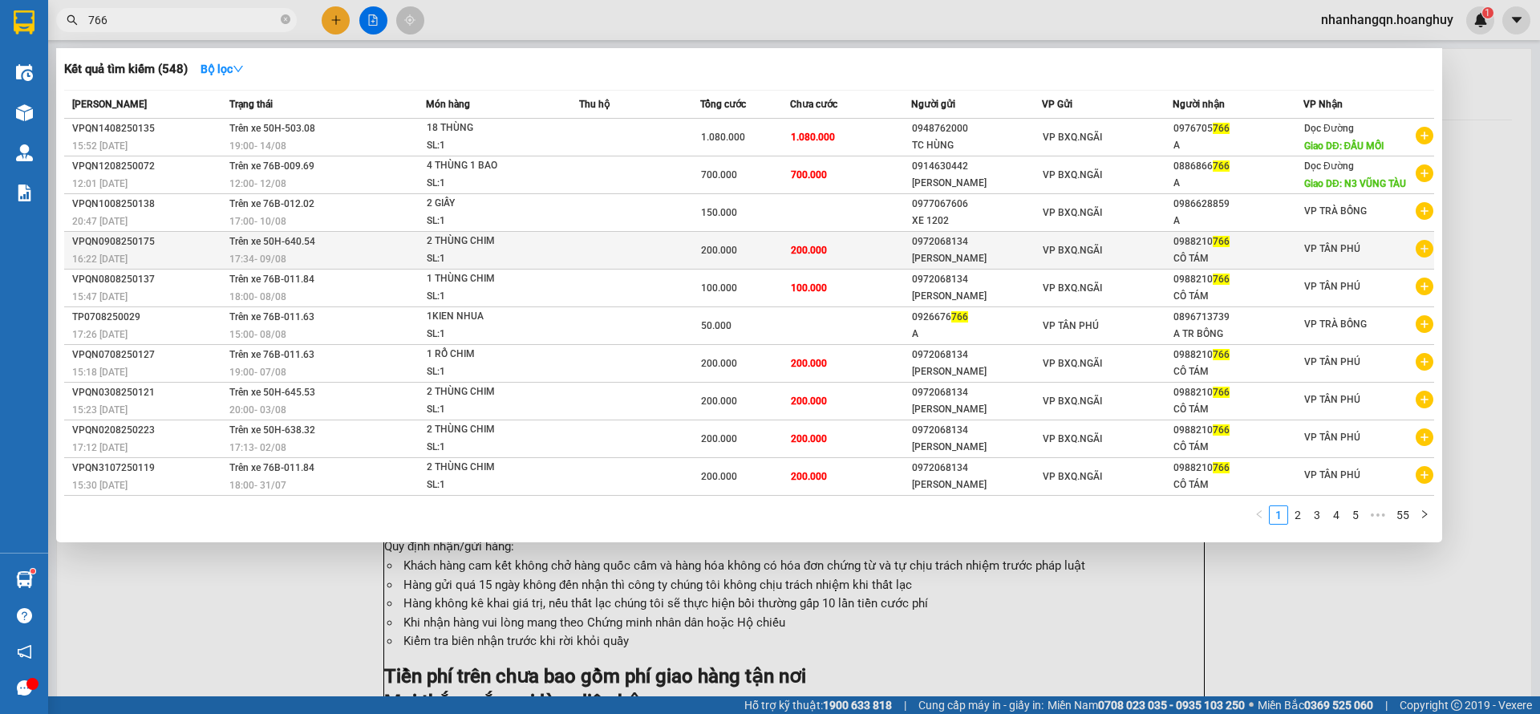
click at [1123, 260] on td "VP BXQ.NGÃI" at bounding box center [1107, 251] width 131 height 38
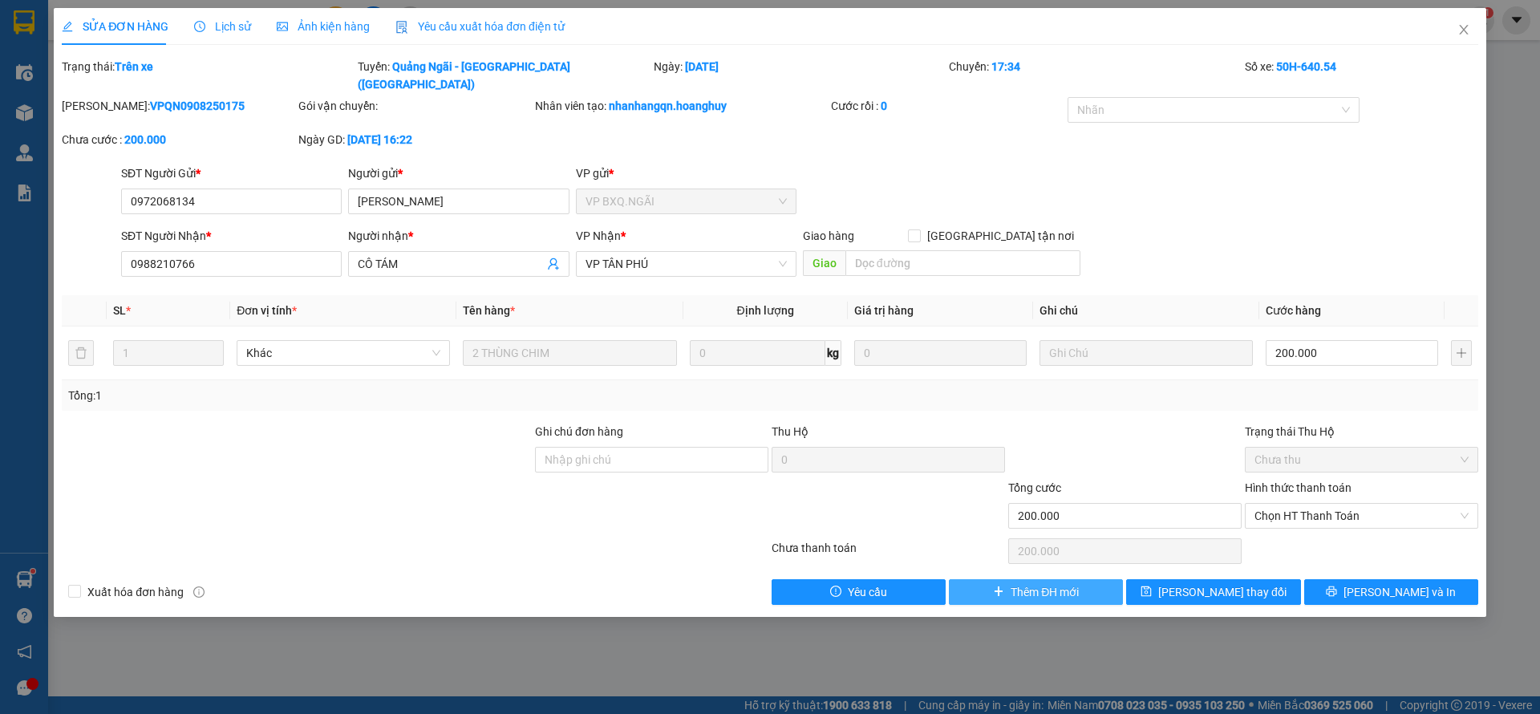
click at [1023, 583] on span "Thêm ĐH mới" at bounding box center [1045, 592] width 68 height 18
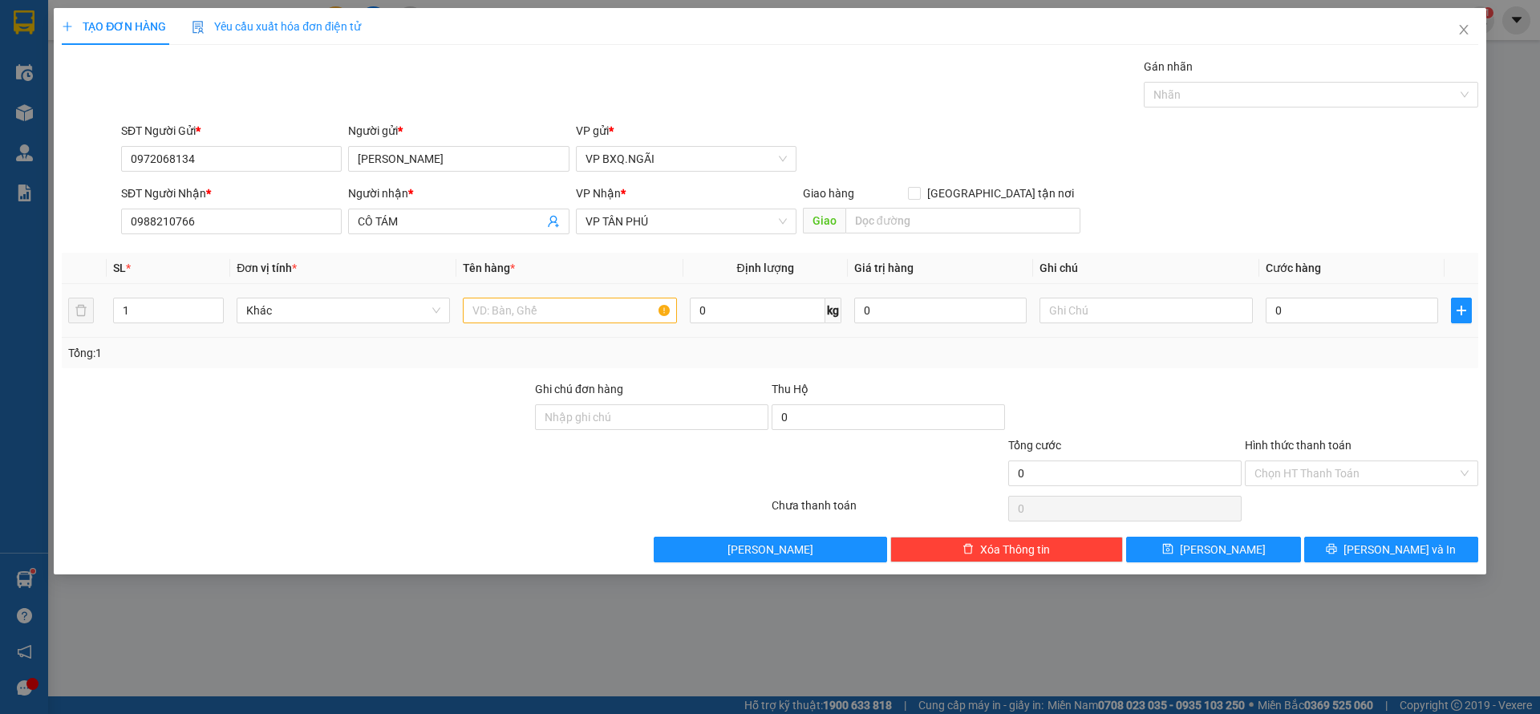
click at [496, 326] on td at bounding box center [569, 311] width 226 height 54
click at [491, 302] on input "text" at bounding box center [569, 311] width 213 height 26
click at [1322, 544] on button "[PERSON_NAME] và In" at bounding box center [1391, 550] width 174 height 26
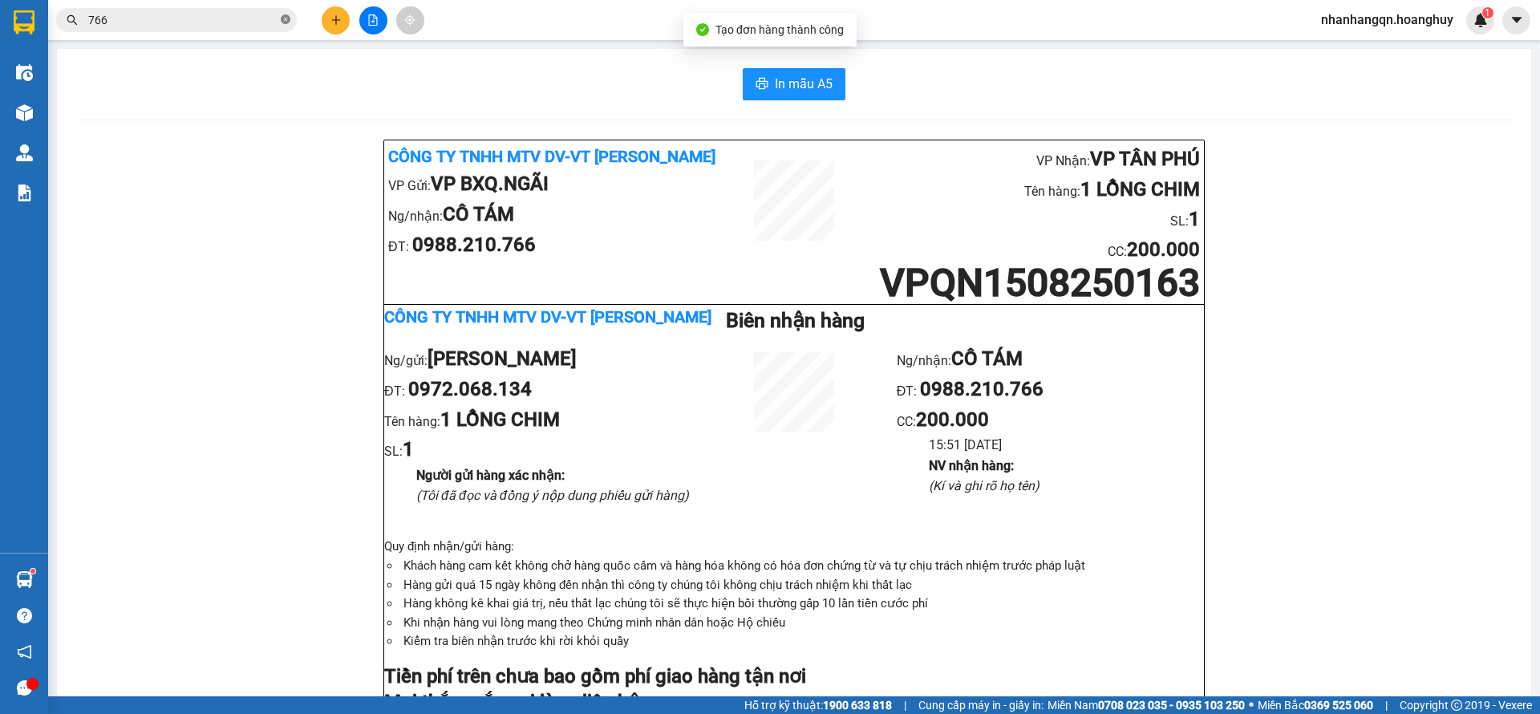
click at [282, 18] on icon "close-circle" at bounding box center [286, 19] width 10 height 10
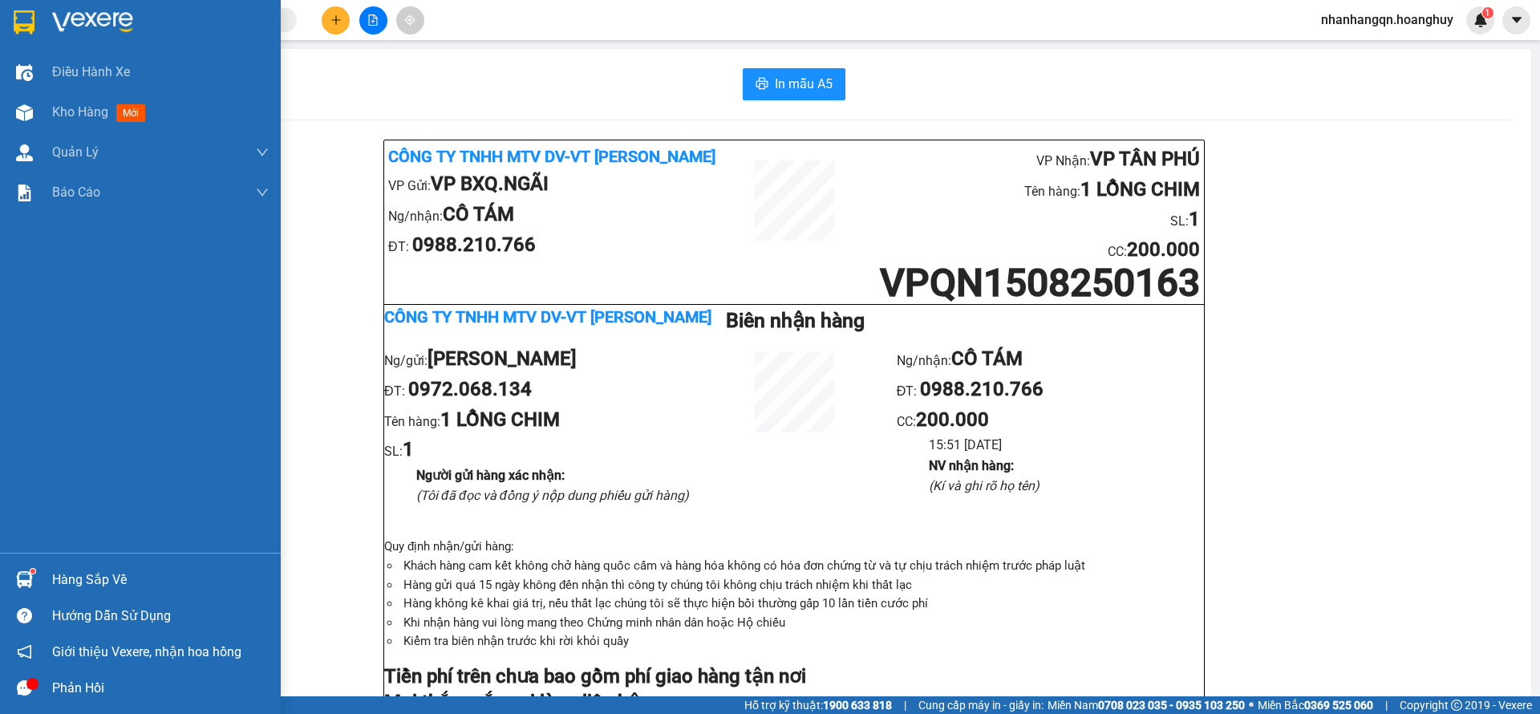
click at [7, 10] on div at bounding box center [140, 26] width 281 height 52
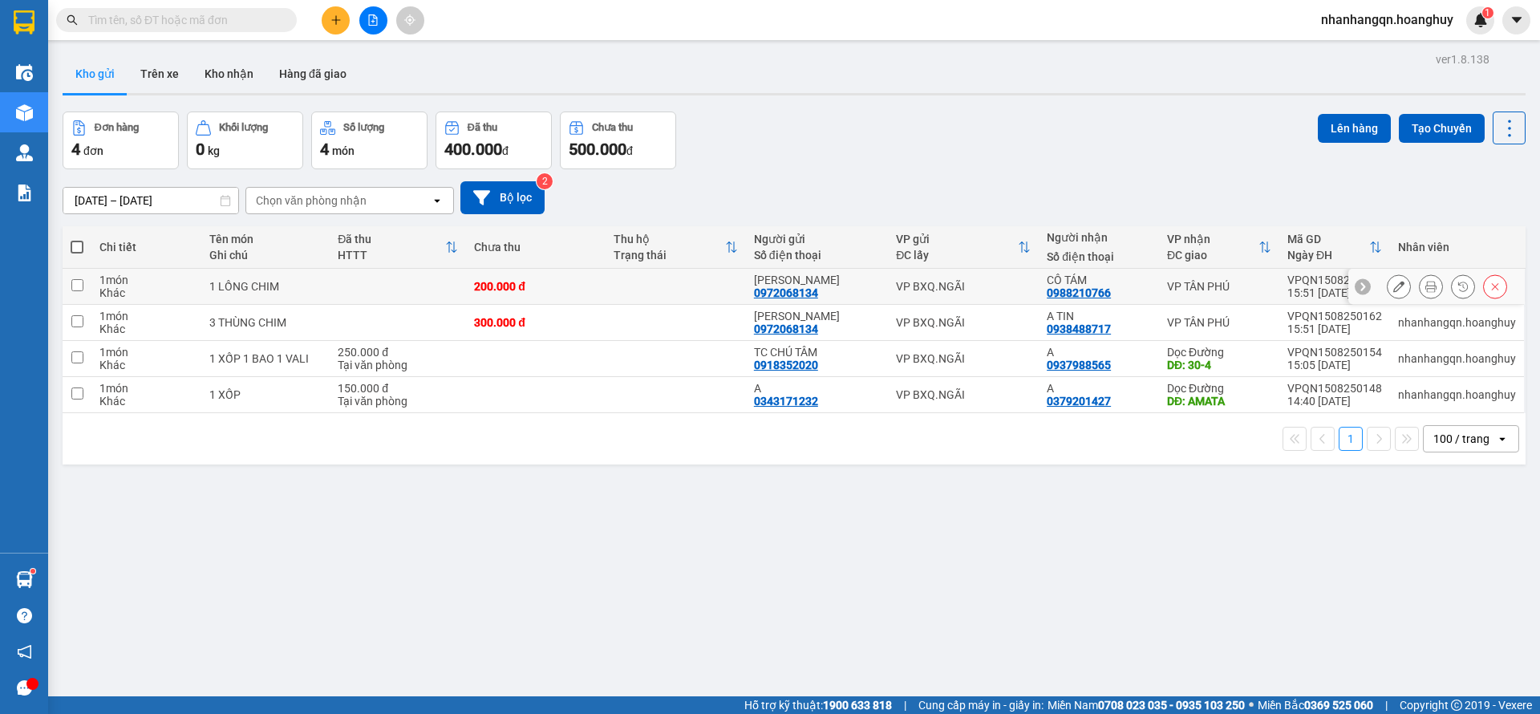
click at [926, 295] on td "VP BXQ.NGÃI" at bounding box center [963, 287] width 151 height 36
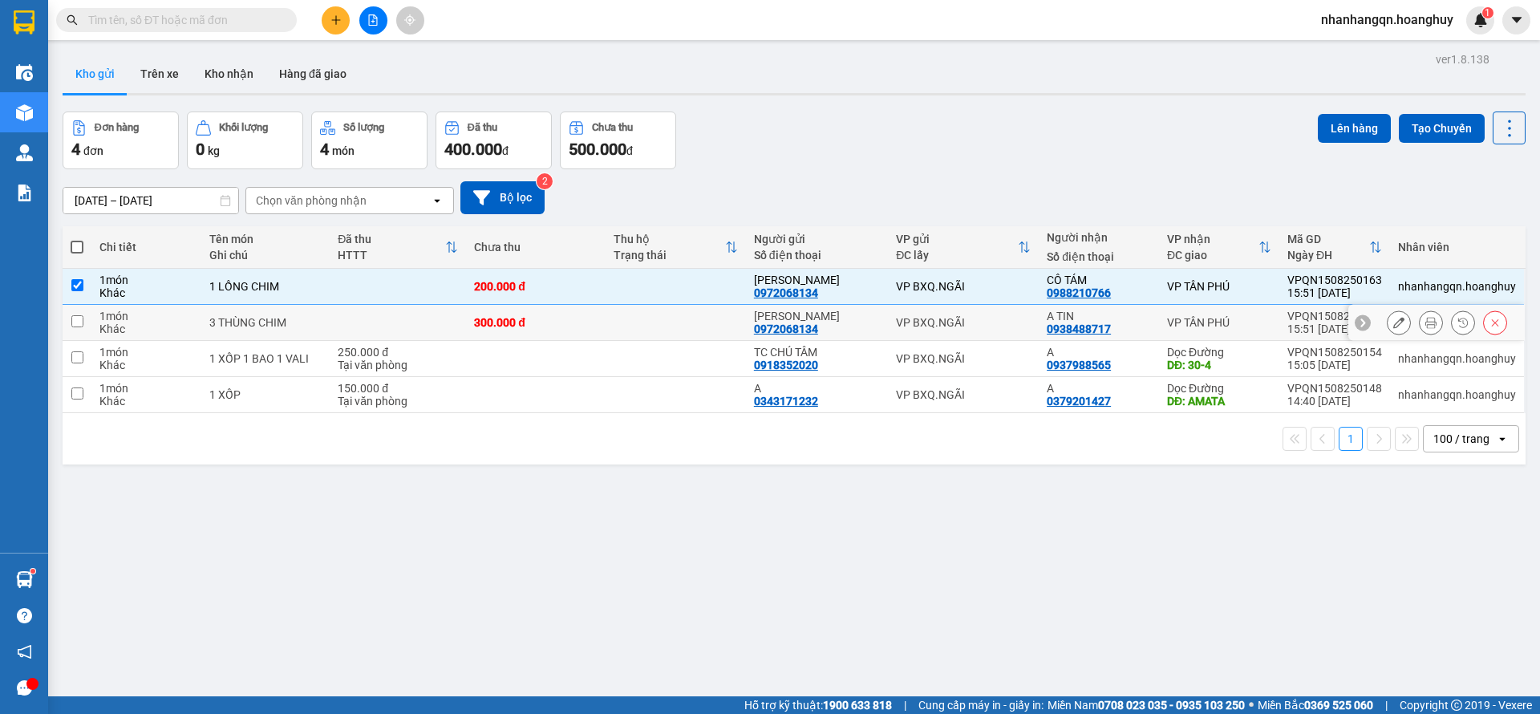
click at [933, 317] on div "VP BXQ.NGÃI" at bounding box center [963, 322] width 135 height 13
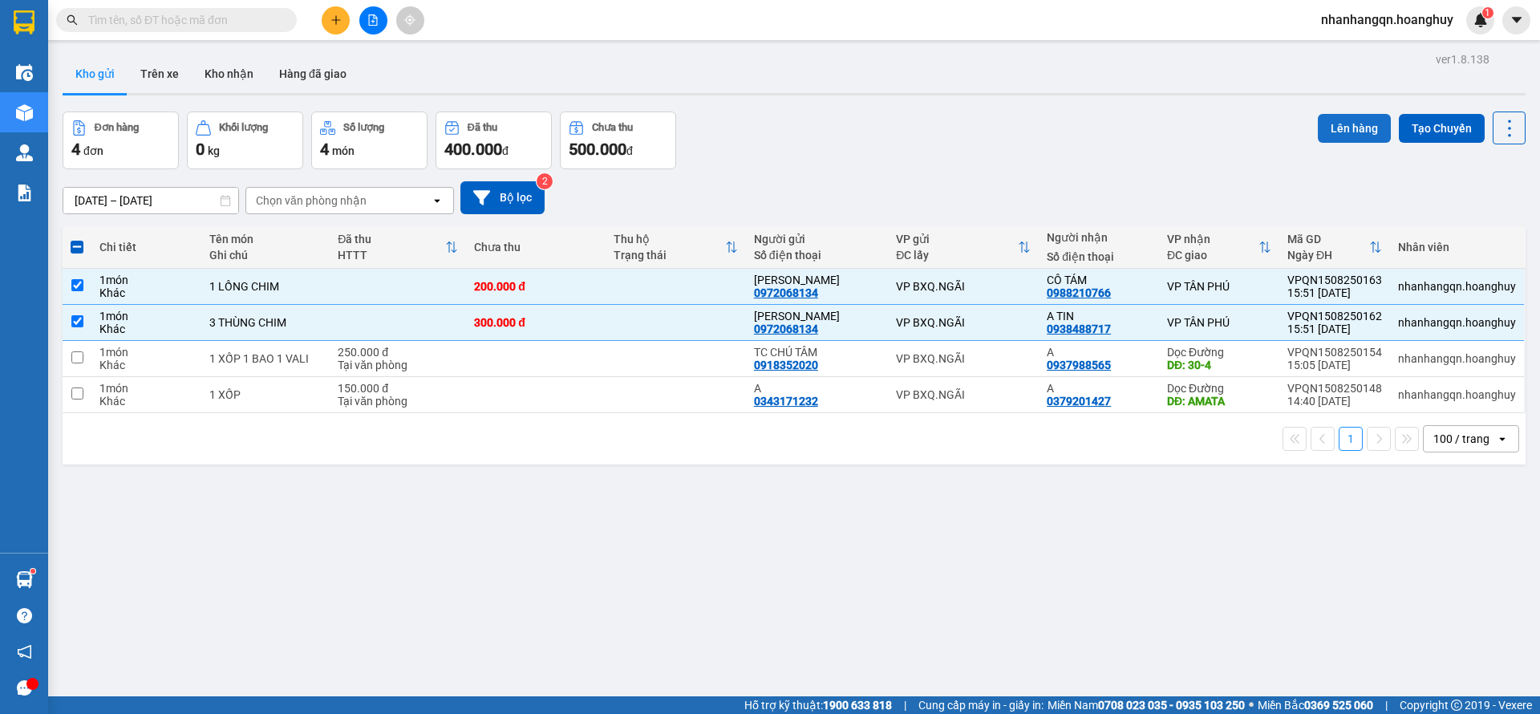
click at [1352, 117] on button "Lên hàng" at bounding box center [1354, 128] width 73 height 29
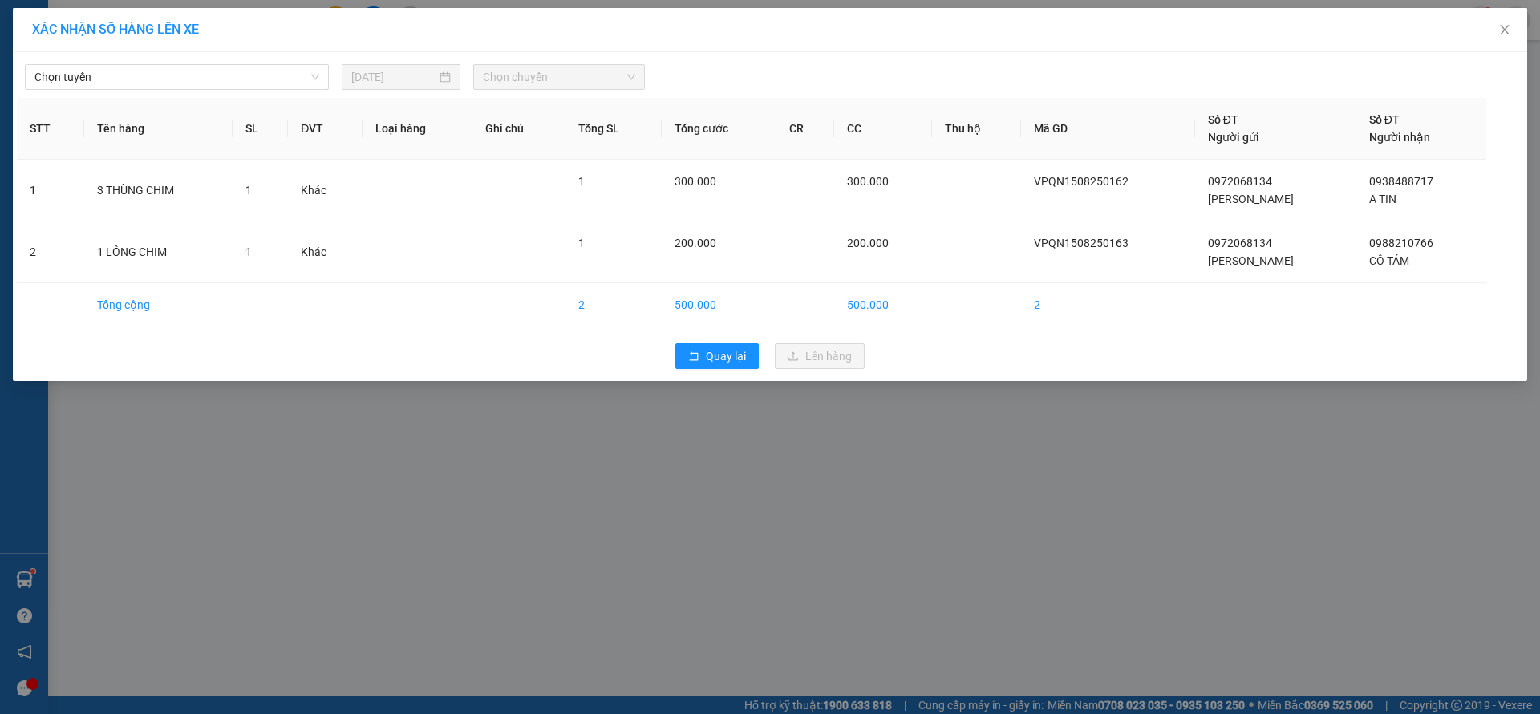
click at [274, 63] on div "Chọn tuyến [DATE] Chọn chuyến" at bounding box center [770, 73] width 1506 height 34
click at [269, 67] on span "Chọn tuyến" at bounding box center [176, 77] width 285 height 24
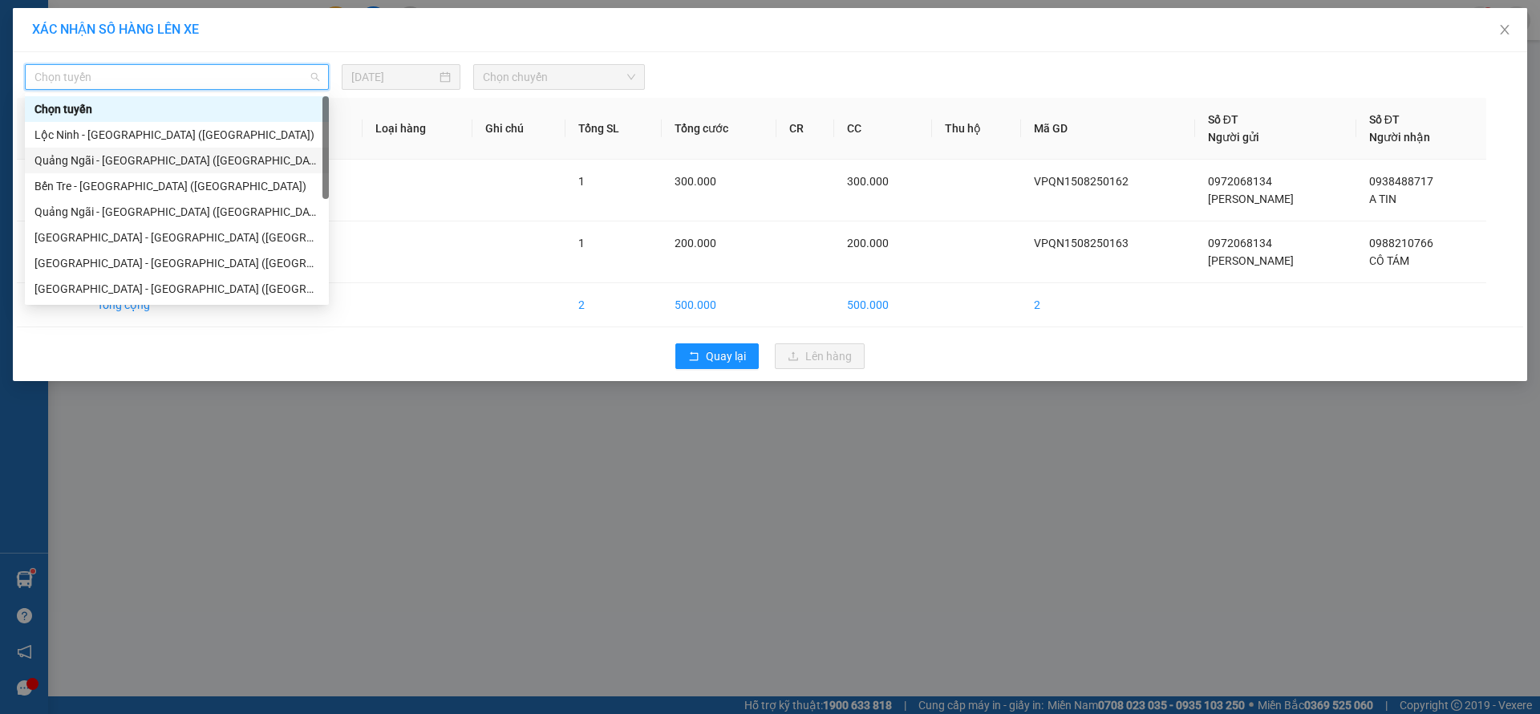
click at [120, 166] on div "Quảng Ngãi - [GEOGRAPHIC_DATA] ([GEOGRAPHIC_DATA])" at bounding box center [176, 161] width 285 height 18
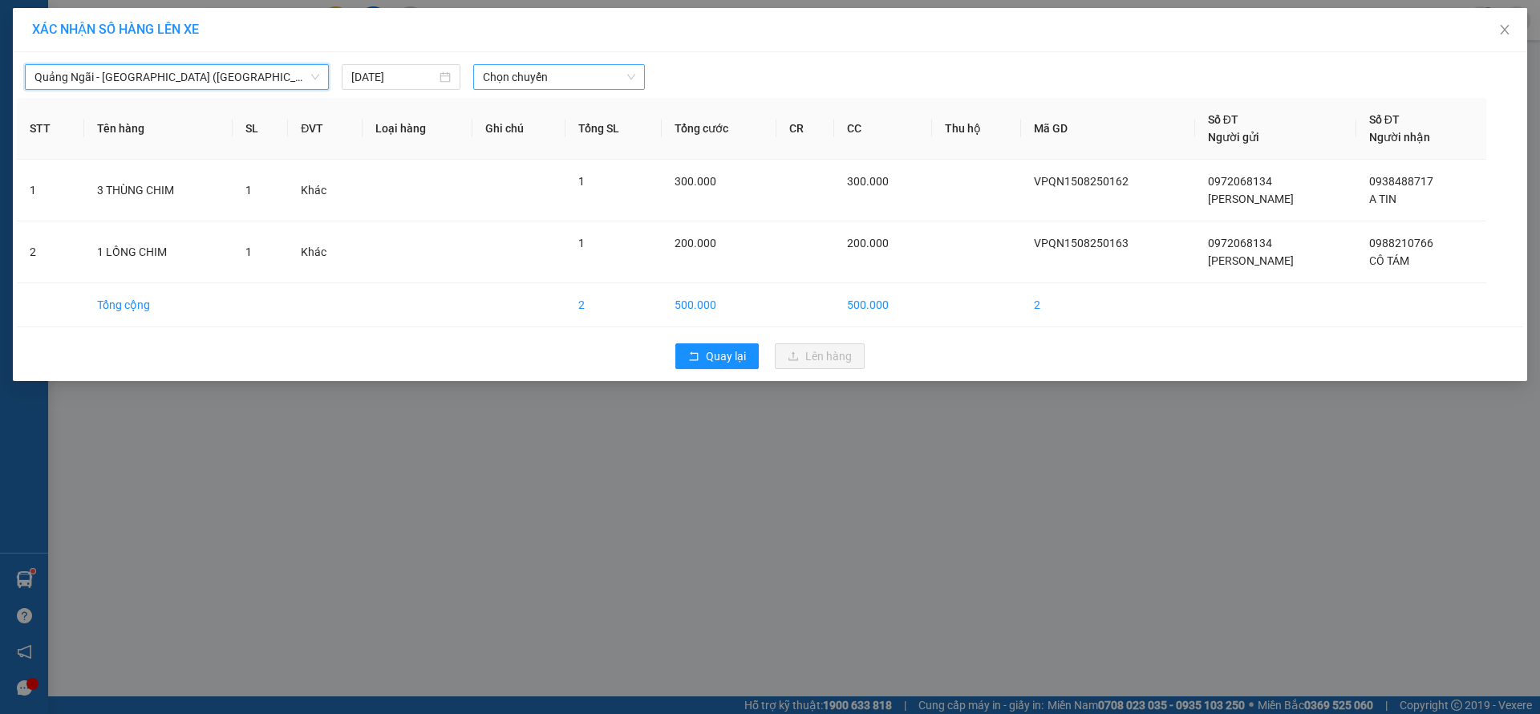
click at [536, 84] on span "Chọn chuyến" at bounding box center [559, 77] width 152 height 24
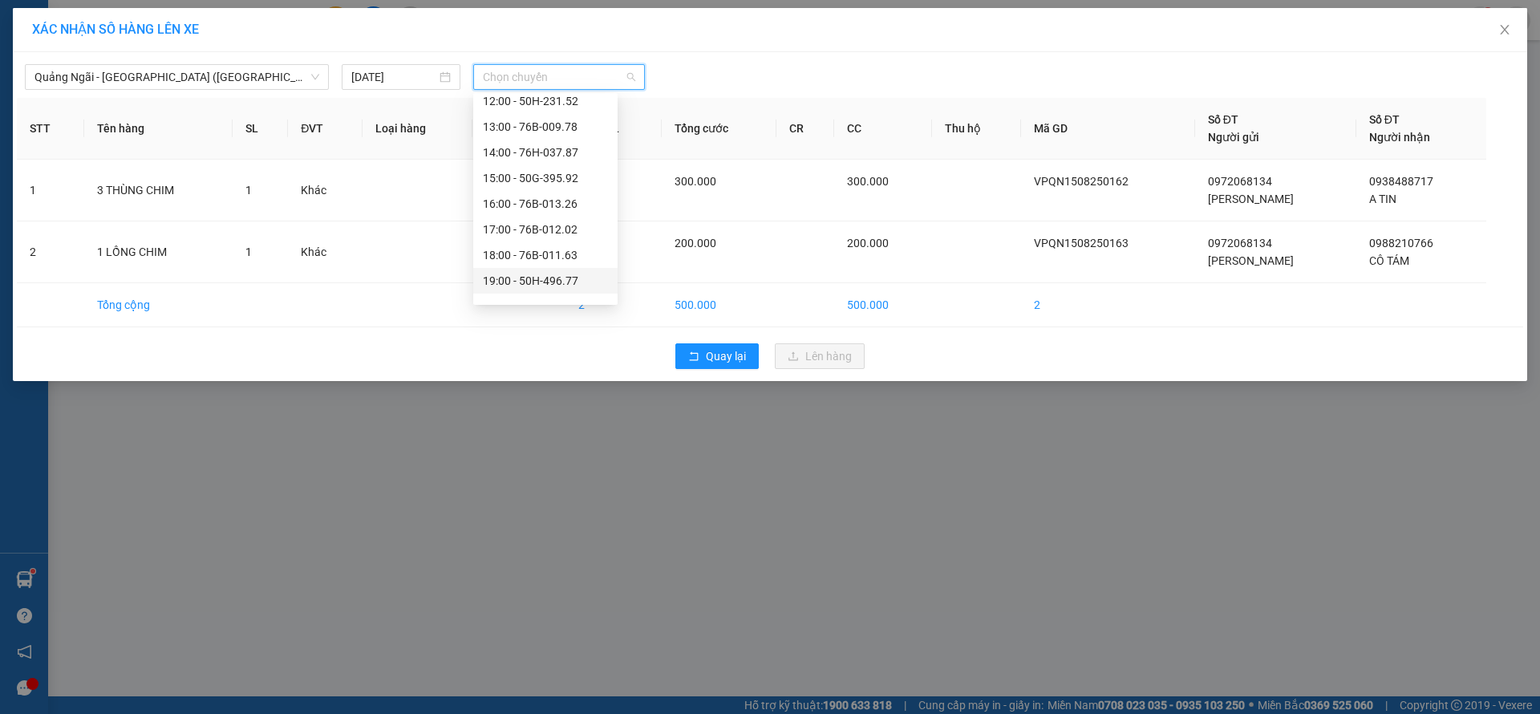
scroll to position [51, 0]
click at [545, 227] on div "18:00 - 76B-011.63" at bounding box center [545, 238] width 144 height 26
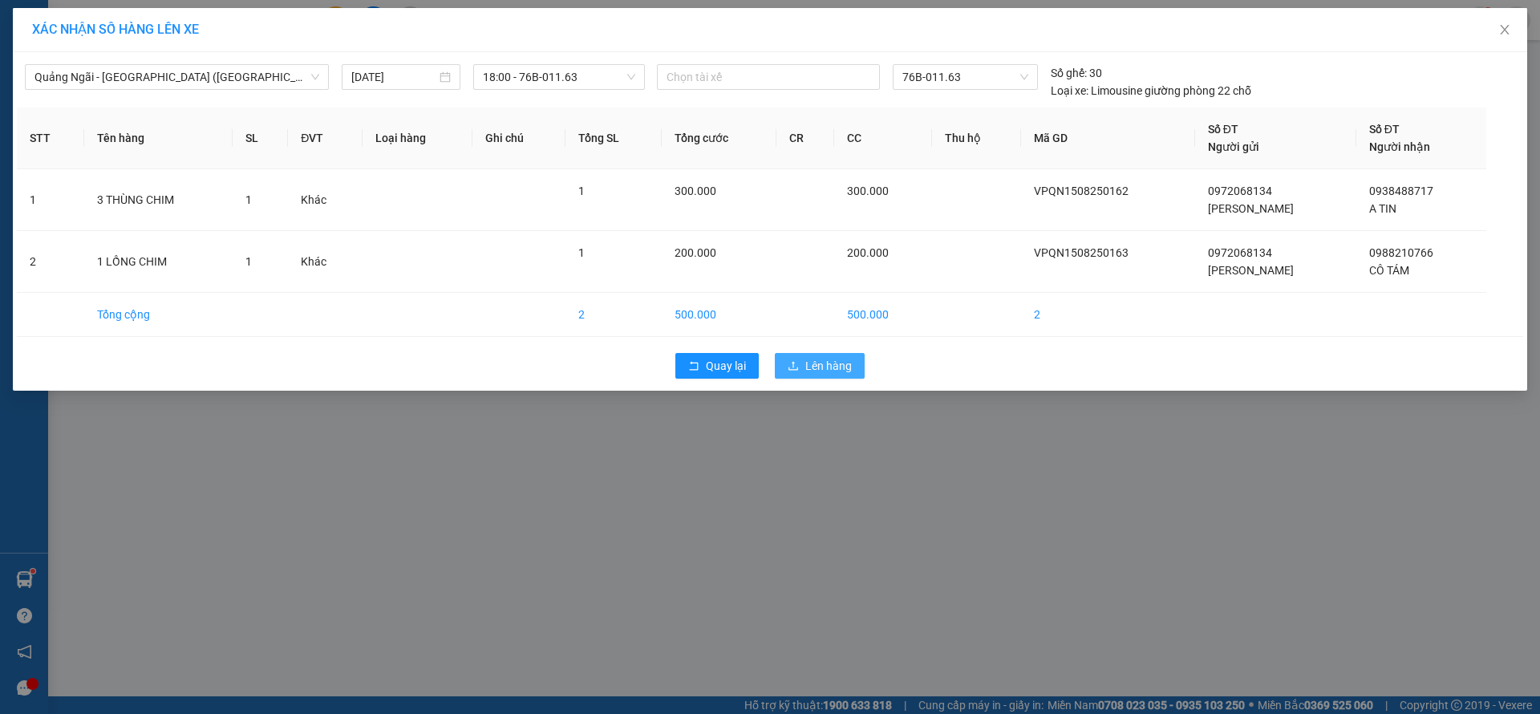
click at [812, 366] on span "Lên hàng" at bounding box center [828, 366] width 47 height 18
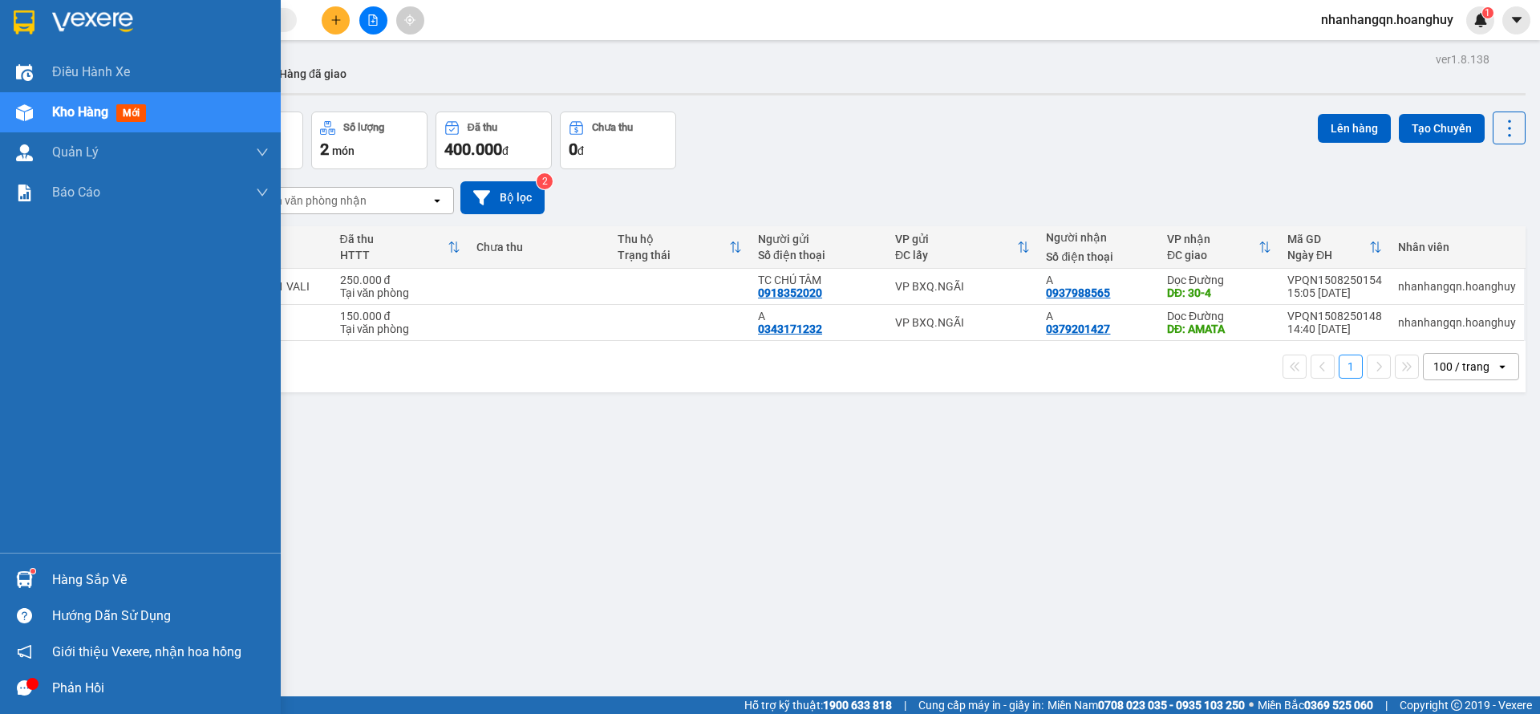
click at [34, 20] on img at bounding box center [24, 22] width 21 height 24
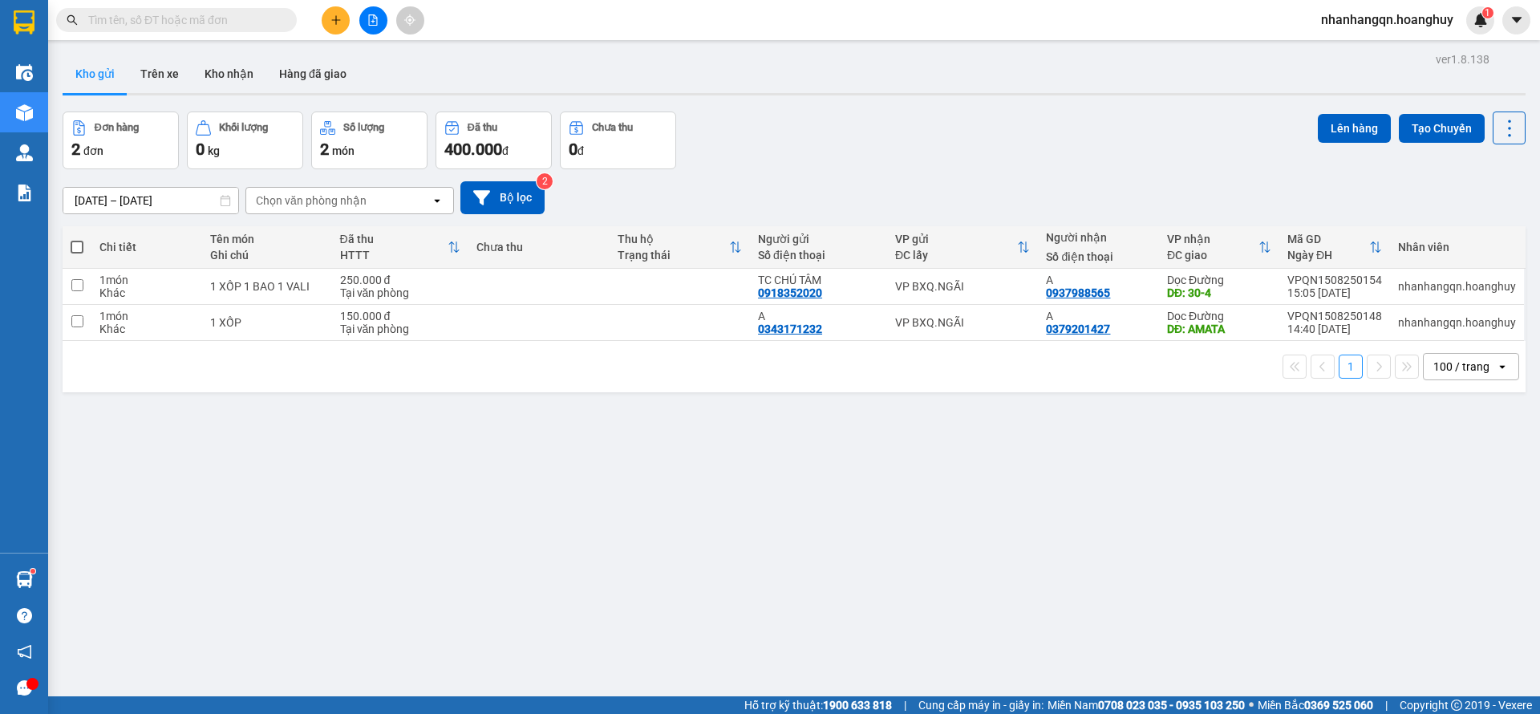
click at [360, 24] on button at bounding box center [373, 20] width 28 height 28
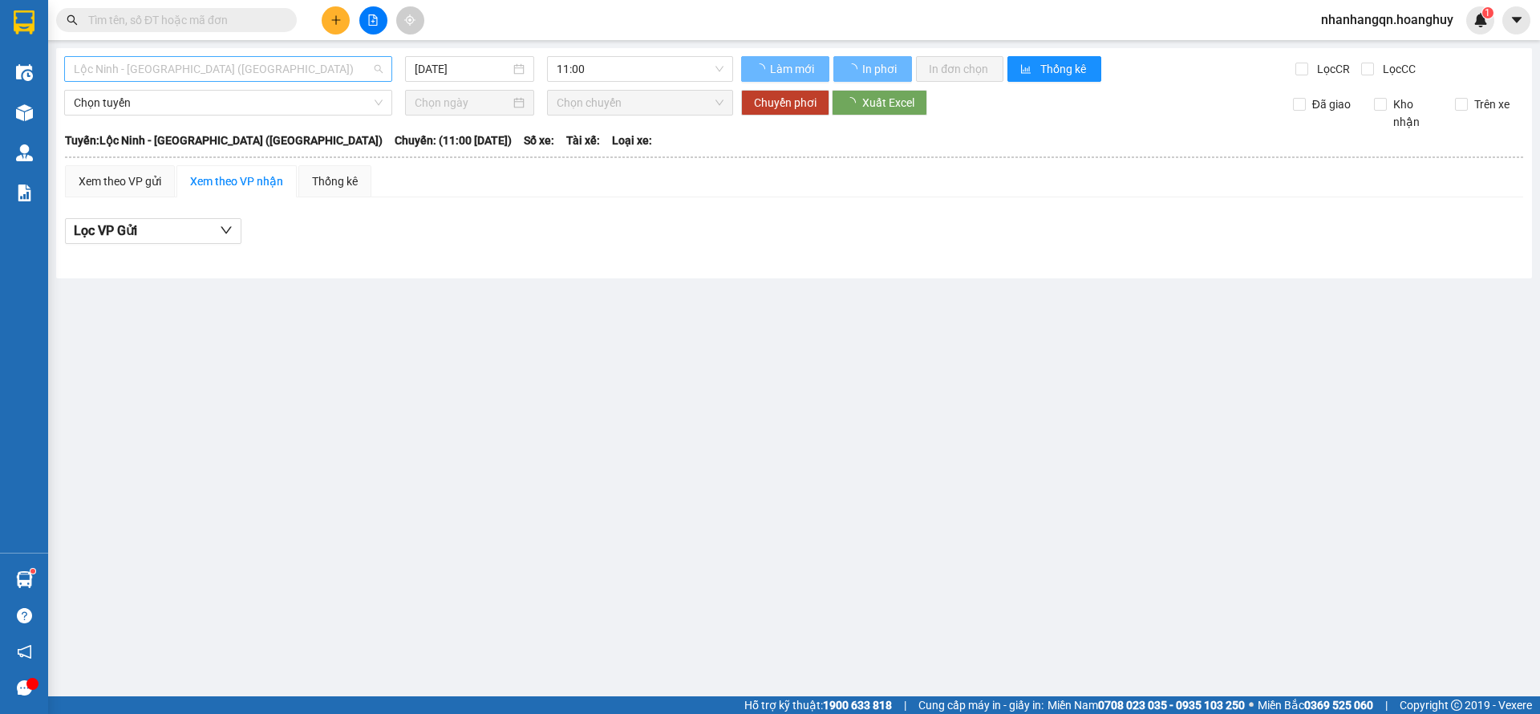
click at [265, 74] on span "Lộc Ninh - [GEOGRAPHIC_DATA] ([GEOGRAPHIC_DATA])" at bounding box center [228, 69] width 309 height 24
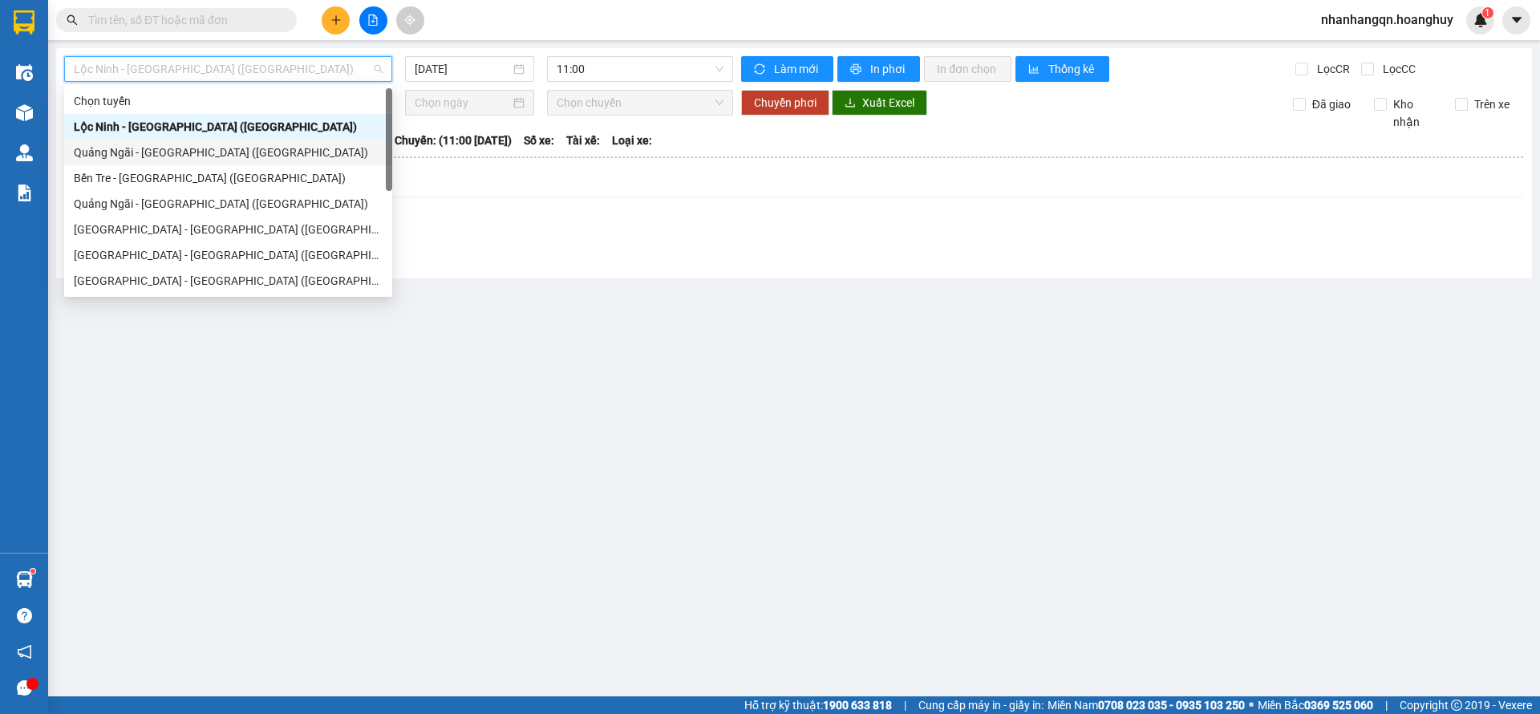
click at [219, 142] on div "Quảng Ngãi - [GEOGRAPHIC_DATA] ([GEOGRAPHIC_DATA])" at bounding box center [228, 153] width 328 height 26
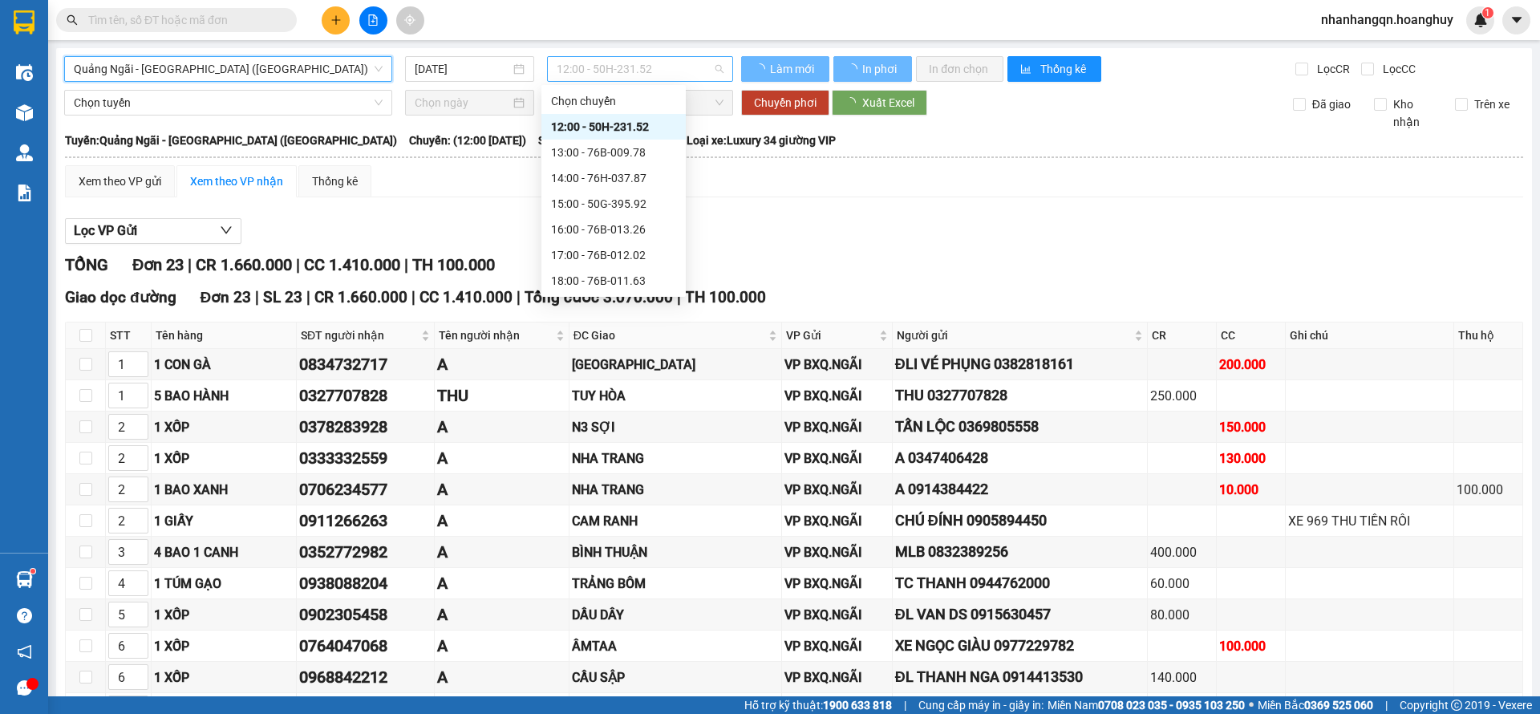
click at [647, 73] on span "12:00 - 50H-231.52" at bounding box center [640, 69] width 167 height 24
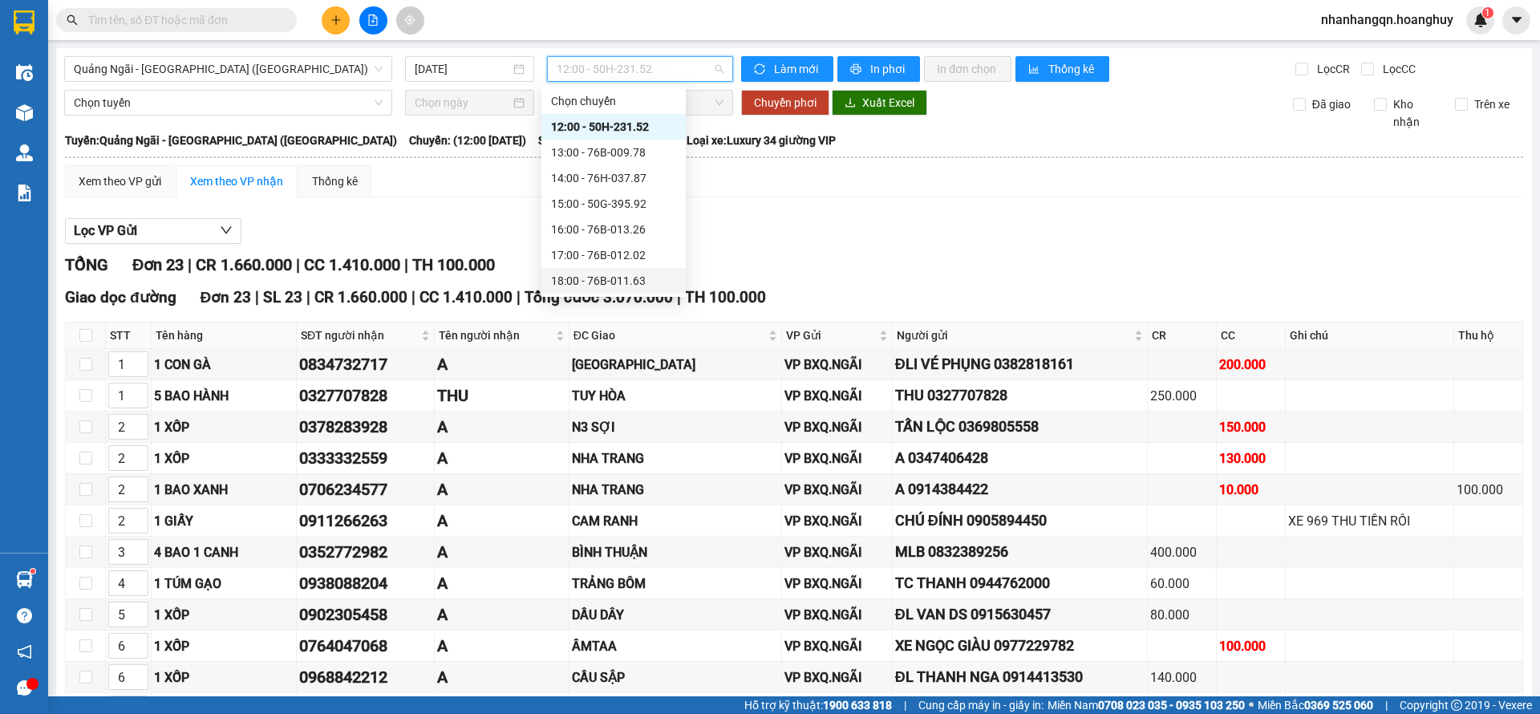
click at [634, 279] on div "18:00 - 76B-011.63" at bounding box center [613, 281] width 125 height 18
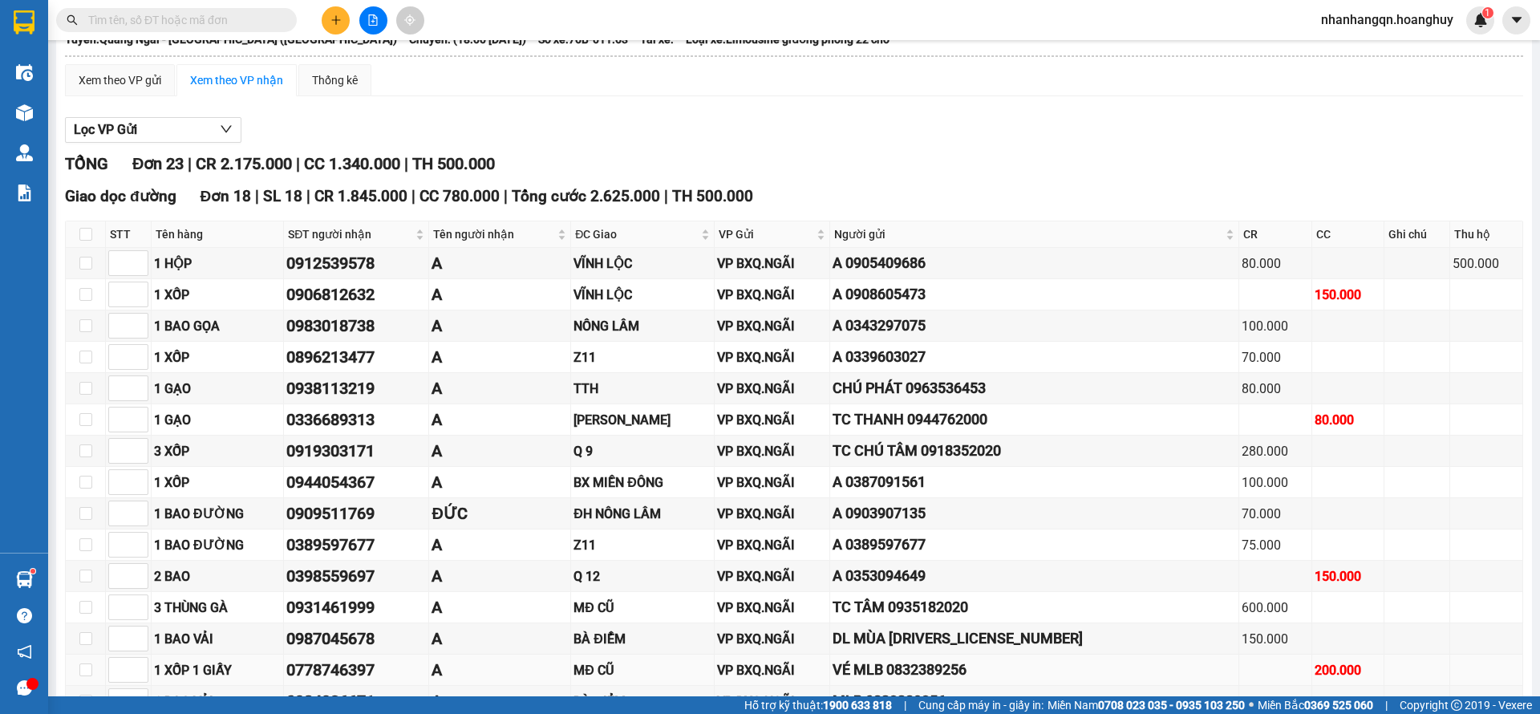
scroll to position [95, 0]
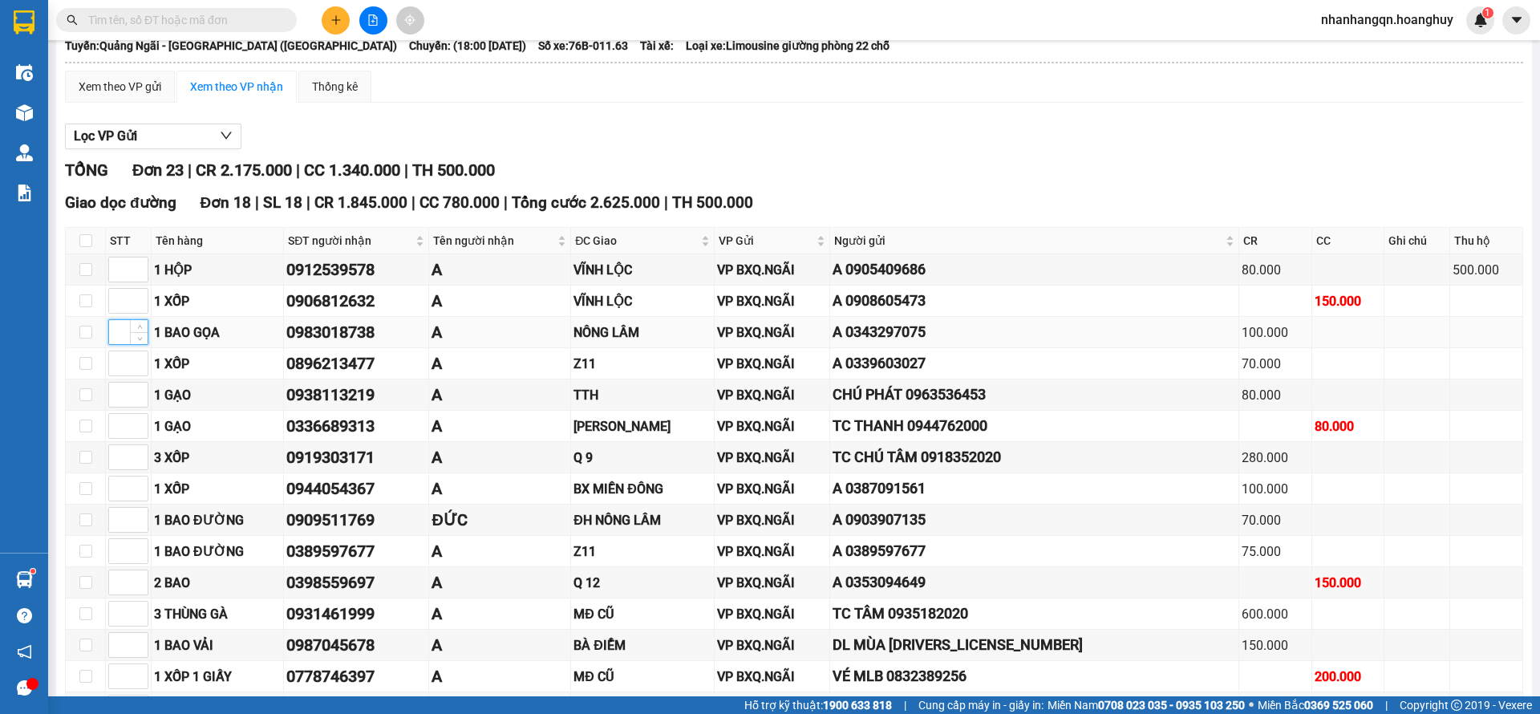
click at [120, 336] on input at bounding box center [128, 332] width 38 height 24
click at [115, 451] on input at bounding box center [128, 457] width 38 height 24
click at [113, 517] on input at bounding box center [128, 520] width 38 height 24
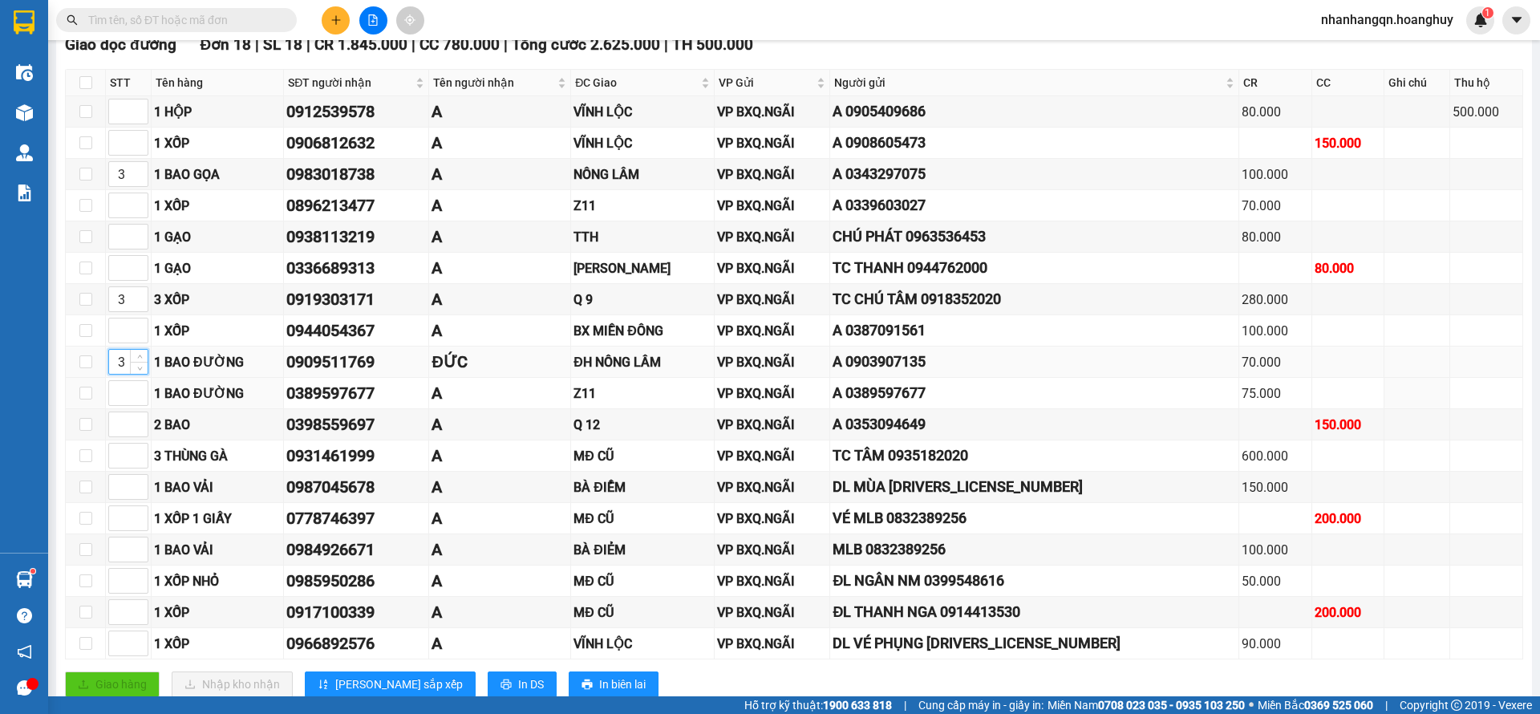
scroll to position [215, 0]
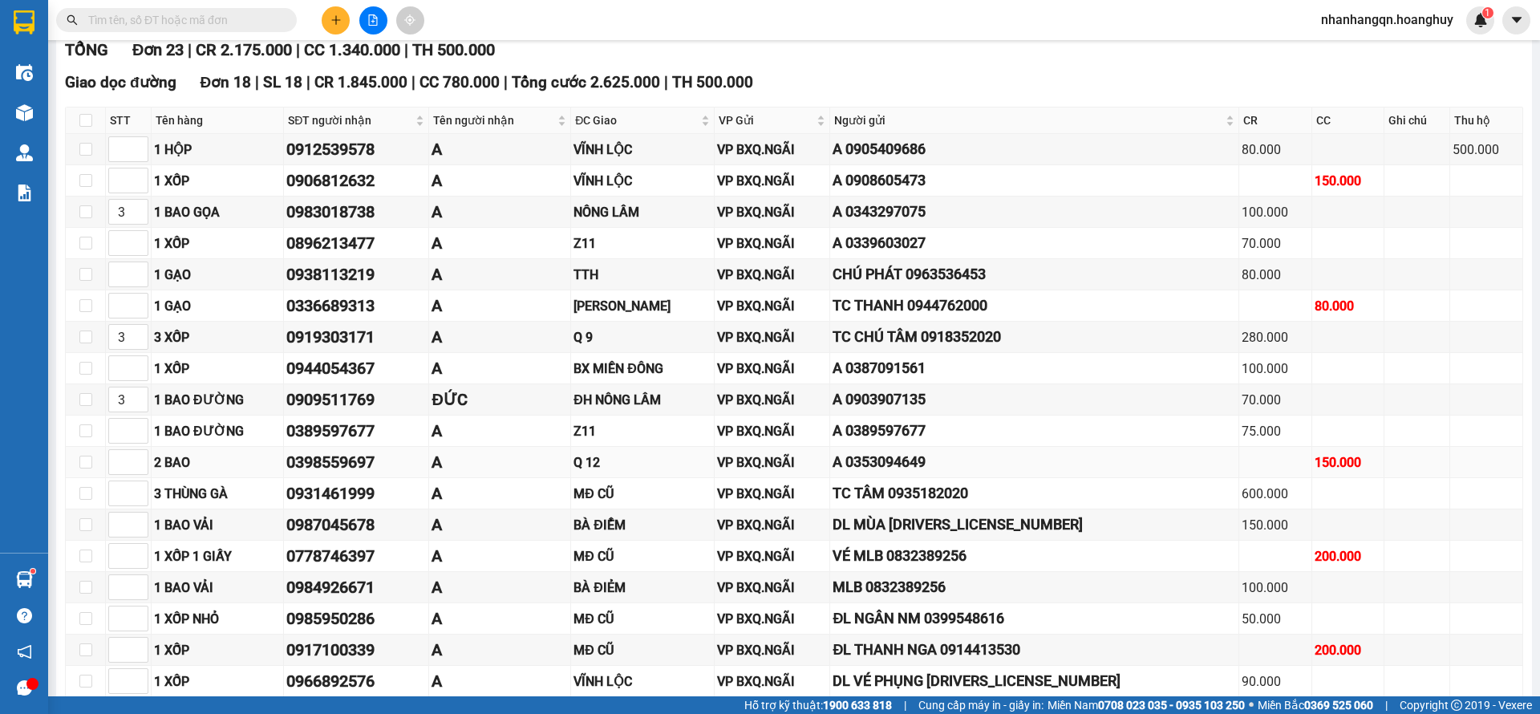
click at [107, 462] on td at bounding box center [129, 462] width 46 height 31
click at [117, 462] on input at bounding box center [128, 462] width 38 height 24
click at [125, 431] on input at bounding box center [128, 431] width 38 height 24
click at [128, 283] on input at bounding box center [128, 274] width 38 height 24
click at [122, 248] on input at bounding box center [128, 243] width 38 height 24
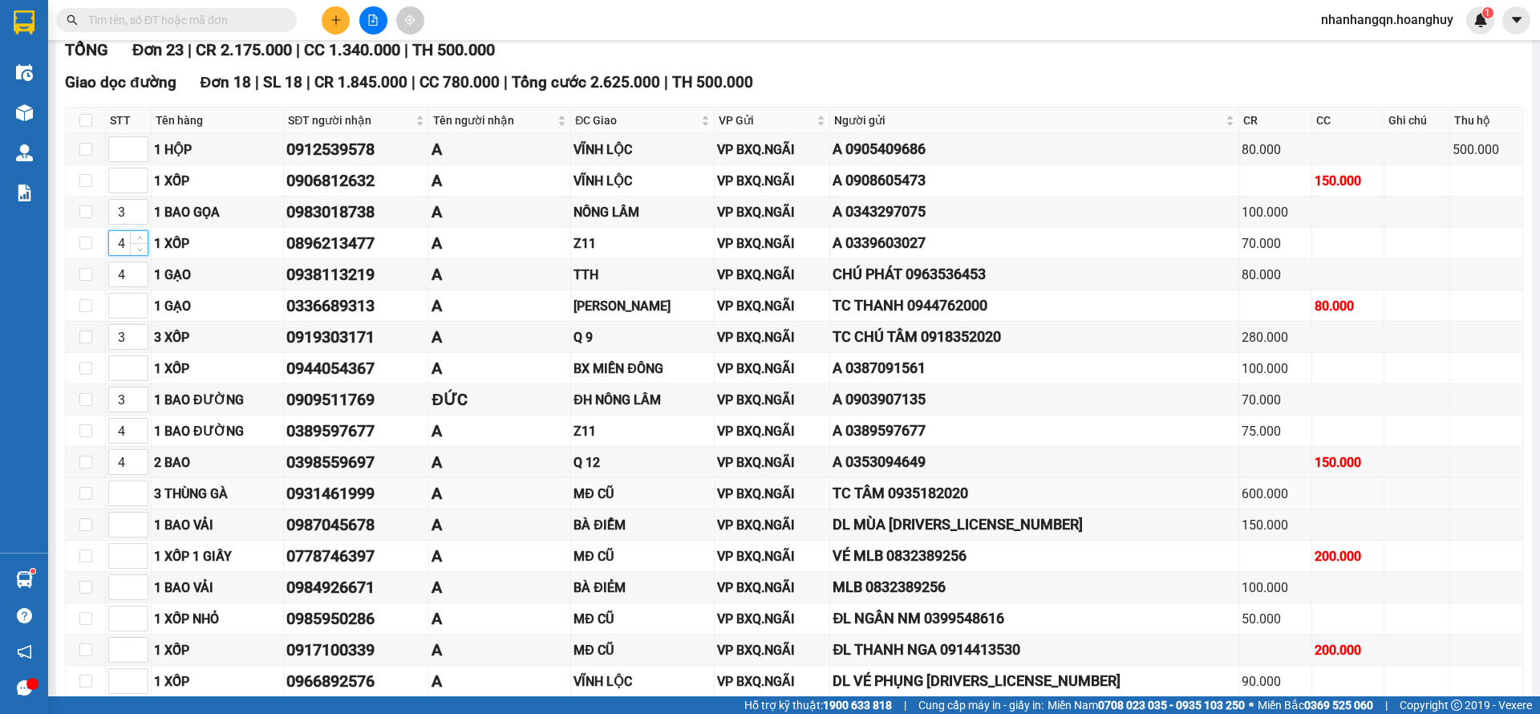
scroll to position [335, 0]
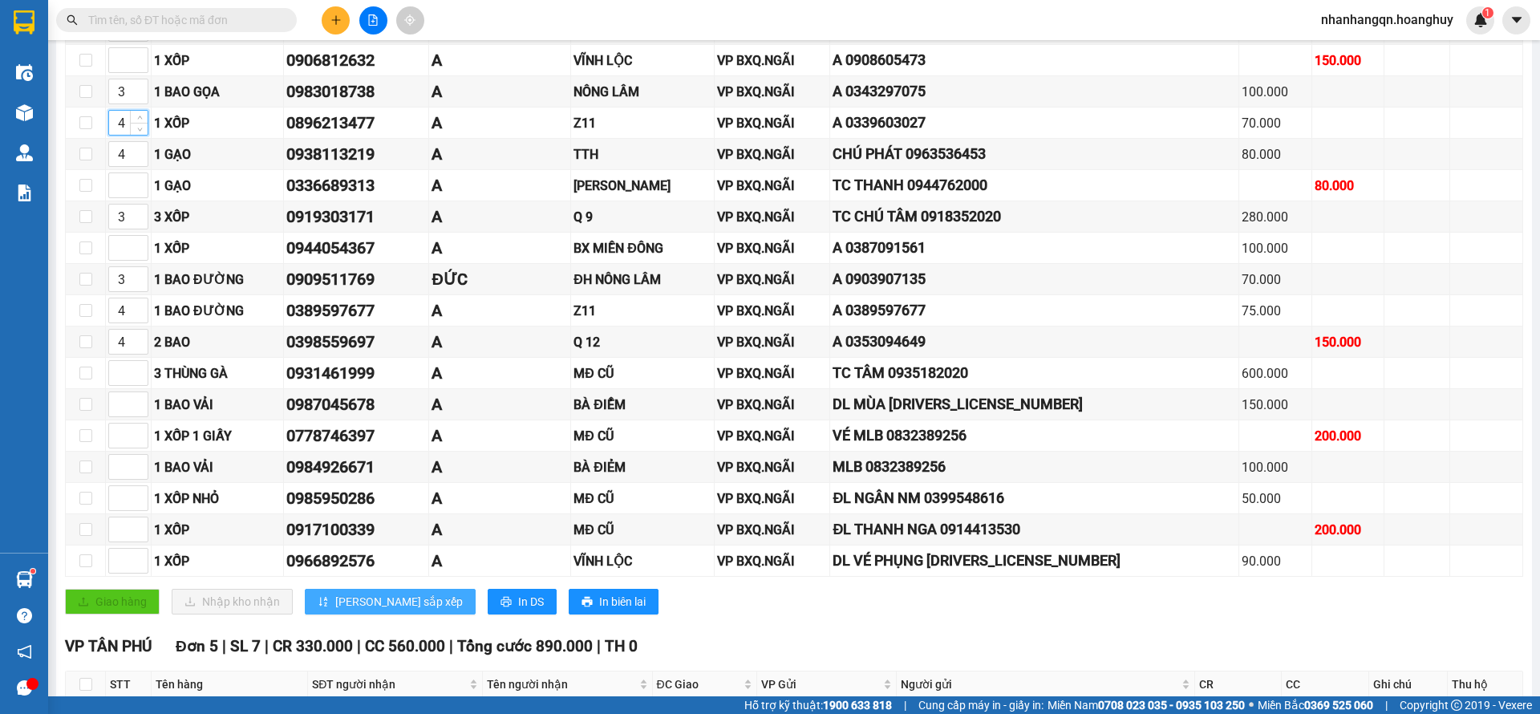
click at [368, 593] on span "[PERSON_NAME] sắp xếp" at bounding box center [399, 602] width 128 height 18
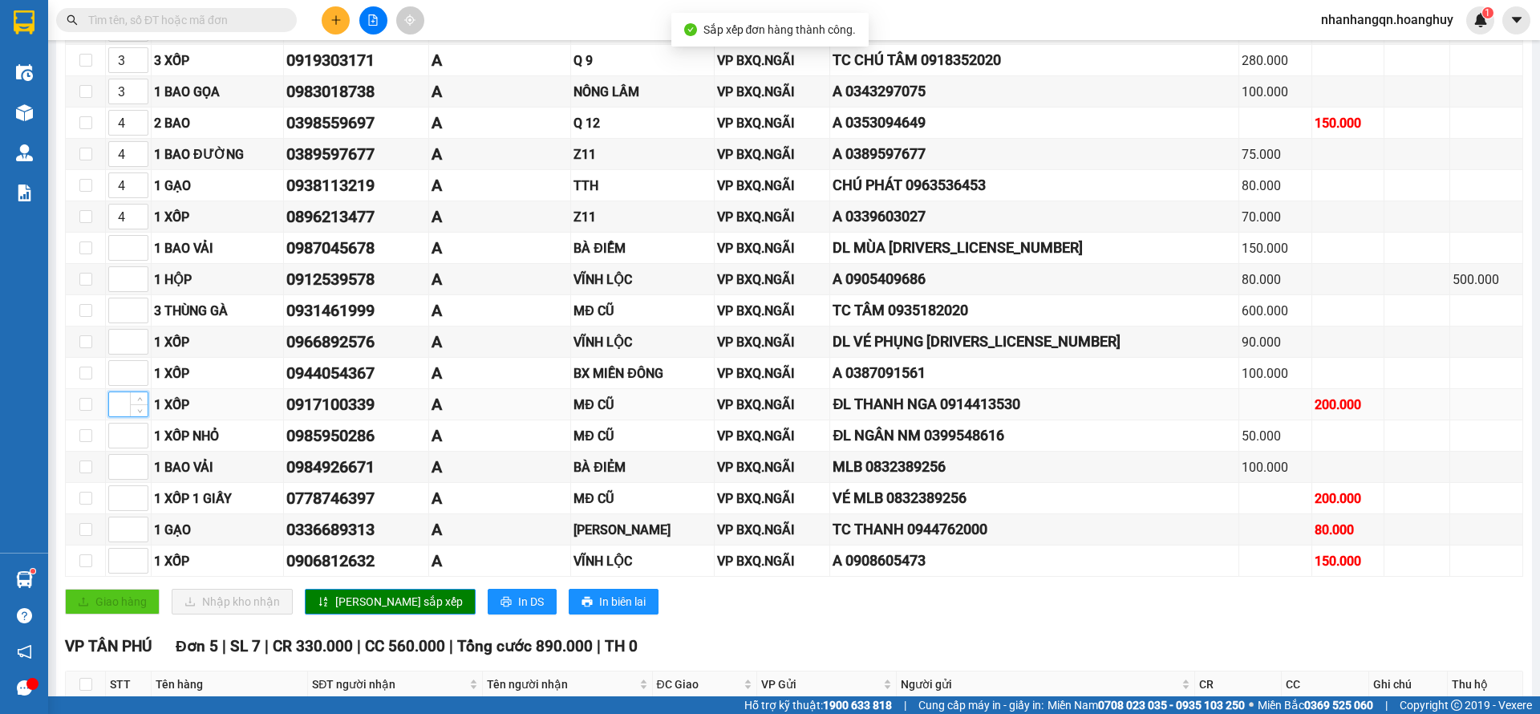
click at [119, 405] on input at bounding box center [128, 404] width 38 height 24
click at [115, 440] on input at bounding box center [128, 435] width 38 height 24
click at [111, 498] on input at bounding box center [128, 498] width 38 height 24
click at [327, 603] on button "[PERSON_NAME] sắp xếp" at bounding box center [390, 602] width 171 height 26
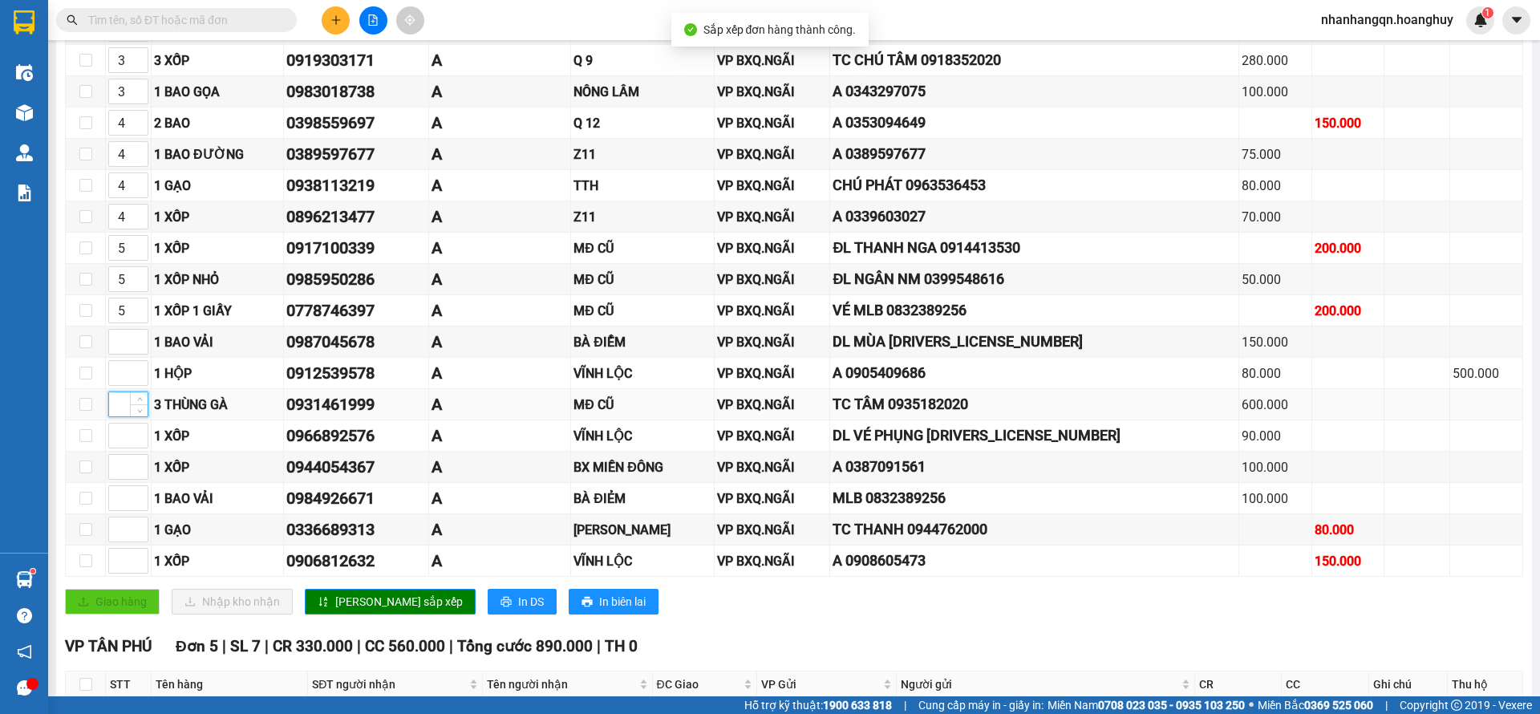
click at [119, 399] on input at bounding box center [128, 404] width 38 height 24
click at [341, 601] on span "[PERSON_NAME] sắp xếp" at bounding box center [399, 602] width 128 height 18
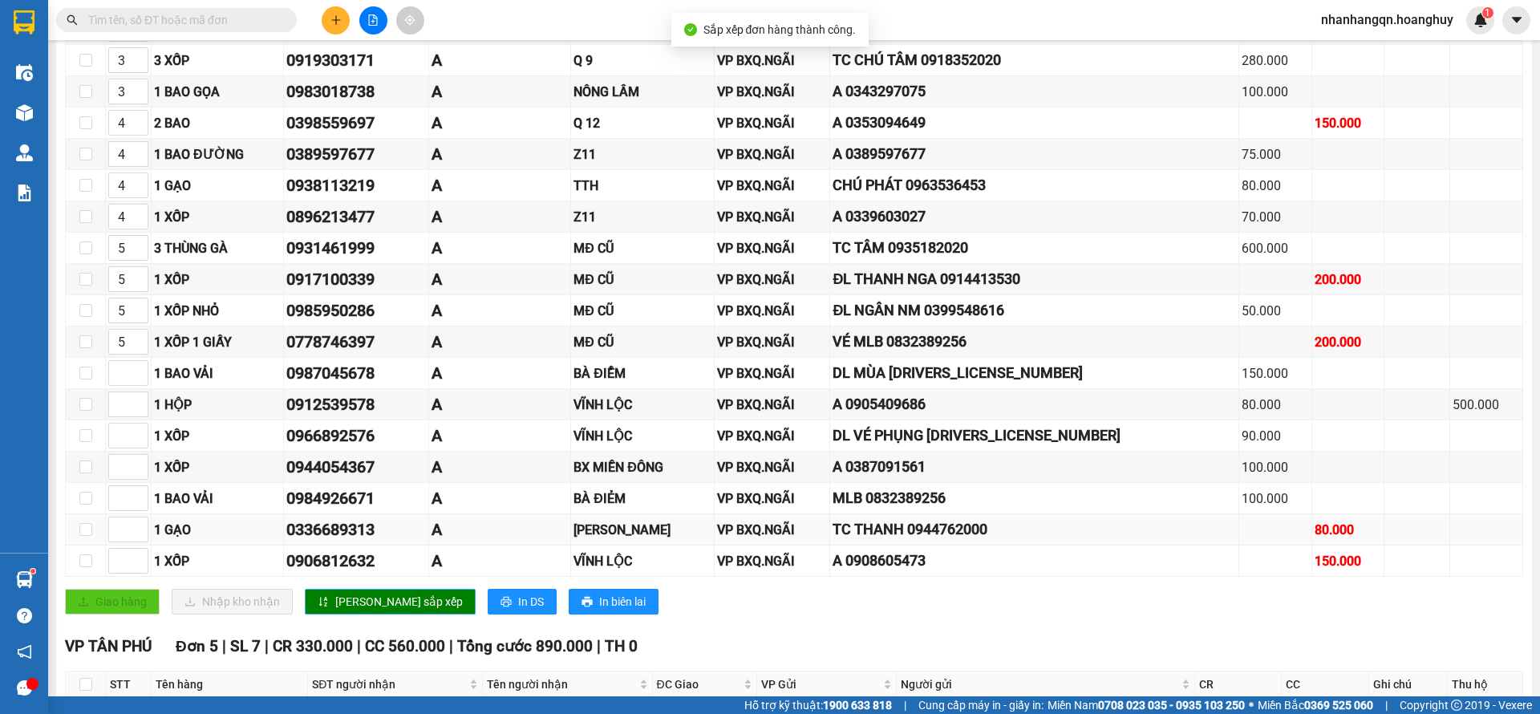
scroll to position [215, 0]
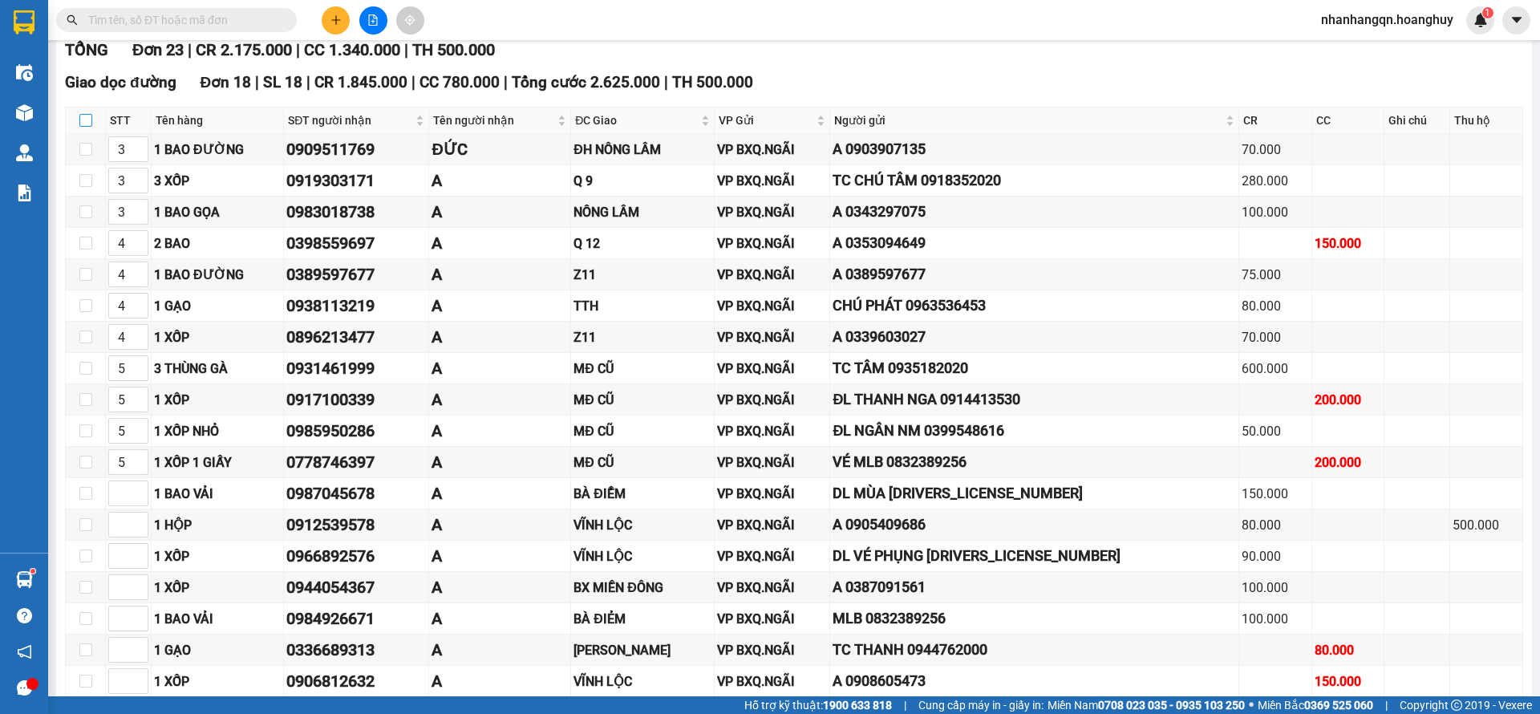
click at [83, 119] on input "checkbox" at bounding box center [85, 120] width 13 height 13
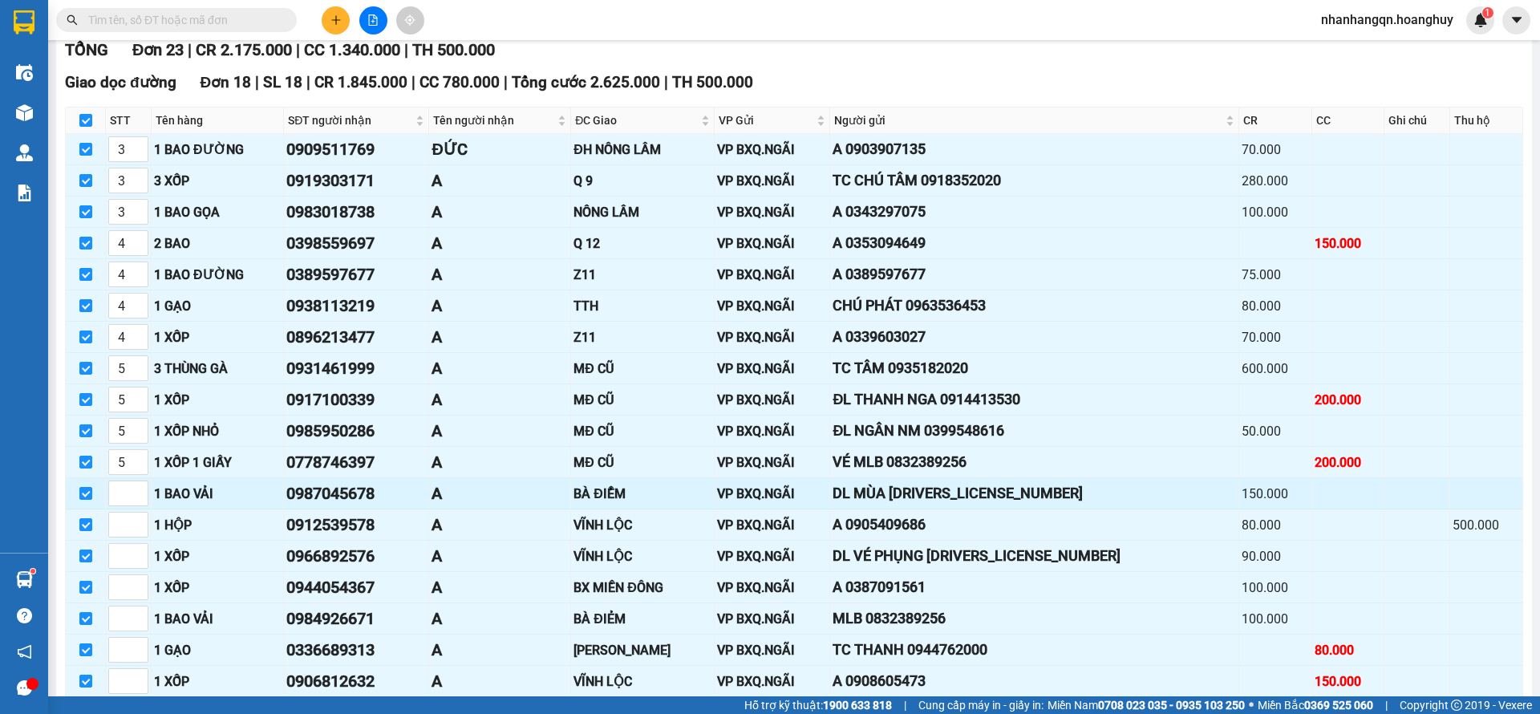
scroll to position [335, 0]
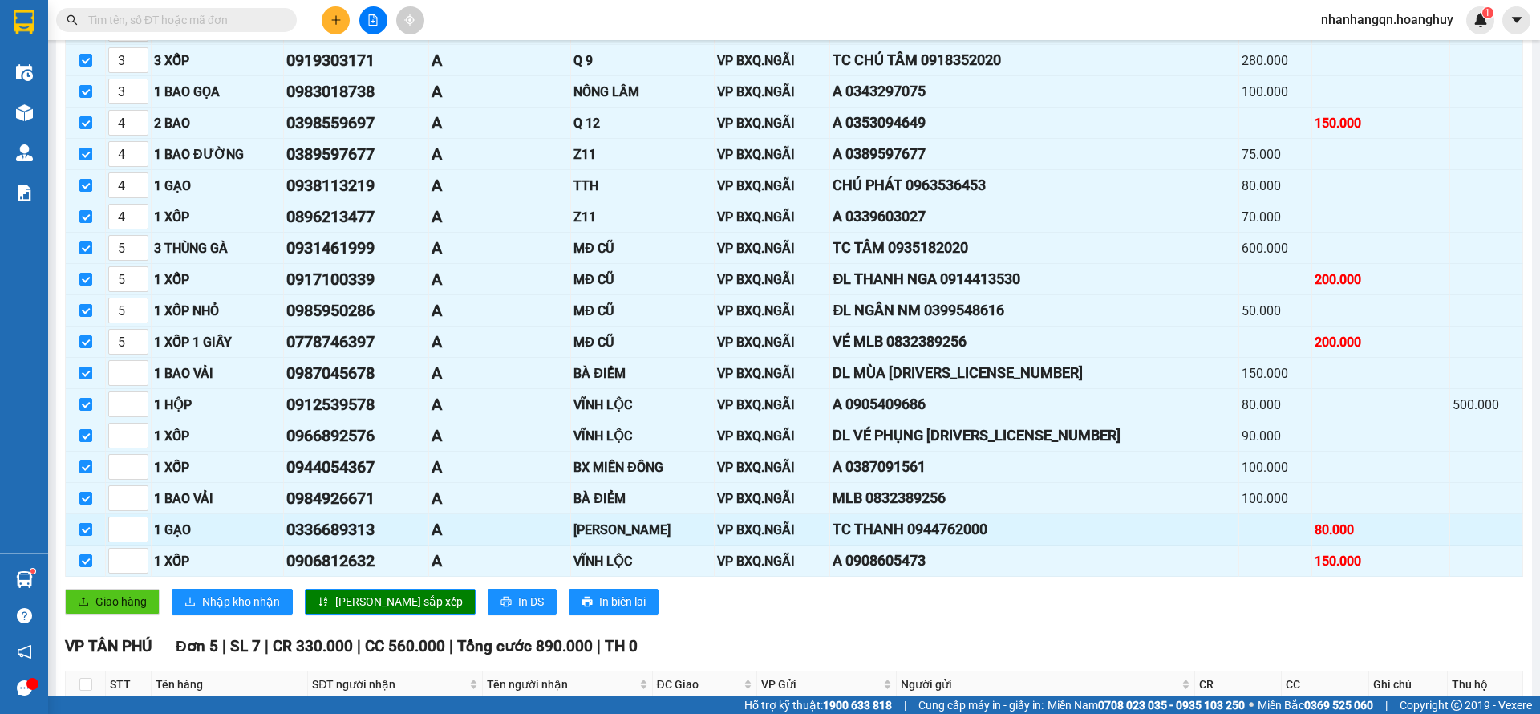
click at [86, 529] on input "checkbox" at bounding box center [85, 529] width 13 height 13
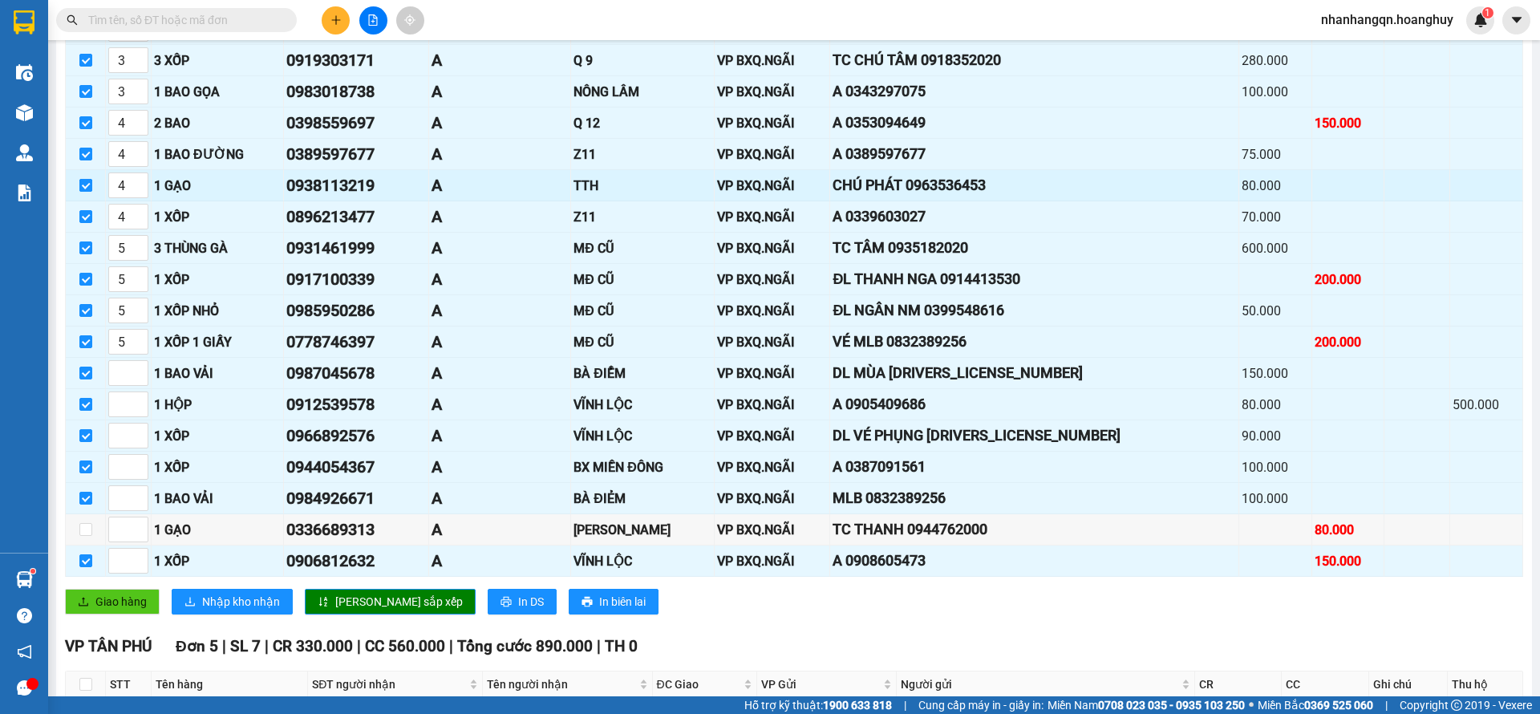
click at [90, 183] on input "checkbox" at bounding box center [85, 185] width 13 height 13
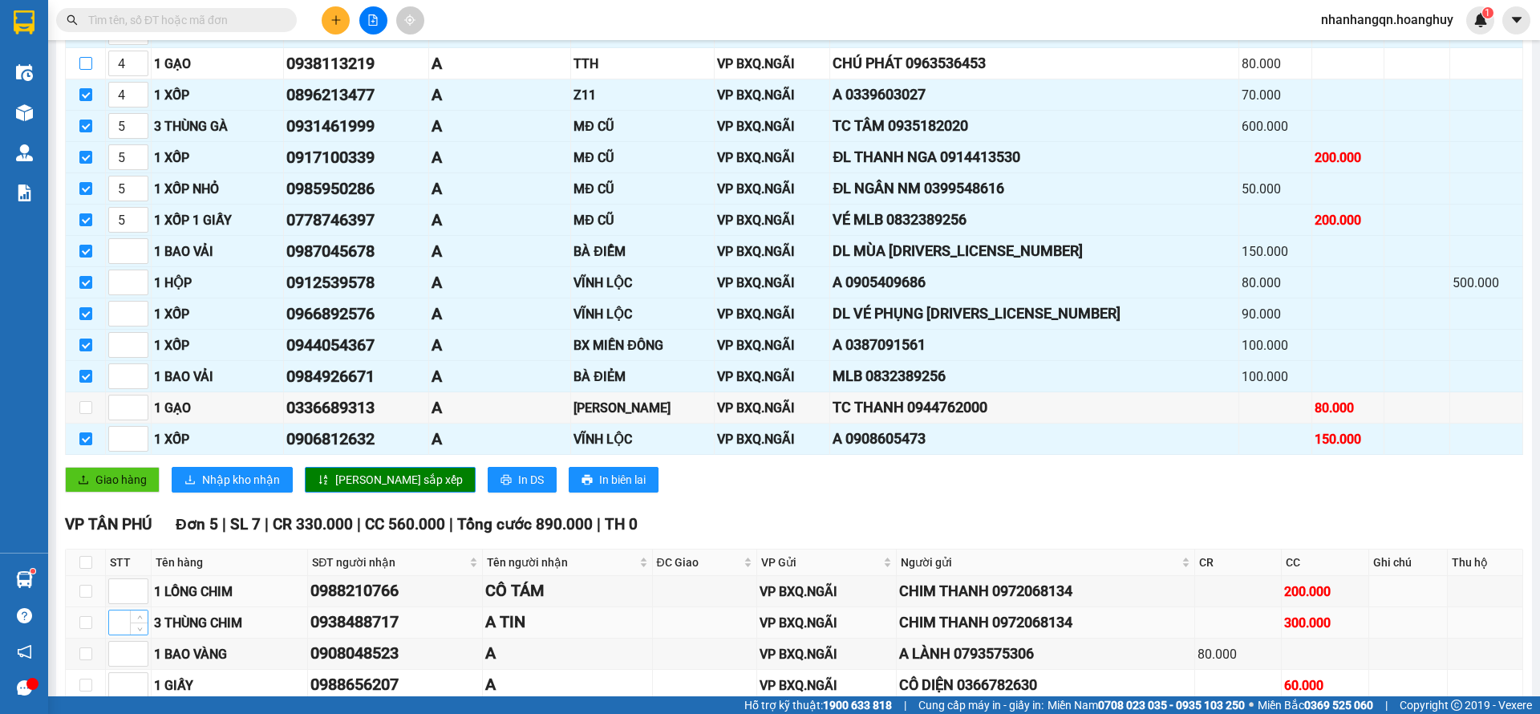
scroll to position [576, 0]
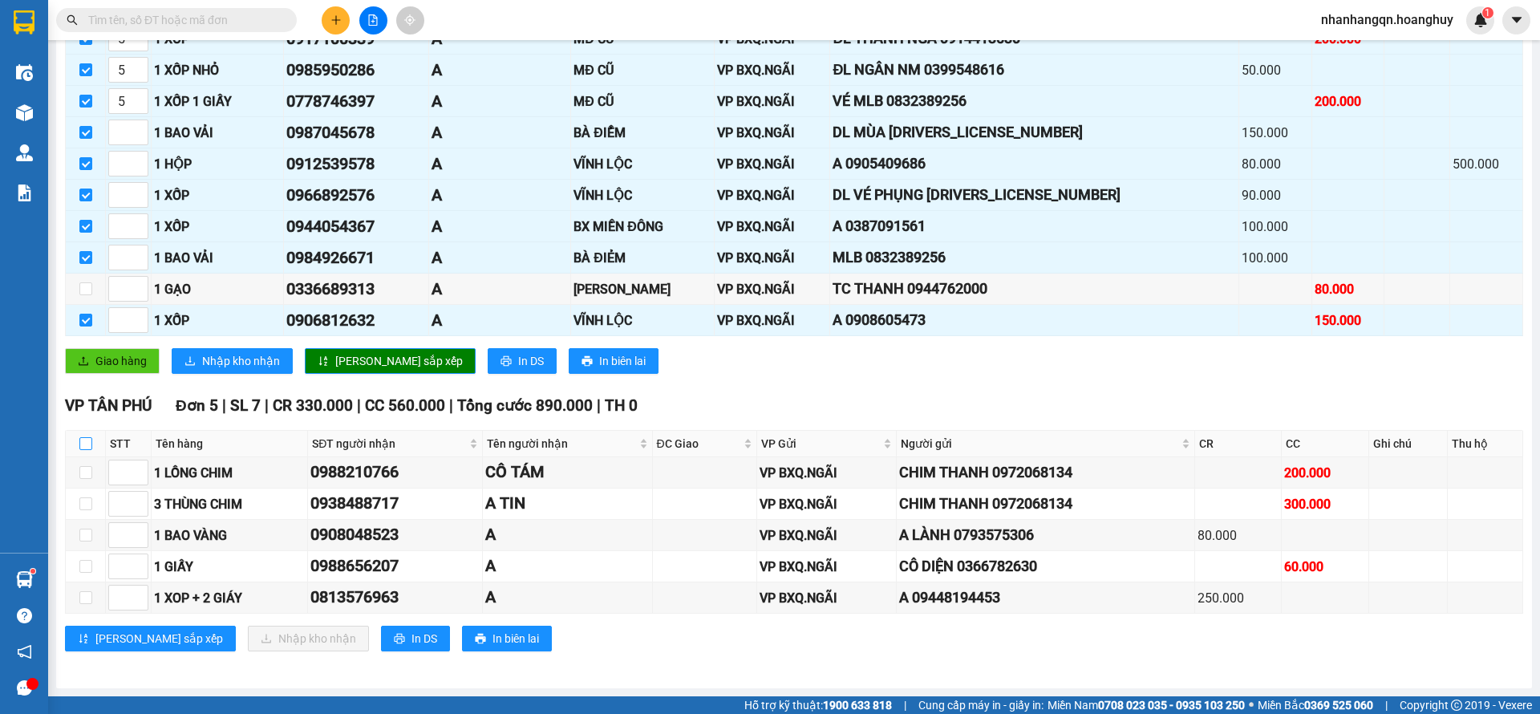
click at [86, 443] on input "checkbox" at bounding box center [85, 443] width 13 height 13
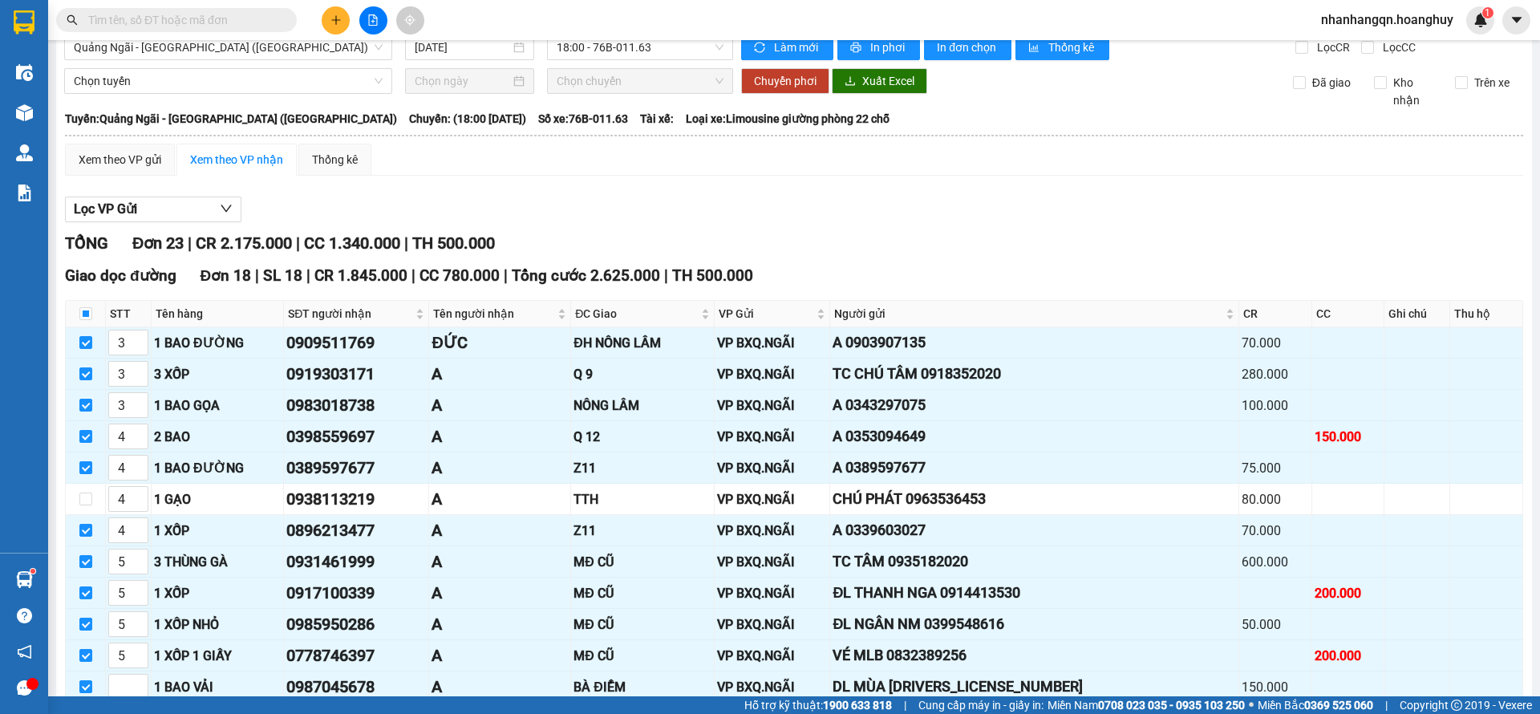
scroll to position [0, 0]
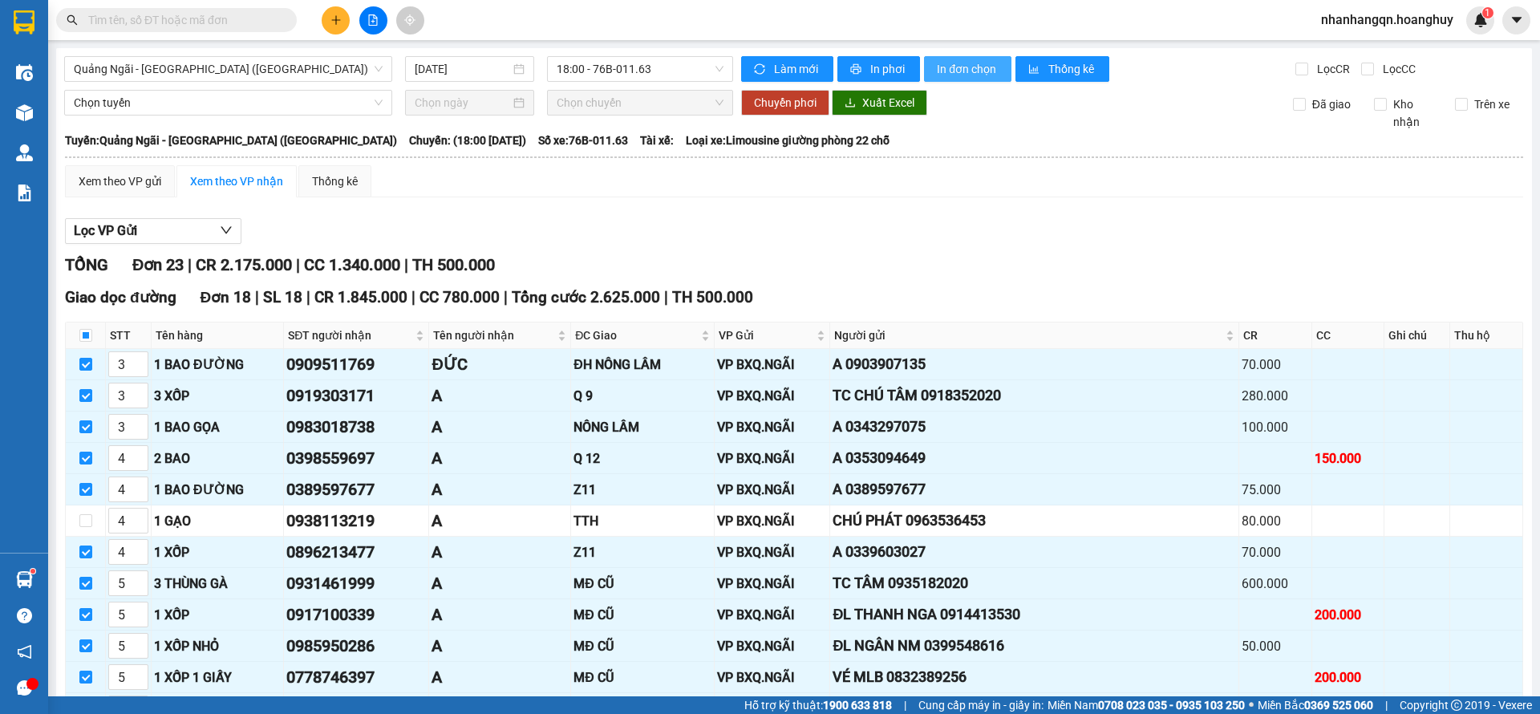
click at [947, 63] on span "In đơn chọn" at bounding box center [968, 69] width 62 height 18
click at [606, 62] on span "18:00 - 76B-011.63" at bounding box center [640, 69] width 167 height 24
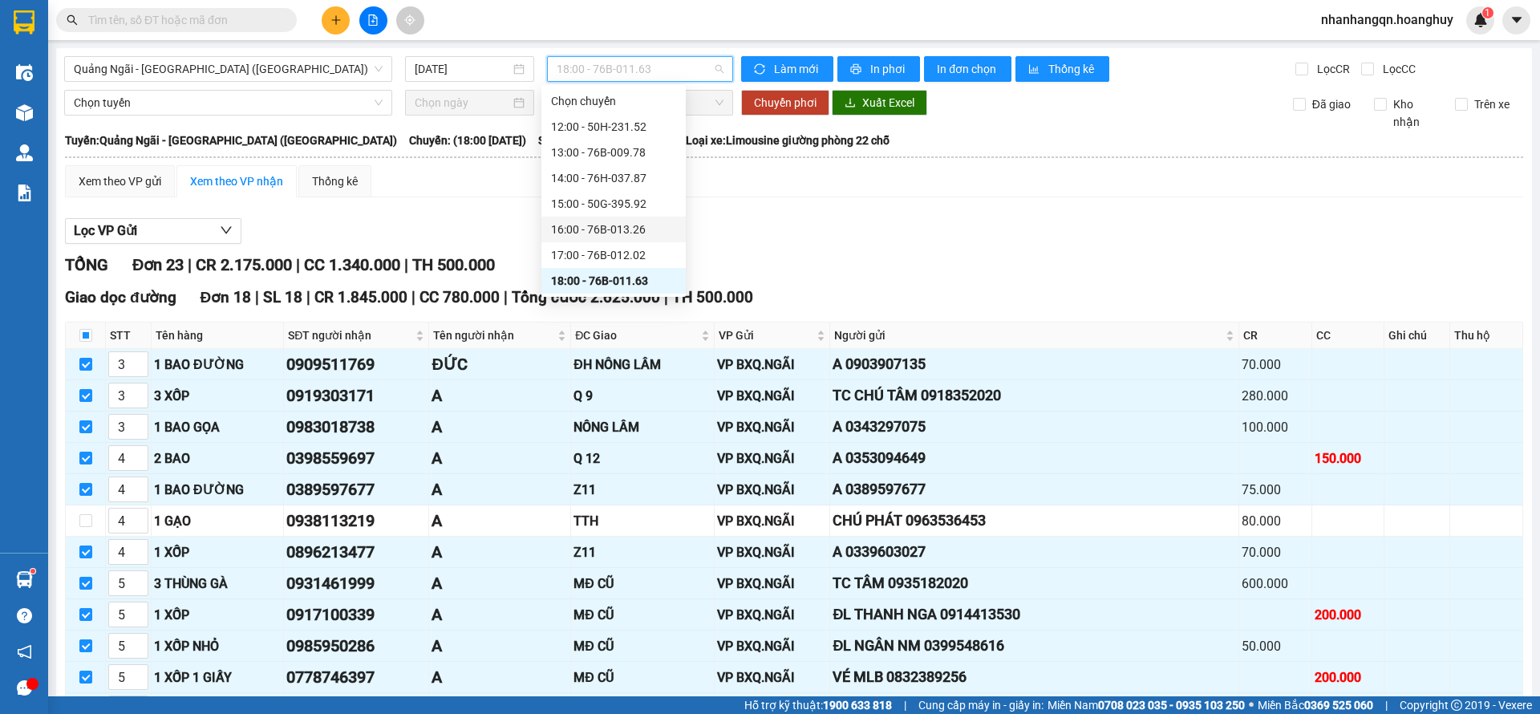
scroll to position [51, 0]
click at [637, 131] on div "14:00 - 76H-037.87" at bounding box center [613, 127] width 125 height 18
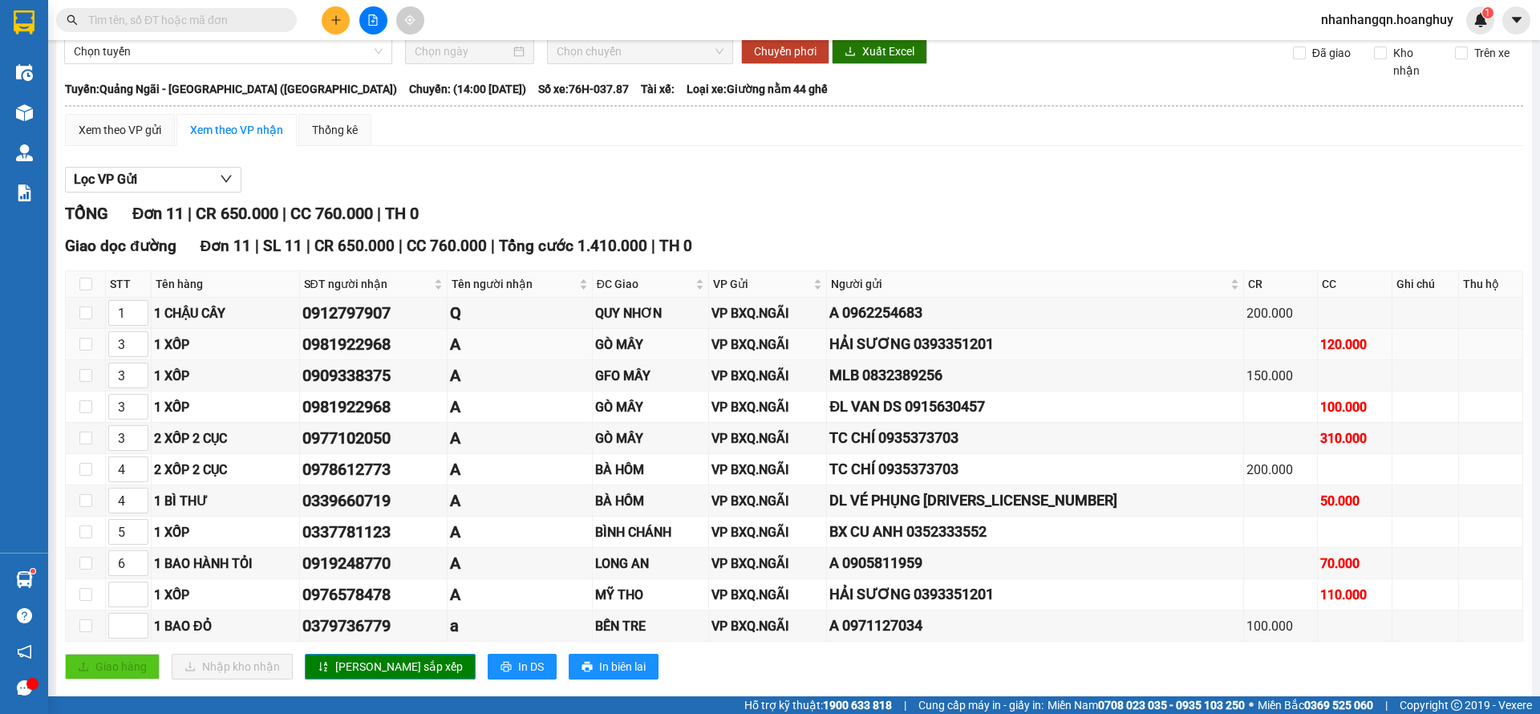
scroll to position [79, 0]
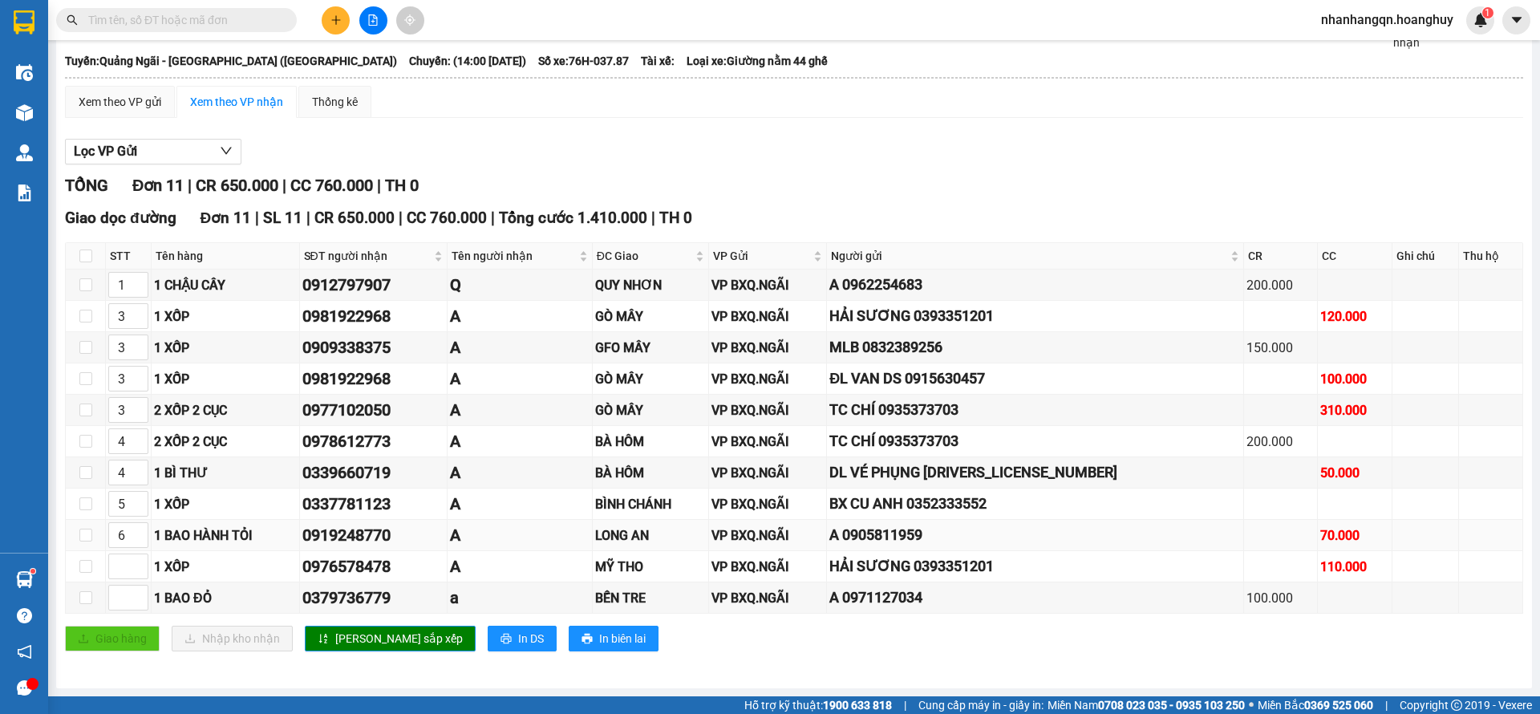
click at [336, 534] on div "0919248770" at bounding box center [373, 535] width 143 height 25
